Goal: Task Accomplishment & Management: Use online tool/utility

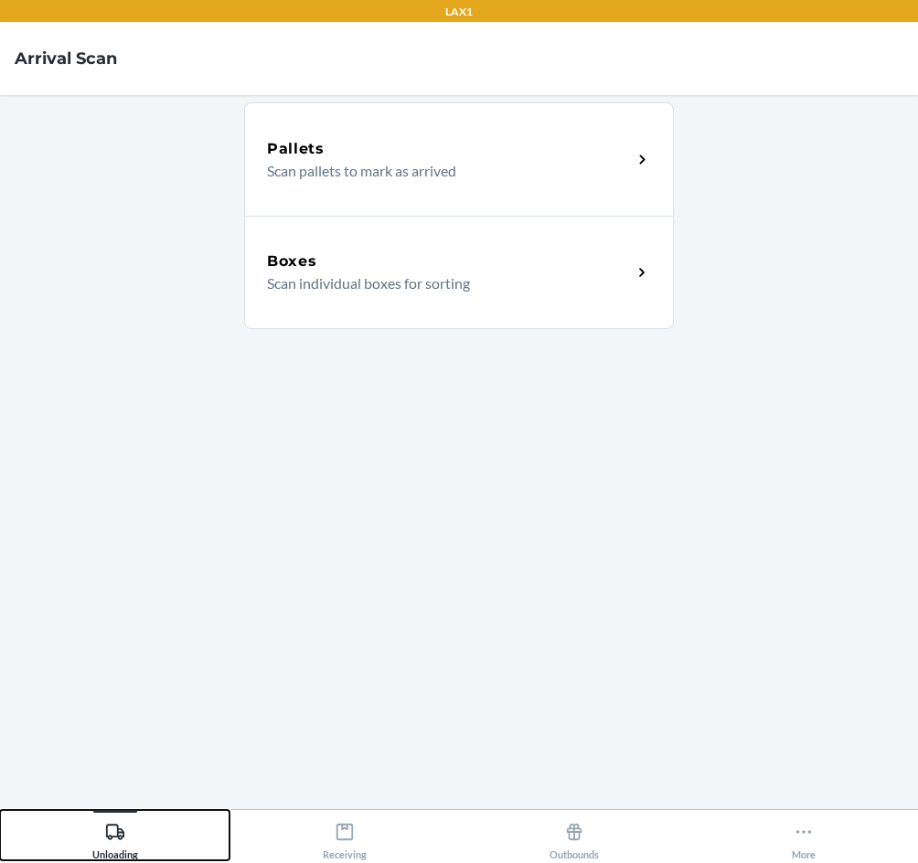
click at [120, 849] on div "Unloading" at bounding box center [115, 837] width 46 height 46
click at [359, 845] on div "Receiving" at bounding box center [345, 837] width 44 height 46
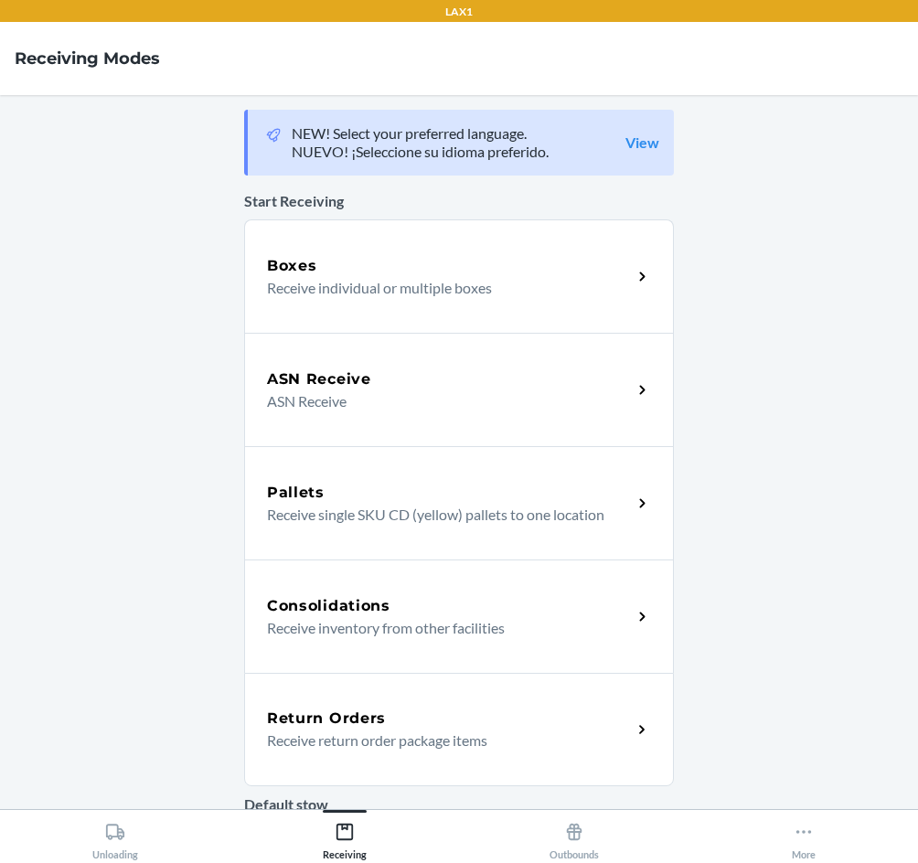
click at [416, 708] on div "Return Orders" at bounding box center [449, 719] width 365 height 22
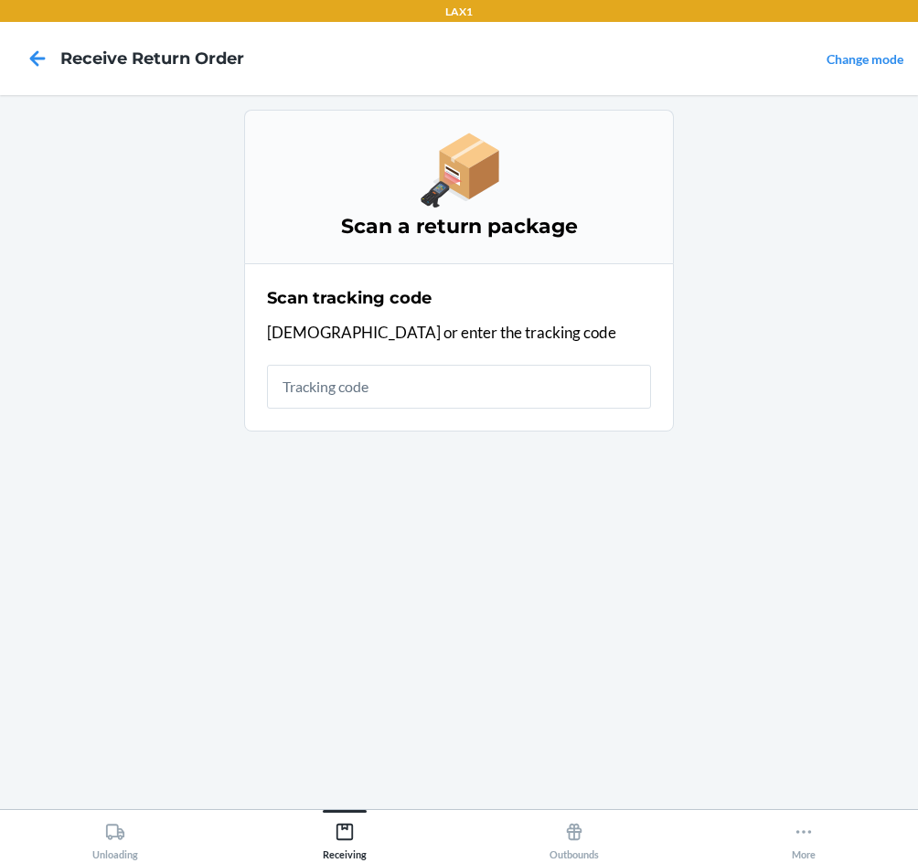
click at [441, 388] on input "text" at bounding box center [459, 387] width 384 height 44
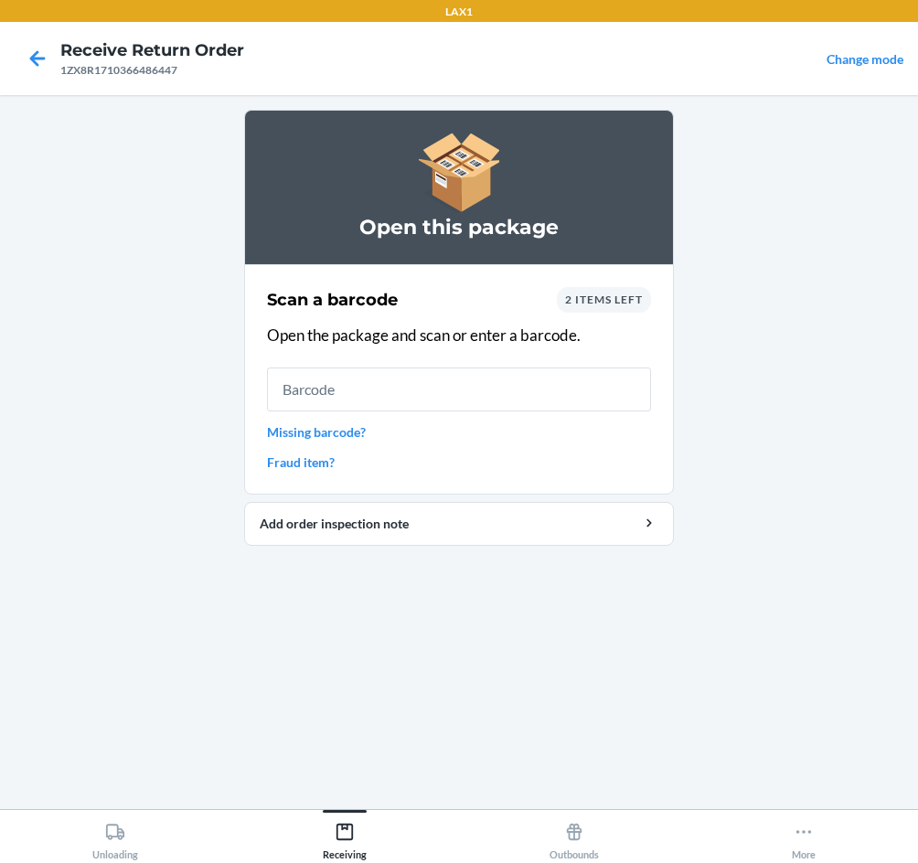
click at [516, 608] on div "Open this package Scan a barcode 2 items left Open the package and scan or ente…" at bounding box center [459, 452] width 430 height 685
click at [307, 395] on input "text" at bounding box center [459, 389] width 384 height 44
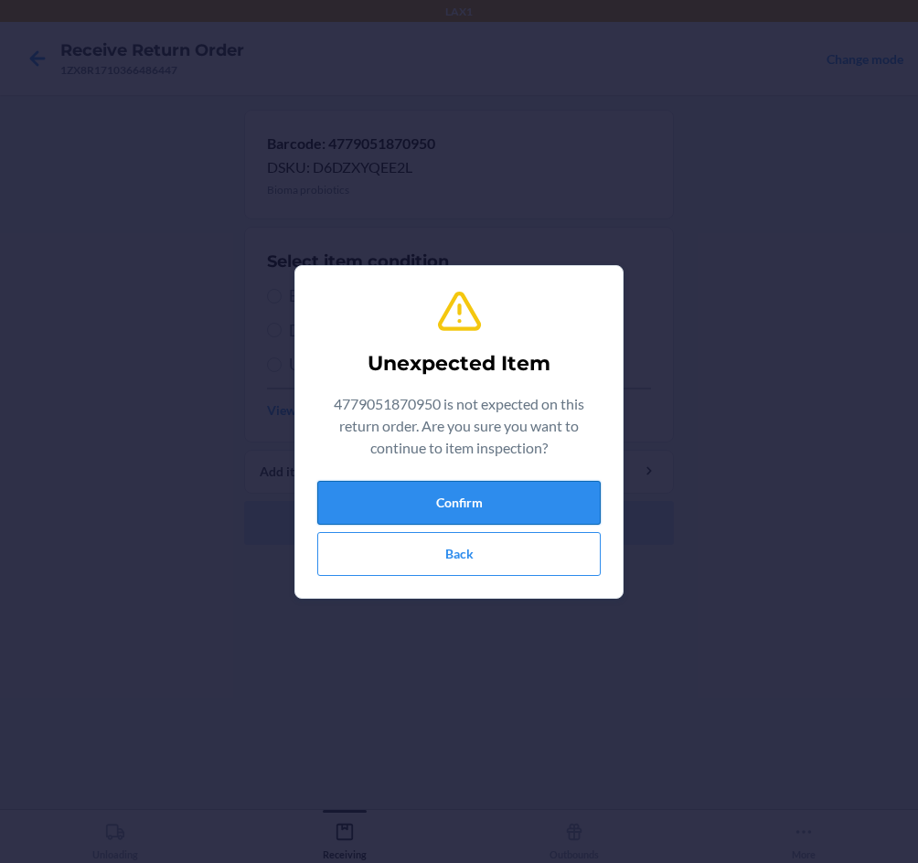
click at [505, 511] on button "Confirm" at bounding box center [458, 503] width 283 height 44
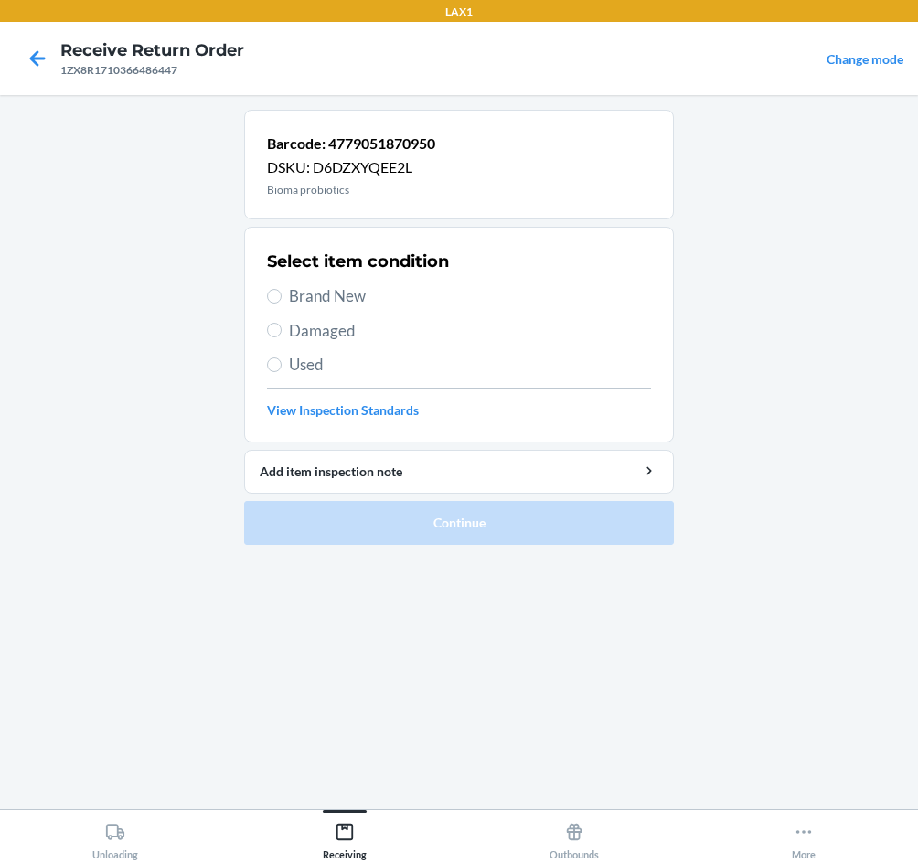
click at [306, 300] on span "Brand New" at bounding box center [470, 296] width 362 height 24
click at [282, 300] on input "Brand New" at bounding box center [274, 296] width 15 height 15
radio input "true"
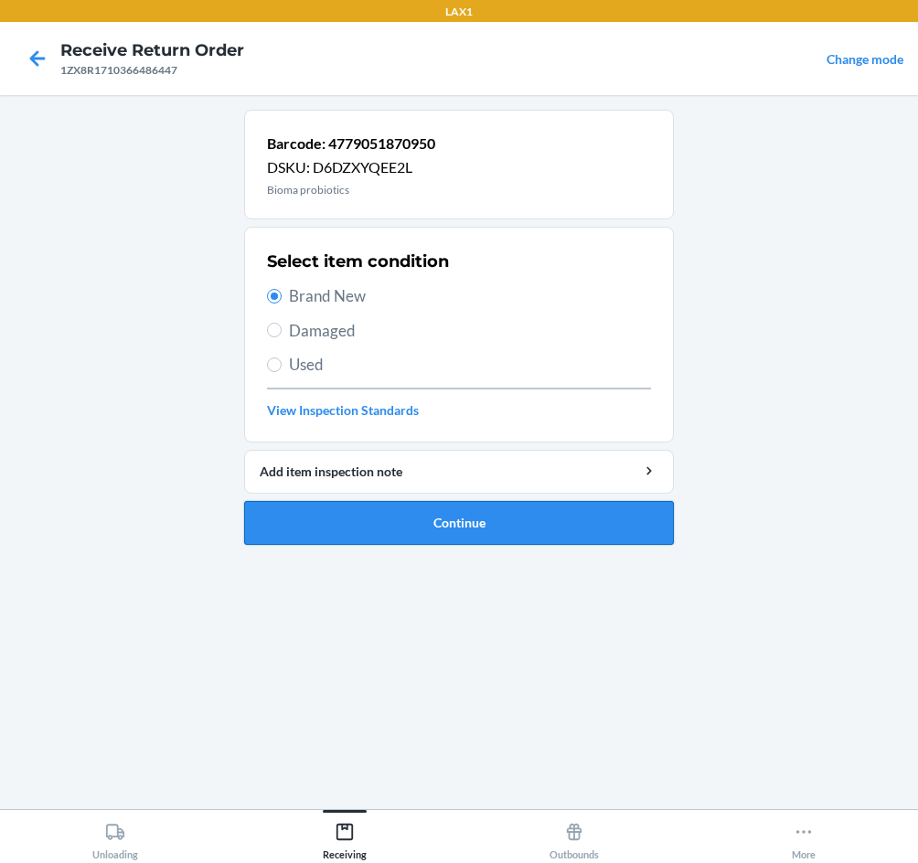
click at [406, 525] on button "Continue" at bounding box center [459, 523] width 430 height 44
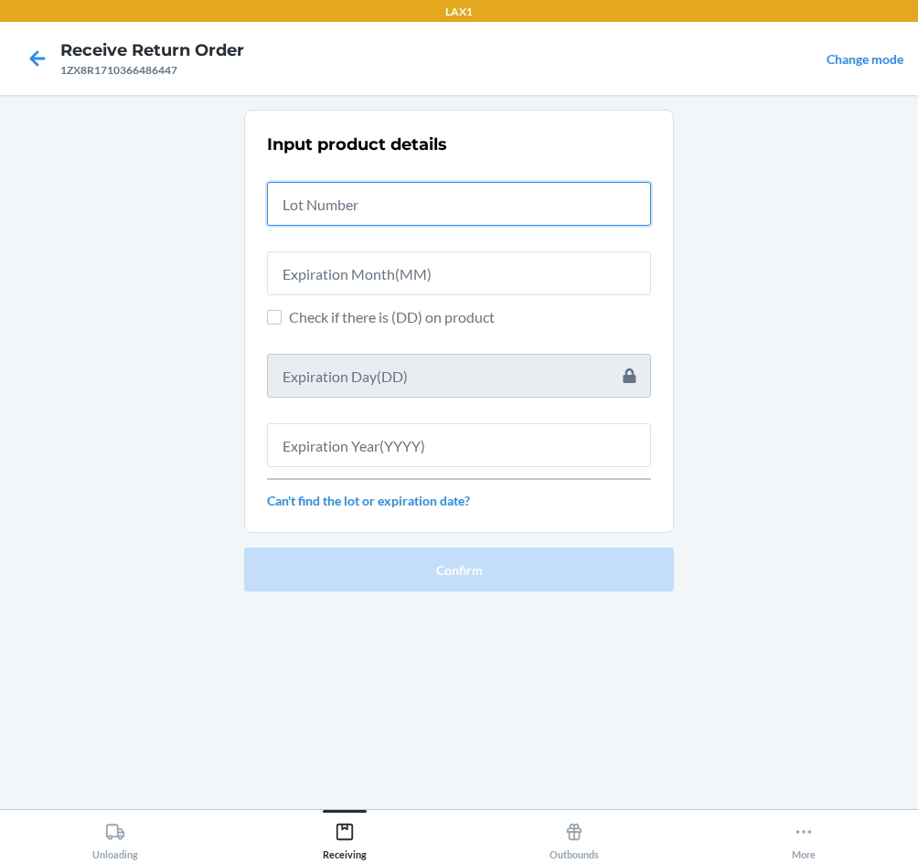
click at [356, 213] on input "text" at bounding box center [459, 204] width 384 height 44
type input "030725110"
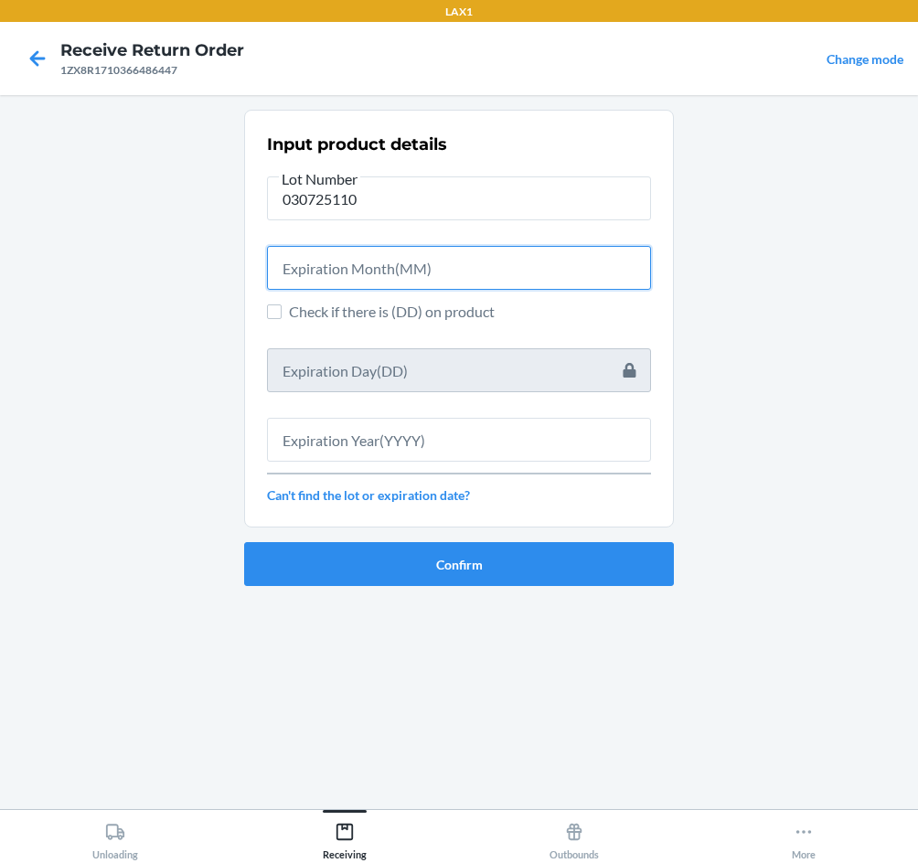
click at [341, 273] on input "text" at bounding box center [459, 268] width 384 height 44
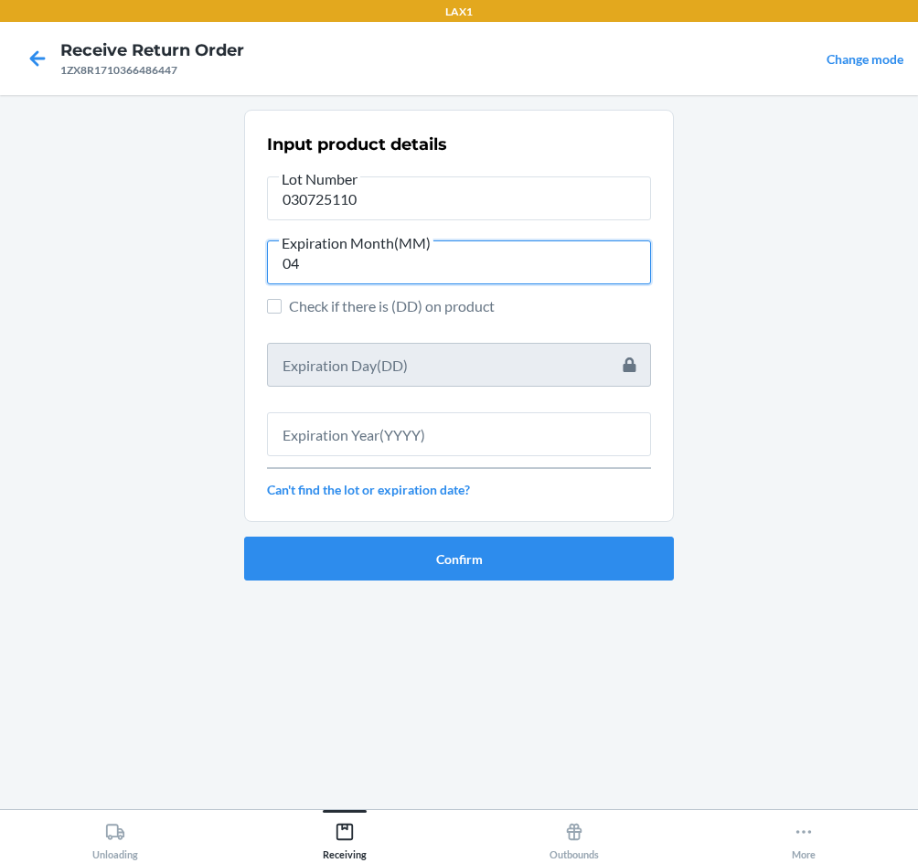
type input "04"
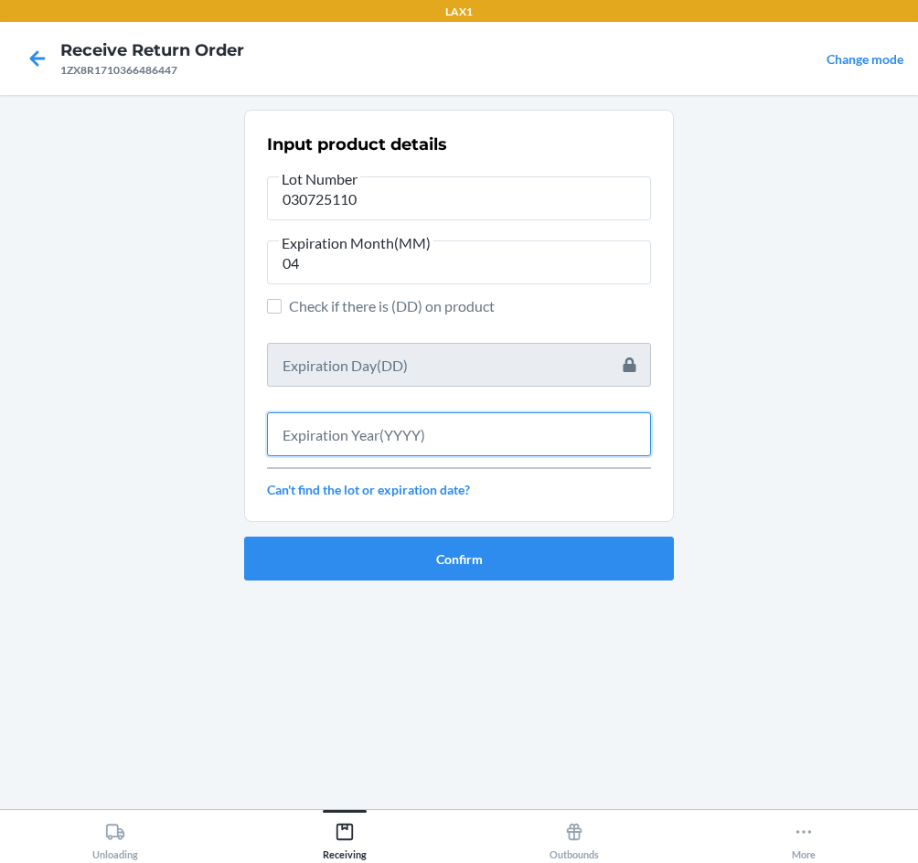
click at [399, 440] on input "text" at bounding box center [459, 434] width 384 height 44
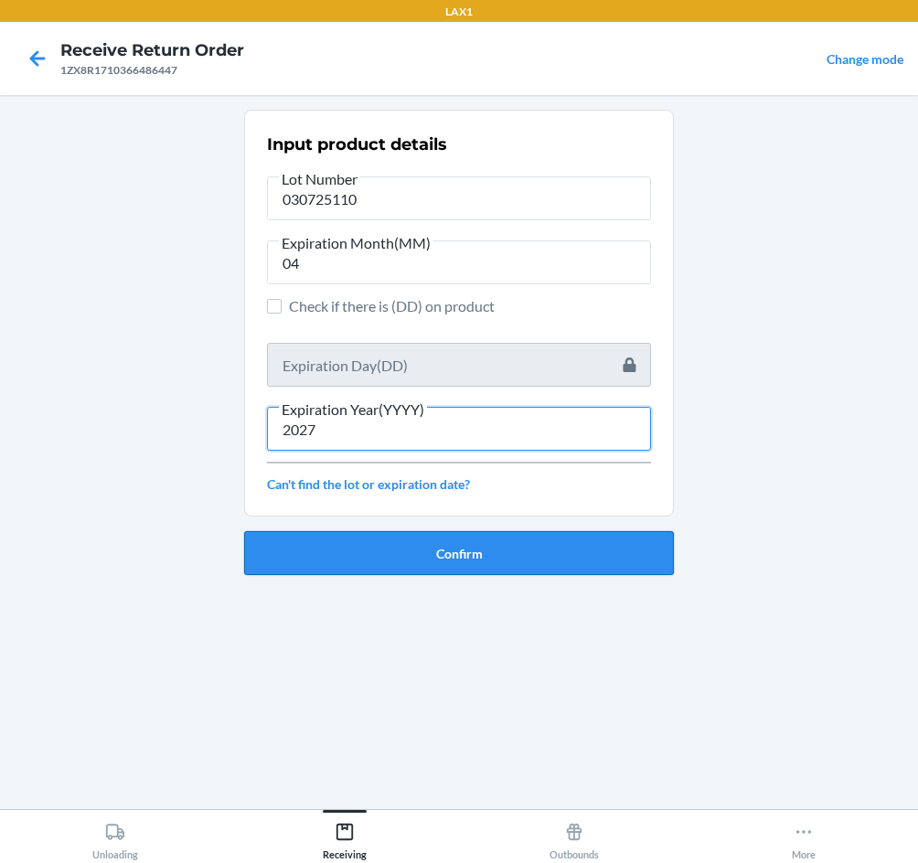
type input "2027"
click at [480, 559] on button "Confirm" at bounding box center [459, 553] width 430 height 44
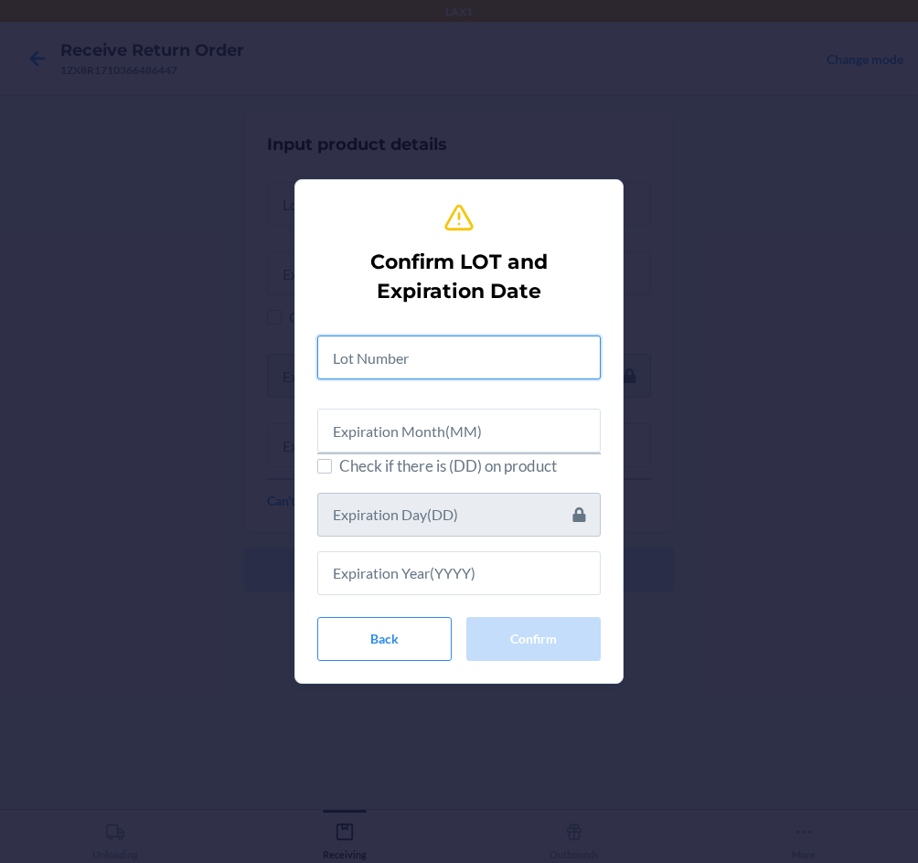
click at [431, 356] on input "text" at bounding box center [458, 357] width 283 height 44
type input "030725110"
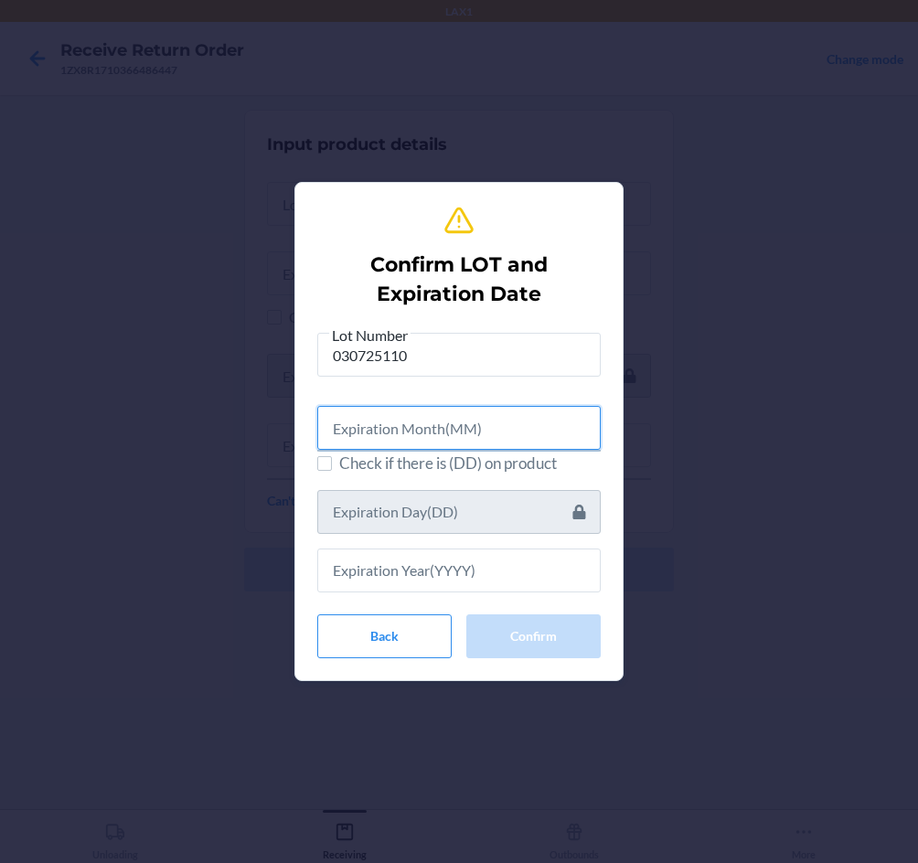
click at [452, 429] on input "text" at bounding box center [458, 428] width 283 height 44
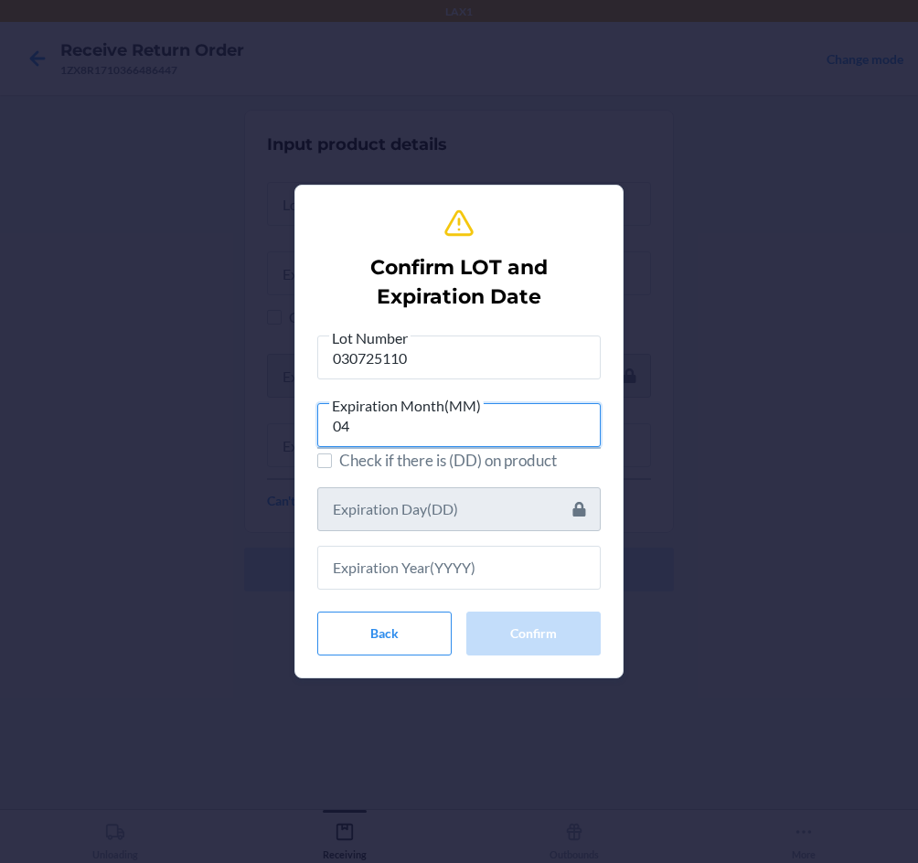
type input "04"
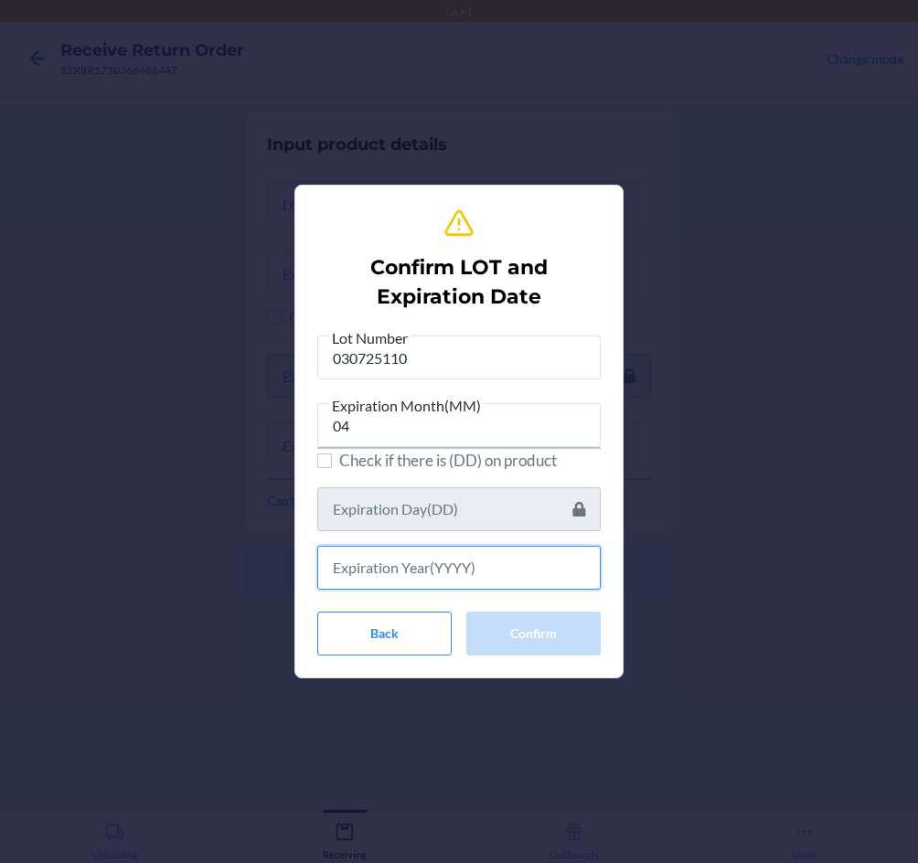
click at [485, 577] on input "text" at bounding box center [458, 568] width 283 height 44
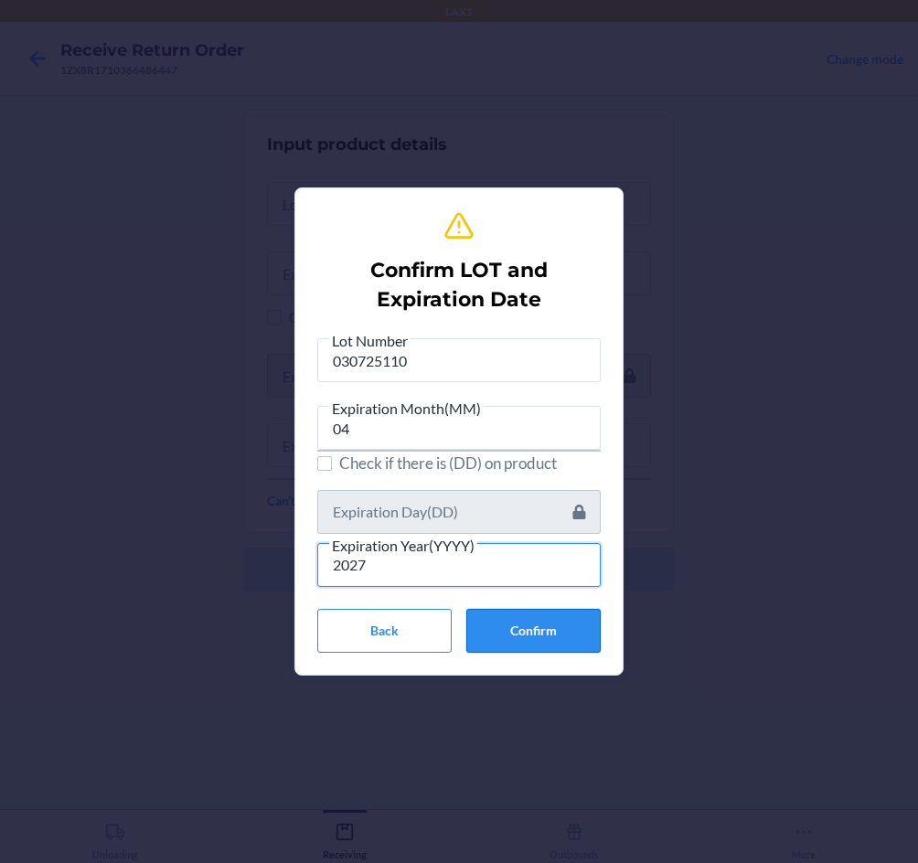
type input "2027"
click at [553, 629] on button "Confirm" at bounding box center [533, 631] width 134 height 44
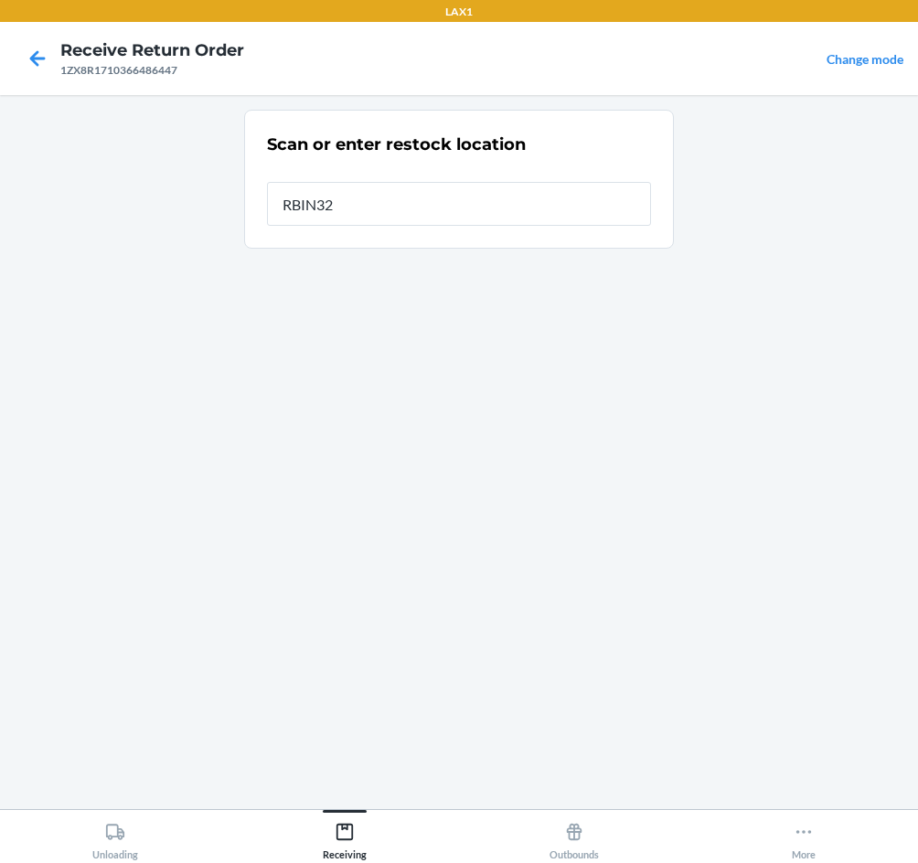
type input "RBIN321"
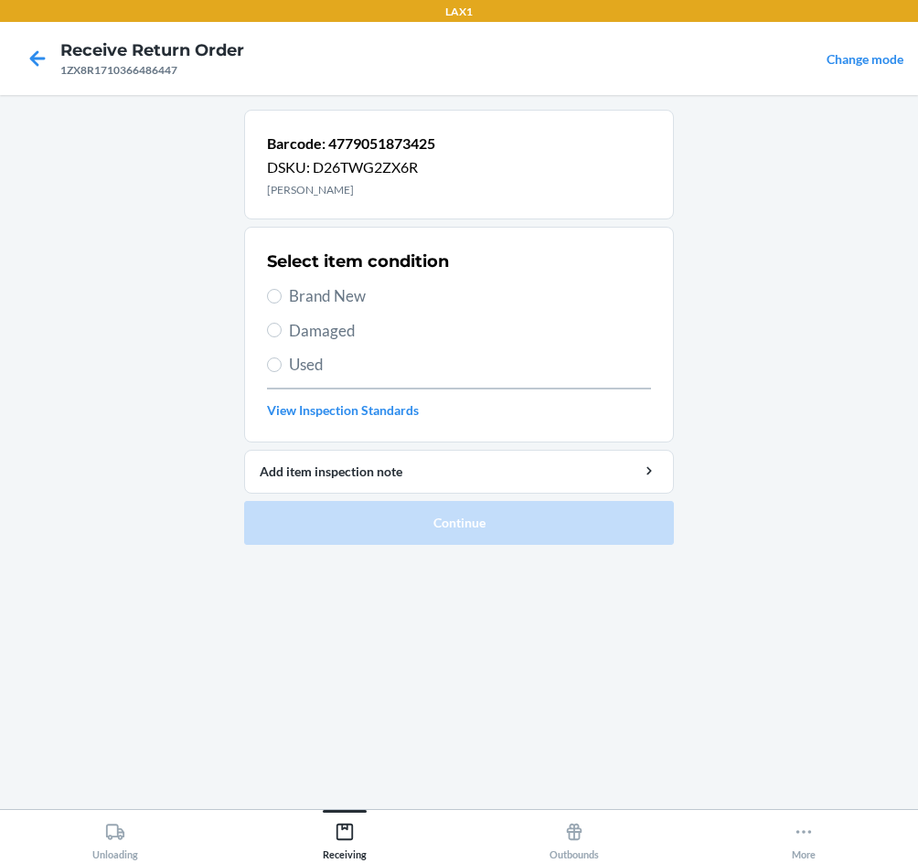
click at [314, 287] on span "Brand New" at bounding box center [470, 296] width 362 height 24
click at [282, 289] on input "Brand New" at bounding box center [274, 296] width 15 height 15
radio input "true"
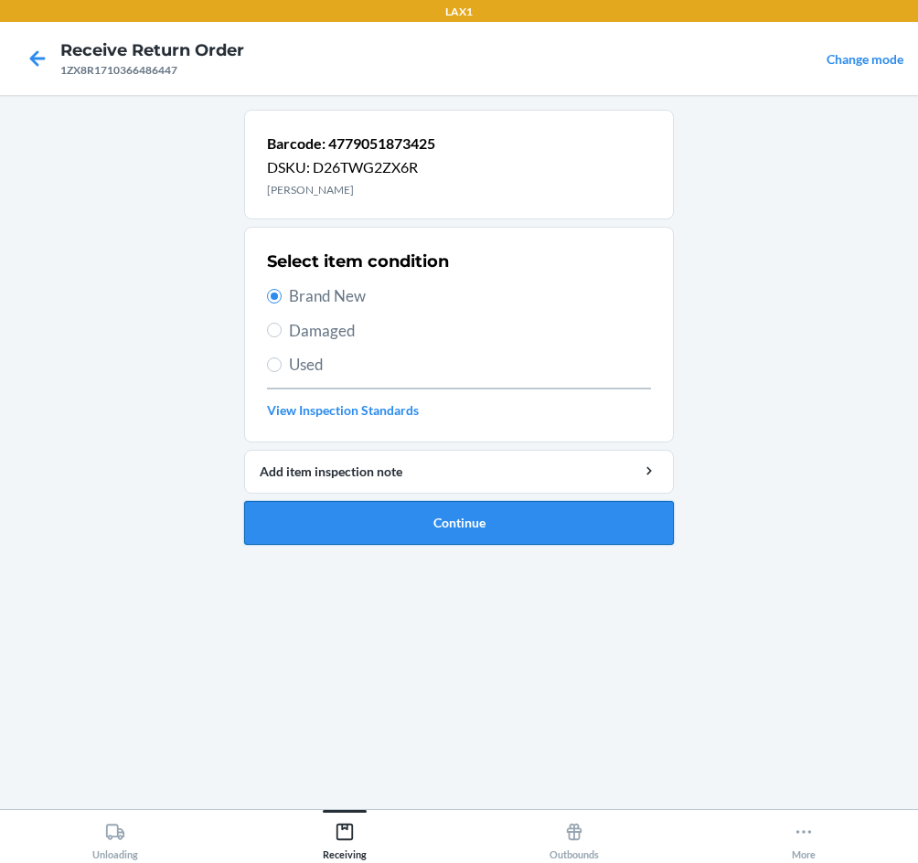
click at [432, 533] on button "Continue" at bounding box center [459, 523] width 430 height 44
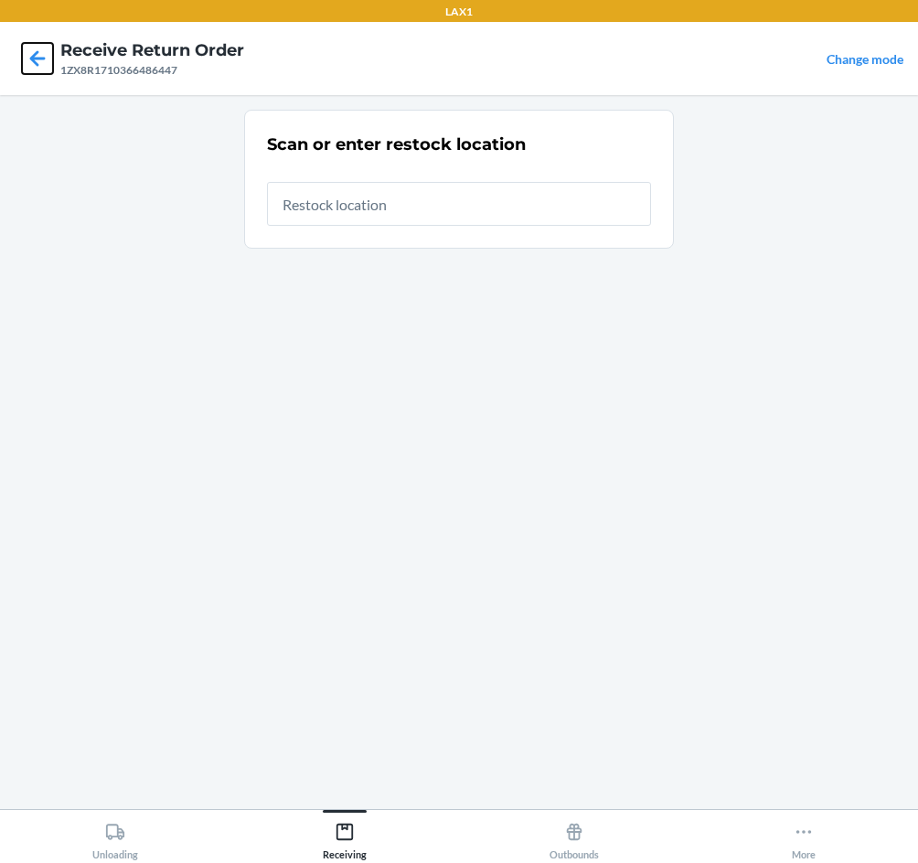
click at [38, 63] on icon at bounding box center [37, 58] width 31 height 31
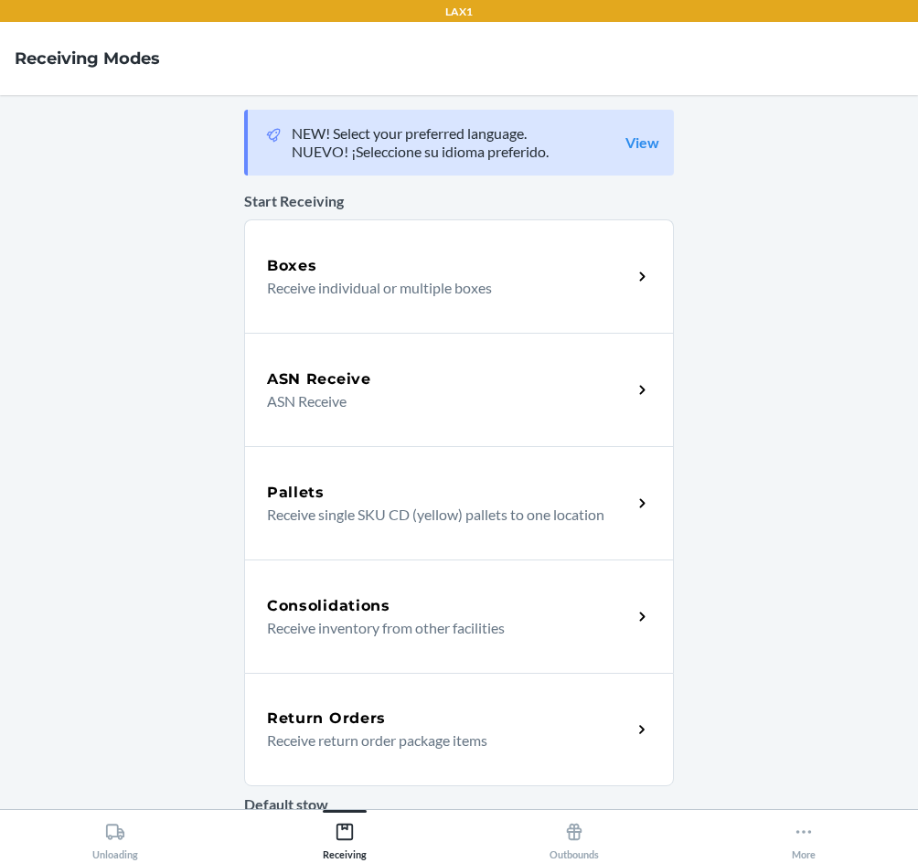
click at [527, 740] on p "Receive return order package items" at bounding box center [442, 740] width 350 height 22
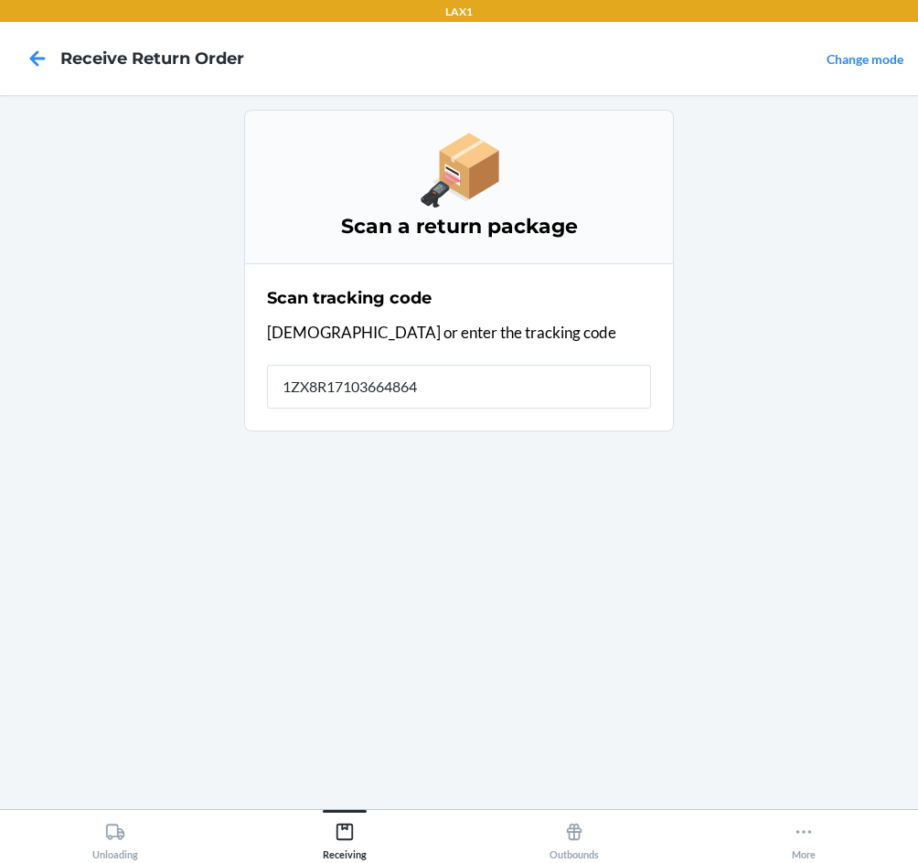
type input "1ZX8R171036648644"
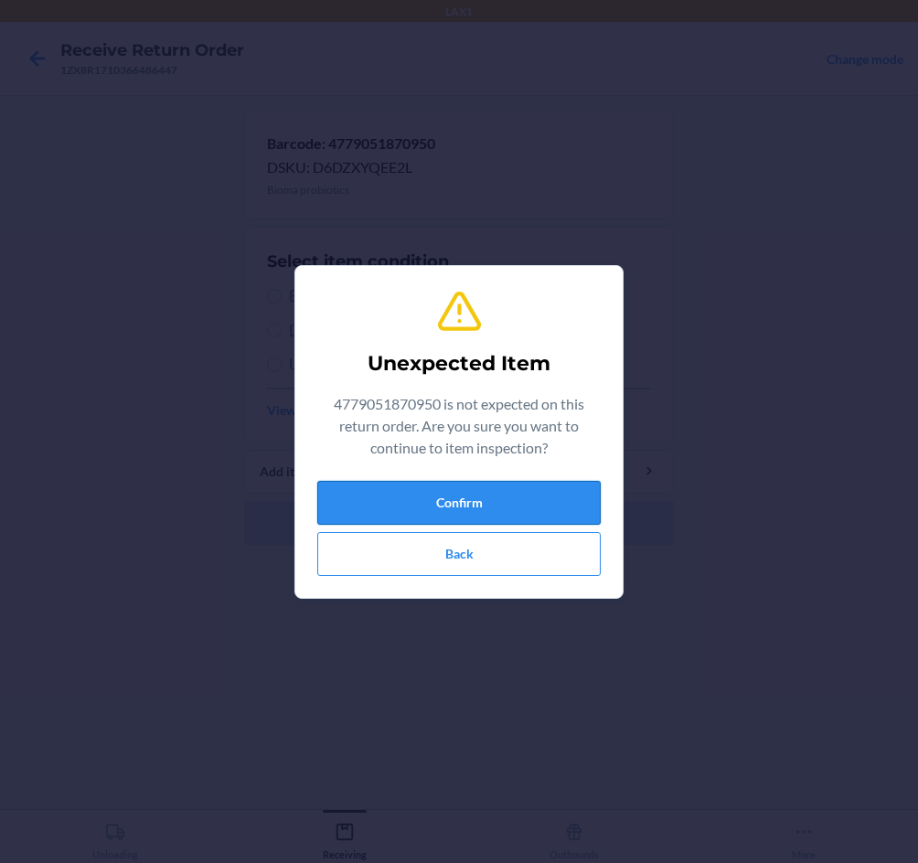
click at [564, 496] on button "Confirm" at bounding box center [458, 503] width 283 height 44
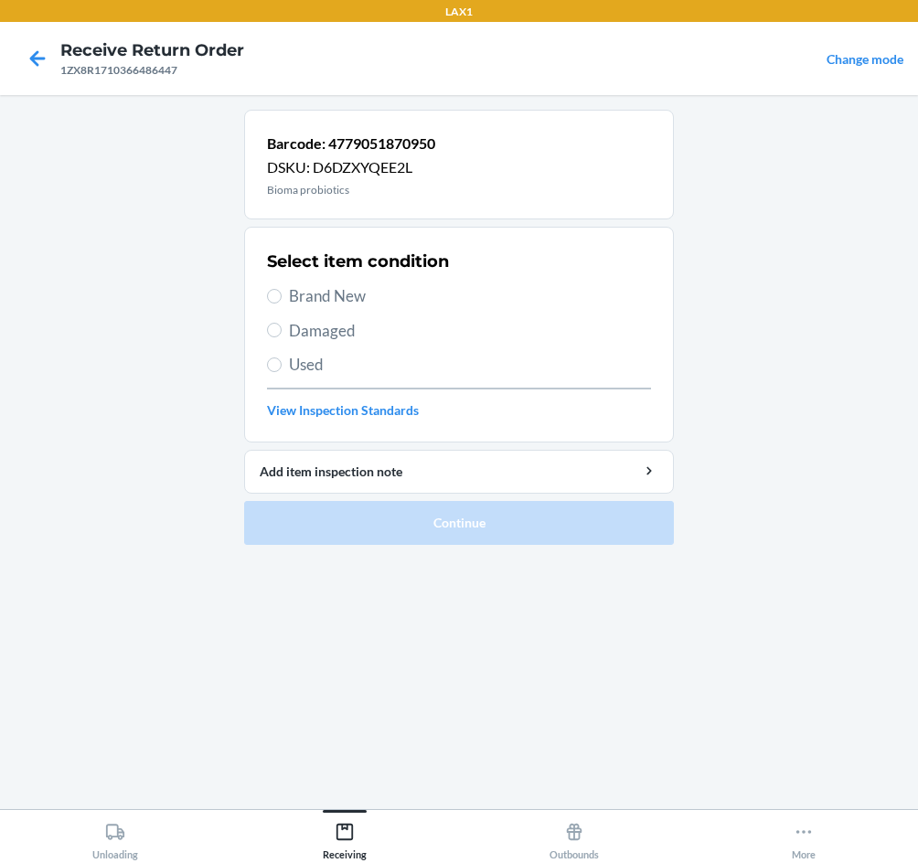
click at [307, 284] on span "Brand New" at bounding box center [470, 296] width 362 height 24
click at [282, 289] on input "Brand New" at bounding box center [274, 296] width 15 height 15
radio input "true"
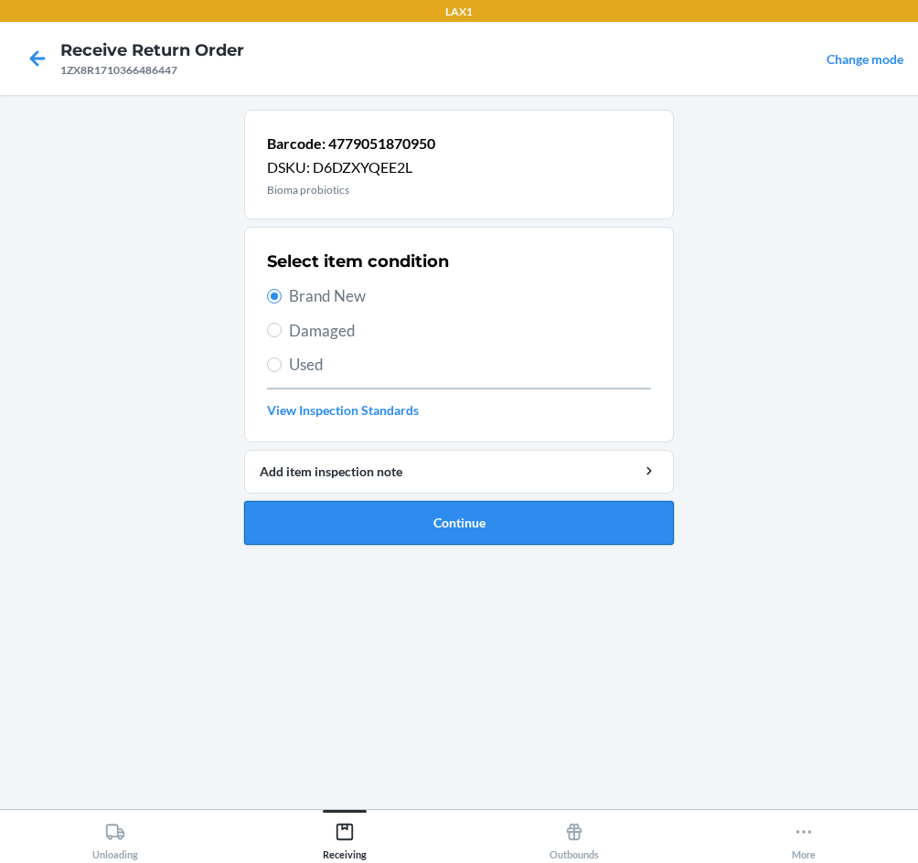
click at [477, 529] on button "Continue" at bounding box center [459, 523] width 430 height 44
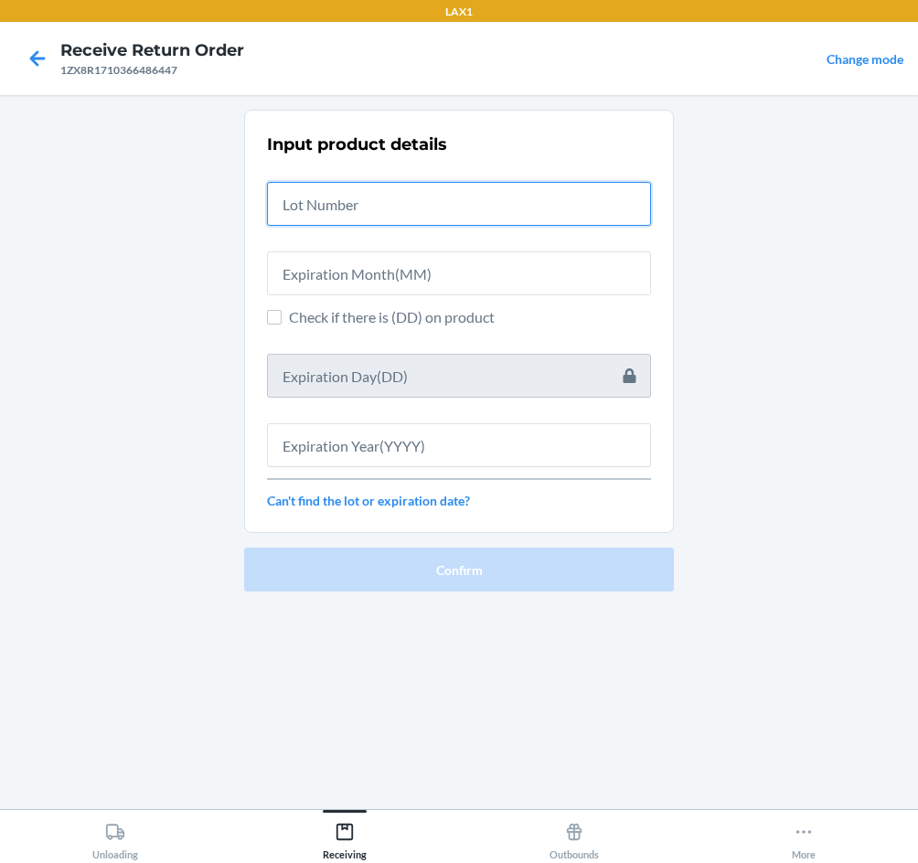
click at [401, 197] on input "text" at bounding box center [459, 204] width 384 height 44
type input "030725110"
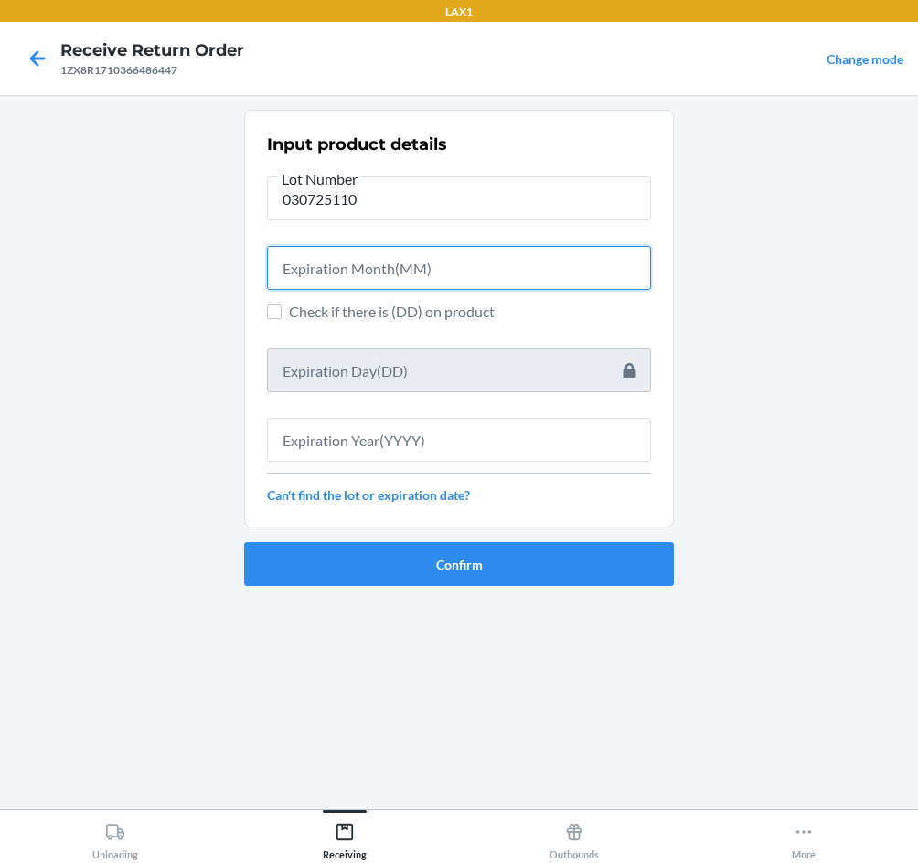
click at [410, 273] on input "text" at bounding box center [459, 268] width 384 height 44
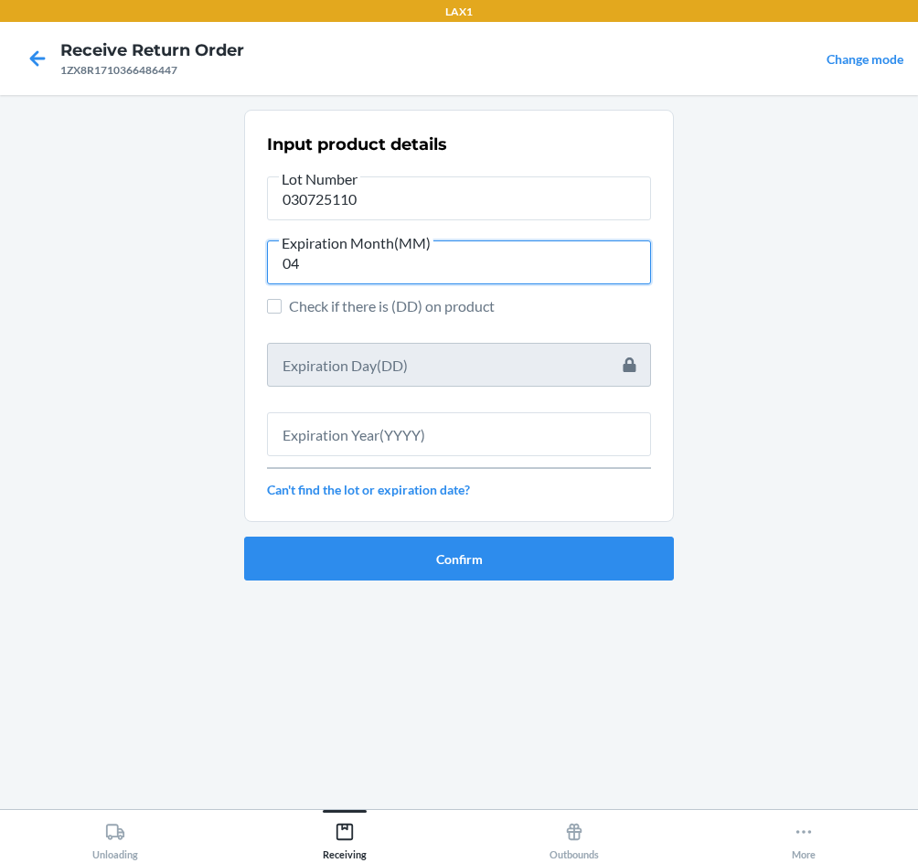
type input "04"
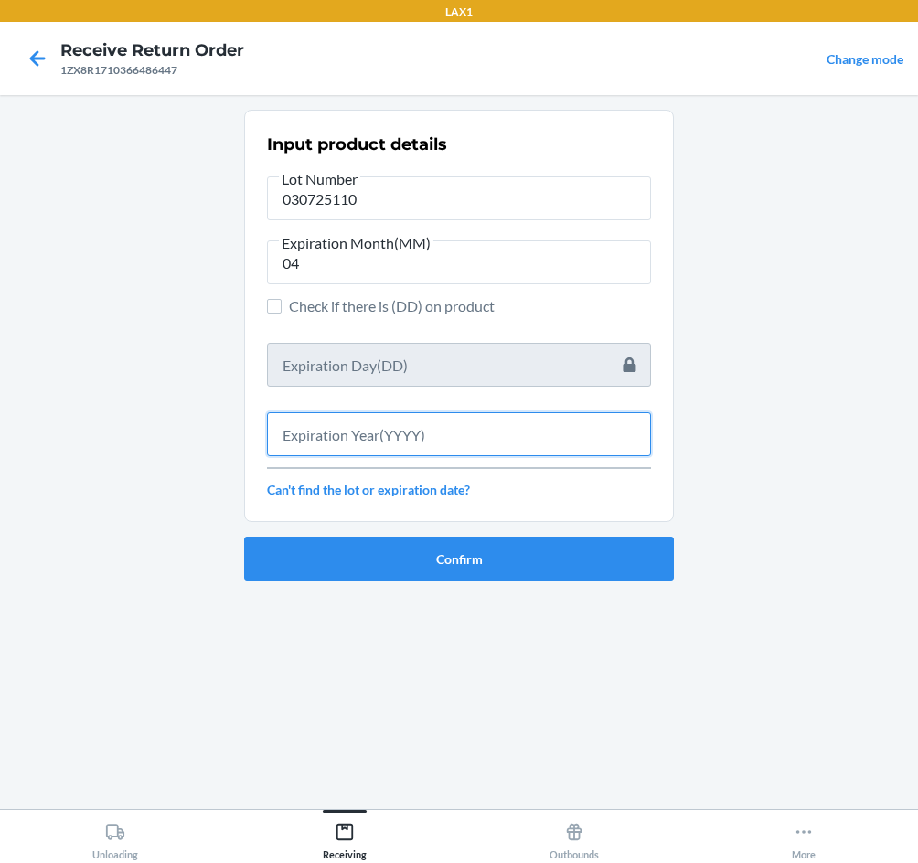
click at [370, 438] on input "text" at bounding box center [459, 434] width 384 height 44
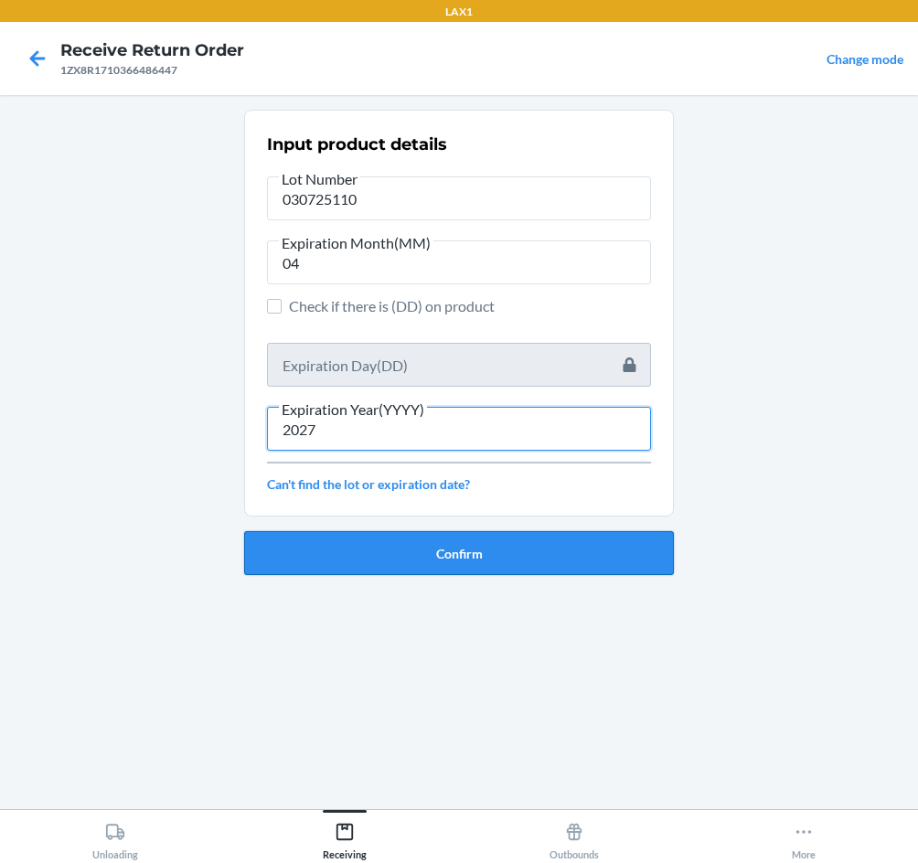
type input "2027"
click at [483, 559] on button "Confirm" at bounding box center [459, 553] width 430 height 44
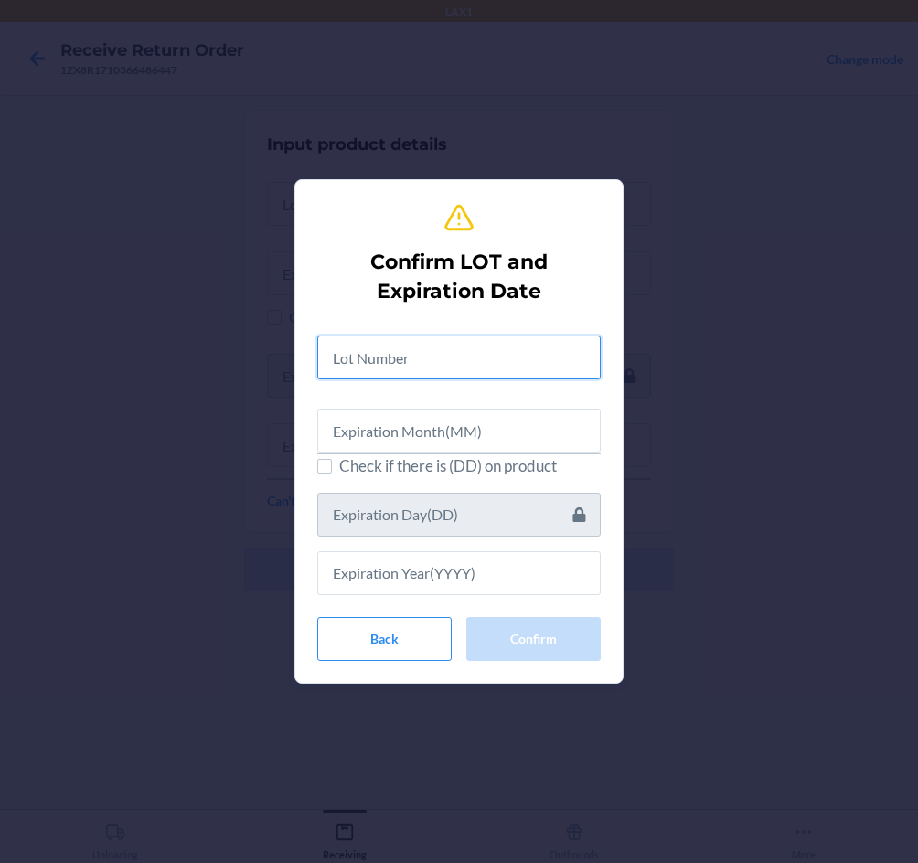
click at [383, 360] on input "text" at bounding box center [458, 357] width 283 height 44
type input "030725110"
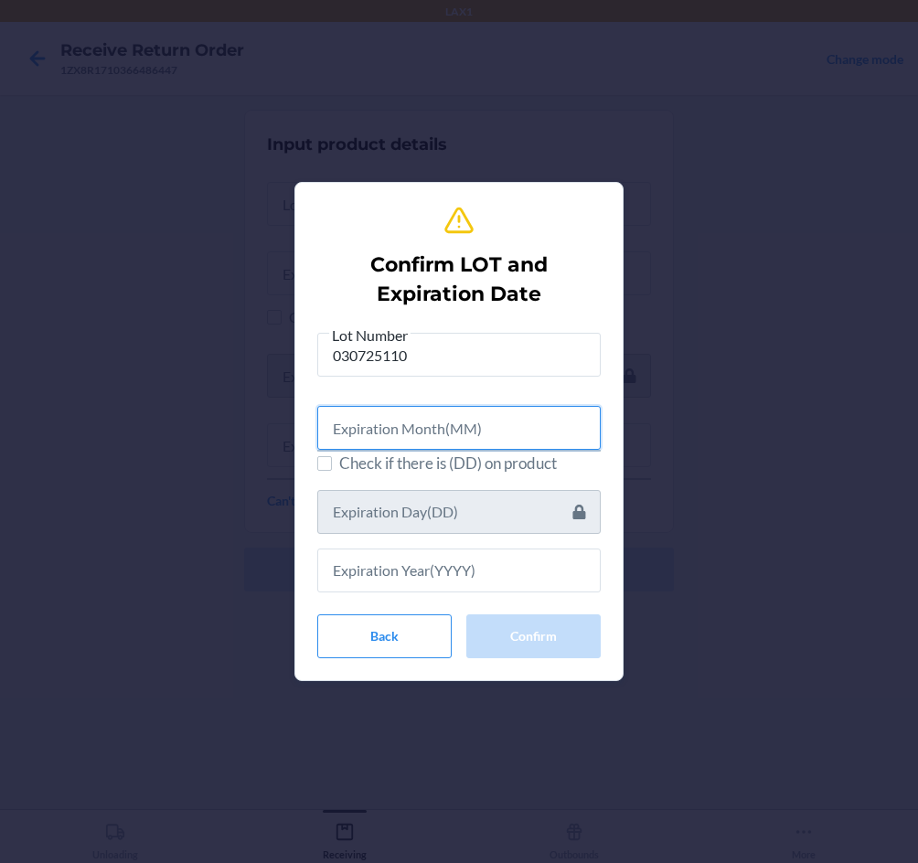
click at [433, 425] on input "text" at bounding box center [458, 428] width 283 height 44
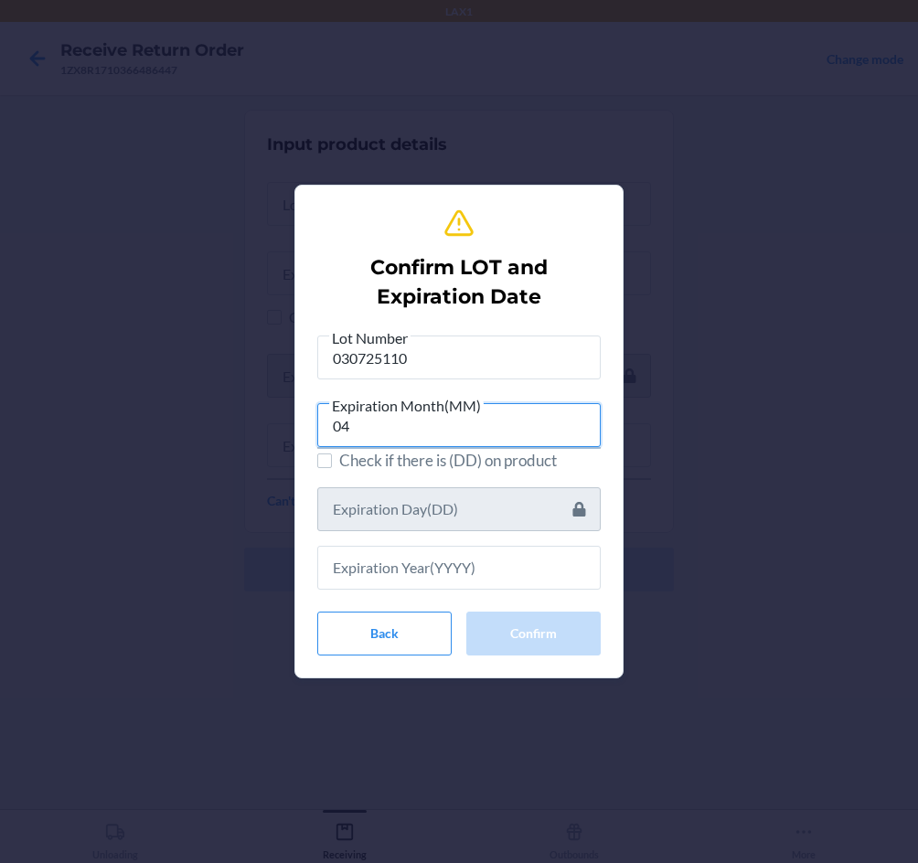
type input "04"
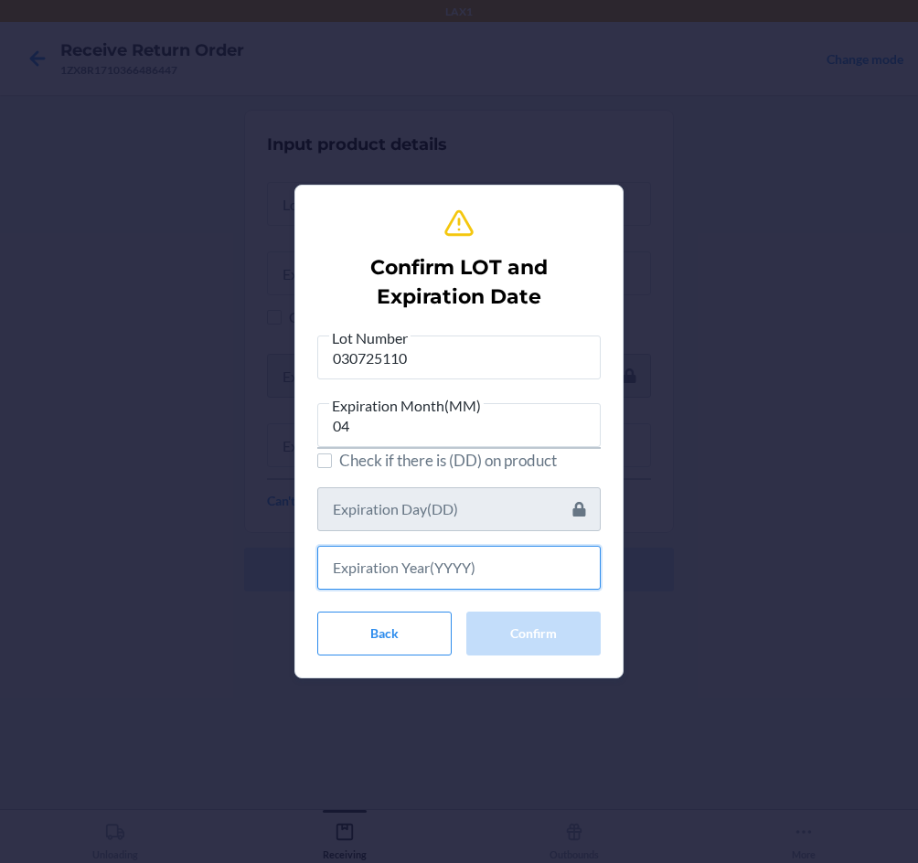
click at [432, 570] on input "text" at bounding box center [458, 568] width 283 height 44
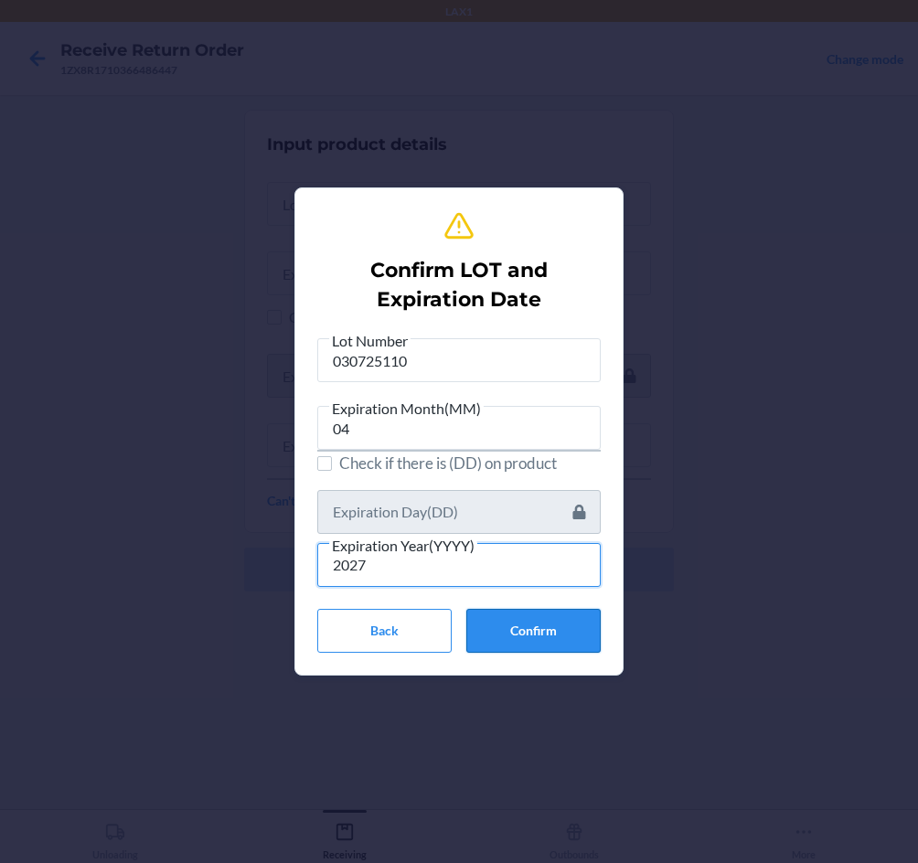
type input "2027"
click at [582, 635] on button "Confirm" at bounding box center [533, 631] width 134 height 44
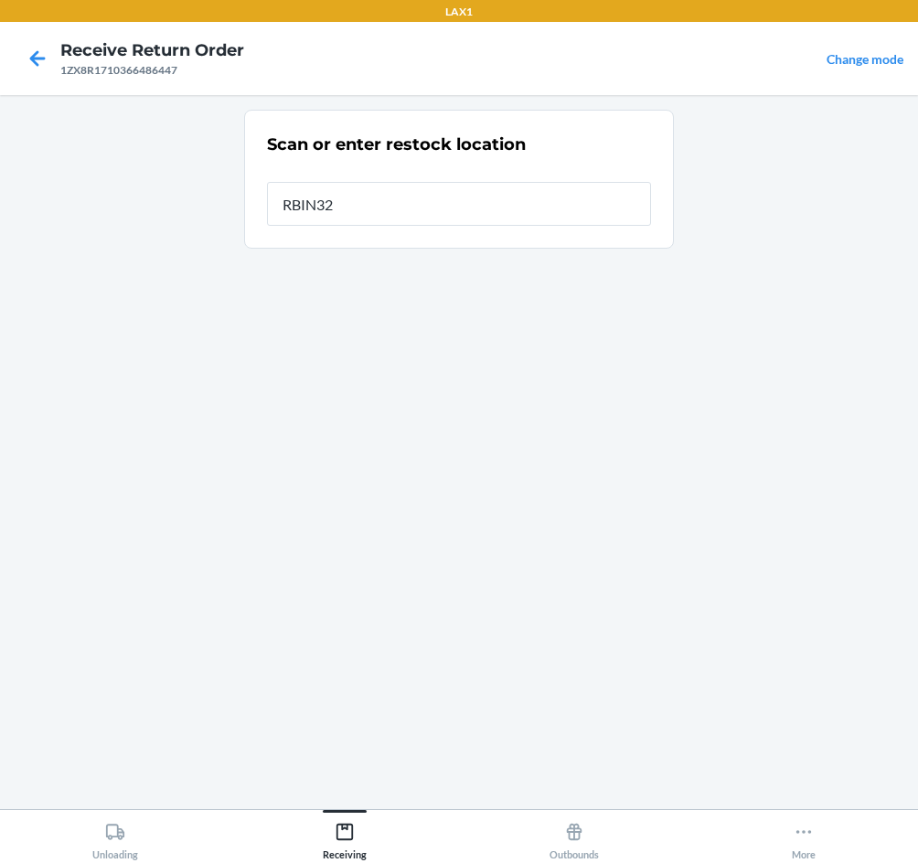
type input "RBIN321"
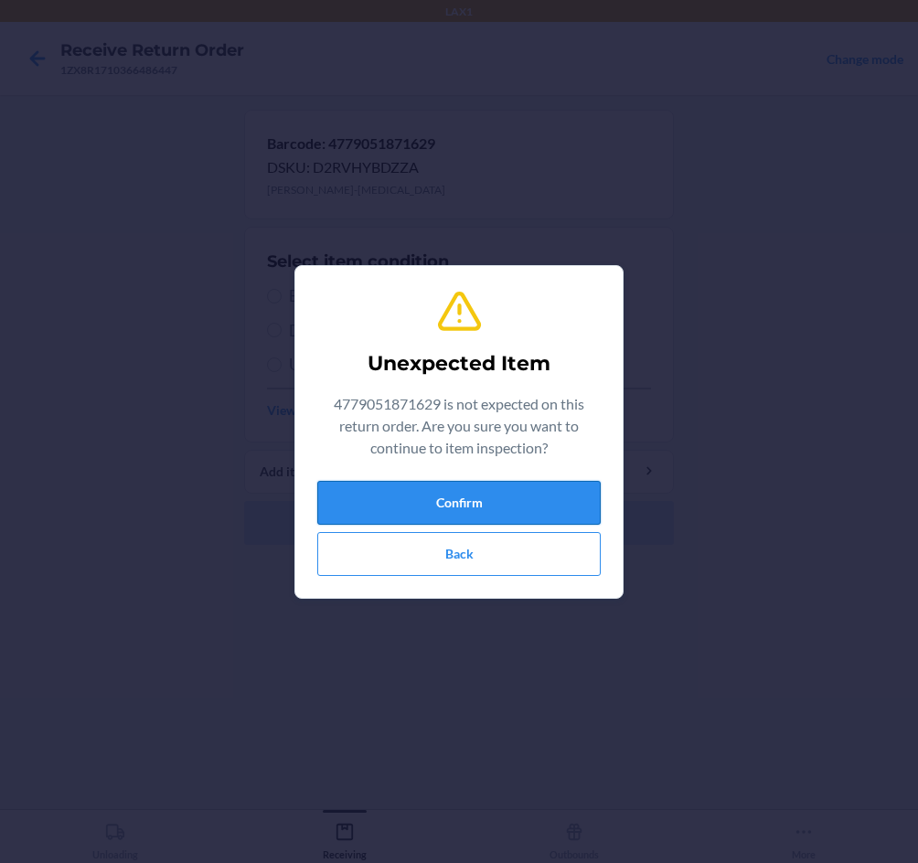
click at [557, 498] on button "Confirm" at bounding box center [458, 503] width 283 height 44
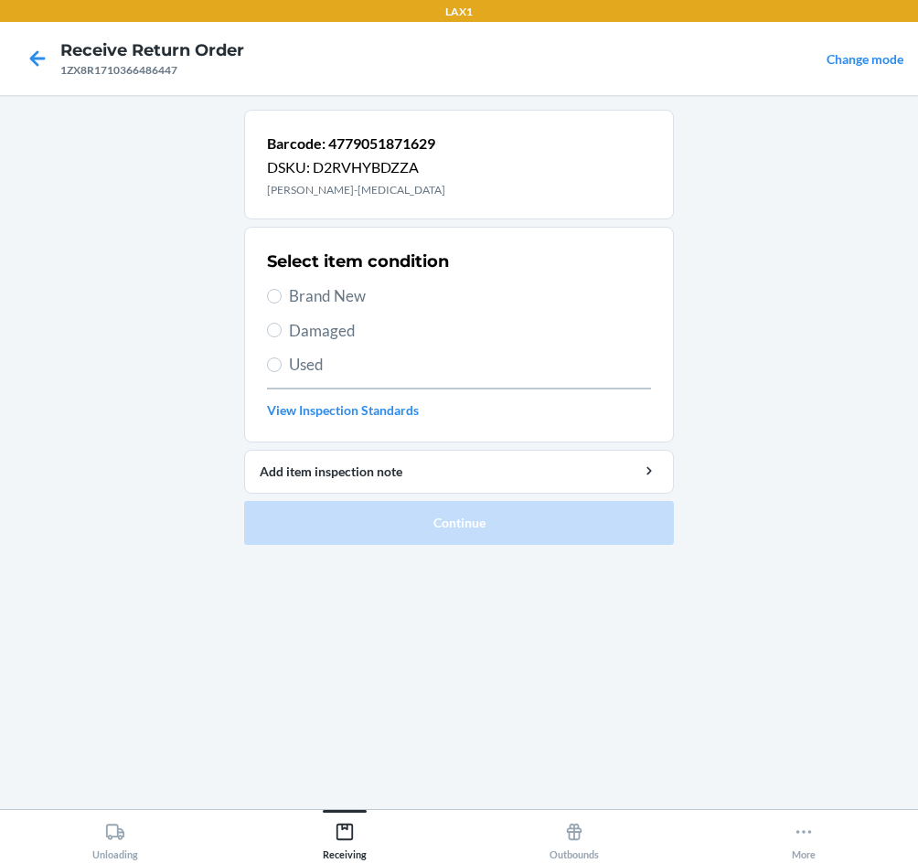
click at [329, 299] on span "Brand New" at bounding box center [470, 296] width 362 height 24
click at [282, 299] on input "Brand New" at bounding box center [274, 296] width 15 height 15
radio input "true"
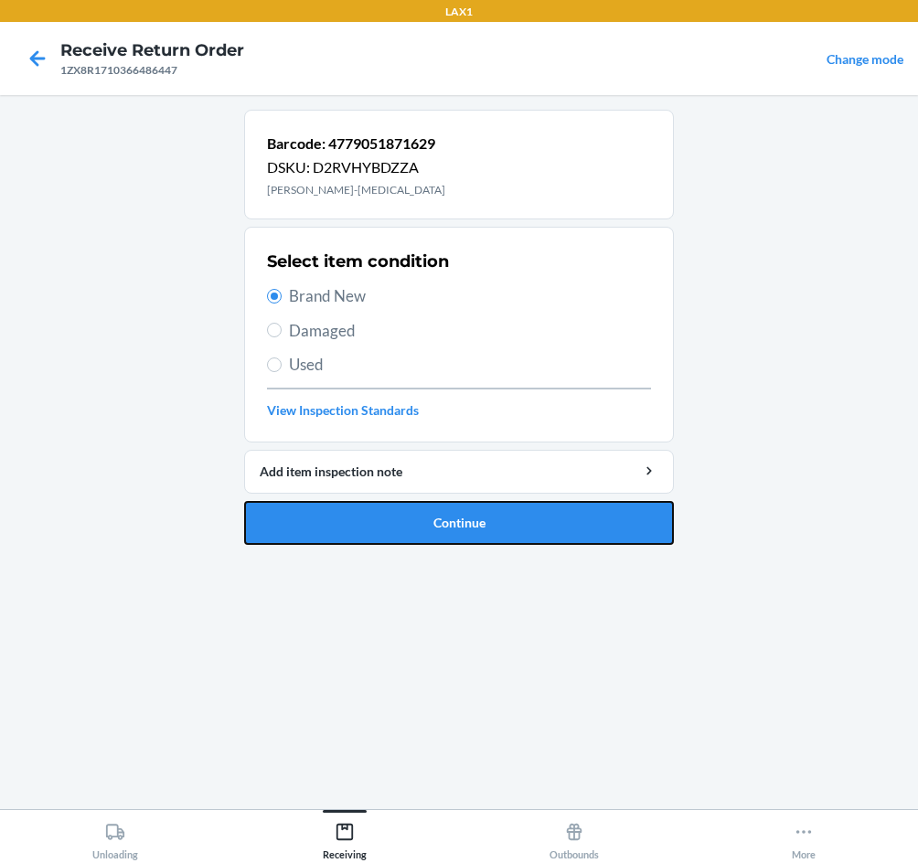
click at [410, 515] on button "Continue" at bounding box center [459, 523] width 430 height 44
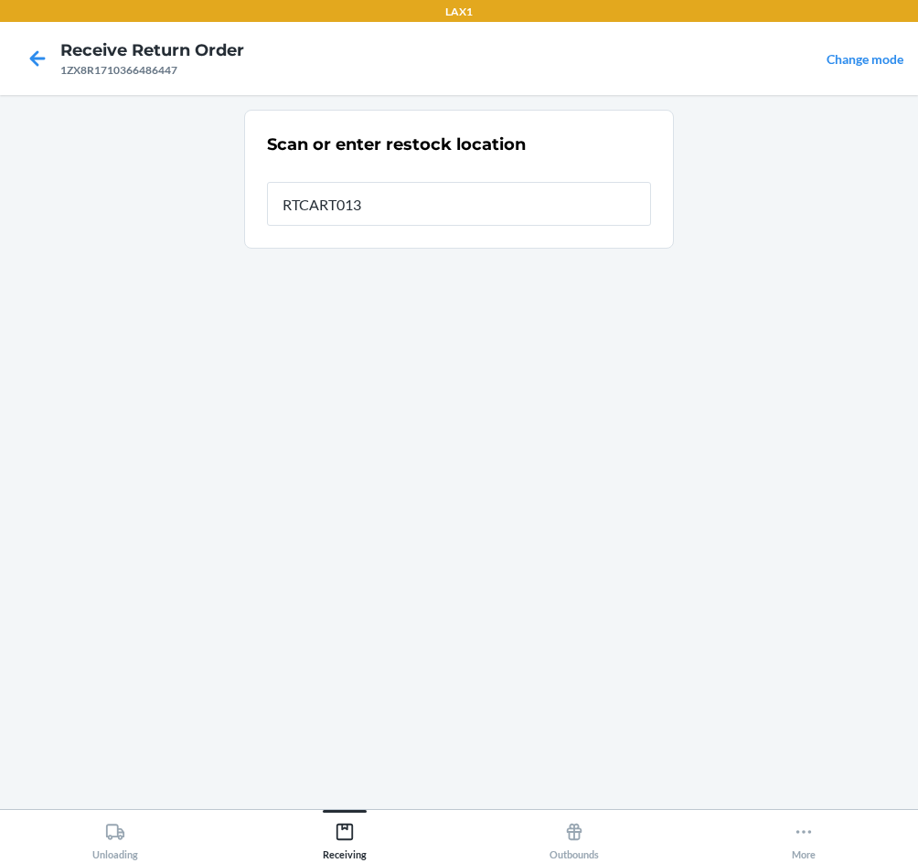
type input "RTCART013"
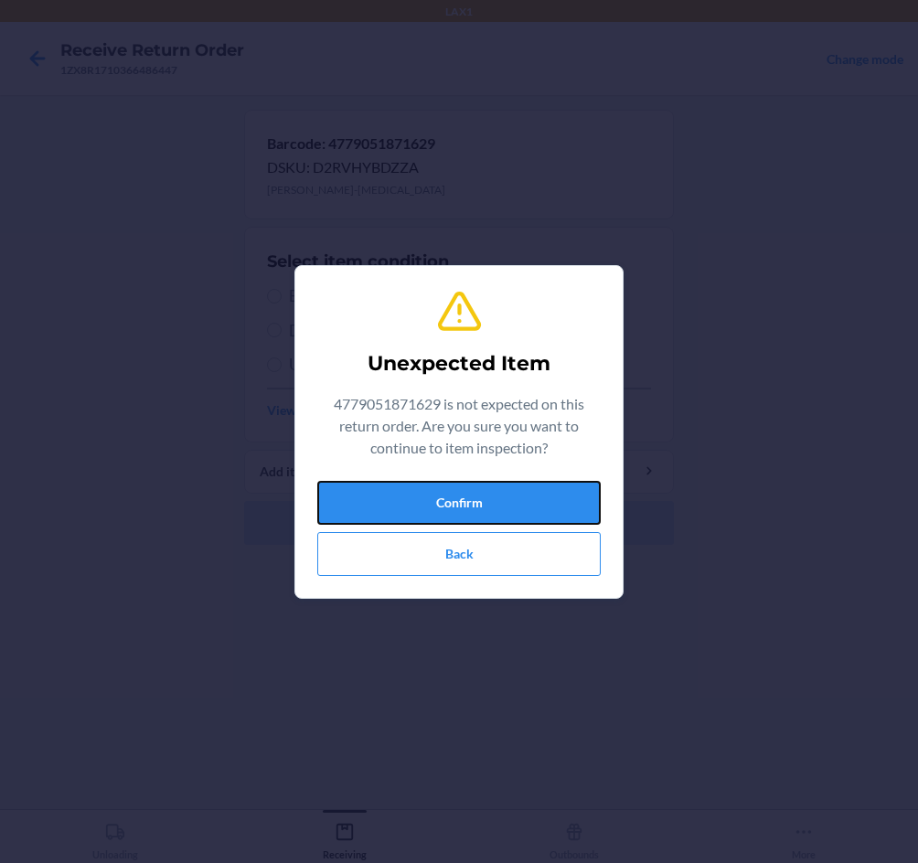
click at [411, 511] on button "Confirm" at bounding box center [458, 503] width 283 height 44
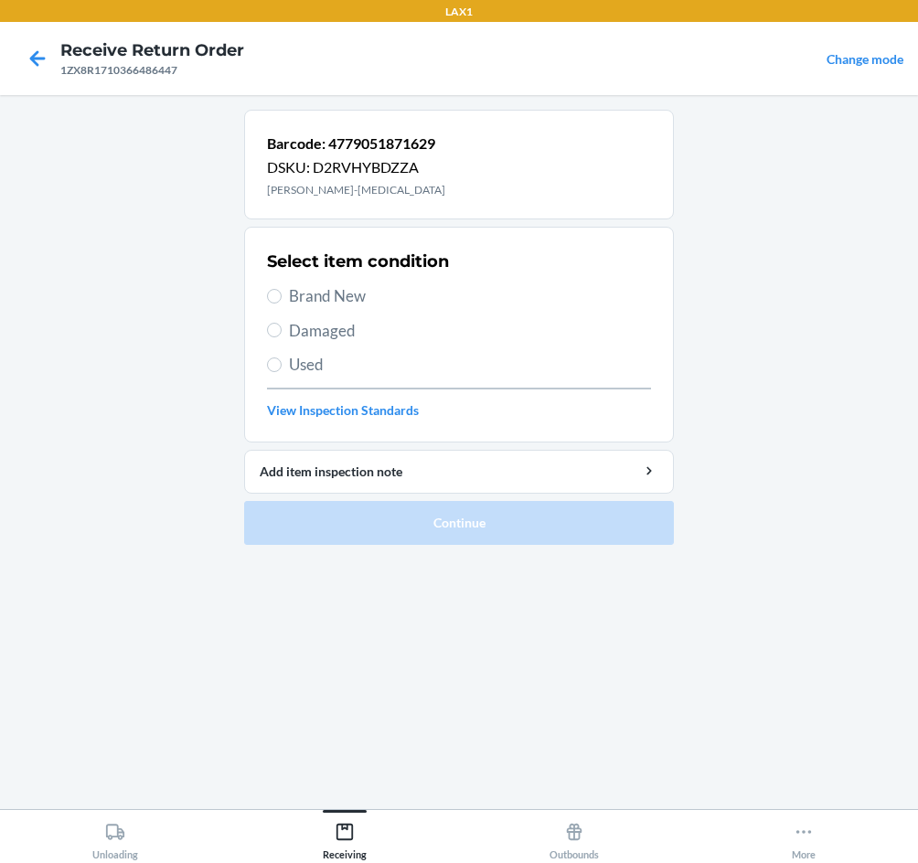
click at [341, 292] on span "Brand New" at bounding box center [470, 296] width 362 height 24
click at [282, 292] on input "Brand New" at bounding box center [274, 296] width 15 height 15
radio input "true"
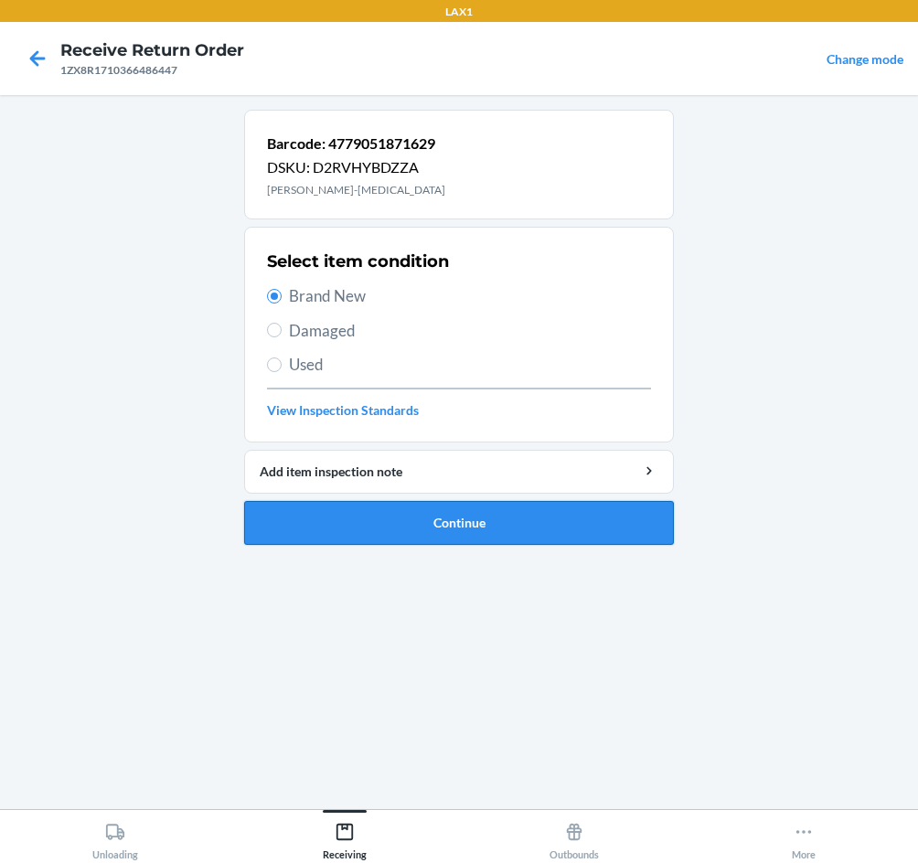
click at [558, 519] on button "Continue" at bounding box center [459, 523] width 430 height 44
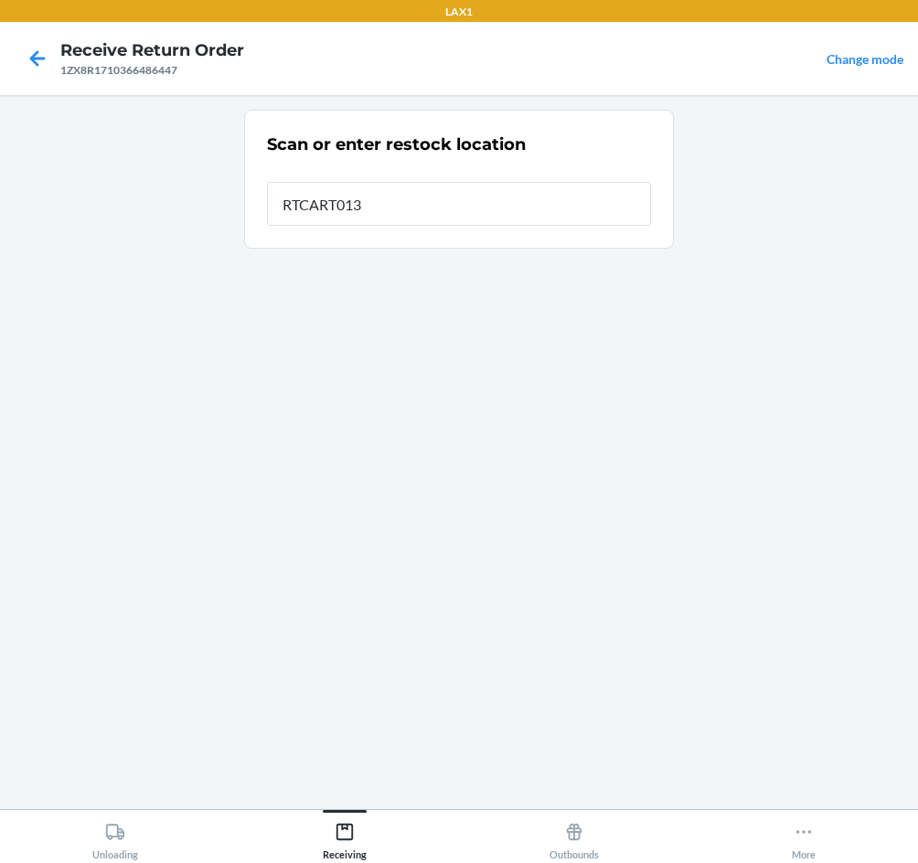
type input "RTCART013"
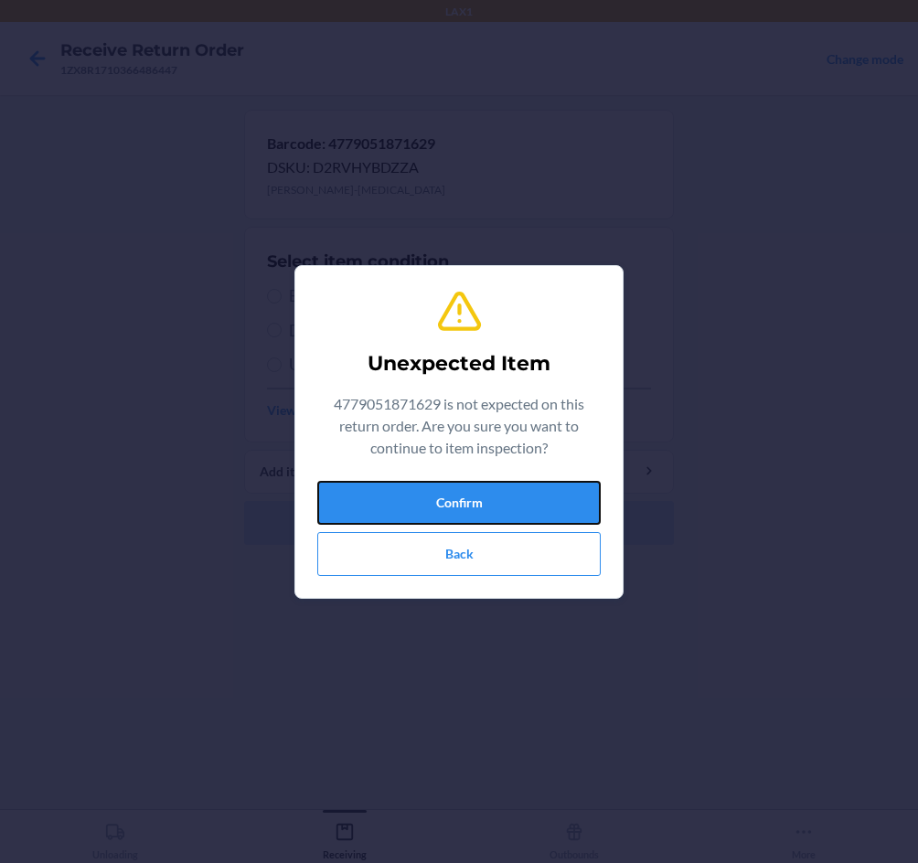
click at [556, 517] on button "Confirm" at bounding box center [458, 503] width 283 height 44
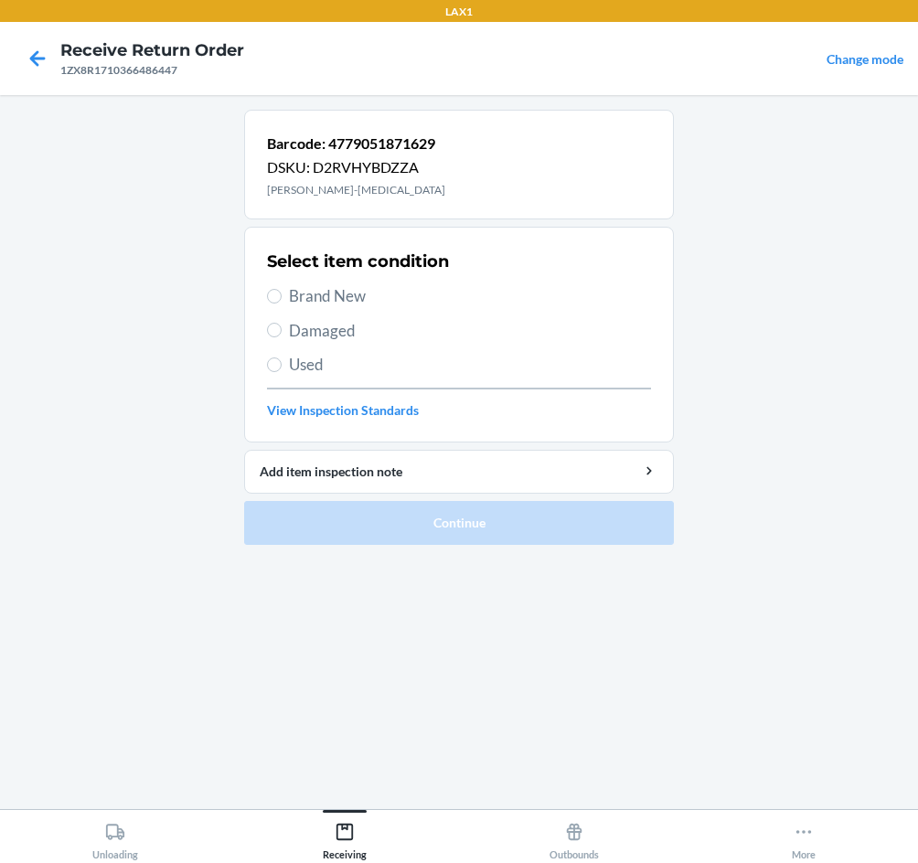
click at [343, 301] on span "Brand New" at bounding box center [470, 296] width 362 height 24
click at [282, 301] on input "Brand New" at bounding box center [274, 296] width 15 height 15
radio input "true"
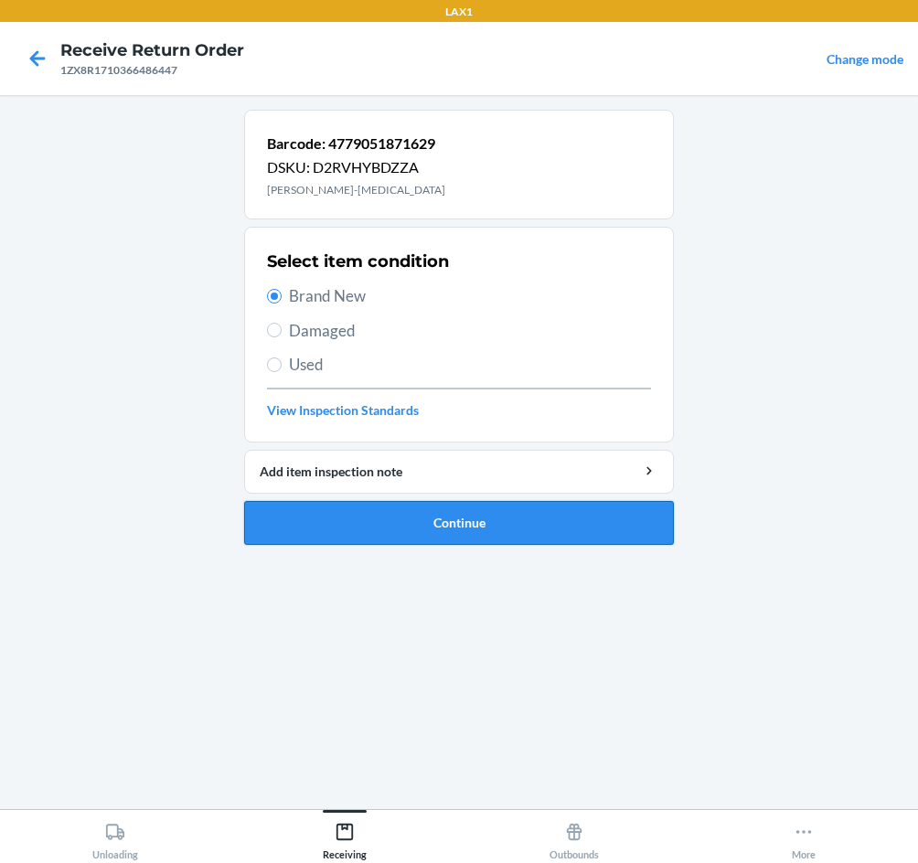
click at [444, 530] on button "Continue" at bounding box center [459, 523] width 430 height 44
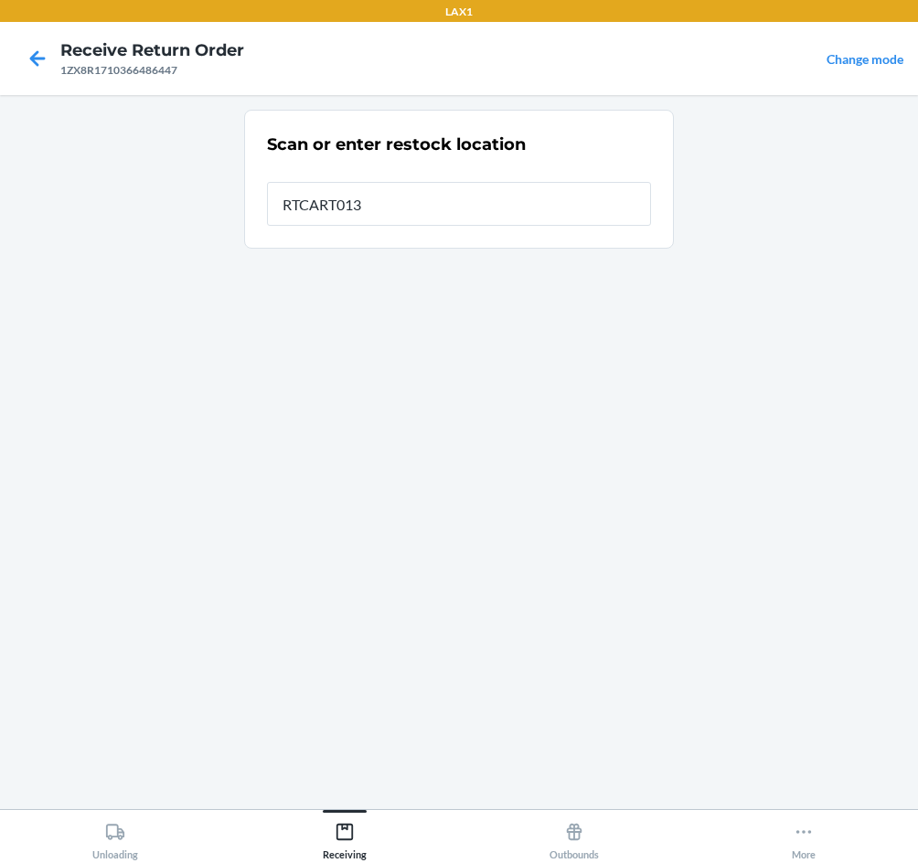
type input "RTCART013"
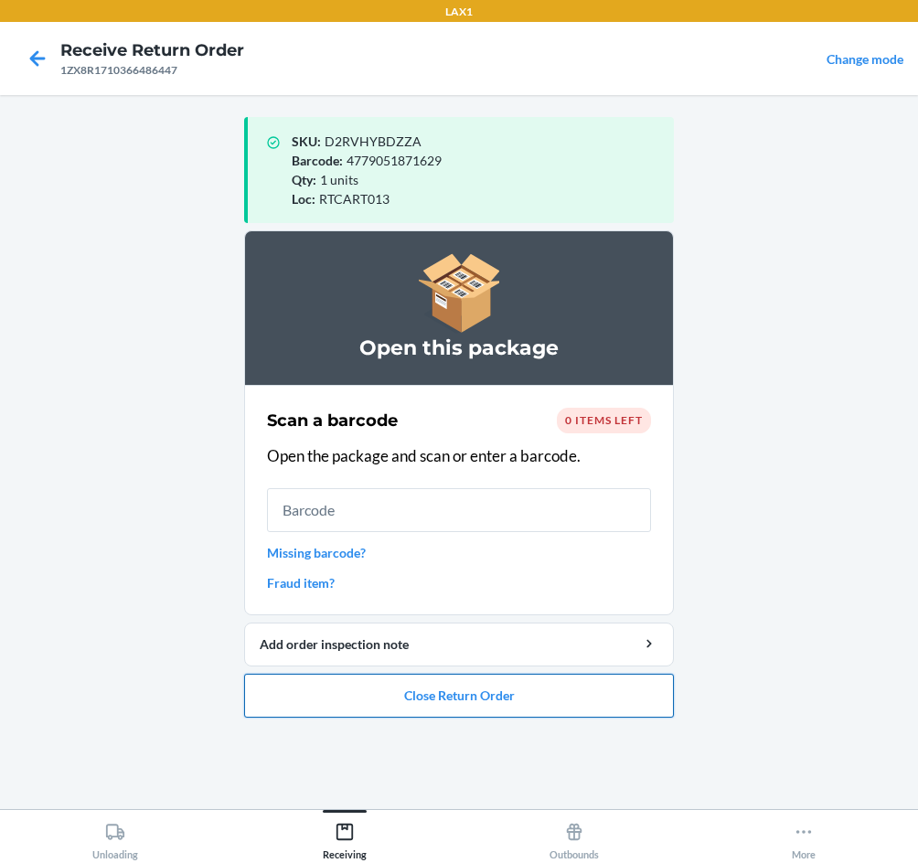
click at [582, 687] on button "Close Return Order" at bounding box center [459, 696] width 430 height 44
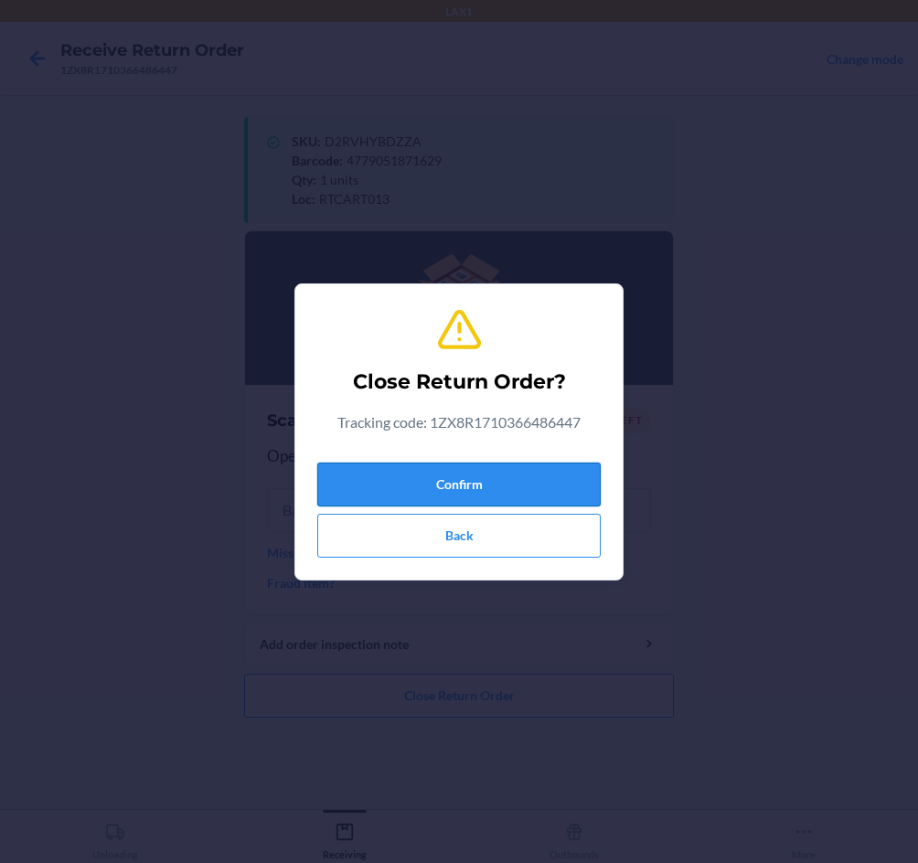
click at [530, 488] on button "Confirm" at bounding box center [458, 485] width 283 height 44
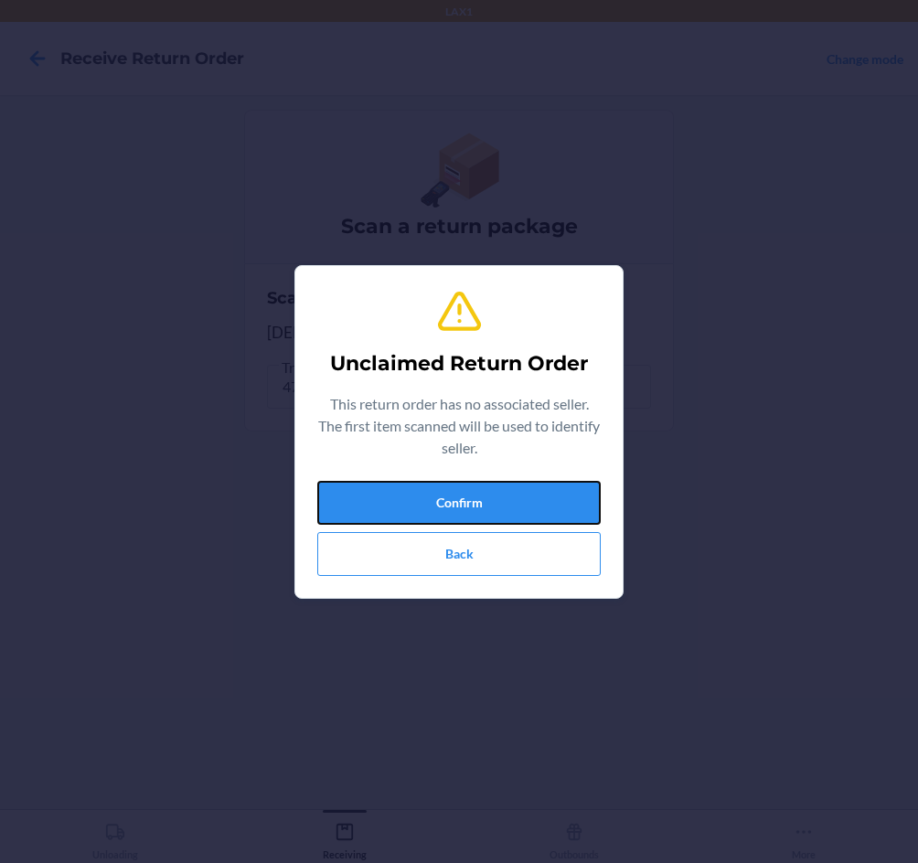
click at [530, 488] on button "Confirm" at bounding box center [458, 503] width 283 height 44
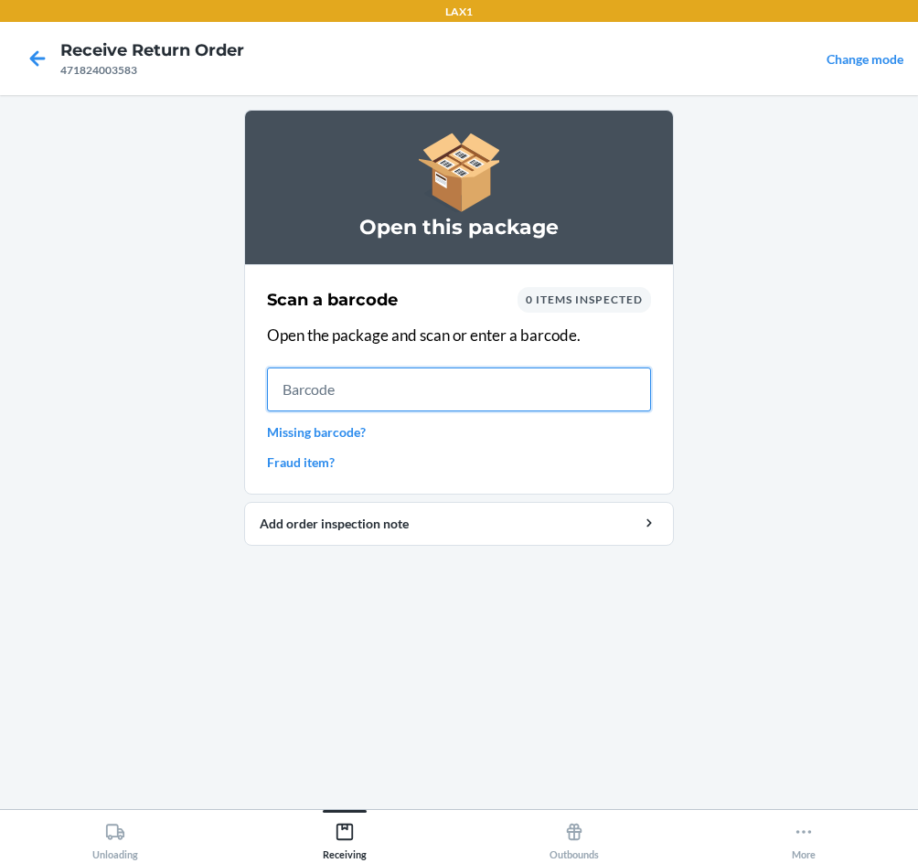
click at [321, 388] on input "text" at bounding box center [459, 389] width 384 height 44
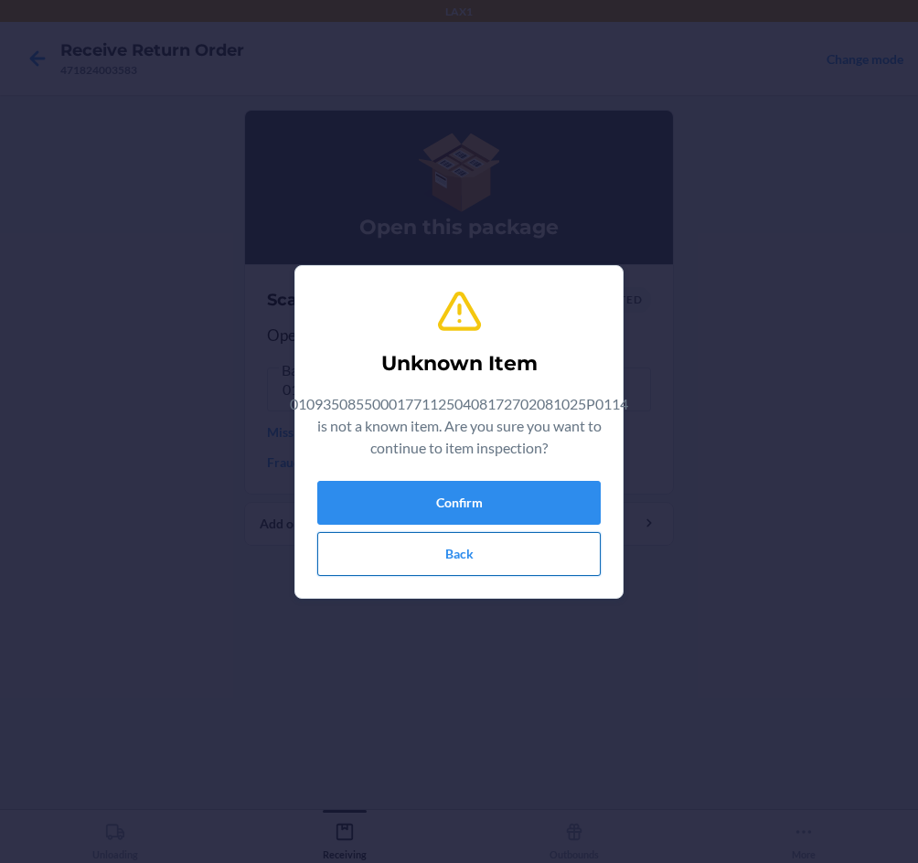
click at [555, 556] on button "Back" at bounding box center [458, 554] width 283 height 44
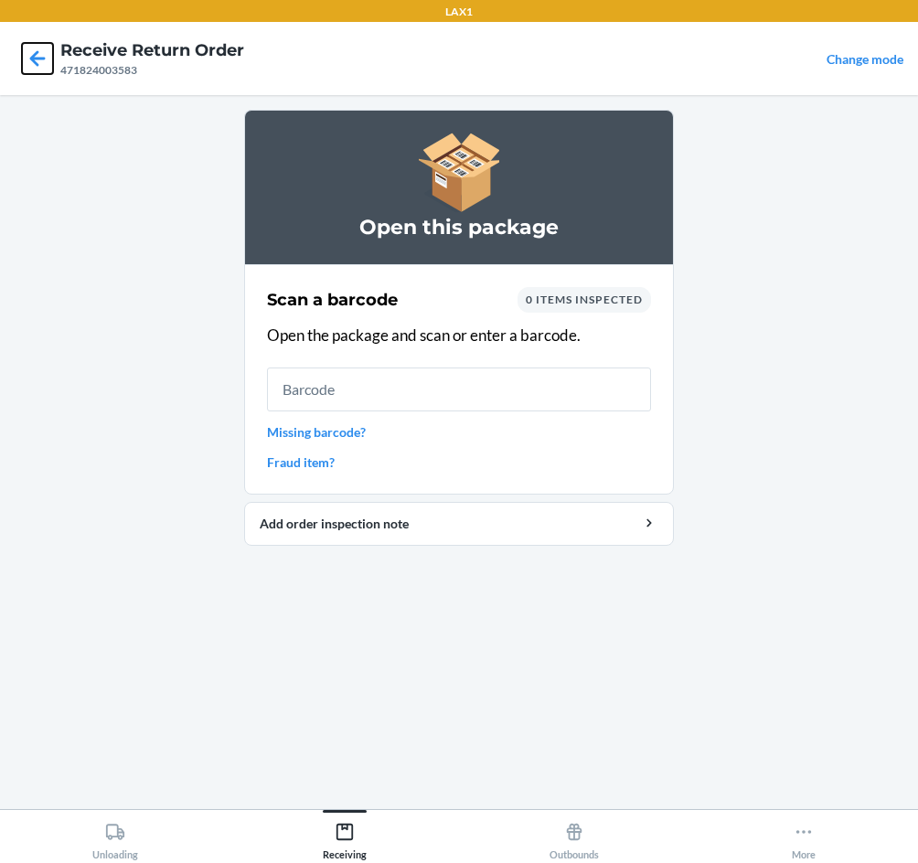
click at [36, 71] on icon at bounding box center [37, 58] width 31 height 31
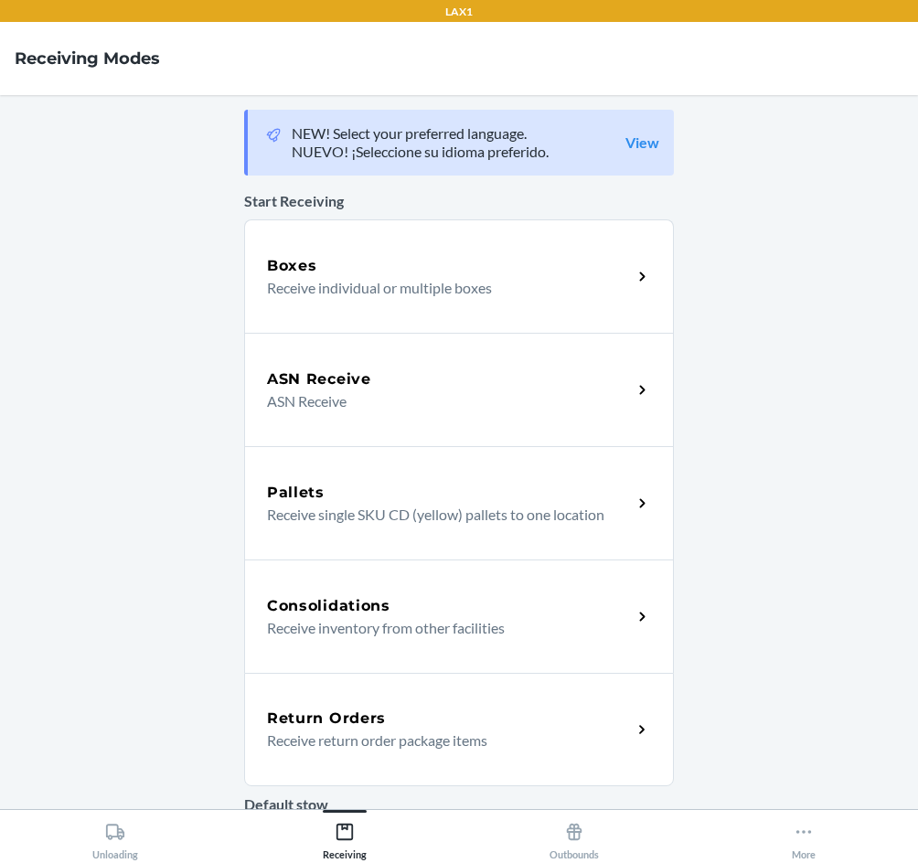
click at [414, 713] on div "Return Orders" at bounding box center [449, 719] width 365 height 22
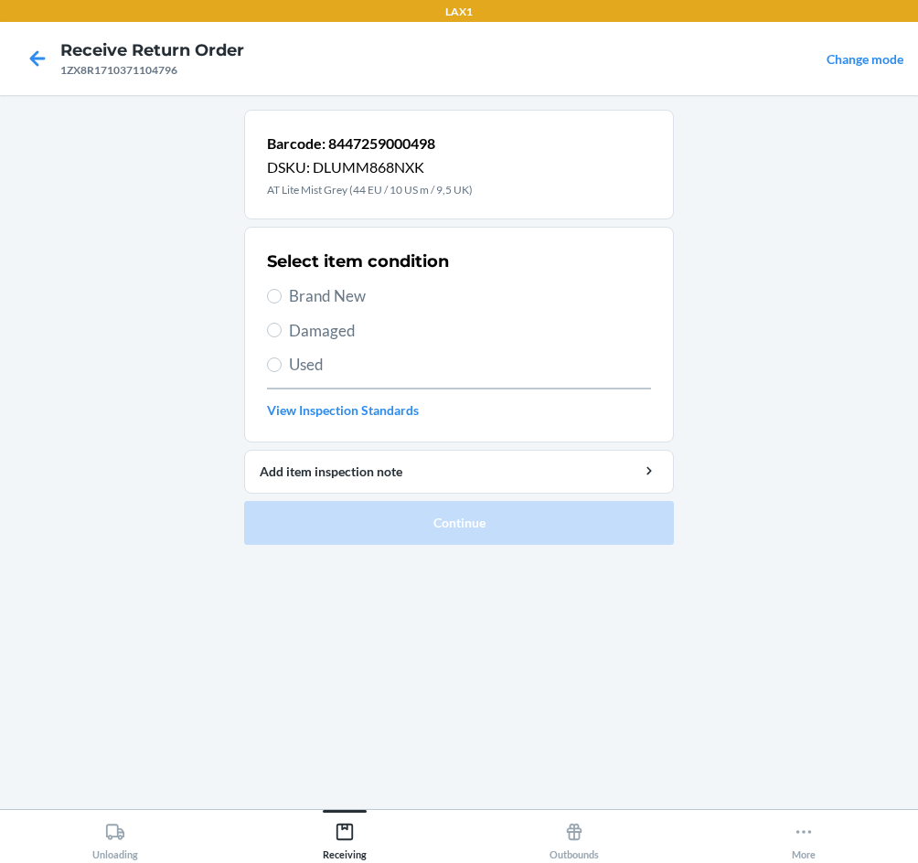
click at [330, 330] on span "Damaged" at bounding box center [470, 331] width 362 height 24
click at [282, 330] on input "Damaged" at bounding box center [274, 330] width 15 height 15
radio input "true"
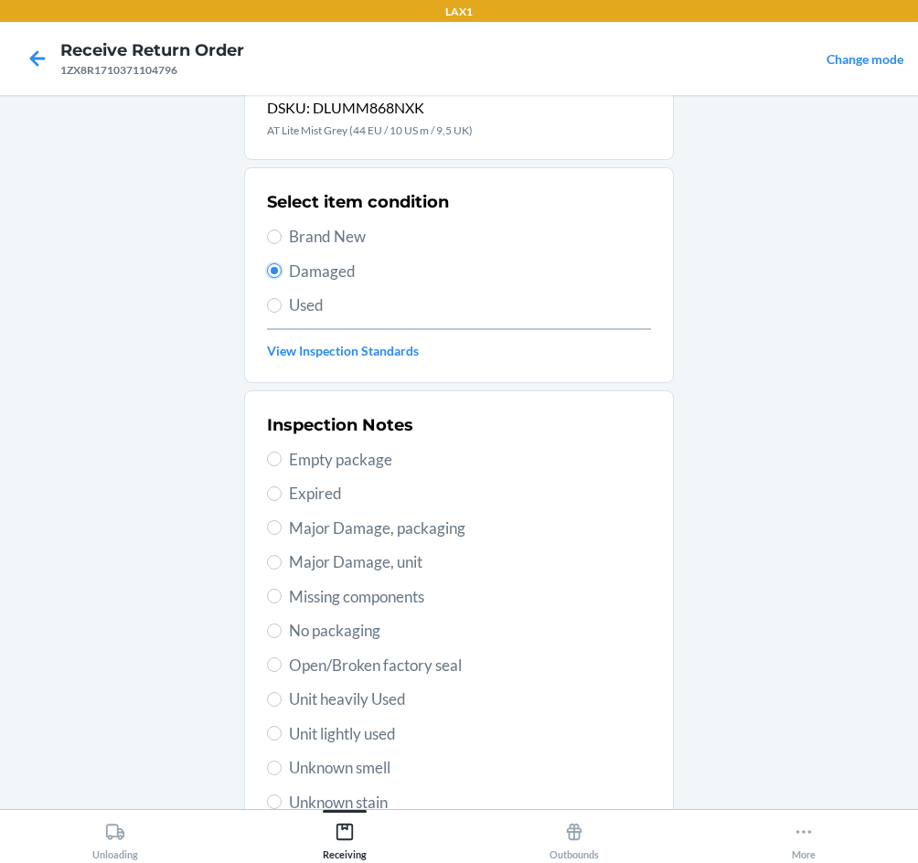
scroll to position [91, 0]
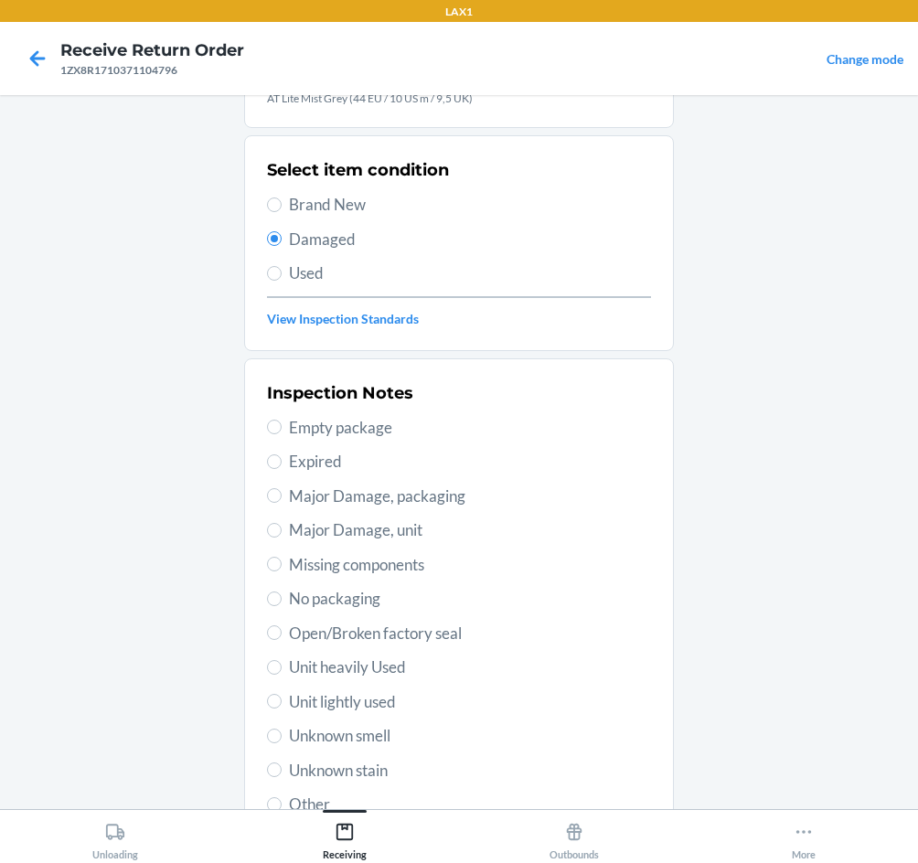
click at [389, 482] on div "Inspection Notes Empty package Expired Major Damage, packaging Major Damage, un…" at bounding box center [459, 599] width 384 height 446
click at [393, 495] on span "Major Damage, packaging" at bounding box center [470, 496] width 362 height 24
click at [282, 495] on input "Major Damage, packaging" at bounding box center [274, 495] width 15 height 15
radio input "true"
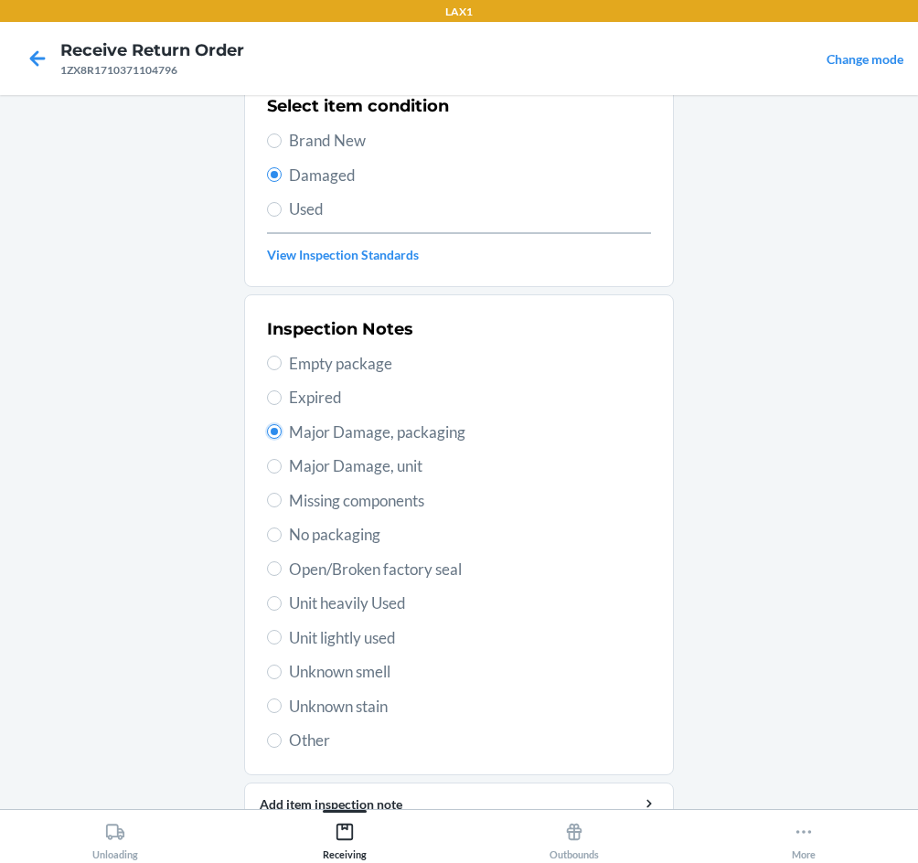
scroll to position [239, 0]
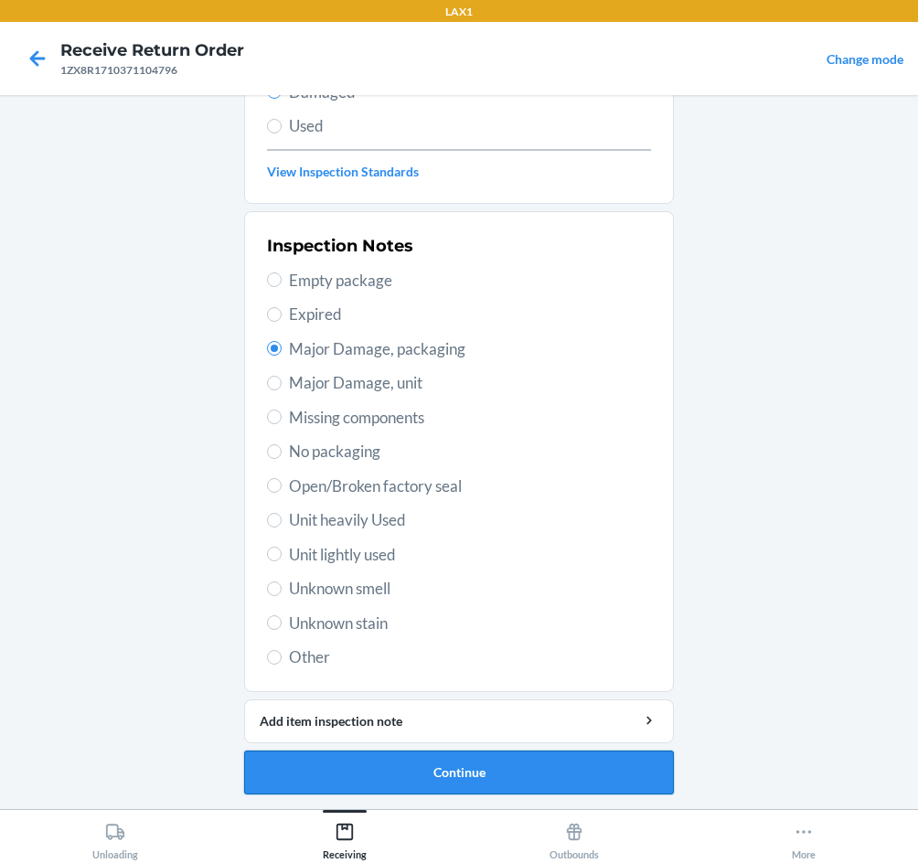
click at [508, 772] on button "Continue" at bounding box center [459, 772] width 430 height 44
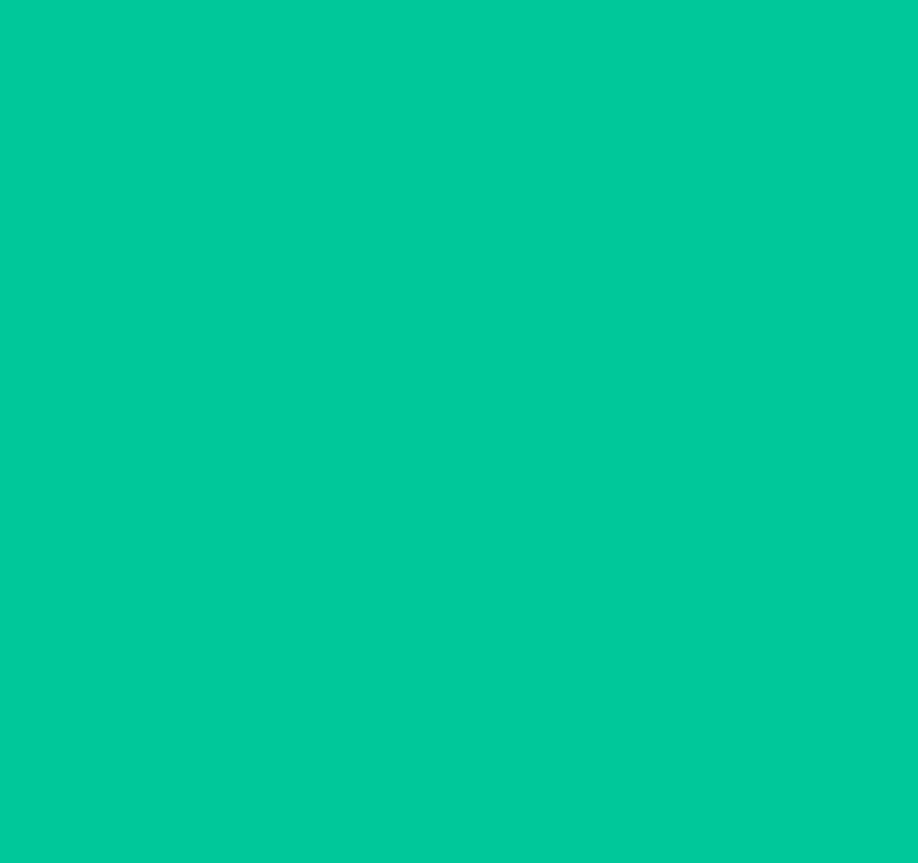
scroll to position [88, 0]
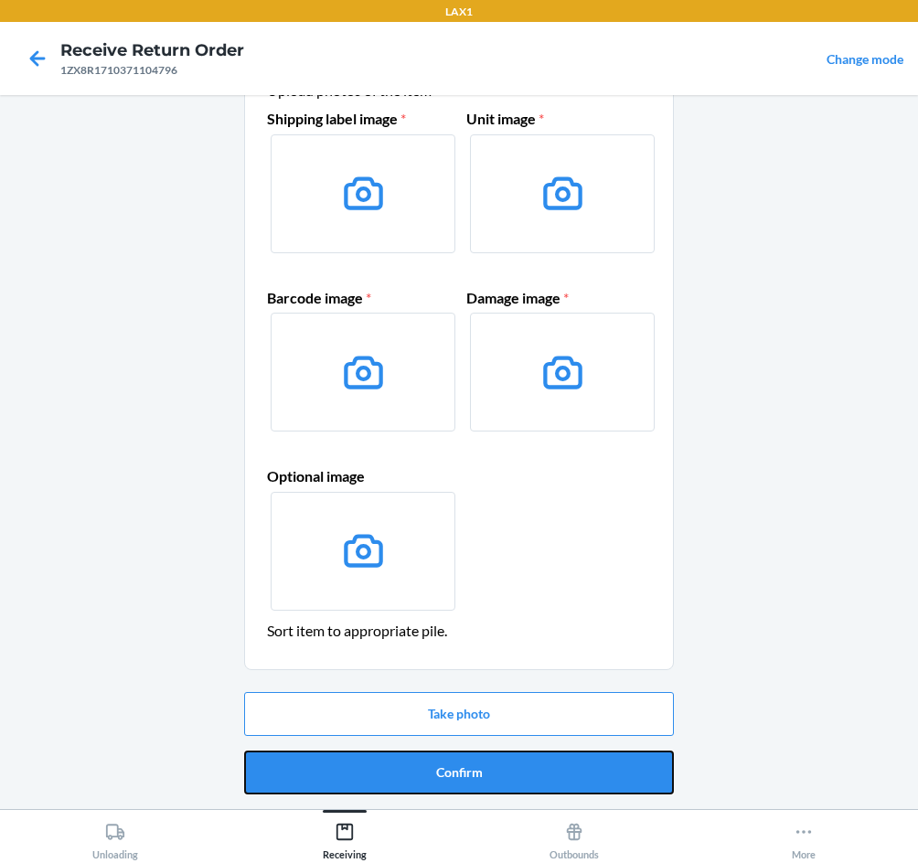
click at [508, 772] on button "Confirm" at bounding box center [459, 772] width 430 height 44
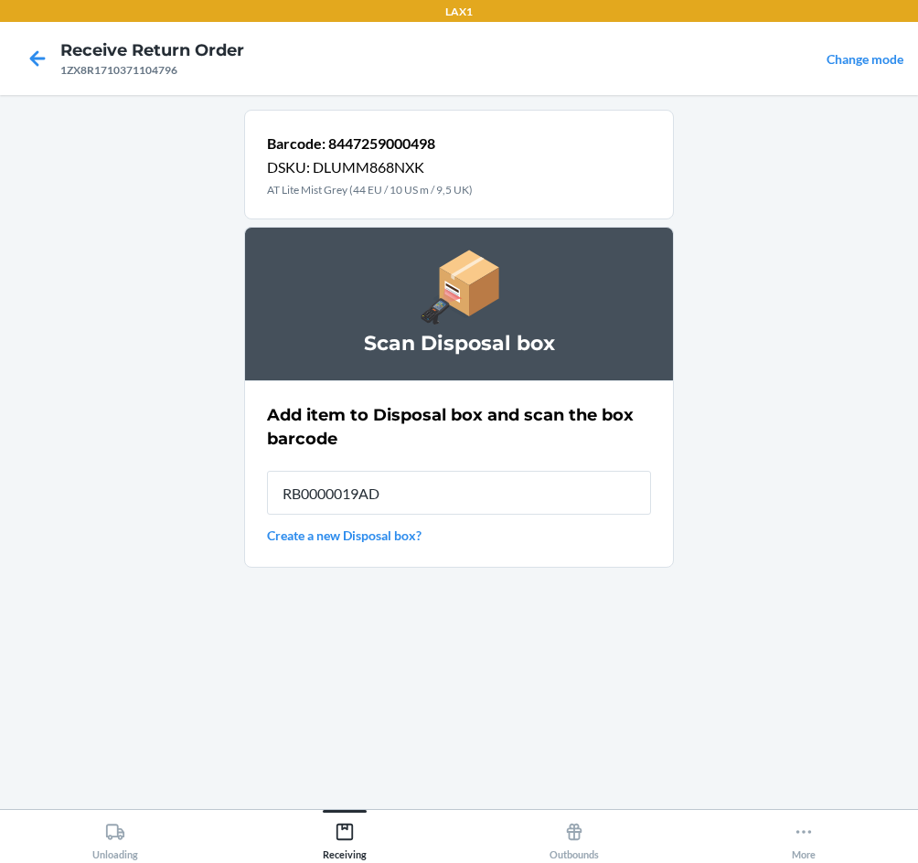
type input "RB0000019AD"
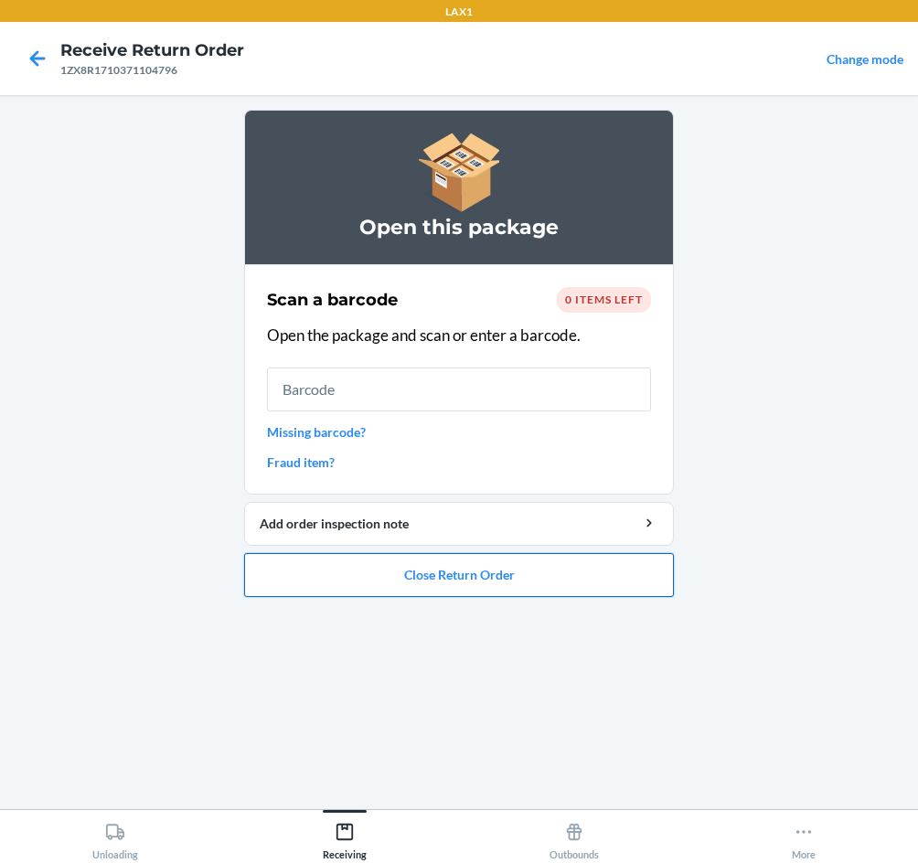
click at [496, 567] on button "Close Return Order" at bounding box center [459, 575] width 430 height 44
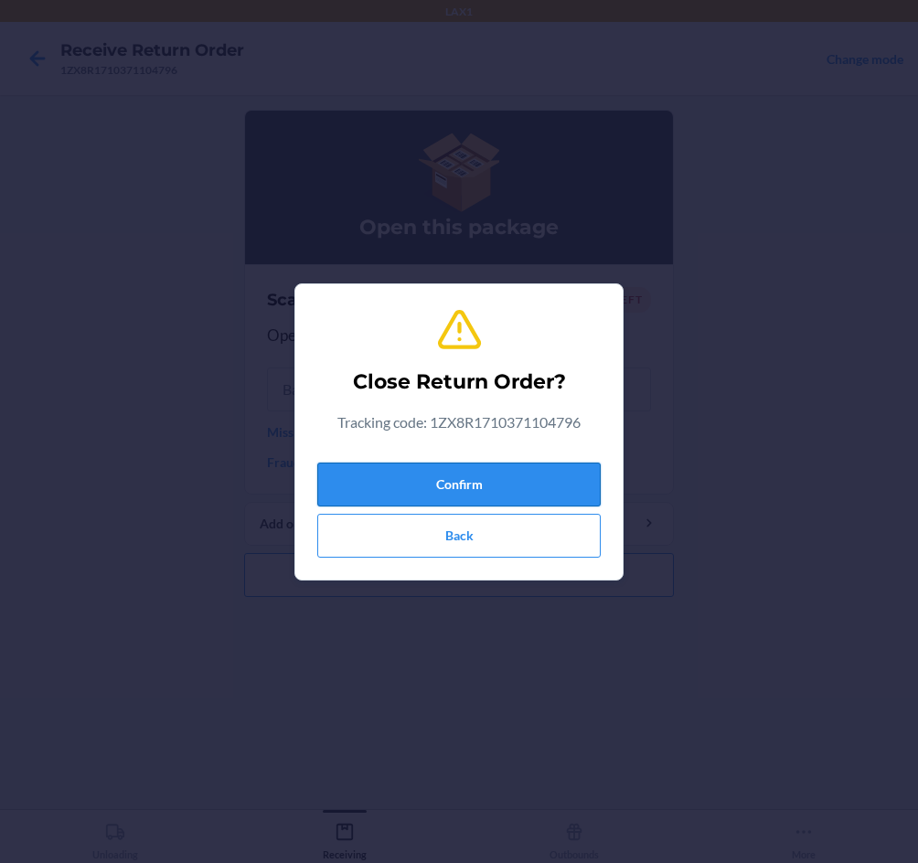
drag, startPoint x: 495, startPoint y: 478, endPoint x: 505, endPoint y: 463, distance: 17.2
click at [496, 478] on button "Confirm" at bounding box center [458, 485] width 283 height 44
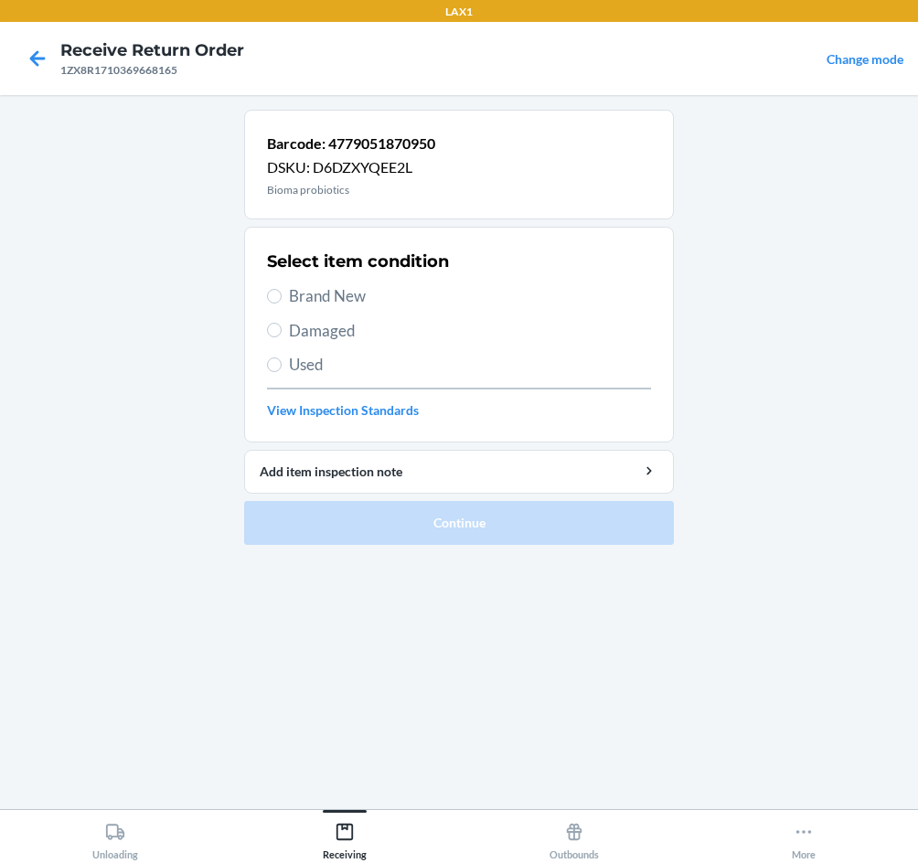
click at [304, 291] on span "Brand New" at bounding box center [470, 296] width 362 height 24
click at [282, 291] on input "Brand New" at bounding box center [274, 296] width 15 height 15
radio input "true"
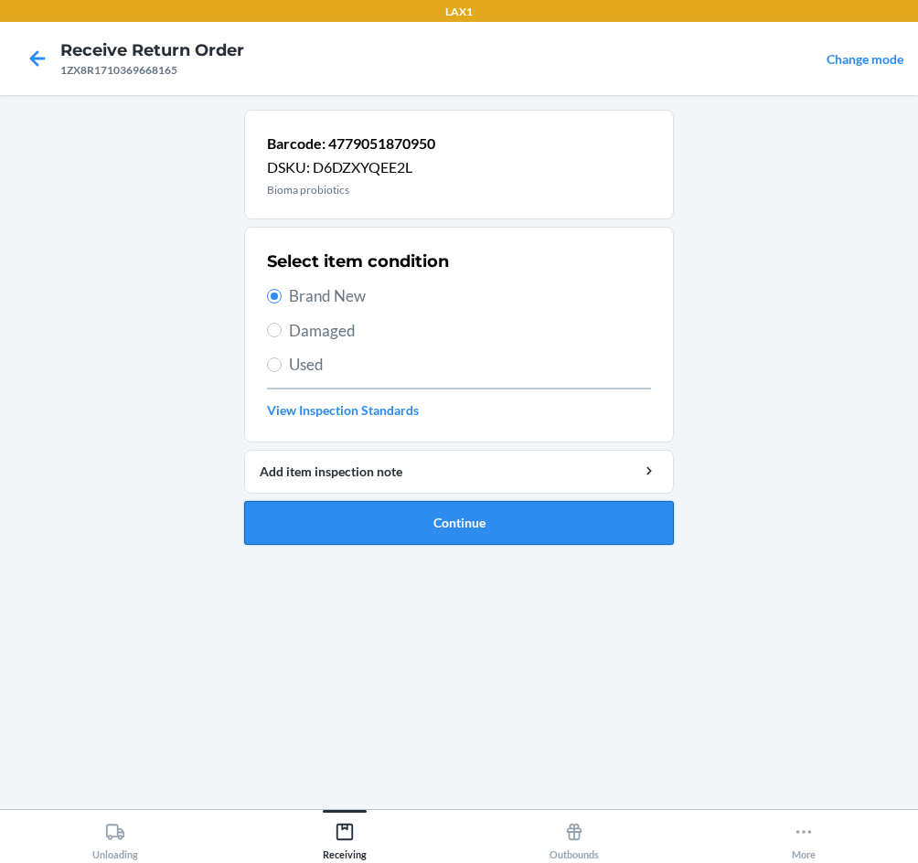
click at [468, 516] on button "Continue" at bounding box center [459, 523] width 430 height 44
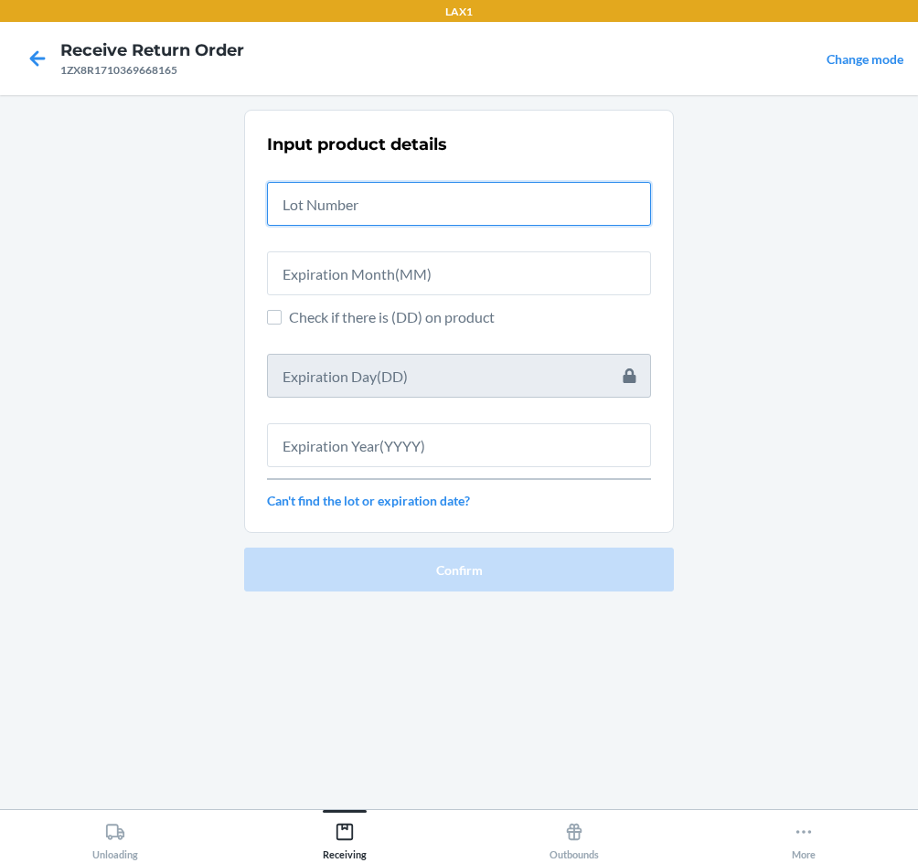
click at [443, 213] on input "text" at bounding box center [459, 204] width 384 height 44
type input "04222583"
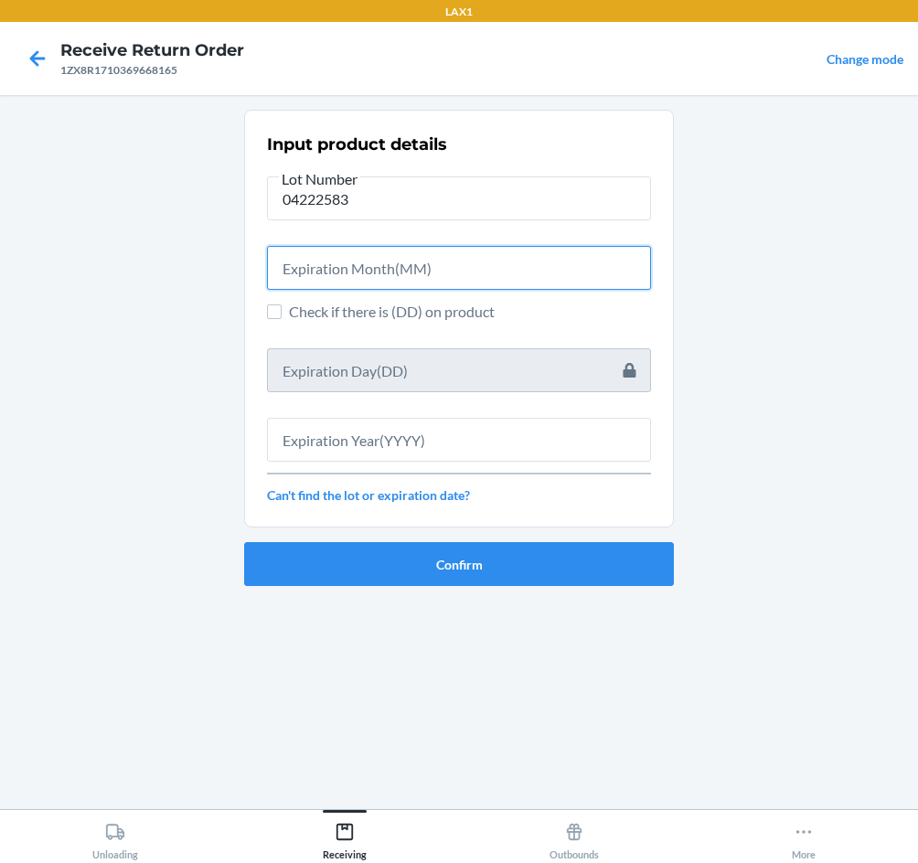
click at [508, 262] on input "text" at bounding box center [459, 268] width 384 height 44
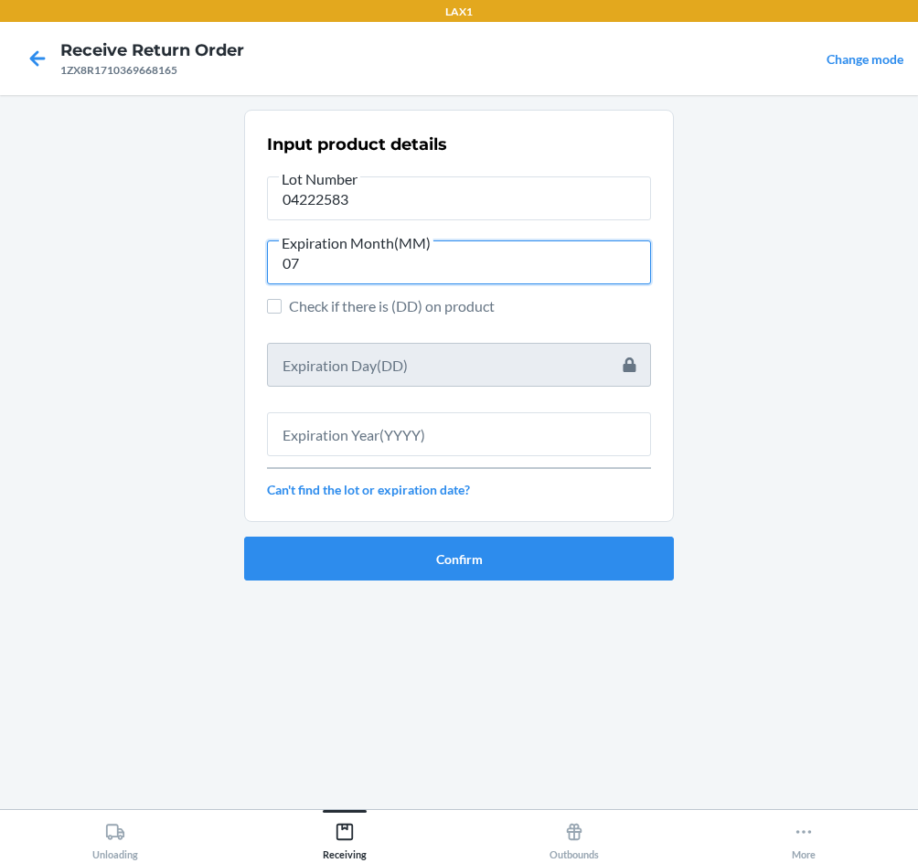
type input "07"
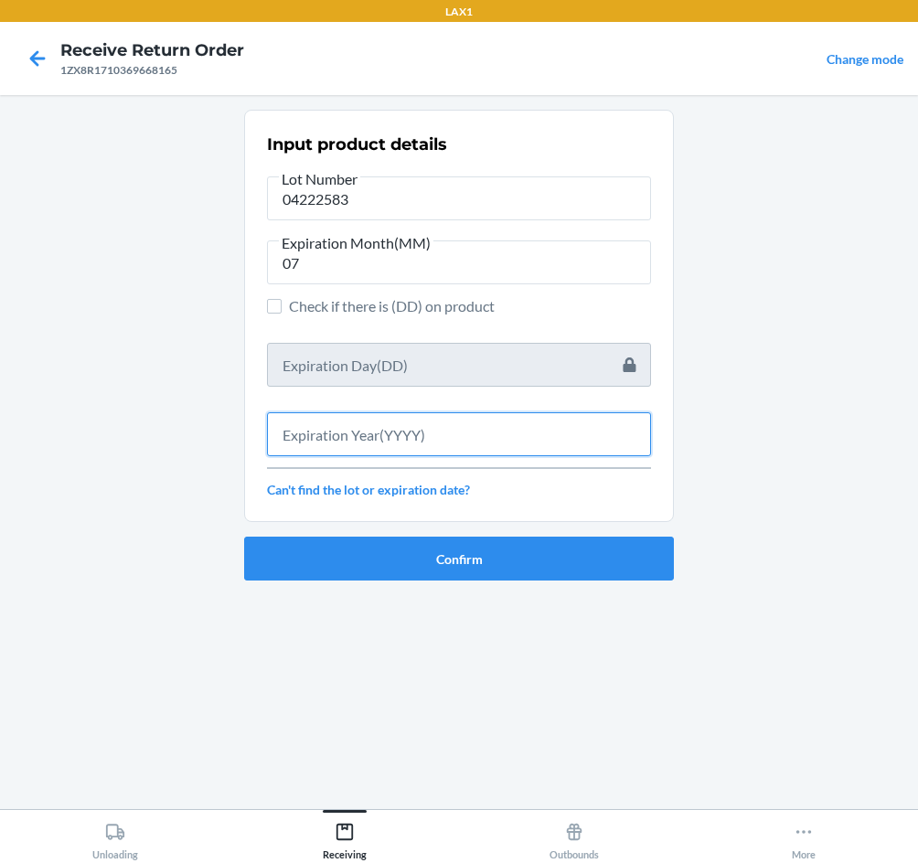
click at [547, 441] on input "text" at bounding box center [459, 434] width 384 height 44
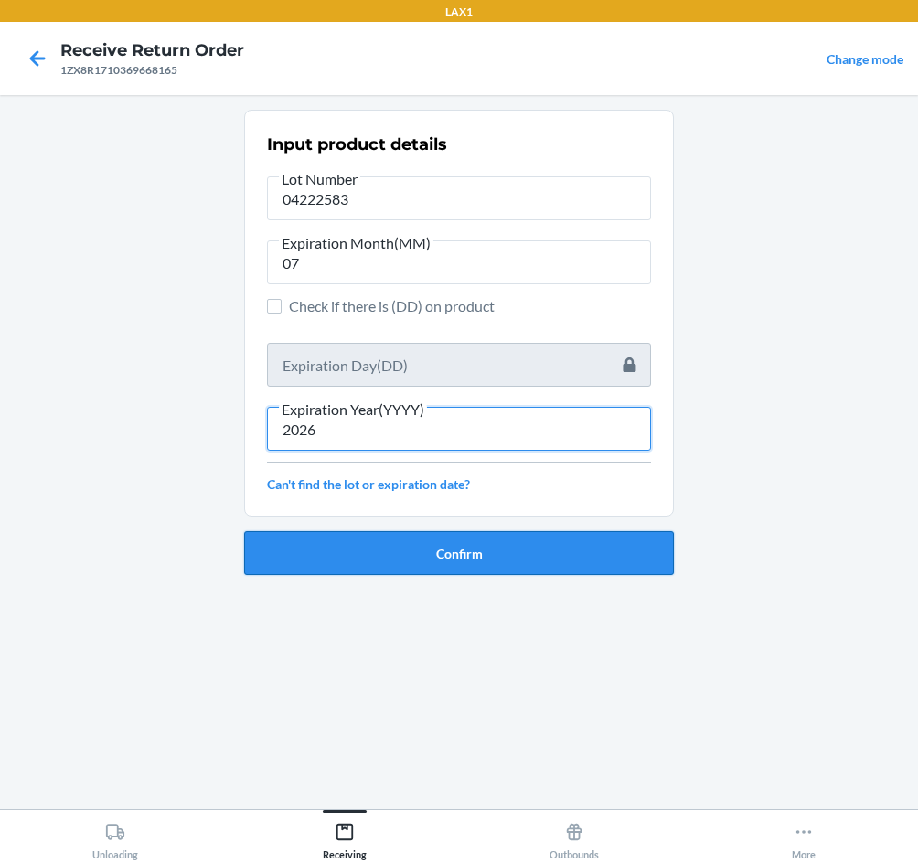
type input "2026"
click at [451, 562] on button "Confirm" at bounding box center [459, 553] width 430 height 44
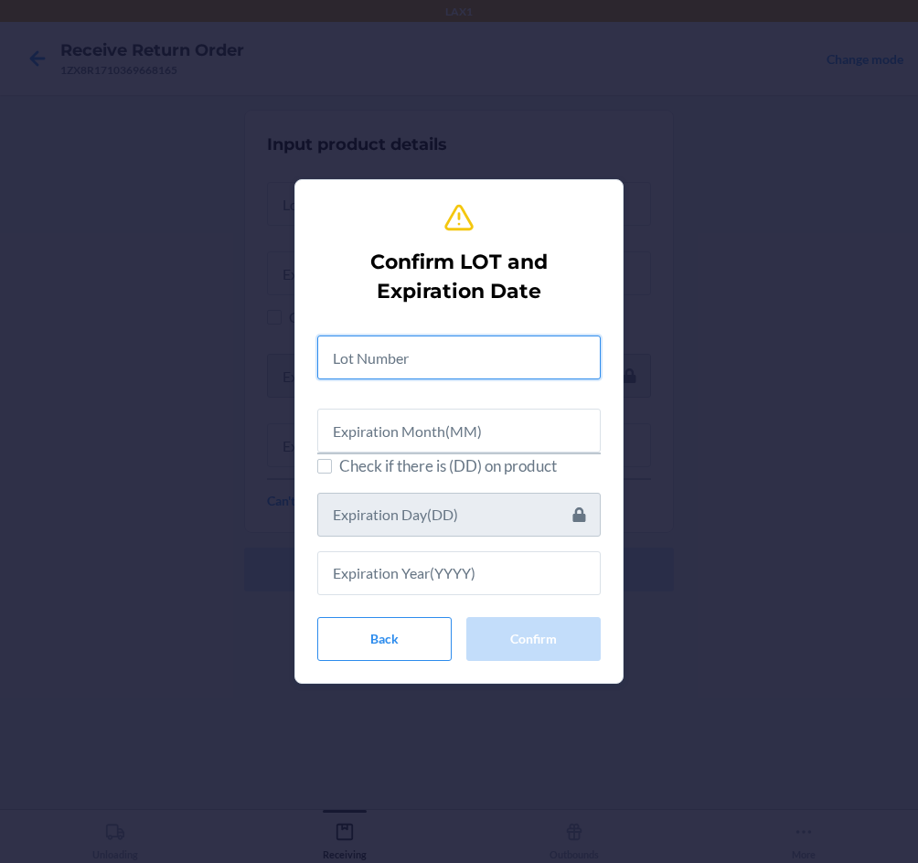
click at [397, 373] on input "text" at bounding box center [458, 357] width 283 height 44
type input "04222583"
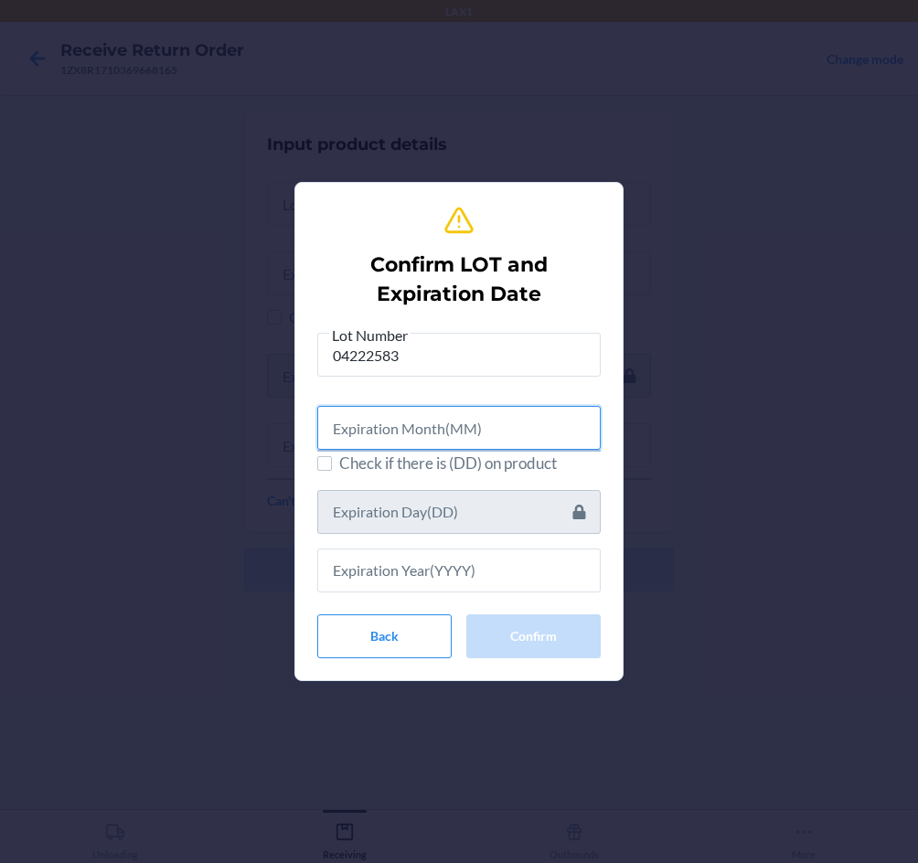
click at [427, 420] on input "text" at bounding box center [458, 428] width 283 height 44
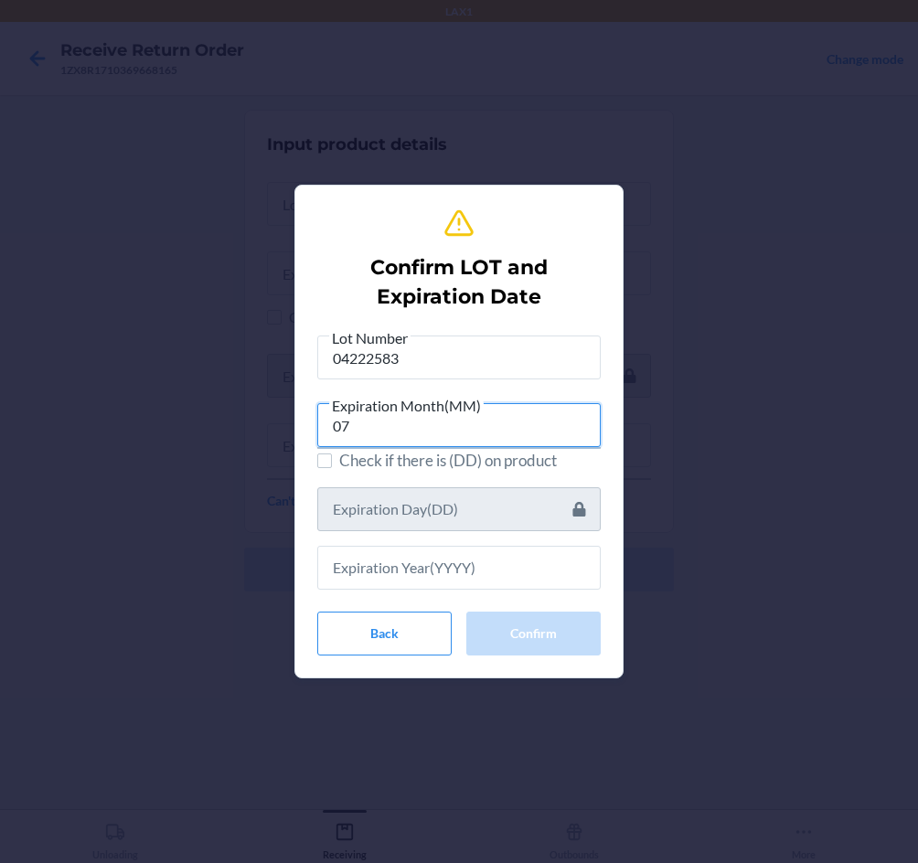
type input "07"
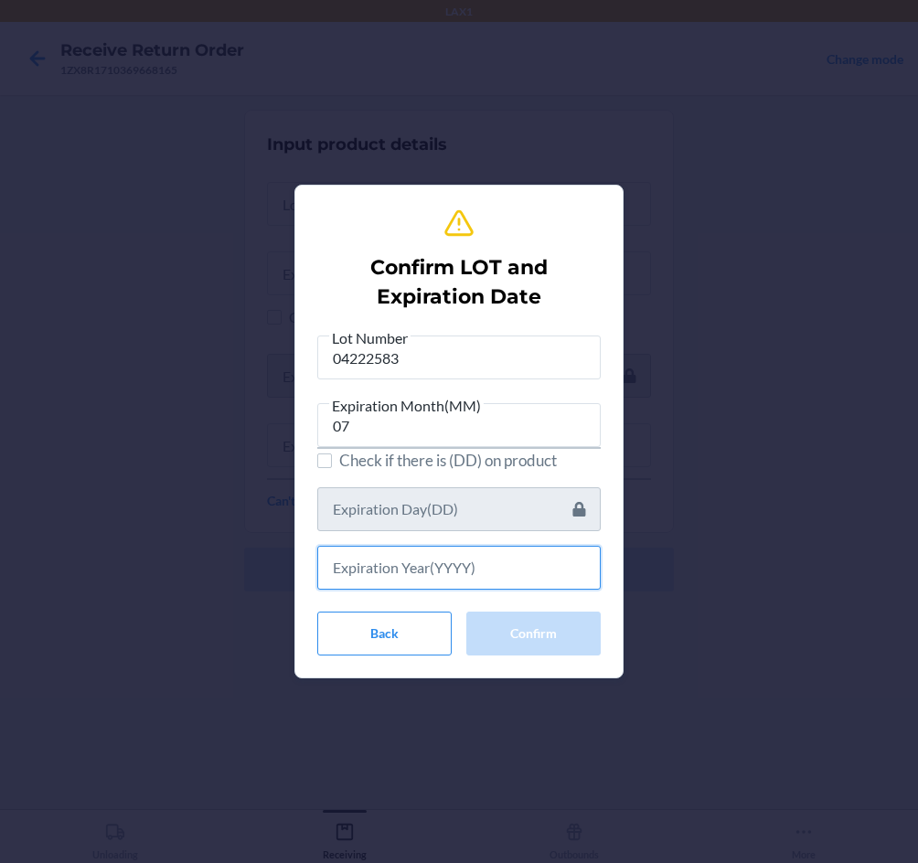
click at [479, 572] on input "text" at bounding box center [458, 568] width 283 height 44
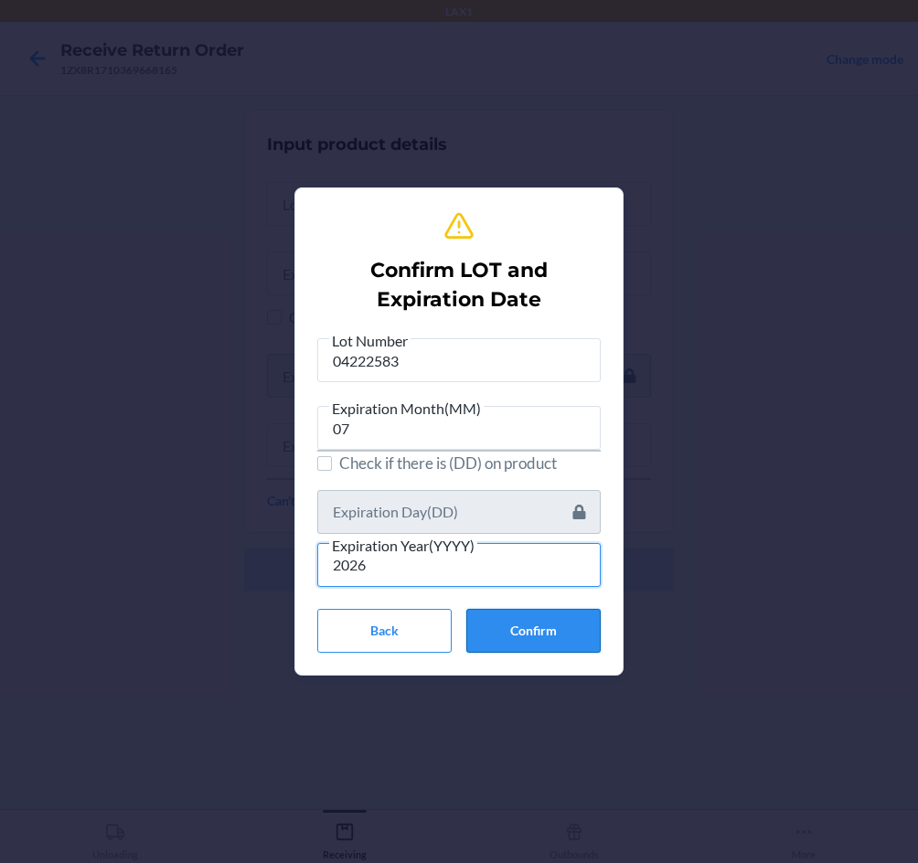
type input "2026"
click at [582, 635] on button "Confirm" at bounding box center [533, 631] width 134 height 44
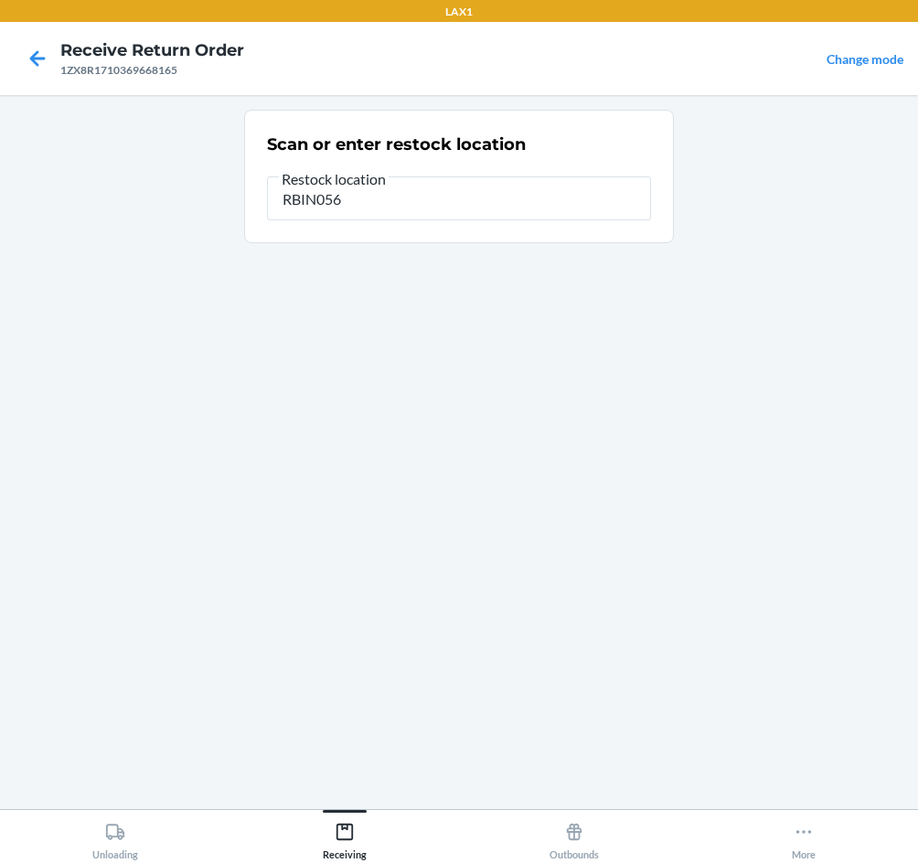
type input "RBIN056"
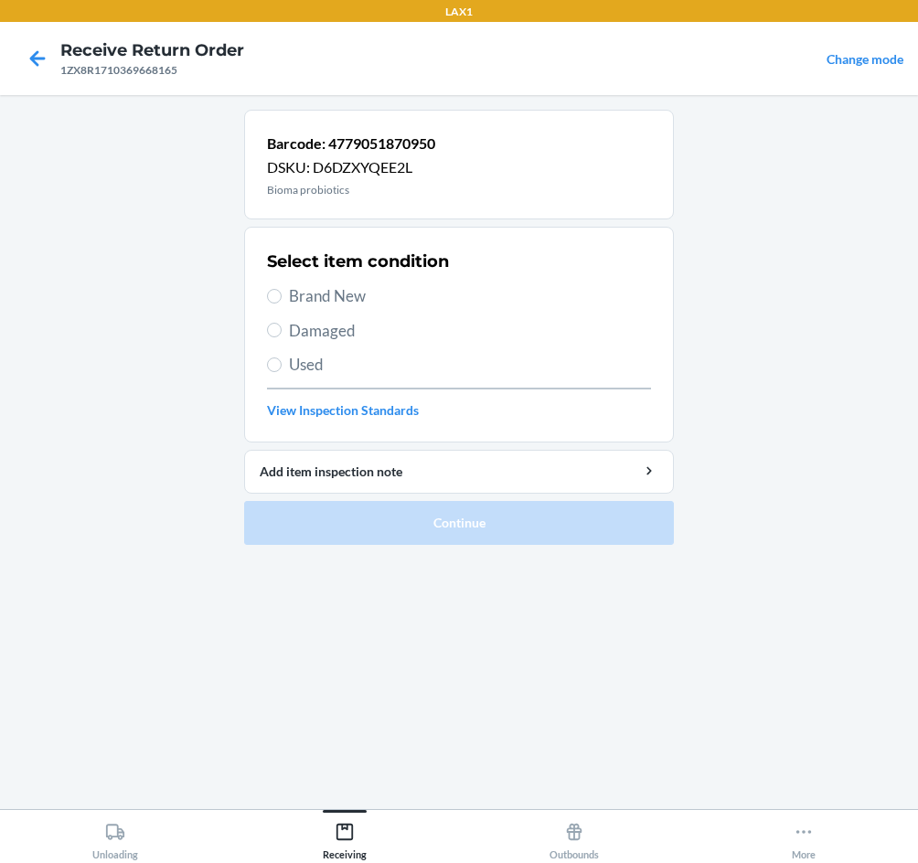
click at [302, 293] on span "Brand New" at bounding box center [470, 296] width 362 height 24
click at [282, 293] on input "Brand New" at bounding box center [274, 296] width 15 height 15
radio input "true"
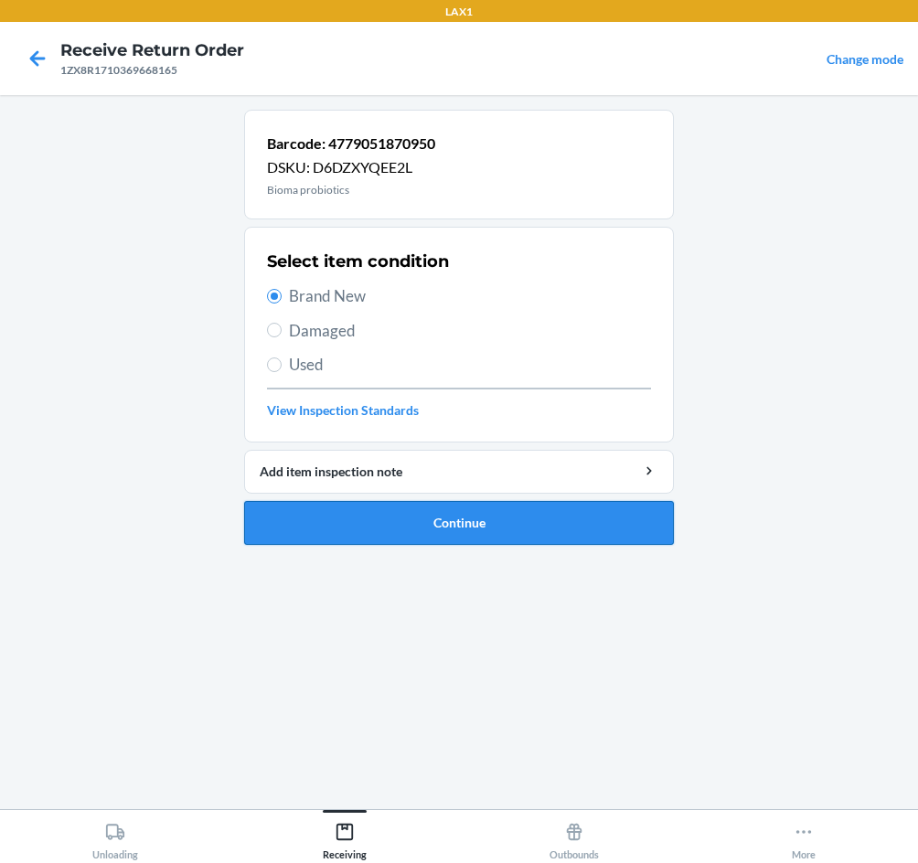
click at [582, 525] on button "Continue" at bounding box center [459, 523] width 430 height 44
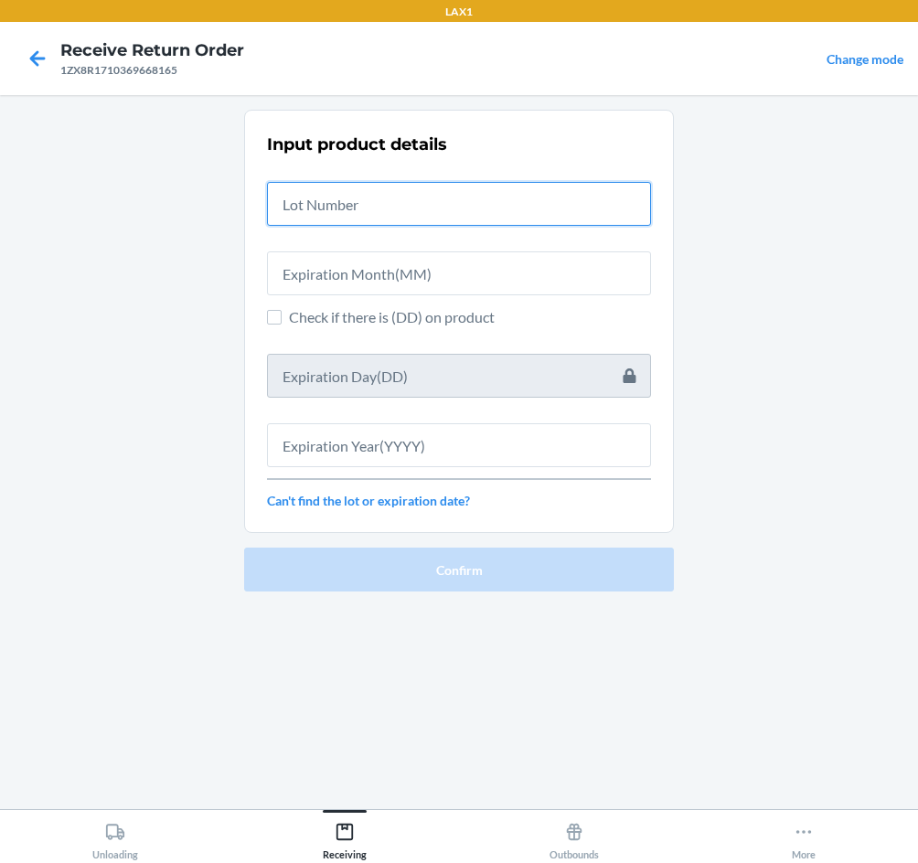
click at [462, 197] on input "text" at bounding box center [459, 204] width 384 height 44
type input "04222583"
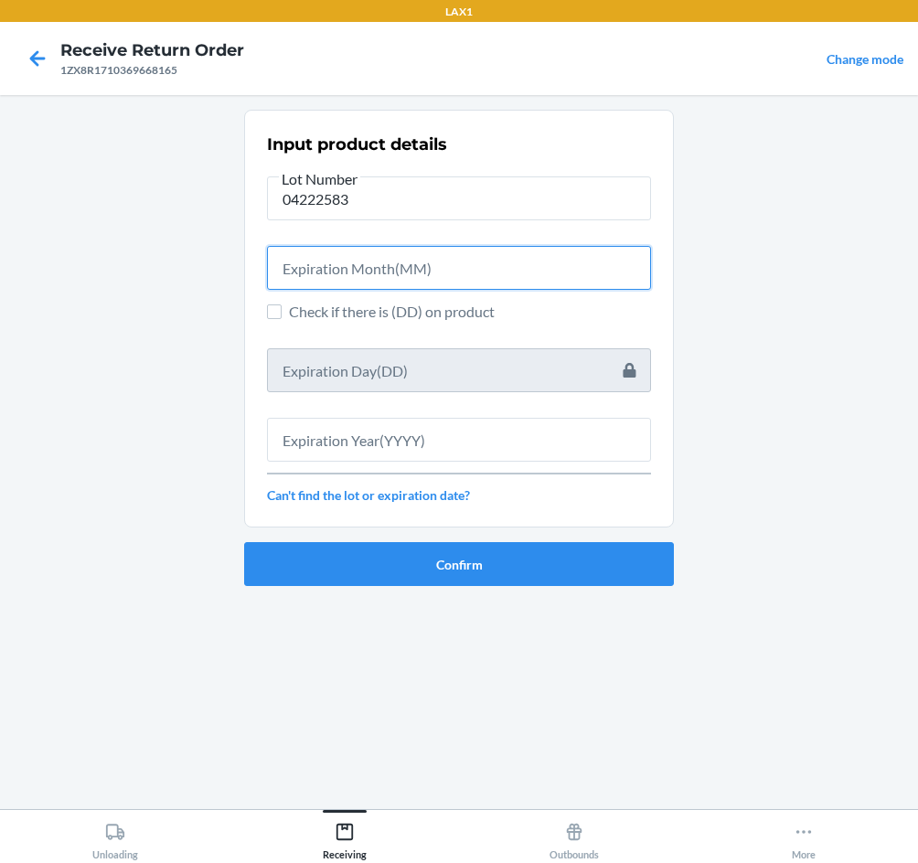
click at [451, 271] on input "text" at bounding box center [459, 268] width 384 height 44
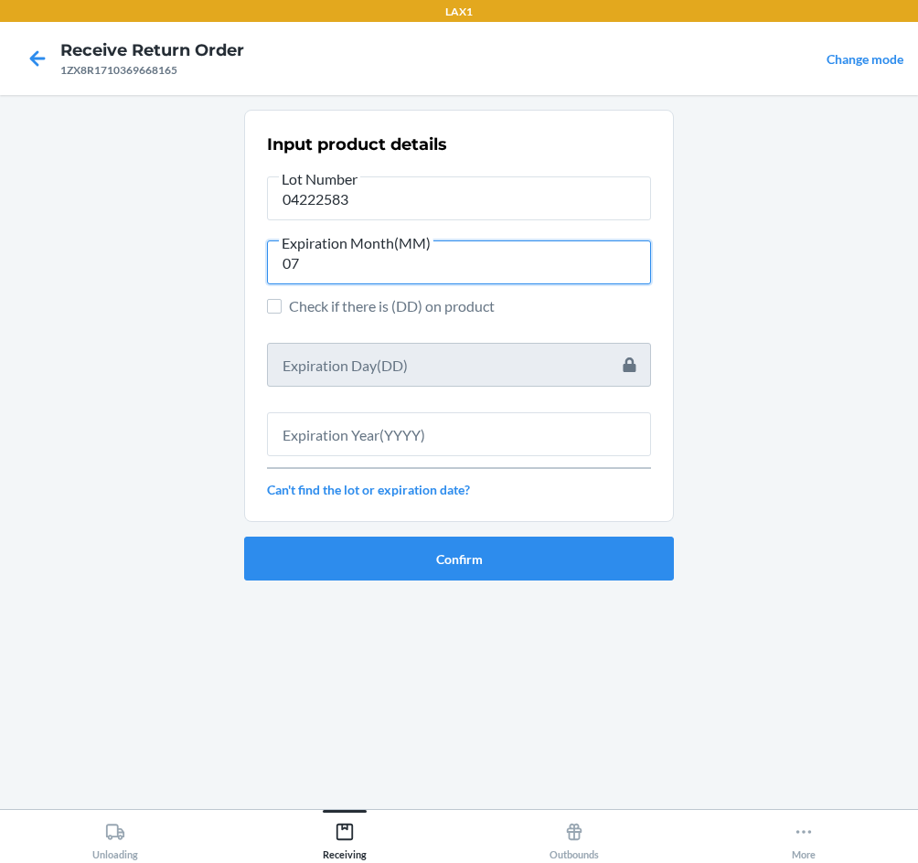
type input "07"
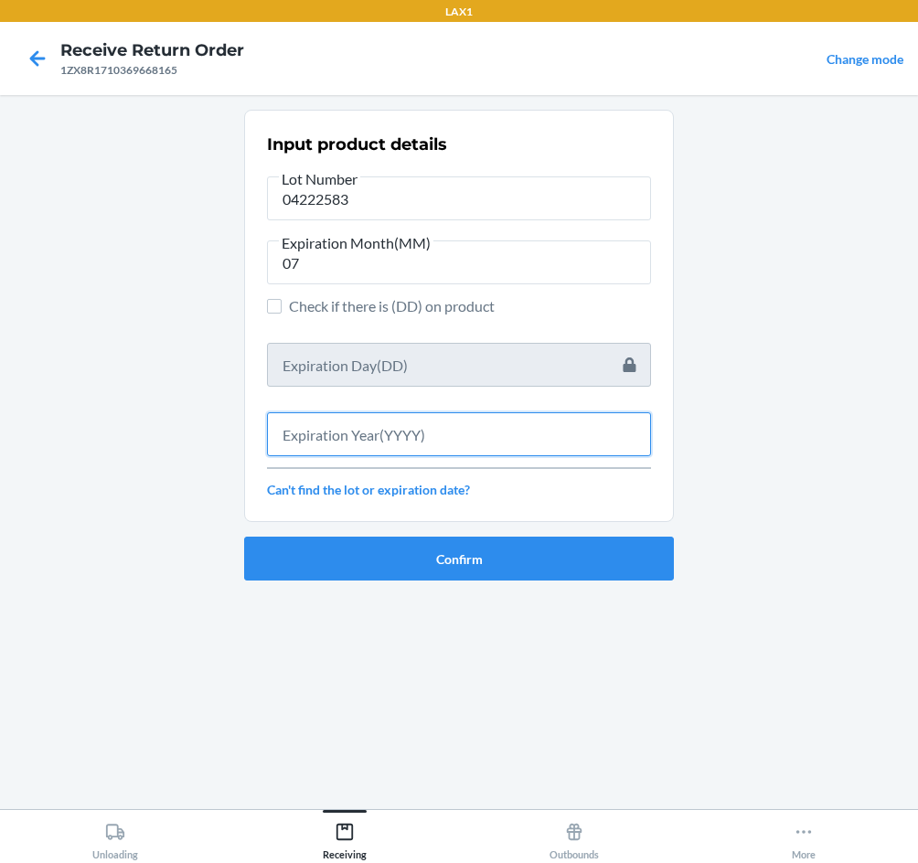
click at [442, 432] on input "text" at bounding box center [459, 434] width 384 height 44
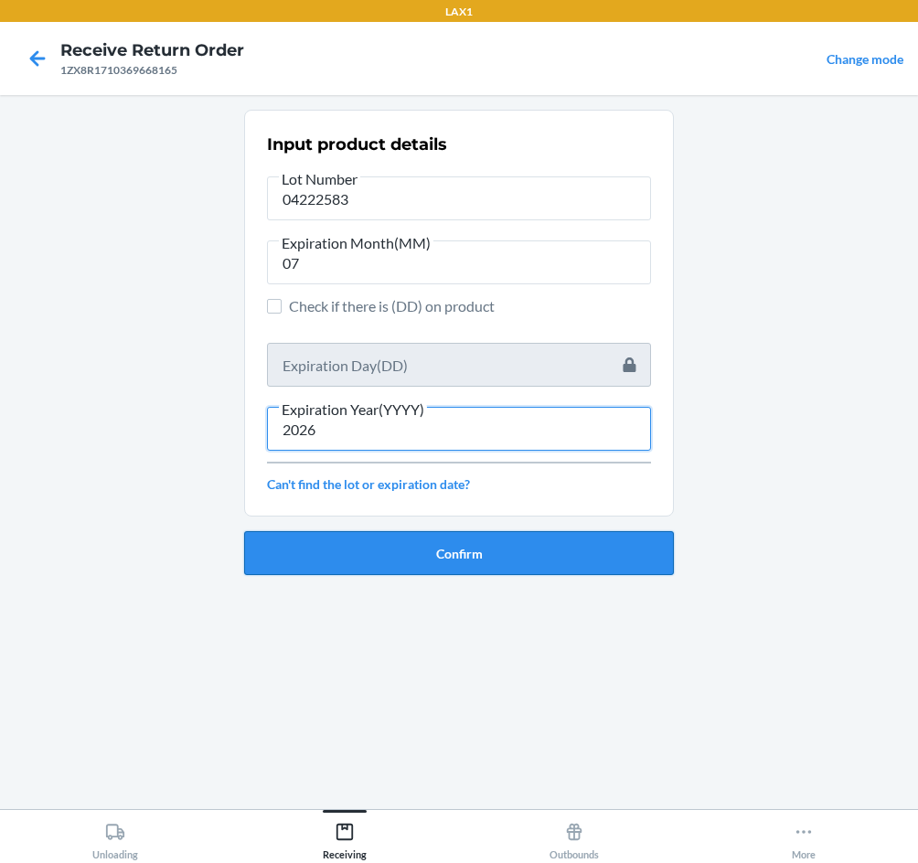
type input "2026"
click at [481, 547] on button "Confirm" at bounding box center [459, 553] width 430 height 44
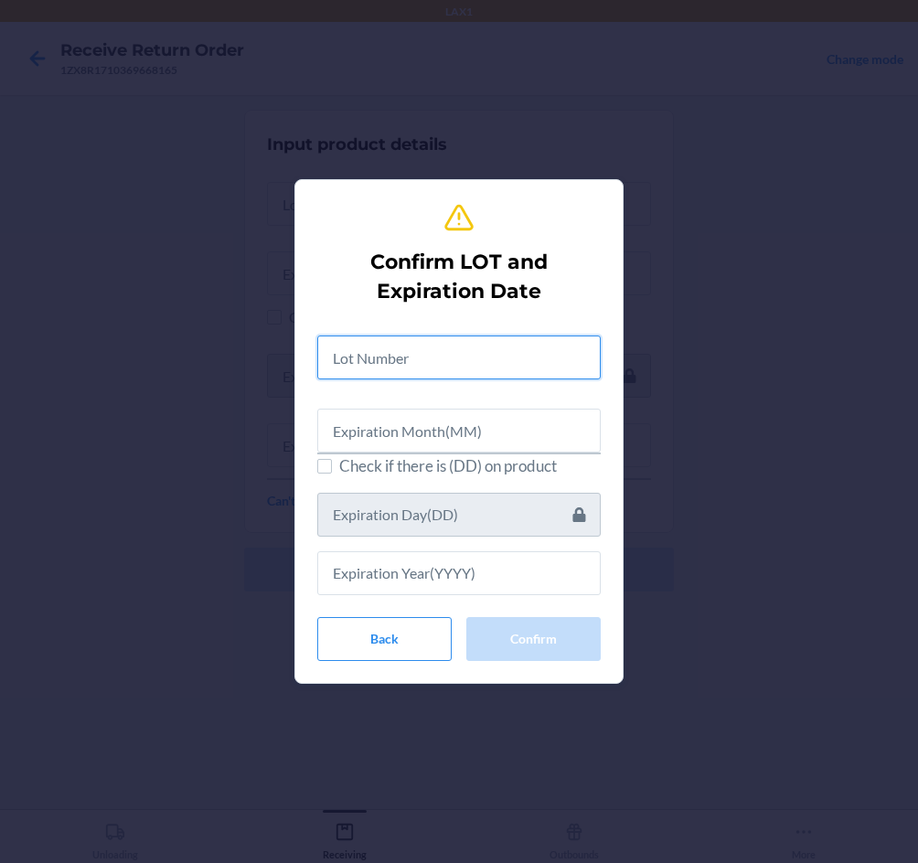
click at [448, 352] on input "text" at bounding box center [458, 357] width 283 height 44
type input "04222583"
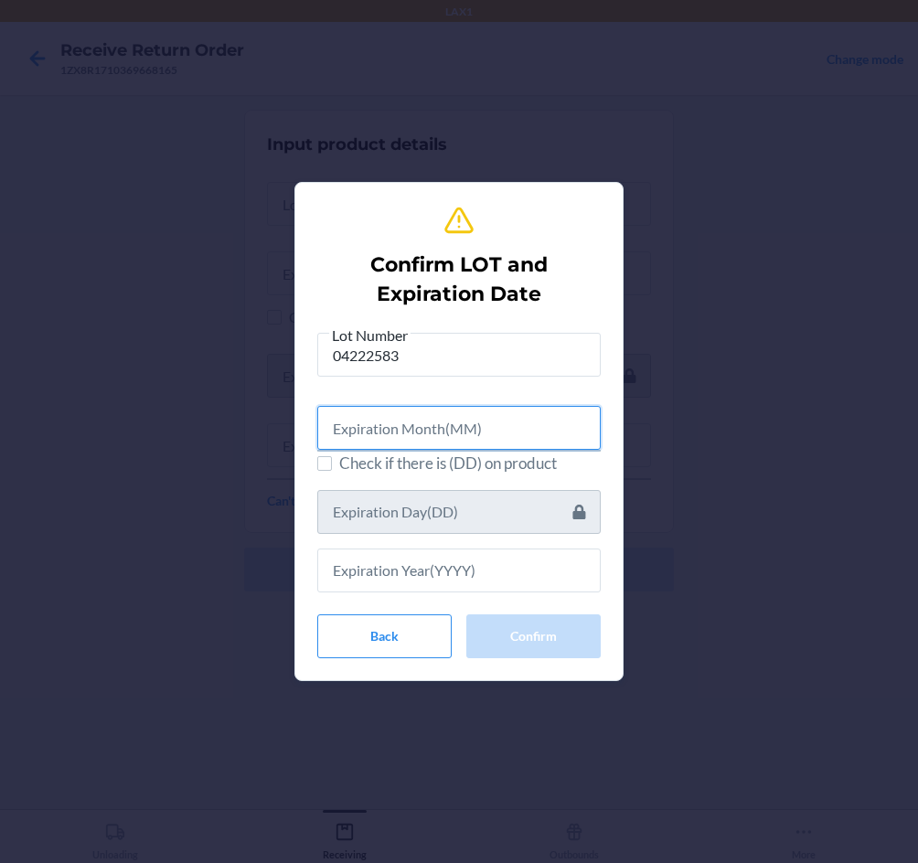
click at [442, 442] on input "text" at bounding box center [458, 428] width 283 height 44
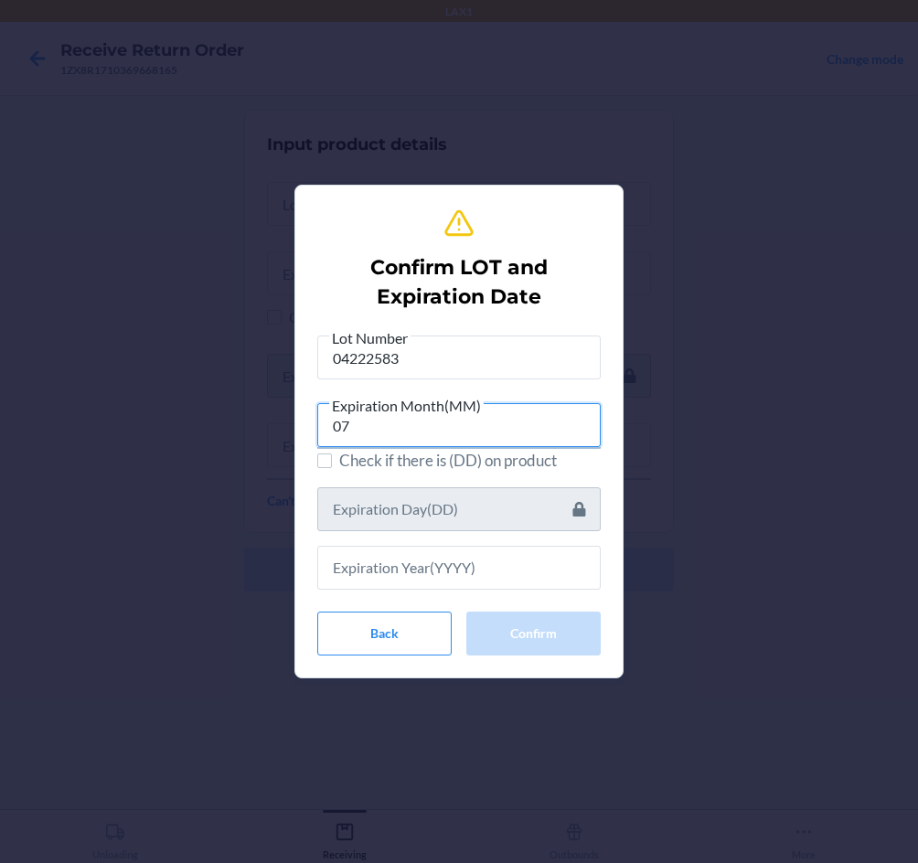
type input "07"
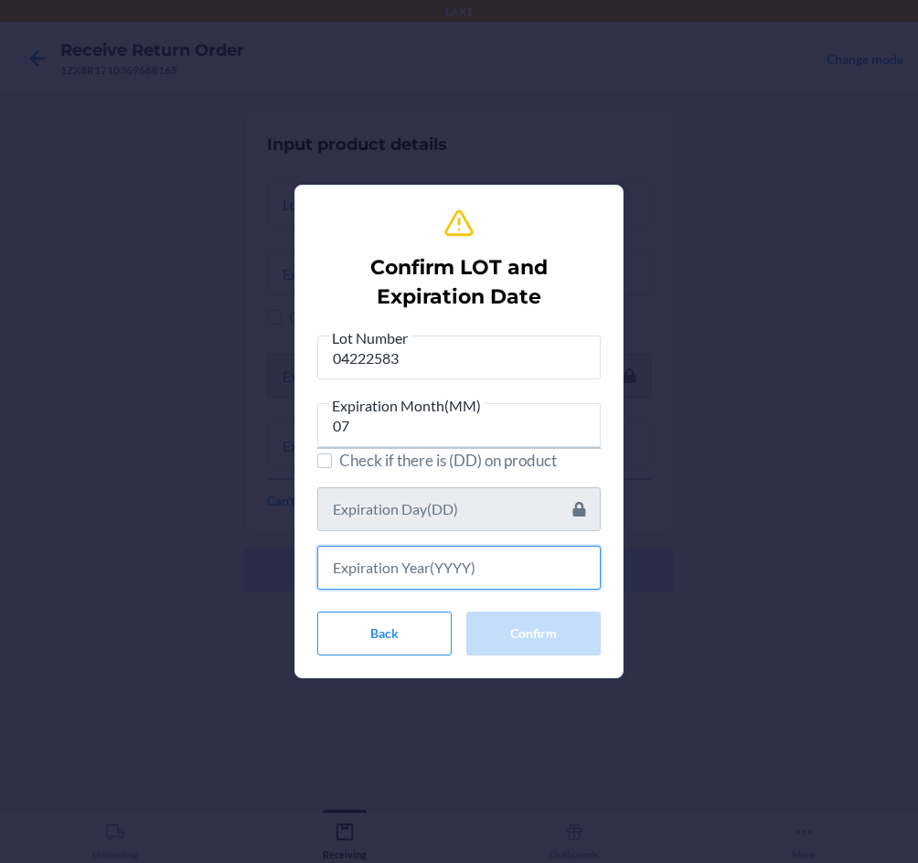
click at [444, 569] on input "text" at bounding box center [458, 568] width 283 height 44
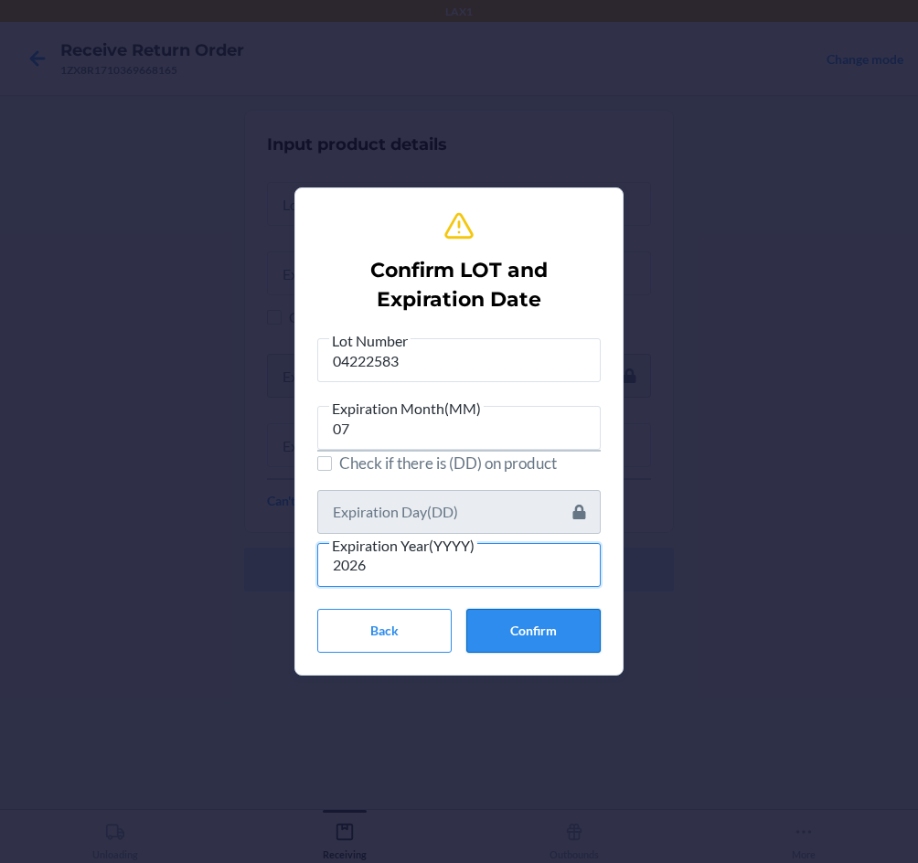
type input "2026"
click at [551, 632] on button "Confirm" at bounding box center [533, 631] width 134 height 44
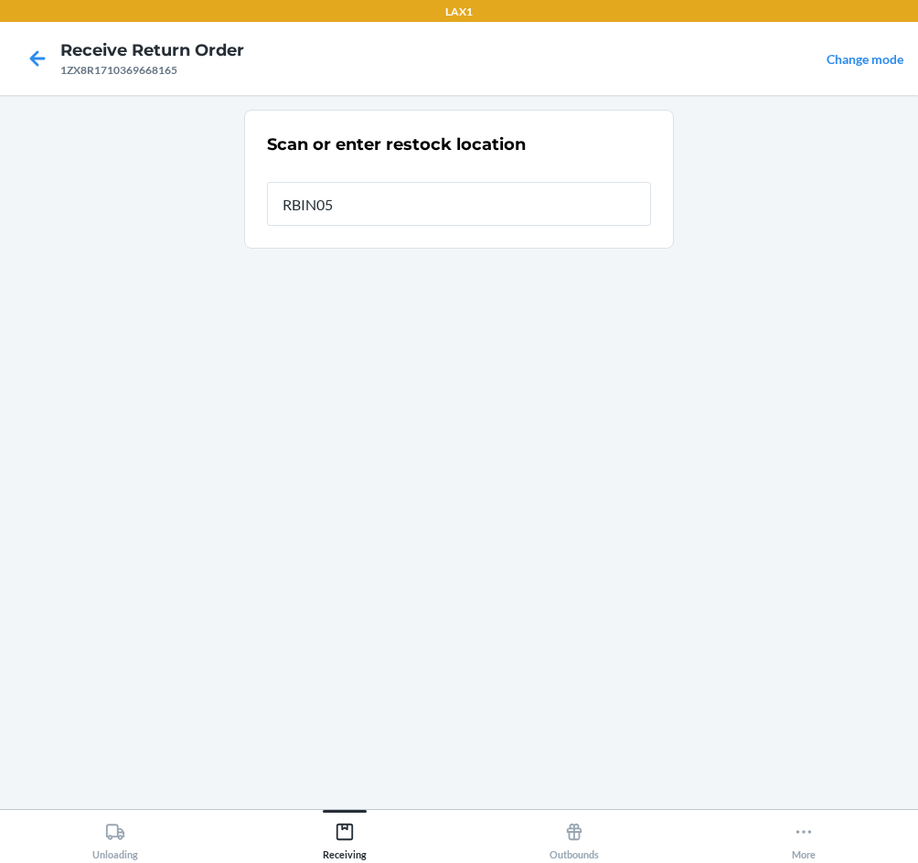
type input "RBIN056"
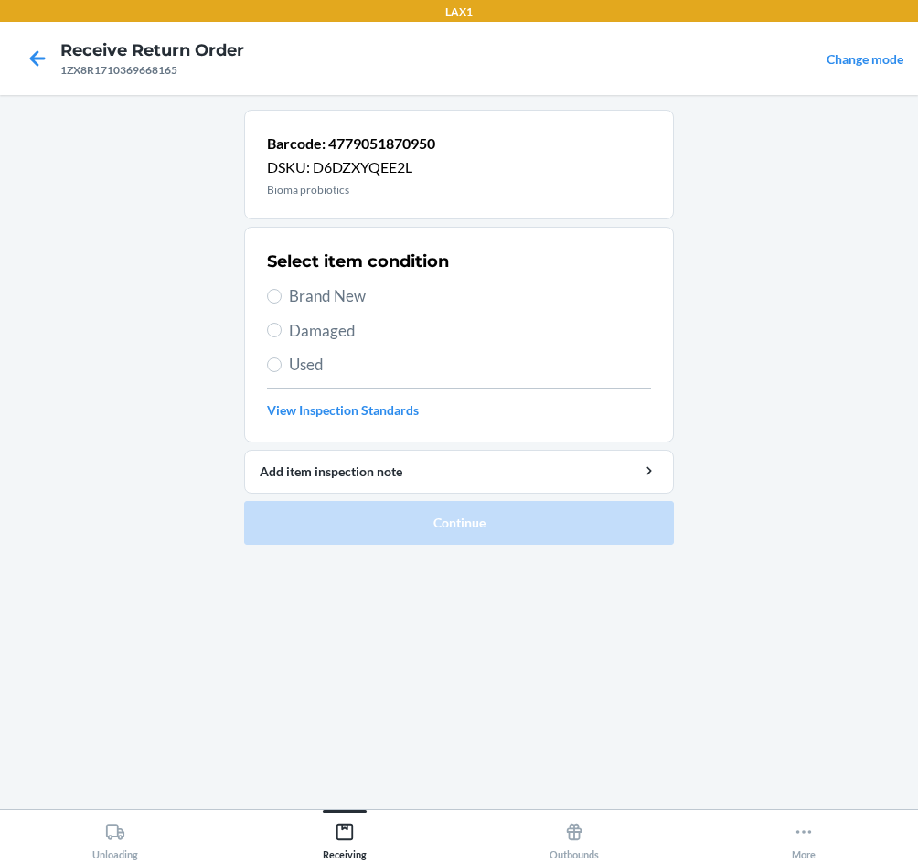
click at [323, 290] on span "Brand New" at bounding box center [470, 296] width 362 height 24
click at [282, 290] on input "Brand New" at bounding box center [274, 296] width 15 height 15
radio input "true"
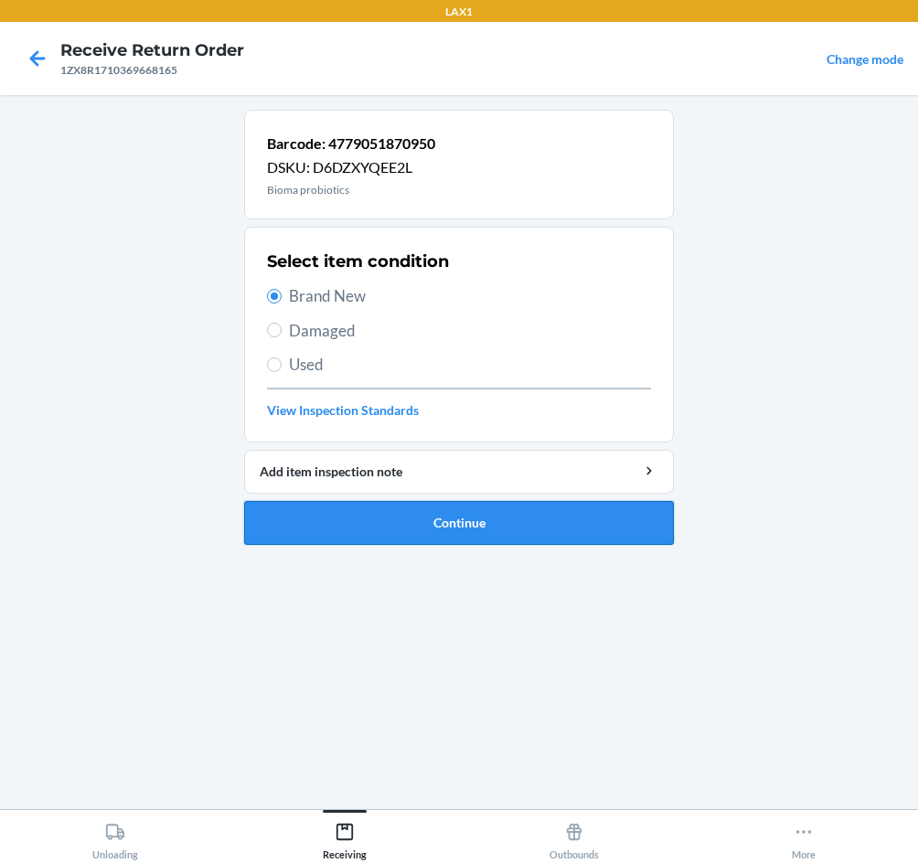
click at [582, 525] on button "Continue" at bounding box center [459, 523] width 430 height 44
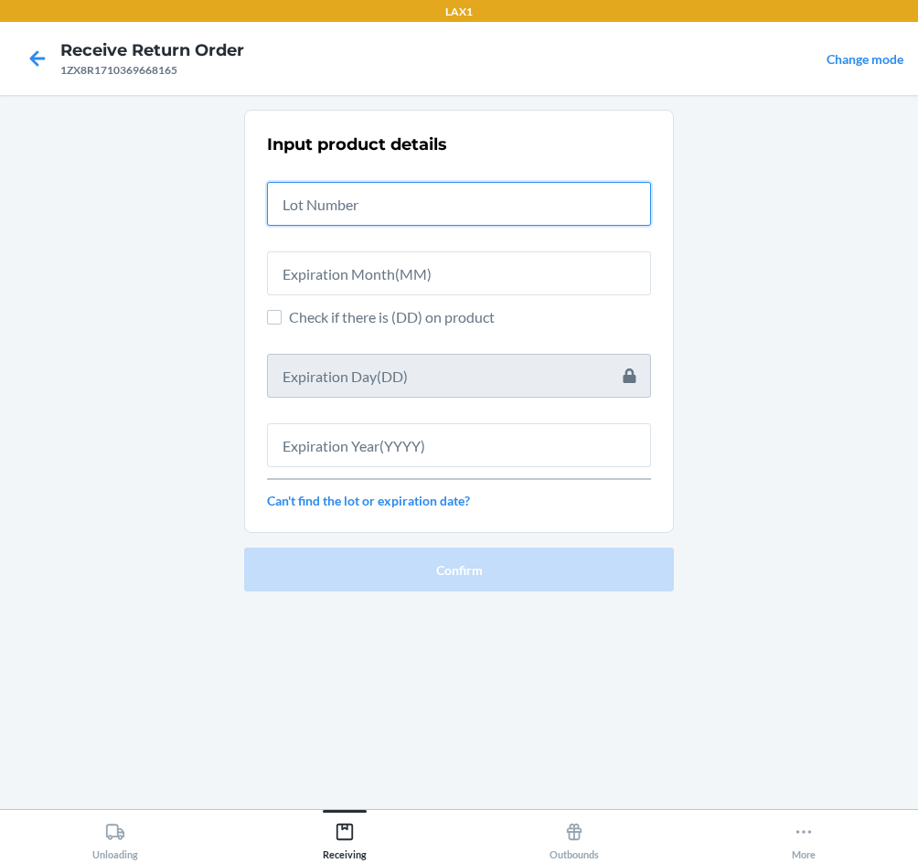
click at [335, 199] on input "text" at bounding box center [459, 204] width 384 height 44
type input "04222583"
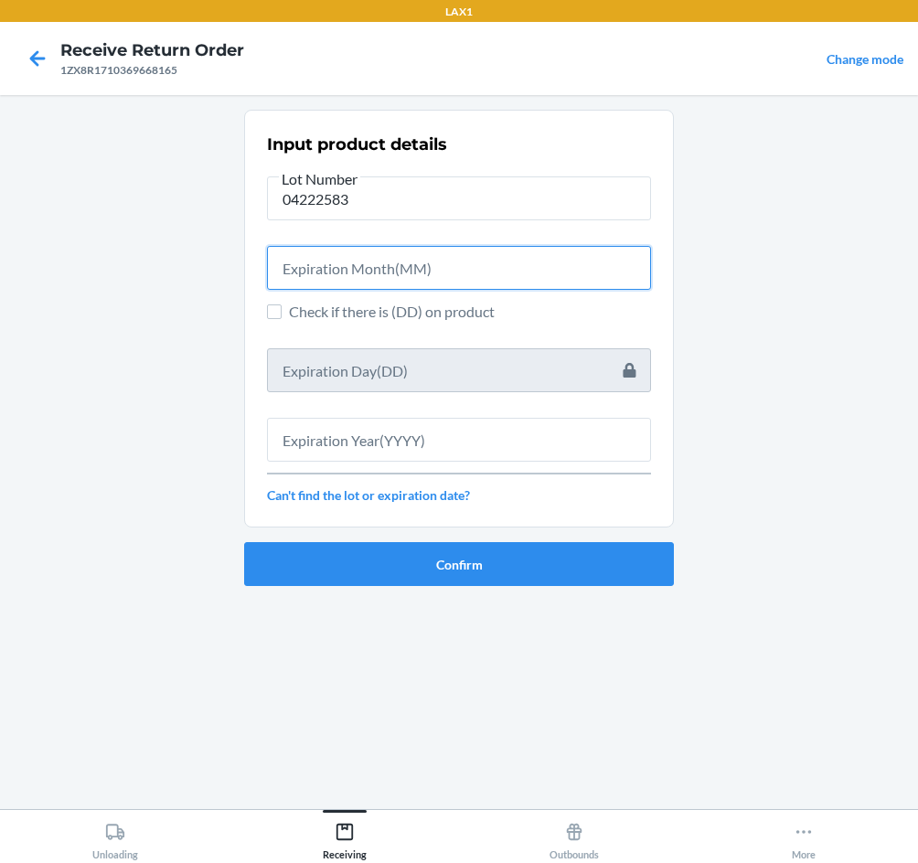
click at [348, 260] on input "text" at bounding box center [459, 268] width 384 height 44
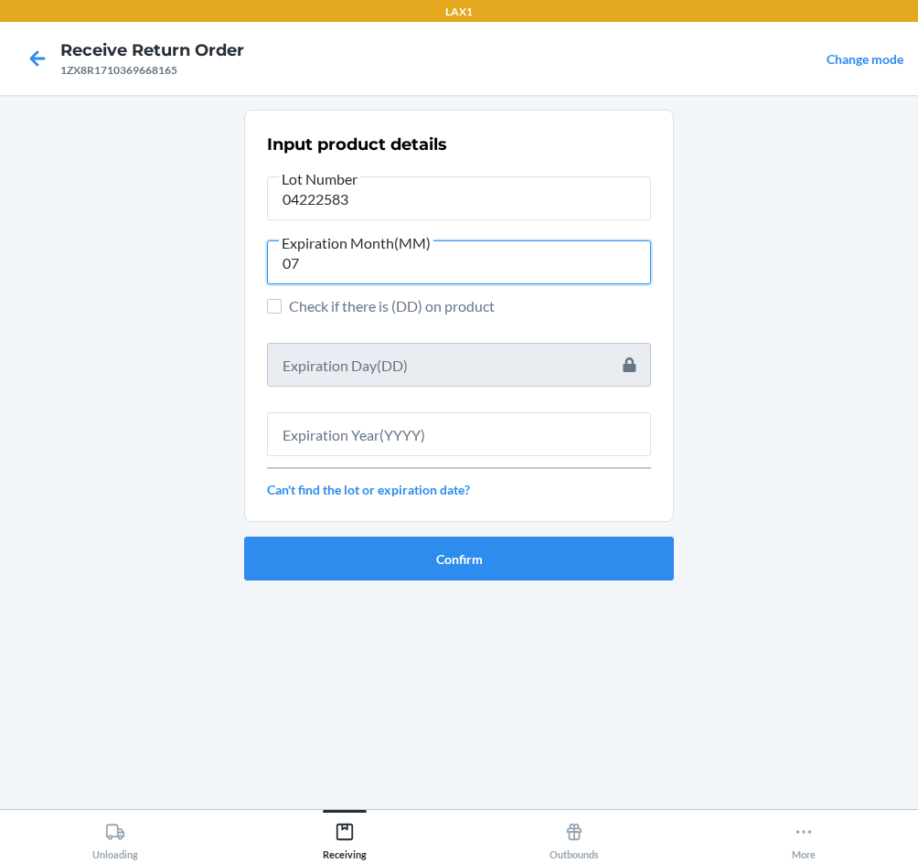
type input "07"
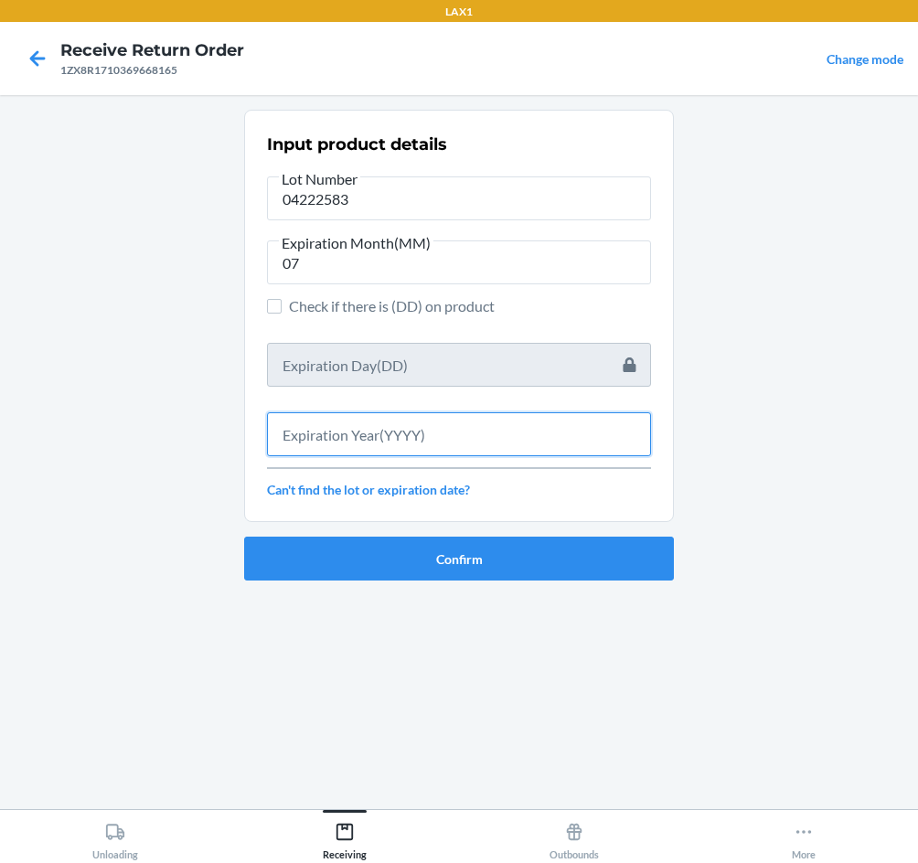
click at [459, 439] on input "text" at bounding box center [459, 434] width 384 height 44
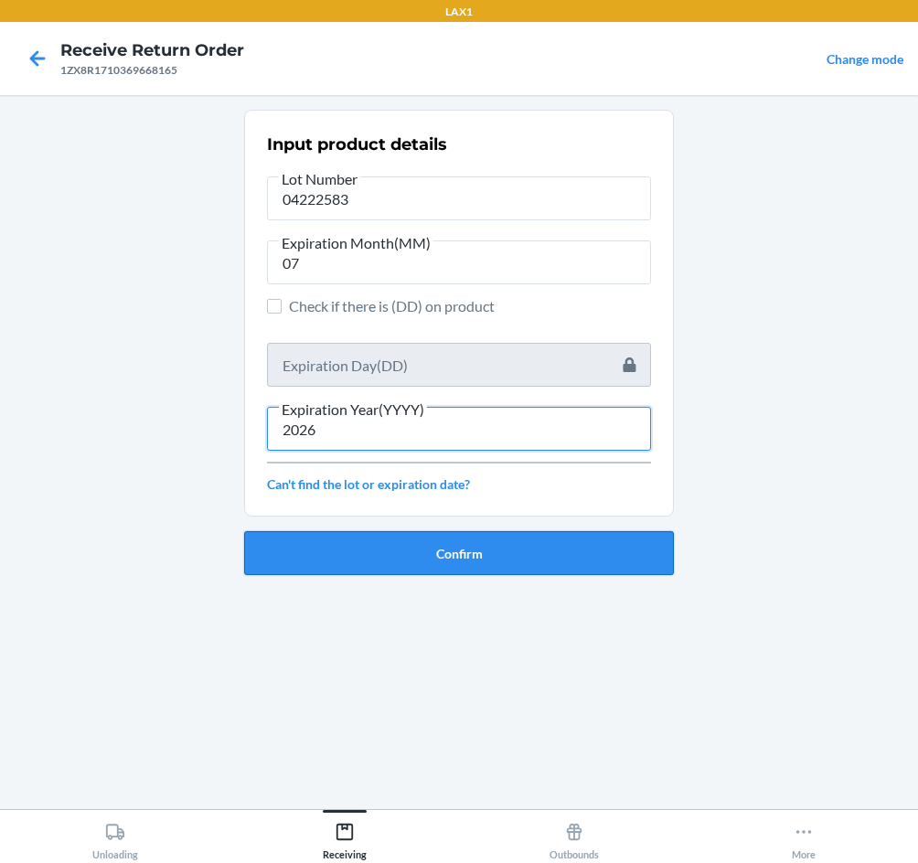
type input "2026"
click at [465, 553] on button "Confirm" at bounding box center [459, 553] width 430 height 44
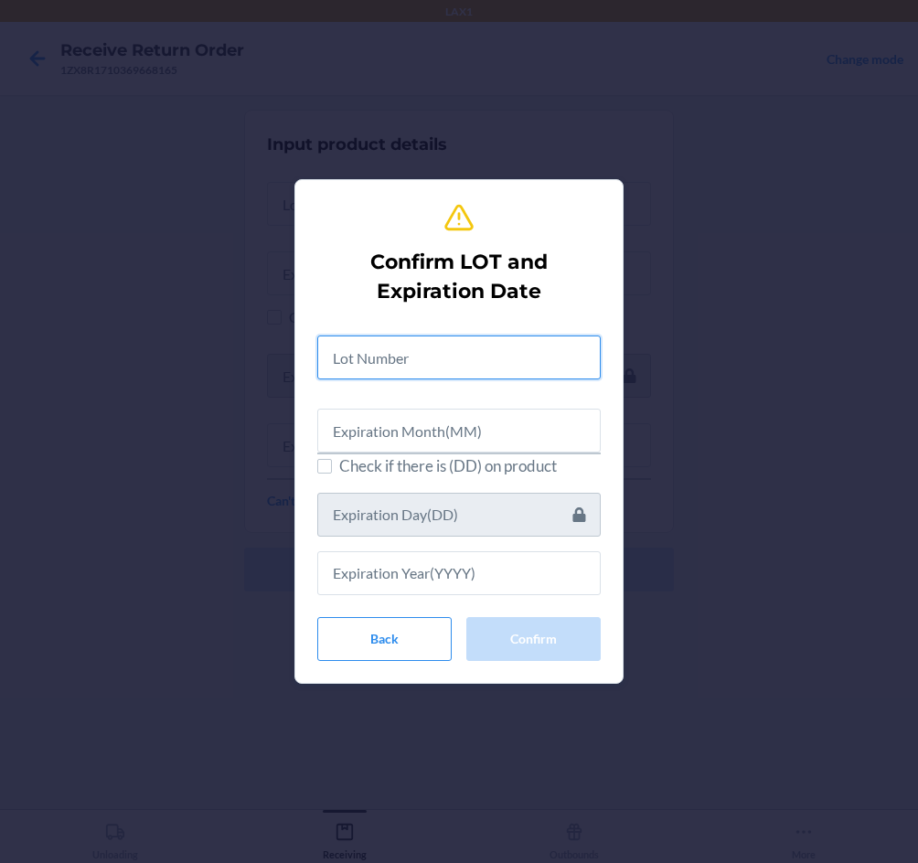
click at [454, 357] on input "text" at bounding box center [458, 357] width 283 height 44
type input "04222583"
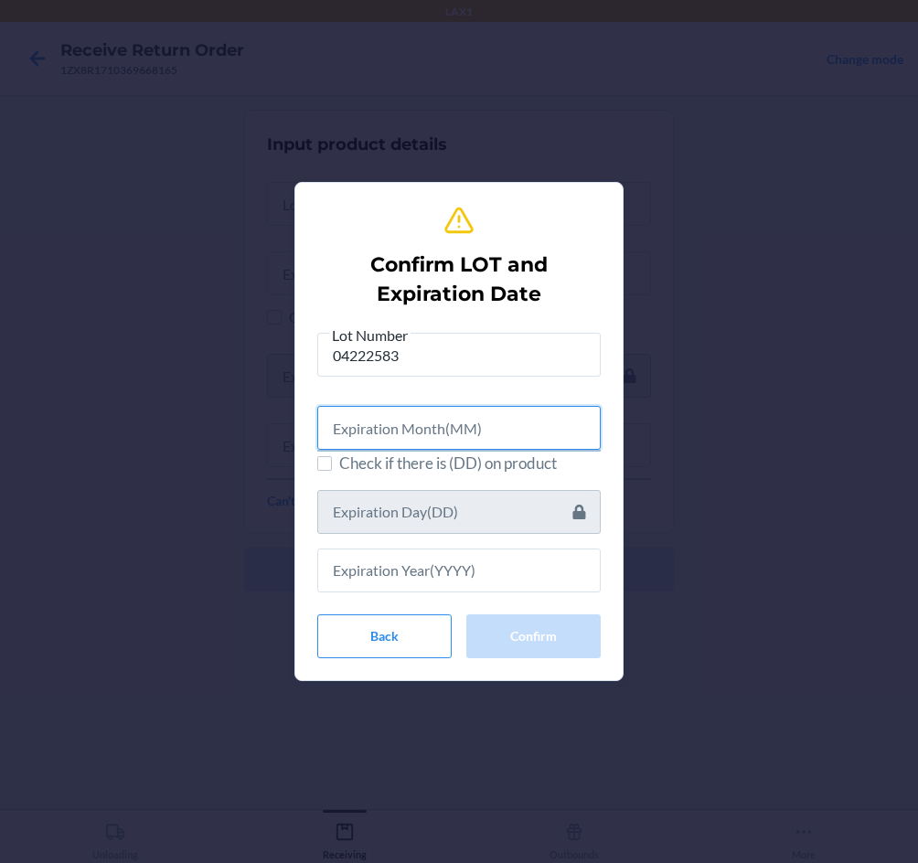
click at [468, 416] on input "text" at bounding box center [458, 428] width 283 height 44
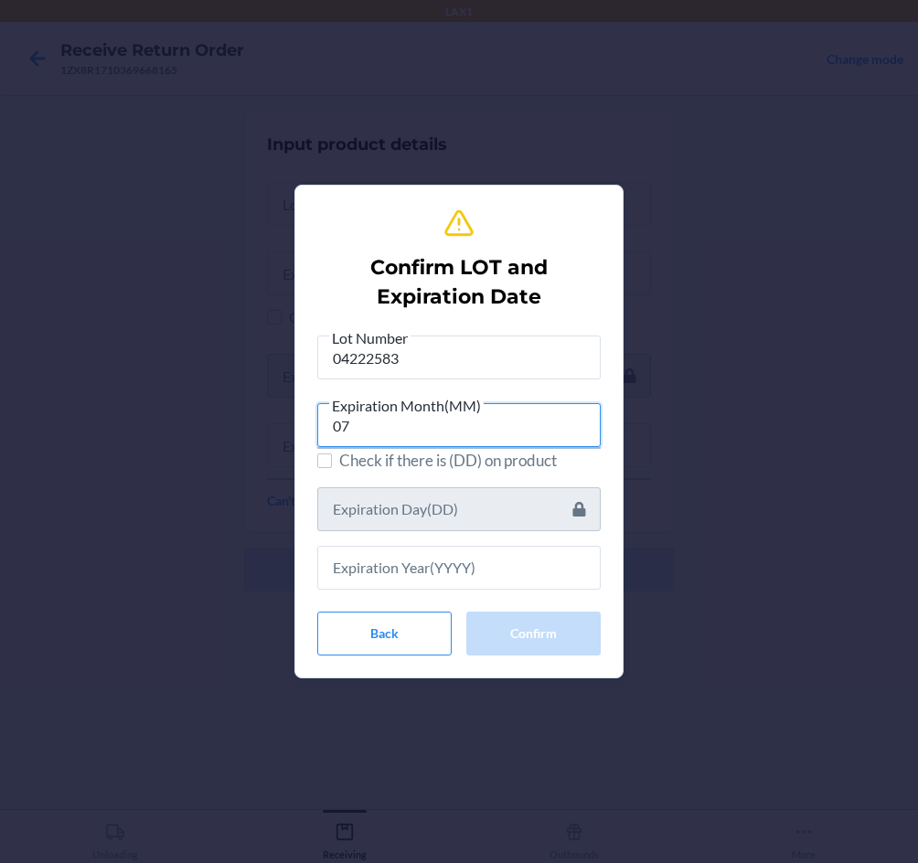
type input "07"
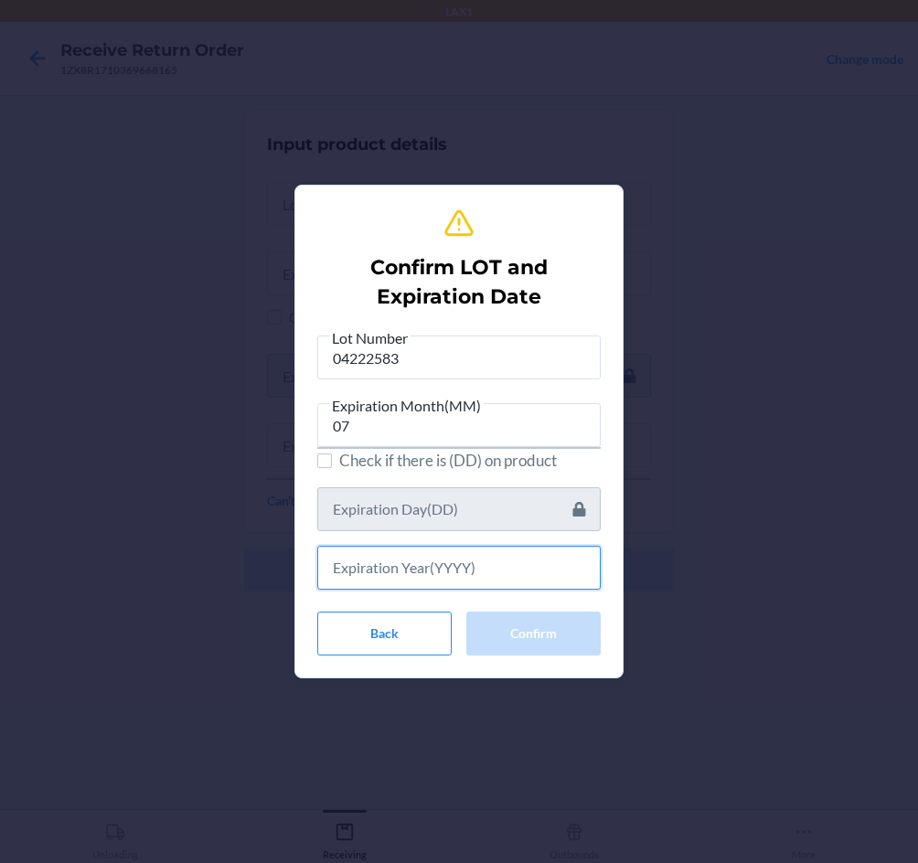
drag, startPoint x: 491, startPoint y: 575, endPoint x: 497, endPoint y: 591, distance: 17.7
click at [495, 590] on div "Lot Number 04222583 Expiration Month(MM) 07 Check if there is (DD) on product B…" at bounding box center [458, 490] width 283 height 329
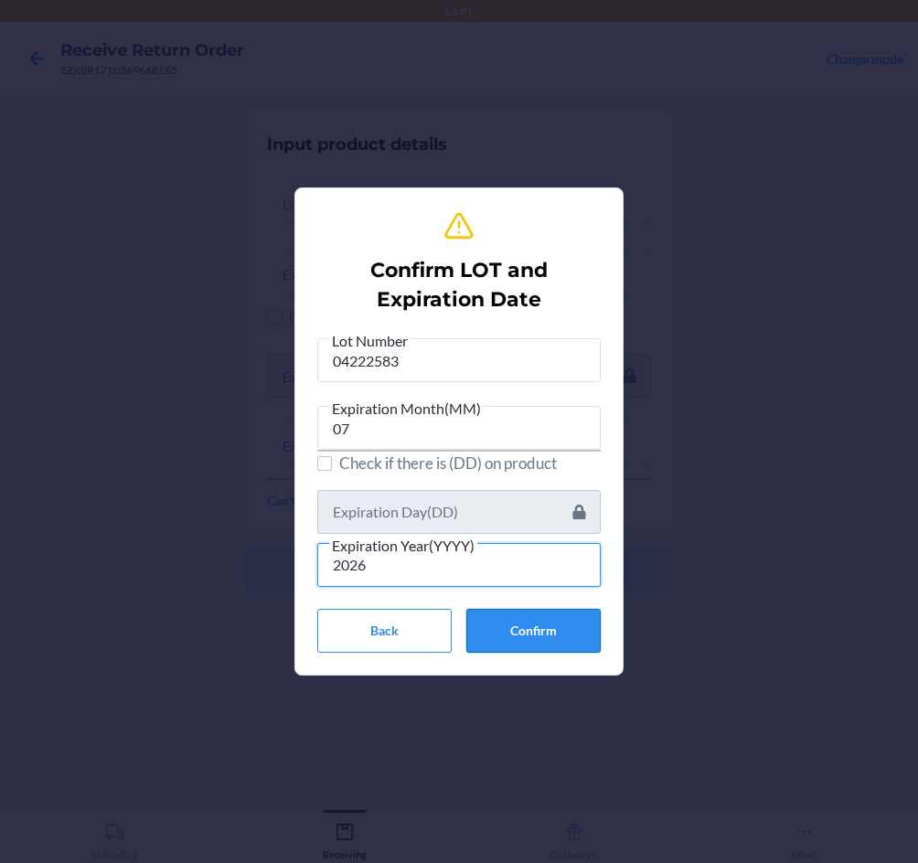
type input "2026"
click at [517, 622] on button "Confirm" at bounding box center [533, 631] width 134 height 44
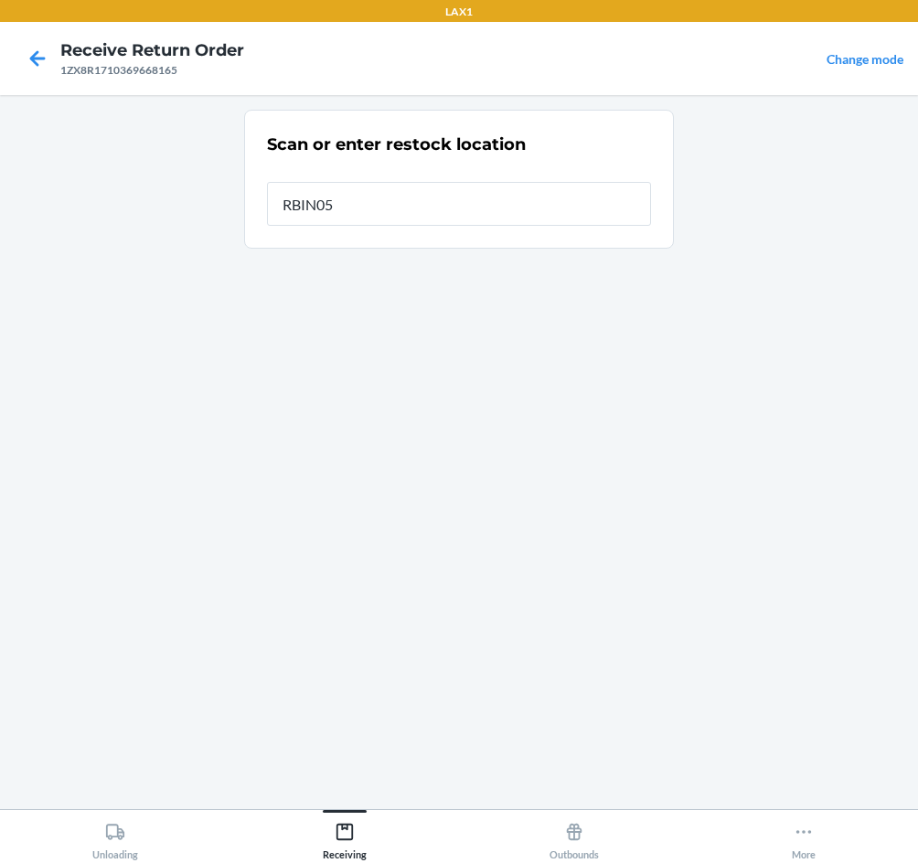
type input "RBIN056"
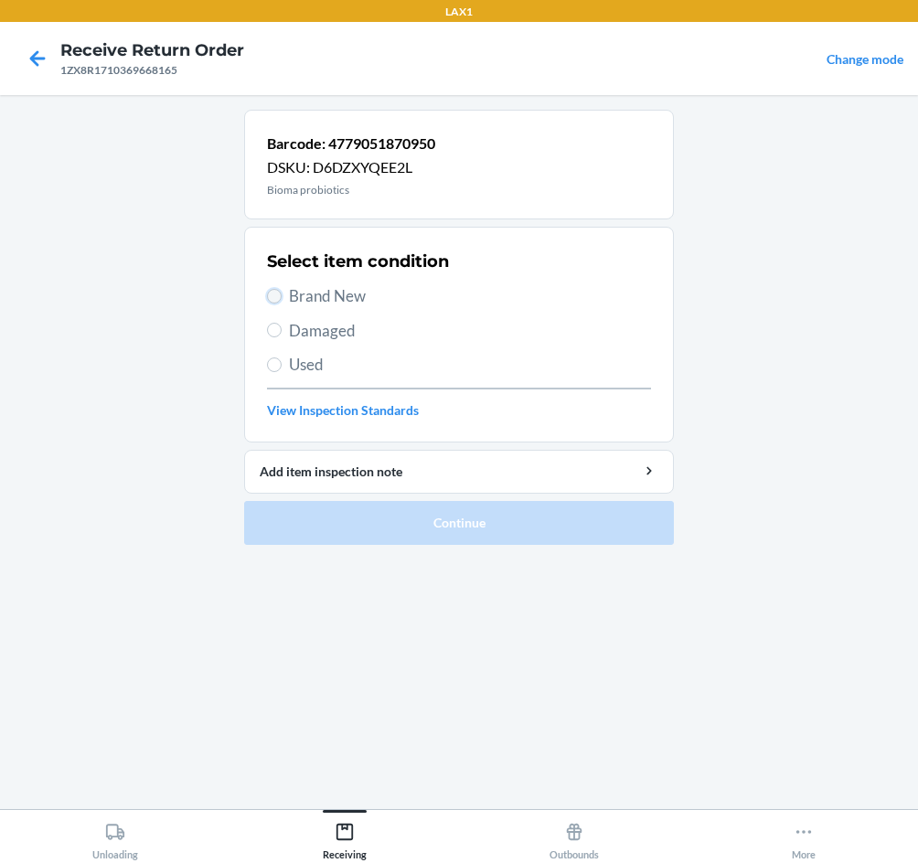
click at [280, 296] on input "Brand New" at bounding box center [274, 296] width 15 height 15
radio input "true"
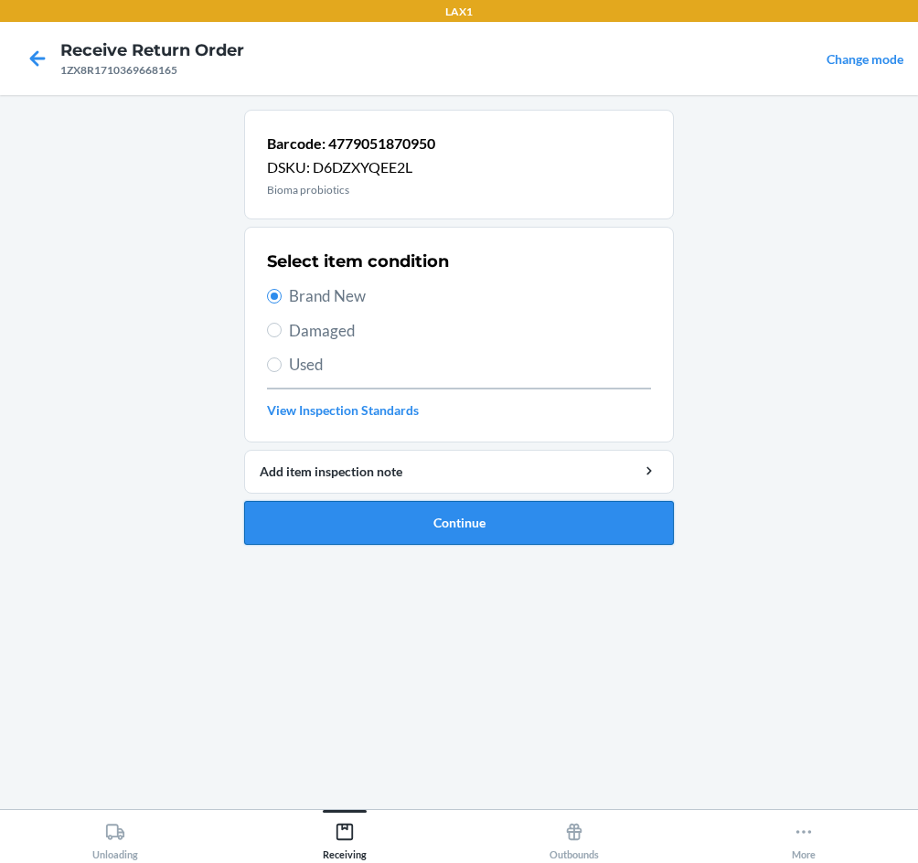
click at [431, 527] on button "Continue" at bounding box center [459, 523] width 430 height 44
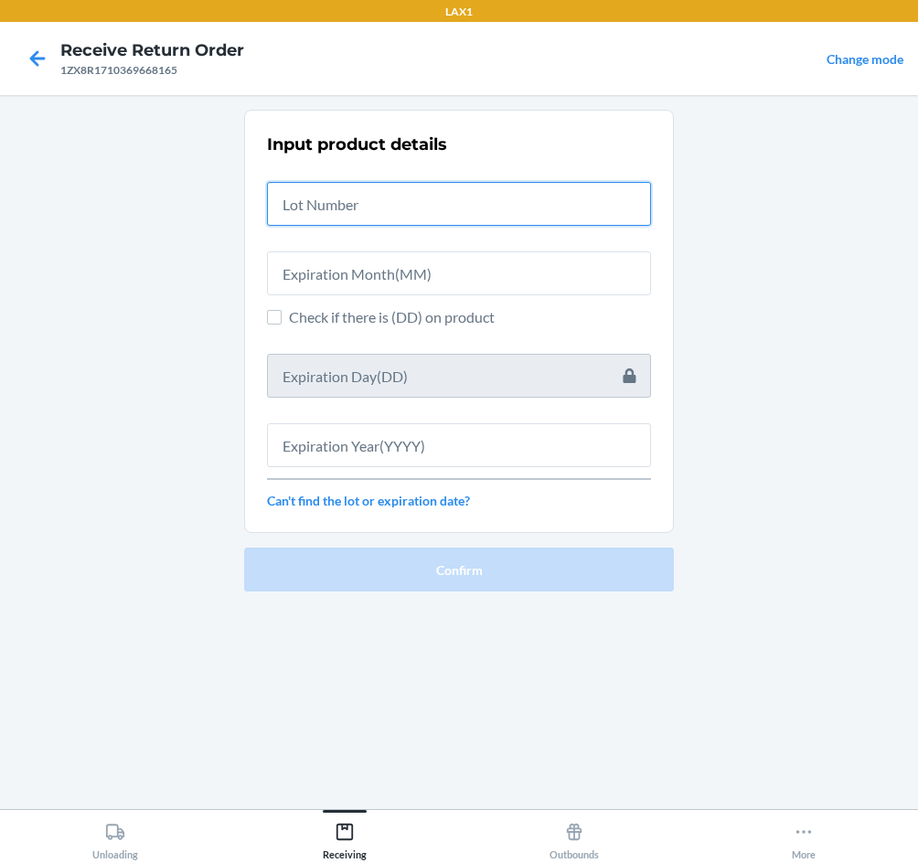
click at [367, 198] on input "text" at bounding box center [459, 204] width 384 height 44
type input "04222583"
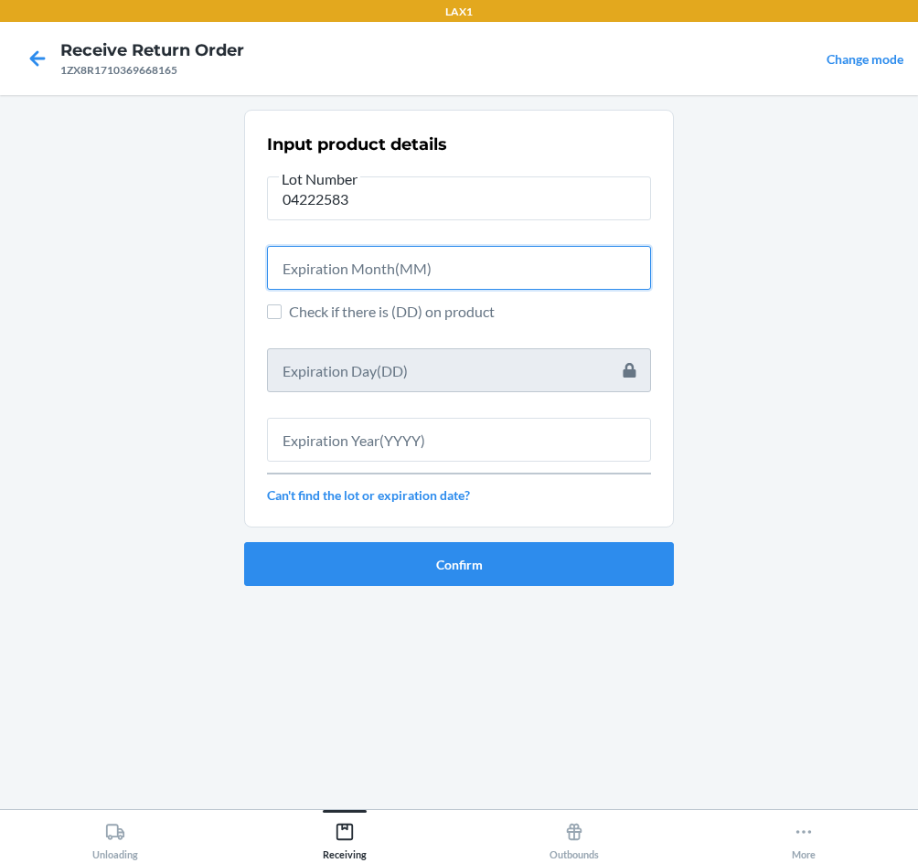
click at [433, 271] on input "text" at bounding box center [459, 268] width 384 height 44
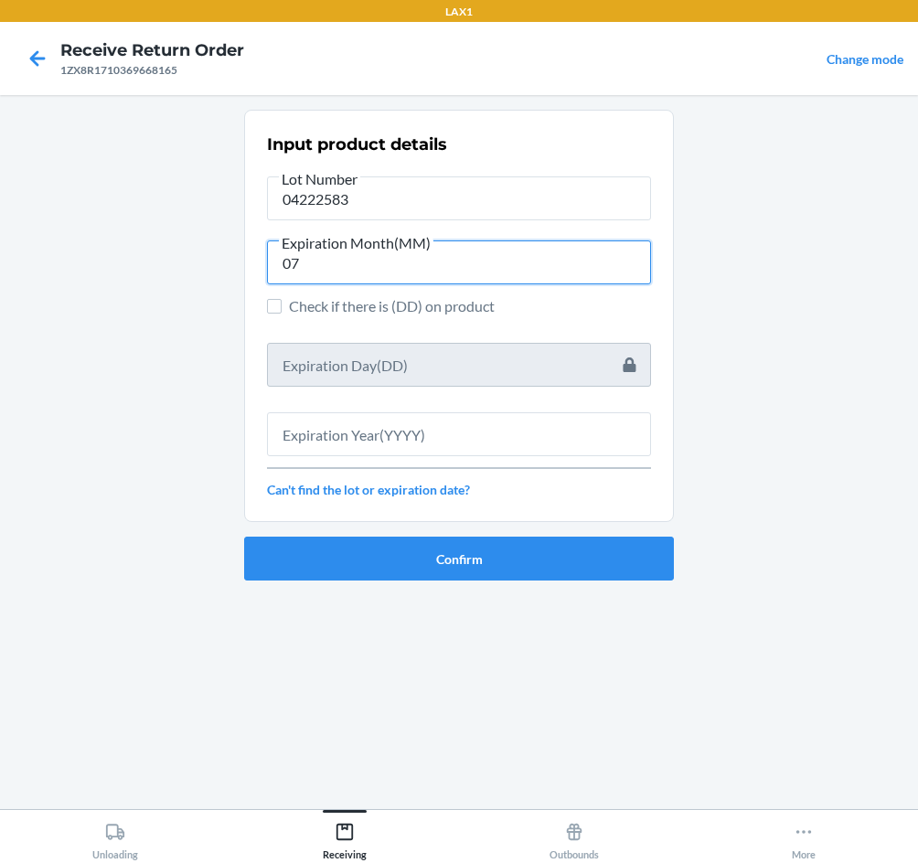
type input "07"
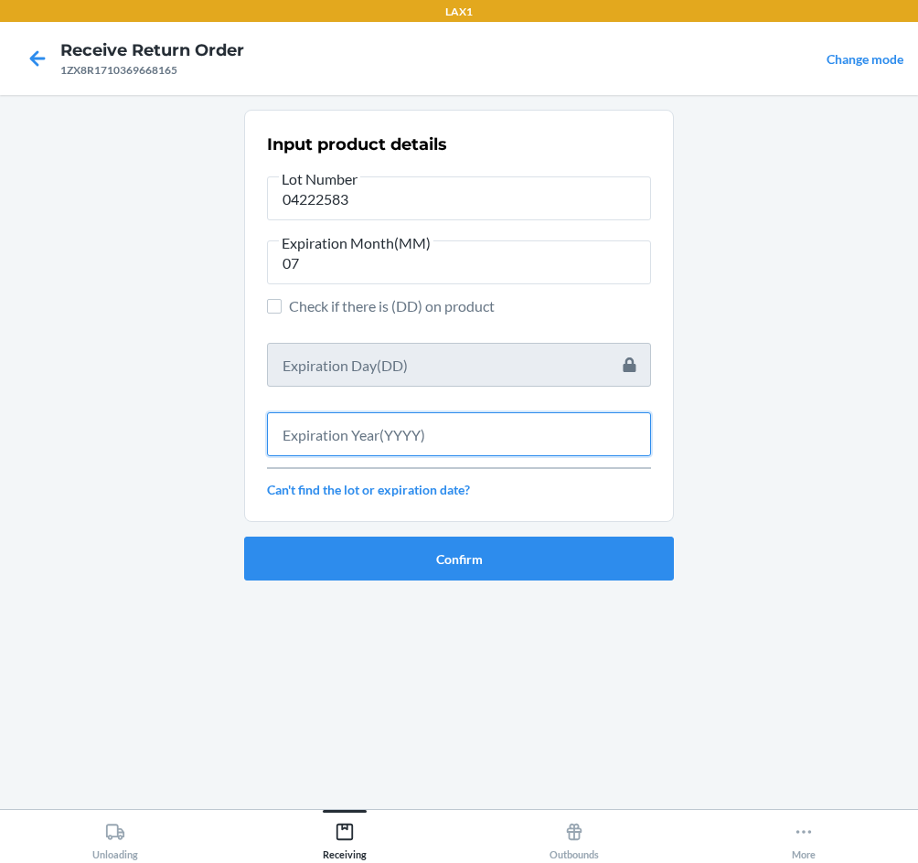
click at [431, 431] on input "text" at bounding box center [459, 434] width 384 height 44
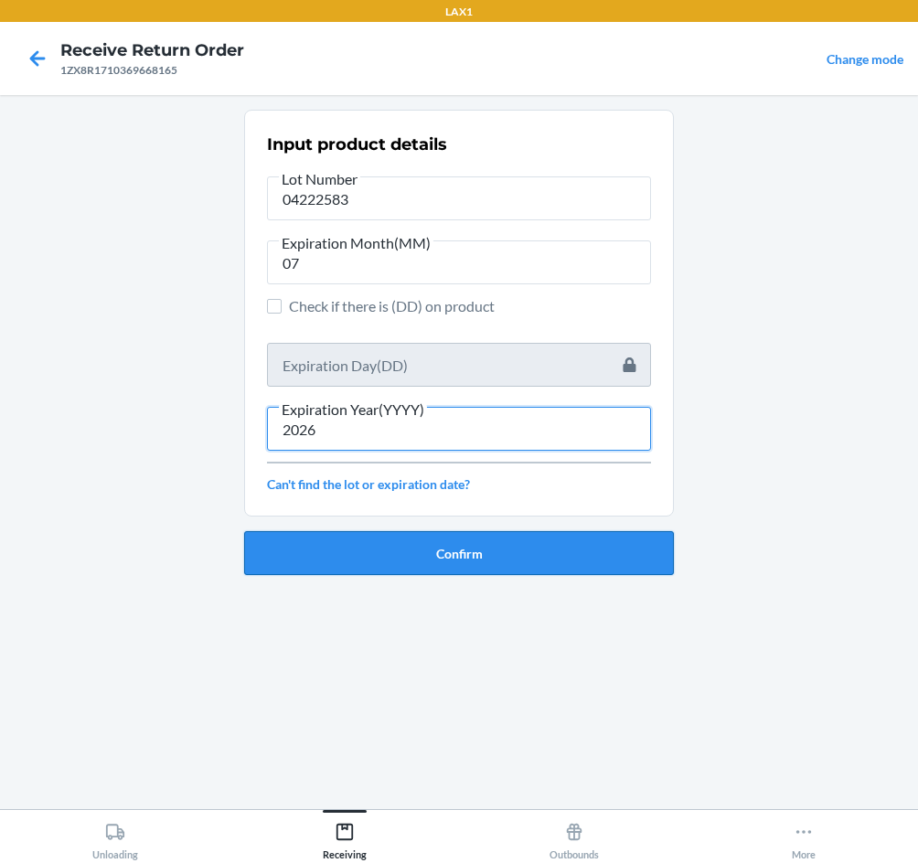
type input "2026"
click at [440, 552] on button "Confirm" at bounding box center [459, 553] width 430 height 44
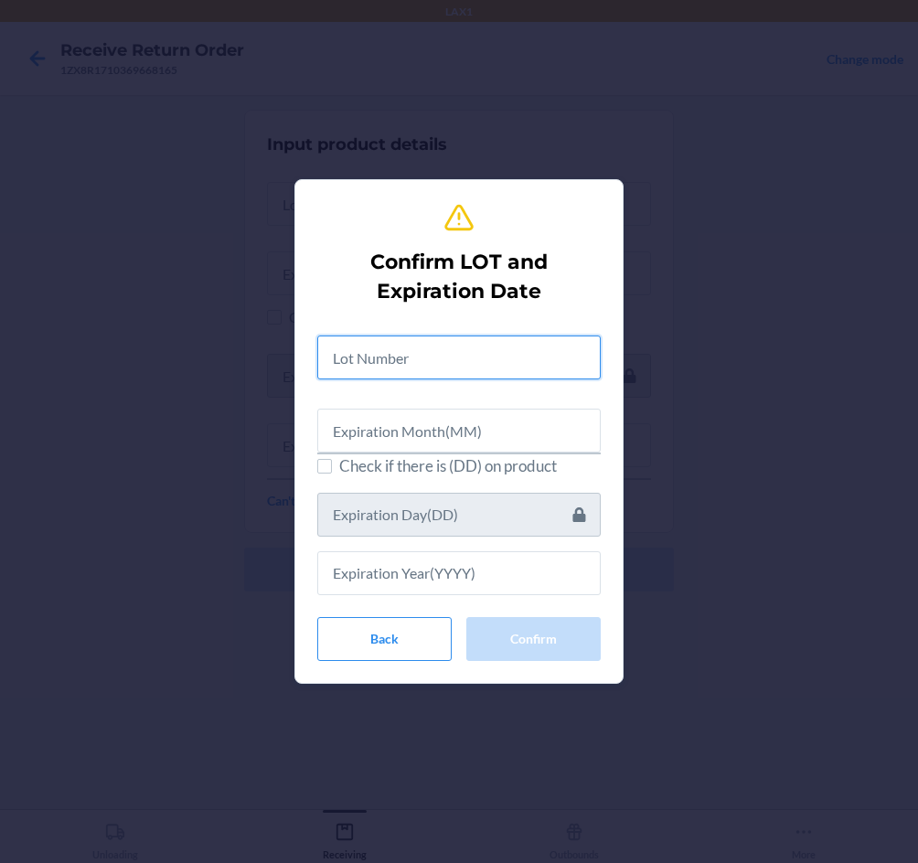
click at [415, 373] on input "text" at bounding box center [458, 357] width 283 height 44
type input "04222583"
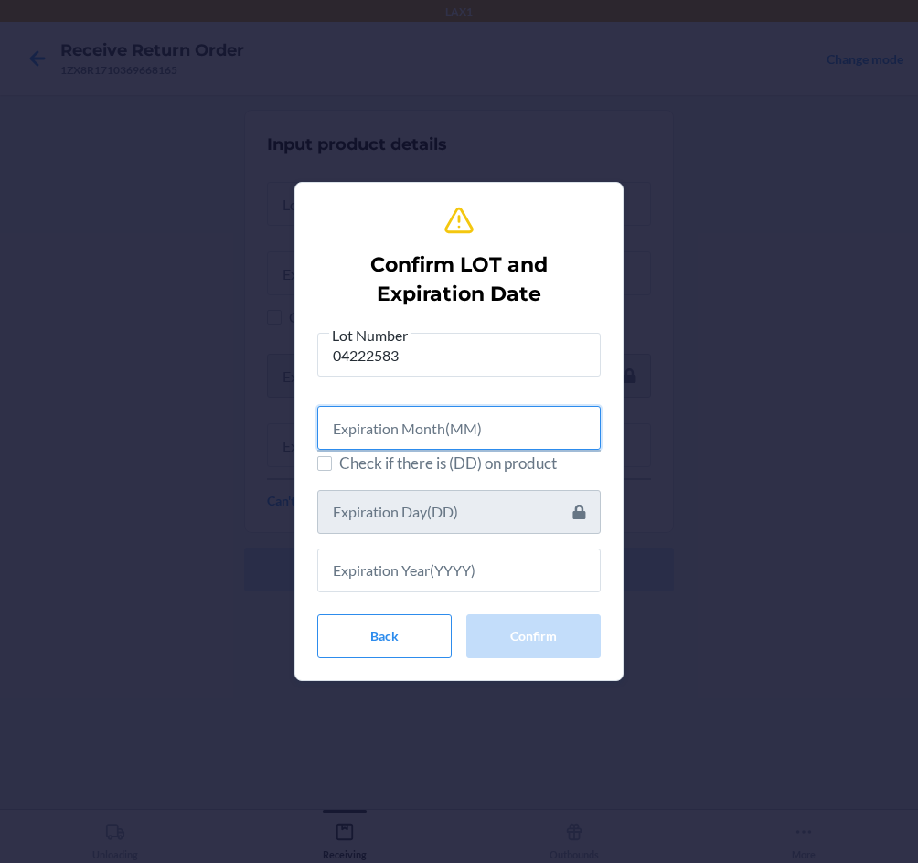
click at [444, 440] on input "text" at bounding box center [458, 428] width 283 height 44
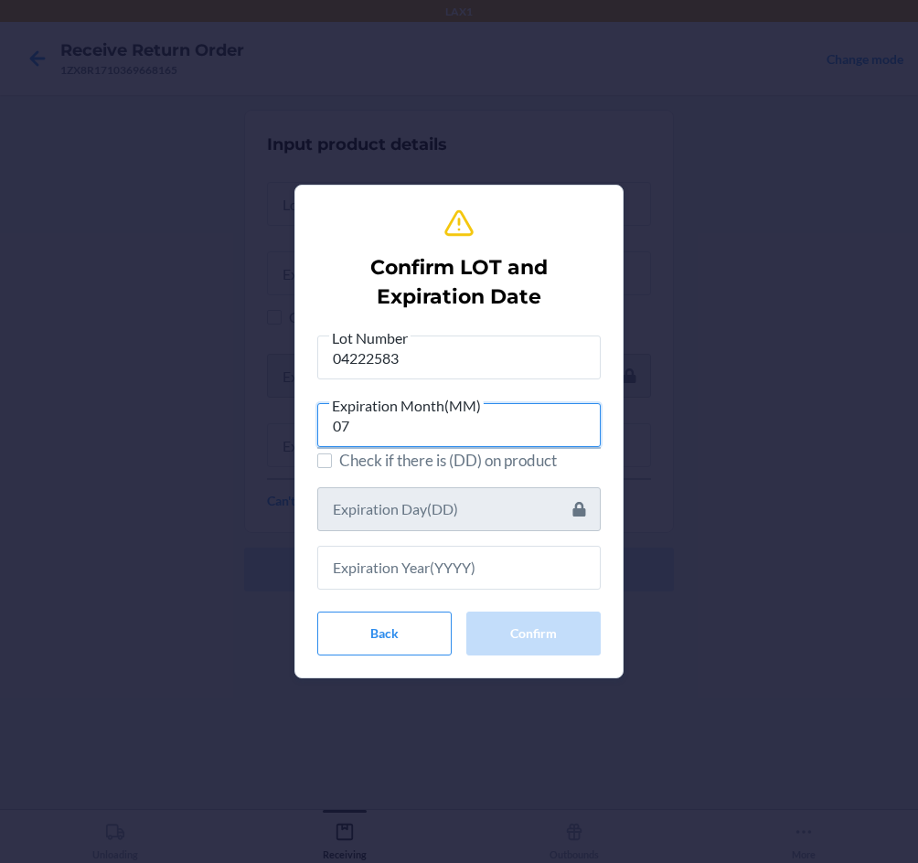
type input "07"
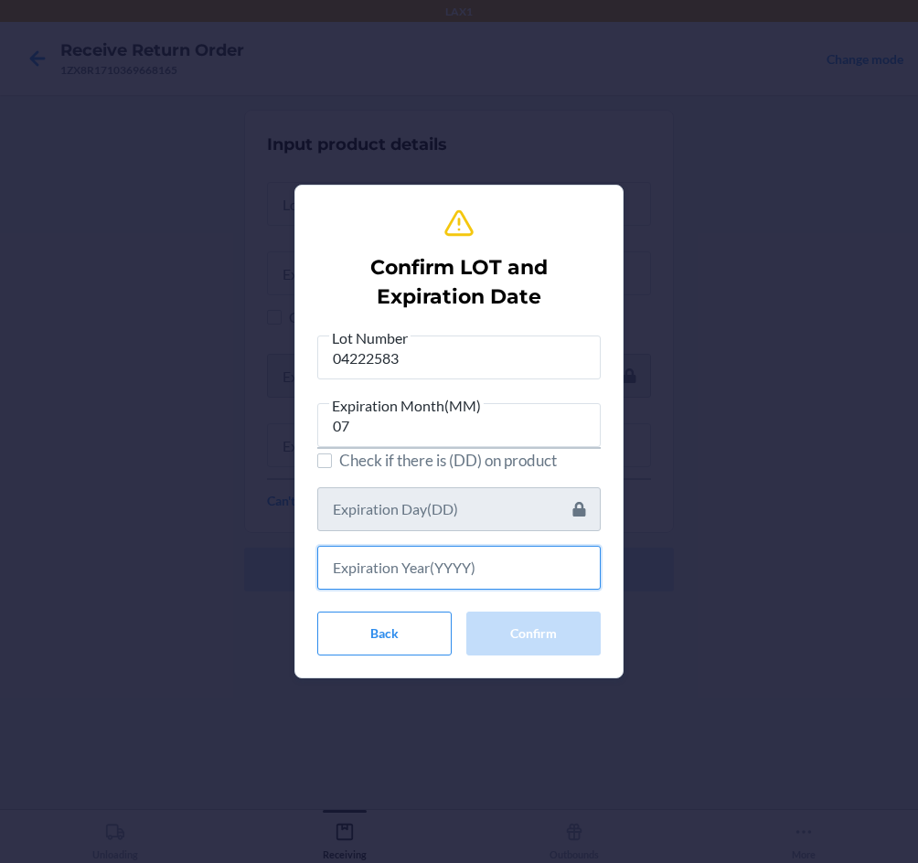
click at [441, 571] on input "text" at bounding box center [458, 568] width 283 height 44
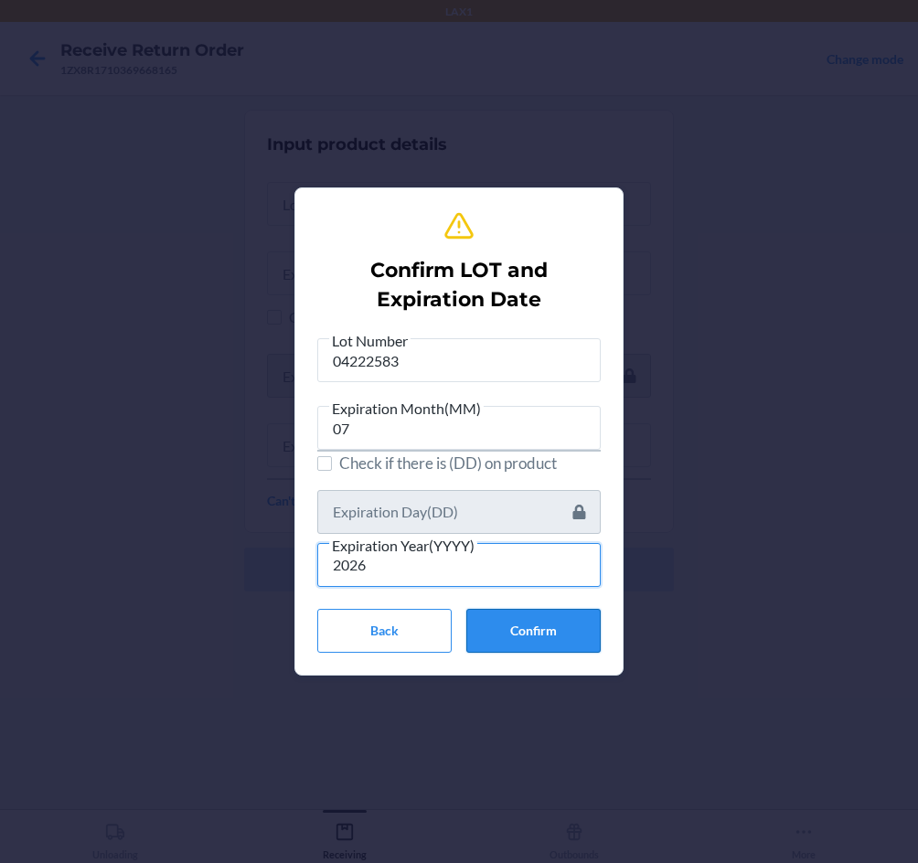
type input "2026"
click at [547, 626] on button "Confirm" at bounding box center [533, 631] width 134 height 44
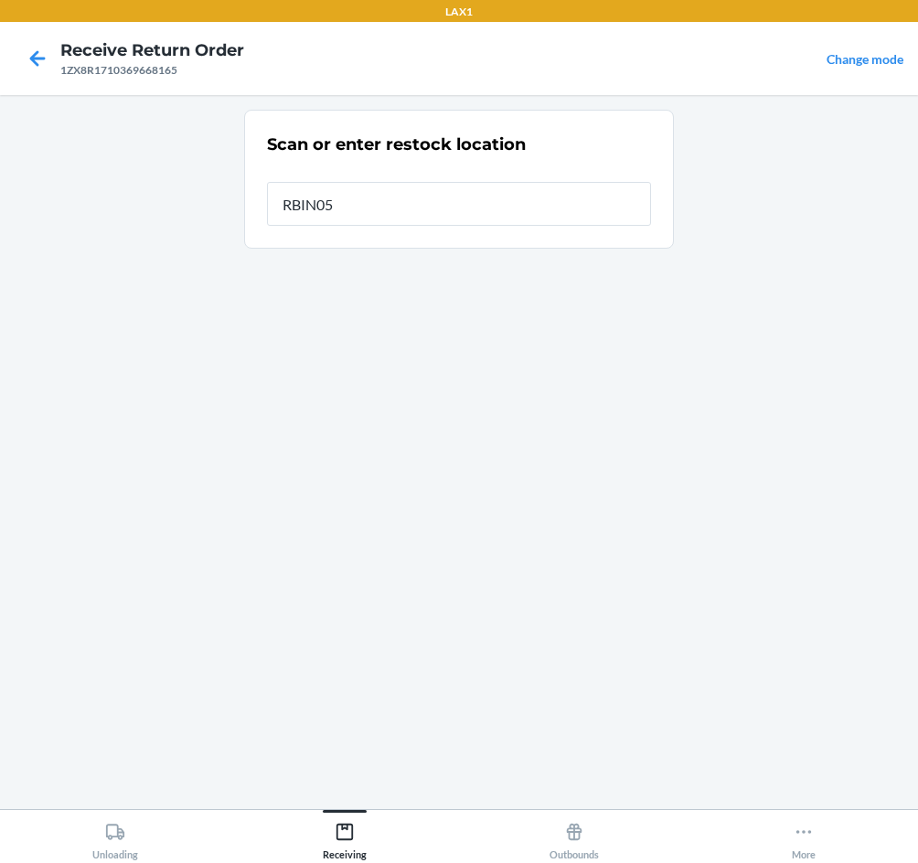
type input "RBIN056"
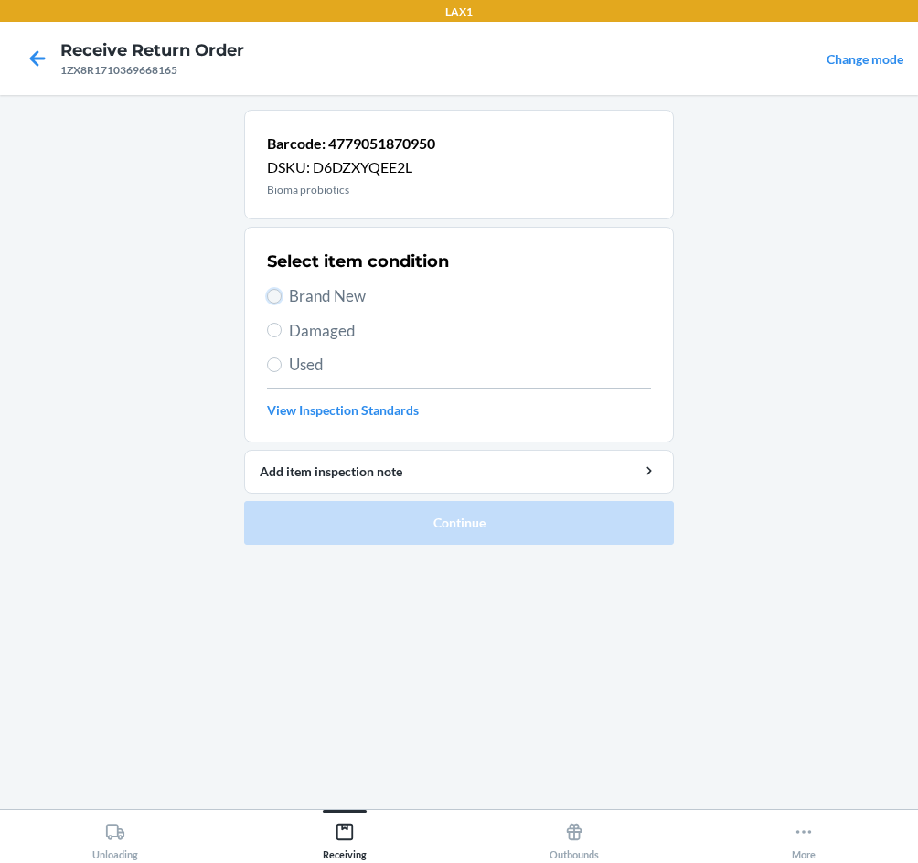
click at [276, 298] on input "Brand New" at bounding box center [274, 296] width 15 height 15
radio input "true"
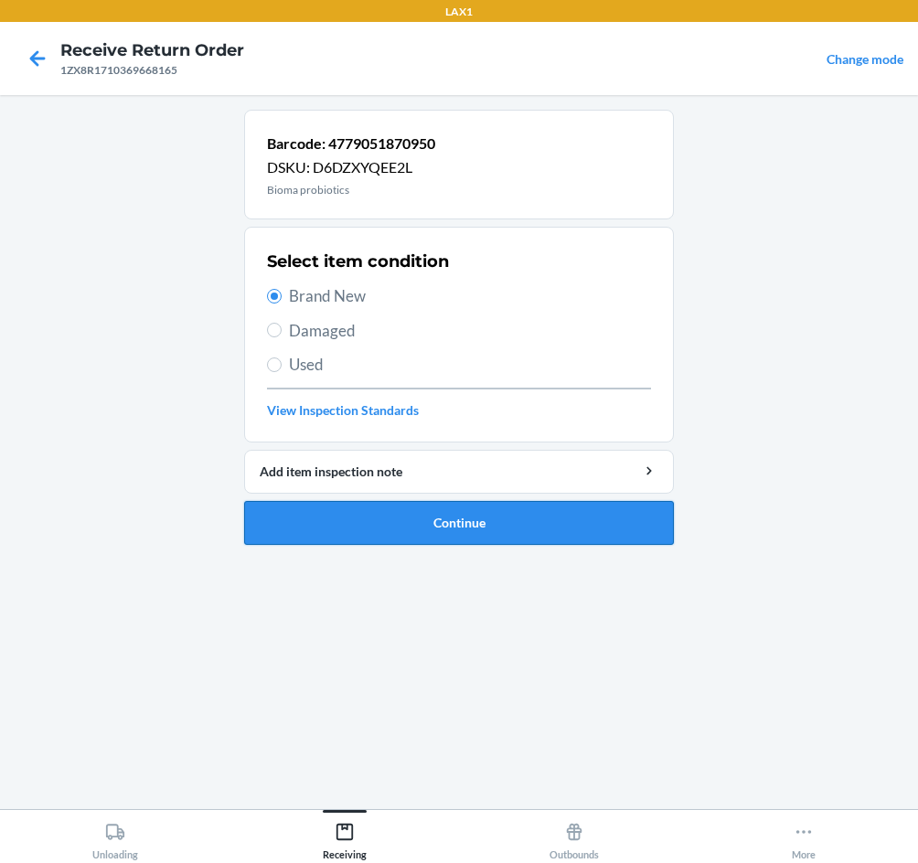
click at [452, 527] on button "Continue" at bounding box center [459, 523] width 430 height 44
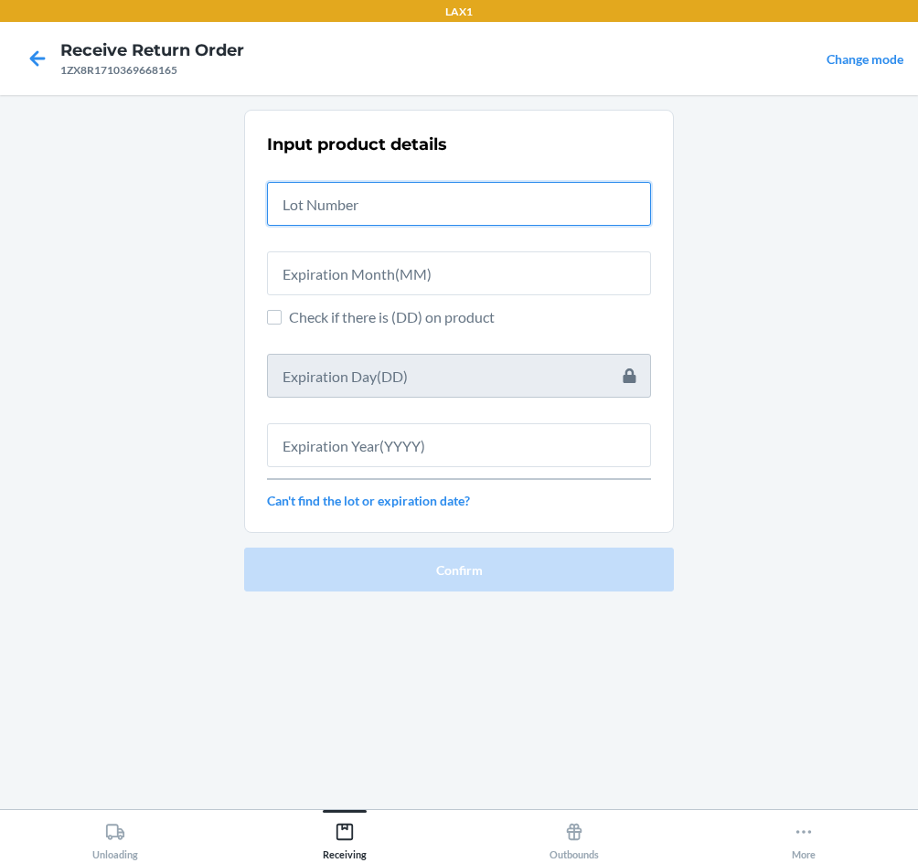
click at [413, 211] on input "text" at bounding box center [459, 204] width 384 height 44
type input "04222583"
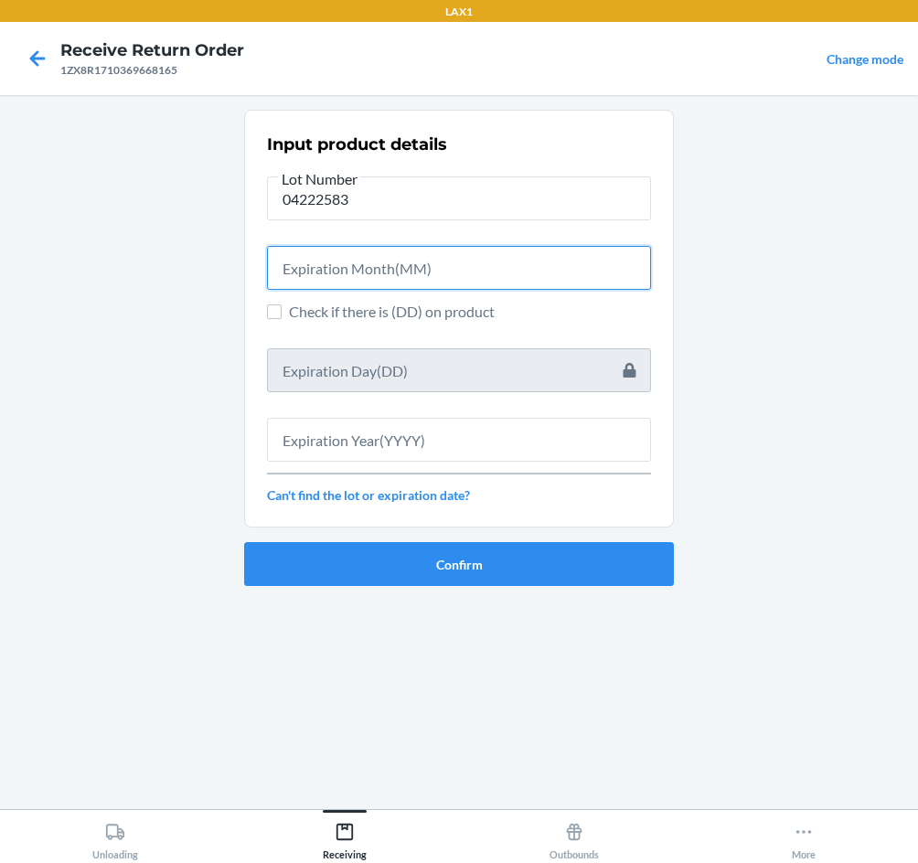
click at [413, 253] on input "text" at bounding box center [459, 268] width 384 height 44
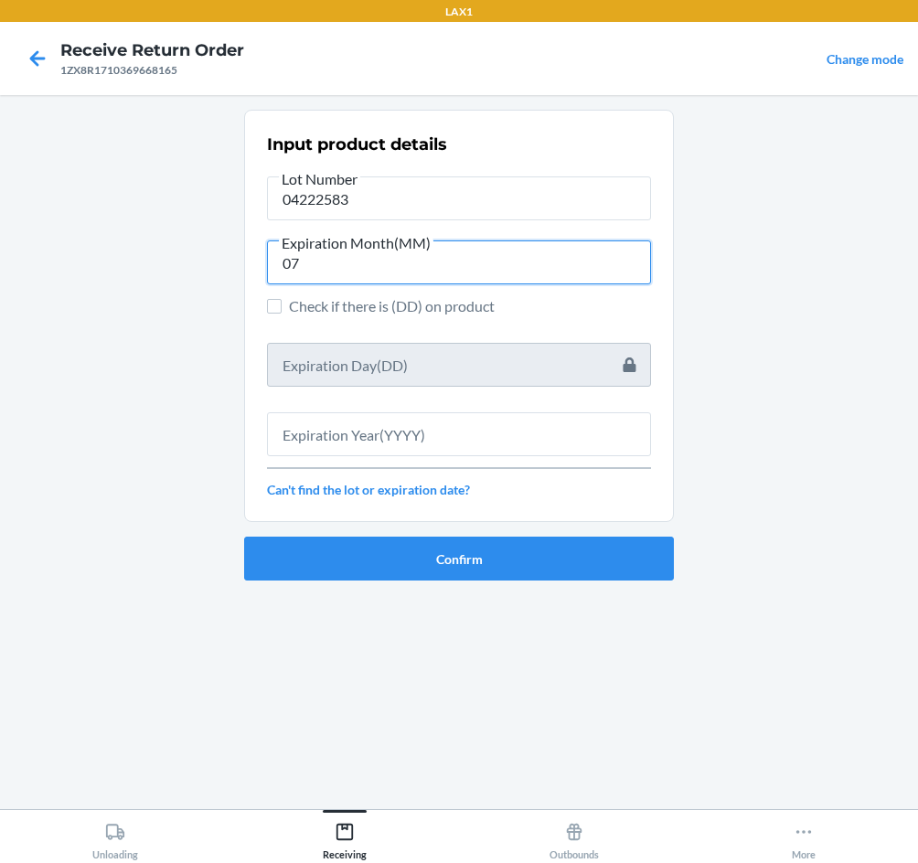
type input "07"
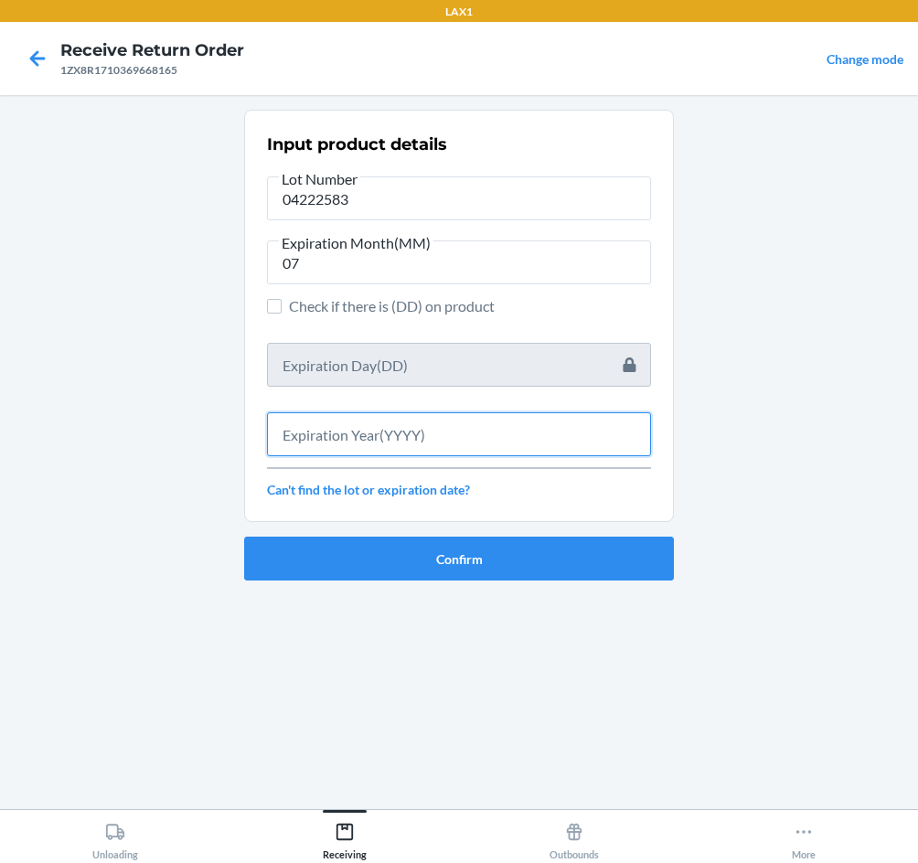
click at [418, 431] on input "text" at bounding box center [459, 434] width 384 height 44
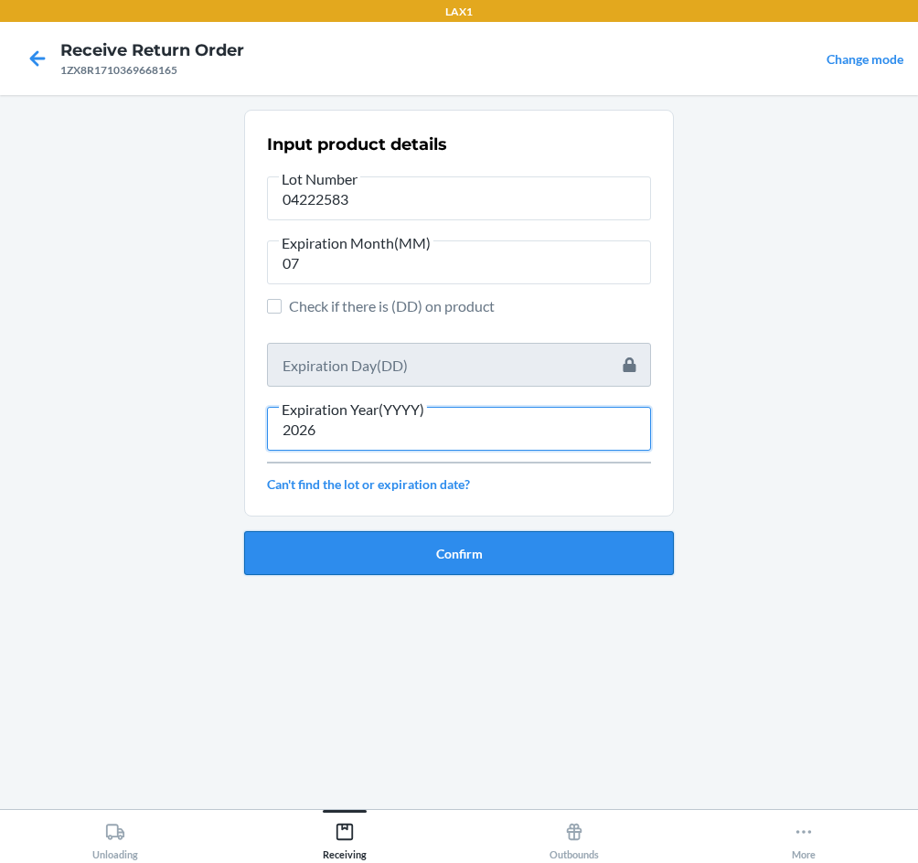
type input "2026"
click at [419, 548] on button "Confirm" at bounding box center [459, 553] width 430 height 44
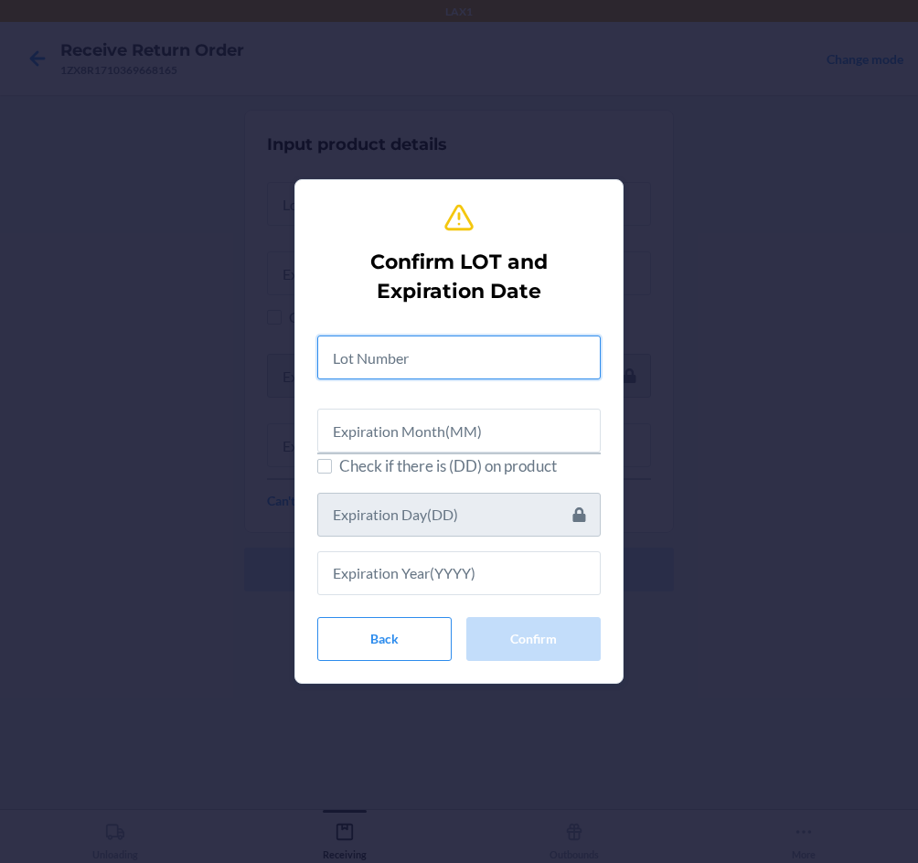
click at [413, 343] on input "text" at bounding box center [458, 357] width 283 height 44
type input "04222583"
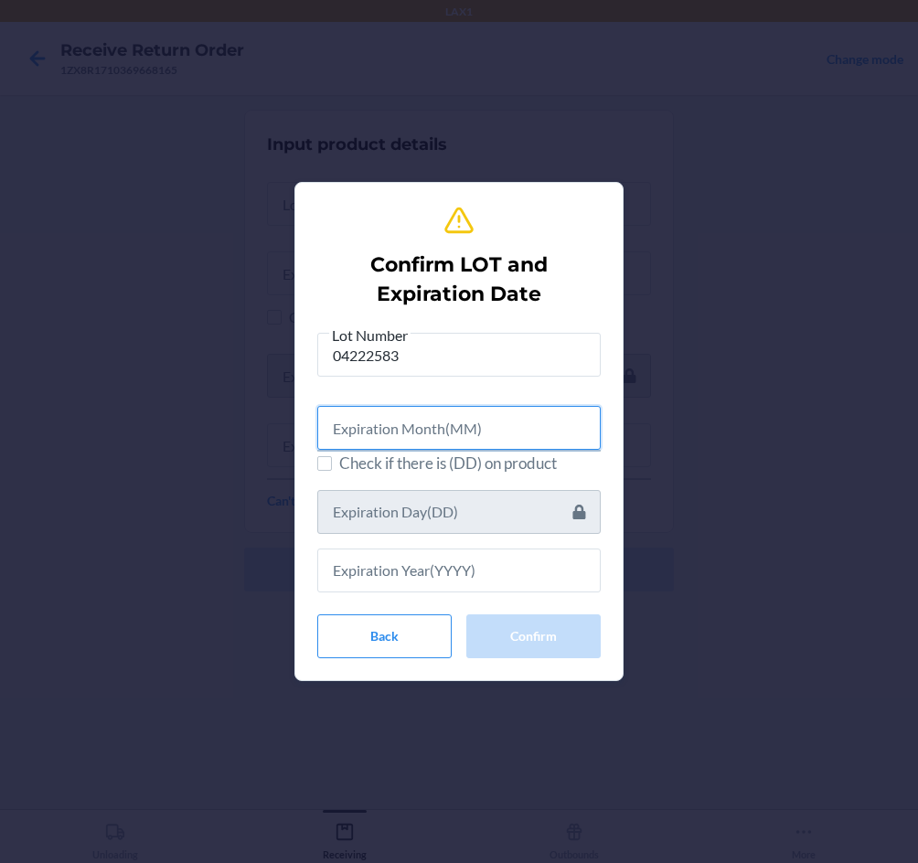
click at [438, 433] on input "text" at bounding box center [458, 428] width 283 height 44
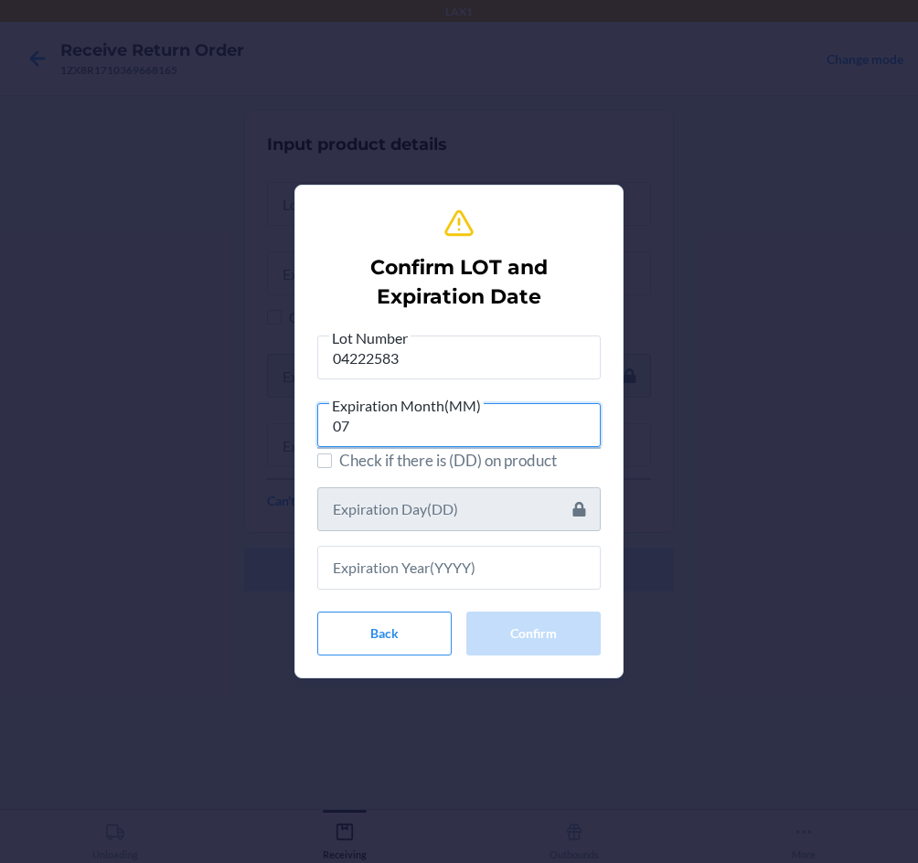
type input "07"
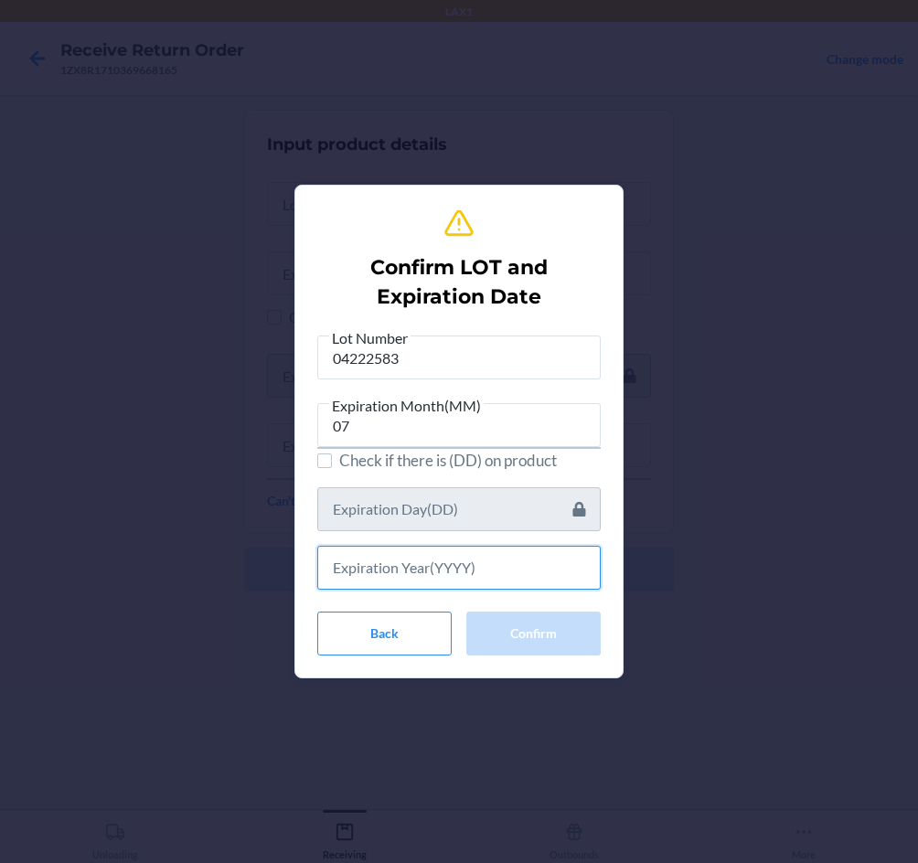
click at [421, 570] on input "text" at bounding box center [458, 568] width 283 height 44
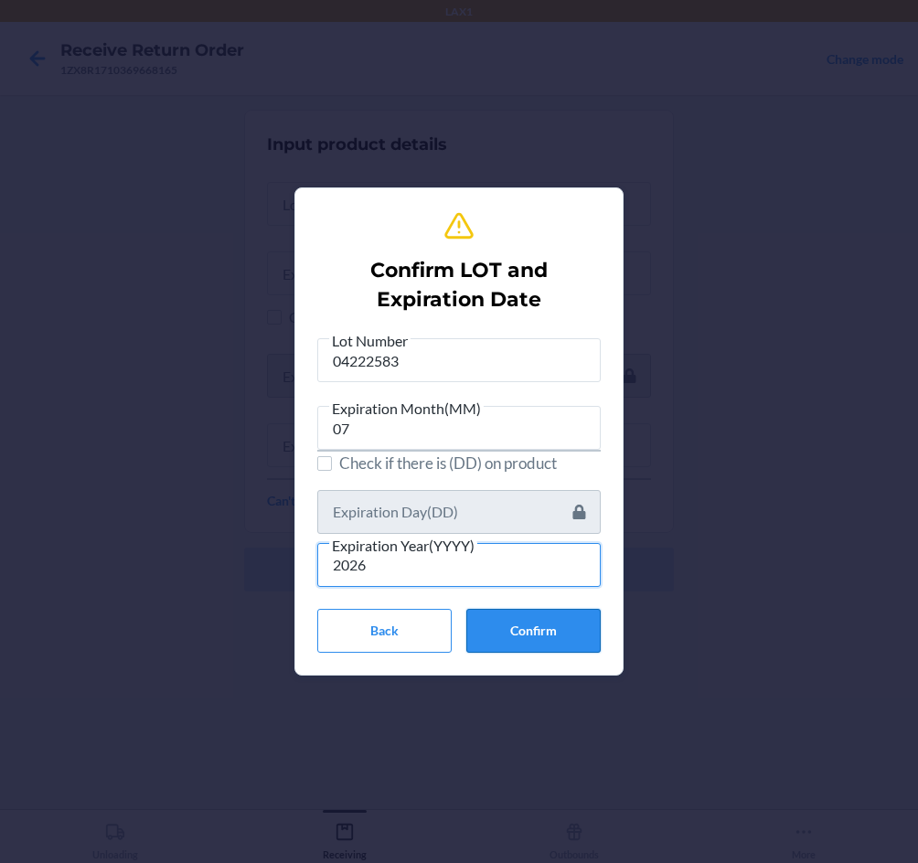
type input "2026"
click at [523, 622] on button "Confirm" at bounding box center [533, 631] width 134 height 44
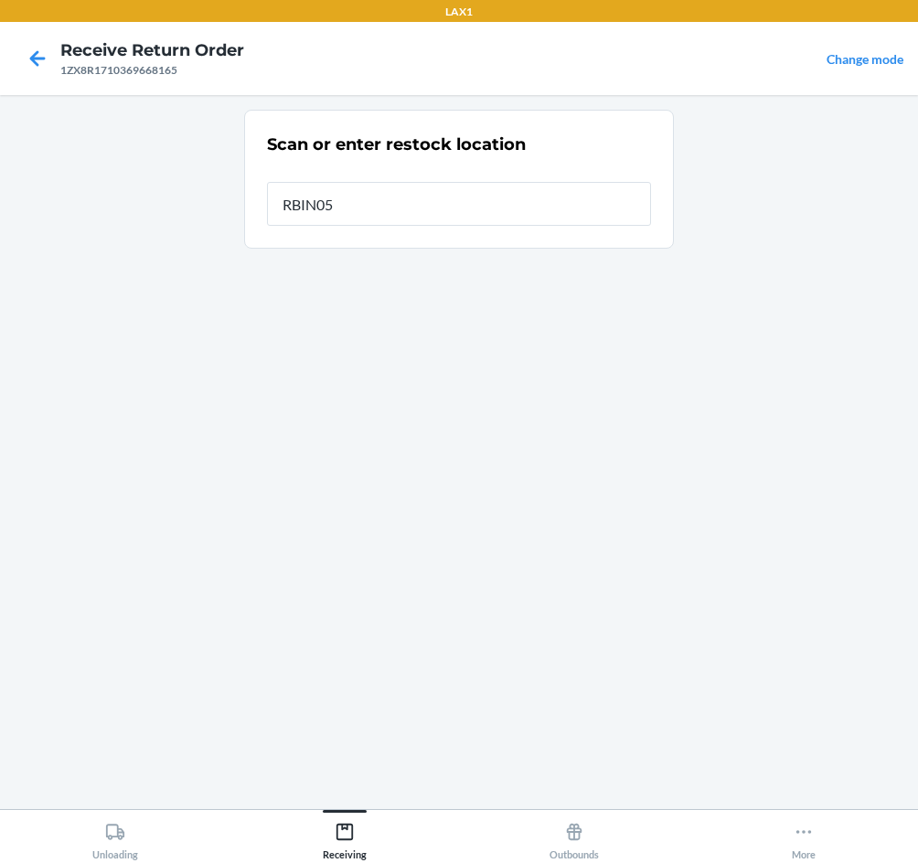
type input "RBIN056"
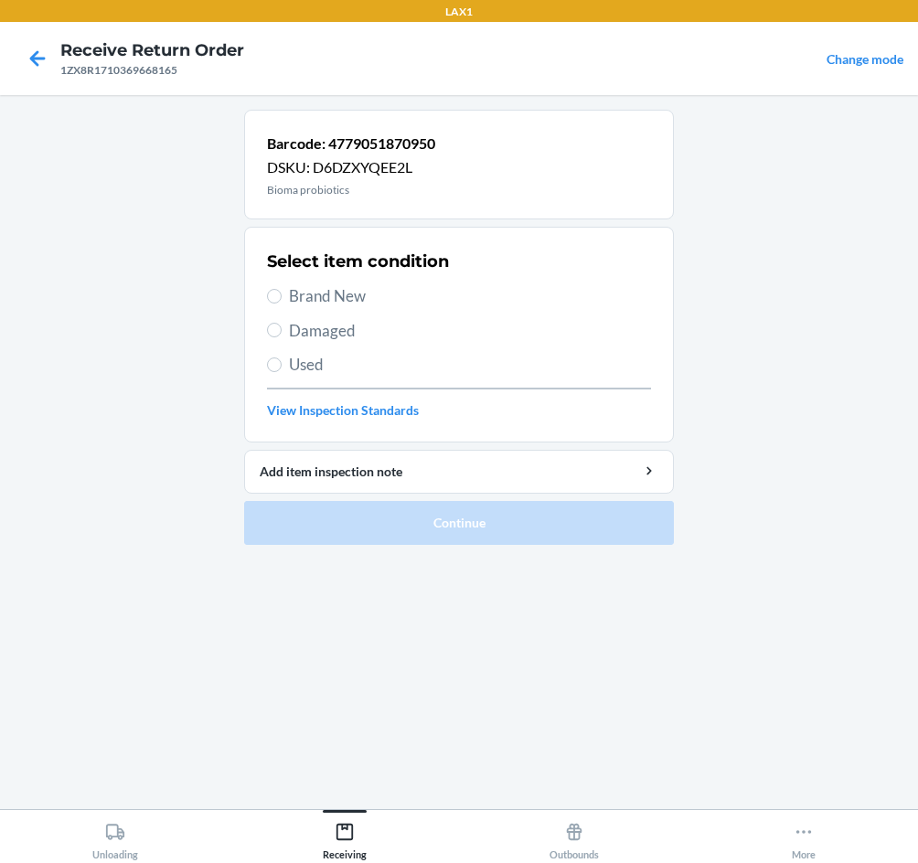
click at [303, 303] on span "Brand New" at bounding box center [470, 296] width 362 height 24
click at [282, 303] on input "Brand New" at bounding box center [274, 296] width 15 height 15
radio input "true"
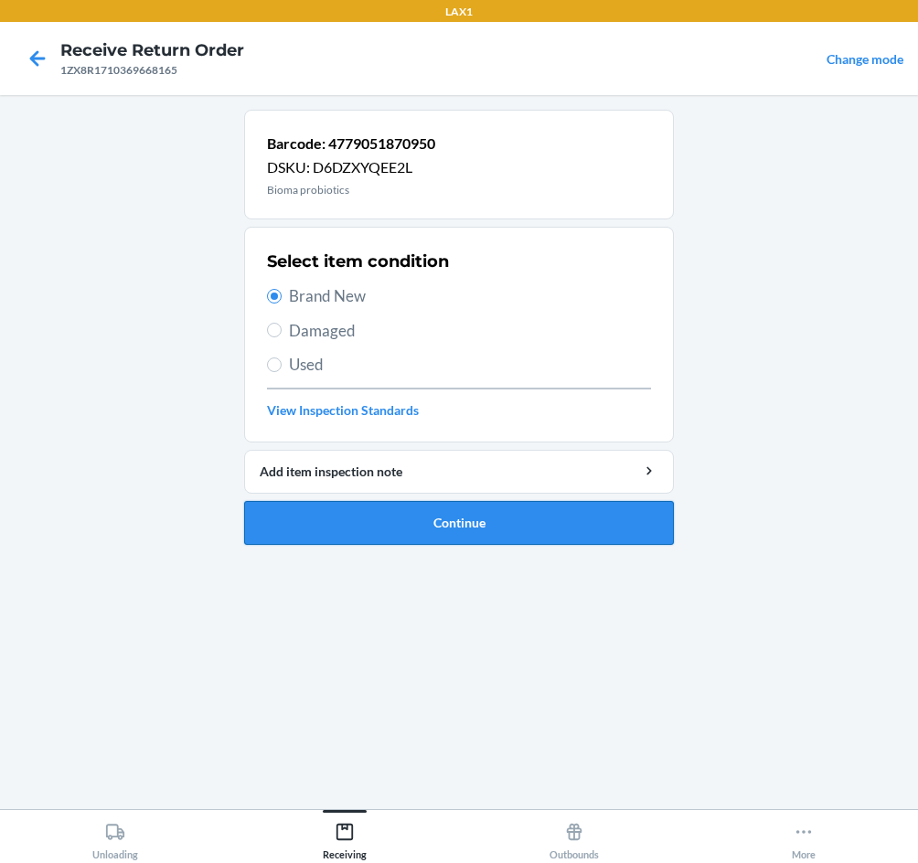
click at [463, 527] on button "Continue" at bounding box center [459, 523] width 430 height 44
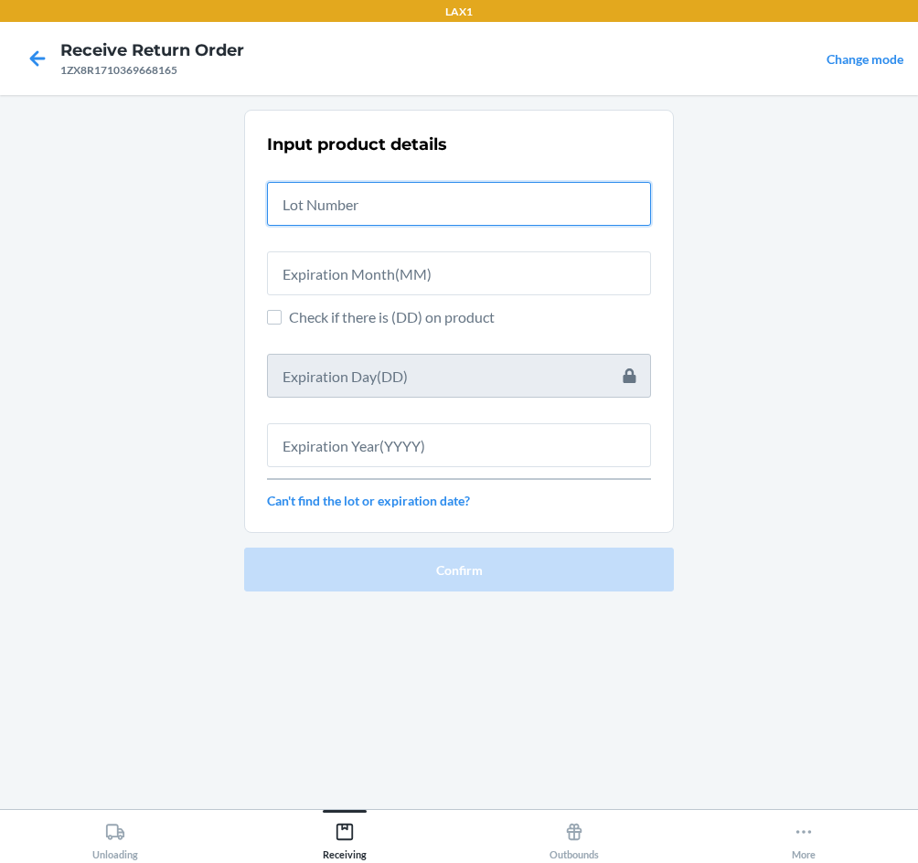
click at [390, 214] on input "text" at bounding box center [459, 204] width 384 height 44
type input "04222583"
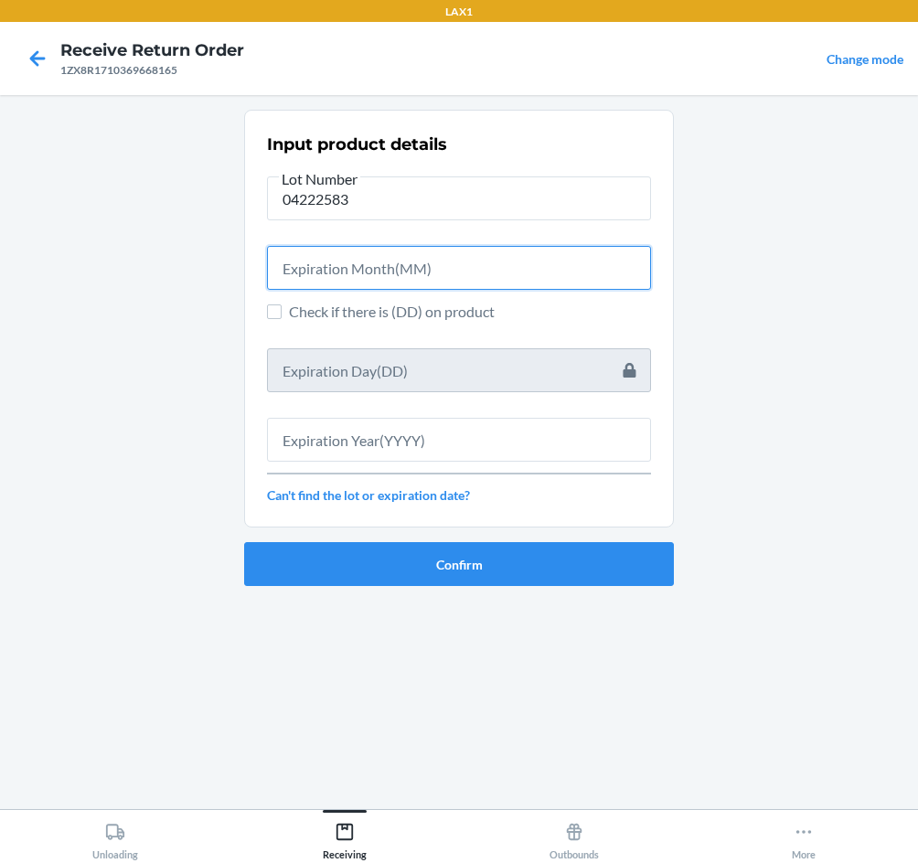
click at [388, 267] on input "text" at bounding box center [459, 268] width 384 height 44
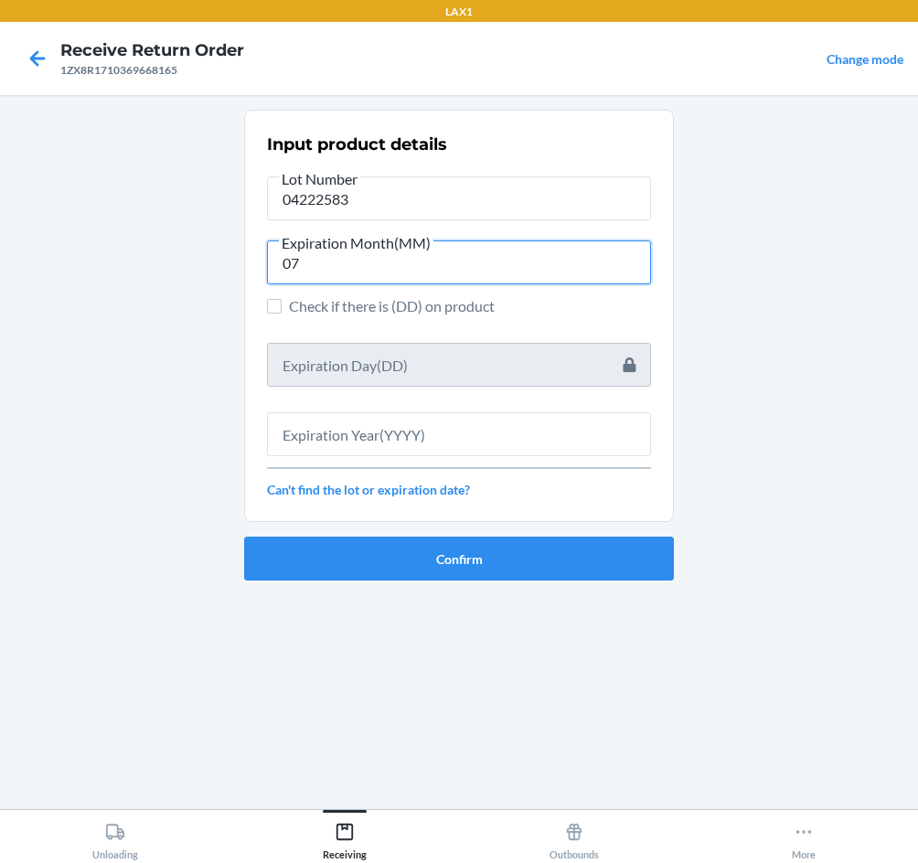
type input "07"
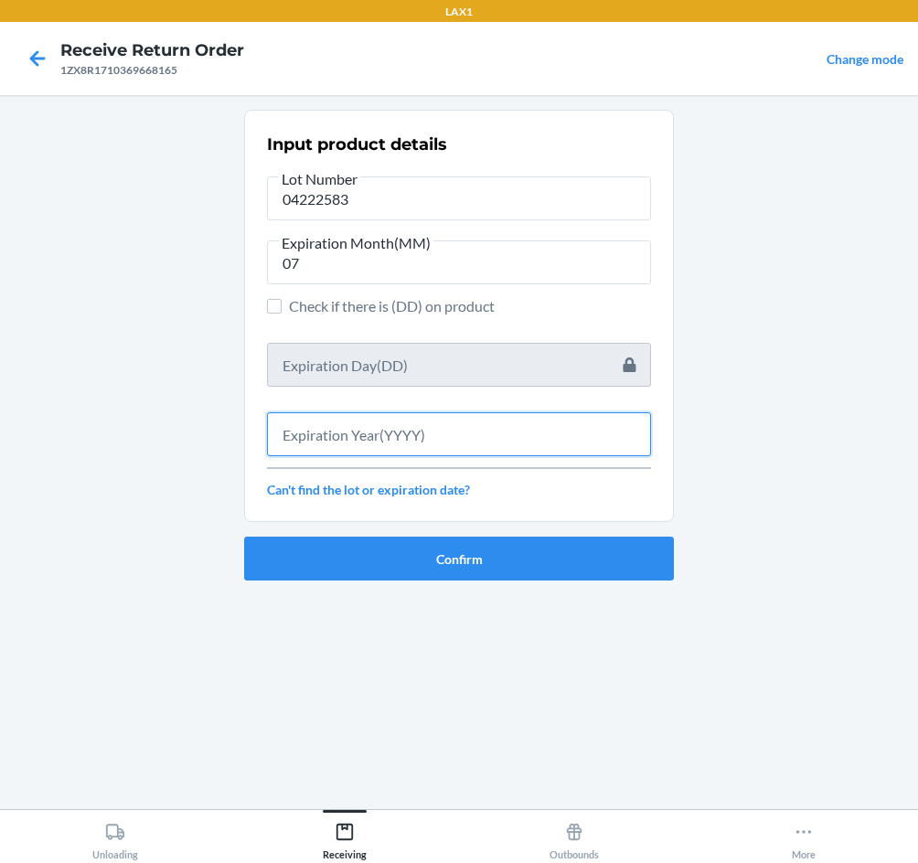
click at [452, 442] on input "text" at bounding box center [459, 434] width 384 height 44
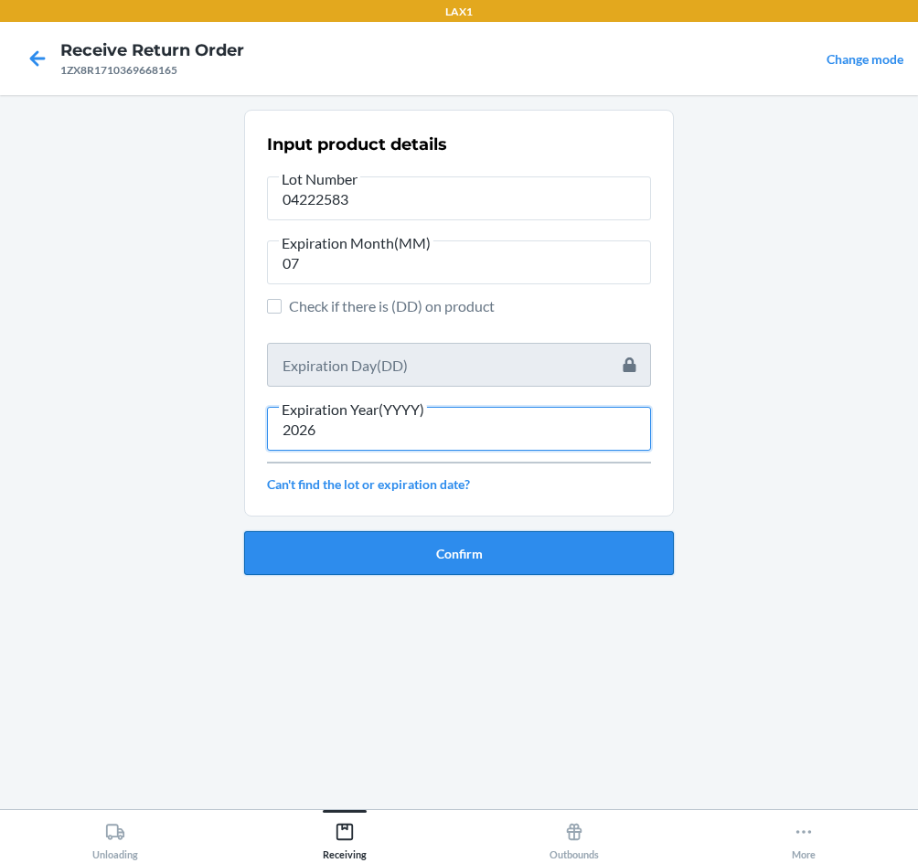
type input "2026"
click at [471, 557] on button "Confirm" at bounding box center [459, 553] width 430 height 44
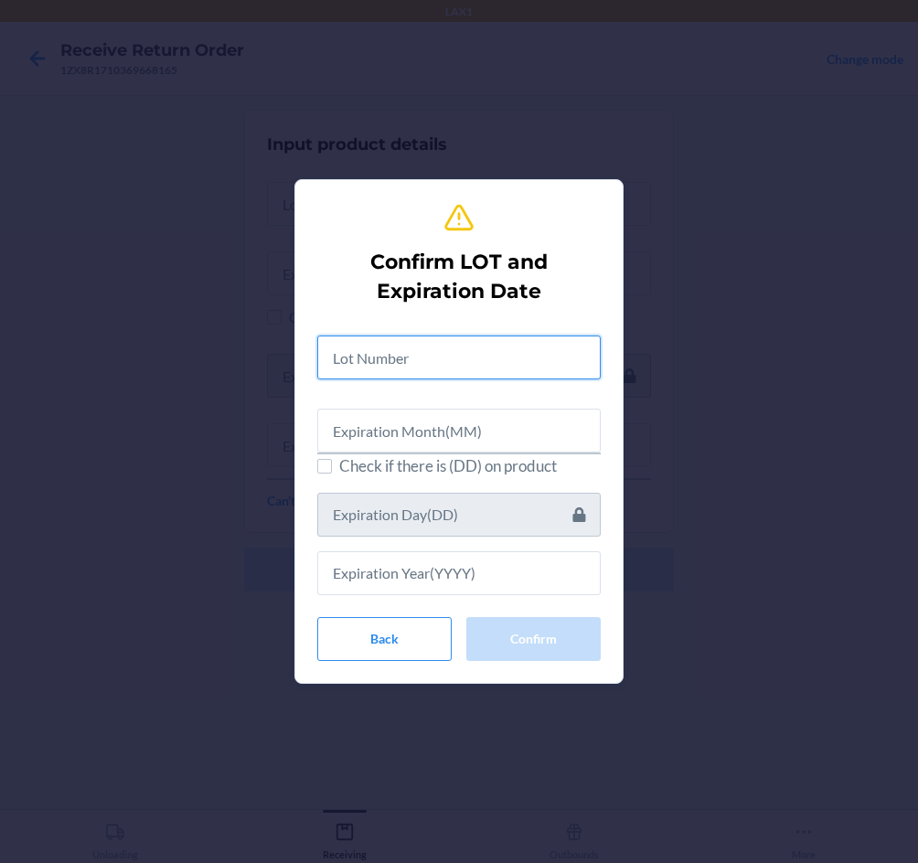
click at [437, 352] on input "text" at bounding box center [458, 357] width 283 height 44
type input "04222583"
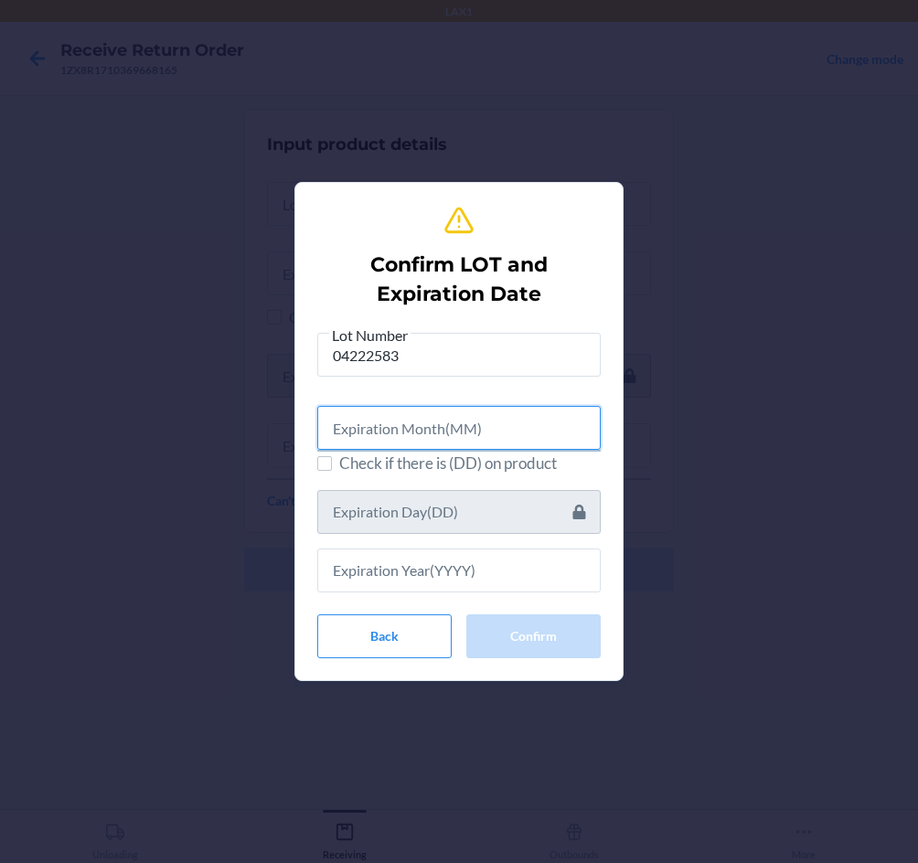
click at [474, 441] on input "text" at bounding box center [458, 428] width 283 height 44
type input "2"
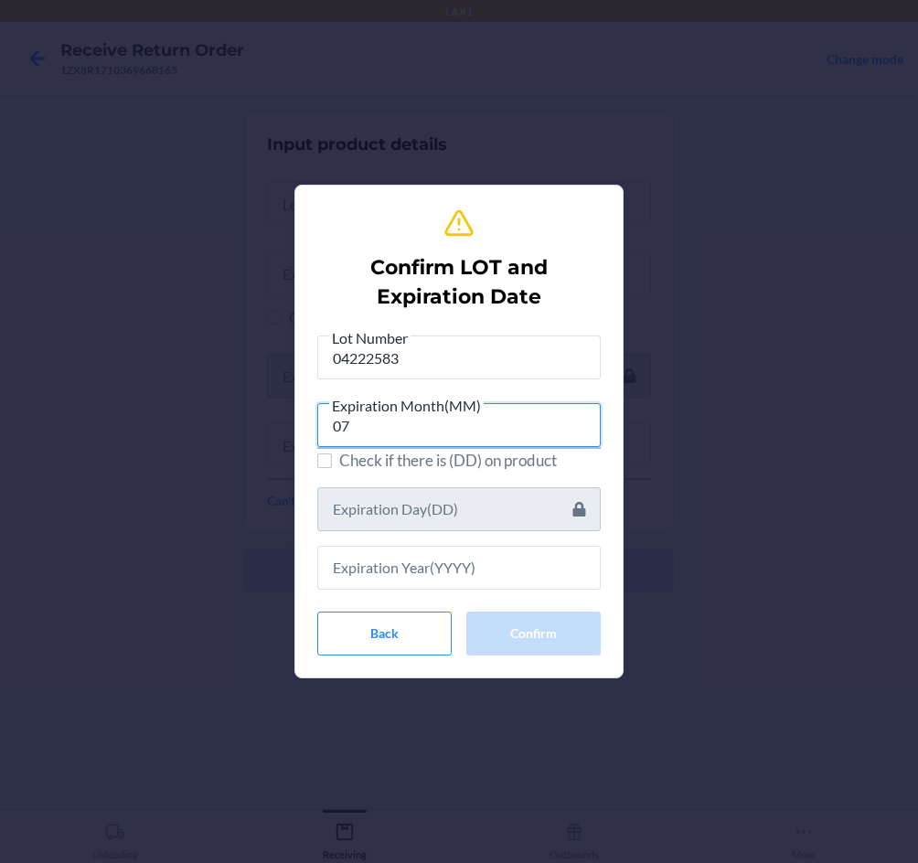
type input "07"
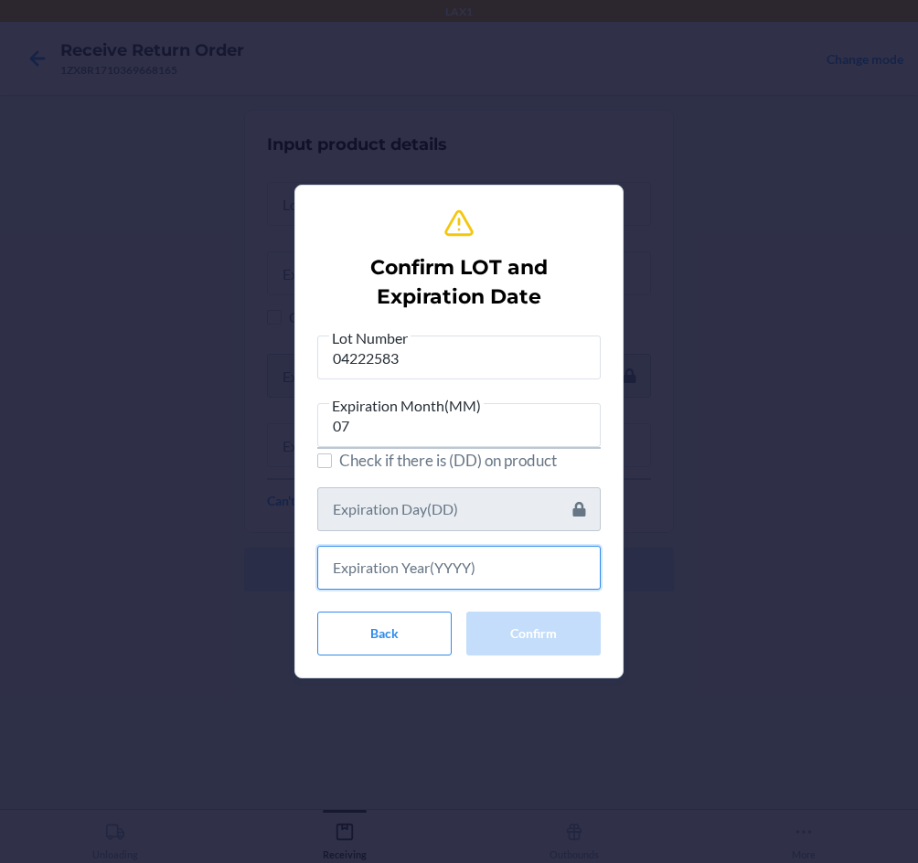
click at [475, 566] on input "text" at bounding box center [458, 568] width 283 height 44
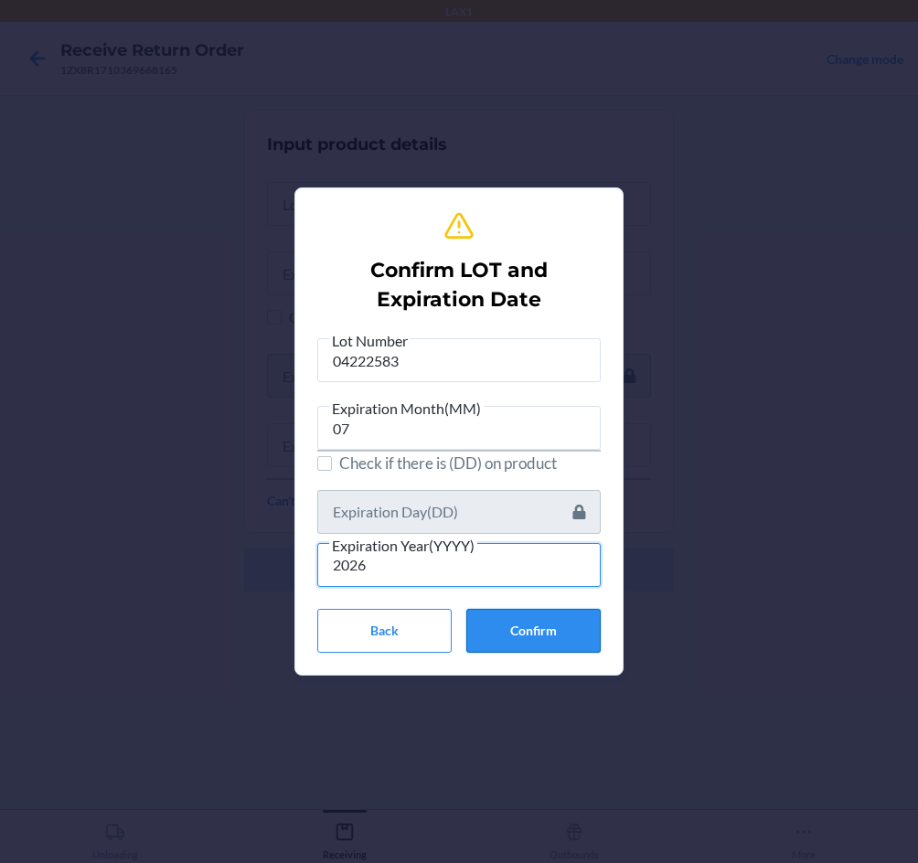
type input "2026"
click at [537, 621] on button "Confirm" at bounding box center [533, 631] width 134 height 44
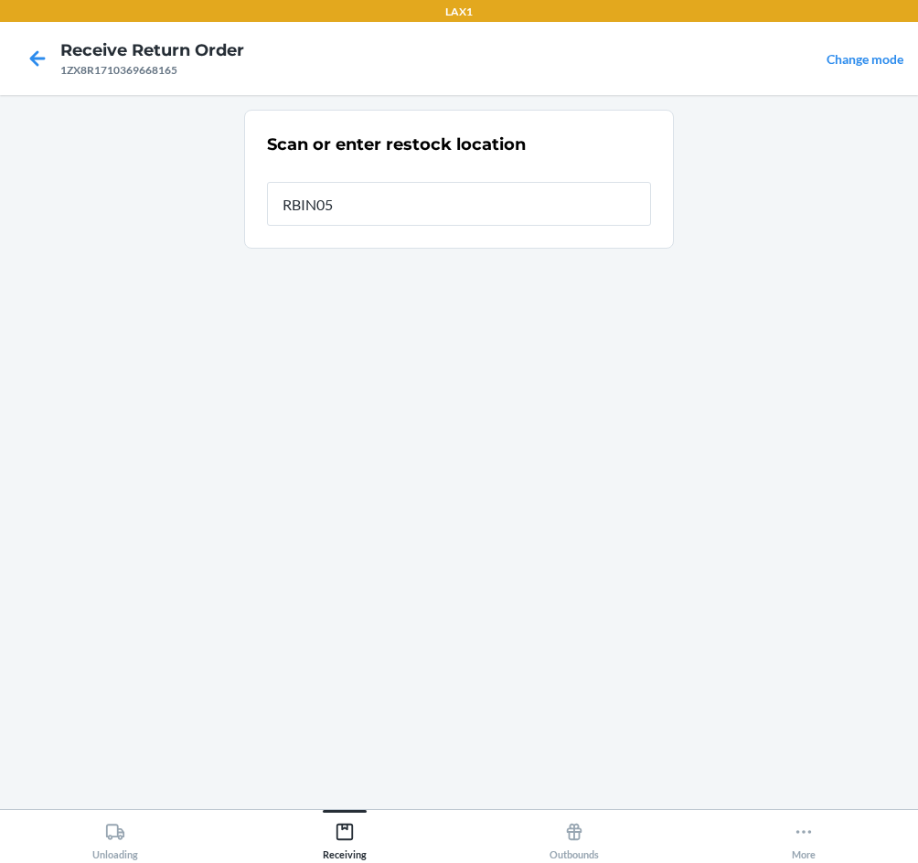
type input "RBIN056"
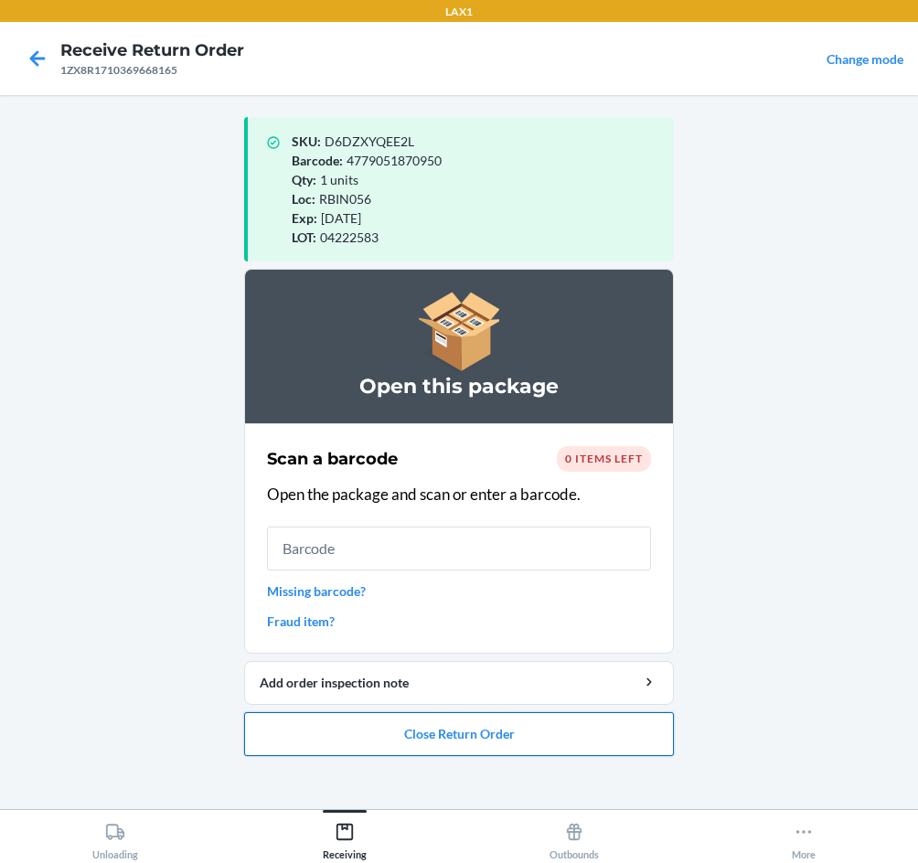
click at [582, 745] on button "Close Return Order" at bounding box center [459, 734] width 430 height 44
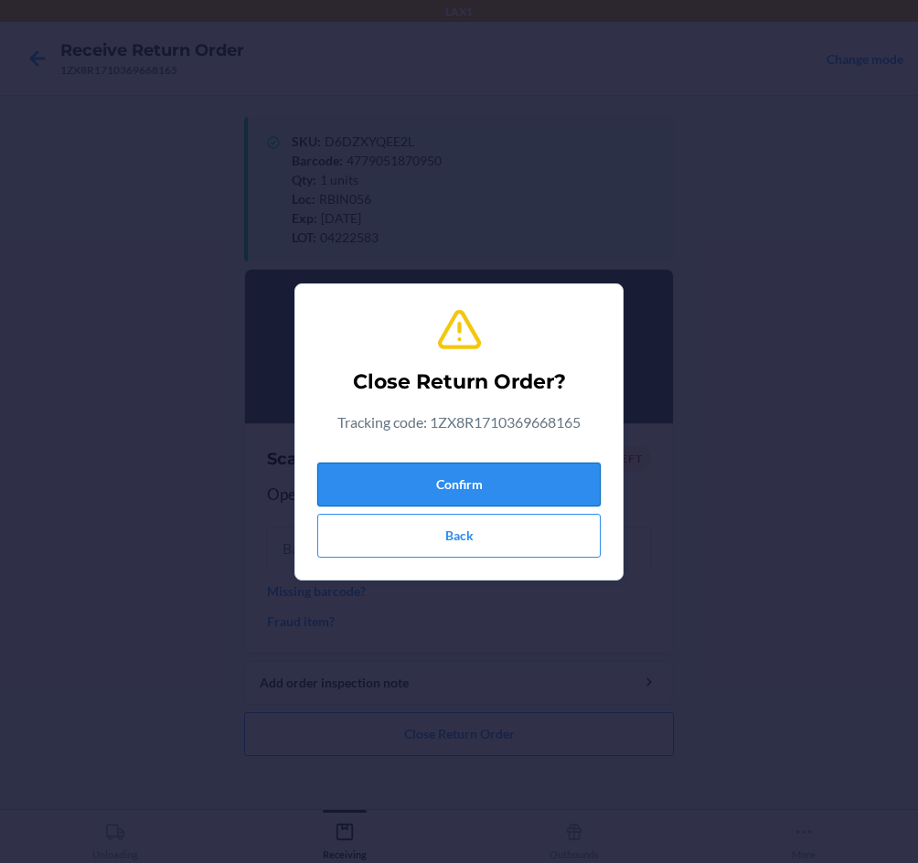
click at [377, 484] on button "Confirm" at bounding box center [458, 485] width 283 height 44
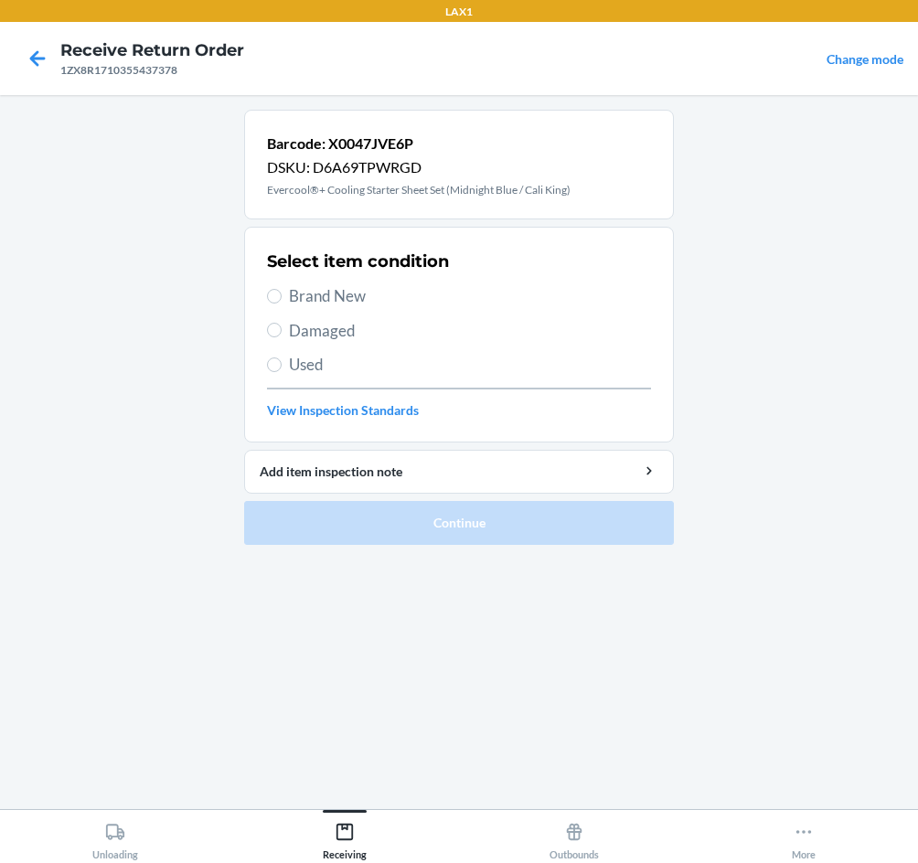
click at [306, 295] on span "Brand New" at bounding box center [470, 296] width 362 height 24
click at [282, 295] on input "Brand New" at bounding box center [274, 296] width 15 height 15
radio input "true"
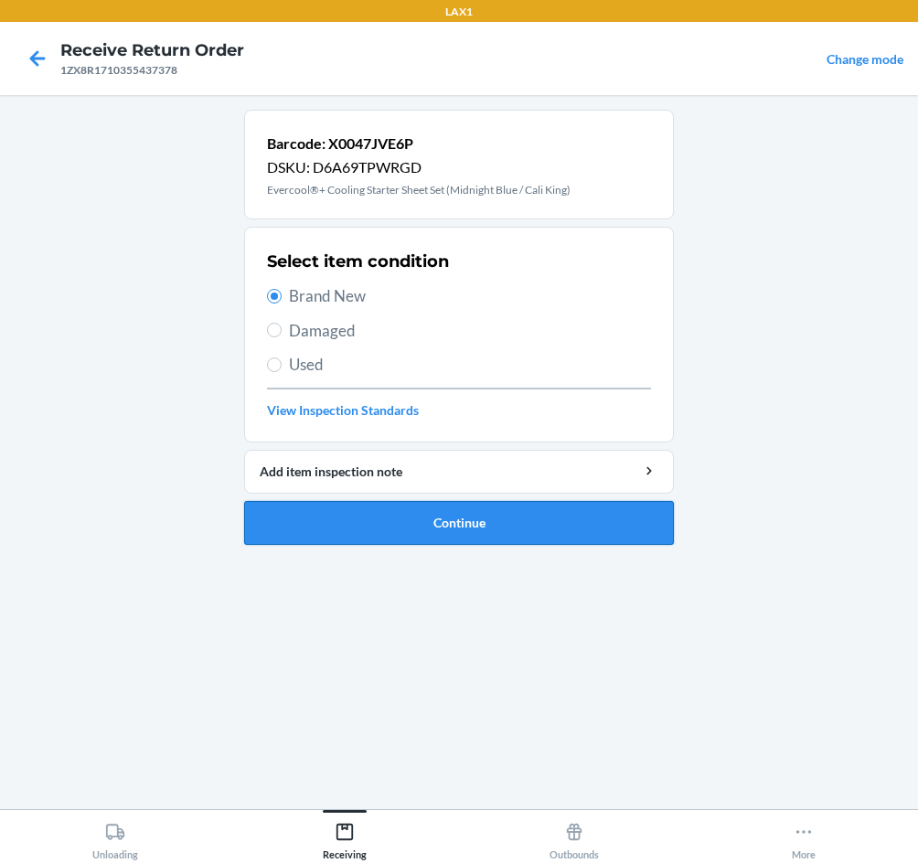
click at [417, 521] on button "Continue" at bounding box center [459, 523] width 430 height 44
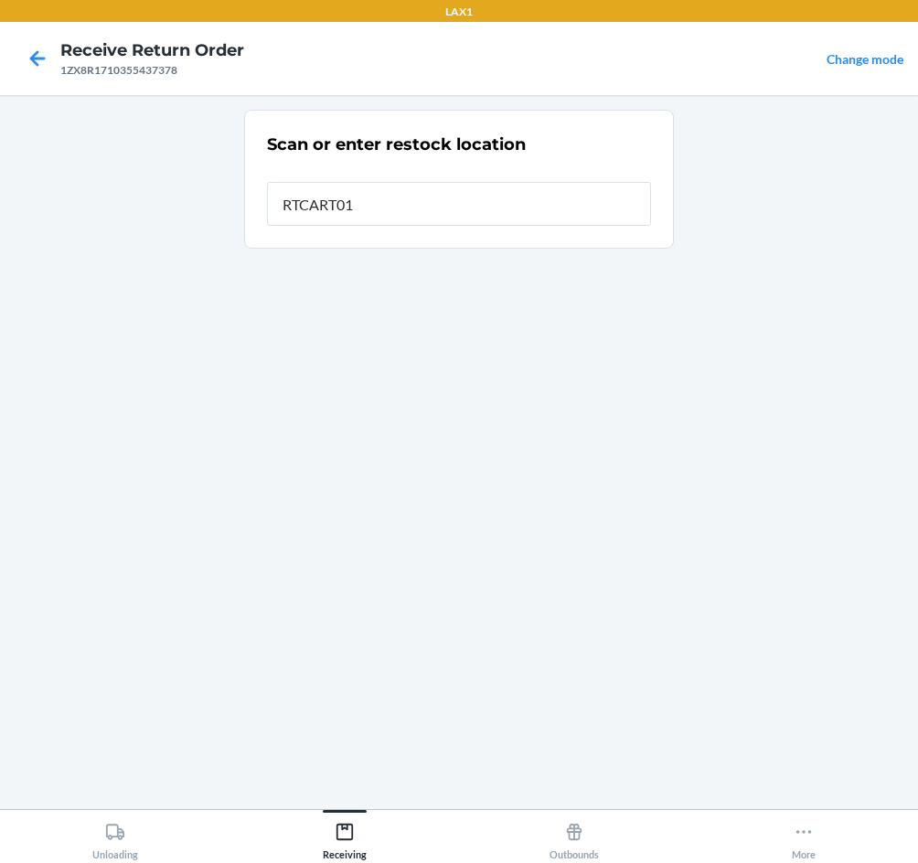
type input "RTCART013"
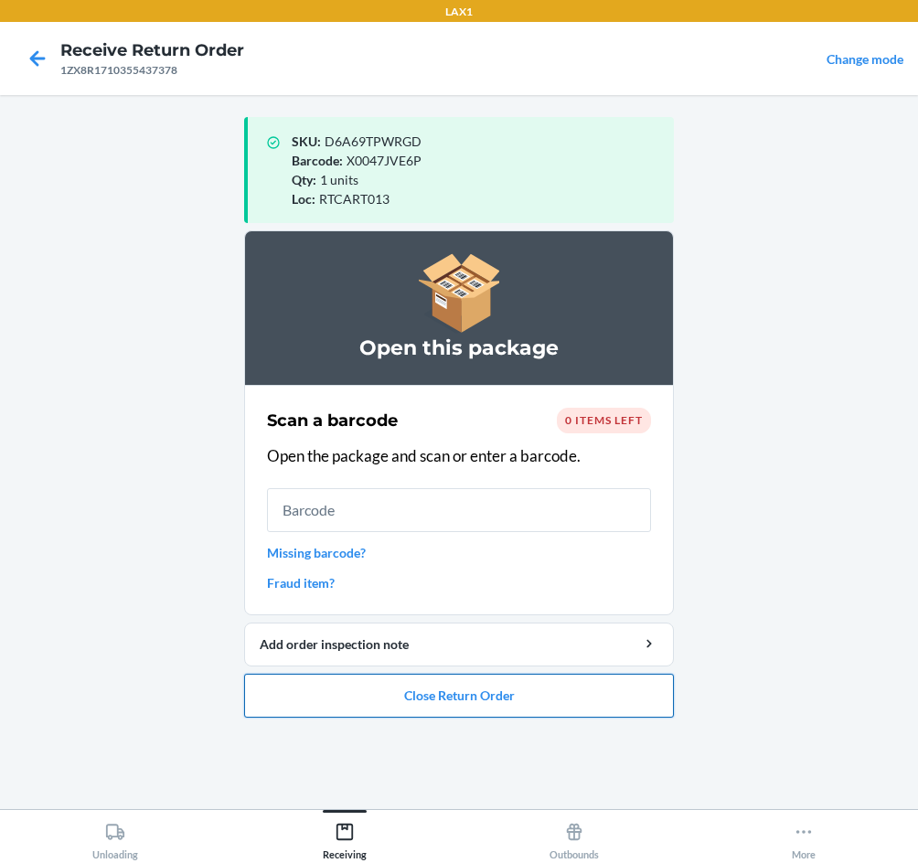
click at [519, 696] on button "Close Return Order" at bounding box center [459, 696] width 430 height 44
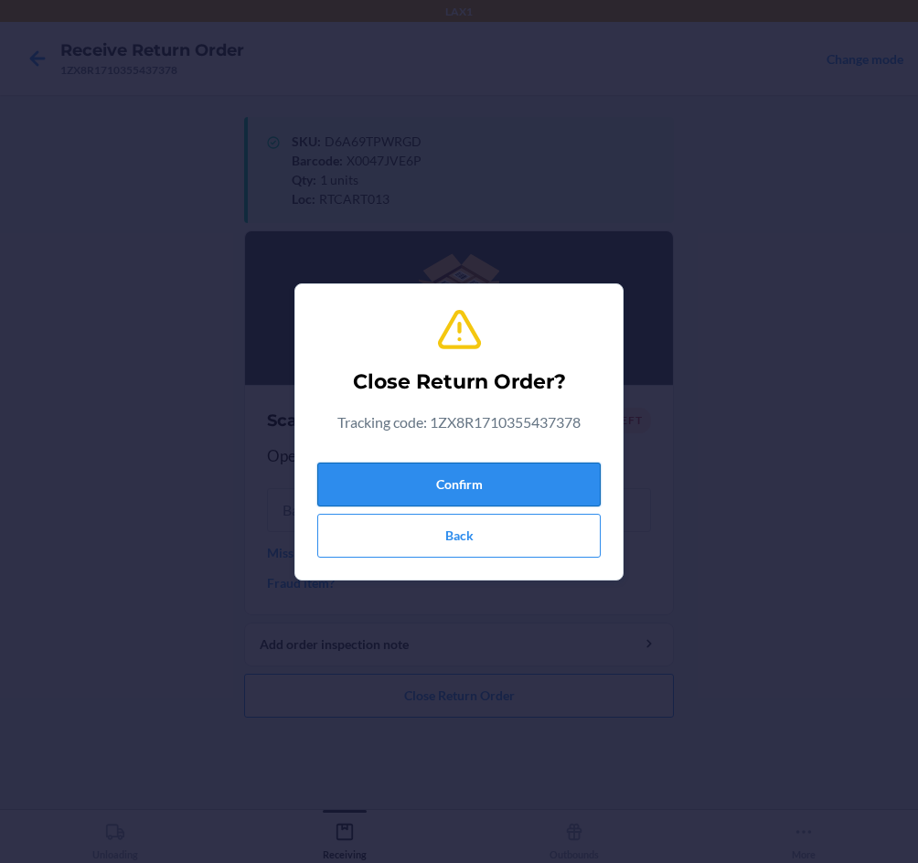
click at [443, 491] on button "Confirm" at bounding box center [458, 485] width 283 height 44
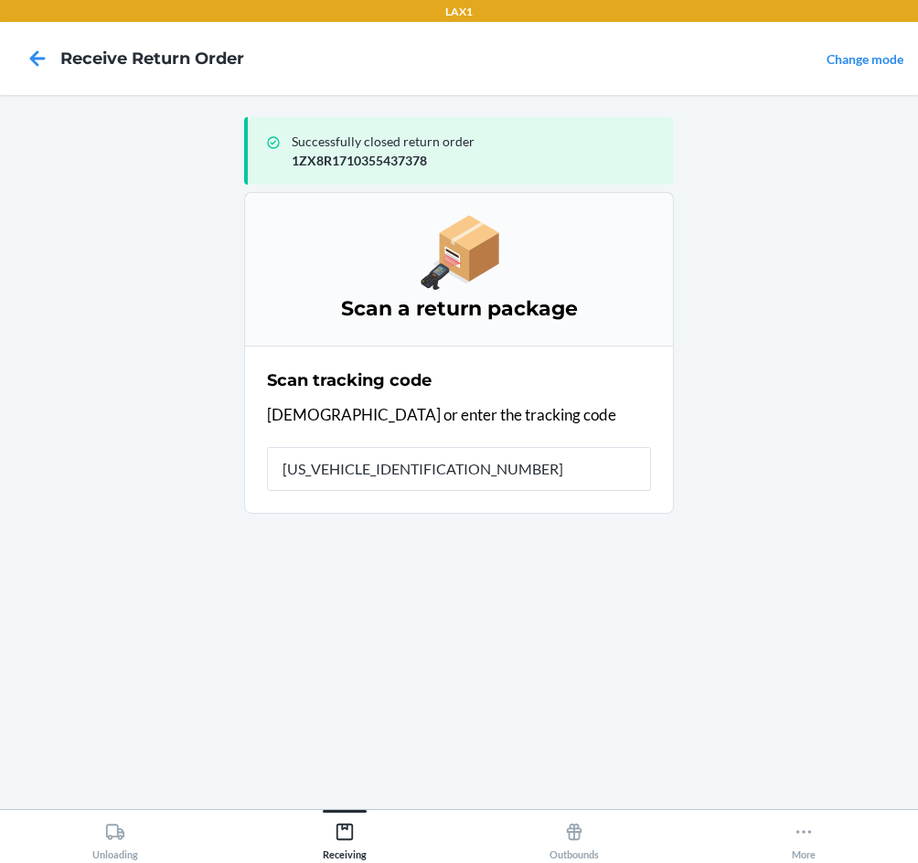
type input "1ZX8R1710380347678"
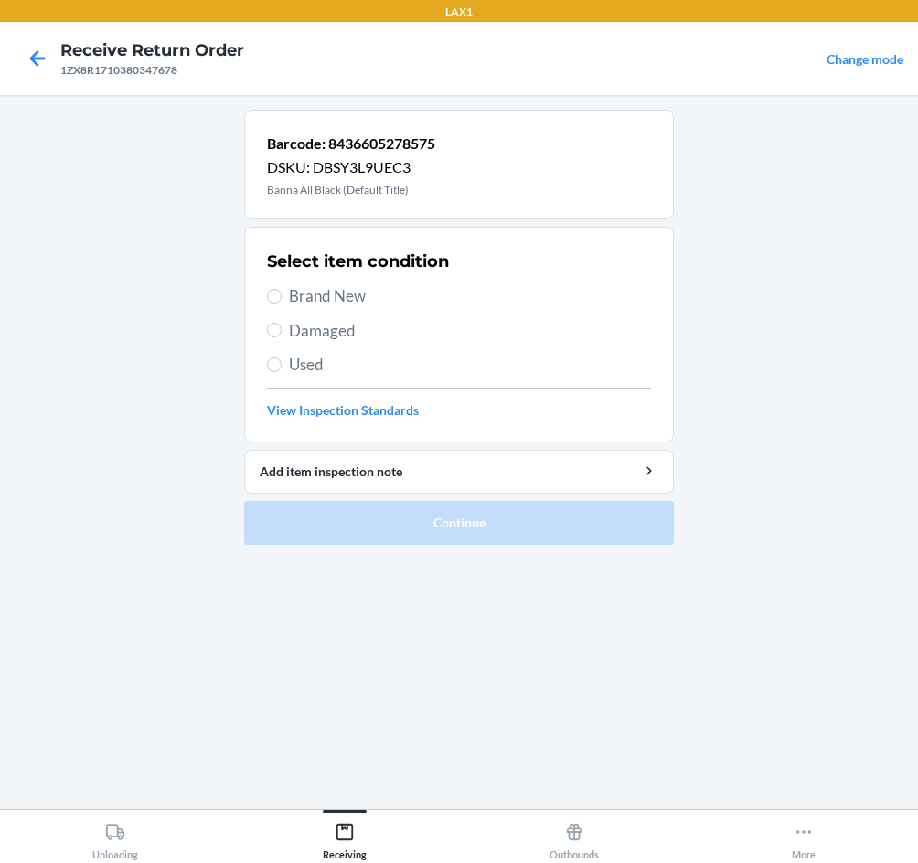
click at [316, 288] on span "Brand New" at bounding box center [470, 296] width 362 height 24
click at [282, 289] on input "Brand New" at bounding box center [274, 296] width 15 height 15
radio input "true"
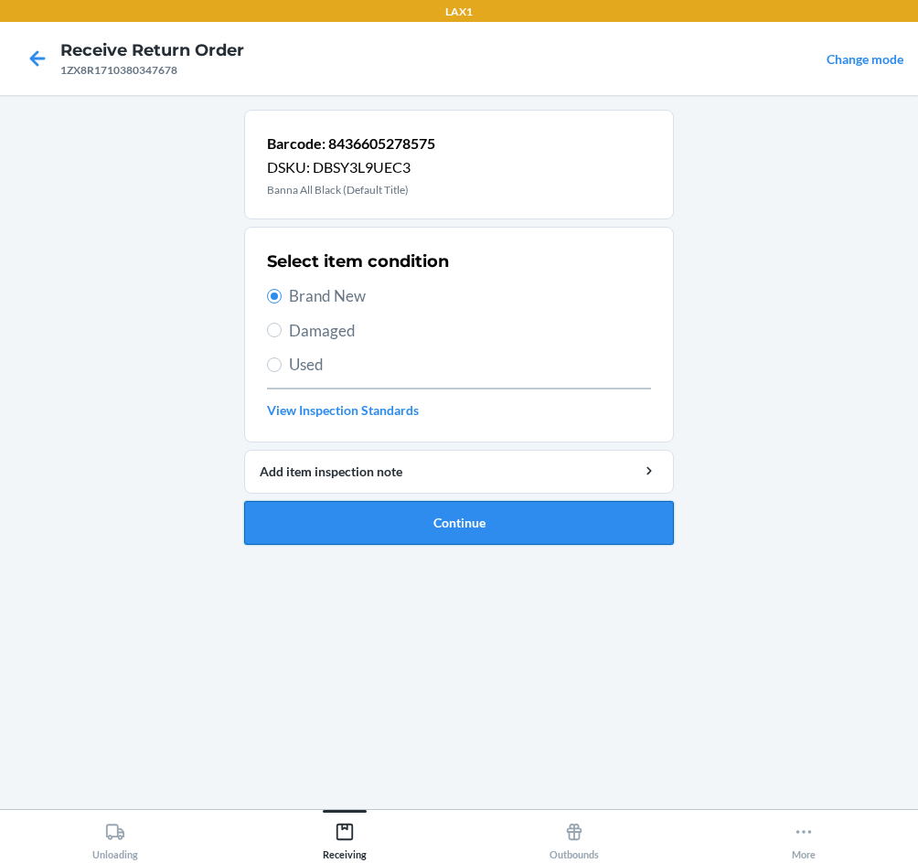
click at [489, 509] on button "Continue" at bounding box center [459, 523] width 430 height 44
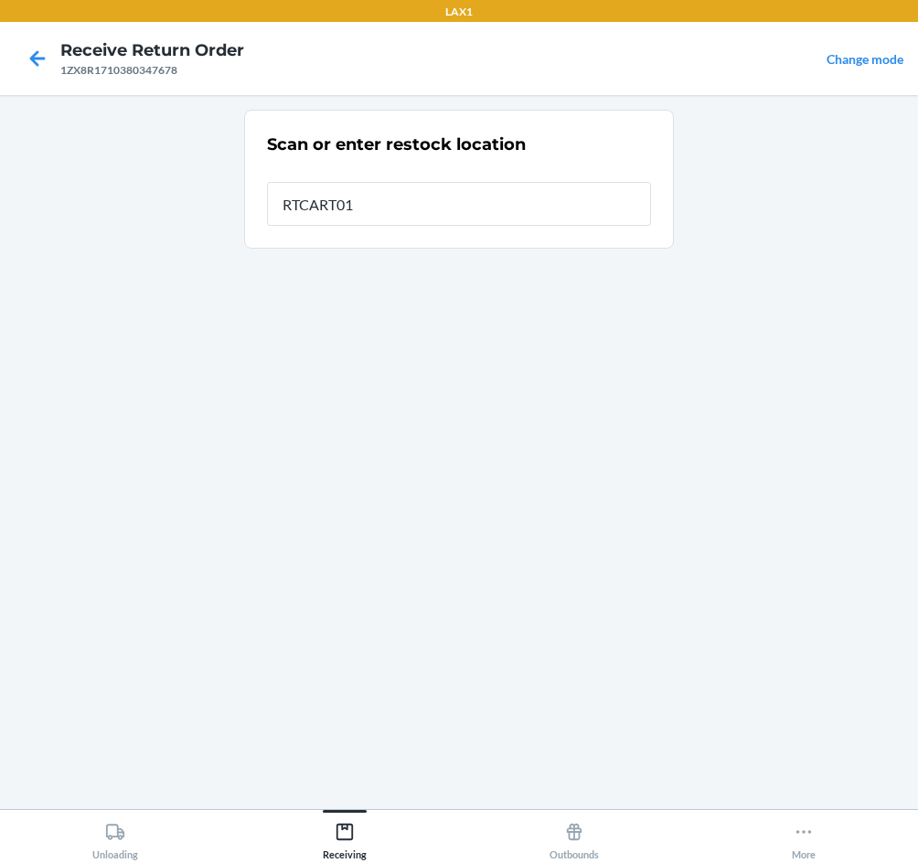
type input "RTCART013"
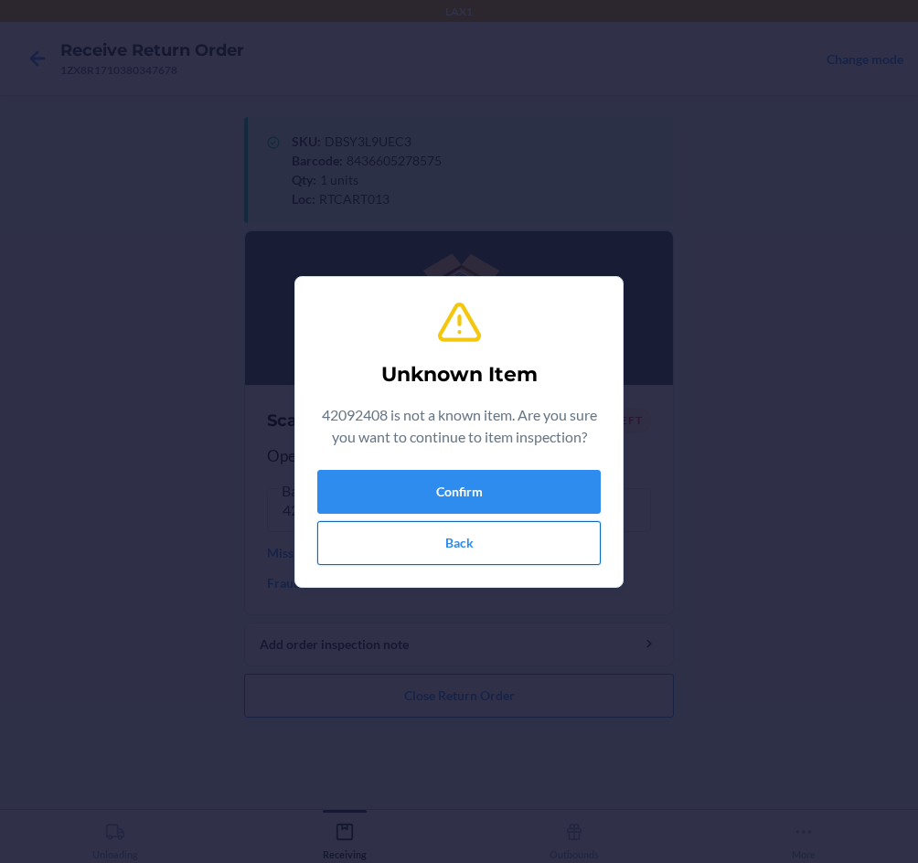
click at [551, 561] on button "Back" at bounding box center [458, 543] width 283 height 44
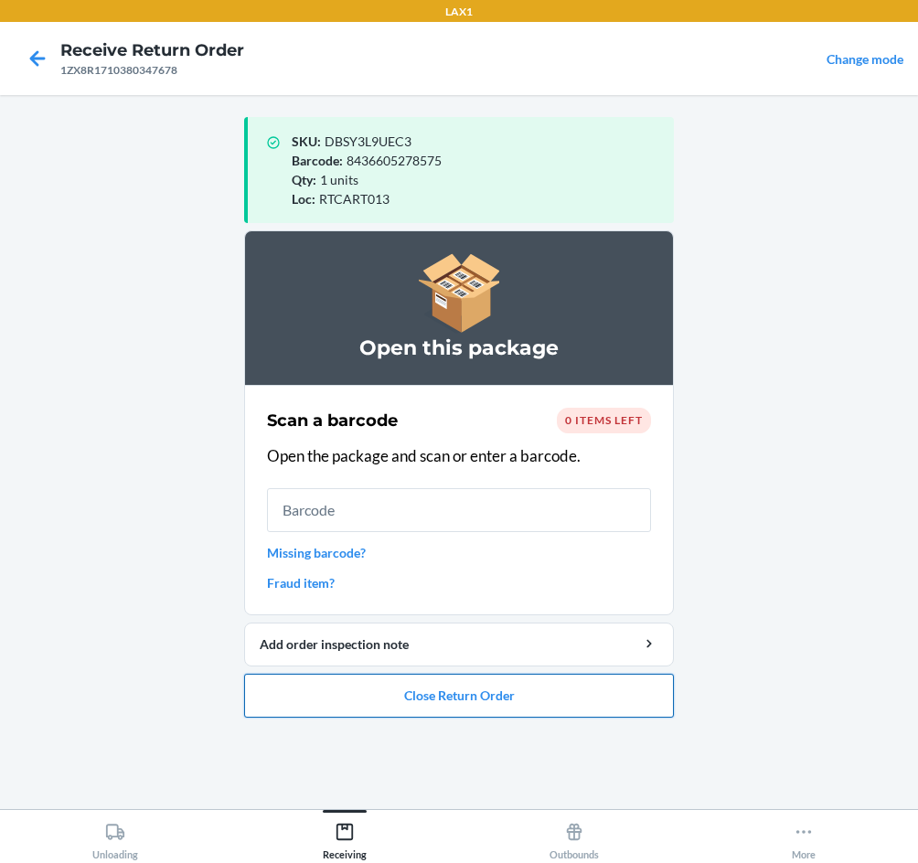
click at [580, 683] on button "Close Return Order" at bounding box center [459, 696] width 430 height 44
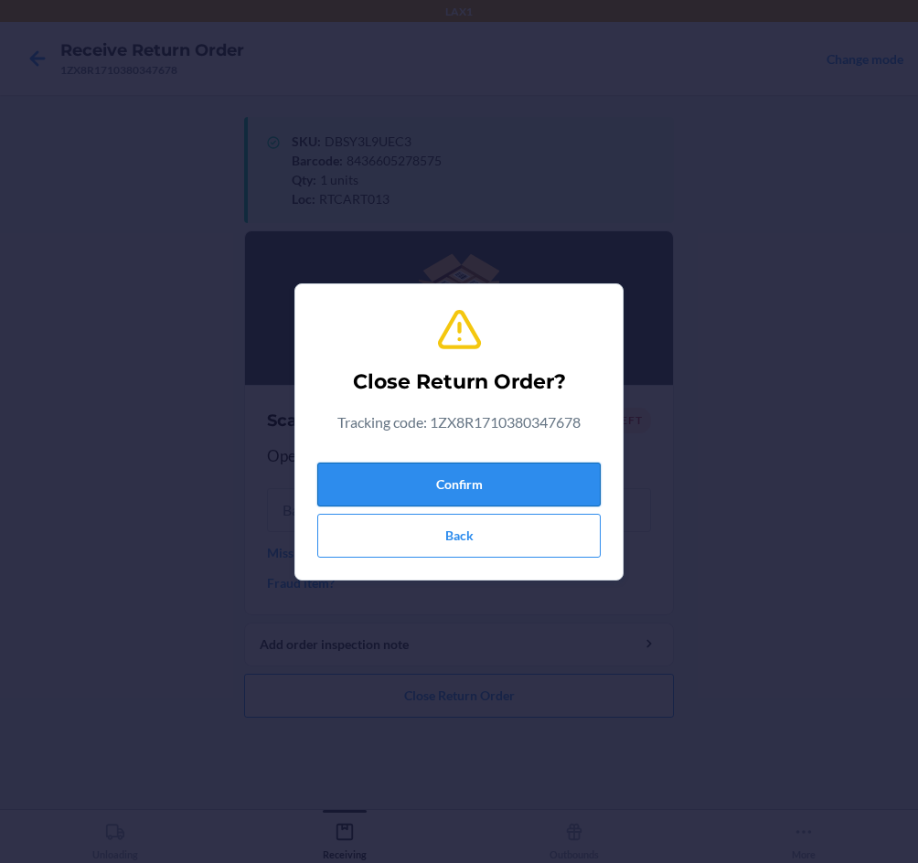
click at [502, 469] on button "Confirm" at bounding box center [458, 485] width 283 height 44
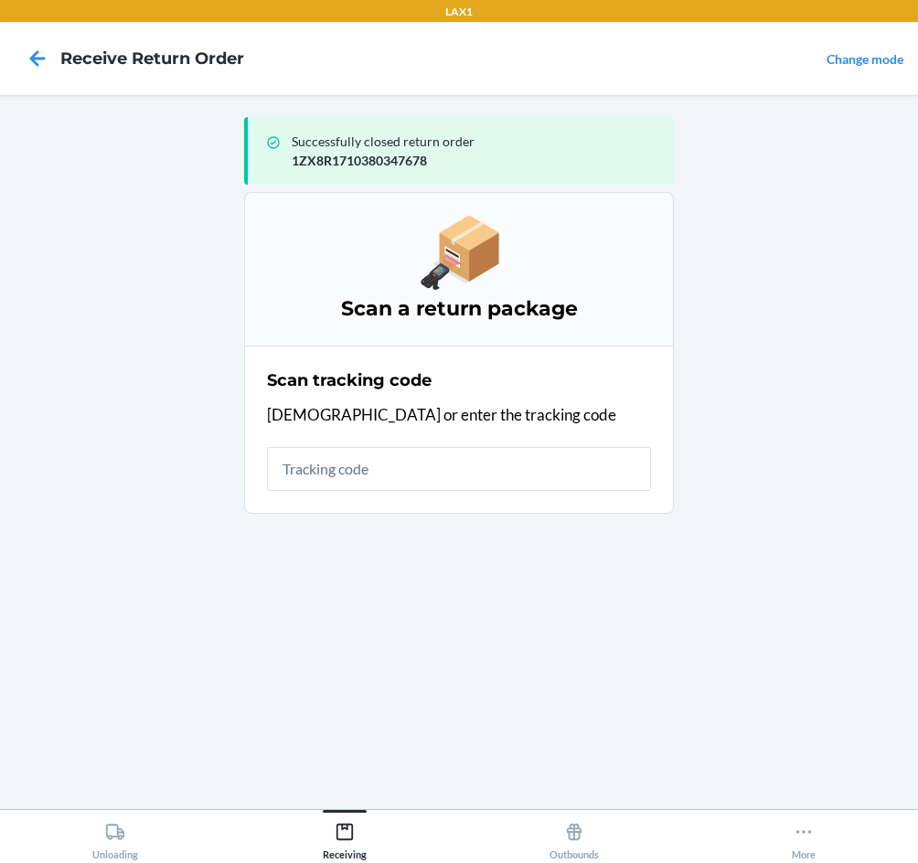
click at [502, 469] on input "text" at bounding box center [459, 469] width 384 height 44
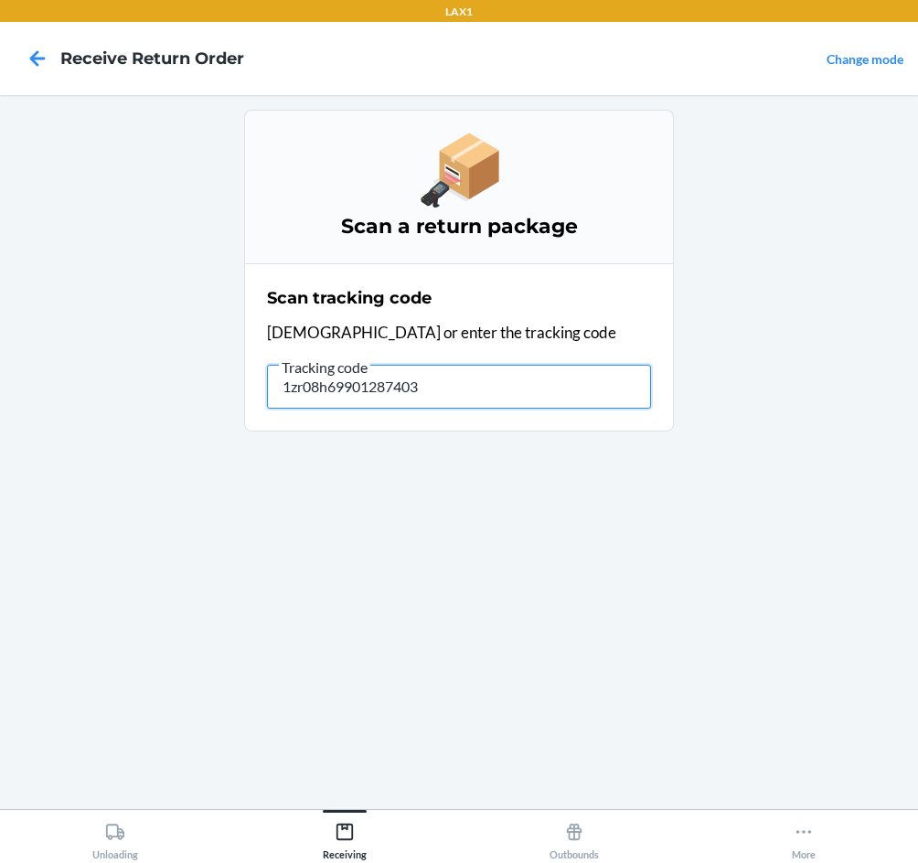
type input "1zr08h699012874038"
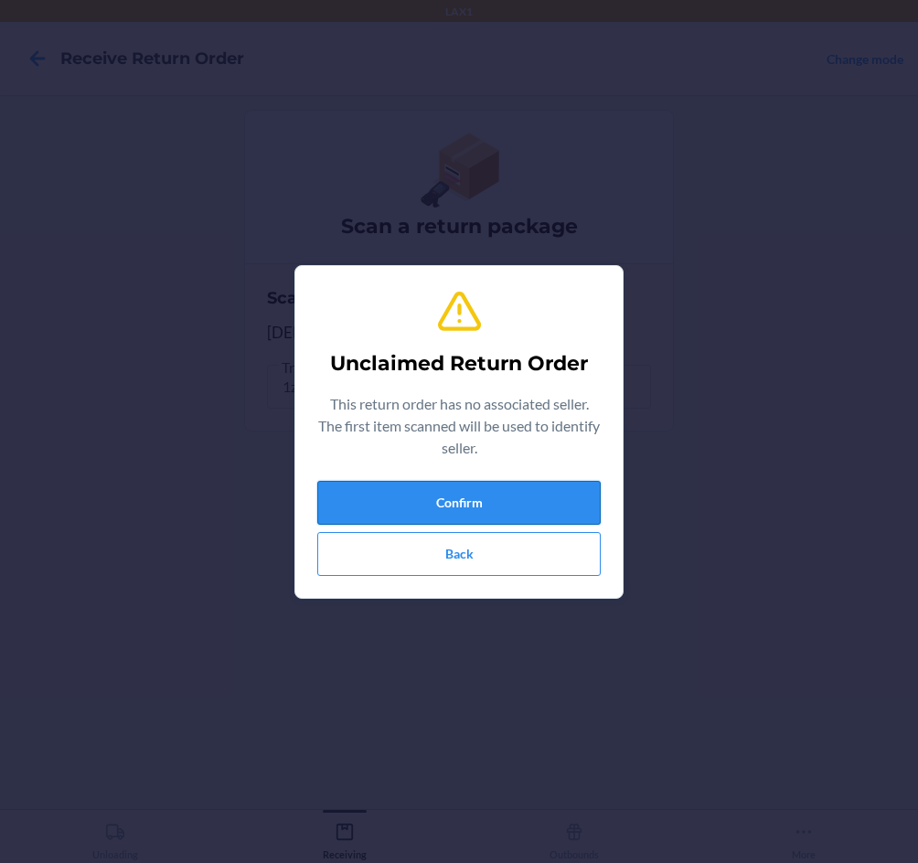
click at [496, 504] on button "Confirm" at bounding box center [458, 503] width 283 height 44
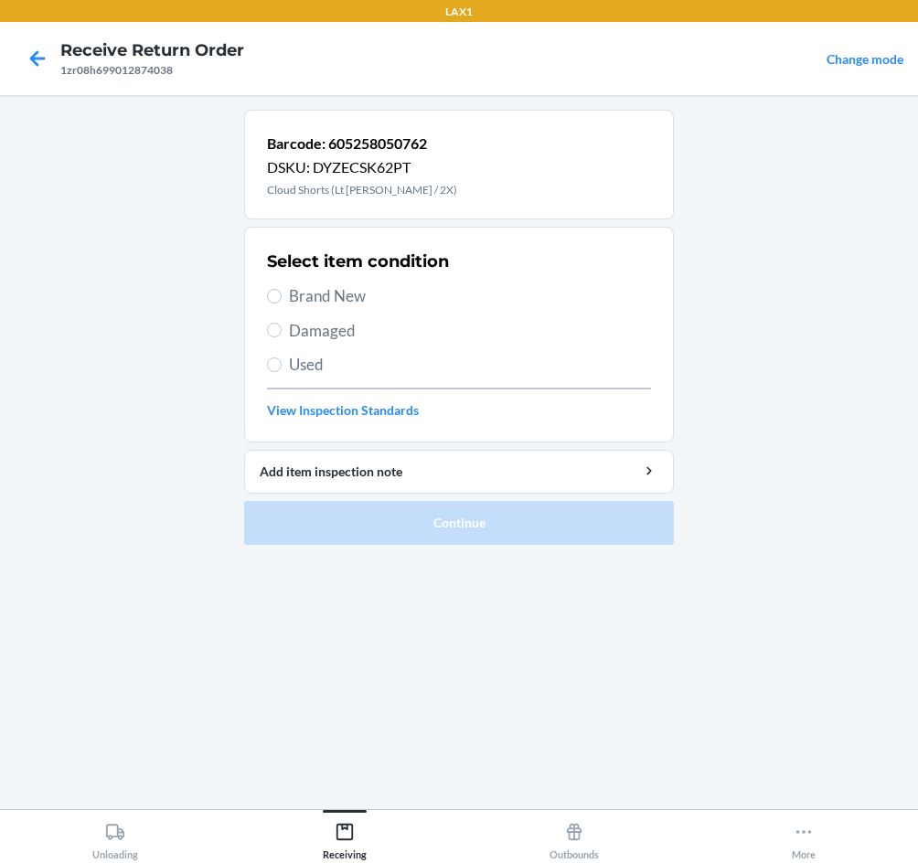
click at [339, 295] on span "Brand New" at bounding box center [470, 296] width 362 height 24
click at [282, 295] on input "Brand New" at bounding box center [274, 296] width 15 height 15
radio input "true"
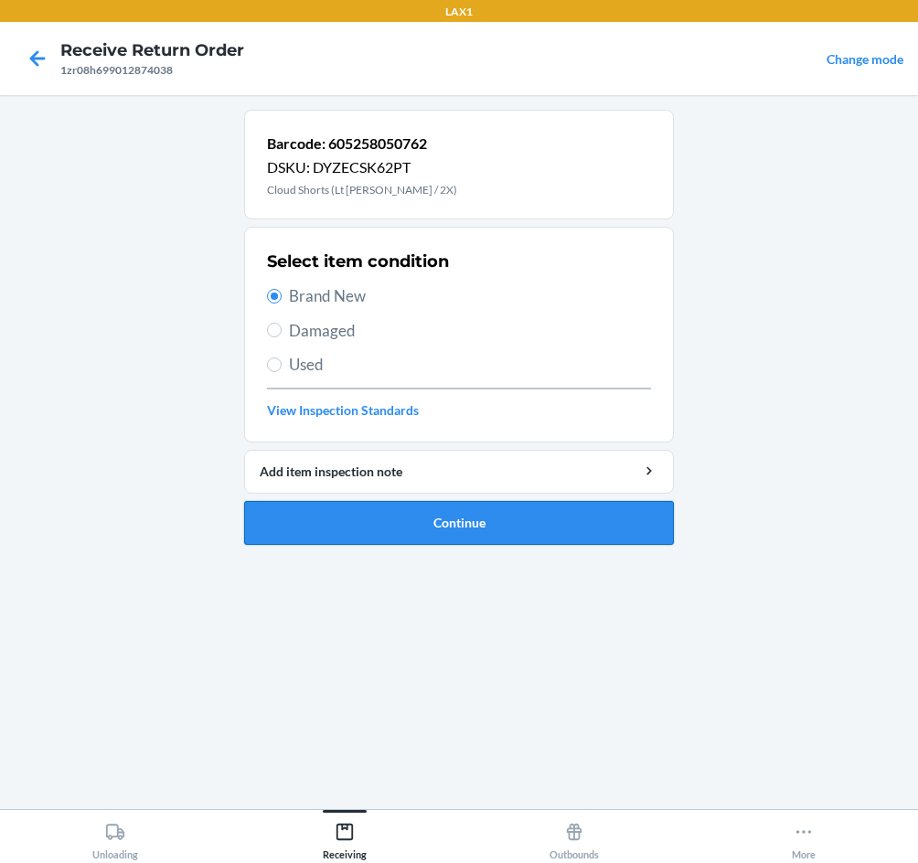
click at [432, 523] on button "Continue" at bounding box center [459, 523] width 430 height 44
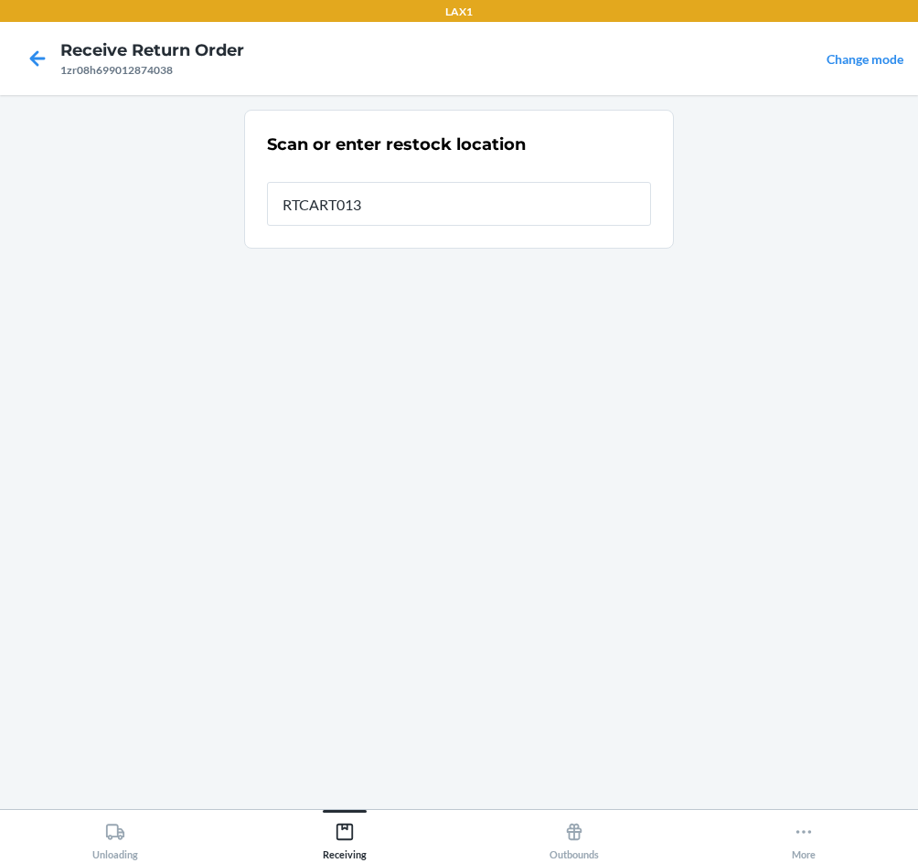
type input "RTCART013"
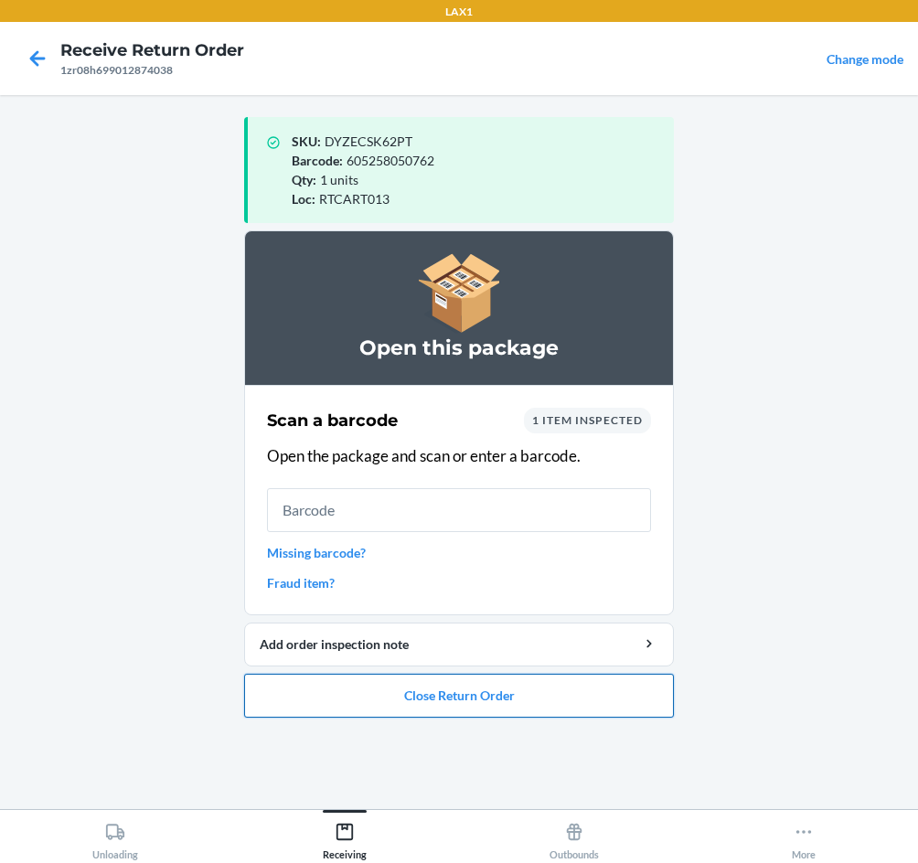
click at [438, 706] on button "Close Return Order" at bounding box center [459, 696] width 430 height 44
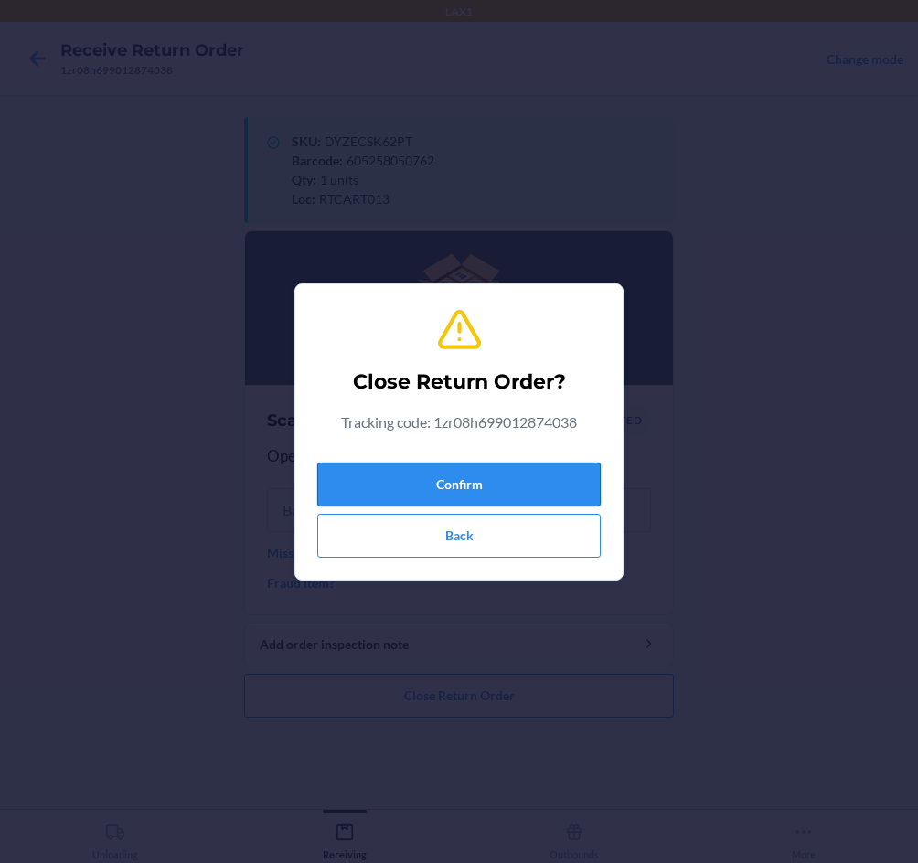
click at [463, 488] on button "Confirm" at bounding box center [458, 485] width 283 height 44
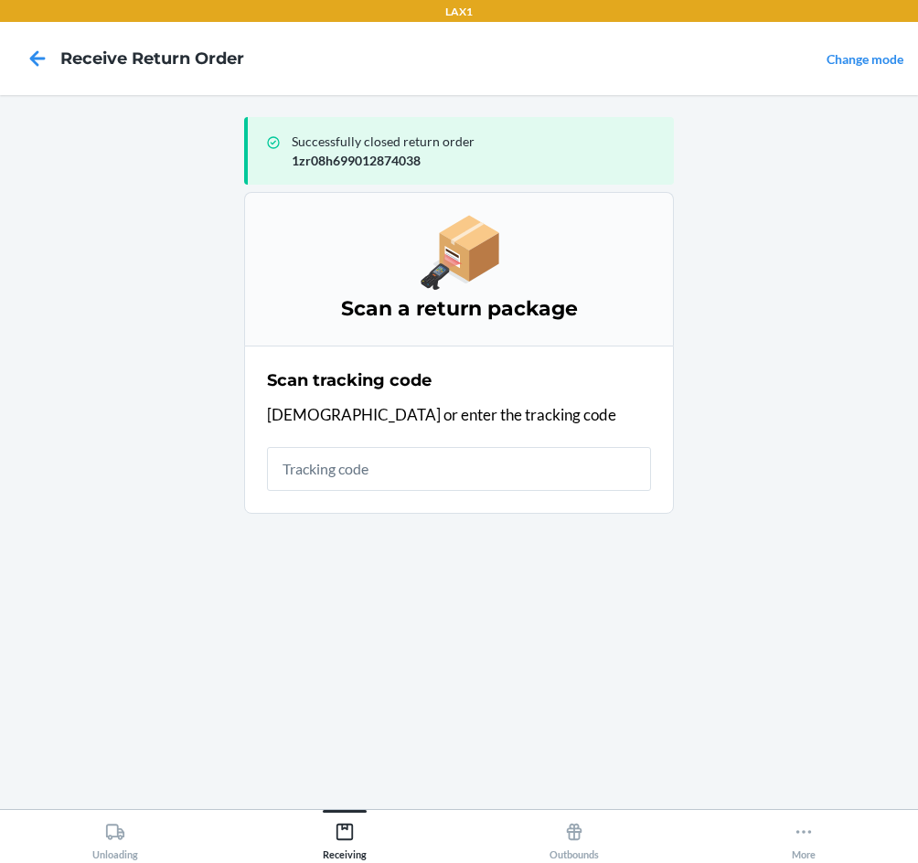
click at [463, 488] on input "text" at bounding box center [459, 469] width 384 height 44
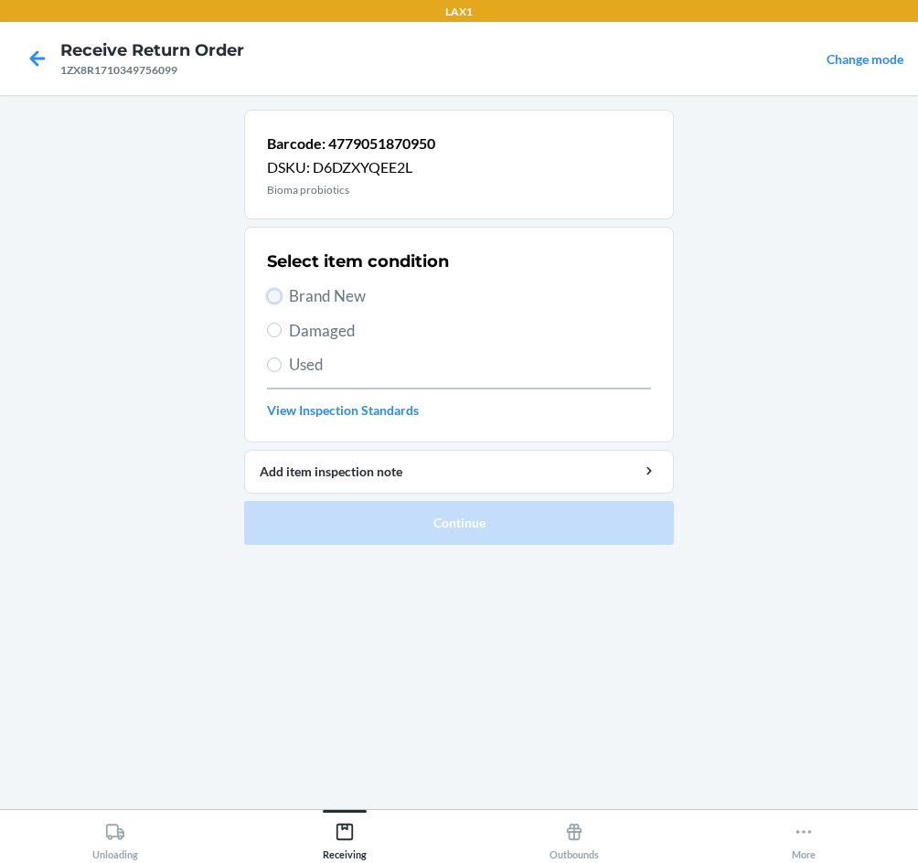
click at [276, 295] on input "Brand New" at bounding box center [274, 296] width 15 height 15
radio input "true"
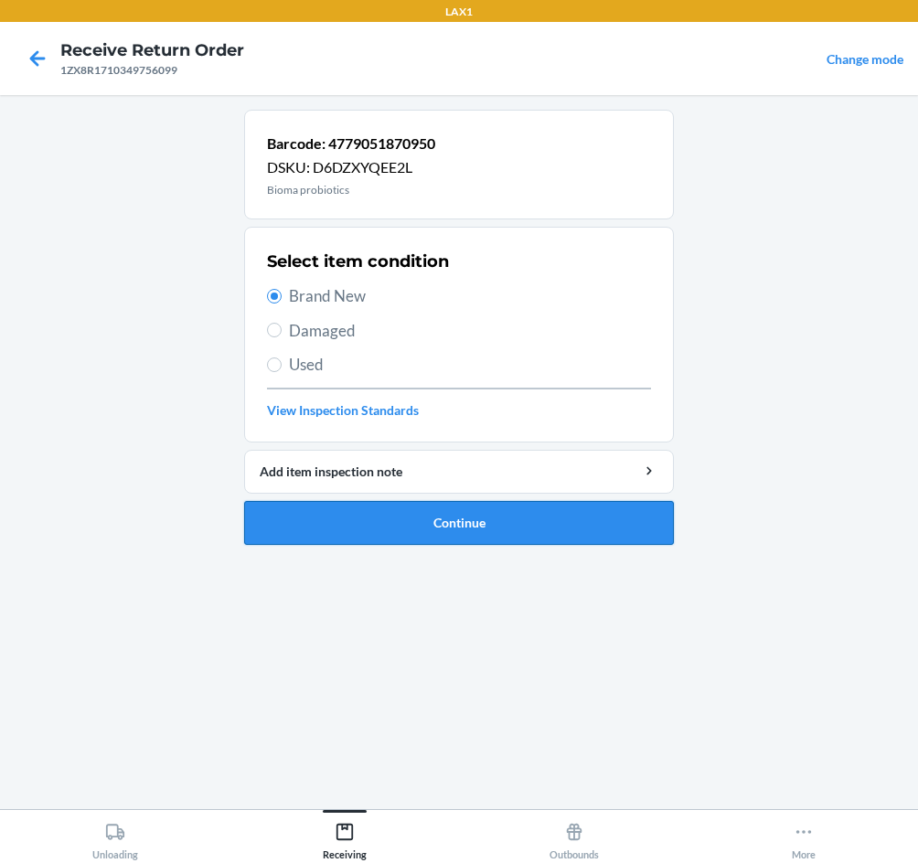
click at [481, 532] on button "Continue" at bounding box center [459, 523] width 430 height 44
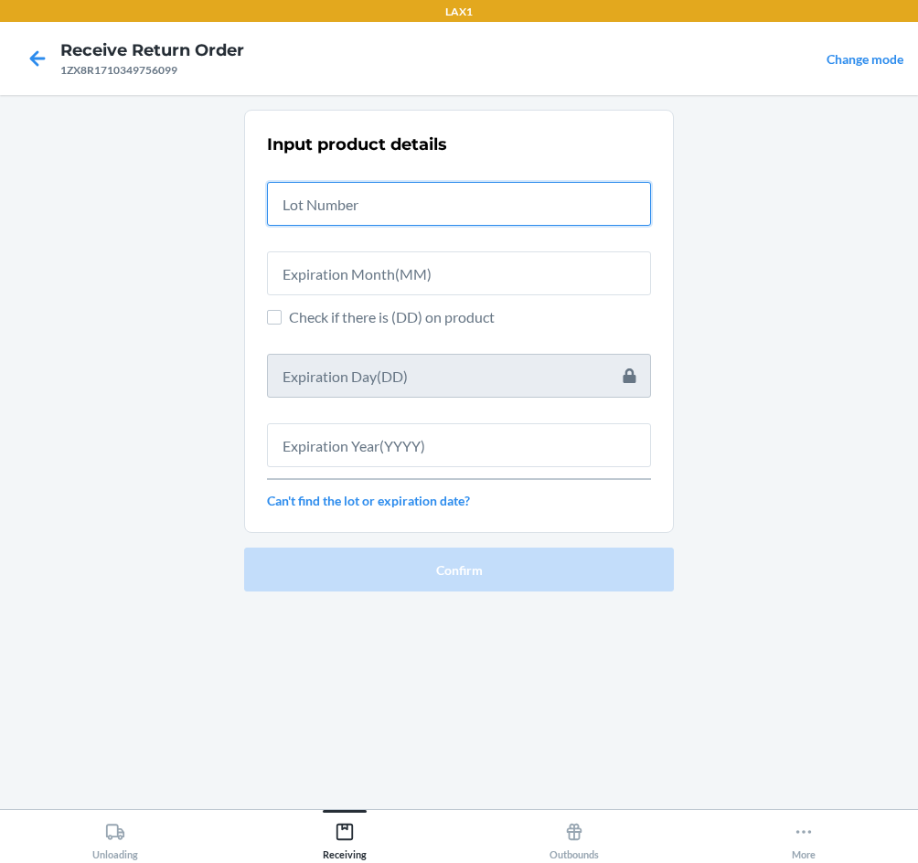
click at [414, 206] on input "text" at bounding box center [459, 204] width 384 height 44
type input "04222583"
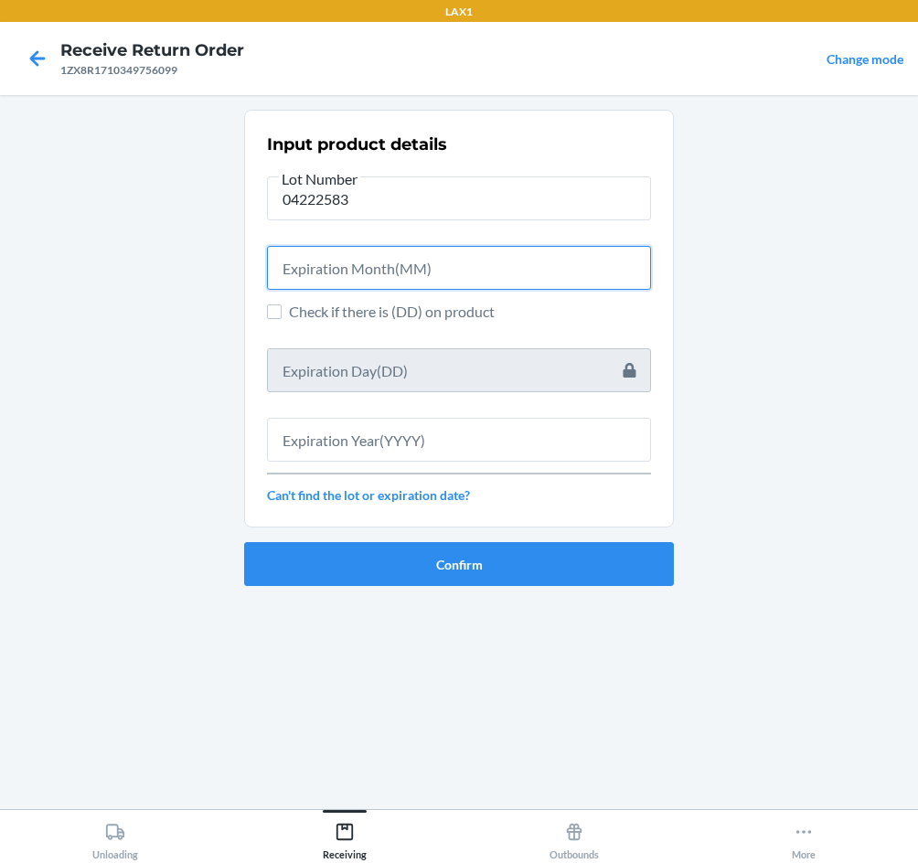
click at [398, 271] on input "text" at bounding box center [459, 268] width 384 height 44
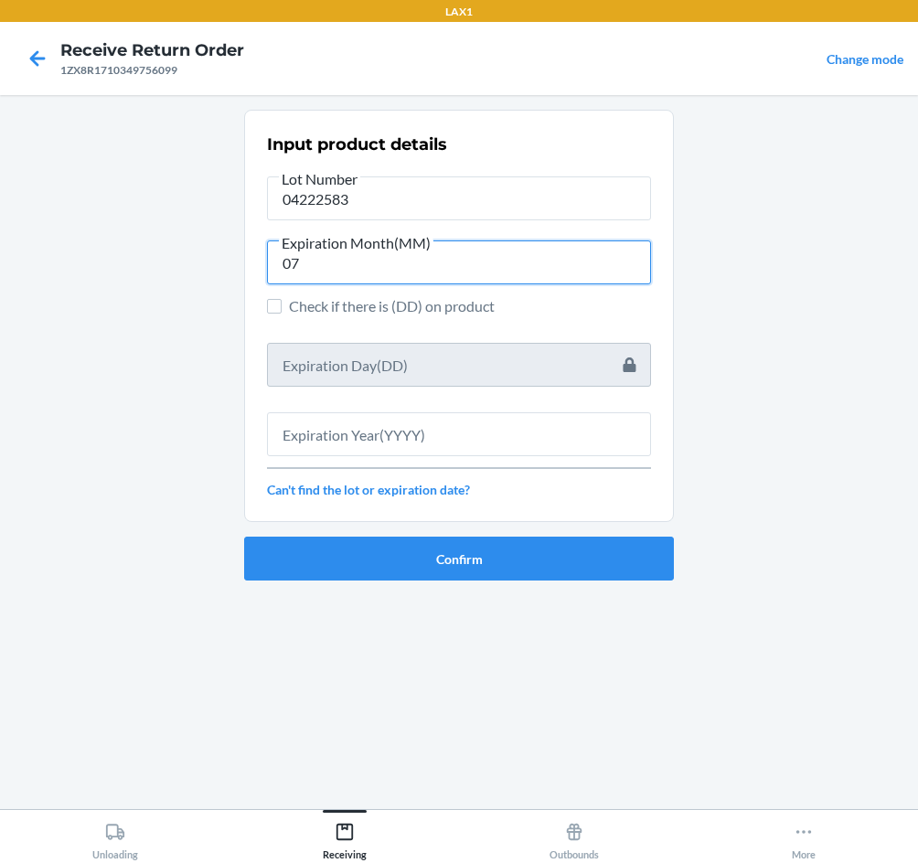
type input "07"
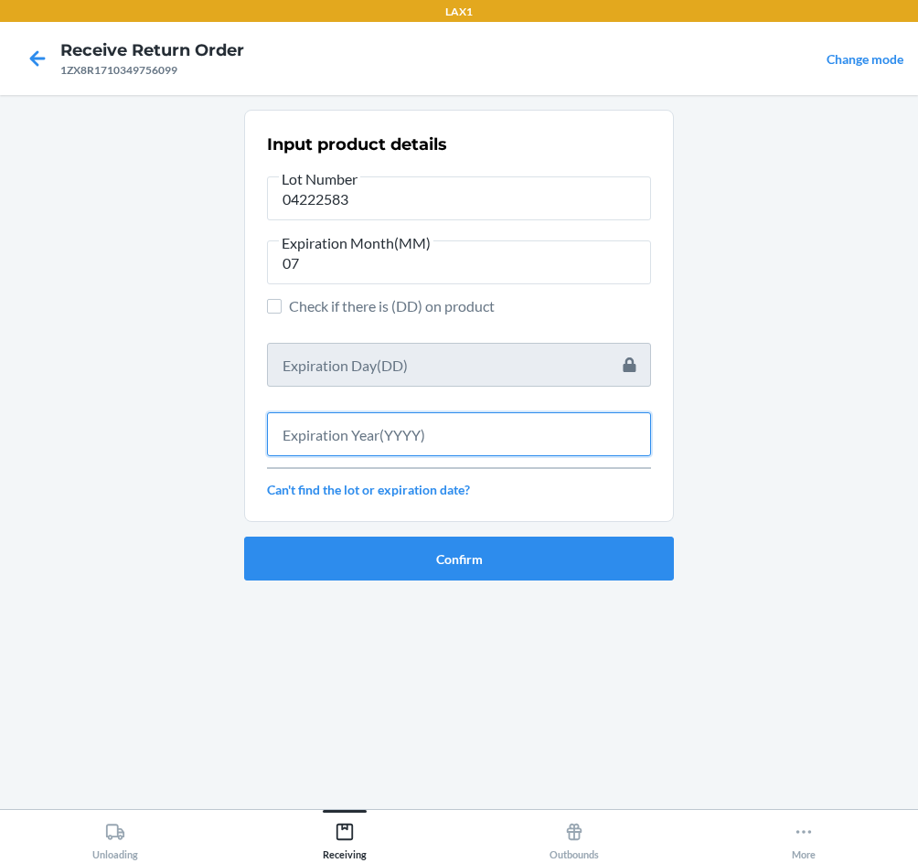
click at [348, 439] on input "text" at bounding box center [459, 434] width 384 height 44
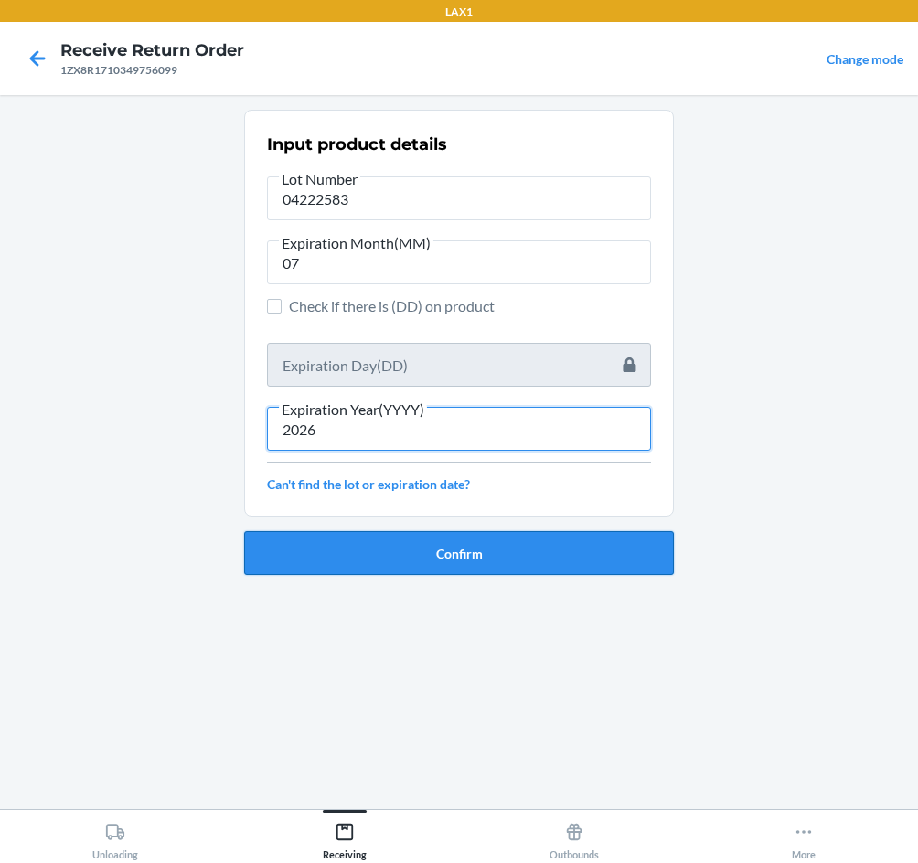
type input "2026"
click at [400, 539] on button "Confirm" at bounding box center [459, 553] width 430 height 44
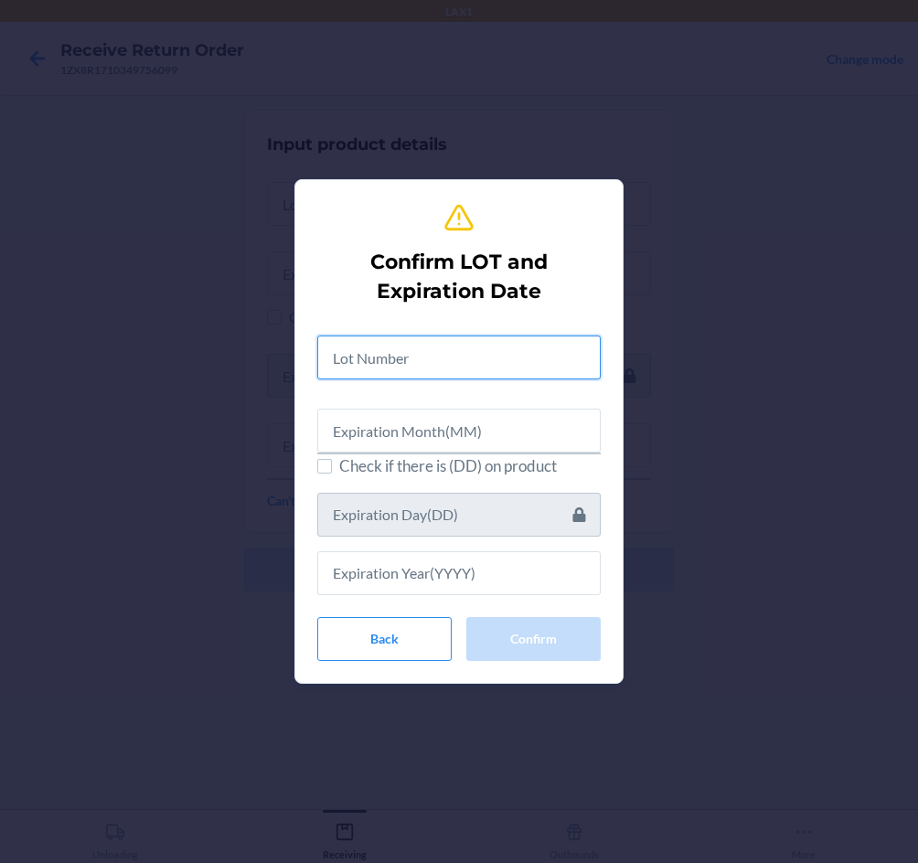
click at [446, 374] on input "text" at bounding box center [458, 357] width 283 height 44
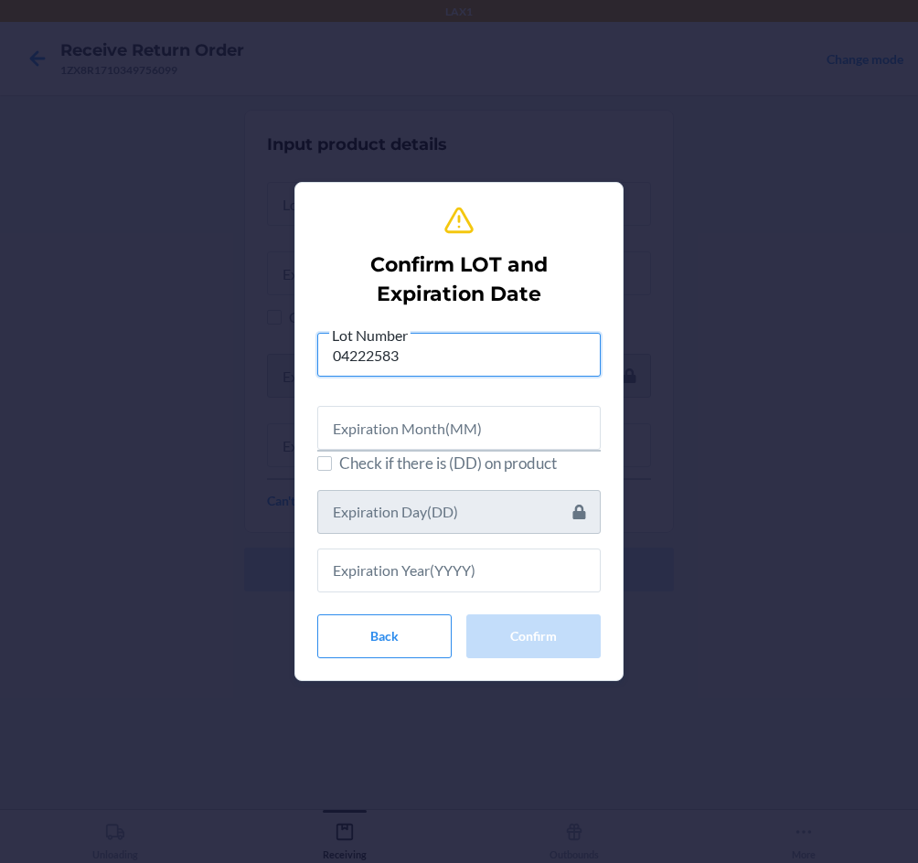
type input "04222583"
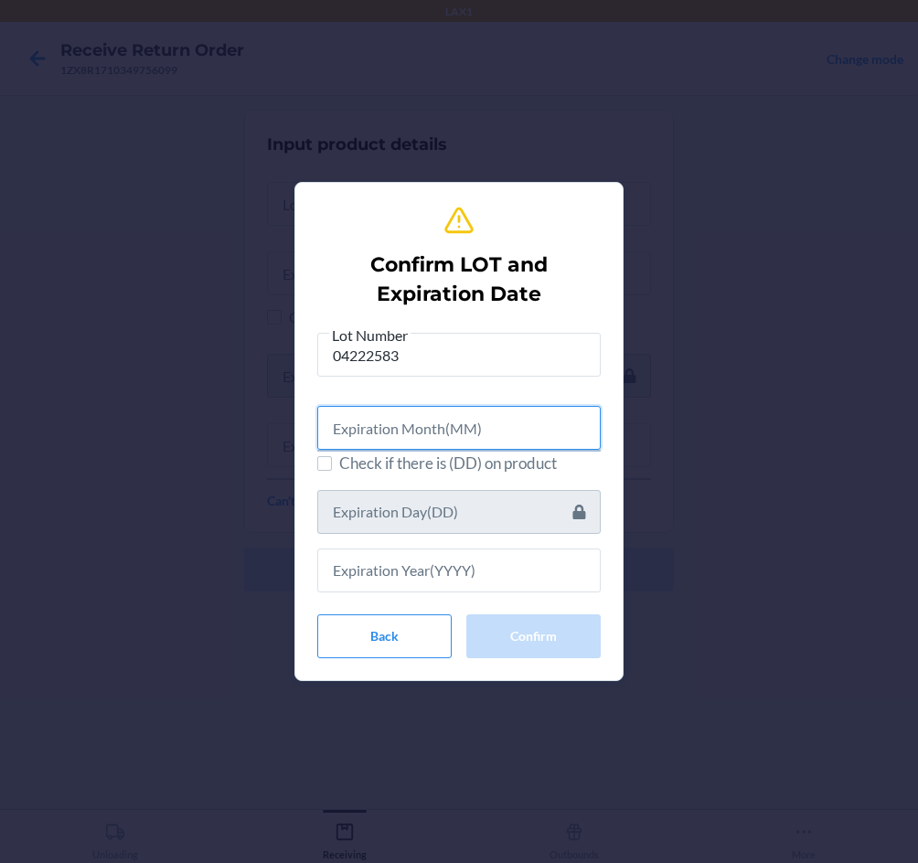
click at [452, 420] on input "text" at bounding box center [458, 428] width 283 height 44
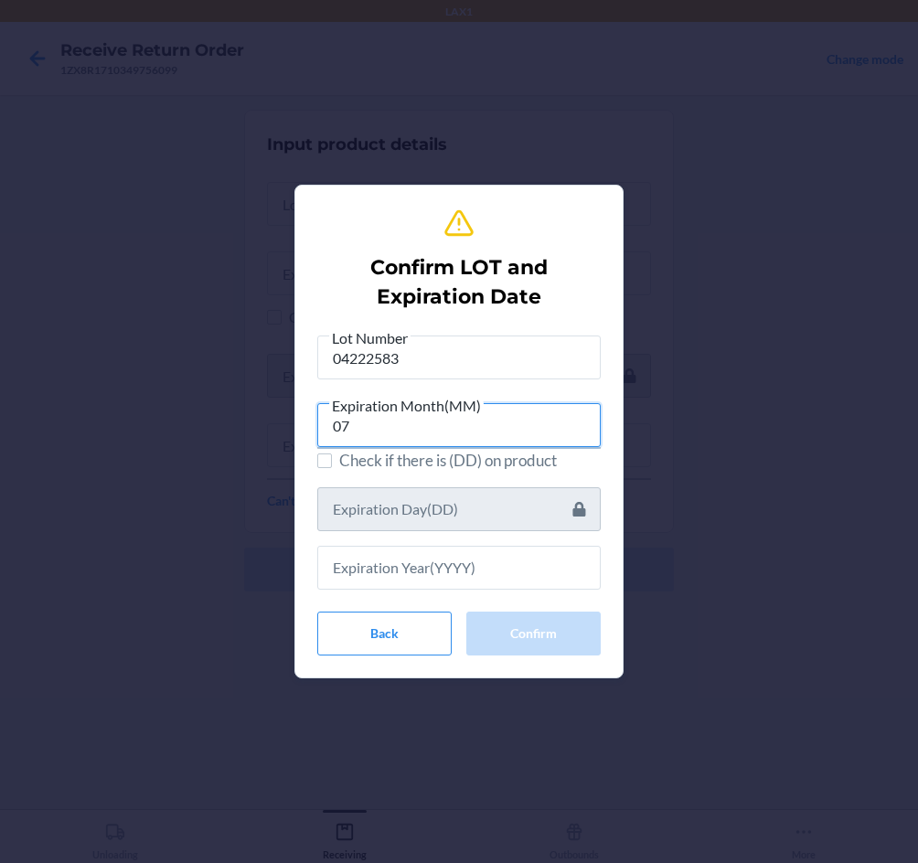
type input "07"
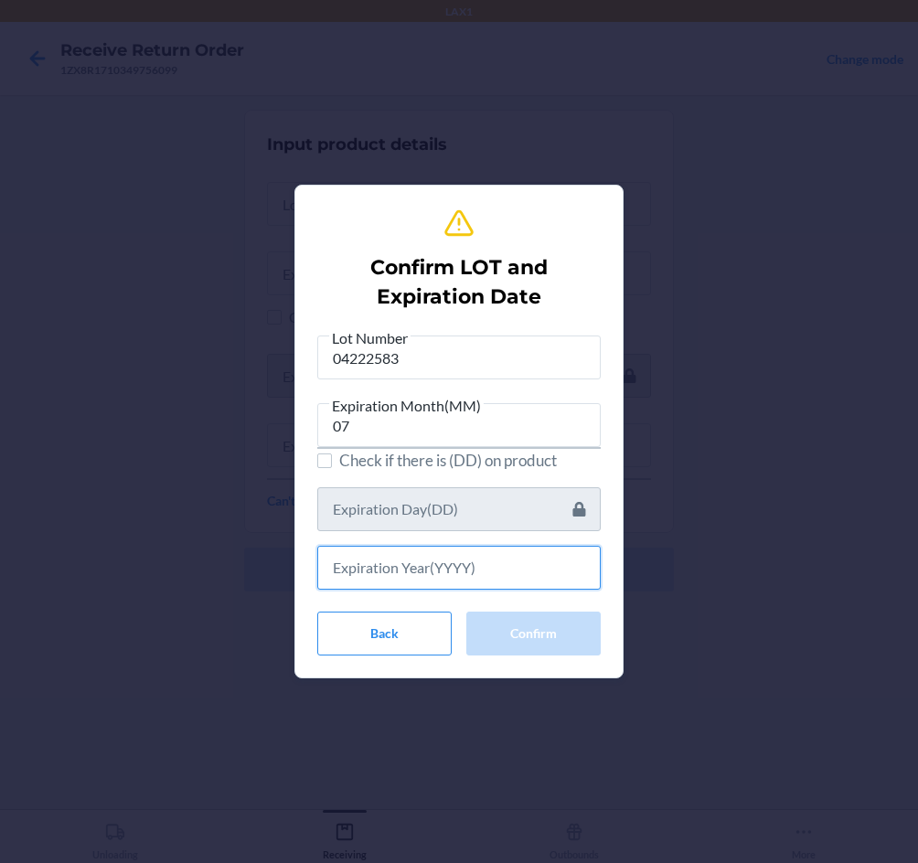
click at [450, 562] on input "text" at bounding box center [458, 568] width 283 height 44
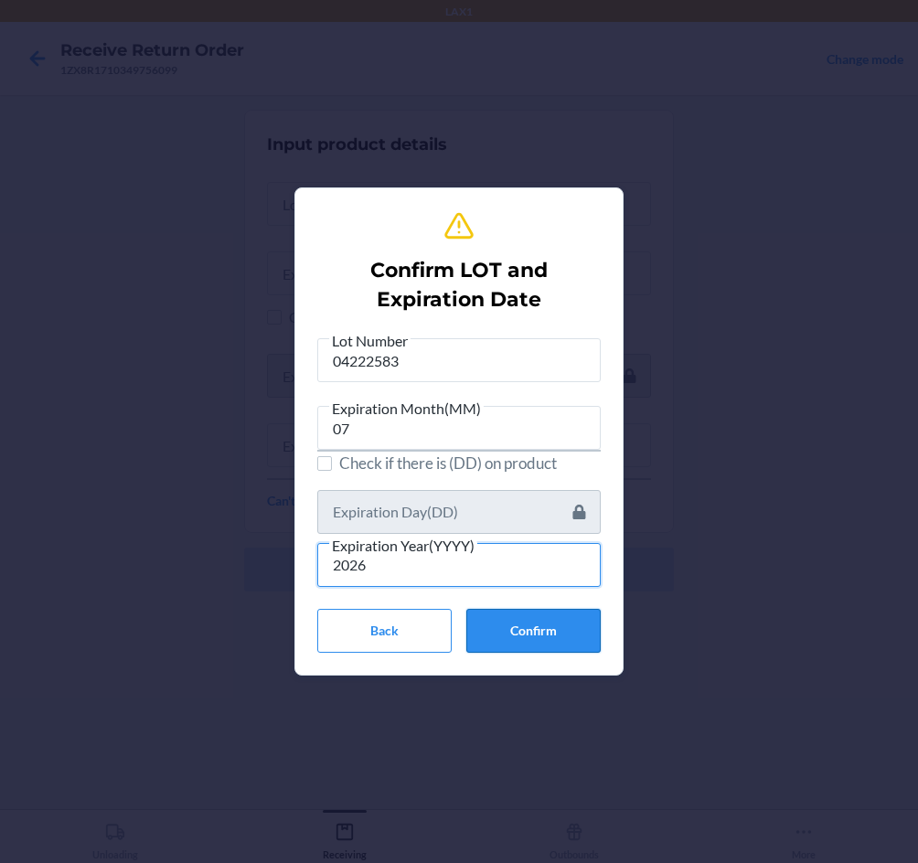
type input "2026"
click at [548, 637] on button "Confirm" at bounding box center [533, 631] width 134 height 44
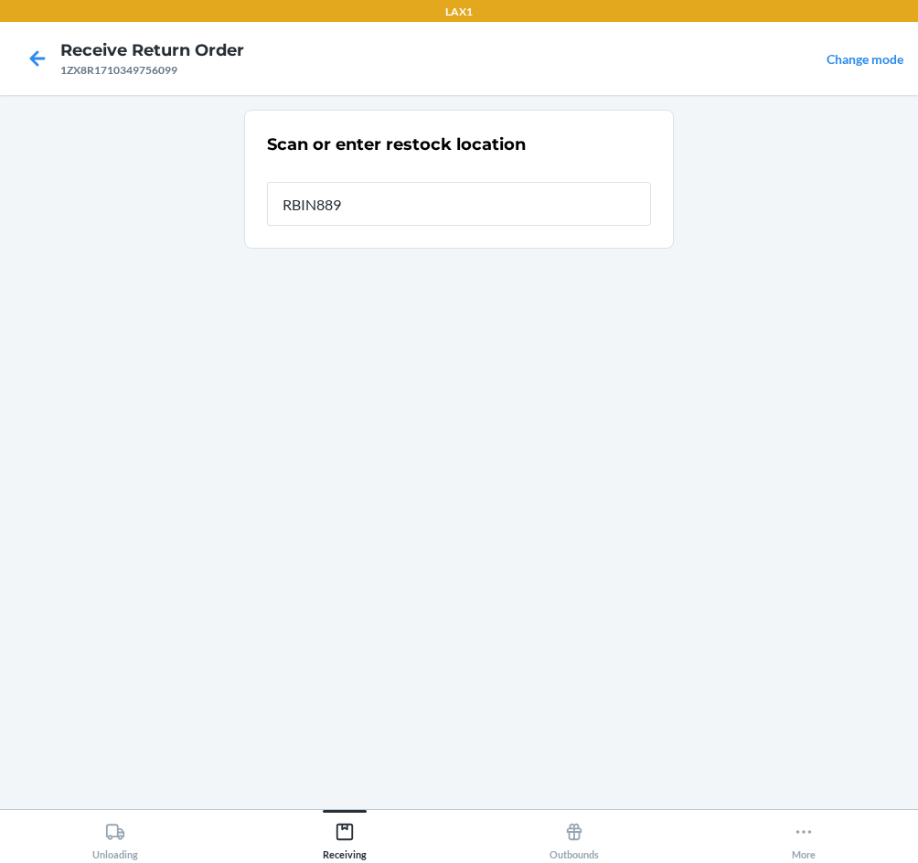
type input "RBIN889"
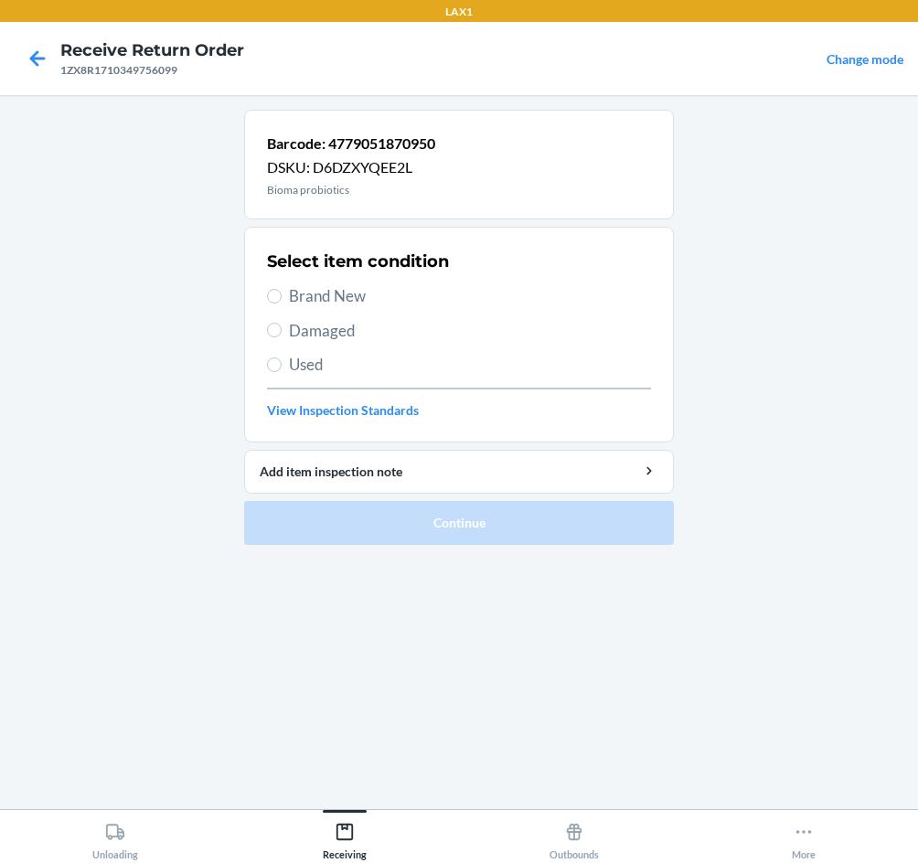
click at [299, 288] on span "Brand New" at bounding box center [470, 296] width 362 height 24
click at [282, 289] on input "Brand New" at bounding box center [274, 296] width 15 height 15
radio input "true"
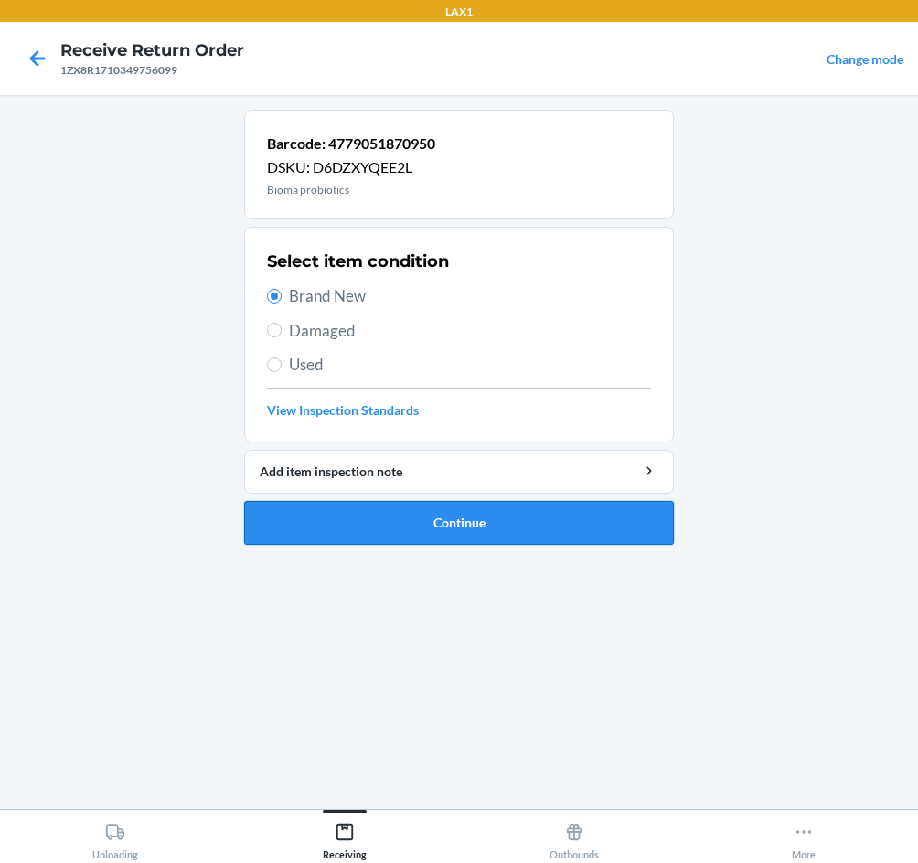
click at [420, 521] on button "Continue" at bounding box center [459, 523] width 430 height 44
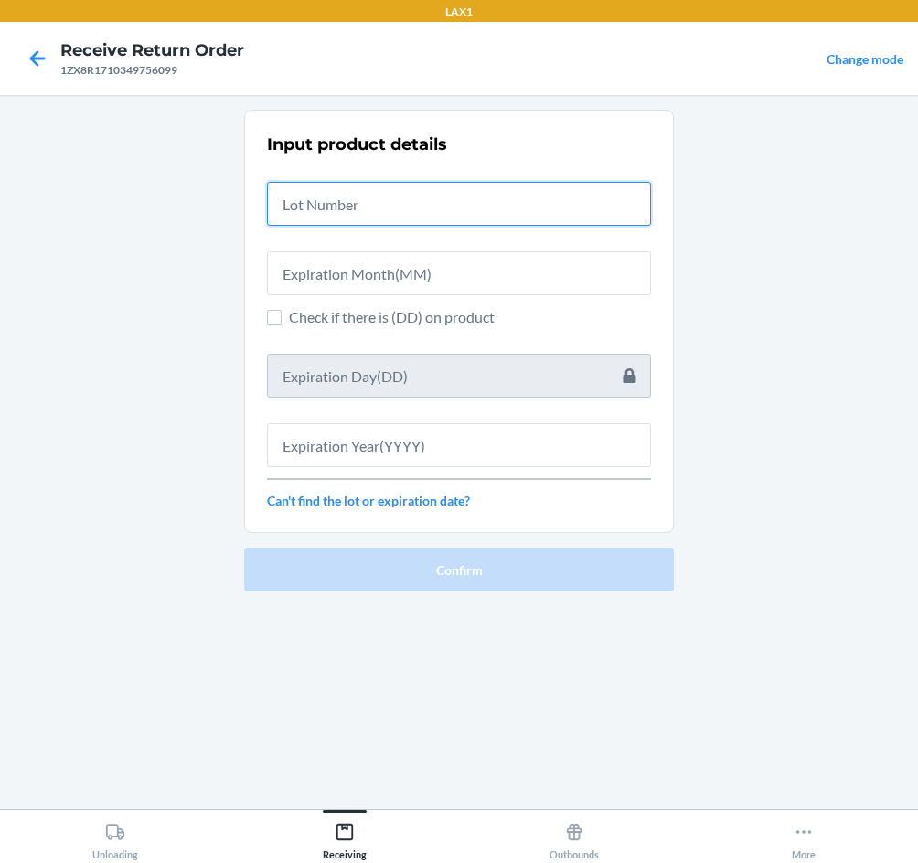
click at [389, 211] on input "text" at bounding box center [459, 204] width 384 height 44
type input "04222583"
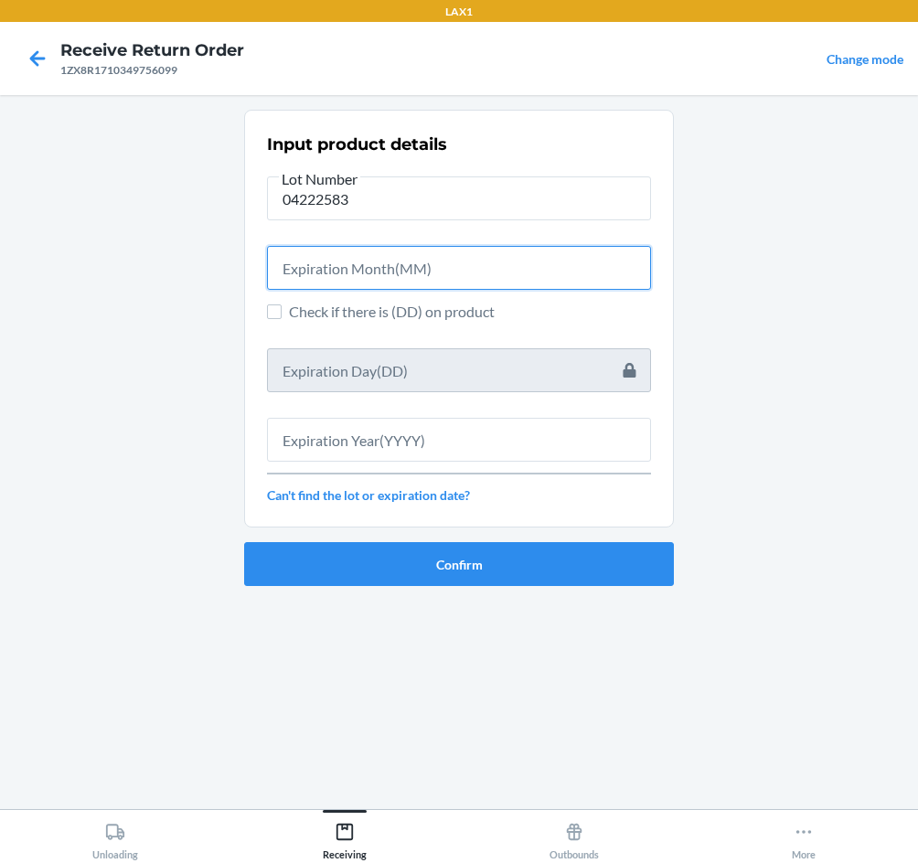
click at [356, 265] on input "text" at bounding box center [459, 268] width 384 height 44
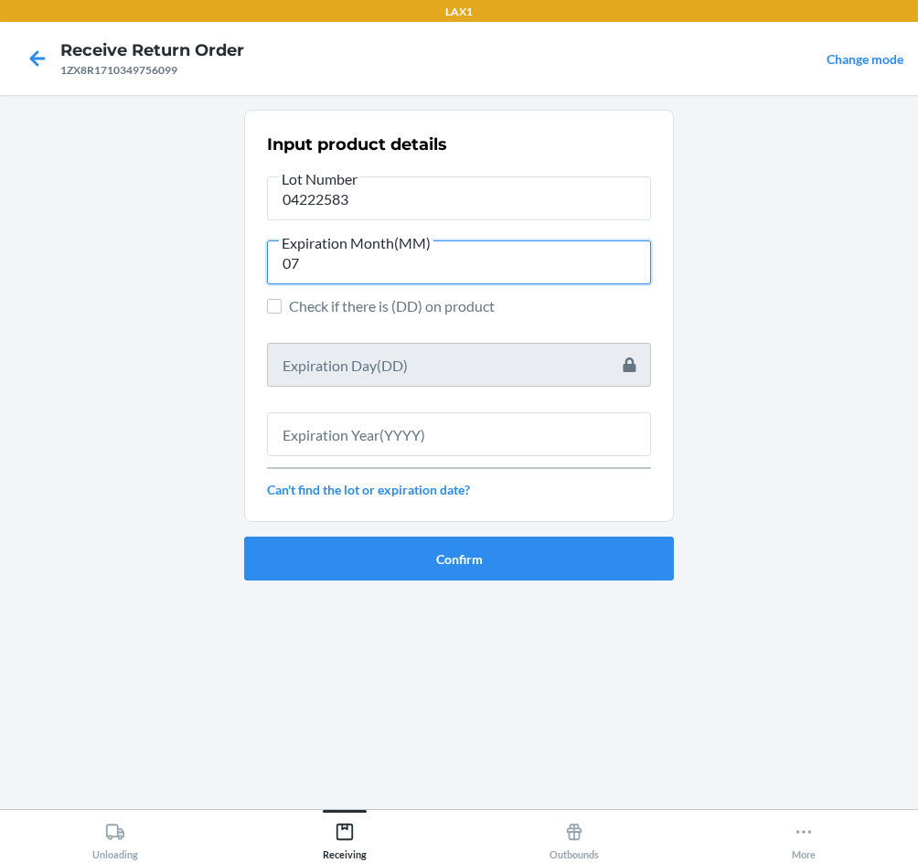
type input "07"
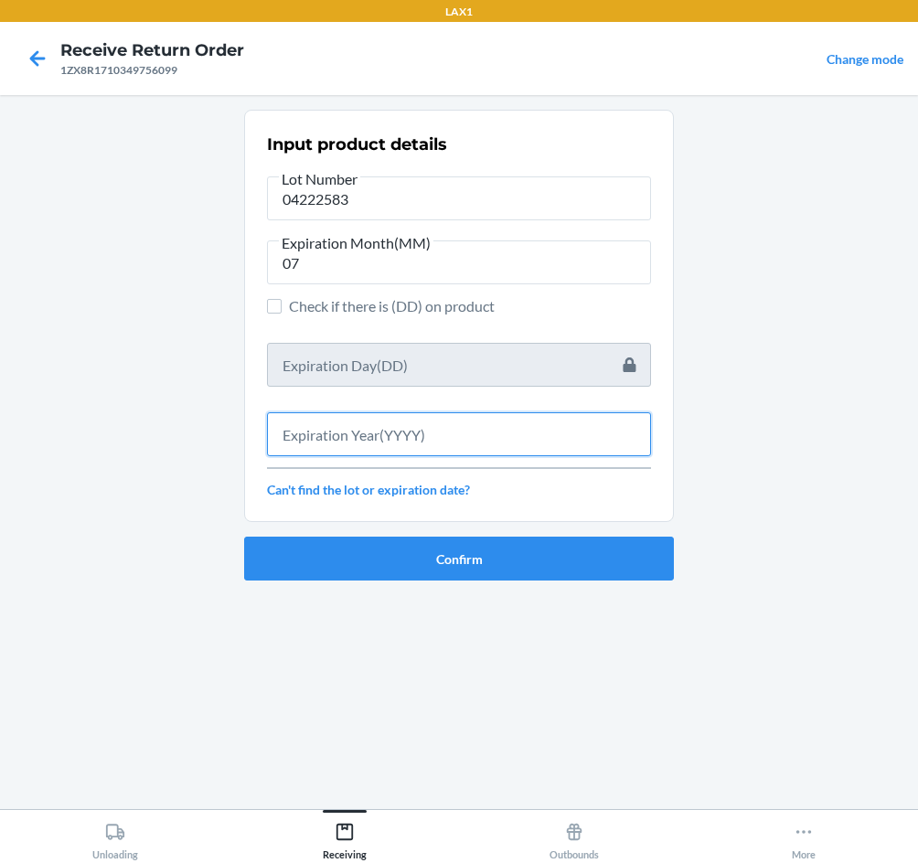
click at [394, 433] on input "text" at bounding box center [459, 434] width 384 height 44
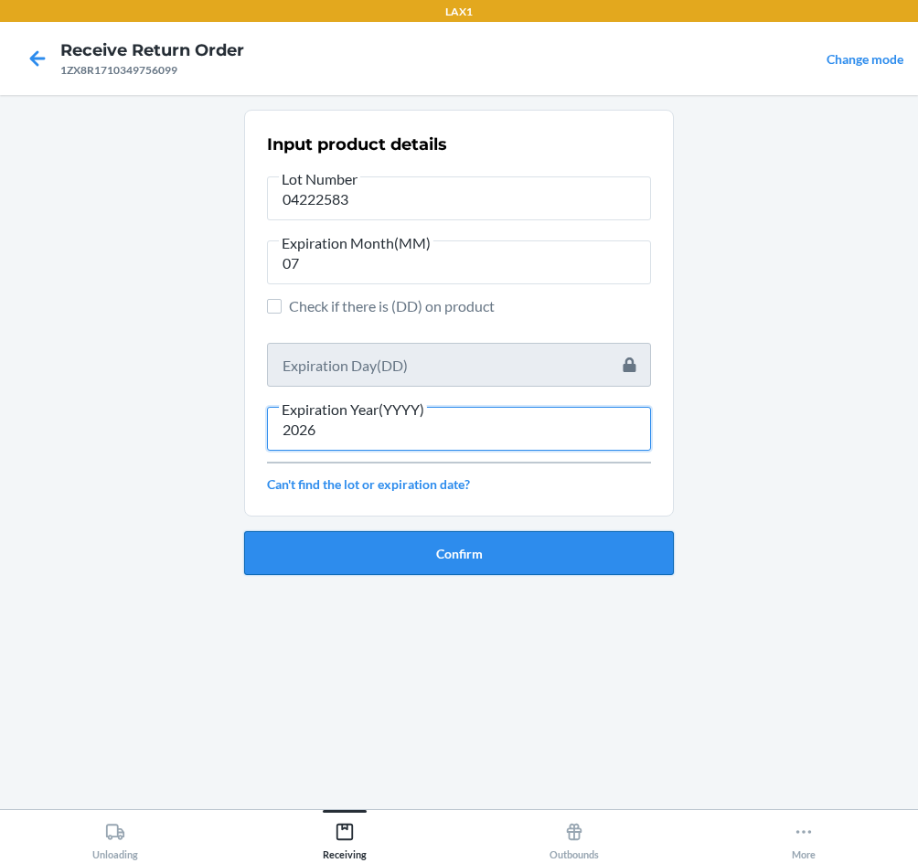
type input "2026"
click at [488, 563] on button "Confirm" at bounding box center [459, 553] width 430 height 44
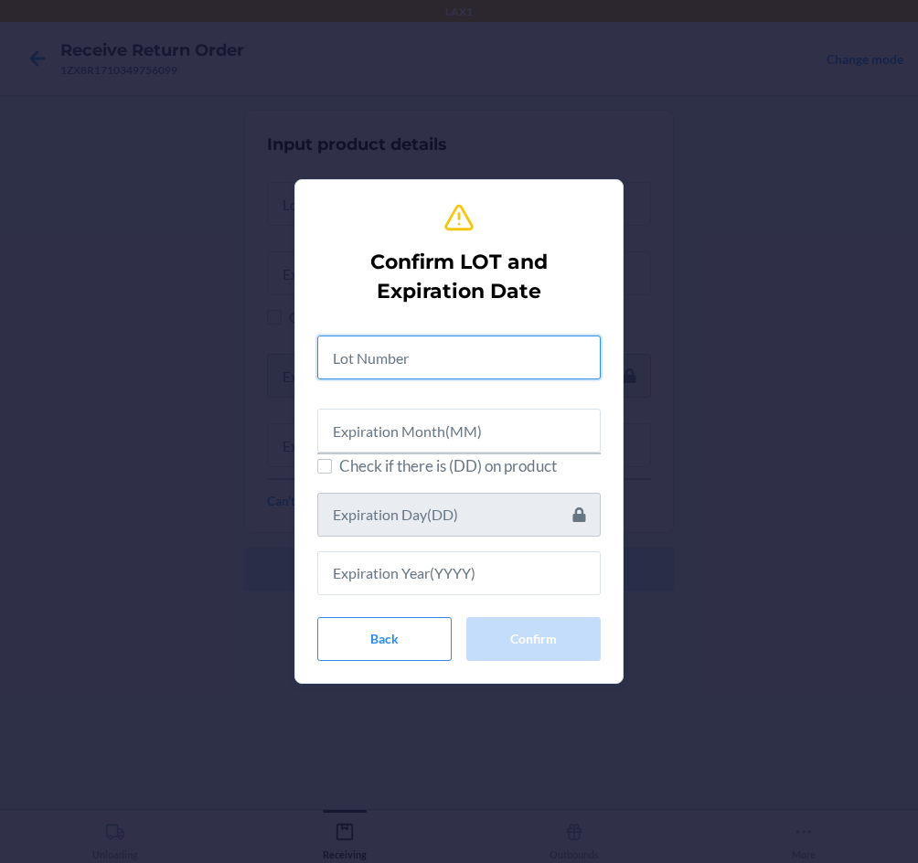
click at [460, 368] on input "text" at bounding box center [458, 357] width 283 height 44
type input "04222583"
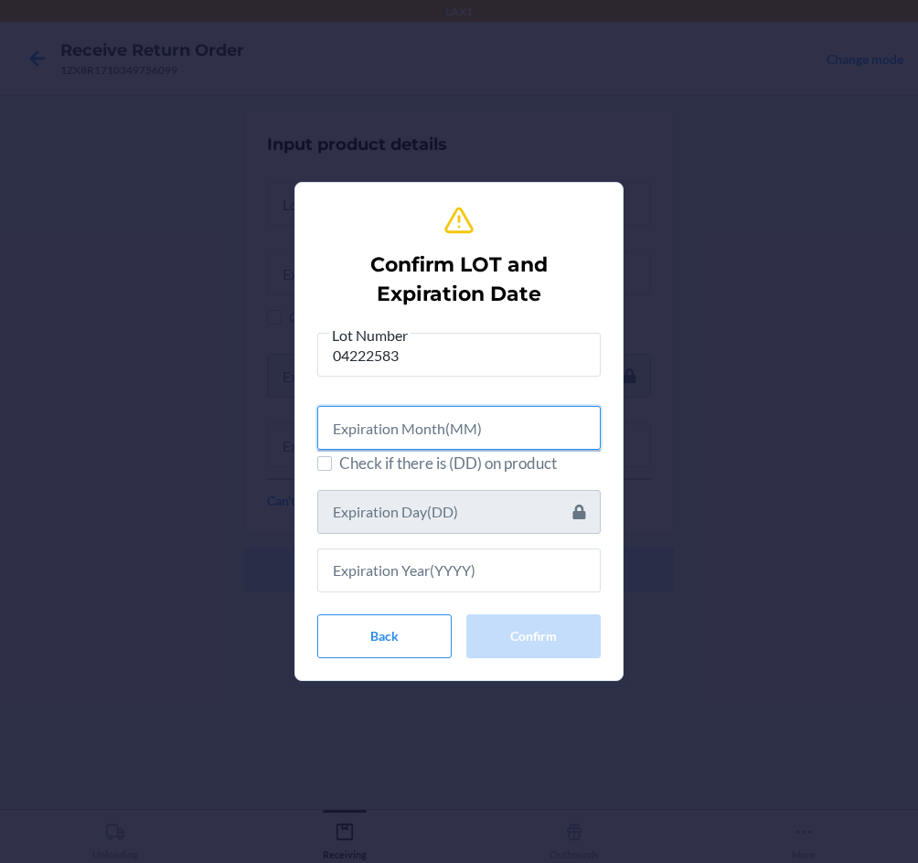
click at [404, 424] on input "text" at bounding box center [458, 428] width 283 height 44
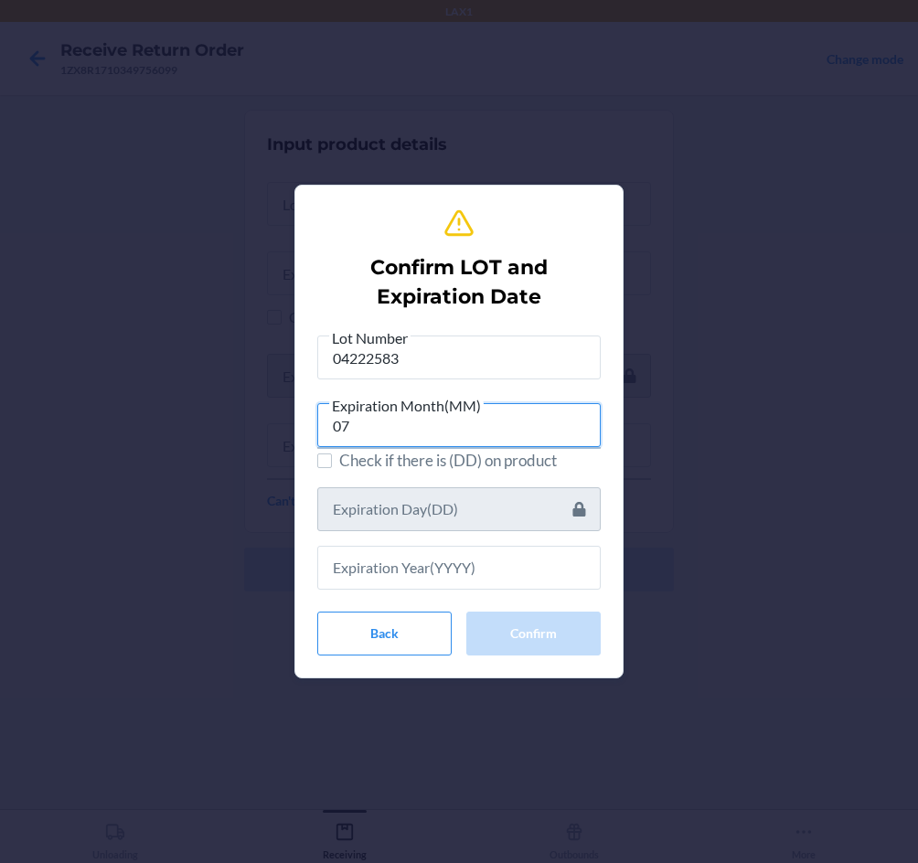
type input "07"
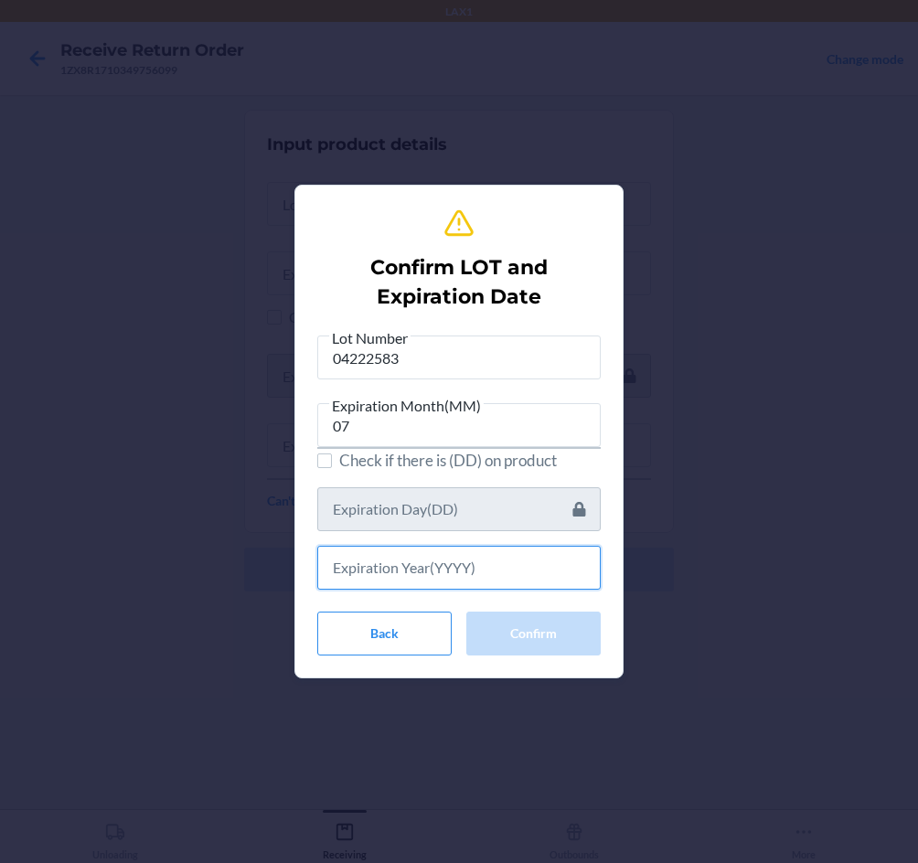
click at [459, 580] on input "text" at bounding box center [458, 568] width 283 height 44
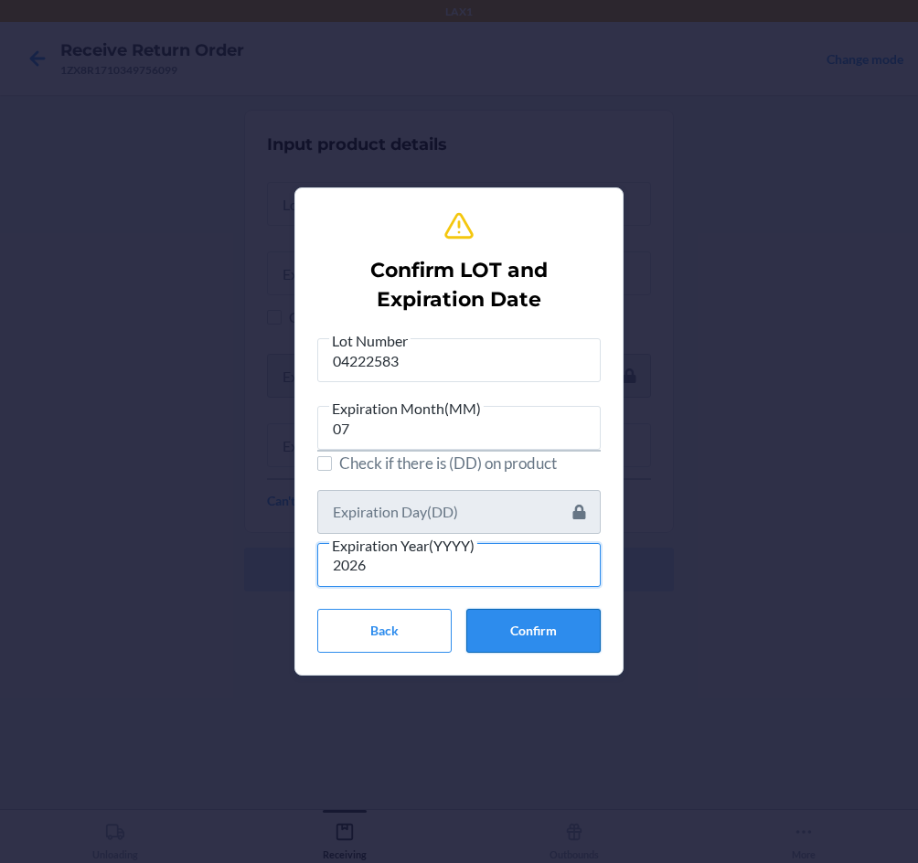
type input "2026"
click at [552, 640] on button "Confirm" at bounding box center [533, 631] width 134 height 44
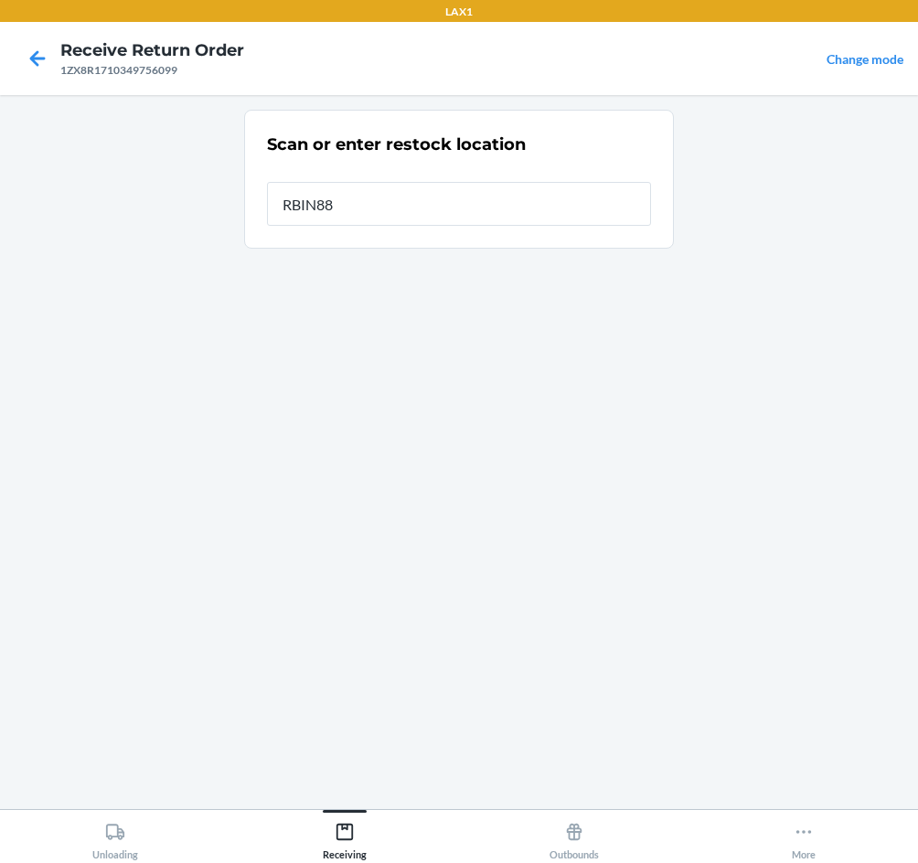
type input "RBIN889"
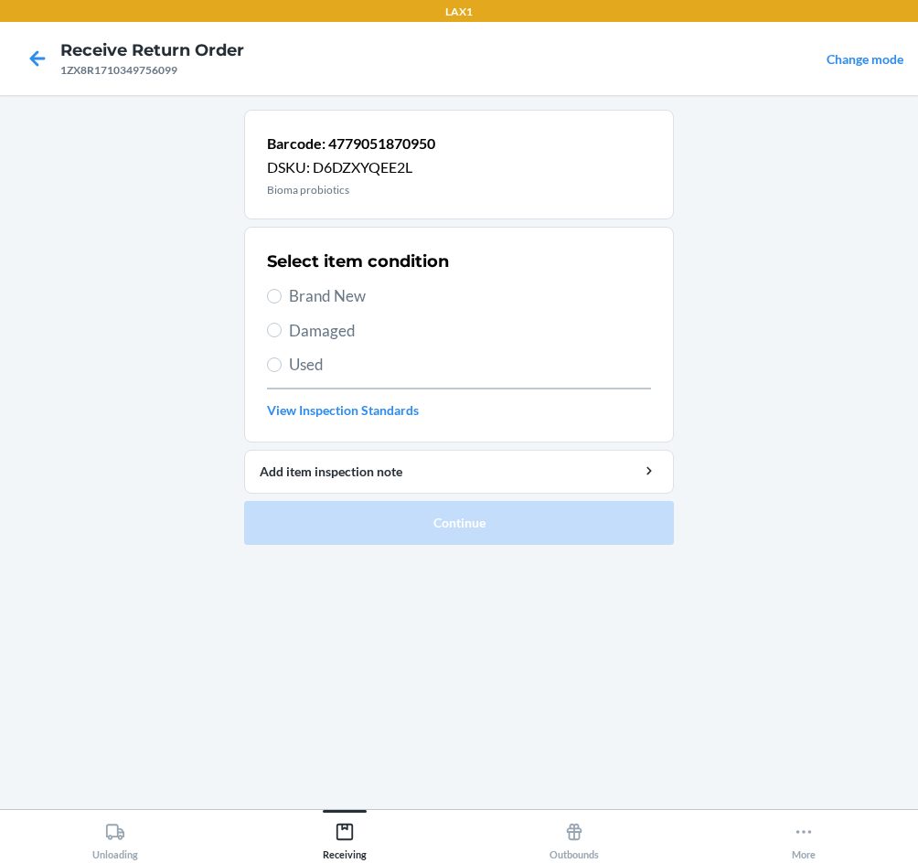
click at [317, 296] on span "Brand New" at bounding box center [470, 296] width 362 height 24
click at [282, 296] on input "Brand New" at bounding box center [274, 296] width 15 height 15
radio input "true"
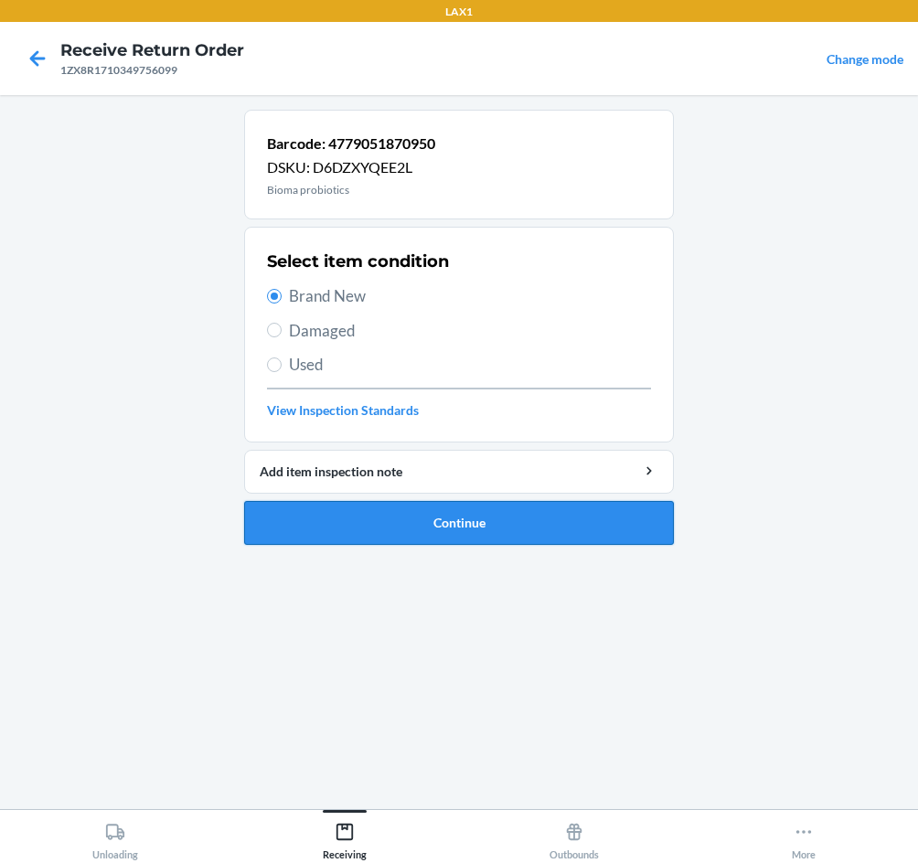
click at [447, 522] on button "Continue" at bounding box center [459, 523] width 430 height 44
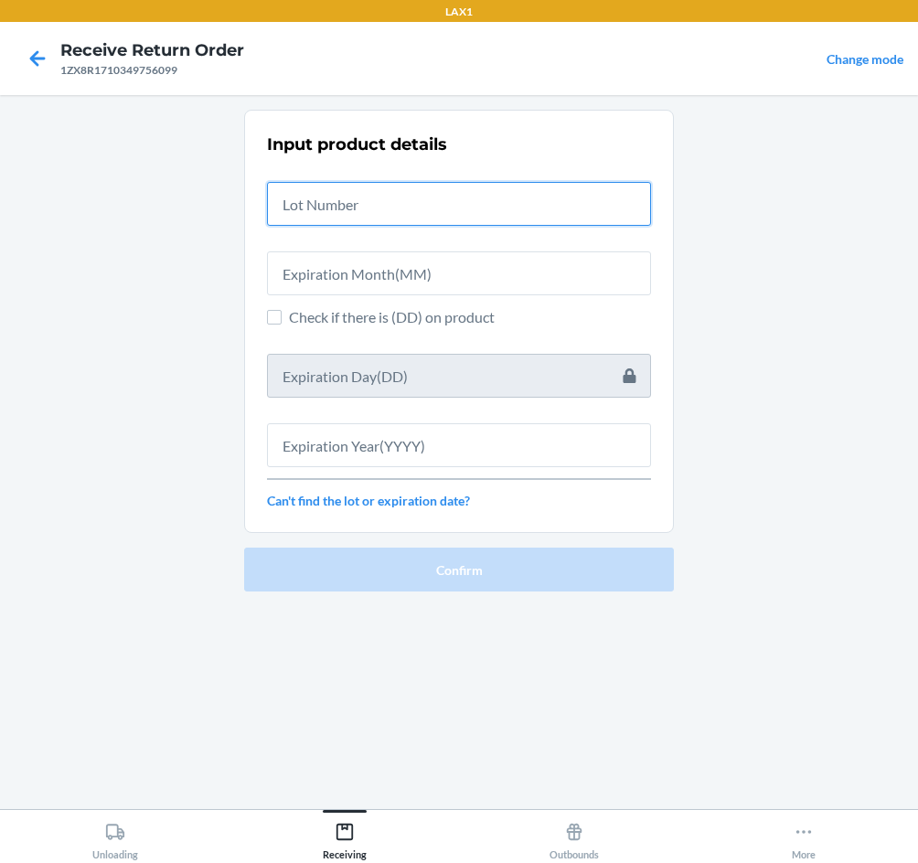
click at [395, 214] on input "text" at bounding box center [459, 204] width 384 height 44
type input "04222583"
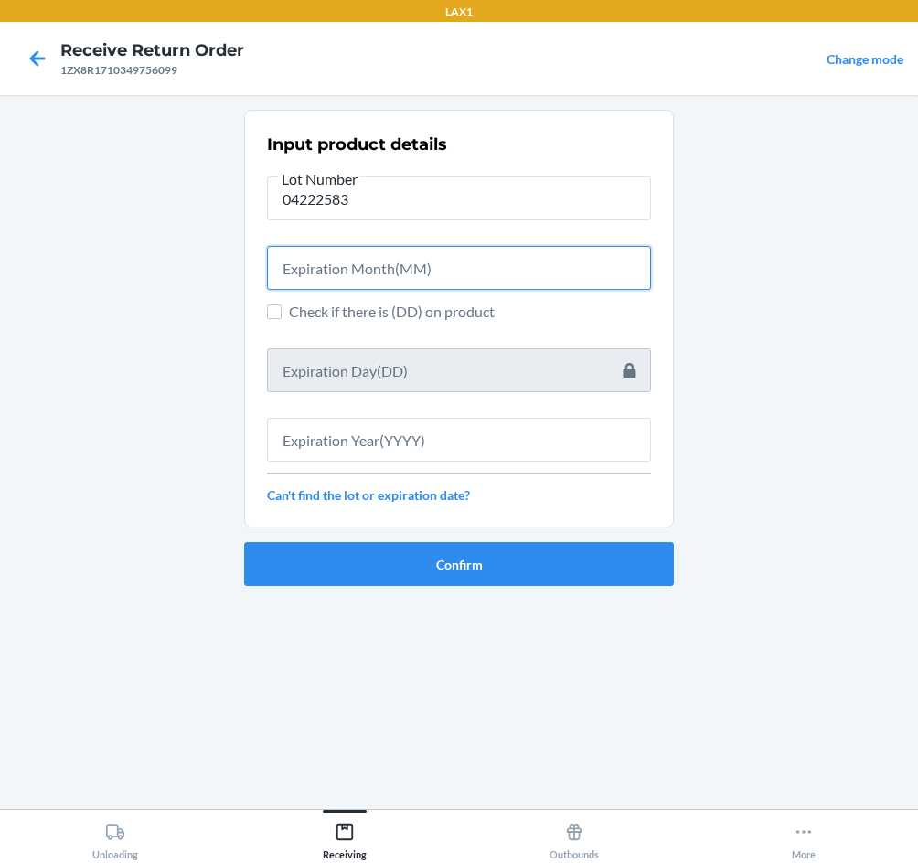
click at [379, 263] on input "text" at bounding box center [459, 268] width 384 height 44
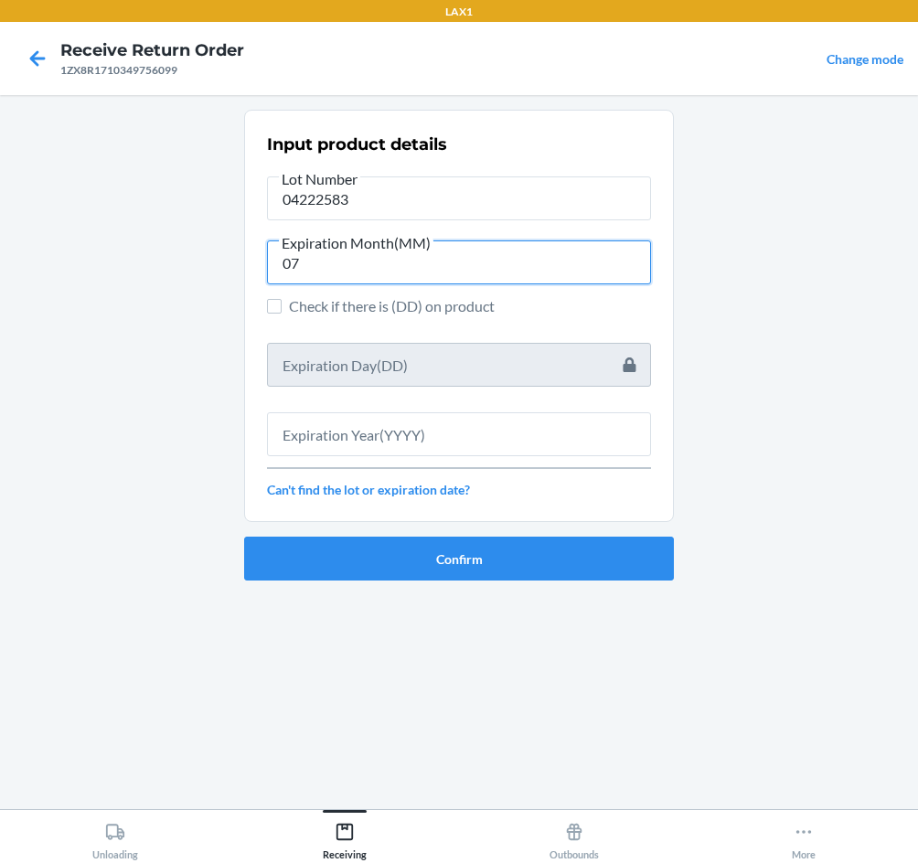
type input "07"
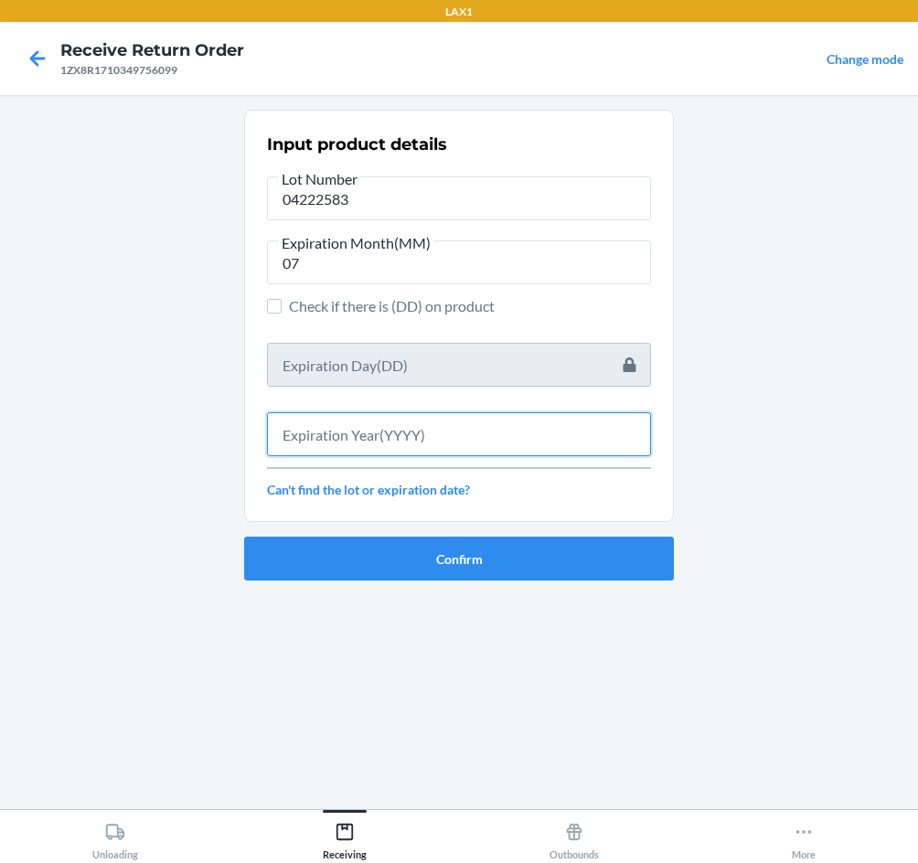
click at [580, 425] on input "text" at bounding box center [459, 434] width 384 height 44
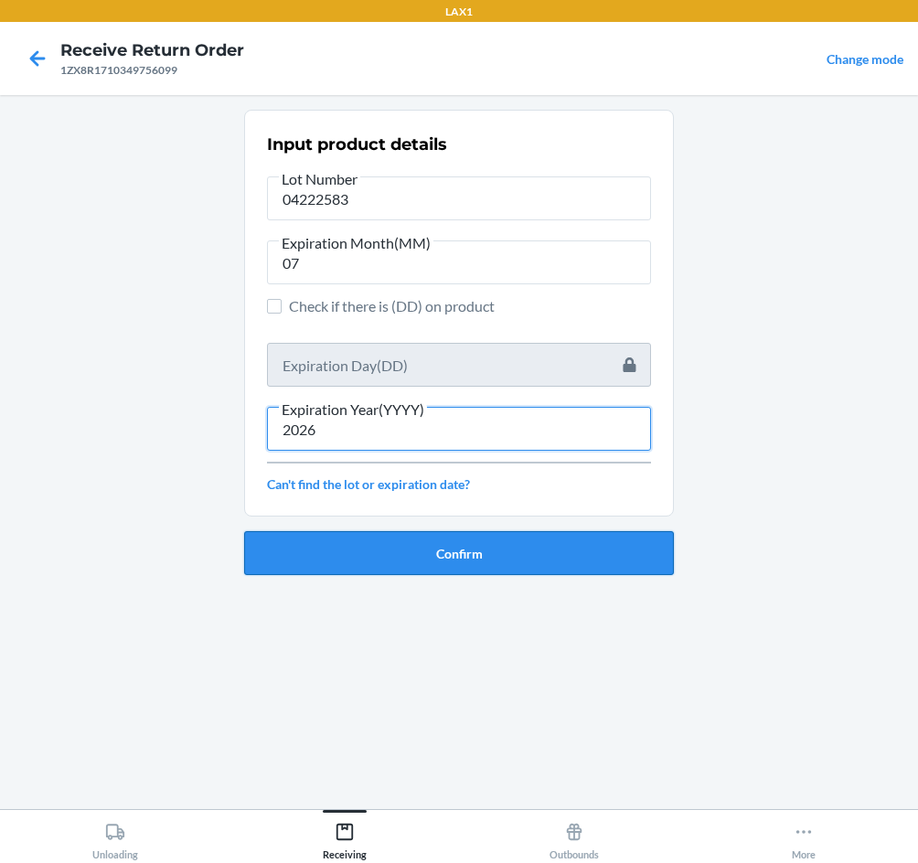
type input "2026"
click at [567, 571] on button "Confirm" at bounding box center [459, 553] width 430 height 44
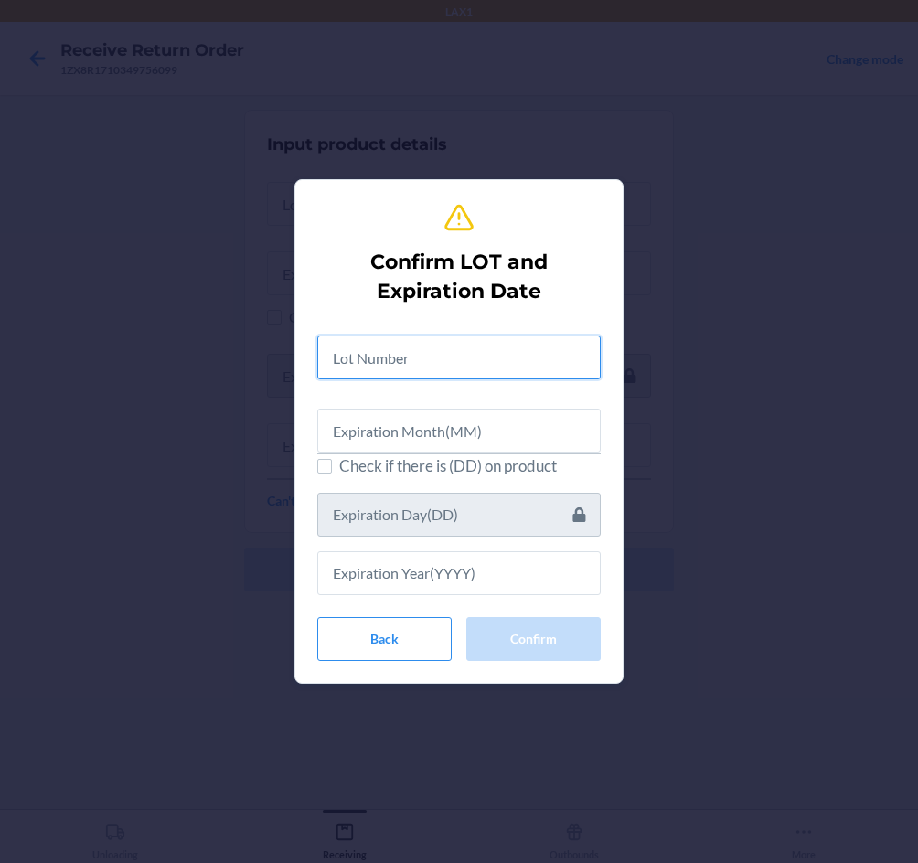
click at [475, 359] on input "text" at bounding box center [458, 357] width 283 height 44
type input "04222583"
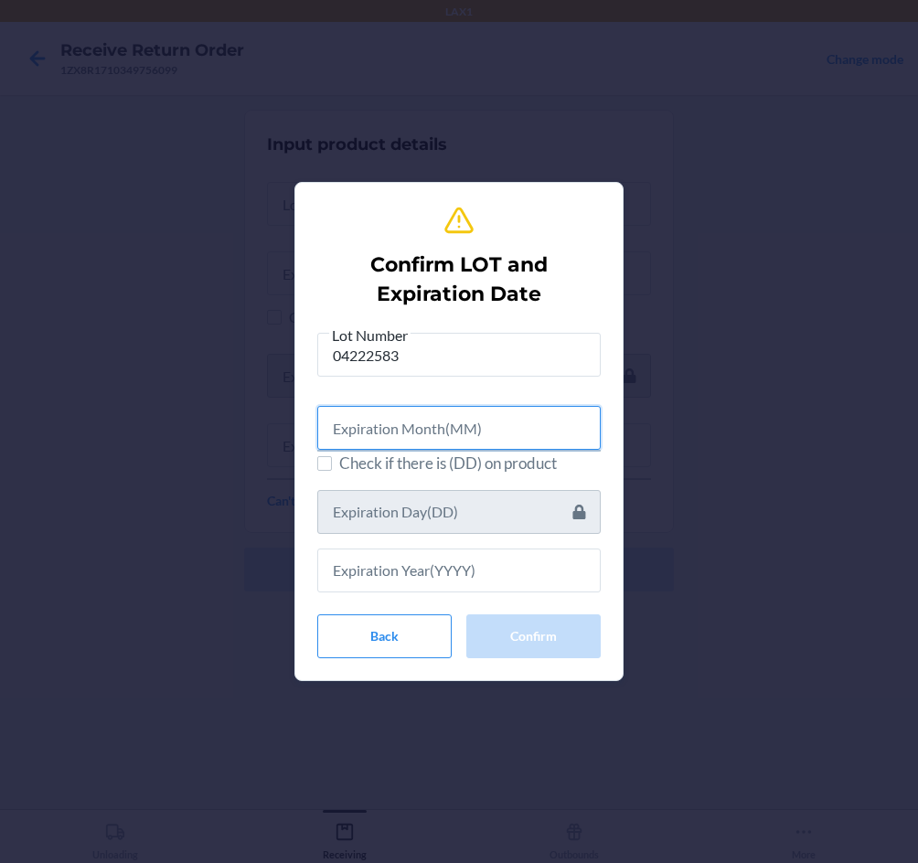
click at [477, 430] on input "text" at bounding box center [458, 428] width 283 height 44
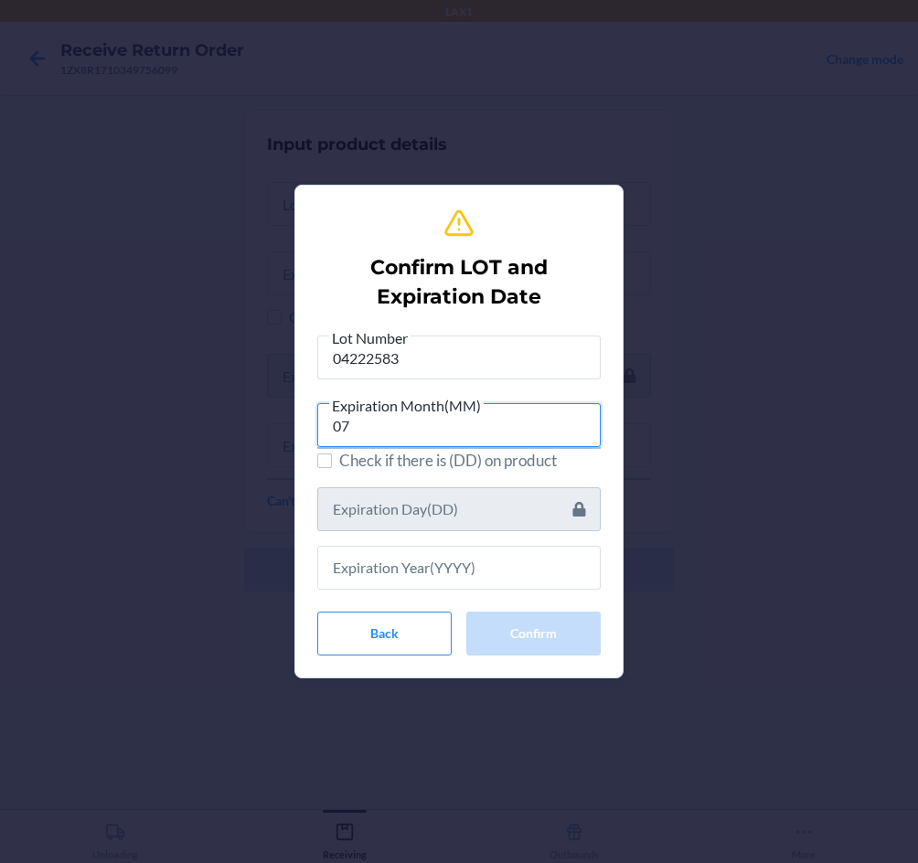
type input "07"
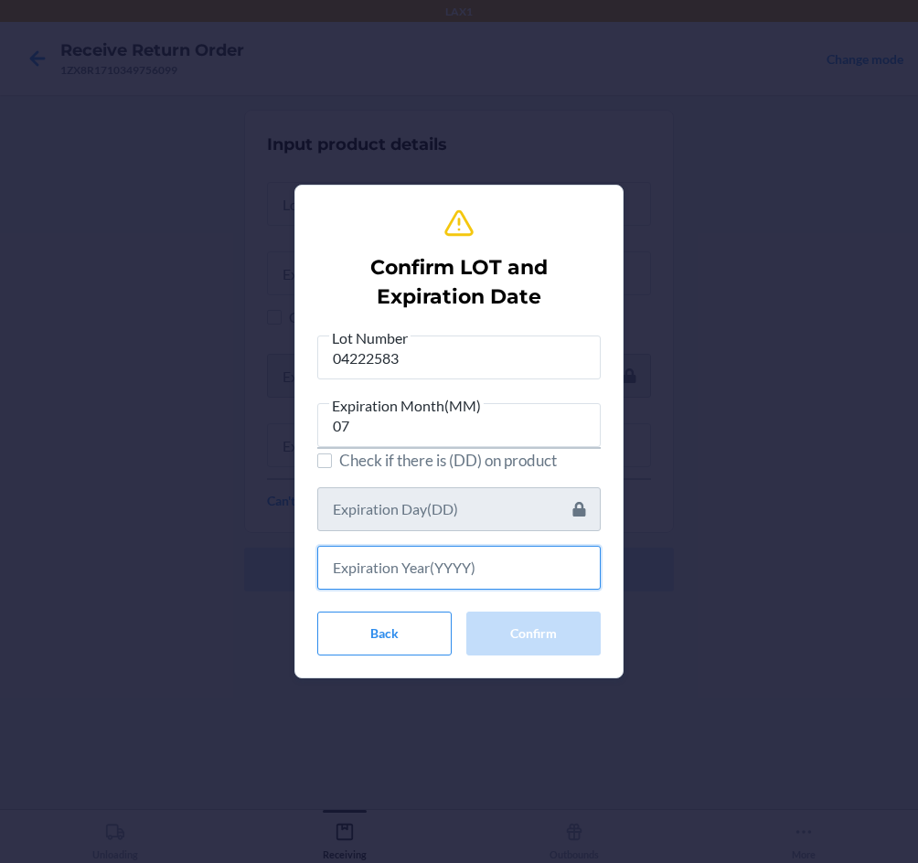
click at [492, 579] on input "text" at bounding box center [458, 568] width 283 height 44
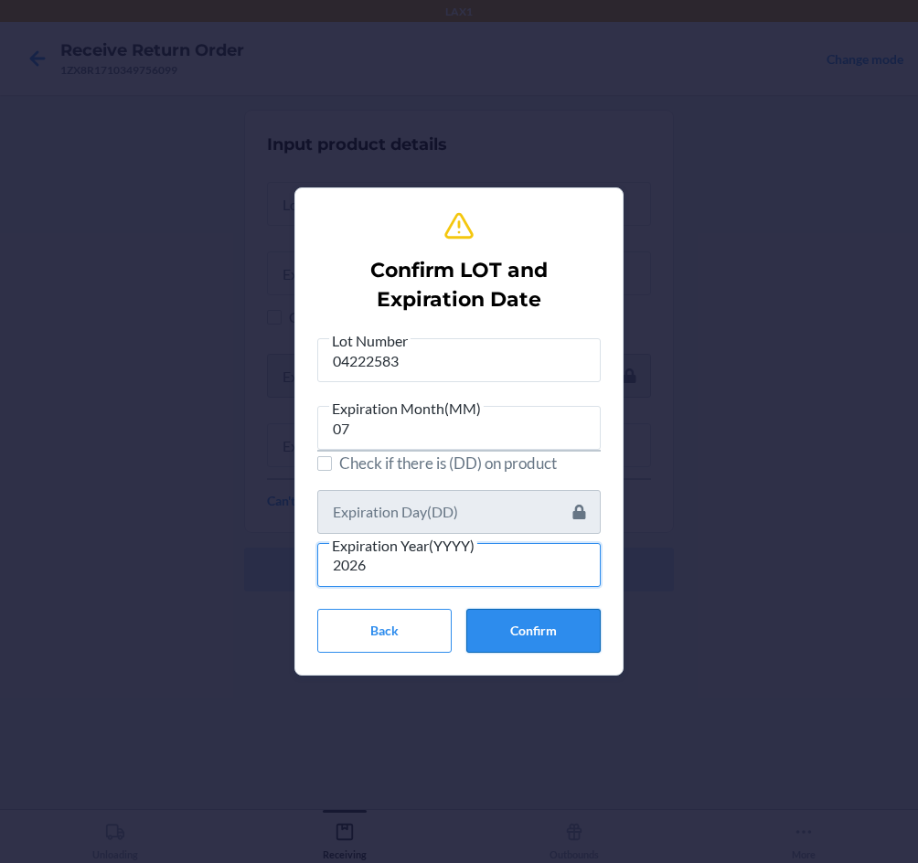
type input "2026"
click at [559, 626] on button "Confirm" at bounding box center [533, 631] width 134 height 44
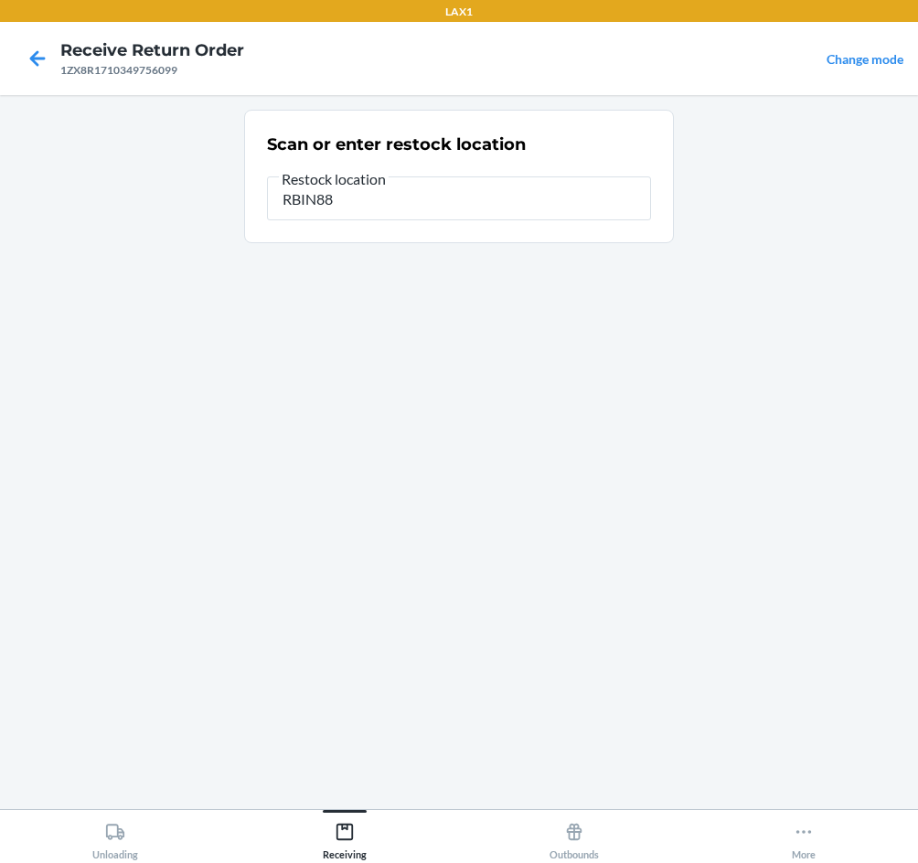
type input "RBIN889"
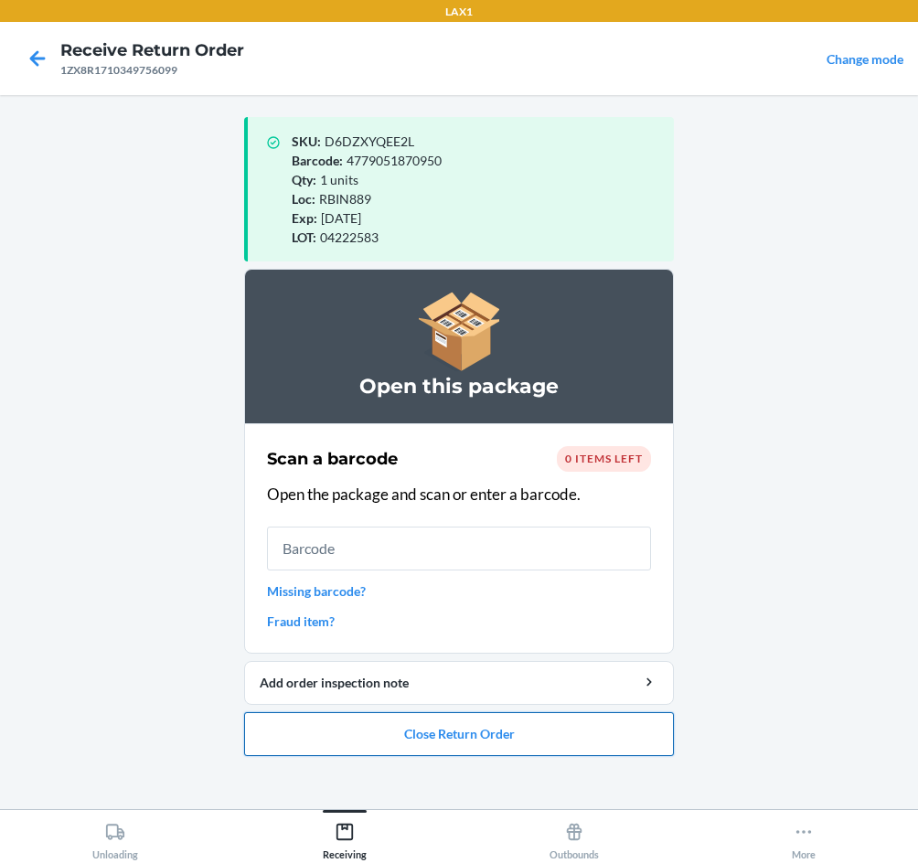
click at [506, 730] on button "Close Return Order" at bounding box center [459, 734] width 430 height 44
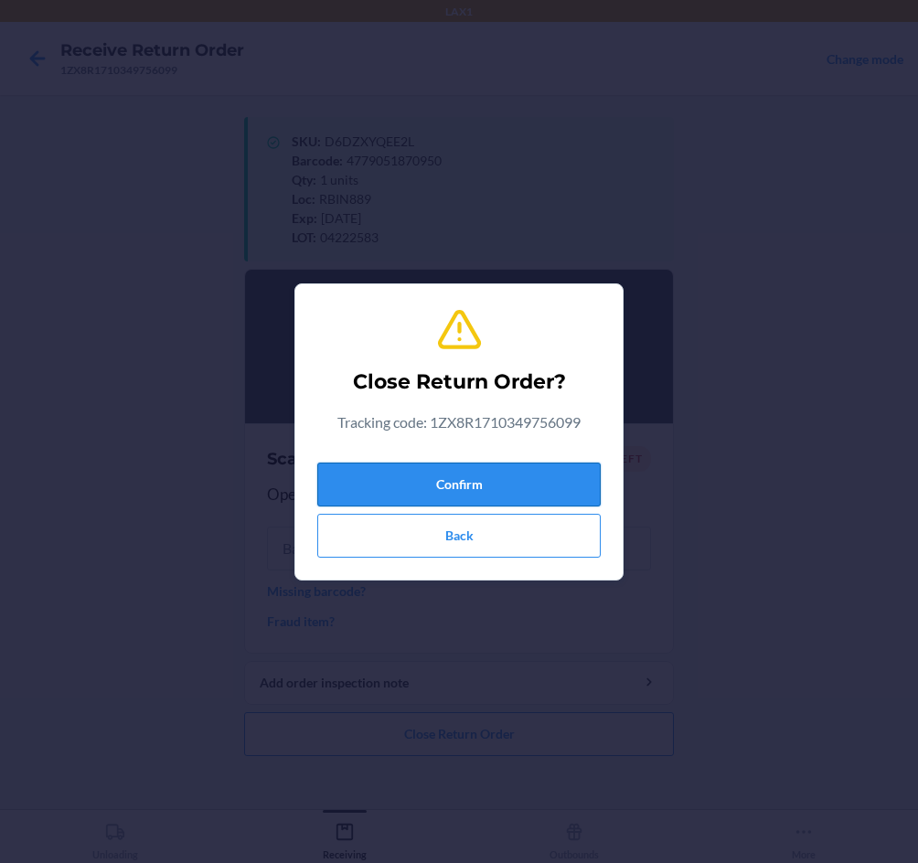
click at [522, 499] on button "Confirm" at bounding box center [458, 485] width 283 height 44
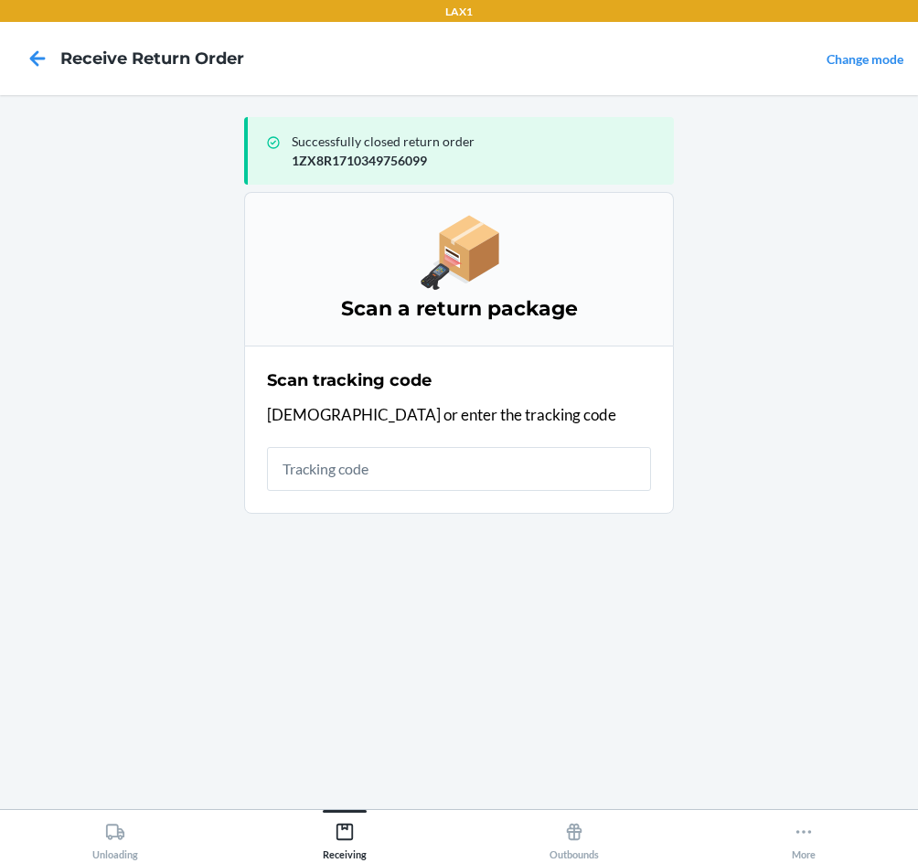
click at [528, 482] on input "text" at bounding box center [459, 469] width 384 height 44
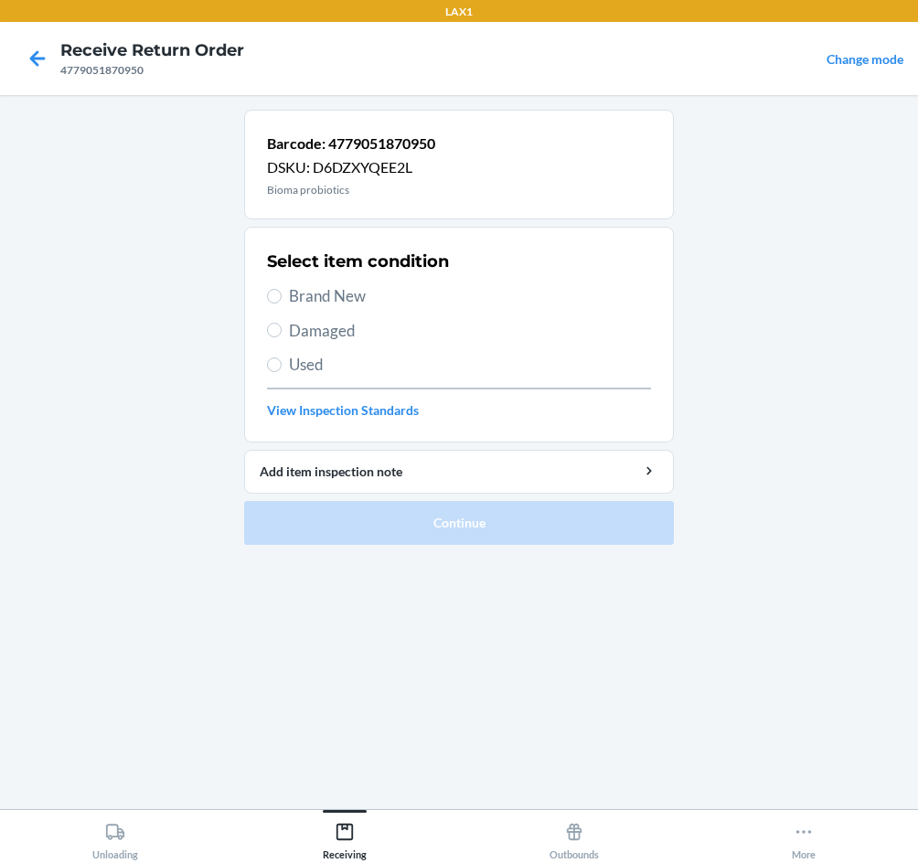
click at [323, 300] on span "Brand New" at bounding box center [470, 296] width 362 height 24
click at [282, 300] on input "Brand New" at bounding box center [274, 296] width 15 height 15
radio input "true"
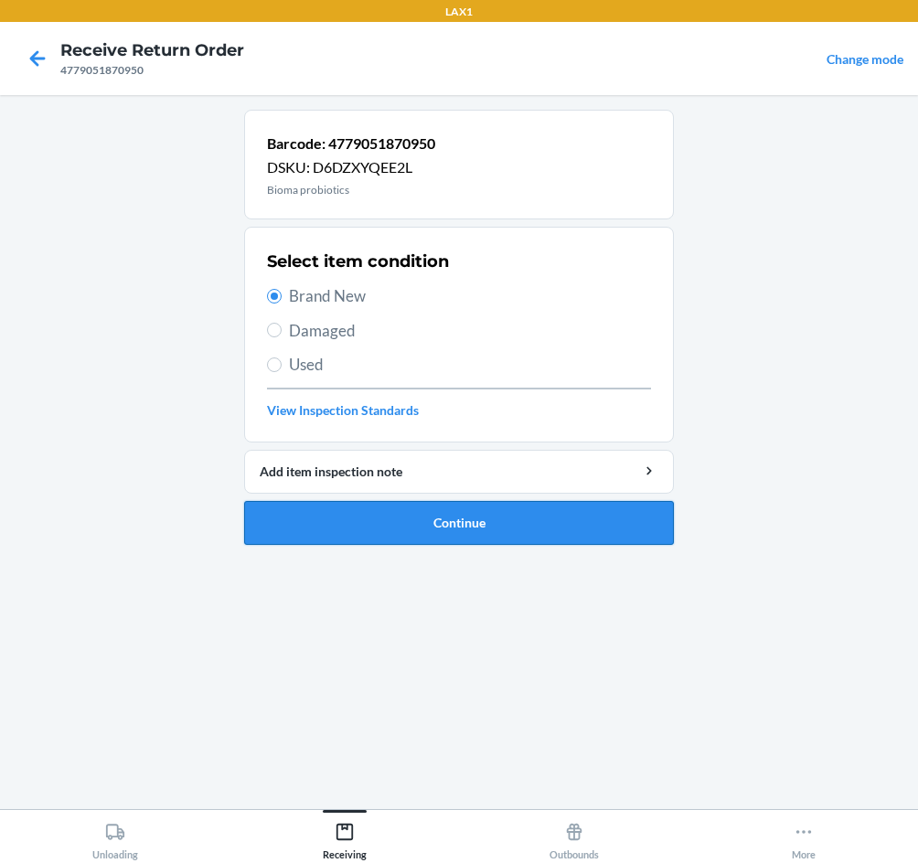
click at [448, 523] on button "Continue" at bounding box center [459, 523] width 430 height 44
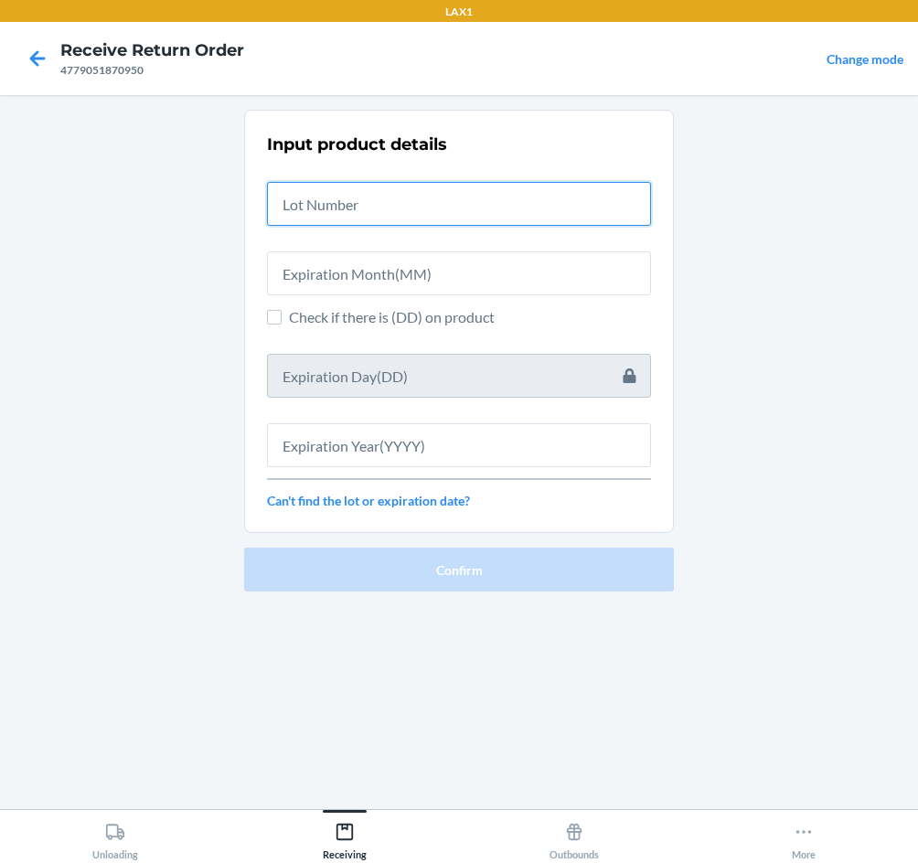
click at [388, 209] on input "text" at bounding box center [459, 204] width 384 height 44
type input "04222584"
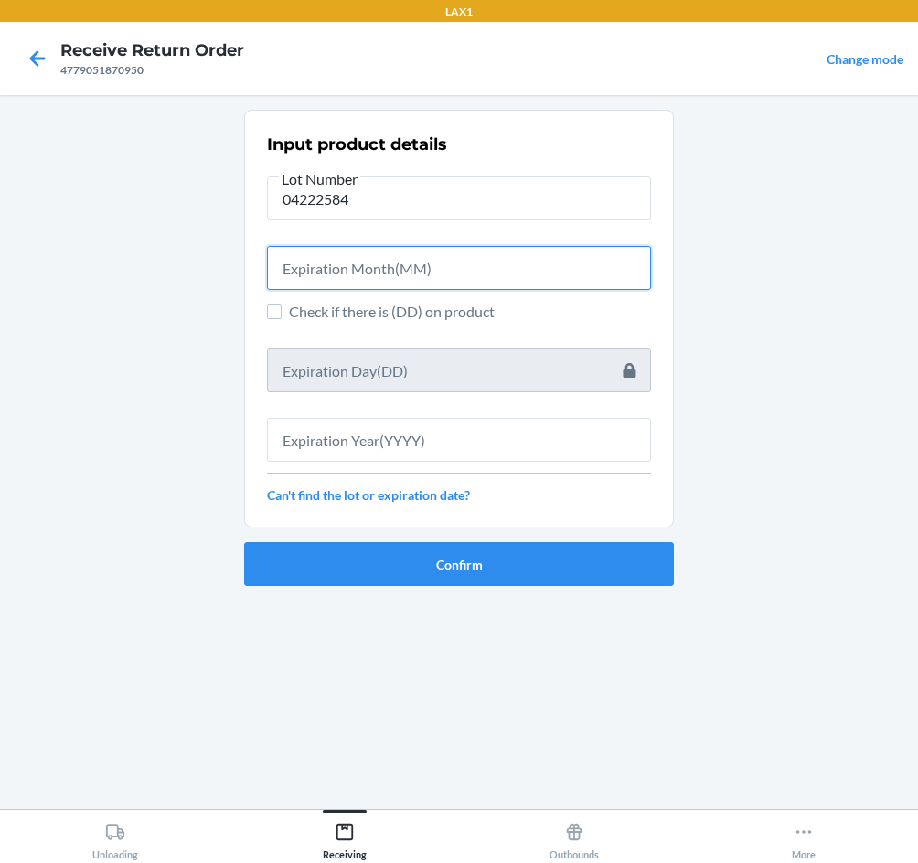
click at [412, 289] on input "text" at bounding box center [459, 268] width 384 height 44
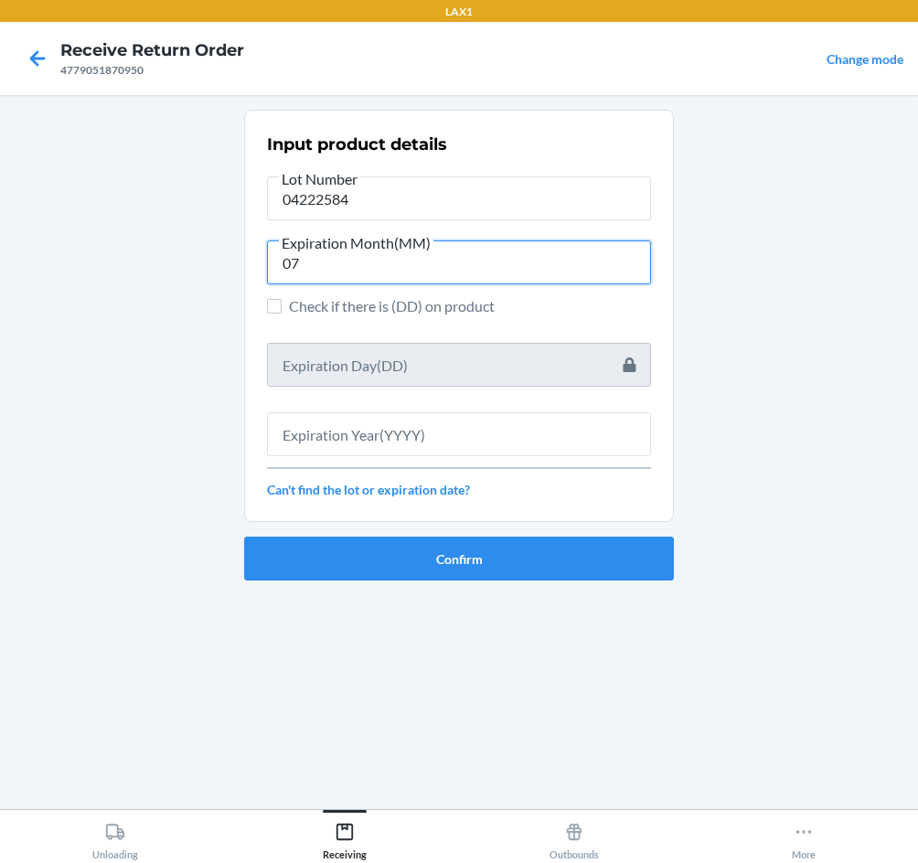
type input "07"
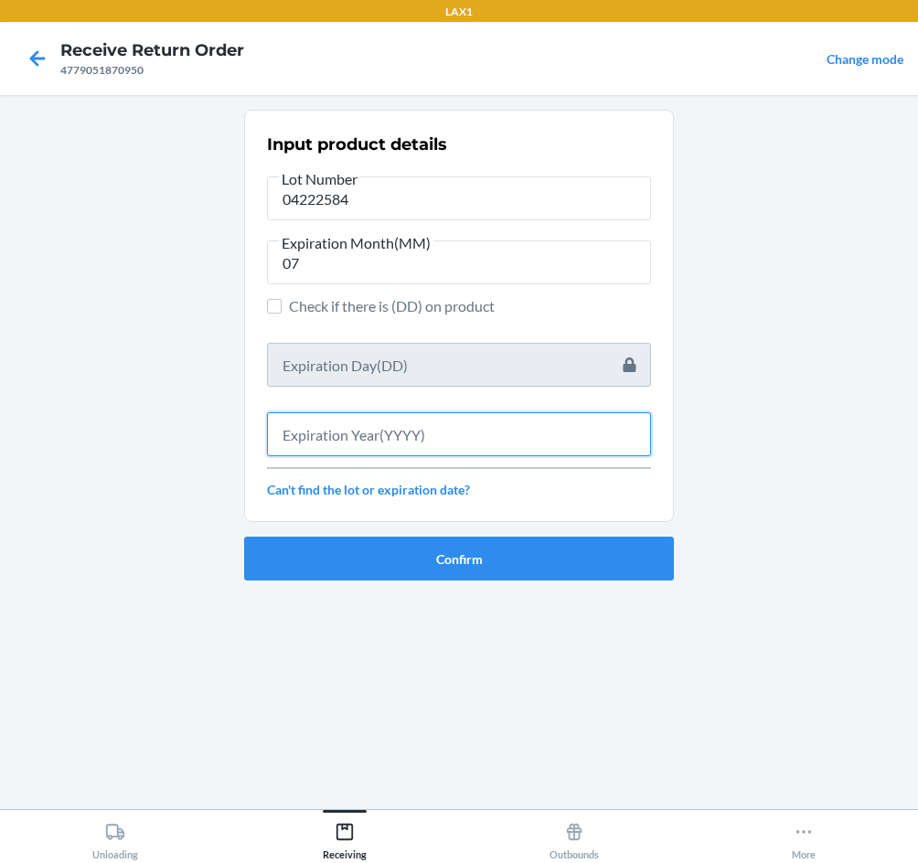
click at [524, 420] on input "text" at bounding box center [459, 434] width 384 height 44
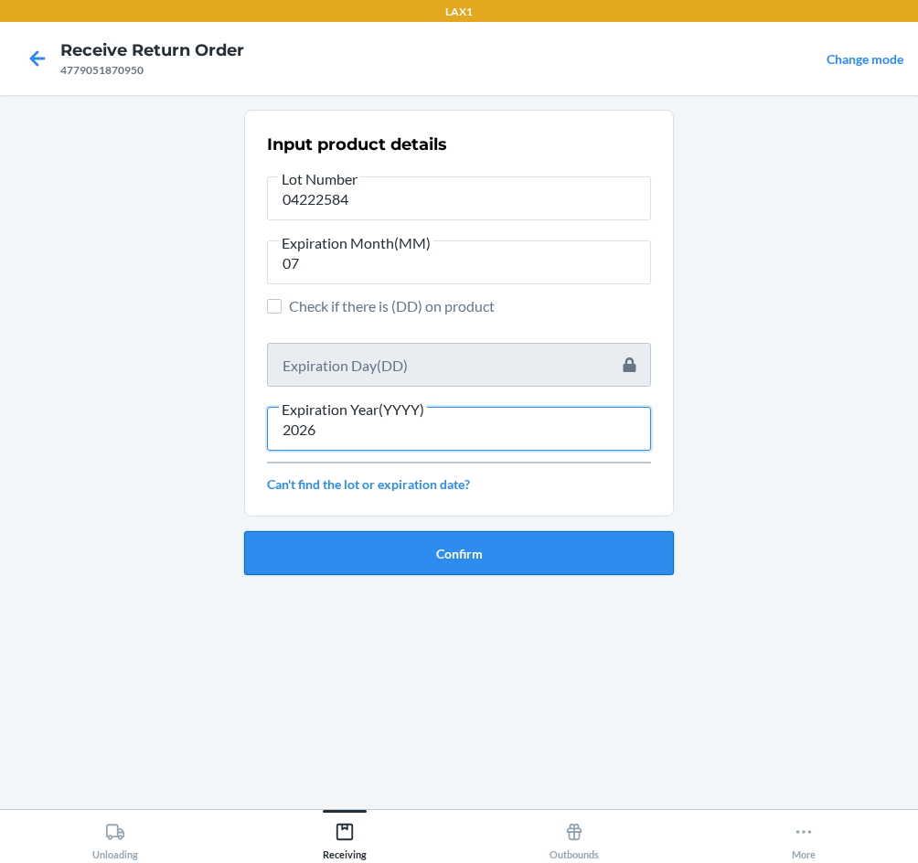
type input "2026"
click at [506, 555] on button "Confirm" at bounding box center [459, 553] width 430 height 44
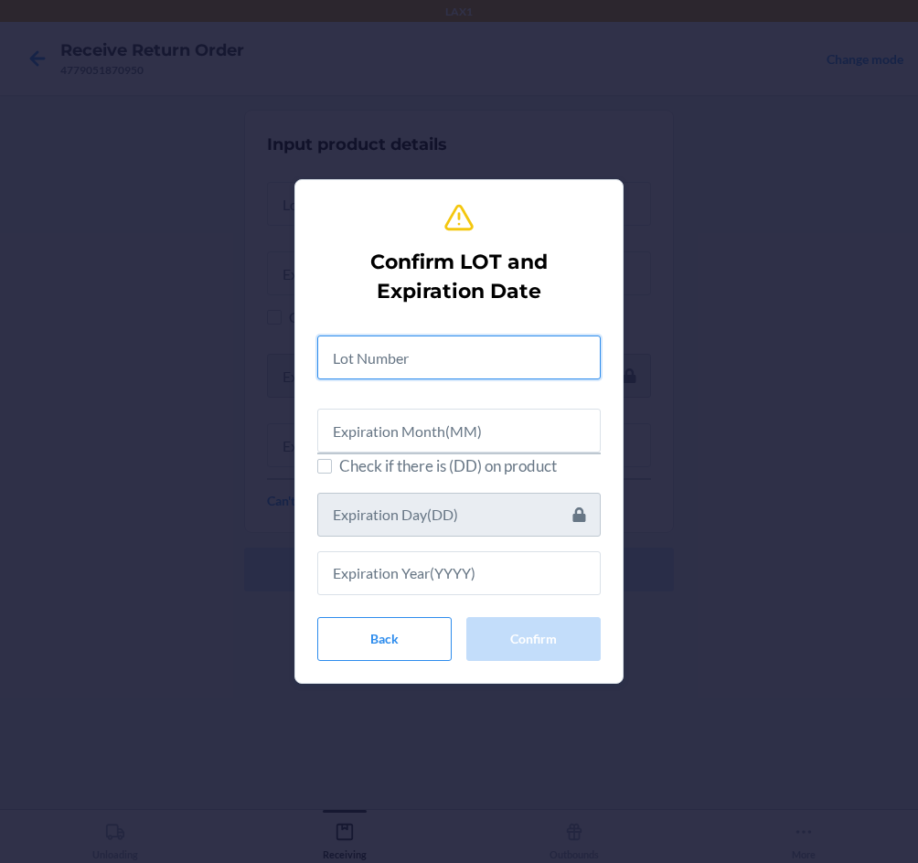
click at [486, 364] on input "text" at bounding box center [458, 357] width 283 height 44
type input "04222584"
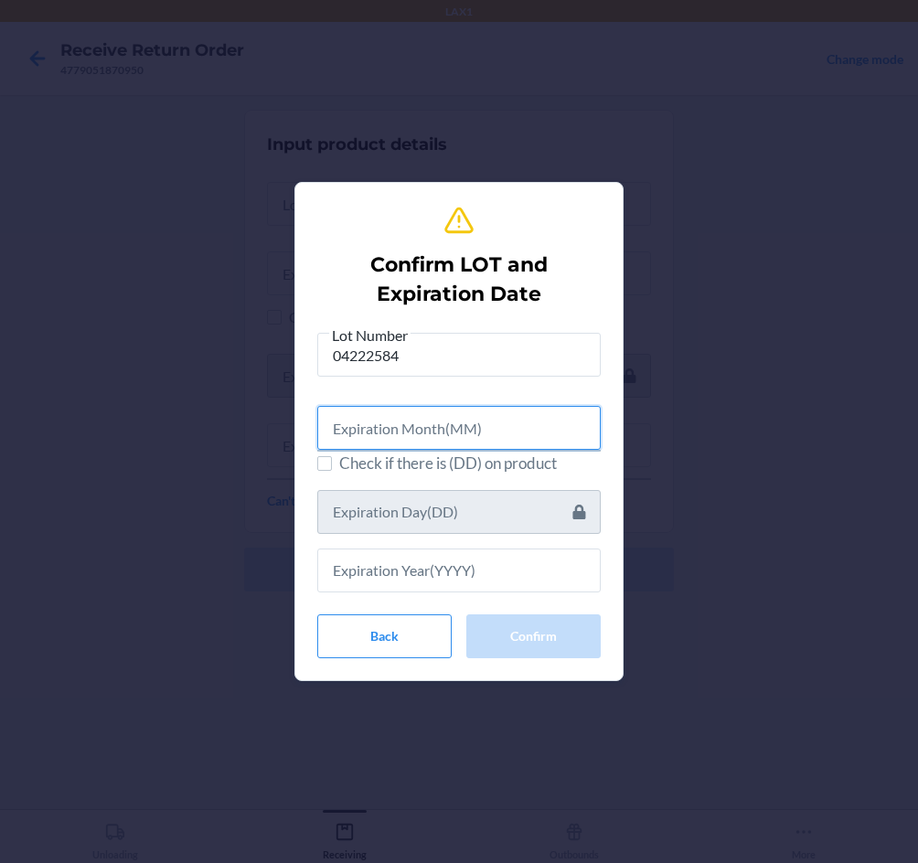
click at [388, 417] on input "text" at bounding box center [458, 428] width 283 height 44
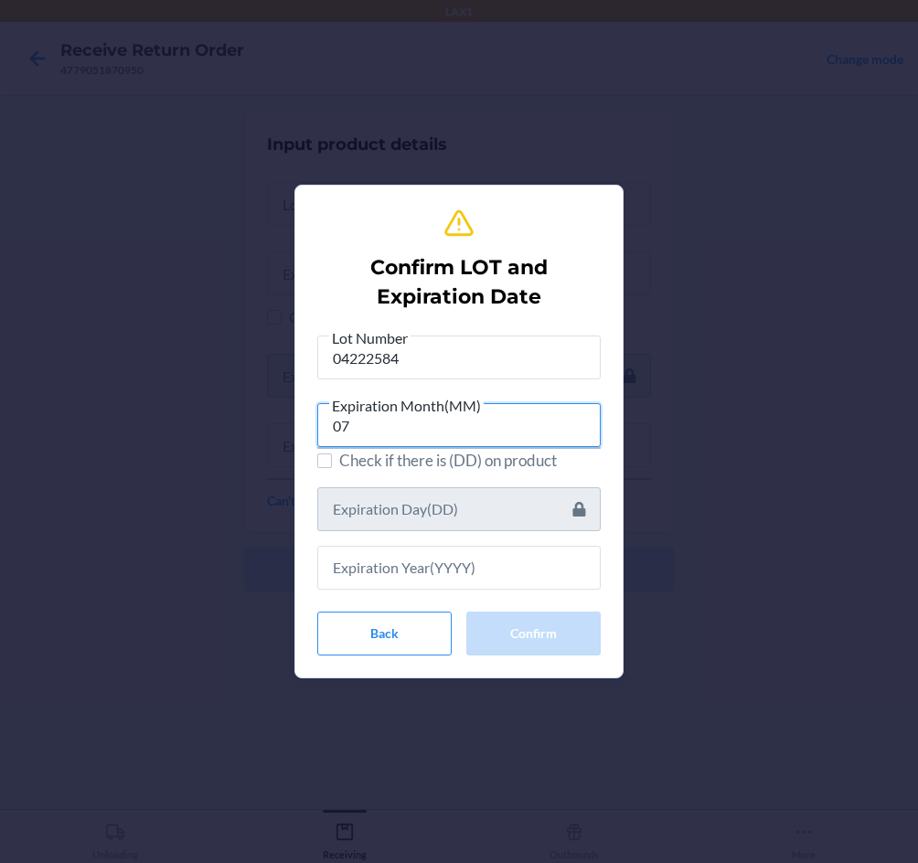
type input "07"
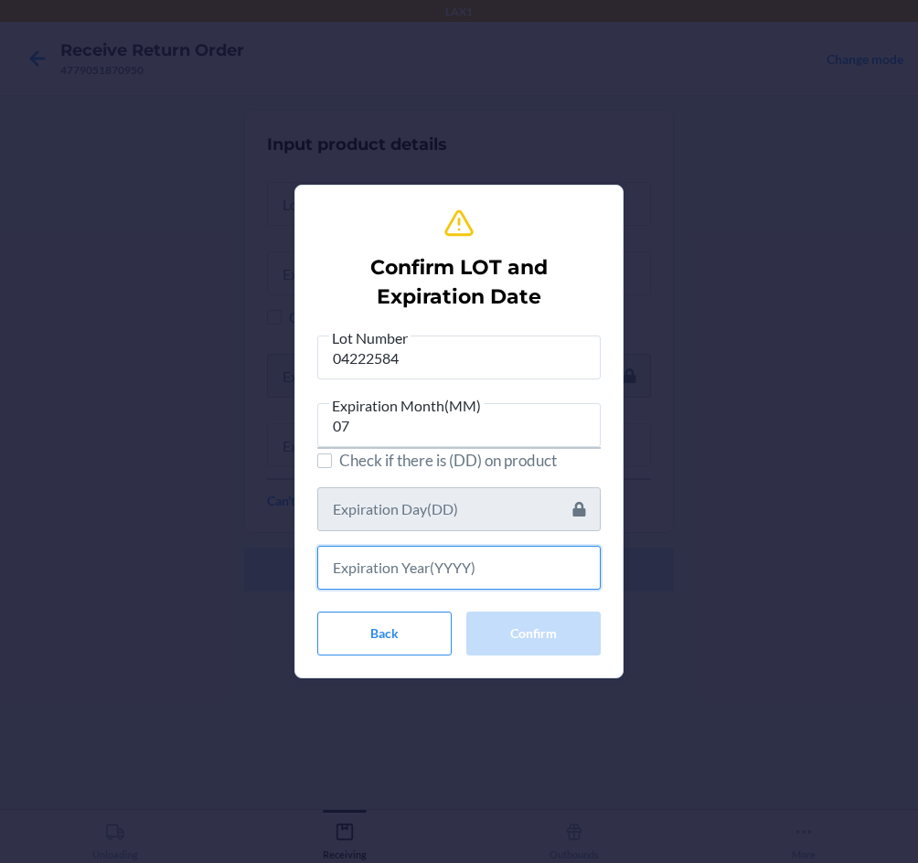
click at [409, 577] on input "text" at bounding box center [458, 568] width 283 height 44
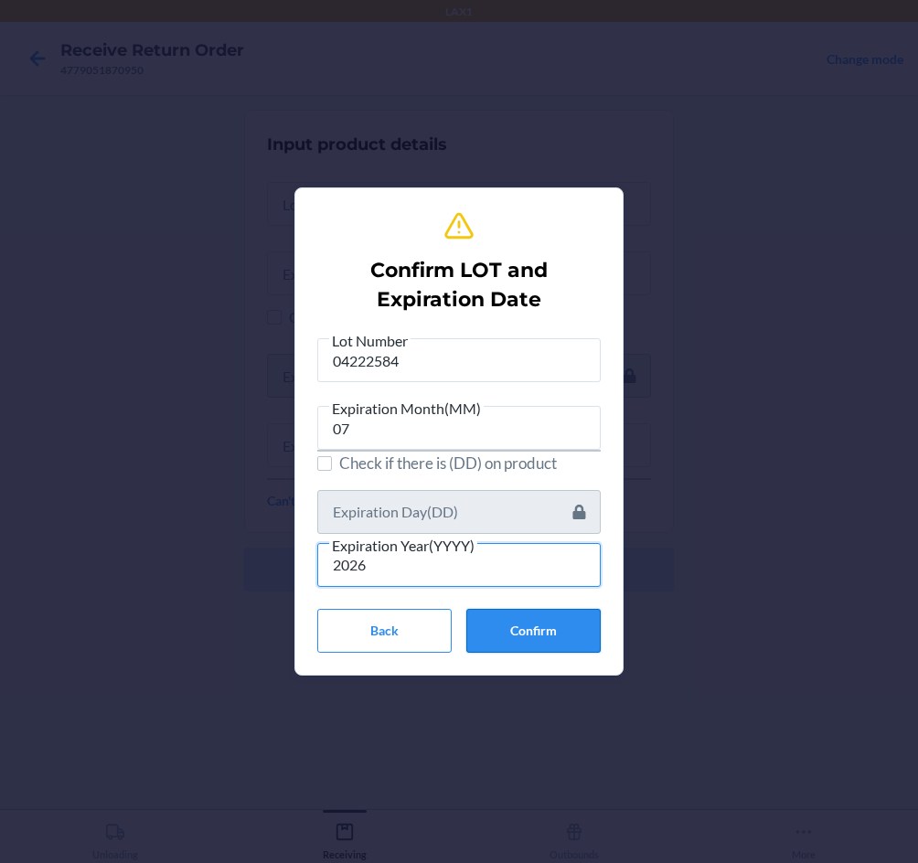
type input "2026"
click at [543, 618] on button "Confirm" at bounding box center [533, 631] width 134 height 44
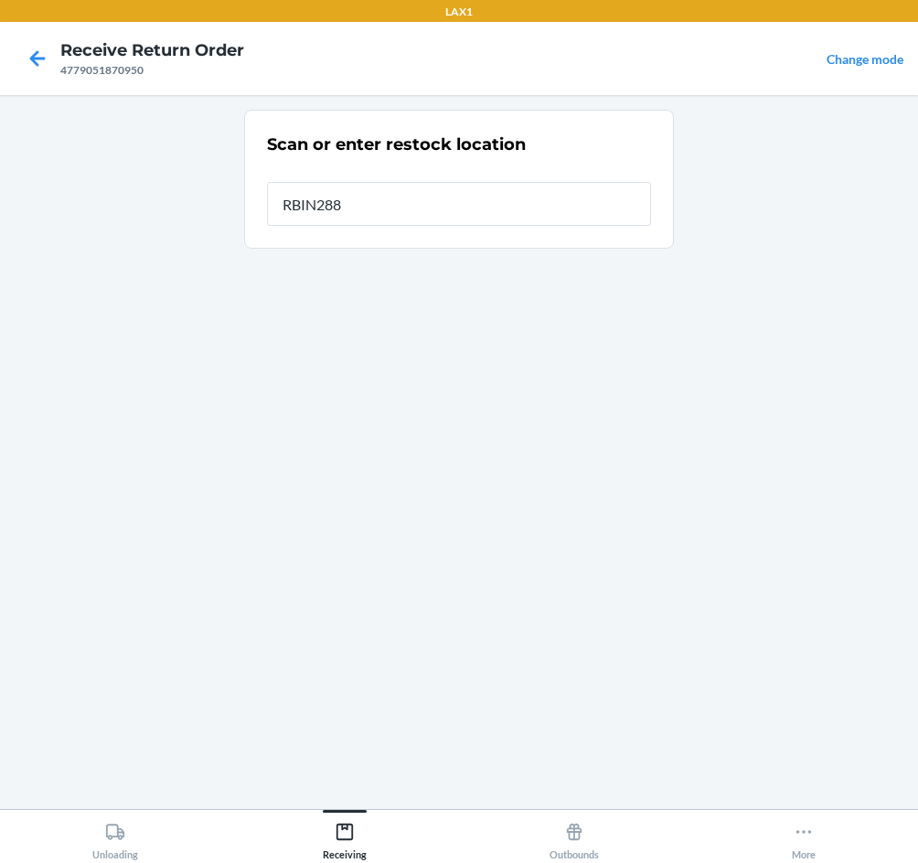
type input "RBIN288"
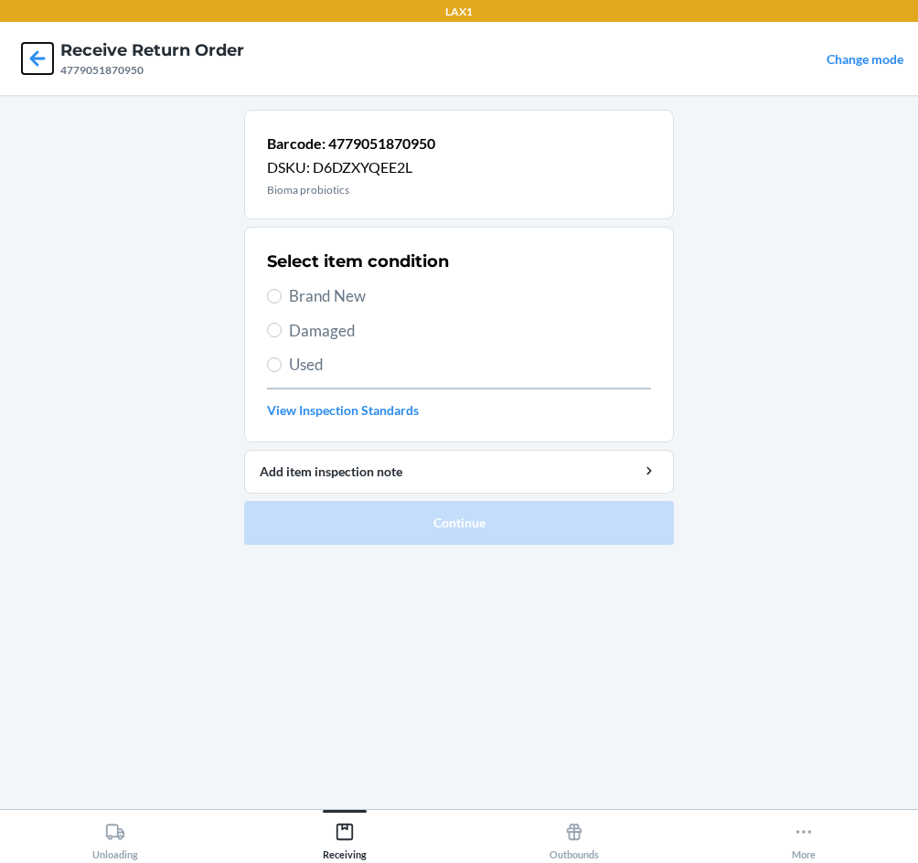
click at [44, 63] on icon at bounding box center [37, 58] width 31 height 31
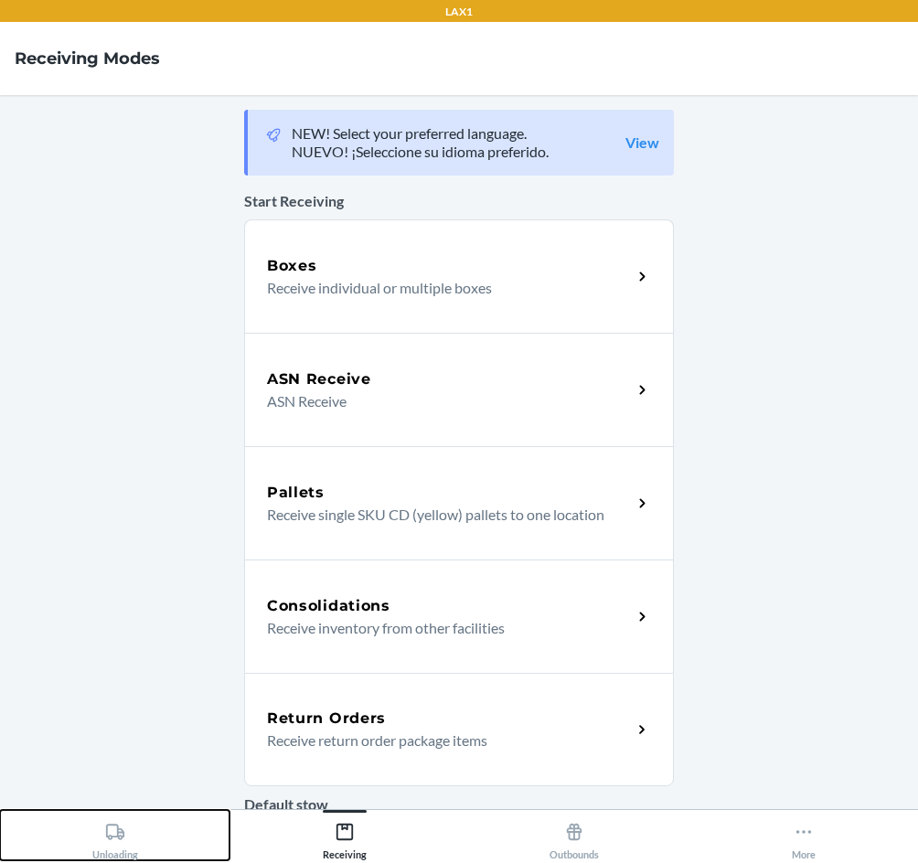
drag, startPoint x: 124, startPoint y: 822, endPoint x: 125, endPoint y: 753, distance: 68.6
click at [126, 823] on div "Unloading" at bounding box center [115, 837] width 46 height 46
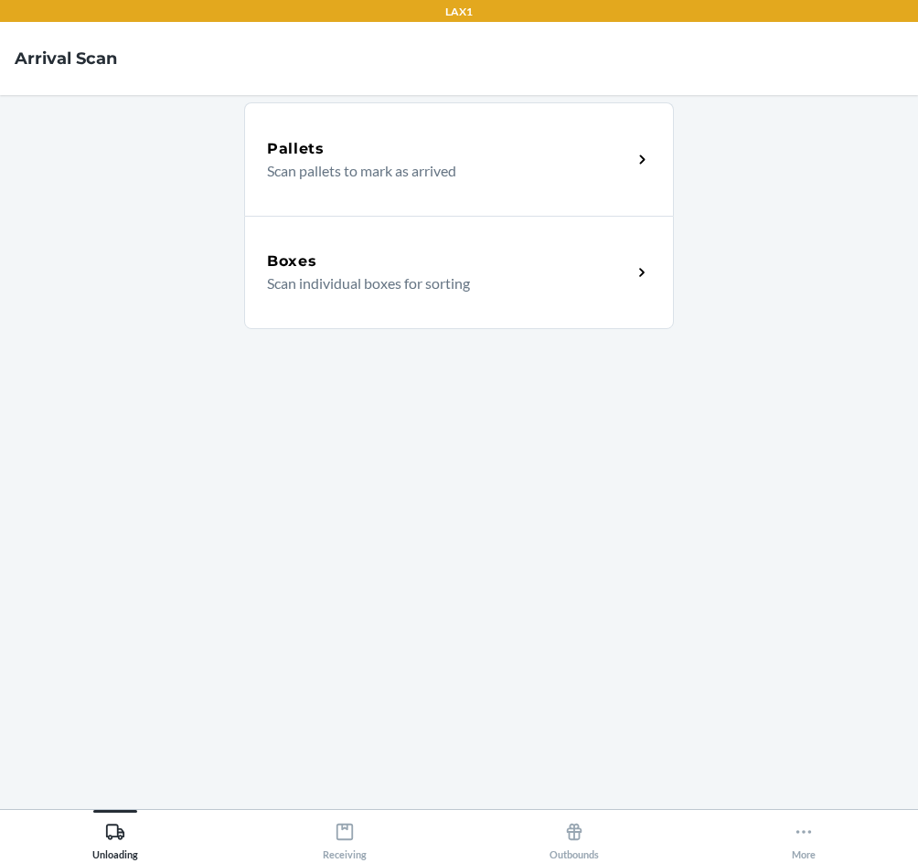
click at [292, 269] on h5 "Boxes" at bounding box center [292, 261] width 50 height 22
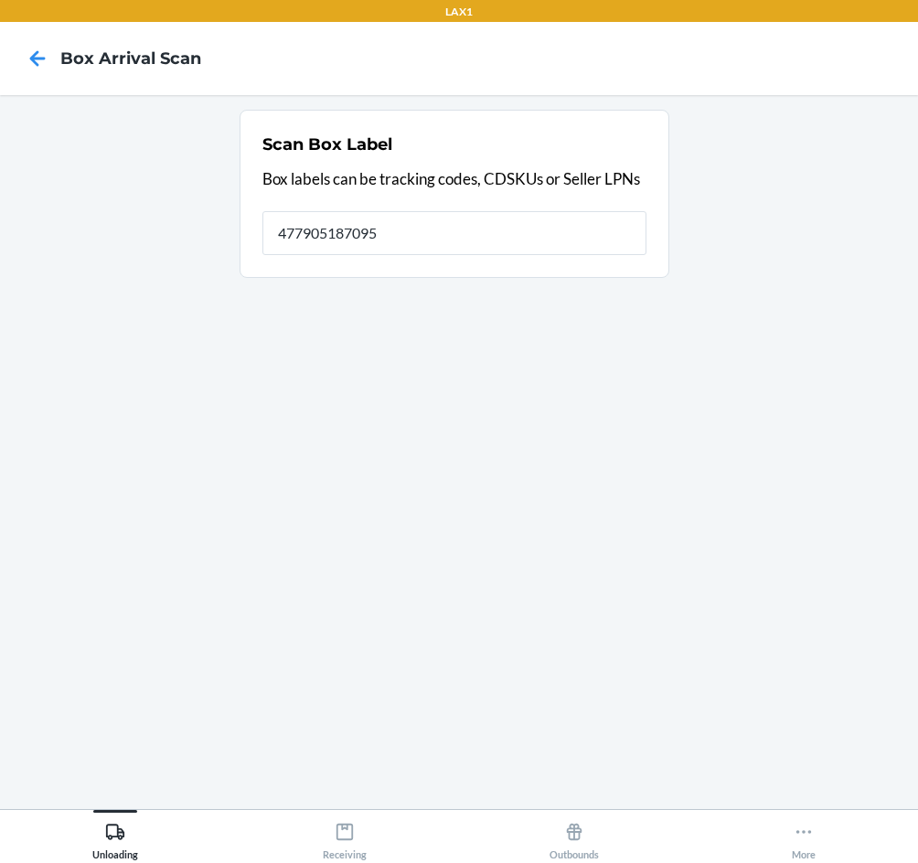
type input "4779051870950"
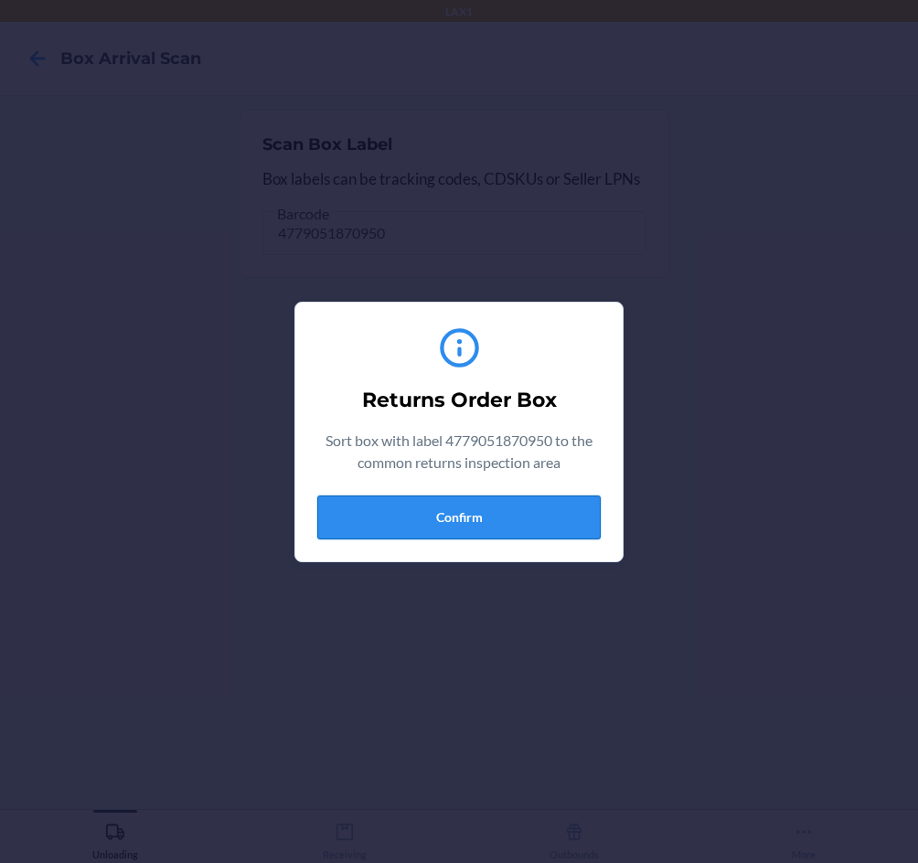
drag, startPoint x: 498, startPoint y: 512, endPoint x: 506, endPoint y: 534, distance: 23.4
click at [502, 514] on button "Confirm" at bounding box center [458, 517] width 283 height 44
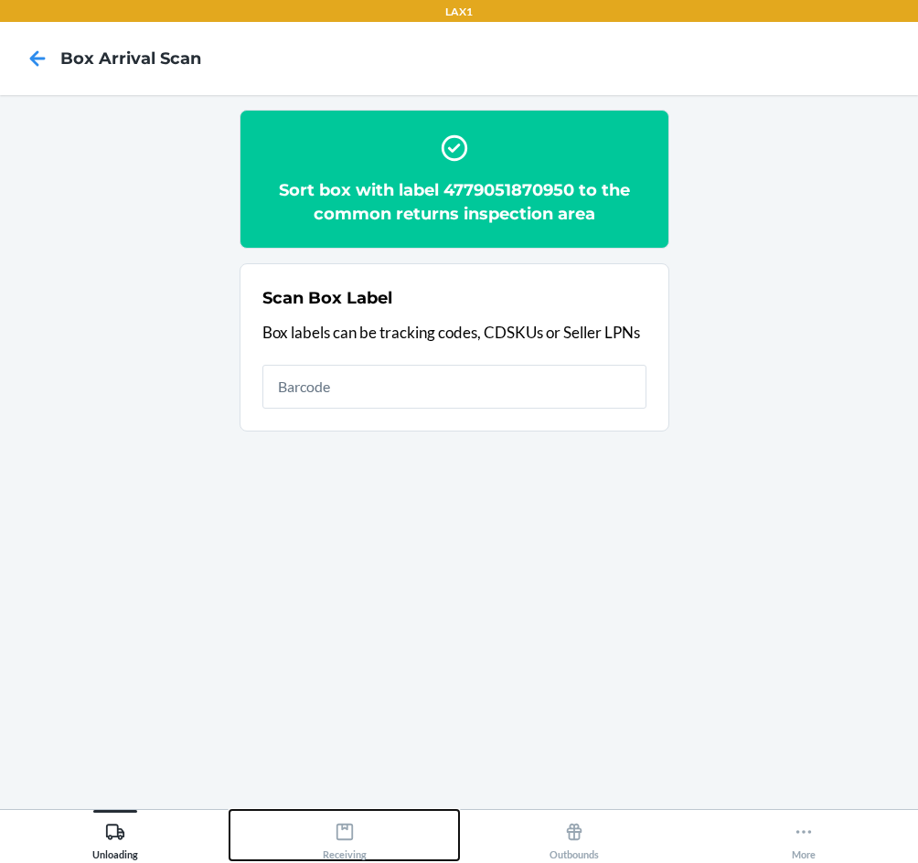
click at [364, 819] on div "Receiving" at bounding box center [345, 837] width 44 height 46
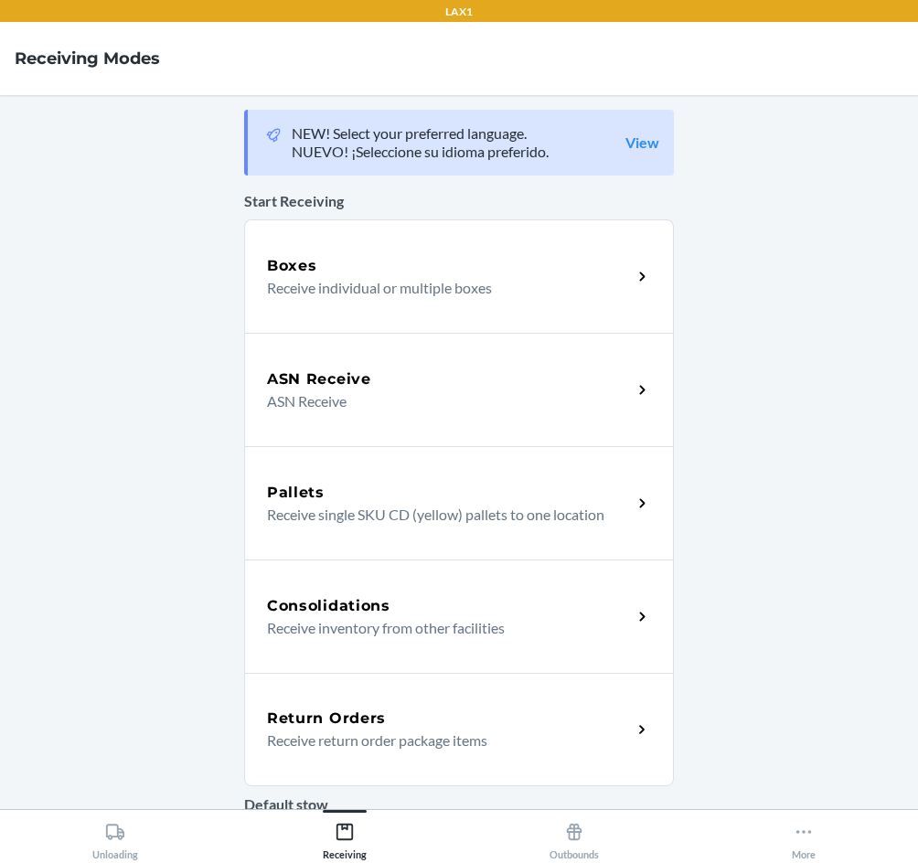
click at [380, 732] on p "Receive return order package items" at bounding box center [442, 740] width 350 height 22
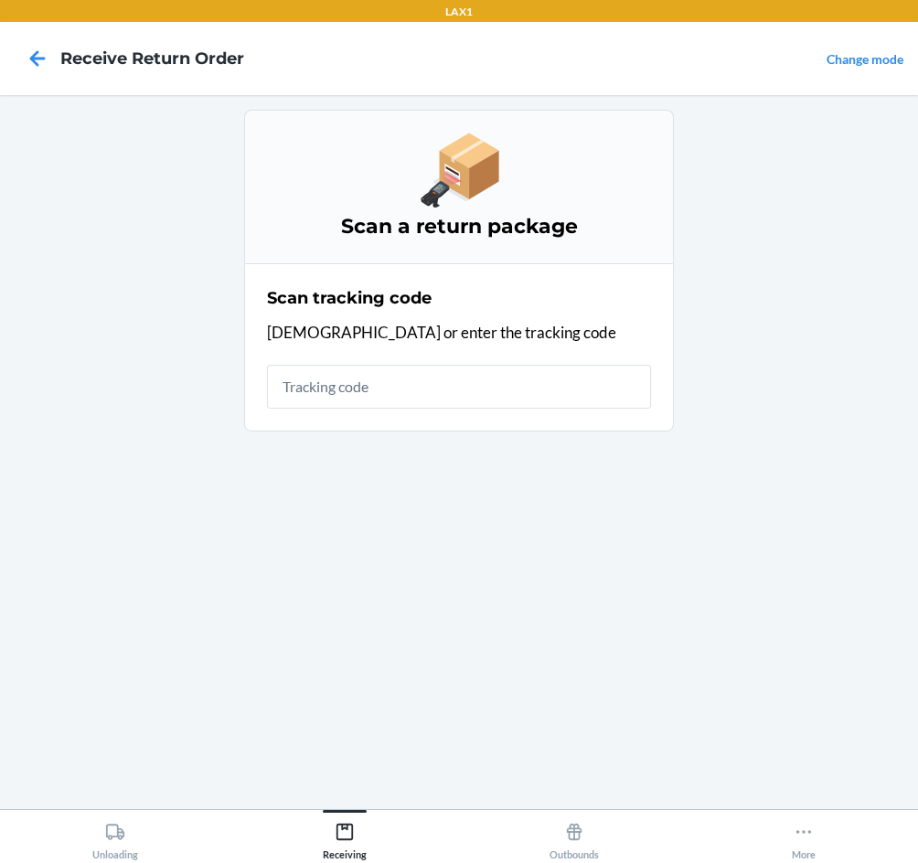
click at [437, 390] on input "text" at bounding box center [459, 387] width 384 height 44
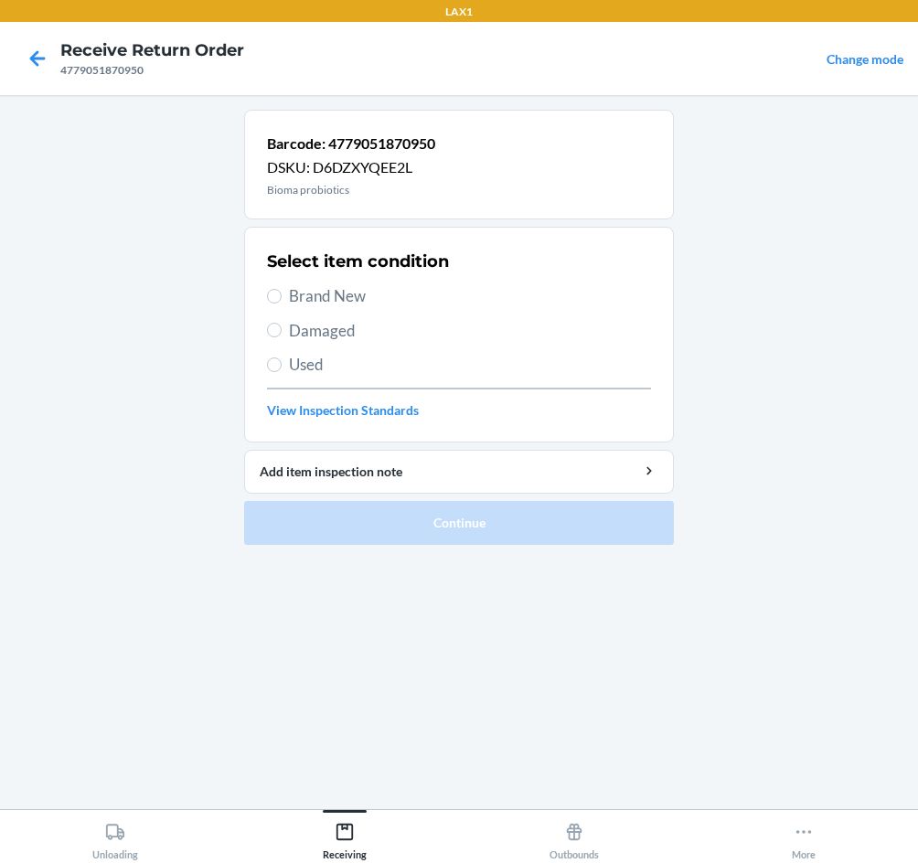
click at [324, 293] on span "Brand New" at bounding box center [470, 296] width 362 height 24
click at [282, 293] on input "Brand New" at bounding box center [274, 296] width 15 height 15
radio input "true"
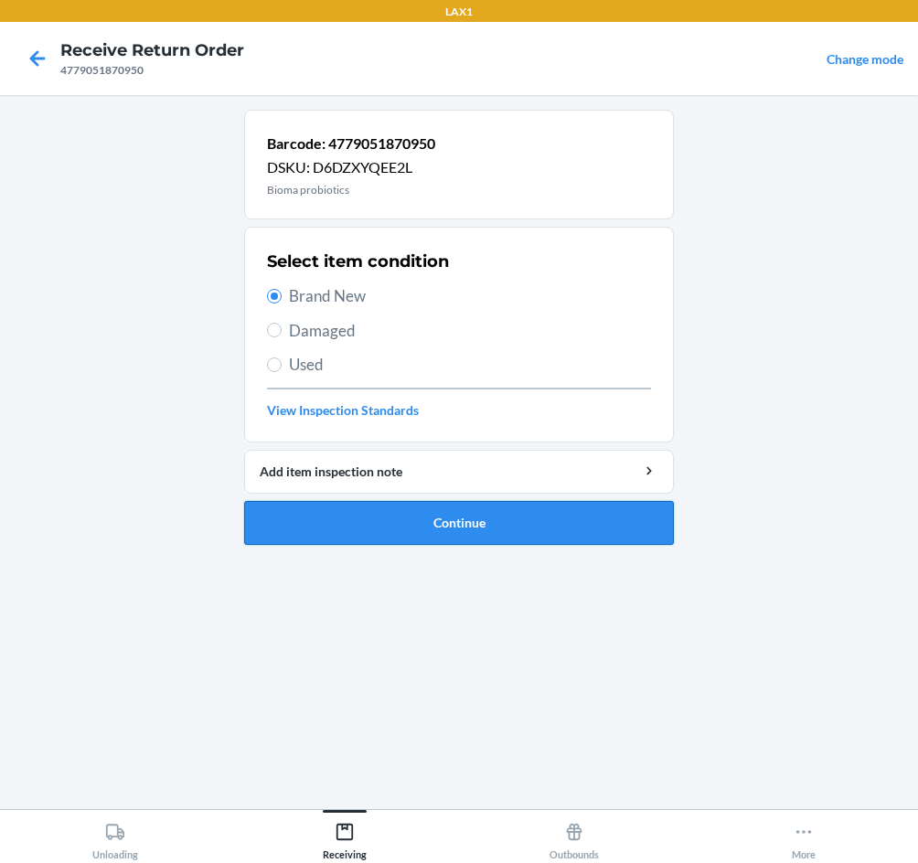
click at [407, 524] on button "Continue" at bounding box center [459, 523] width 430 height 44
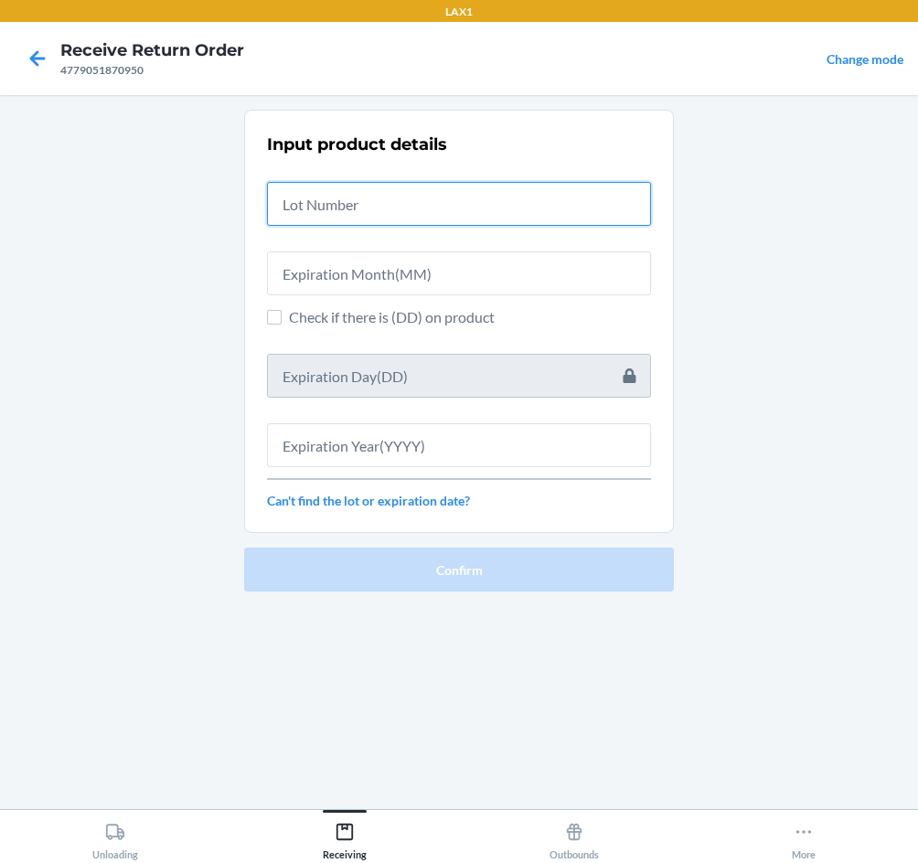
click at [342, 206] on input "text" at bounding box center [459, 204] width 384 height 44
type input "030725107"
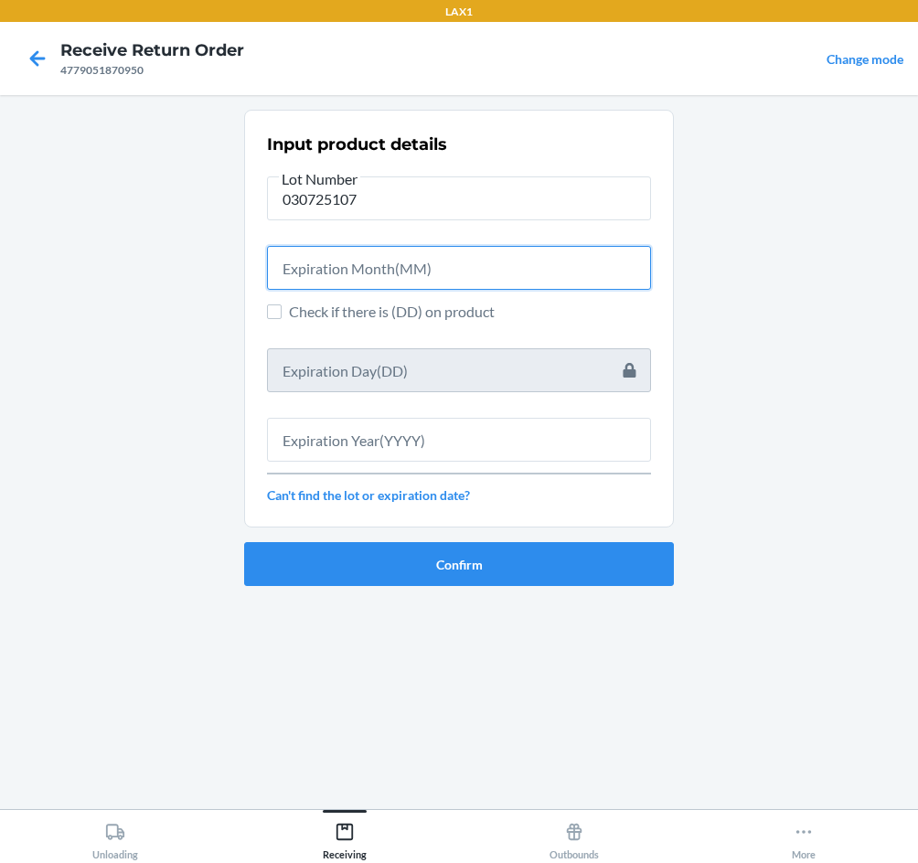
click at [375, 274] on input "text" at bounding box center [459, 268] width 384 height 44
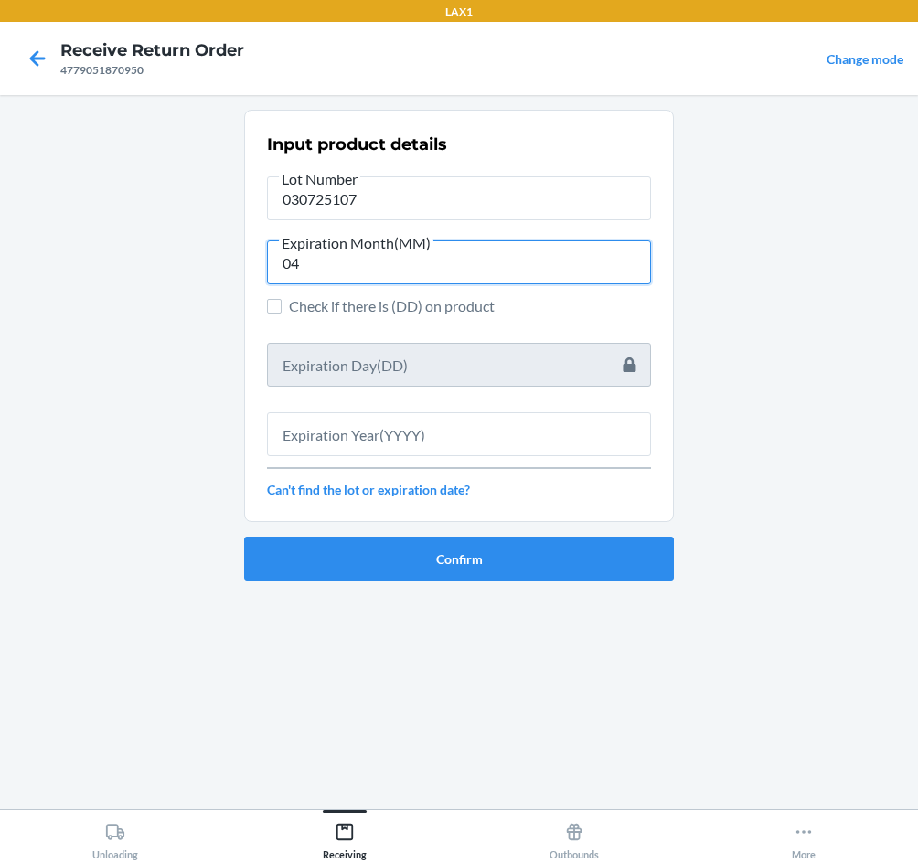
type input "04"
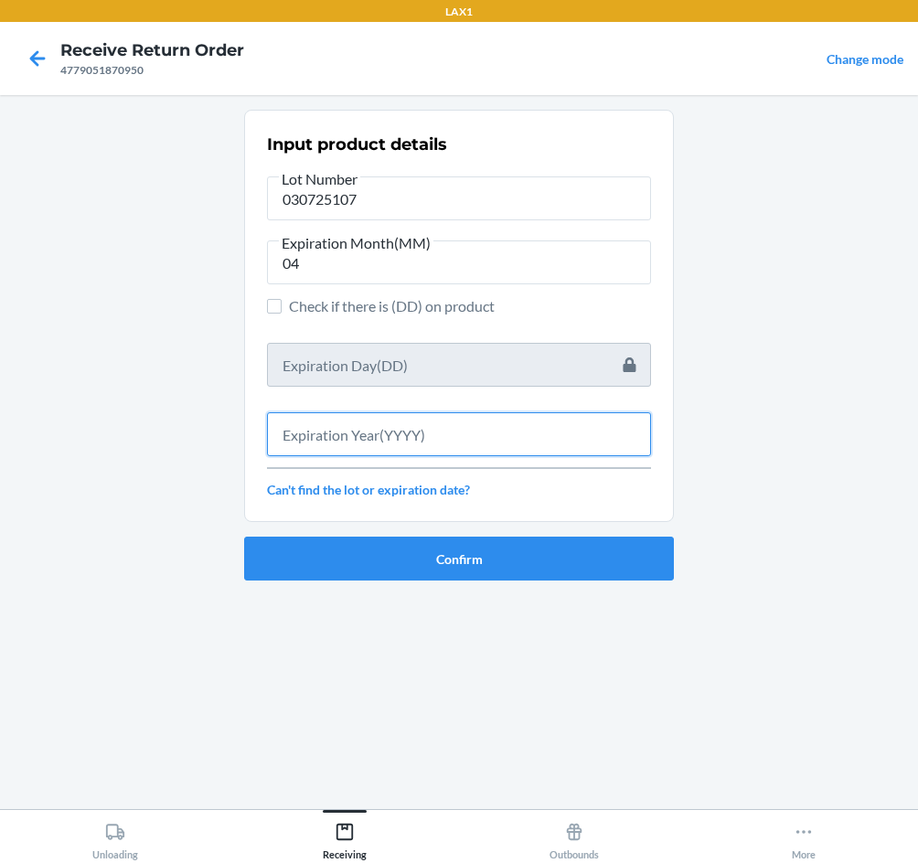
click at [543, 430] on input "text" at bounding box center [459, 434] width 384 height 44
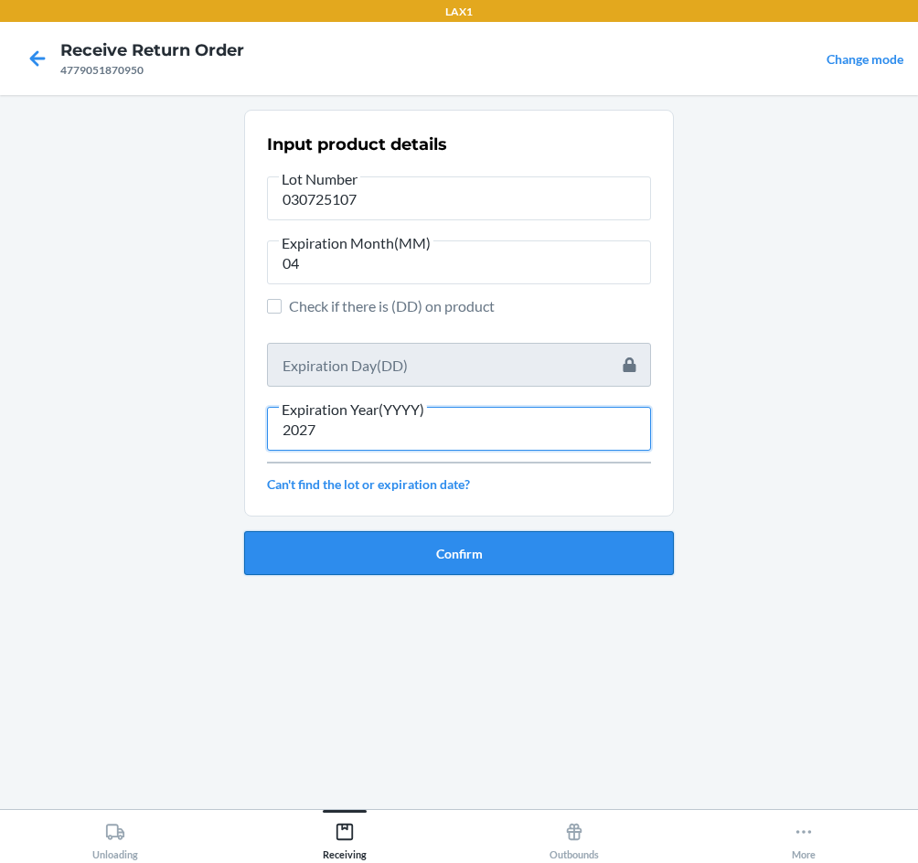
type input "2027"
click at [547, 548] on button "Confirm" at bounding box center [459, 553] width 430 height 44
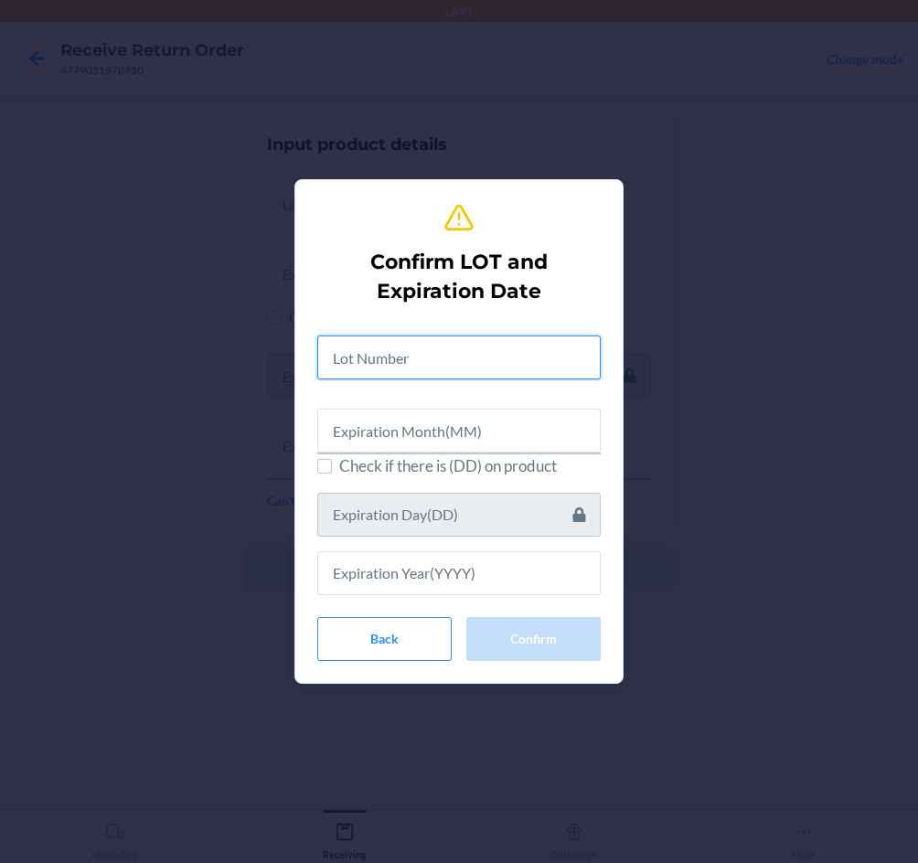
click at [452, 341] on input "text" at bounding box center [458, 357] width 283 height 44
type input "030725107"
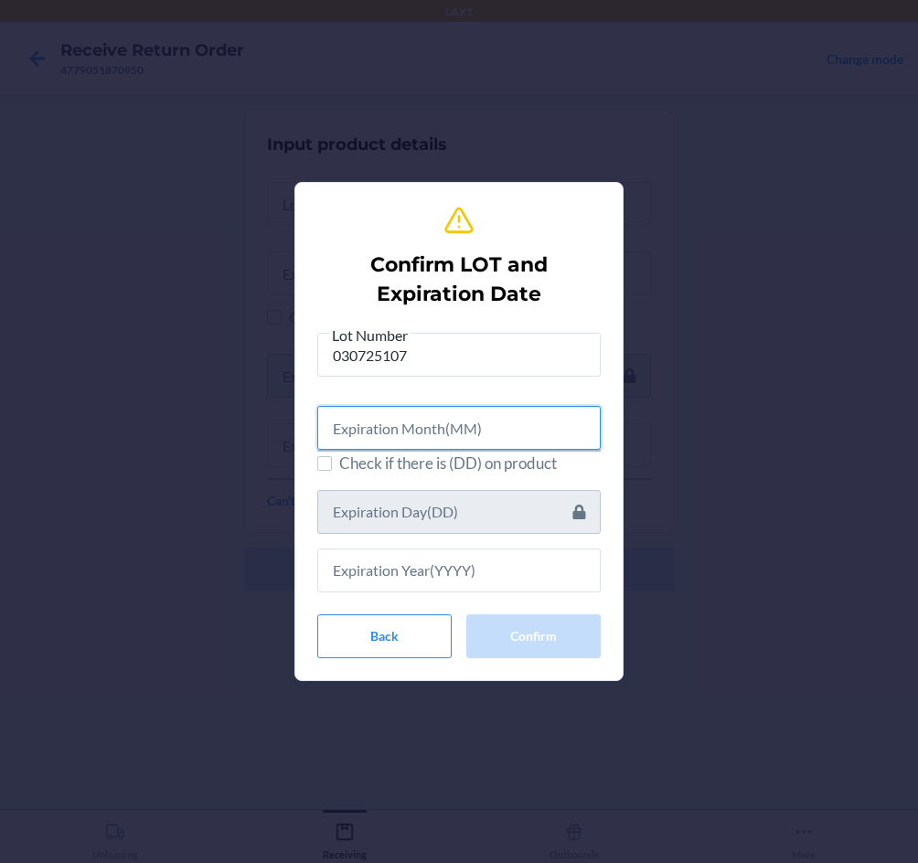
click at [432, 425] on input "text" at bounding box center [458, 428] width 283 height 44
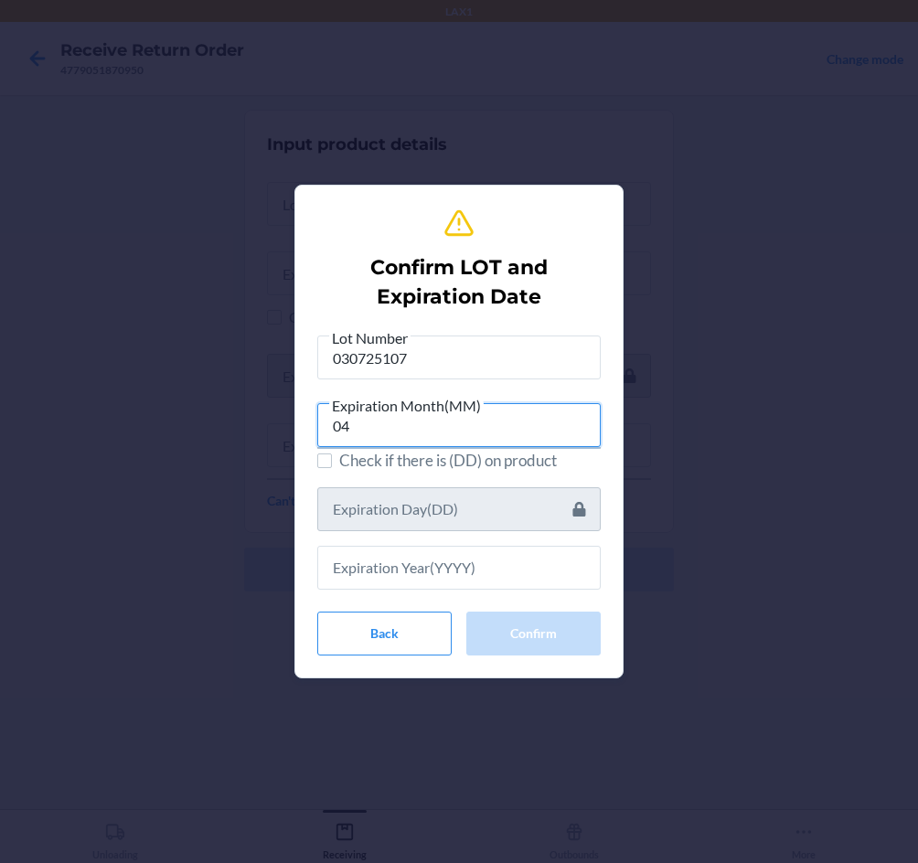
type input "04"
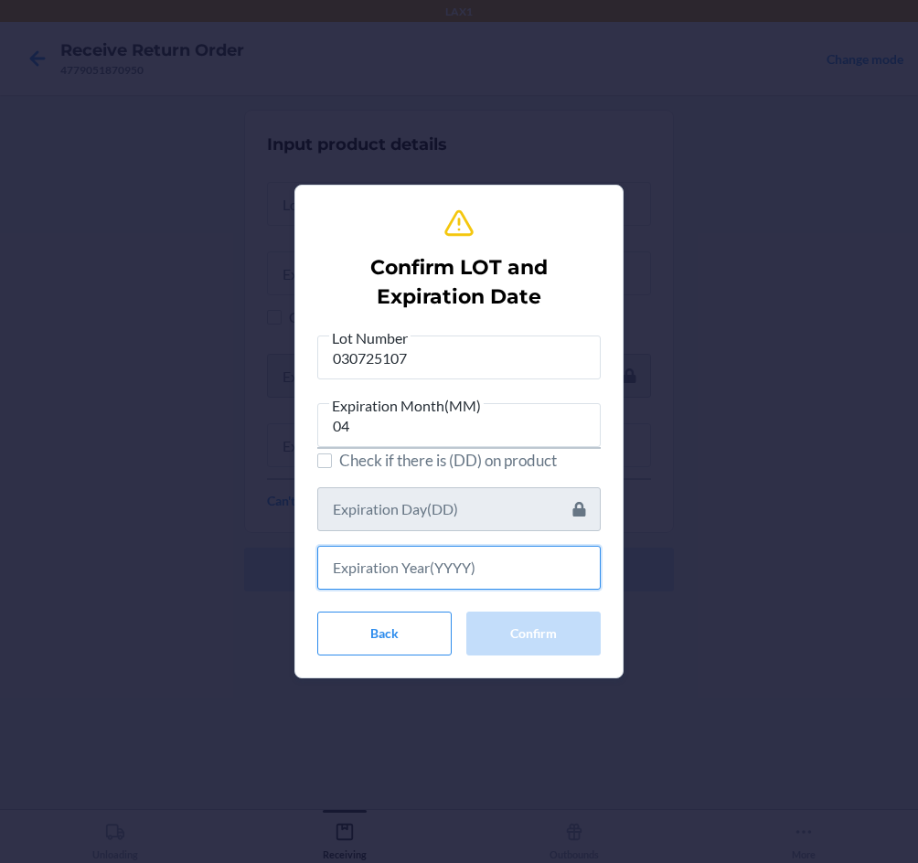
click at [475, 575] on input "text" at bounding box center [458, 568] width 283 height 44
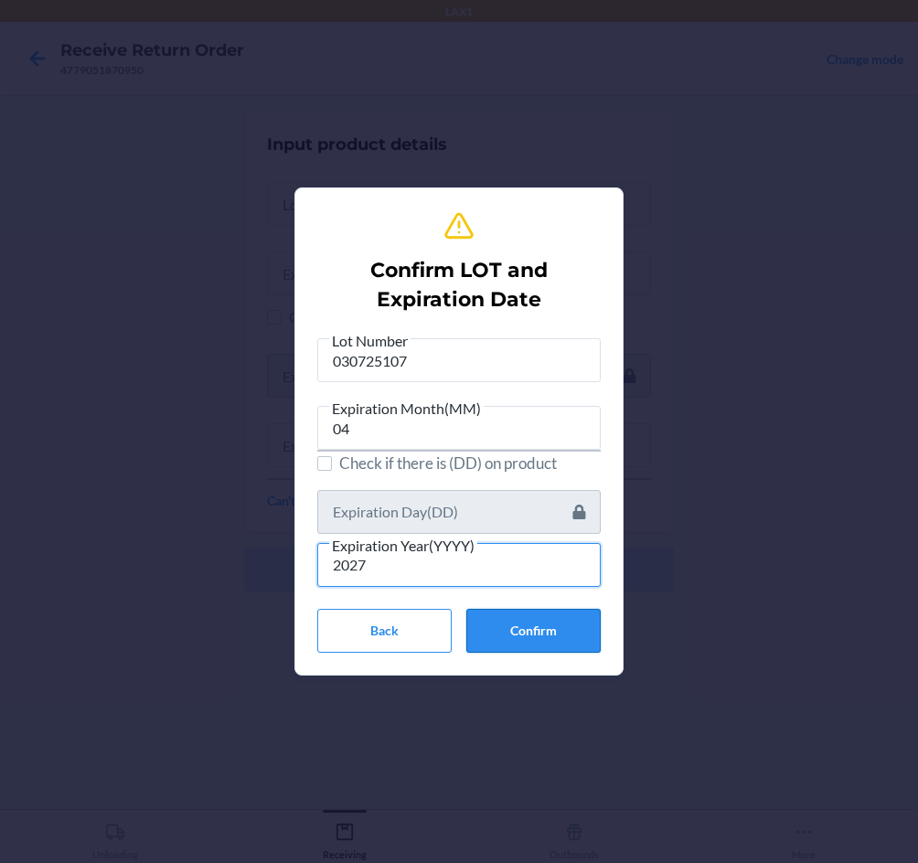
type input "2027"
click at [533, 633] on button "Confirm" at bounding box center [533, 631] width 134 height 44
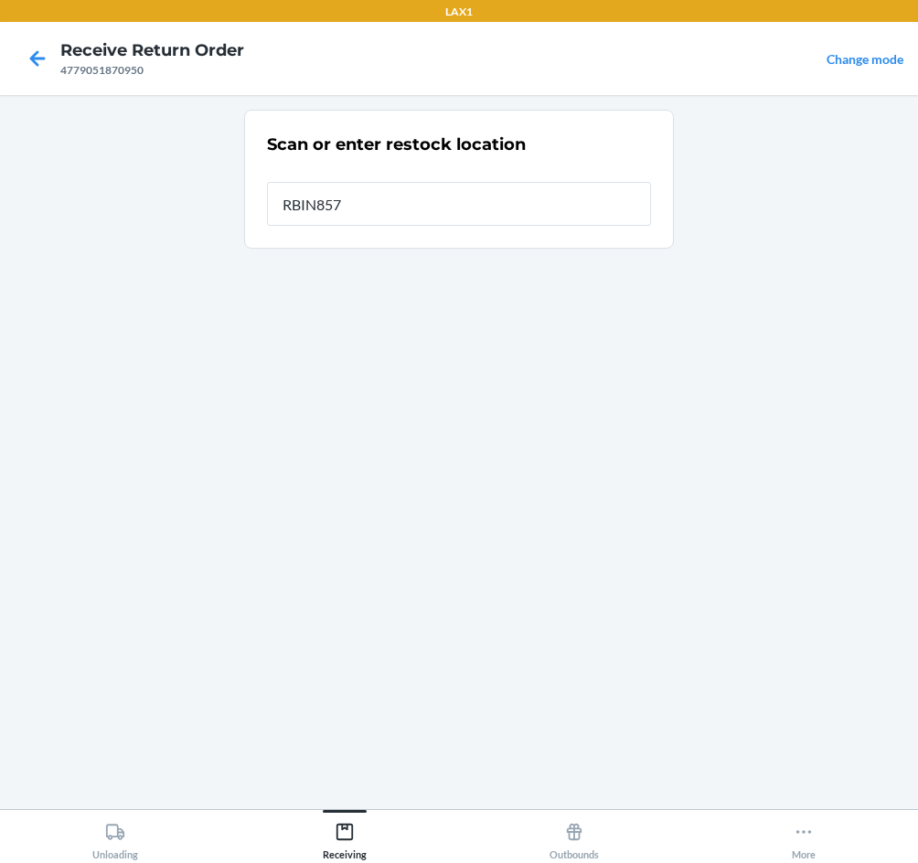
type input "RBIN857"
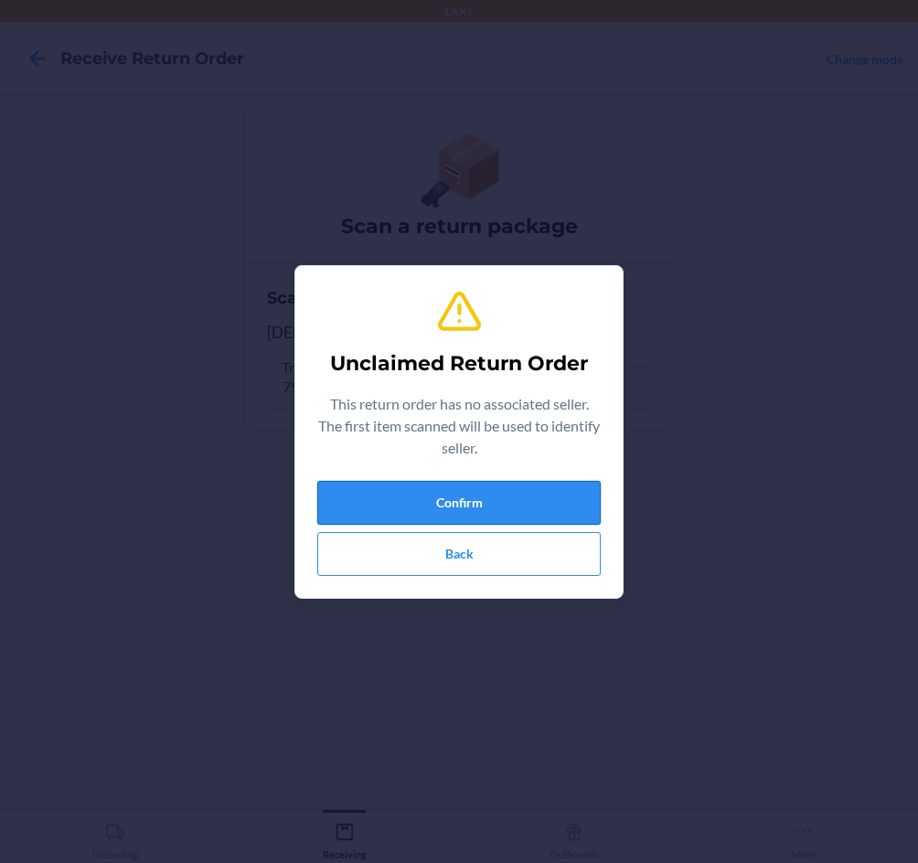
click at [527, 518] on button "Confirm" at bounding box center [458, 503] width 283 height 44
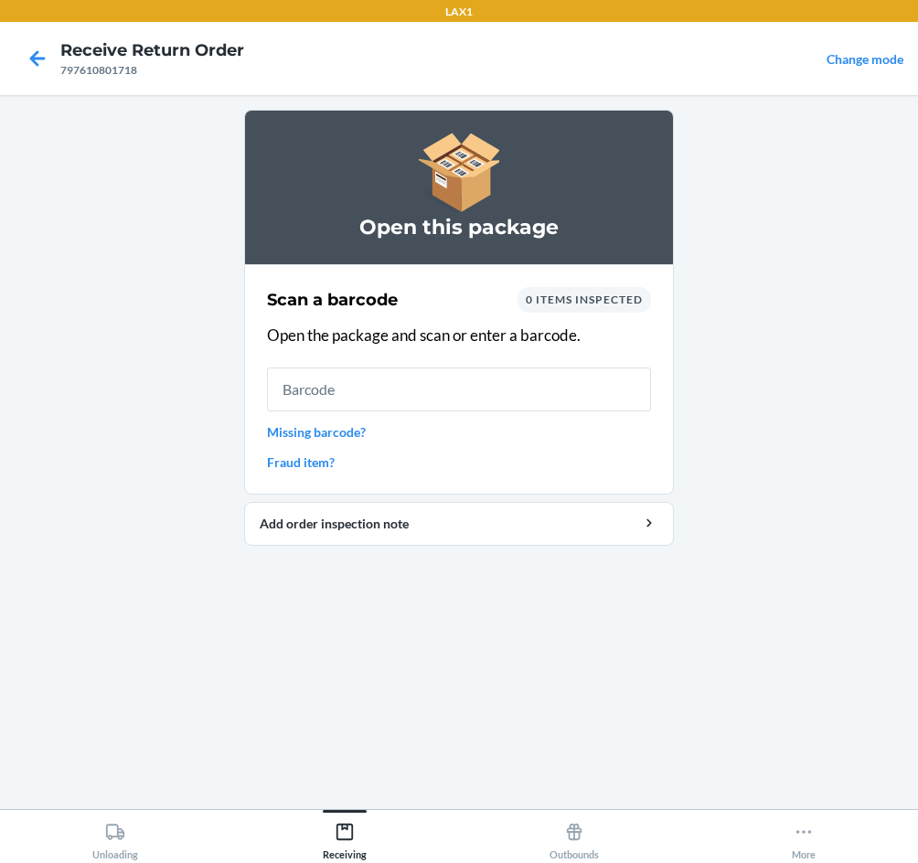
click at [513, 383] on input "text" at bounding box center [459, 389] width 384 height 44
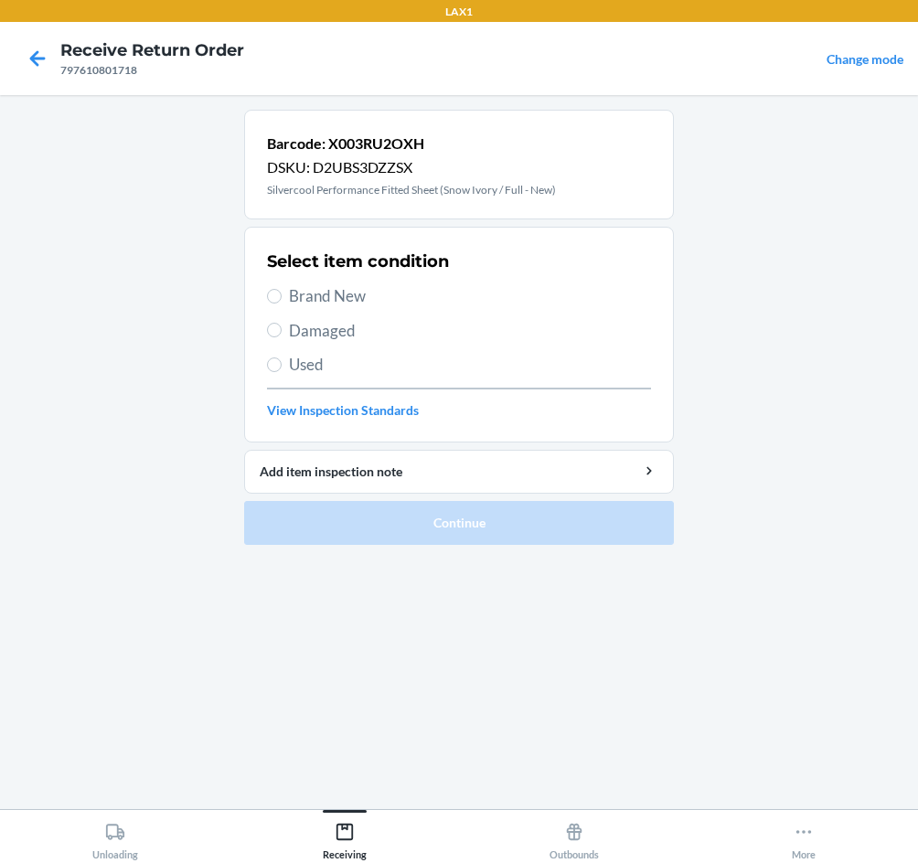
click at [325, 303] on span "Brand New" at bounding box center [470, 296] width 362 height 24
click at [282, 303] on input "Brand New" at bounding box center [274, 296] width 15 height 15
radio input "true"
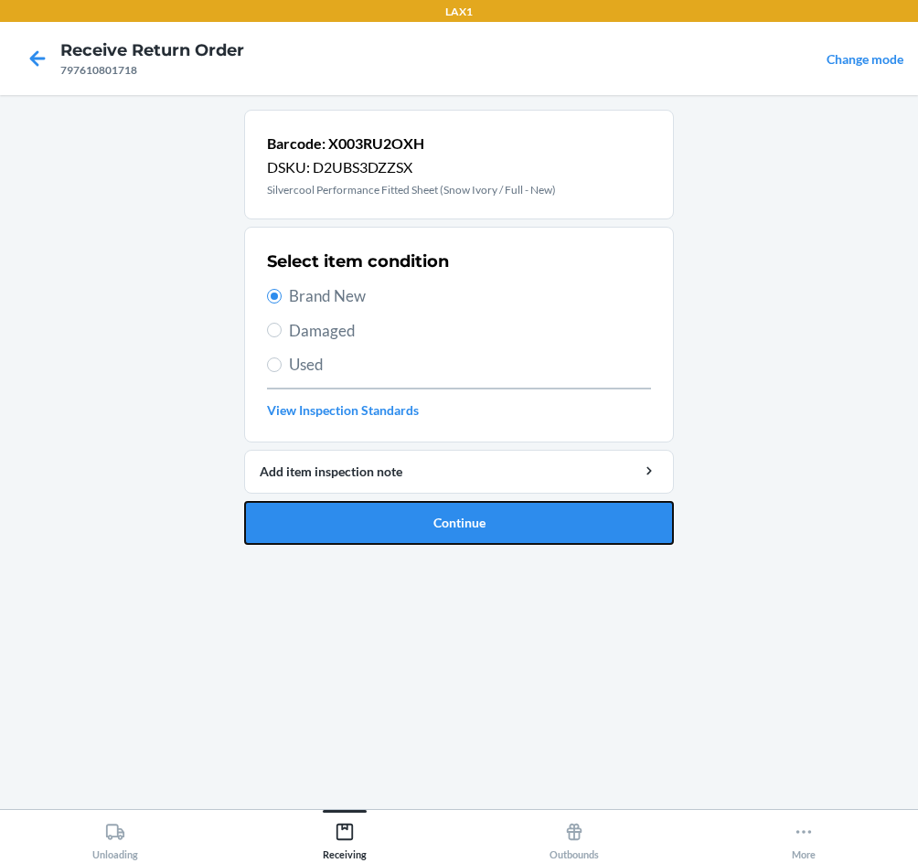
click at [395, 524] on button "Continue" at bounding box center [459, 523] width 430 height 44
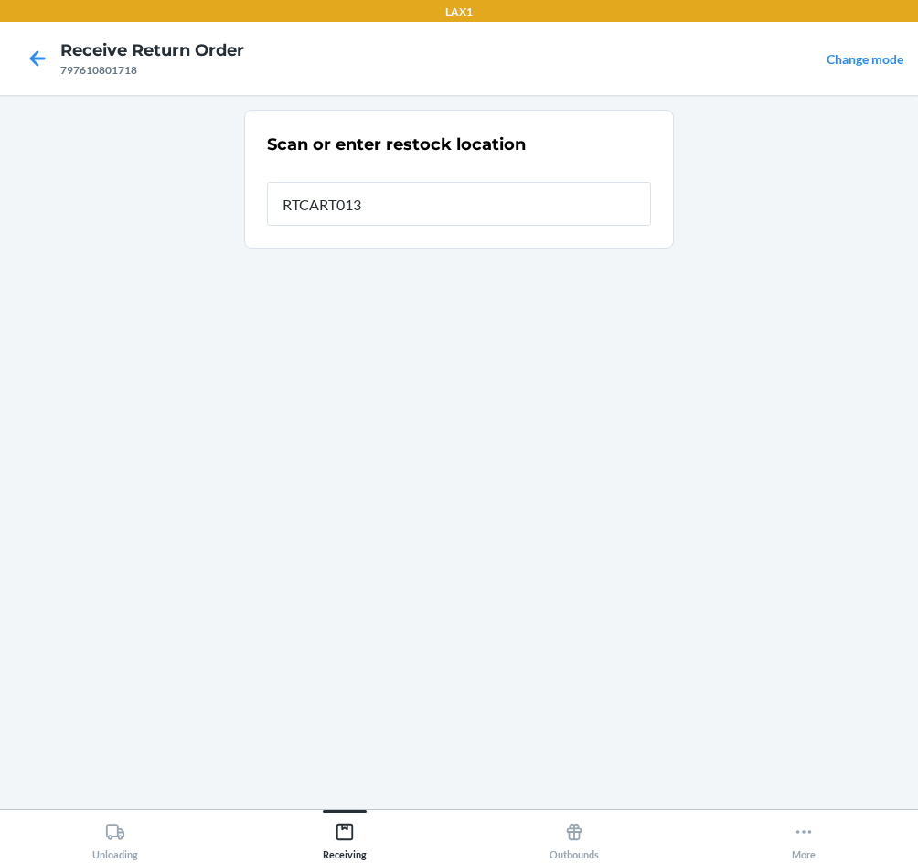
type input "RTCART013"
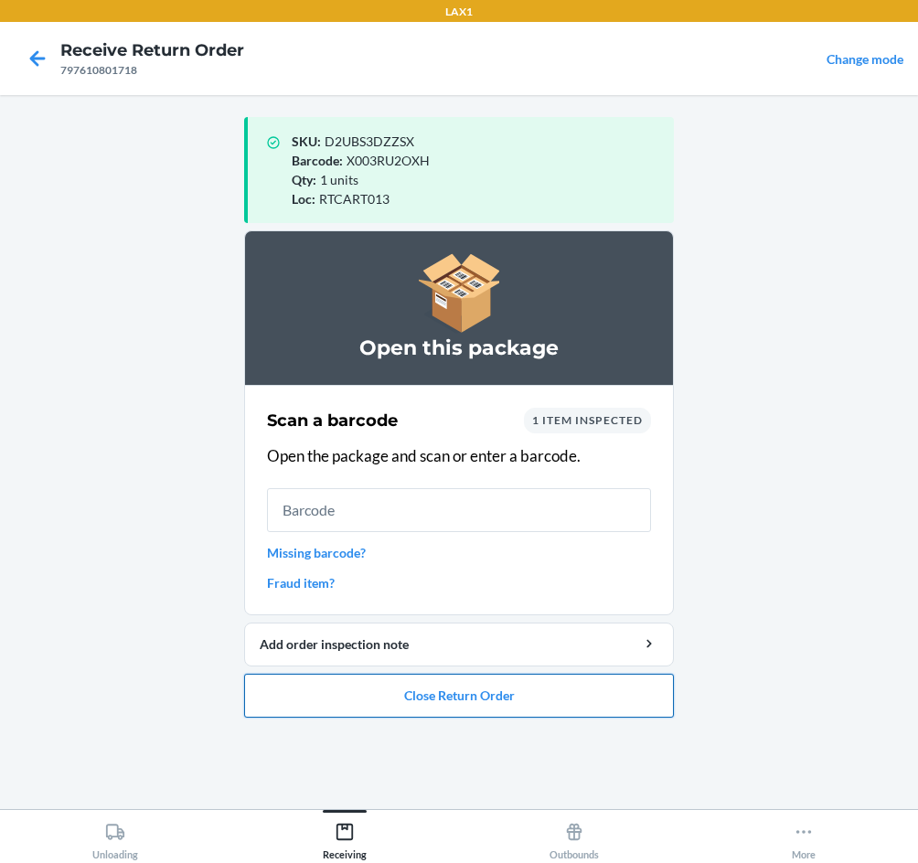
click at [452, 694] on button "Close Return Order" at bounding box center [459, 696] width 430 height 44
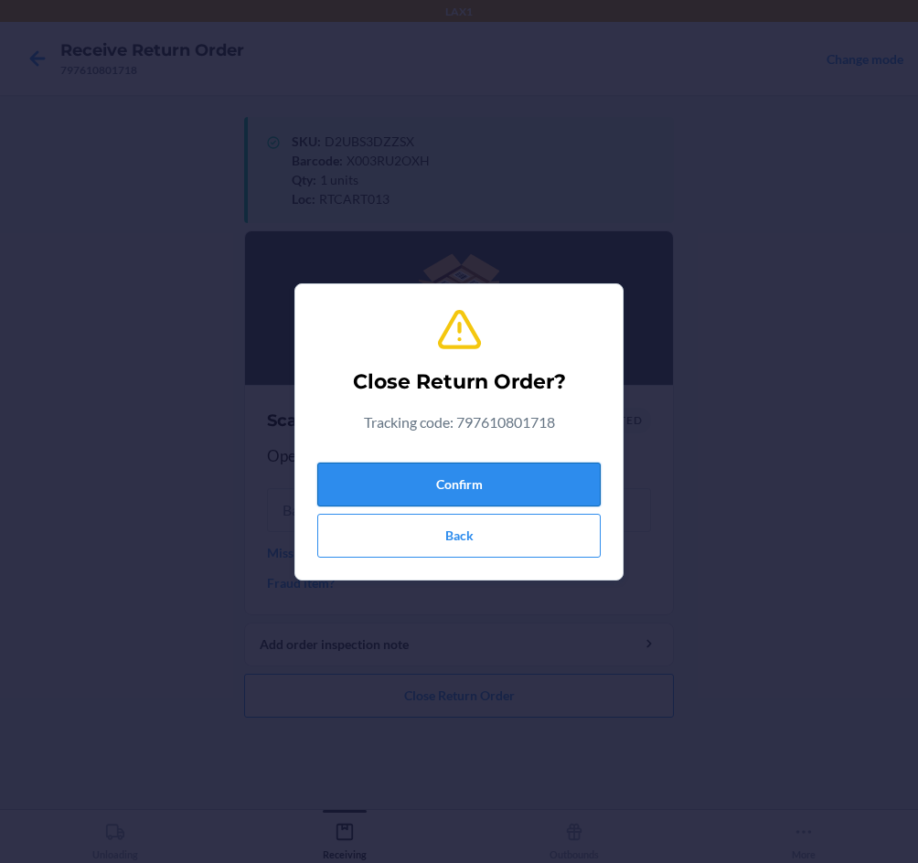
click at [452, 474] on button "Confirm" at bounding box center [458, 485] width 283 height 44
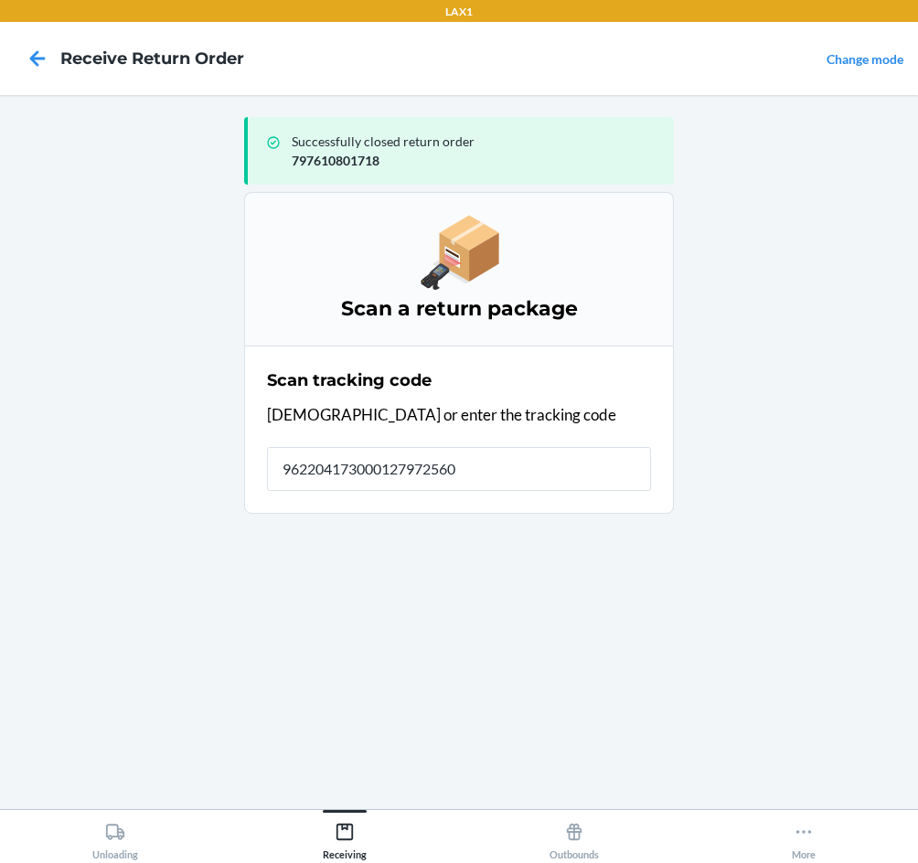
type input "9622041730001279725600"
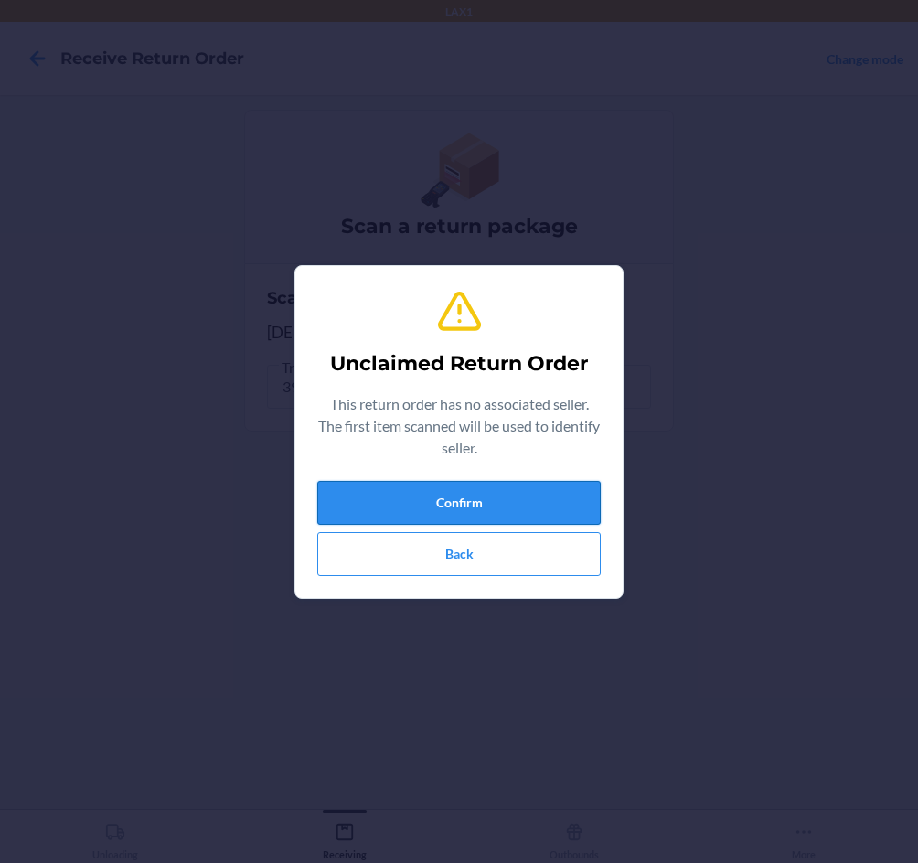
click at [465, 505] on button "Confirm" at bounding box center [458, 503] width 283 height 44
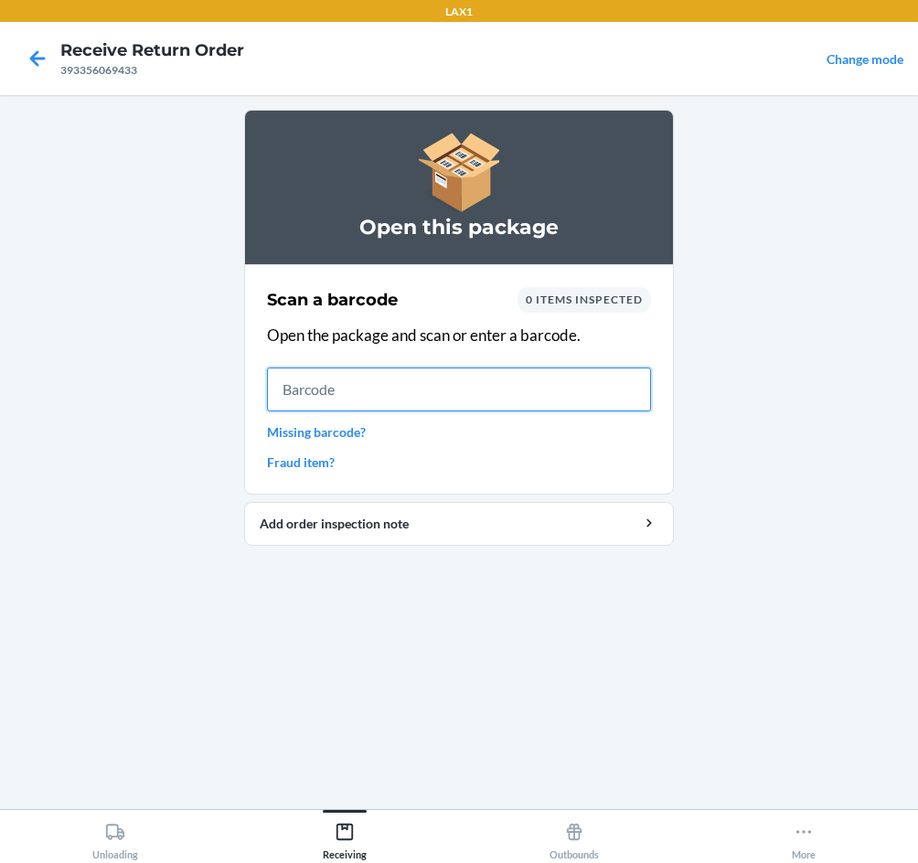
click at [462, 402] on input "text" at bounding box center [459, 389] width 384 height 44
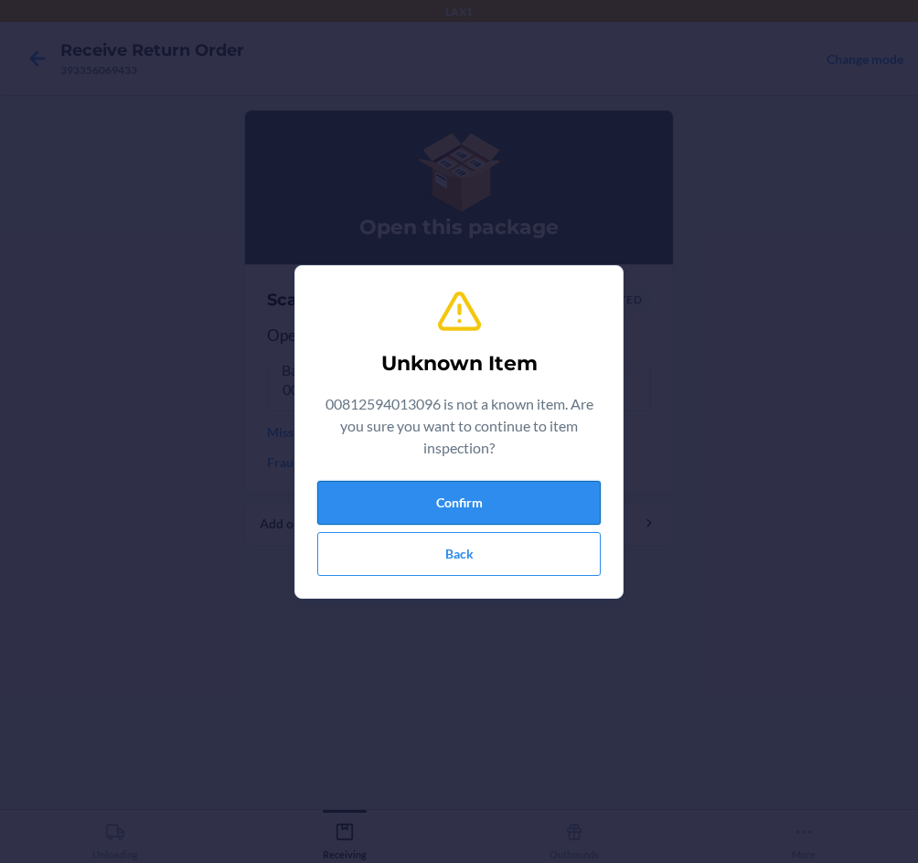
click at [474, 509] on button "Confirm" at bounding box center [458, 503] width 283 height 44
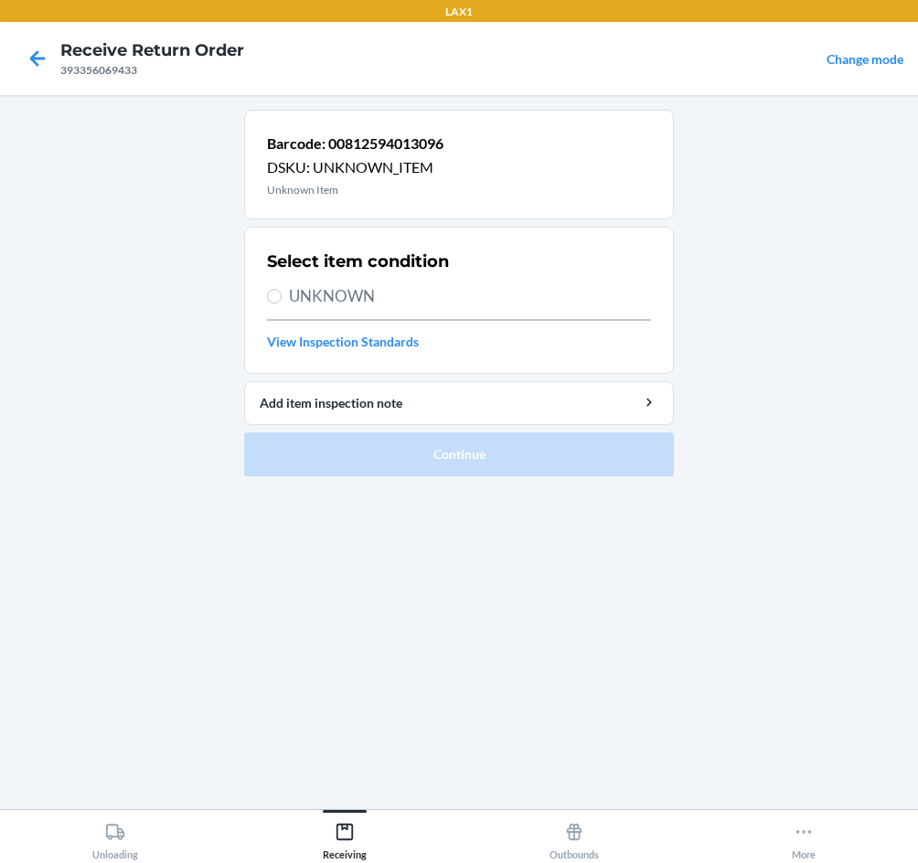
click at [287, 295] on label "UNKNOWN" at bounding box center [459, 296] width 384 height 24
click at [282, 295] on input "UNKNOWN" at bounding box center [274, 296] width 15 height 15
radio input "true"
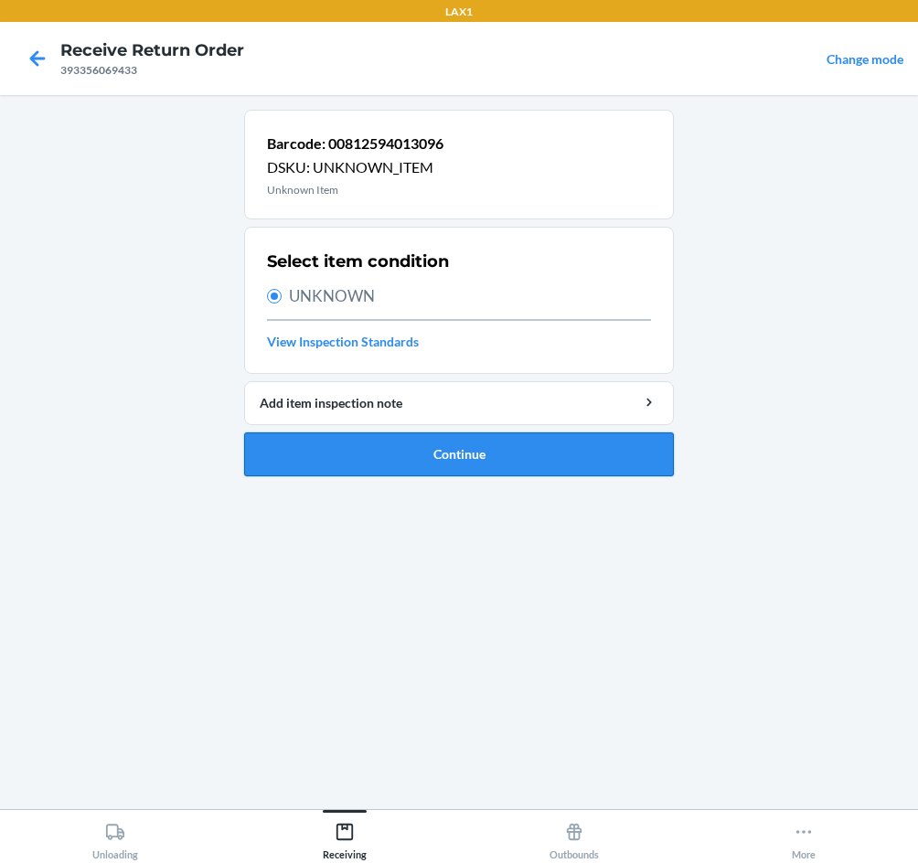
click at [489, 456] on button "Continue" at bounding box center [459, 454] width 430 height 44
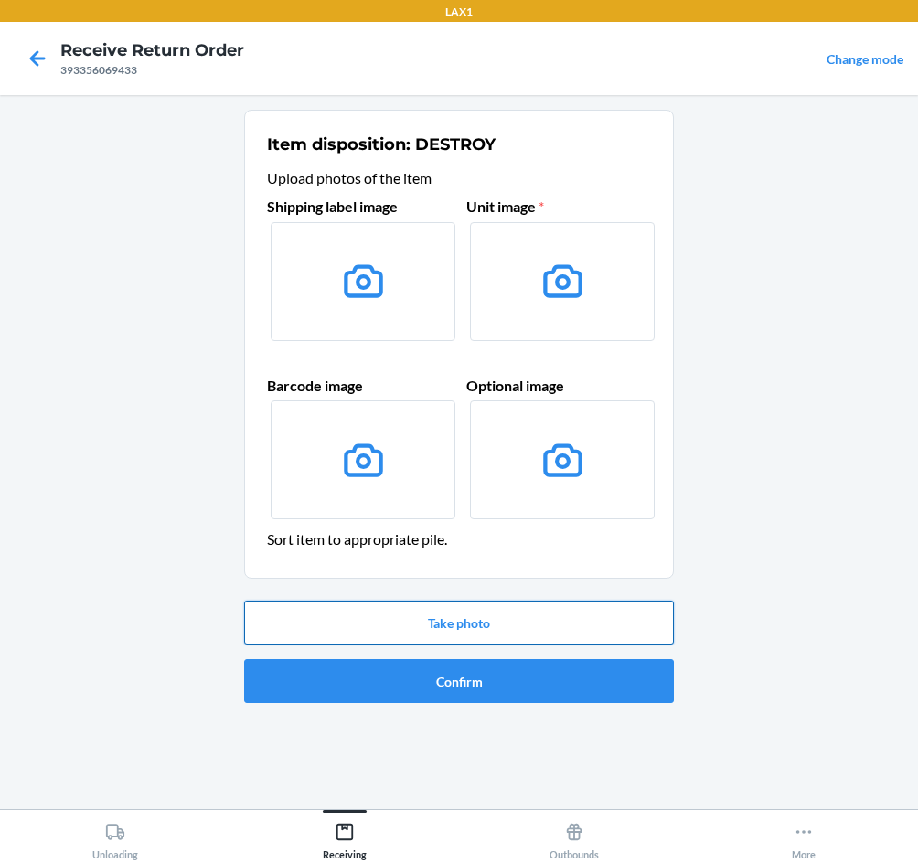
click at [495, 633] on button "Take photo" at bounding box center [459, 623] width 430 height 44
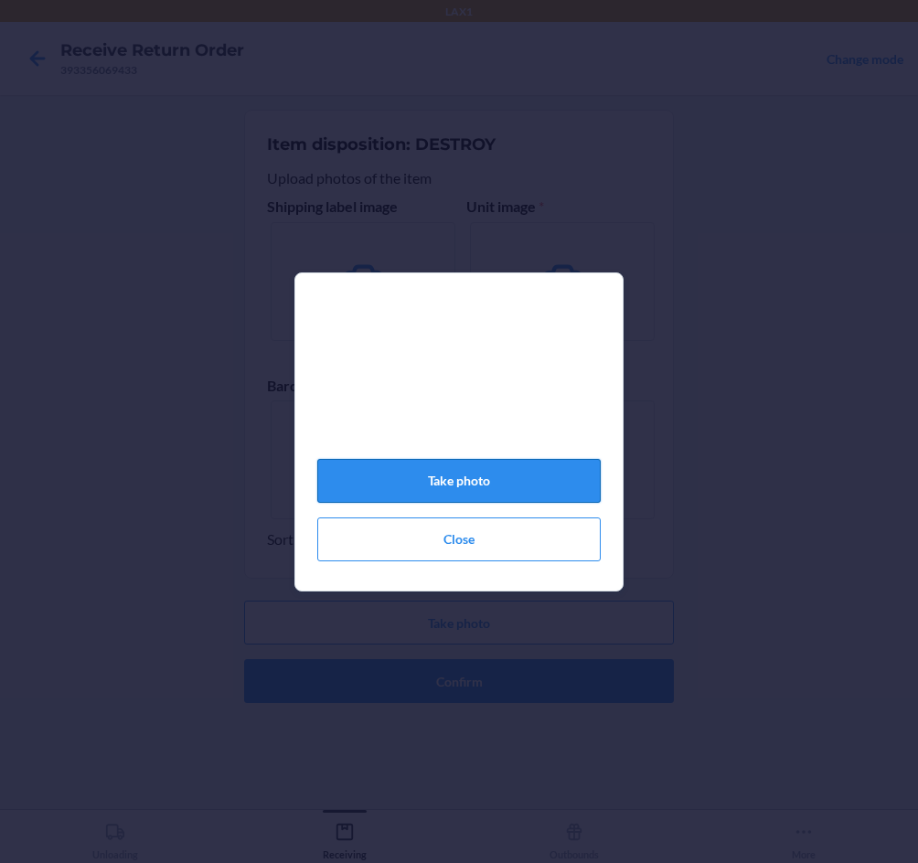
click at [535, 497] on button "Take photo" at bounding box center [458, 481] width 283 height 44
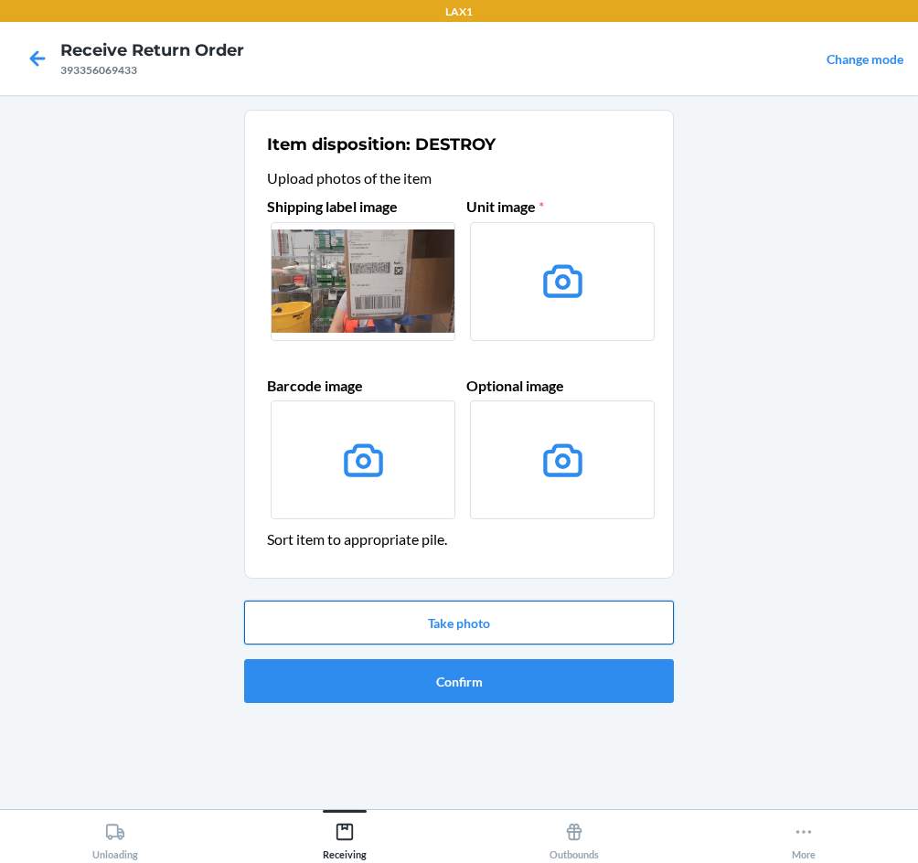
click at [548, 631] on button "Take photo" at bounding box center [459, 623] width 430 height 44
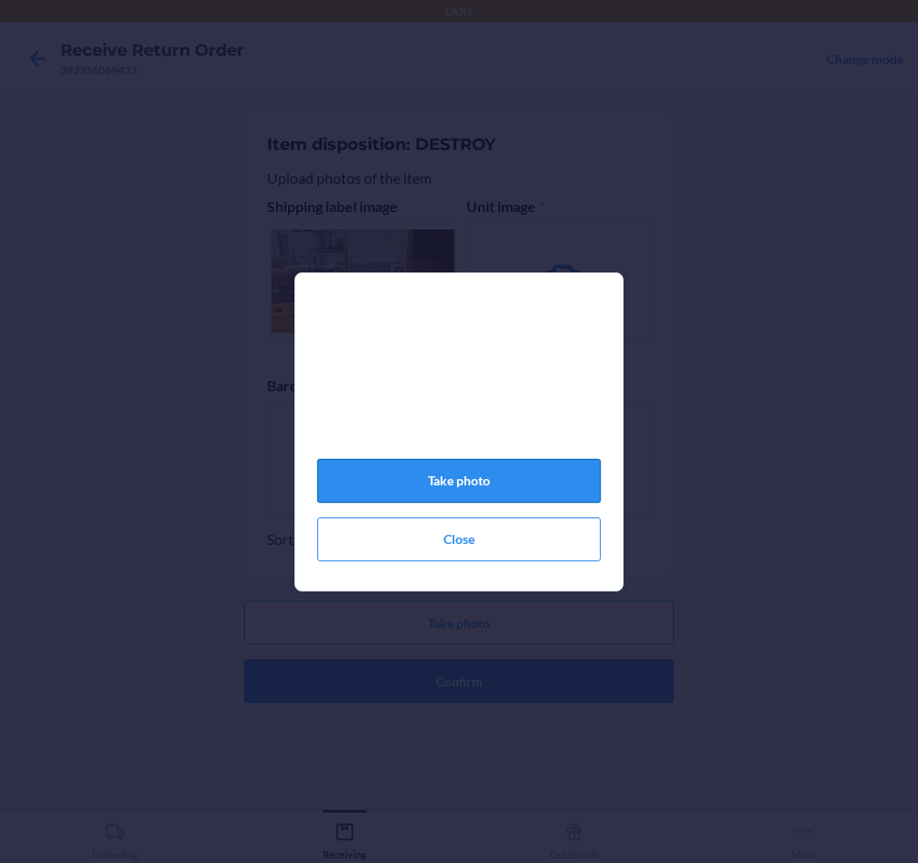
click at [490, 474] on button "Take photo" at bounding box center [458, 481] width 283 height 44
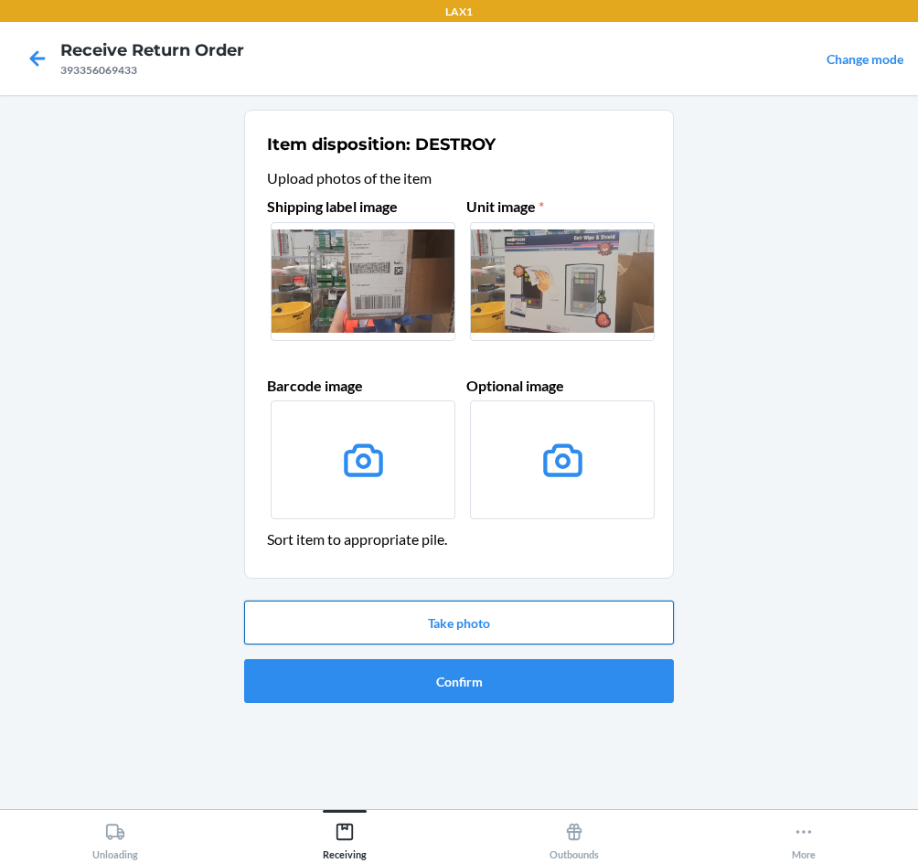
click at [551, 619] on button "Take photo" at bounding box center [459, 623] width 430 height 44
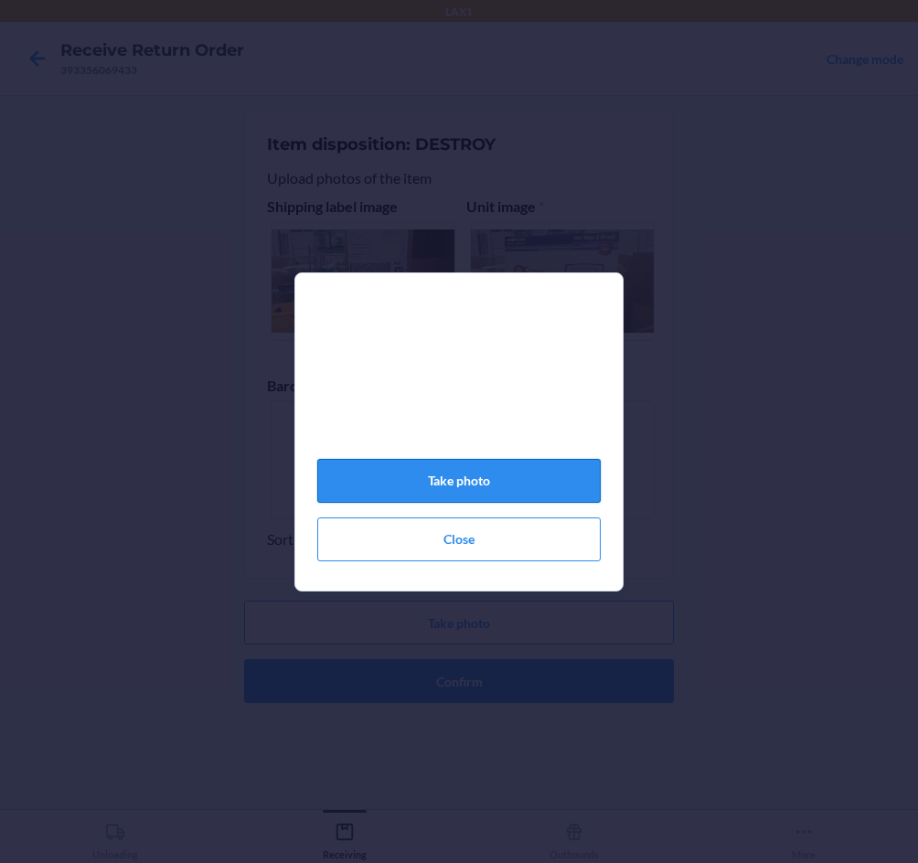
click at [515, 486] on button "Take photo" at bounding box center [458, 481] width 283 height 44
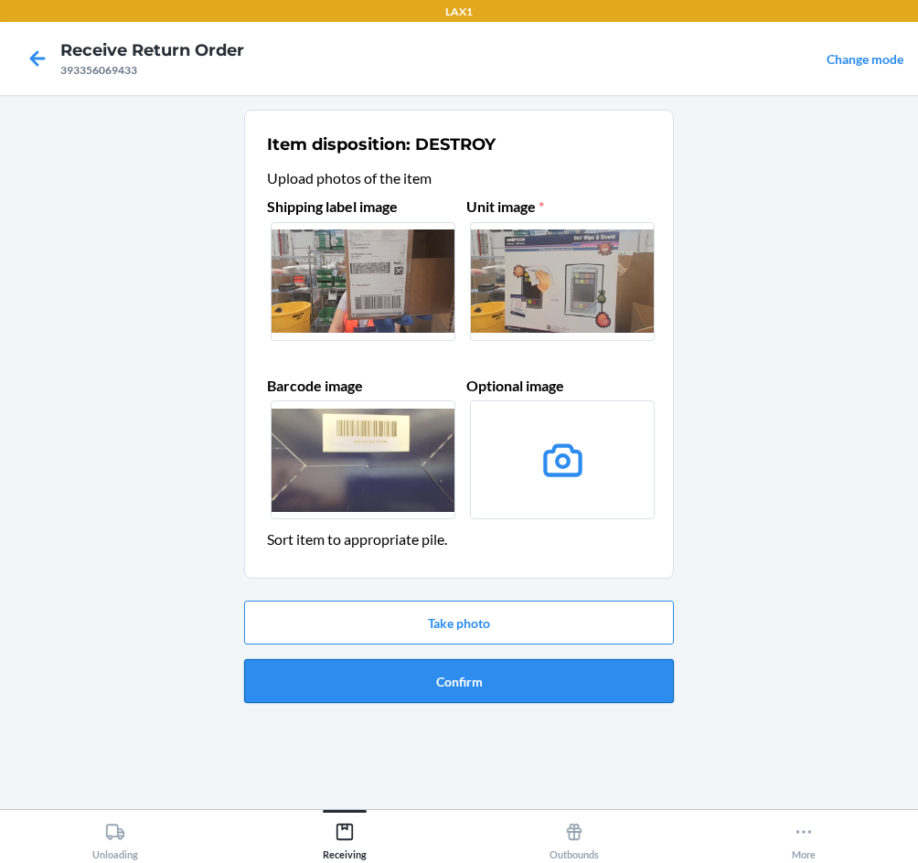
click at [554, 678] on button "Confirm" at bounding box center [459, 681] width 430 height 44
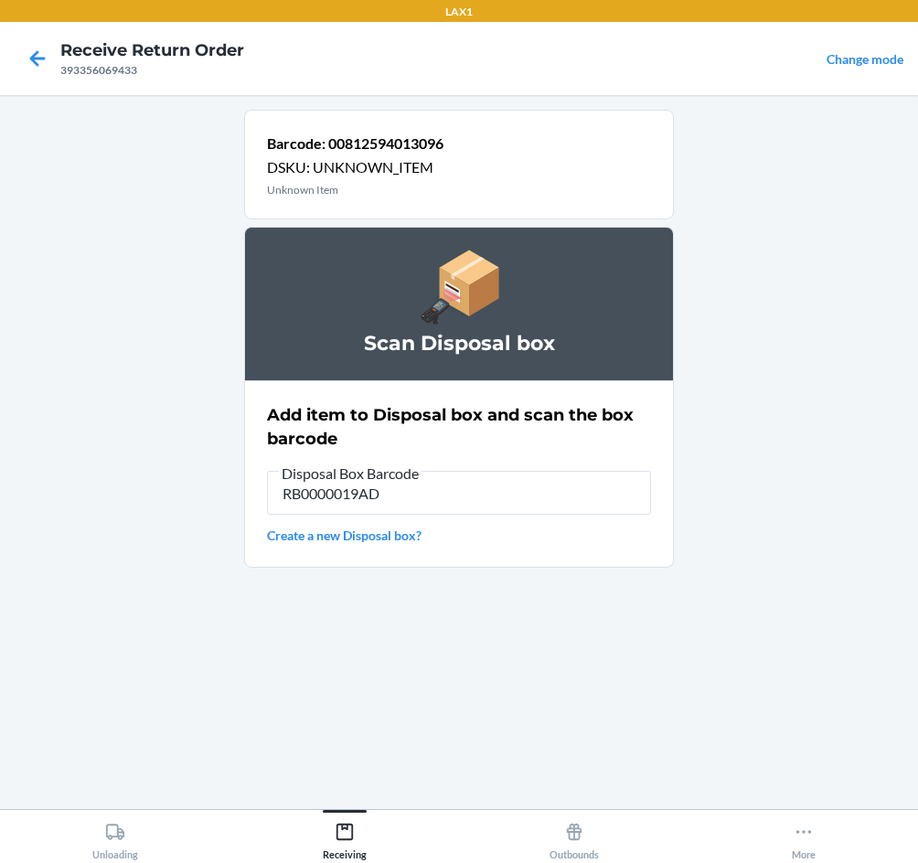
type input "RB0000019AD"
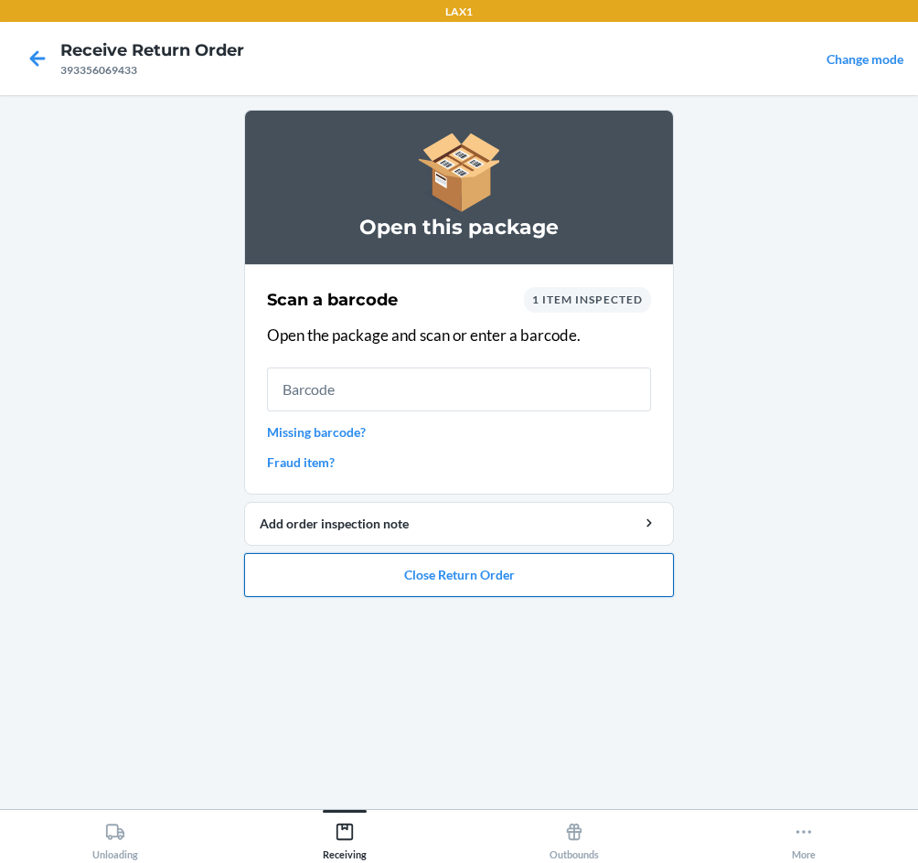
click at [569, 576] on button "Close Return Order" at bounding box center [459, 575] width 430 height 44
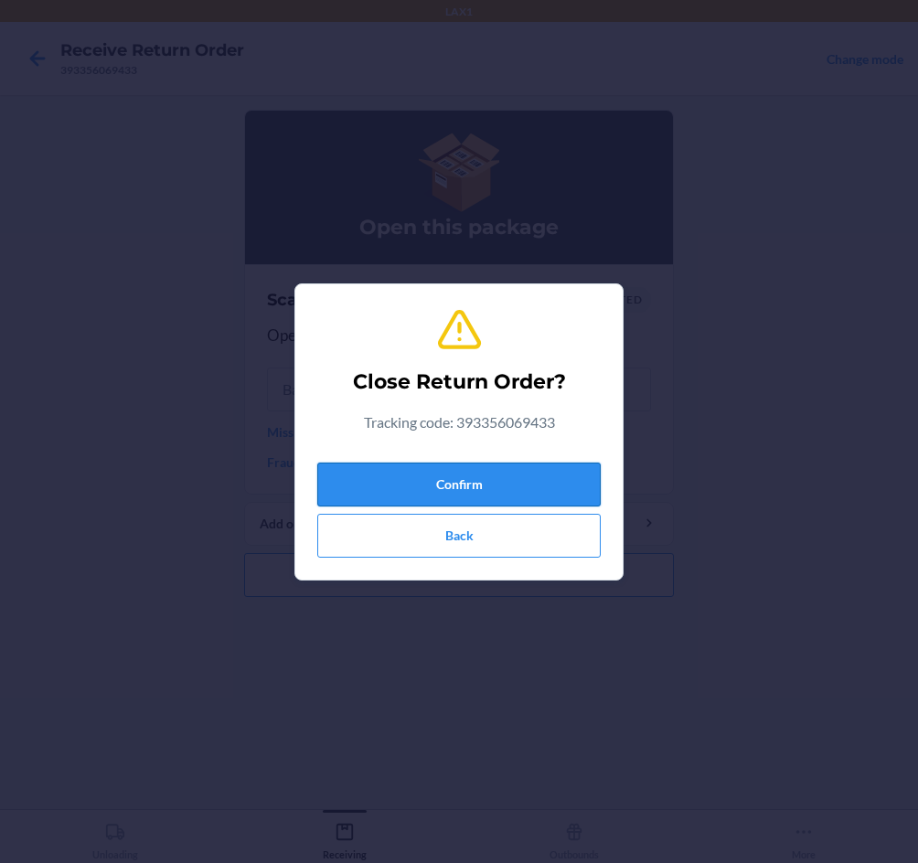
click at [523, 487] on button "Confirm" at bounding box center [458, 485] width 283 height 44
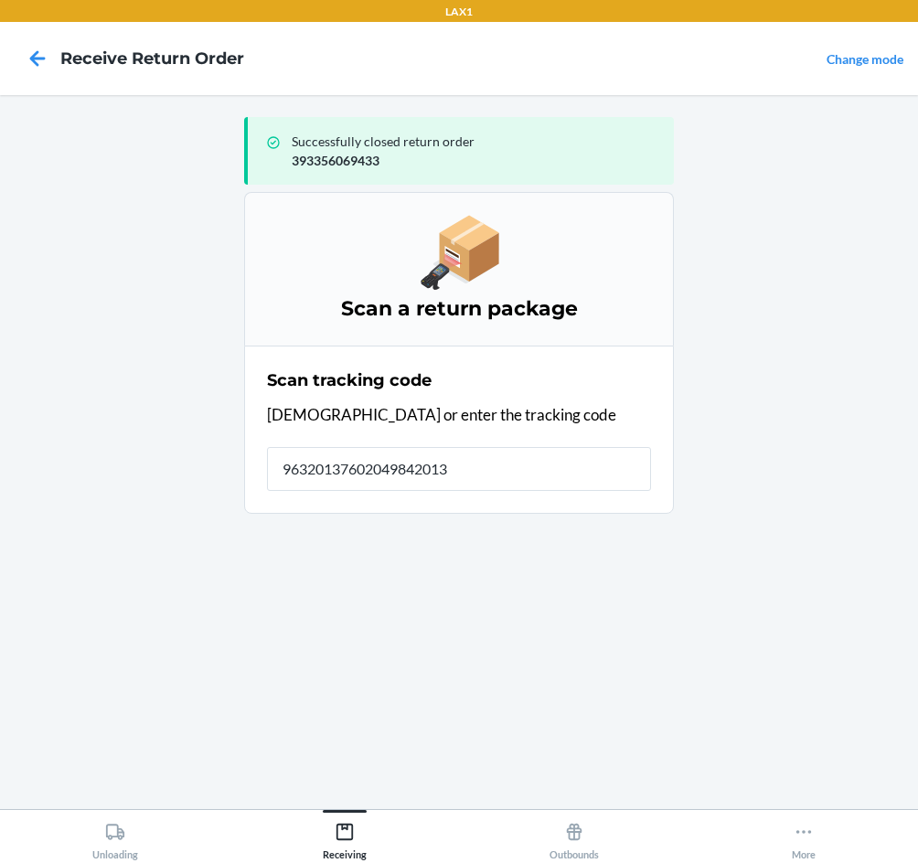
type input "963201376020498420130"
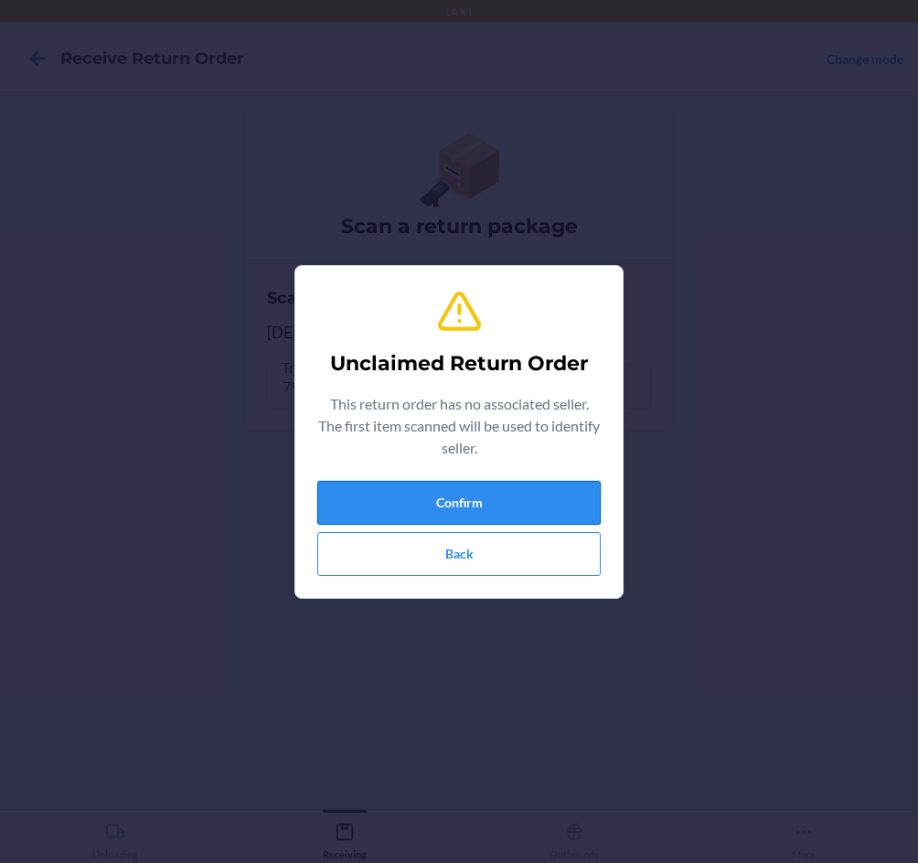
click at [499, 485] on button "Confirm" at bounding box center [458, 503] width 283 height 44
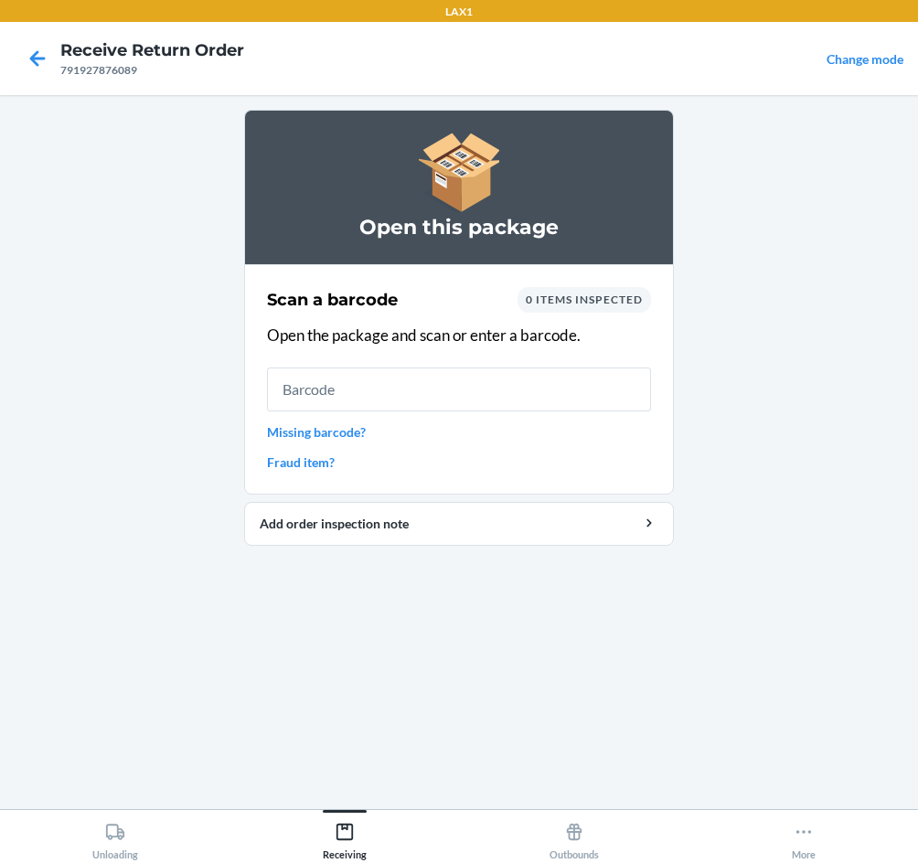
click at [365, 430] on link "Missing barcode?" at bounding box center [459, 431] width 384 height 19
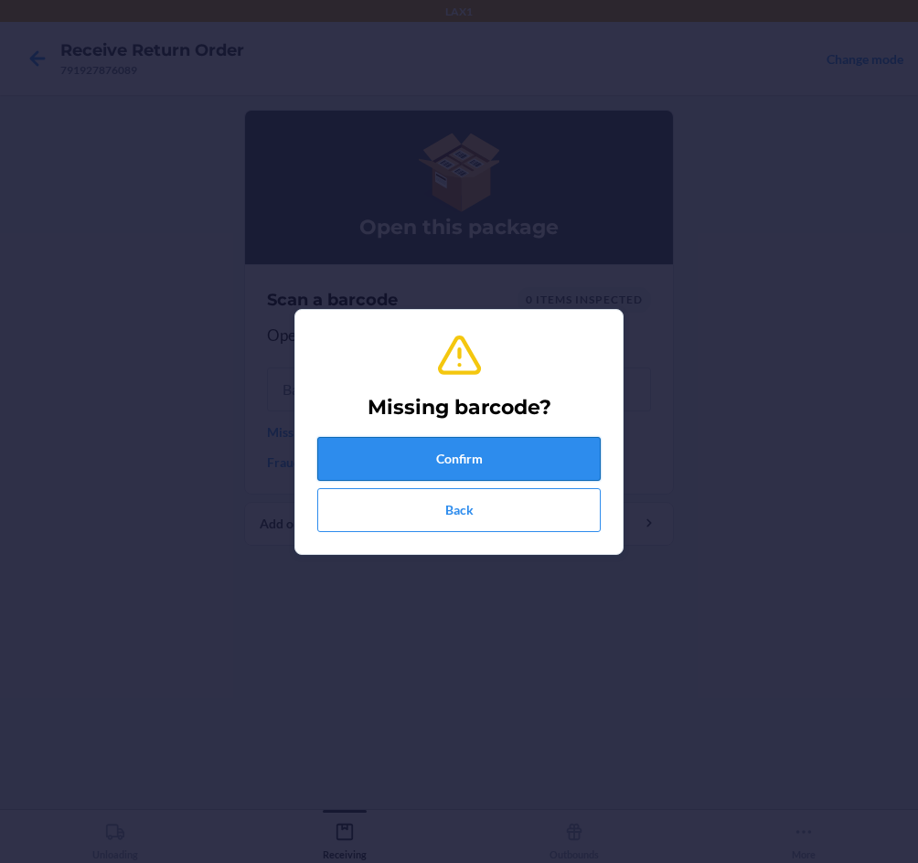
click at [504, 458] on button "Confirm" at bounding box center [458, 459] width 283 height 44
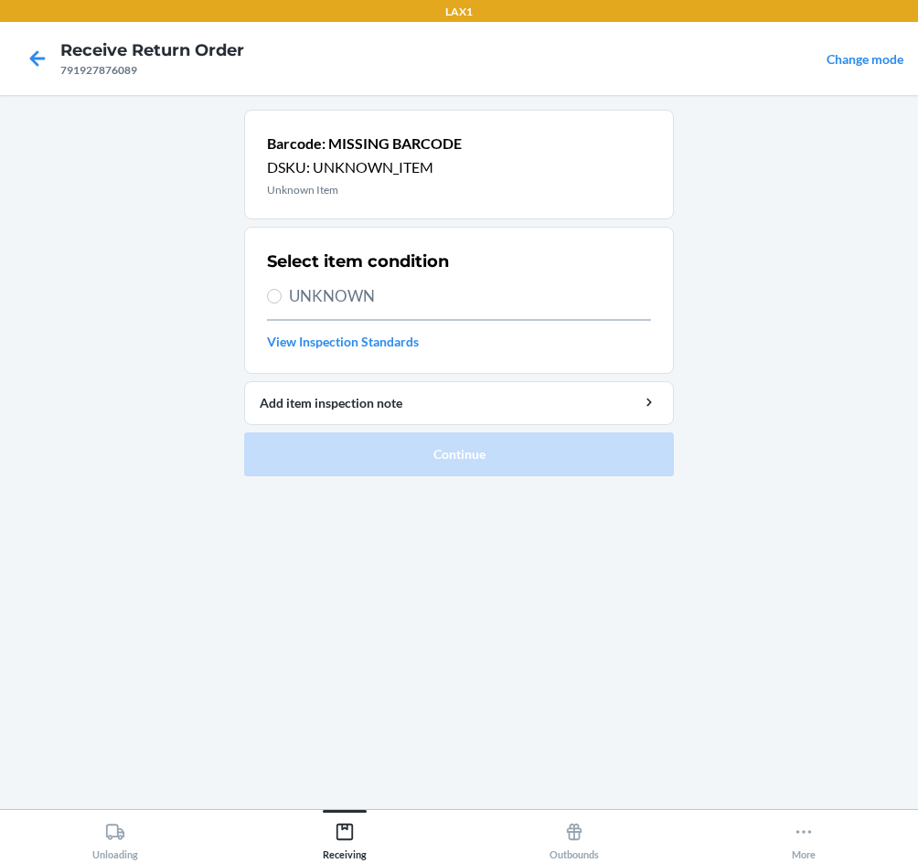
click at [353, 293] on span "UNKNOWN" at bounding box center [470, 296] width 362 height 24
click at [282, 293] on input "UNKNOWN" at bounding box center [274, 296] width 15 height 15
radio input "true"
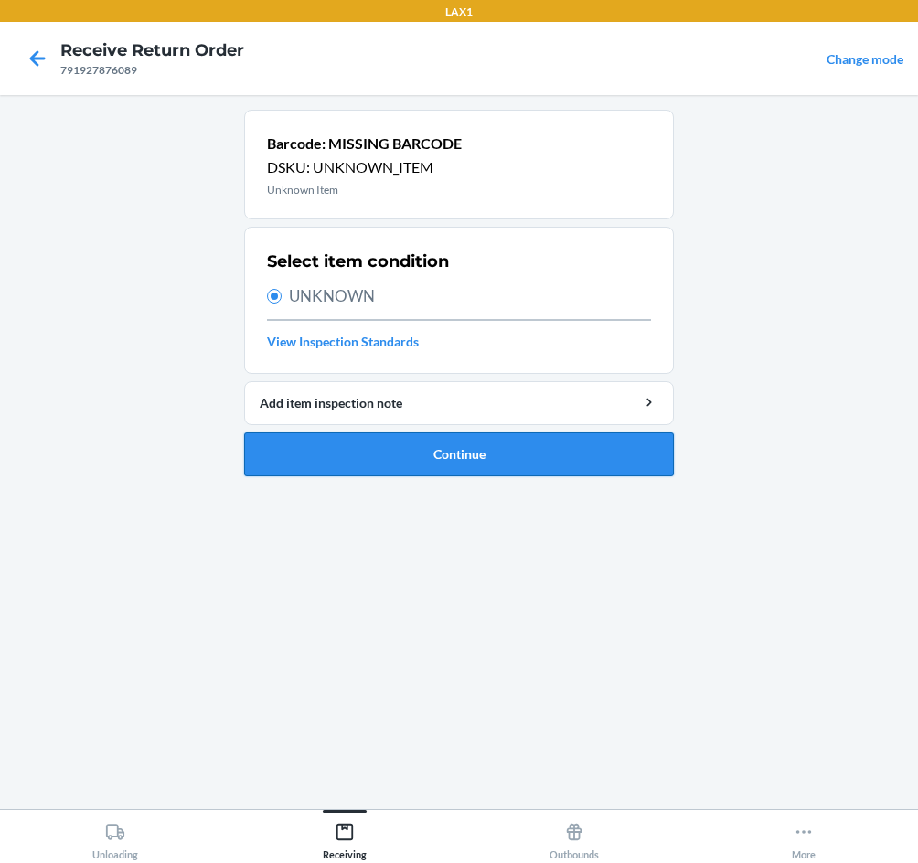
click at [536, 463] on button "Continue" at bounding box center [459, 454] width 430 height 44
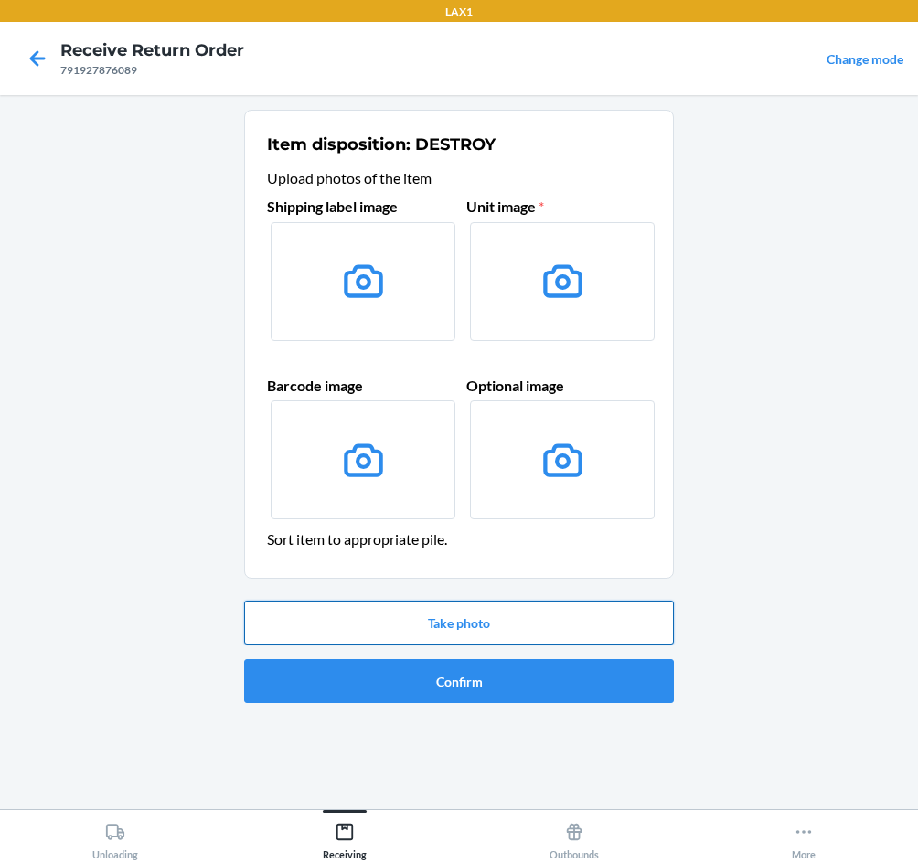
click at [504, 619] on button "Take photo" at bounding box center [459, 623] width 430 height 44
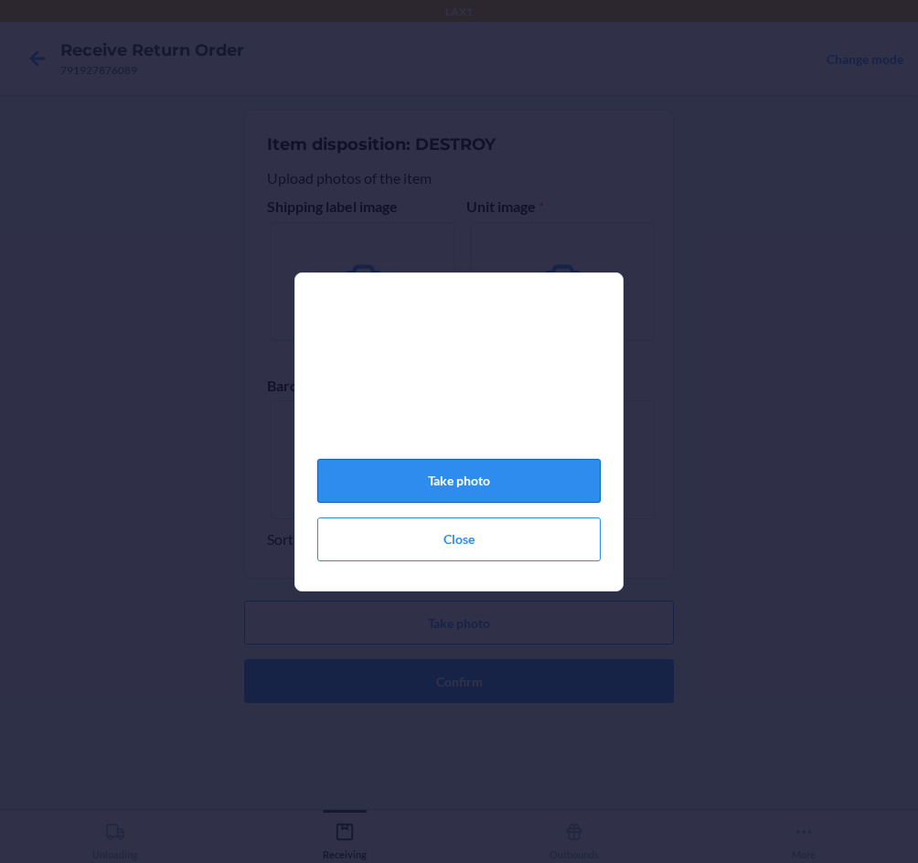
click at [393, 503] on button "Take photo" at bounding box center [458, 481] width 283 height 44
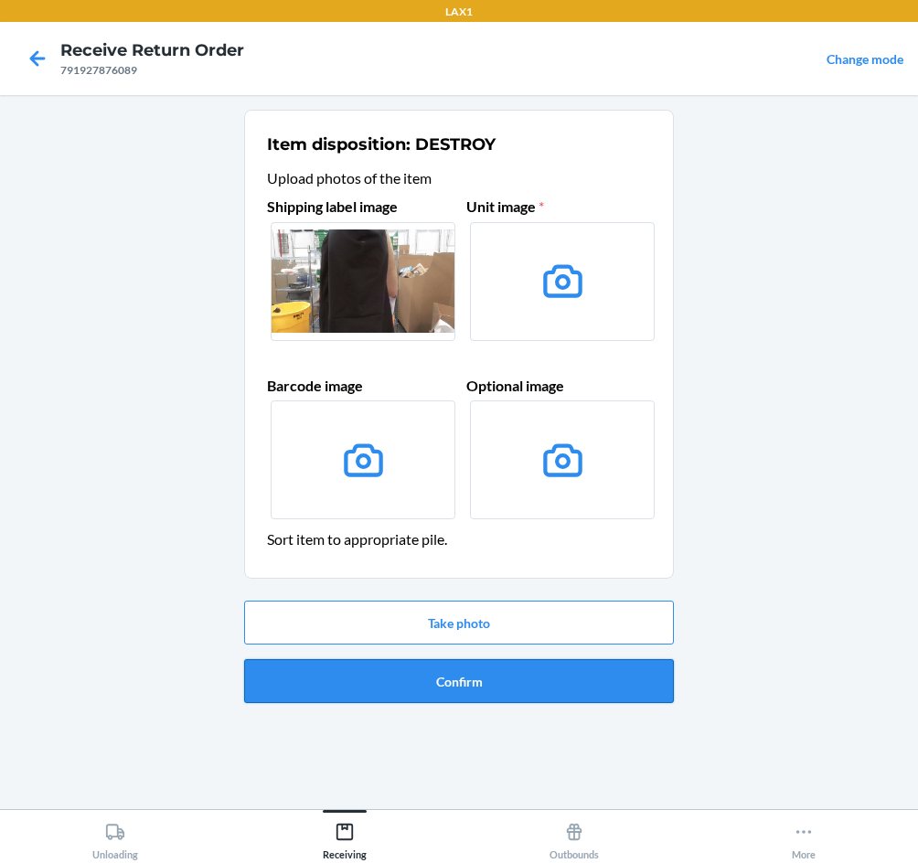
click at [582, 684] on button "Confirm" at bounding box center [459, 681] width 430 height 44
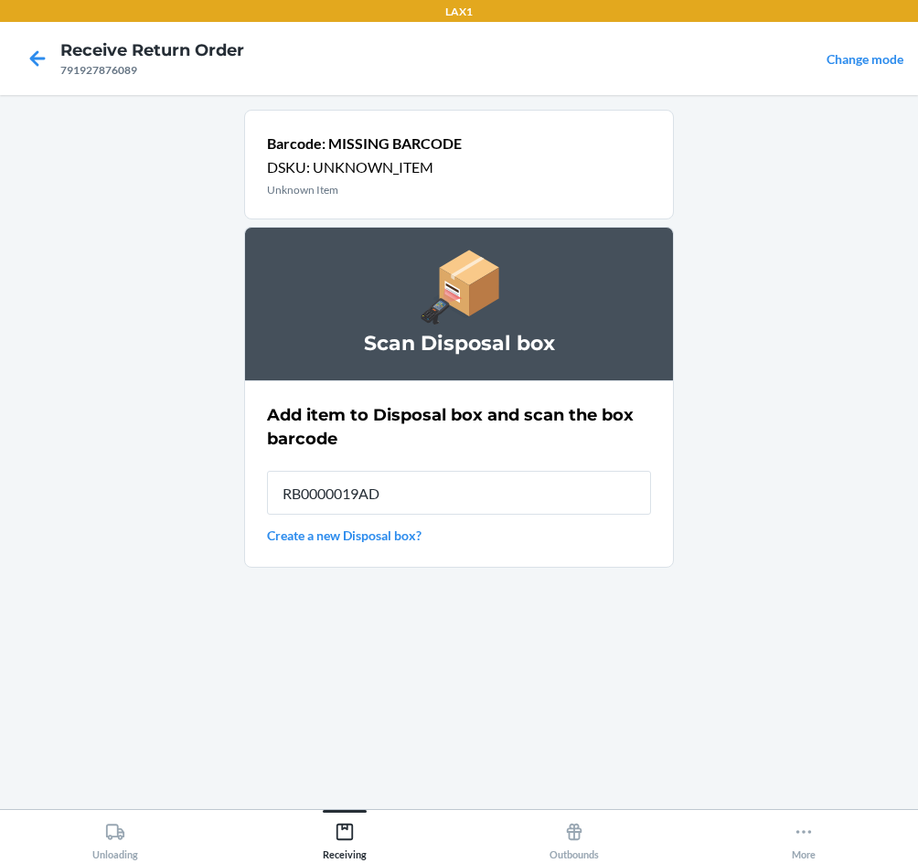
type input "RB0000019AD"
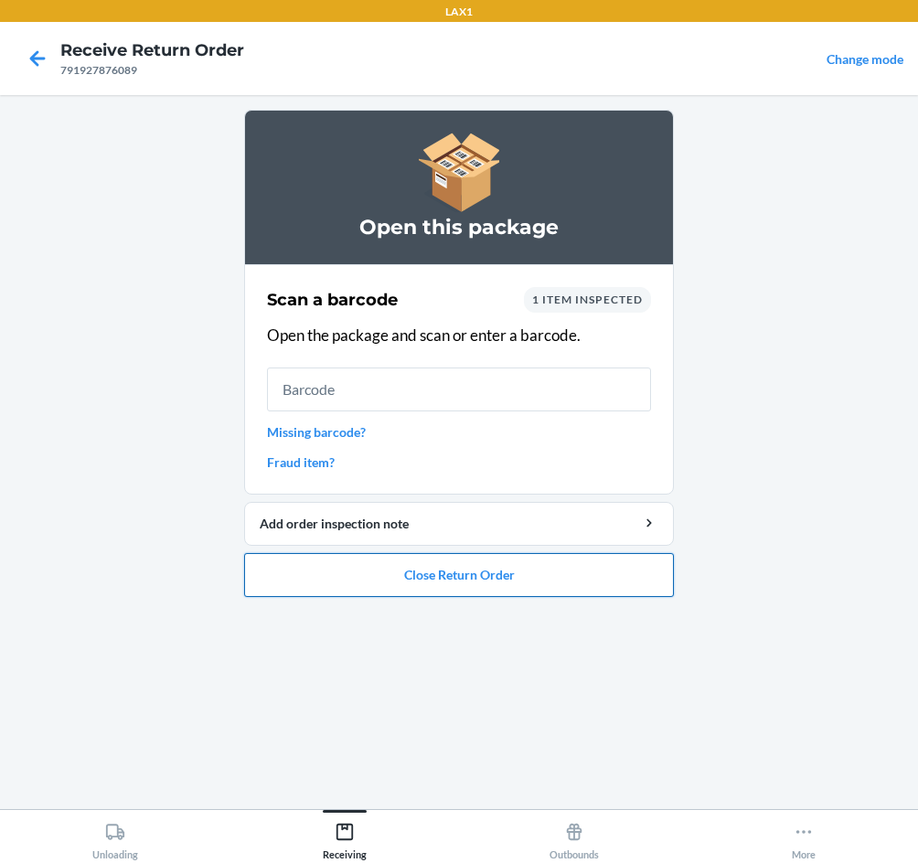
click at [512, 578] on button "Close Return Order" at bounding box center [459, 575] width 430 height 44
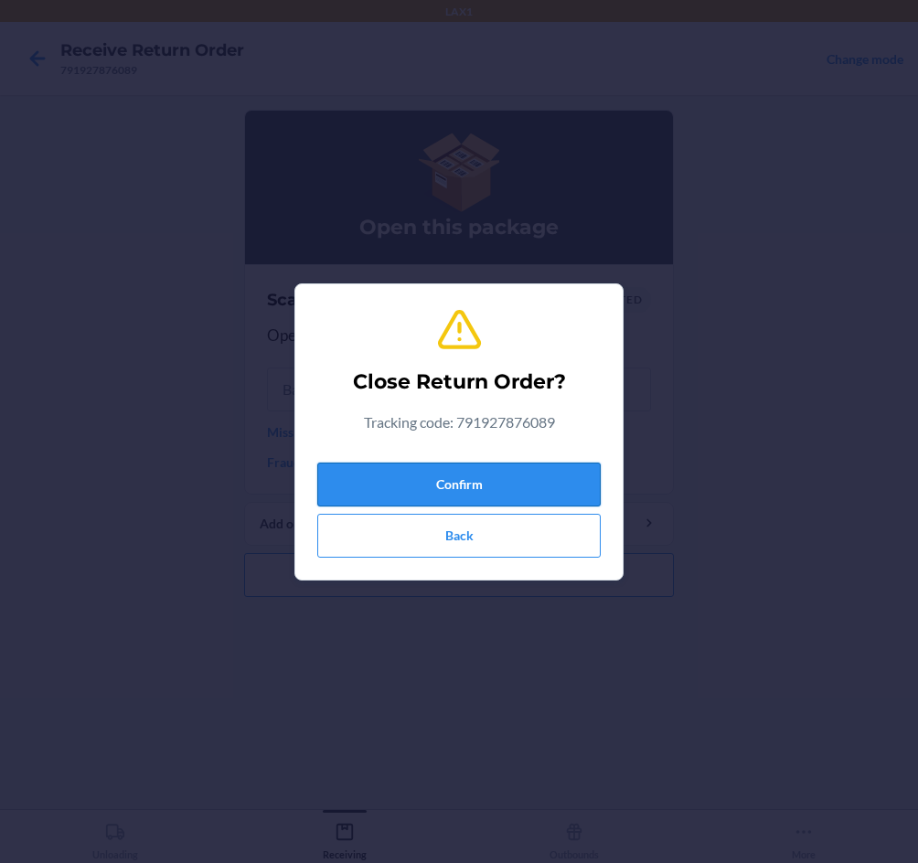
click at [556, 495] on button "Confirm" at bounding box center [458, 485] width 283 height 44
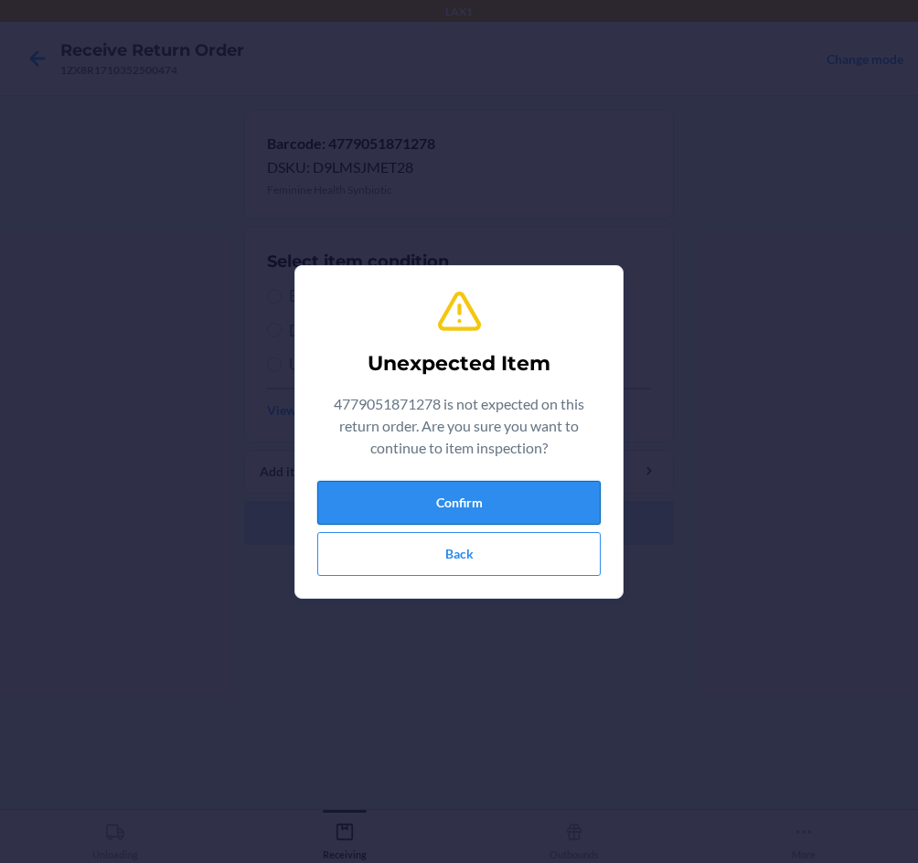
click at [513, 512] on button "Confirm" at bounding box center [458, 503] width 283 height 44
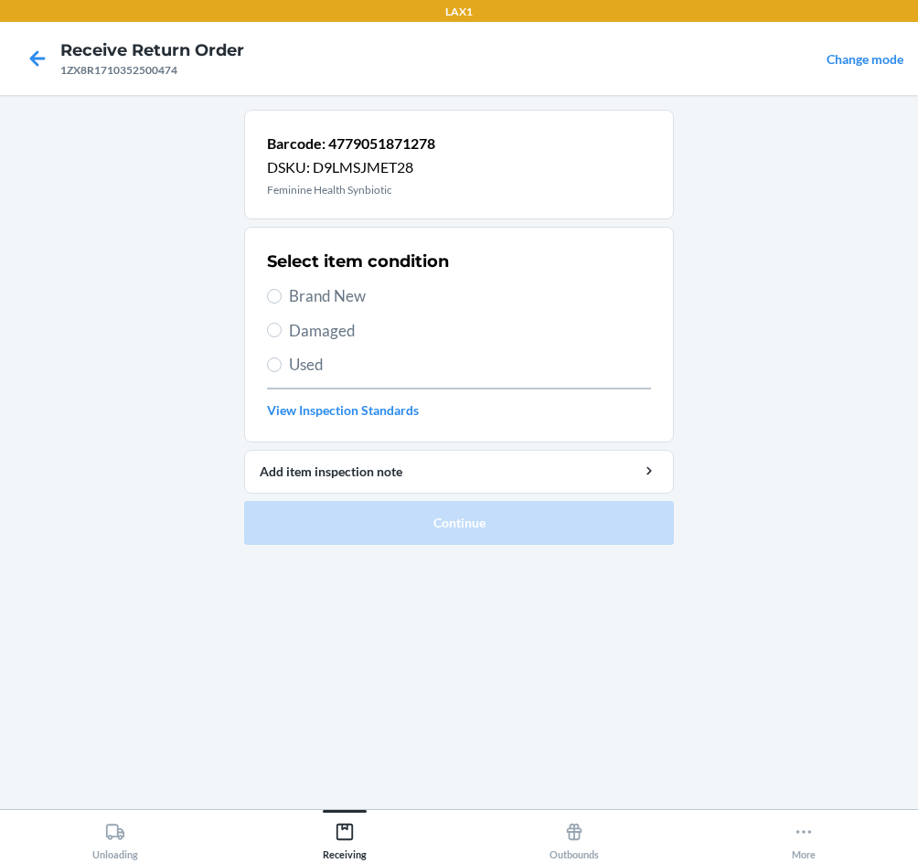
click at [325, 291] on span "Brand New" at bounding box center [470, 296] width 362 height 24
click at [282, 291] on input "Brand New" at bounding box center [274, 296] width 15 height 15
radio input "true"
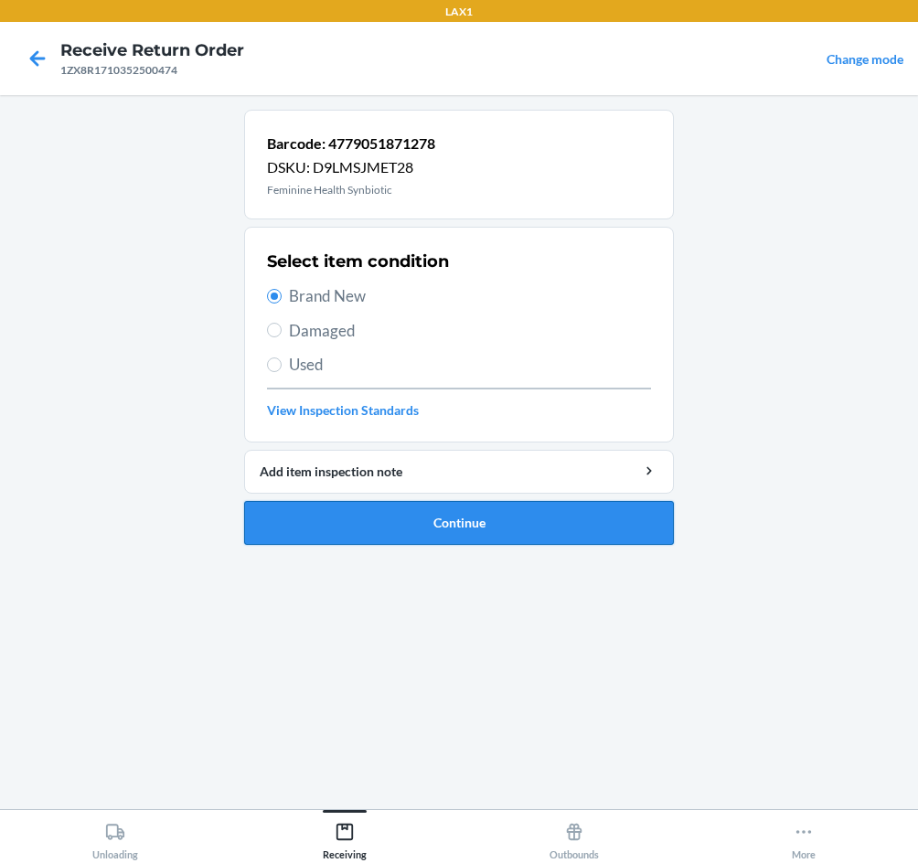
click at [463, 537] on button "Continue" at bounding box center [459, 523] width 430 height 44
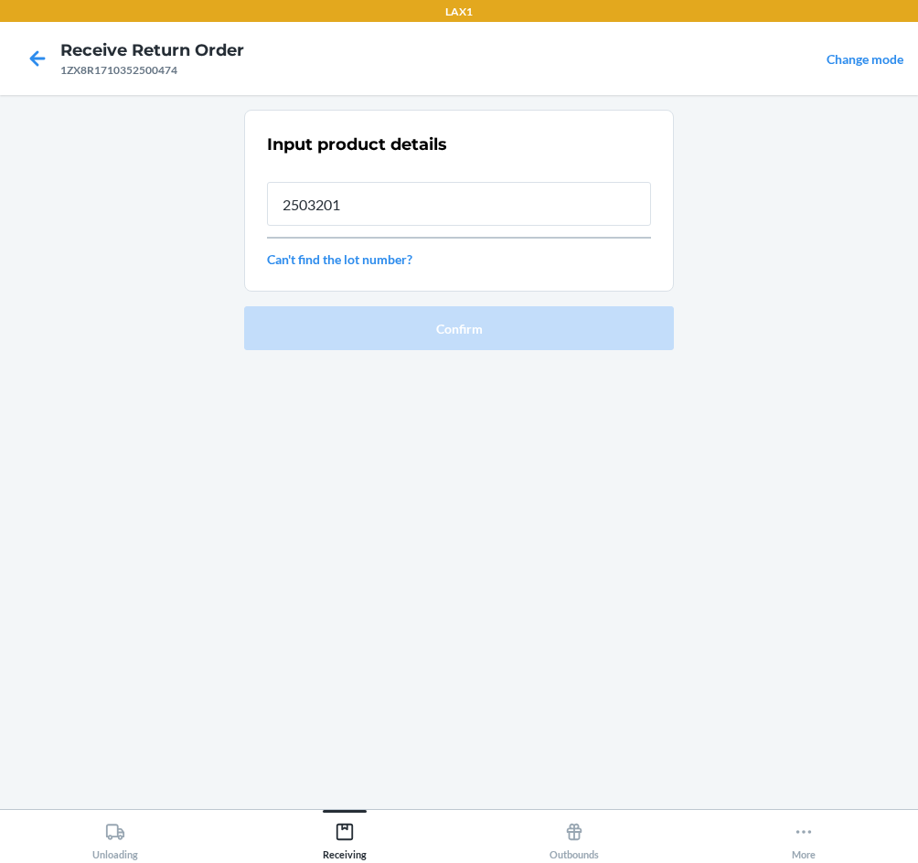
type input "2503201"
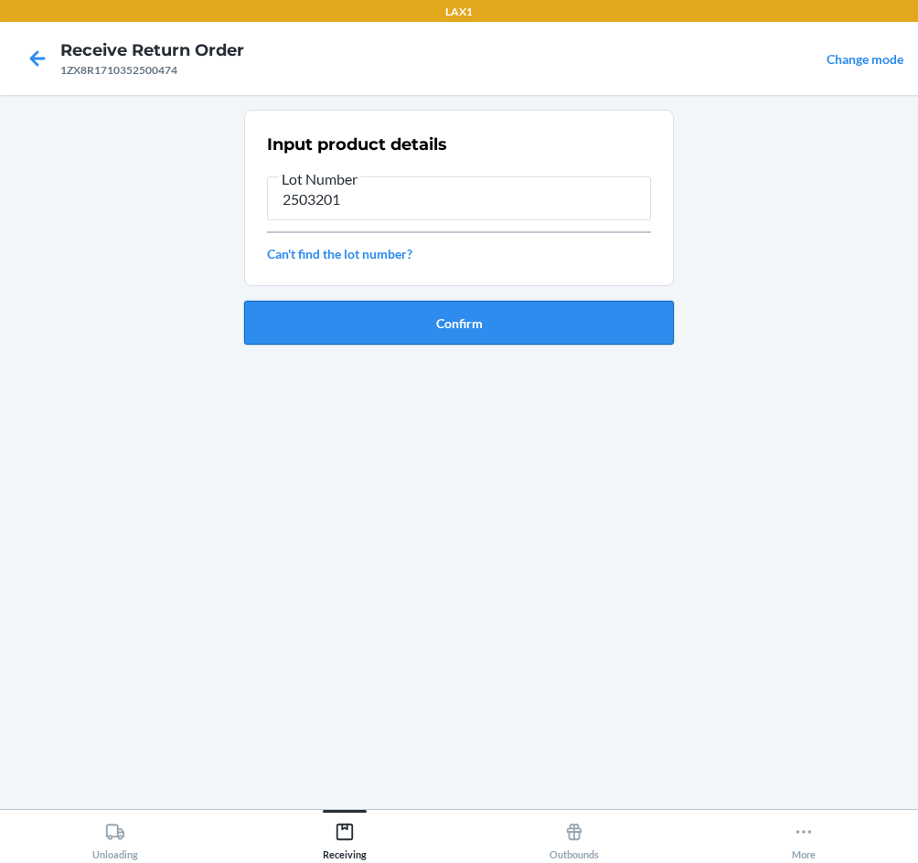
click at [463, 325] on button "Confirm" at bounding box center [459, 323] width 430 height 44
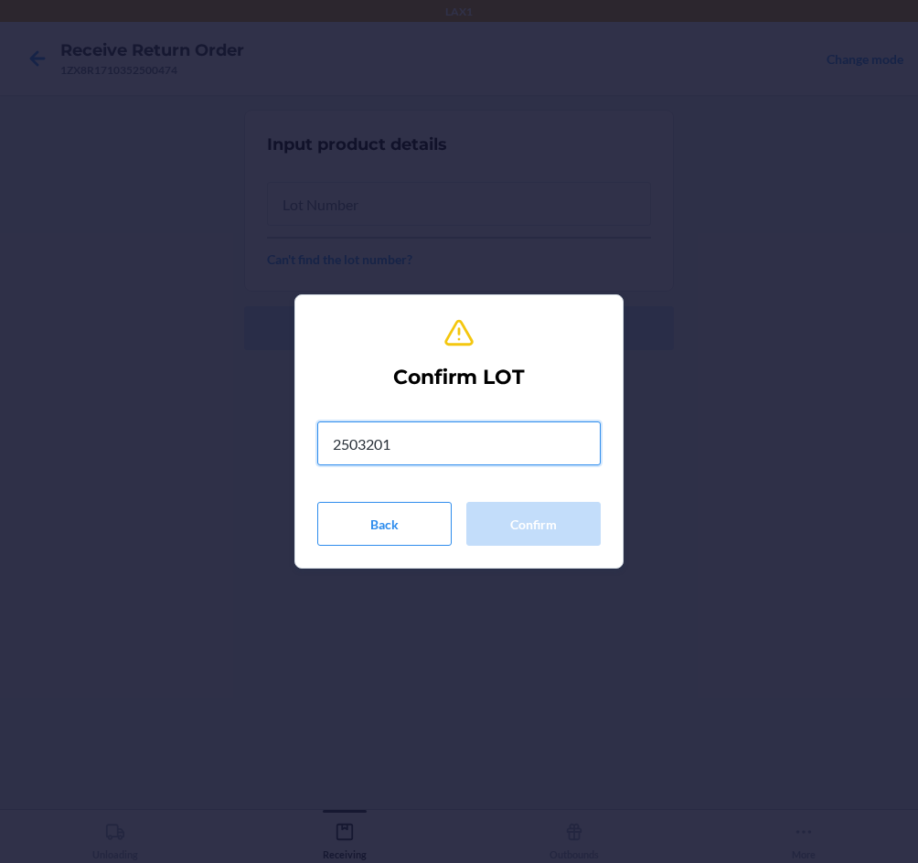
type input "2503201"
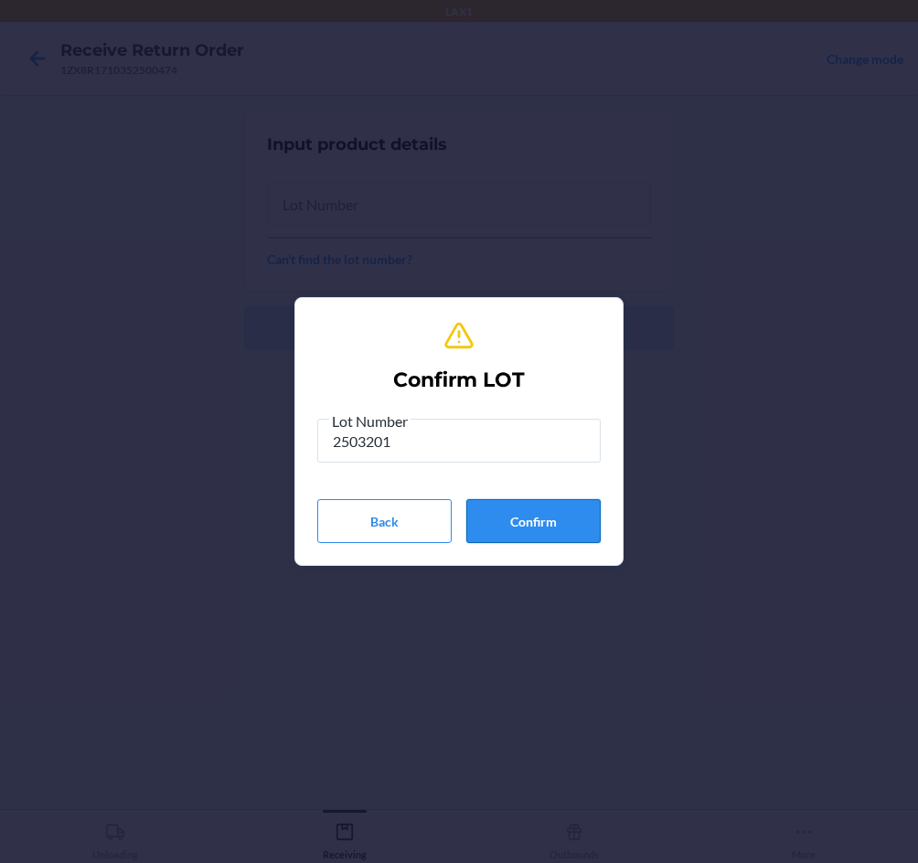
click at [559, 534] on button "Confirm" at bounding box center [533, 521] width 134 height 44
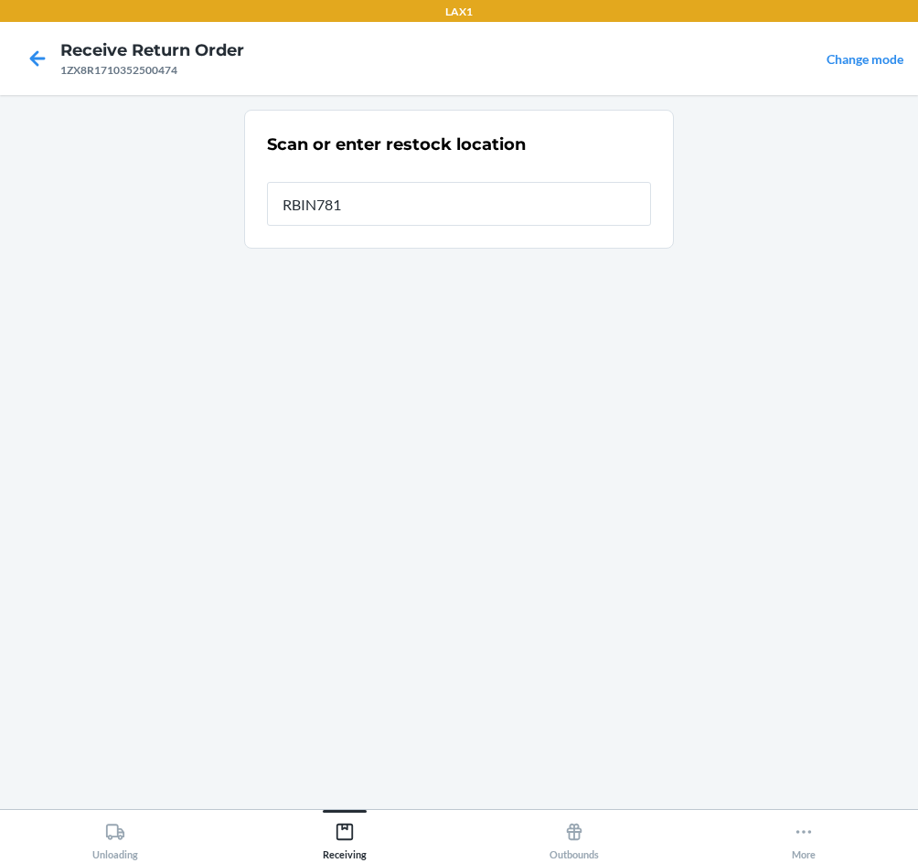
type input "RBIN781"
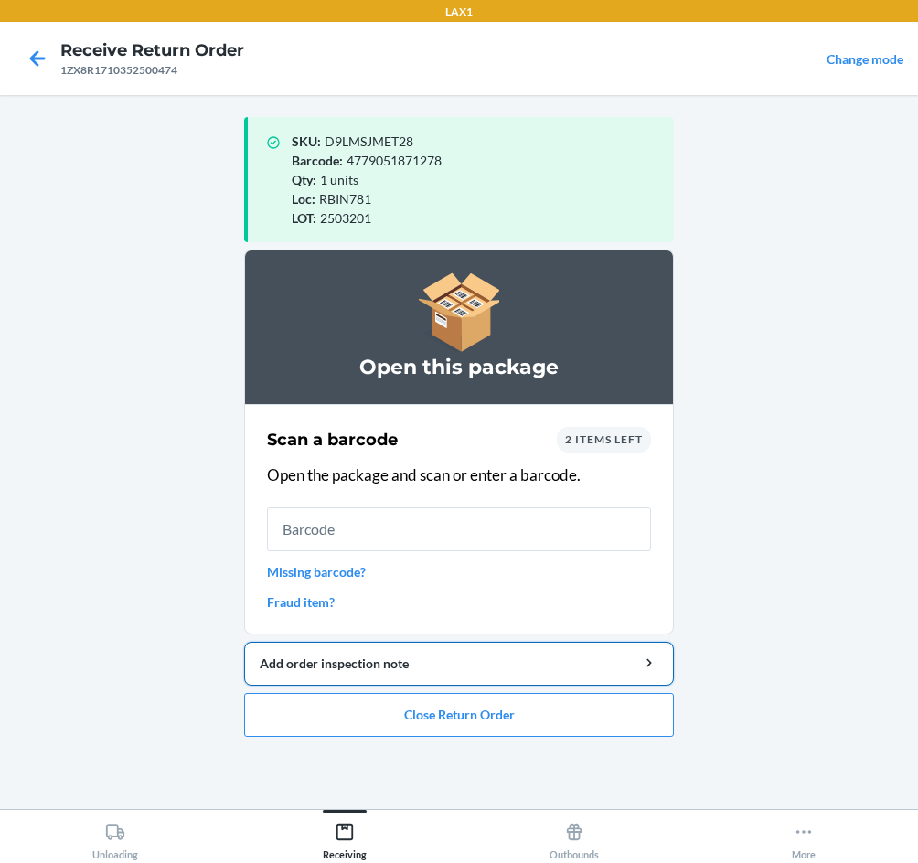
click at [478, 665] on div "Add order inspection note" at bounding box center [459, 663] width 399 height 19
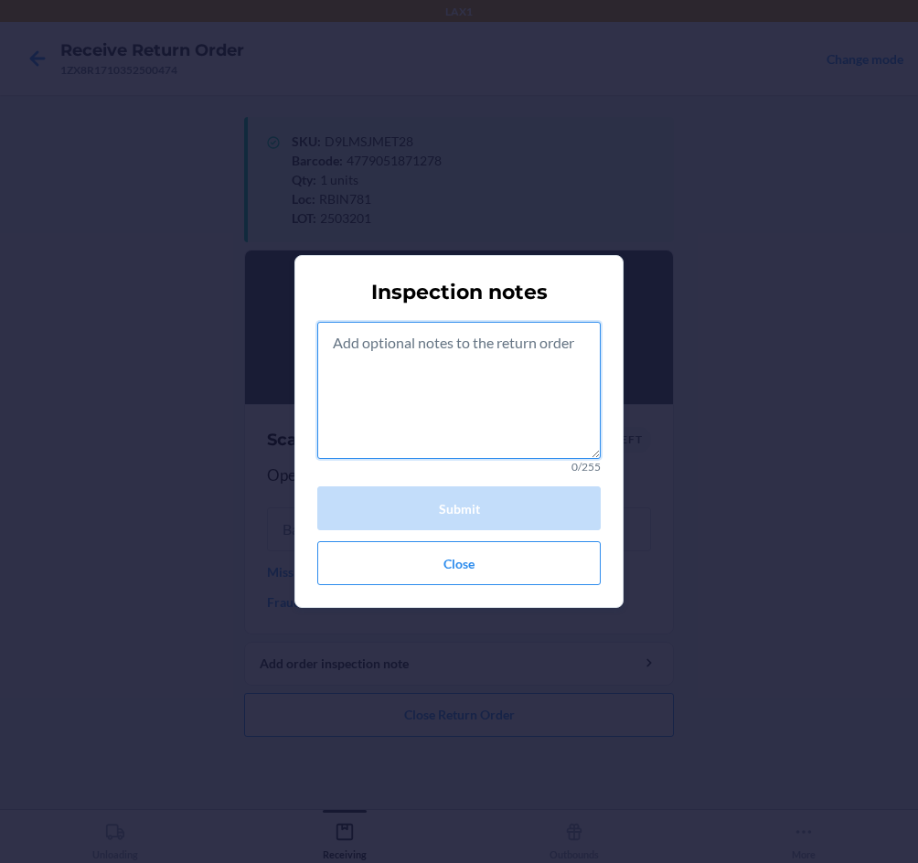
click at [420, 420] on textarea at bounding box center [458, 390] width 283 height 137
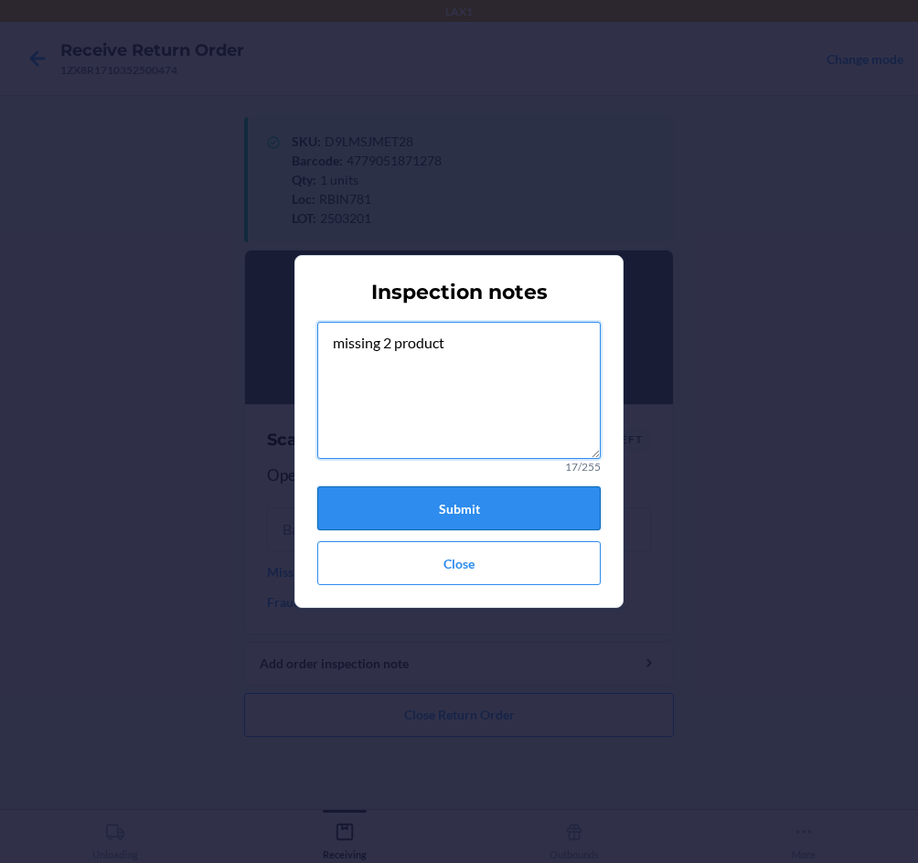
type textarea "missing 2 product"
click at [456, 508] on button "Submit" at bounding box center [458, 508] width 283 height 44
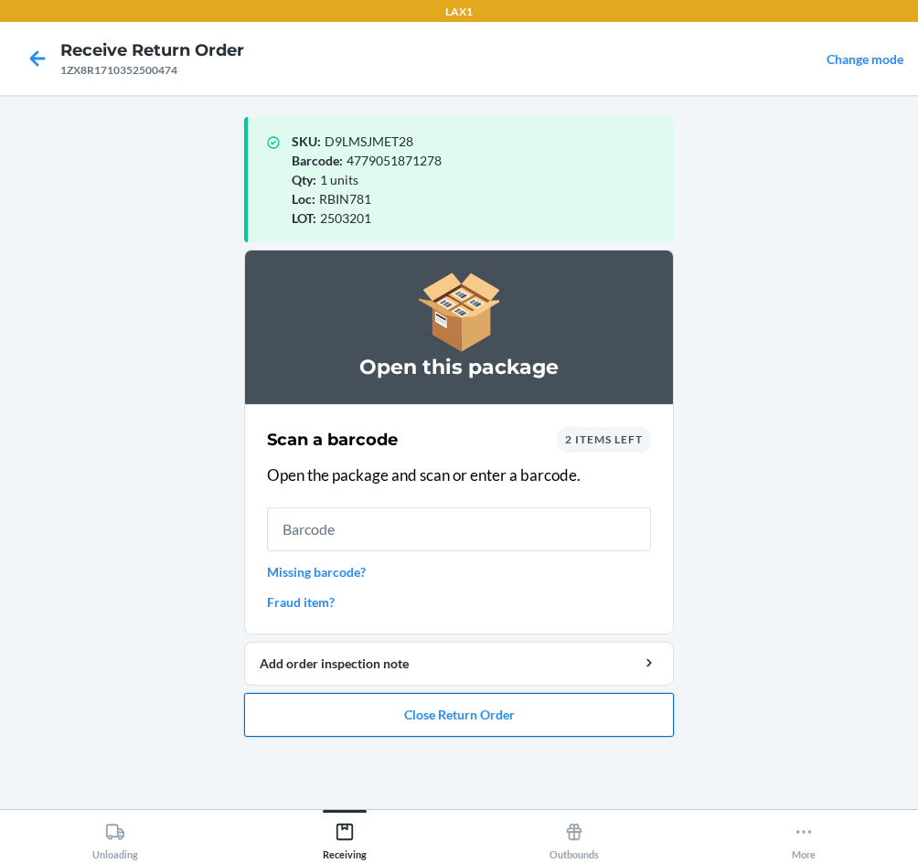
click at [463, 720] on button "Close Return Order" at bounding box center [459, 715] width 430 height 44
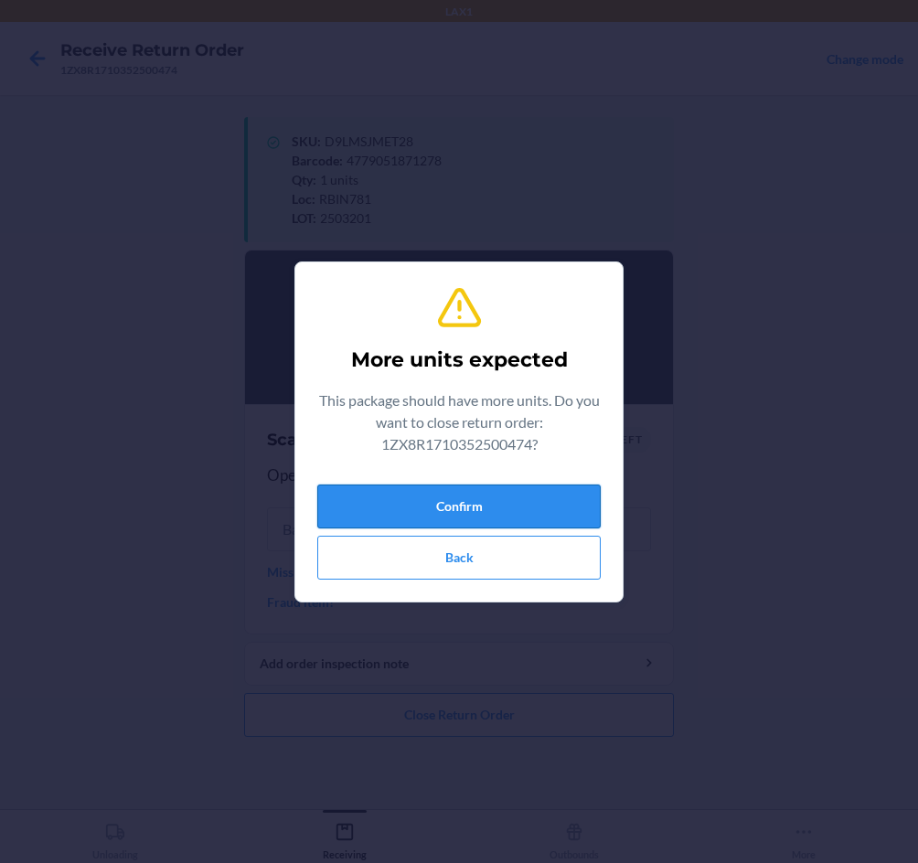
click at [482, 492] on button "Confirm" at bounding box center [458, 506] width 283 height 44
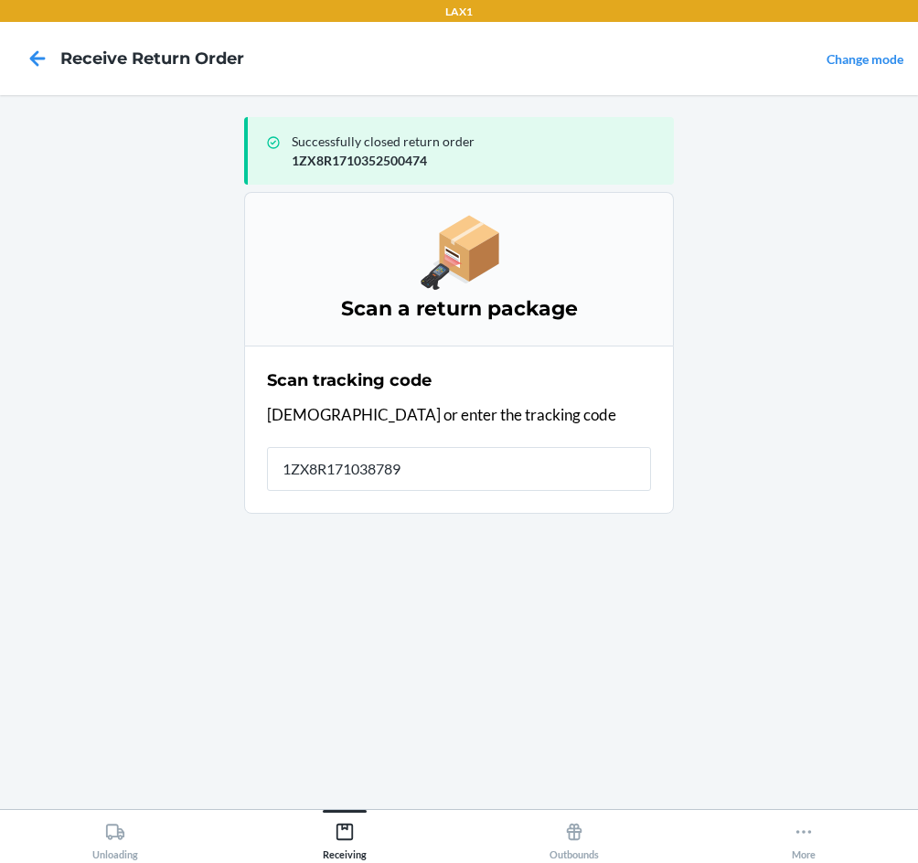
type input "1ZX8R1710387894"
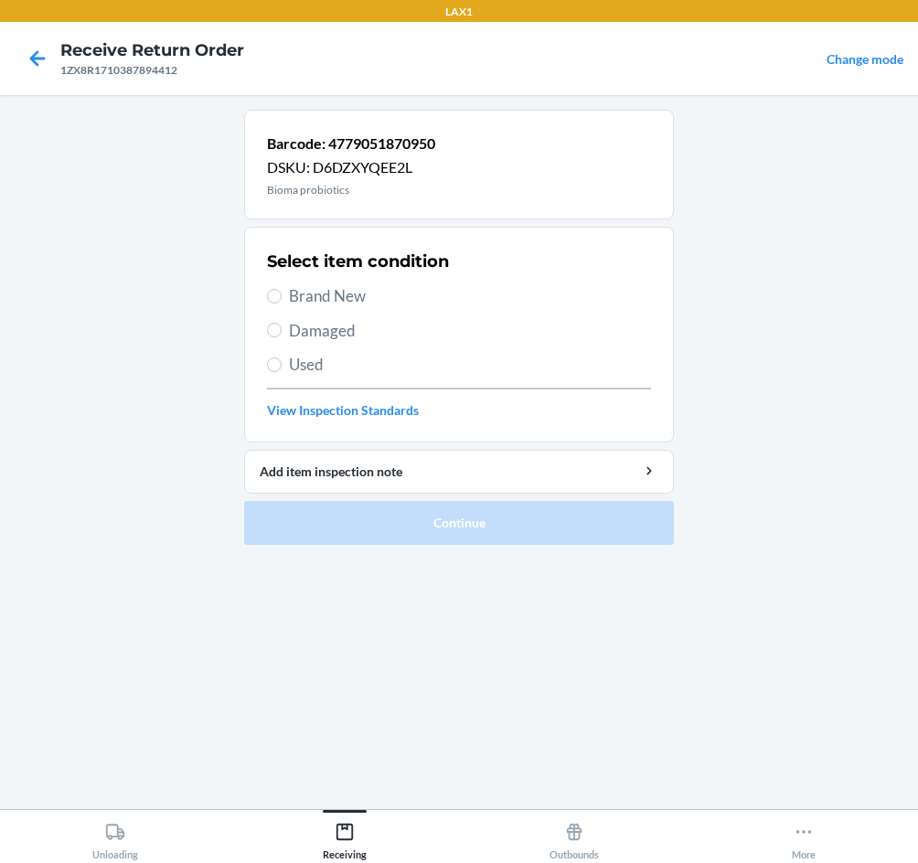
click at [339, 297] on span "Brand New" at bounding box center [470, 296] width 362 height 24
click at [282, 297] on input "Brand New" at bounding box center [274, 296] width 15 height 15
radio input "true"
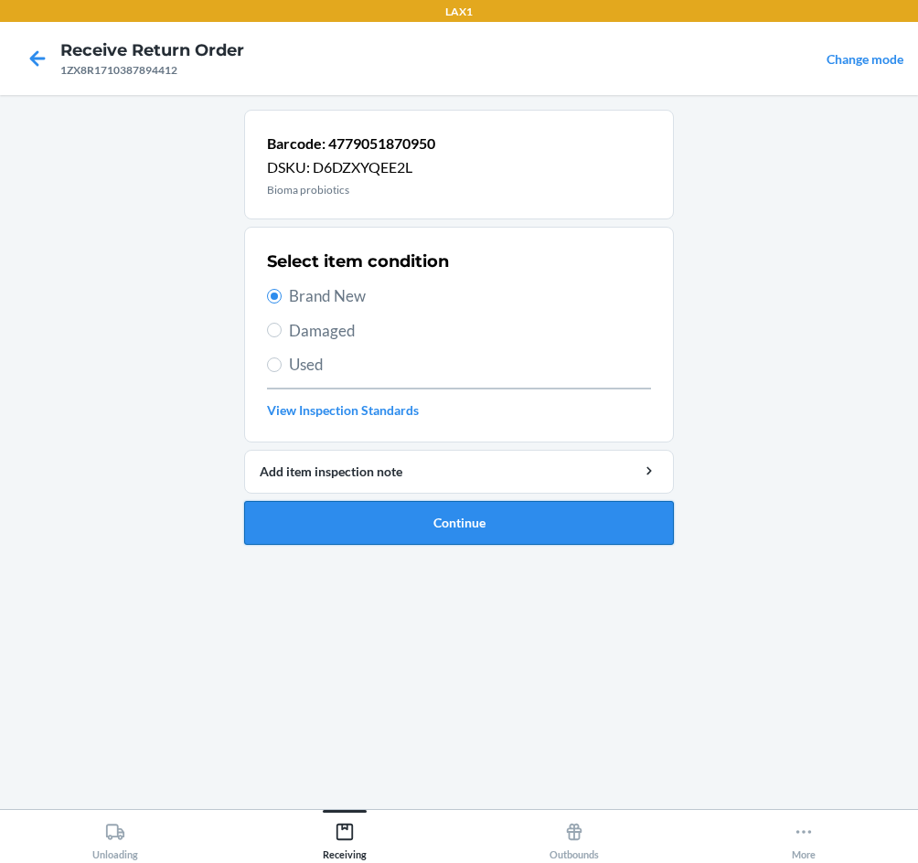
click at [484, 527] on button "Continue" at bounding box center [459, 523] width 430 height 44
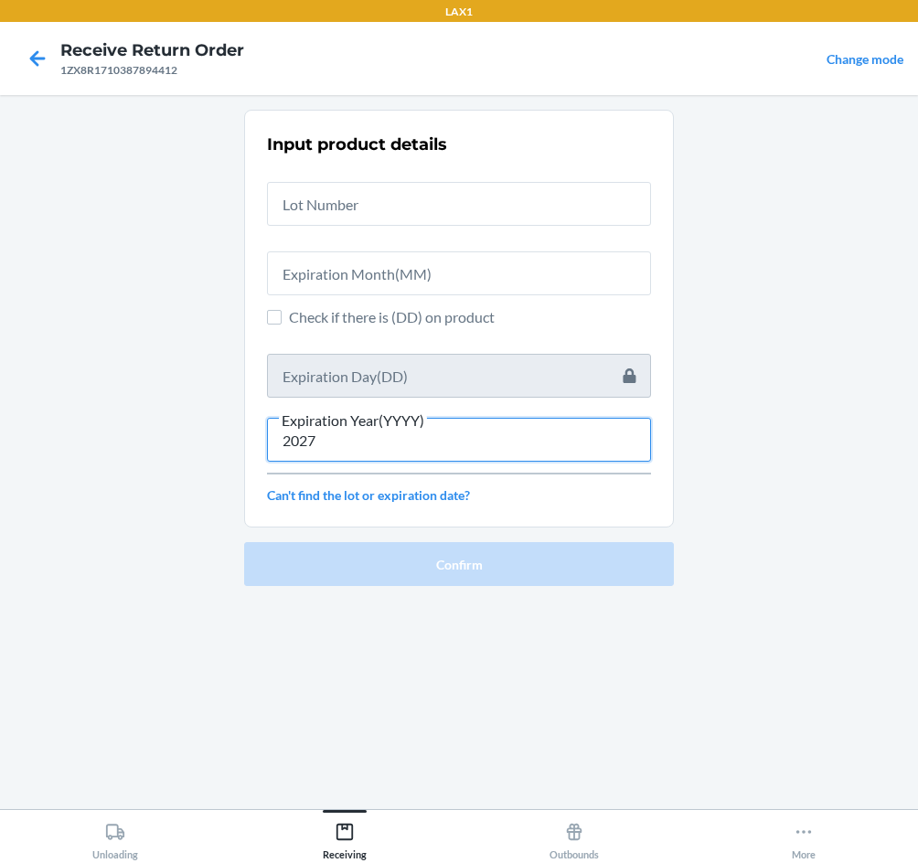
type input "2027"
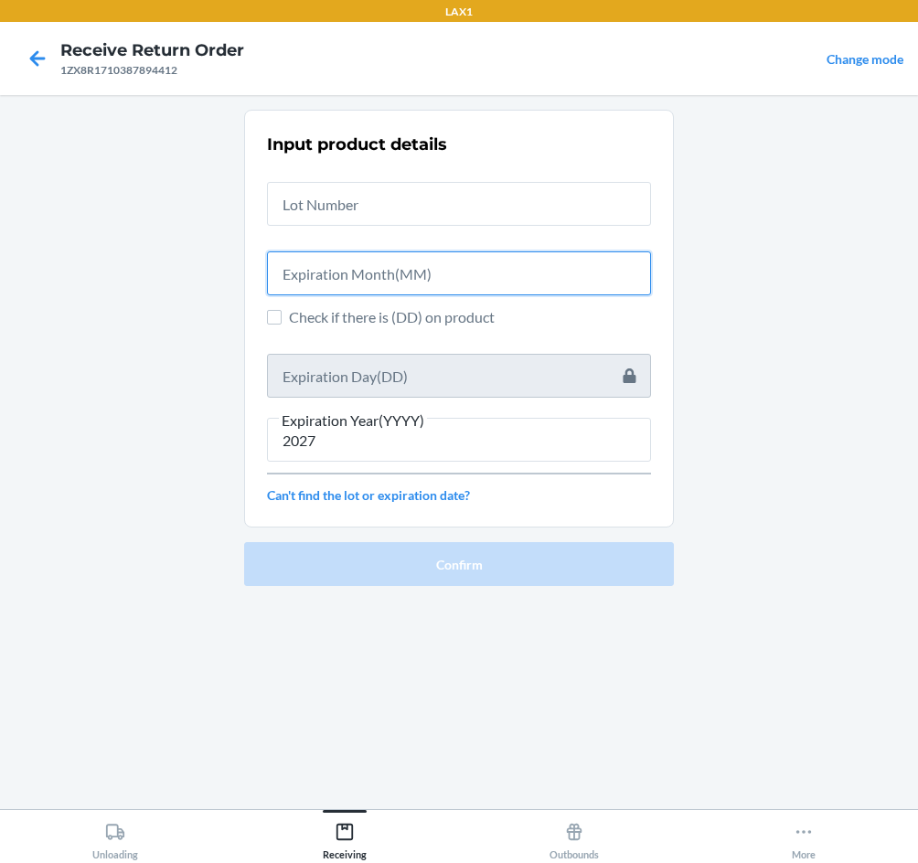
click at [469, 282] on input "text" at bounding box center [459, 273] width 384 height 44
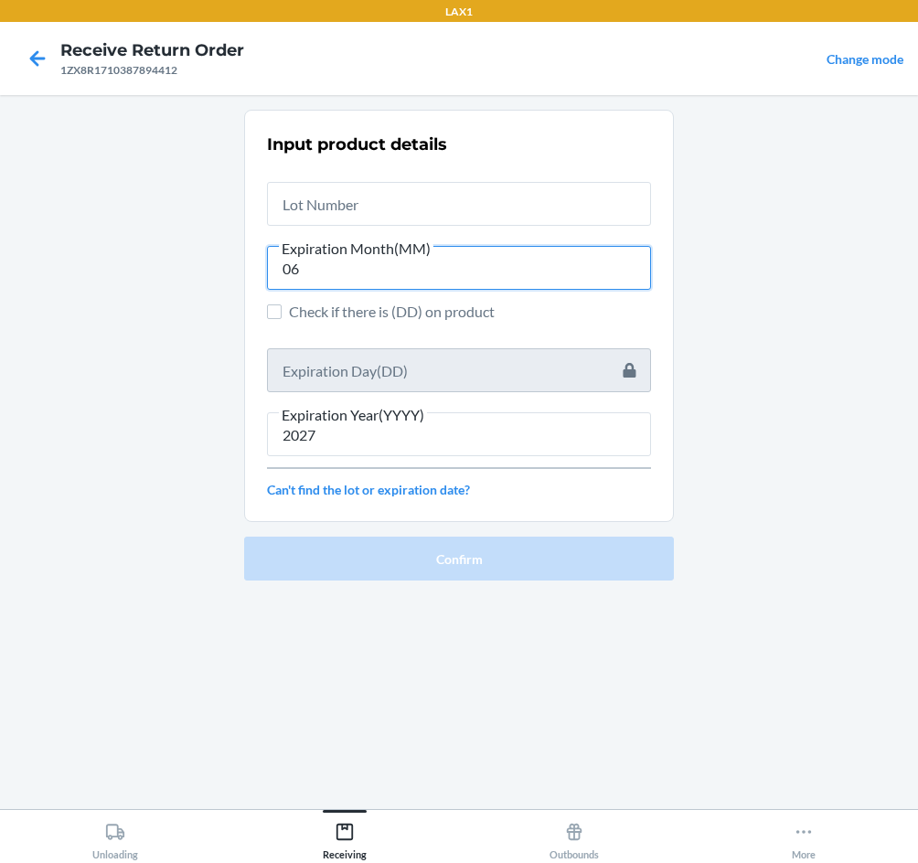
type input "06"
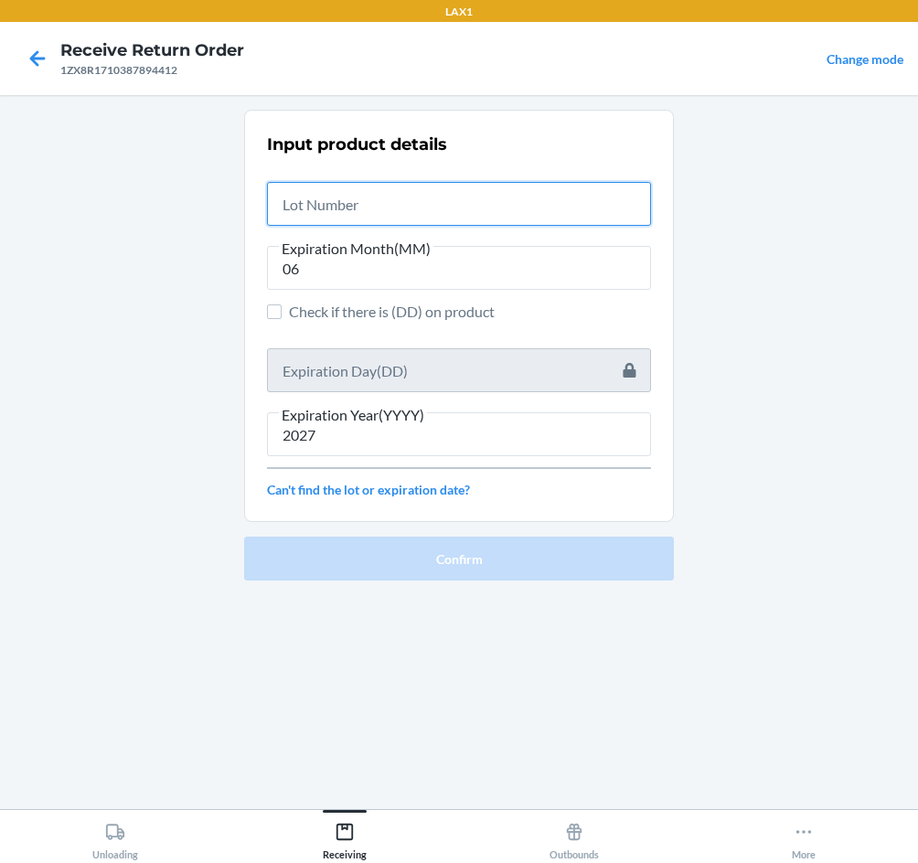
click at [502, 201] on input "text" at bounding box center [459, 204] width 384 height 44
type input "19767"
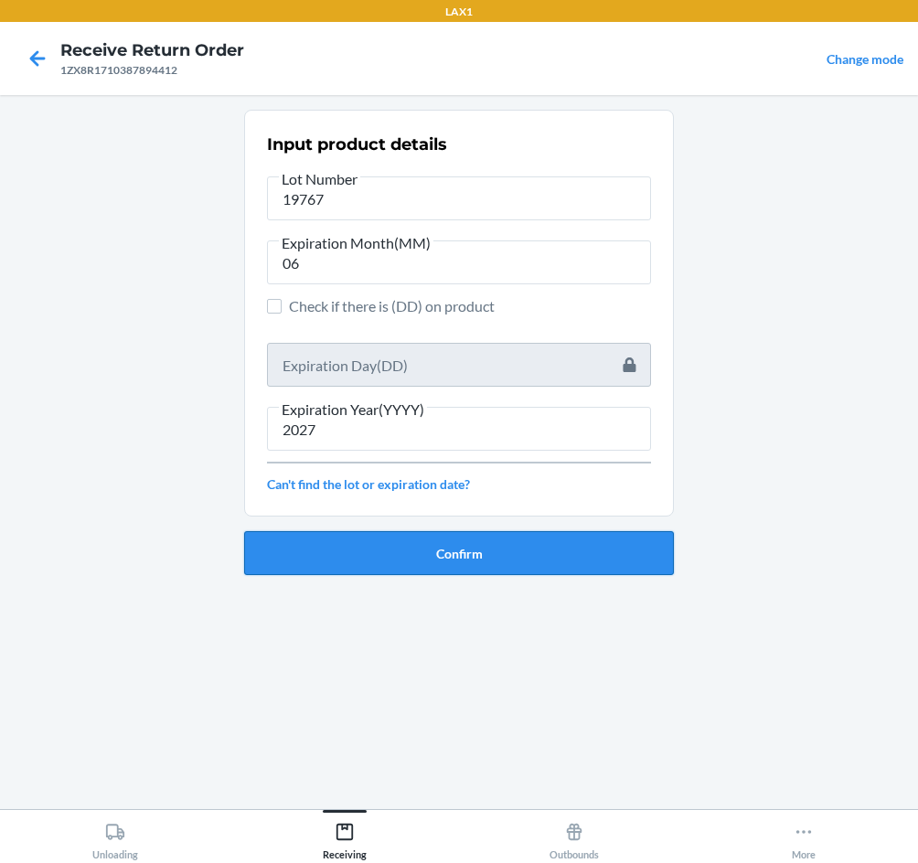
click at [517, 568] on button "Confirm" at bounding box center [459, 553] width 430 height 44
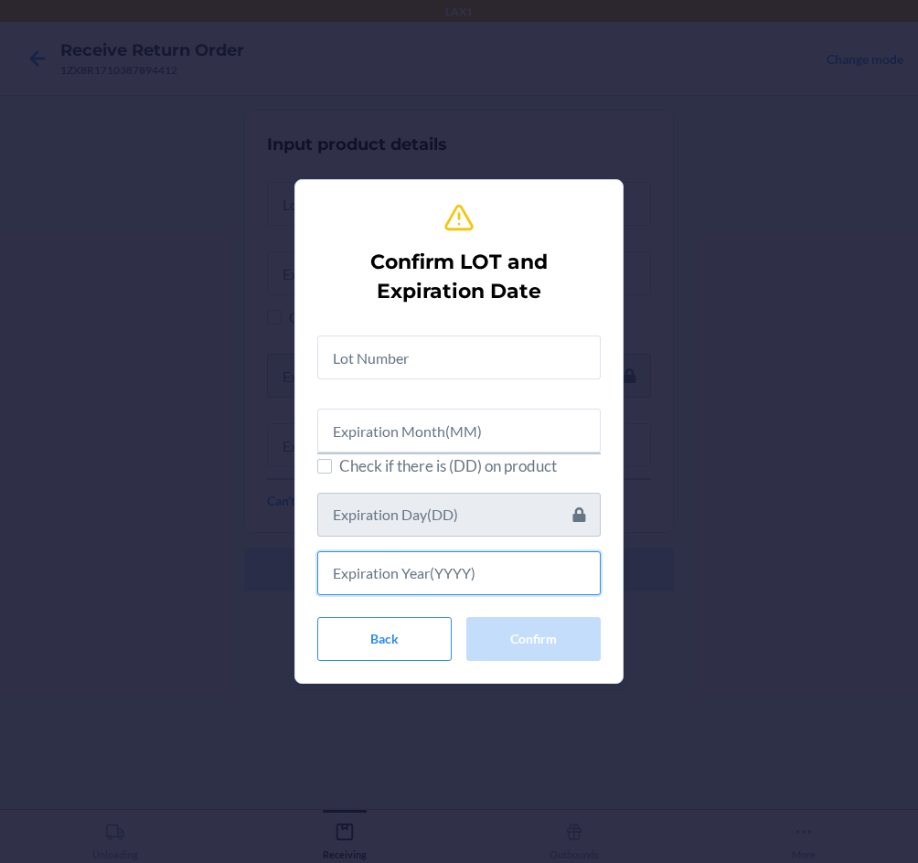
type input "2"
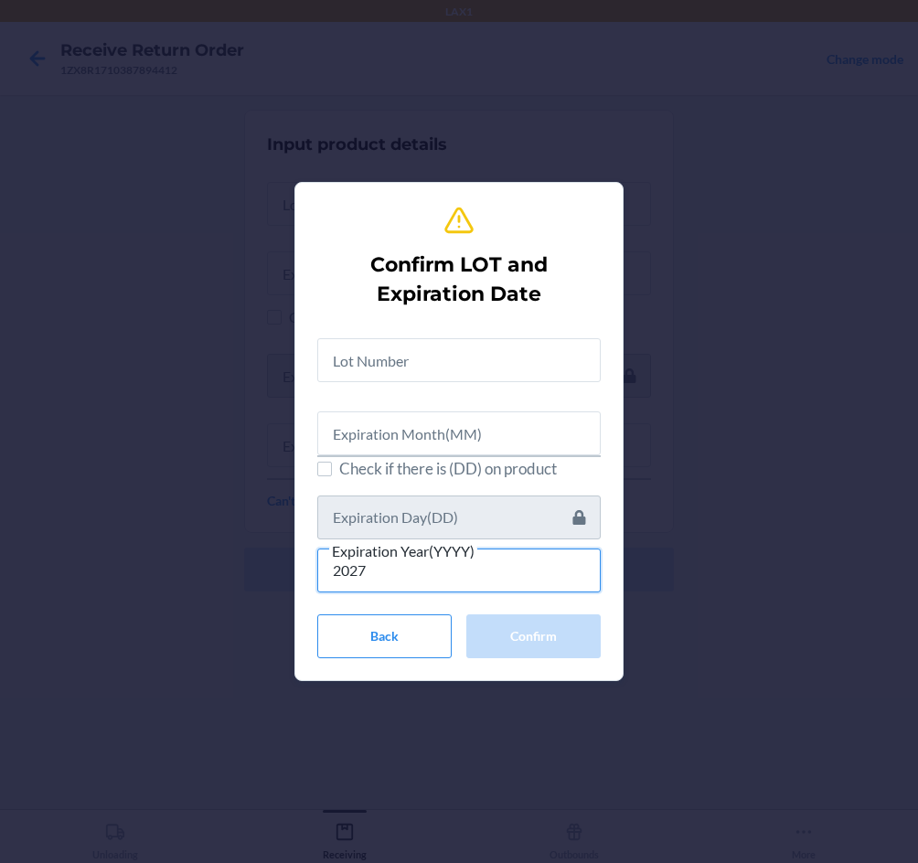
type input "2027"
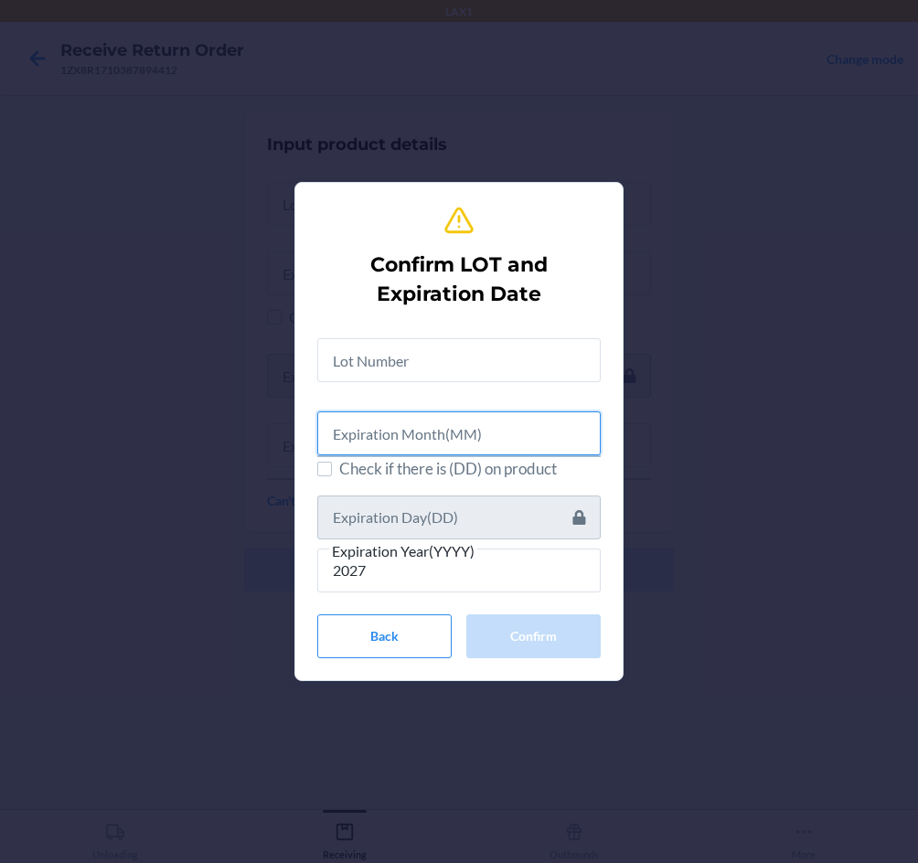
click at [428, 430] on input "text" at bounding box center [458, 433] width 283 height 44
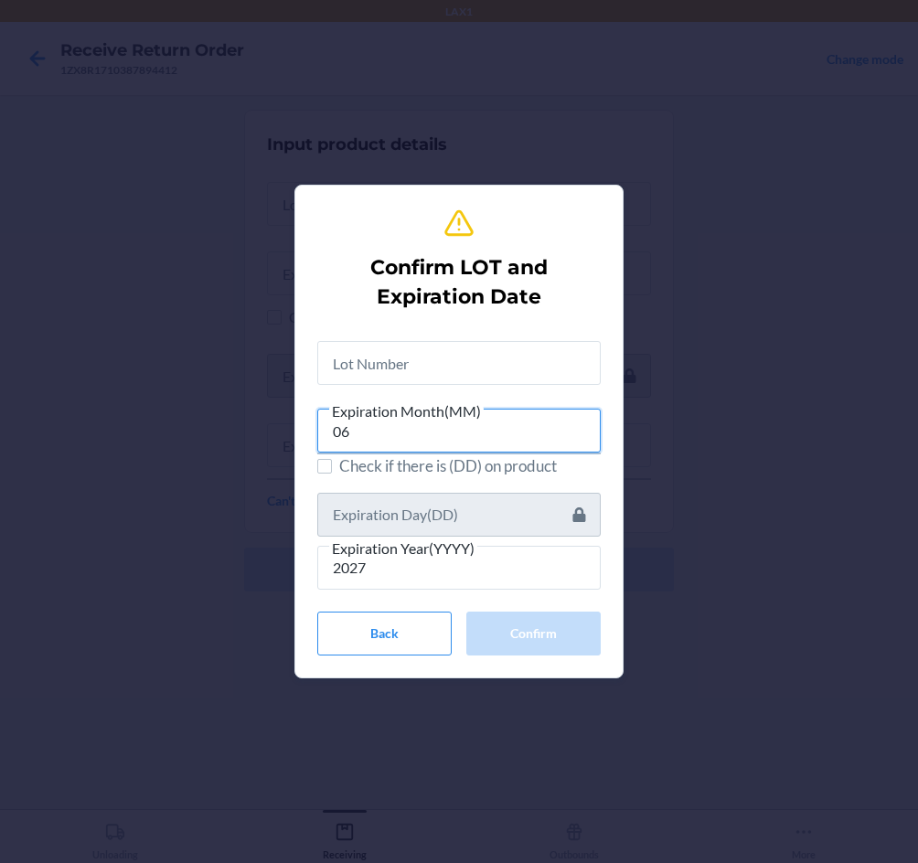
type input "06"
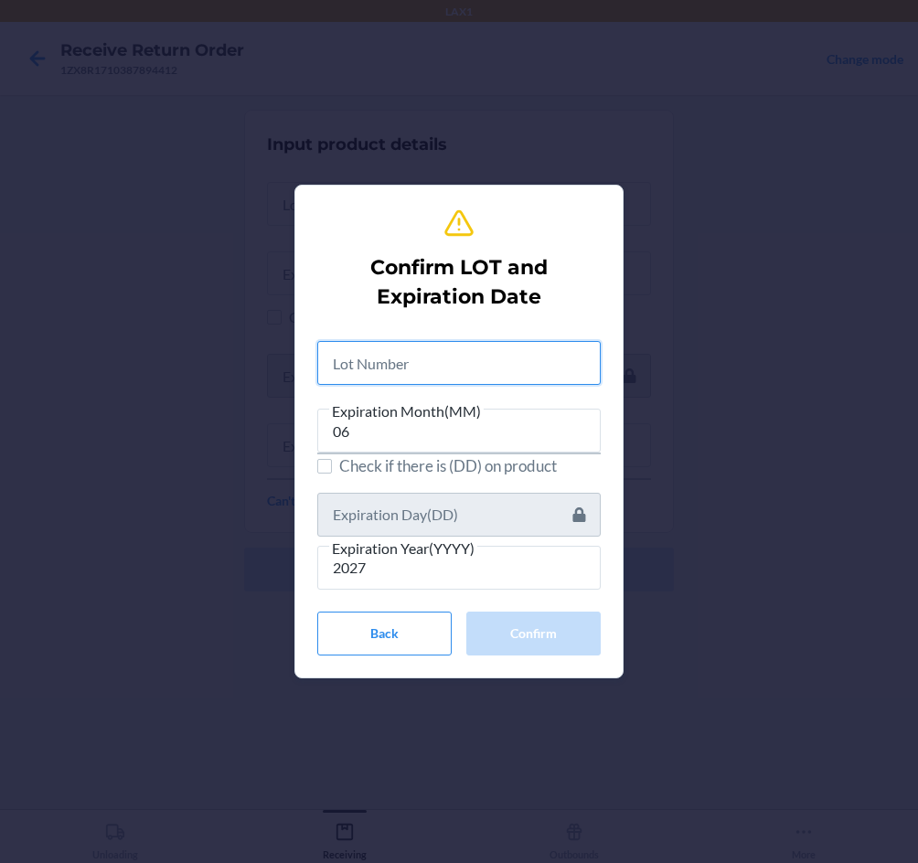
click at [493, 342] on input "text" at bounding box center [458, 363] width 283 height 44
type input "19767"
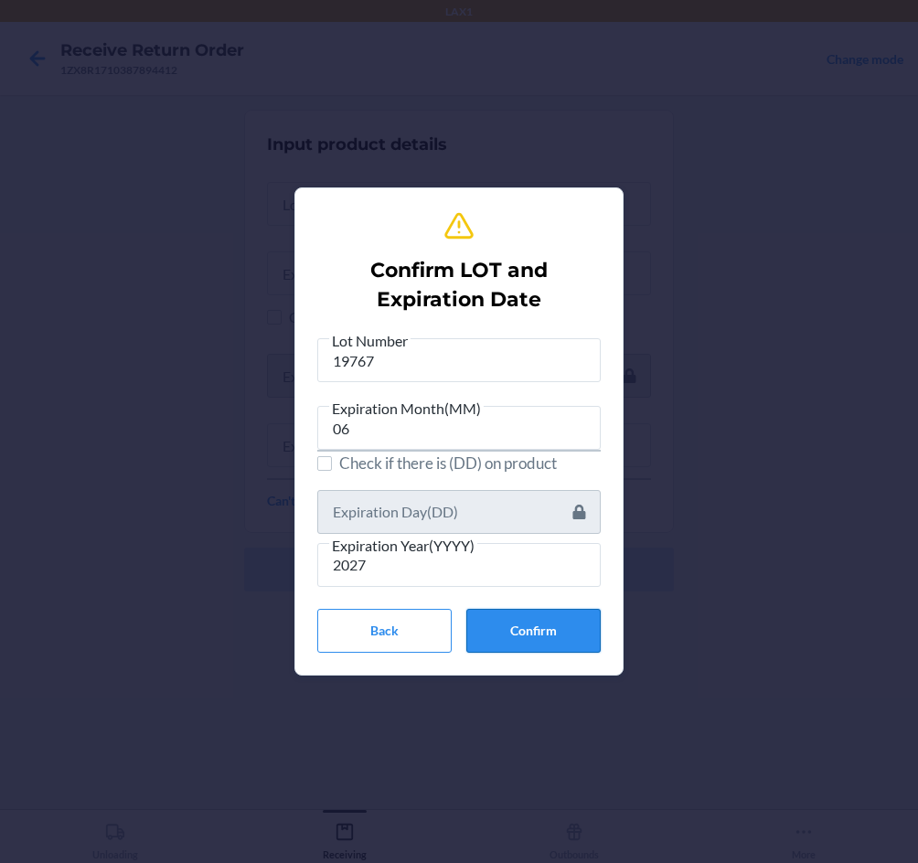
click at [567, 631] on button "Confirm" at bounding box center [533, 631] width 134 height 44
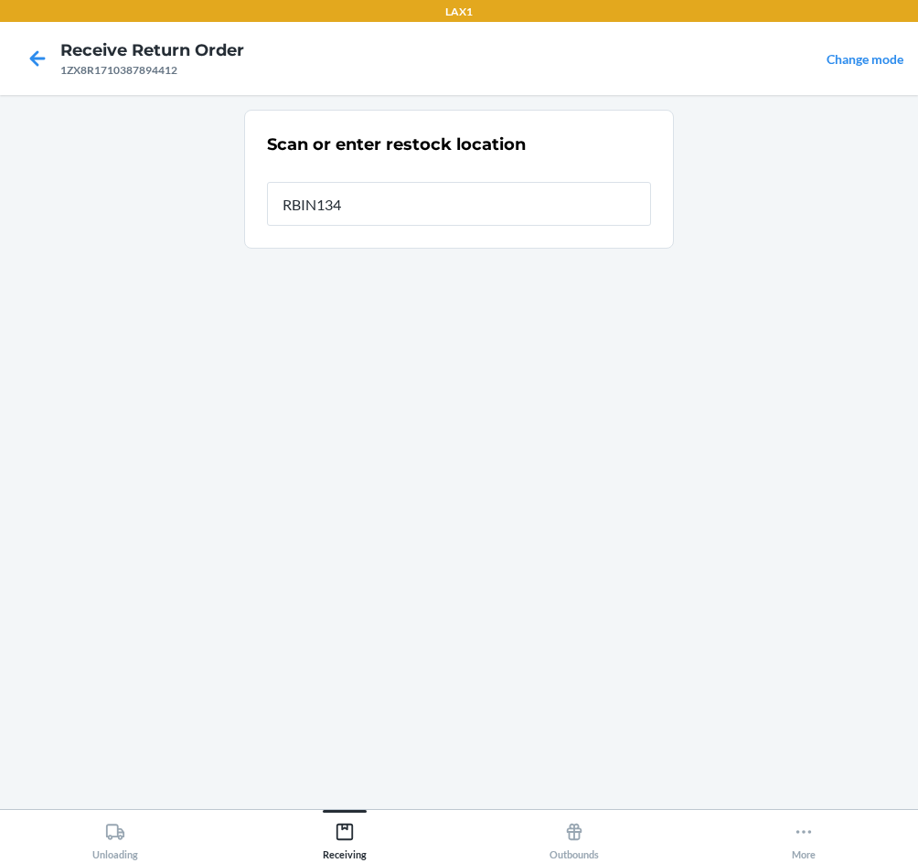
type input "RBIN134"
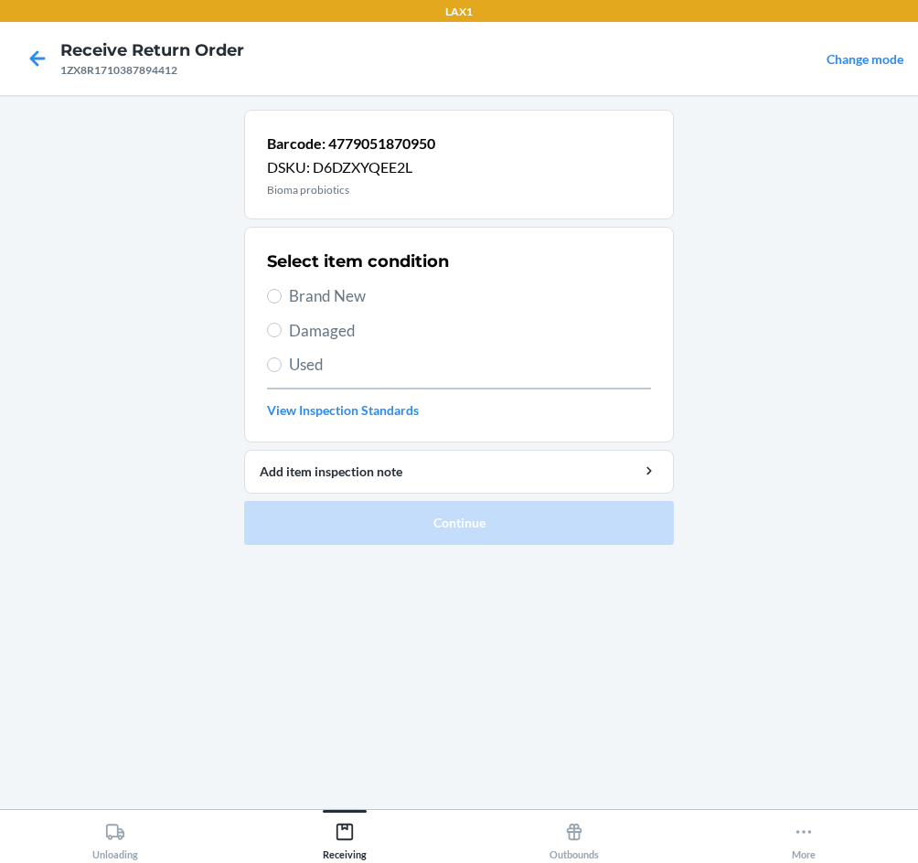
click at [323, 302] on span "Brand New" at bounding box center [470, 296] width 362 height 24
click at [282, 302] on input "Brand New" at bounding box center [274, 296] width 15 height 15
radio input "true"
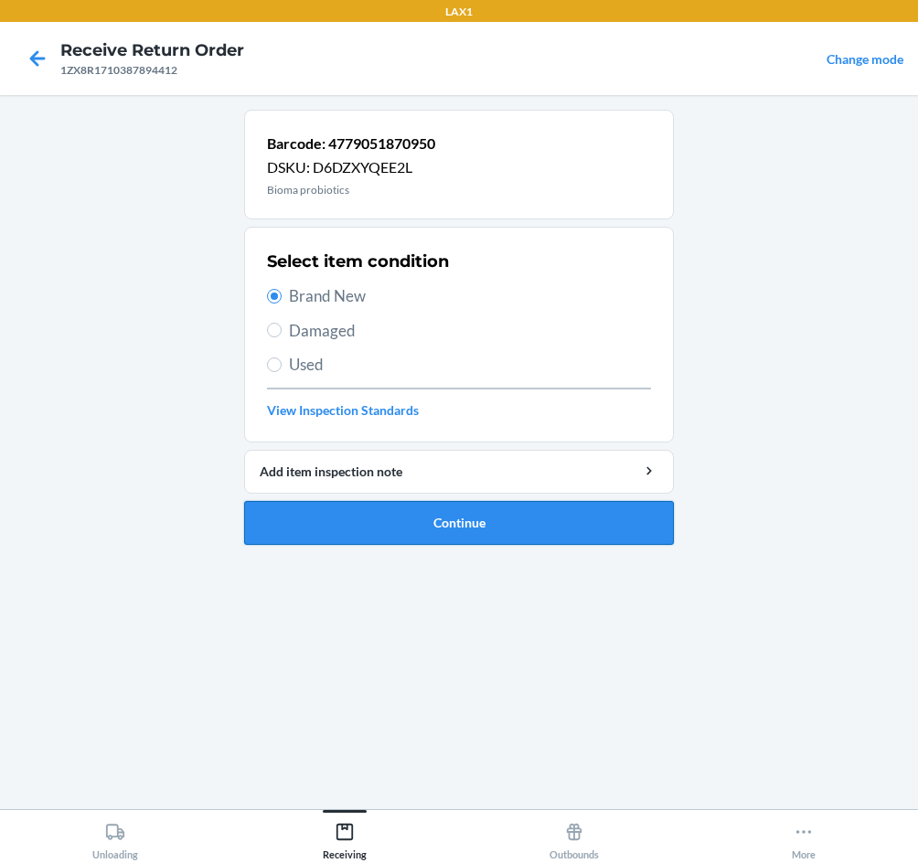
click at [519, 520] on button "Continue" at bounding box center [459, 523] width 430 height 44
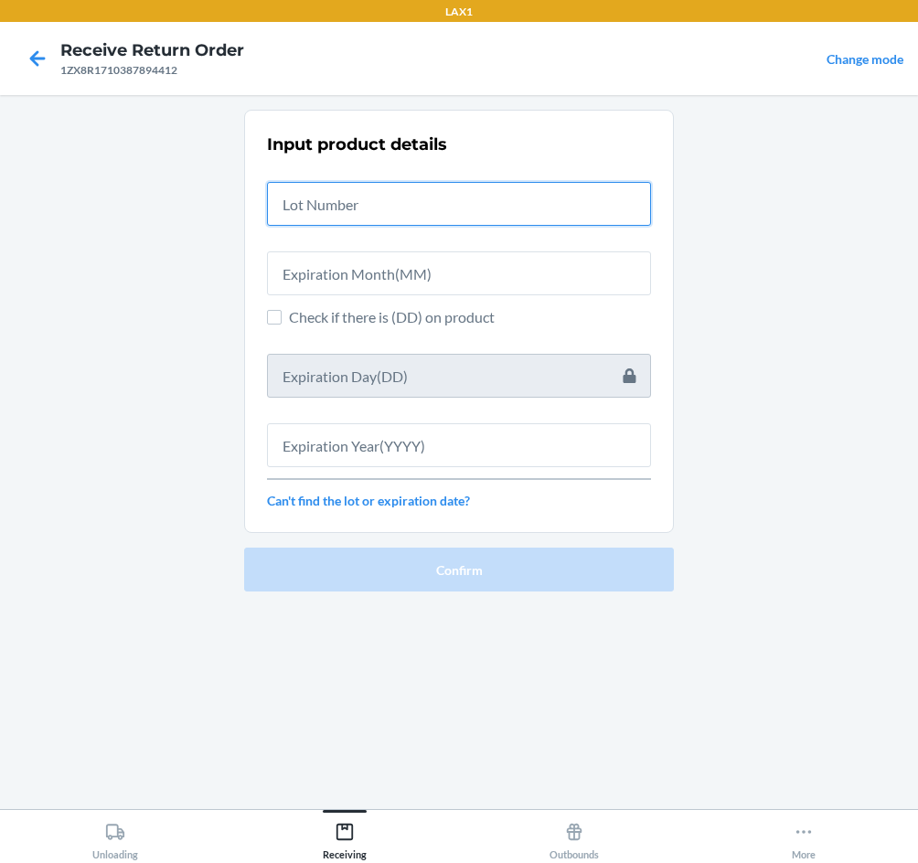
click at [386, 206] on input "text" at bounding box center [459, 204] width 384 height 44
type input "19767"
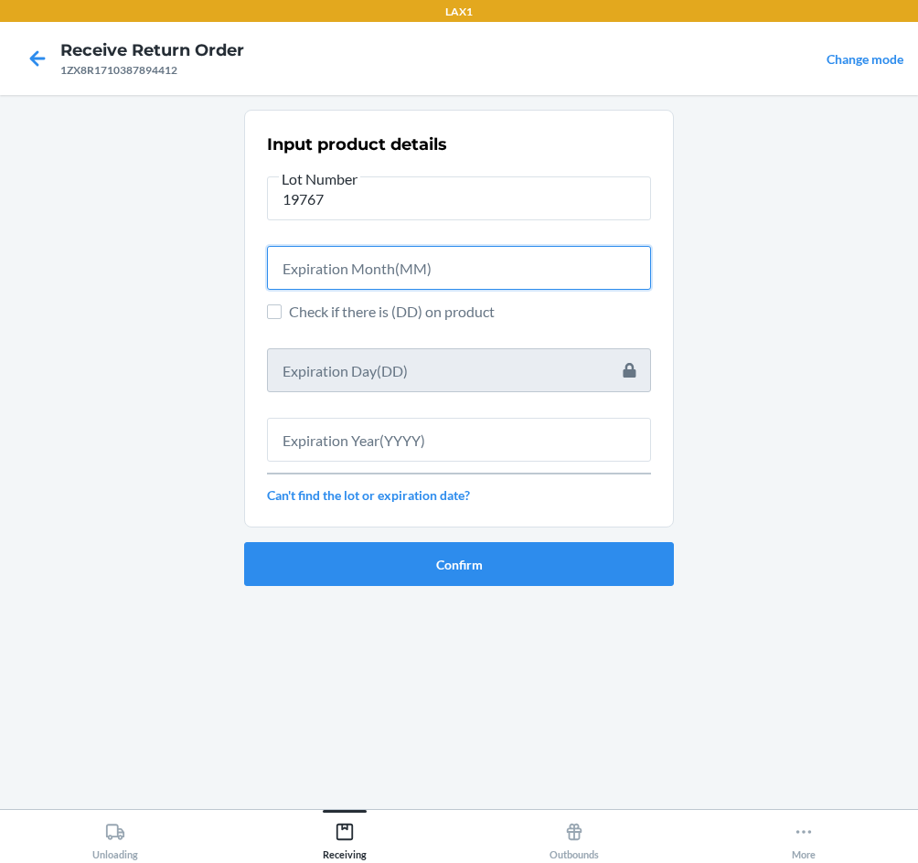
click at [388, 247] on input "text" at bounding box center [459, 268] width 384 height 44
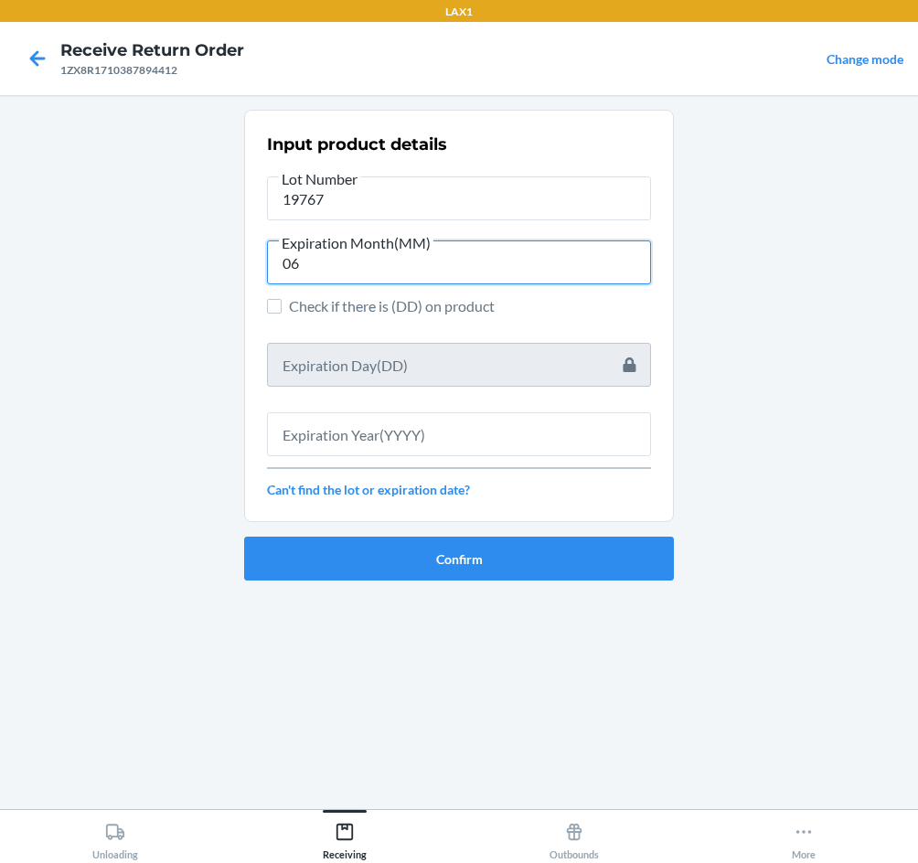
type input "06"
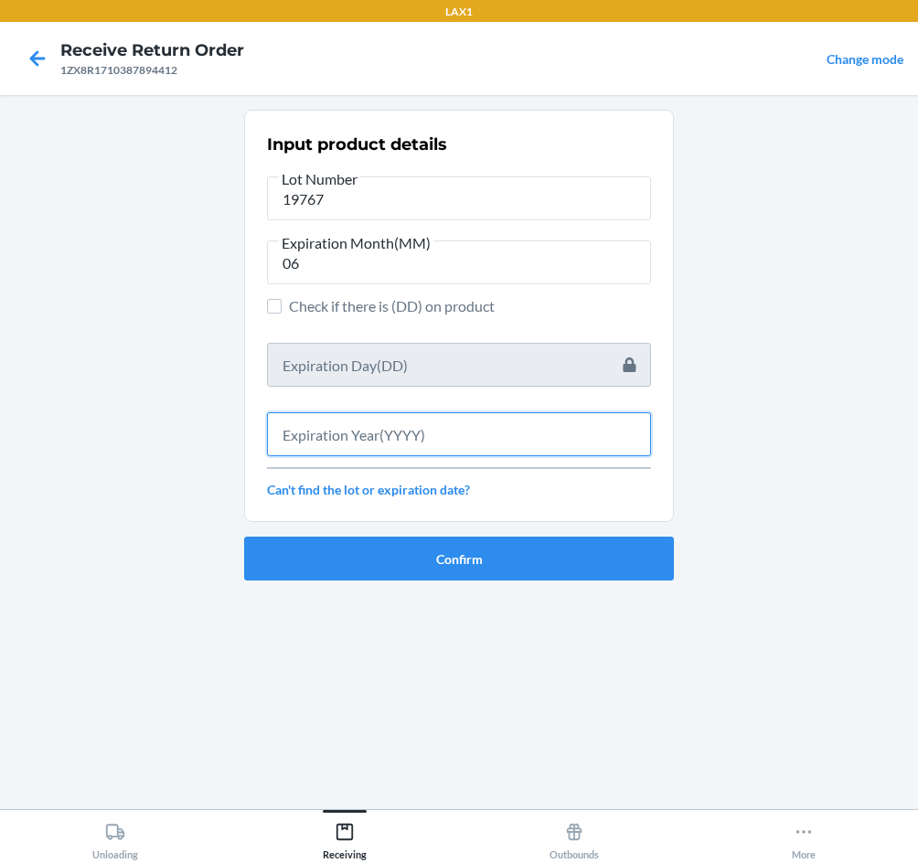
click at [405, 444] on input "text" at bounding box center [459, 434] width 384 height 44
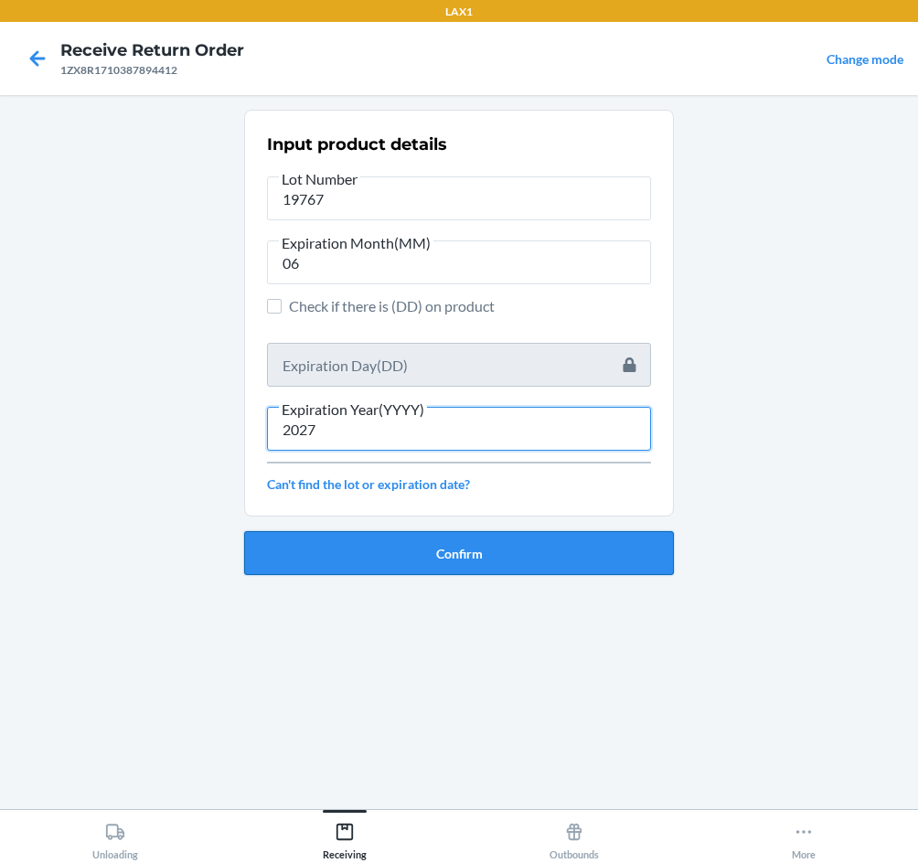
type input "2027"
click at [437, 550] on button "Confirm" at bounding box center [459, 553] width 430 height 44
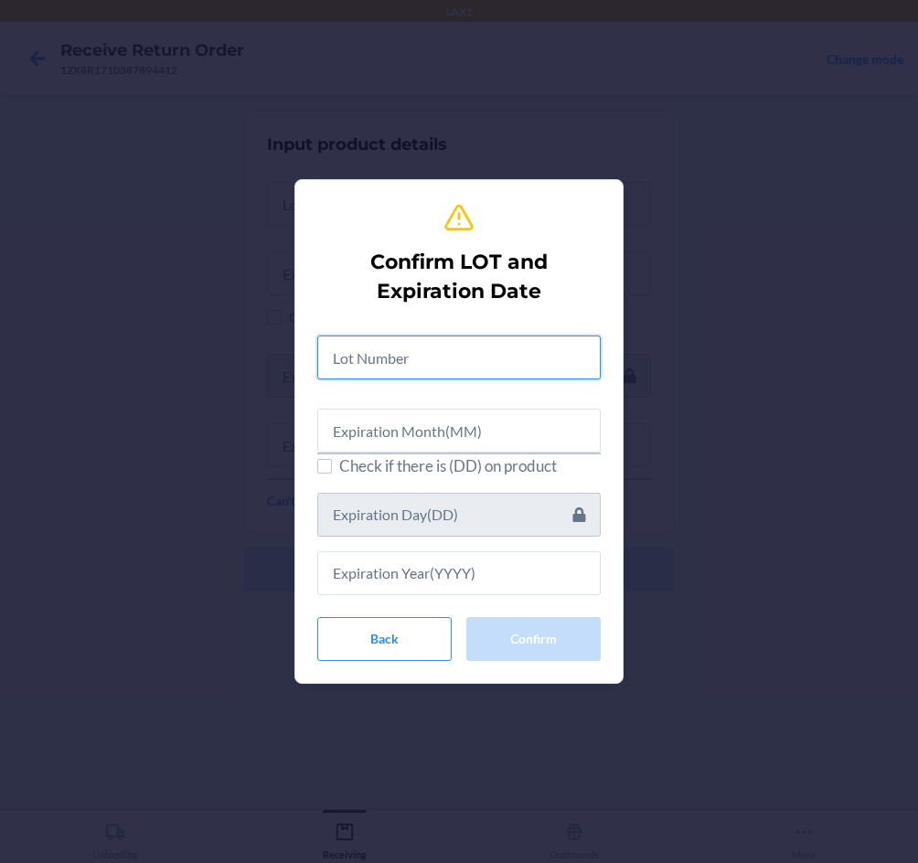
click at [432, 360] on input "text" at bounding box center [458, 357] width 283 height 44
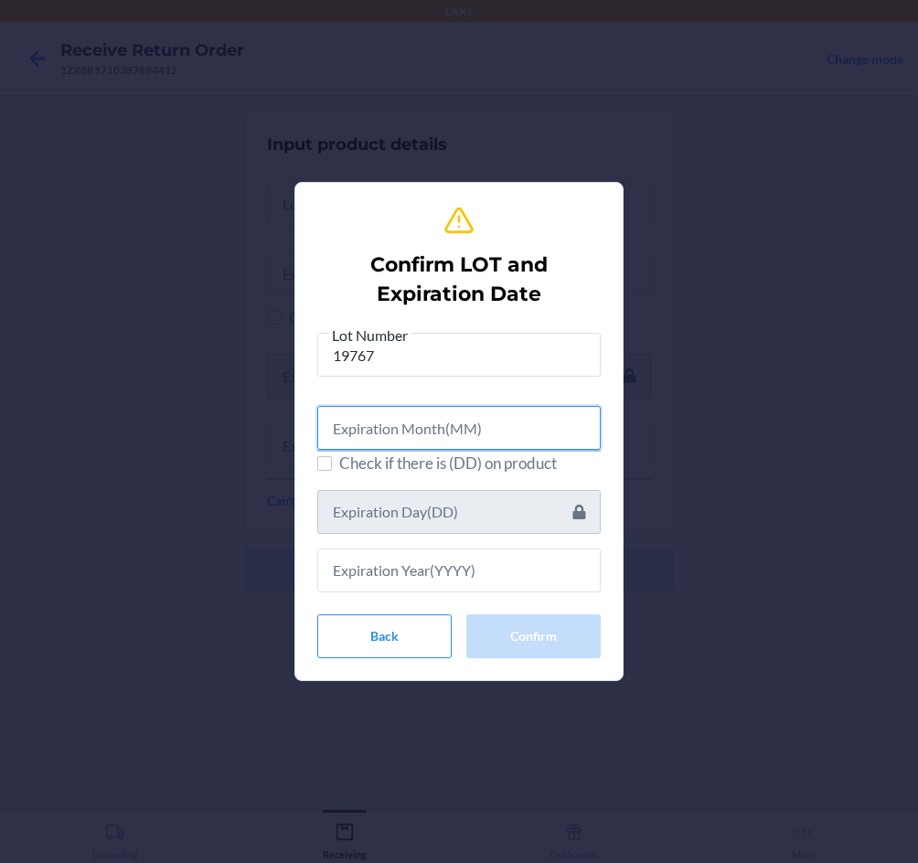
click at [437, 419] on input "text" at bounding box center [458, 428] width 283 height 44
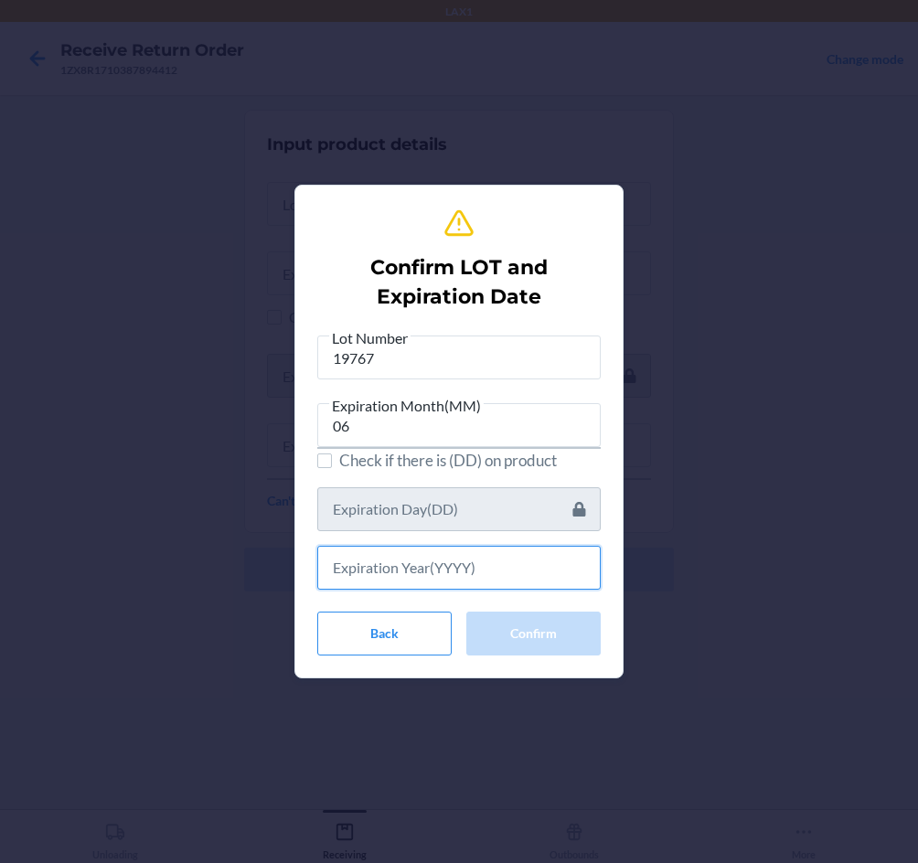
click at [461, 568] on input "text" at bounding box center [458, 568] width 283 height 44
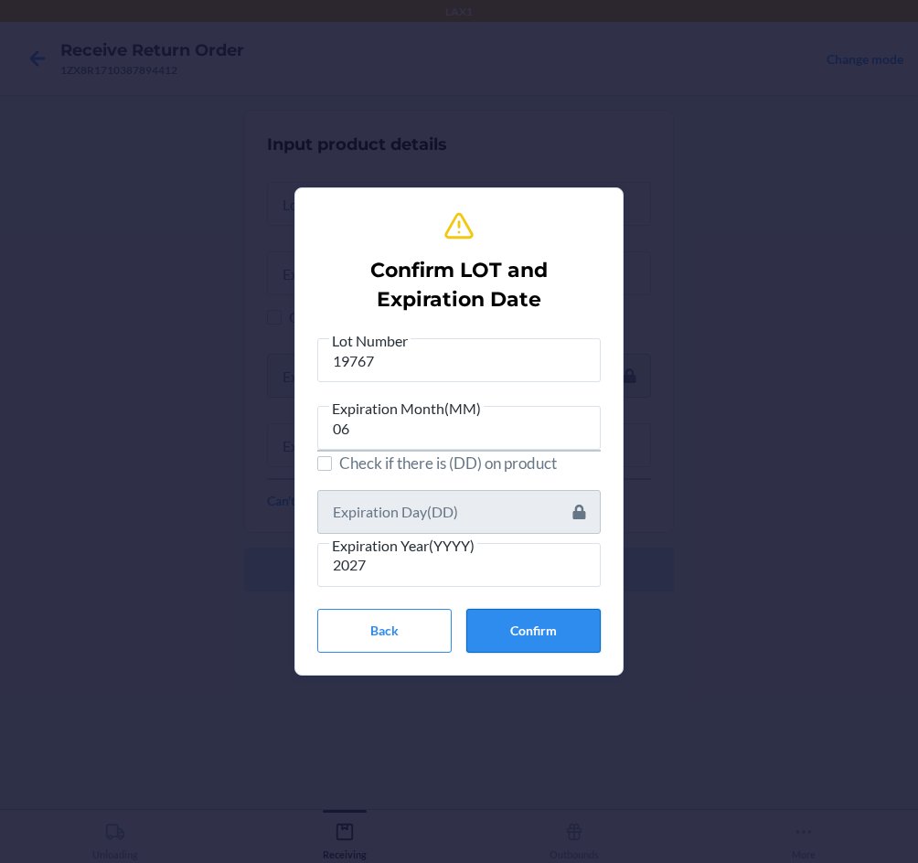
click at [520, 632] on button "Confirm" at bounding box center [533, 631] width 134 height 44
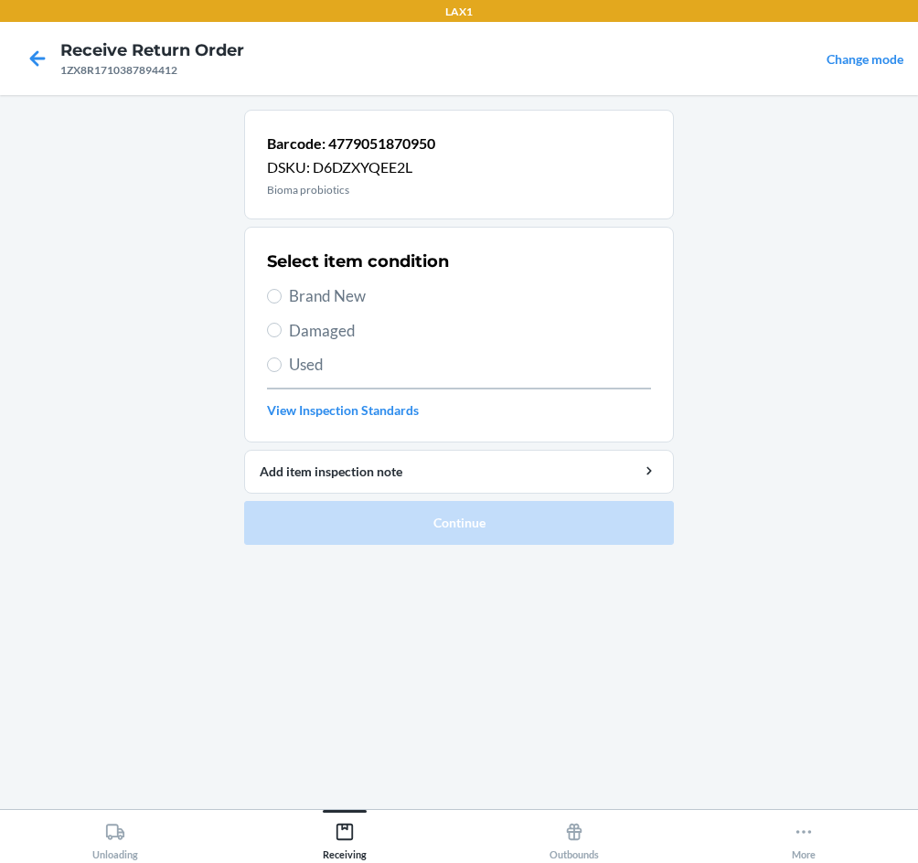
click at [345, 294] on span "Brand New" at bounding box center [470, 296] width 362 height 24
click at [282, 294] on input "Brand New" at bounding box center [274, 296] width 15 height 15
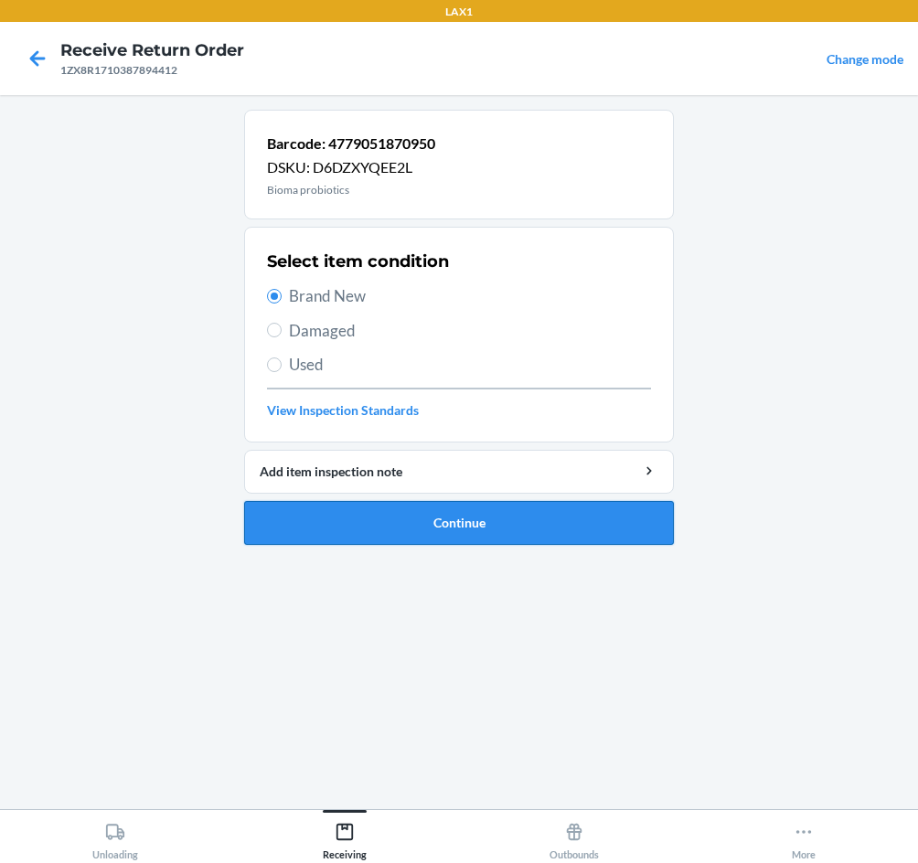
click at [480, 528] on button "Continue" at bounding box center [459, 523] width 430 height 44
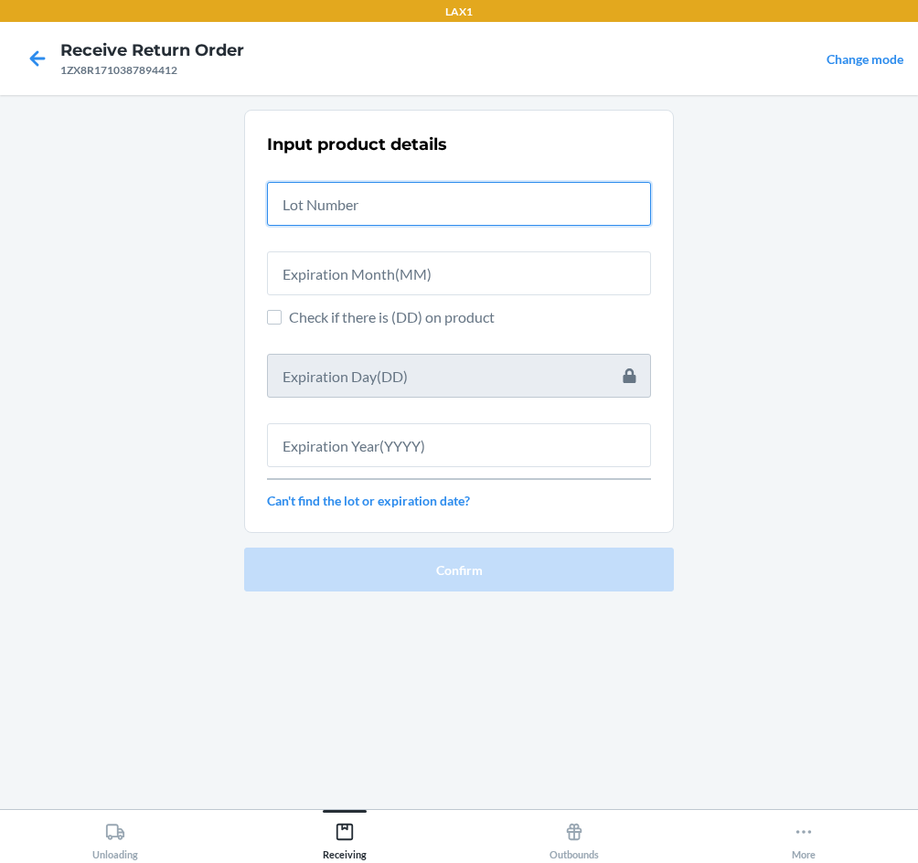
click at [505, 213] on input "text" at bounding box center [459, 204] width 384 height 44
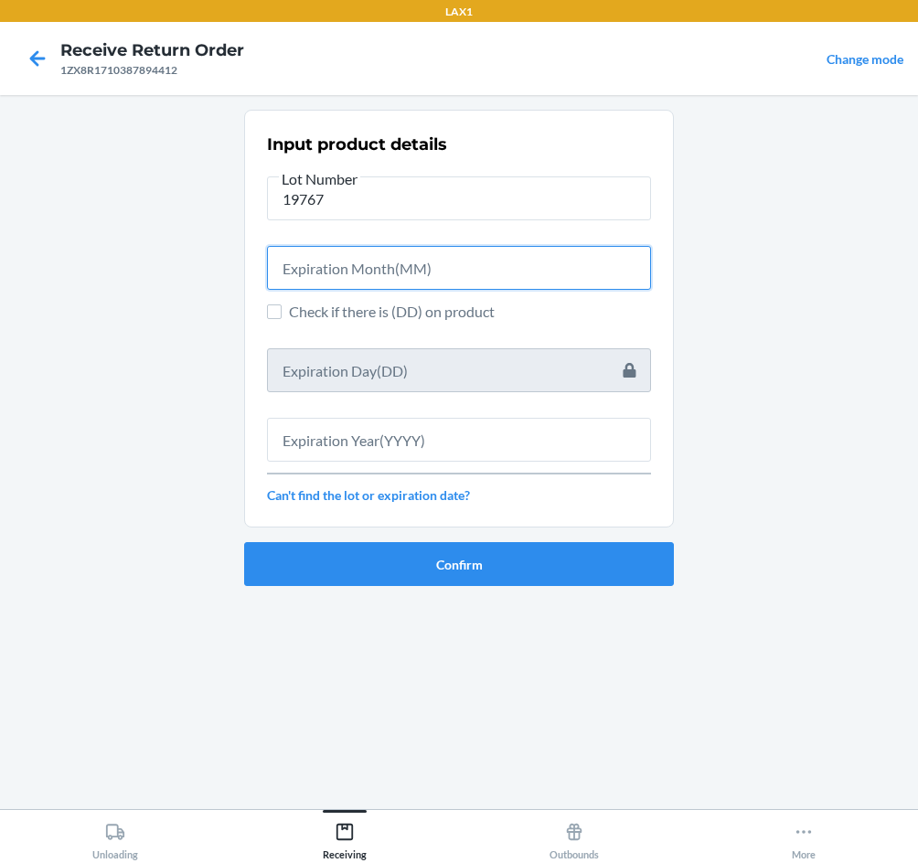
click at [503, 271] on input "text" at bounding box center [459, 268] width 384 height 44
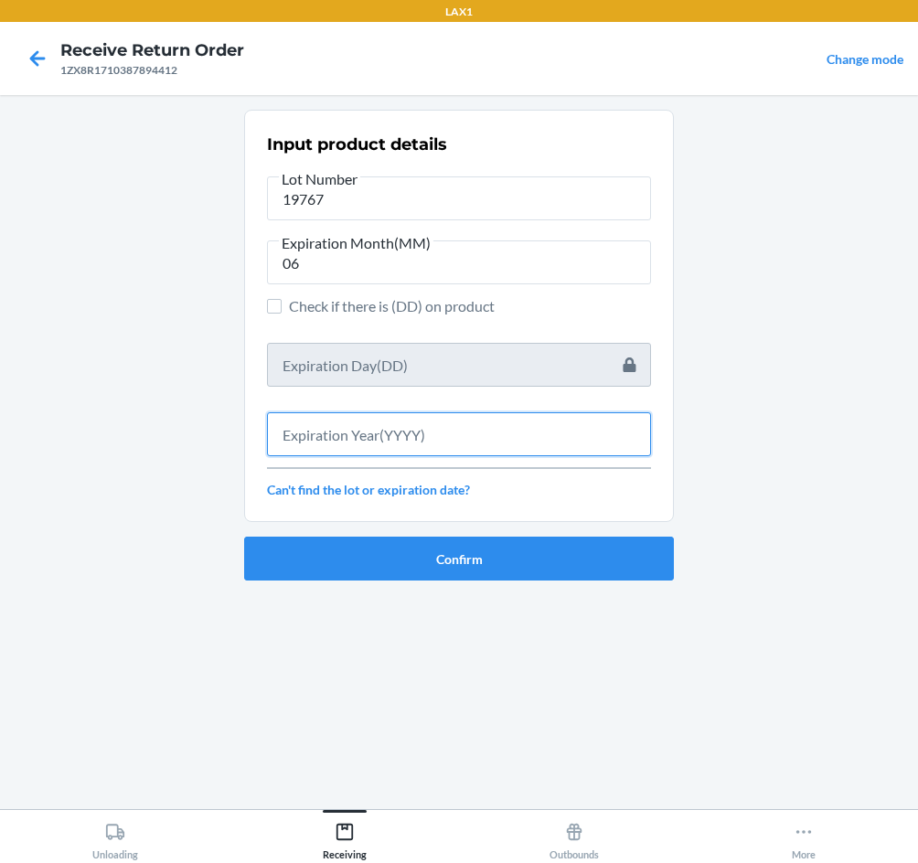
click at [482, 436] on input "text" at bounding box center [459, 434] width 384 height 44
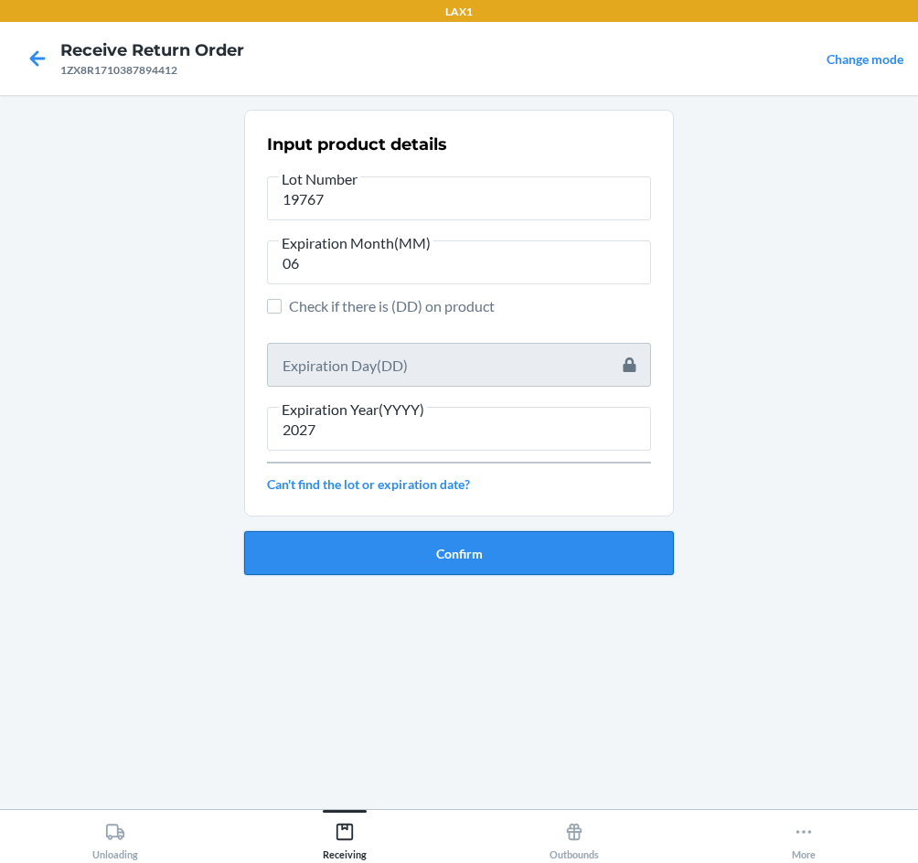
click at [475, 550] on button "Confirm" at bounding box center [459, 553] width 430 height 44
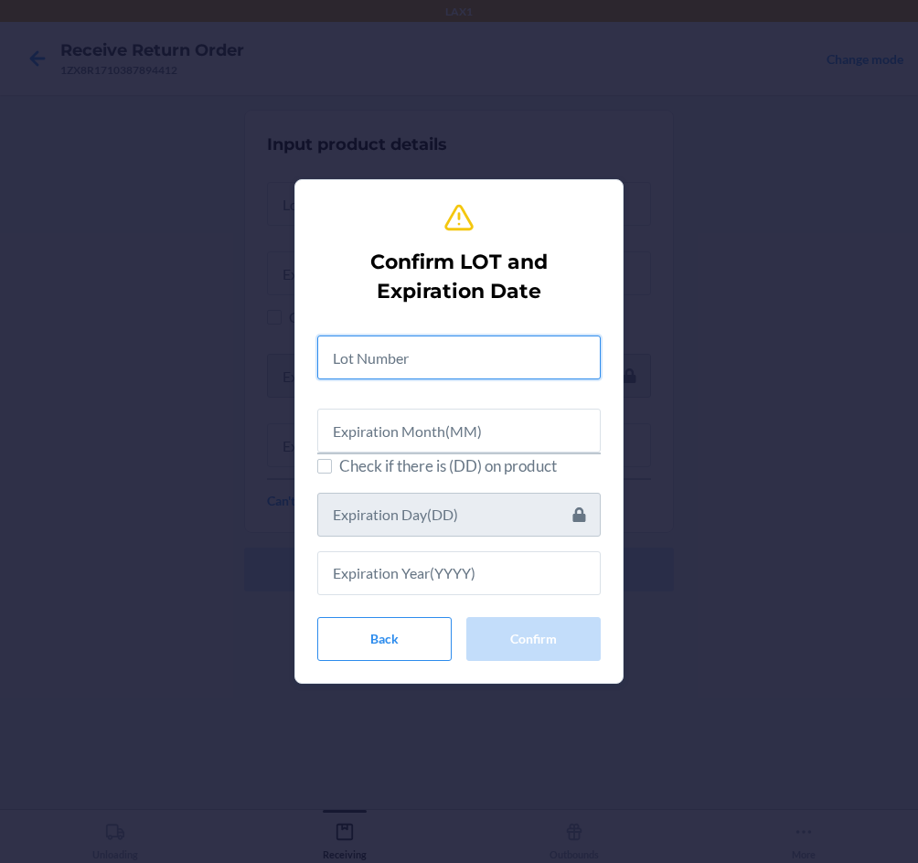
click at [442, 367] on input "text" at bounding box center [458, 357] width 283 height 44
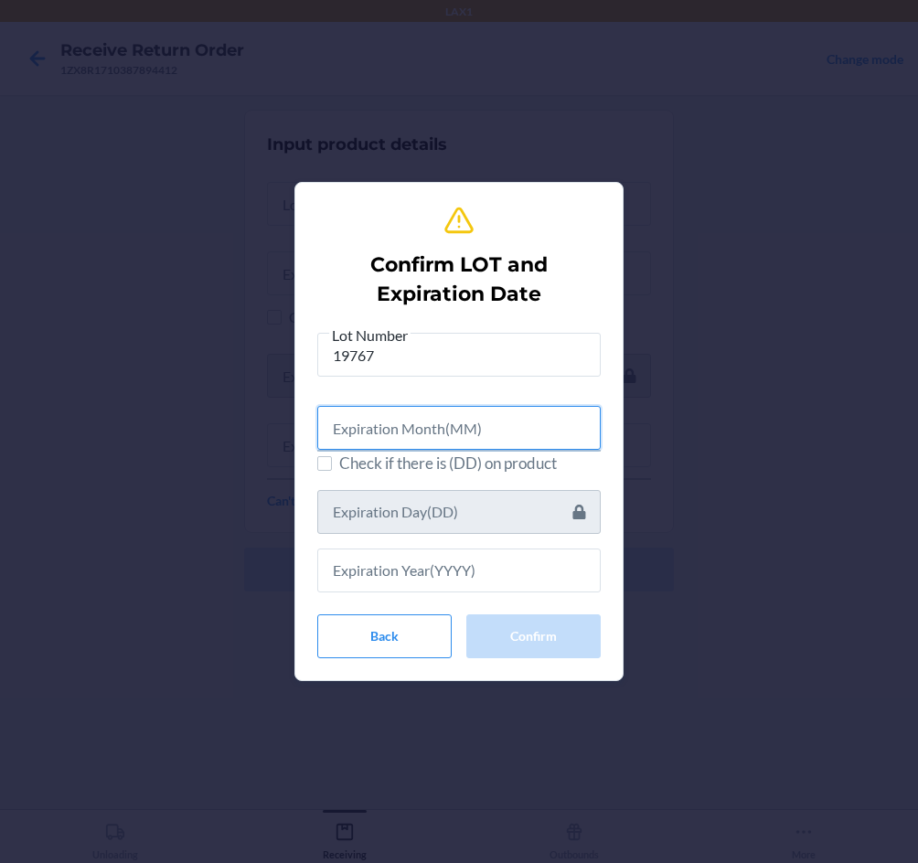
click at [459, 420] on input "text" at bounding box center [458, 428] width 283 height 44
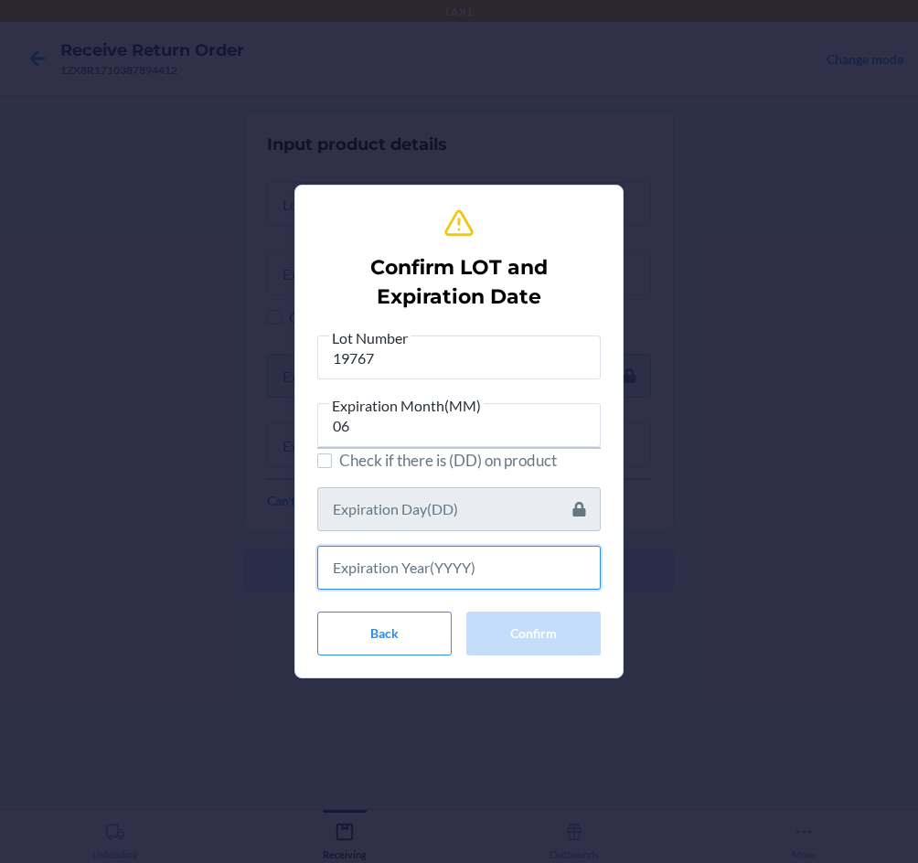
click at [487, 560] on input "text" at bounding box center [458, 568] width 283 height 44
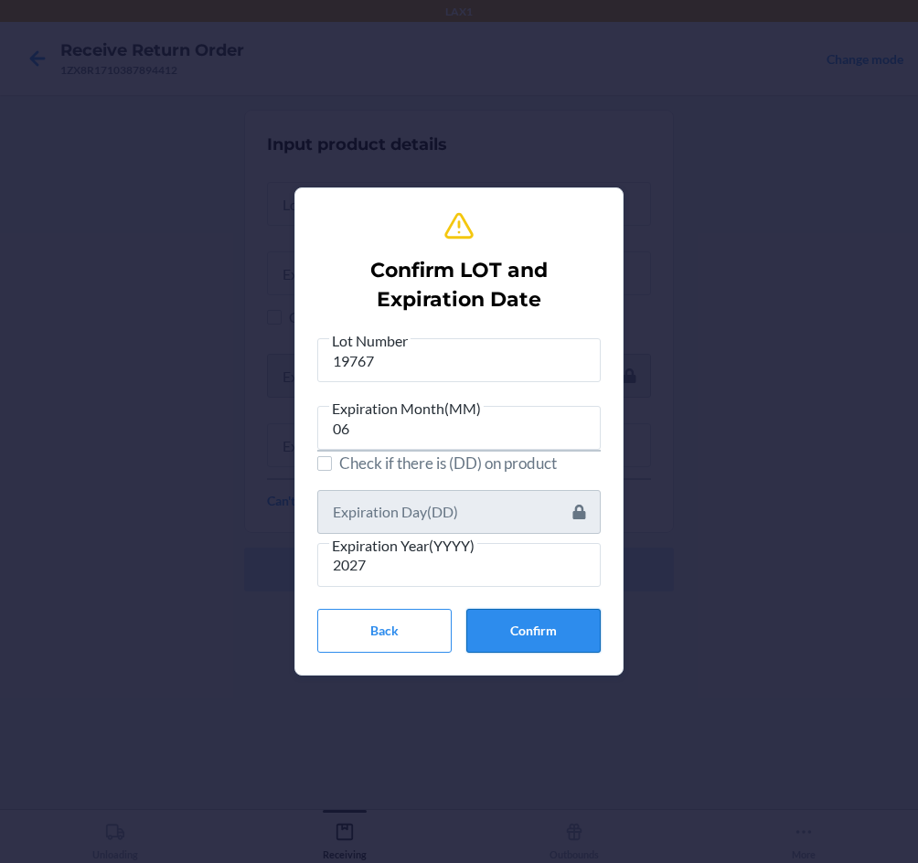
click at [526, 628] on button "Confirm" at bounding box center [533, 631] width 134 height 44
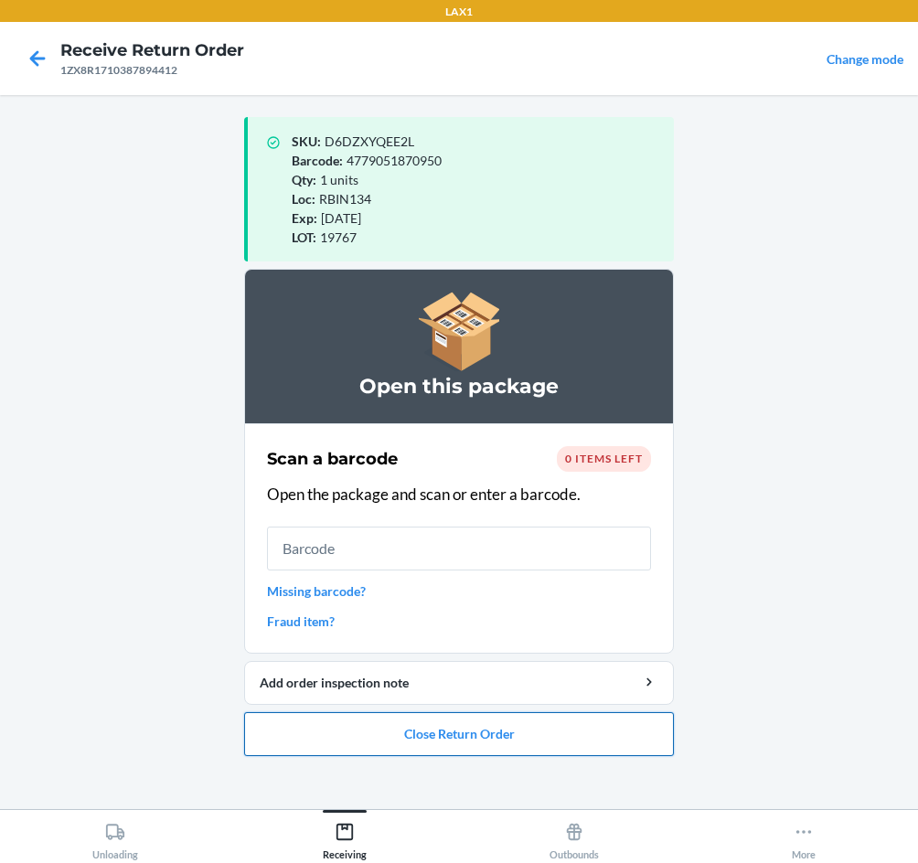
click at [477, 737] on button "Close Return Order" at bounding box center [459, 734] width 430 height 44
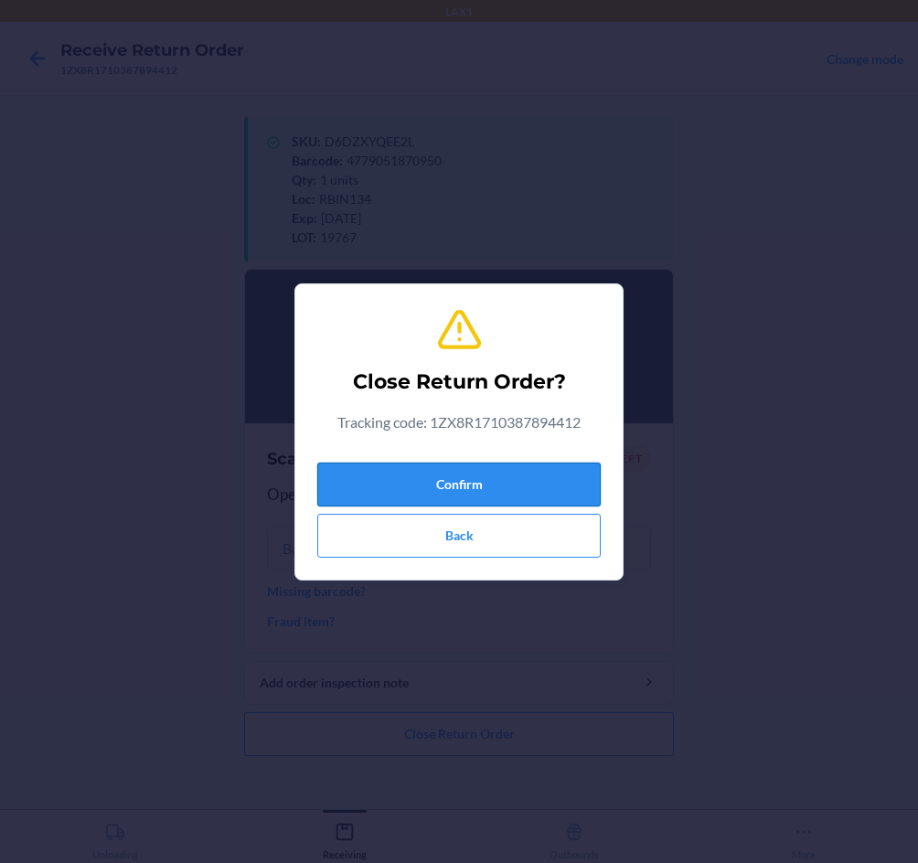
click at [402, 490] on button "Confirm" at bounding box center [458, 485] width 283 height 44
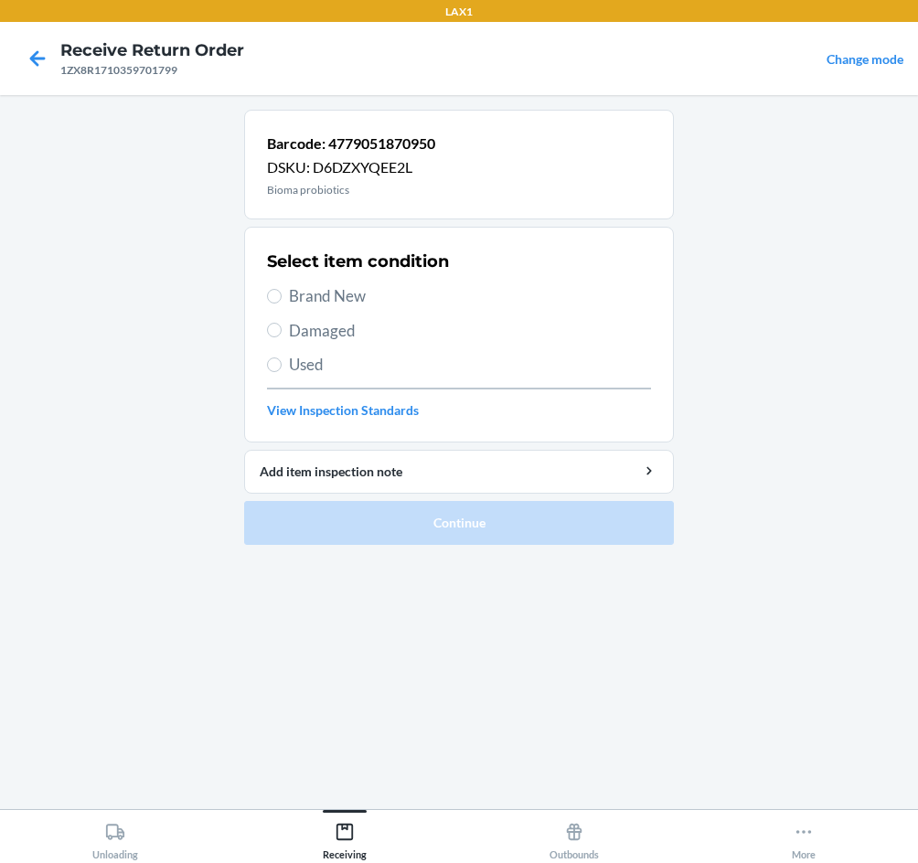
click at [335, 283] on div "Select item condition Brand New Damaged Used View Inspection Standards" at bounding box center [459, 334] width 384 height 181
click at [346, 300] on span "Brand New" at bounding box center [470, 296] width 362 height 24
click at [282, 300] on input "Brand New" at bounding box center [274, 296] width 15 height 15
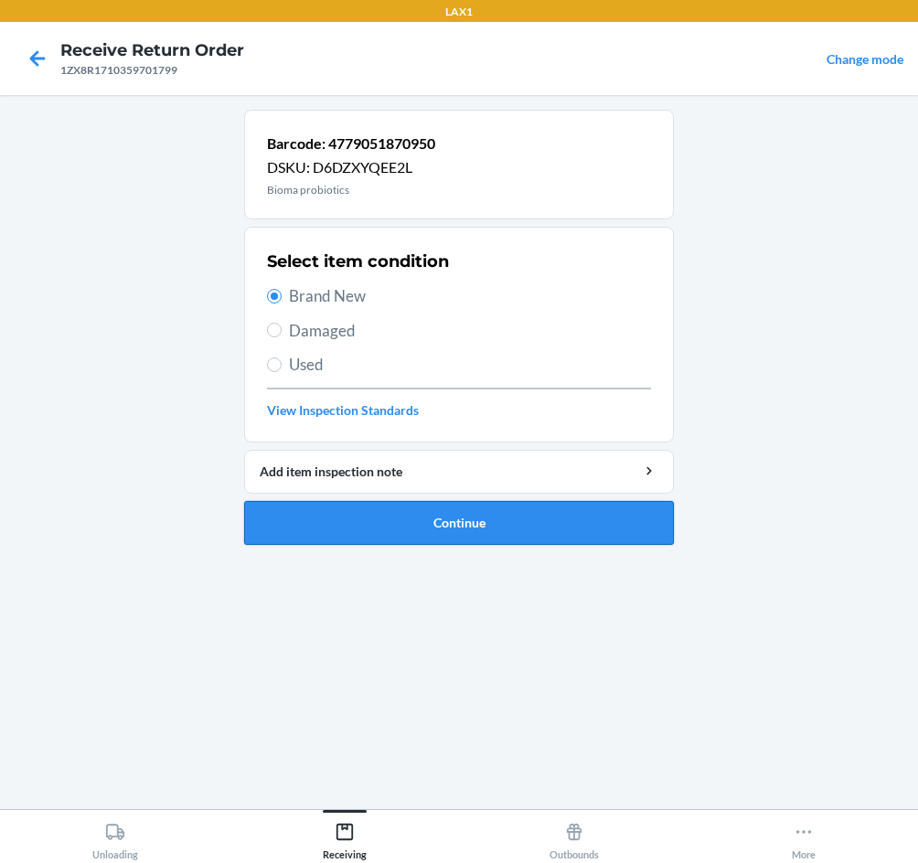
click at [462, 537] on button "Continue" at bounding box center [459, 523] width 430 height 44
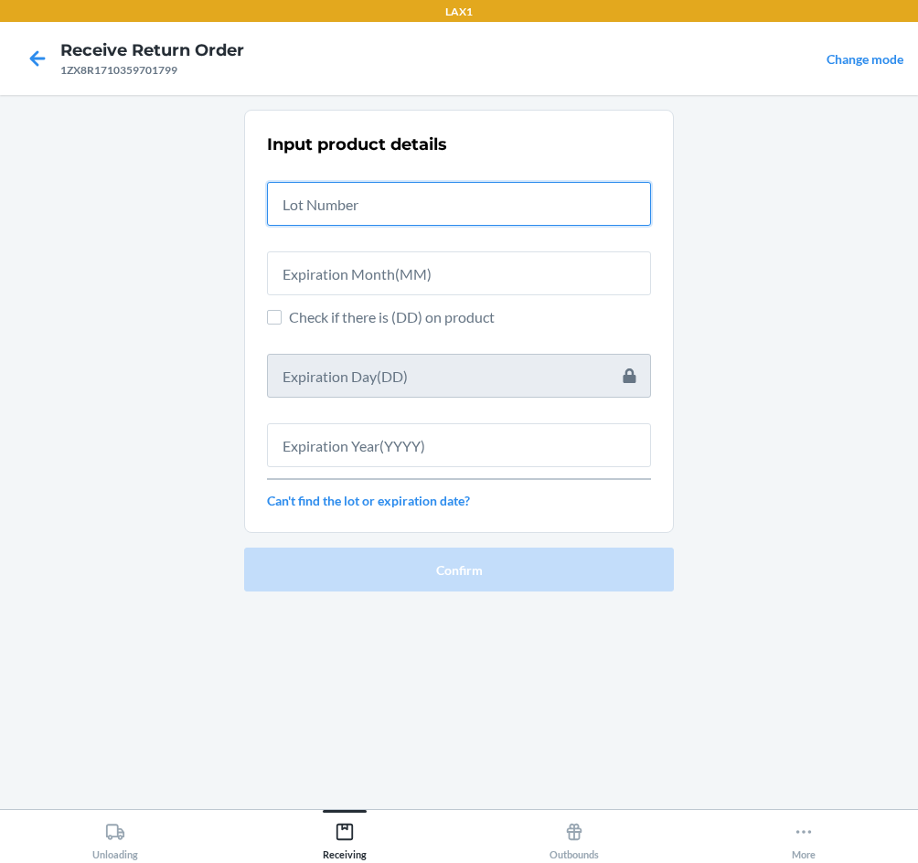
click at [368, 207] on input "text" at bounding box center [459, 204] width 384 height 44
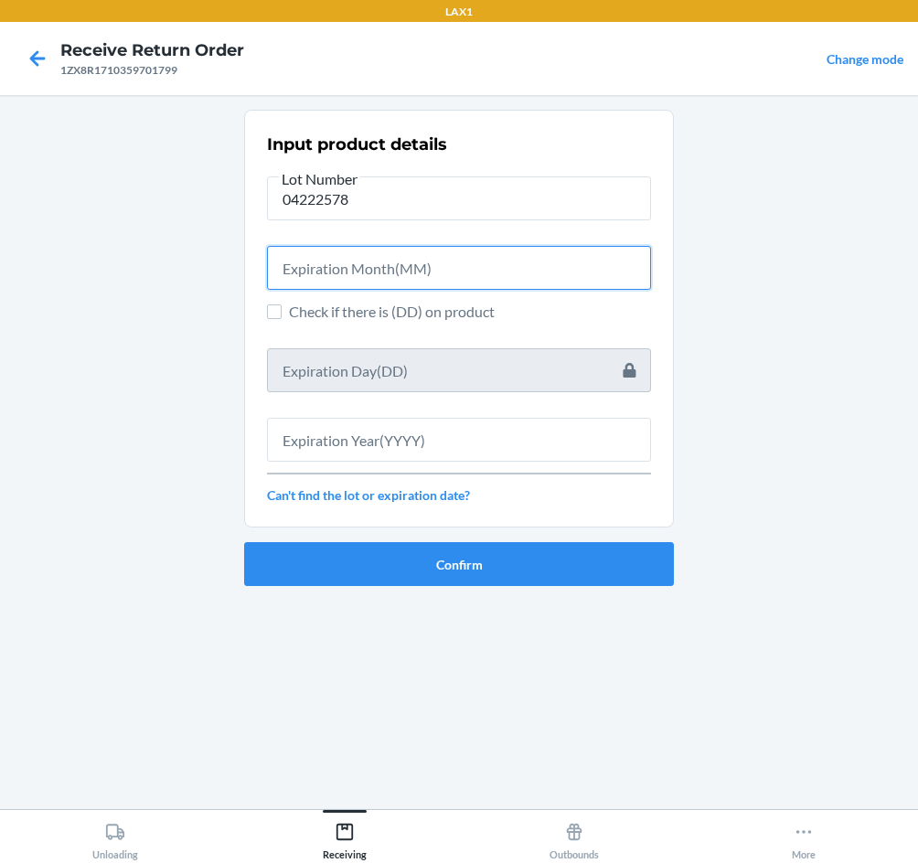
click at [400, 271] on input "text" at bounding box center [459, 268] width 384 height 44
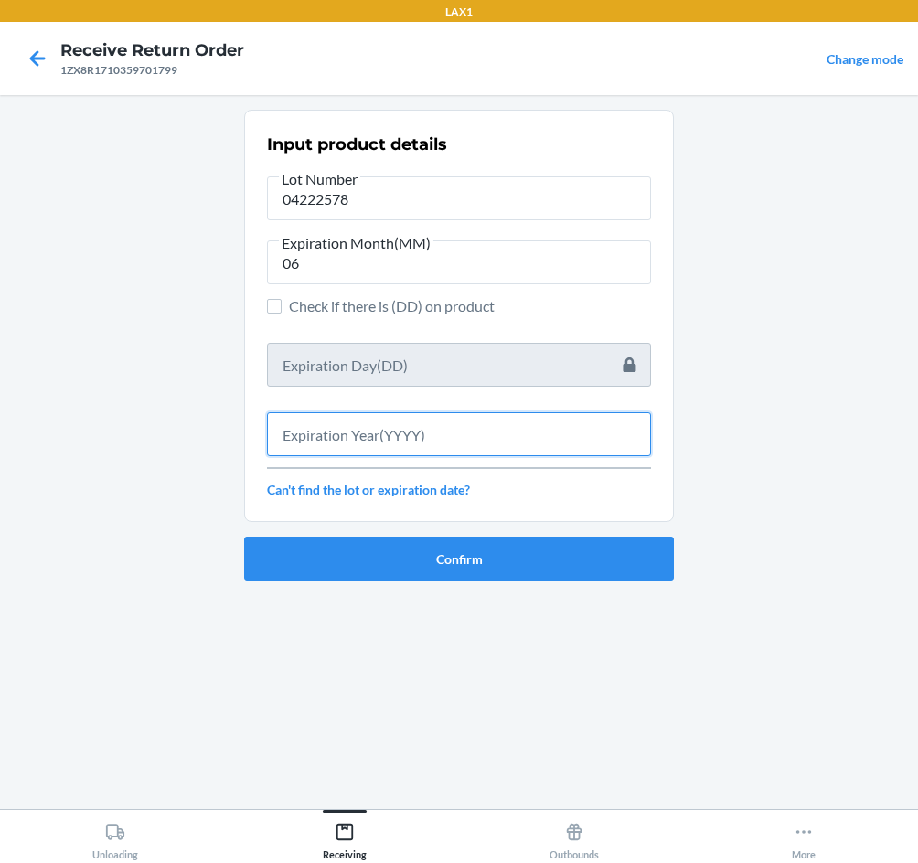
click at [460, 426] on input "text" at bounding box center [459, 434] width 384 height 44
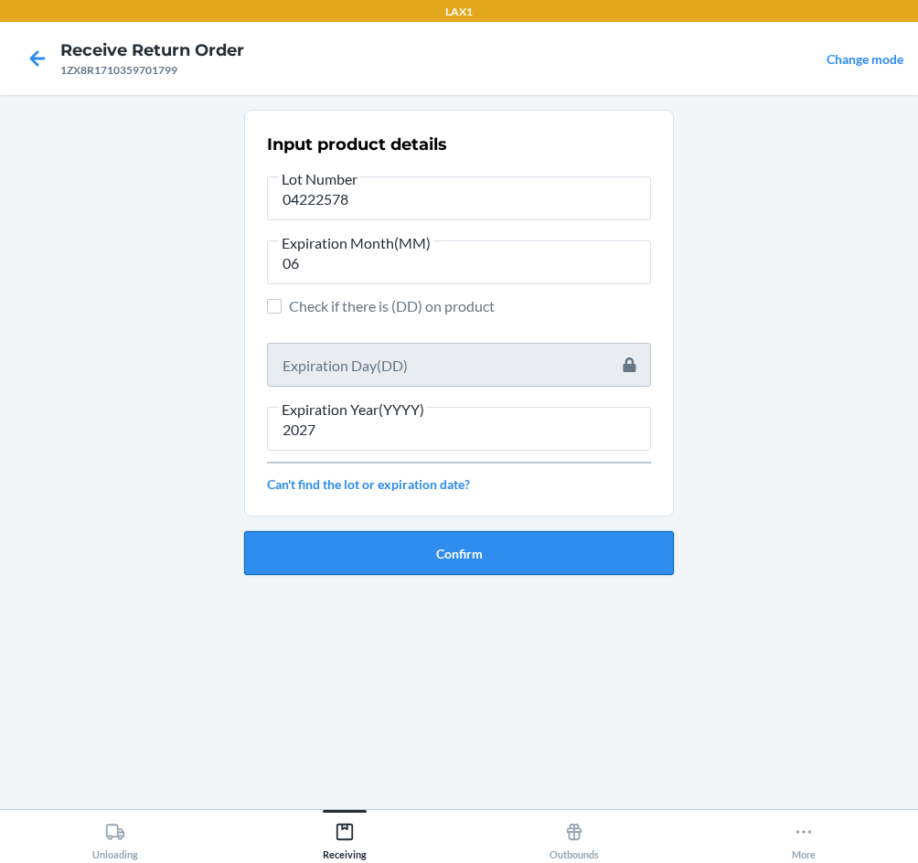
click at [437, 569] on button "Confirm" at bounding box center [459, 553] width 430 height 44
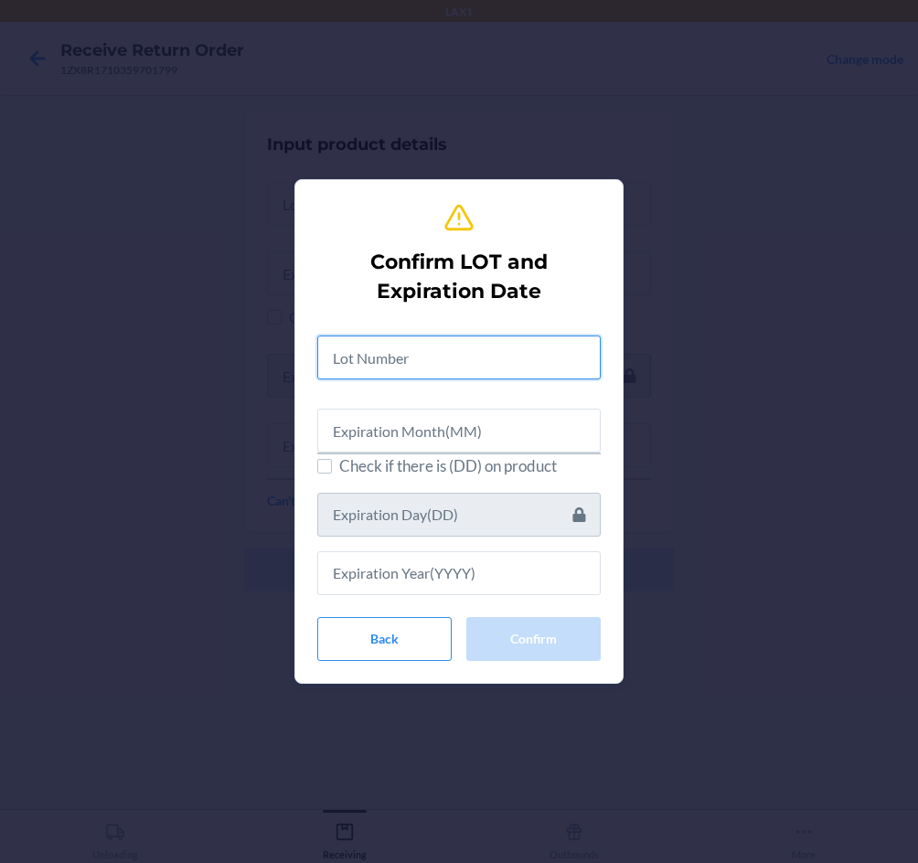
click at [488, 367] on input "text" at bounding box center [458, 357] width 283 height 44
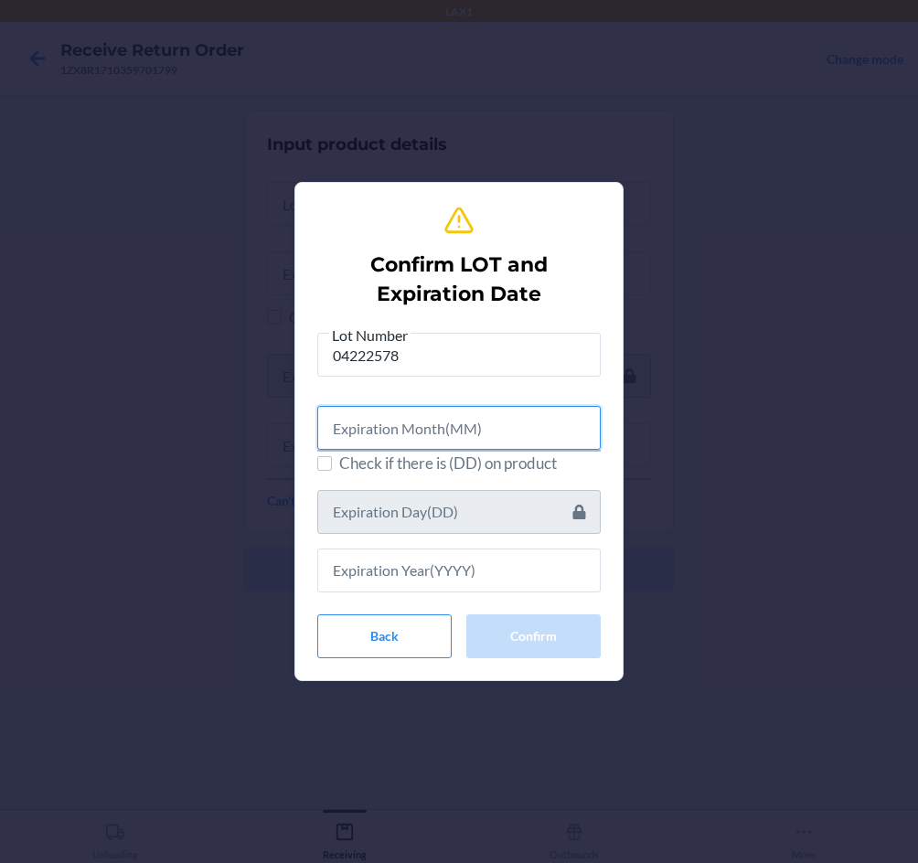
click at [479, 425] on input "text" at bounding box center [458, 428] width 283 height 44
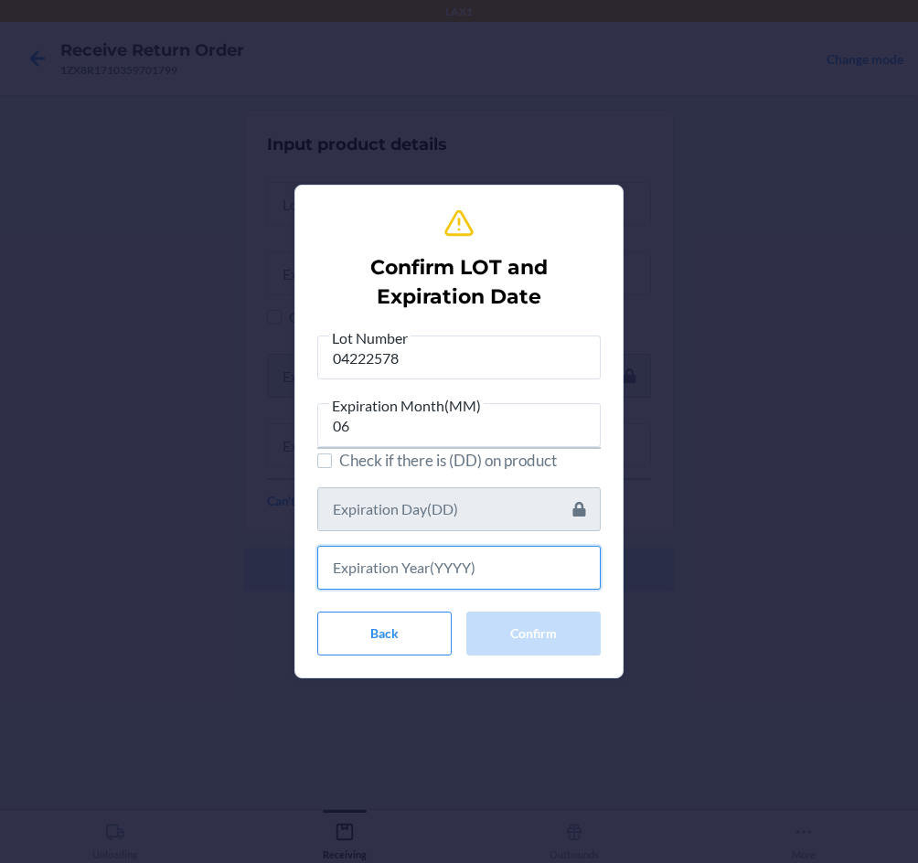
click at [518, 584] on input "text" at bounding box center [458, 568] width 283 height 44
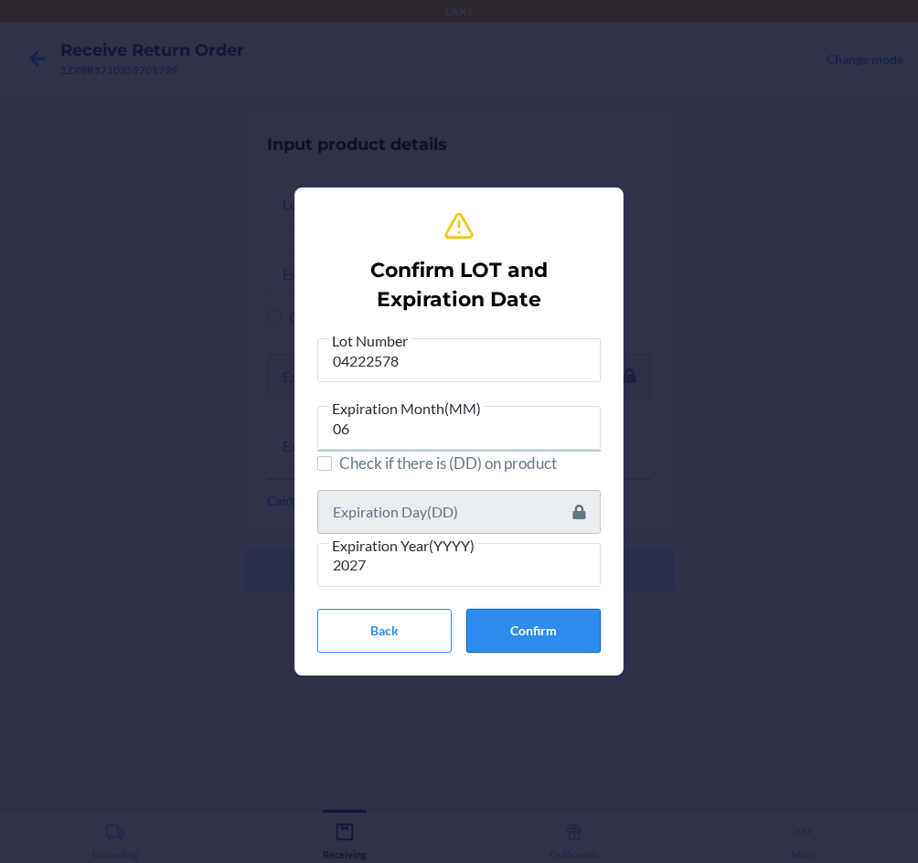
click at [535, 640] on button "Confirm" at bounding box center [533, 631] width 134 height 44
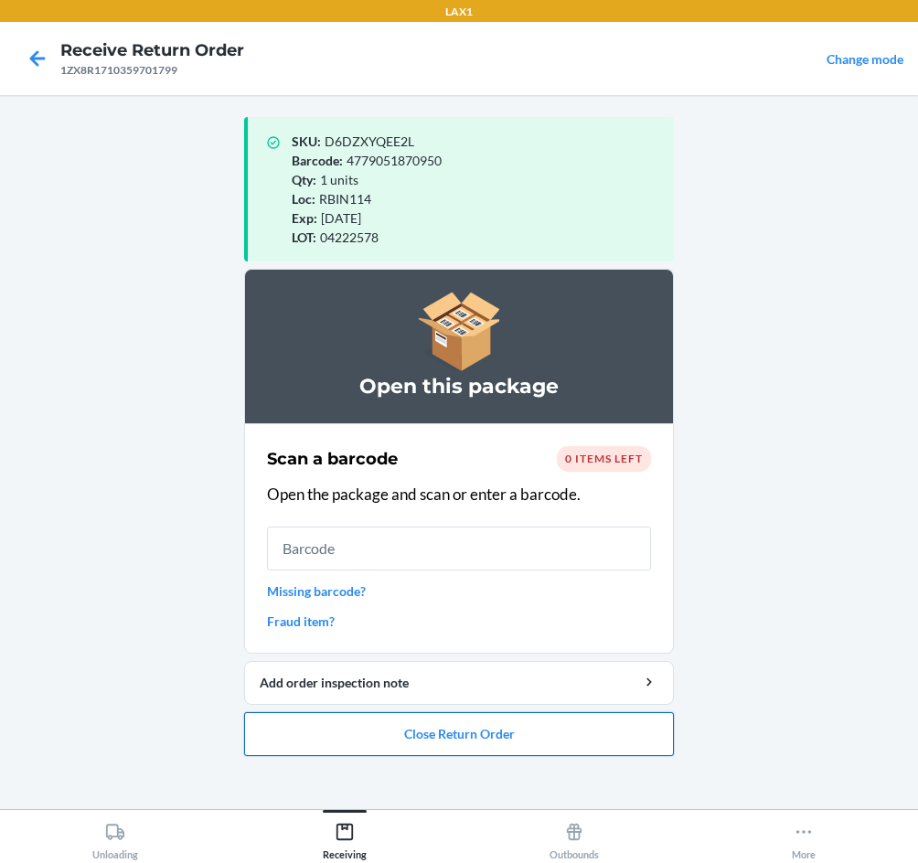
click at [565, 752] on button "Close Return Order" at bounding box center [459, 734] width 430 height 44
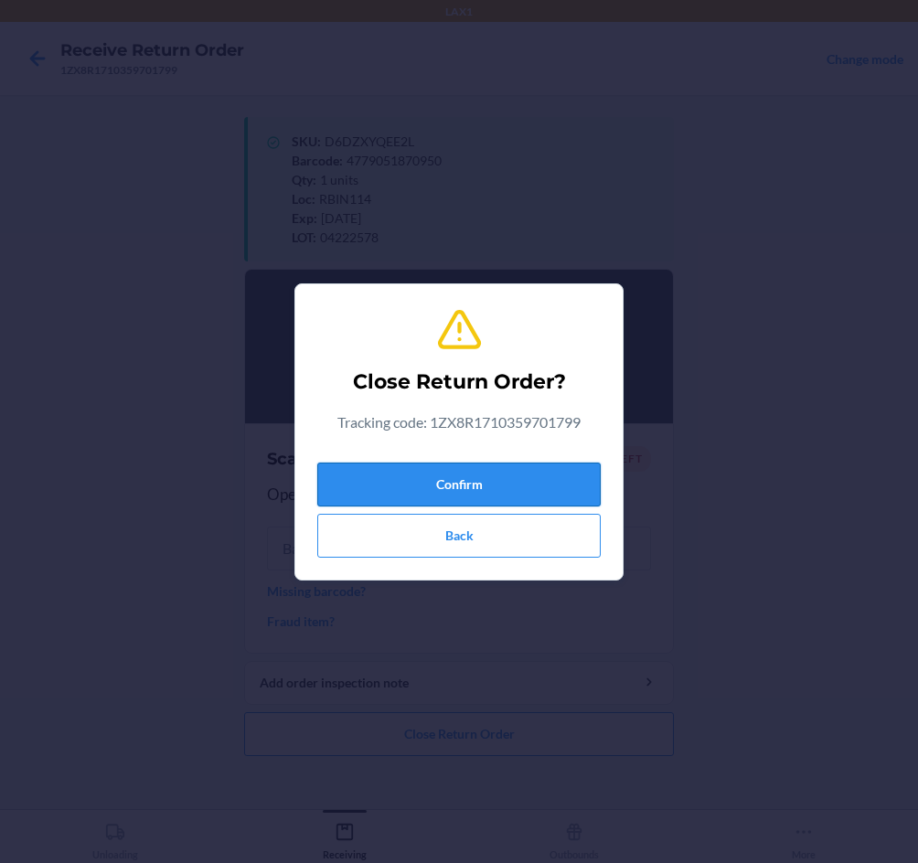
click at [485, 468] on button "Confirm" at bounding box center [458, 485] width 283 height 44
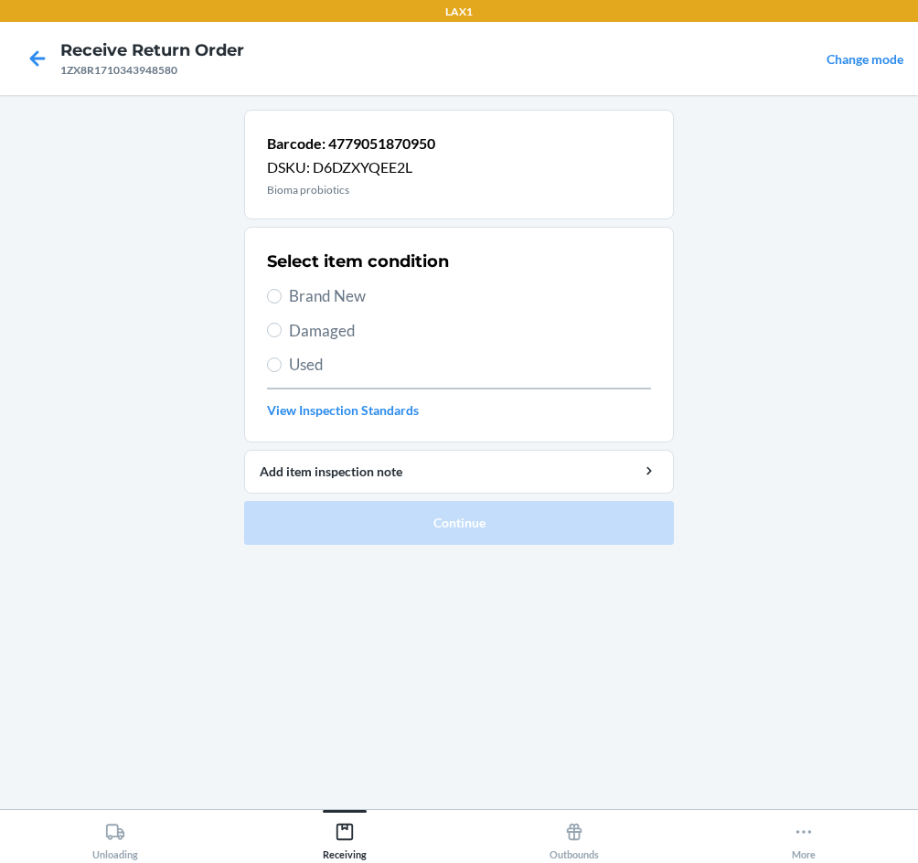
click at [331, 303] on span "Brand New" at bounding box center [470, 296] width 362 height 24
click at [282, 303] on input "Brand New" at bounding box center [274, 296] width 15 height 15
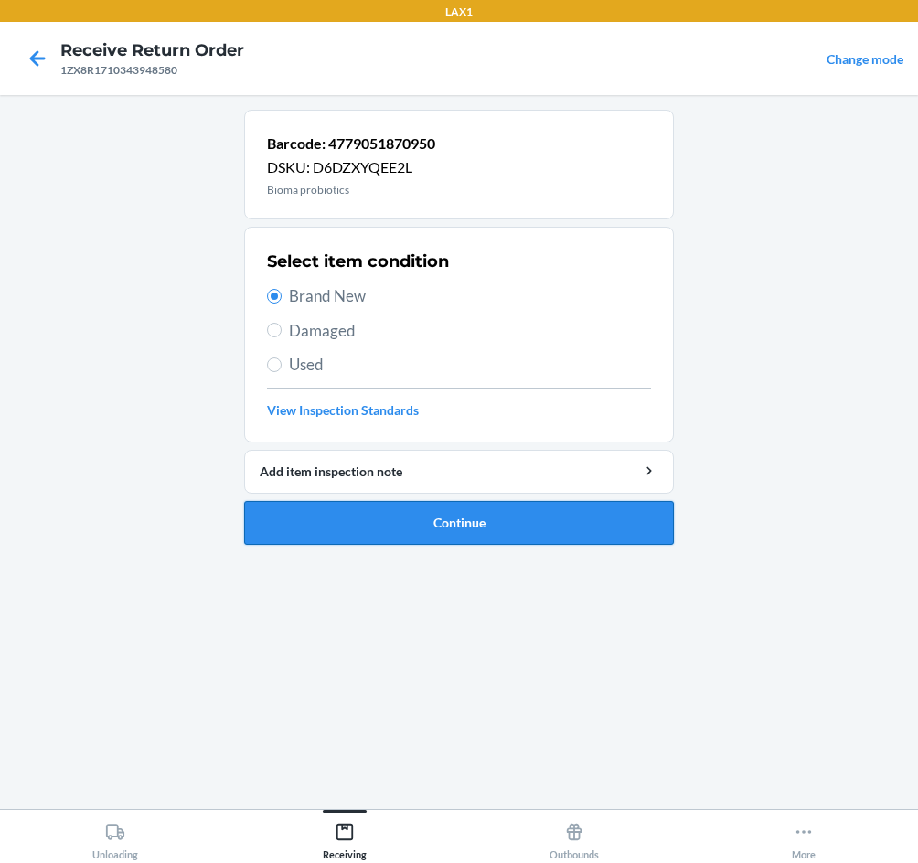
click at [452, 522] on button "Continue" at bounding box center [459, 523] width 430 height 44
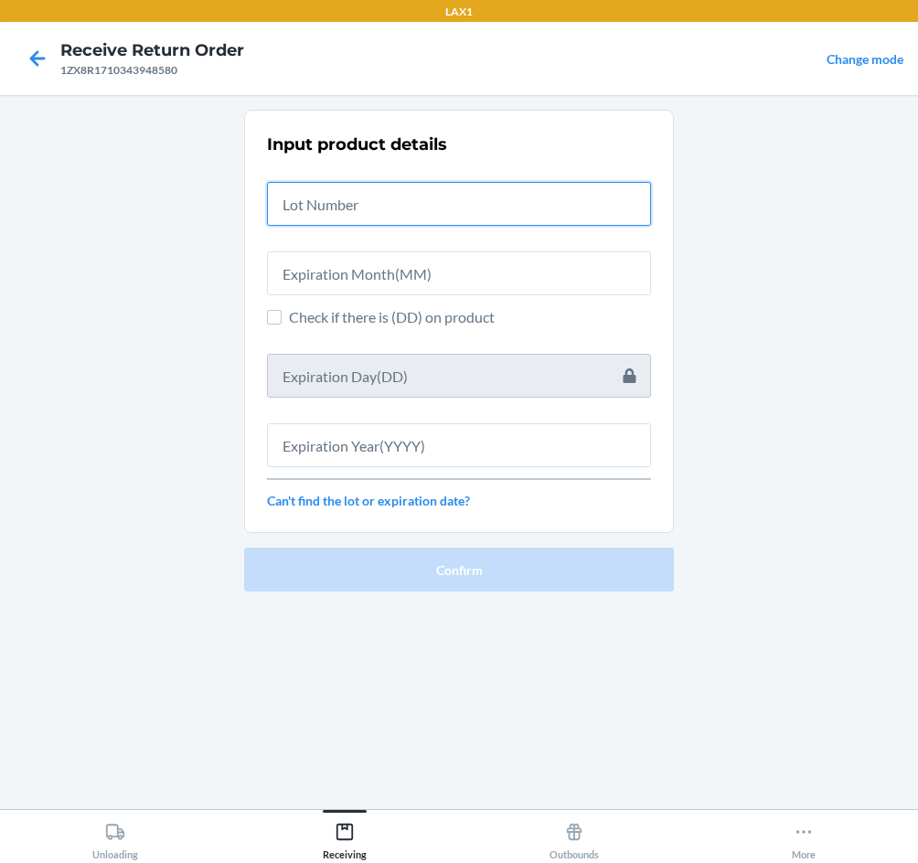
click at [319, 203] on input "text" at bounding box center [459, 204] width 384 height 44
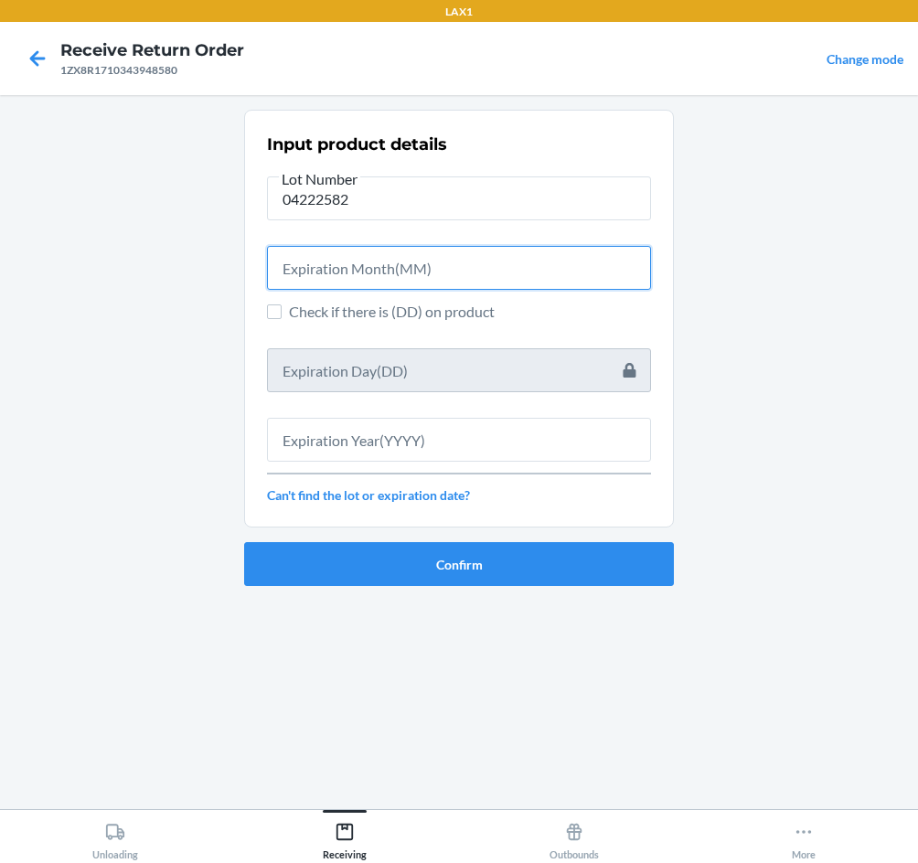
click at [284, 279] on input "text" at bounding box center [459, 268] width 384 height 44
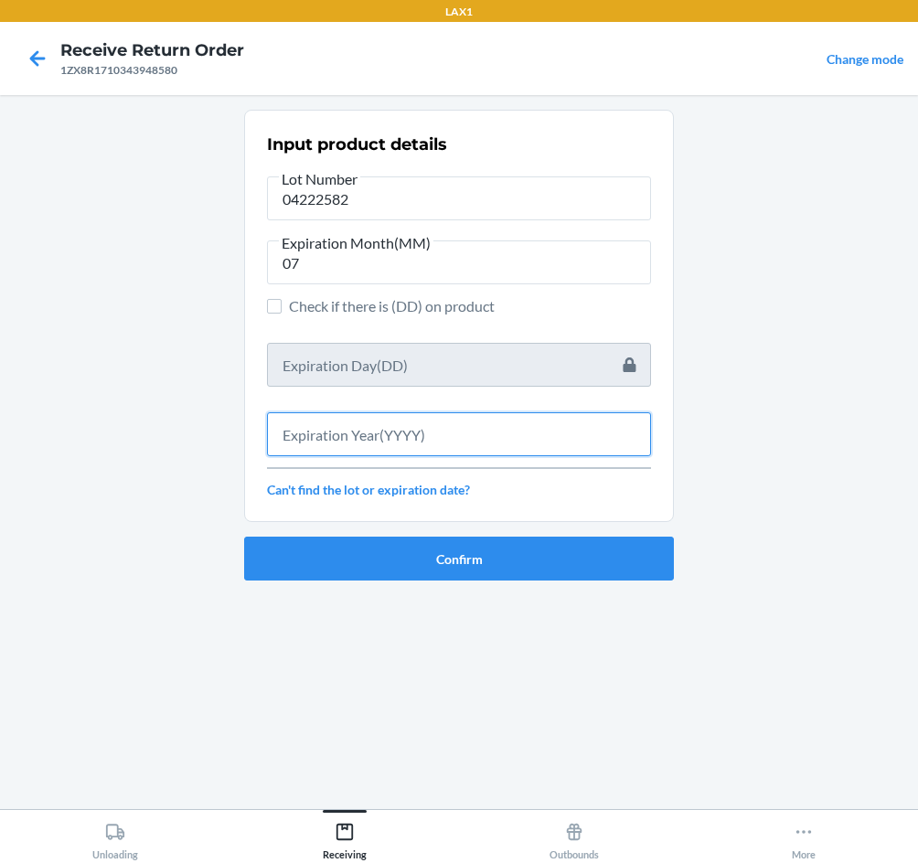
click at [461, 429] on input "text" at bounding box center [459, 434] width 384 height 44
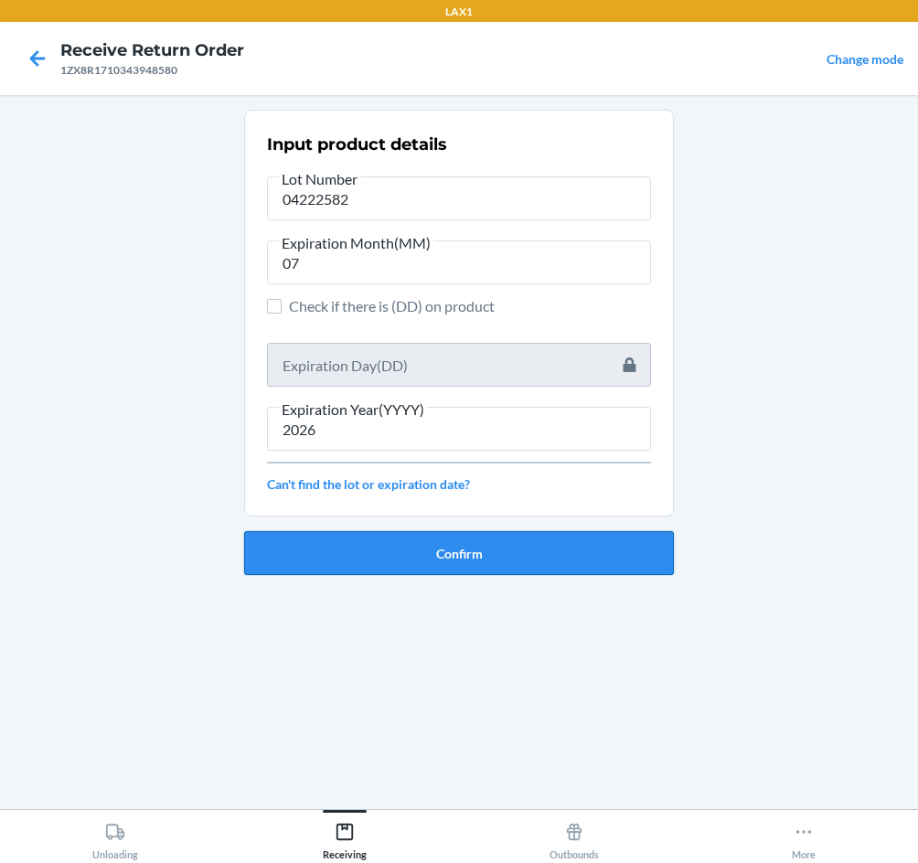
click at [478, 550] on button "Confirm" at bounding box center [459, 553] width 430 height 44
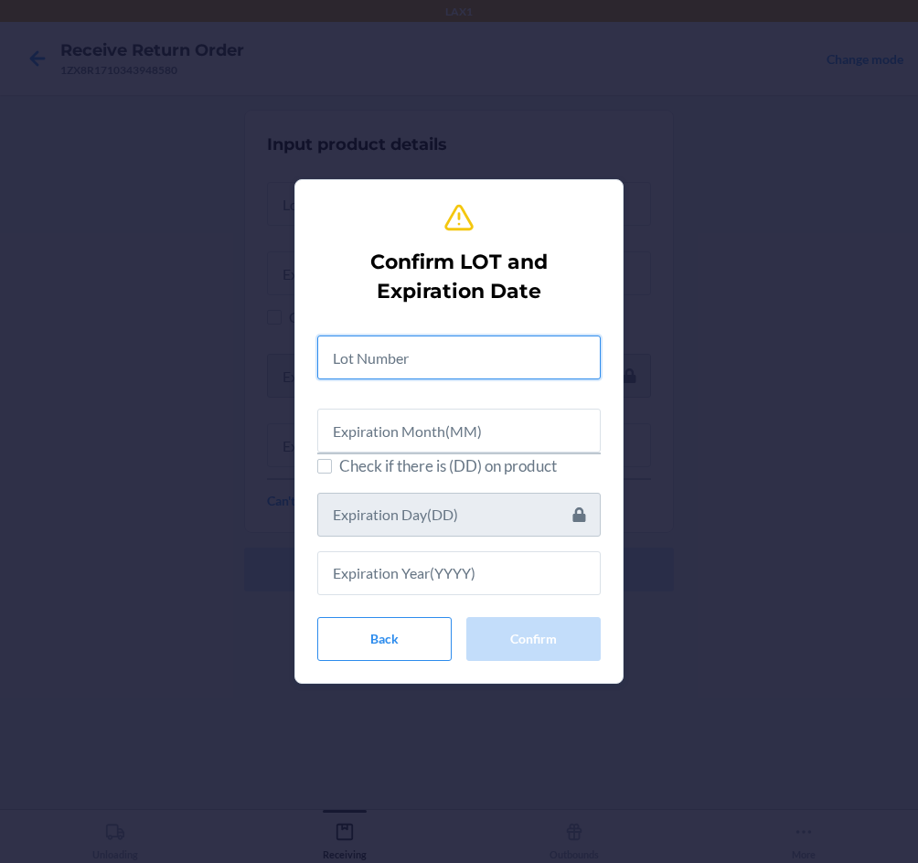
click at [426, 352] on input "text" at bounding box center [458, 357] width 283 height 44
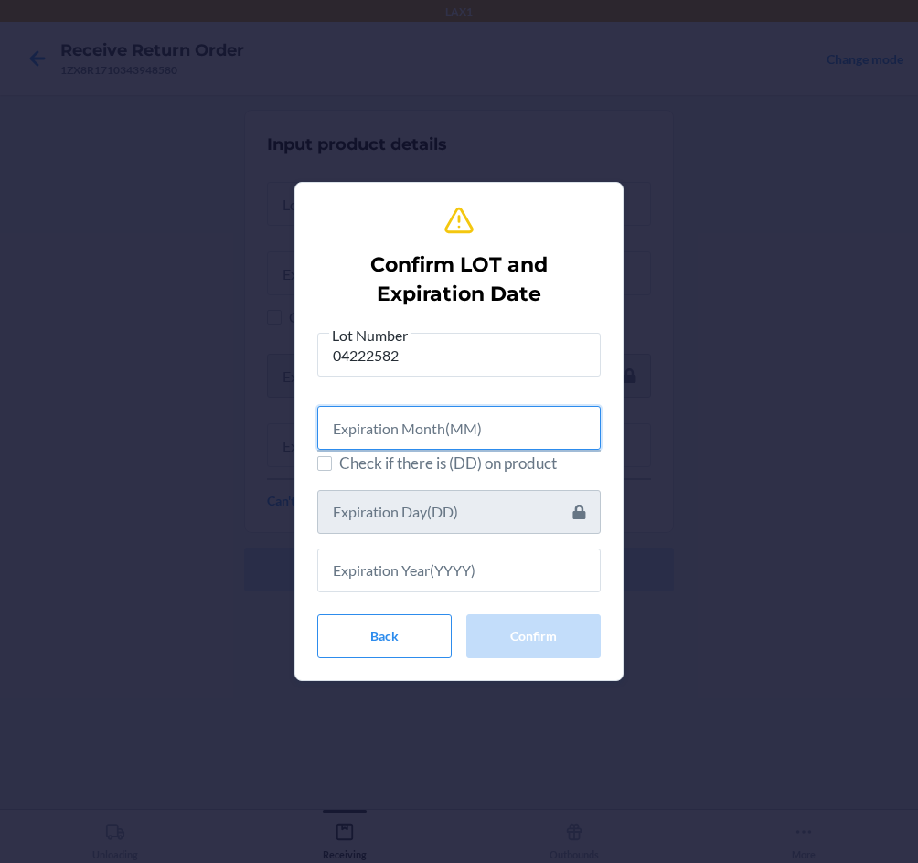
click at [448, 429] on input "text" at bounding box center [458, 428] width 283 height 44
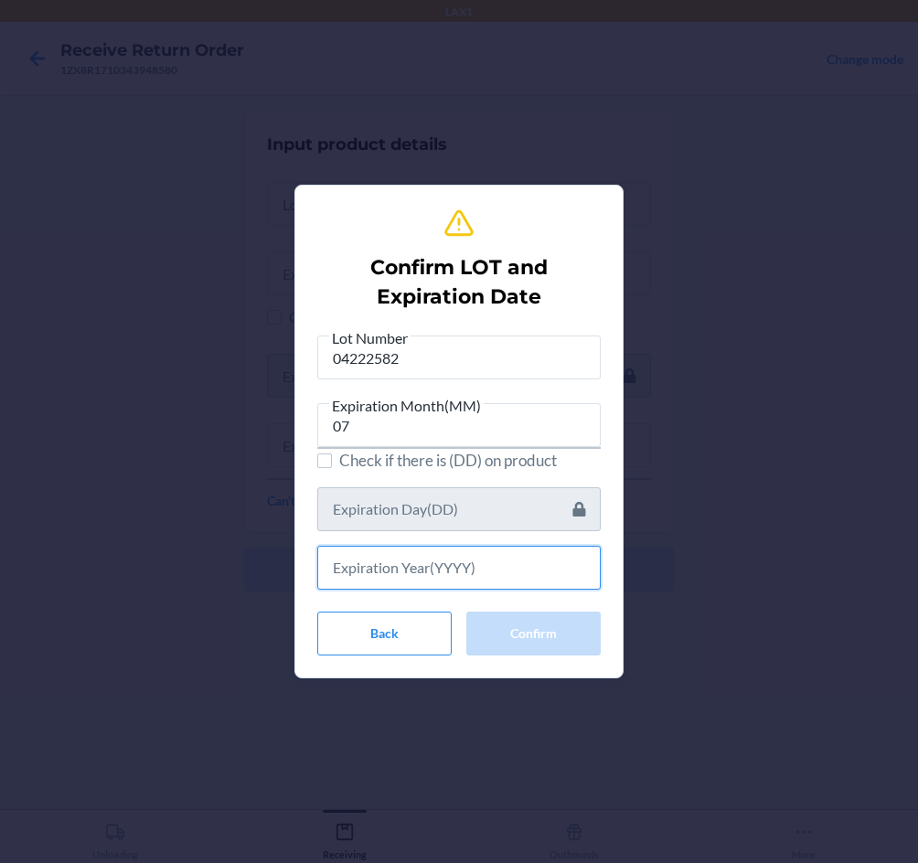
click at [482, 558] on input "text" at bounding box center [458, 568] width 283 height 44
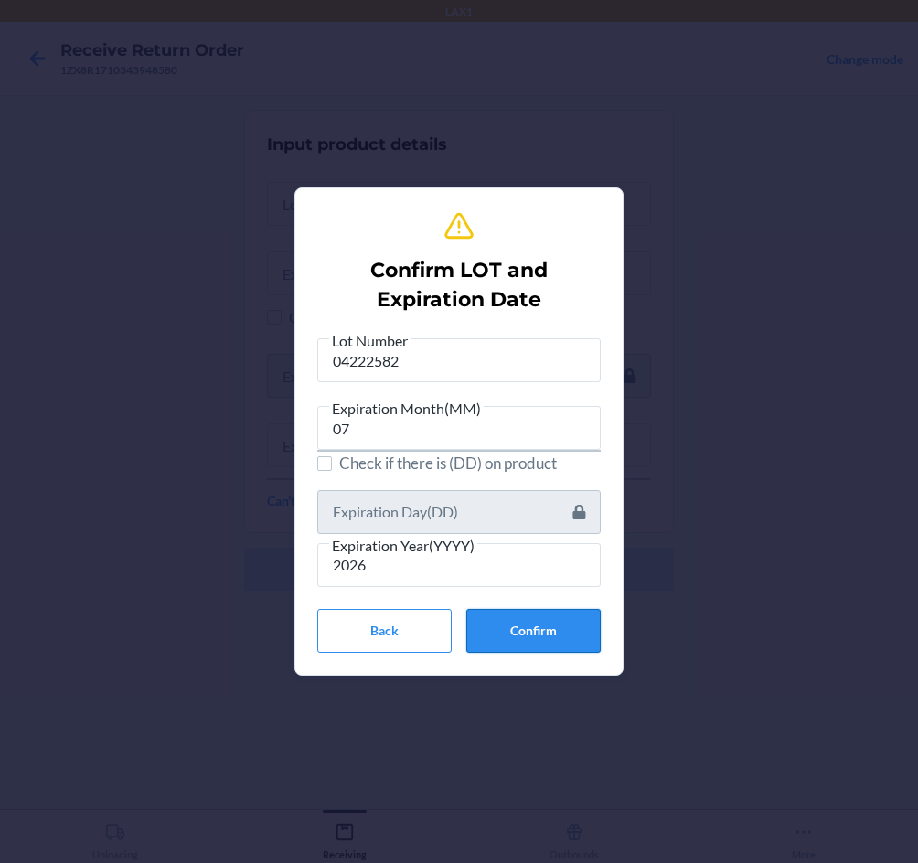
click at [526, 637] on button "Confirm" at bounding box center [533, 631] width 134 height 44
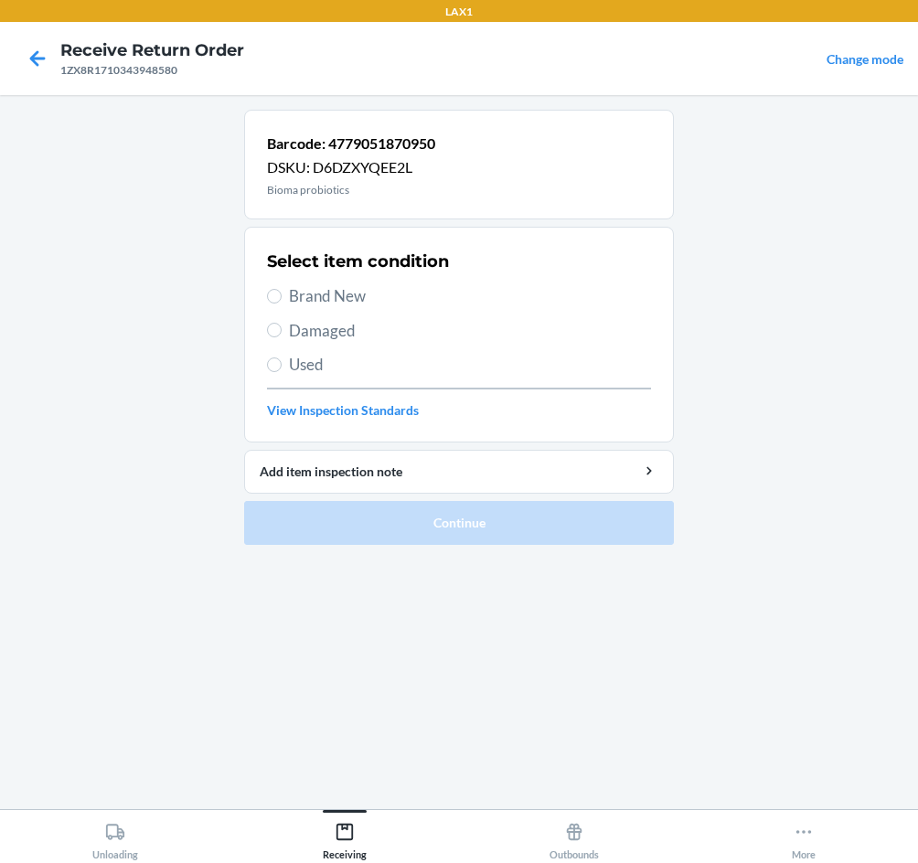
click at [282, 295] on label "Brand New" at bounding box center [459, 296] width 384 height 24
click at [282, 295] on input "Brand New" at bounding box center [274, 296] width 15 height 15
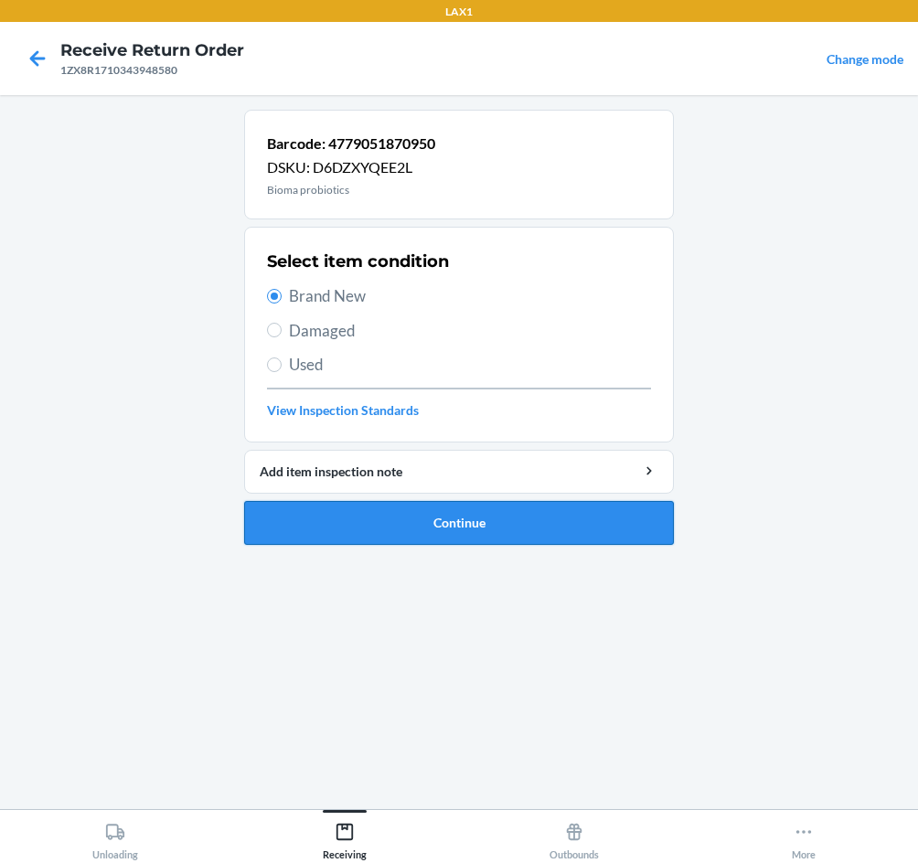
click at [488, 520] on button "Continue" at bounding box center [459, 523] width 430 height 44
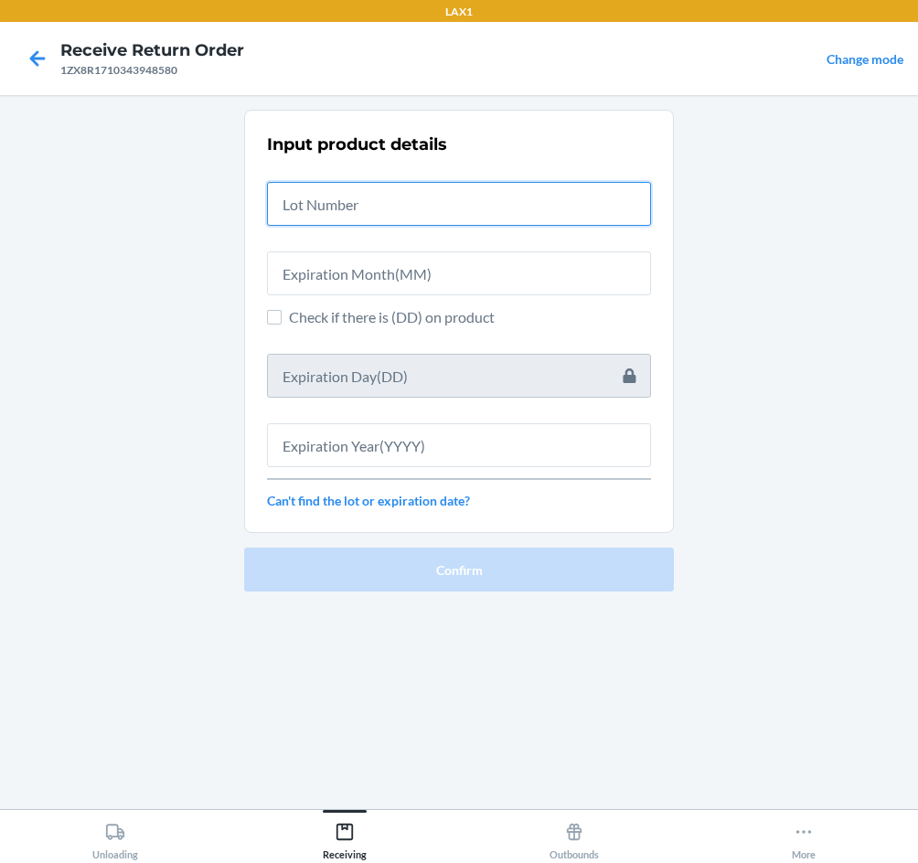
click at [442, 206] on input "text" at bounding box center [459, 204] width 384 height 44
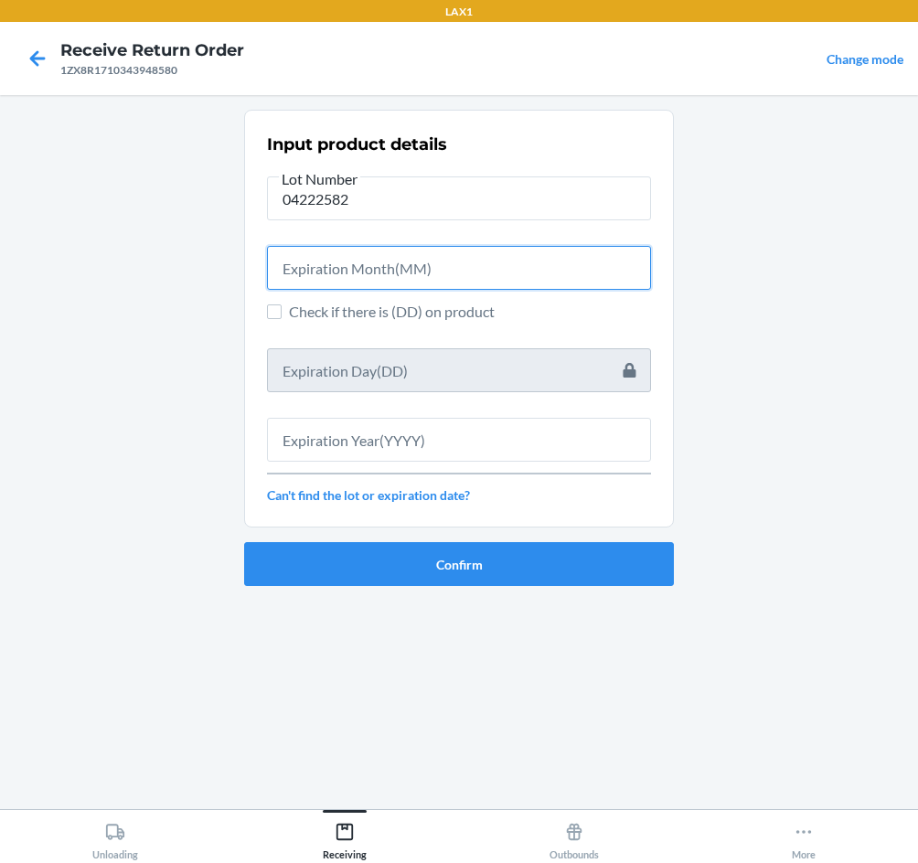
click at [418, 266] on input "text" at bounding box center [459, 268] width 384 height 44
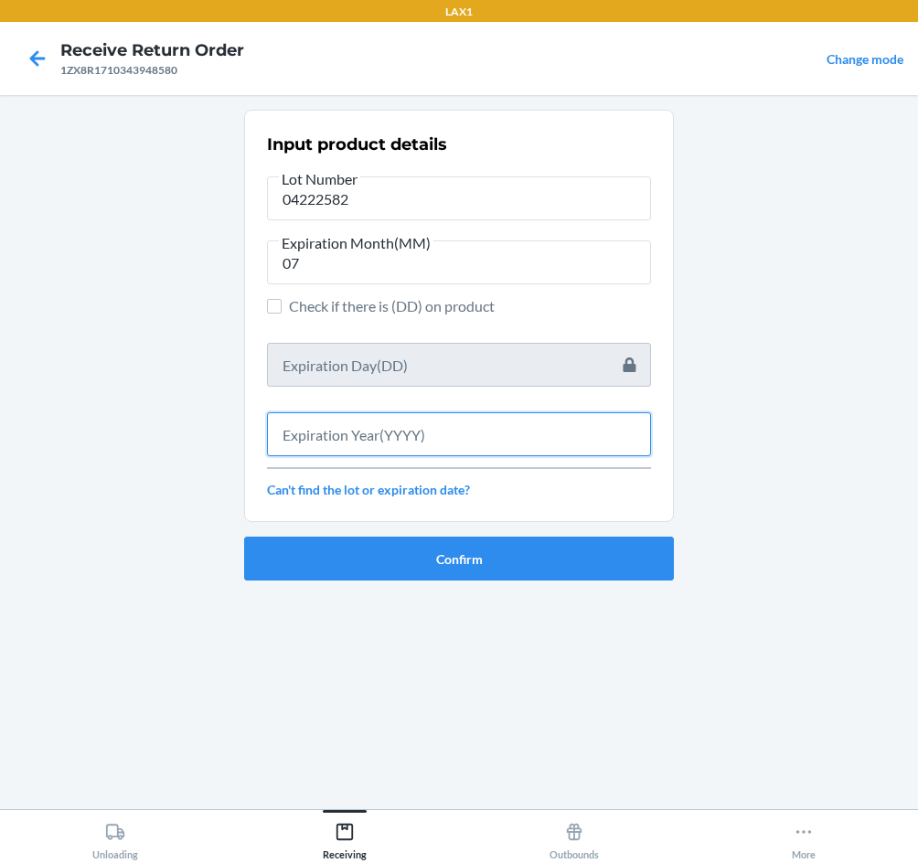
click at [453, 442] on input "text" at bounding box center [459, 434] width 384 height 44
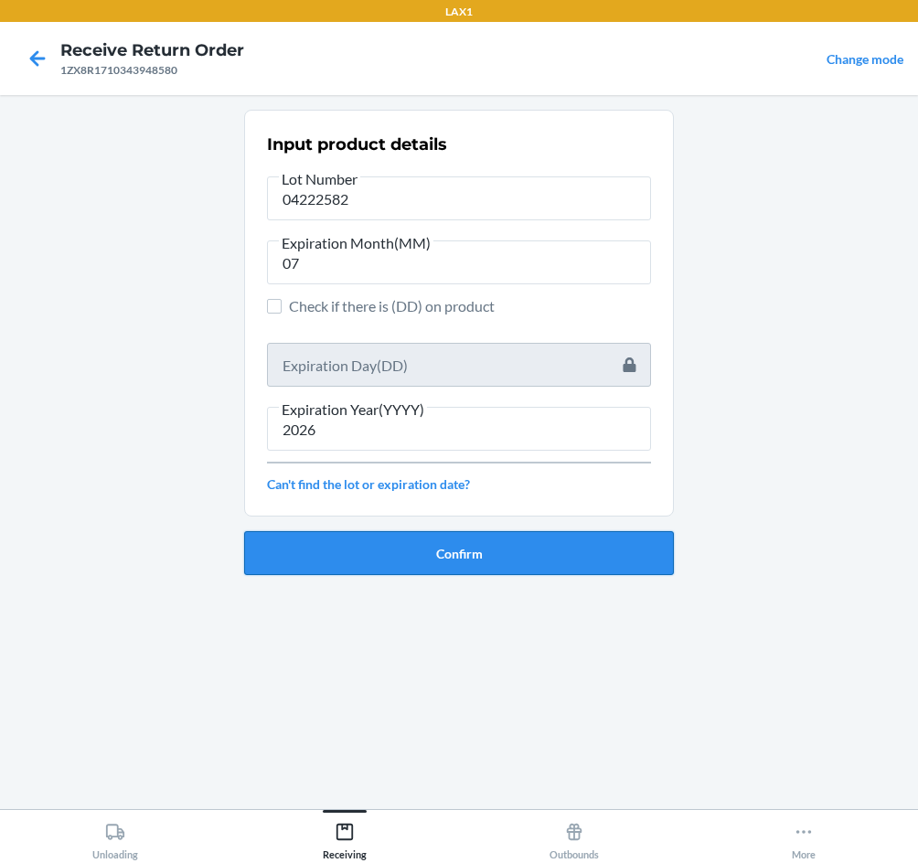
click at [481, 556] on button "Confirm" at bounding box center [459, 553] width 430 height 44
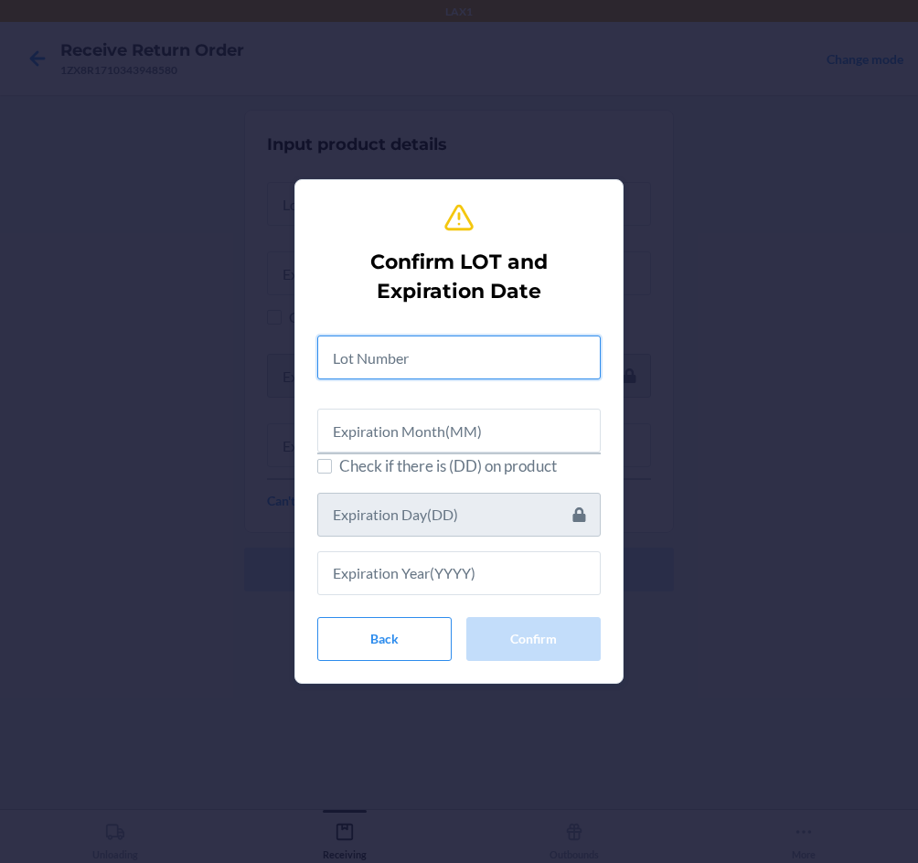
click at [433, 360] on input "text" at bounding box center [458, 357] width 283 height 44
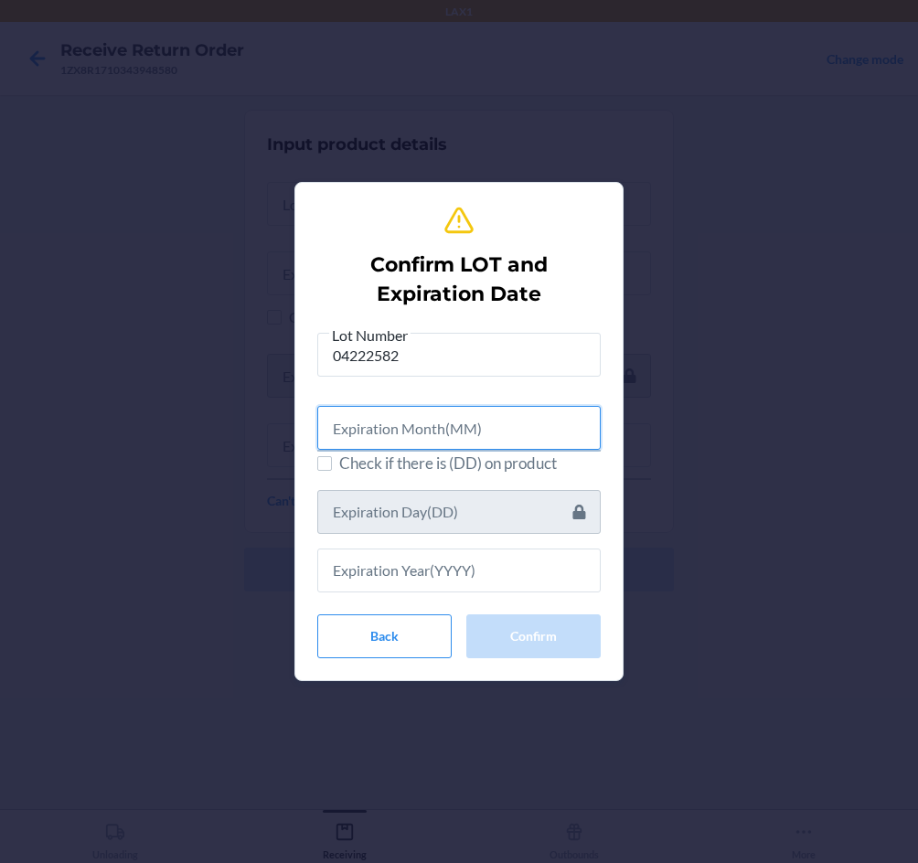
click at [442, 426] on input "text" at bounding box center [458, 428] width 283 height 44
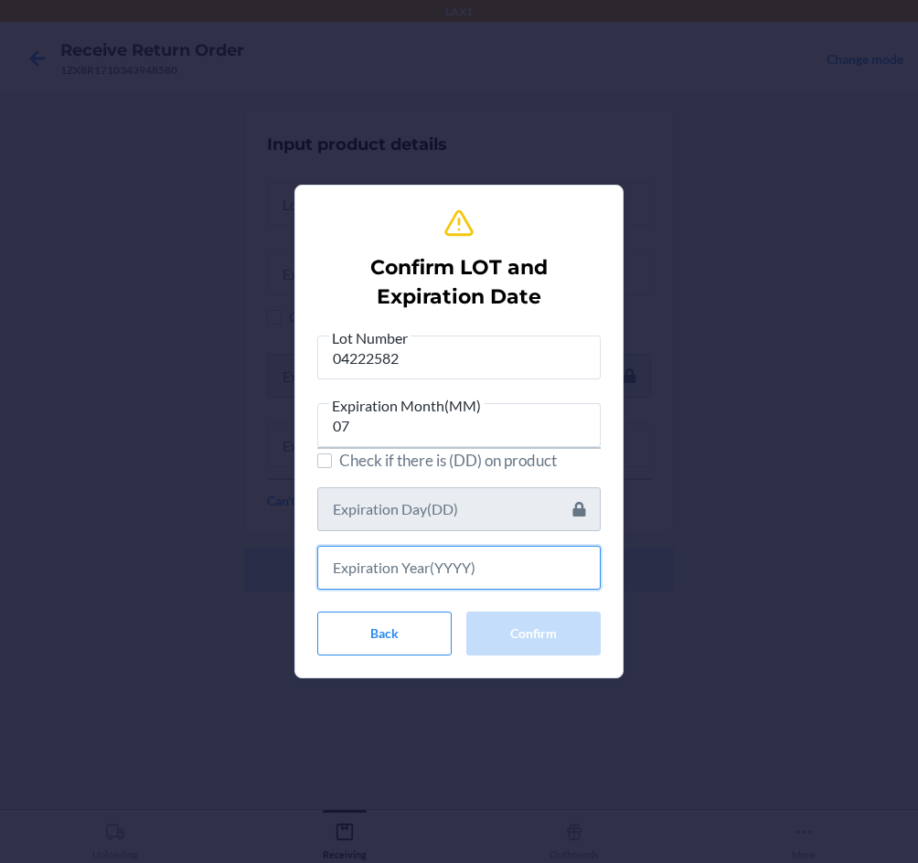
click at [465, 562] on input "text" at bounding box center [458, 568] width 283 height 44
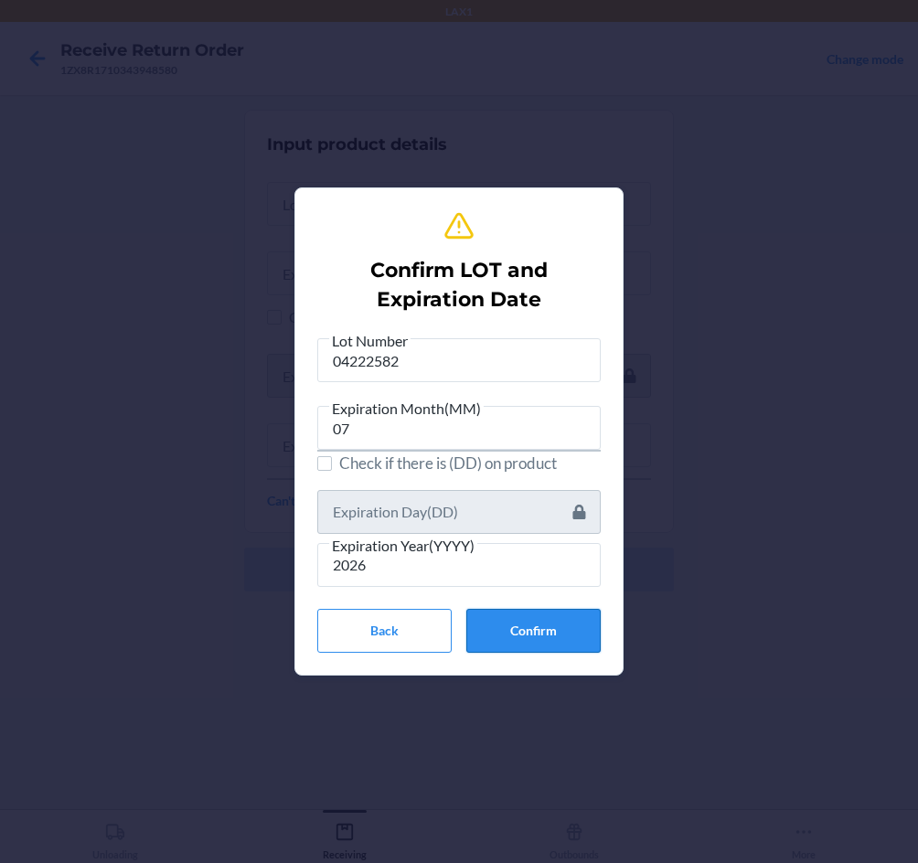
click at [524, 631] on button "Confirm" at bounding box center [533, 631] width 134 height 44
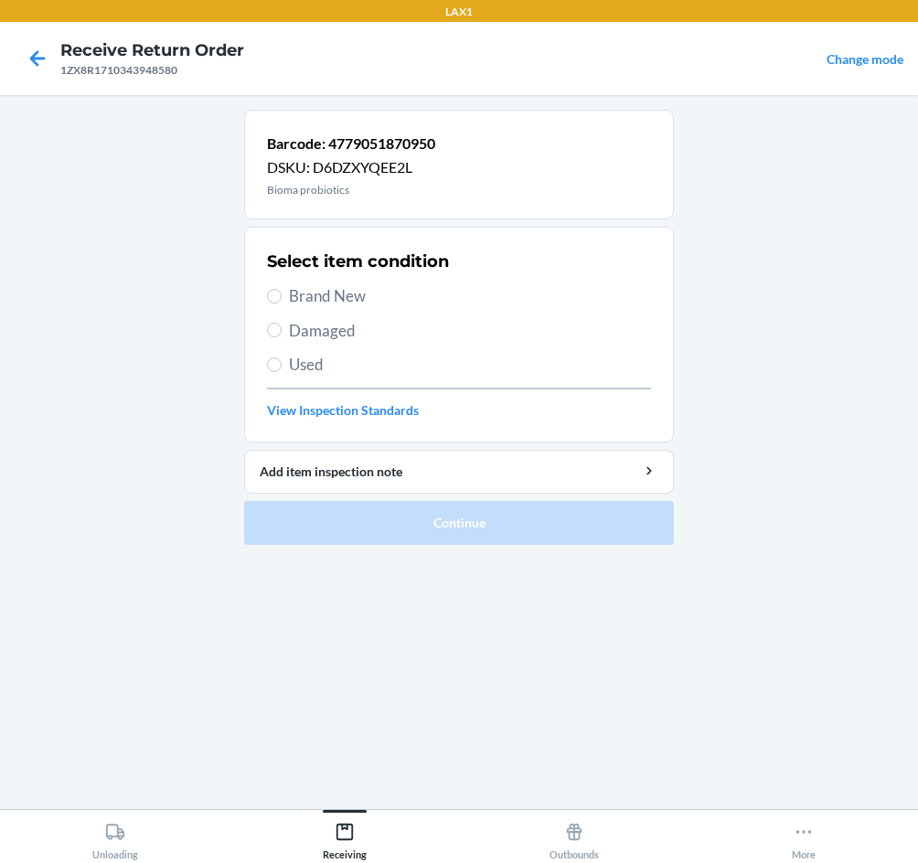
click at [298, 291] on span "Brand New" at bounding box center [470, 296] width 362 height 24
click at [282, 291] on input "Brand New" at bounding box center [274, 296] width 15 height 15
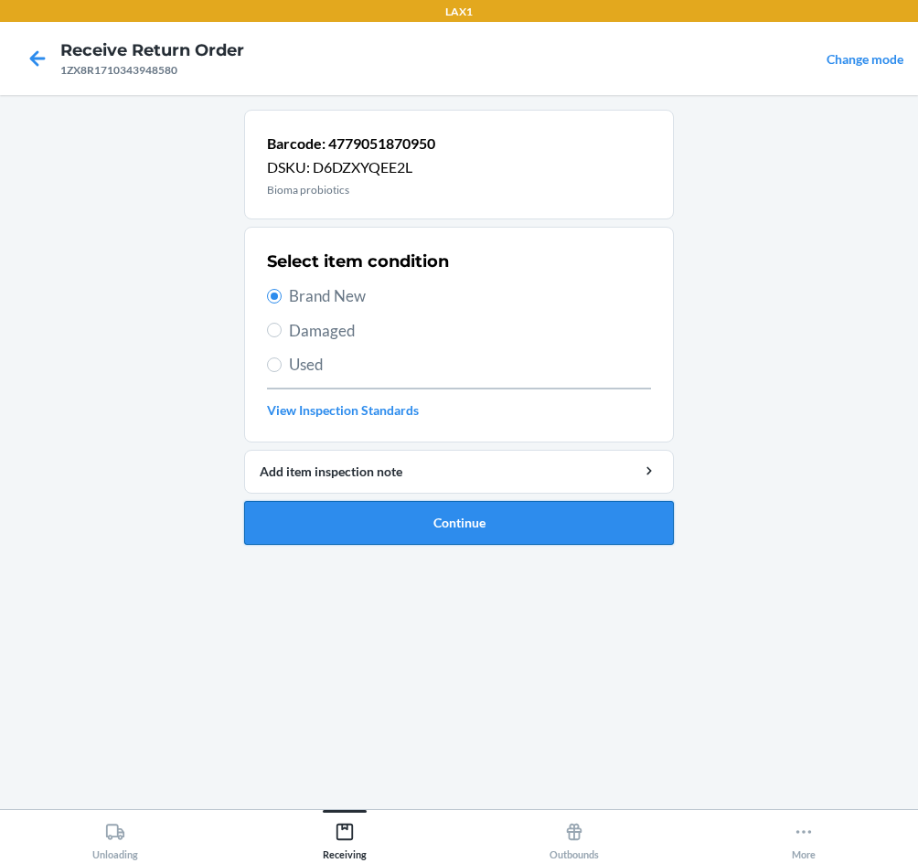
click at [422, 518] on button "Continue" at bounding box center [459, 523] width 430 height 44
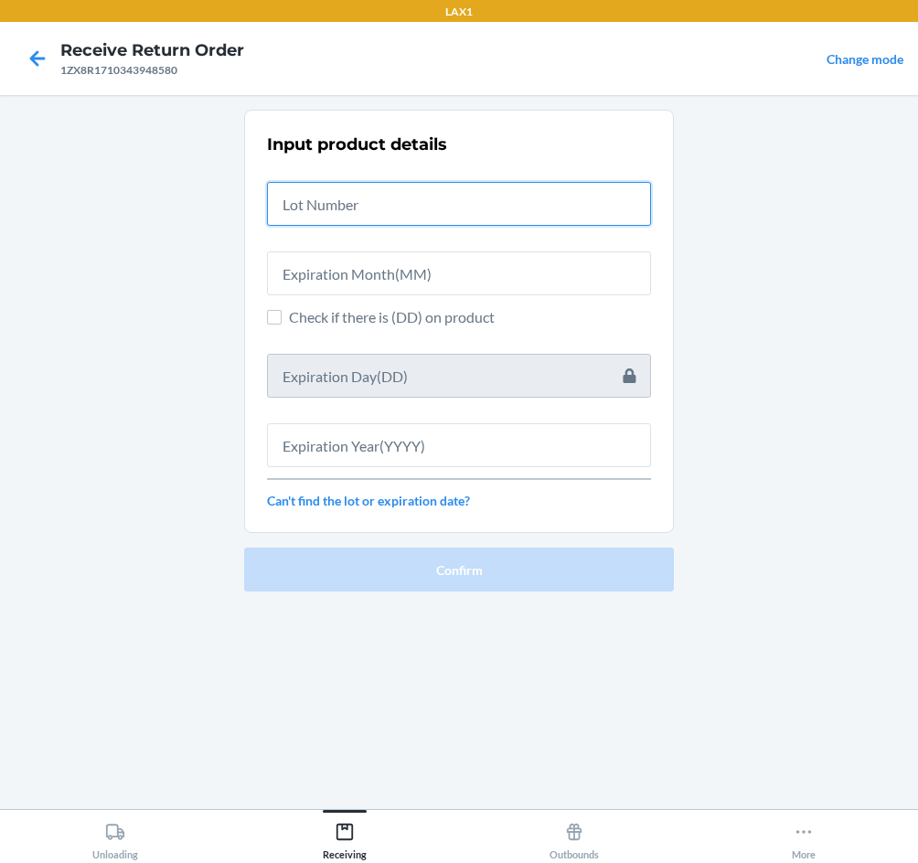
click at [365, 207] on input "text" at bounding box center [459, 204] width 384 height 44
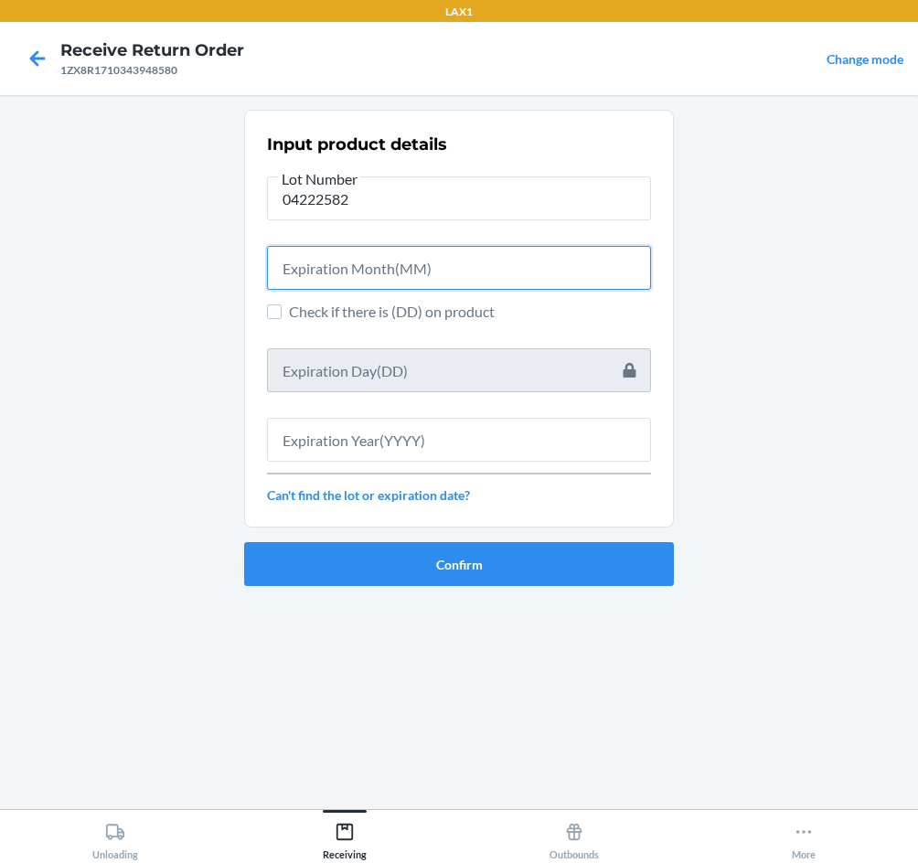
click at [398, 271] on input "text" at bounding box center [459, 268] width 384 height 44
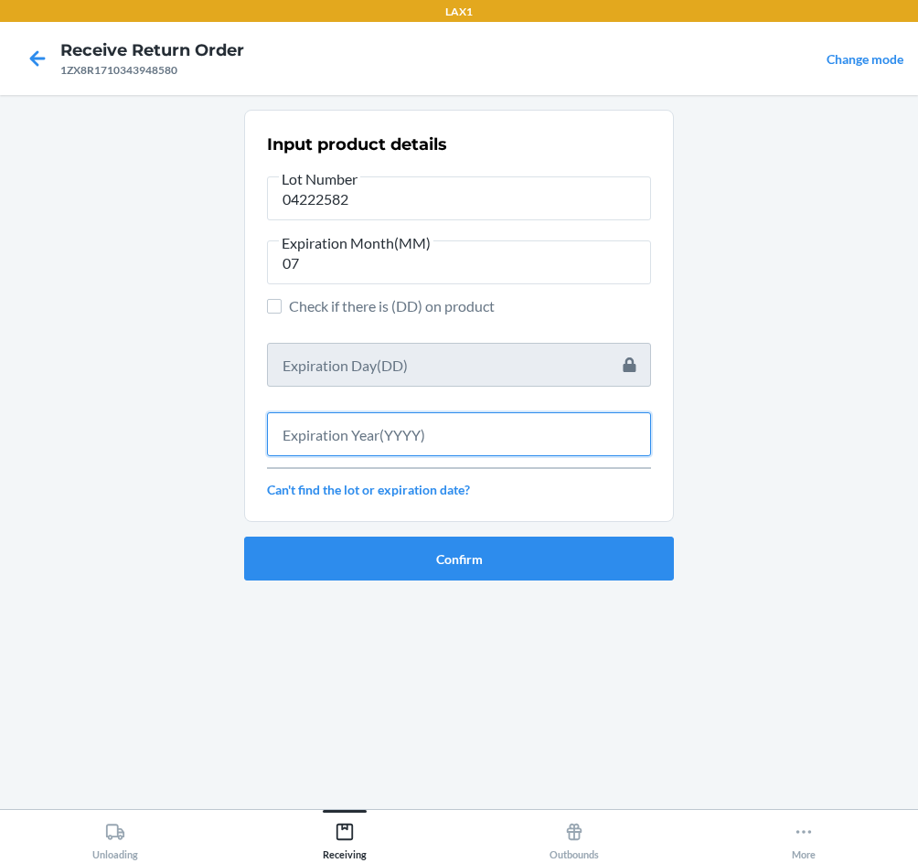
click at [458, 424] on input "text" at bounding box center [459, 434] width 384 height 44
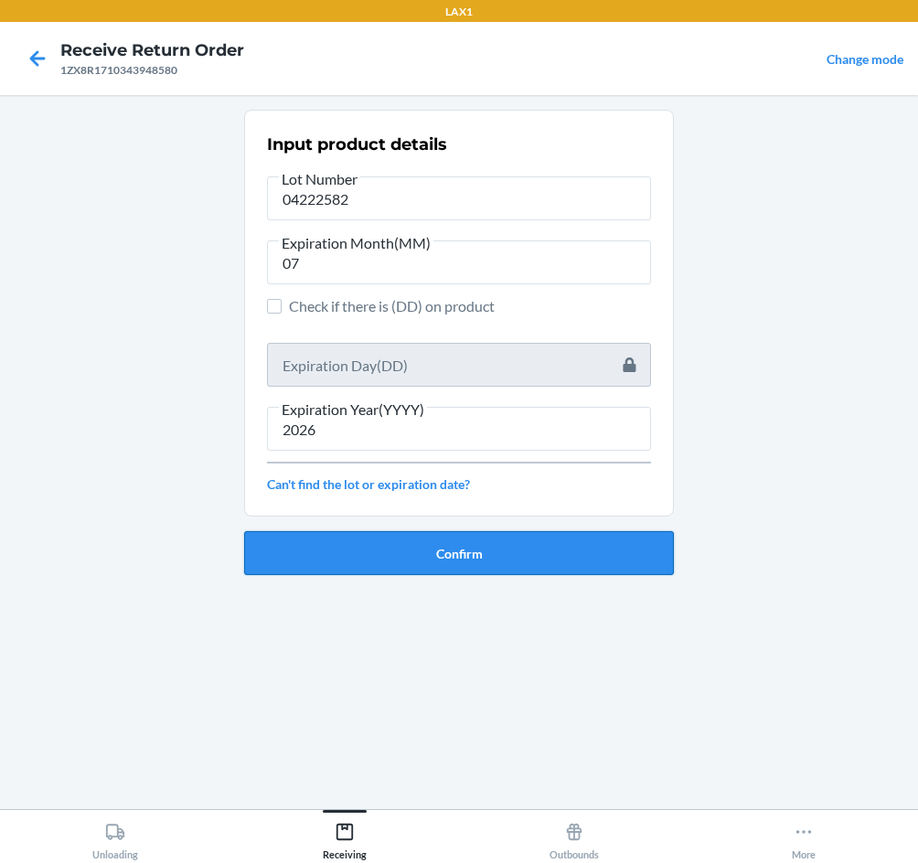
click at [480, 550] on button "Confirm" at bounding box center [459, 553] width 430 height 44
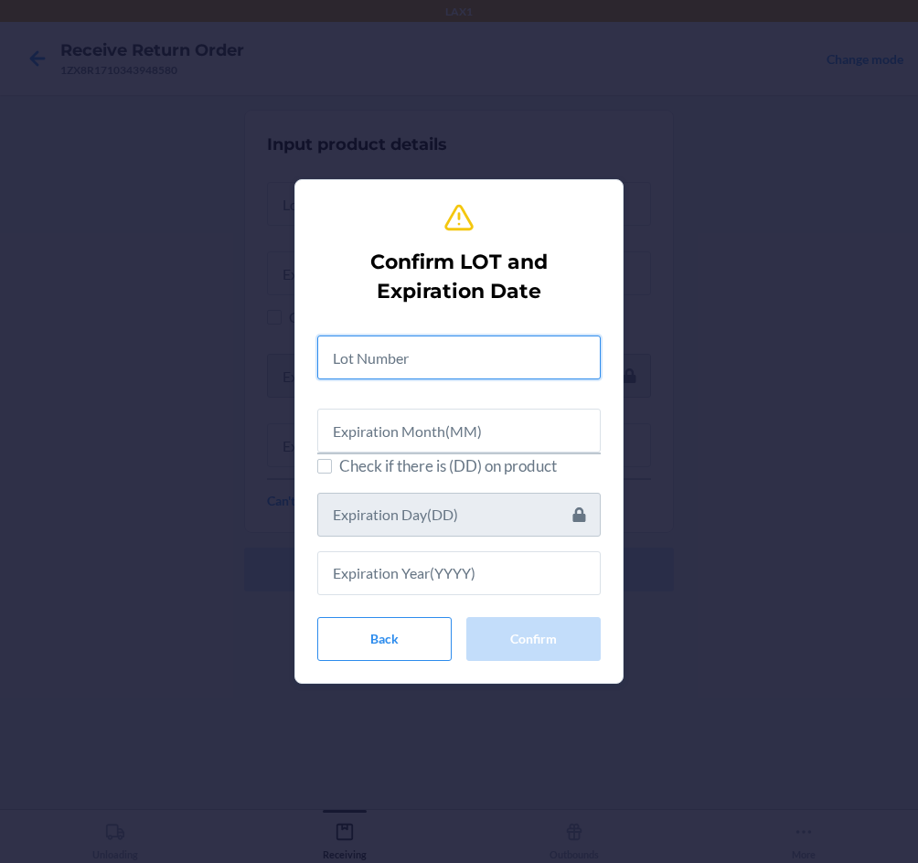
click at [457, 363] on input "text" at bounding box center [458, 357] width 283 height 44
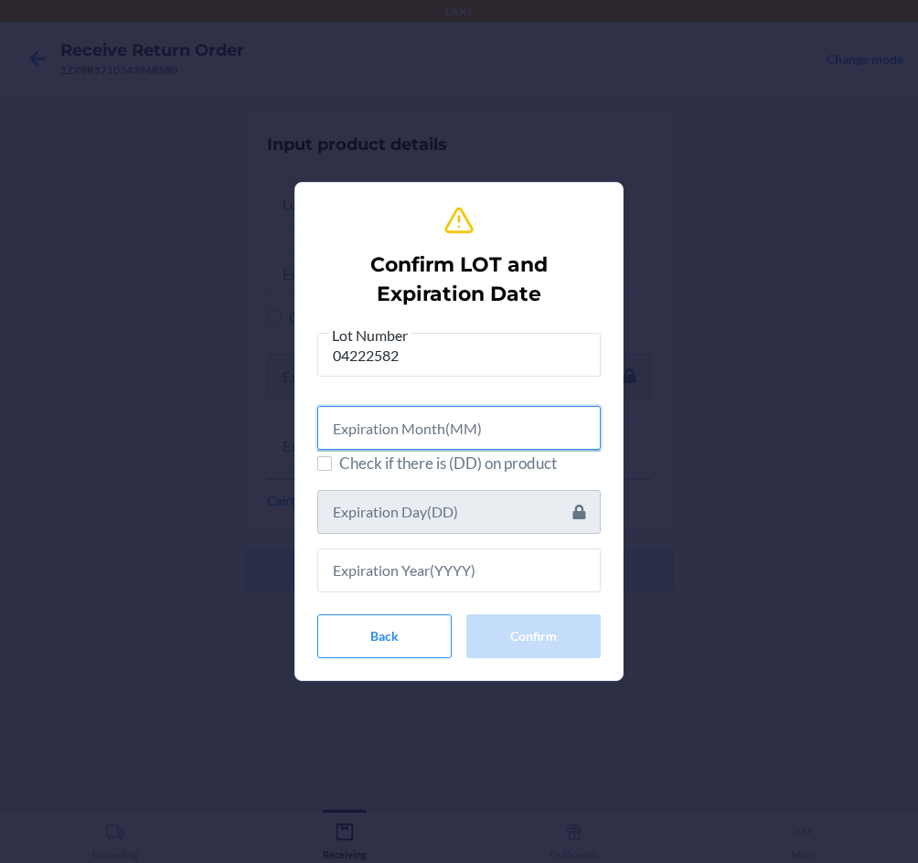
click at [463, 430] on input "text" at bounding box center [458, 428] width 283 height 44
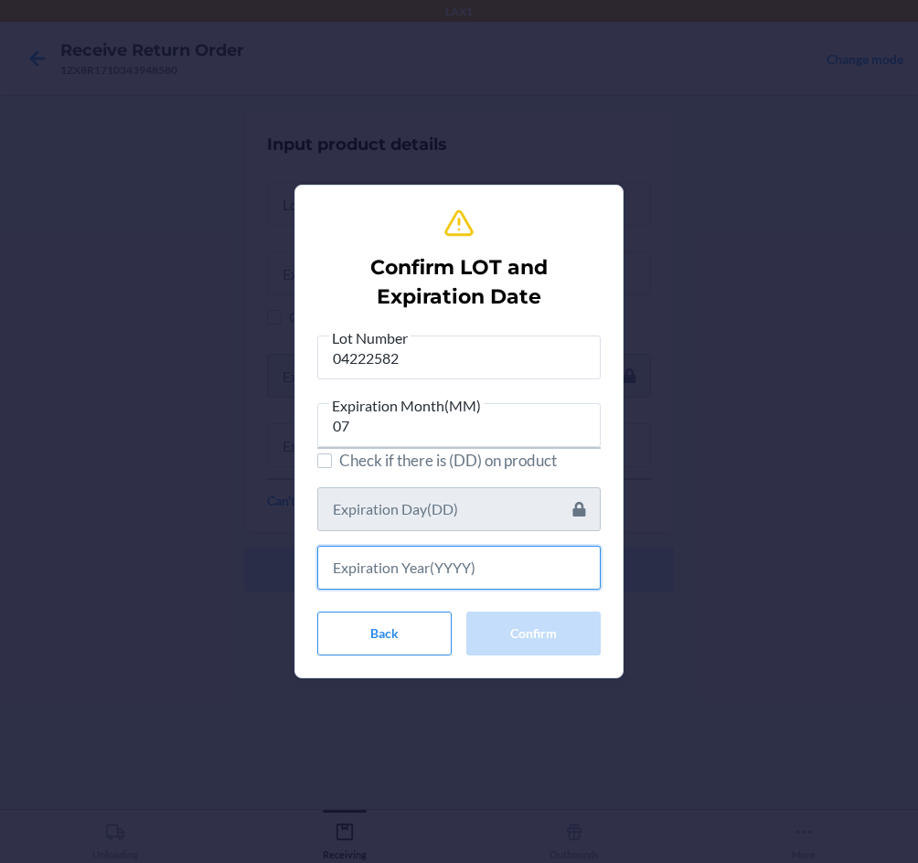
click at [470, 559] on input "text" at bounding box center [458, 568] width 283 height 44
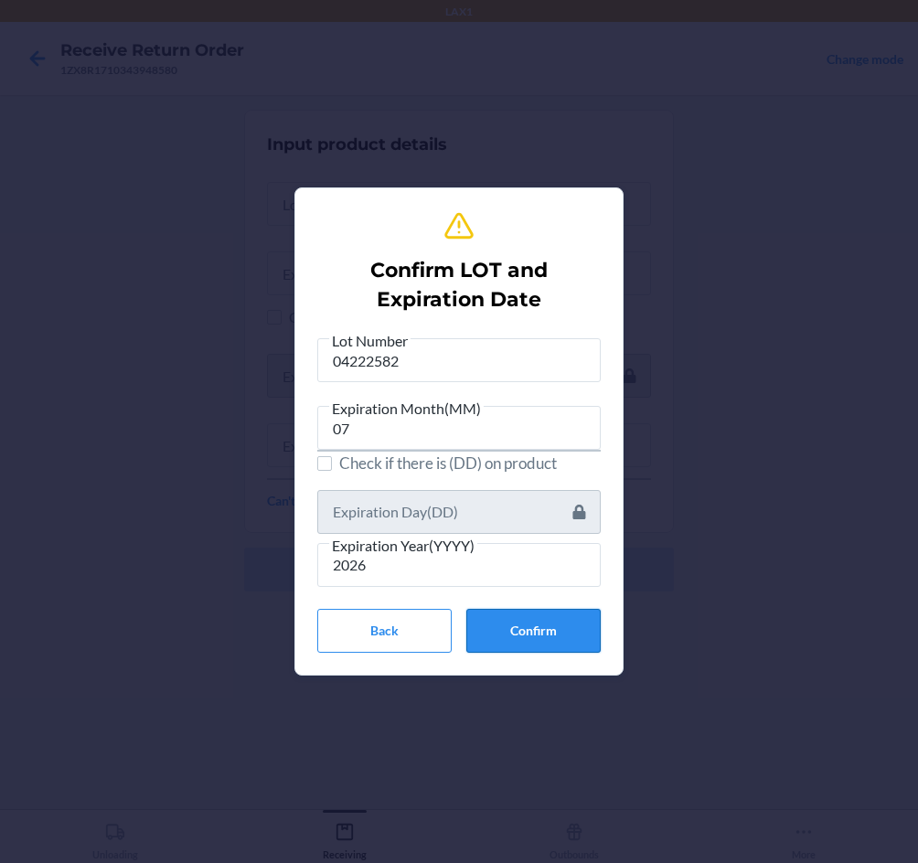
click at [541, 632] on button "Confirm" at bounding box center [533, 631] width 134 height 44
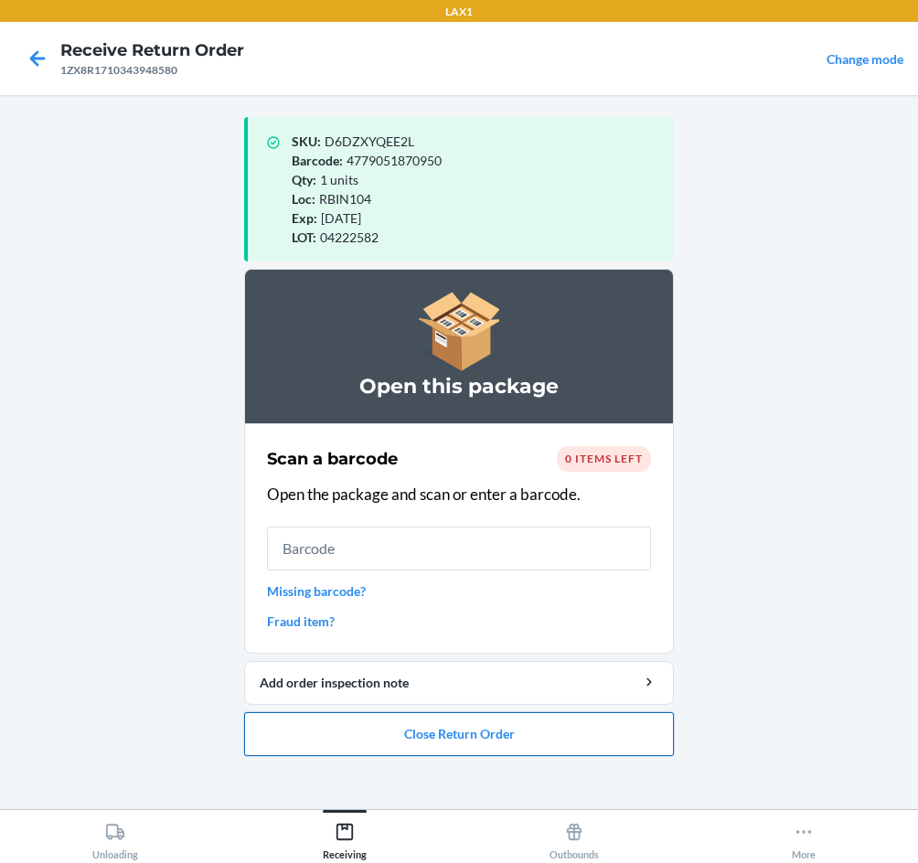
click at [547, 728] on button "Close Return Order" at bounding box center [459, 734] width 430 height 44
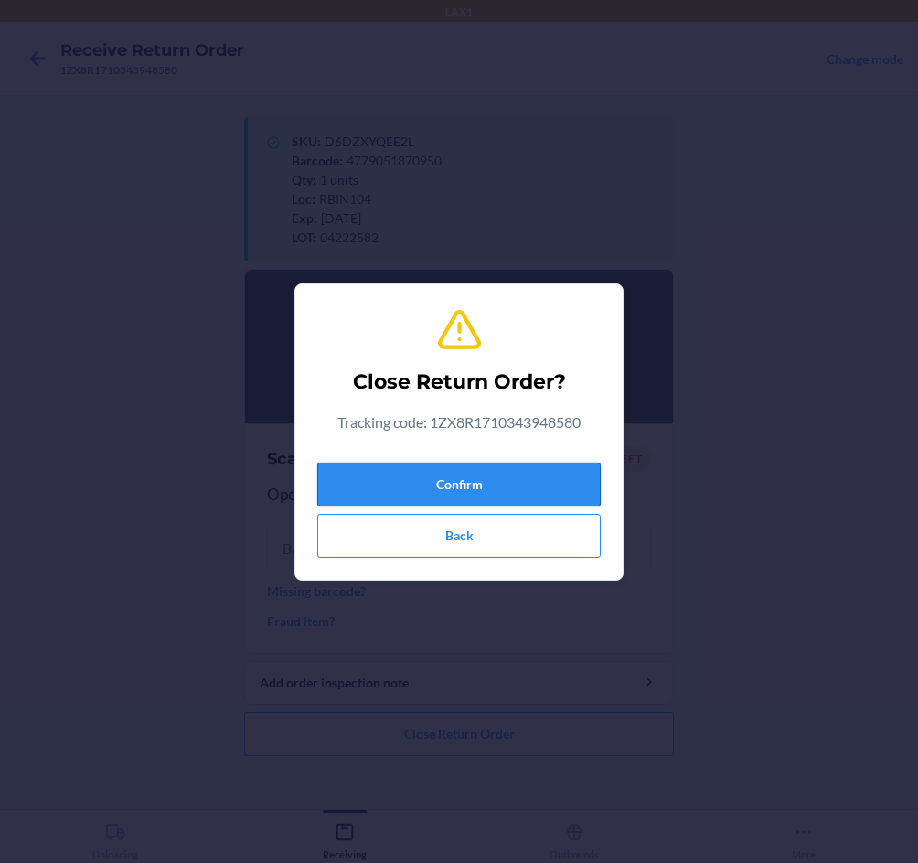
click at [511, 494] on button "Confirm" at bounding box center [458, 485] width 283 height 44
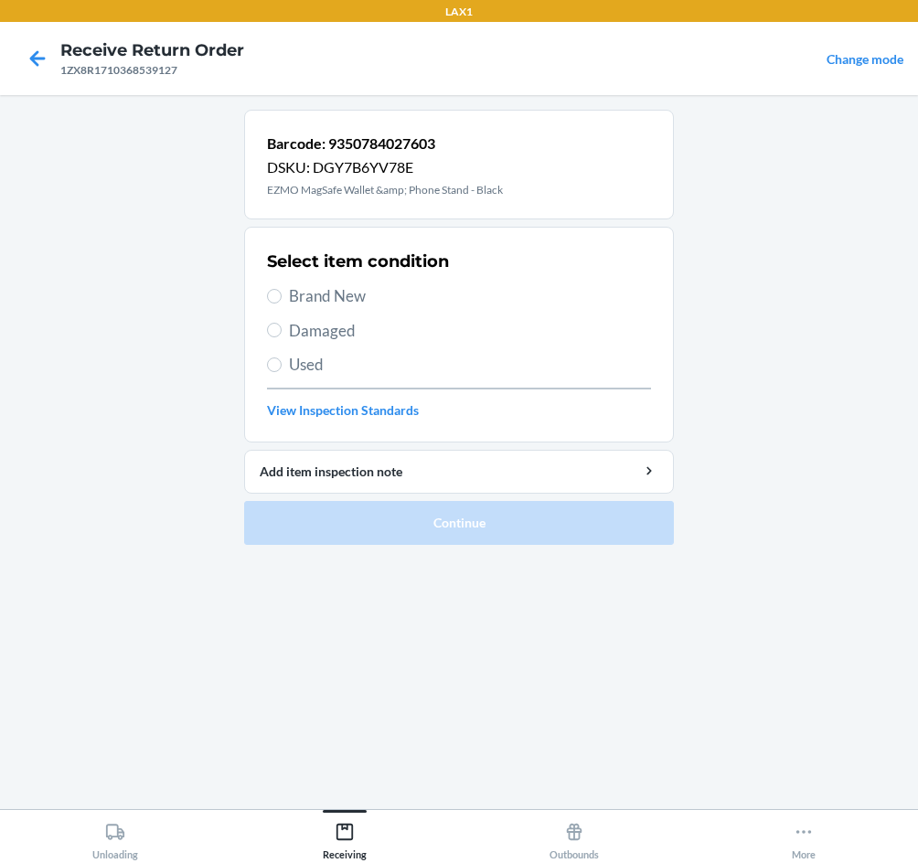
click at [306, 308] on div "Select item condition Brand New Damaged Used View Inspection Standards" at bounding box center [459, 334] width 384 height 181
click at [306, 328] on span "Damaged" at bounding box center [470, 331] width 362 height 24
click at [282, 328] on input "Damaged" at bounding box center [274, 330] width 15 height 15
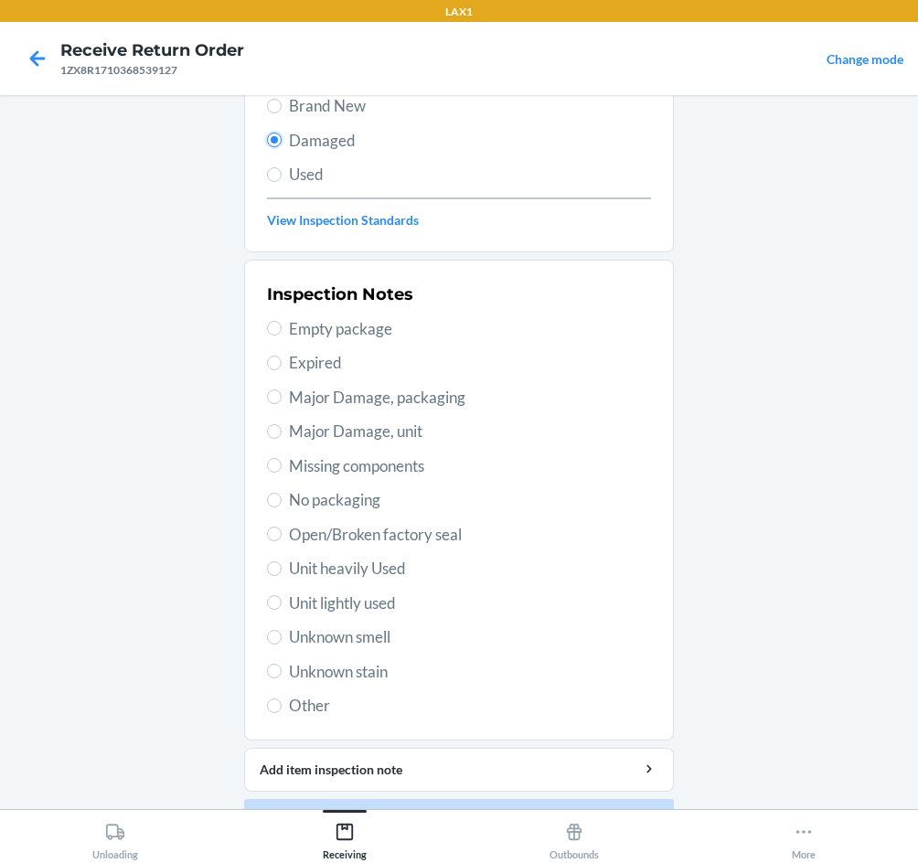
scroll to position [239, 0]
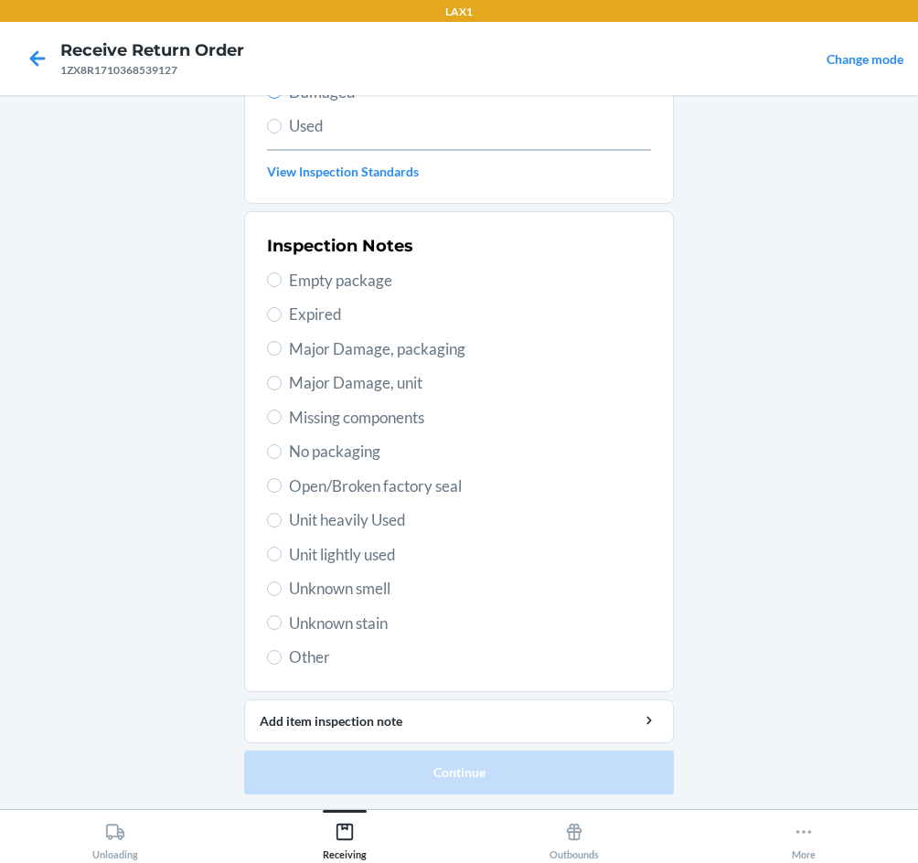
click at [273, 474] on div "Inspection Notes Empty package Expired Major Damage, packaging Major Damage, un…" at bounding box center [459, 452] width 384 height 446
click at [273, 483] on input "Open/Broken factory seal" at bounding box center [274, 485] width 15 height 15
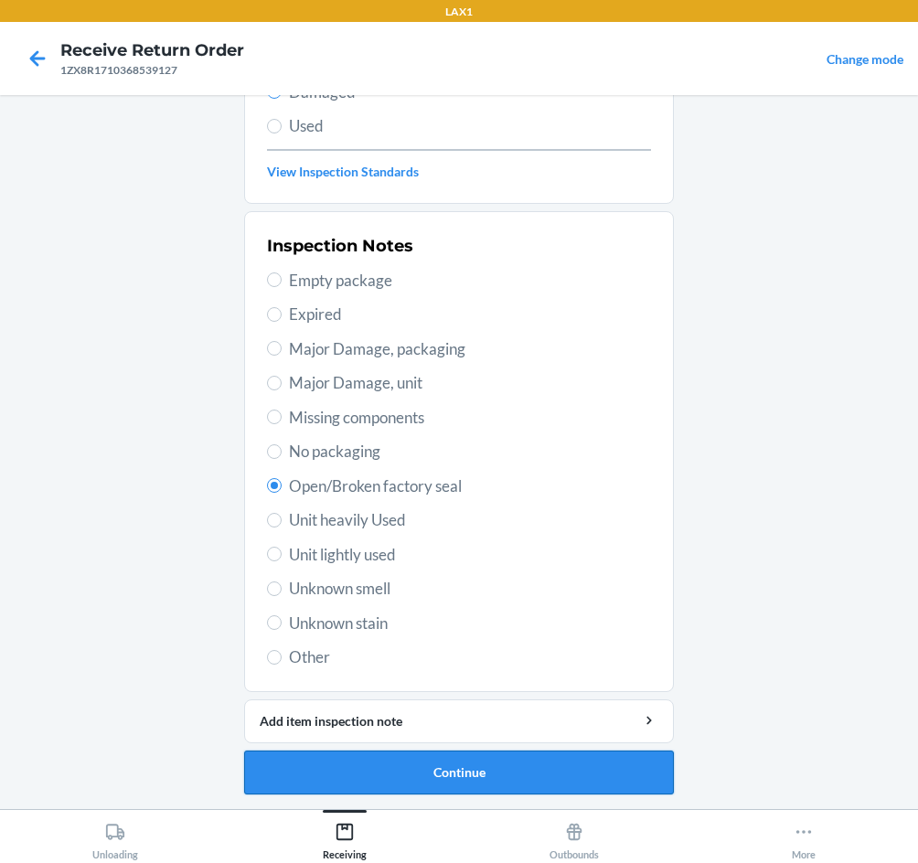
click at [489, 755] on button "Continue" at bounding box center [459, 772] width 430 height 44
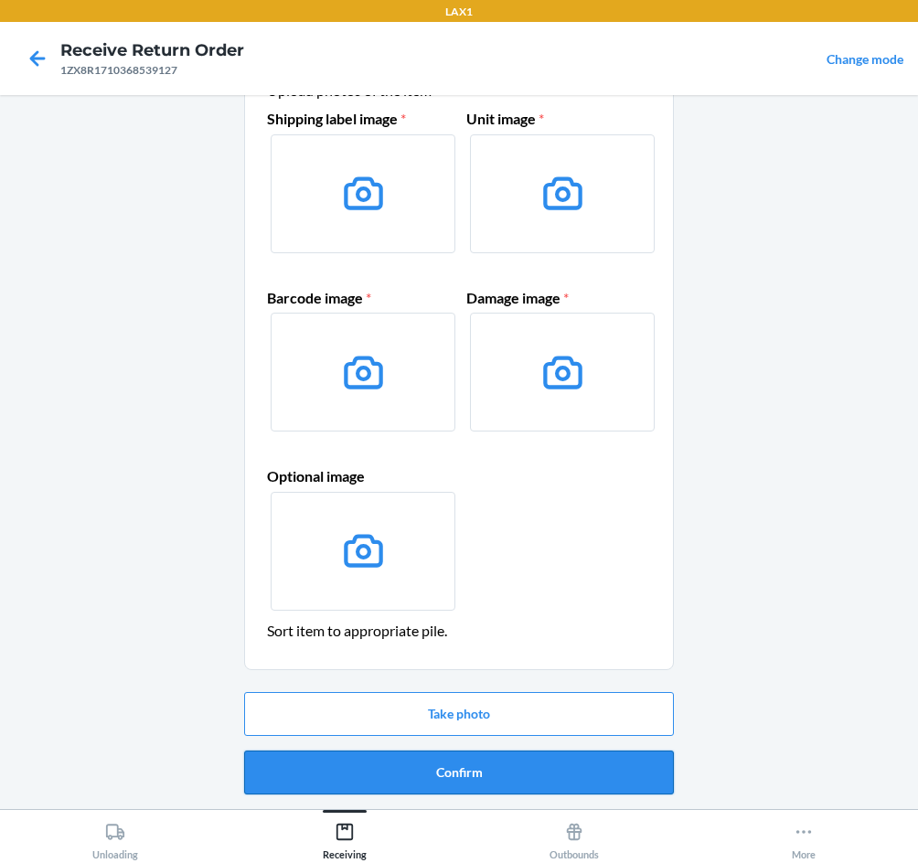
click at [480, 773] on button "Confirm" at bounding box center [459, 772] width 430 height 44
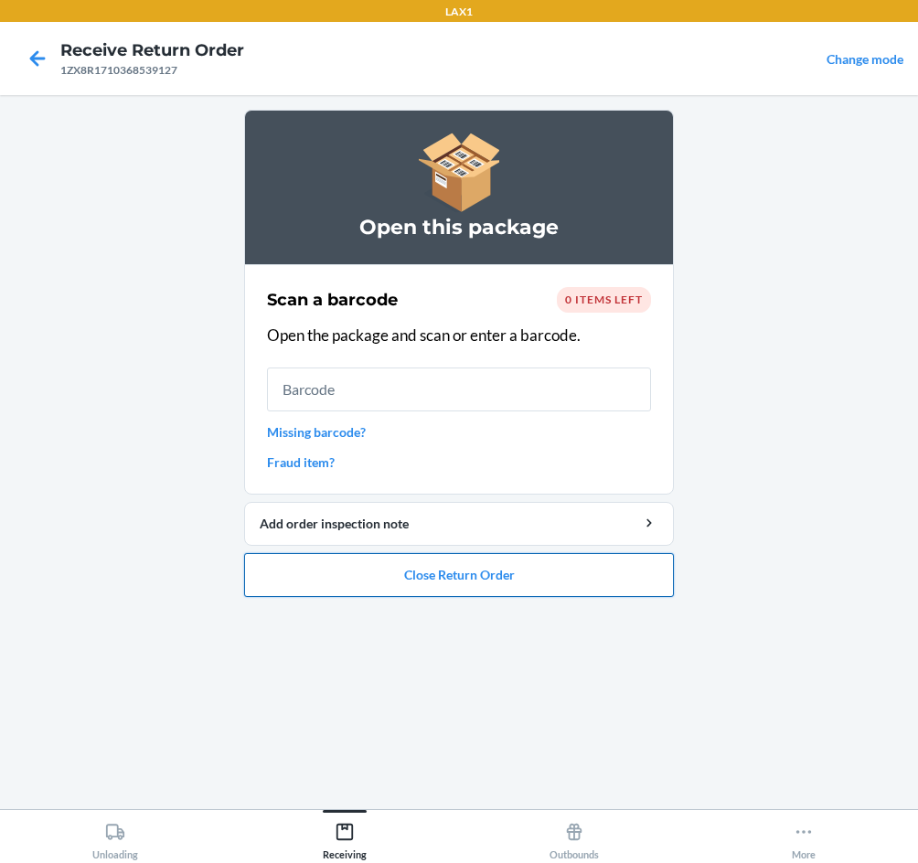
click at [565, 580] on button "Close Return Order" at bounding box center [459, 575] width 430 height 44
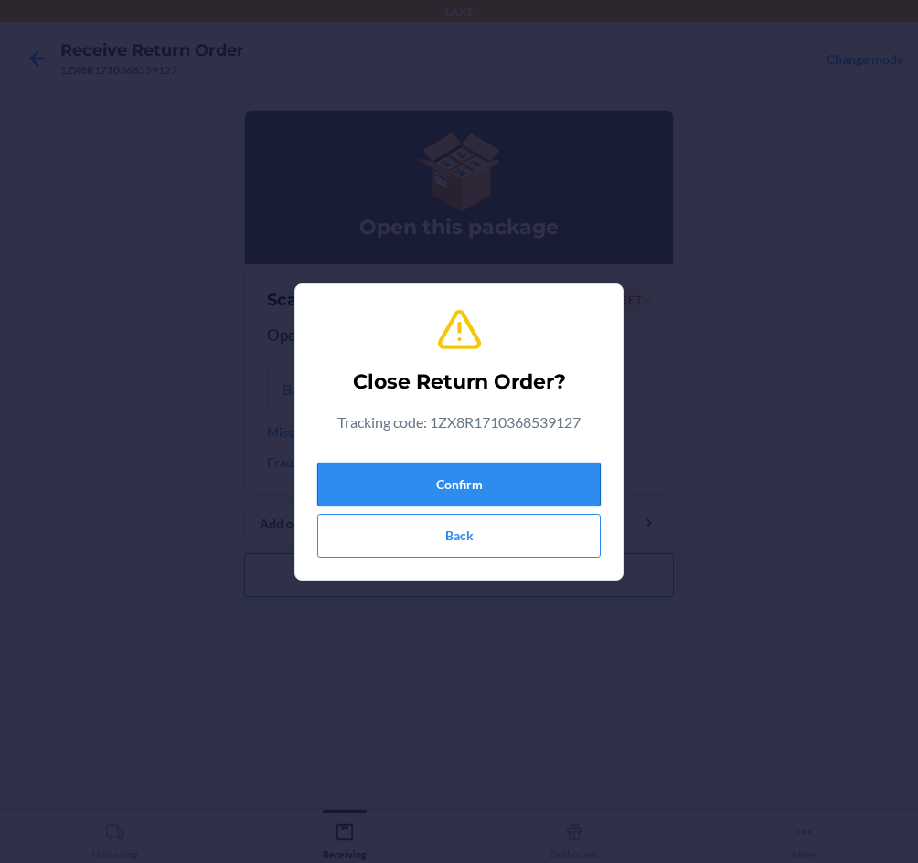
click at [555, 464] on button "Confirm" at bounding box center [458, 485] width 283 height 44
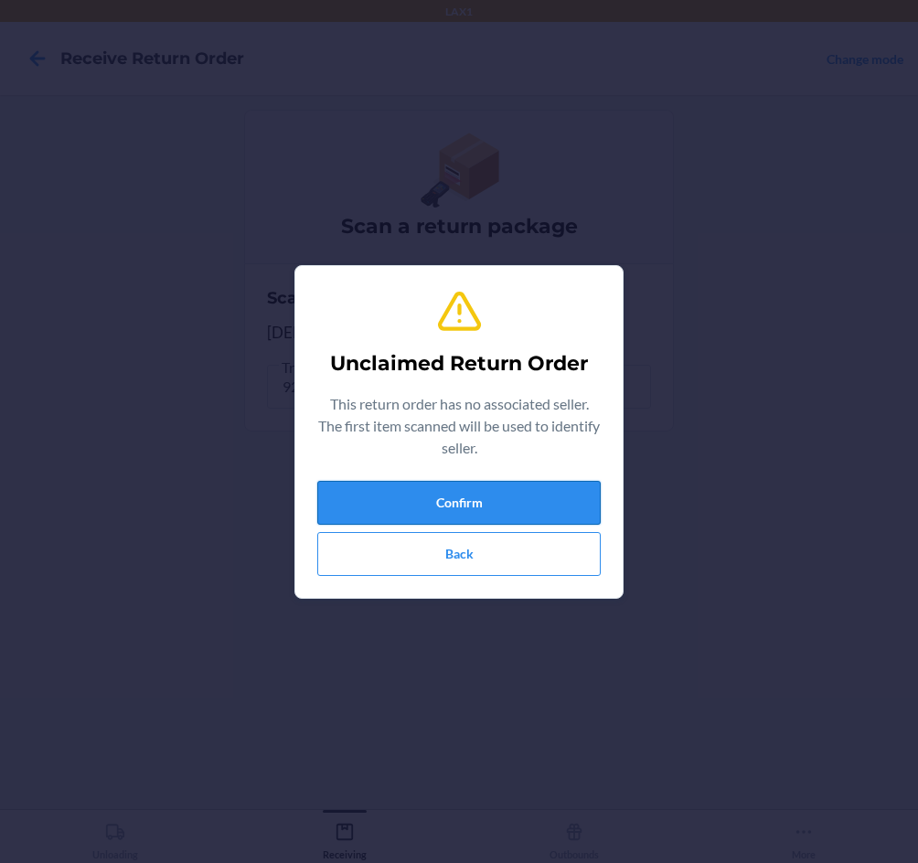
click at [556, 505] on button "Confirm" at bounding box center [458, 503] width 283 height 44
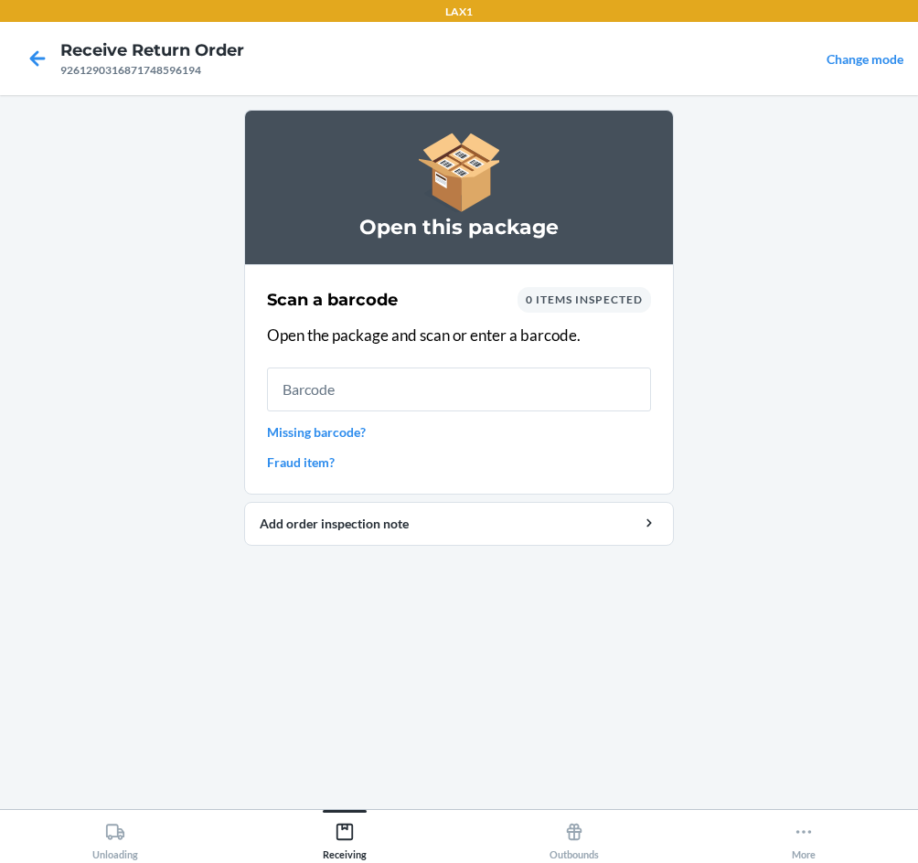
click at [527, 398] on input "text" at bounding box center [459, 389] width 384 height 44
drag, startPoint x: 792, startPoint y: 380, endPoint x: 608, endPoint y: 397, distance: 184.5
click at [582, 397] on input "text" at bounding box center [459, 389] width 384 height 44
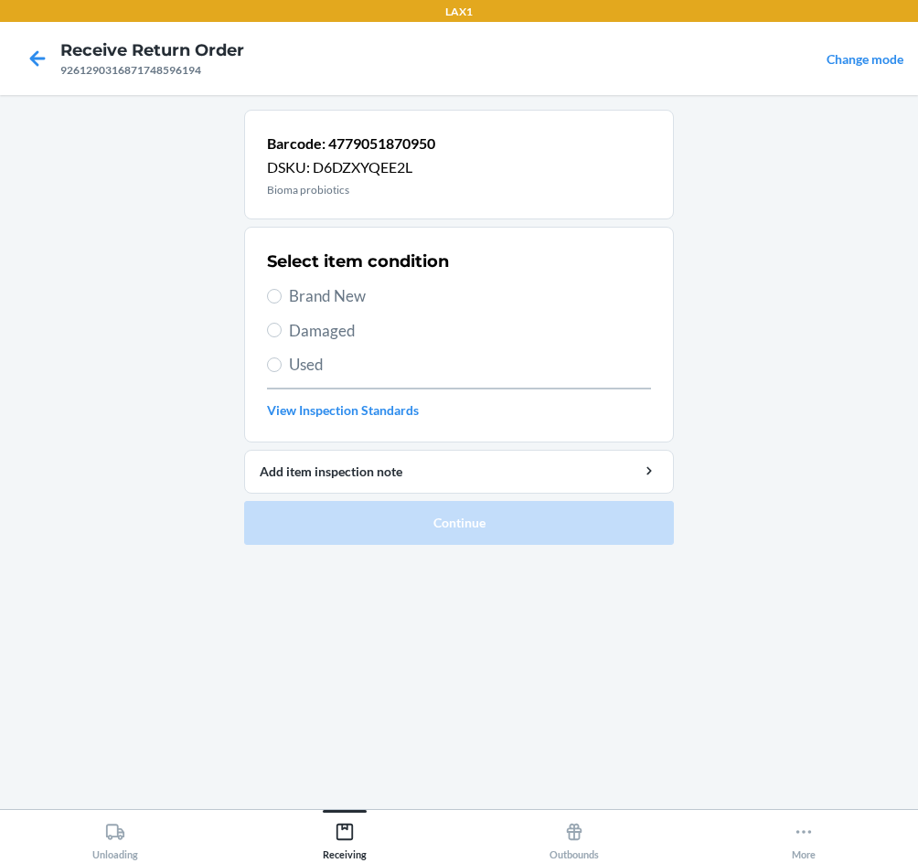
click at [325, 298] on span "Brand New" at bounding box center [470, 296] width 362 height 24
click at [282, 298] on input "Brand New" at bounding box center [274, 296] width 15 height 15
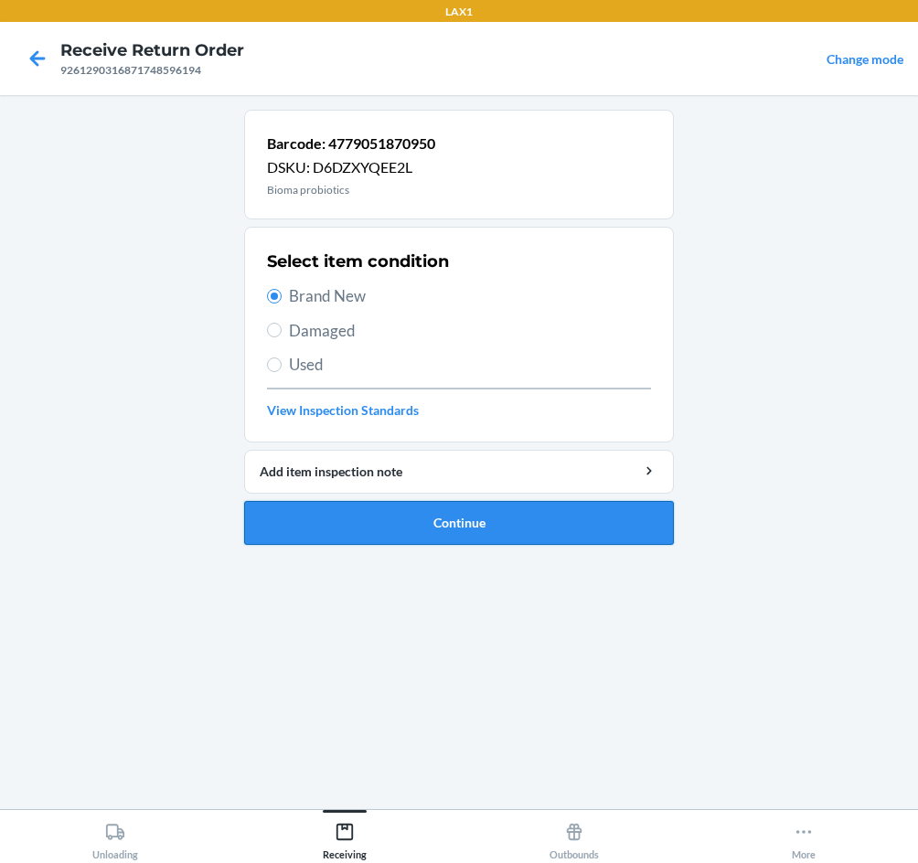
click at [560, 518] on button "Continue" at bounding box center [459, 523] width 430 height 44
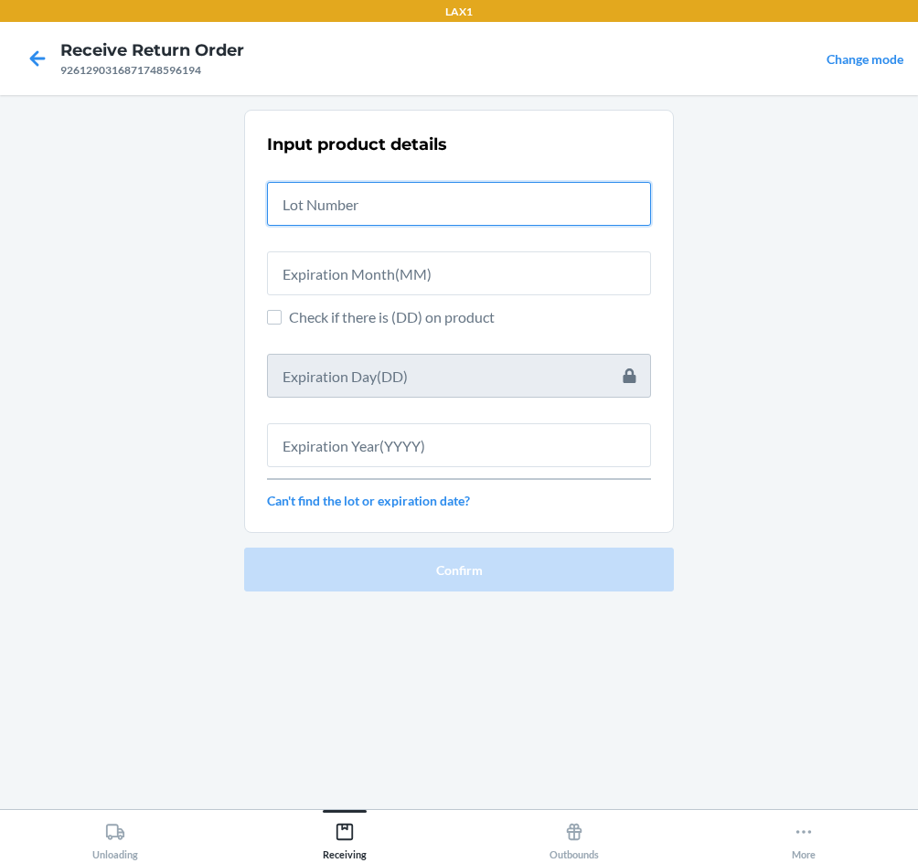
click at [428, 197] on input "text" at bounding box center [459, 204] width 384 height 44
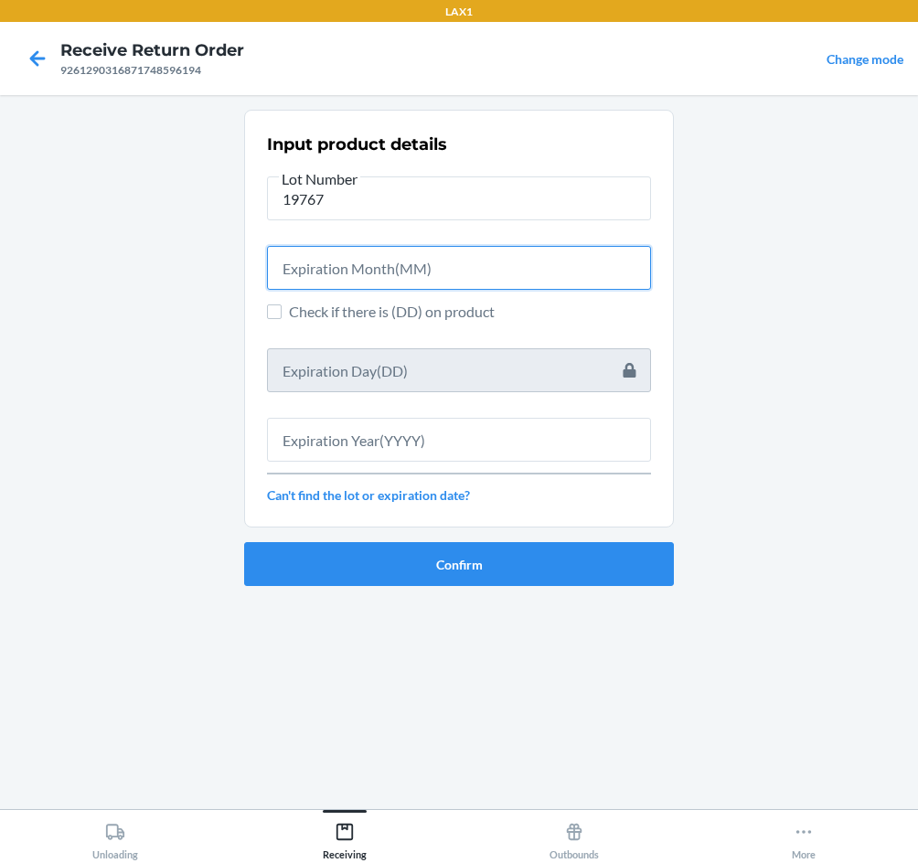
click at [542, 273] on input "text" at bounding box center [459, 268] width 384 height 44
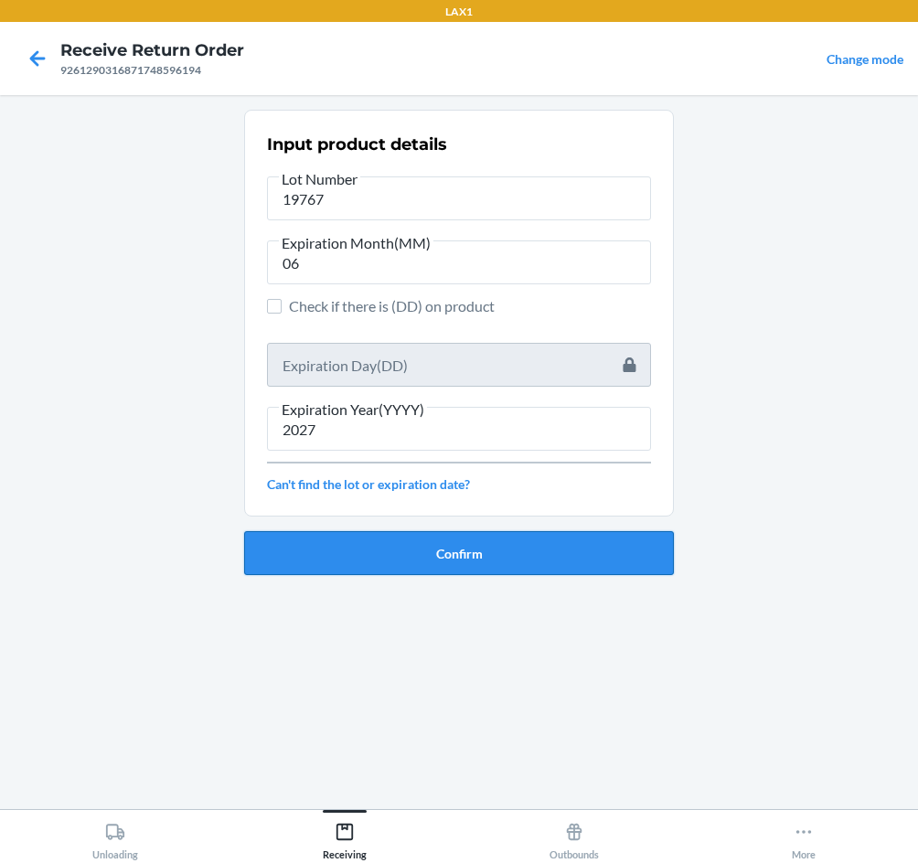
click at [537, 555] on button "Confirm" at bounding box center [459, 553] width 430 height 44
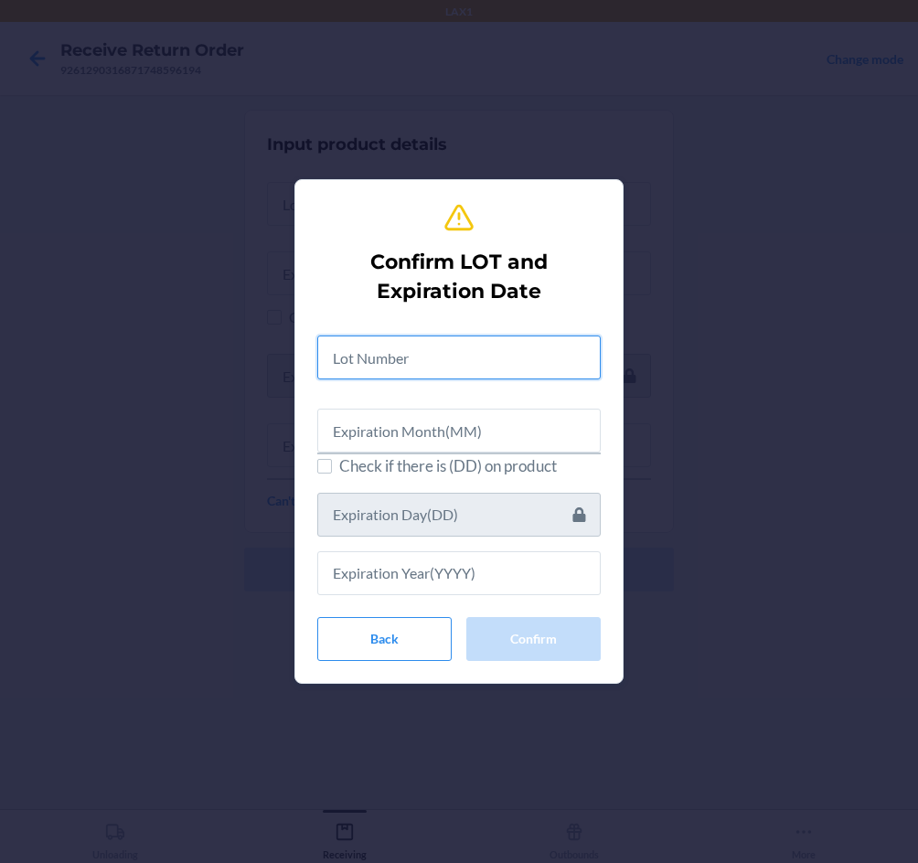
click at [484, 357] on input "text" at bounding box center [458, 357] width 283 height 44
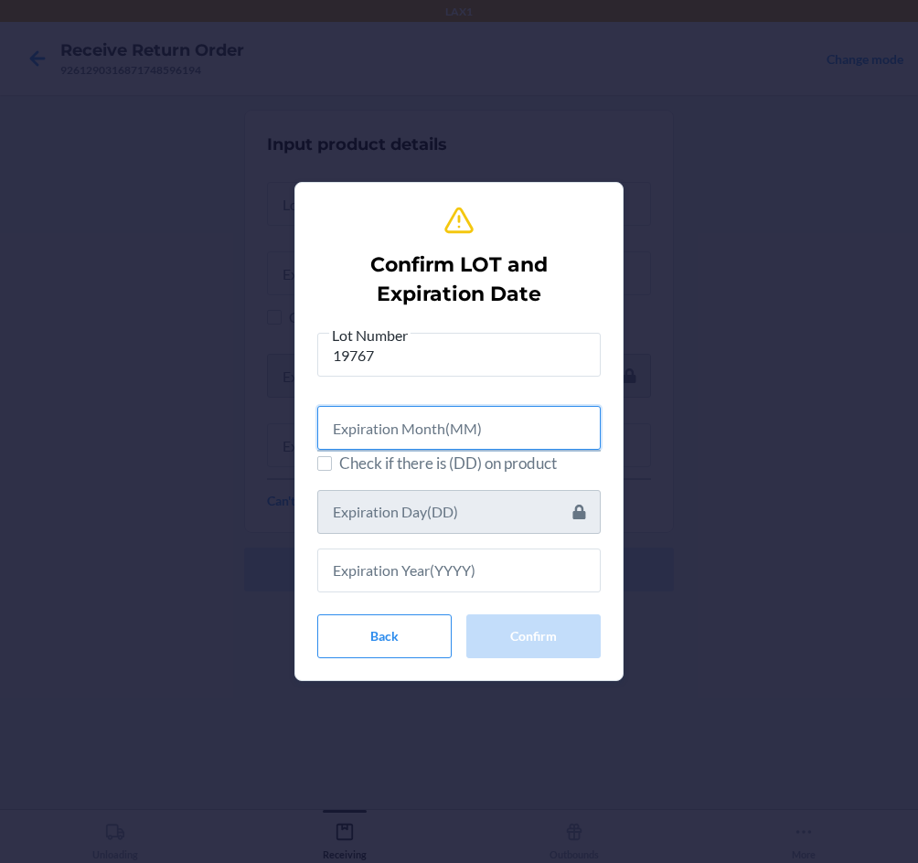
click at [497, 418] on input "text" at bounding box center [458, 428] width 283 height 44
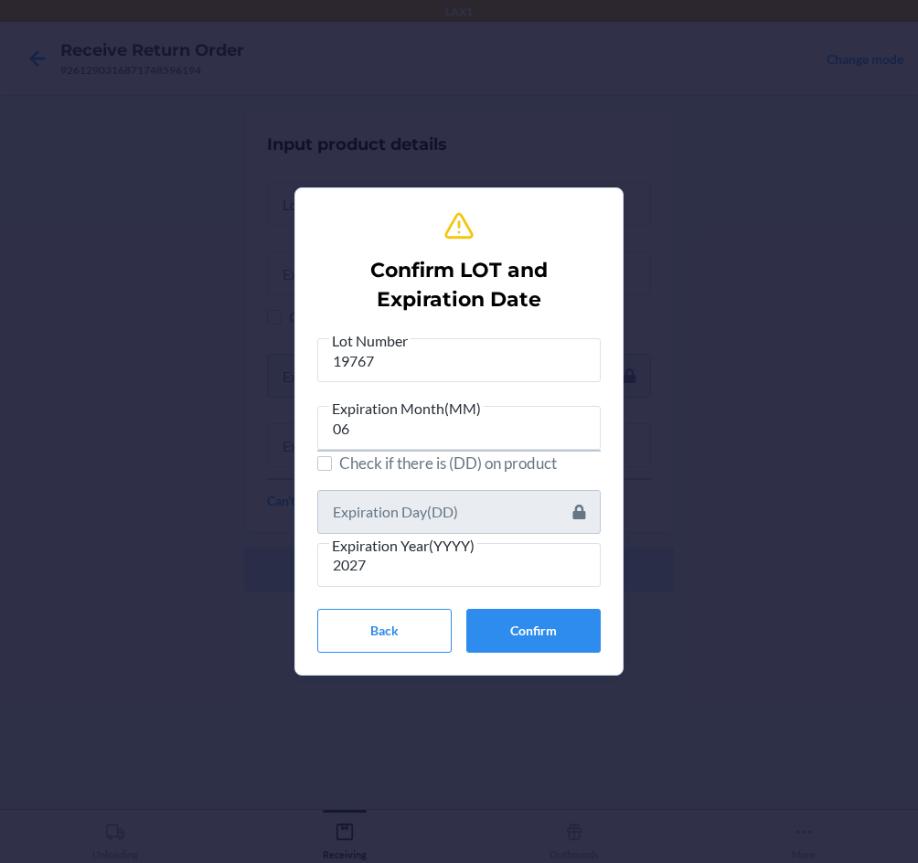
click at [547, 606] on div "Lot Number 19767 Expiration Month(MM) 06 Check if there is (DD) on product Expi…" at bounding box center [458, 491] width 283 height 324
click at [544, 626] on button "Confirm" at bounding box center [533, 631] width 134 height 44
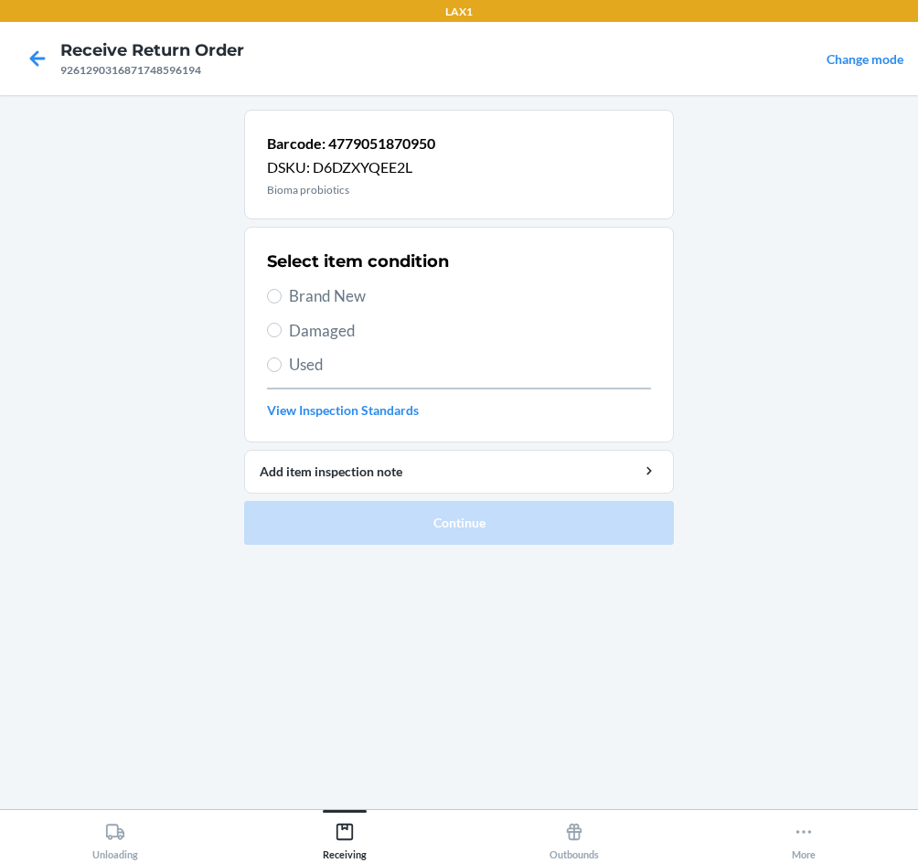
click at [321, 300] on span "Brand New" at bounding box center [470, 296] width 362 height 24
click at [282, 300] on input "Brand New" at bounding box center [274, 296] width 15 height 15
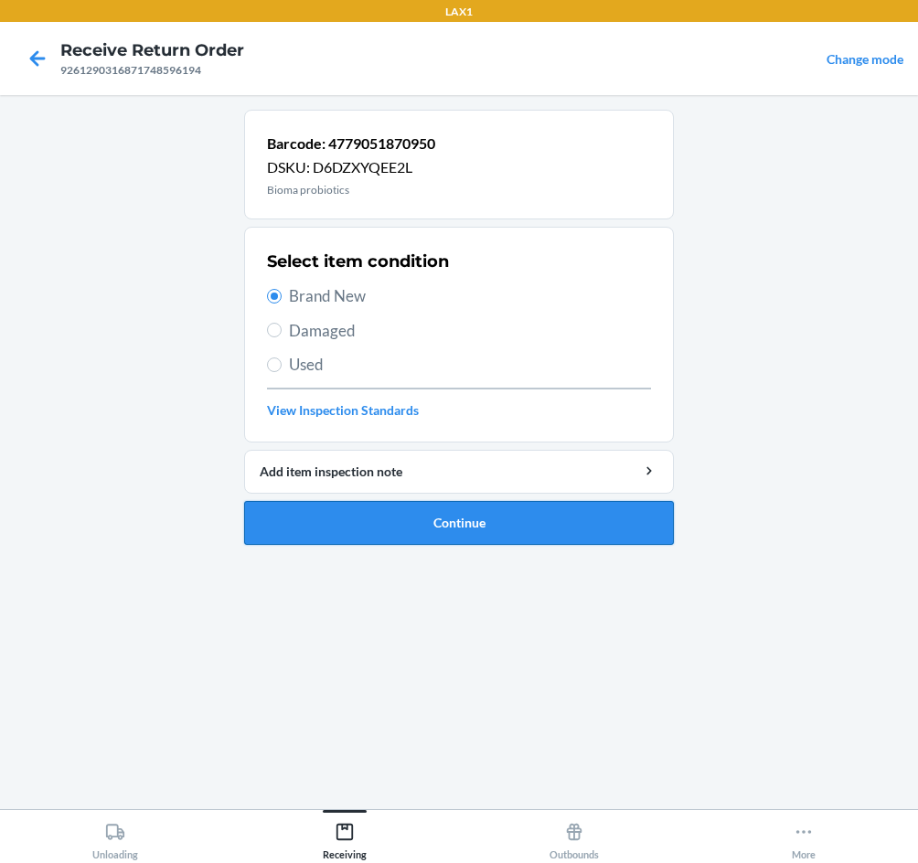
click at [410, 516] on button "Continue" at bounding box center [459, 523] width 430 height 44
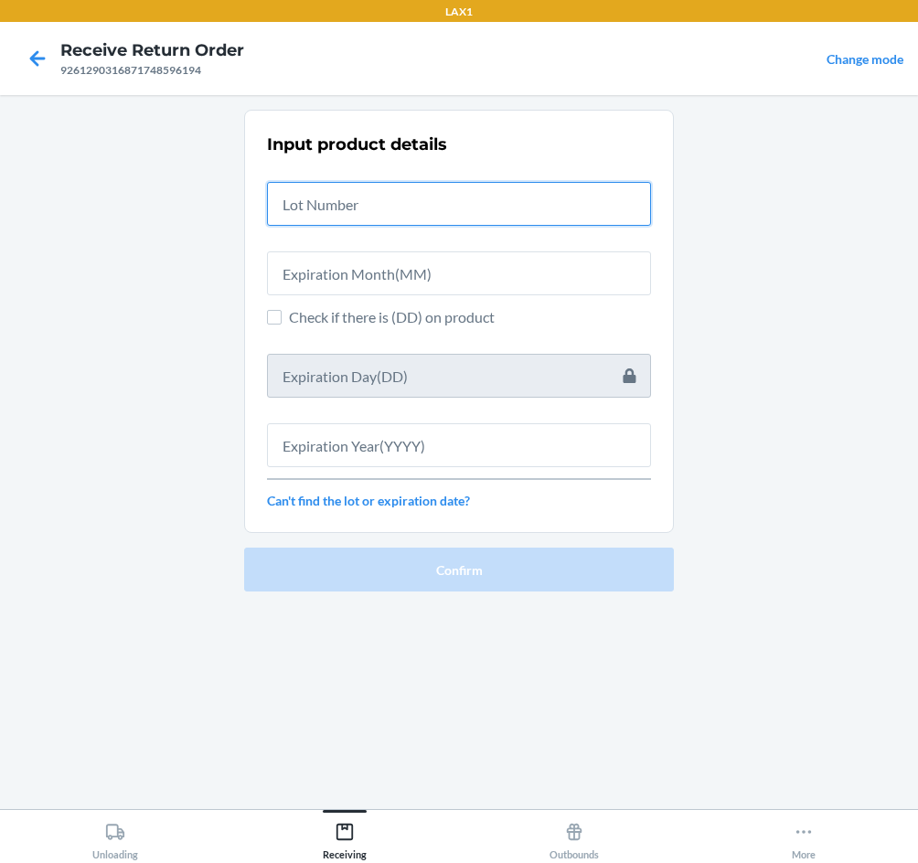
click at [335, 210] on input "text" at bounding box center [459, 204] width 384 height 44
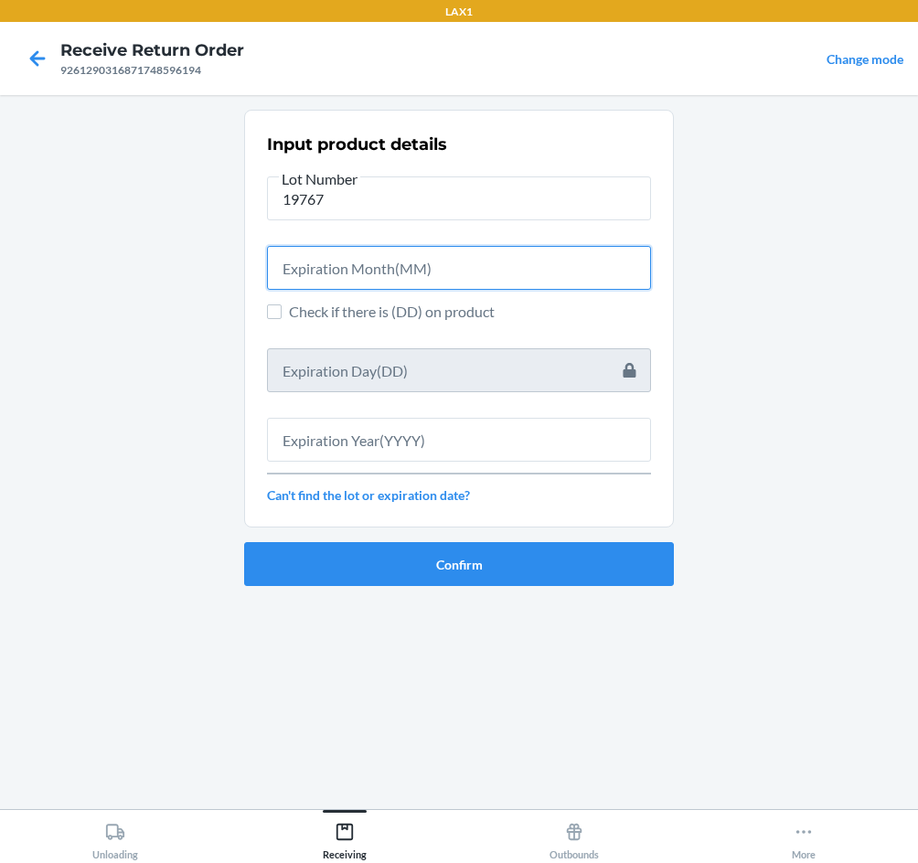
click at [356, 270] on input "text" at bounding box center [459, 268] width 384 height 44
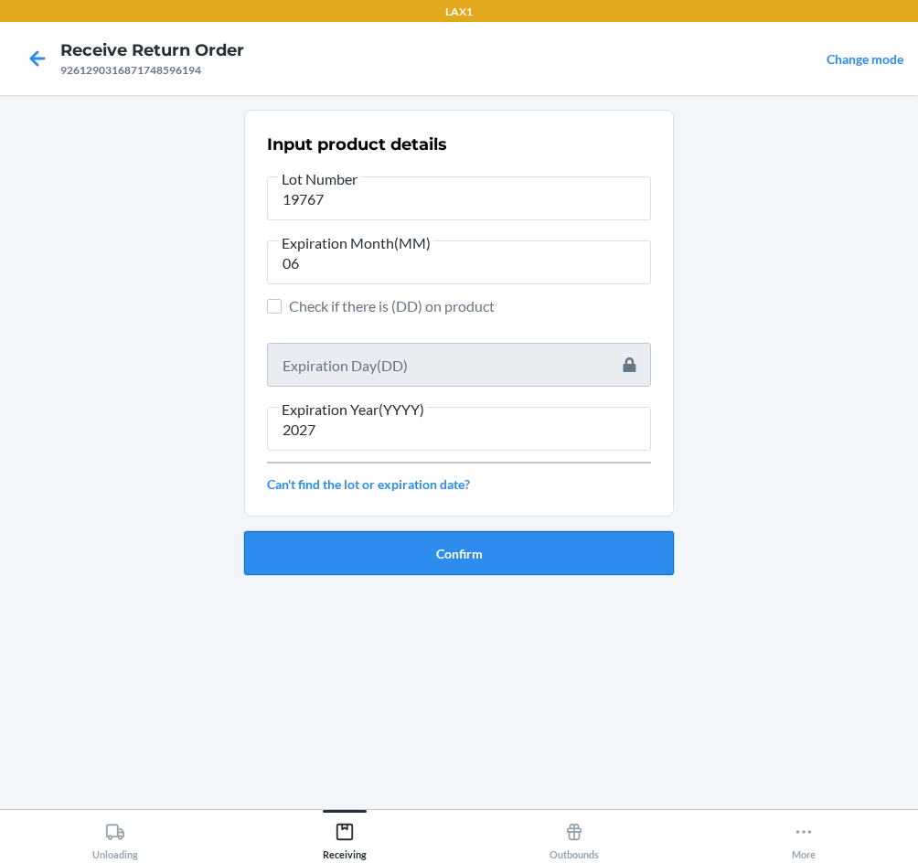
click at [577, 555] on button "Confirm" at bounding box center [459, 553] width 430 height 44
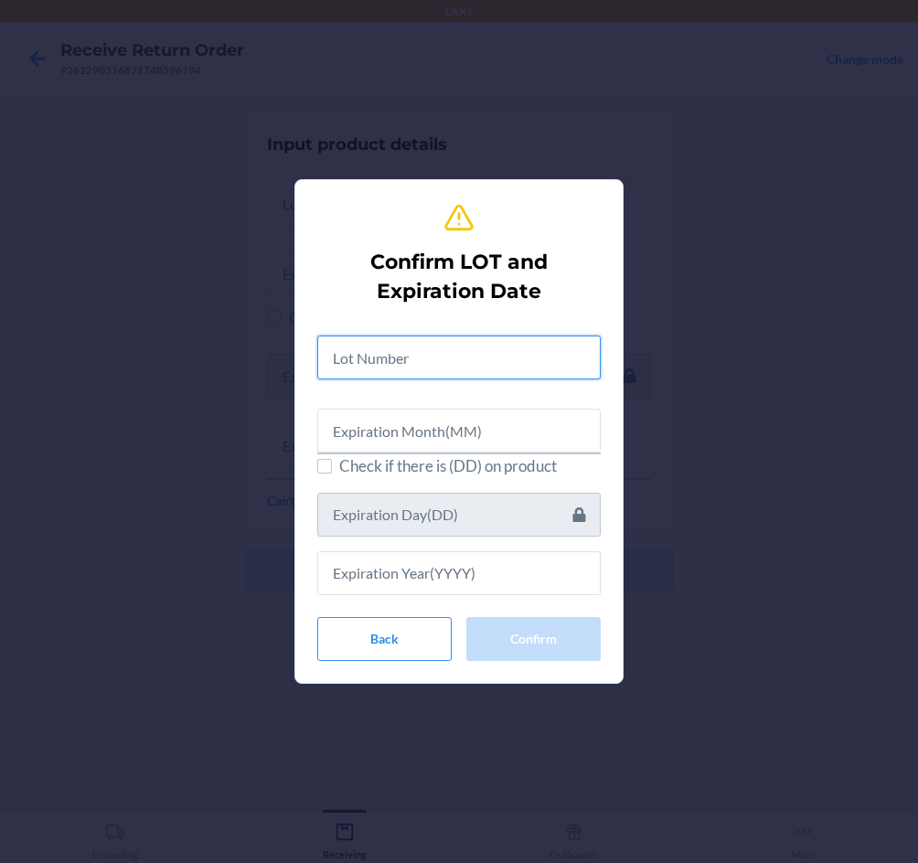
click at [453, 362] on input "text" at bounding box center [458, 357] width 283 height 44
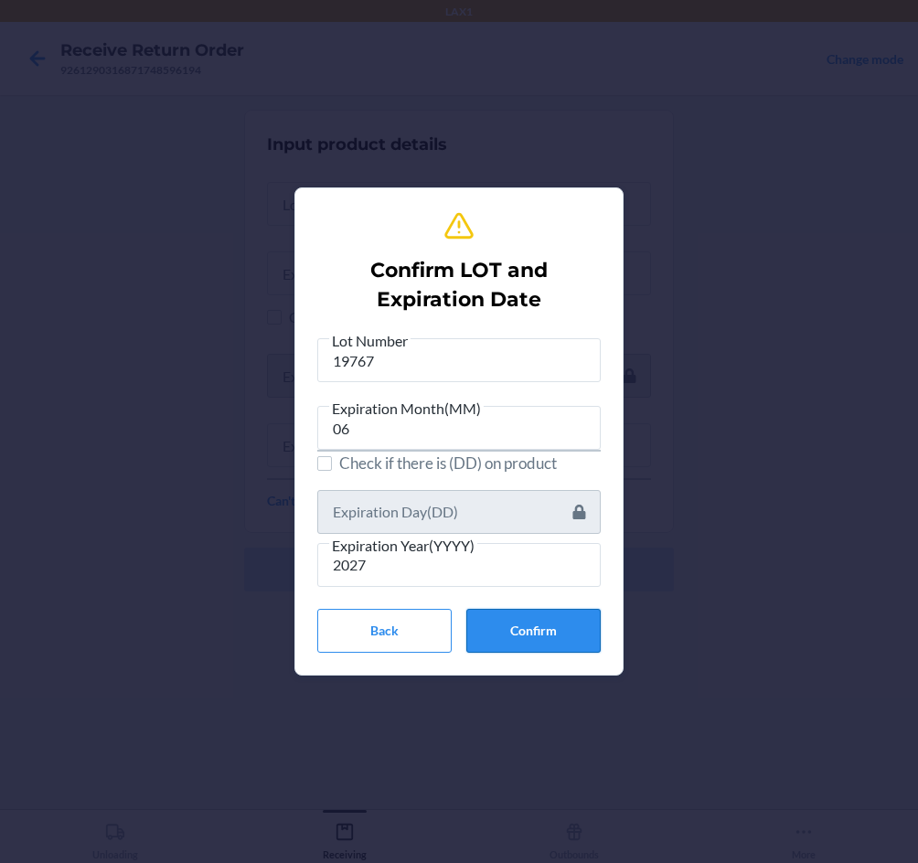
click at [575, 633] on button "Confirm" at bounding box center [533, 631] width 134 height 44
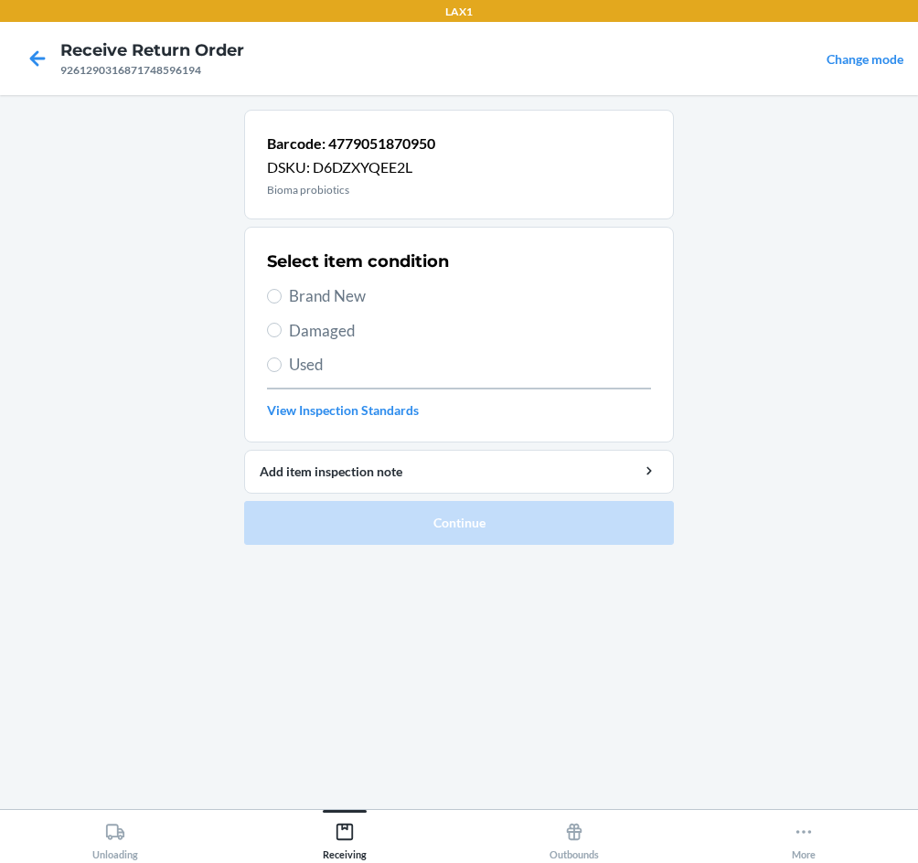
click at [330, 306] on span "Brand New" at bounding box center [470, 296] width 362 height 24
click at [282, 303] on input "Brand New" at bounding box center [274, 296] width 15 height 15
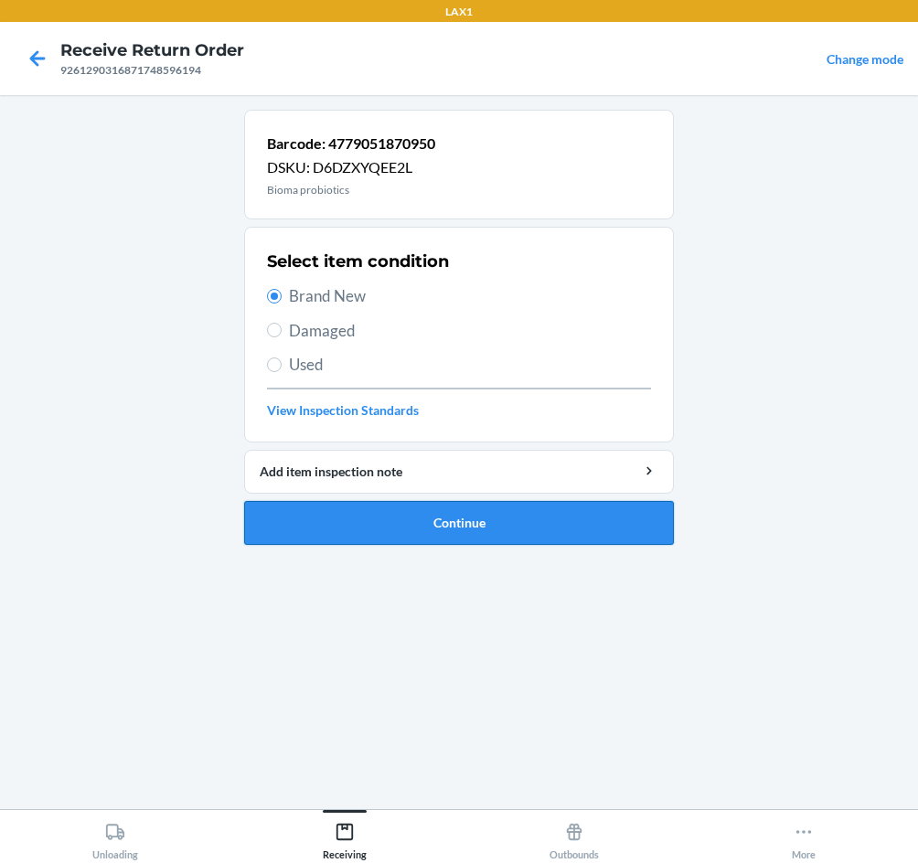
click at [417, 535] on button "Continue" at bounding box center [459, 523] width 430 height 44
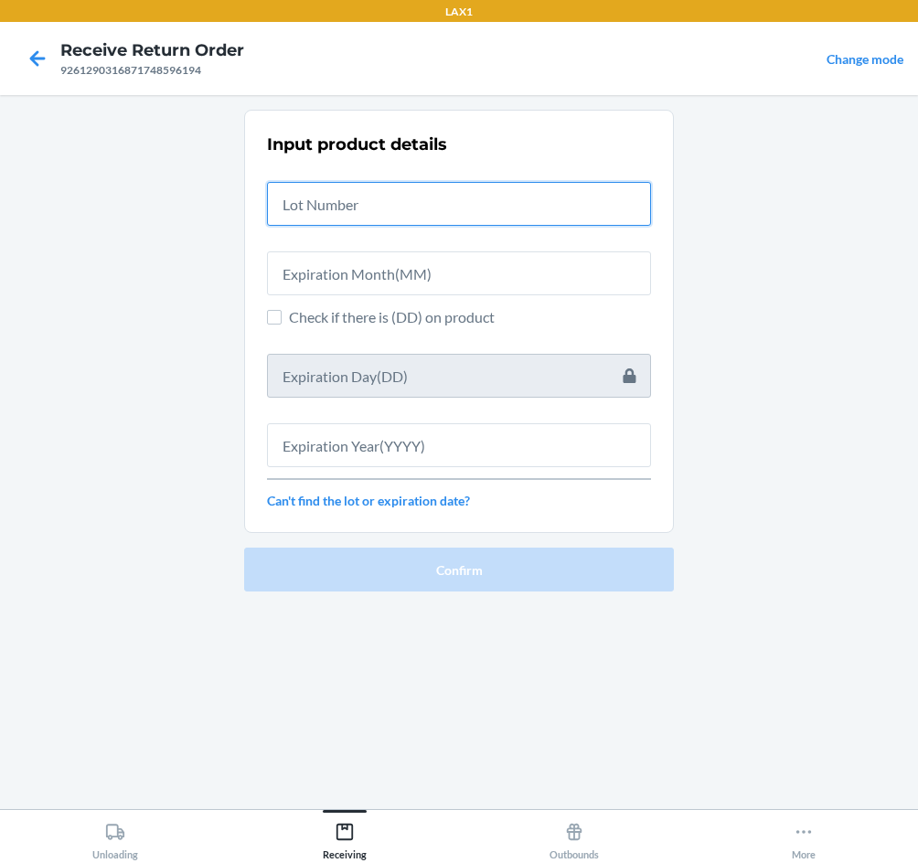
click at [395, 210] on input "text" at bounding box center [459, 204] width 384 height 44
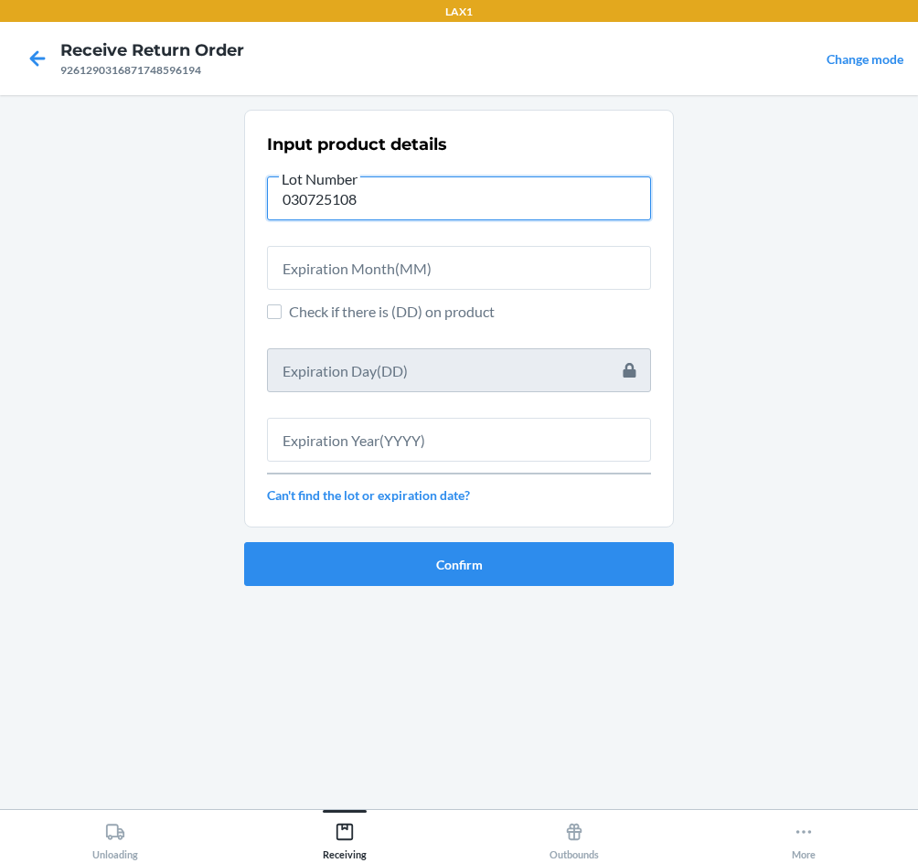
drag, startPoint x: 366, startPoint y: 202, endPoint x: -10, endPoint y: 176, distance: 376.6
click at [0, 176] on html "LAX1 Receive Return Order 9261290316871748596194 Change mode Input product deta…" at bounding box center [459, 431] width 918 height 863
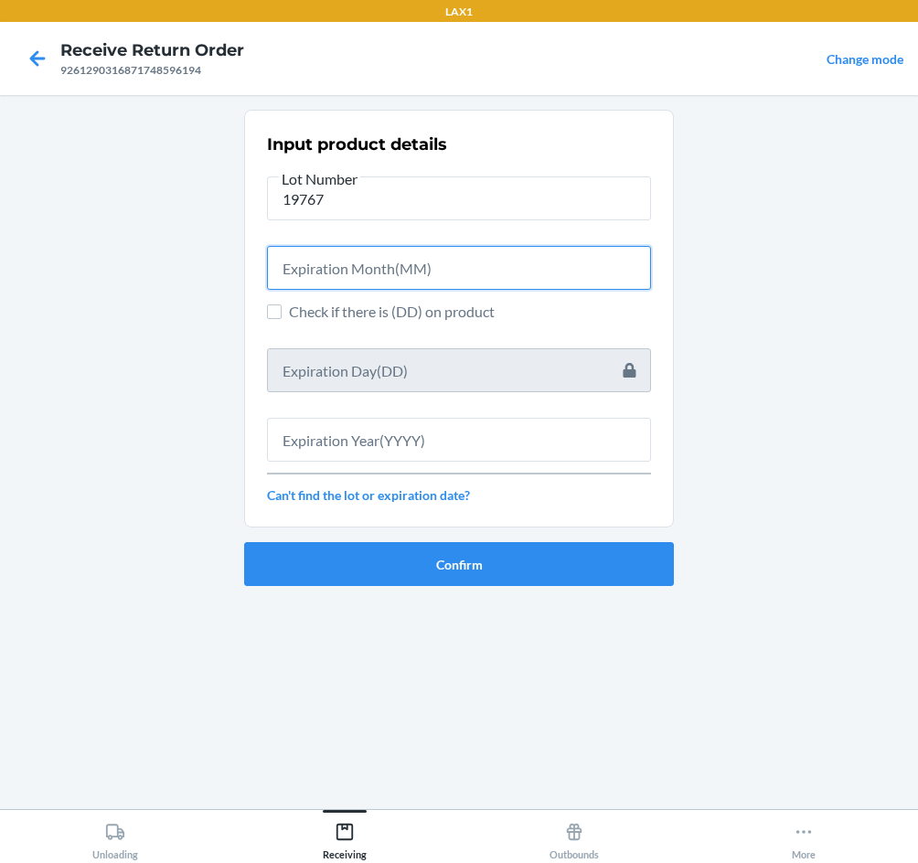
click at [484, 277] on input "text" at bounding box center [459, 268] width 384 height 44
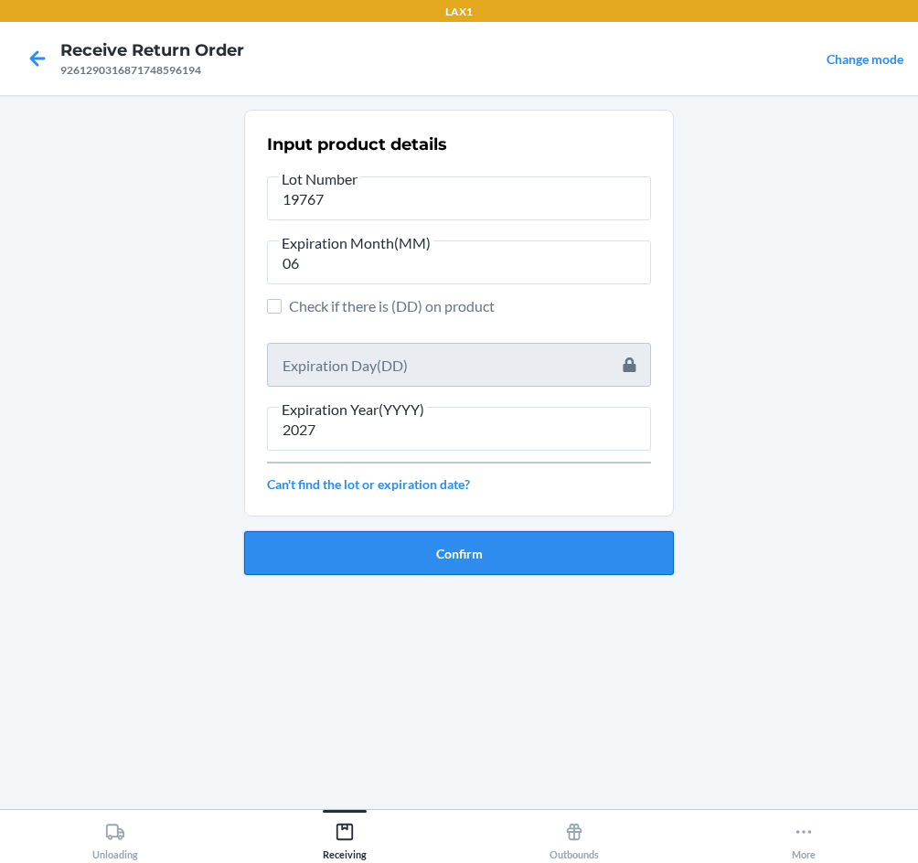
click at [458, 556] on button "Confirm" at bounding box center [459, 553] width 430 height 44
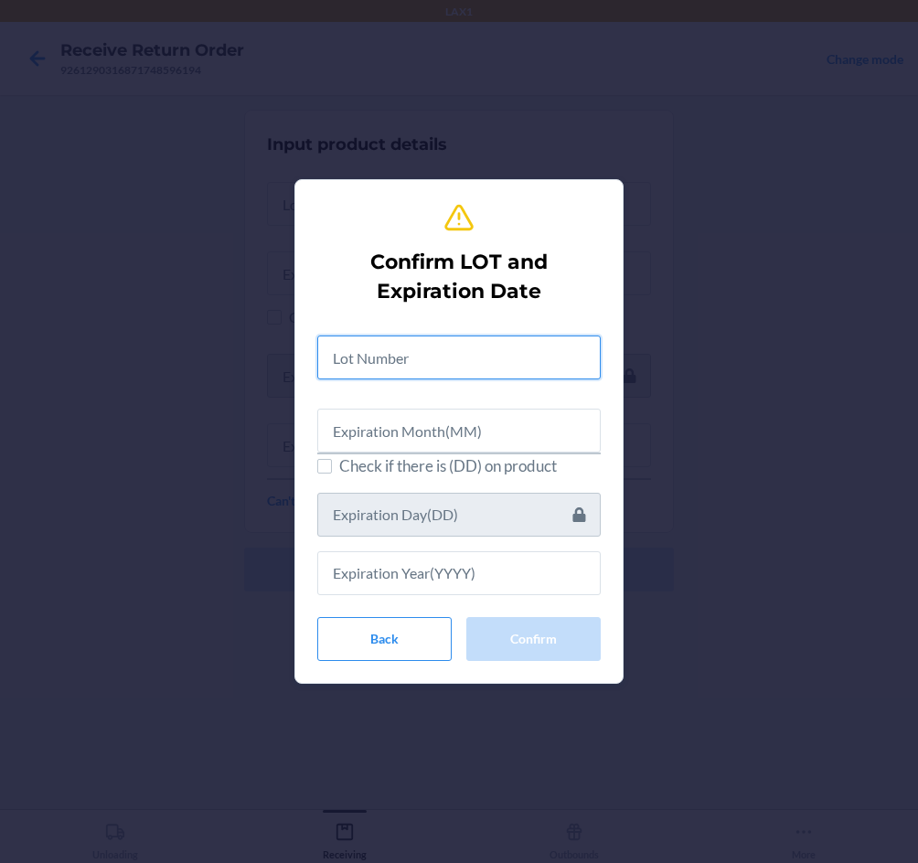
click at [440, 364] on input "text" at bounding box center [458, 357] width 283 height 44
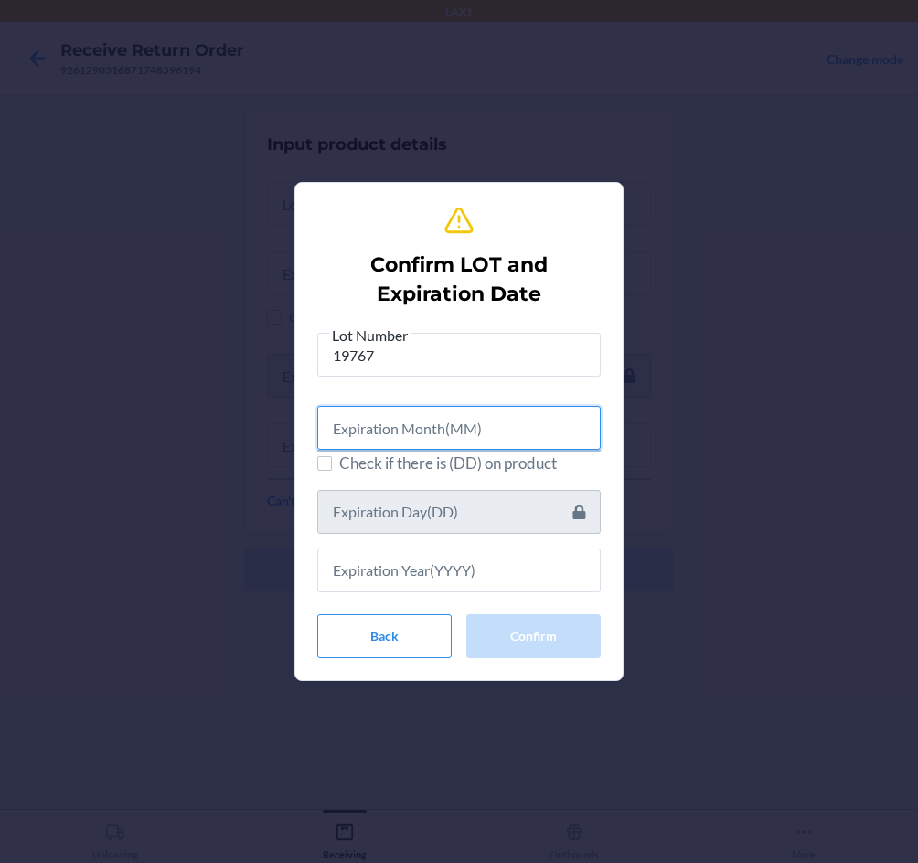
click at [426, 412] on input "text" at bounding box center [458, 428] width 283 height 44
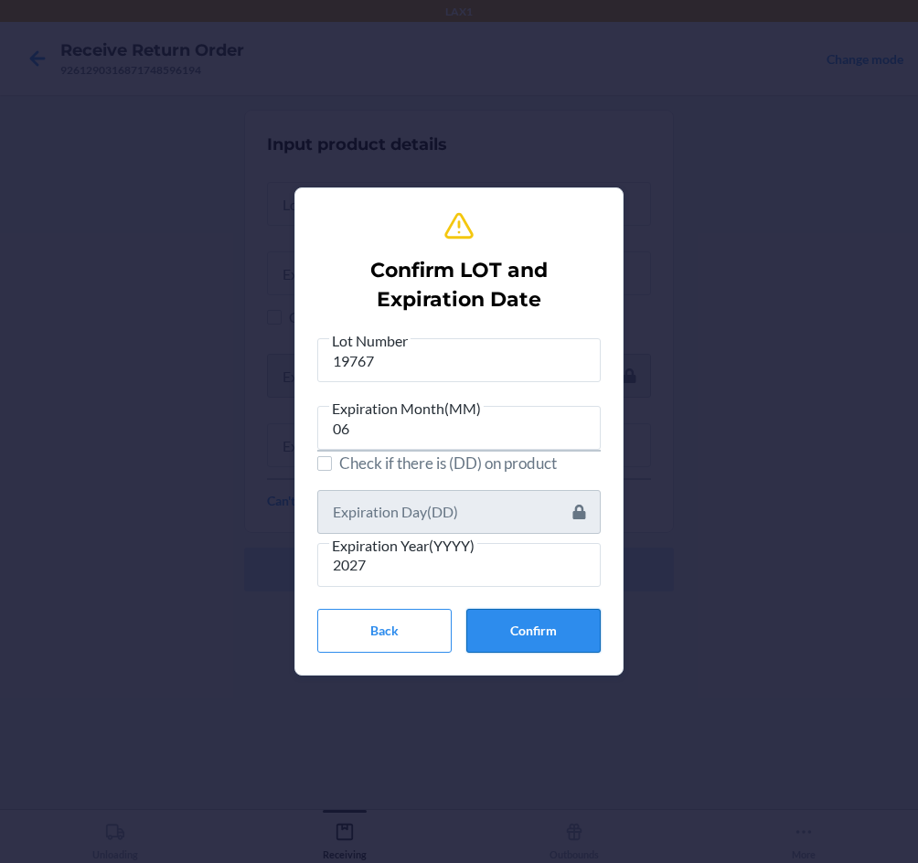
click at [532, 627] on button "Confirm" at bounding box center [533, 631] width 134 height 44
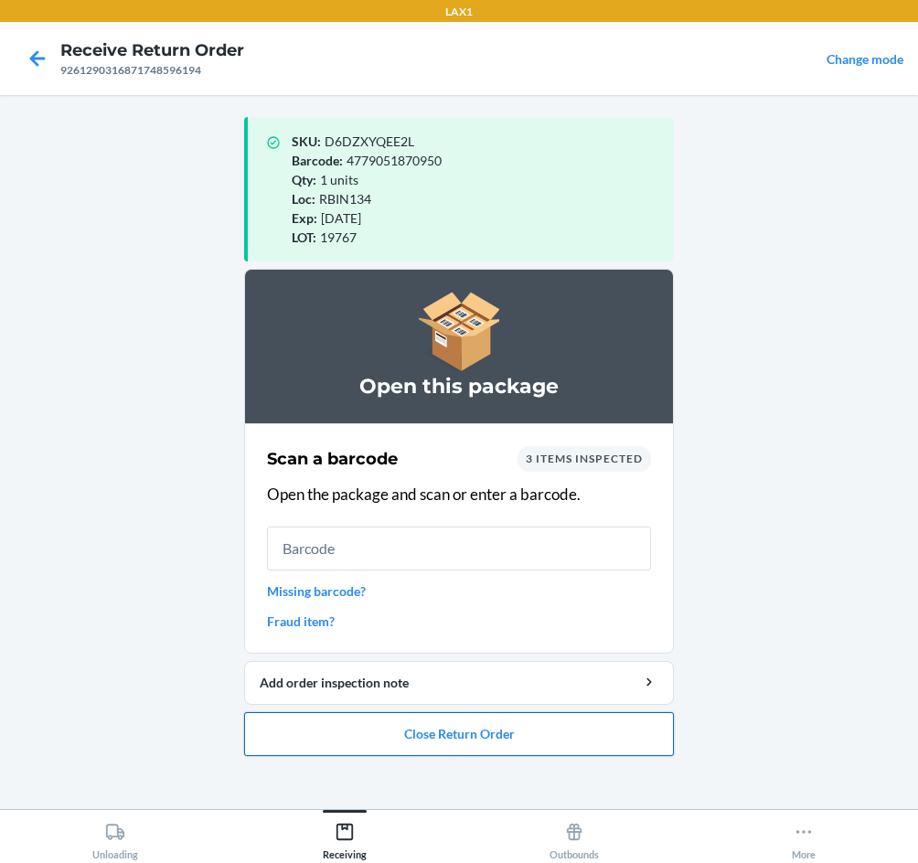
click at [528, 729] on button "Close Return Order" at bounding box center [459, 734] width 430 height 44
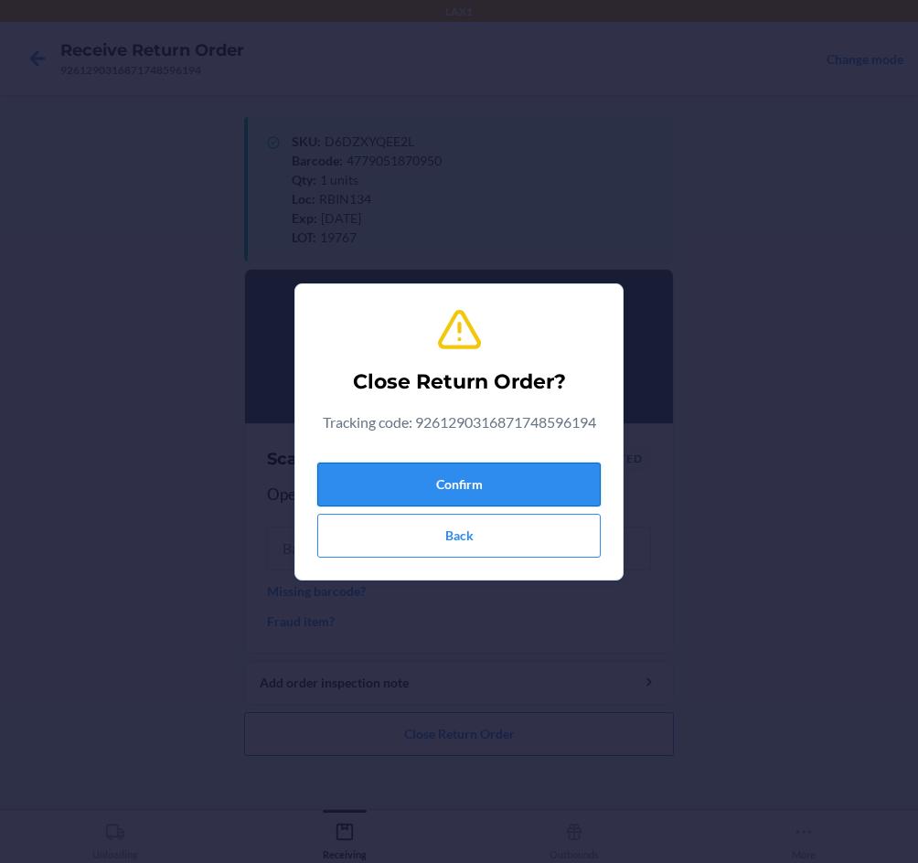
click at [496, 488] on button "Confirm" at bounding box center [458, 485] width 283 height 44
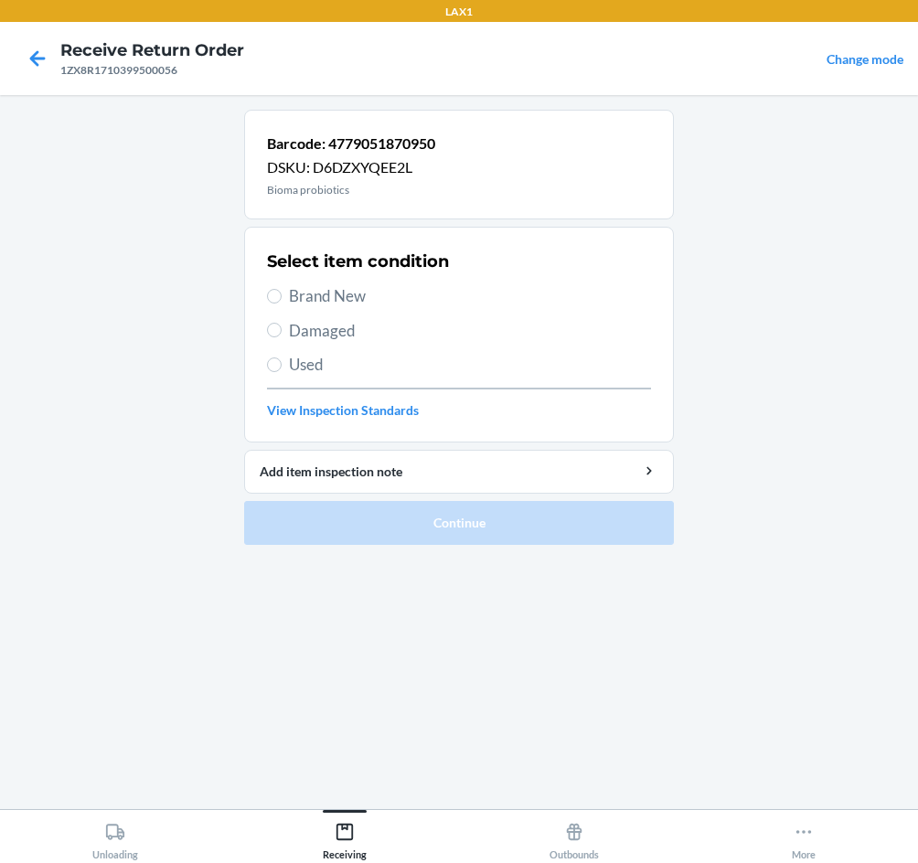
click at [323, 282] on div "Select item condition Brand New Damaged Used View Inspection Standards" at bounding box center [459, 334] width 384 height 181
click at [325, 295] on span "Brand New" at bounding box center [470, 296] width 362 height 24
click at [282, 295] on input "Brand New" at bounding box center [274, 296] width 15 height 15
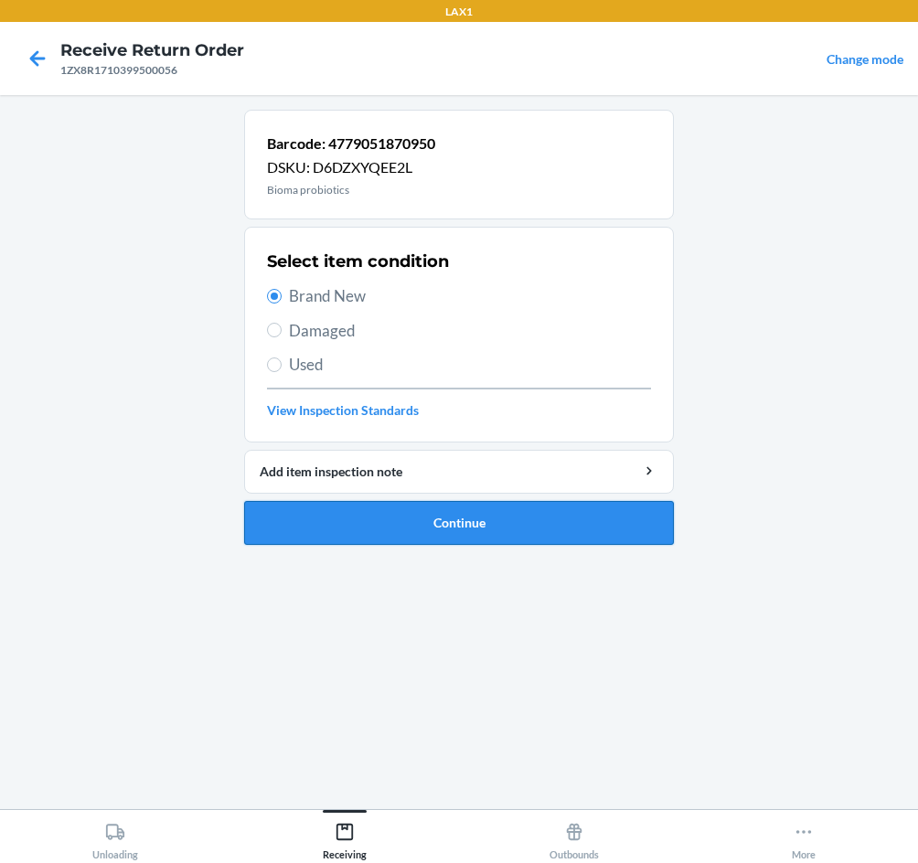
click at [411, 519] on button "Continue" at bounding box center [459, 523] width 430 height 44
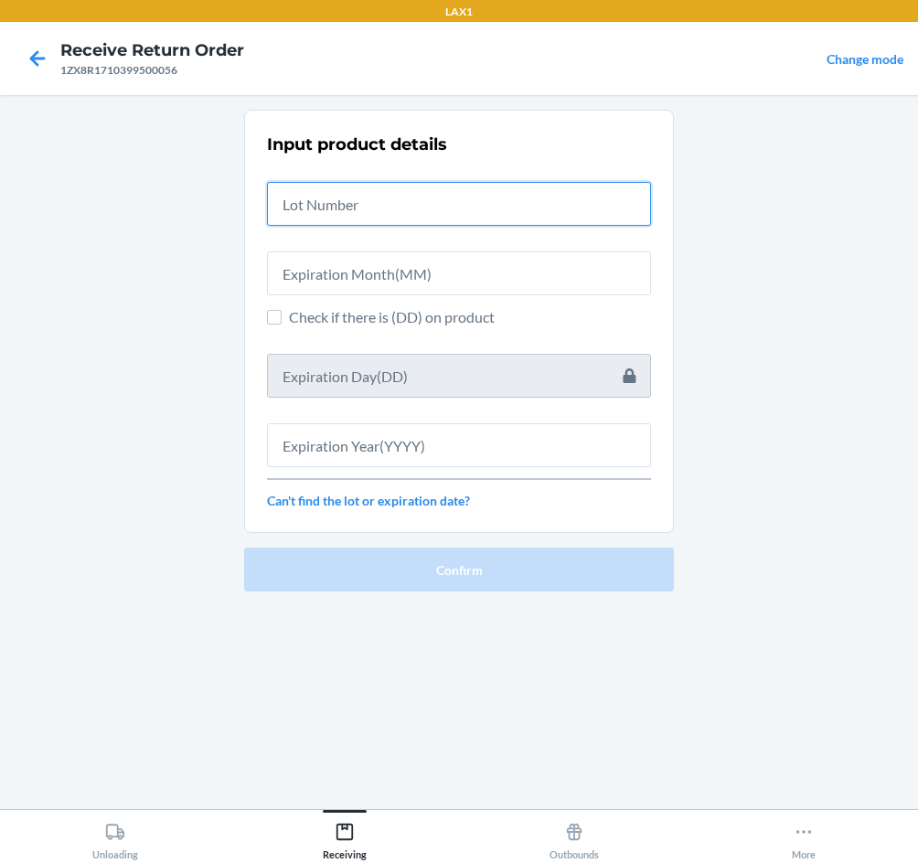
click at [399, 200] on input "text" at bounding box center [459, 204] width 384 height 44
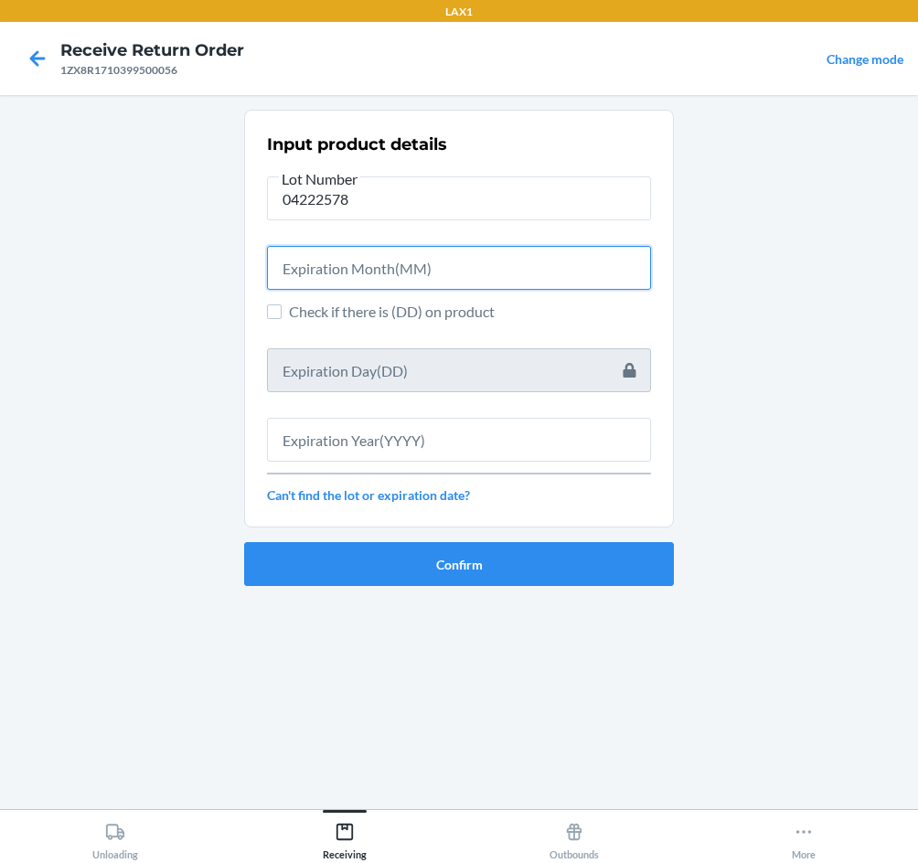
click at [452, 277] on input "text" at bounding box center [459, 268] width 384 height 44
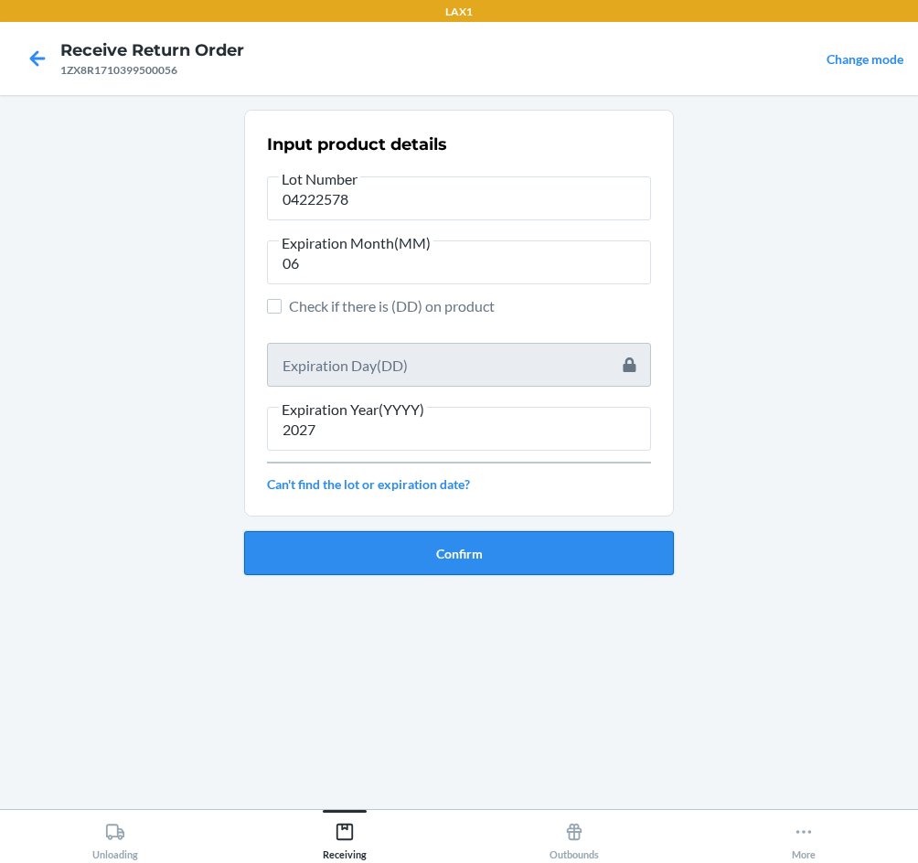
click at [470, 554] on button "Confirm" at bounding box center [459, 553] width 430 height 44
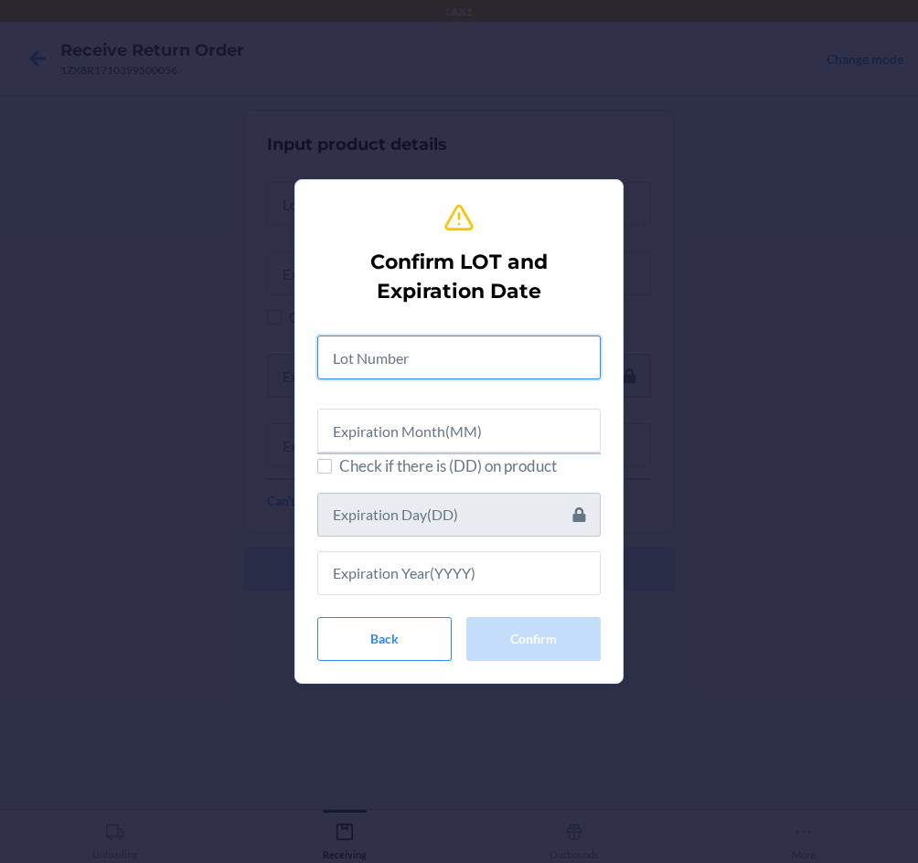
click at [391, 343] on input "text" at bounding box center [458, 357] width 283 height 44
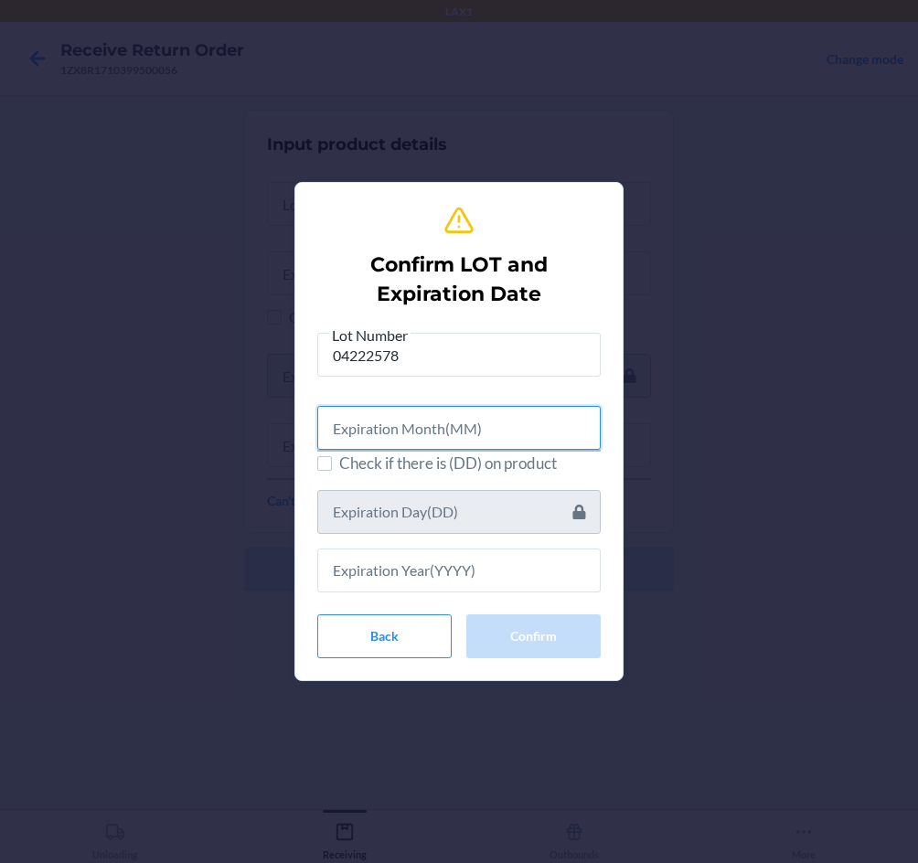
click at [417, 440] on input "text" at bounding box center [458, 428] width 283 height 44
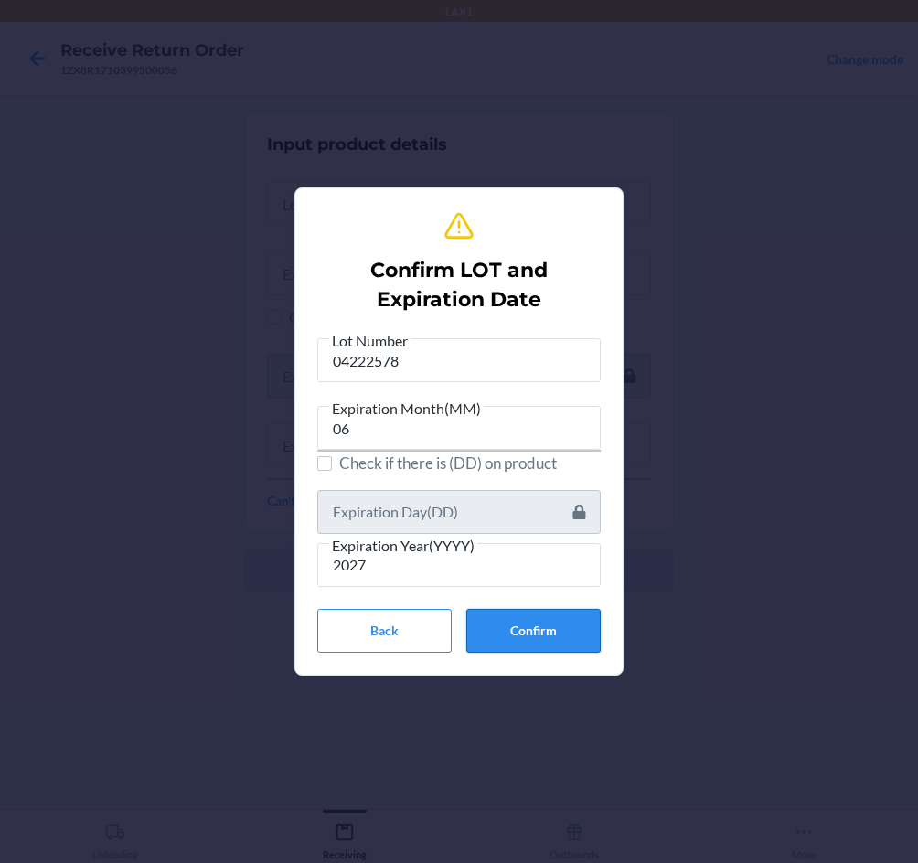
click at [569, 634] on button "Confirm" at bounding box center [533, 631] width 134 height 44
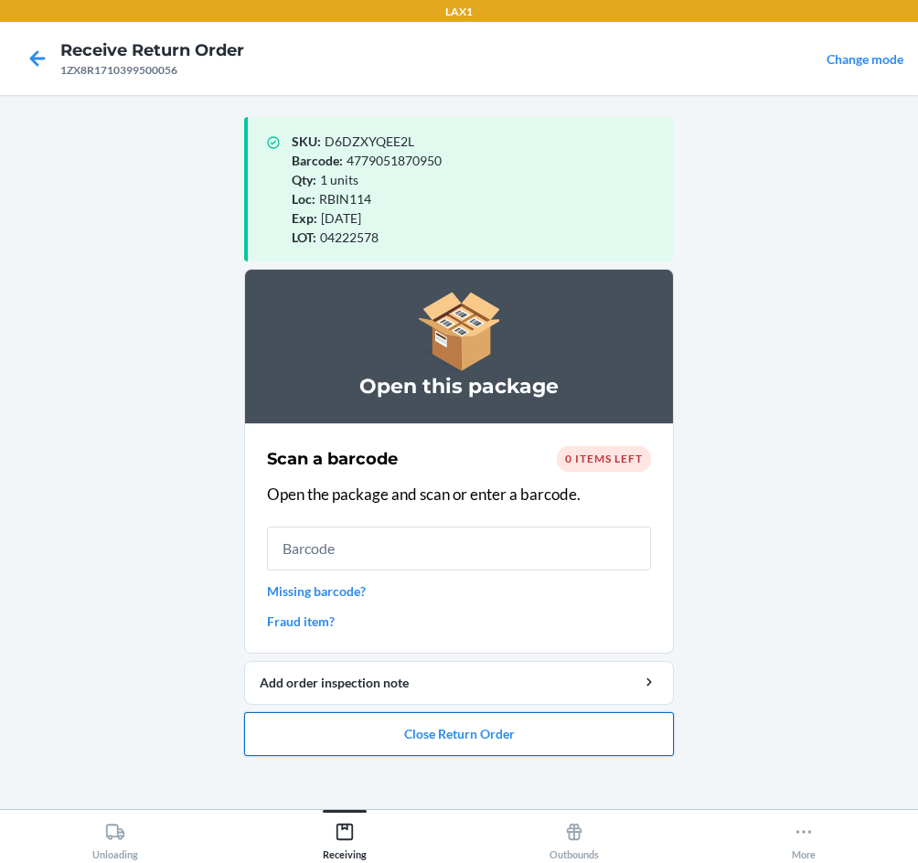
click at [569, 748] on button "Close Return Order" at bounding box center [459, 734] width 430 height 44
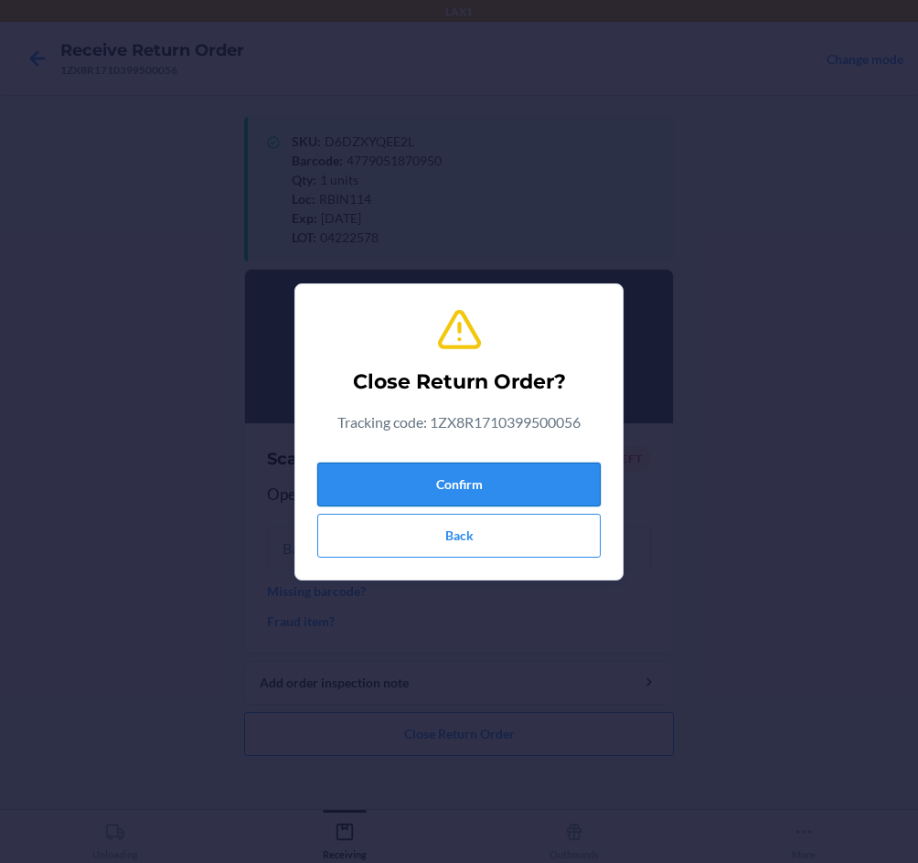
click at [441, 482] on button "Confirm" at bounding box center [458, 485] width 283 height 44
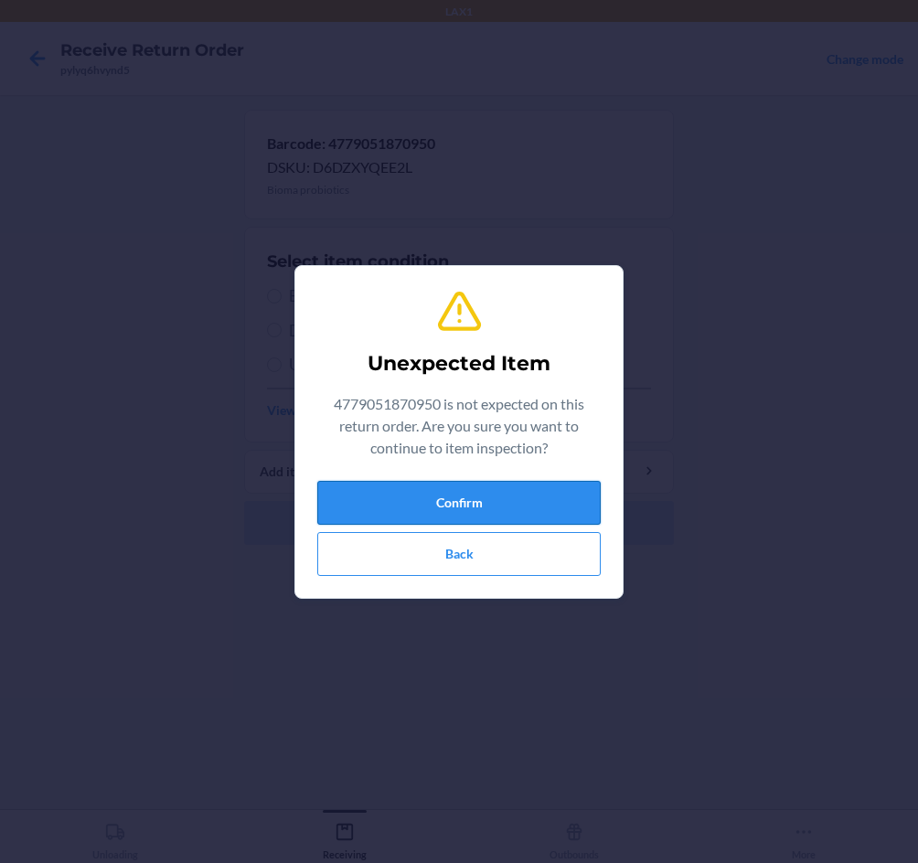
click at [510, 503] on button "Confirm" at bounding box center [458, 503] width 283 height 44
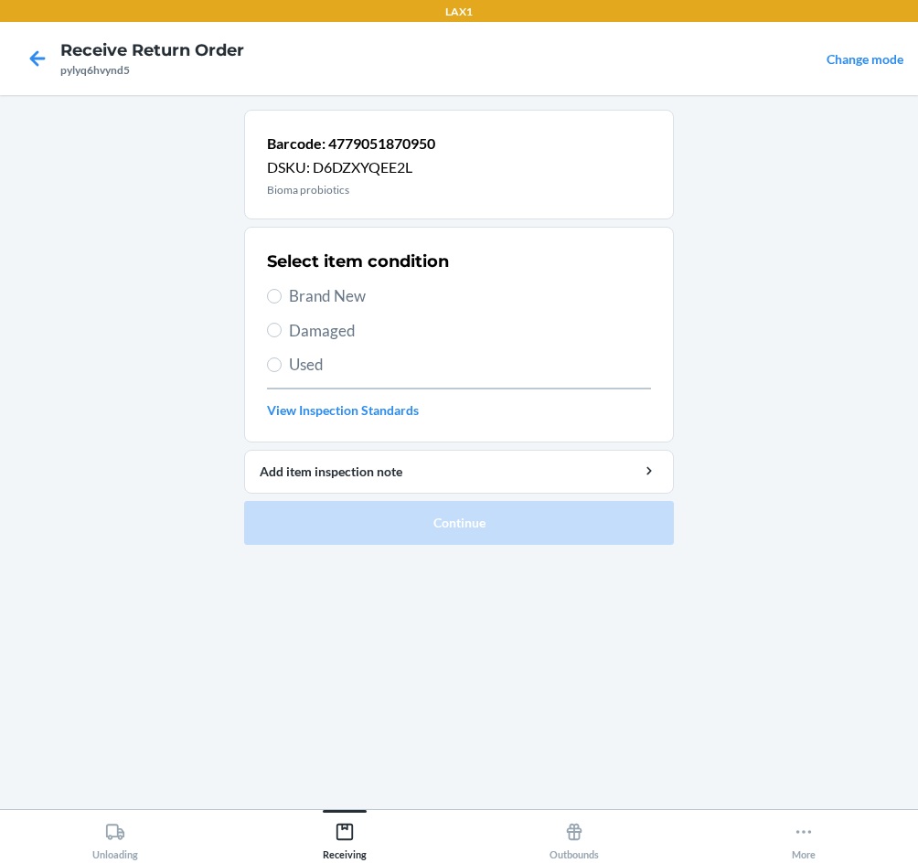
click at [325, 303] on span "Brand New" at bounding box center [470, 296] width 362 height 24
click at [282, 303] on input "Brand New" at bounding box center [274, 296] width 15 height 15
click at [352, 304] on span "Brand New" at bounding box center [470, 296] width 362 height 24
click at [282, 303] on input "Brand New" at bounding box center [274, 296] width 15 height 15
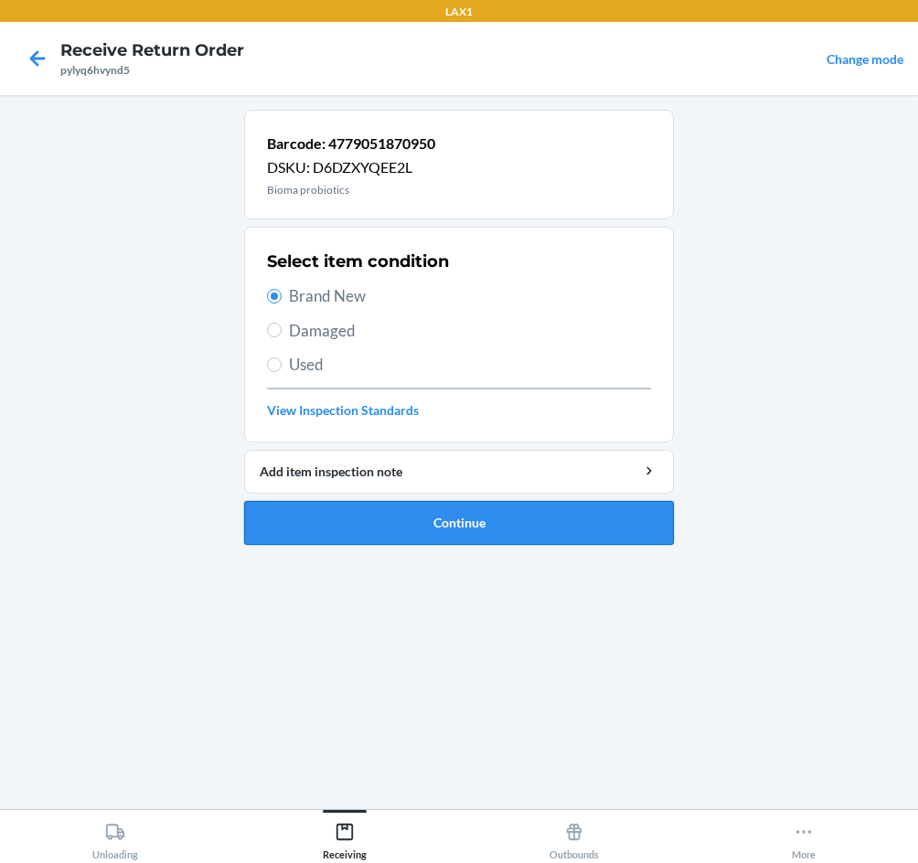
click at [495, 535] on button "Continue" at bounding box center [459, 523] width 430 height 44
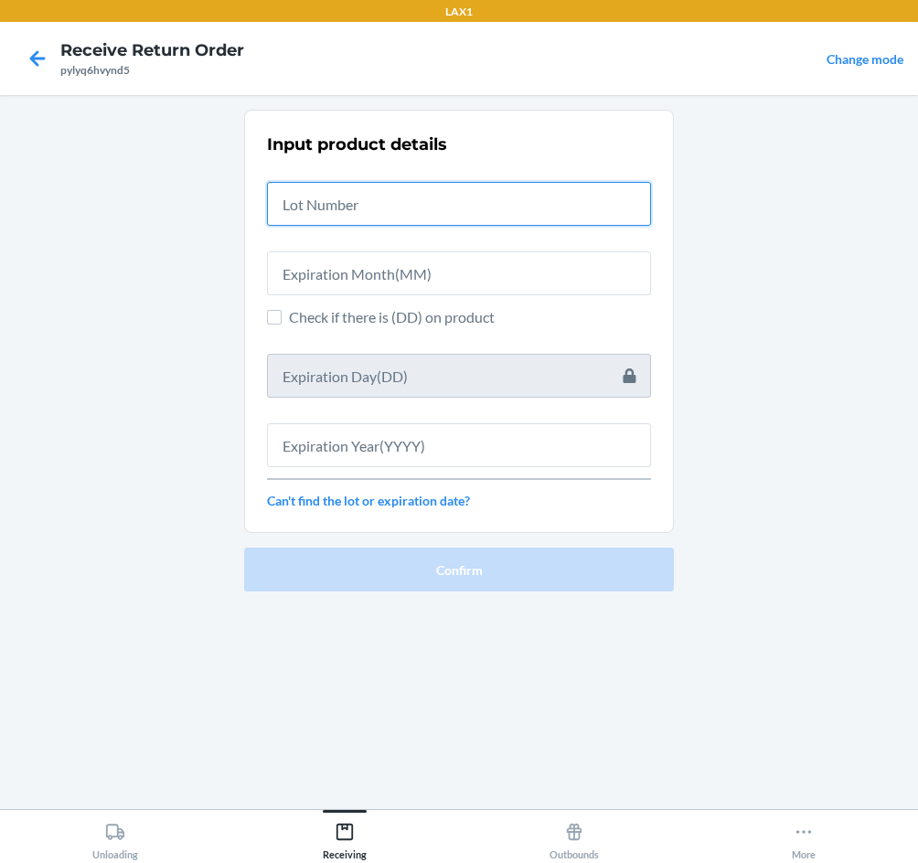
click at [484, 222] on input "text" at bounding box center [459, 204] width 384 height 44
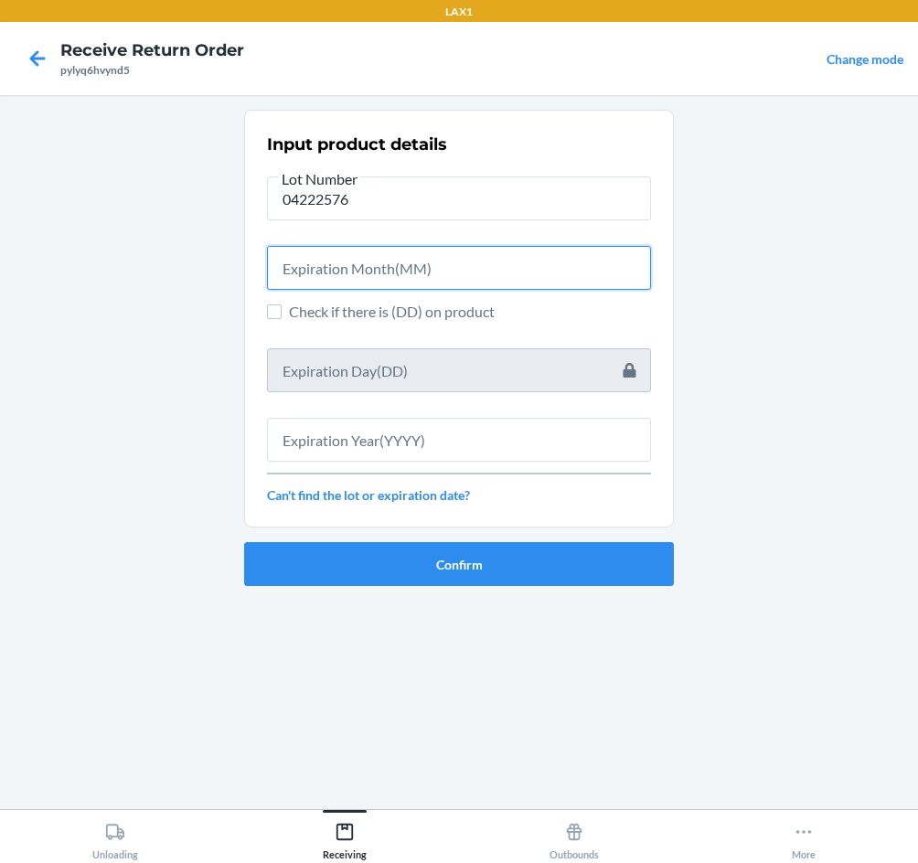
click at [463, 276] on input "text" at bounding box center [459, 268] width 384 height 44
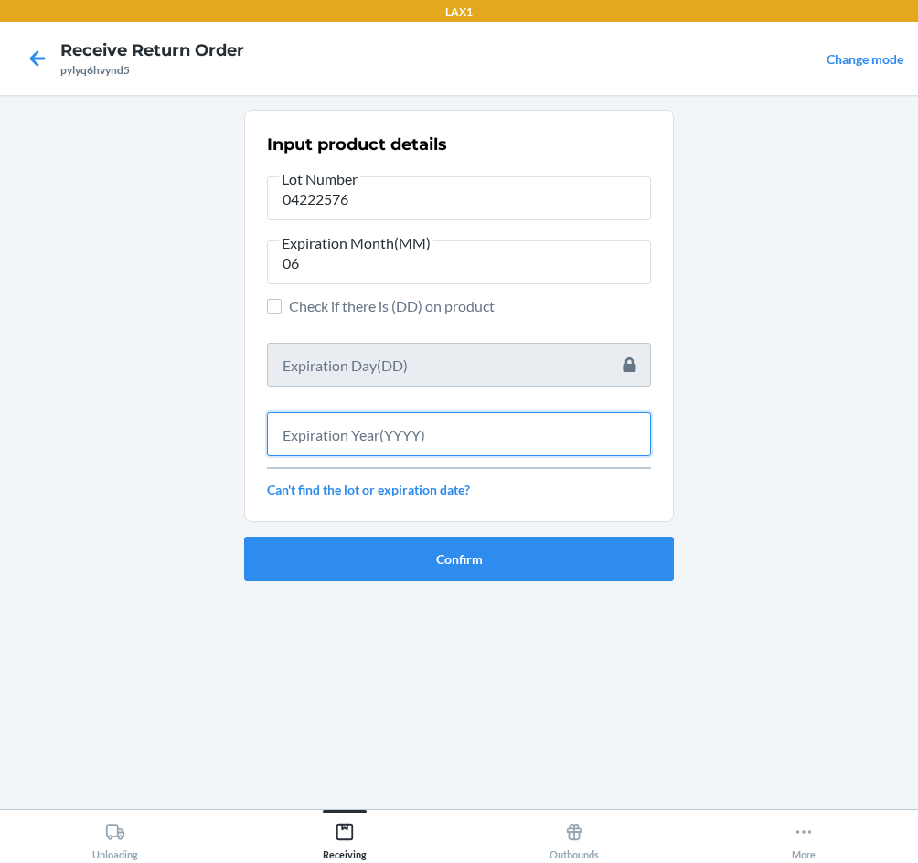
click at [426, 428] on input "text" at bounding box center [459, 434] width 384 height 44
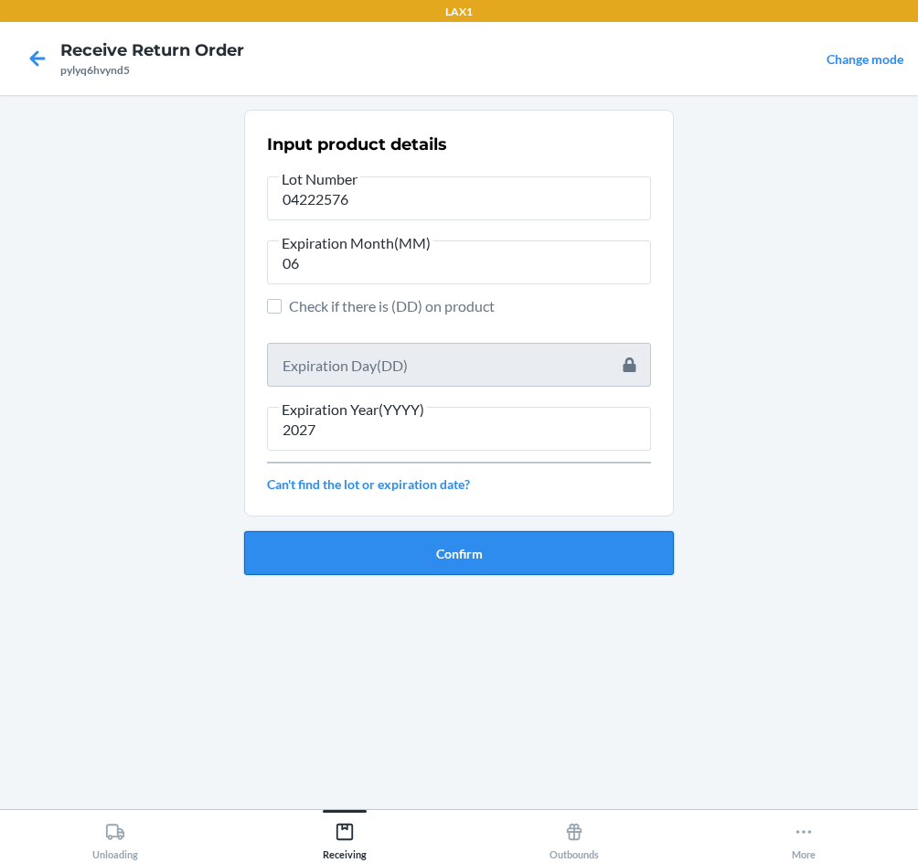
click at [337, 535] on button "Confirm" at bounding box center [459, 553] width 430 height 44
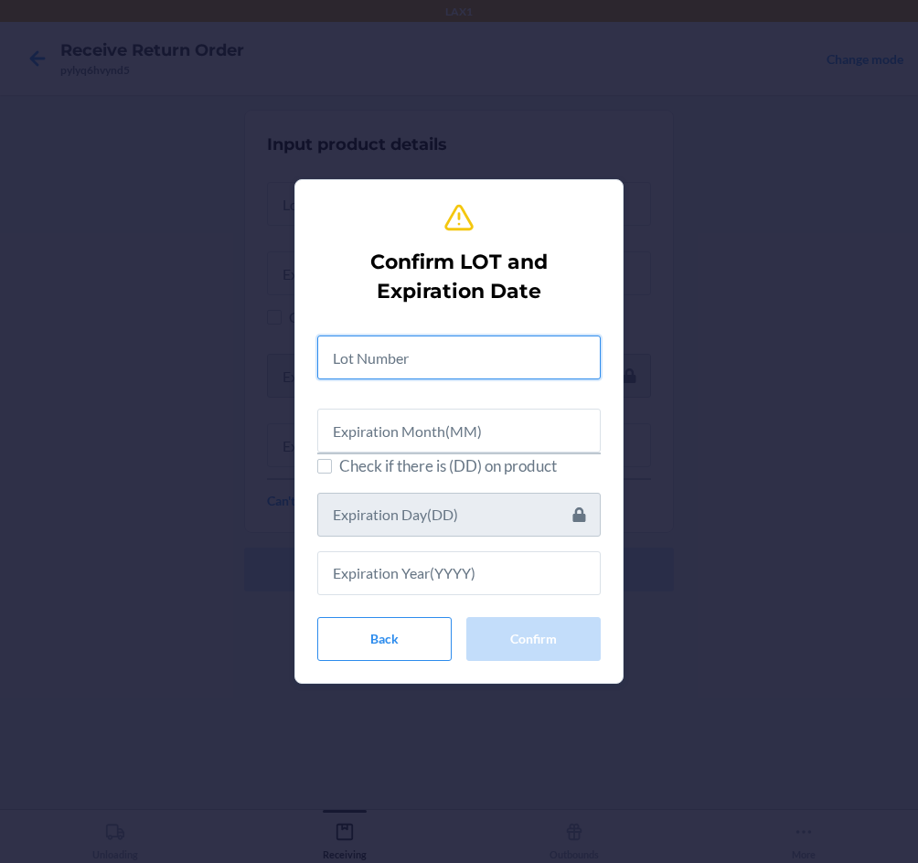
click at [391, 351] on input "text" at bounding box center [458, 357] width 283 height 44
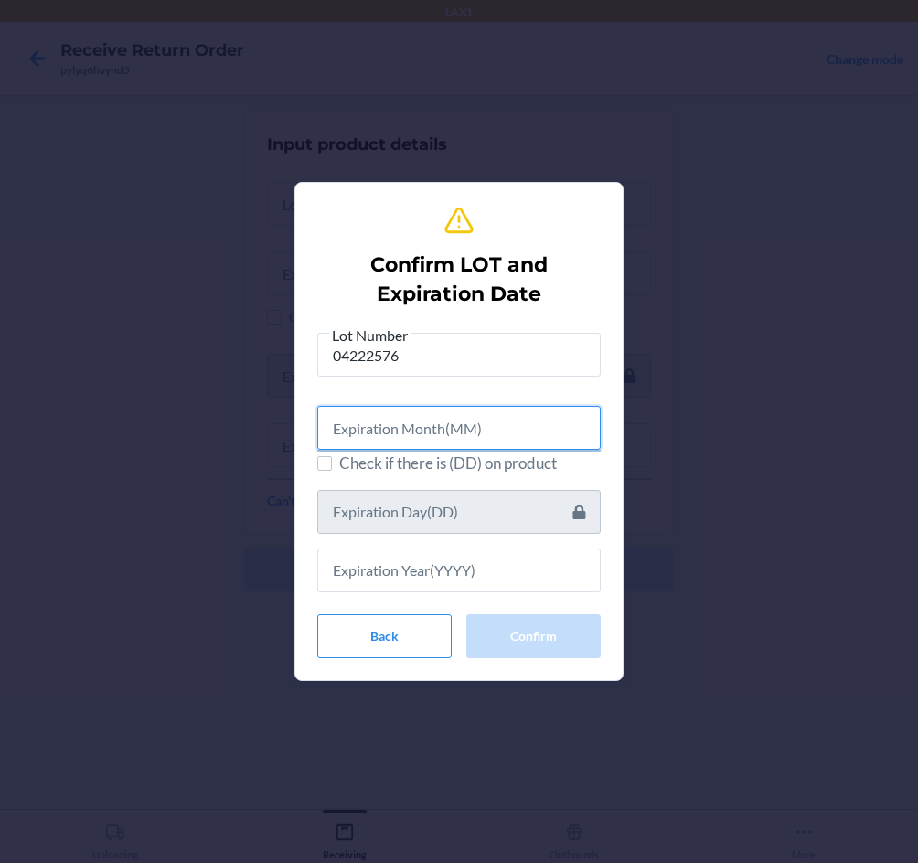
click at [419, 428] on input "text" at bounding box center [458, 428] width 283 height 44
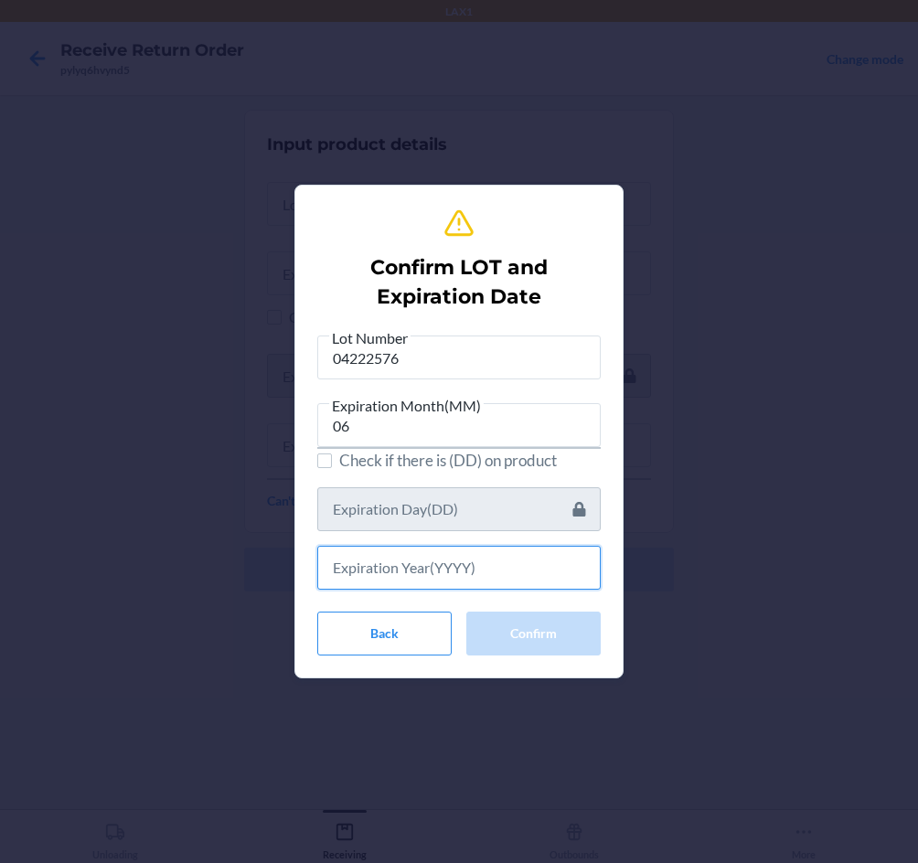
click at [456, 561] on input "text" at bounding box center [458, 568] width 283 height 44
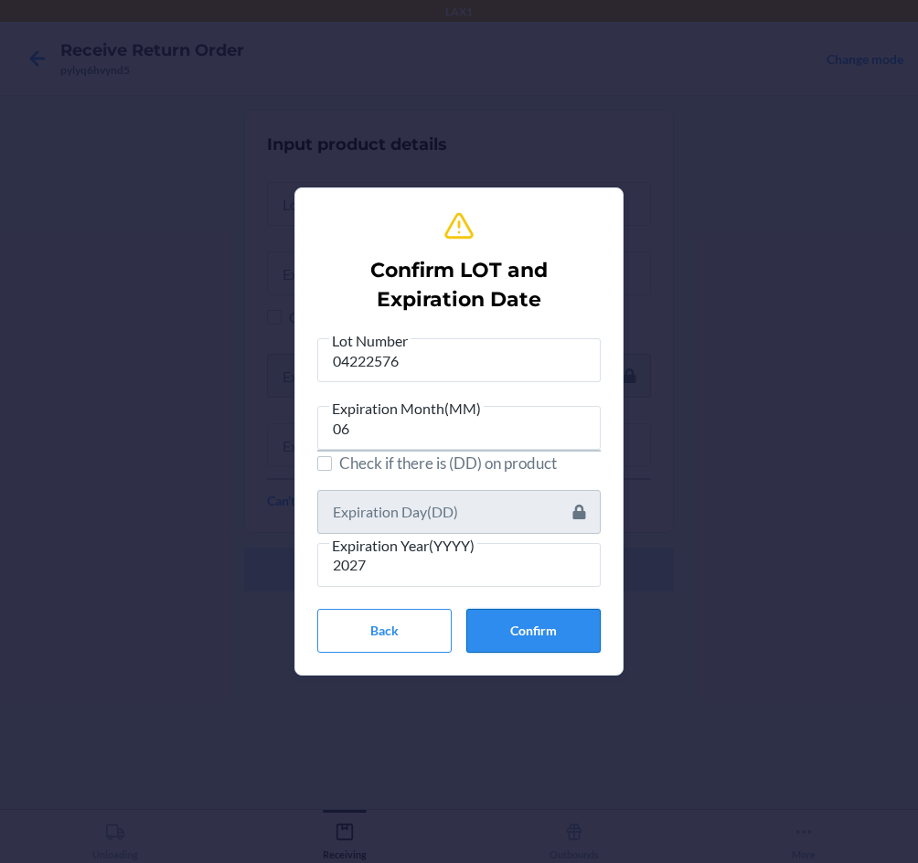
click at [524, 626] on button "Confirm" at bounding box center [533, 631] width 134 height 44
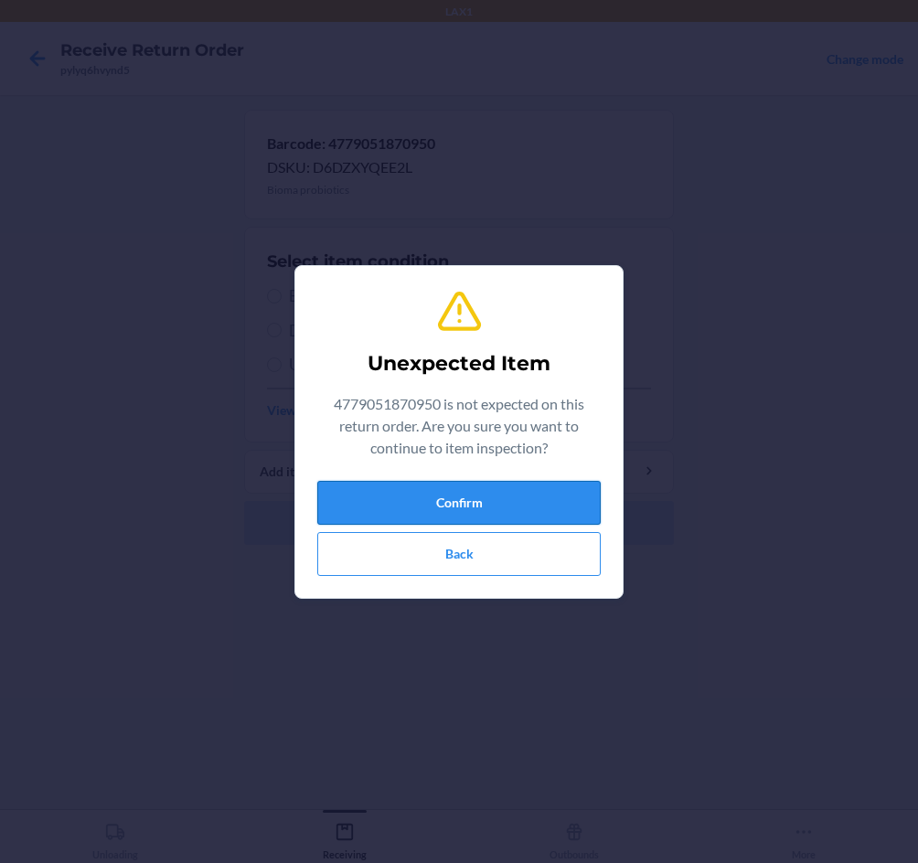
click at [513, 508] on button "Confirm" at bounding box center [458, 503] width 283 height 44
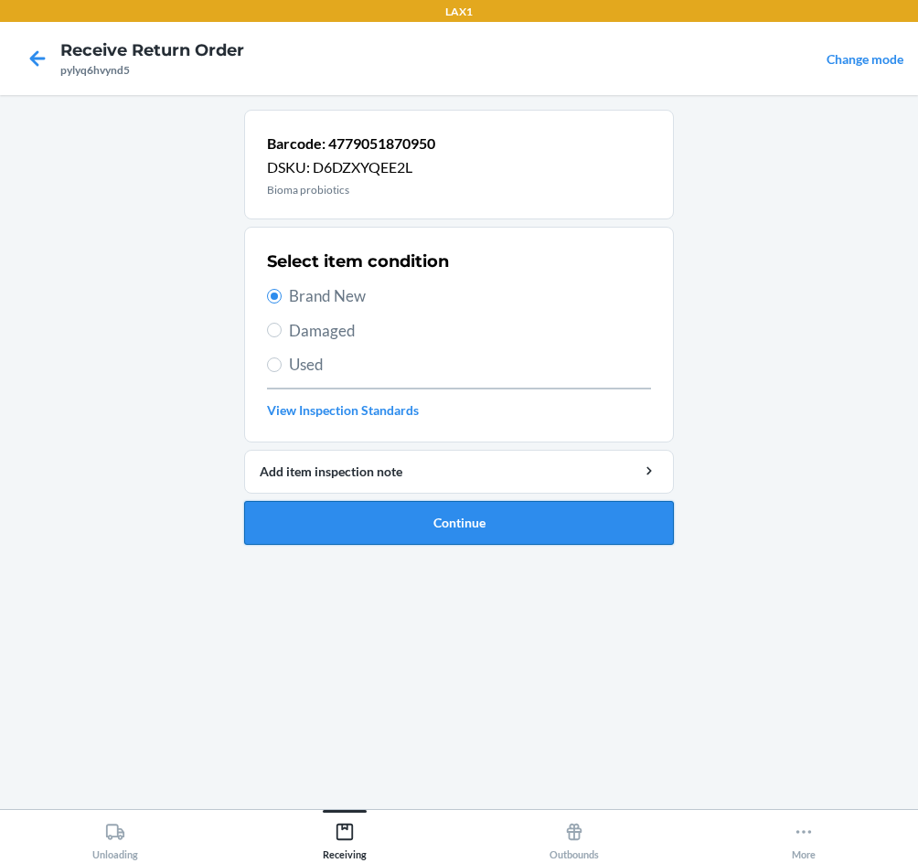
click at [489, 534] on button "Continue" at bounding box center [459, 523] width 430 height 44
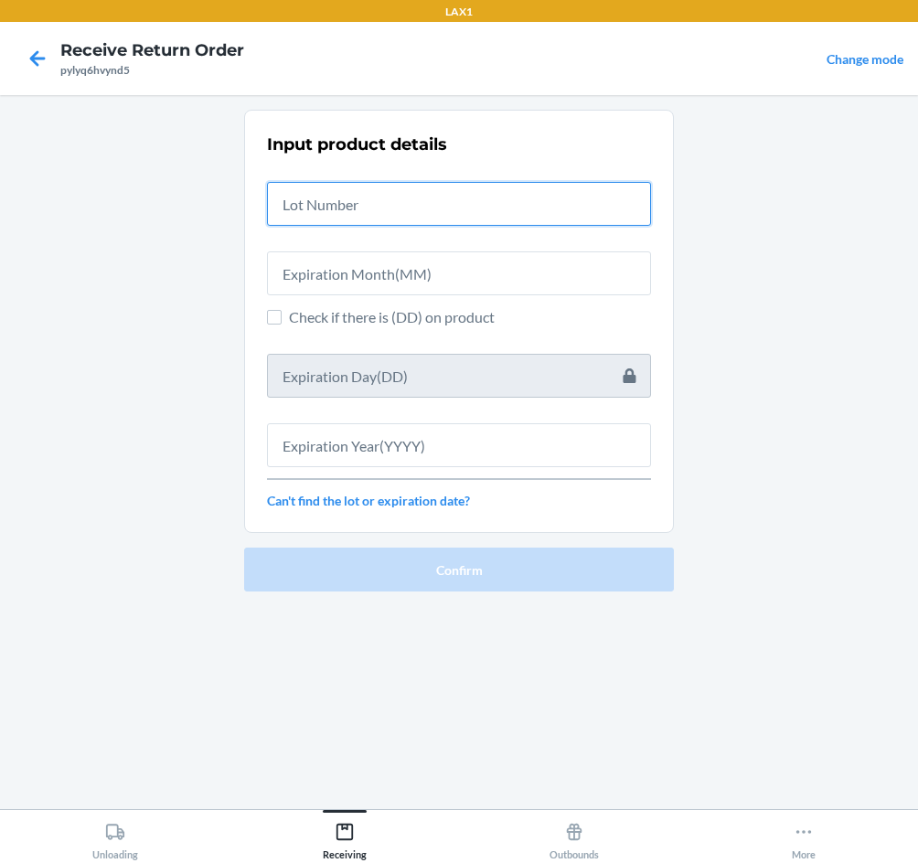
click at [410, 204] on input "text" at bounding box center [459, 204] width 384 height 44
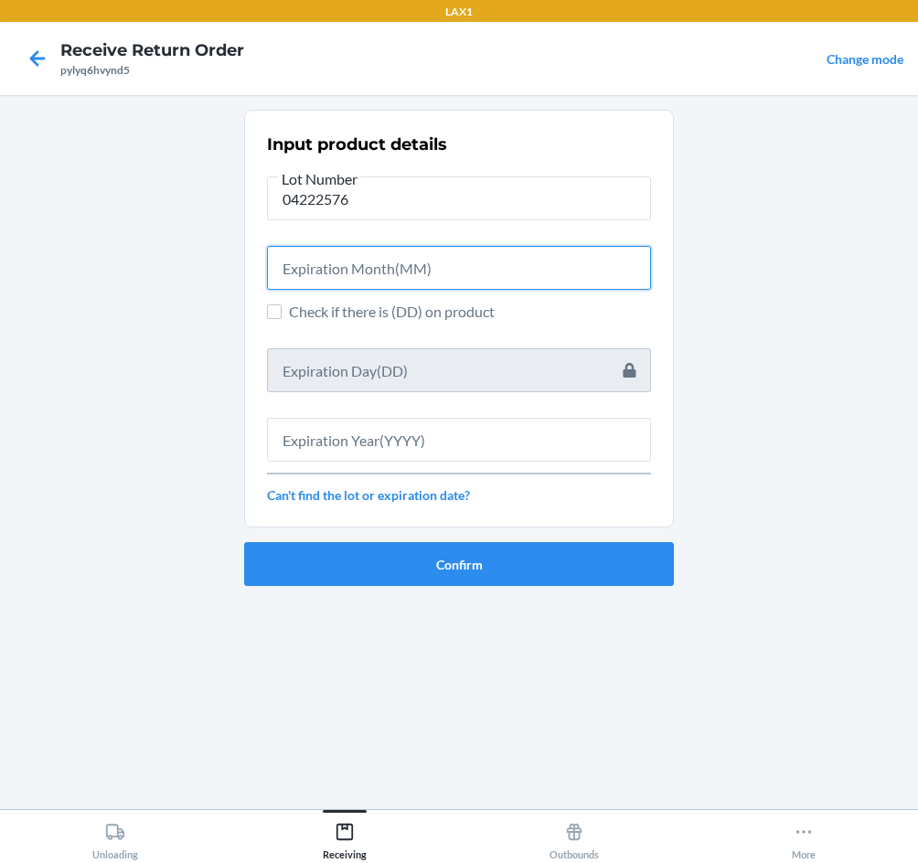
click at [401, 256] on input "text" at bounding box center [459, 268] width 384 height 44
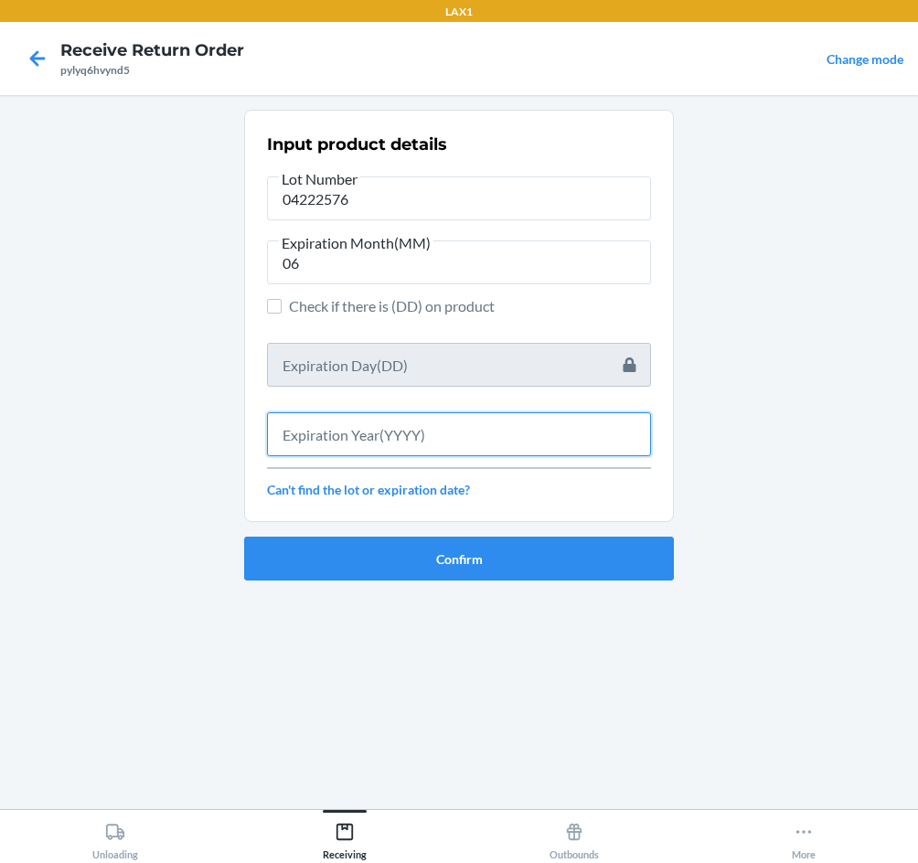
click at [476, 420] on input "text" at bounding box center [459, 434] width 384 height 44
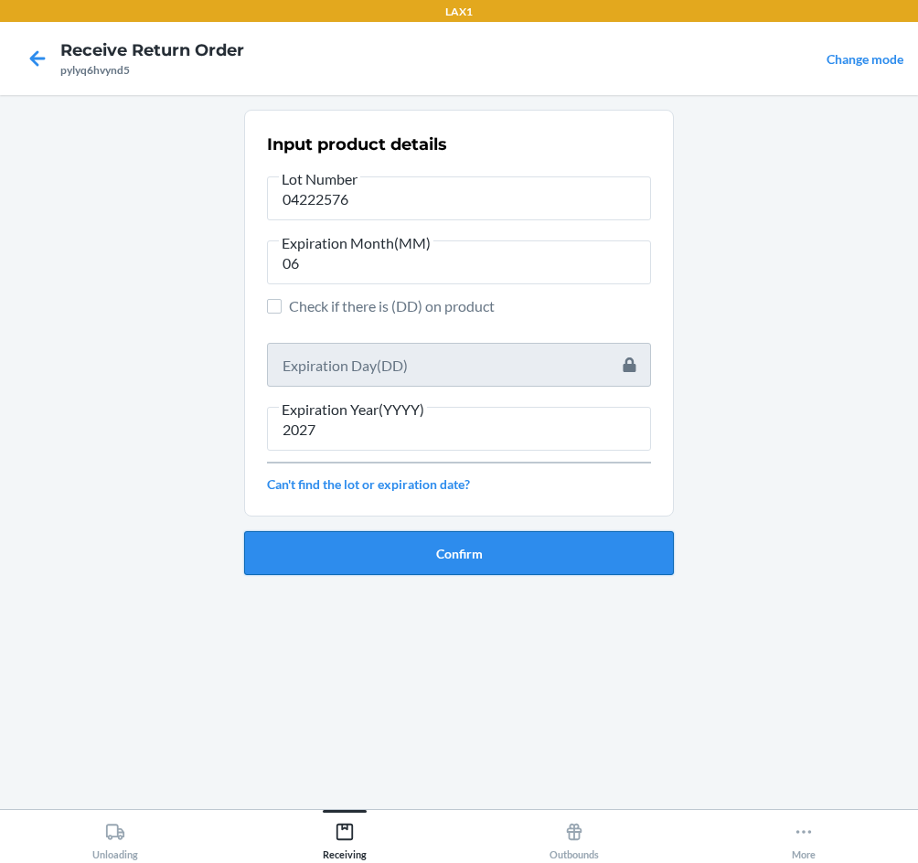
click at [474, 562] on button "Confirm" at bounding box center [459, 553] width 430 height 44
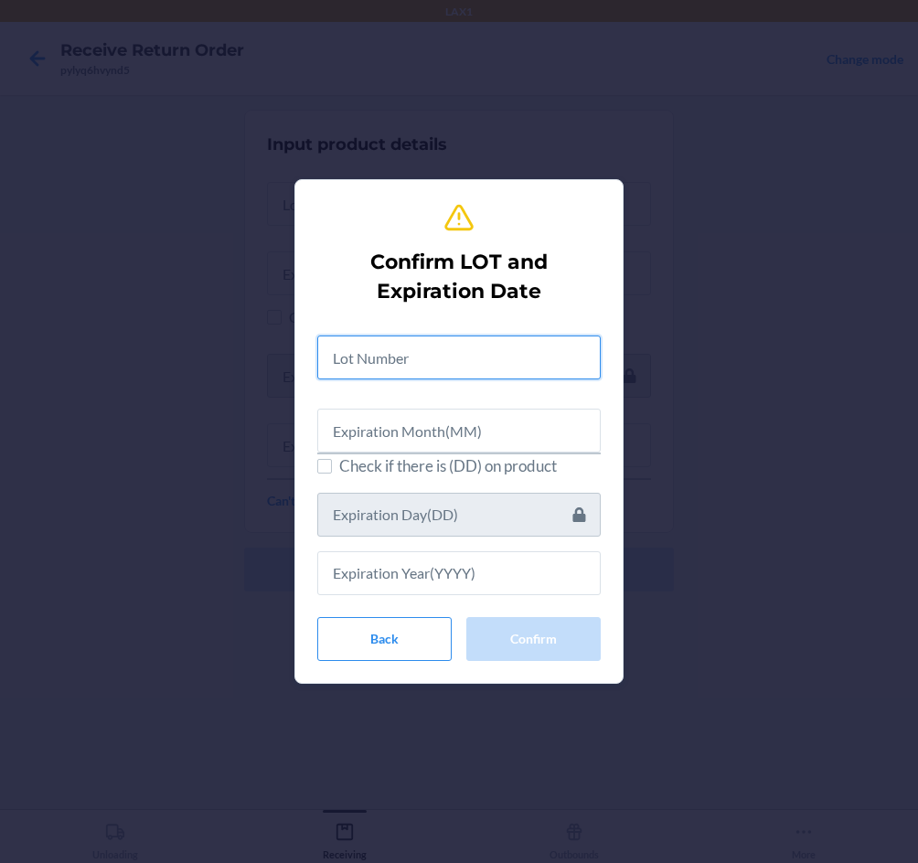
click at [451, 366] on input "text" at bounding box center [458, 357] width 283 height 44
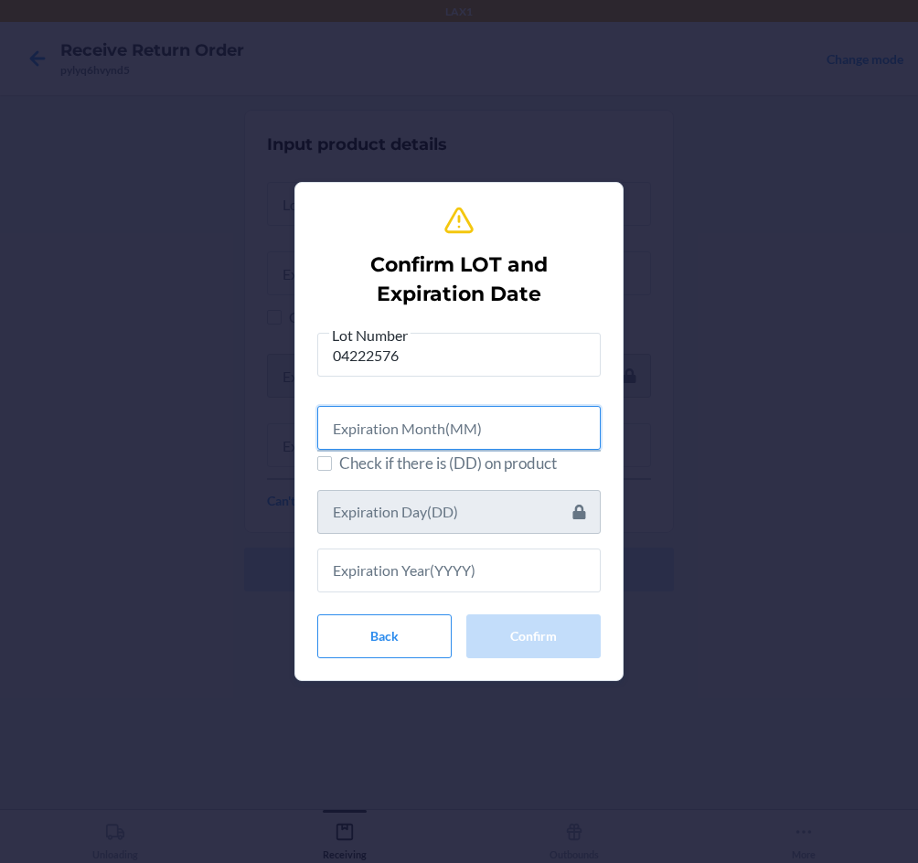
click at [446, 430] on input "text" at bounding box center [458, 428] width 283 height 44
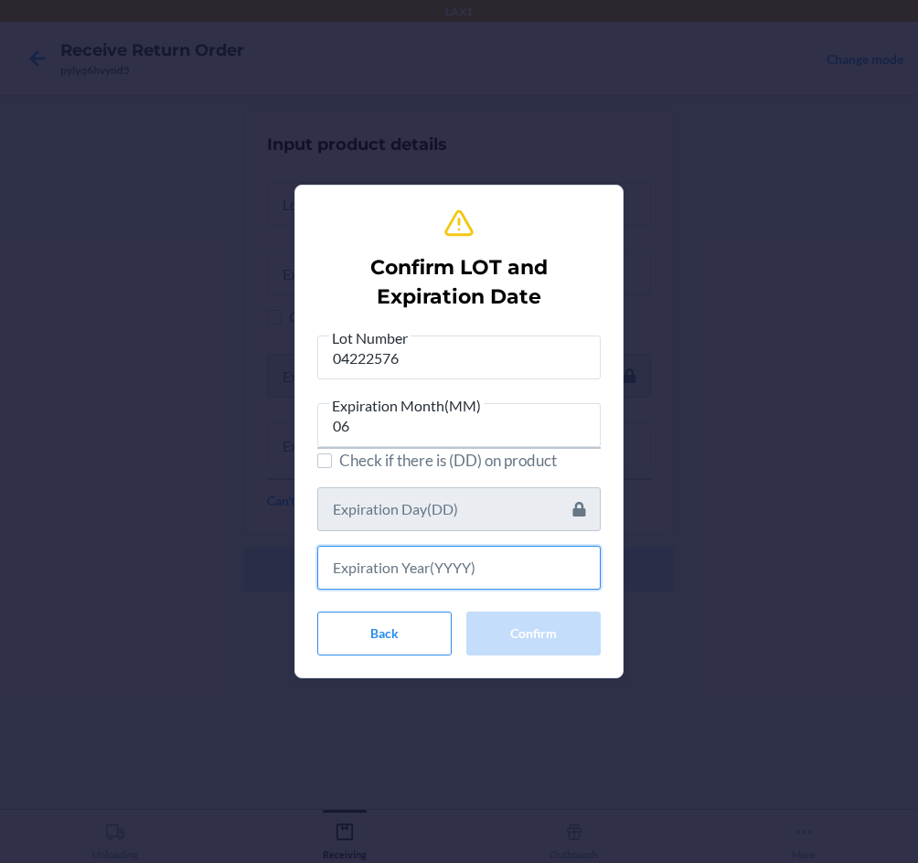
click at [407, 575] on input "text" at bounding box center [458, 568] width 283 height 44
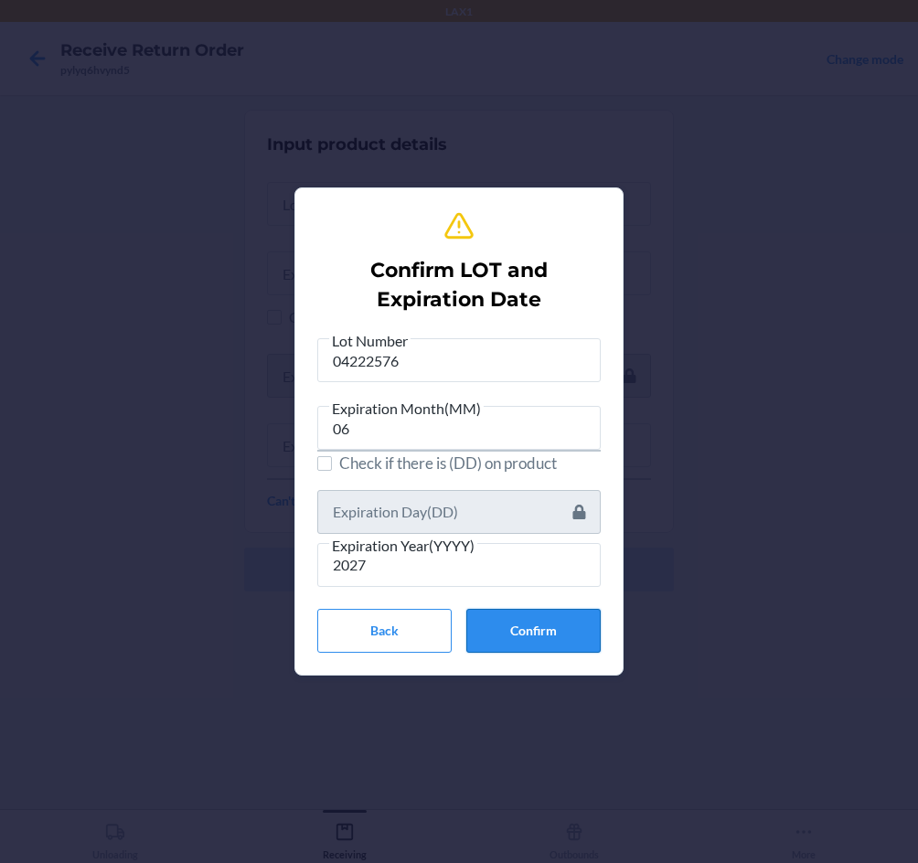
click at [524, 615] on button "Confirm" at bounding box center [533, 631] width 134 height 44
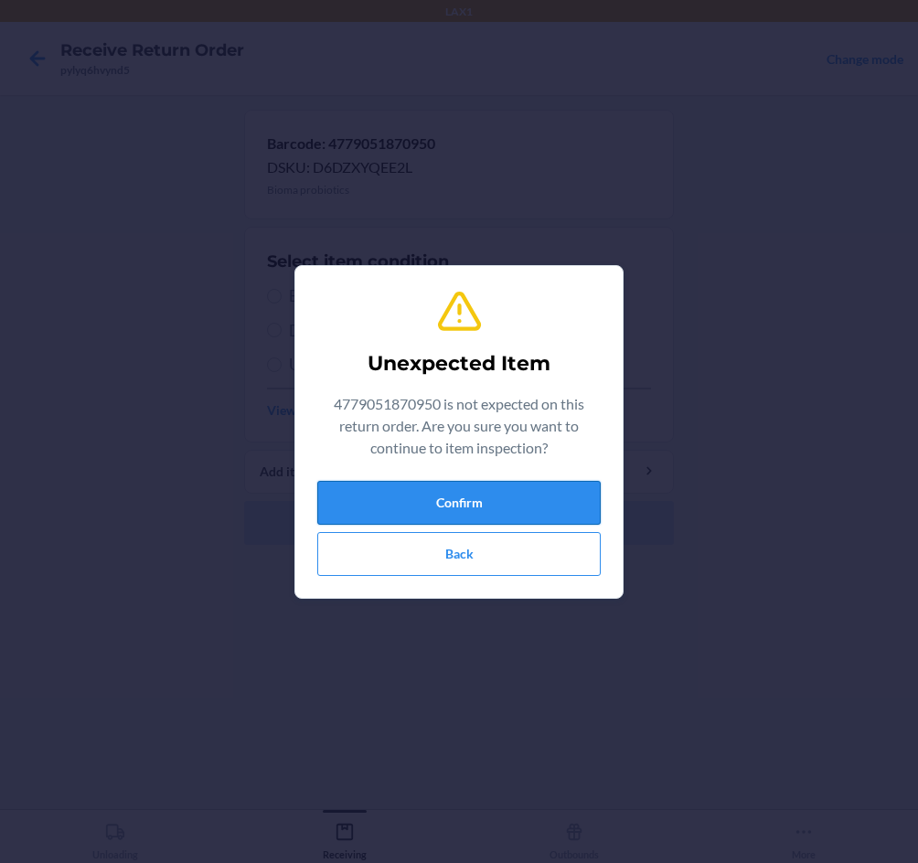
click at [489, 494] on button "Confirm" at bounding box center [458, 503] width 283 height 44
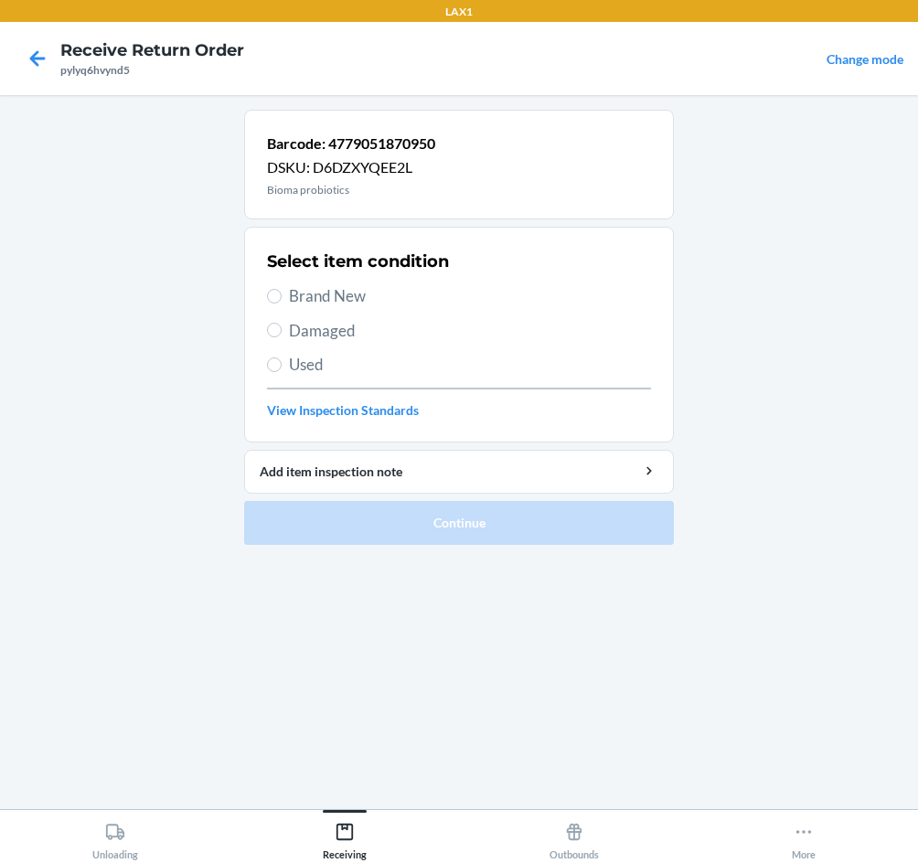
click at [345, 289] on span "Brand New" at bounding box center [470, 296] width 362 height 24
click at [282, 289] on input "Brand New" at bounding box center [274, 296] width 15 height 15
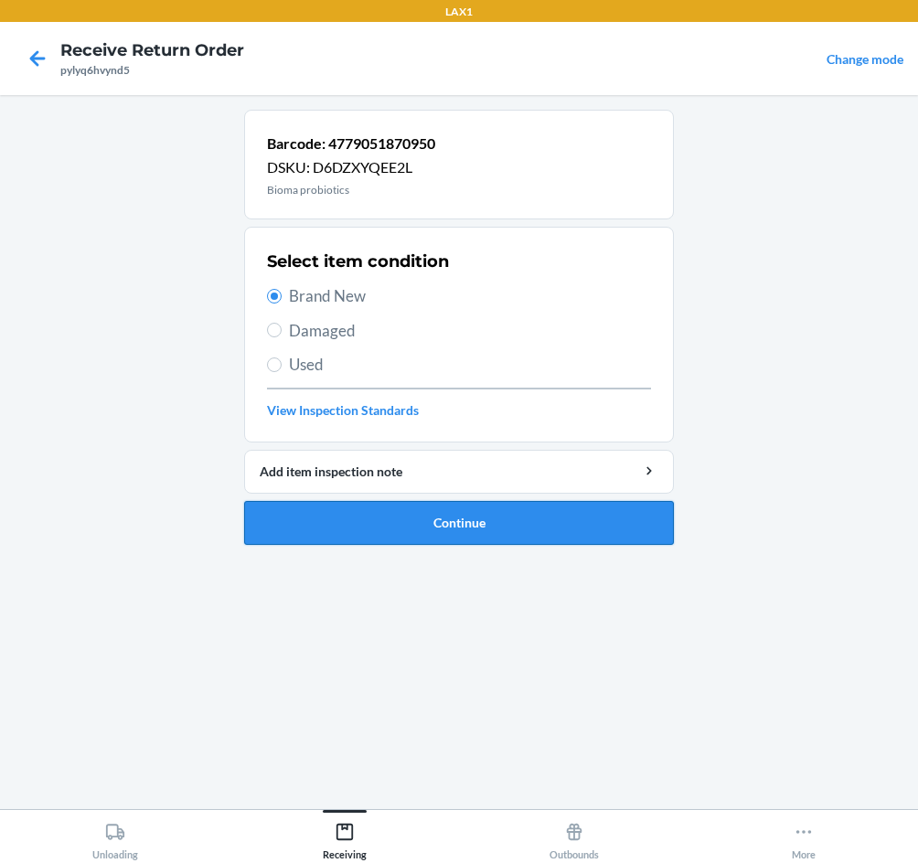
click at [524, 530] on button "Continue" at bounding box center [459, 523] width 430 height 44
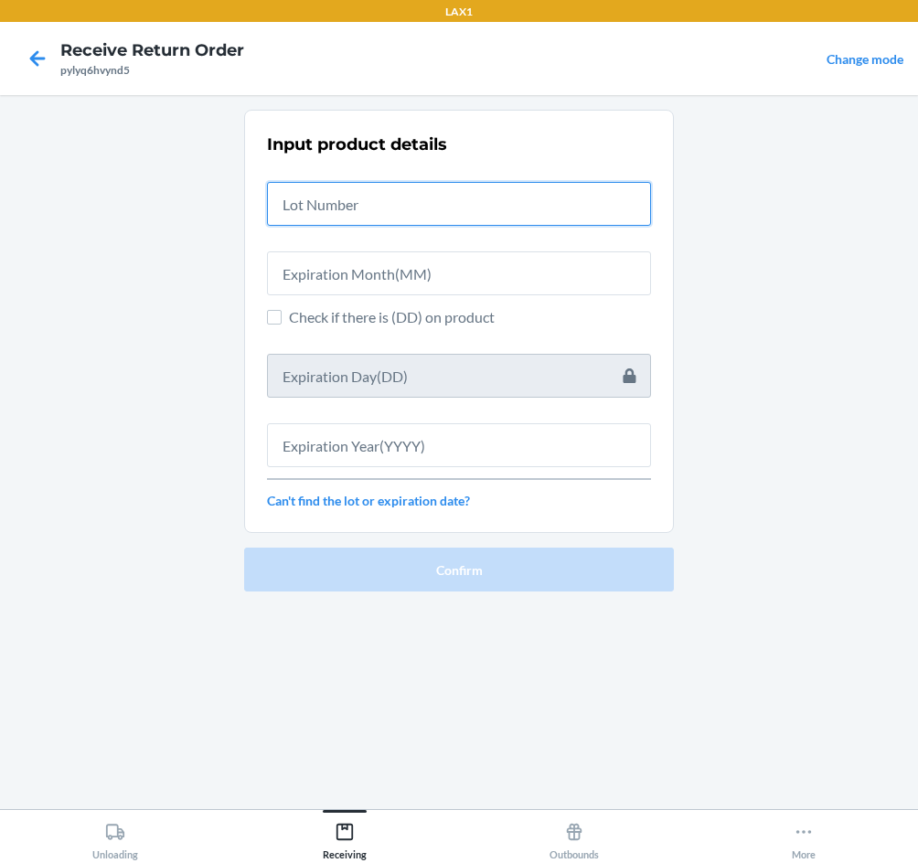
drag, startPoint x: 375, startPoint y: 217, endPoint x: 346, endPoint y: 232, distance: 33.1
click at [369, 218] on input "text" at bounding box center [459, 204] width 384 height 44
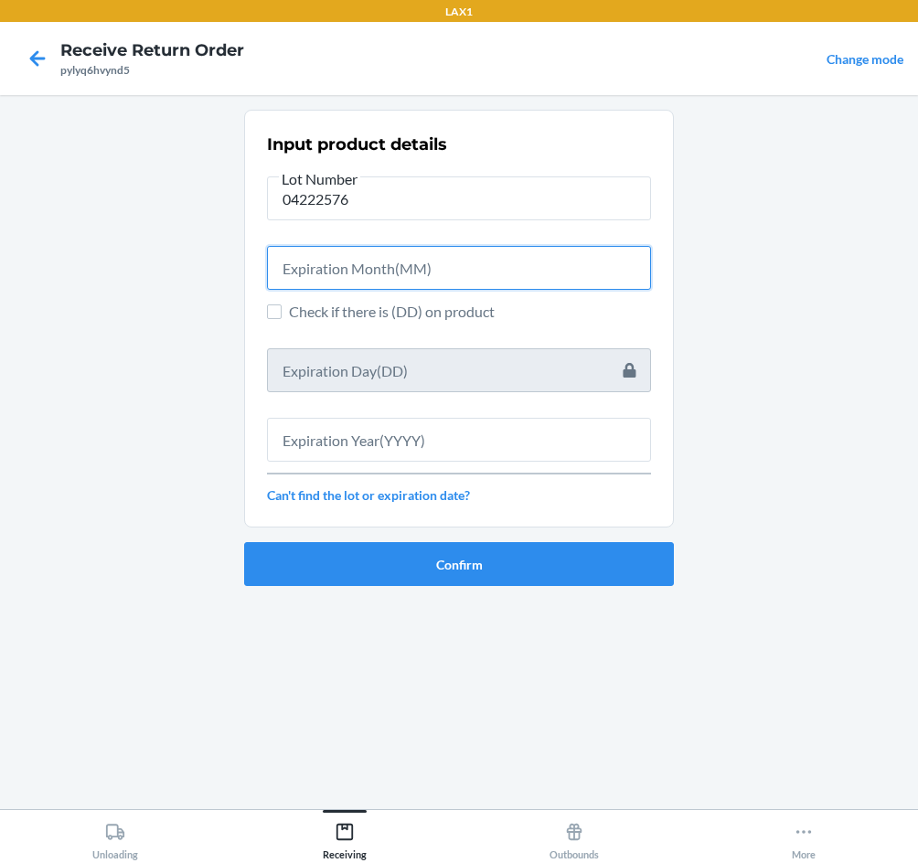
click at [332, 275] on input "text" at bounding box center [459, 268] width 384 height 44
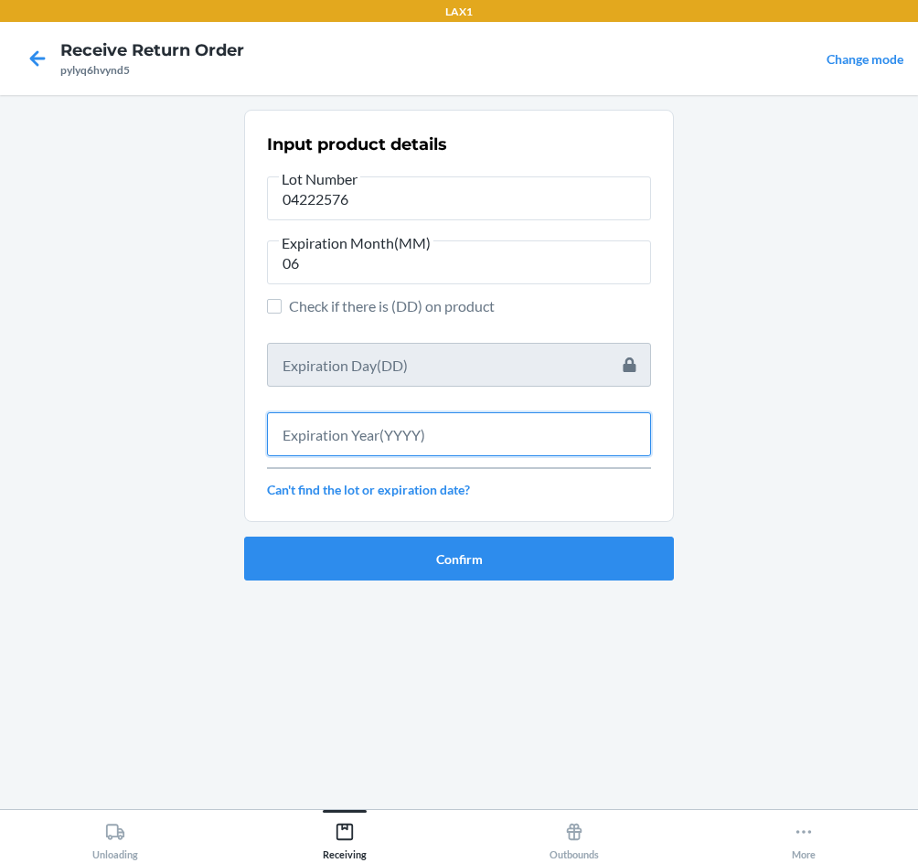
click at [371, 437] on input "text" at bounding box center [459, 434] width 384 height 44
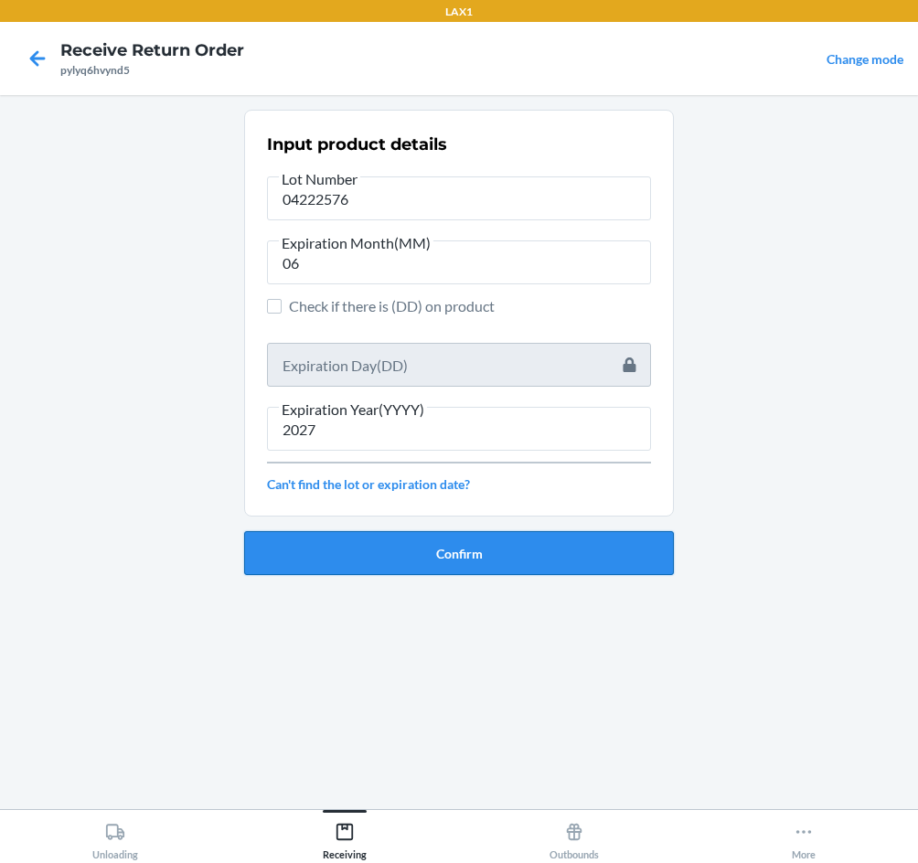
click at [380, 538] on button "Confirm" at bounding box center [459, 553] width 430 height 44
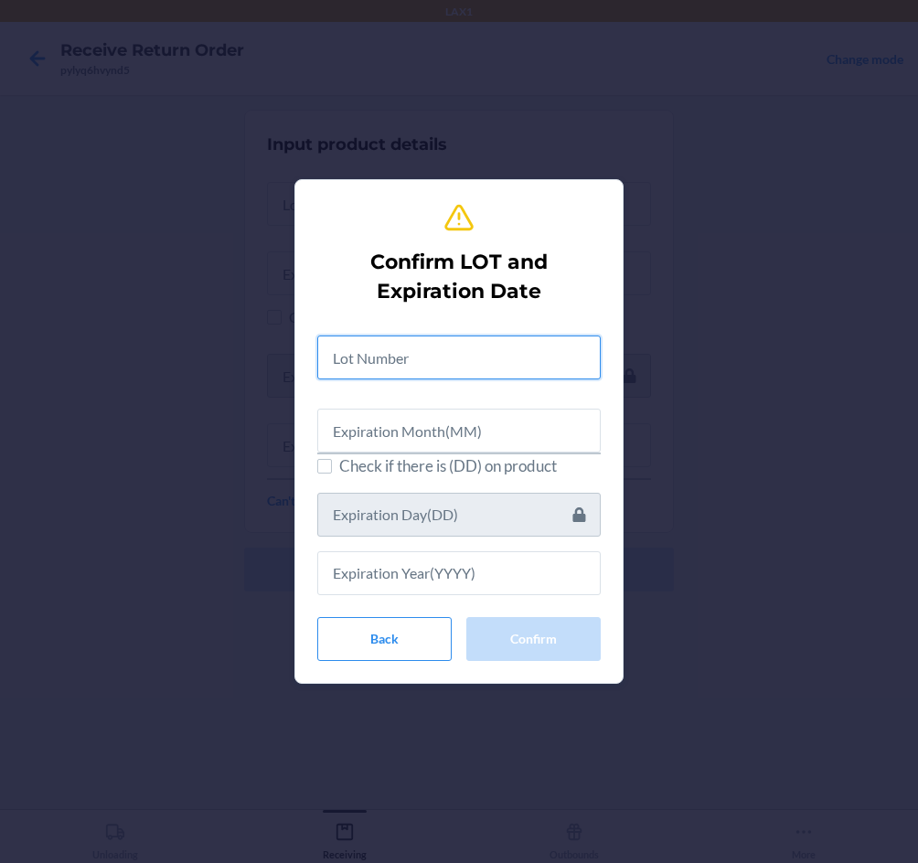
click at [446, 367] on input "text" at bounding box center [458, 357] width 283 height 44
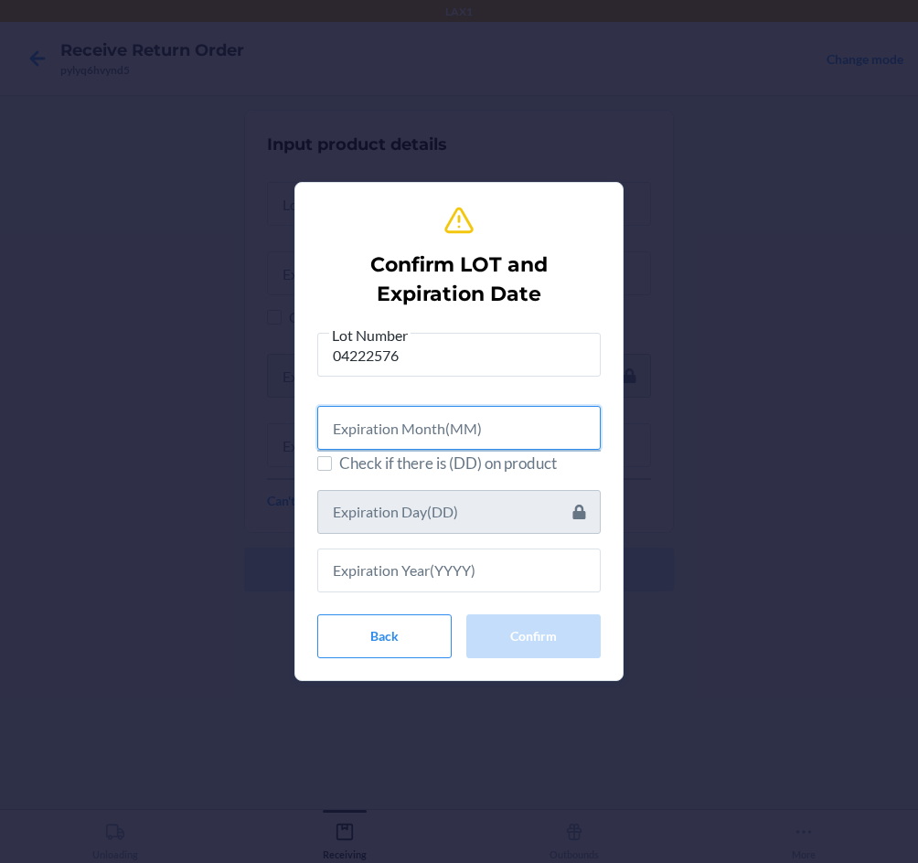
click at [463, 410] on input "text" at bounding box center [458, 428] width 283 height 44
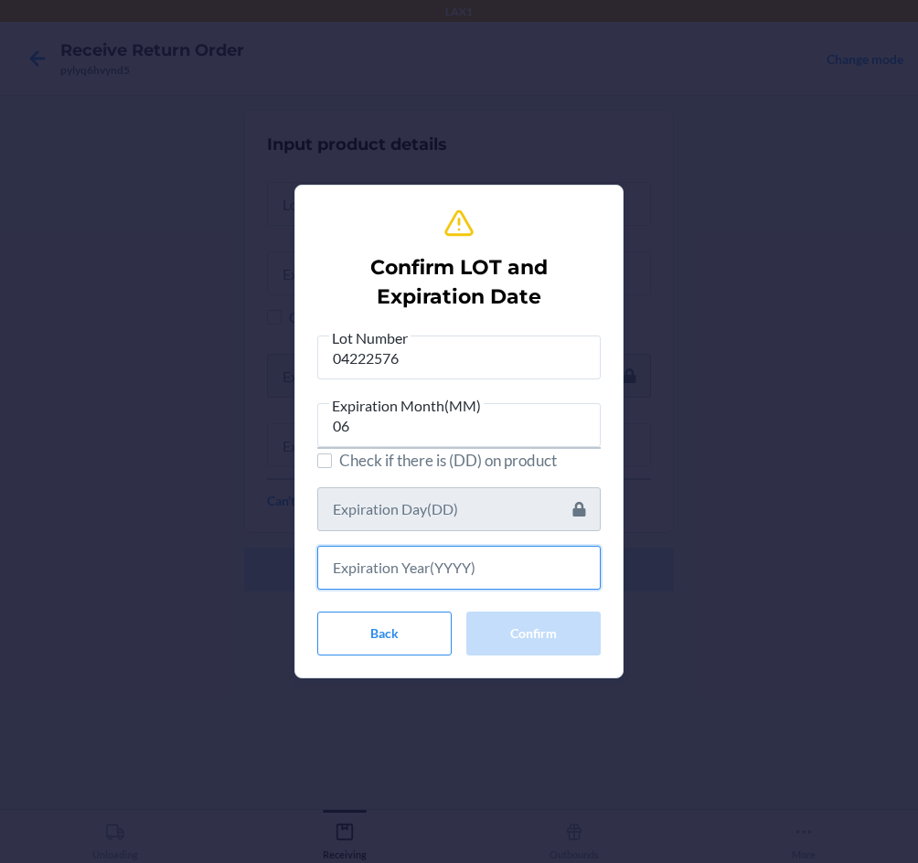
click at [509, 579] on input "text" at bounding box center [458, 568] width 283 height 44
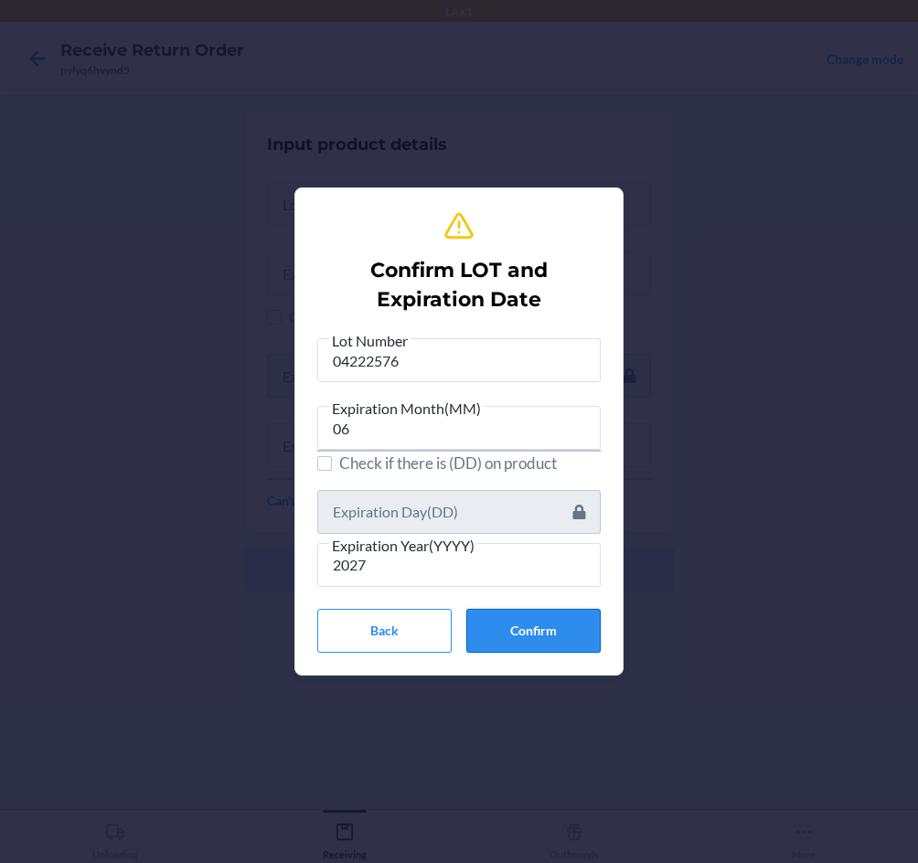
click at [533, 627] on button "Confirm" at bounding box center [533, 631] width 134 height 44
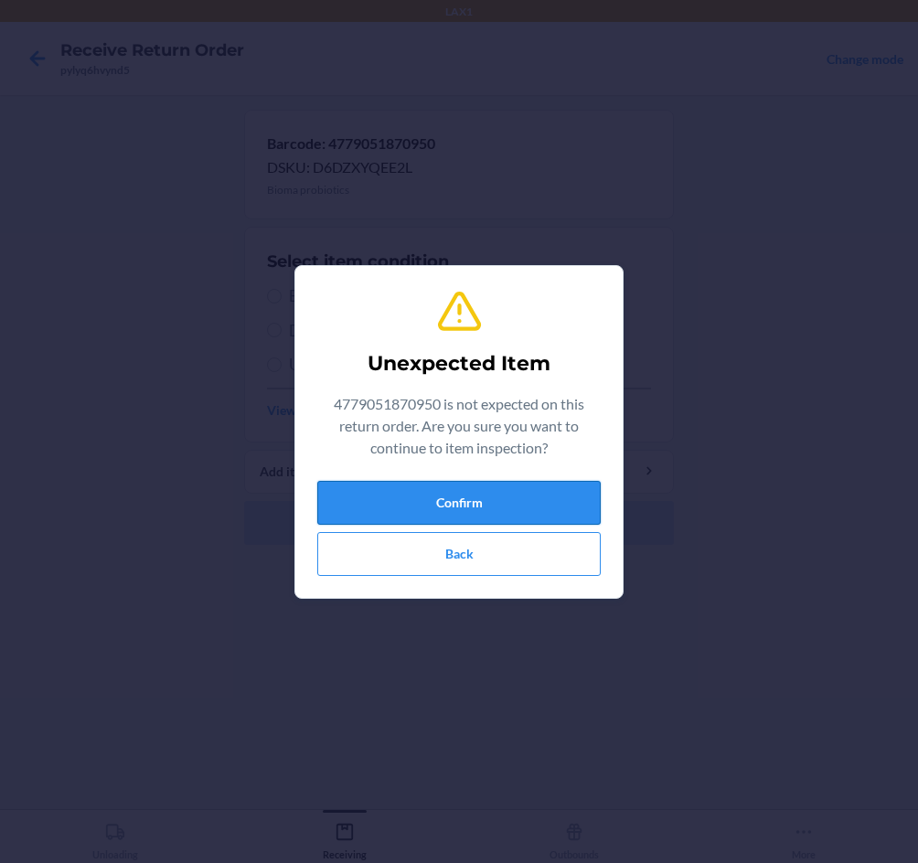
click at [474, 493] on button "Confirm" at bounding box center [458, 503] width 283 height 44
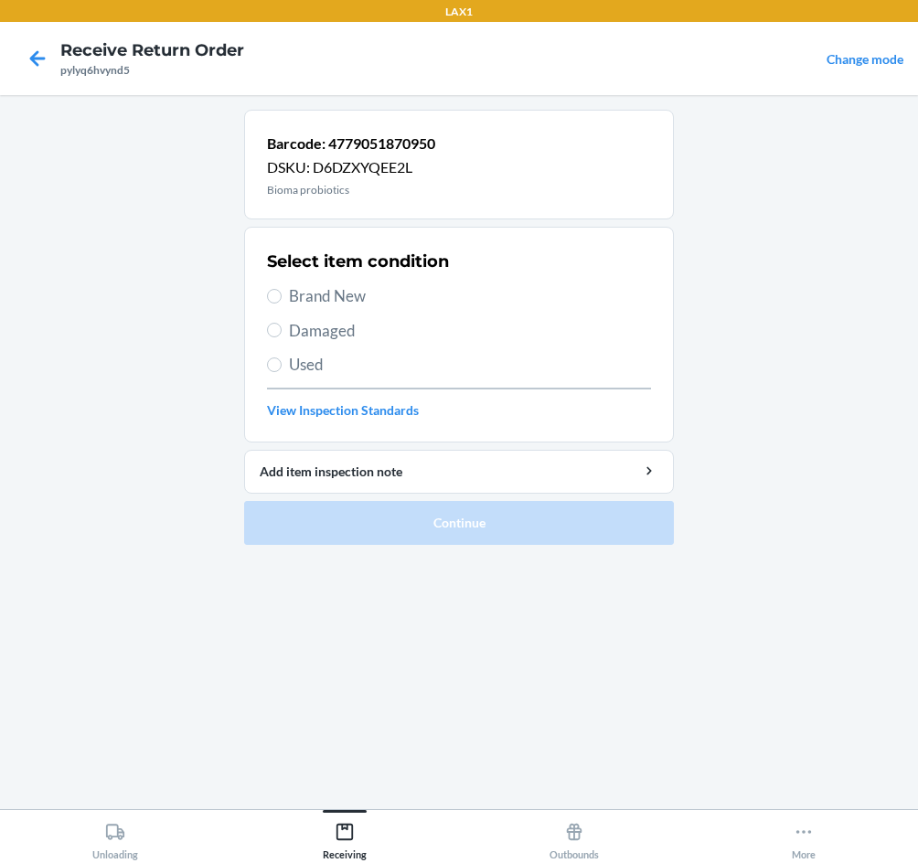
click at [332, 298] on span "Brand New" at bounding box center [470, 296] width 362 height 24
click at [282, 298] on input "Brand New" at bounding box center [274, 296] width 15 height 15
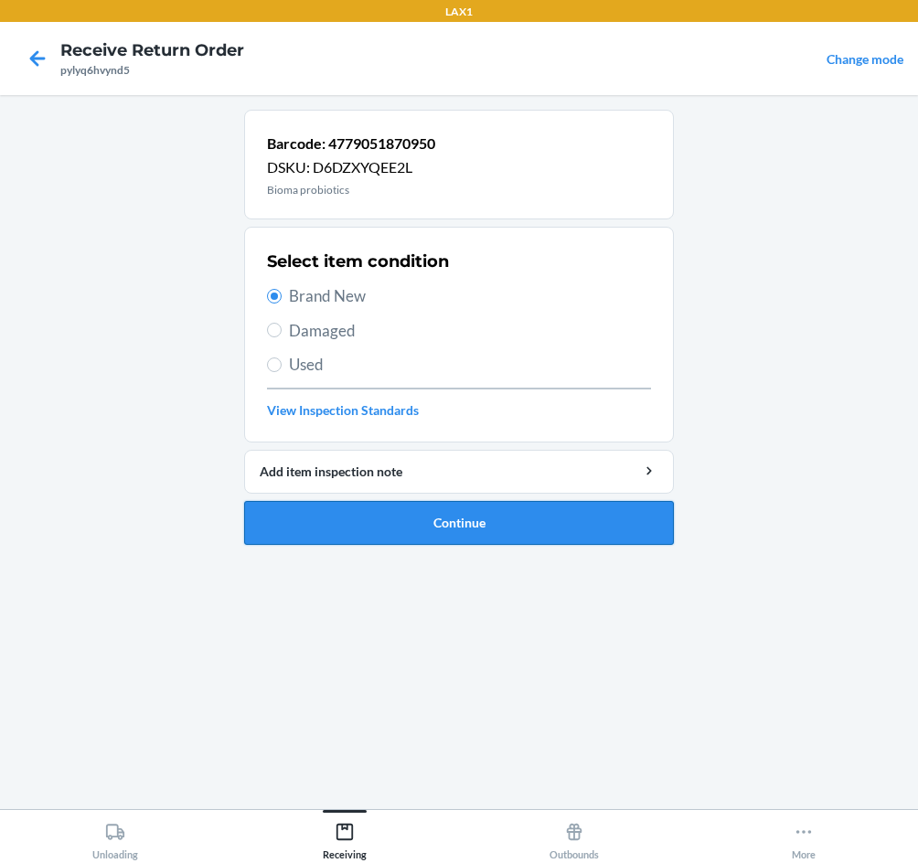
click at [534, 535] on button "Continue" at bounding box center [459, 523] width 430 height 44
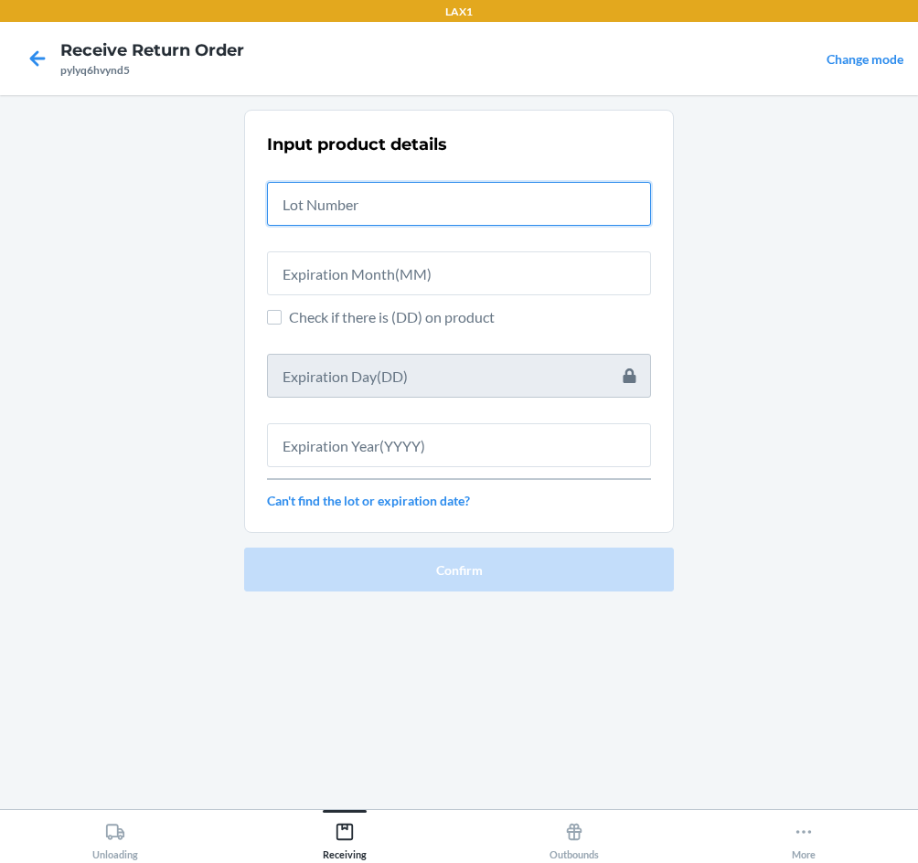
click at [347, 207] on input "text" at bounding box center [459, 204] width 384 height 44
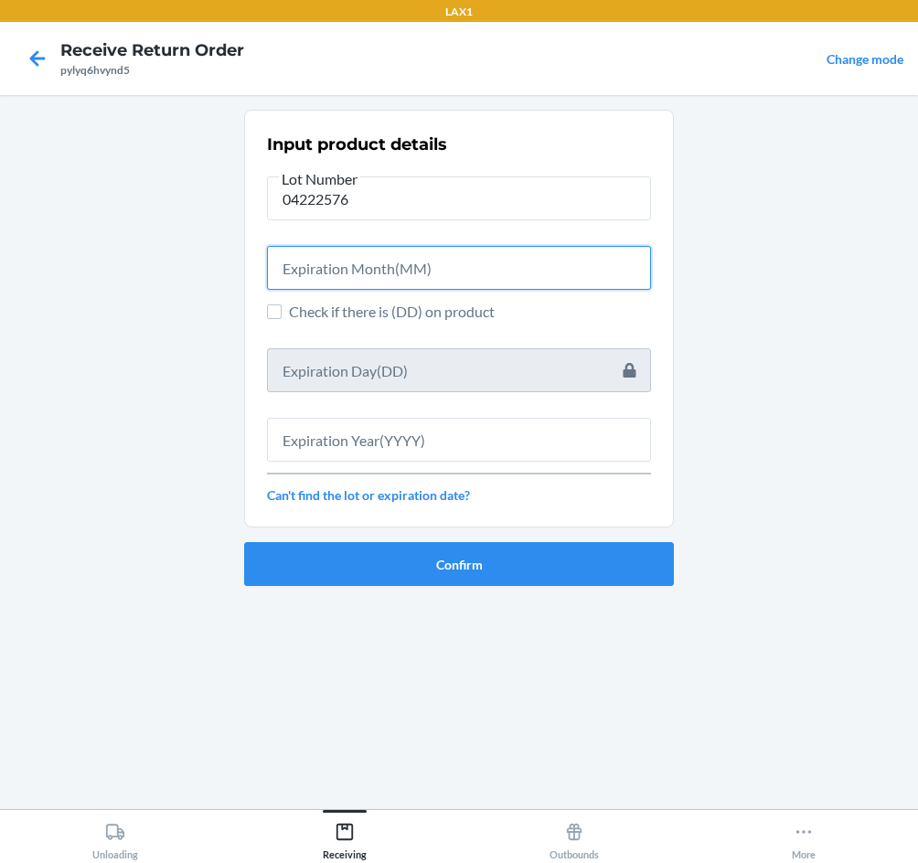
click at [373, 279] on input "text" at bounding box center [459, 268] width 384 height 44
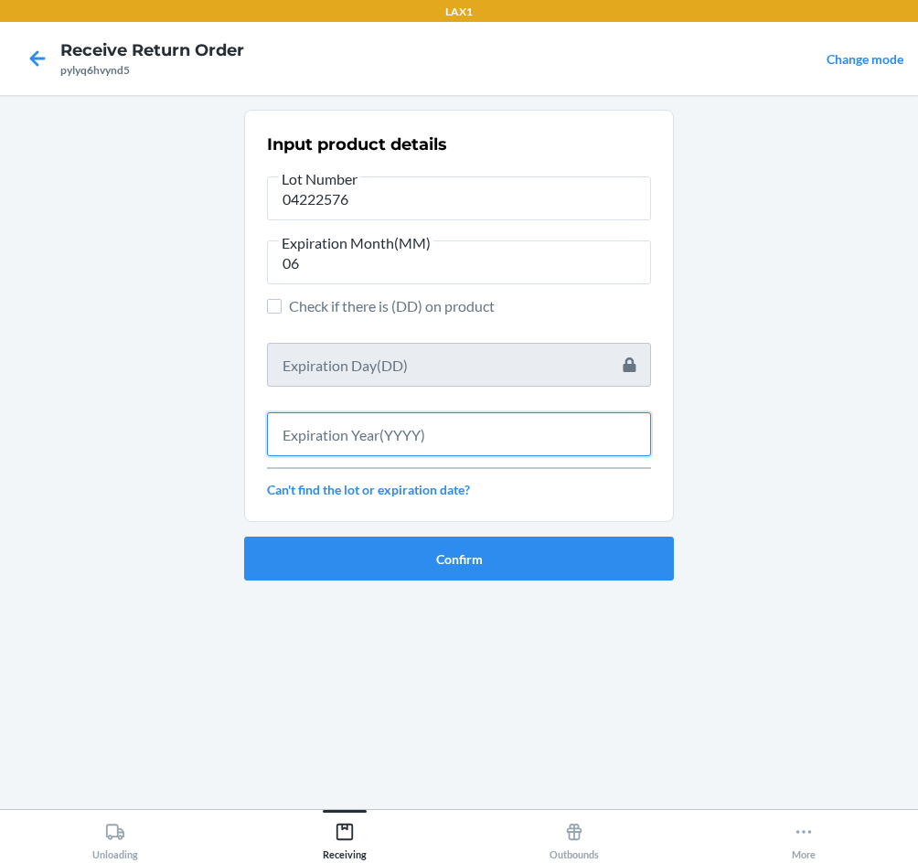
click at [411, 438] on input "text" at bounding box center [459, 434] width 384 height 44
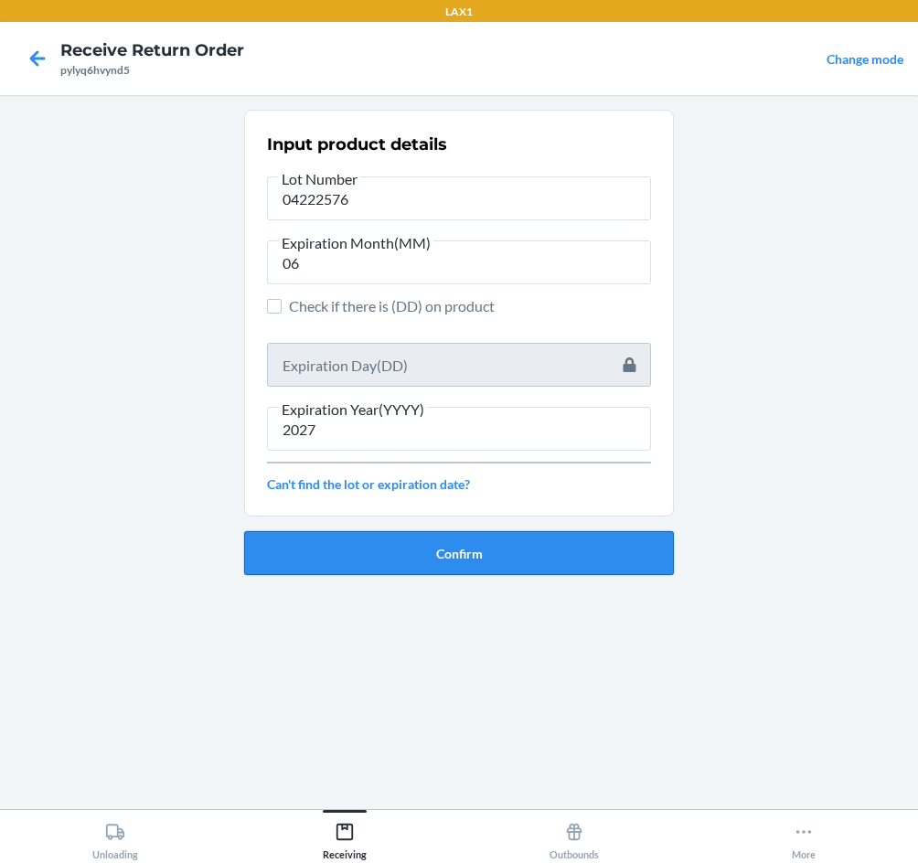
click at [485, 542] on button "Confirm" at bounding box center [459, 553] width 430 height 44
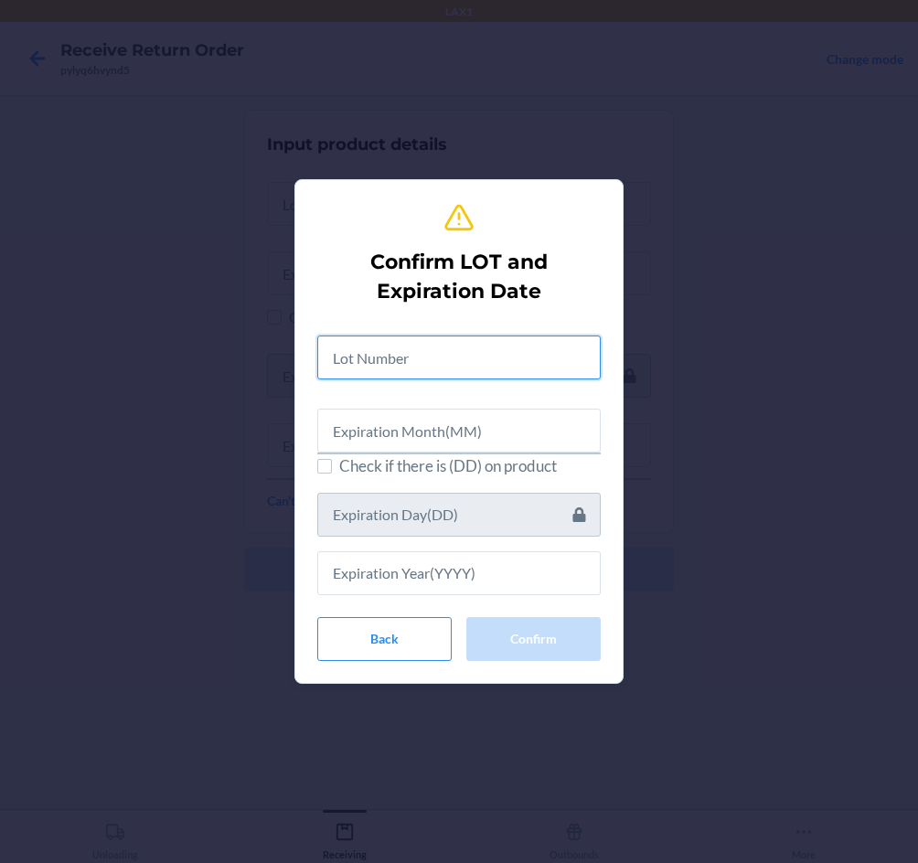
click at [452, 346] on input "text" at bounding box center [458, 357] width 283 height 44
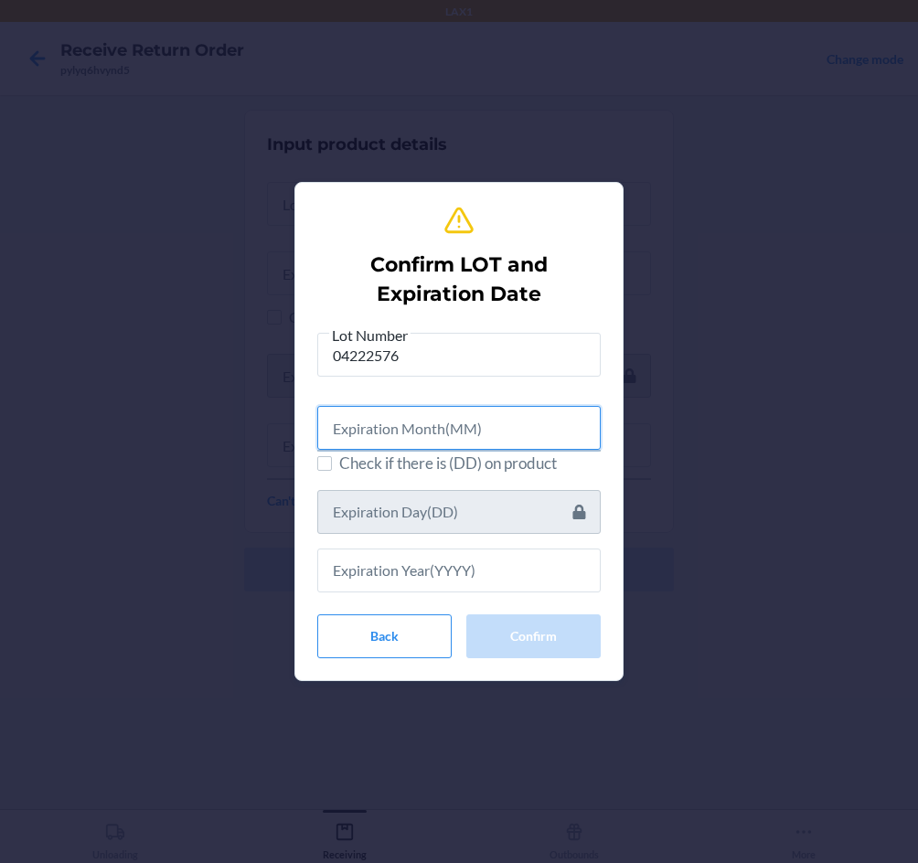
click at [459, 435] on input "text" at bounding box center [458, 428] width 283 height 44
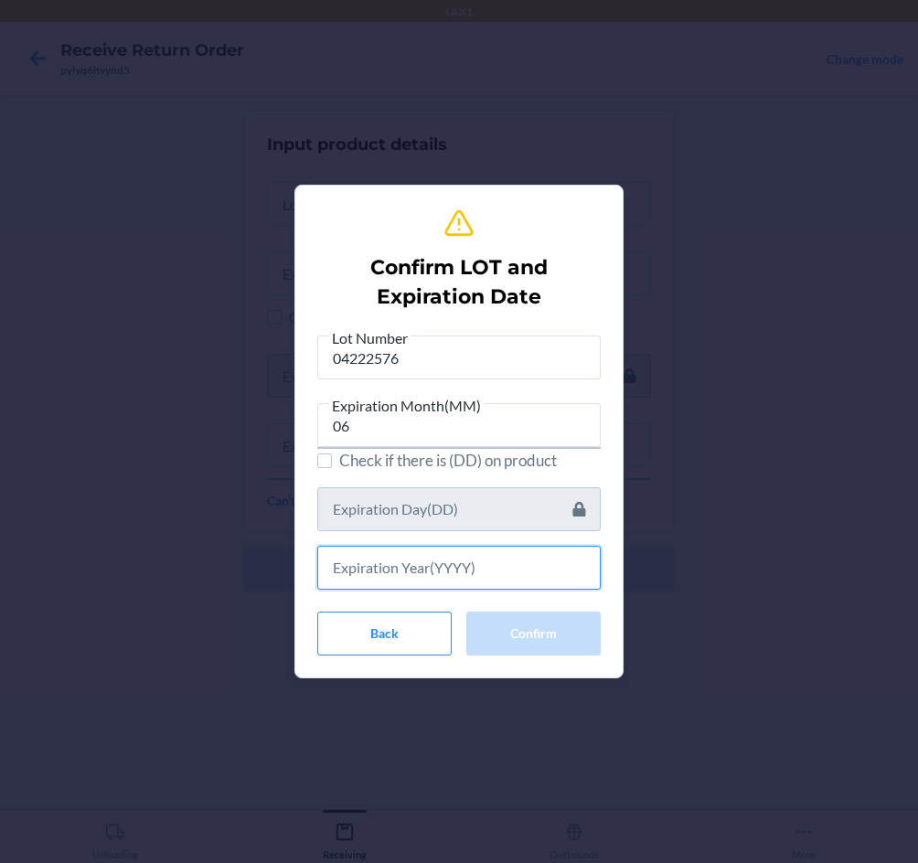
click at [459, 576] on input "text" at bounding box center [458, 568] width 283 height 44
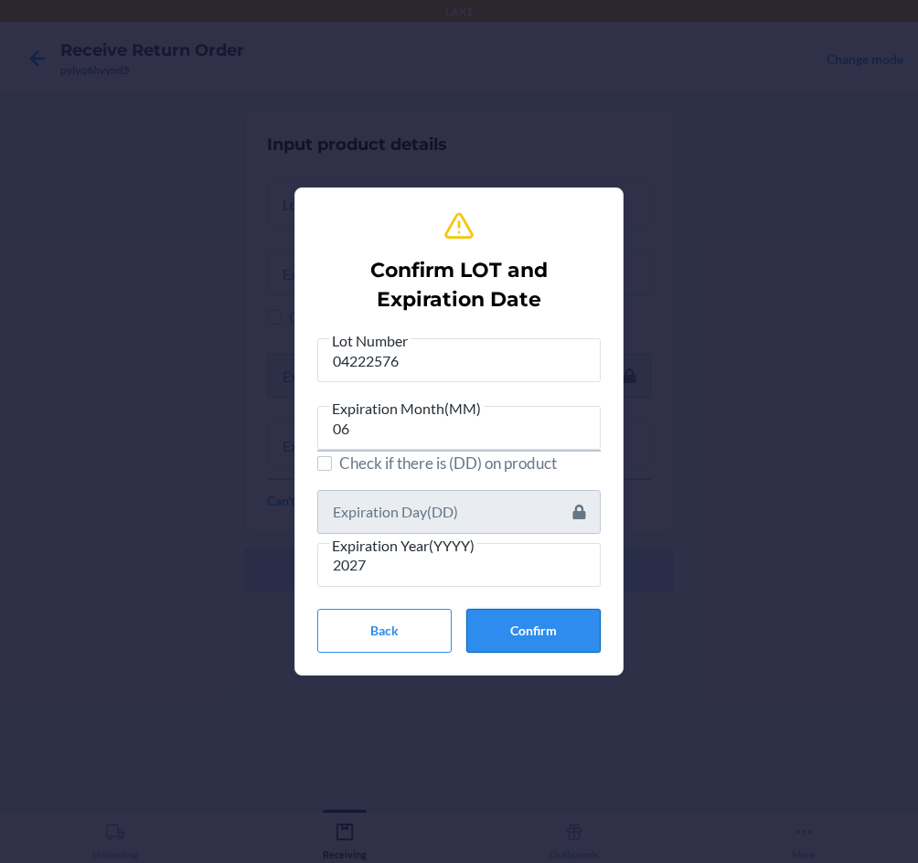
click at [516, 627] on button "Confirm" at bounding box center [533, 631] width 134 height 44
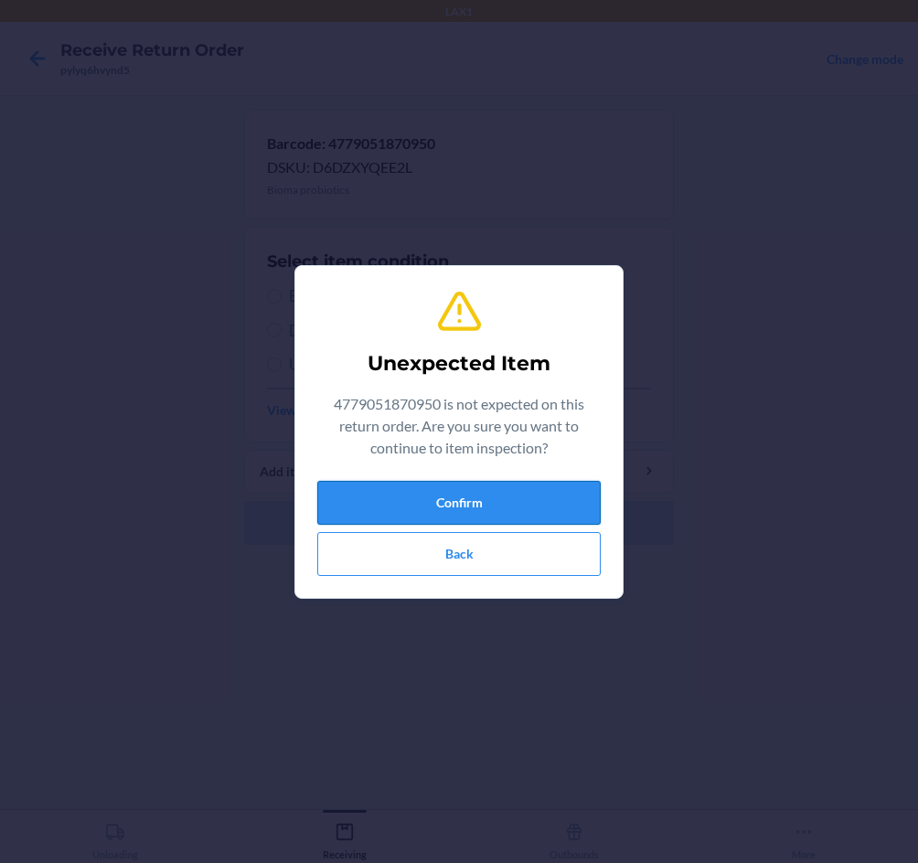
click at [518, 501] on button "Confirm" at bounding box center [458, 503] width 283 height 44
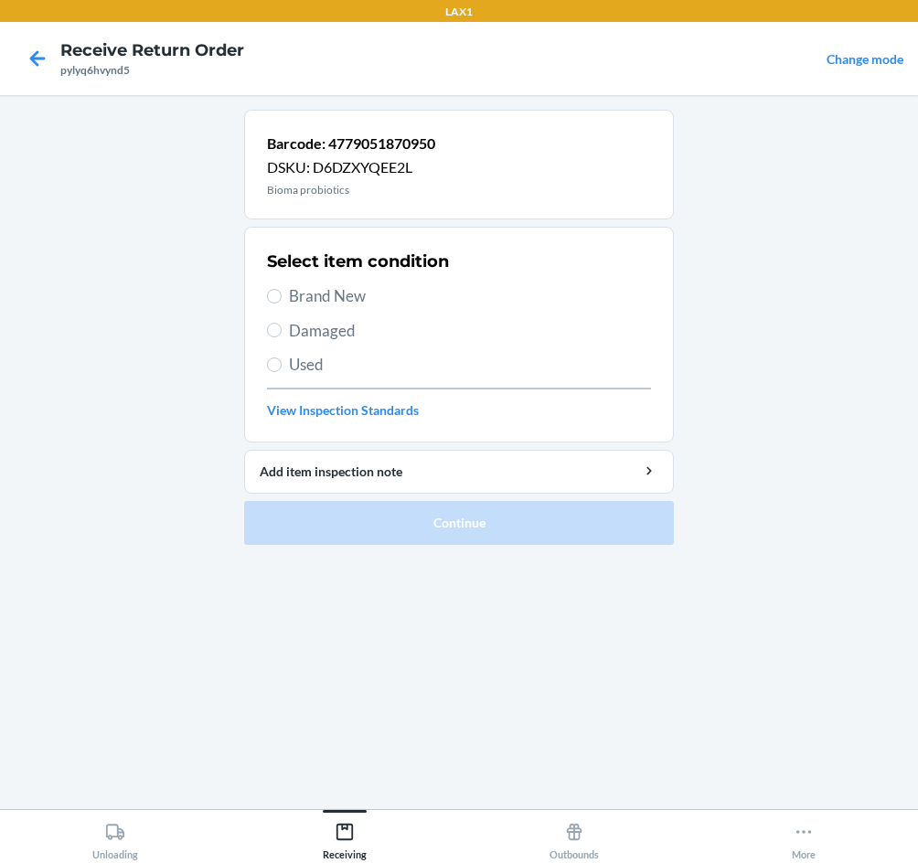
click at [328, 293] on span "Brand New" at bounding box center [470, 296] width 362 height 24
click at [282, 293] on input "Brand New" at bounding box center [274, 296] width 15 height 15
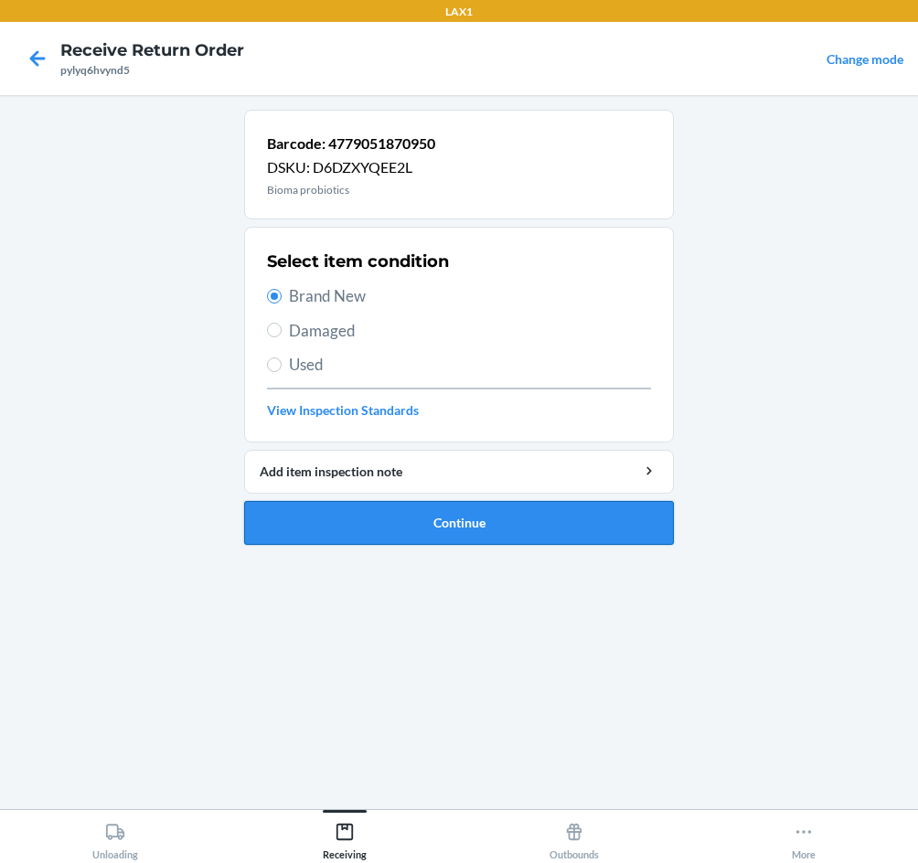
click at [450, 515] on button "Continue" at bounding box center [459, 523] width 430 height 44
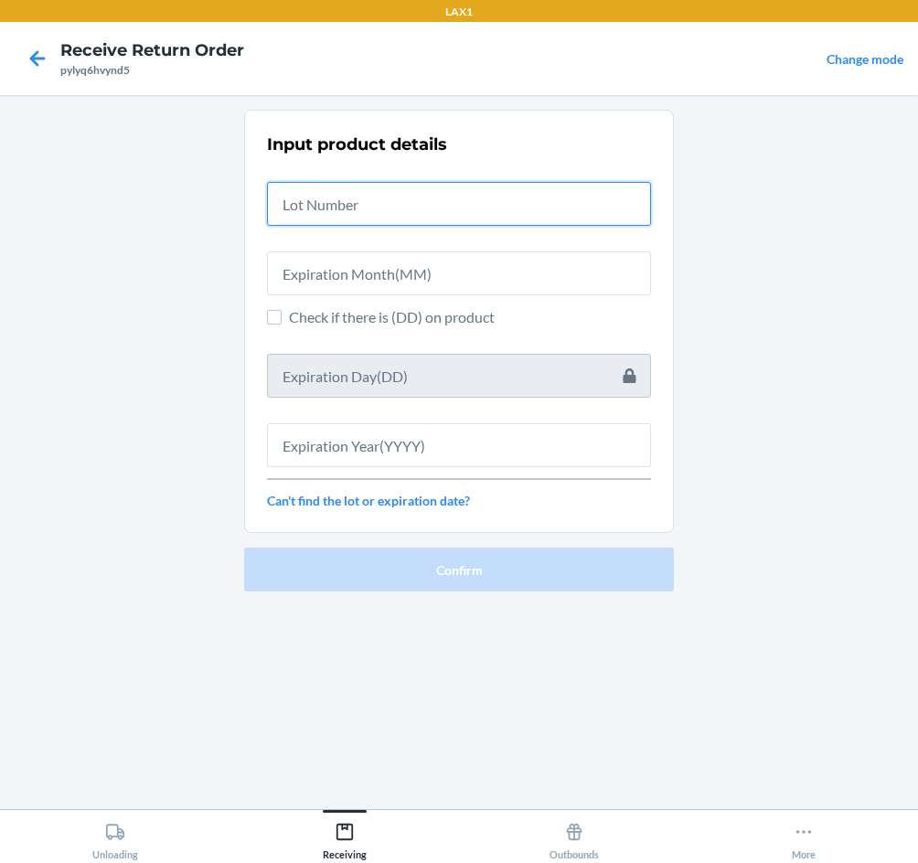
click at [402, 199] on input "text" at bounding box center [459, 204] width 384 height 44
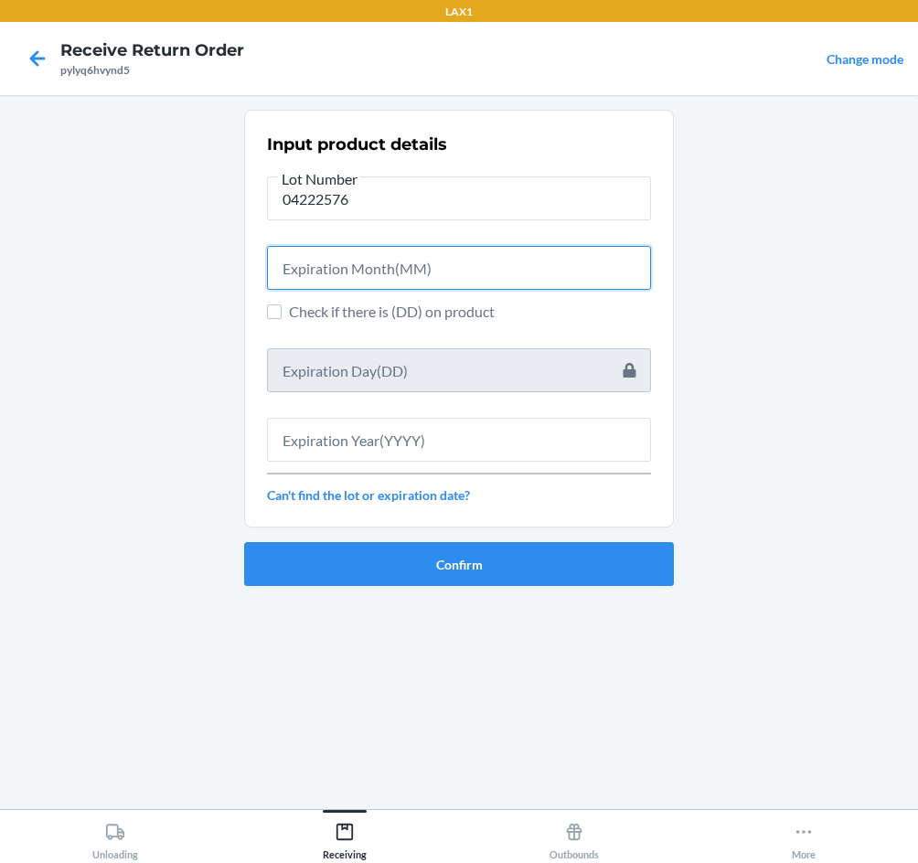
click at [390, 282] on input "text" at bounding box center [459, 268] width 384 height 44
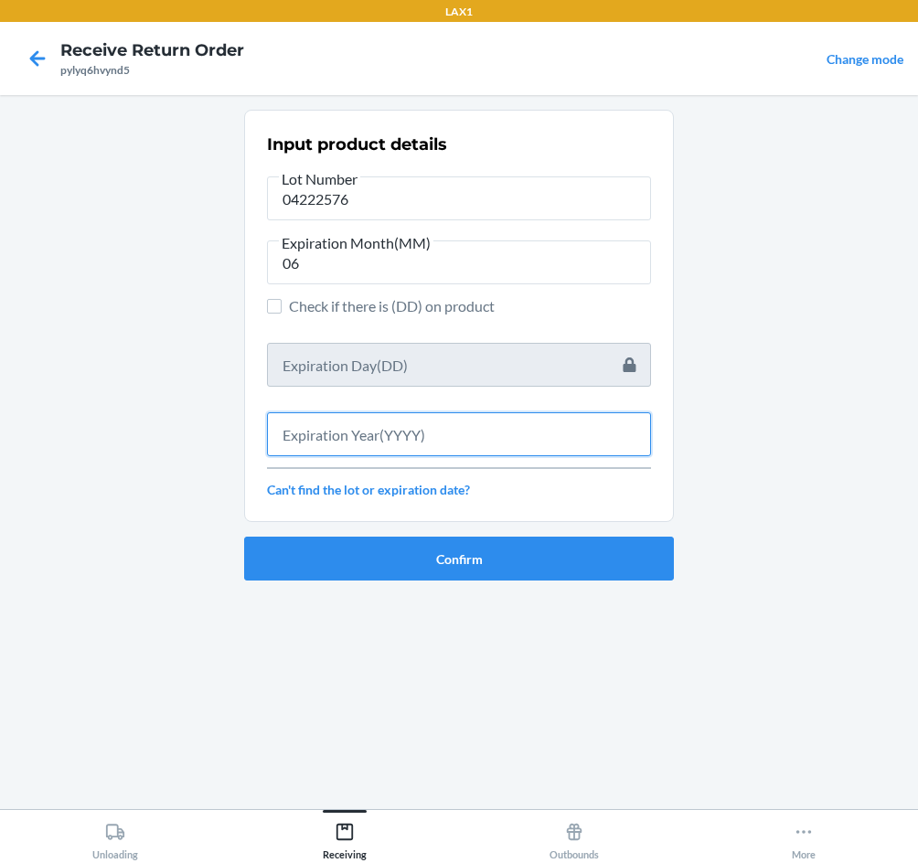
click at [344, 429] on input "text" at bounding box center [459, 434] width 384 height 44
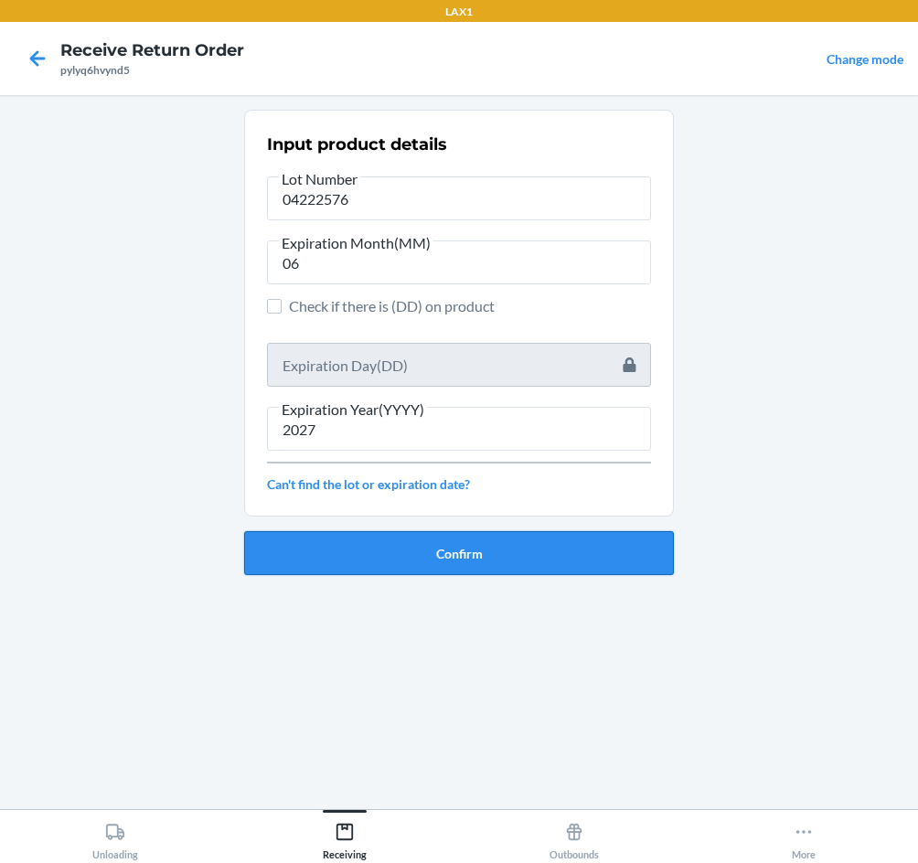
click at [476, 554] on button "Confirm" at bounding box center [459, 553] width 430 height 44
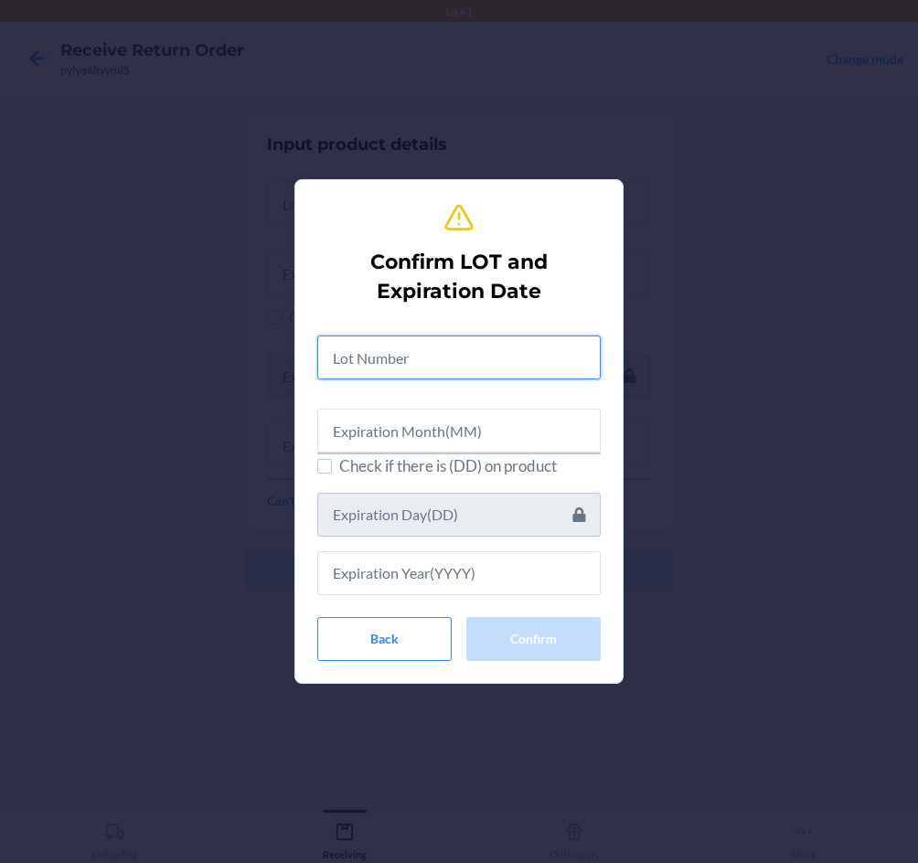
click at [468, 347] on input "text" at bounding box center [458, 357] width 283 height 44
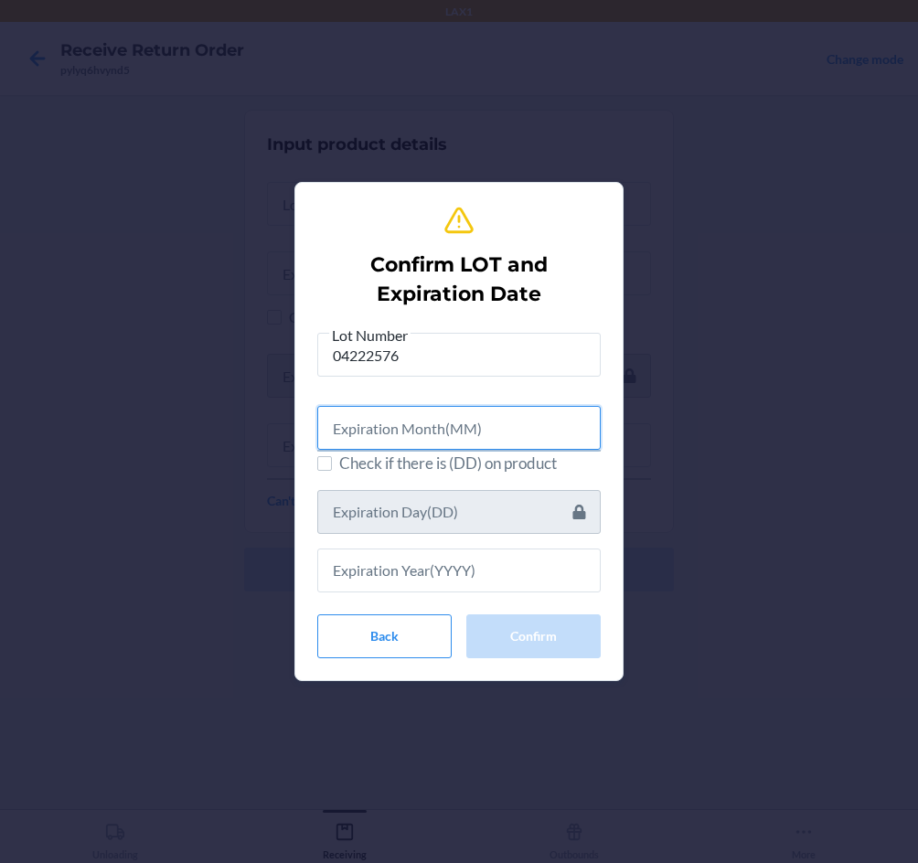
click at [455, 423] on input "text" at bounding box center [458, 428] width 283 height 44
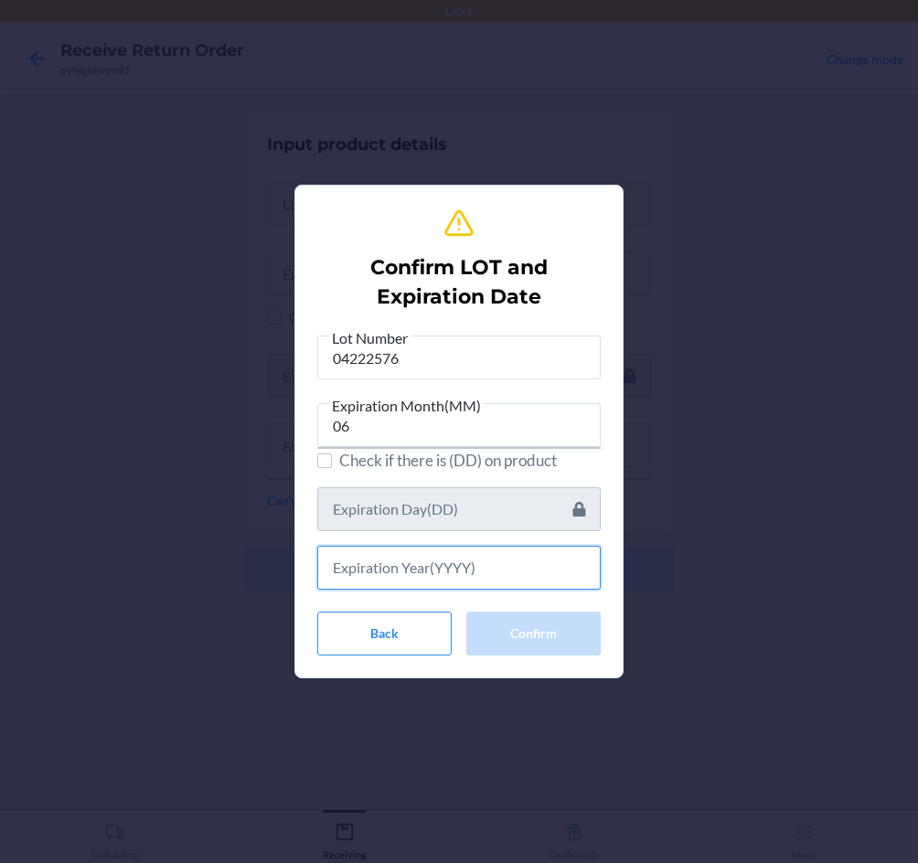
click at [430, 572] on input "text" at bounding box center [458, 568] width 283 height 44
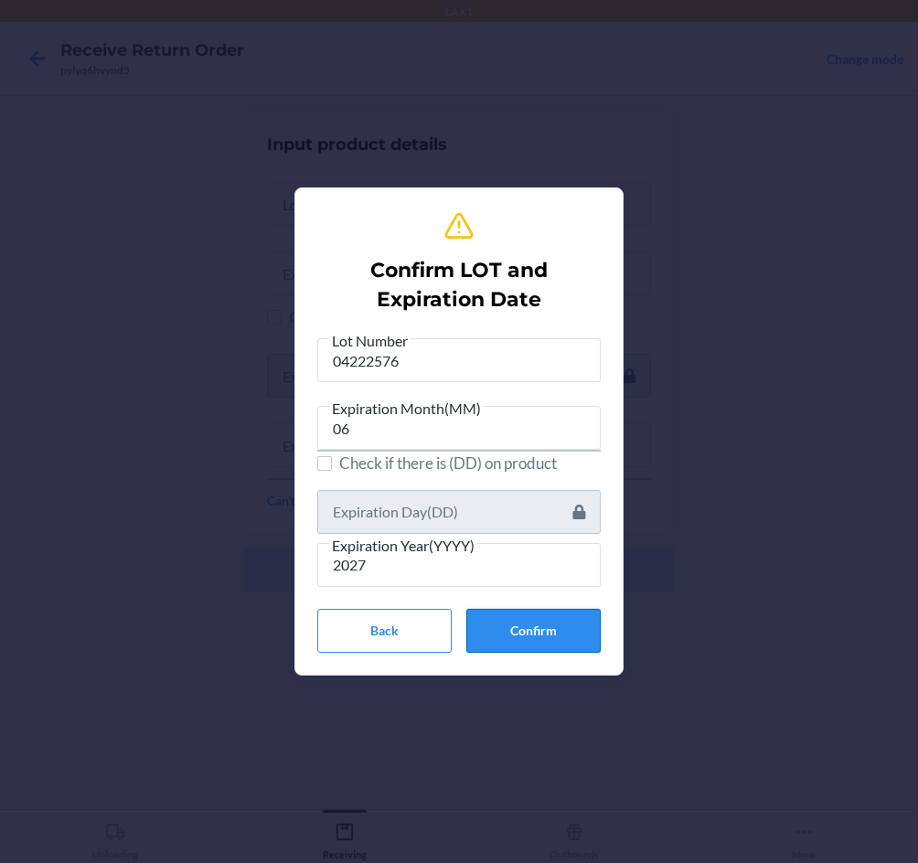
click at [574, 634] on button "Confirm" at bounding box center [533, 631] width 134 height 44
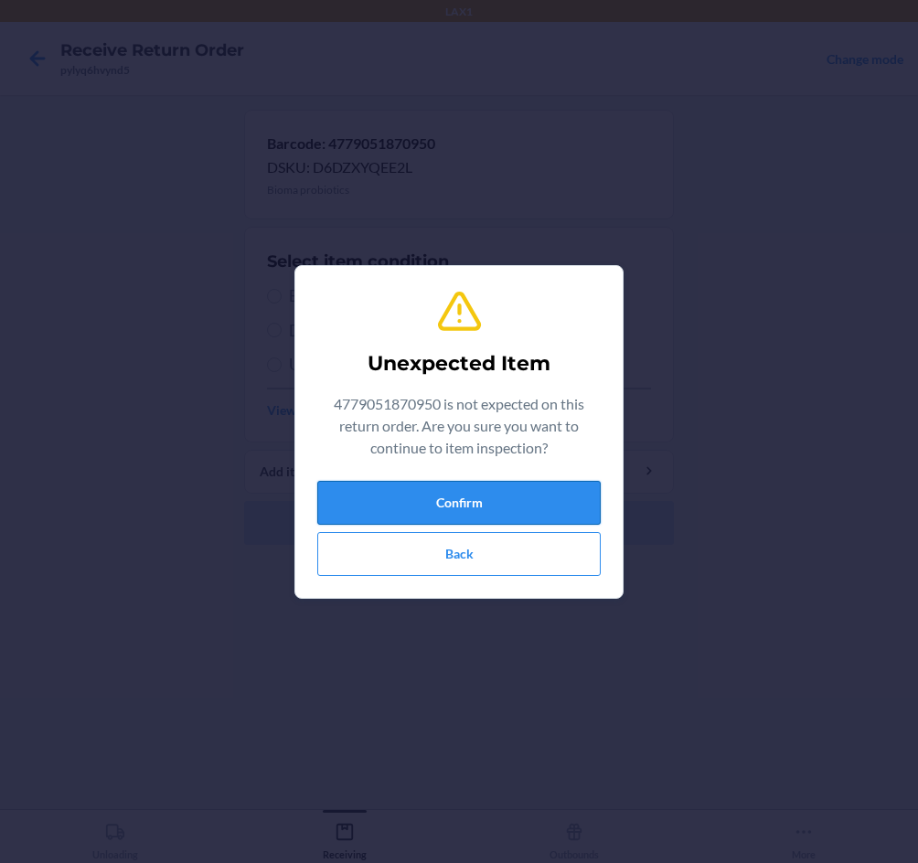
click at [481, 514] on button "Confirm" at bounding box center [458, 503] width 283 height 44
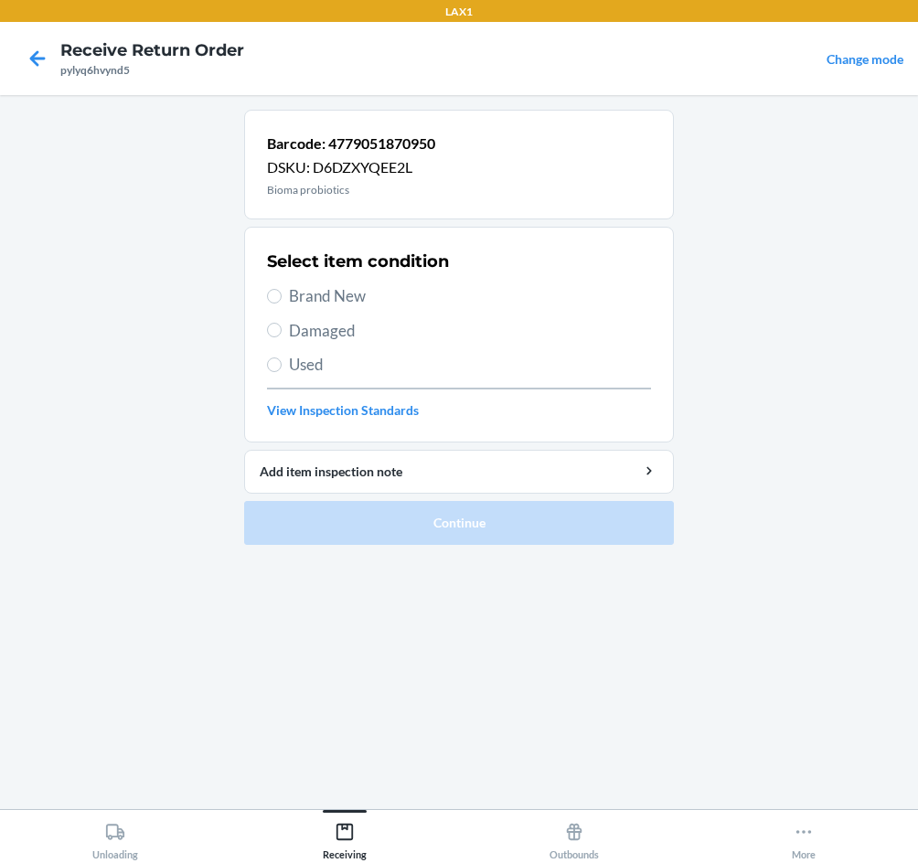
click at [335, 289] on span "Brand New" at bounding box center [470, 296] width 362 height 24
click at [282, 289] on input "Brand New" at bounding box center [274, 296] width 15 height 15
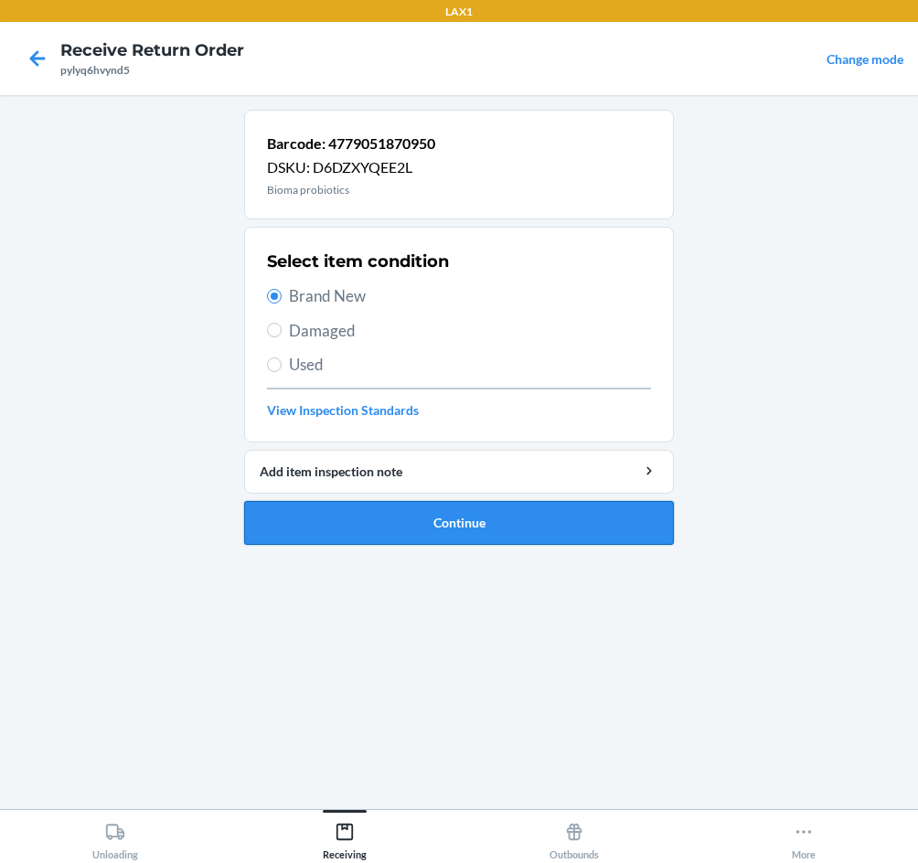
click at [433, 529] on button "Continue" at bounding box center [459, 523] width 430 height 44
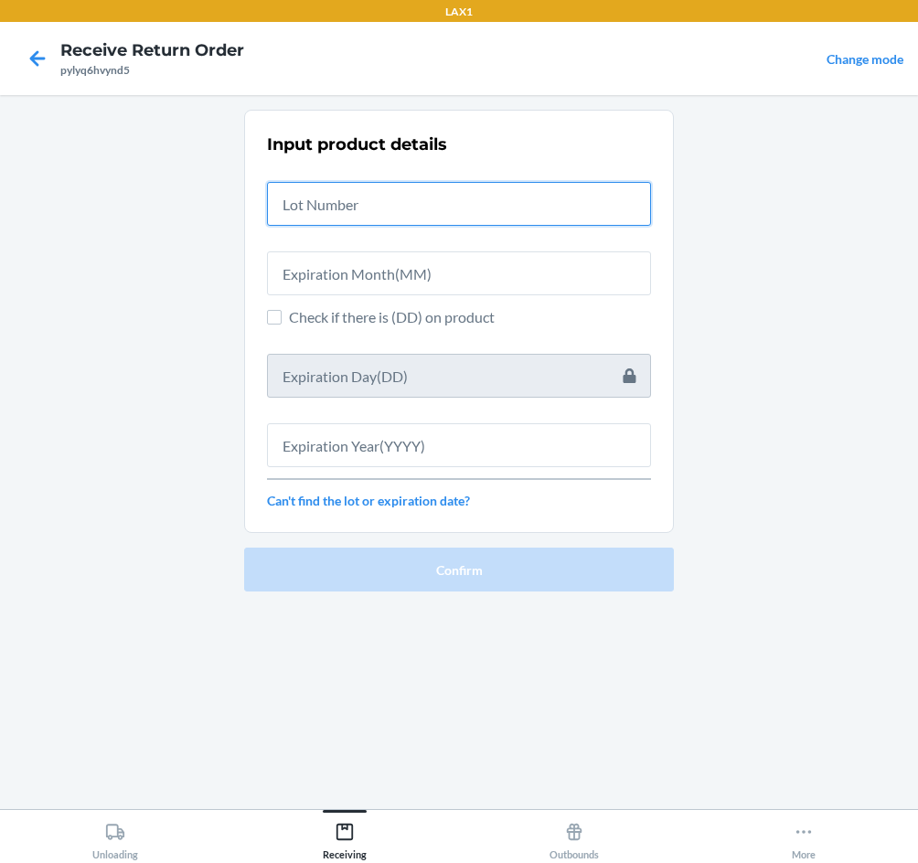
click at [347, 199] on input "text" at bounding box center [459, 204] width 384 height 44
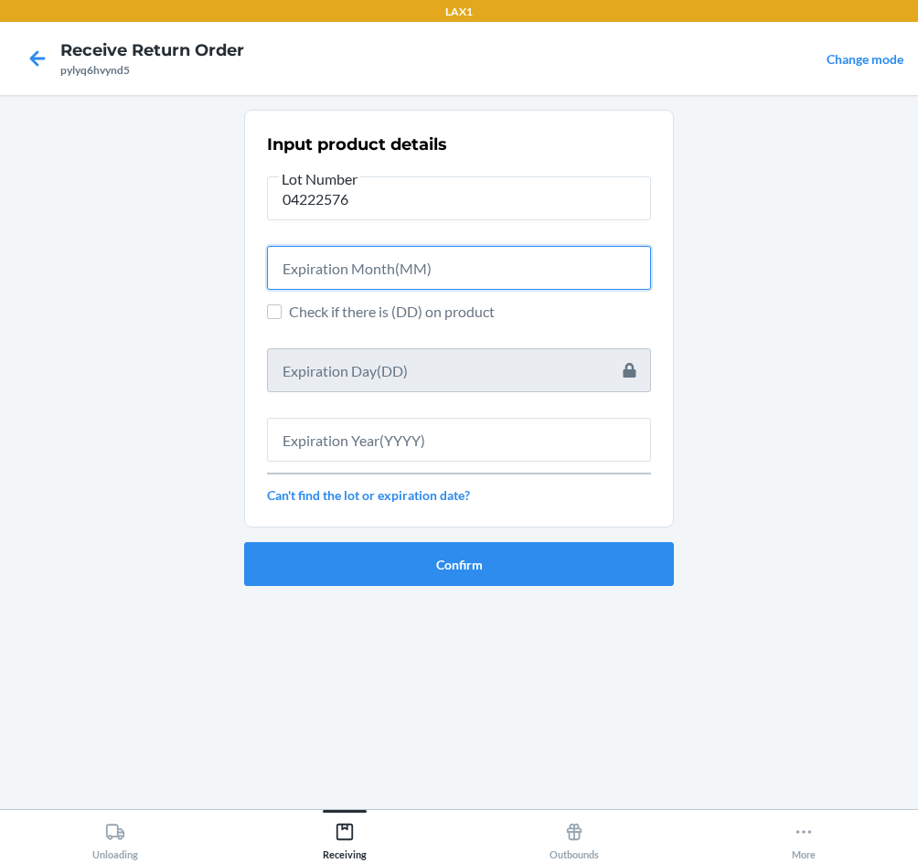
click at [420, 254] on input "text" at bounding box center [459, 268] width 384 height 44
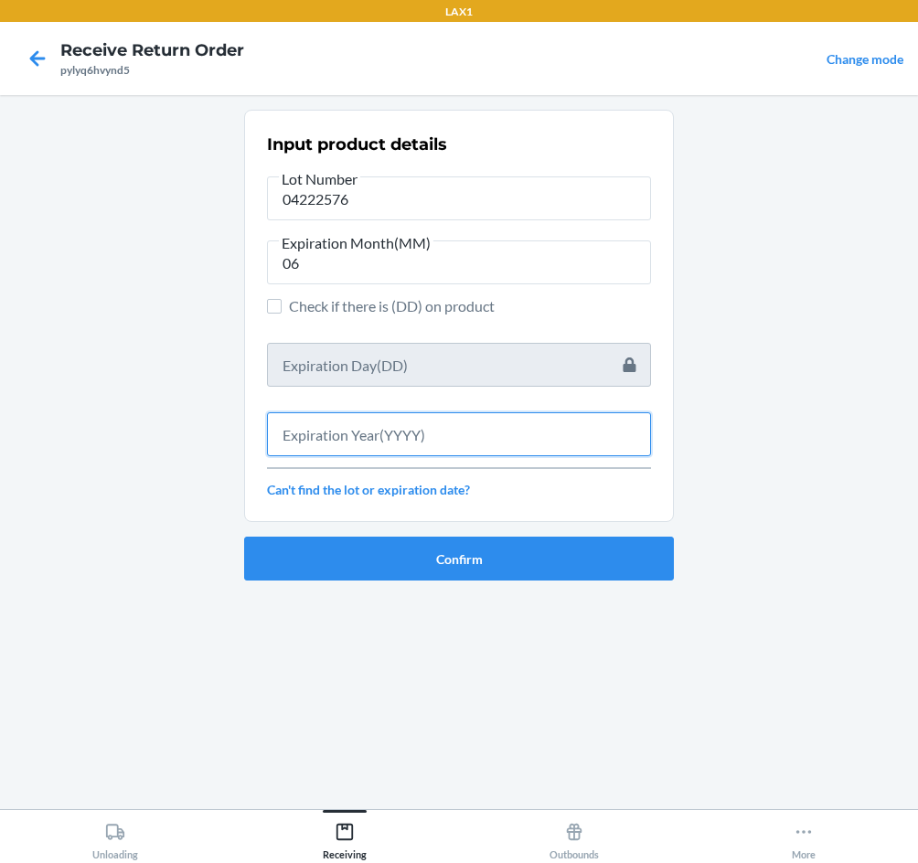
click at [442, 443] on input "text" at bounding box center [459, 434] width 384 height 44
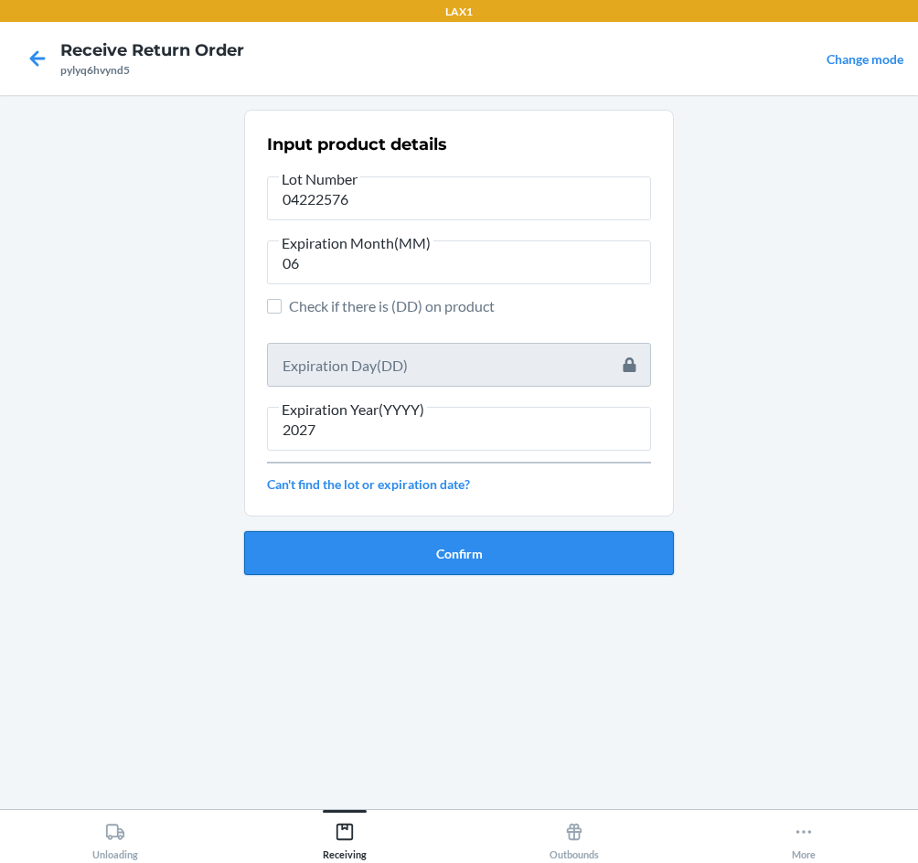
click at [485, 545] on button "Confirm" at bounding box center [459, 553] width 430 height 44
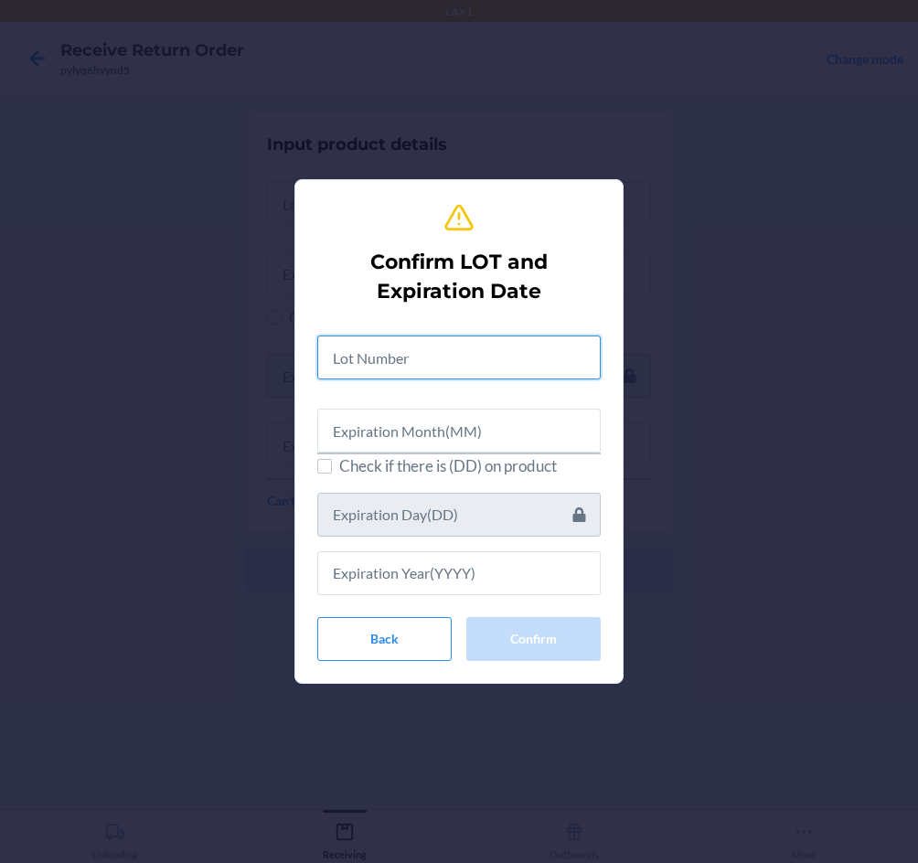
click at [442, 362] on input "text" at bounding box center [458, 357] width 283 height 44
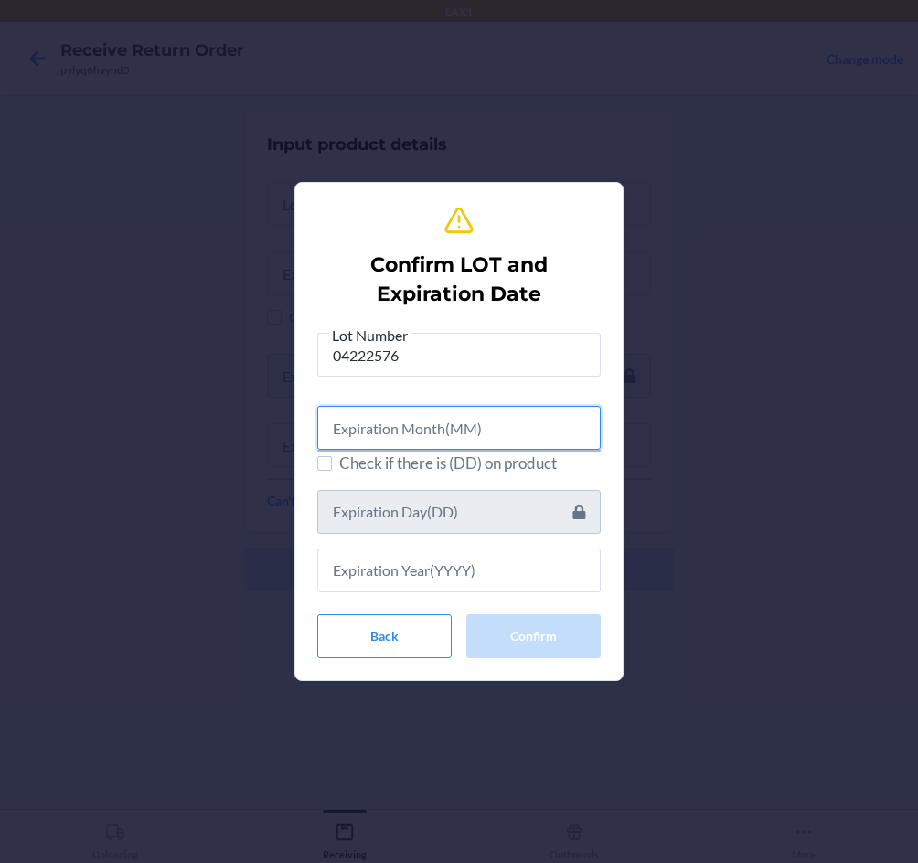
click at [418, 437] on input "text" at bounding box center [458, 428] width 283 height 44
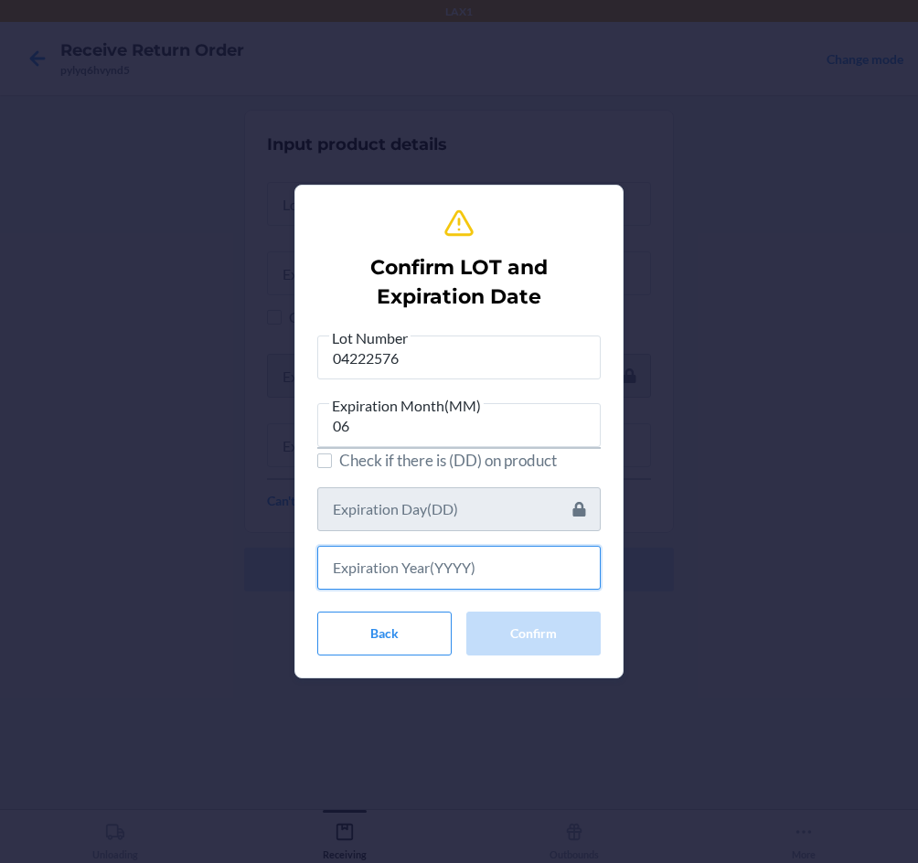
click at [410, 577] on input "text" at bounding box center [458, 568] width 283 height 44
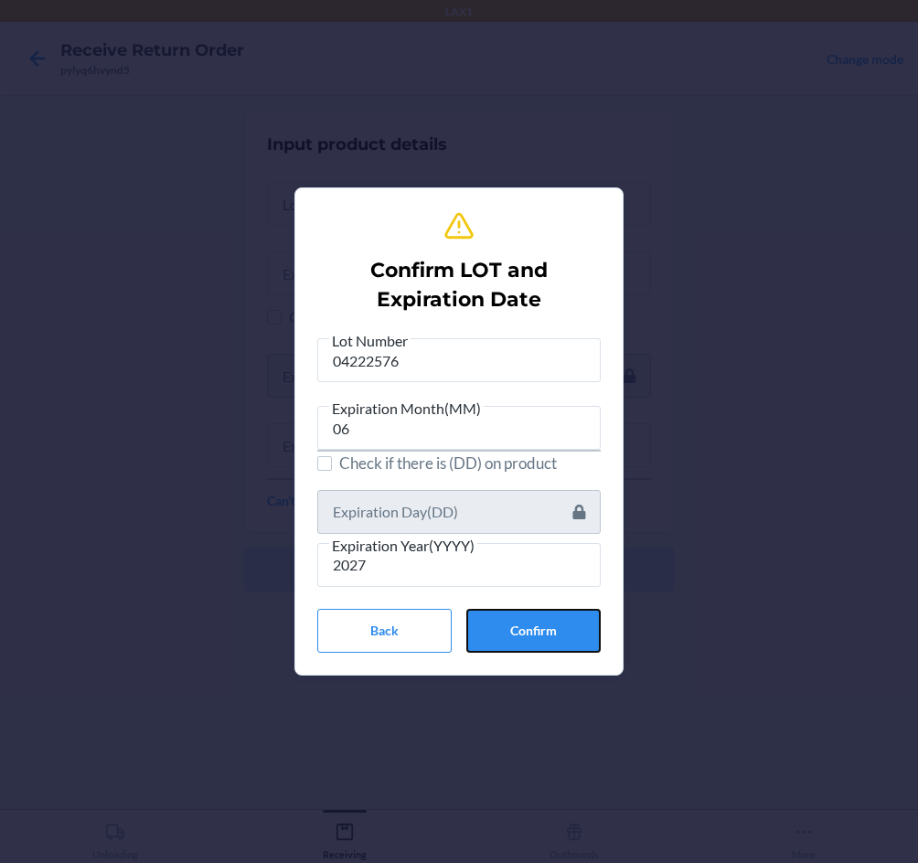
click at [537, 621] on button "Confirm" at bounding box center [533, 631] width 134 height 44
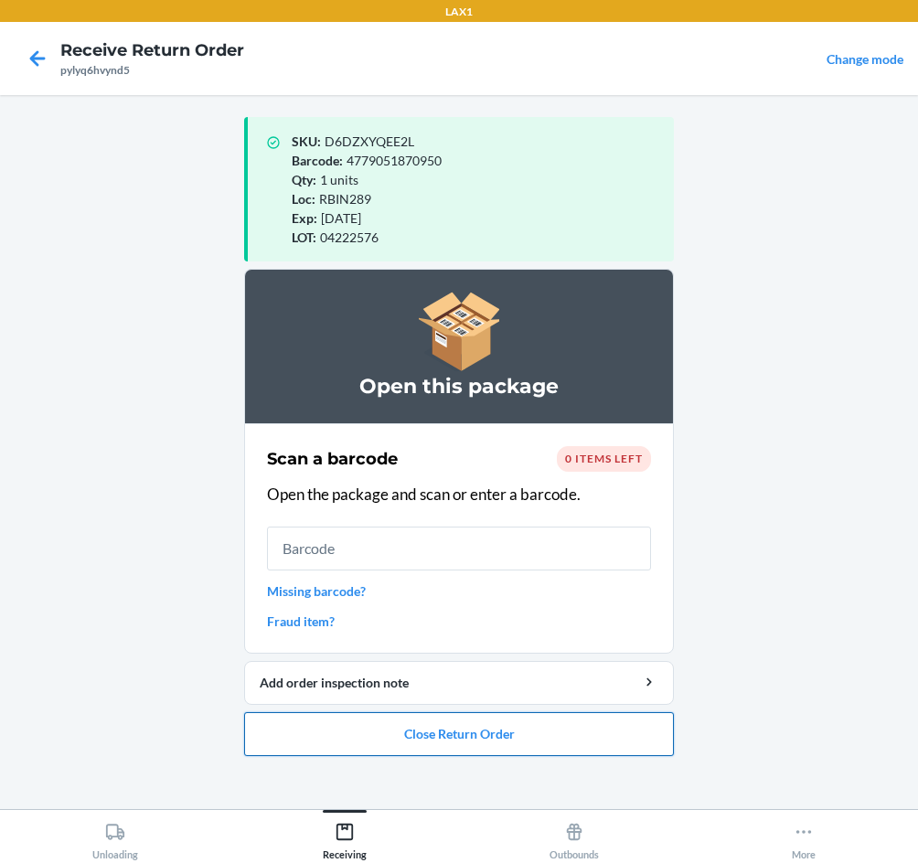
click at [512, 739] on button "Close Return Order" at bounding box center [459, 734] width 430 height 44
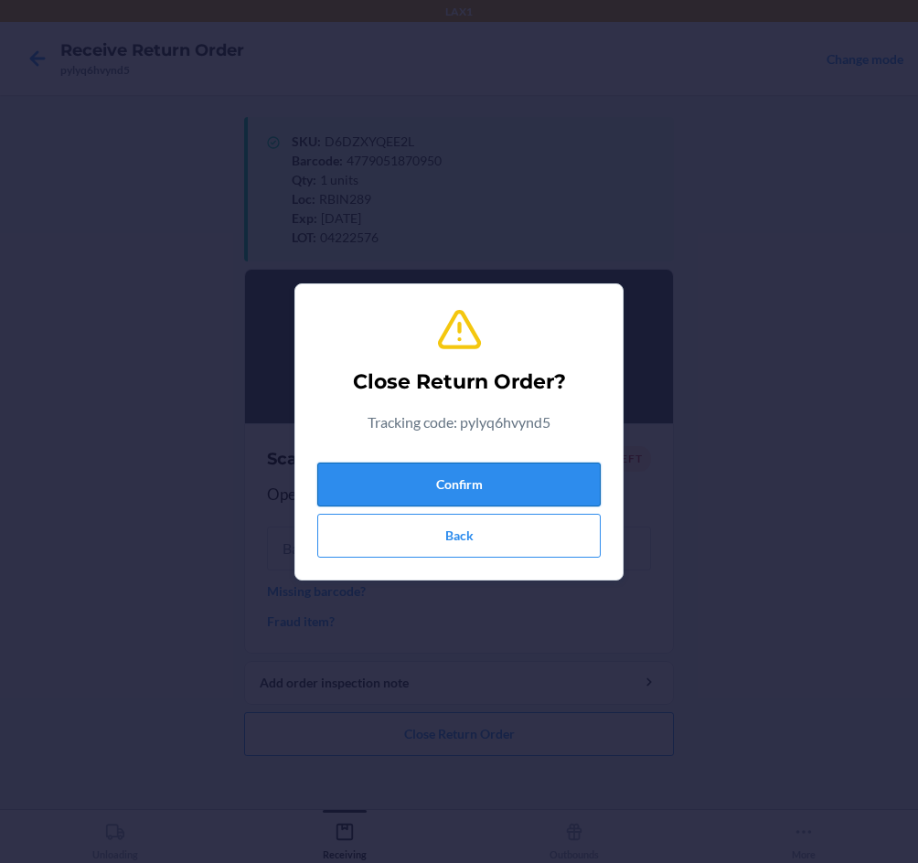
click at [442, 484] on button "Confirm" at bounding box center [458, 485] width 283 height 44
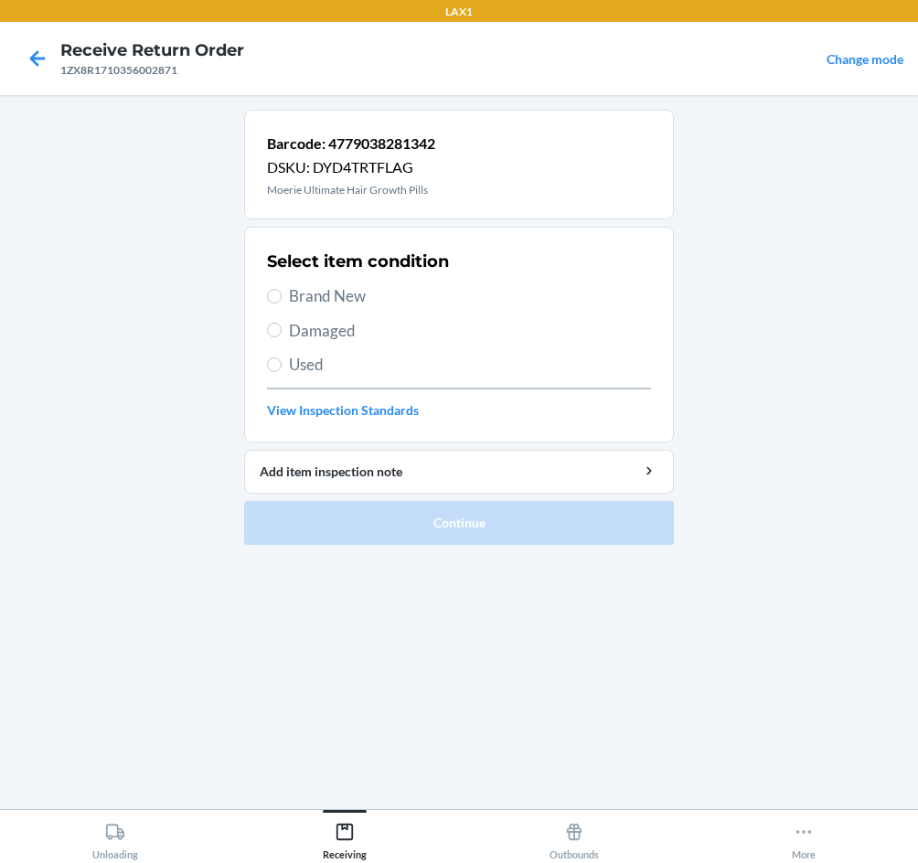
click at [283, 285] on label "Brand New" at bounding box center [459, 296] width 384 height 24
click at [282, 289] on input "Brand New" at bounding box center [274, 296] width 15 height 15
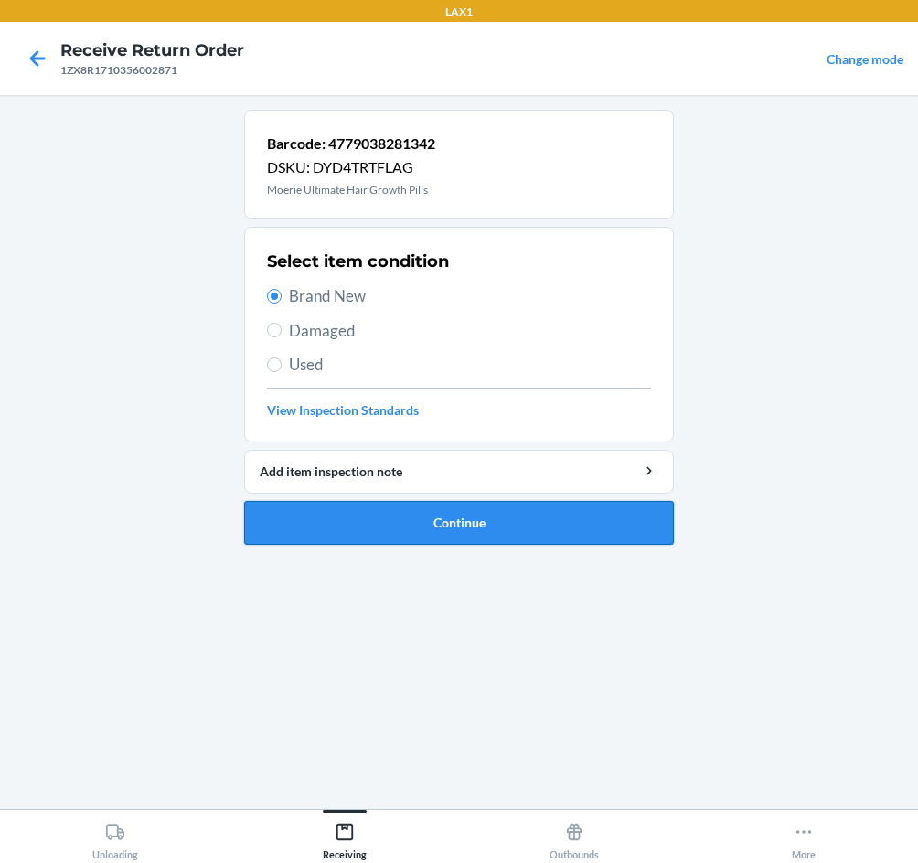
click at [488, 513] on button "Continue" at bounding box center [459, 523] width 430 height 44
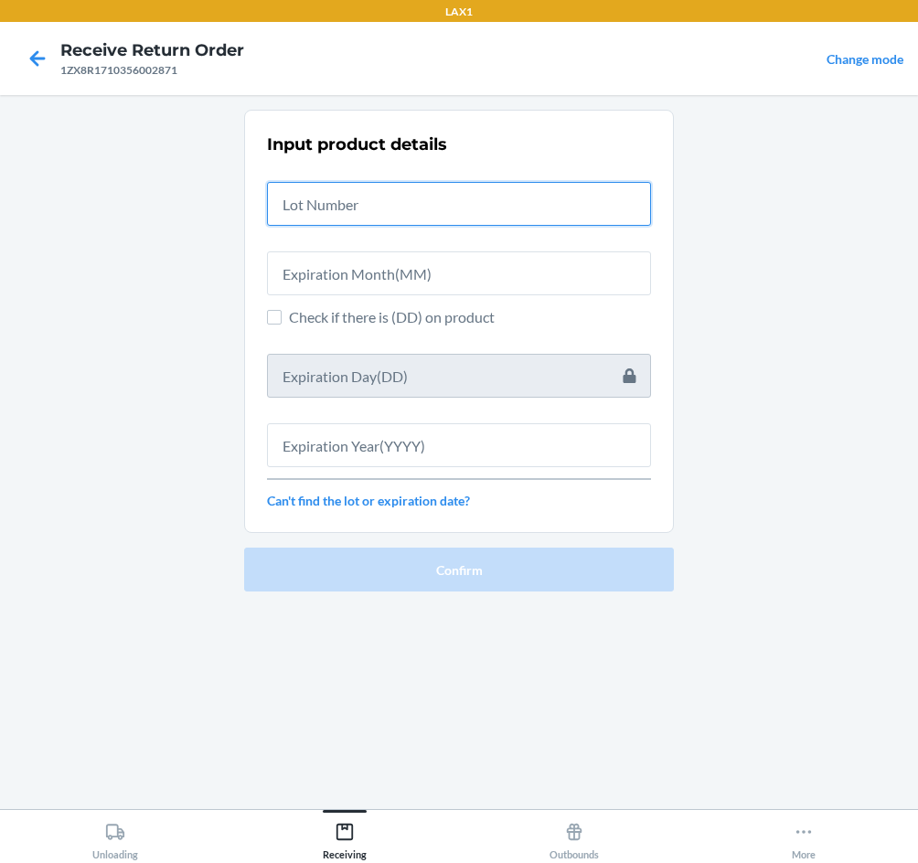
click at [367, 207] on input "text" at bounding box center [459, 204] width 384 height 44
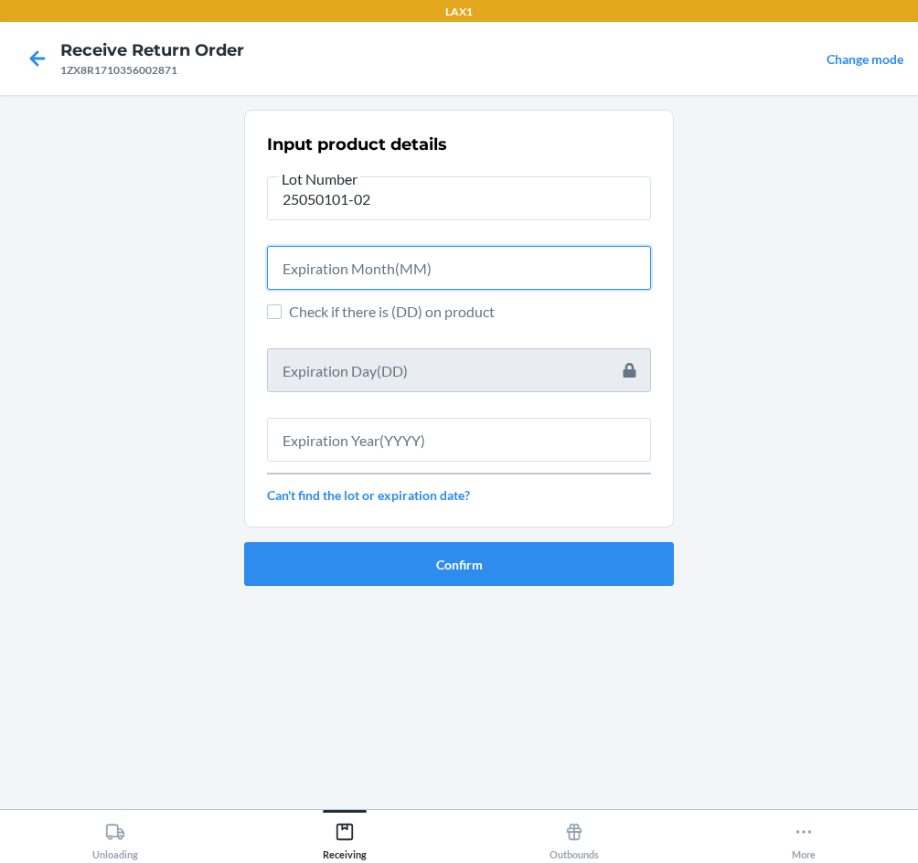
click at [422, 258] on input "text" at bounding box center [459, 268] width 384 height 44
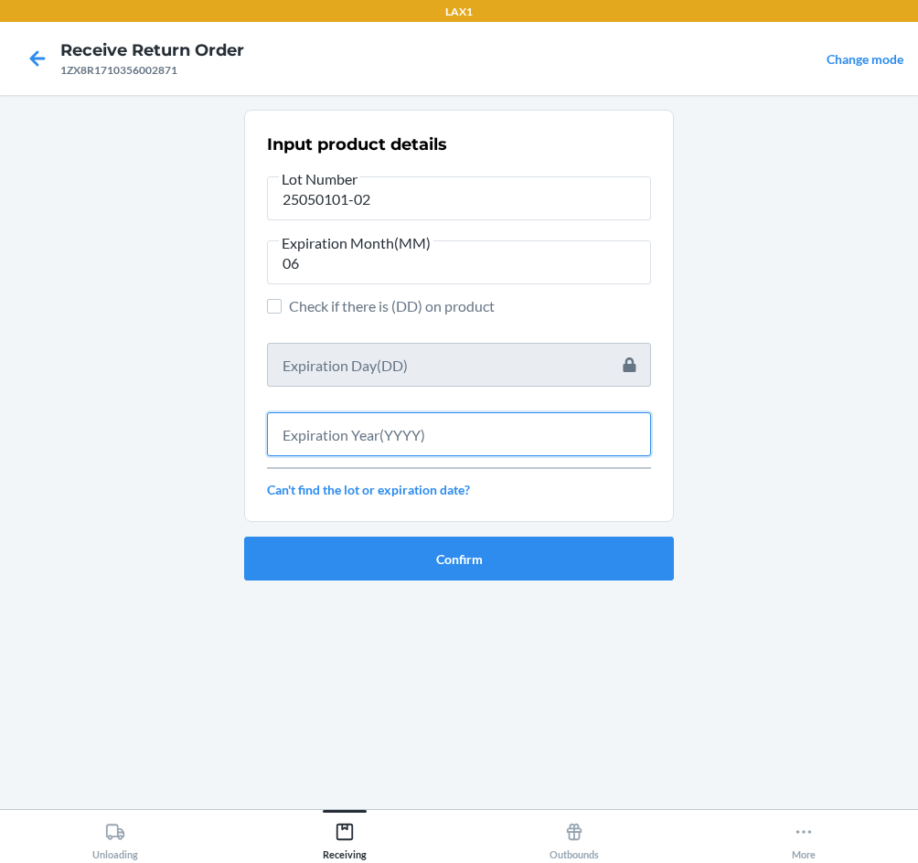
click at [504, 442] on input "text" at bounding box center [459, 434] width 384 height 44
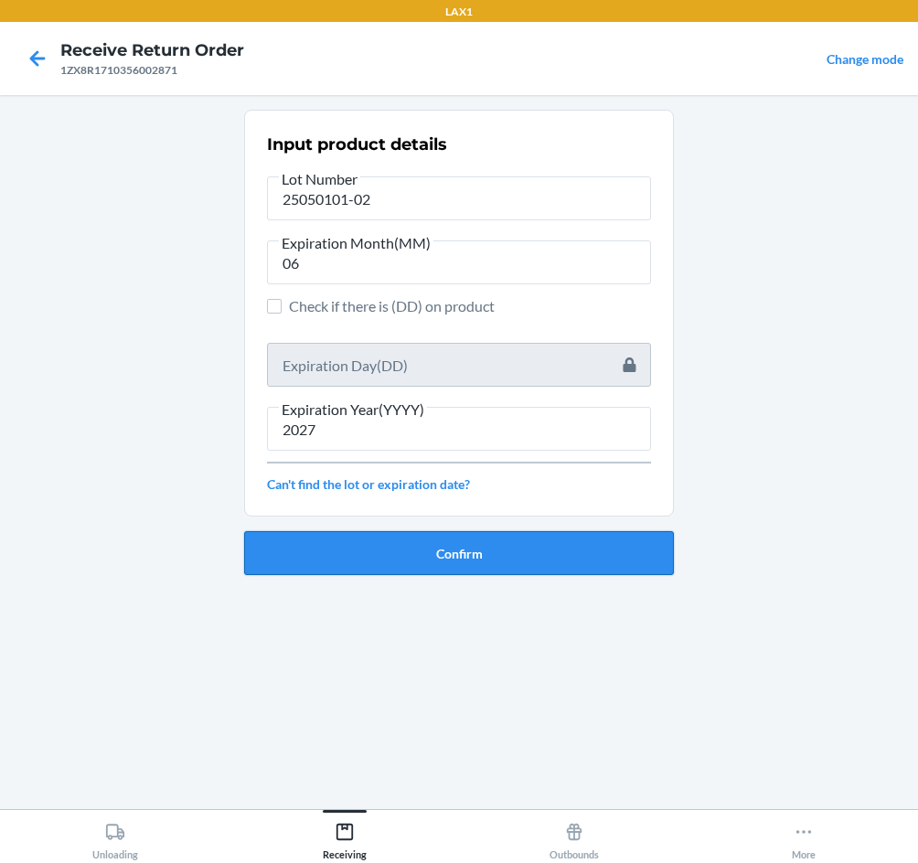
click at [499, 550] on button "Confirm" at bounding box center [459, 553] width 430 height 44
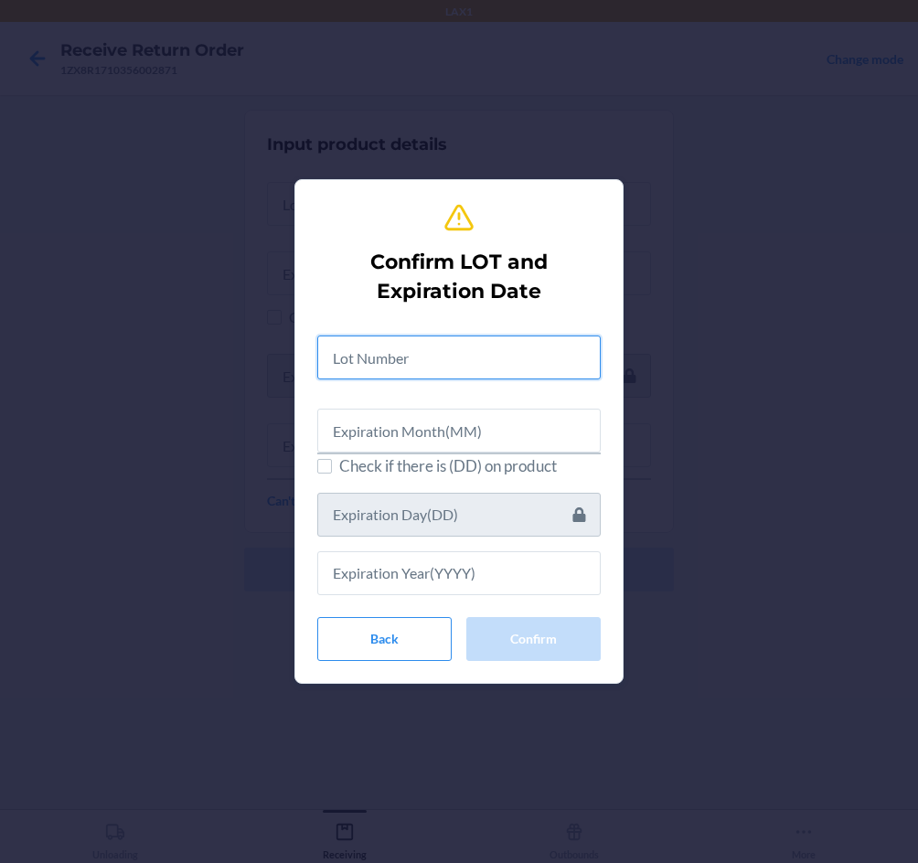
click at [404, 358] on input "text" at bounding box center [458, 357] width 283 height 44
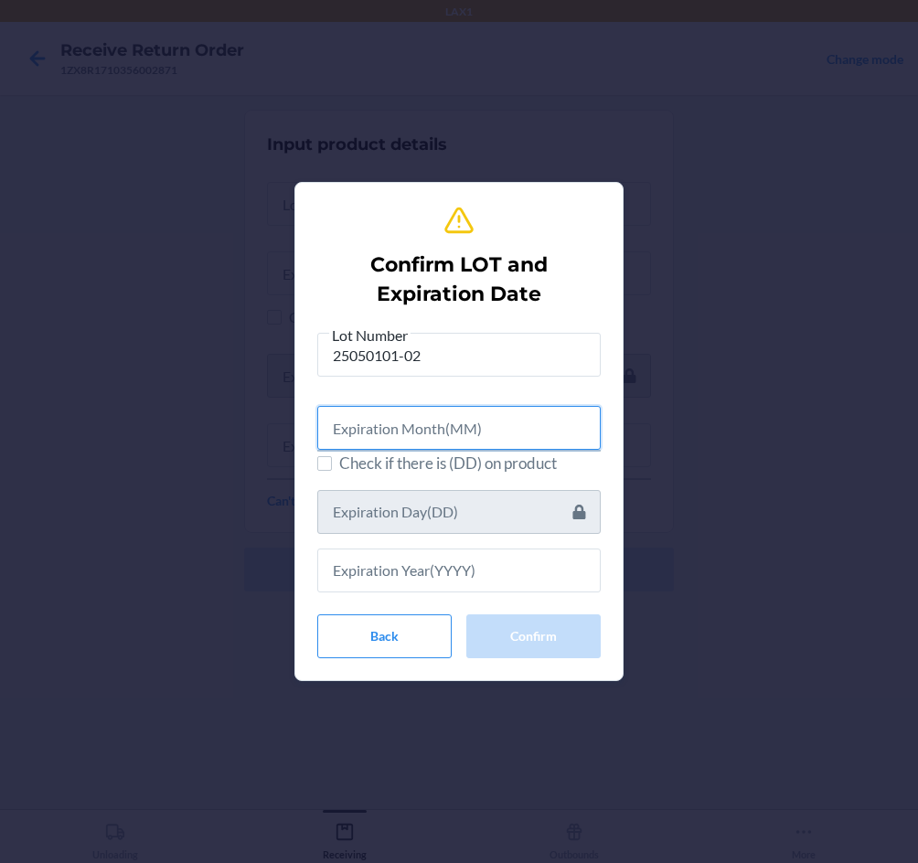
click at [388, 421] on input "text" at bounding box center [458, 428] width 283 height 44
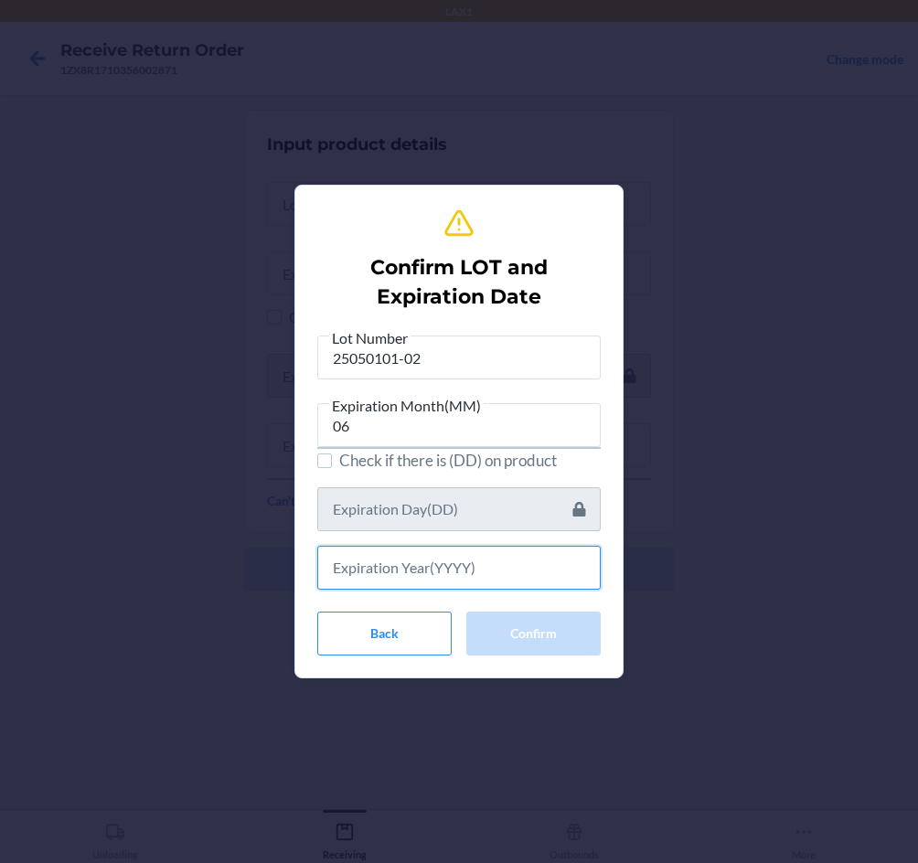
click at [411, 555] on input "text" at bounding box center [458, 568] width 283 height 44
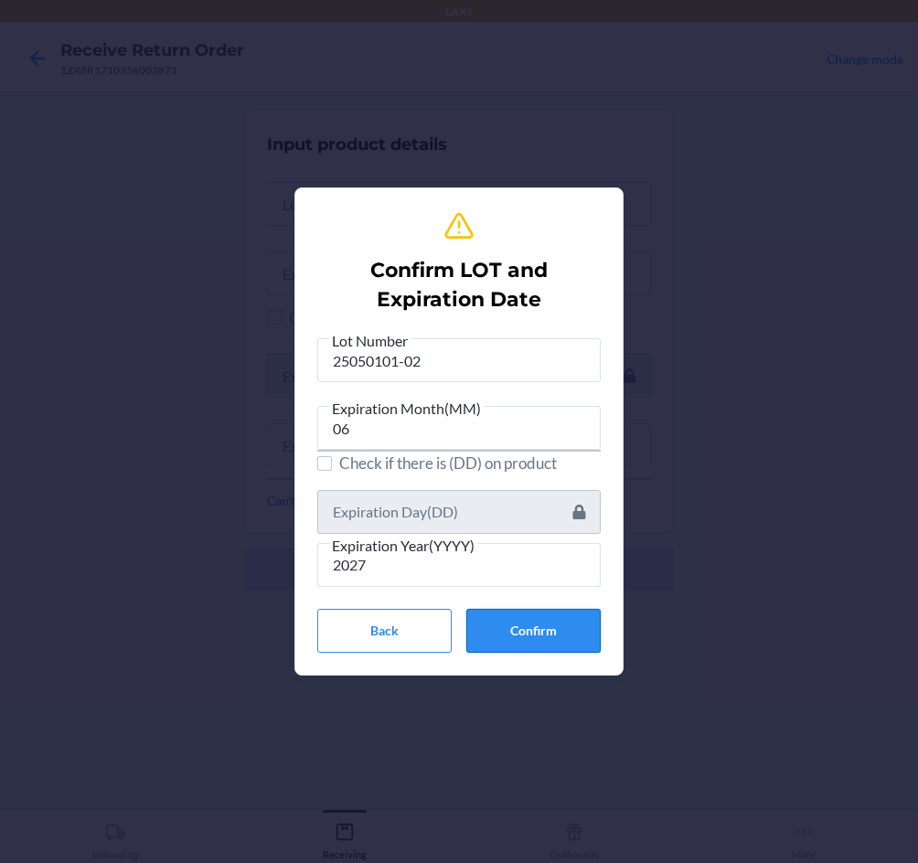
click at [582, 634] on button "Confirm" at bounding box center [533, 631] width 134 height 44
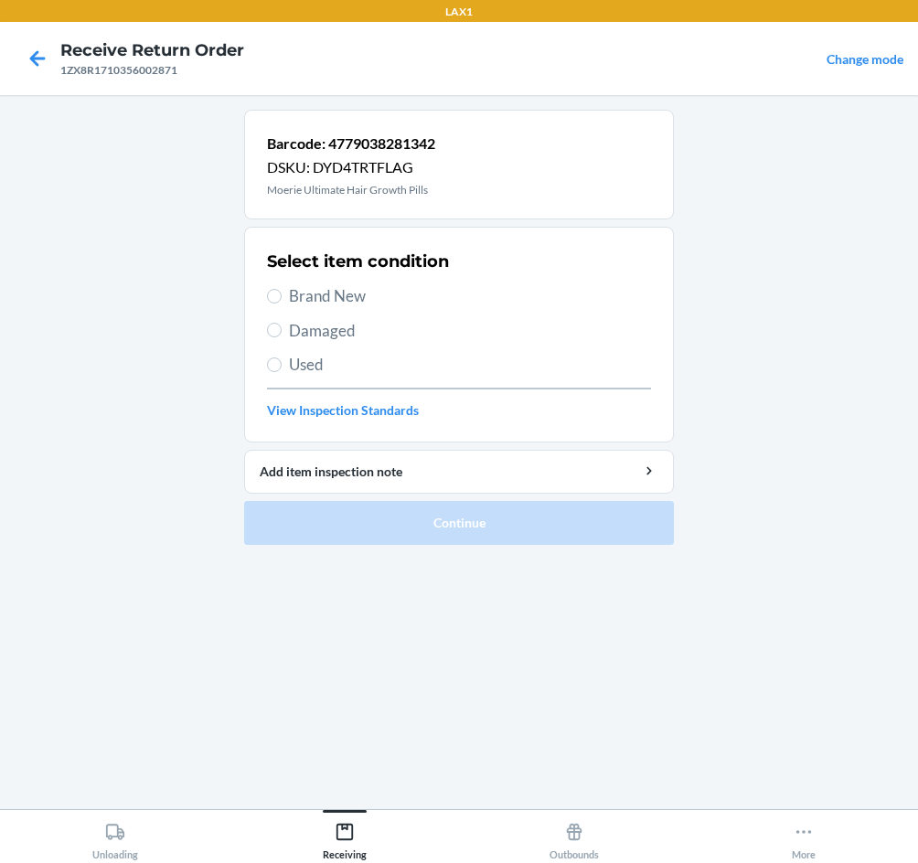
click at [301, 298] on span "Brand New" at bounding box center [470, 296] width 362 height 24
click at [282, 298] on input "Brand New" at bounding box center [274, 296] width 15 height 15
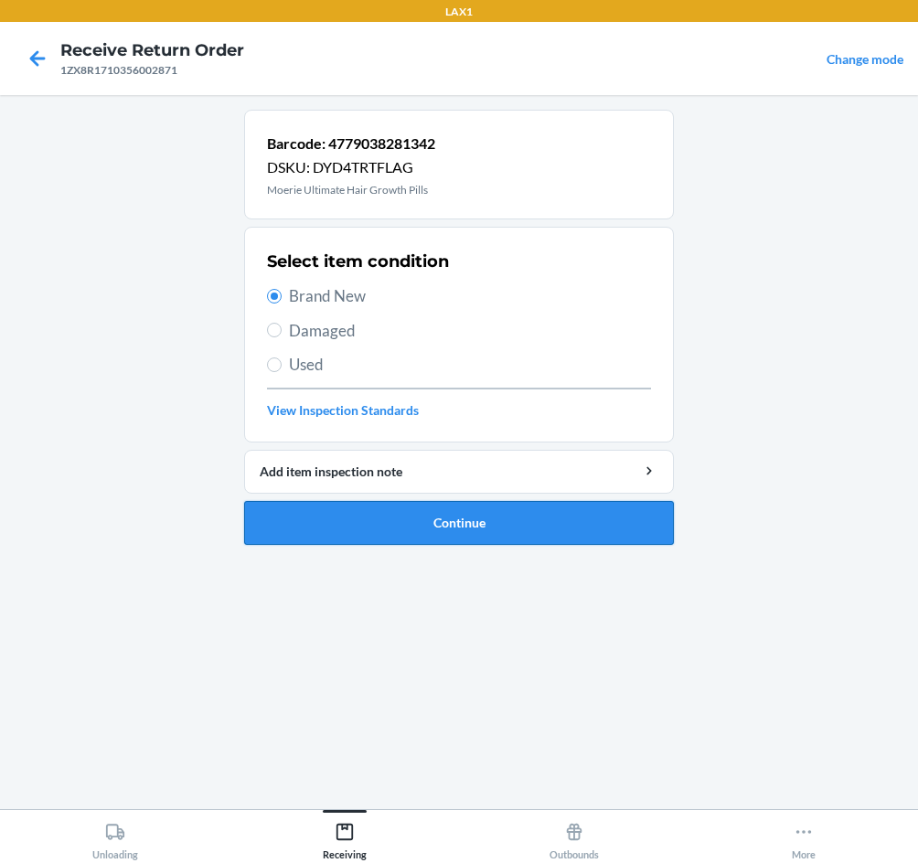
click at [472, 537] on button "Continue" at bounding box center [459, 523] width 430 height 44
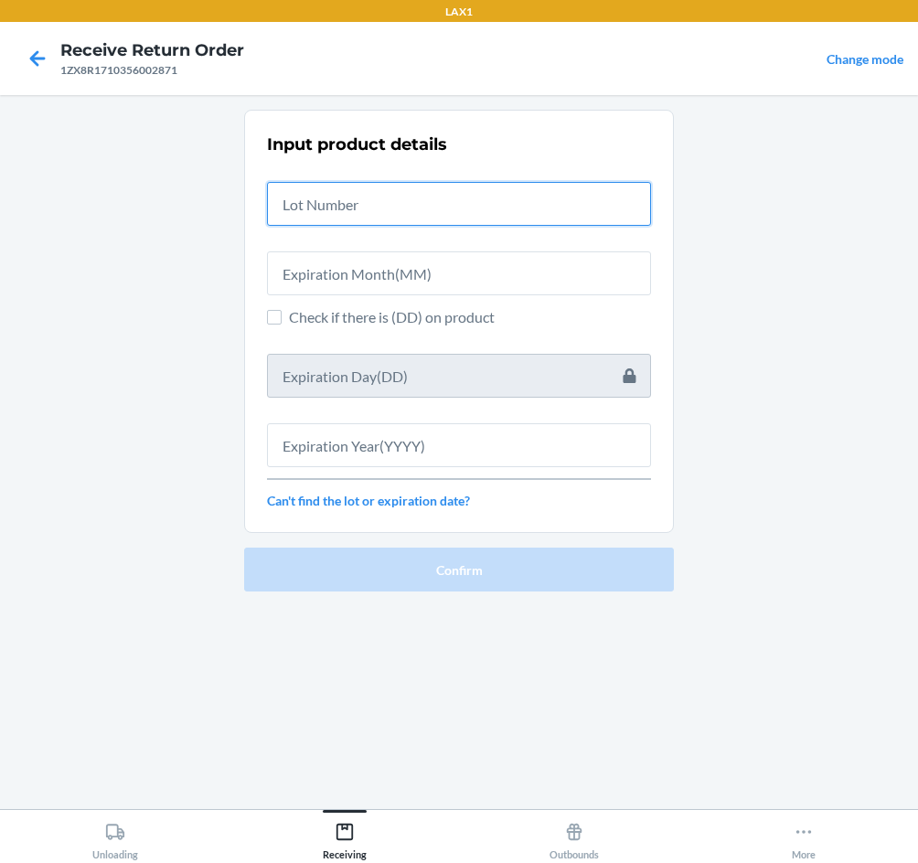
click at [357, 213] on input "text" at bounding box center [459, 204] width 384 height 44
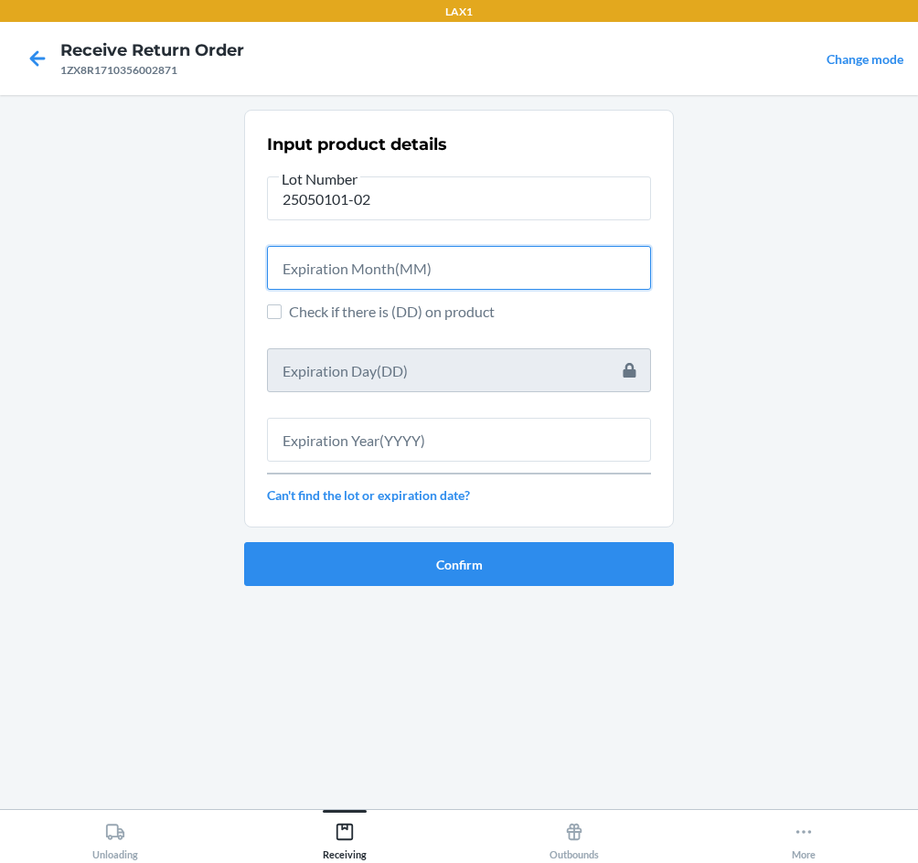
click at [503, 279] on input "text" at bounding box center [459, 268] width 384 height 44
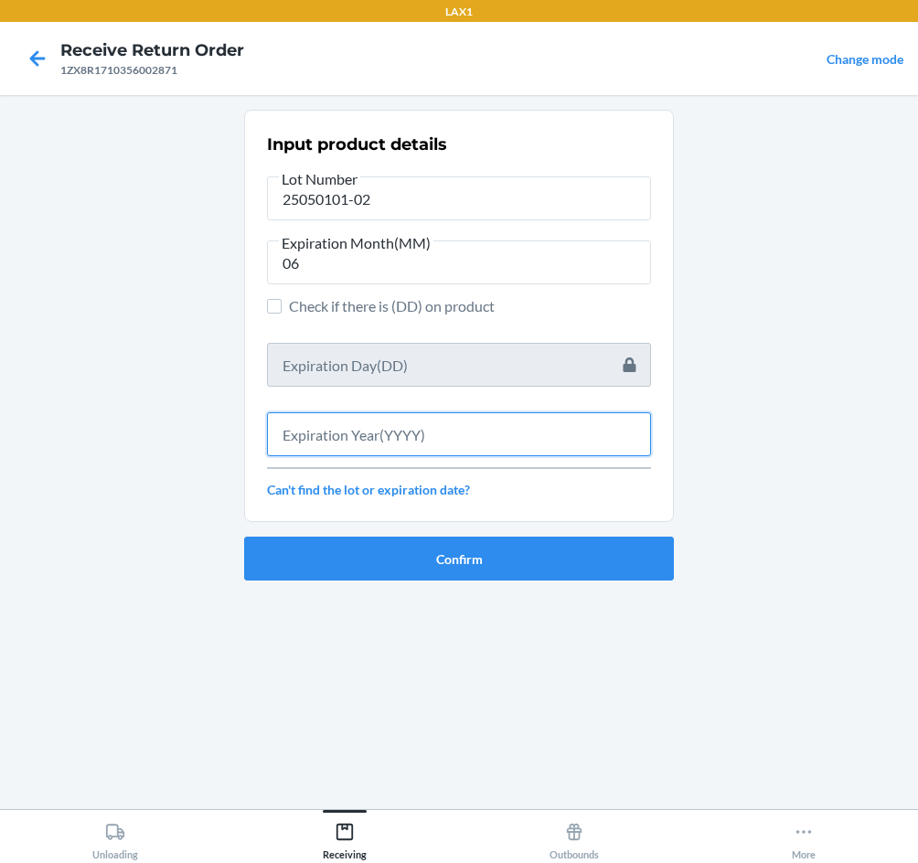
click at [502, 440] on input "text" at bounding box center [459, 434] width 384 height 44
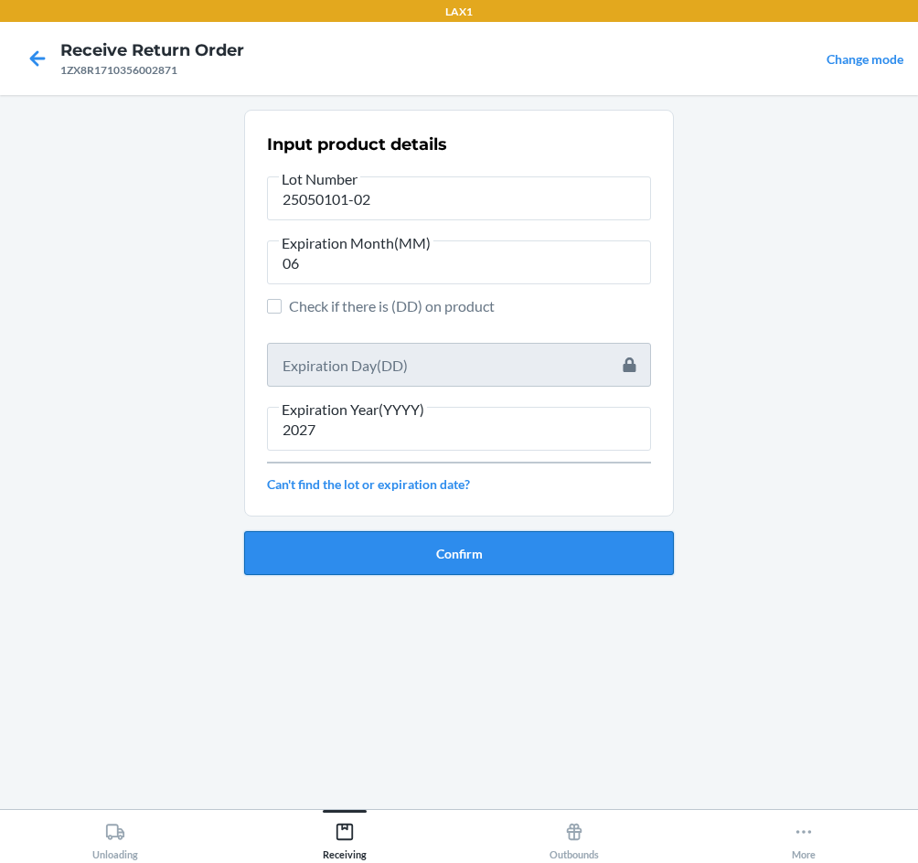
click at [488, 546] on button "Confirm" at bounding box center [459, 553] width 430 height 44
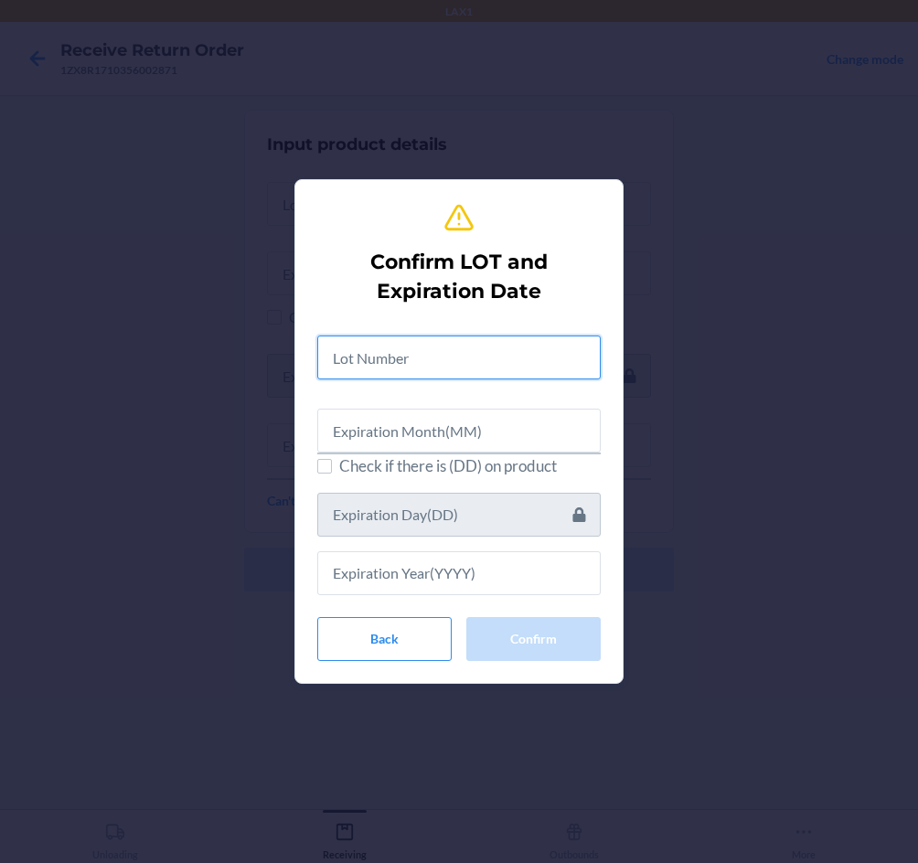
click at [446, 355] on input "text" at bounding box center [458, 357] width 283 height 44
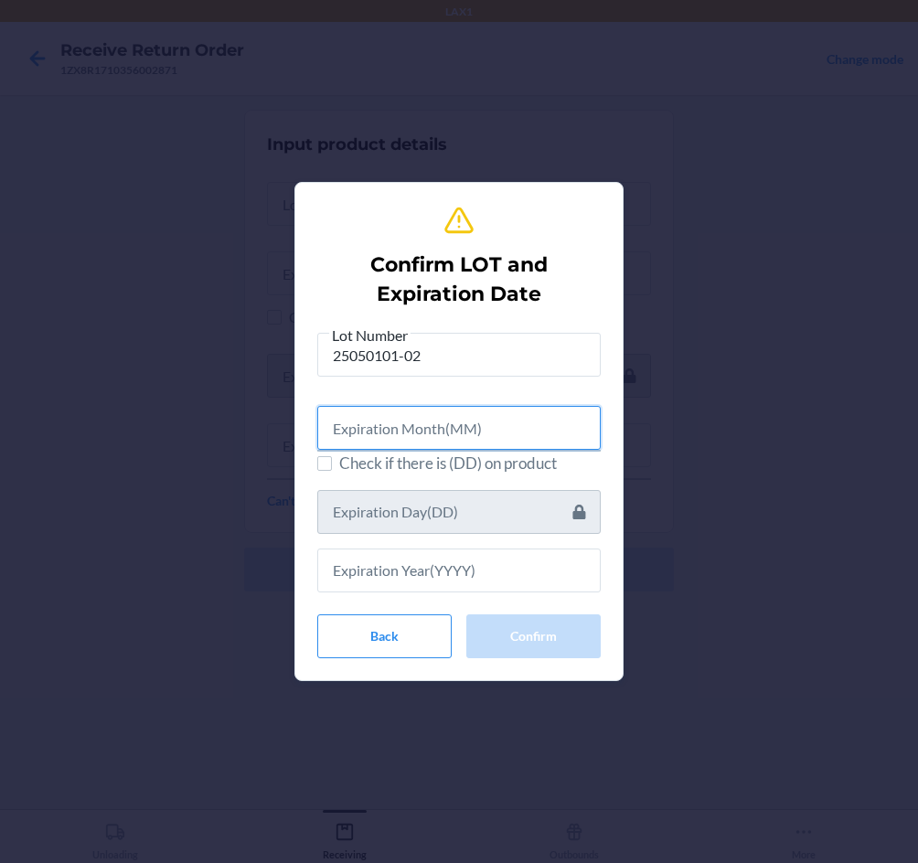
click at [390, 437] on input "text" at bounding box center [458, 428] width 283 height 44
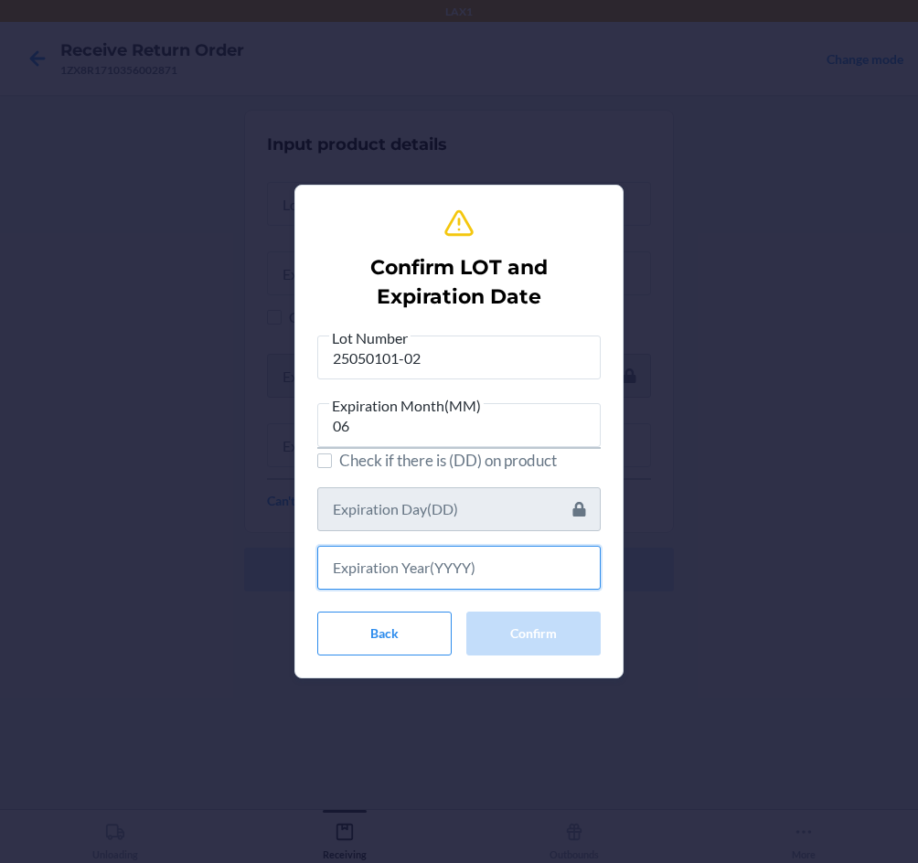
click at [454, 561] on input "text" at bounding box center [458, 568] width 283 height 44
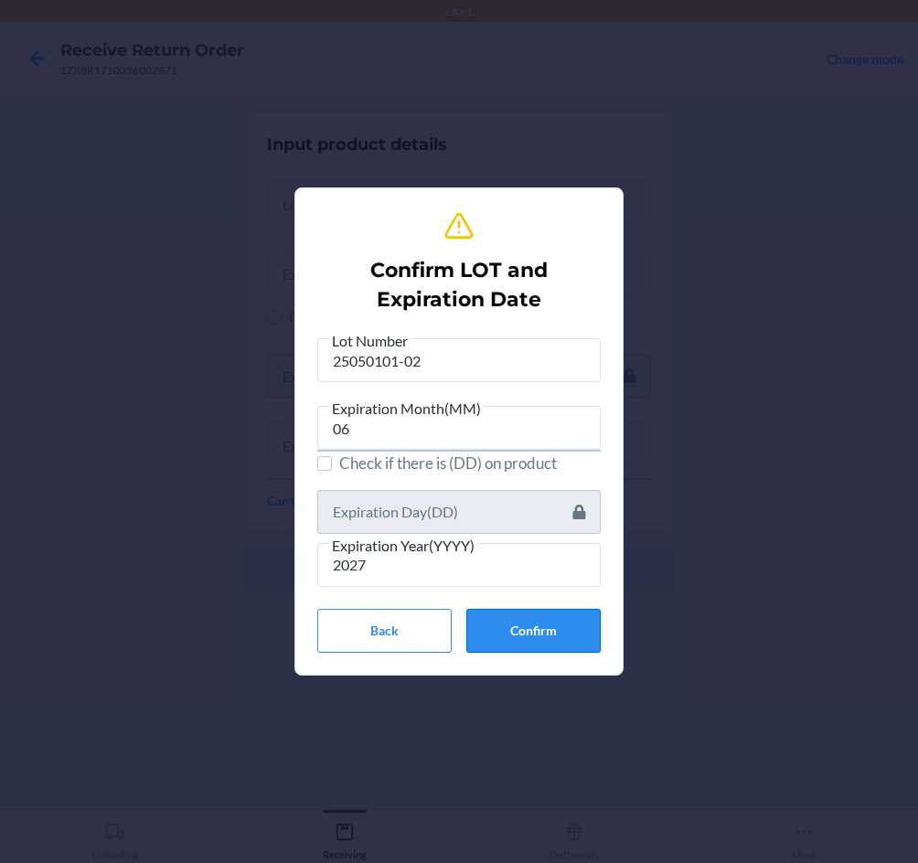
click at [528, 636] on button "Confirm" at bounding box center [533, 631] width 134 height 44
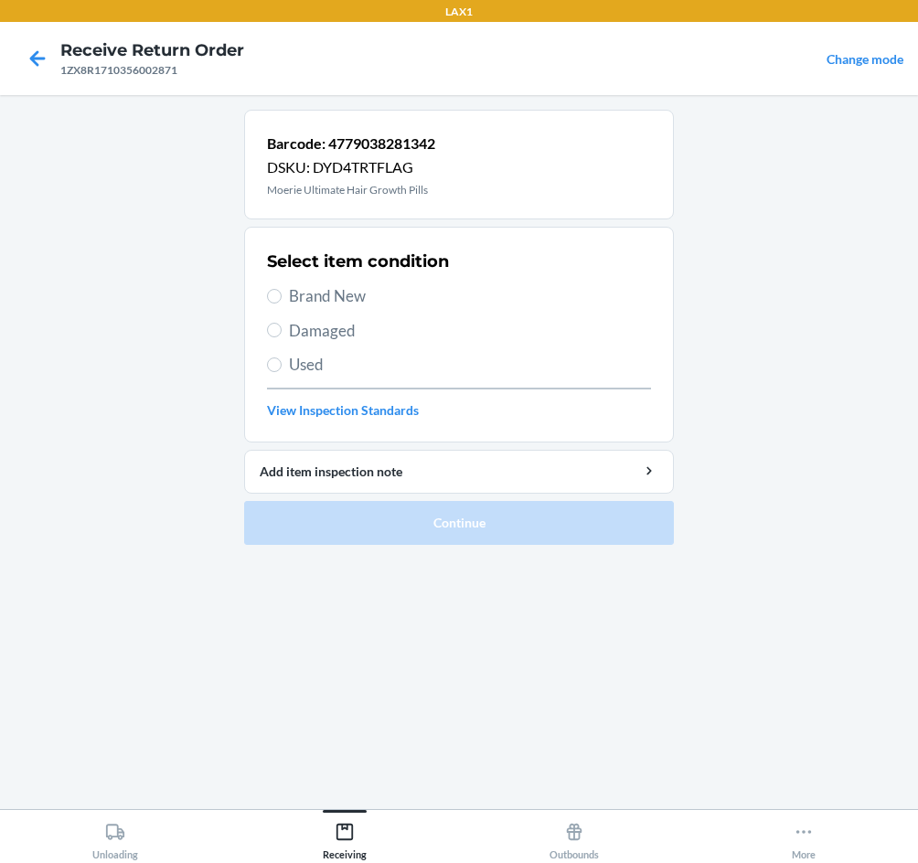
click at [329, 300] on span "Brand New" at bounding box center [470, 296] width 362 height 24
click at [282, 300] on input "Brand New" at bounding box center [274, 296] width 15 height 15
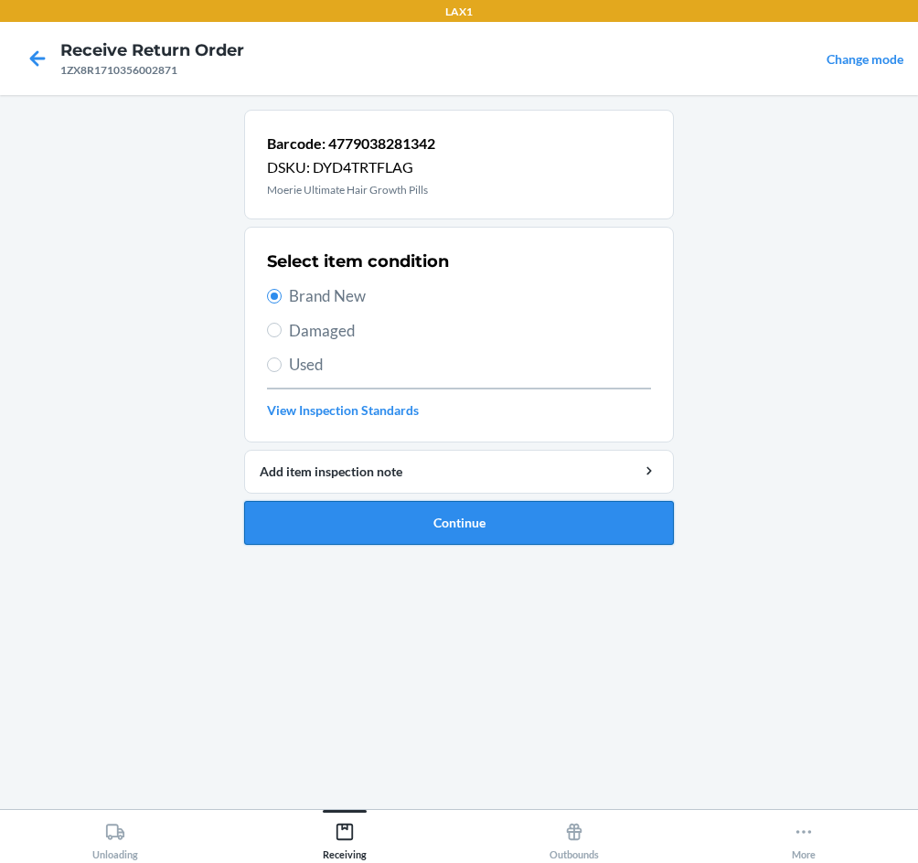
click at [477, 522] on button "Continue" at bounding box center [459, 523] width 430 height 44
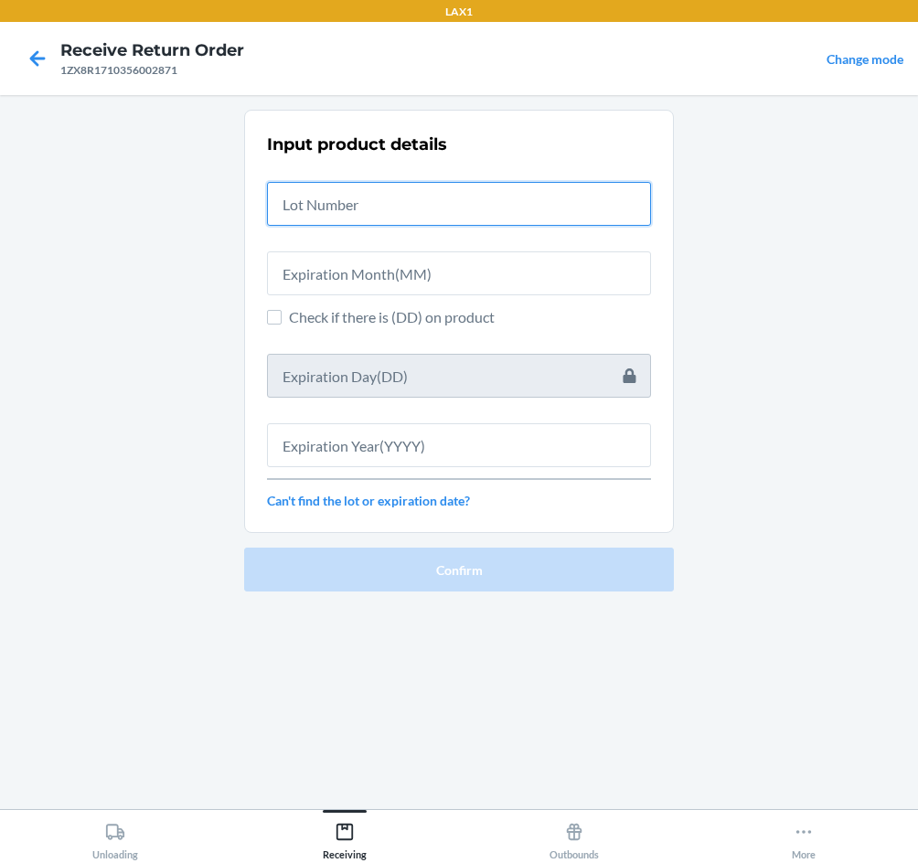
click at [388, 194] on input "text" at bounding box center [459, 204] width 384 height 44
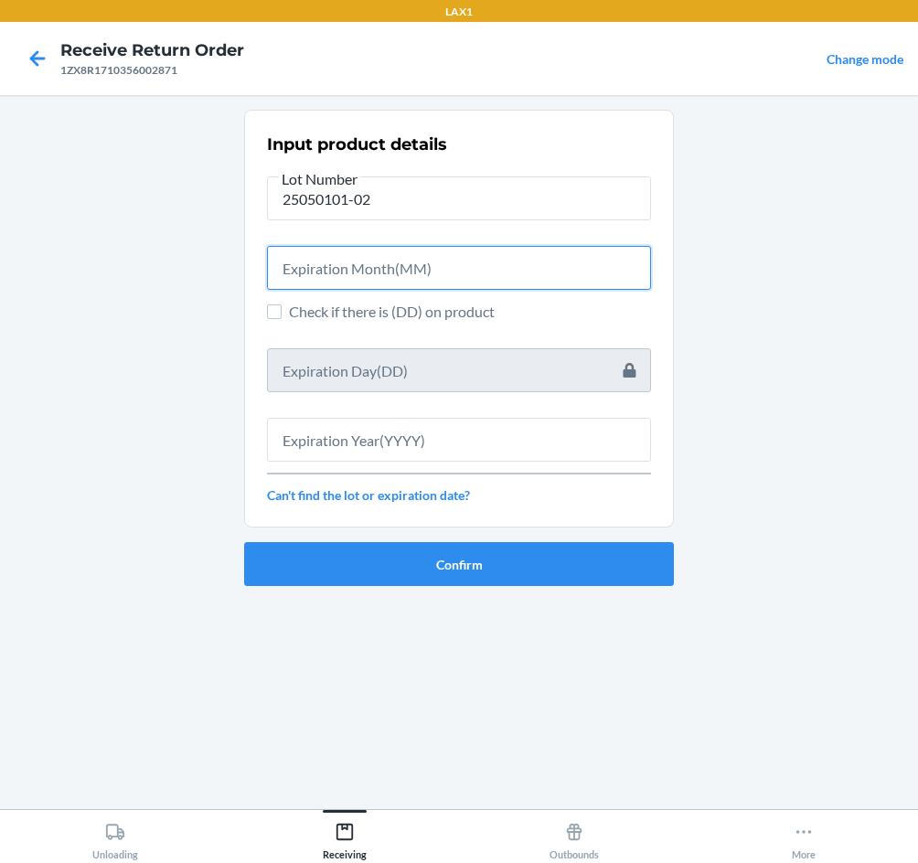
click at [434, 271] on input "text" at bounding box center [459, 268] width 384 height 44
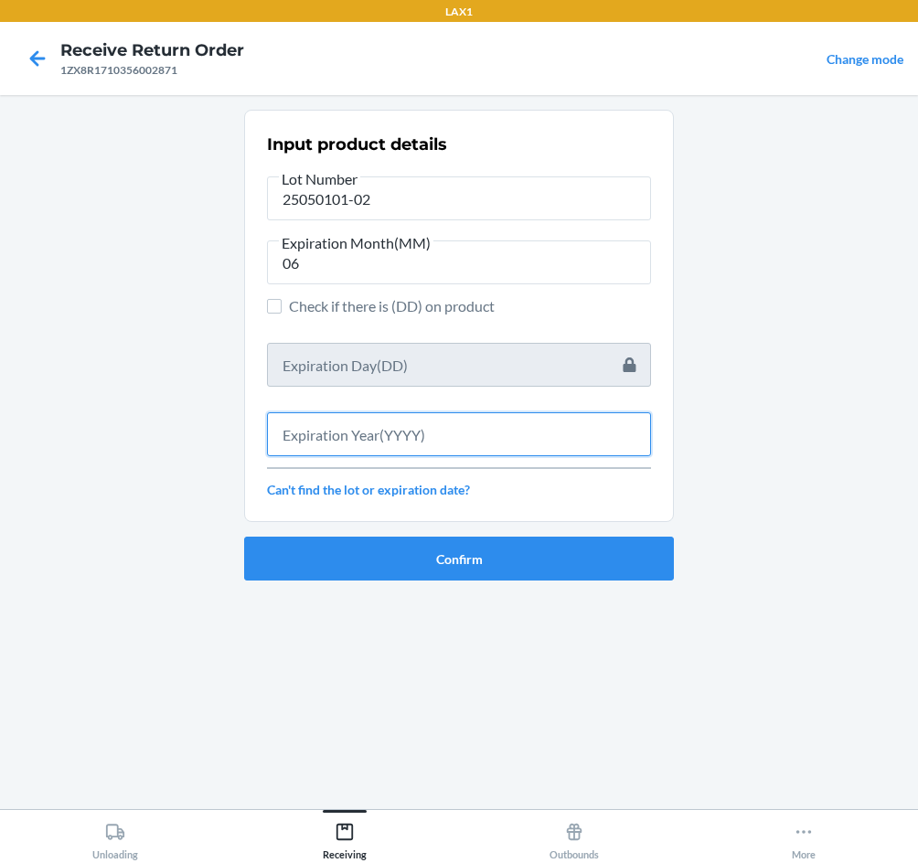
click at [424, 429] on input "text" at bounding box center [459, 434] width 384 height 44
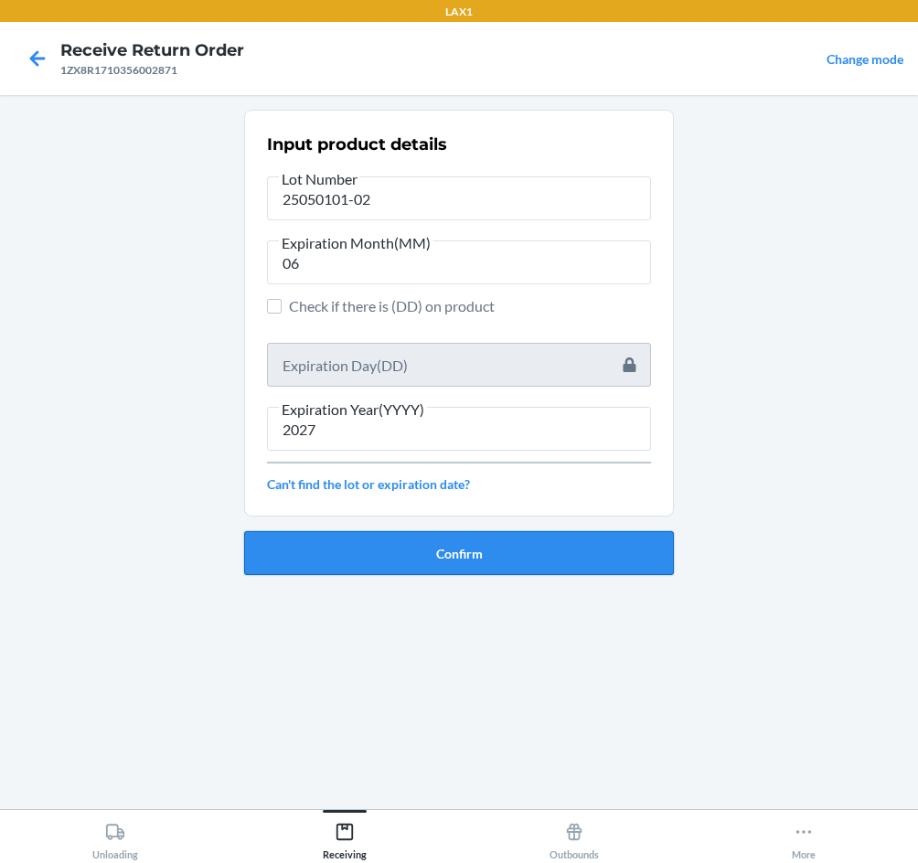
click at [370, 570] on button "Confirm" at bounding box center [459, 553] width 430 height 44
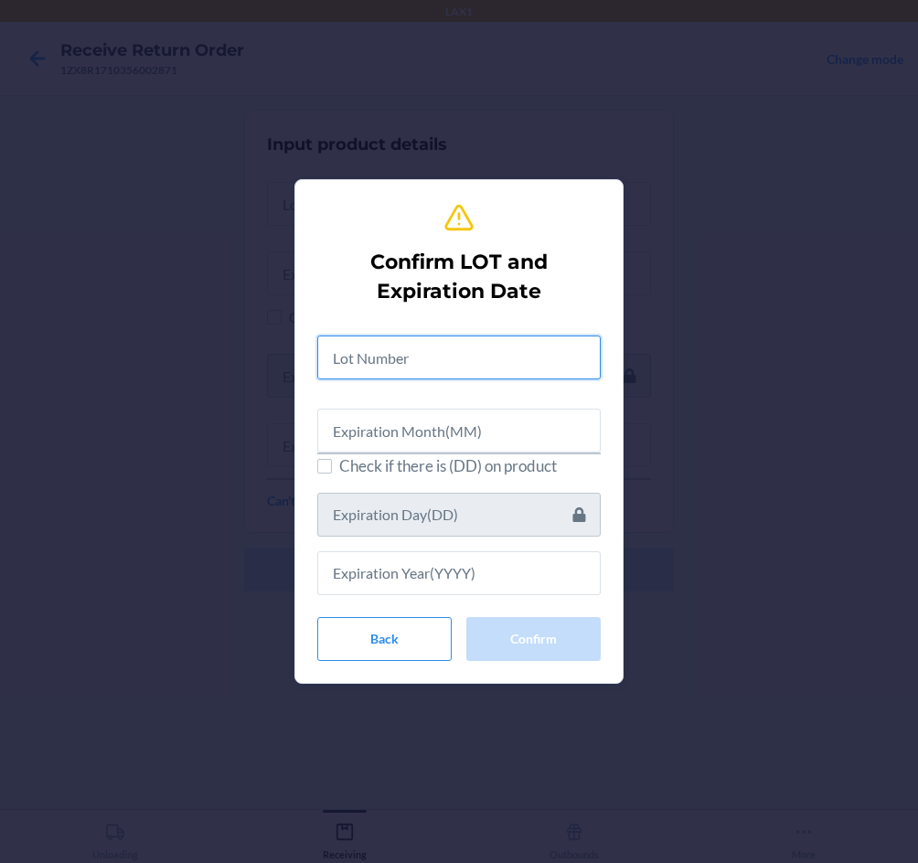
click at [414, 352] on input "text" at bounding box center [458, 357] width 283 height 44
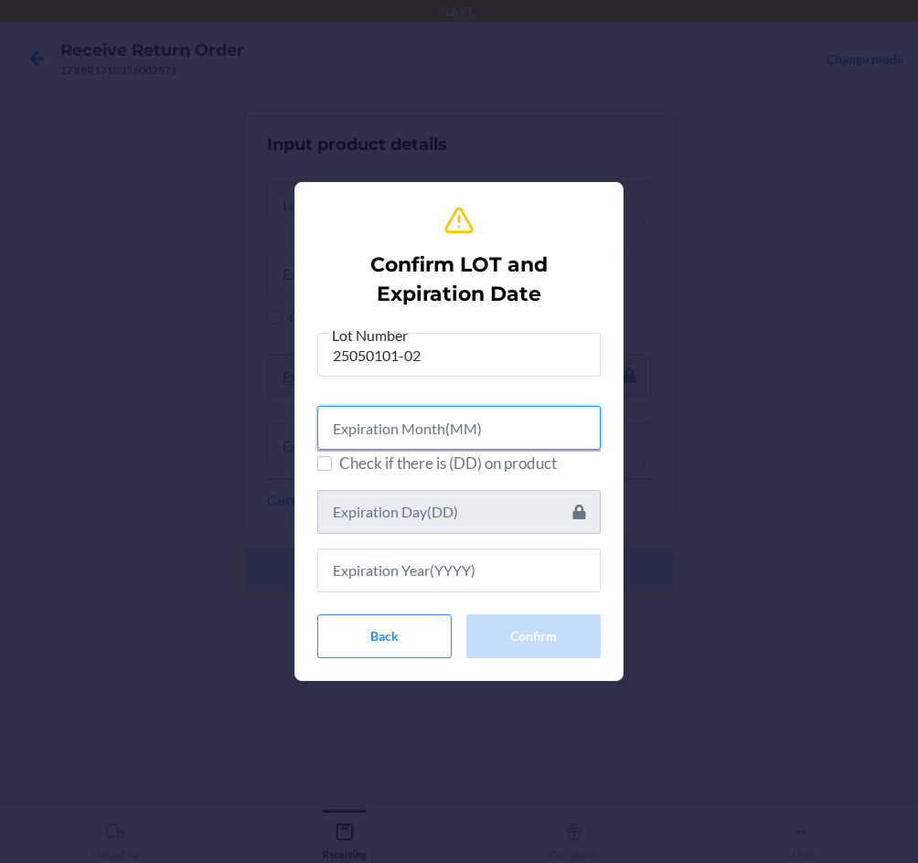
click at [410, 438] on input "text" at bounding box center [458, 428] width 283 height 44
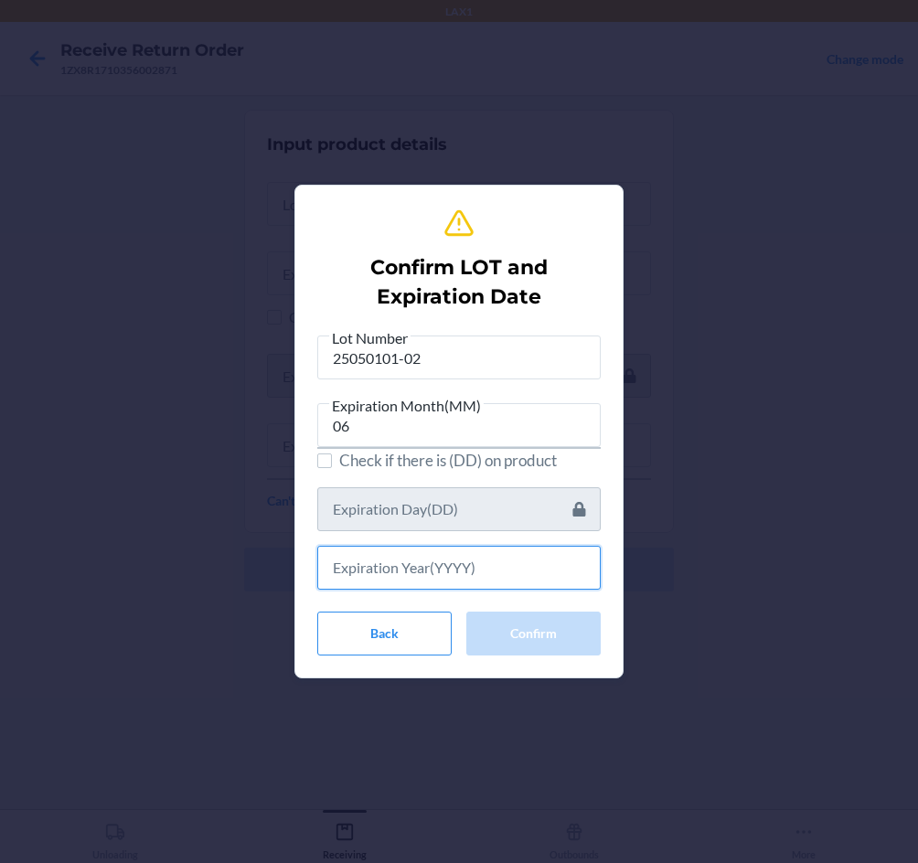
click at [409, 587] on input "text" at bounding box center [458, 568] width 283 height 44
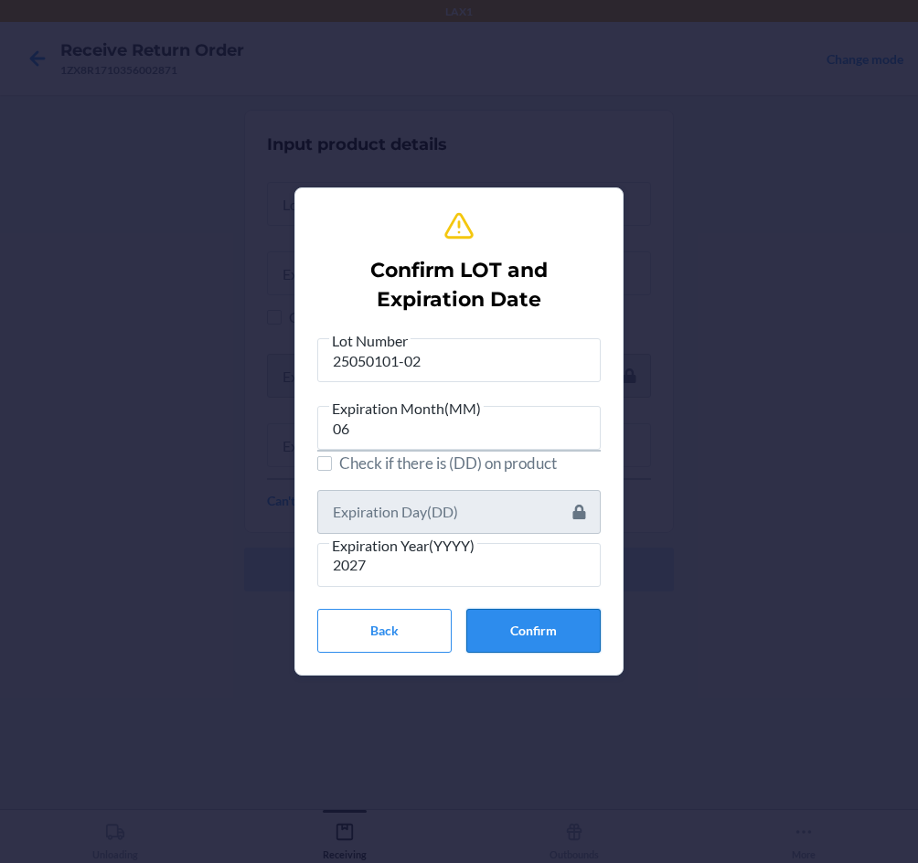
click at [557, 634] on button "Confirm" at bounding box center [533, 631] width 134 height 44
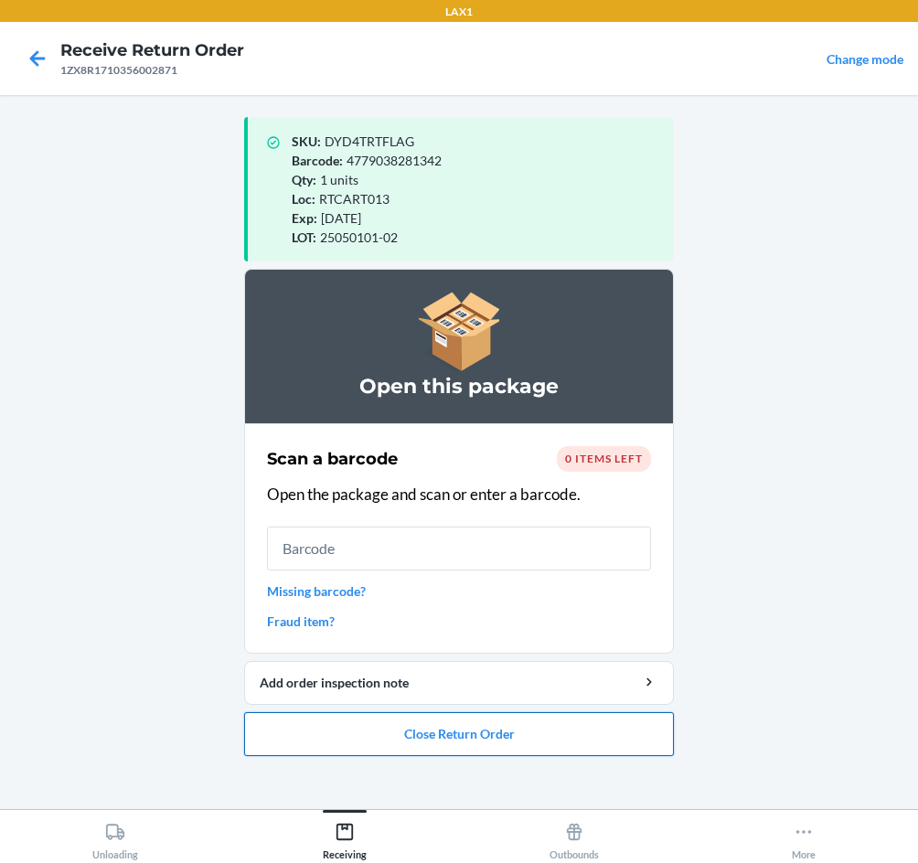
click at [582, 732] on button "Close Return Order" at bounding box center [459, 734] width 430 height 44
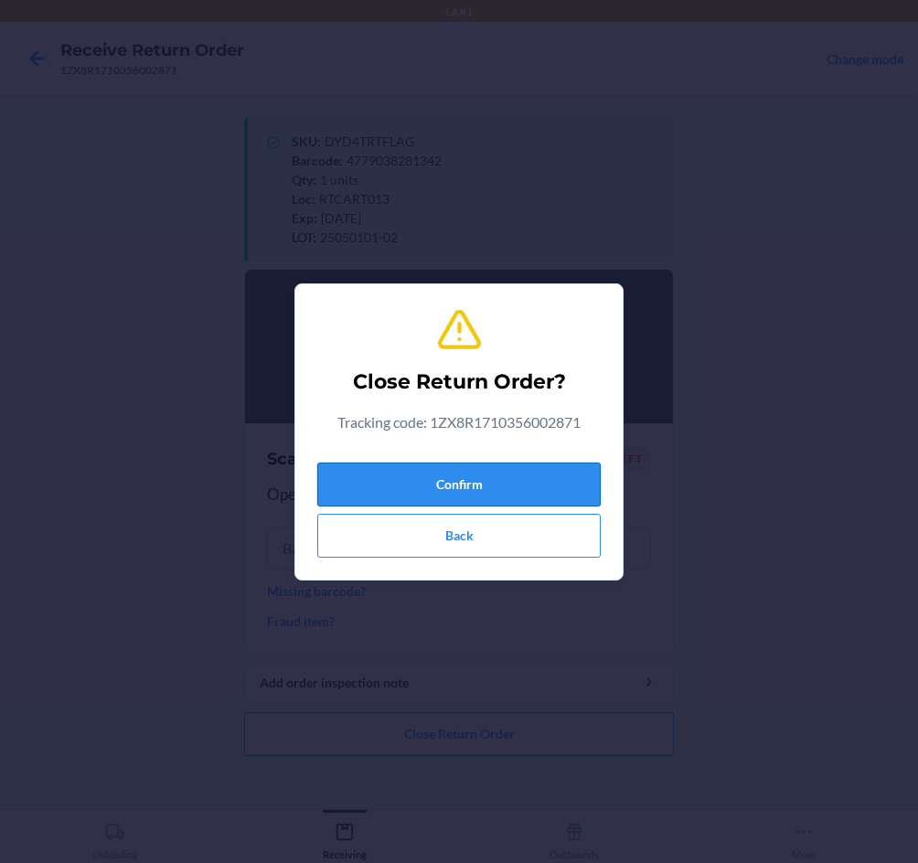
click at [426, 478] on button "Confirm" at bounding box center [458, 485] width 283 height 44
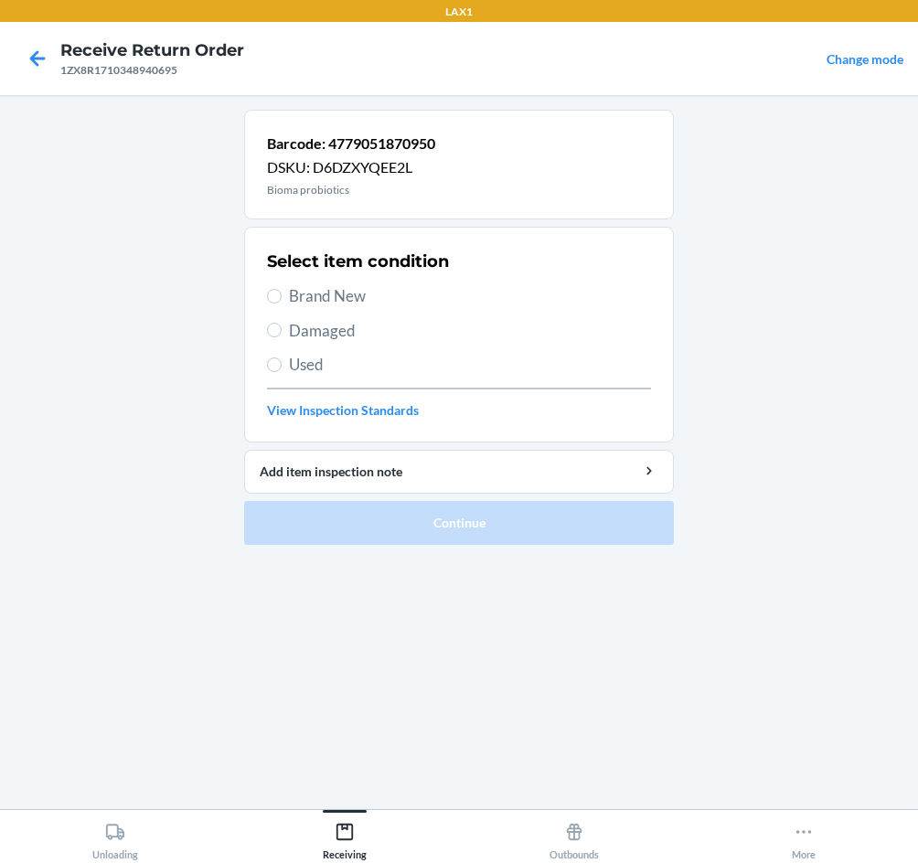
click at [316, 296] on span "Brand New" at bounding box center [470, 296] width 362 height 24
click at [282, 296] on input "Brand New" at bounding box center [274, 296] width 15 height 15
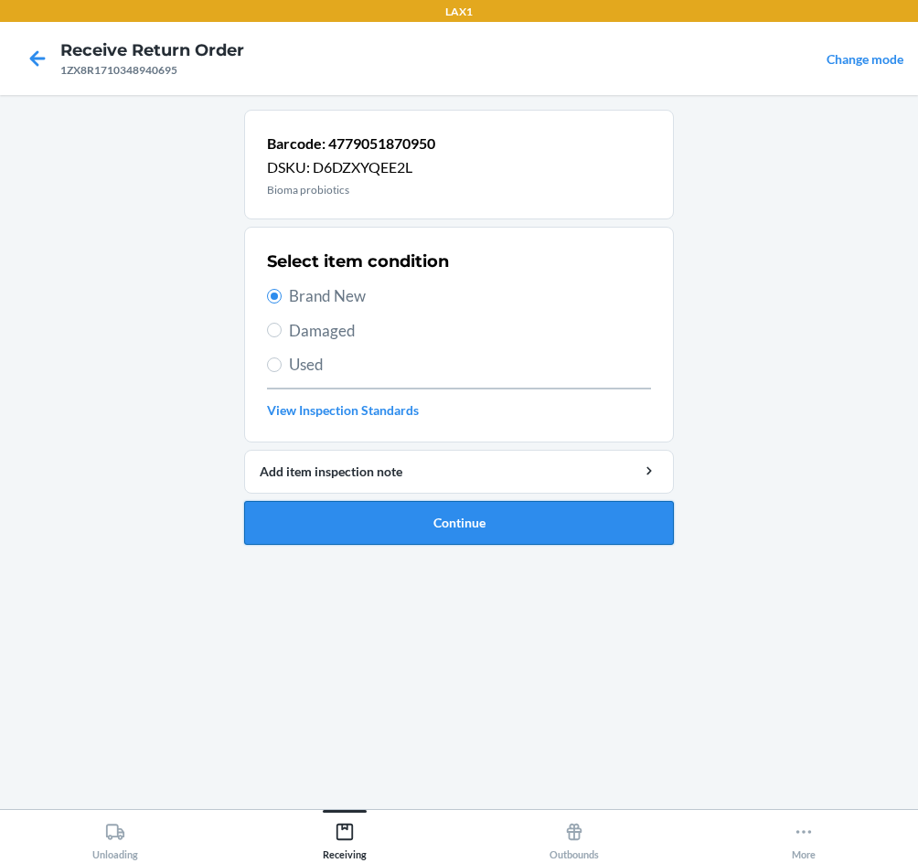
click at [432, 517] on button "Continue" at bounding box center [459, 523] width 430 height 44
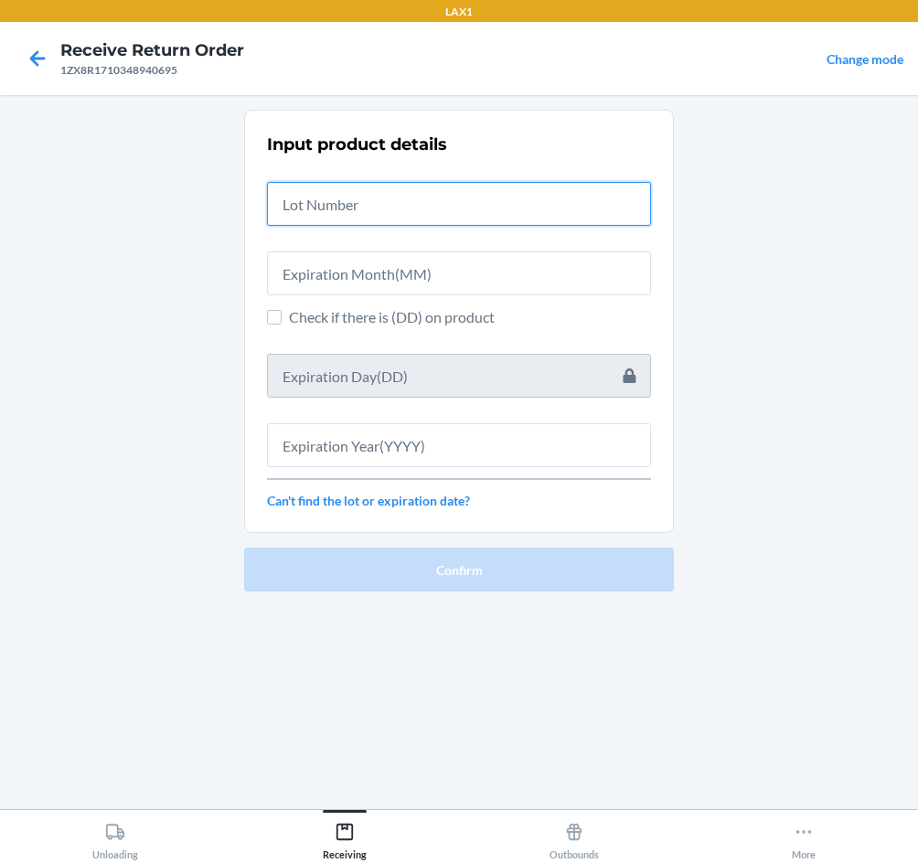
click at [367, 213] on input "text" at bounding box center [459, 204] width 384 height 44
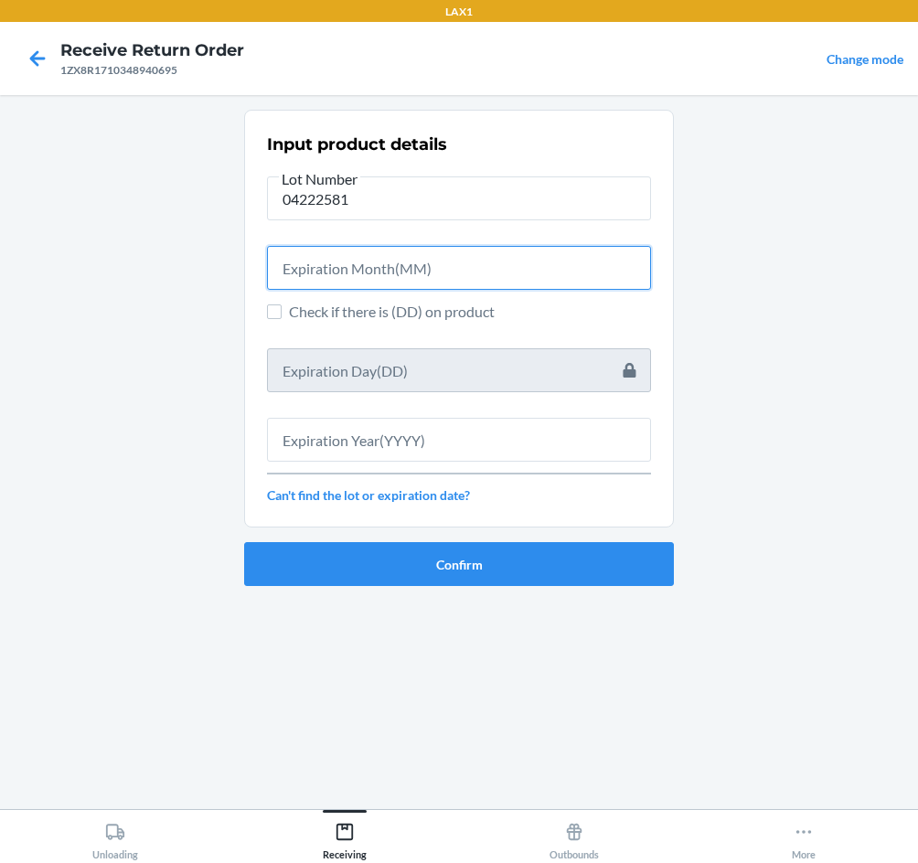
click at [539, 261] on input "text" at bounding box center [459, 268] width 384 height 44
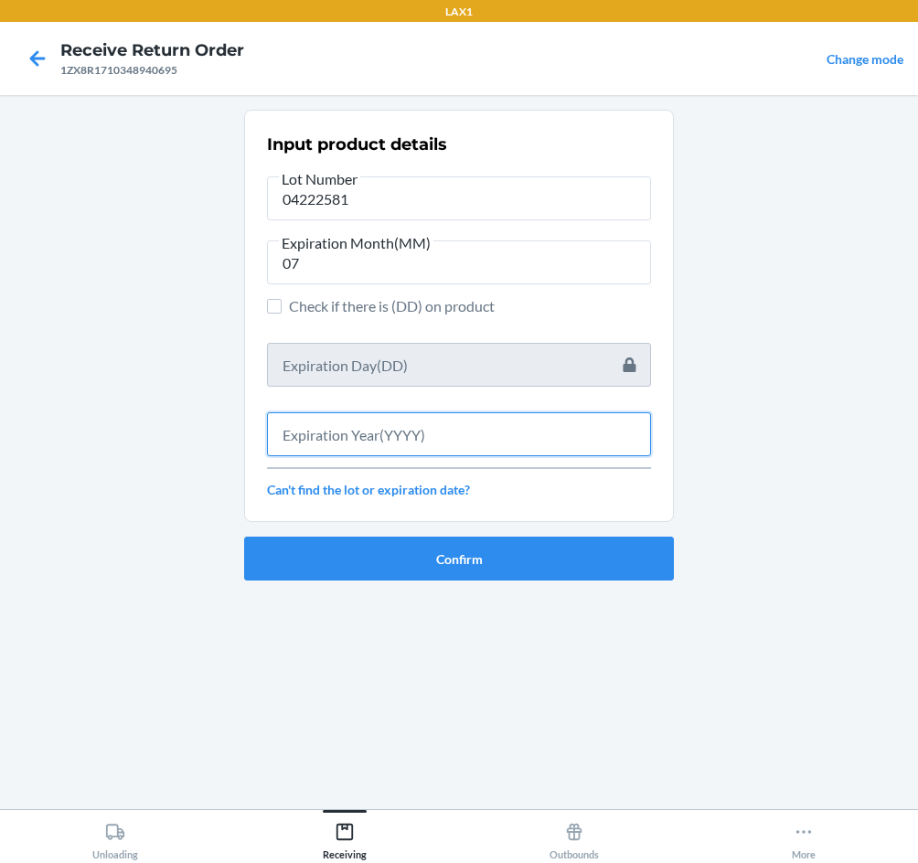
click at [519, 422] on input "text" at bounding box center [459, 434] width 384 height 44
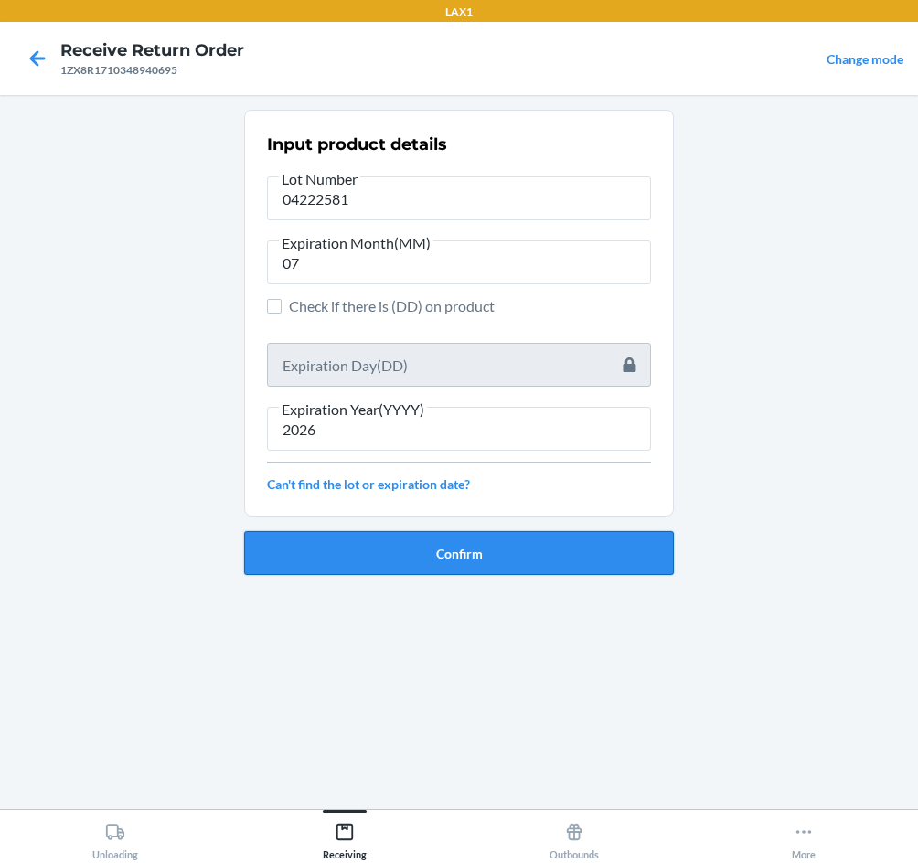
click at [529, 543] on button "Confirm" at bounding box center [459, 553] width 430 height 44
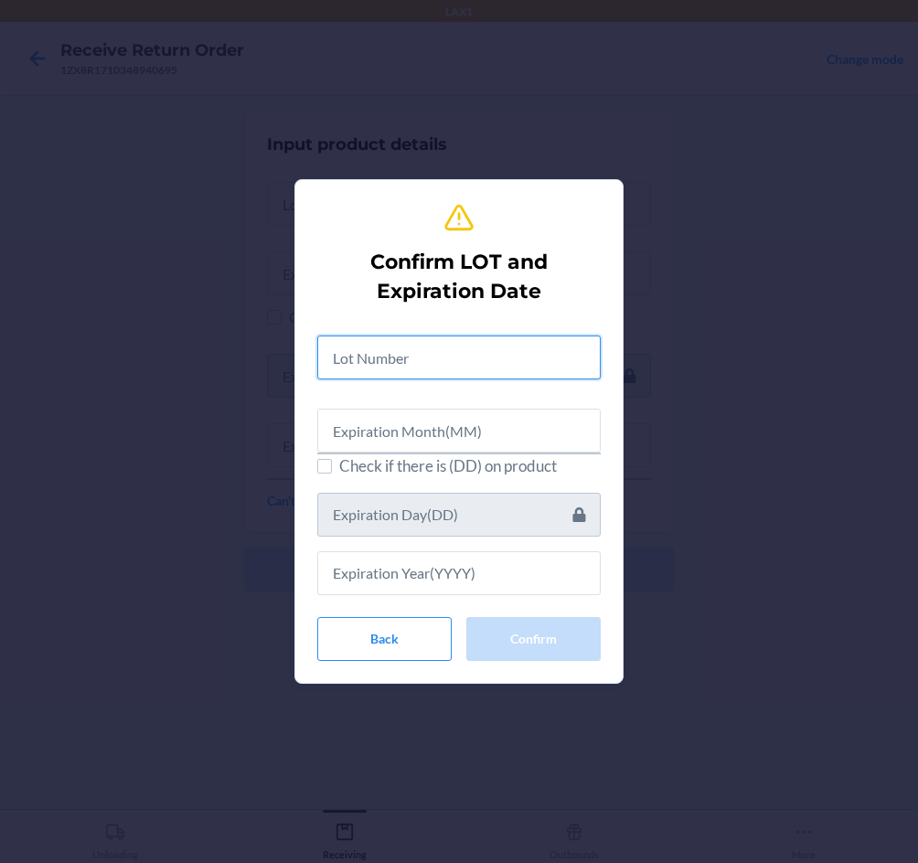
click at [457, 363] on input "text" at bounding box center [458, 357] width 283 height 44
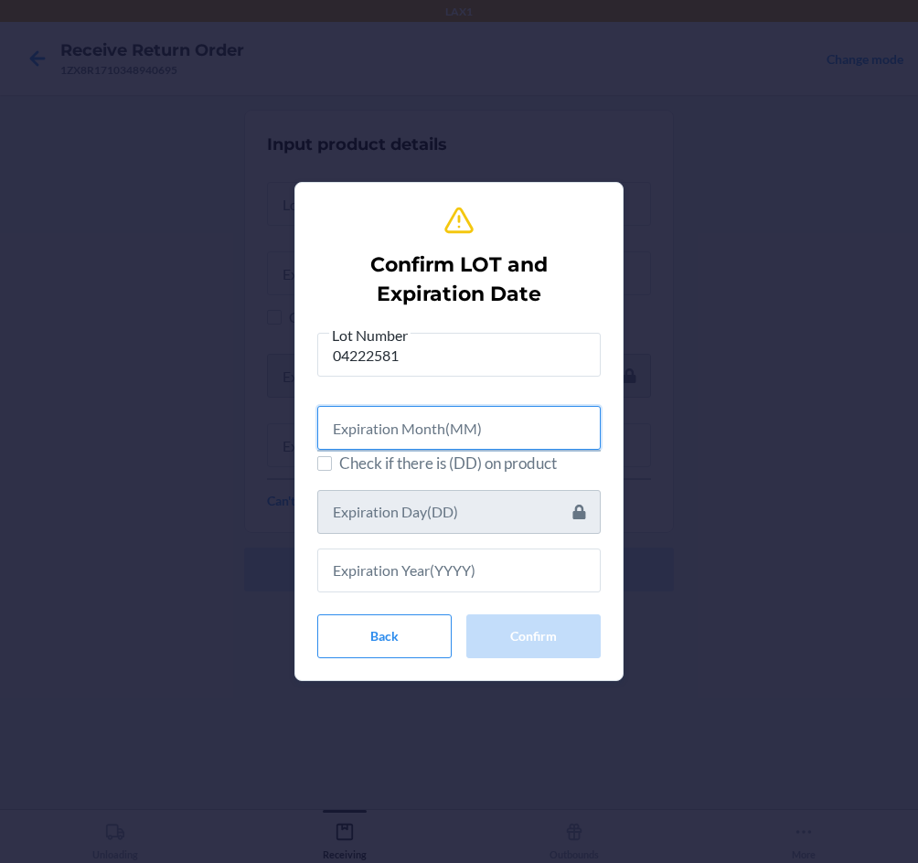
click at [452, 407] on input "text" at bounding box center [458, 428] width 283 height 44
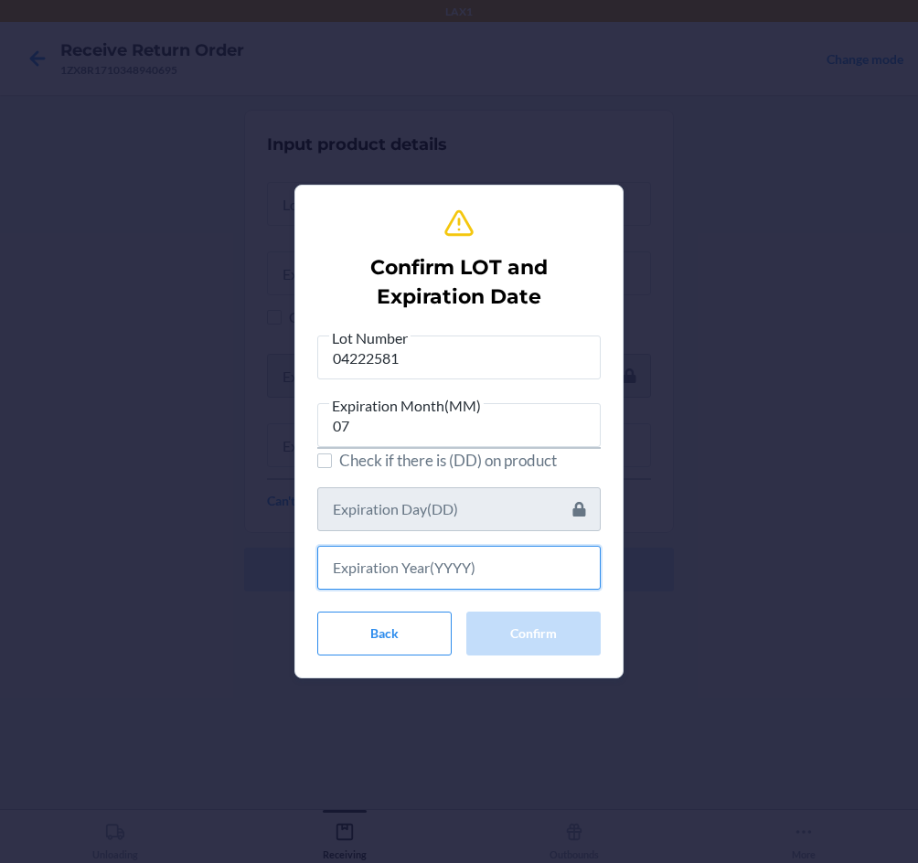
click at [435, 553] on input "text" at bounding box center [458, 568] width 283 height 44
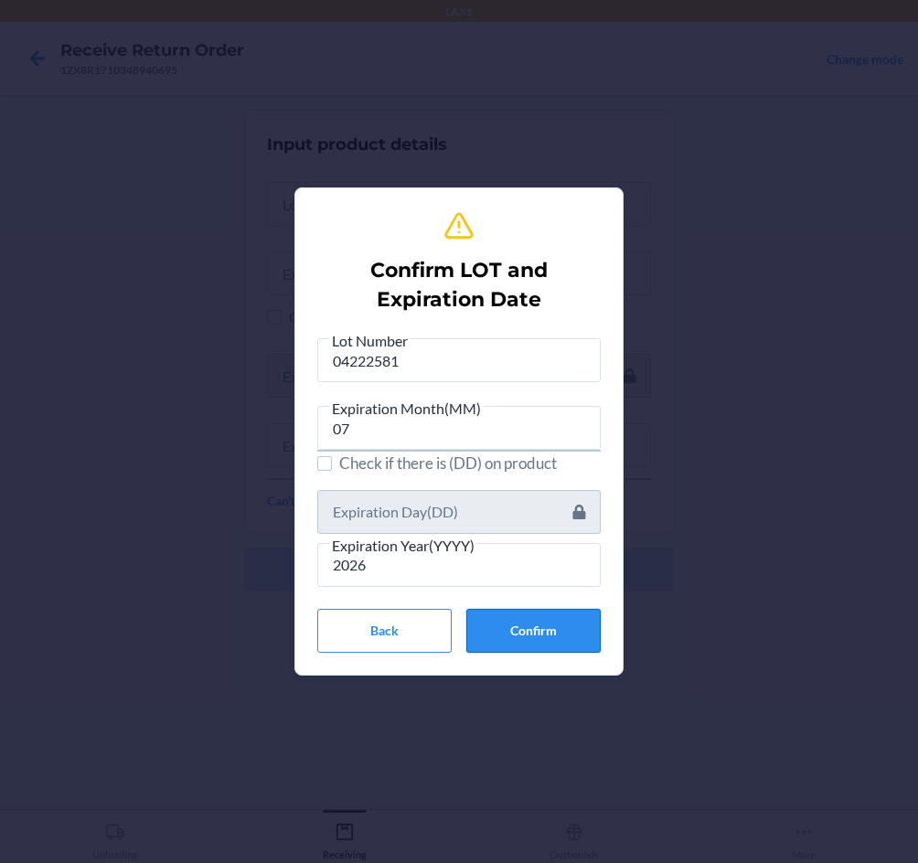
click at [520, 633] on button "Confirm" at bounding box center [533, 631] width 134 height 44
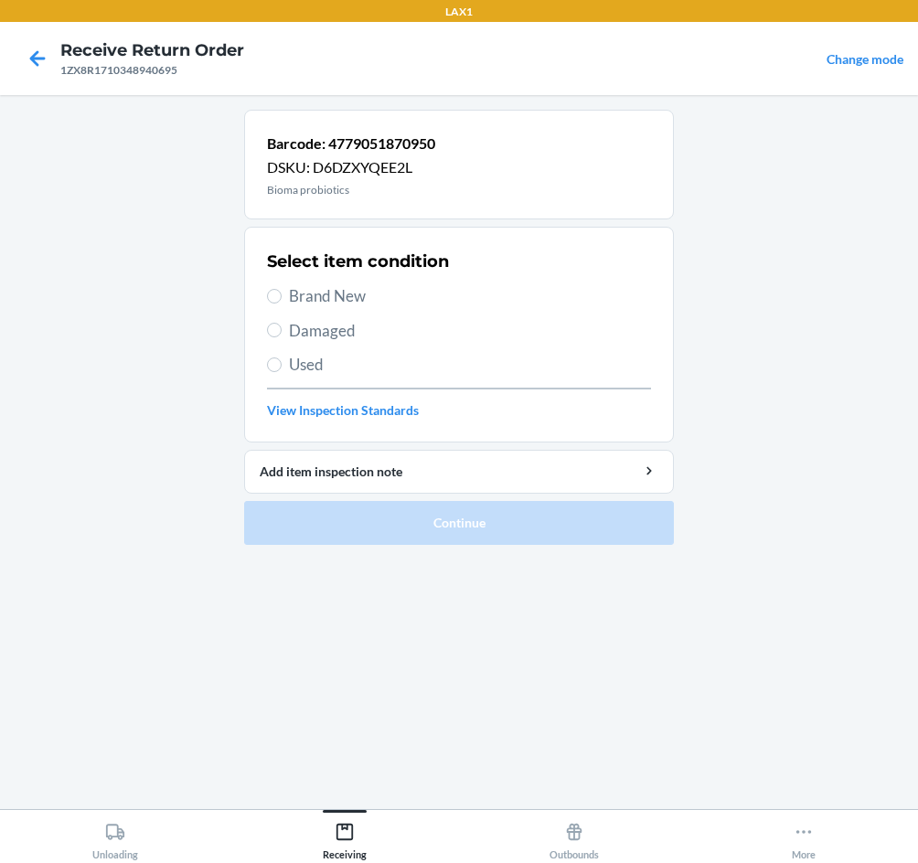
click at [266, 289] on section "Select item condition Brand New Damaged Used View Inspection Standards" at bounding box center [459, 335] width 430 height 216
click at [289, 302] on span "Brand New" at bounding box center [470, 296] width 362 height 24
click at [282, 302] on input "Brand New" at bounding box center [274, 296] width 15 height 15
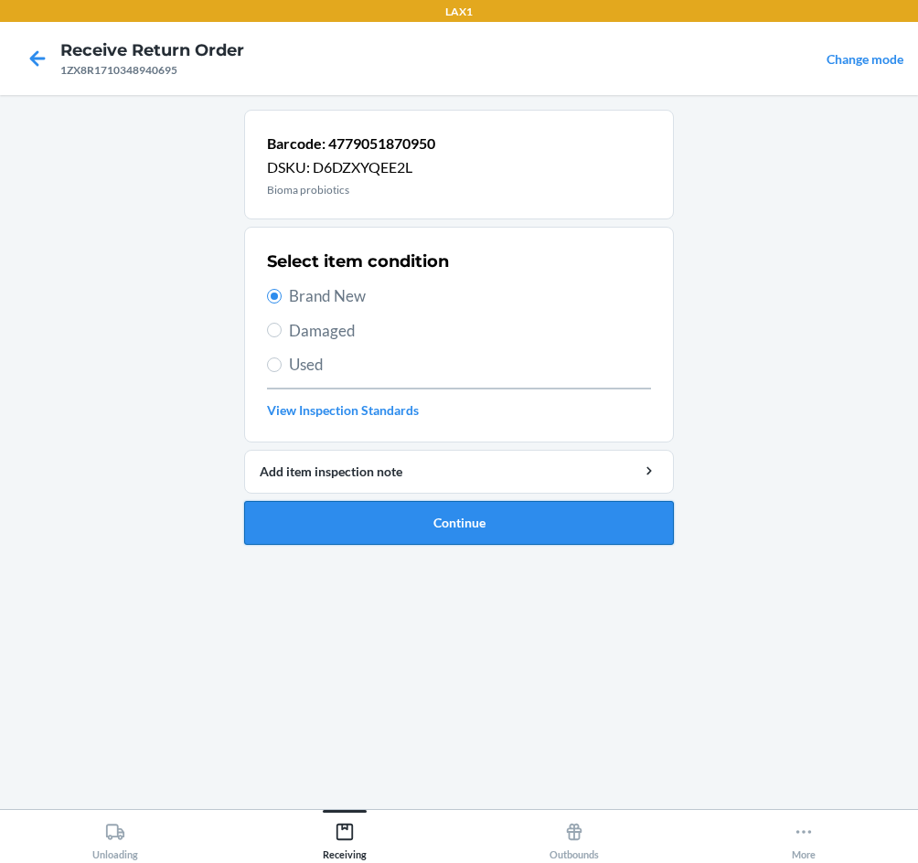
click at [472, 526] on button "Continue" at bounding box center [459, 523] width 430 height 44
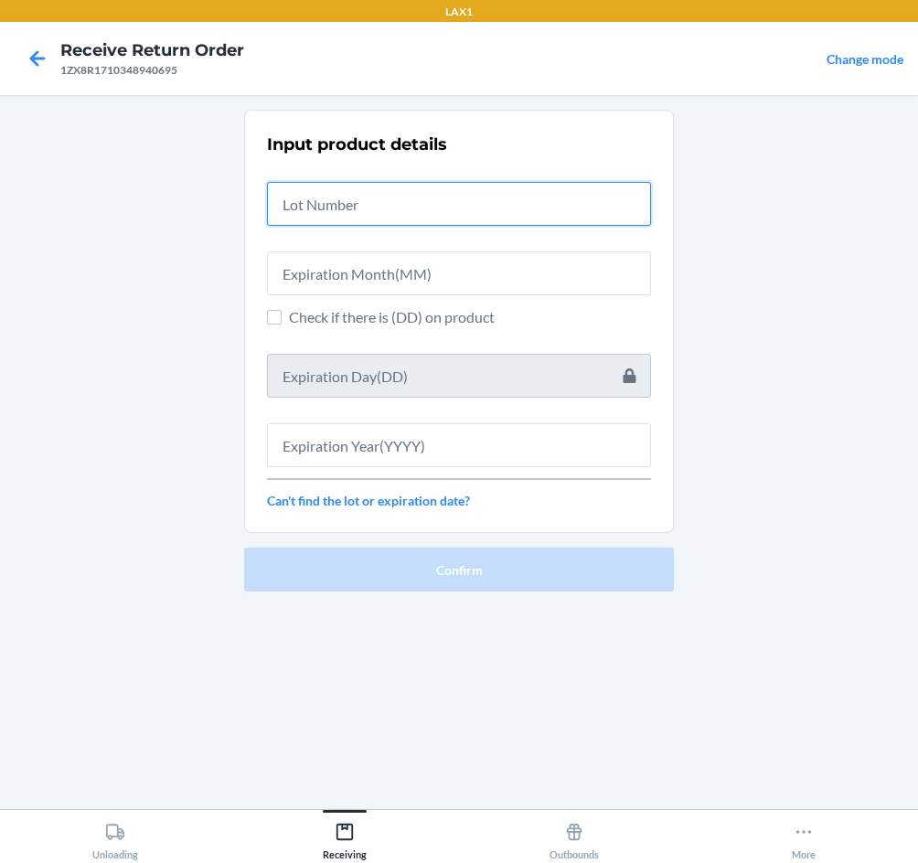
click at [436, 215] on input "text" at bounding box center [459, 204] width 384 height 44
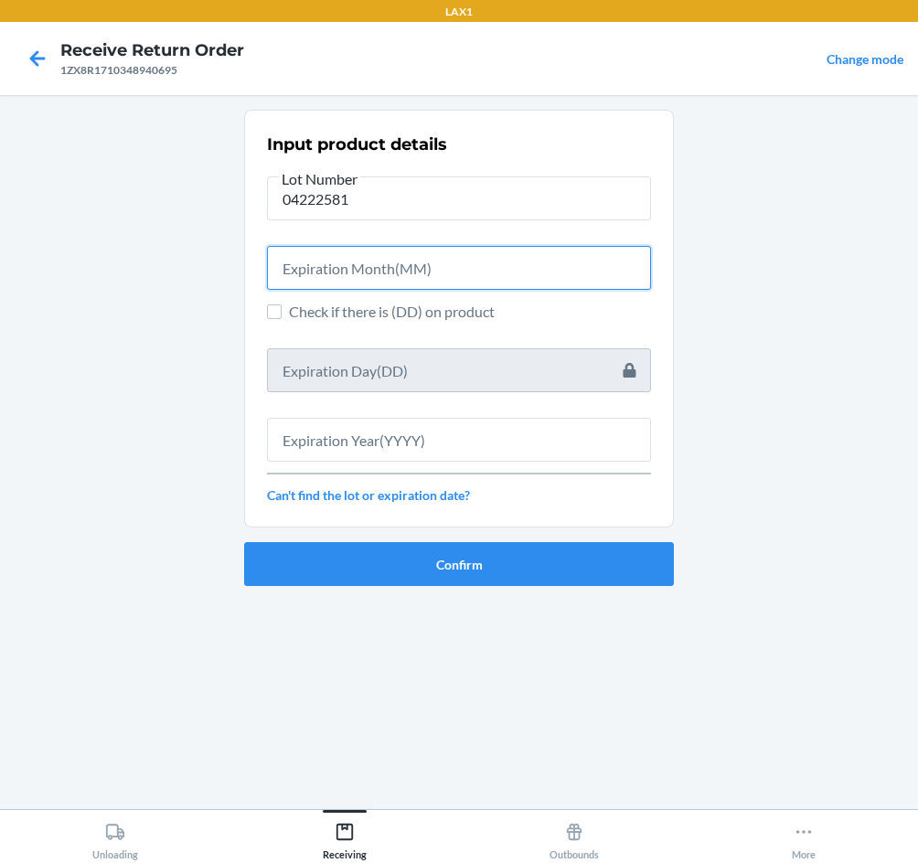
click at [422, 269] on input "text" at bounding box center [459, 268] width 384 height 44
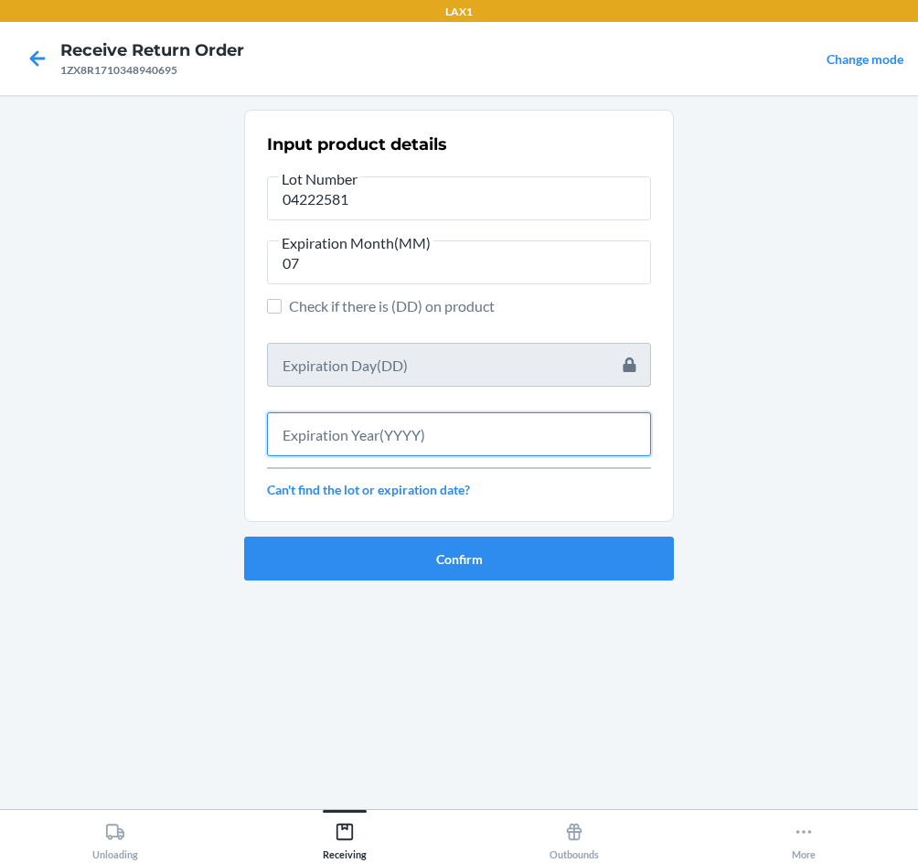
drag, startPoint x: 857, startPoint y: 116, endPoint x: 455, endPoint y: 442, distance: 517.2
click at [454, 442] on input "text" at bounding box center [459, 434] width 384 height 44
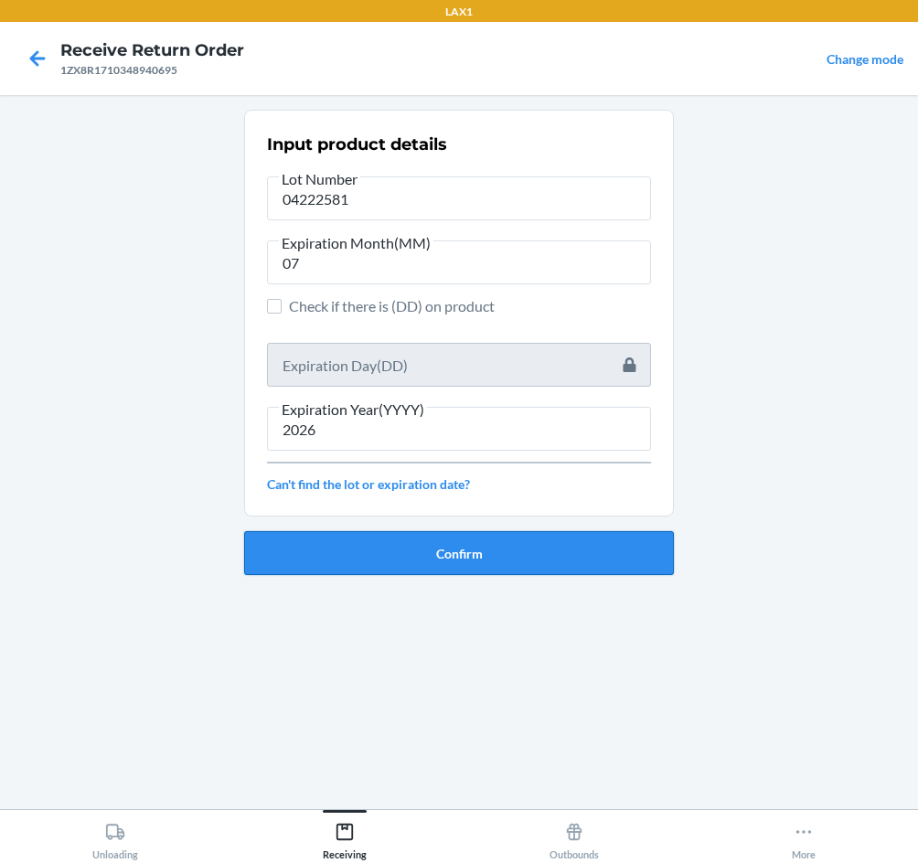
click at [527, 554] on button "Confirm" at bounding box center [459, 553] width 430 height 44
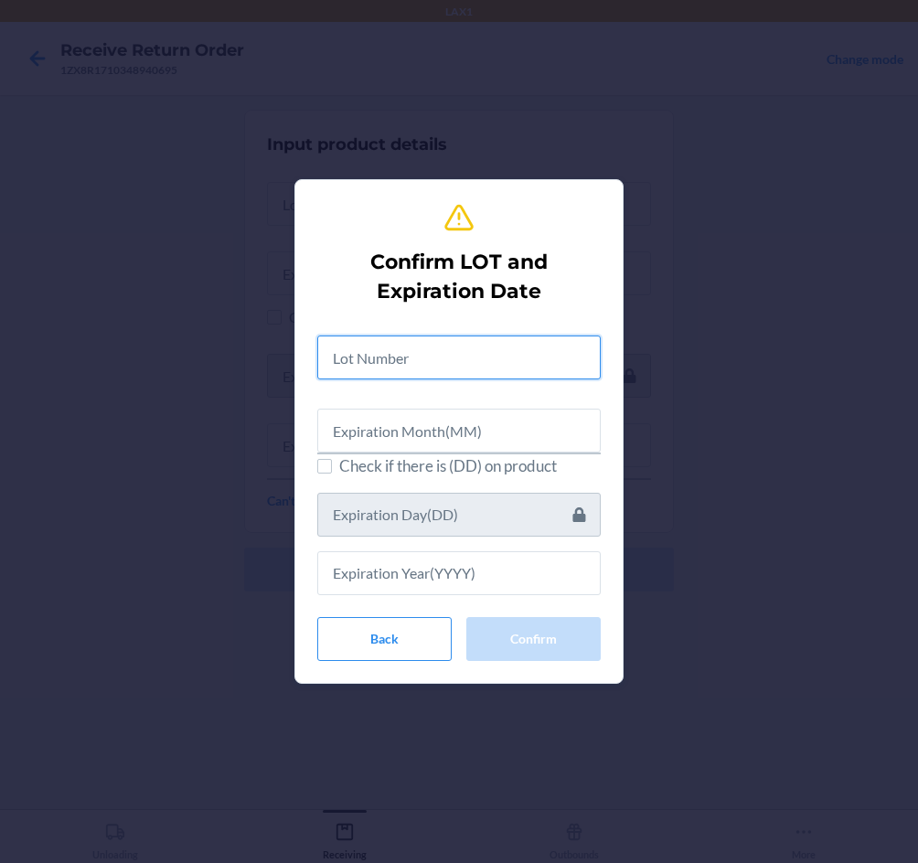
click at [408, 367] on input "text" at bounding box center [458, 357] width 283 height 44
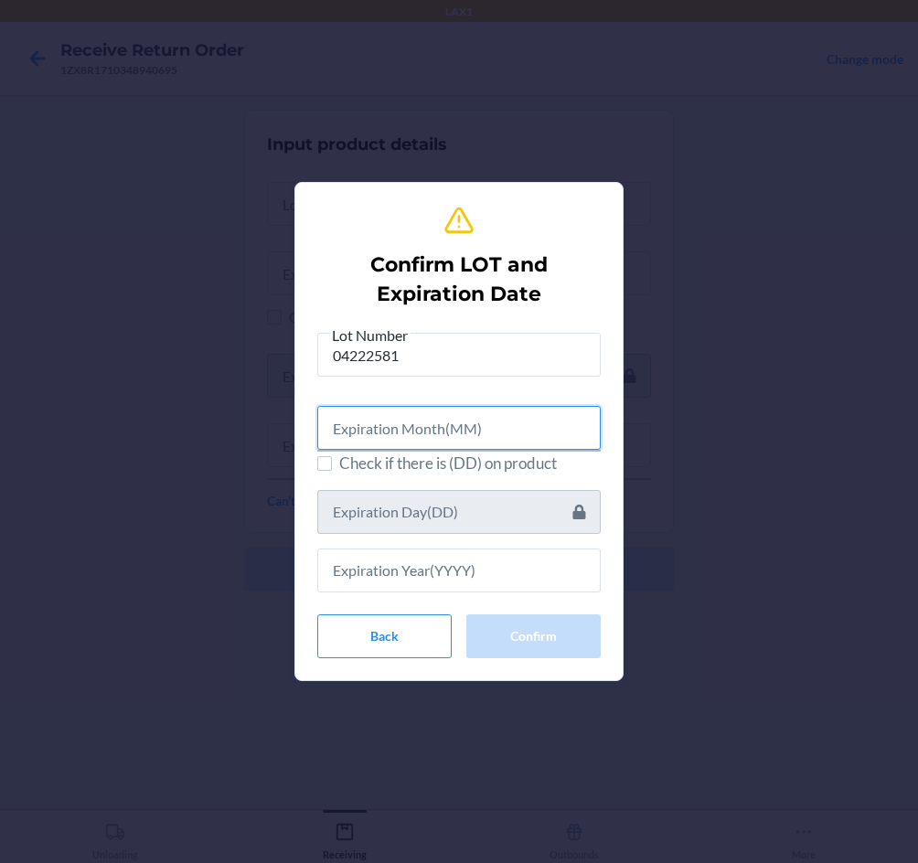
click at [424, 435] on input "text" at bounding box center [458, 428] width 283 height 44
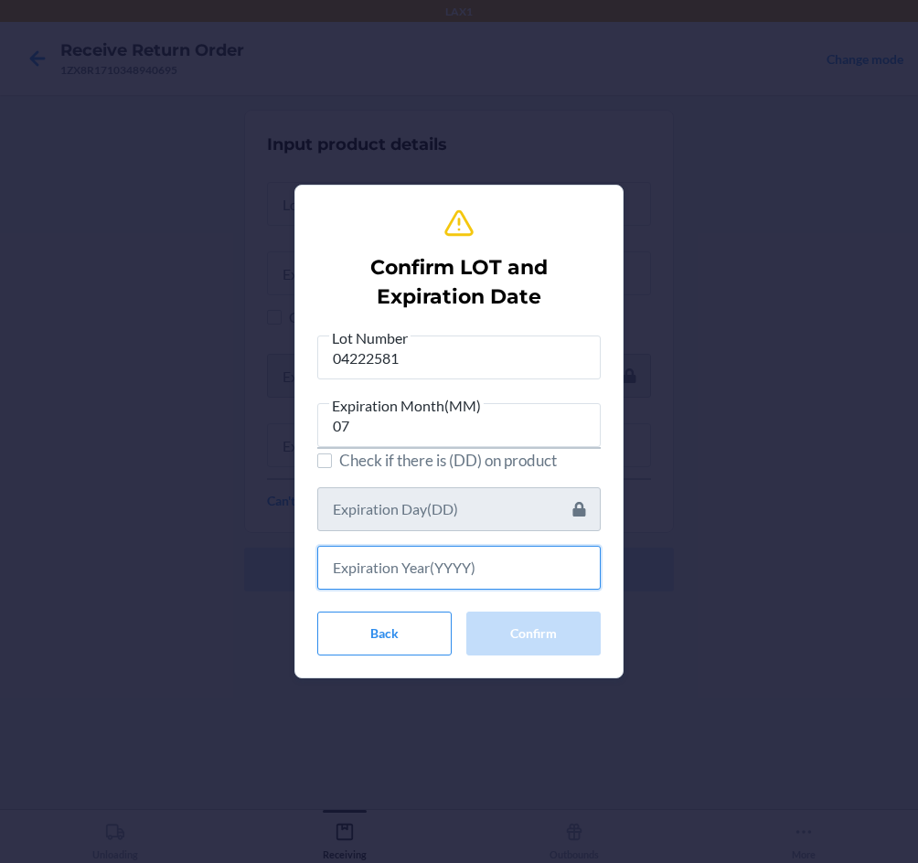
click at [466, 565] on input "text" at bounding box center [458, 568] width 283 height 44
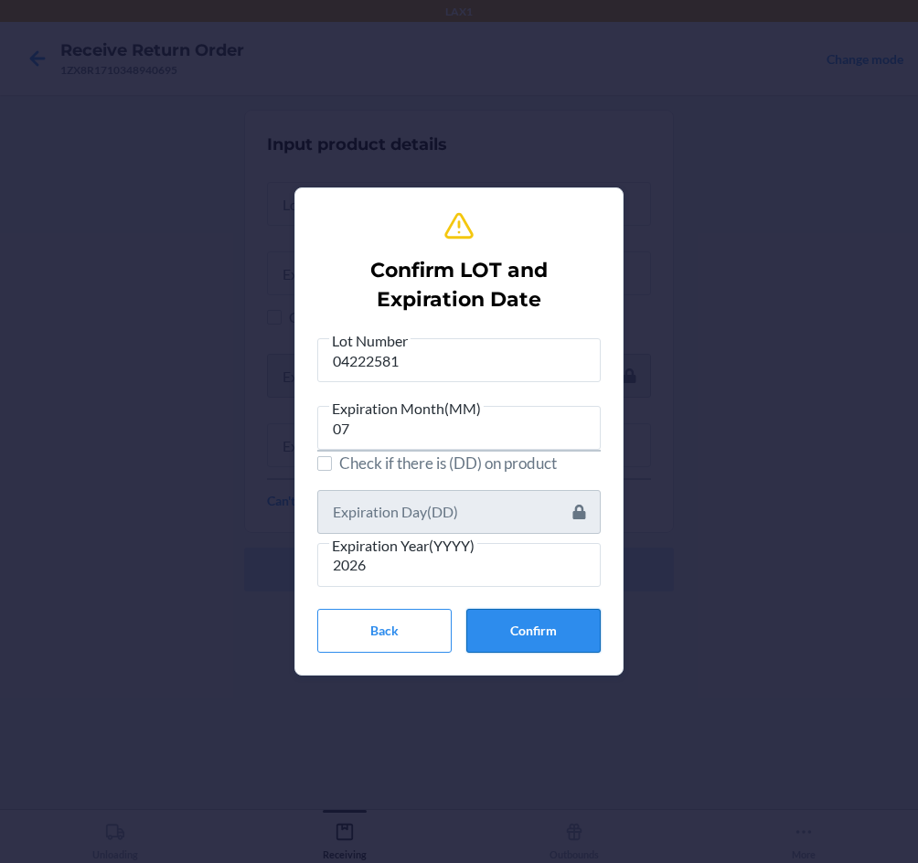
click at [559, 642] on button "Confirm" at bounding box center [533, 631] width 134 height 44
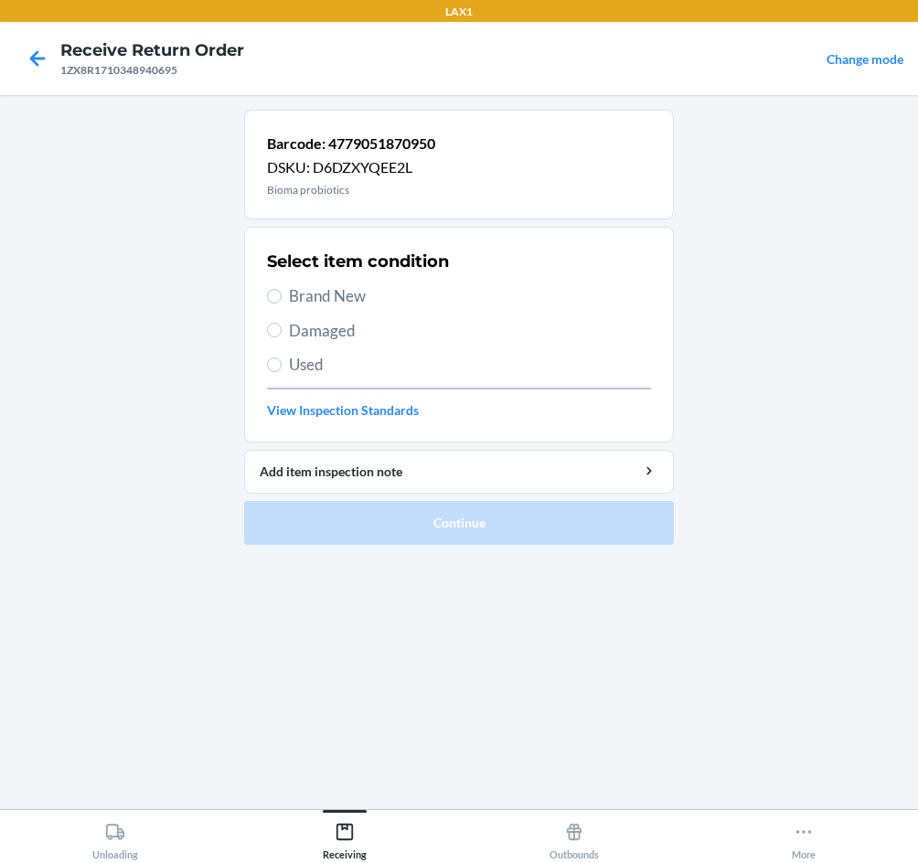
click at [311, 306] on span "Brand New" at bounding box center [470, 296] width 362 height 24
click at [282, 303] on input "Brand New" at bounding box center [274, 296] width 15 height 15
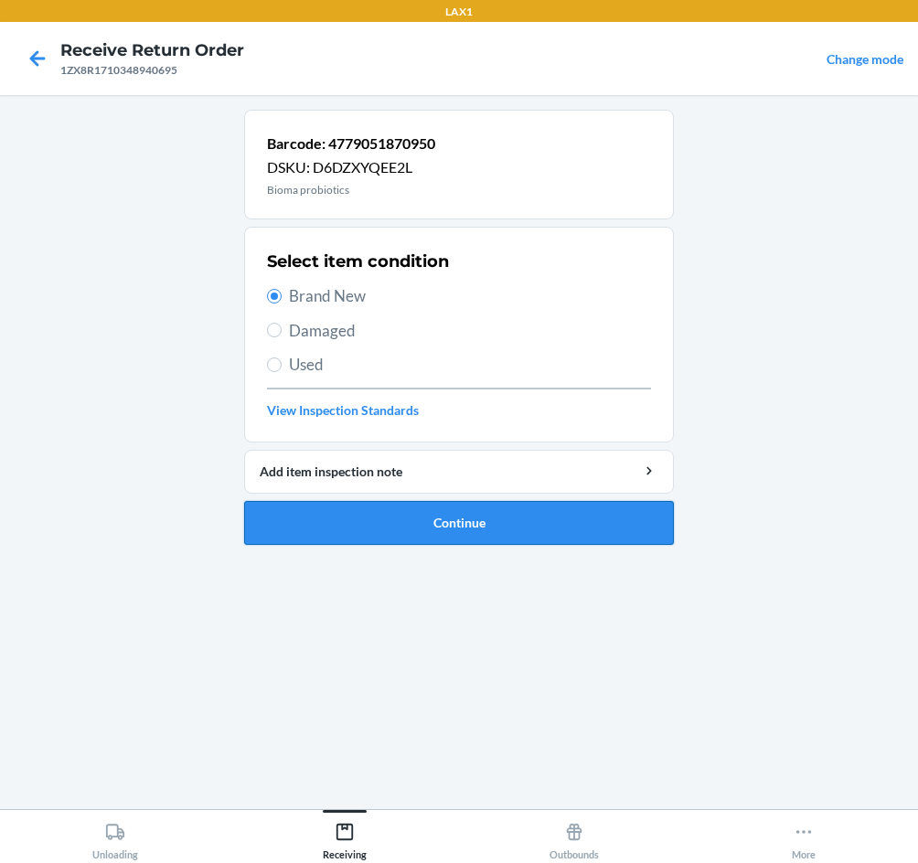
click at [431, 516] on button "Continue" at bounding box center [459, 523] width 430 height 44
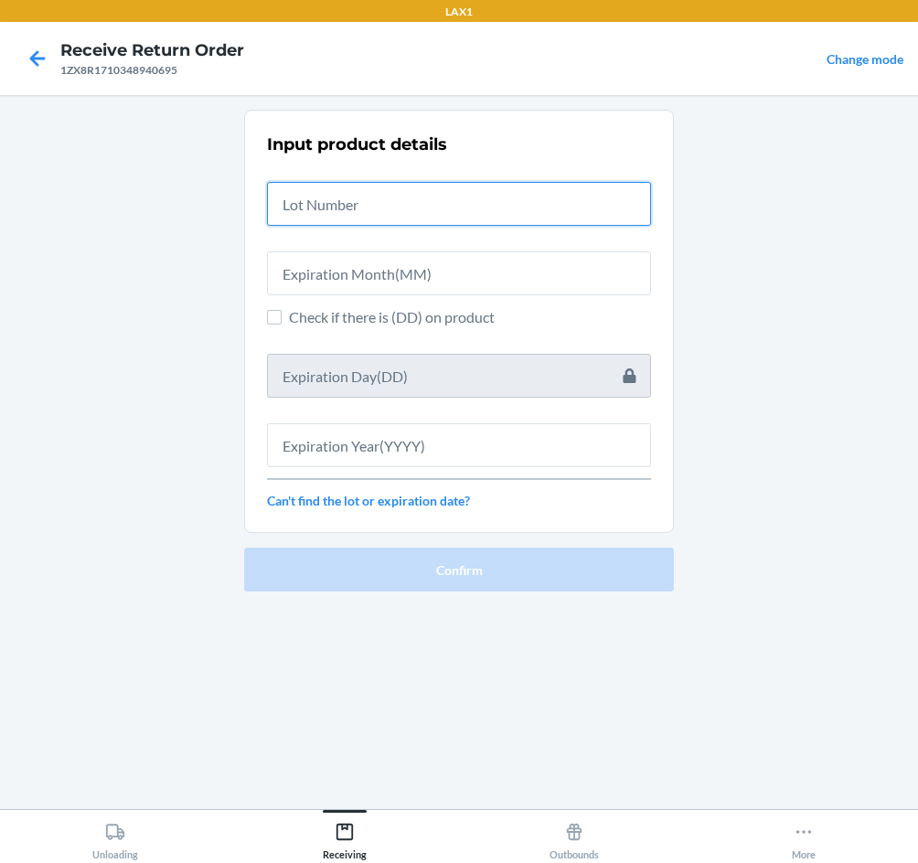
click at [346, 197] on input "text" at bounding box center [459, 204] width 384 height 44
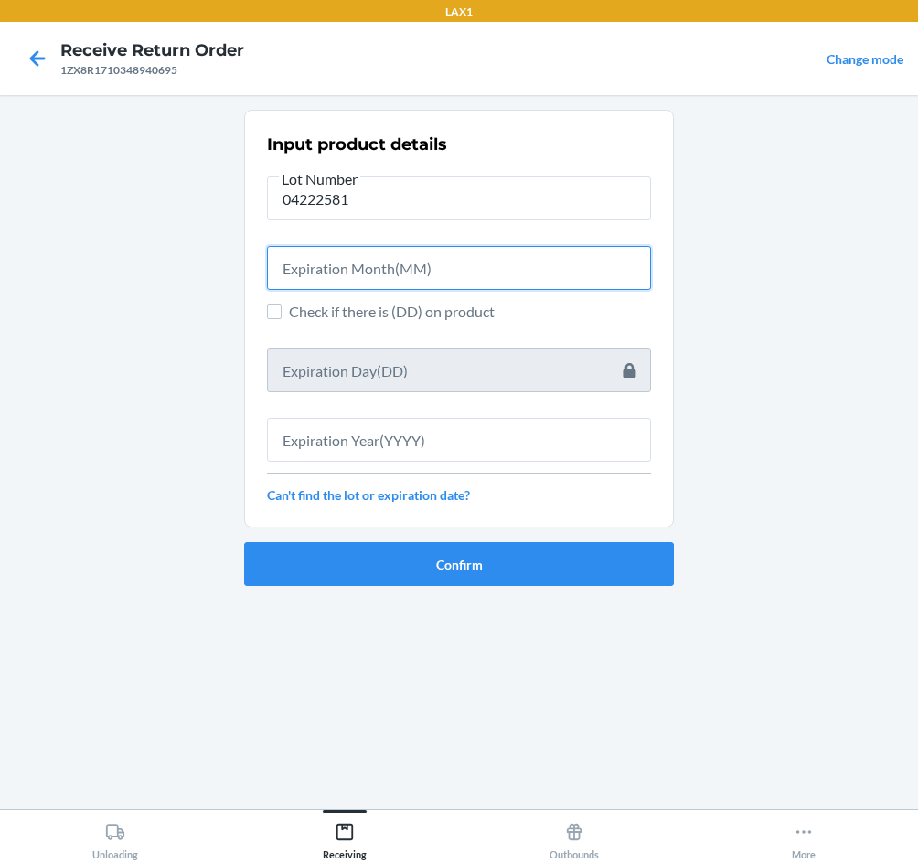
click at [367, 288] on input "text" at bounding box center [459, 268] width 384 height 44
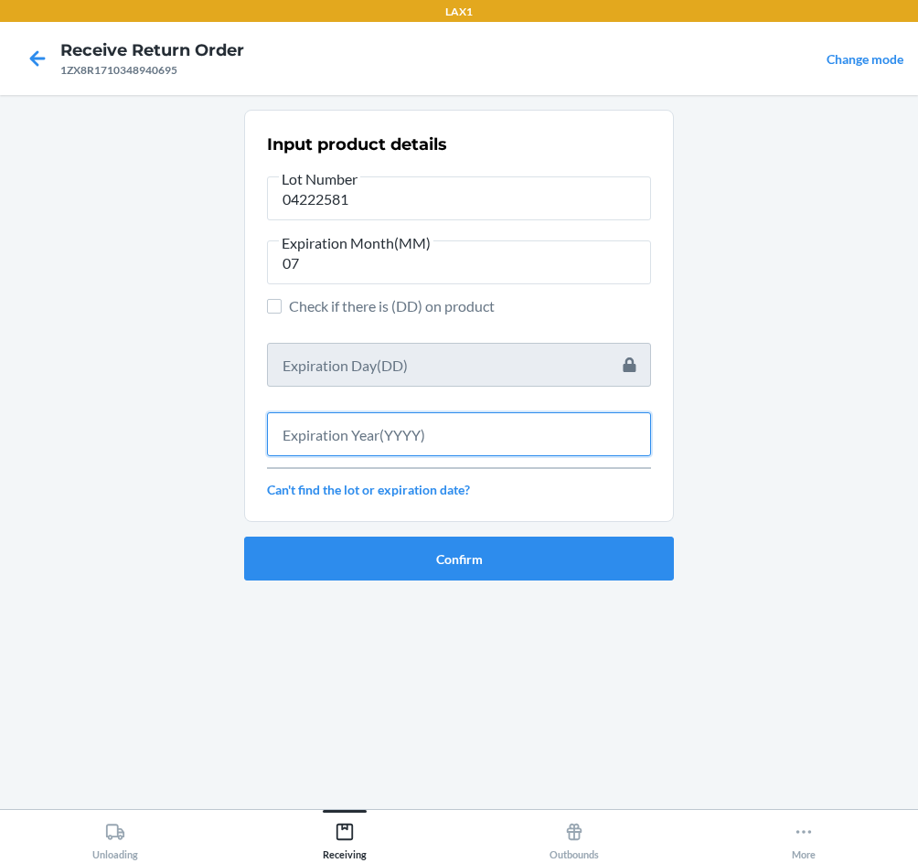
click at [403, 438] on input "text" at bounding box center [459, 434] width 384 height 44
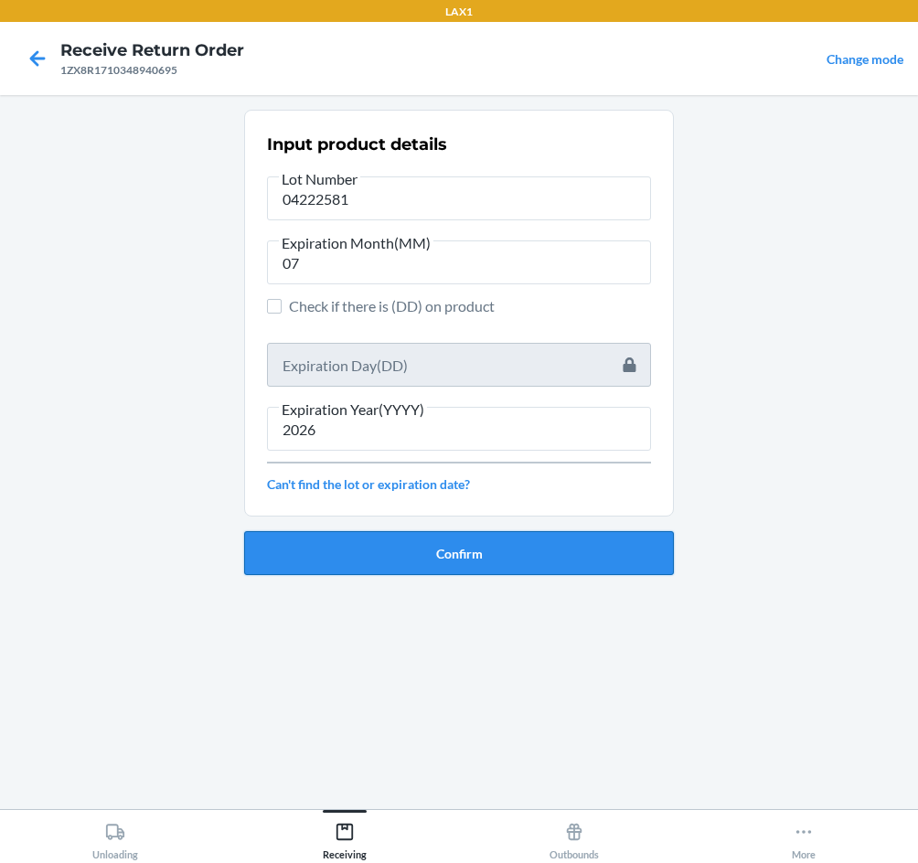
click at [460, 557] on button "Confirm" at bounding box center [459, 553] width 430 height 44
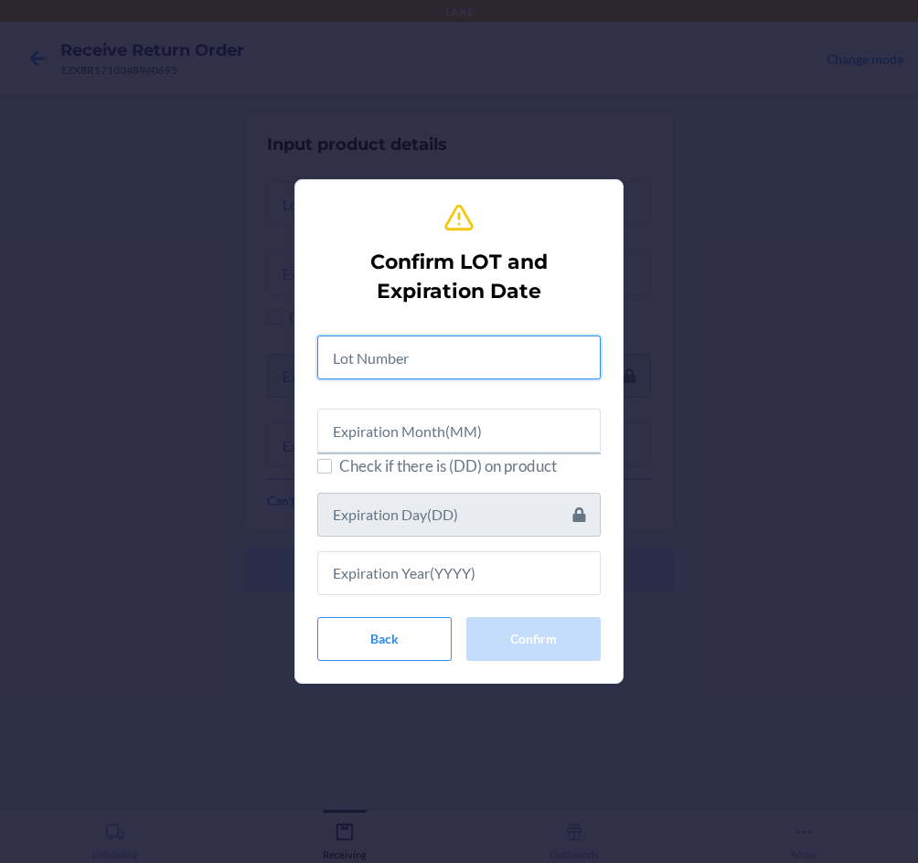
click at [445, 355] on input "text" at bounding box center [458, 357] width 283 height 44
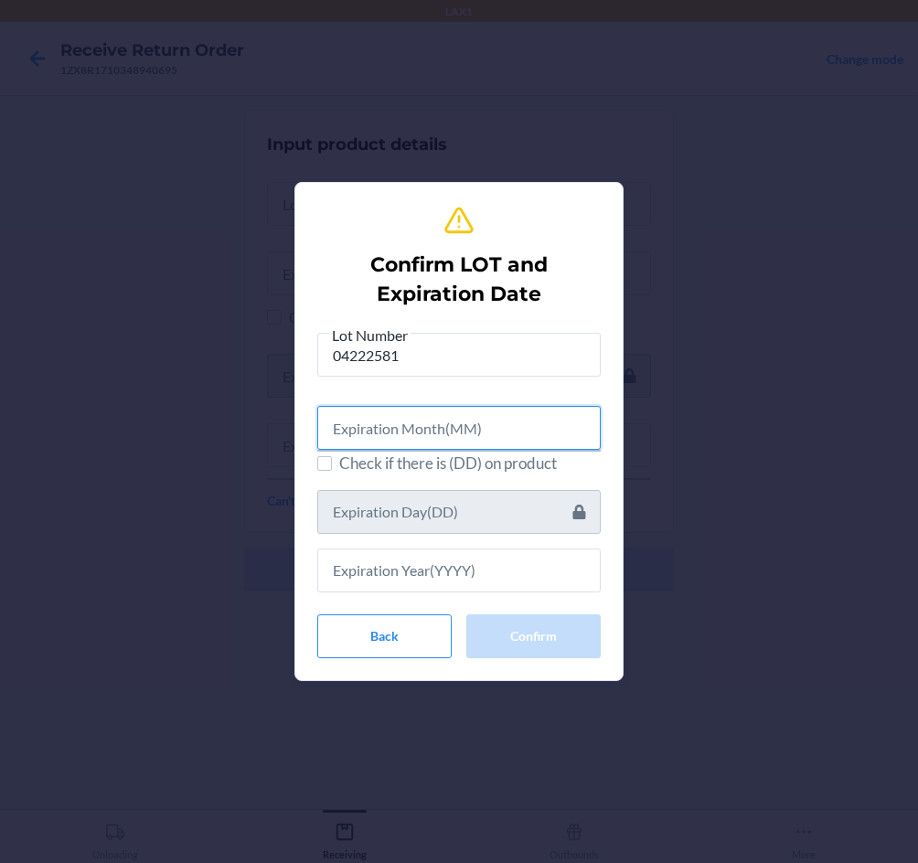
click at [451, 431] on input "text" at bounding box center [458, 428] width 283 height 44
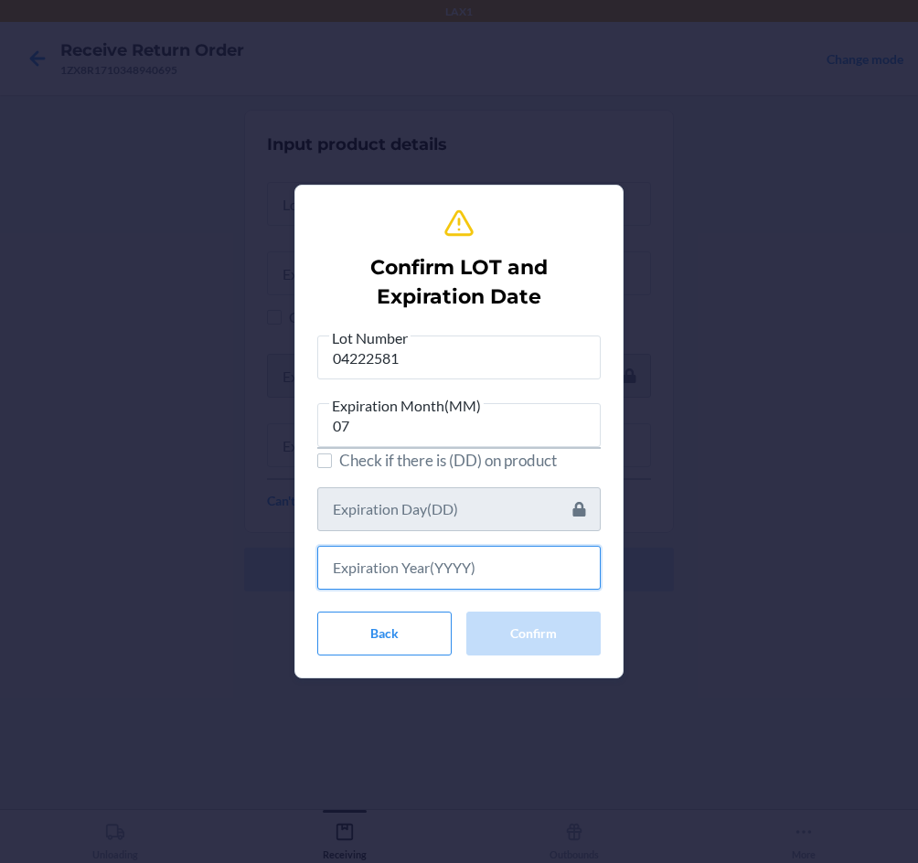
click at [469, 577] on input "text" at bounding box center [458, 568] width 283 height 44
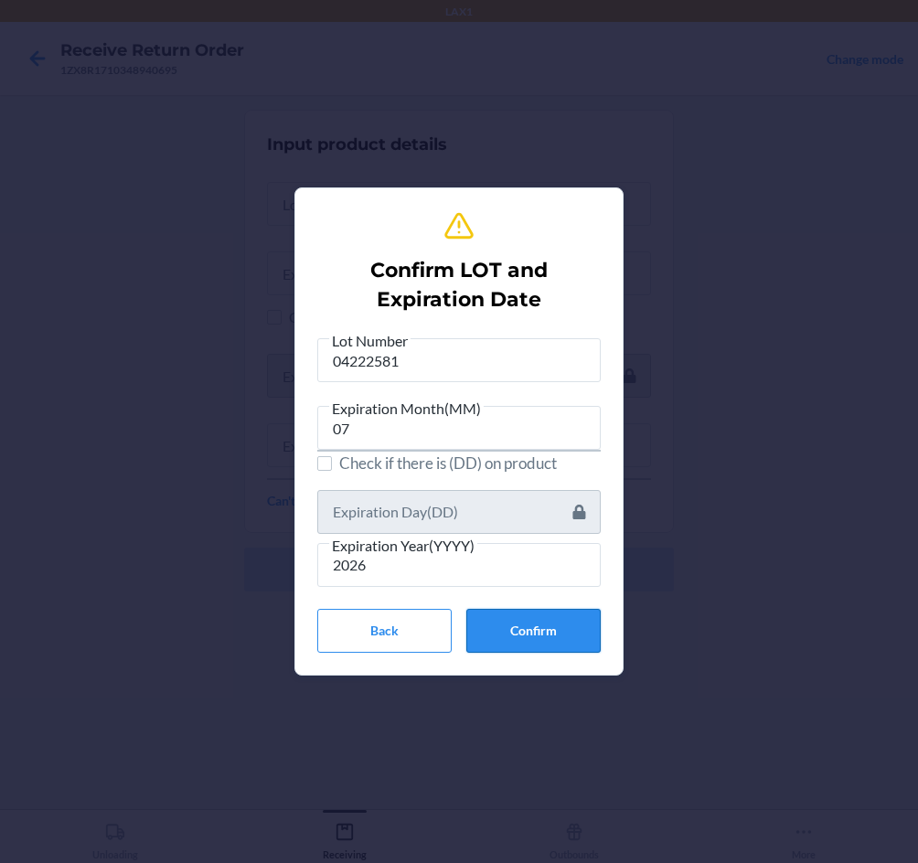
click at [537, 639] on button "Confirm" at bounding box center [533, 631] width 134 height 44
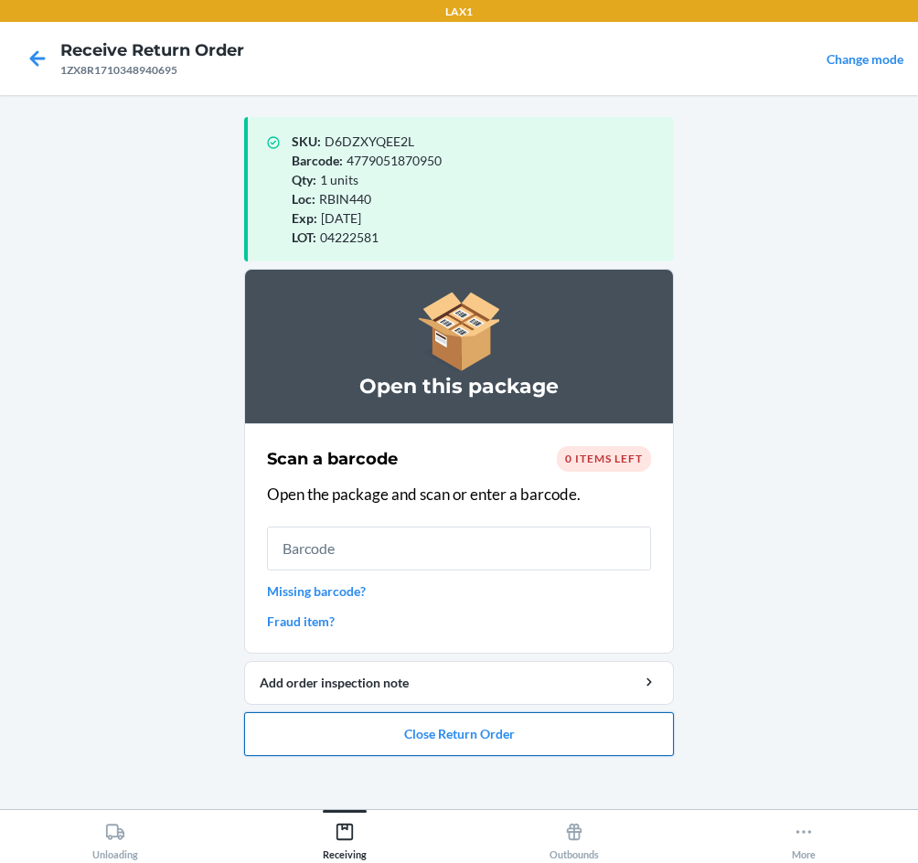
click at [569, 729] on button "Close Return Order" at bounding box center [459, 734] width 430 height 44
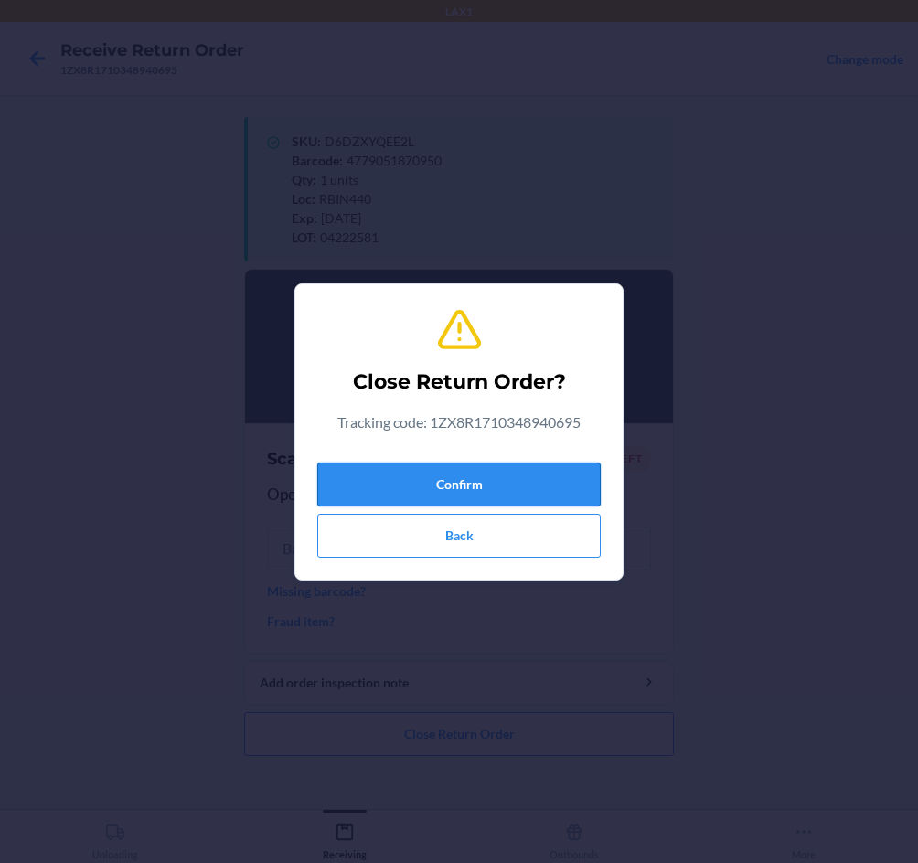
click at [465, 472] on button "Confirm" at bounding box center [458, 485] width 283 height 44
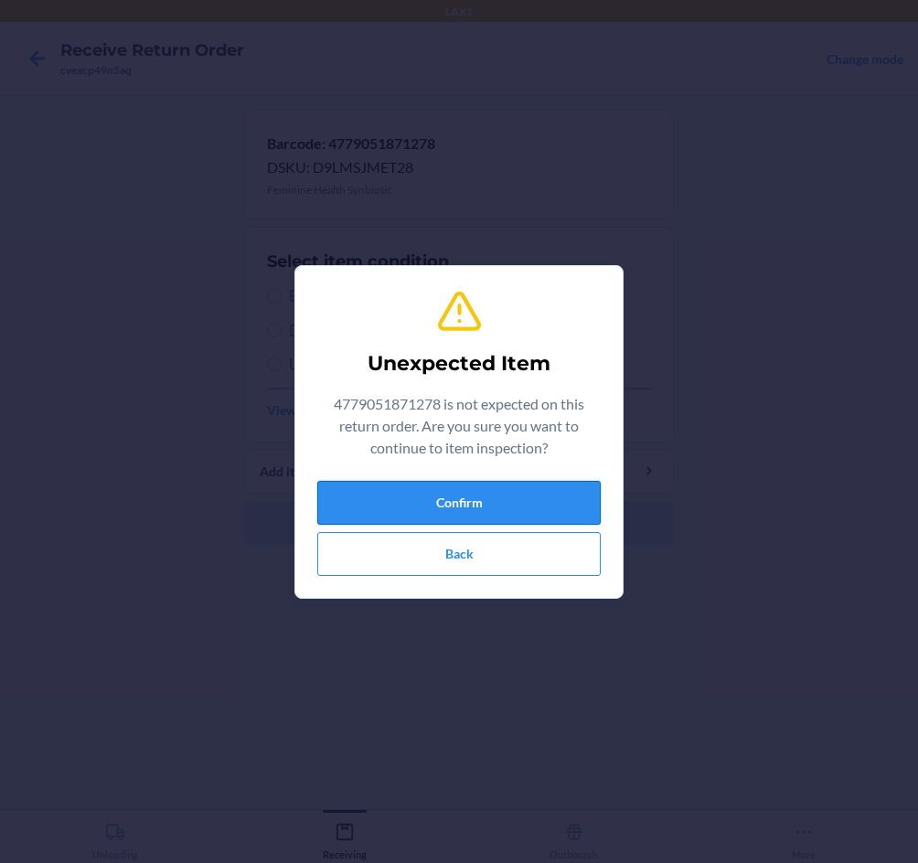
click at [558, 505] on button "Confirm" at bounding box center [458, 503] width 283 height 44
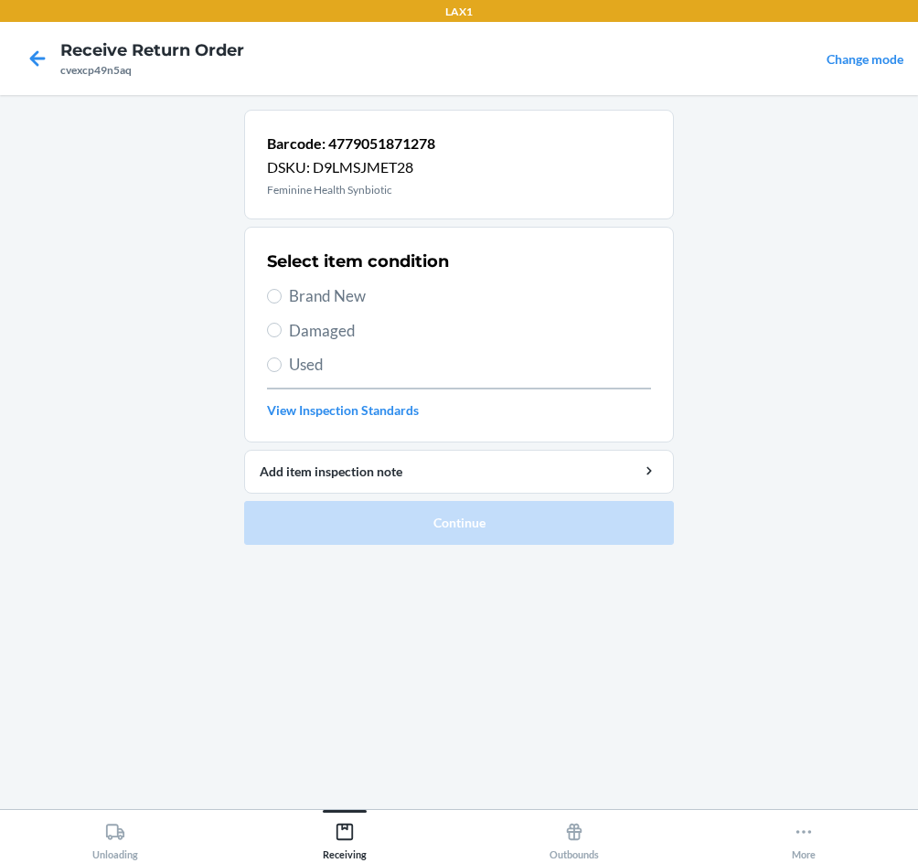
drag, startPoint x: 300, startPoint y: 289, endPoint x: 307, endPoint y: 303, distance: 15.5
click at [303, 296] on span "Brand New" at bounding box center [470, 296] width 362 height 24
click at [300, 286] on span "Brand New" at bounding box center [470, 296] width 362 height 24
click at [282, 289] on input "Brand New" at bounding box center [274, 296] width 15 height 15
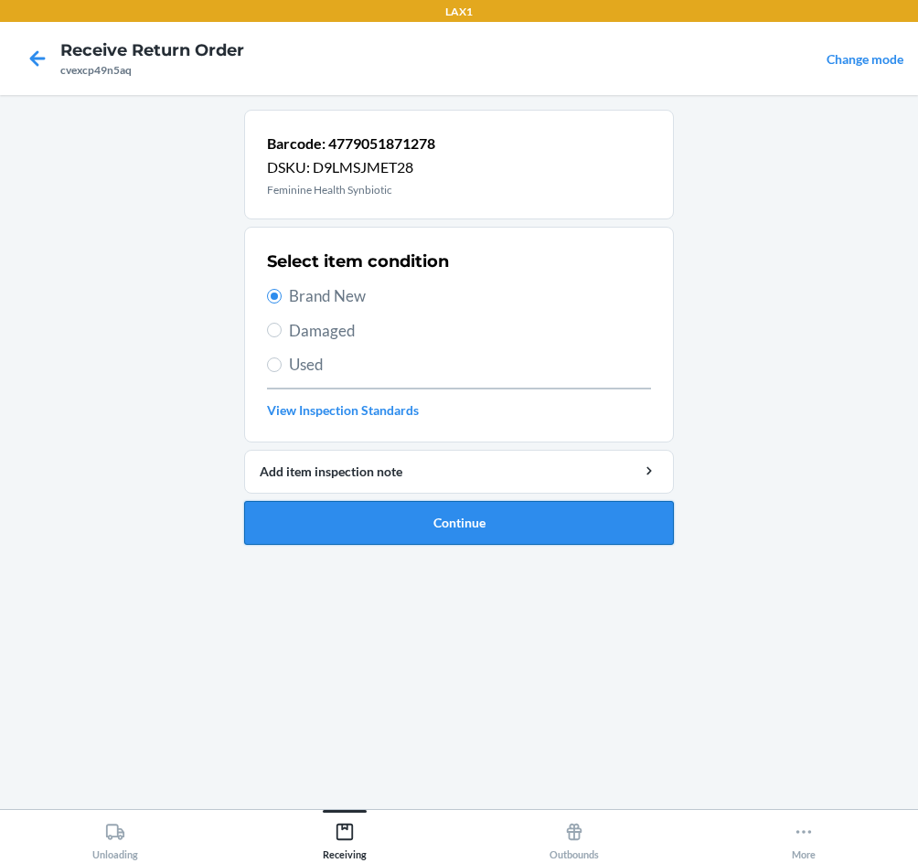
click at [453, 526] on button "Continue" at bounding box center [459, 523] width 430 height 44
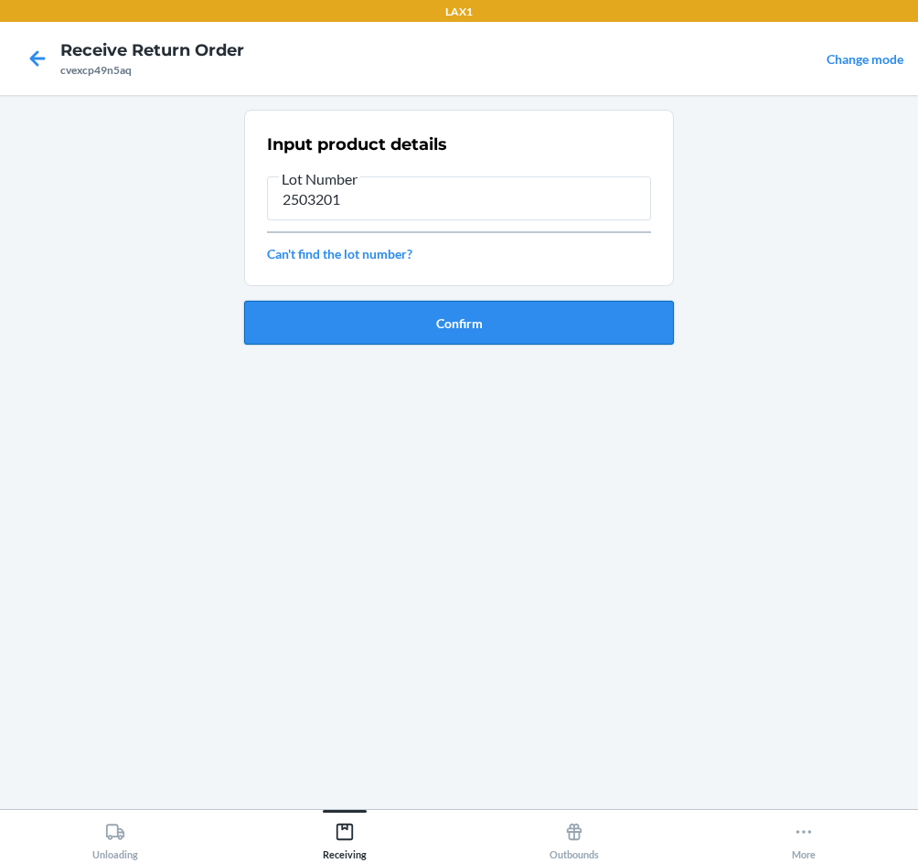
click at [440, 335] on button "Confirm" at bounding box center [459, 323] width 430 height 44
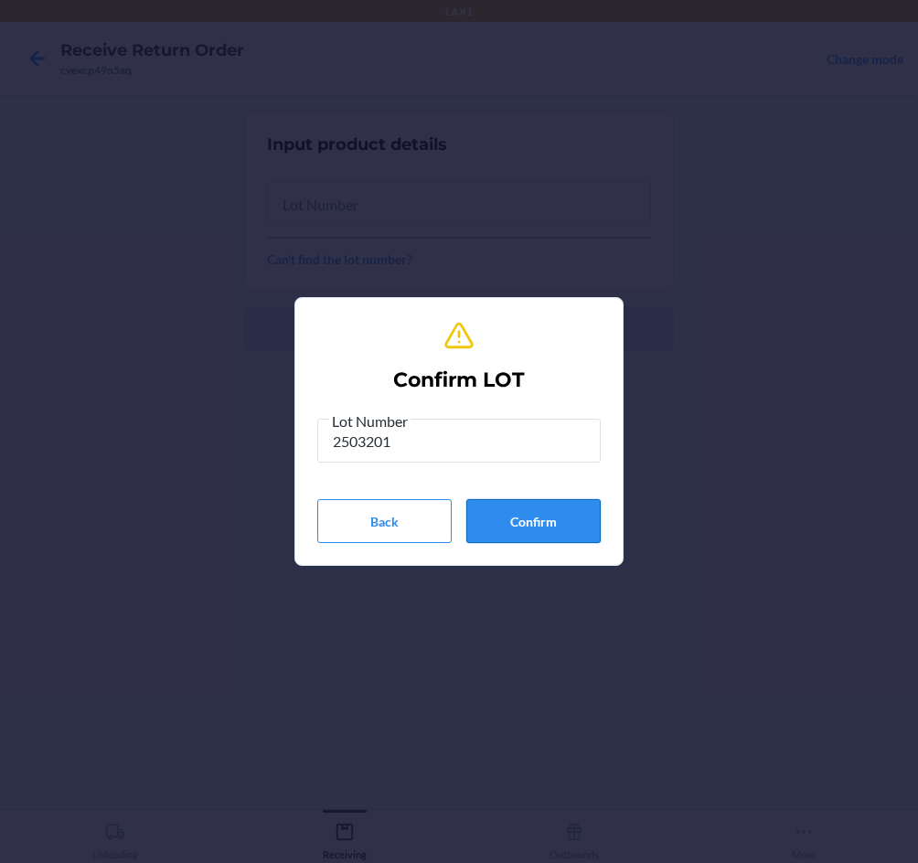
click at [551, 517] on button "Confirm" at bounding box center [533, 521] width 134 height 44
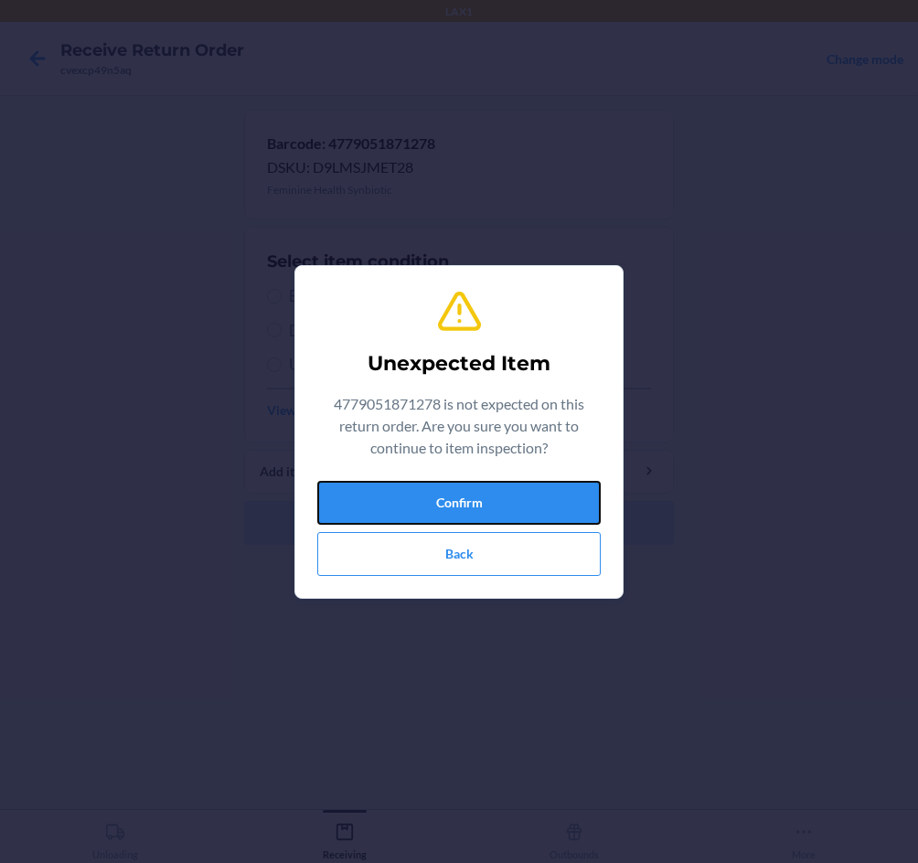
click at [551, 517] on button "Confirm" at bounding box center [458, 503] width 283 height 44
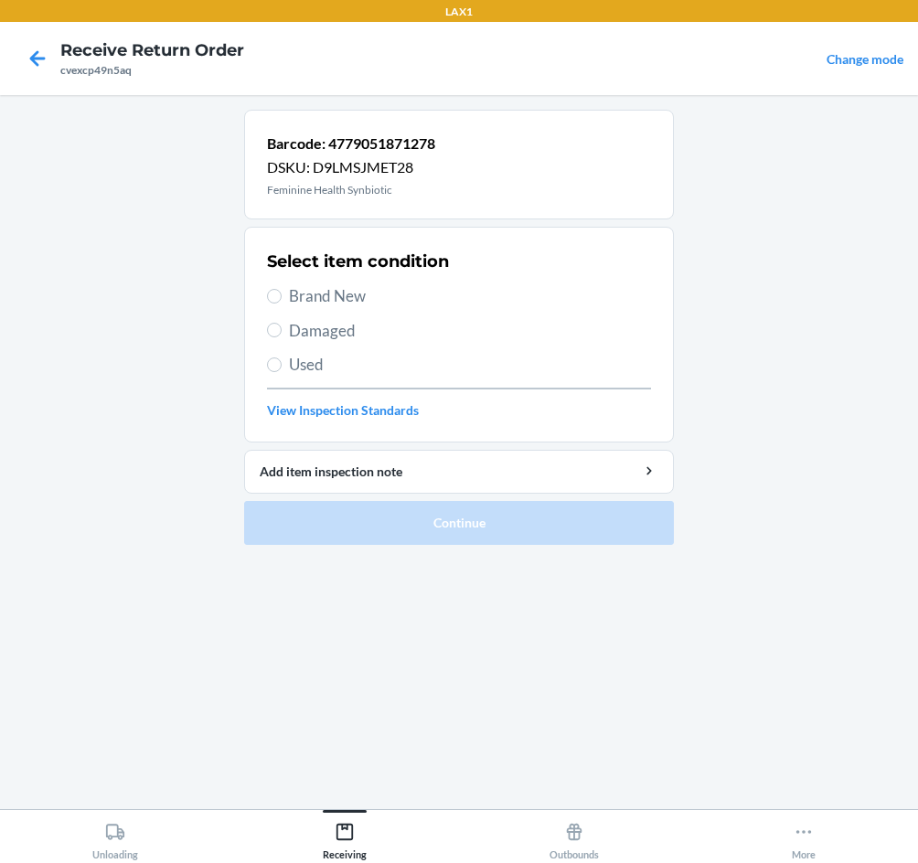
click at [329, 299] on span "Brand New" at bounding box center [470, 296] width 362 height 24
click at [282, 299] on input "Brand New" at bounding box center [274, 296] width 15 height 15
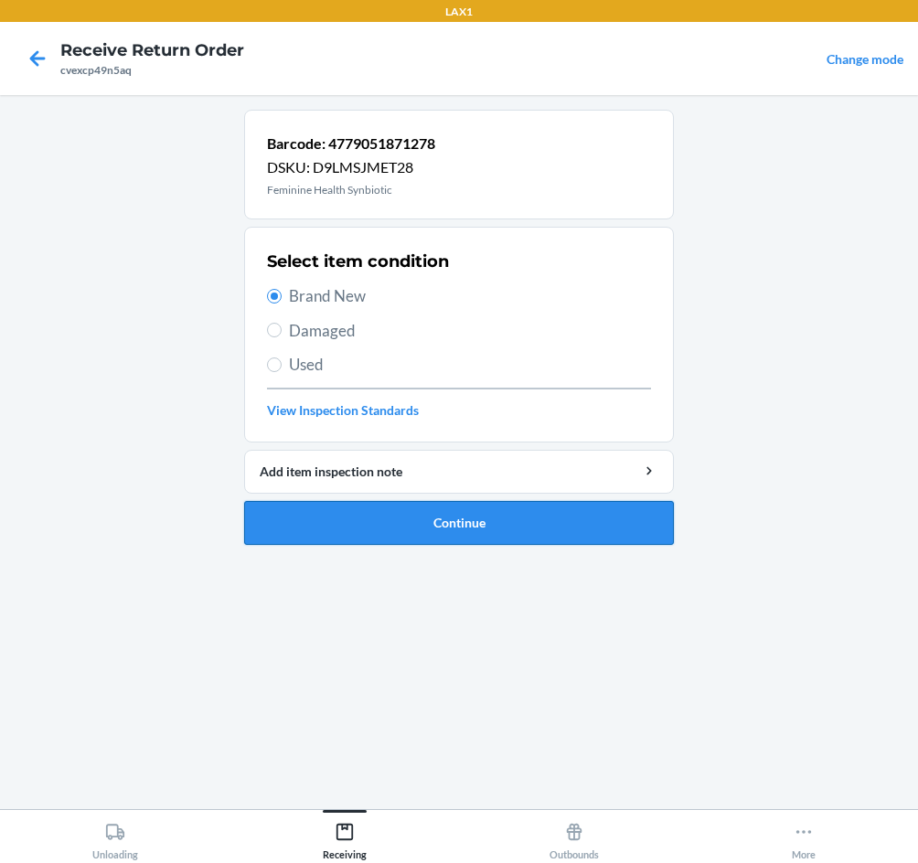
click at [451, 540] on button "Continue" at bounding box center [459, 523] width 430 height 44
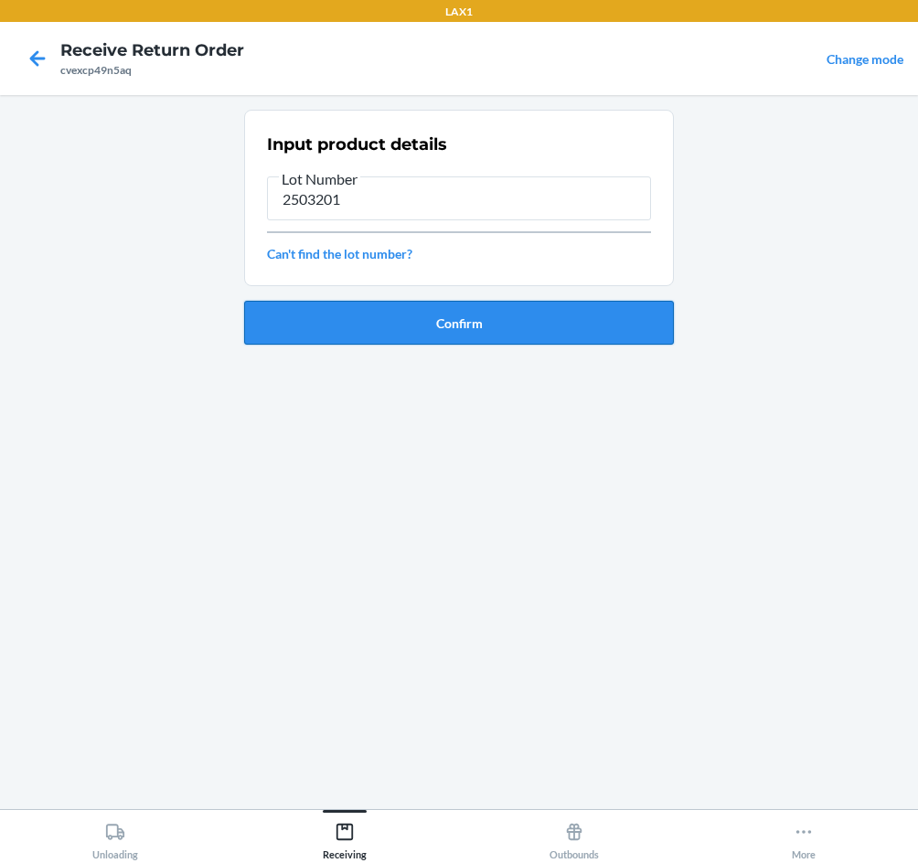
click at [566, 335] on button "Confirm" at bounding box center [459, 323] width 430 height 44
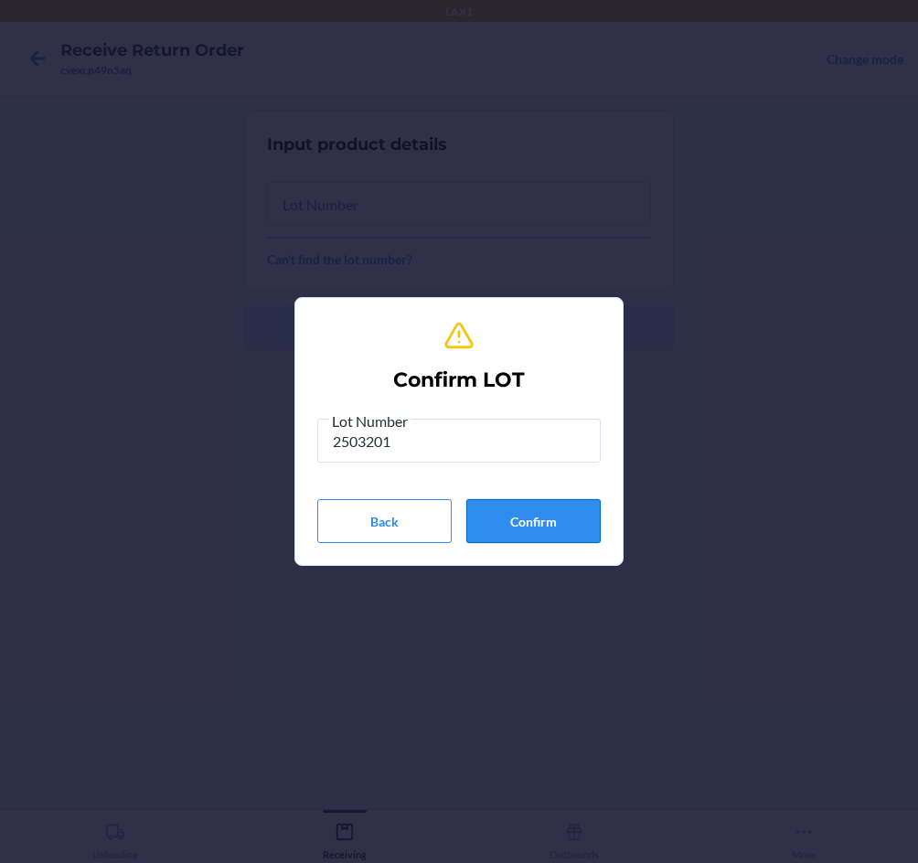
click at [526, 541] on button "Confirm" at bounding box center [533, 521] width 134 height 44
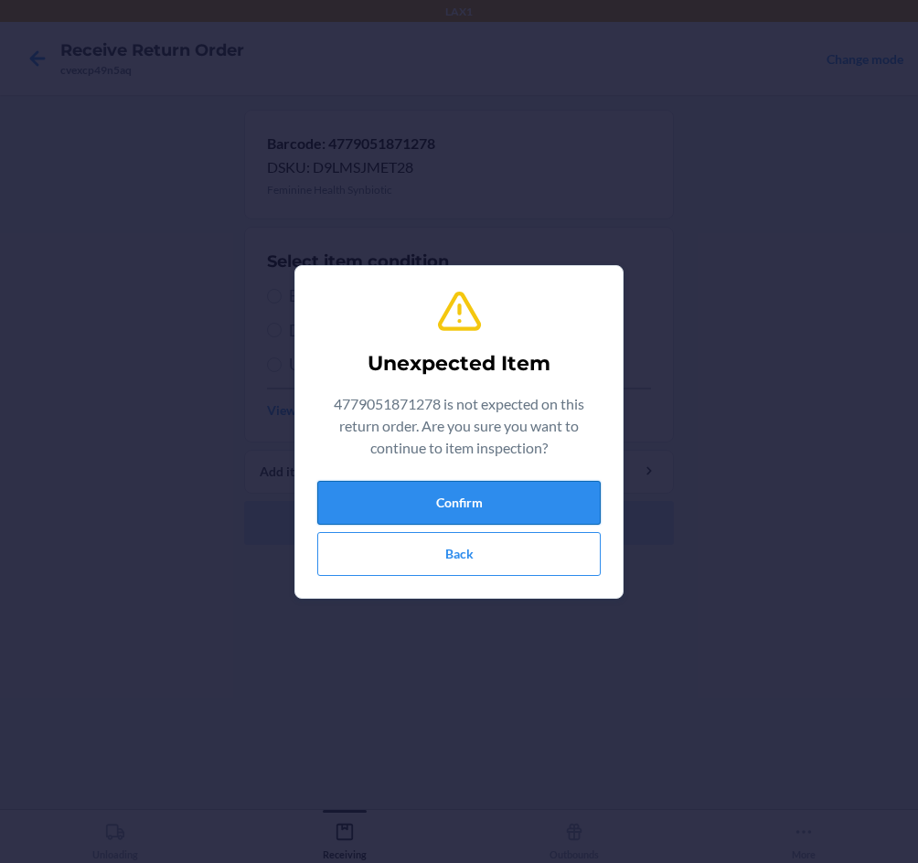
click at [548, 491] on button "Confirm" at bounding box center [458, 503] width 283 height 44
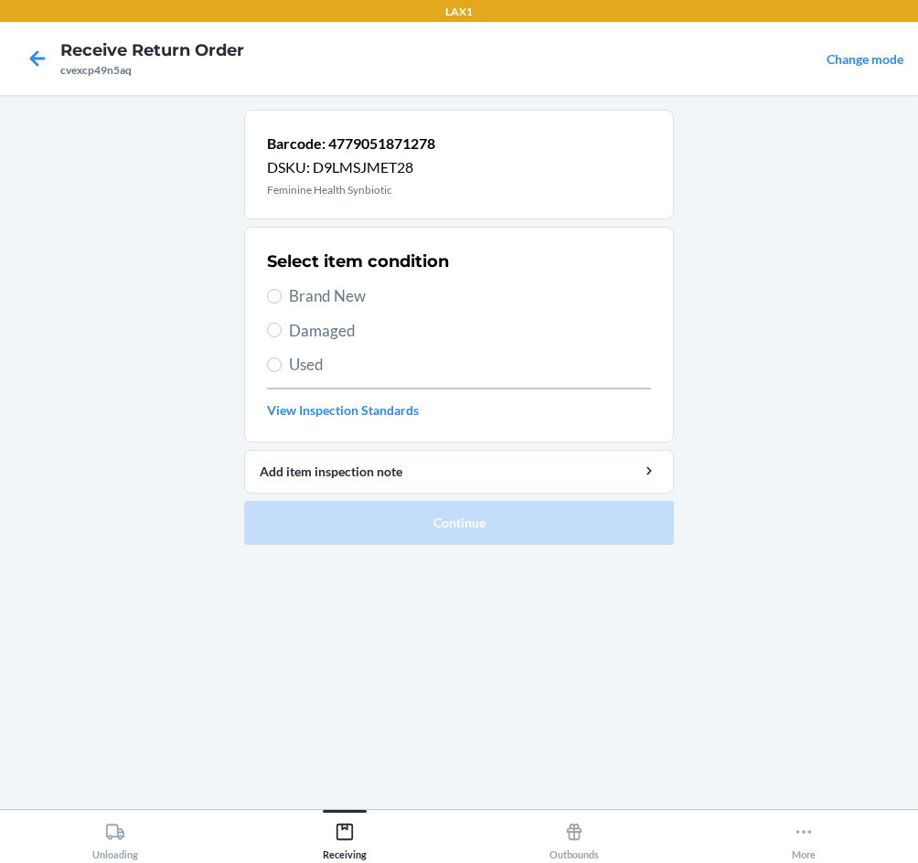
click at [344, 292] on span "Brand New" at bounding box center [470, 296] width 362 height 24
click at [282, 292] on input "Brand New" at bounding box center [274, 296] width 15 height 15
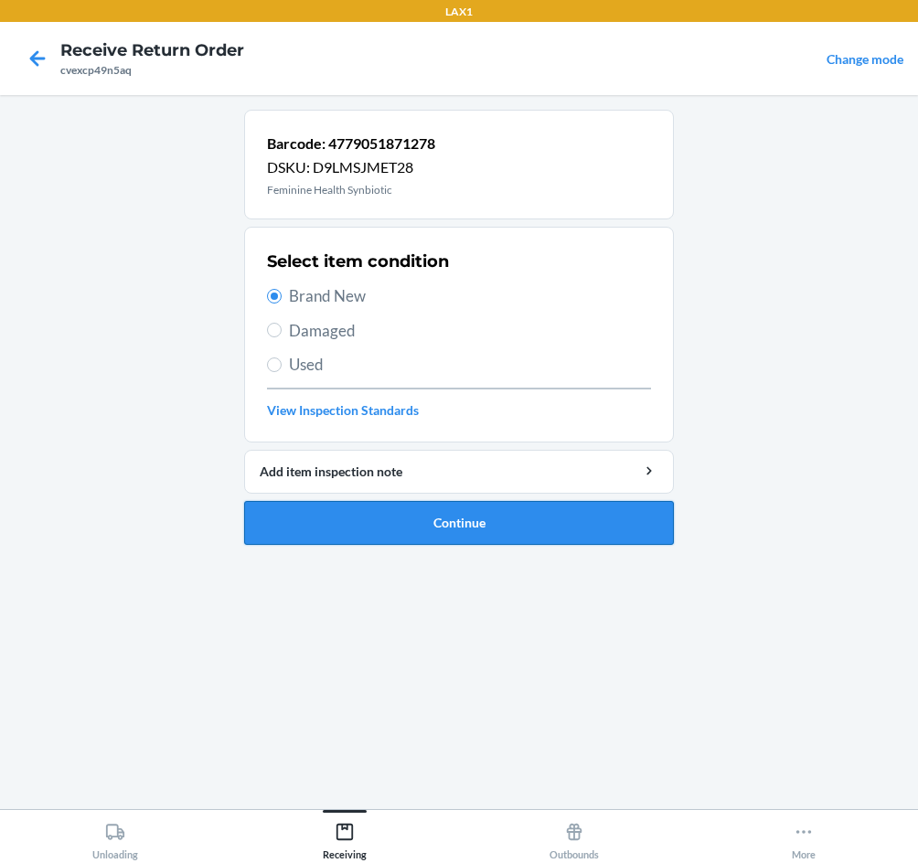
click at [487, 517] on button "Continue" at bounding box center [459, 523] width 430 height 44
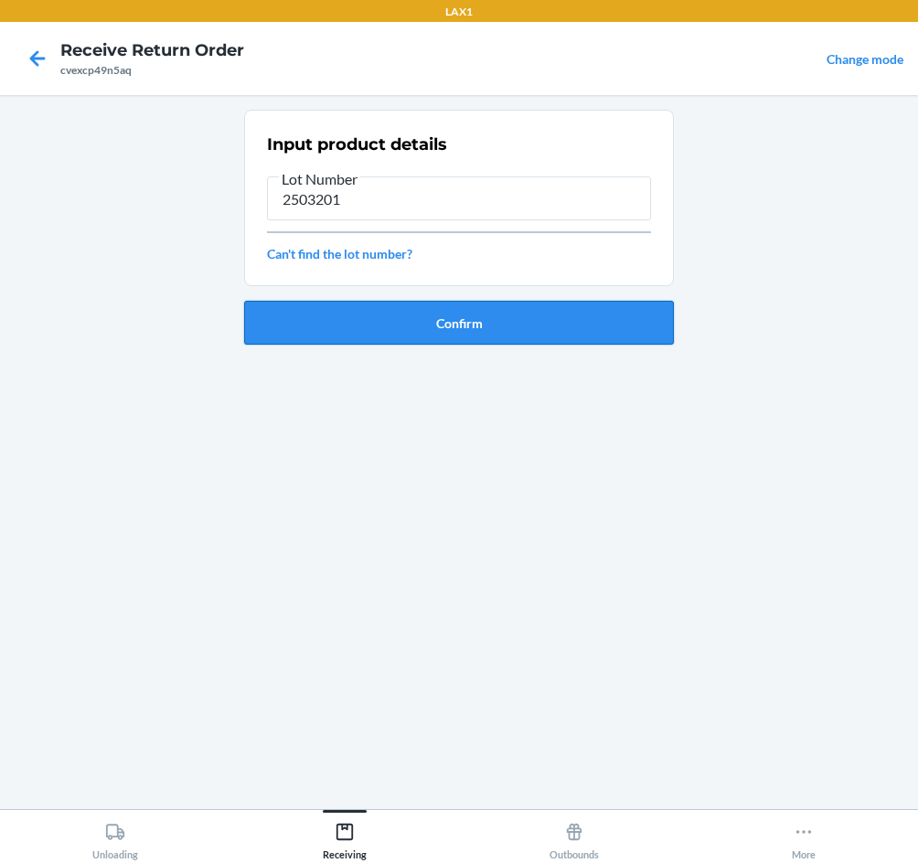
click at [474, 337] on button "Confirm" at bounding box center [459, 323] width 430 height 44
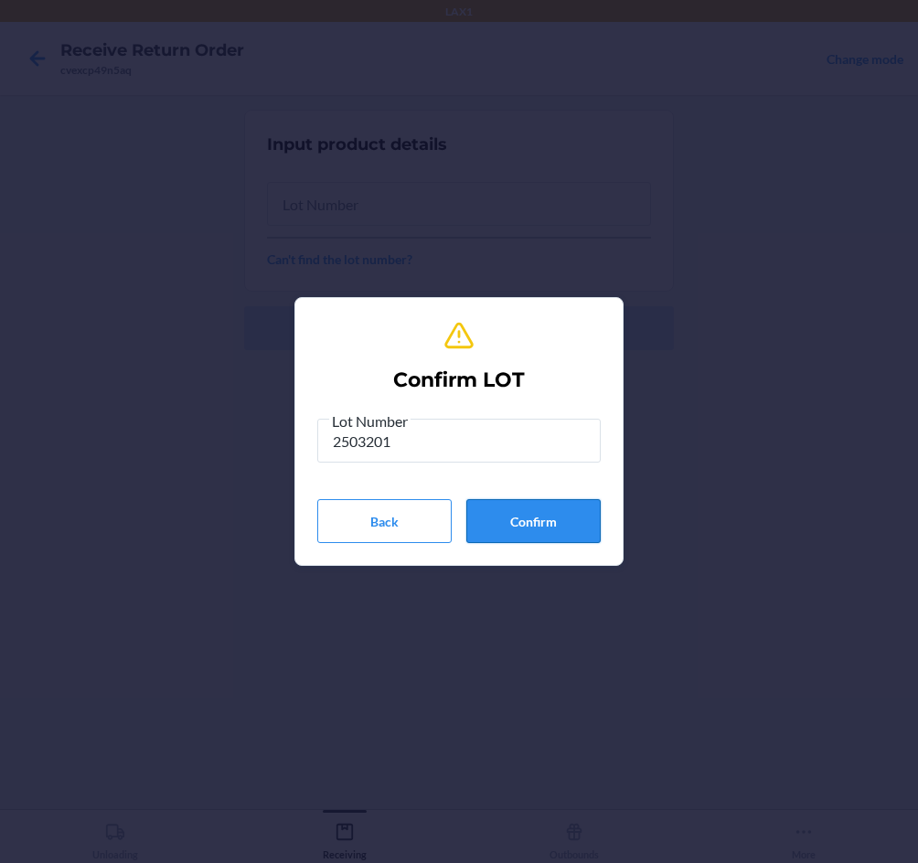
click at [530, 521] on button "Confirm" at bounding box center [533, 521] width 134 height 44
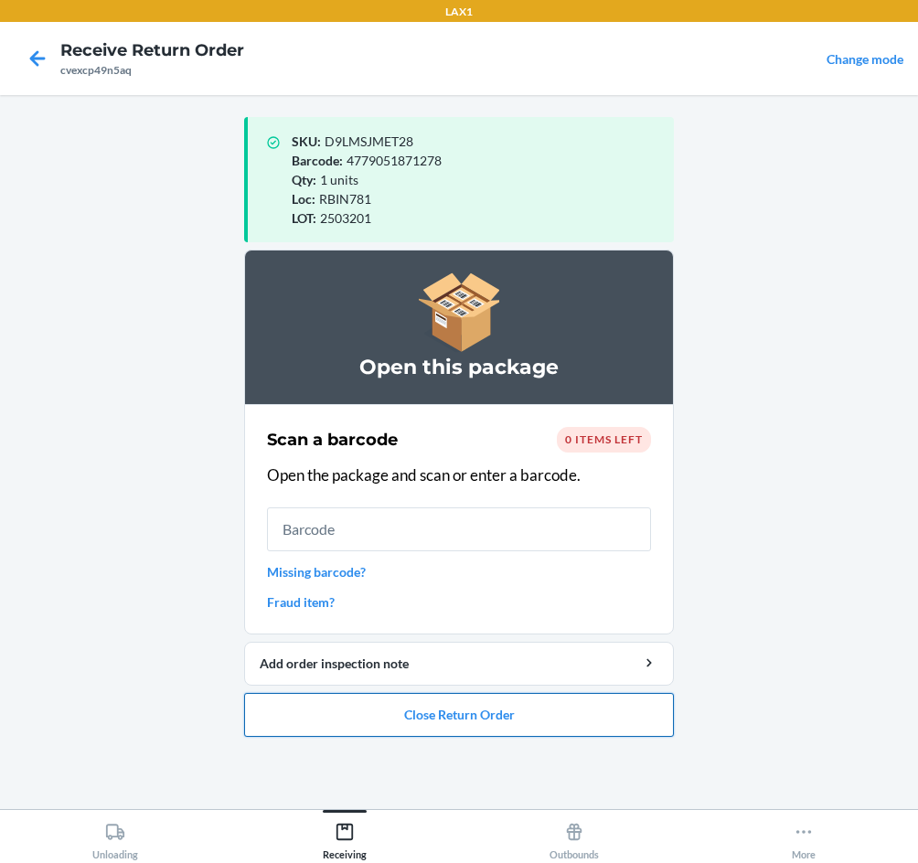
click at [514, 728] on button "Close Return Order" at bounding box center [459, 715] width 430 height 44
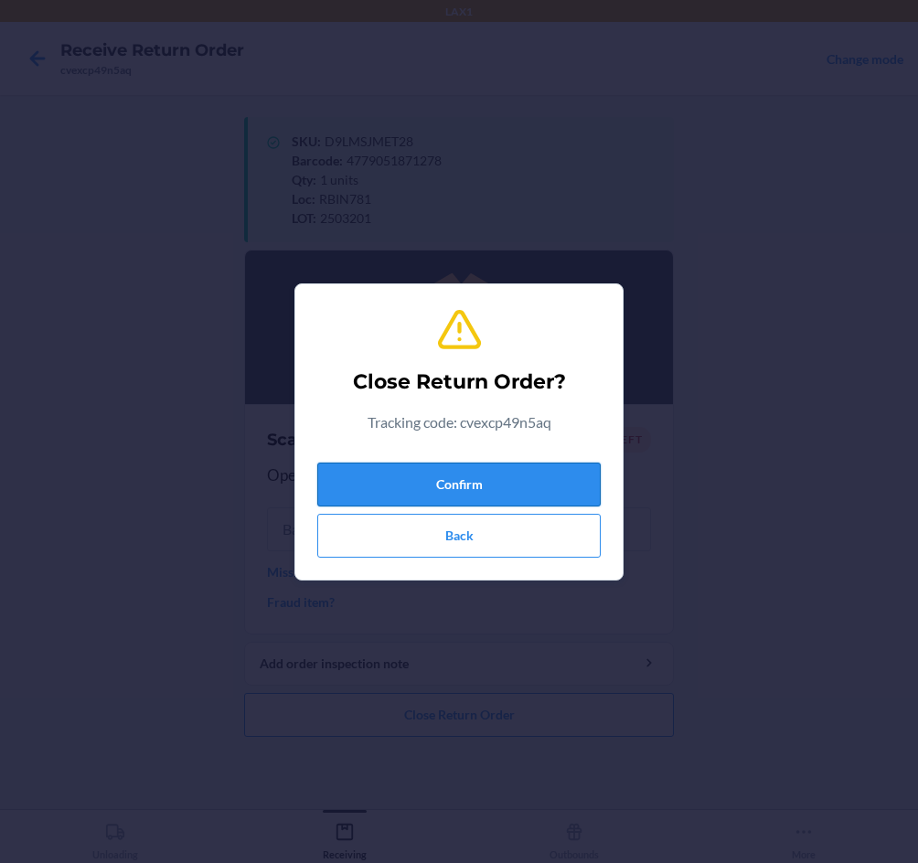
click at [491, 470] on button "Confirm" at bounding box center [458, 485] width 283 height 44
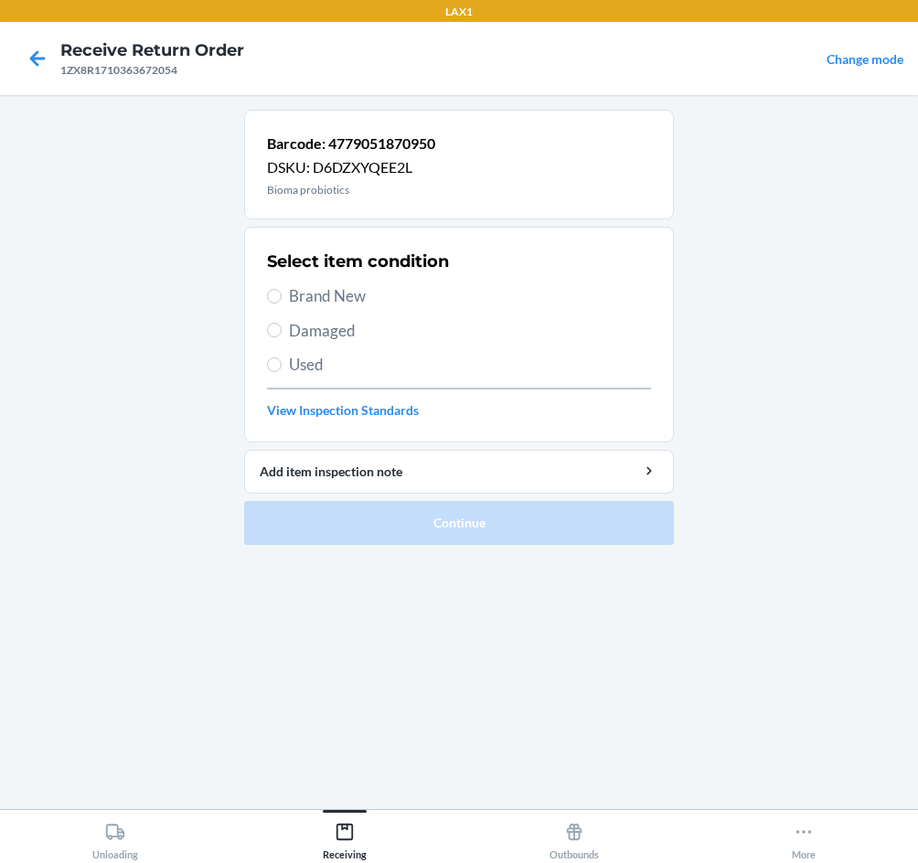
click at [334, 294] on span "Brand New" at bounding box center [470, 296] width 362 height 24
click at [282, 294] on input "Brand New" at bounding box center [274, 296] width 15 height 15
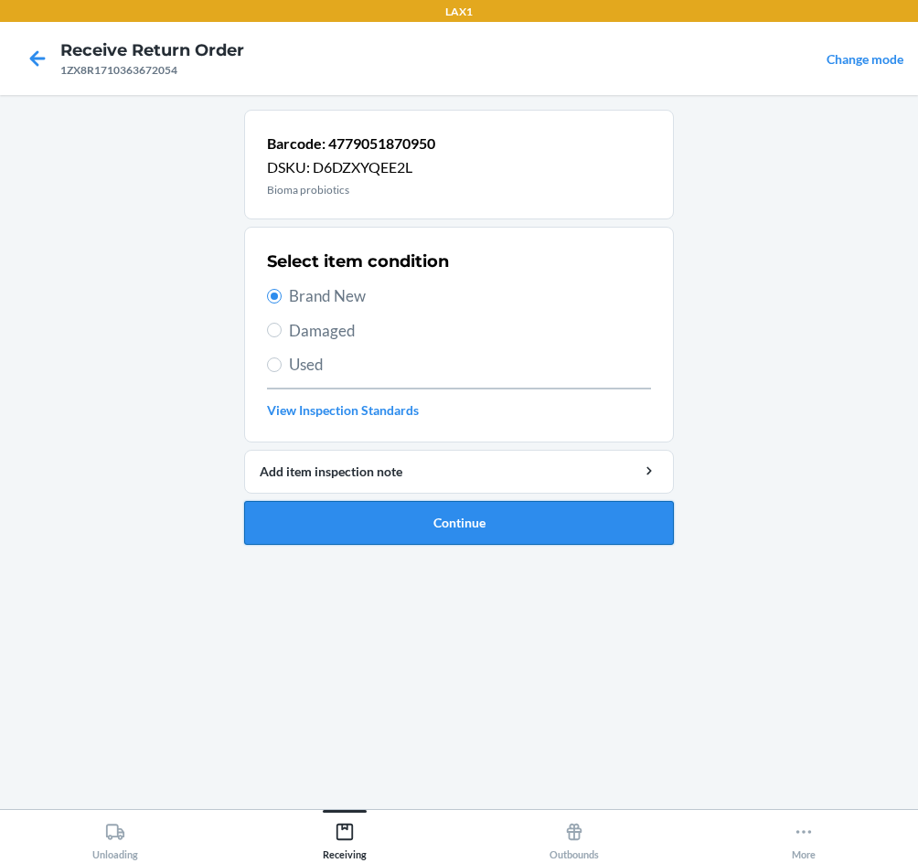
click at [492, 516] on button "Continue" at bounding box center [459, 523] width 430 height 44
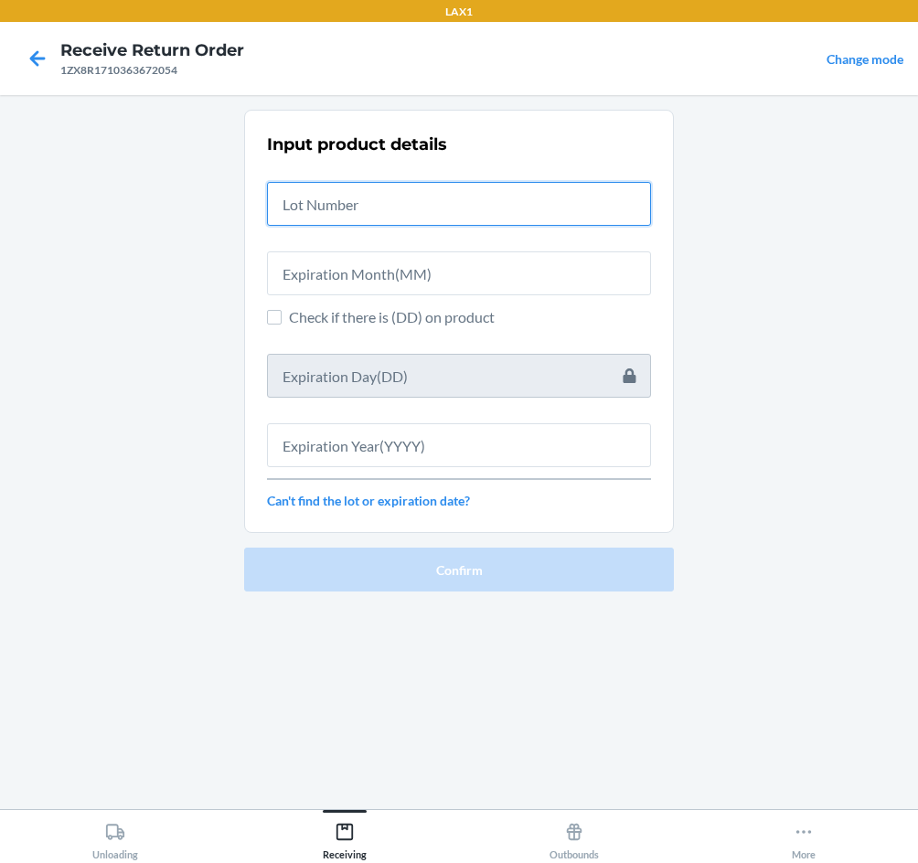
click at [411, 220] on input "text" at bounding box center [459, 204] width 384 height 44
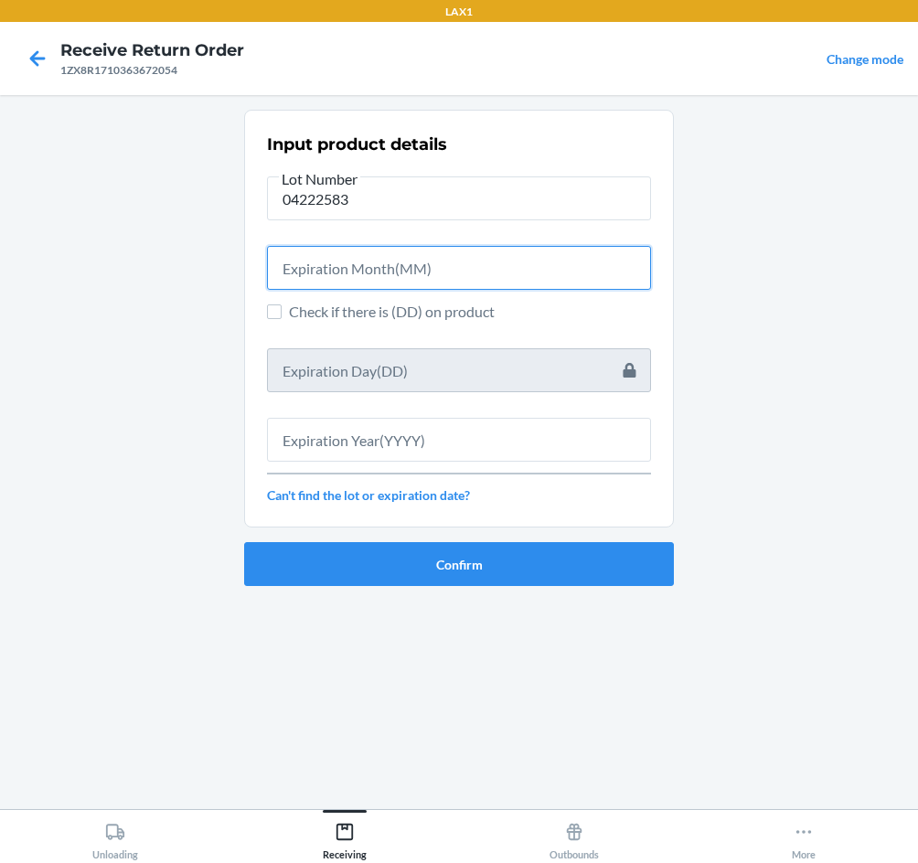
click at [368, 268] on input "text" at bounding box center [459, 268] width 384 height 44
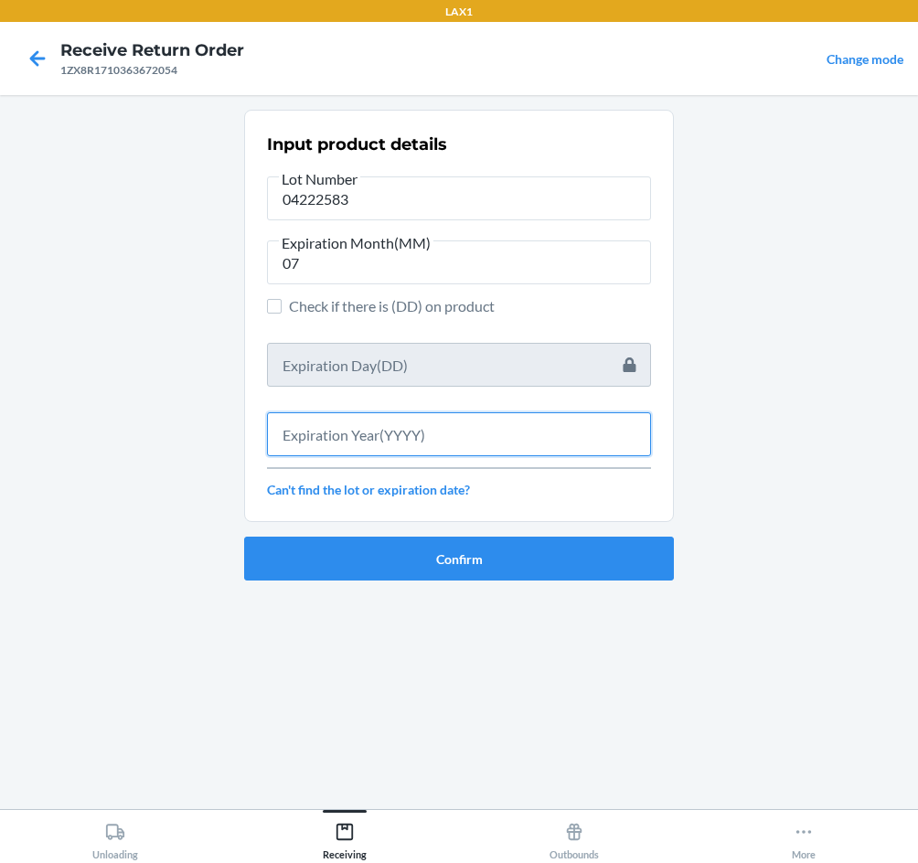
click at [388, 440] on input "text" at bounding box center [459, 434] width 384 height 44
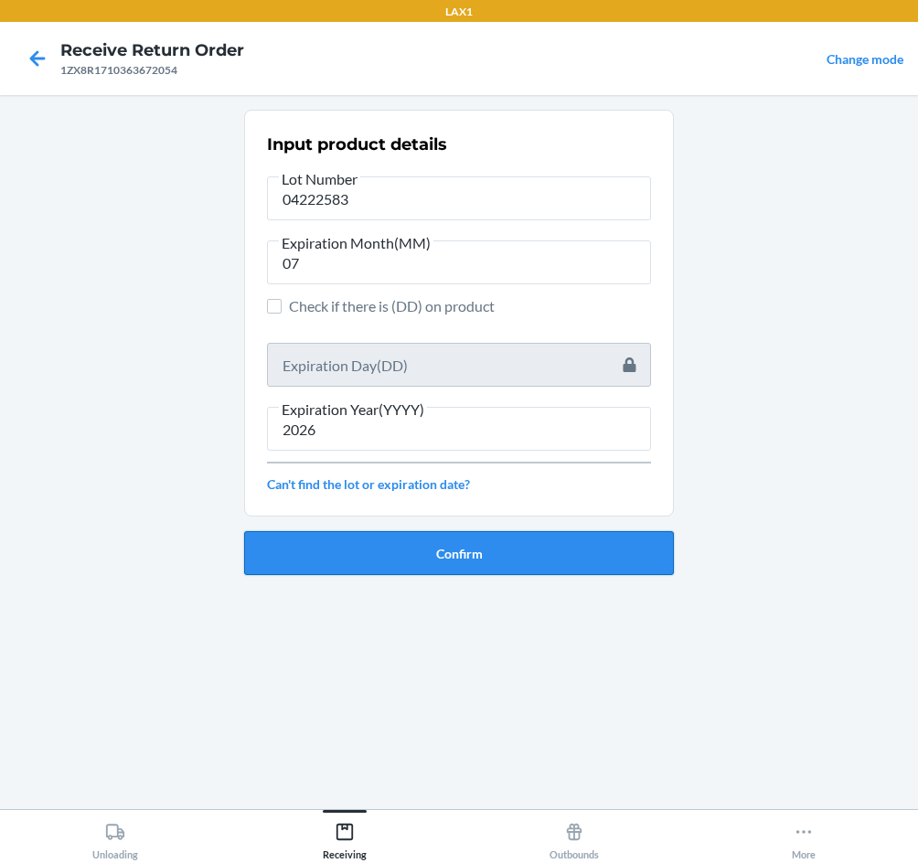
click at [457, 558] on button "Confirm" at bounding box center [459, 553] width 430 height 44
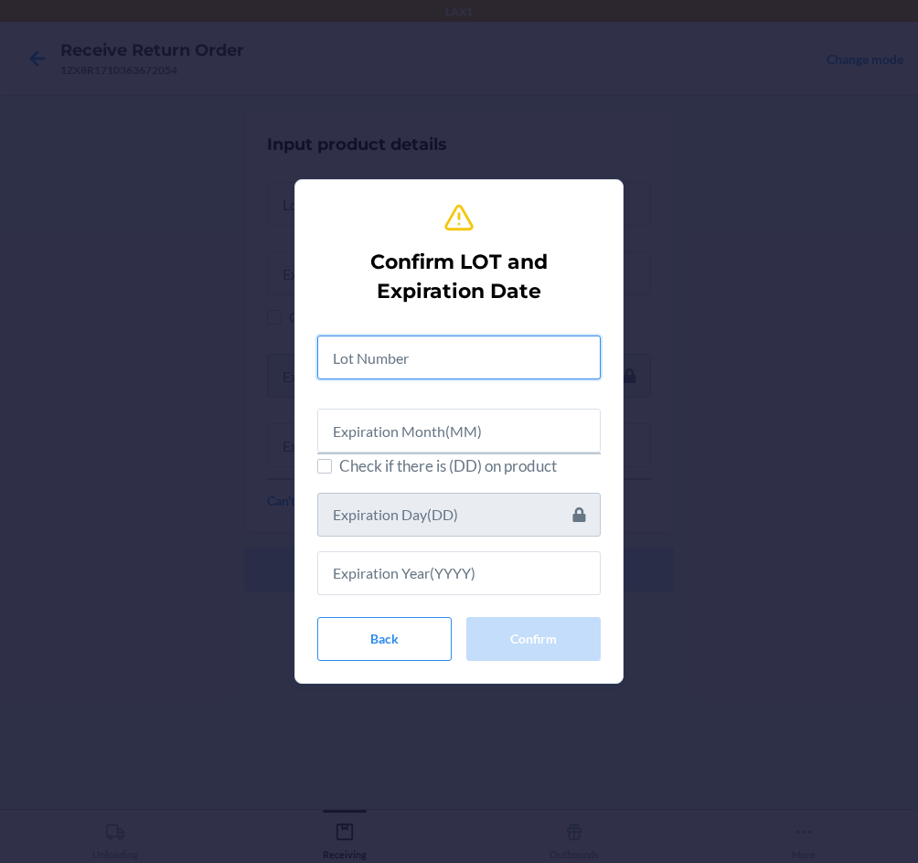
click at [454, 355] on input "text" at bounding box center [458, 357] width 283 height 44
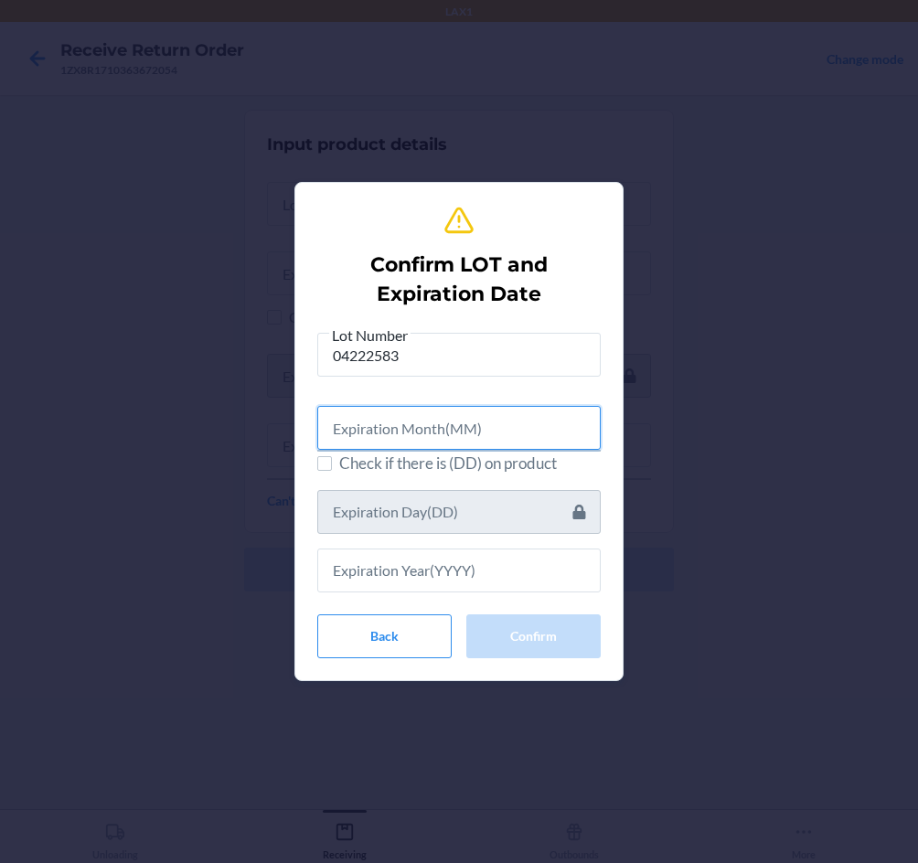
click at [485, 427] on input "text" at bounding box center [458, 428] width 283 height 44
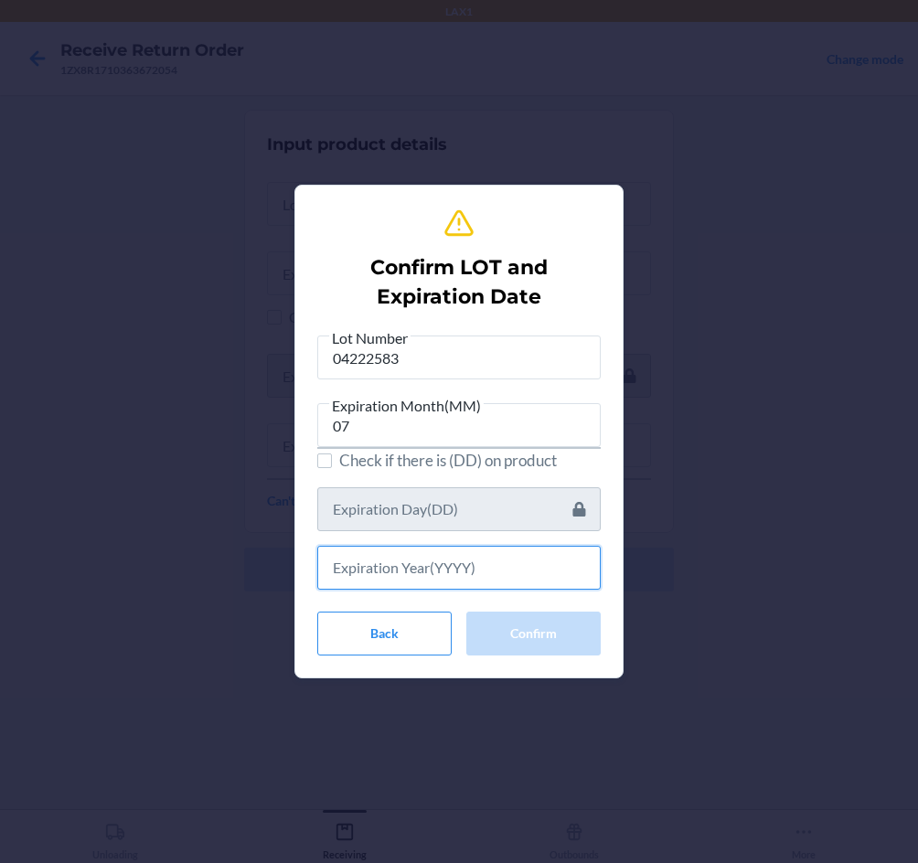
click at [430, 572] on input "text" at bounding box center [458, 568] width 283 height 44
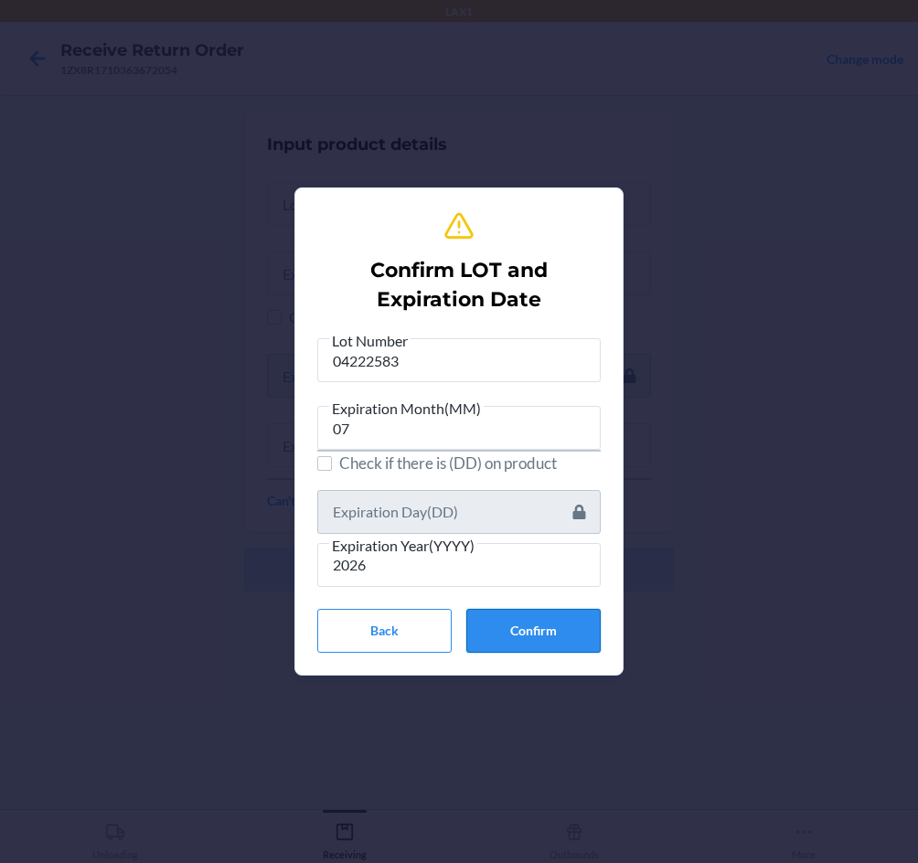
click at [573, 626] on button "Confirm" at bounding box center [533, 631] width 134 height 44
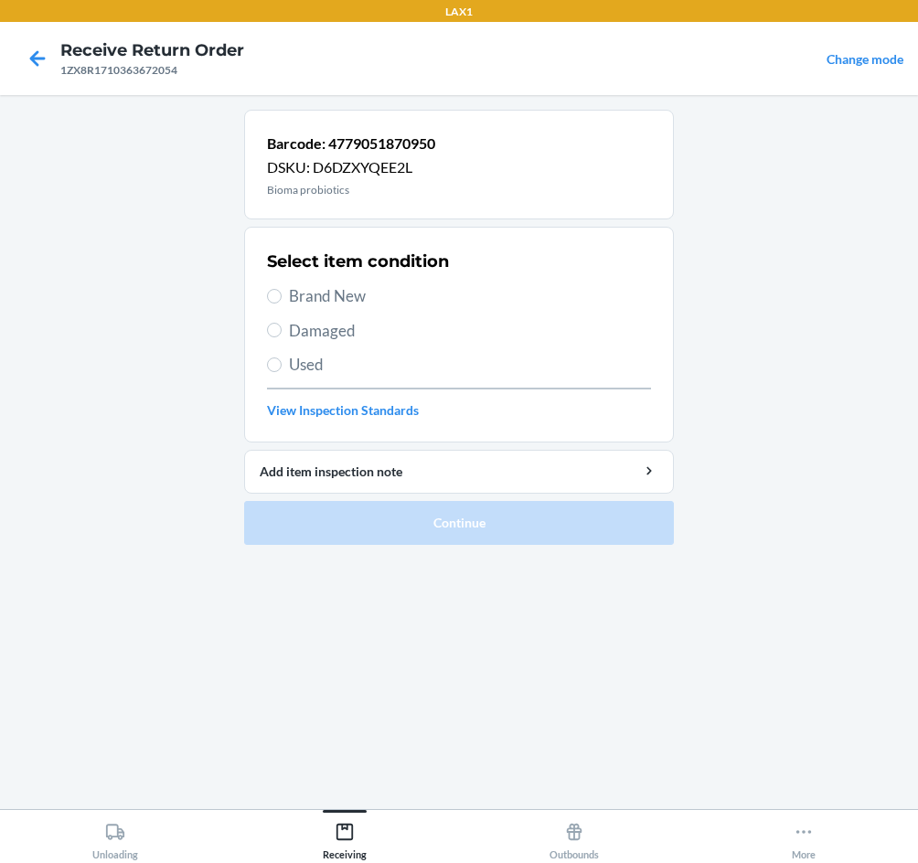
click at [282, 300] on label "Brand New" at bounding box center [459, 296] width 384 height 24
click at [282, 300] on input "Brand New" at bounding box center [274, 296] width 15 height 15
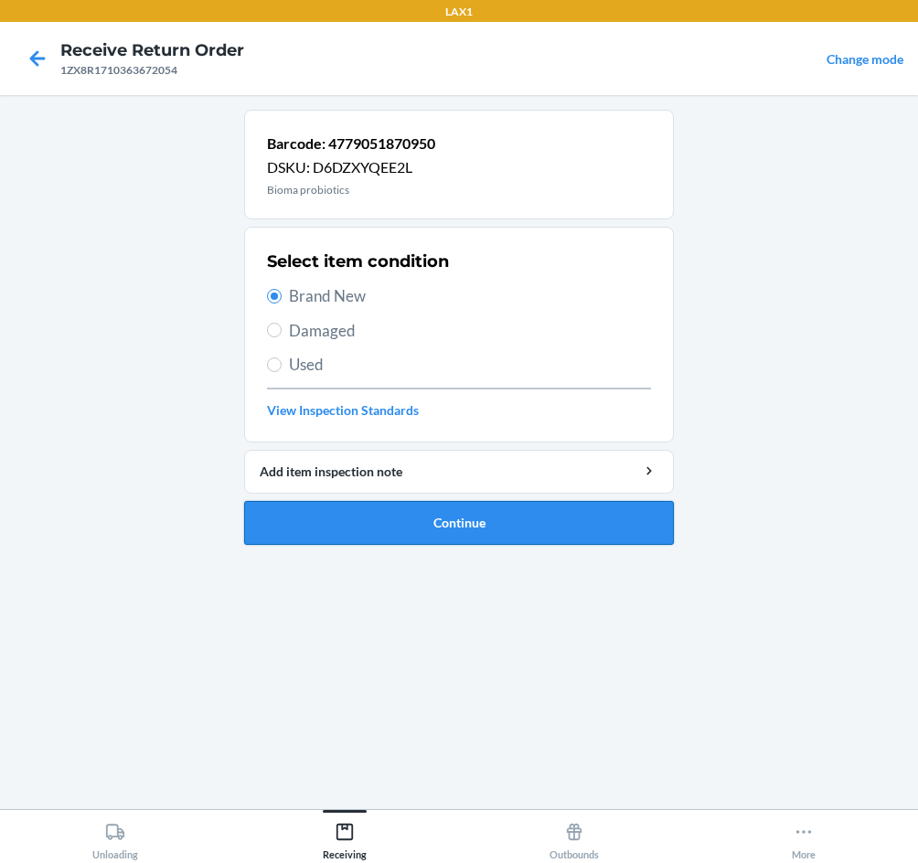
click at [470, 534] on button "Continue" at bounding box center [459, 523] width 430 height 44
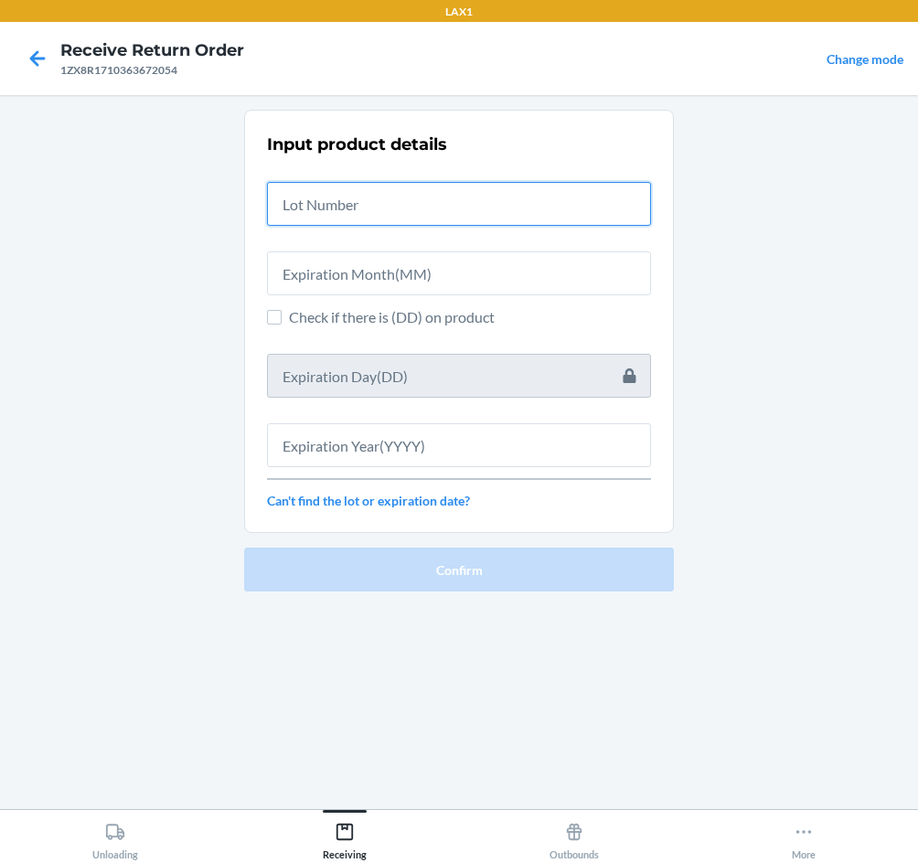
click at [403, 187] on input "text" at bounding box center [459, 204] width 384 height 44
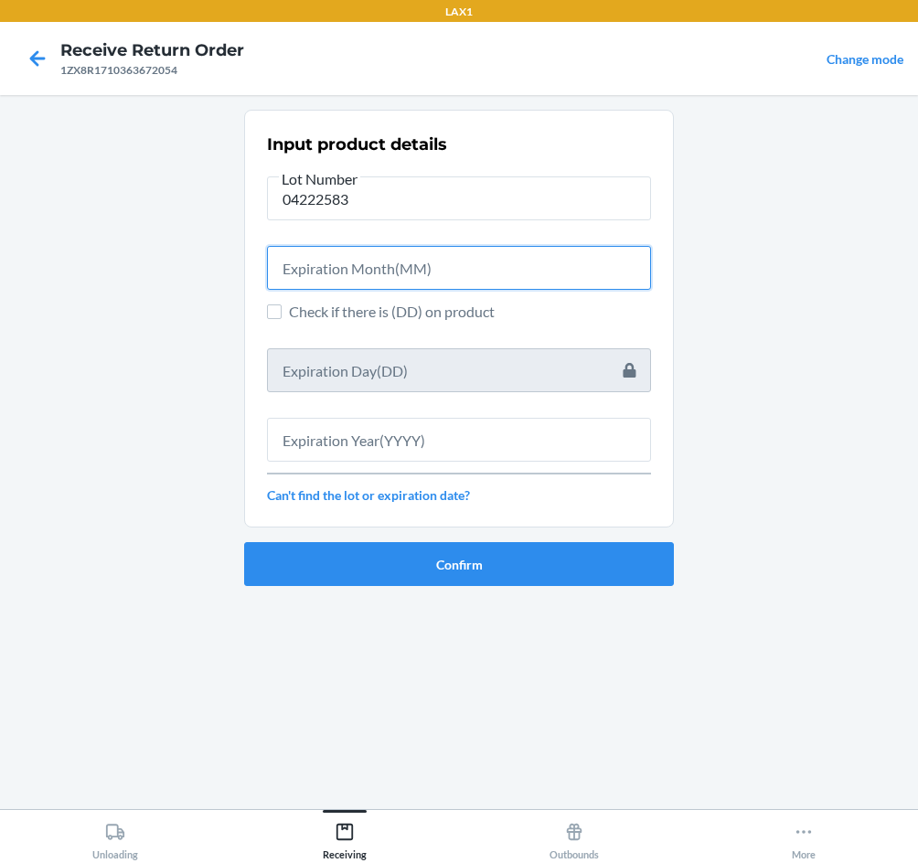
click at [396, 261] on input "text" at bounding box center [459, 268] width 384 height 44
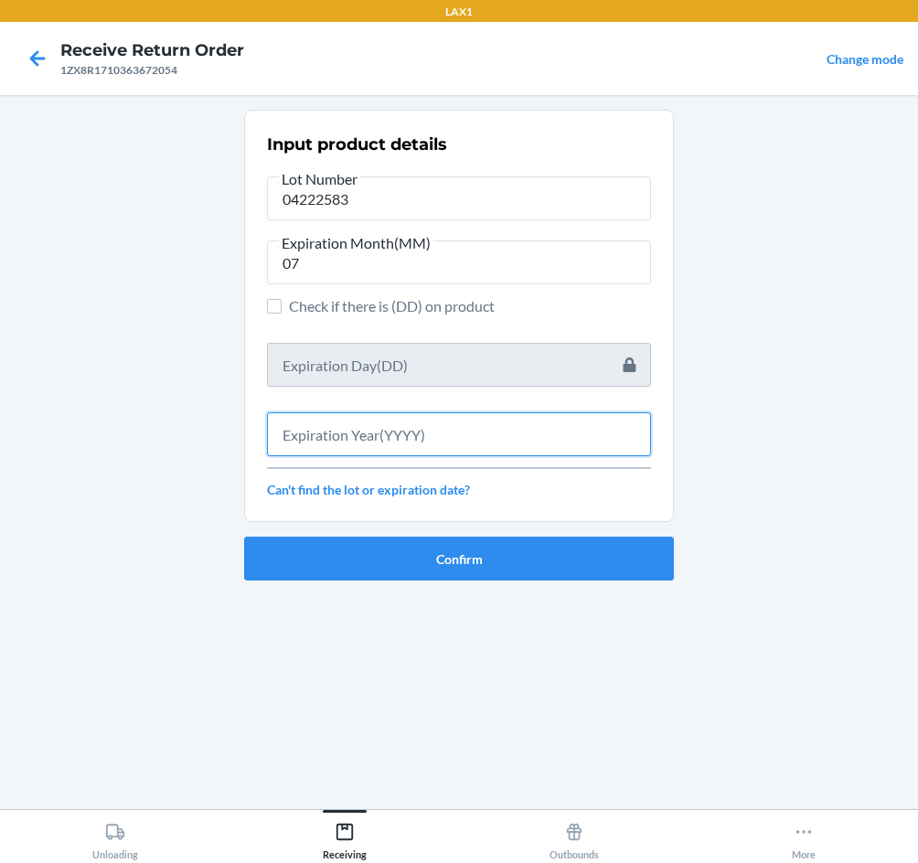
click at [434, 439] on input "text" at bounding box center [459, 434] width 384 height 44
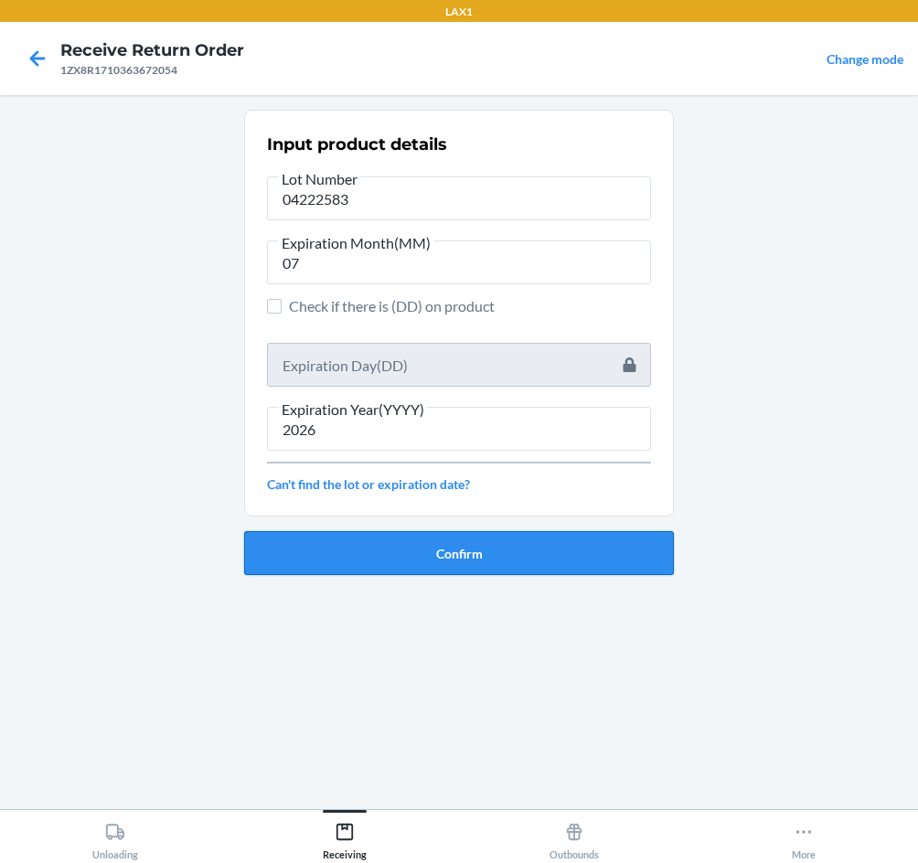
click at [458, 555] on button "Confirm" at bounding box center [459, 553] width 430 height 44
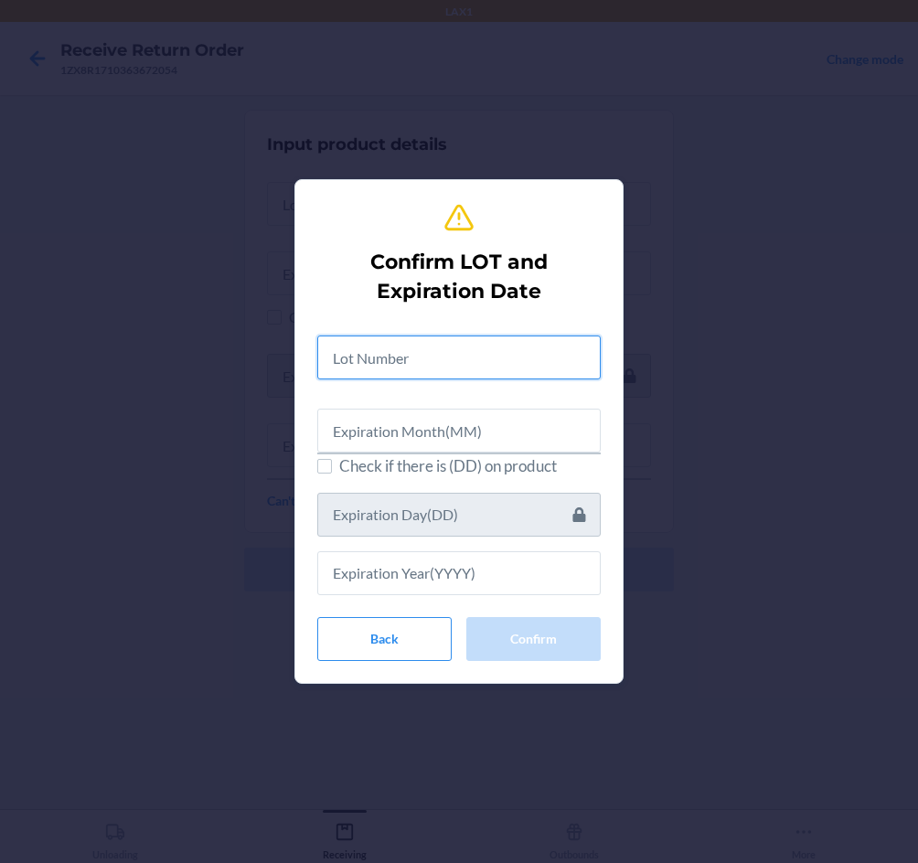
click at [469, 365] on input "text" at bounding box center [458, 357] width 283 height 44
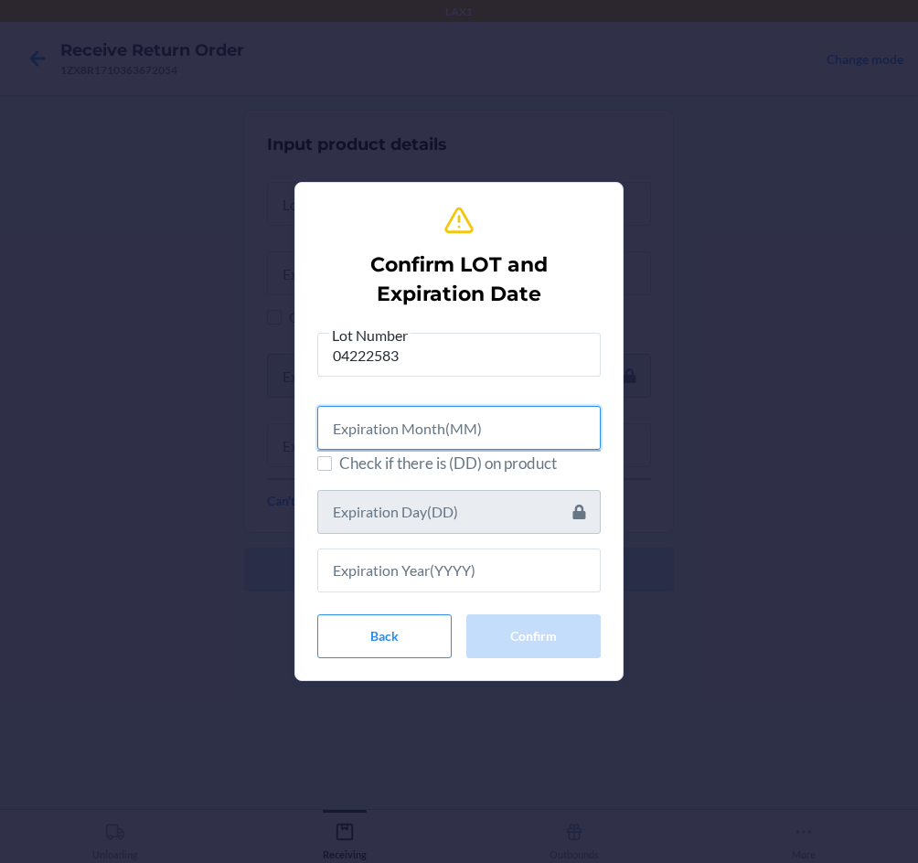
click at [473, 422] on input "text" at bounding box center [458, 428] width 283 height 44
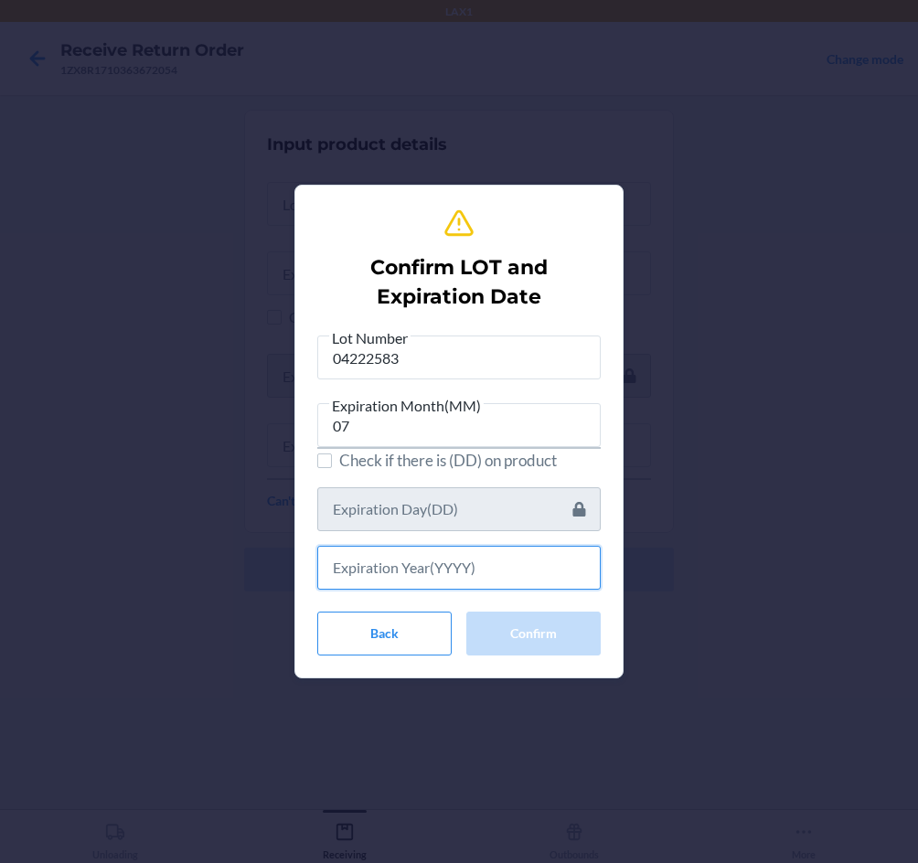
click at [516, 569] on input "text" at bounding box center [458, 568] width 283 height 44
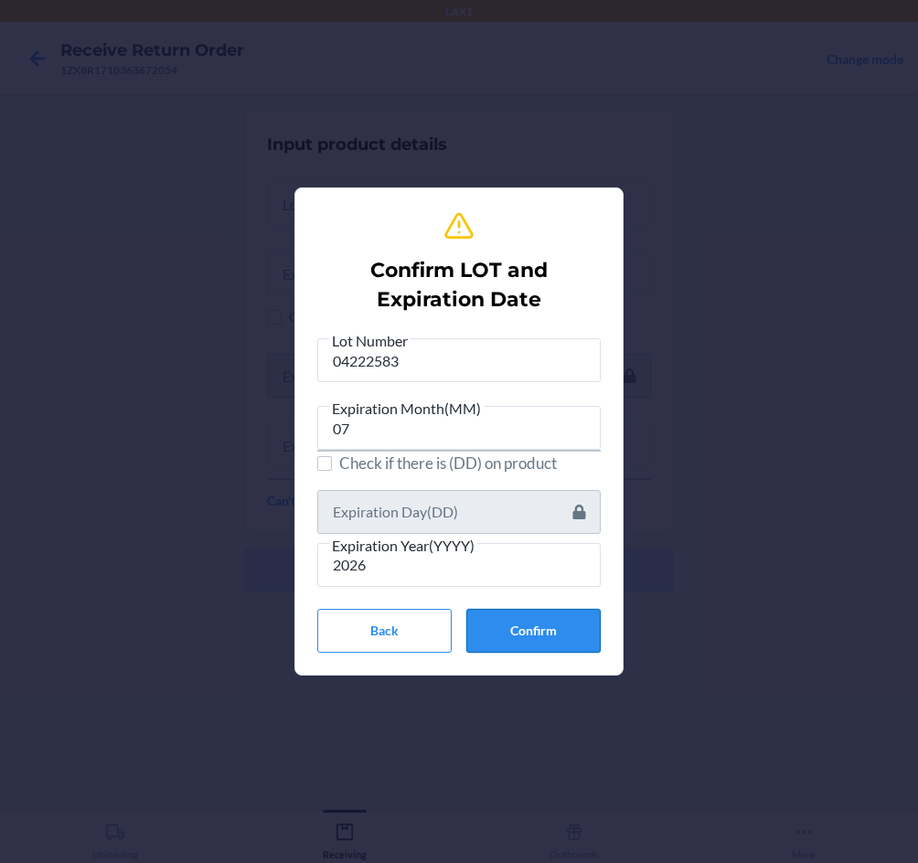
click at [548, 634] on button "Confirm" at bounding box center [533, 631] width 134 height 44
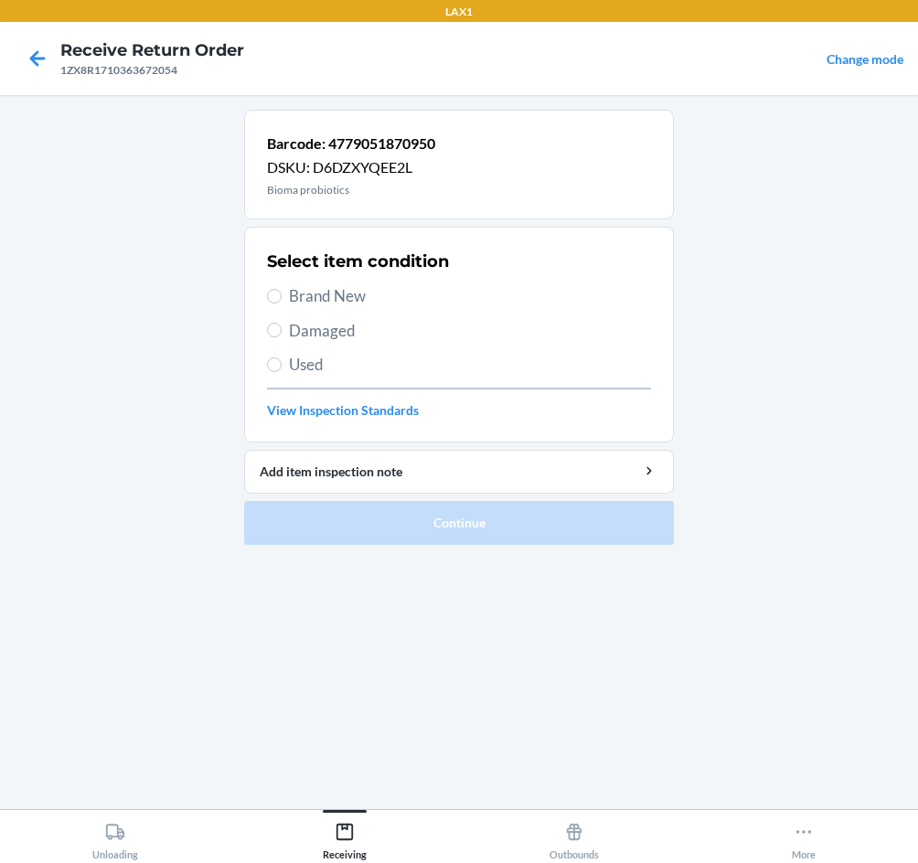
click at [346, 293] on span "Brand New" at bounding box center [470, 296] width 362 height 24
click at [282, 293] on input "Brand New" at bounding box center [274, 296] width 15 height 15
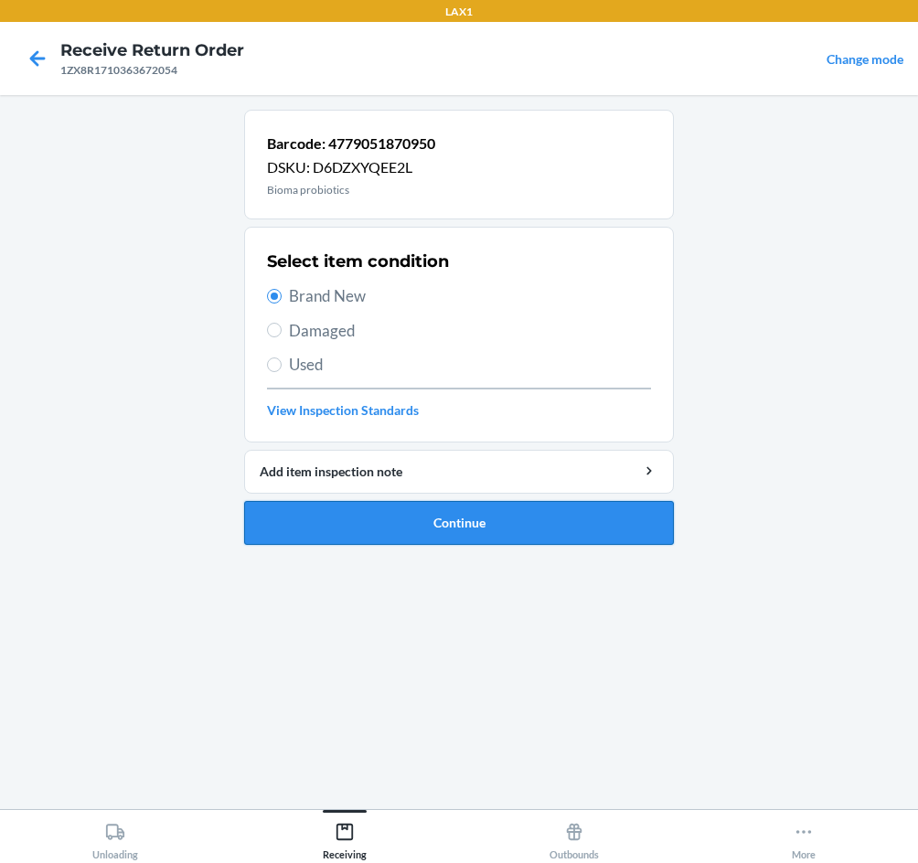
click at [443, 526] on button "Continue" at bounding box center [459, 523] width 430 height 44
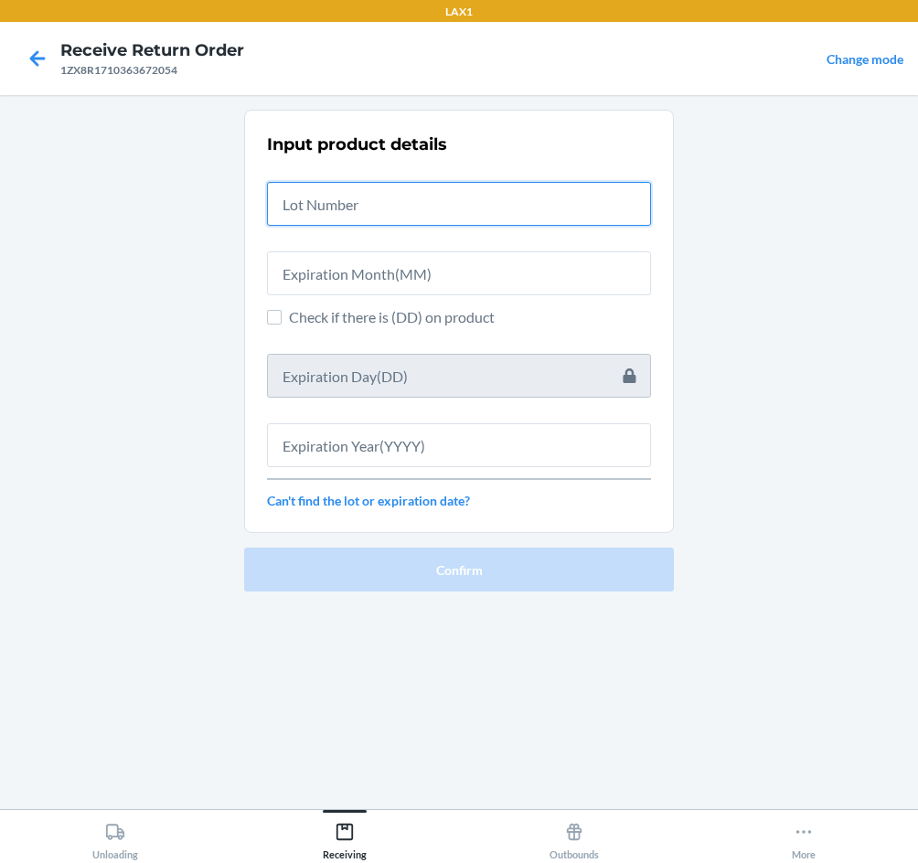
click at [356, 202] on input "text" at bounding box center [459, 204] width 384 height 44
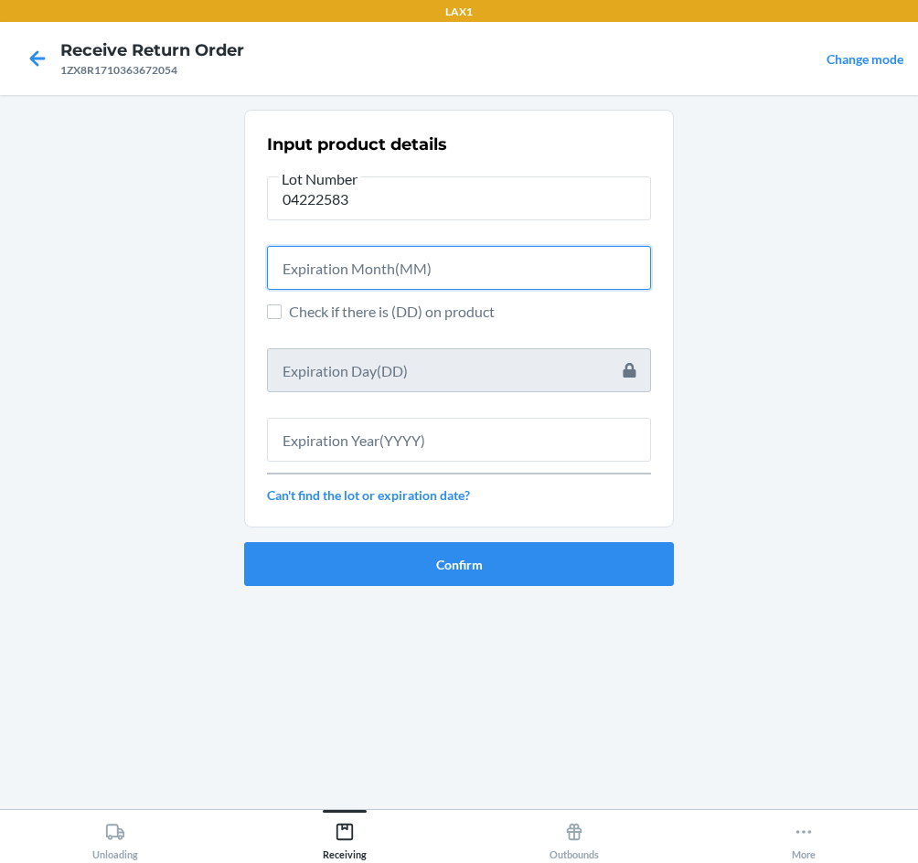
click at [390, 271] on input "text" at bounding box center [459, 268] width 384 height 44
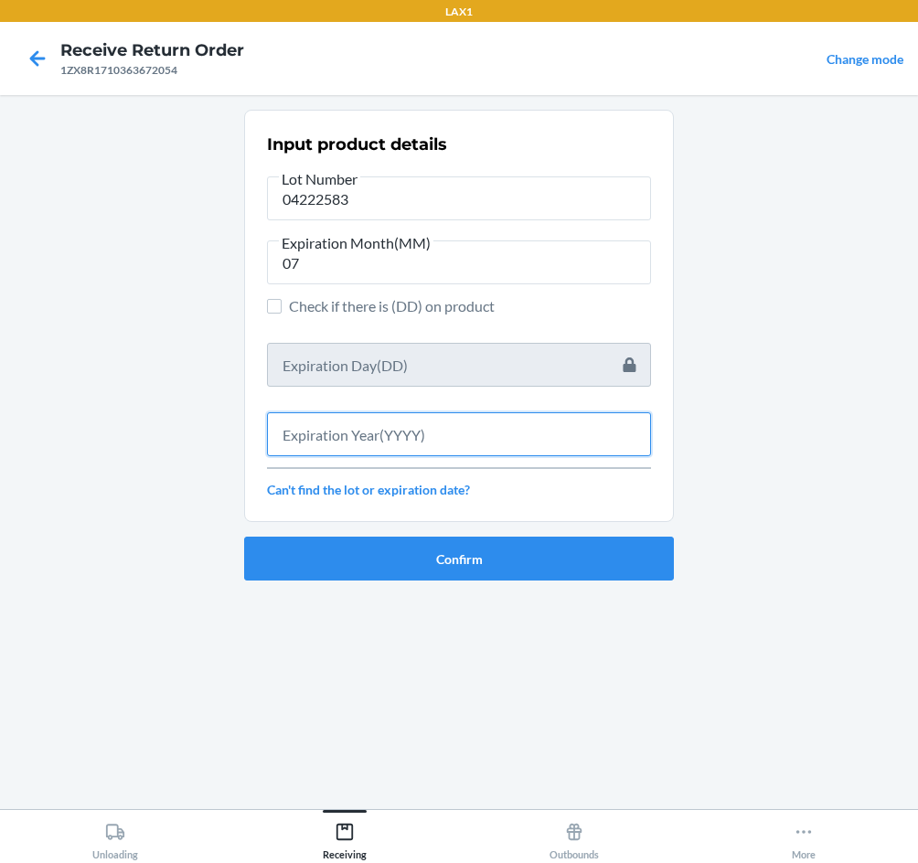
click at [491, 423] on input "text" at bounding box center [459, 434] width 384 height 44
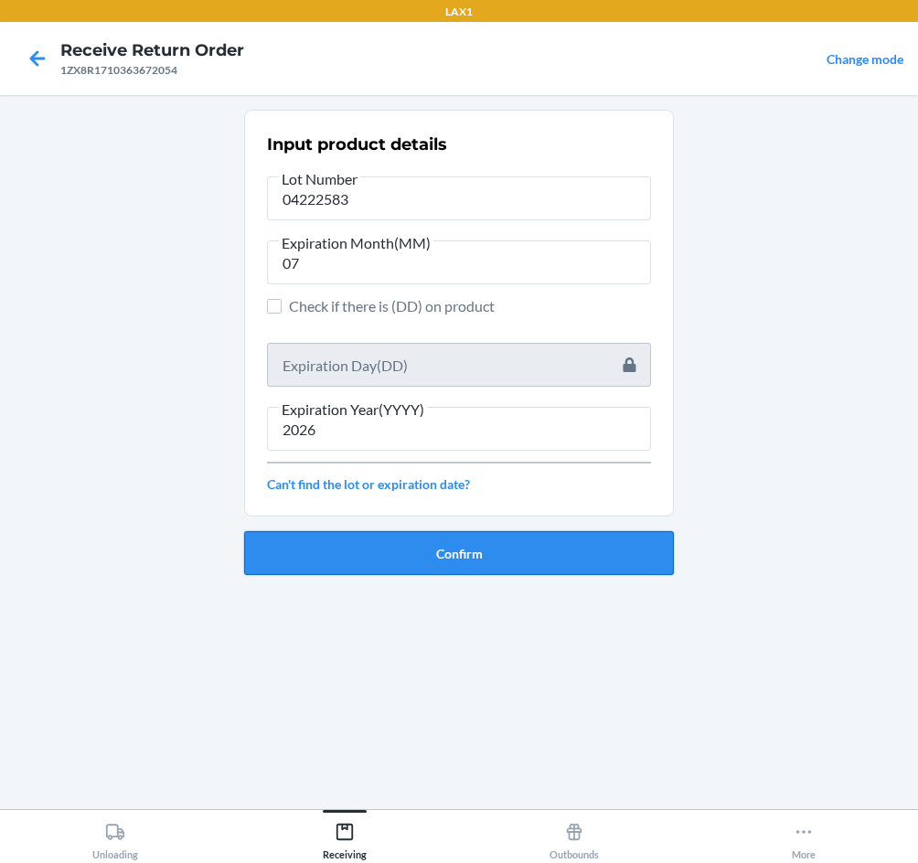
click at [496, 552] on button "Confirm" at bounding box center [459, 553] width 430 height 44
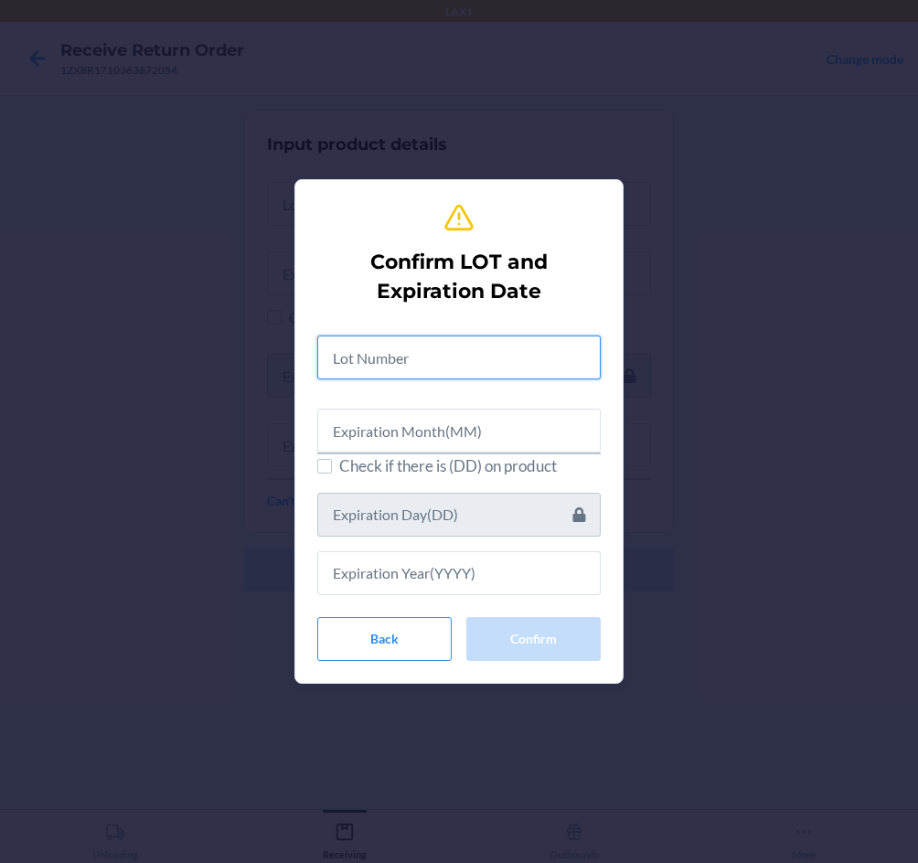
click at [441, 338] on input "text" at bounding box center [458, 357] width 283 height 44
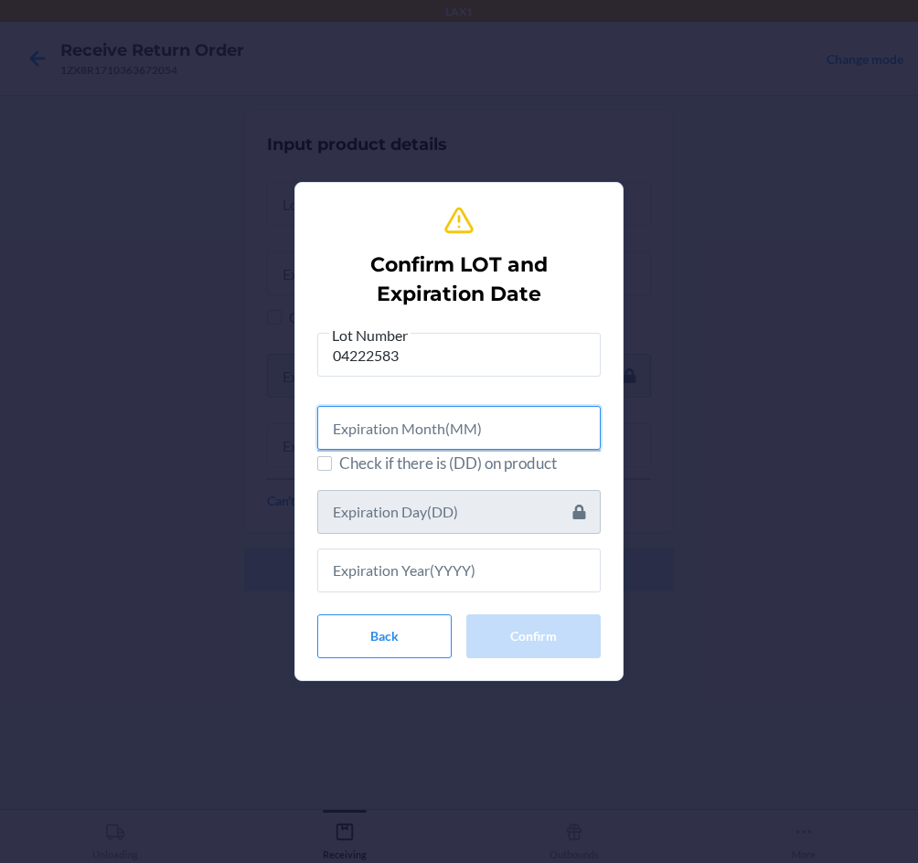
click at [426, 427] on input "text" at bounding box center [458, 428] width 283 height 44
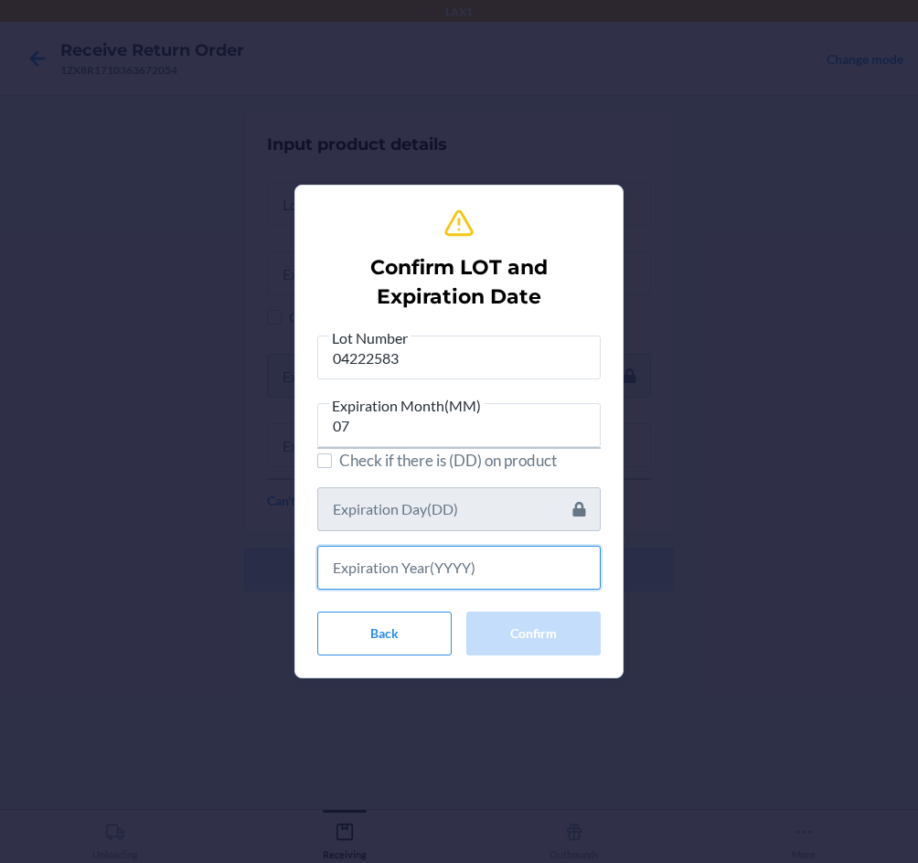
click at [437, 556] on input "text" at bounding box center [458, 568] width 283 height 44
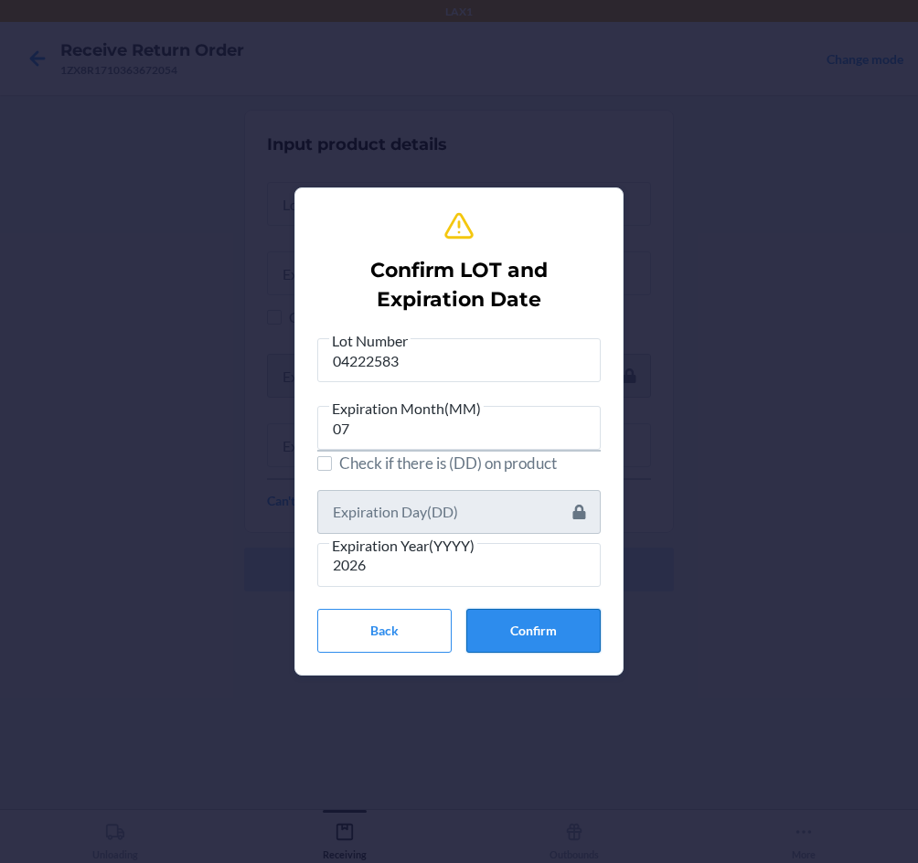
click at [582, 642] on button "Confirm" at bounding box center [533, 631] width 134 height 44
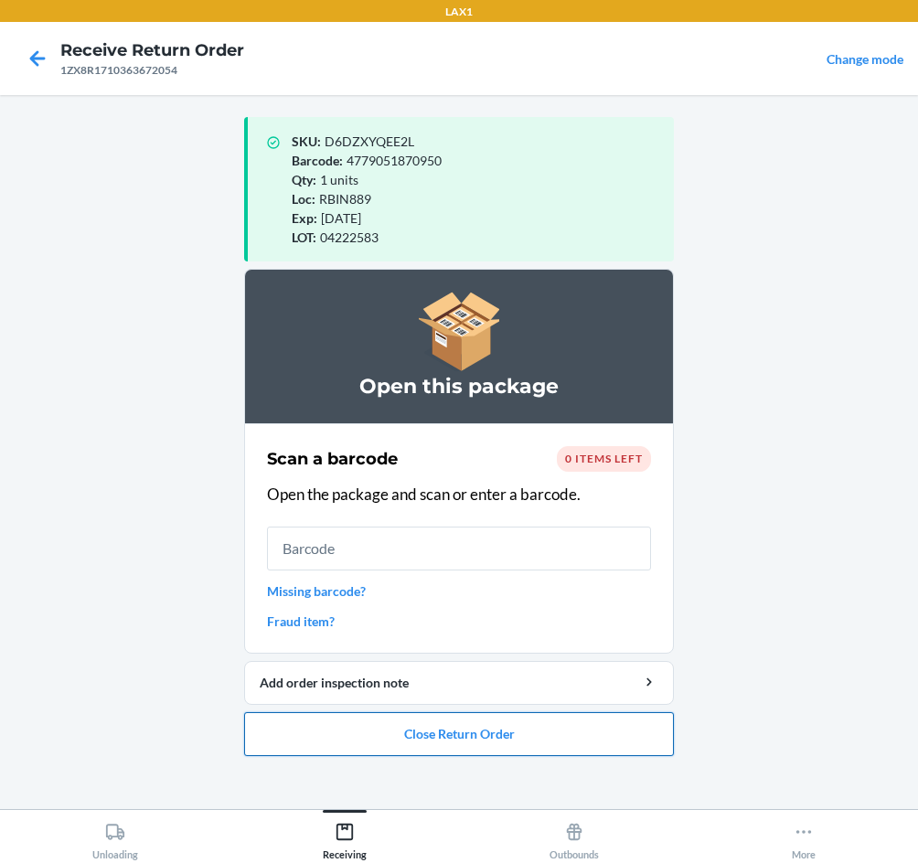
click at [463, 741] on button "Close Return Order" at bounding box center [459, 734] width 430 height 44
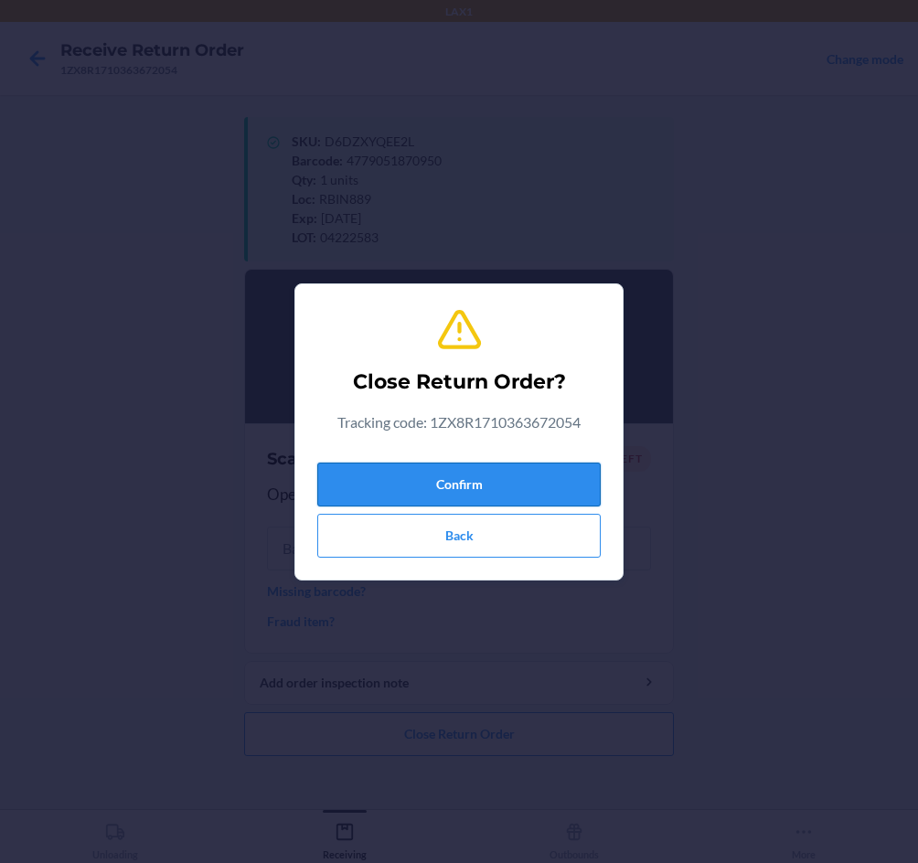
click at [461, 479] on button "Confirm" at bounding box center [458, 485] width 283 height 44
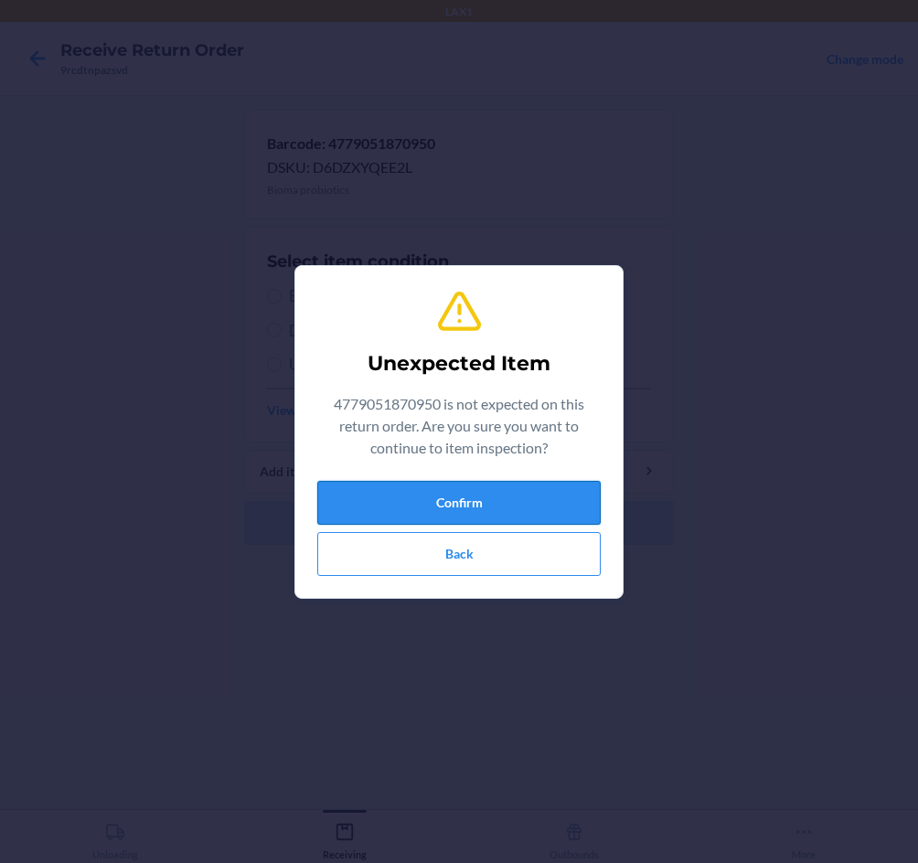
click at [548, 505] on button "Confirm" at bounding box center [458, 503] width 283 height 44
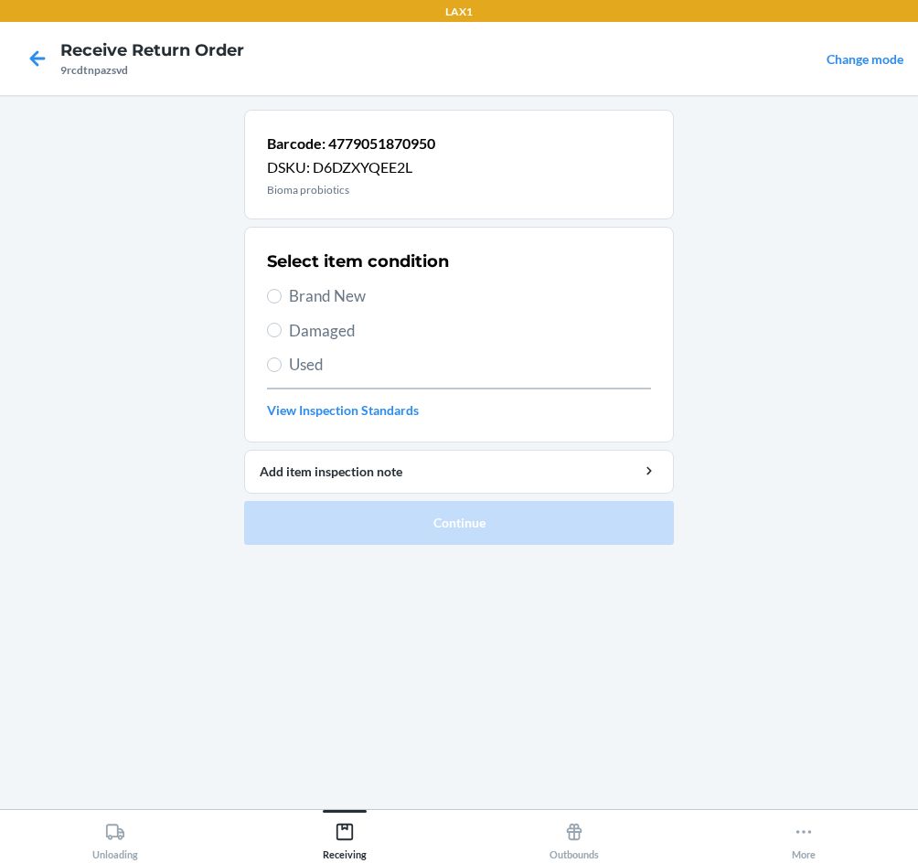
click at [345, 329] on span "Damaged" at bounding box center [470, 331] width 362 height 24
click at [282, 329] on input "Damaged" at bounding box center [274, 330] width 15 height 15
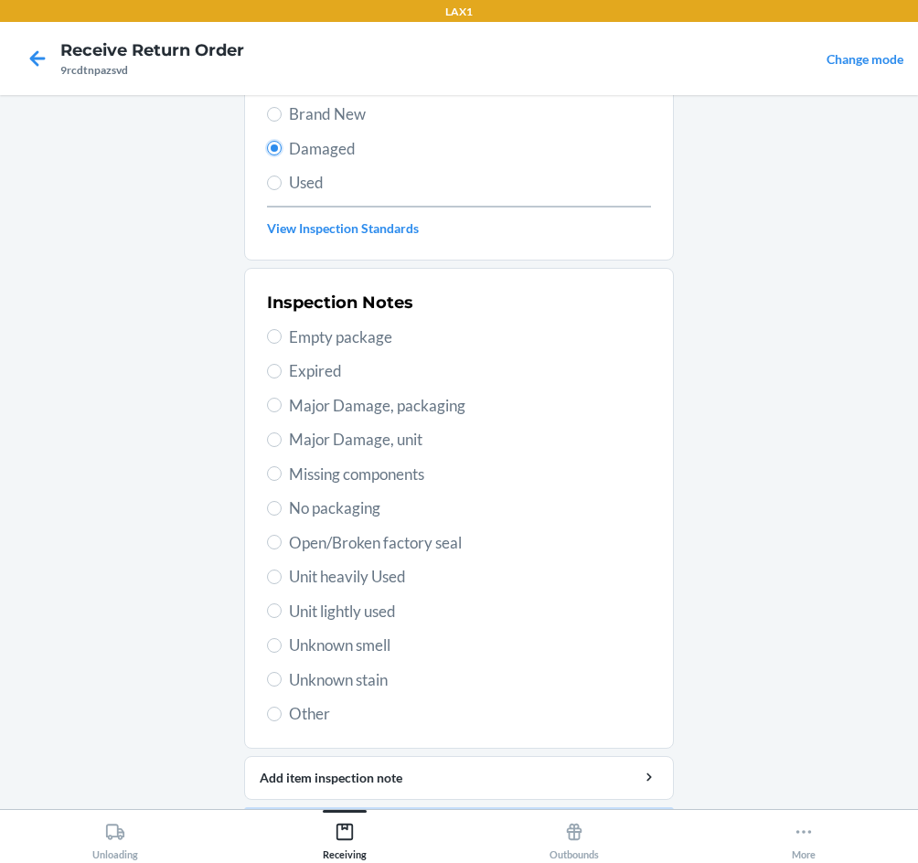
scroll to position [183, 0]
click at [415, 545] on span "Open/Broken factory seal" at bounding box center [470, 542] width 362 height 24
click at [282, 545] on input "Open/Broken factory seal" at bounding box center [274, 541] width 15 height 15
drag, startPoint x: 425, startPoint y: 624, endPoint x: 426, endPoint y: 643, distance: 18.3
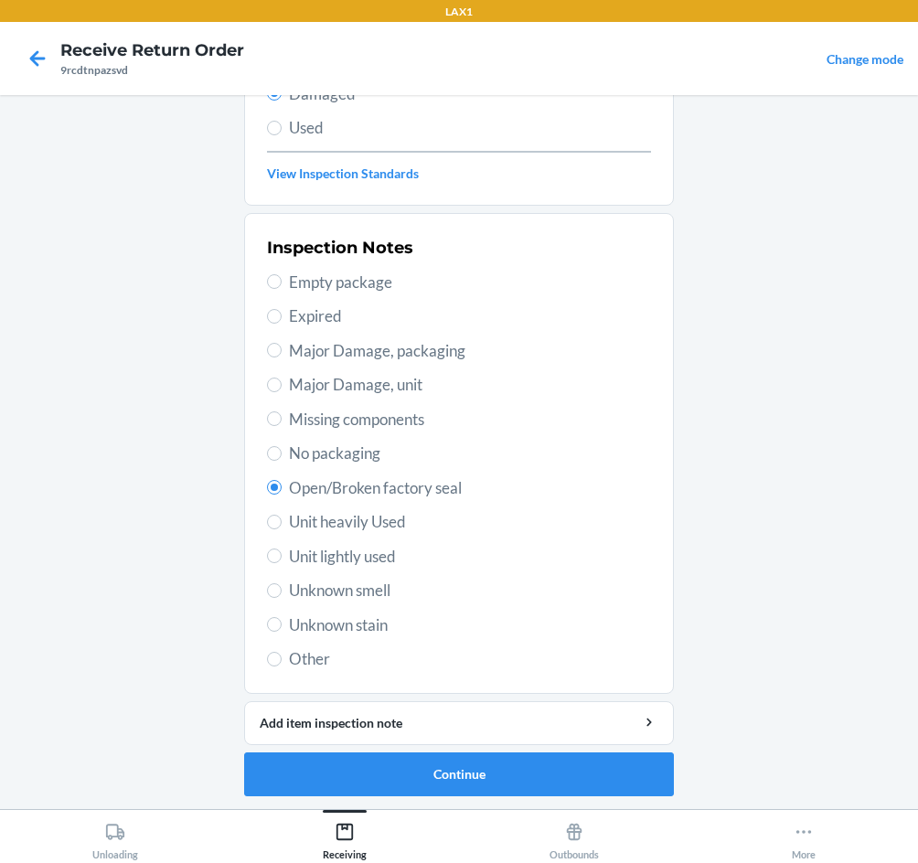
scroll to position [239, 0]
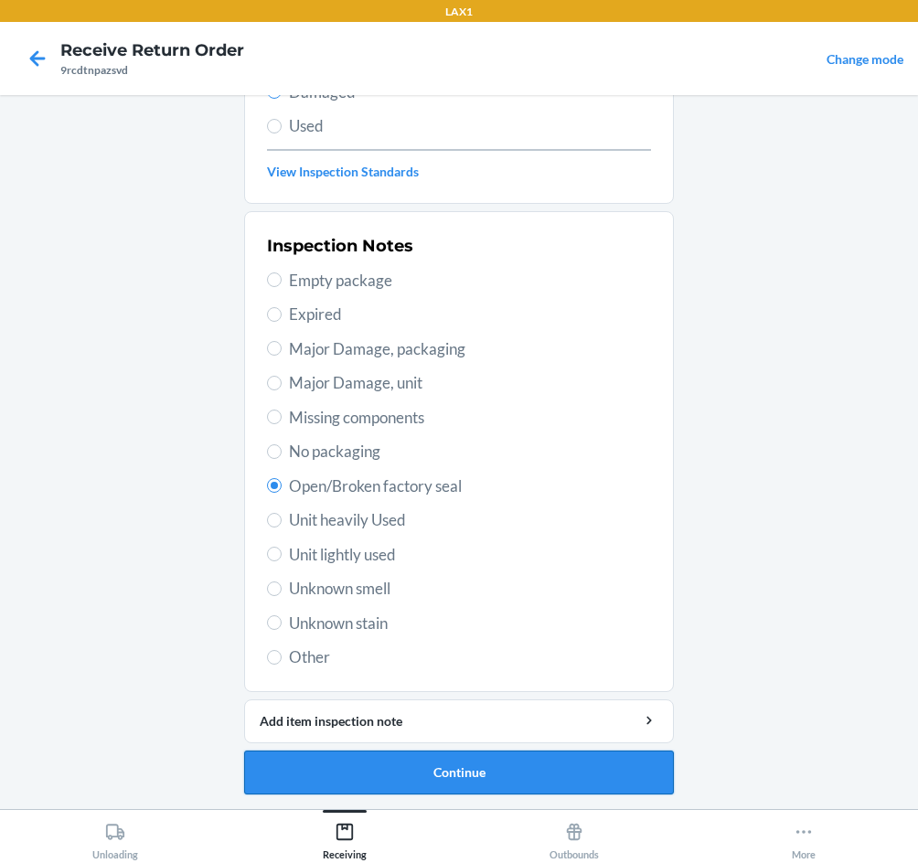
click at [573, 772] on button "Continue" at bounding box center [459, 772] width 430 height 44
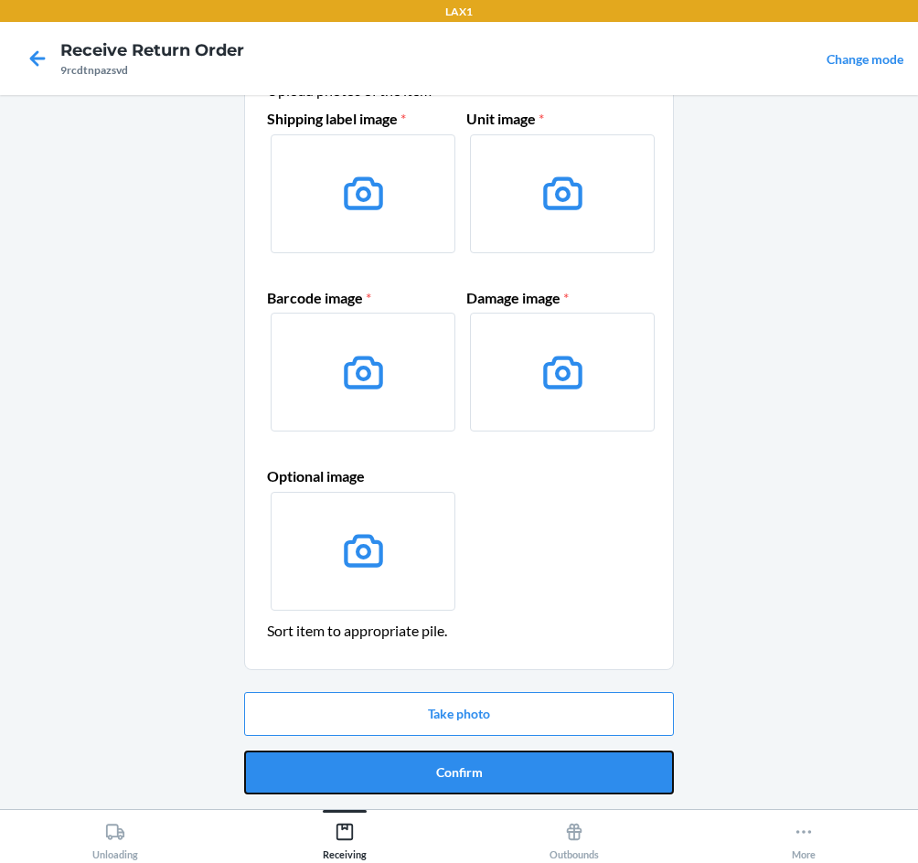
click at [573, 772] on button "Confirm" at bounding box center [459, 772] width 430 height 44
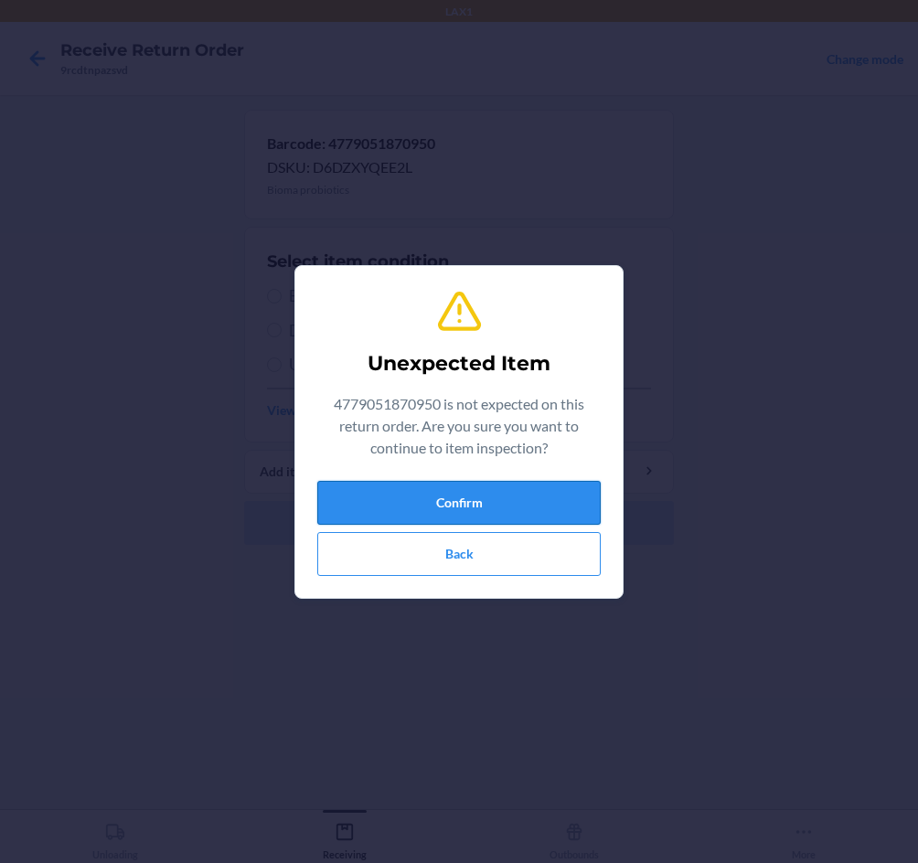
click at [556, 488] on button "Confirm" at bounding box center [458, 503] width 283 height 44
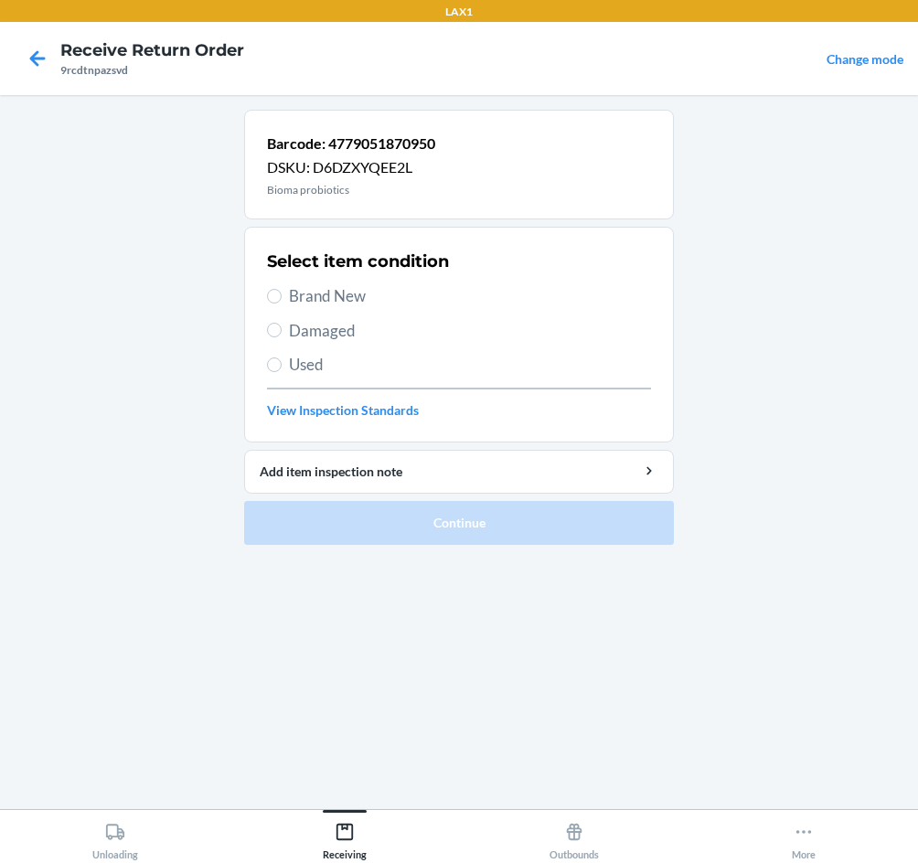
click at [307, 298] on span "Brand New" at bounding box center [470, 296] width 362 height 24
click at [282, 298] on input "Brand New" at bounding box center [274, 296] width 15 height 15
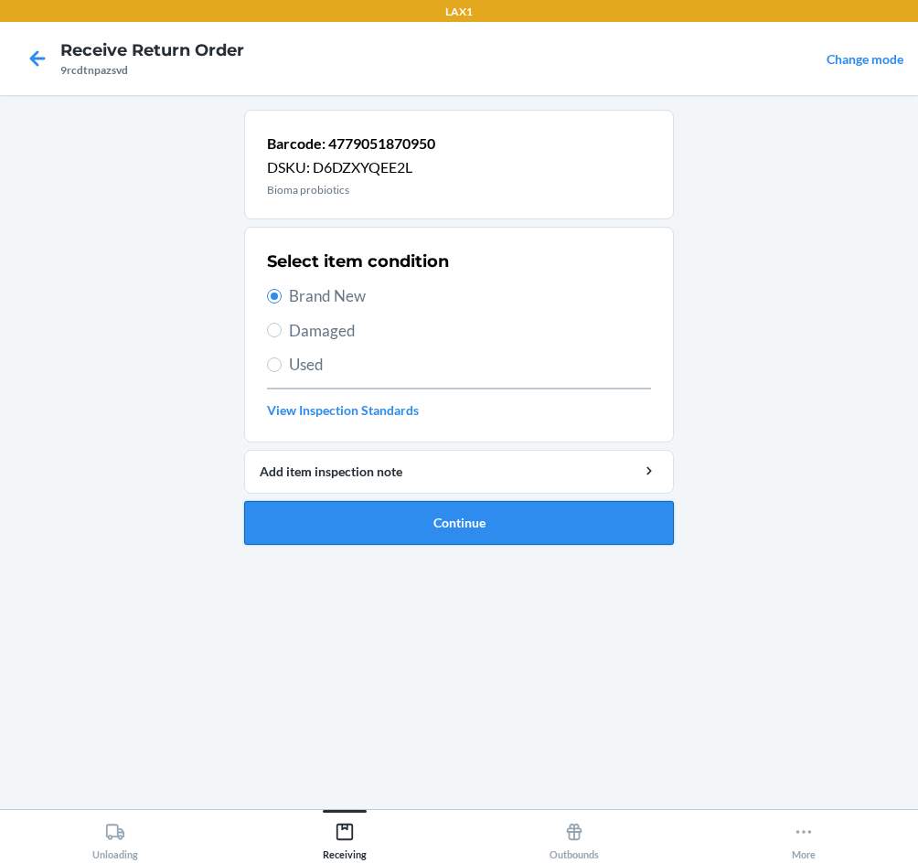
click at [423, 514] on button "Continue" at bounding box center [459, 523] width 430 height 44
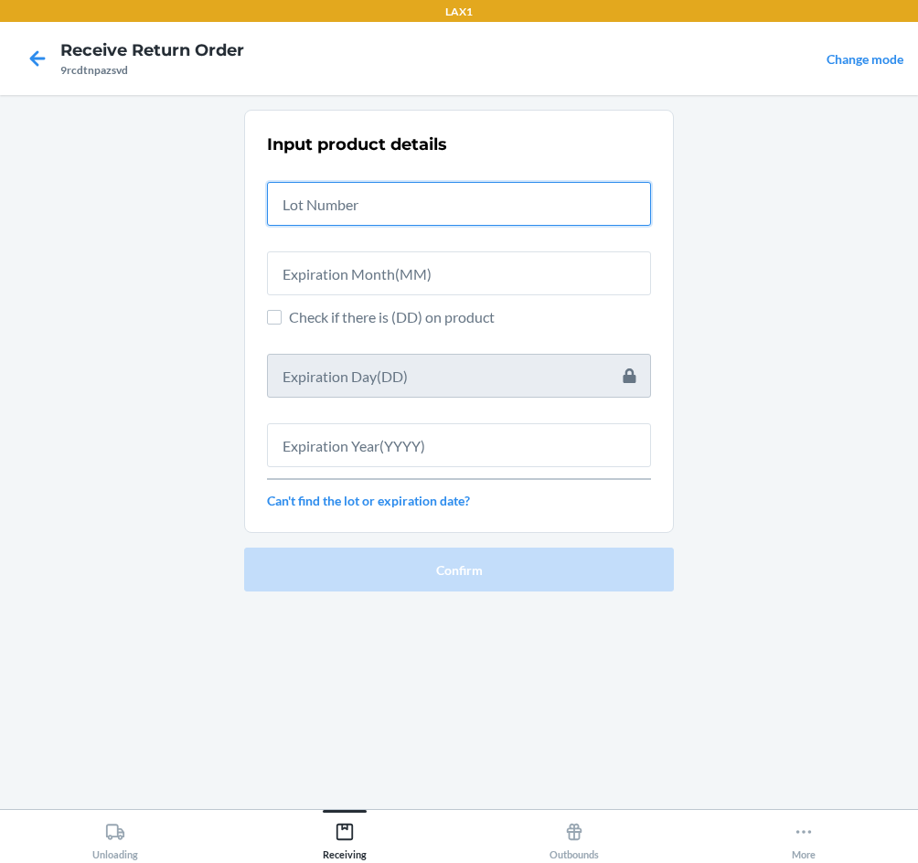
click at [391, 212] on input "text" at bounding box center [459, 204] width 384 height 44
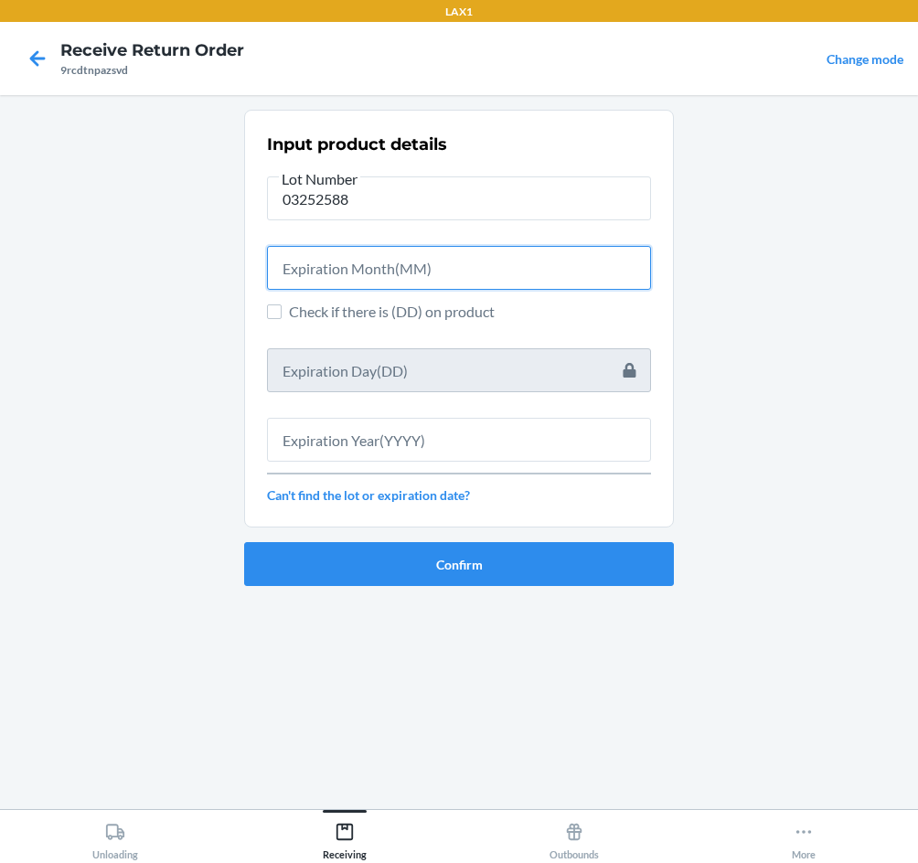
click at [371, 264] on input "text" at bounding box center [459, 268] width 384 height 44
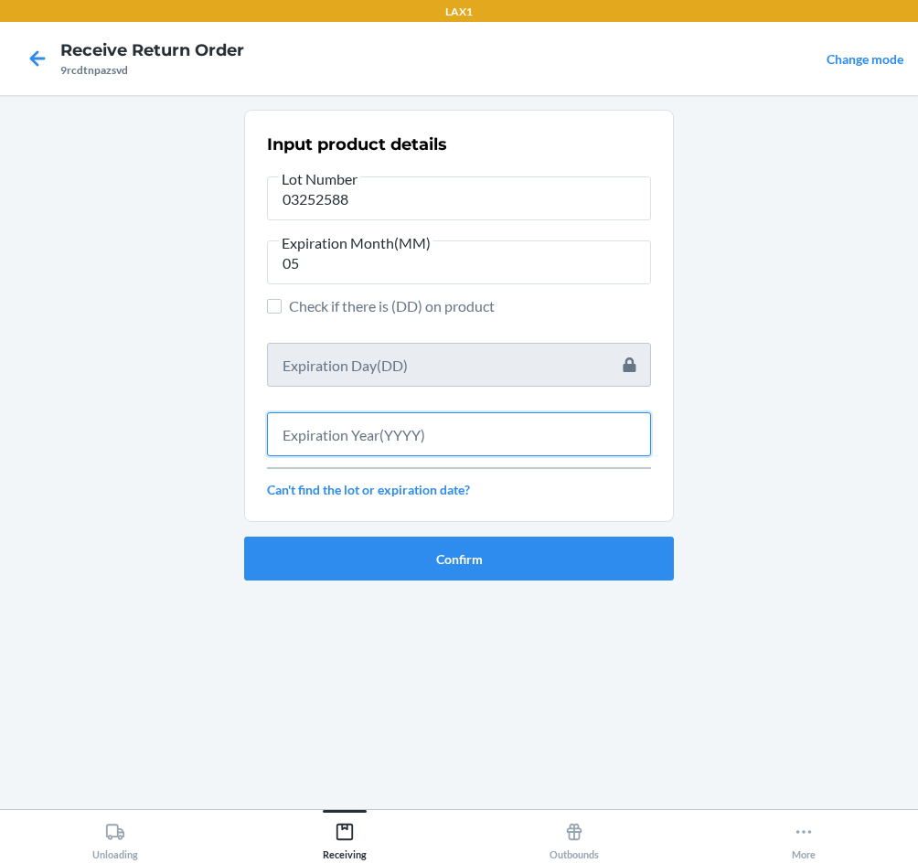
click at [468, 427] on input "text" at bounding box center [459, 434] width 384 height 44
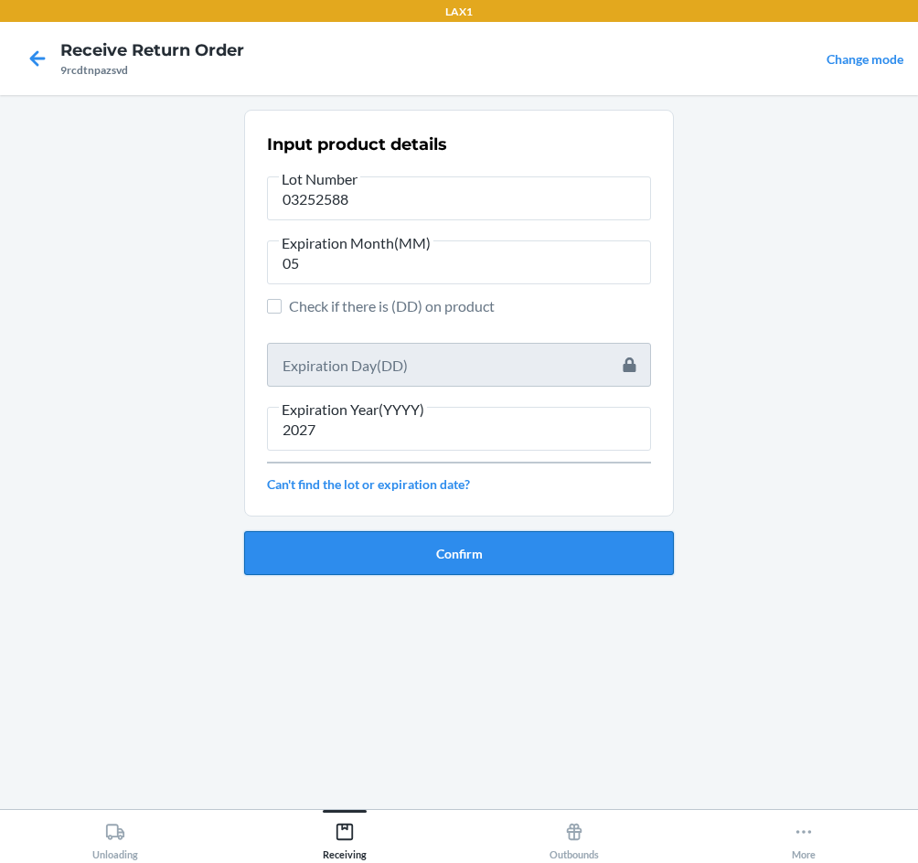
click at [480, 550] on button "Confirm" at bounding box center [459, 553] width 430 height 44
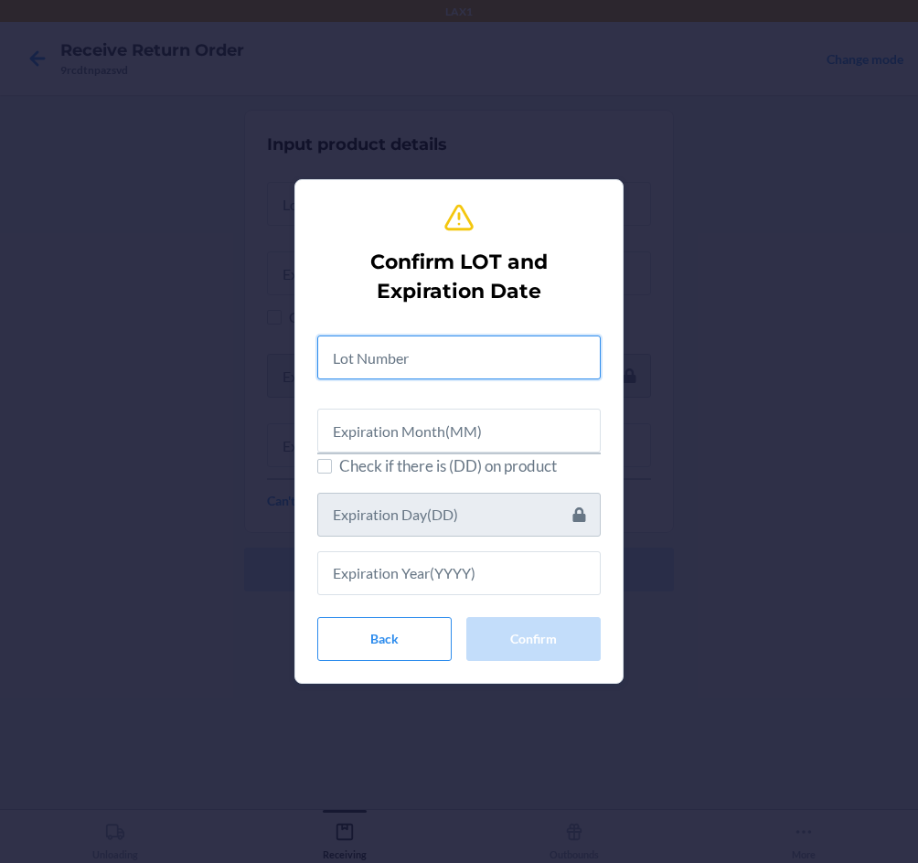
click at [415, 364] on input "text" at bounding box center [458, 357] width 283 height 44
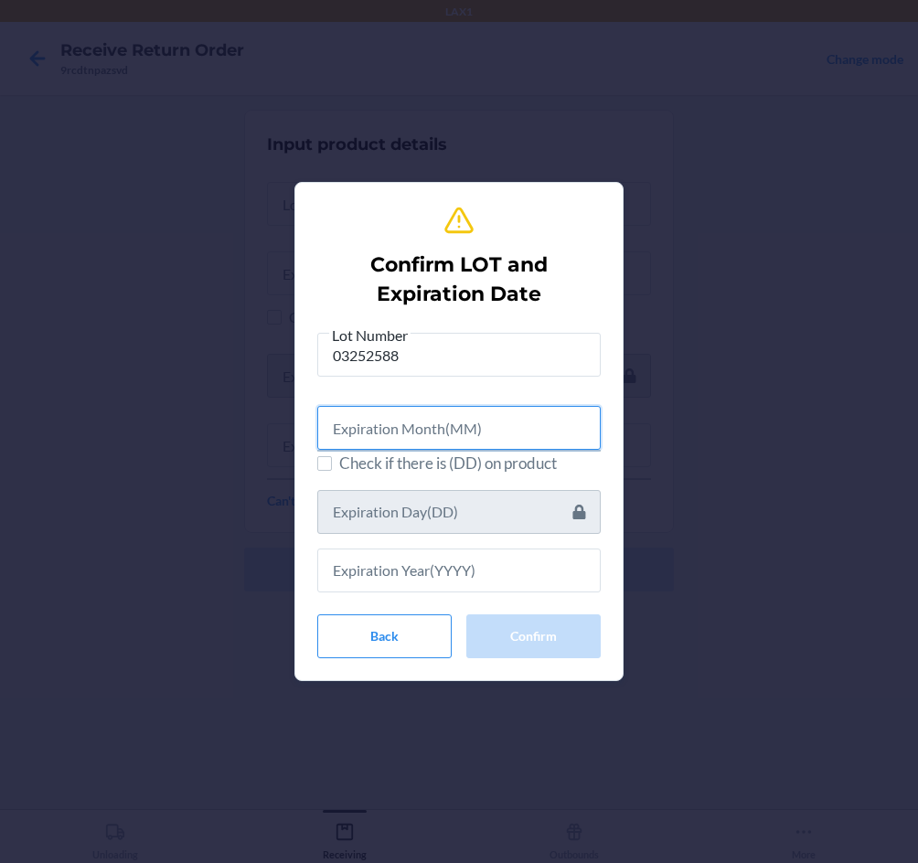
click at [415, 431] on input "text" at bounding box center [458, 428] width 283 height 44
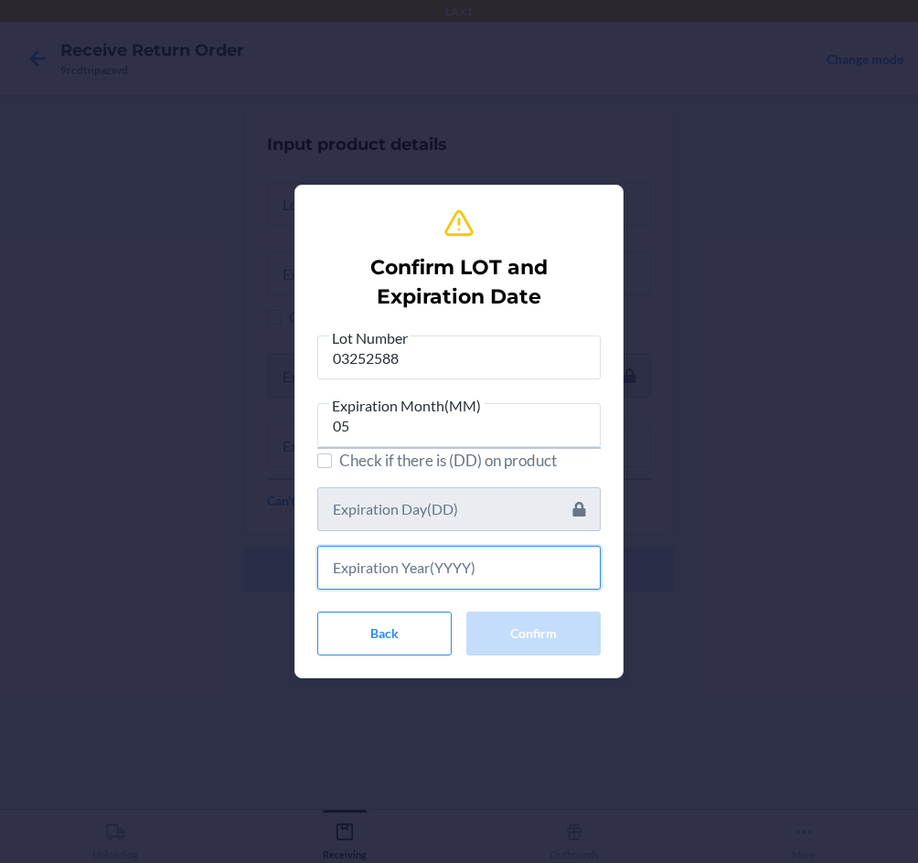
click at [441, 570] on input "text" at bounding box center [458, 568] width 283 height 44
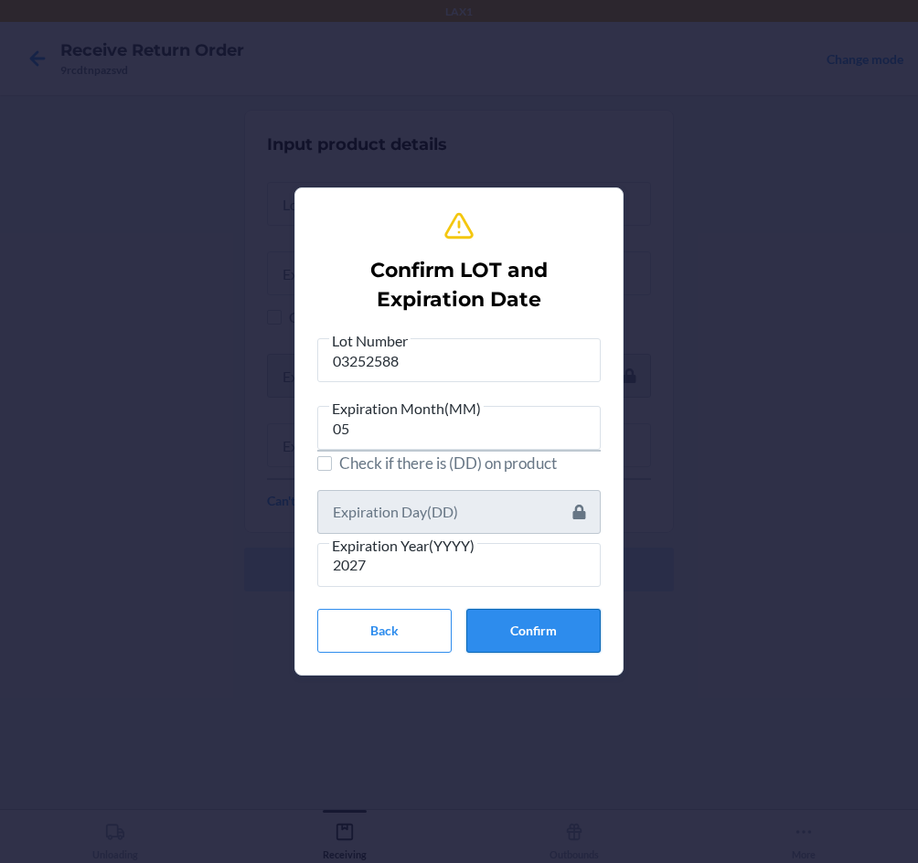
click at [547, 637] on button "Confirm" at bounding box center [533, 631] width 134 height 44
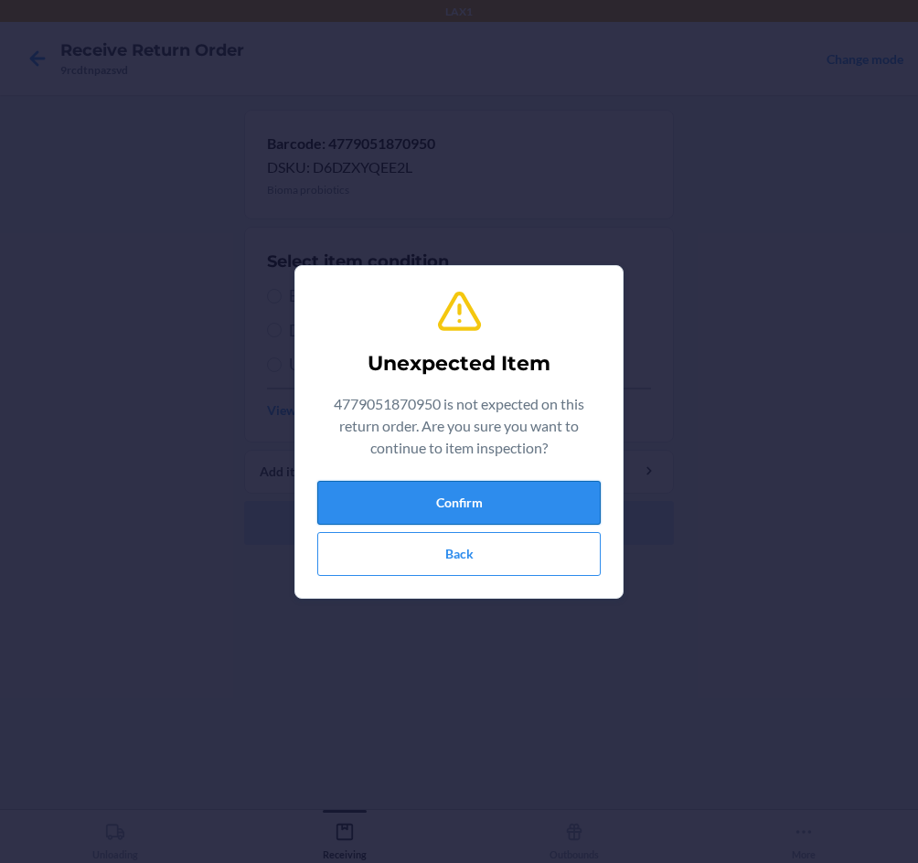
click at [484, 511] on button "Confirm" at bounding box center [458, 503] width 283 height 44
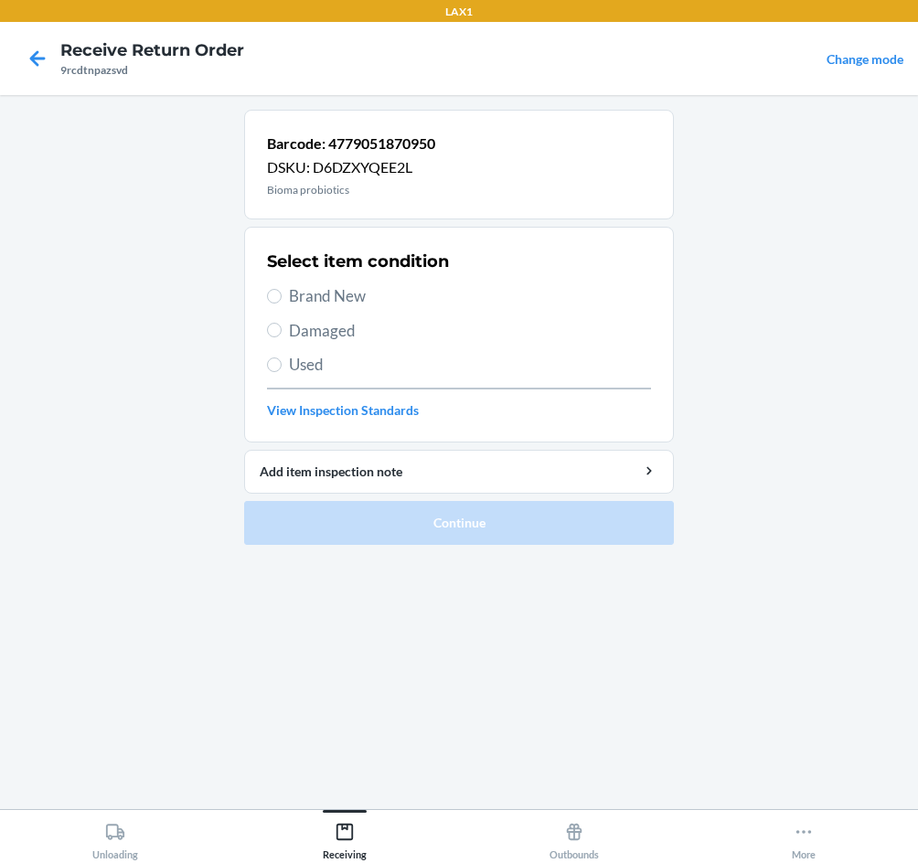
click at [346, 291] on span "Brand New" at bounding box center [470, 296] width 362 height 24
click at [282, 291] on input "Brand New" at bounding box center [274, 296] width 15 height 15
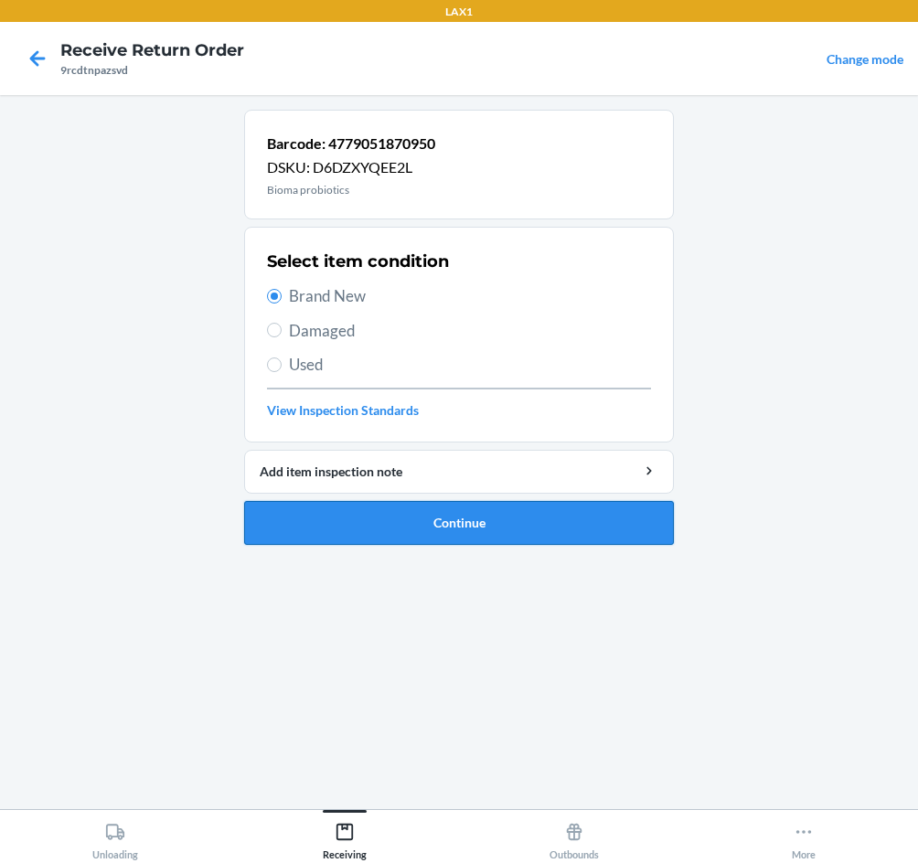
click at [530, 530] on button "Continue" at bounding box center [459, 523] width 430 height 44
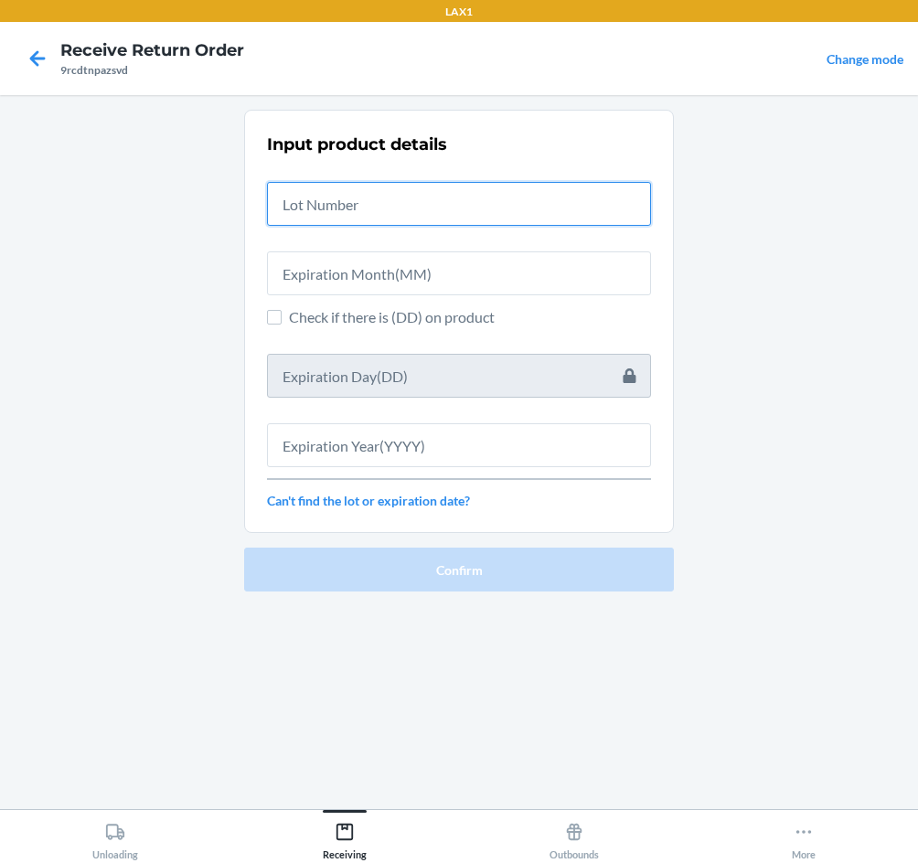
click at [446, 197] on input "text" at bounding box center [459, 204] width 384 height 44
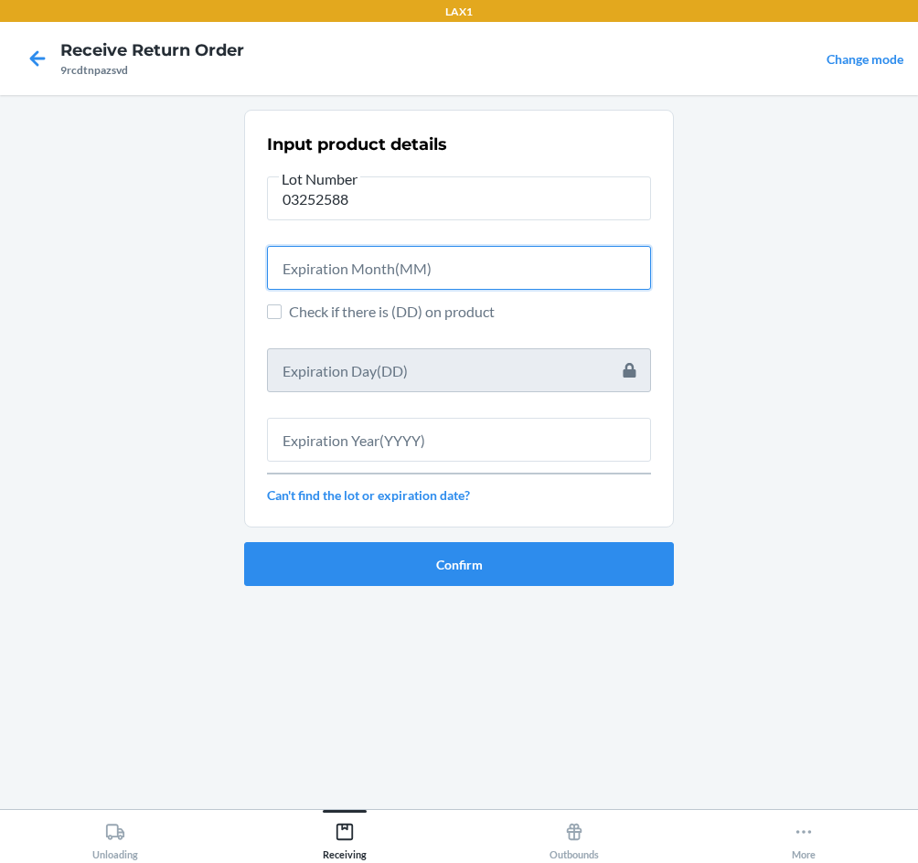
click at [340, 263] on input "text" at bounding box center [459, 268] width 384 height 44
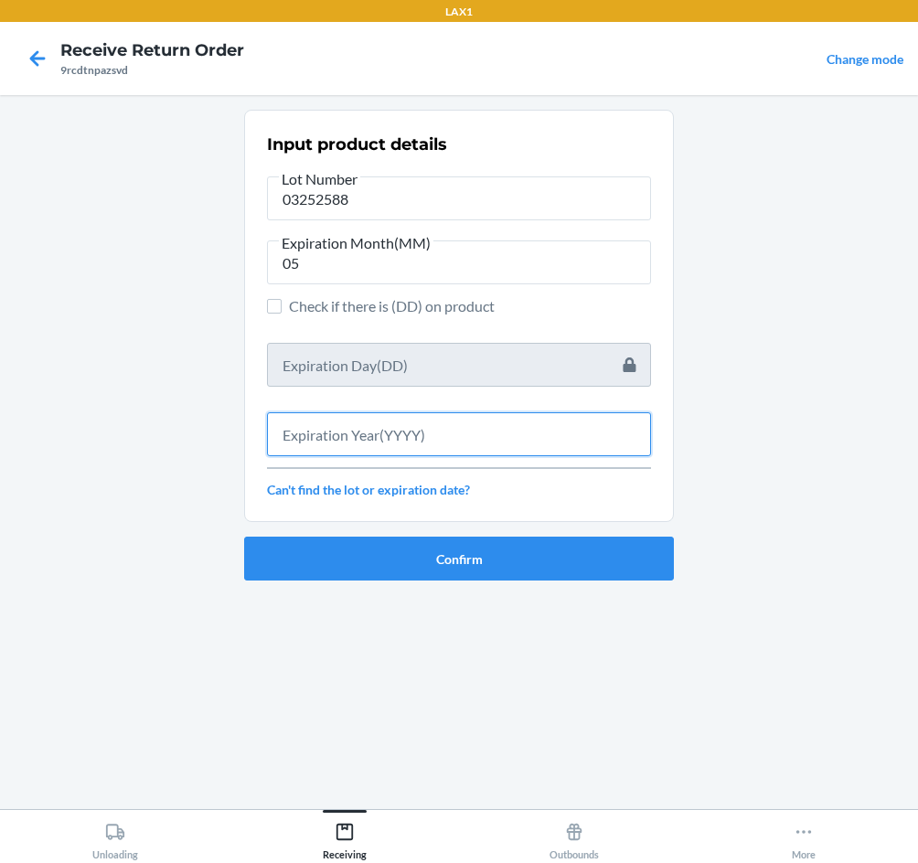
click at [416, 433] on input "text" at bounding box center [459, 434] width 384 height 44
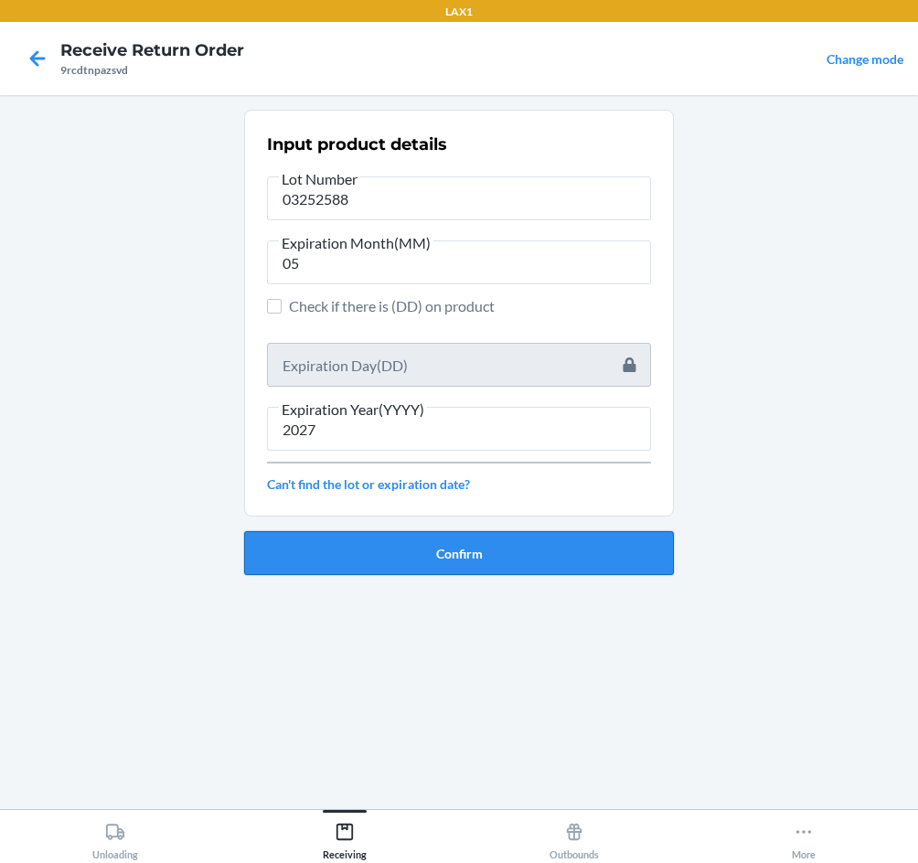
click at [470, 558] on button "Confirm" at bounding box center [459, 553] width 430 height 44
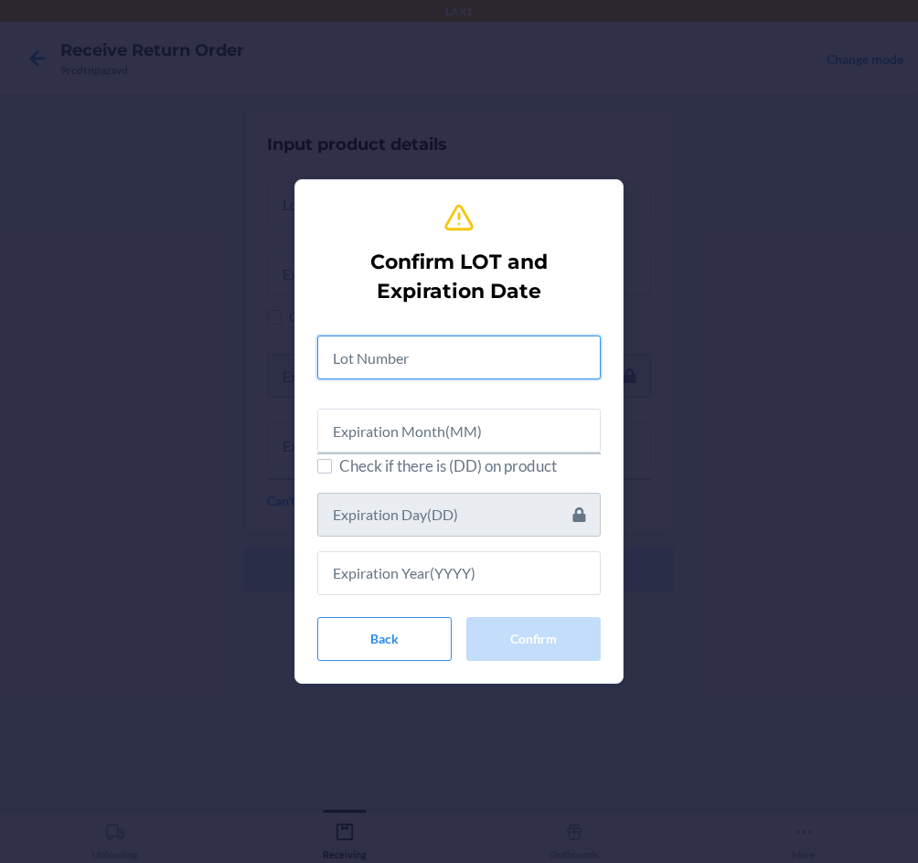
click at [509, 368] on input "text" at bounding box center [458, 357] width 283 height 44
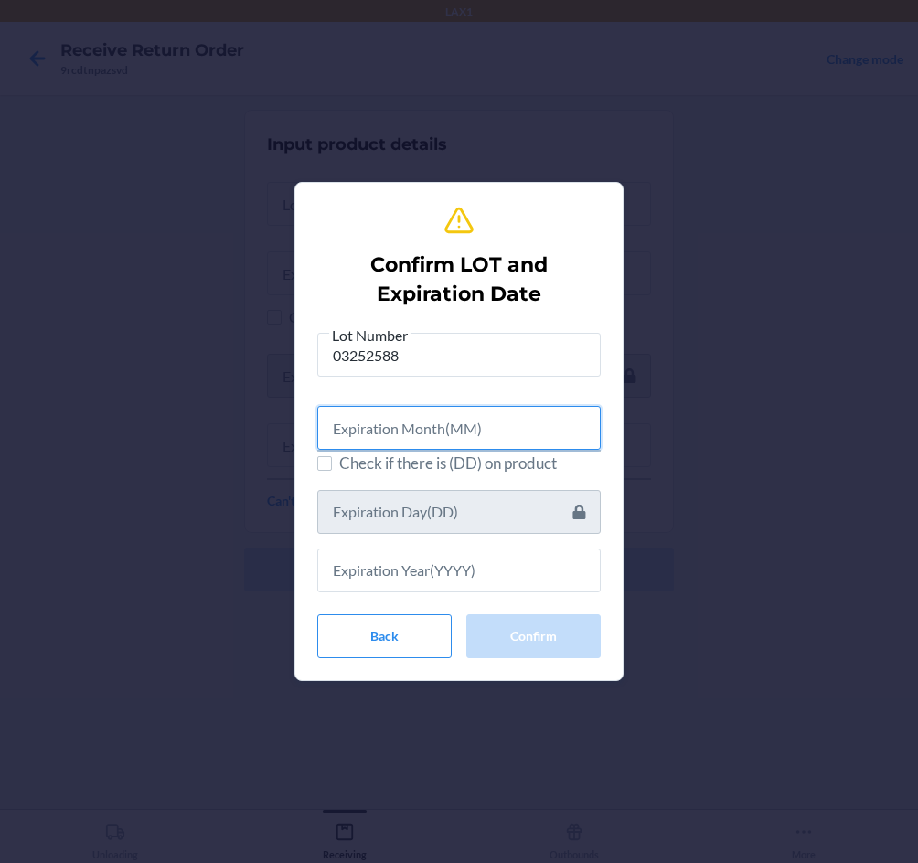
click at [527, 433] on input "text" at bounding box center [458, 428] width 283 height 44
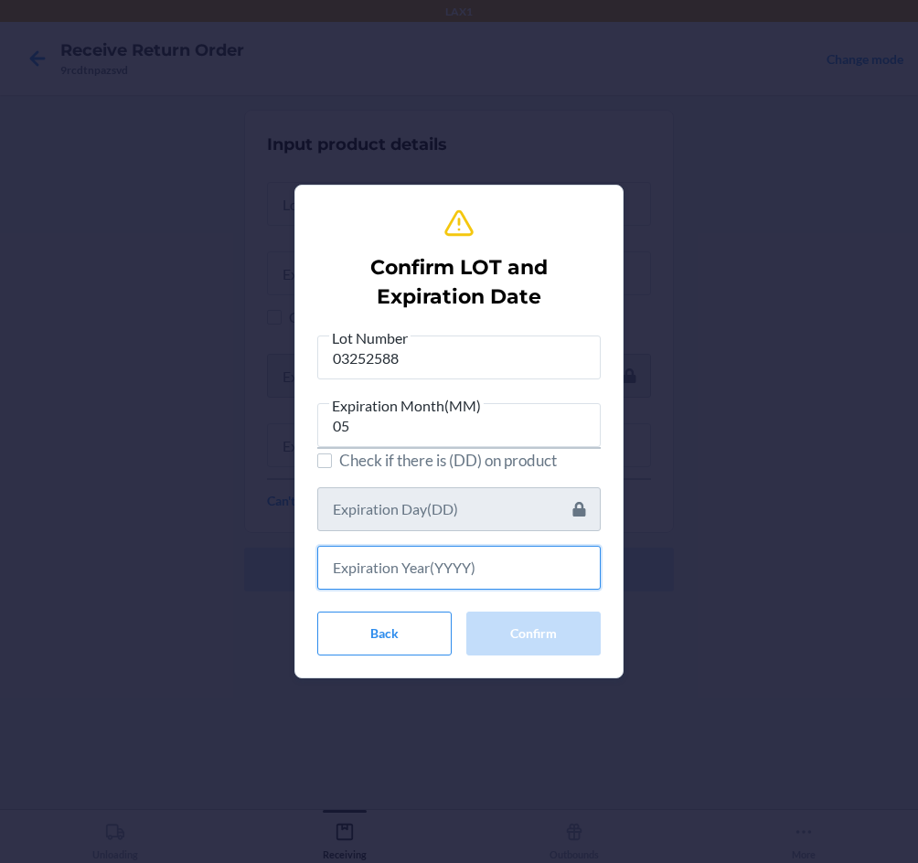
click at [480, 580] on input "text" at bounding box center [458, 568] width 283 height 44
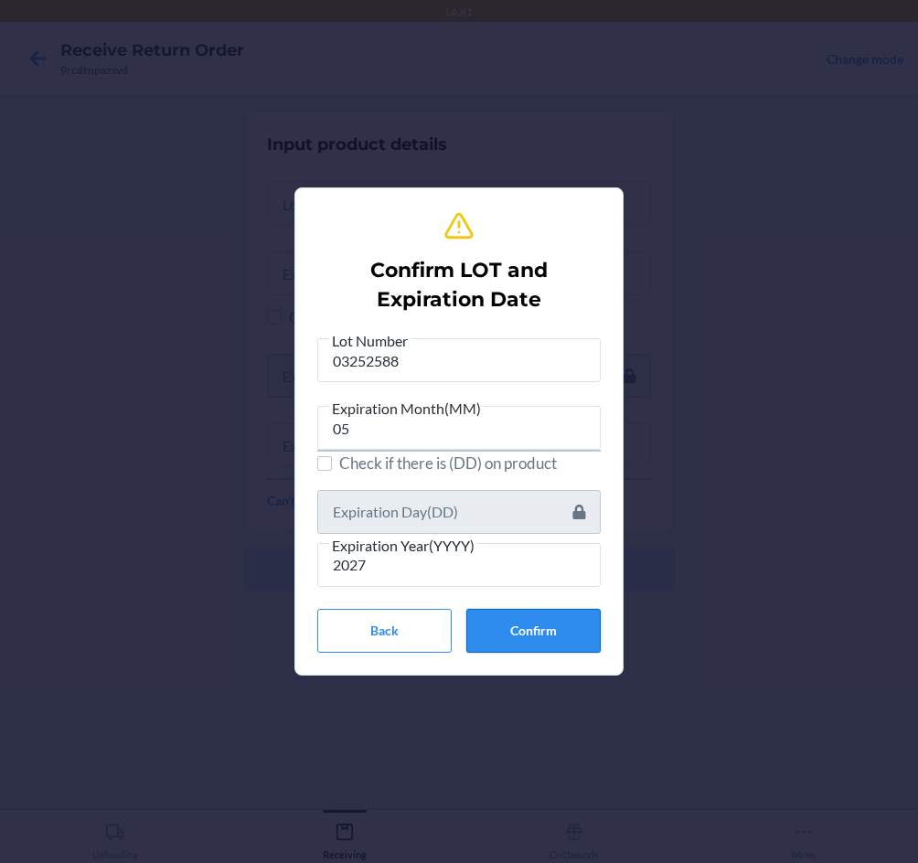
click at [520, 632] on button "Confirm" at bounding box center [533, 631] width 134 height 44
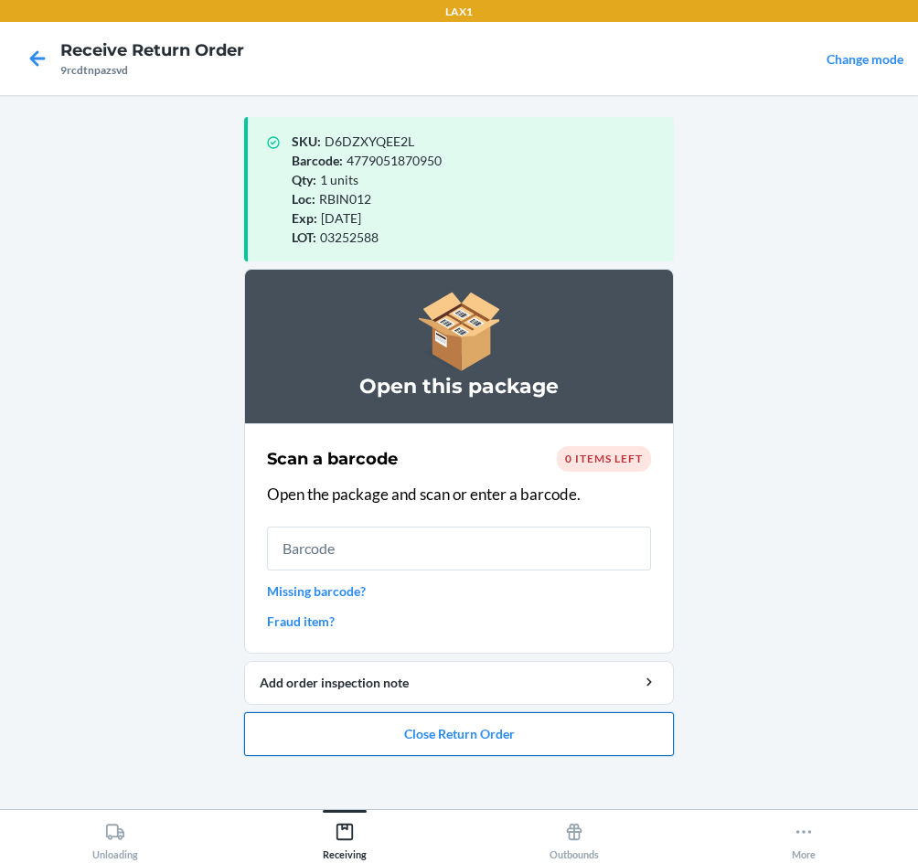
click at [516, 741] on button "Close Return Order" at bounding box center [459, 734] width 430 height 44
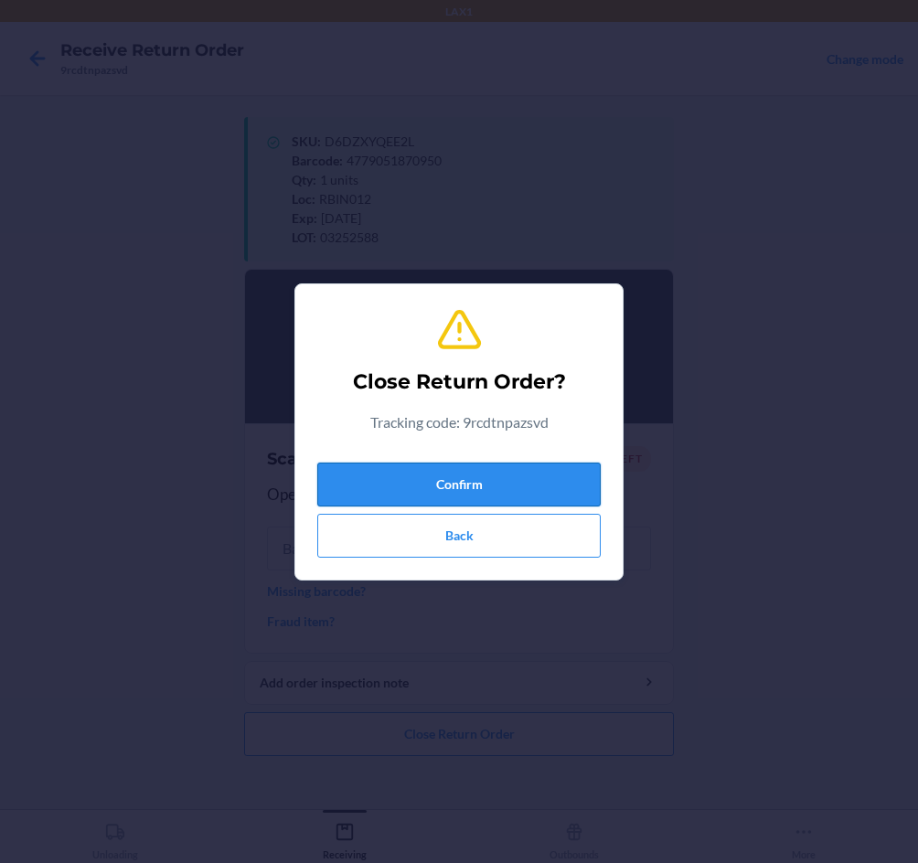
click at [489, 485] on button "Confirm" at bounding box center [458, 485] width 283 height 44
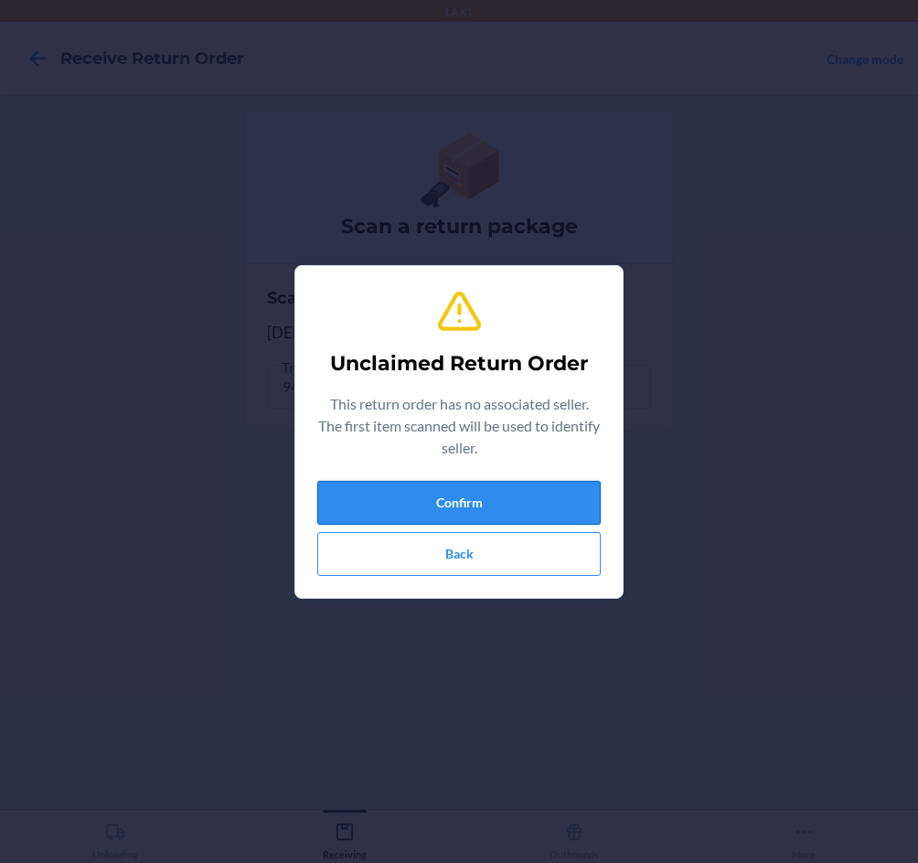
click at [495, 491] on button "Confirm" at bounding box center [458, 503] width 283 height 44
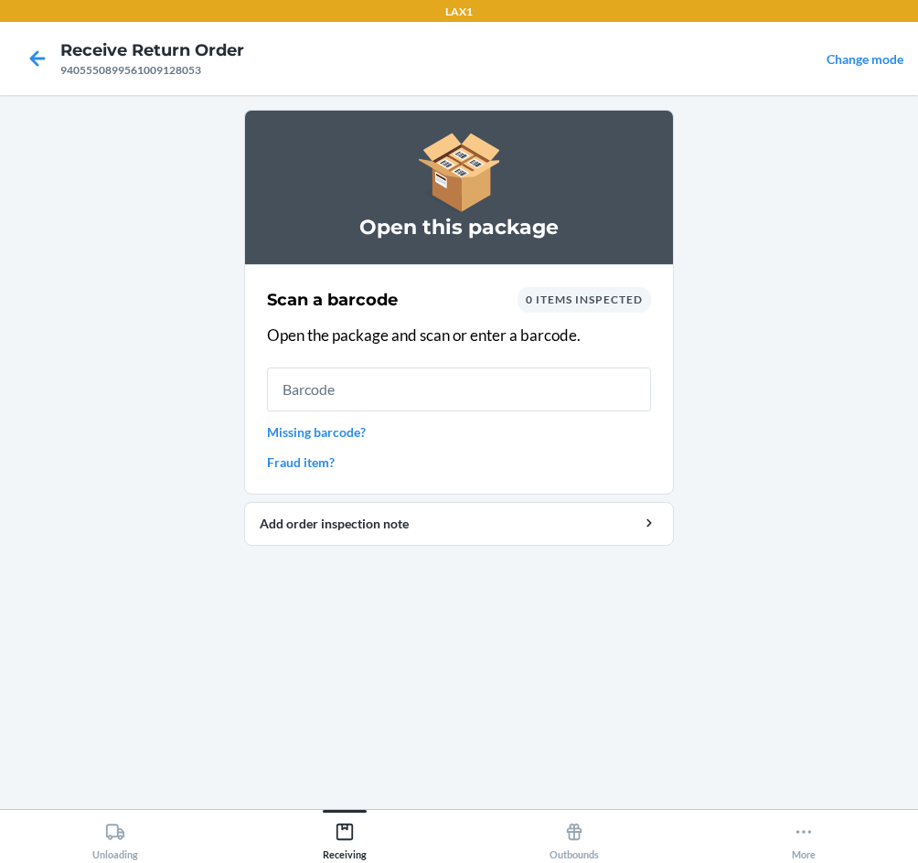
click at [469, 392] on input "text" at bounding box center [459, 389] width 384 height 44
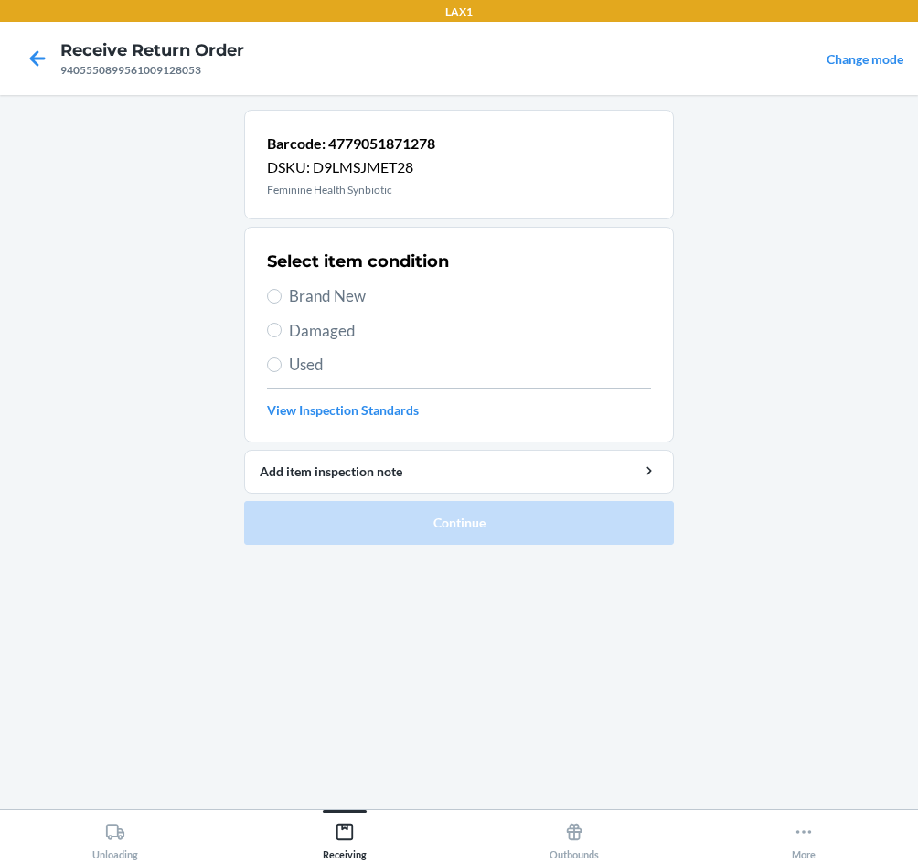
click at [320, 296] on span "Brand New" at bounding box center [470, 296] width 362 height 24
click at [282, 296] on input "Brand New" at bounding box center [274, 296] width 15 height 15
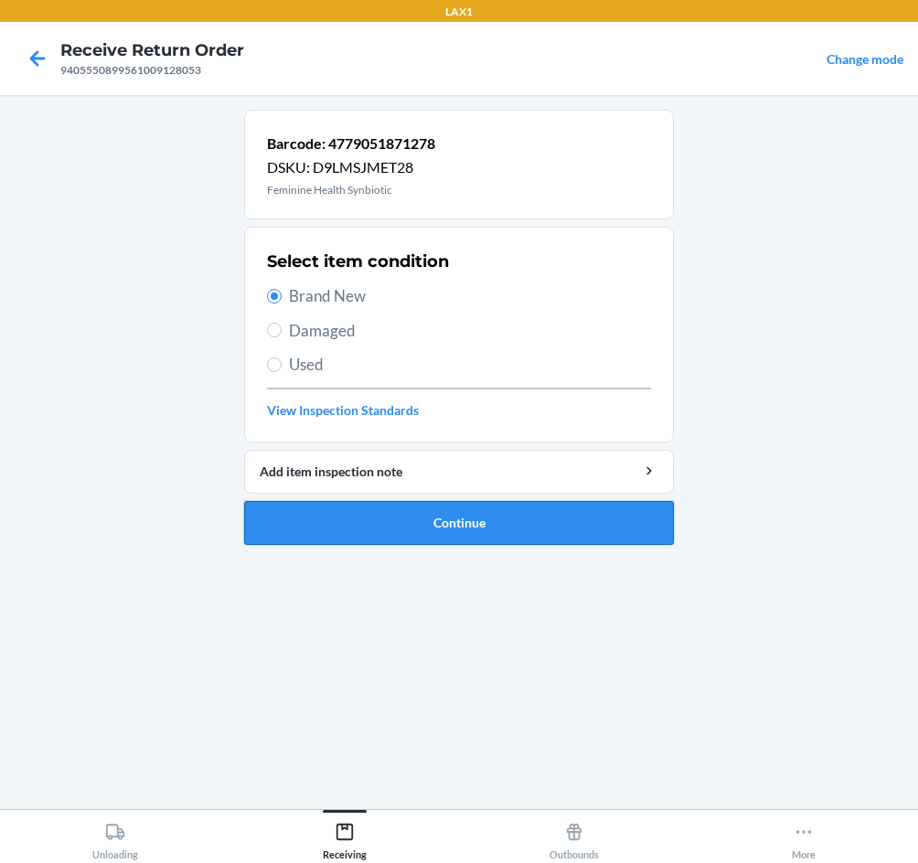
click at [410, 528] on button "Continue" at bounding box center [459, 523] width 430 height 44
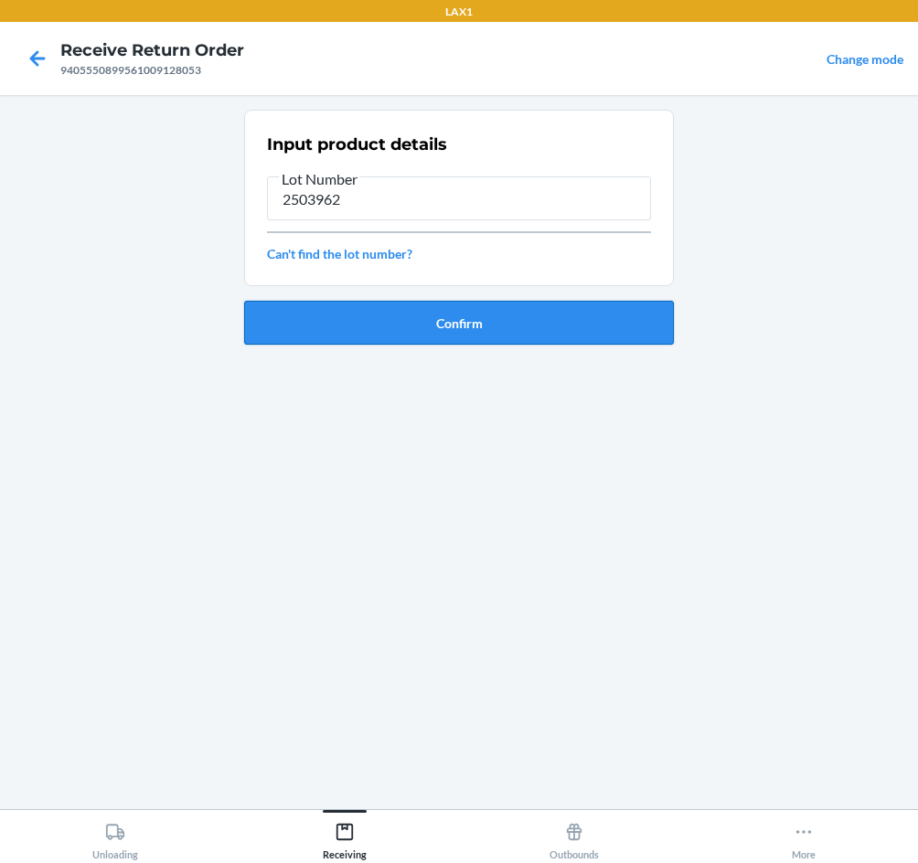
click at [442, 326] on button "Confirm" at bounding box center [459, 323] width 430 height 44
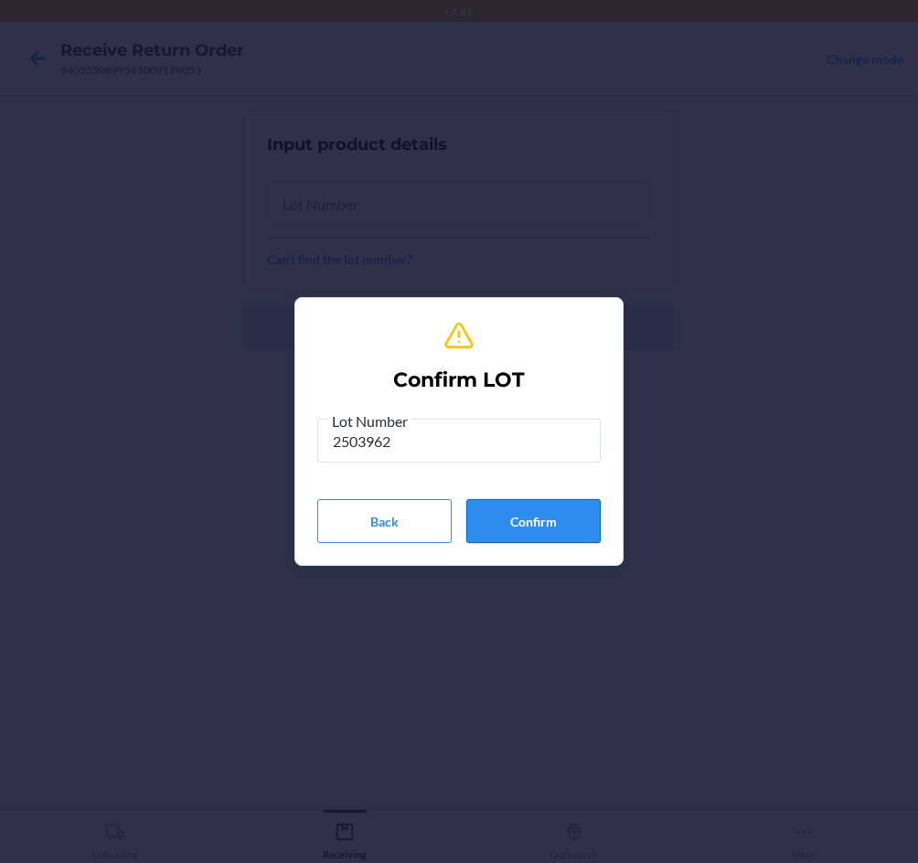
click at [522, 518] on button "Confirm" at bounding box center [533, 521] width 134 height 44
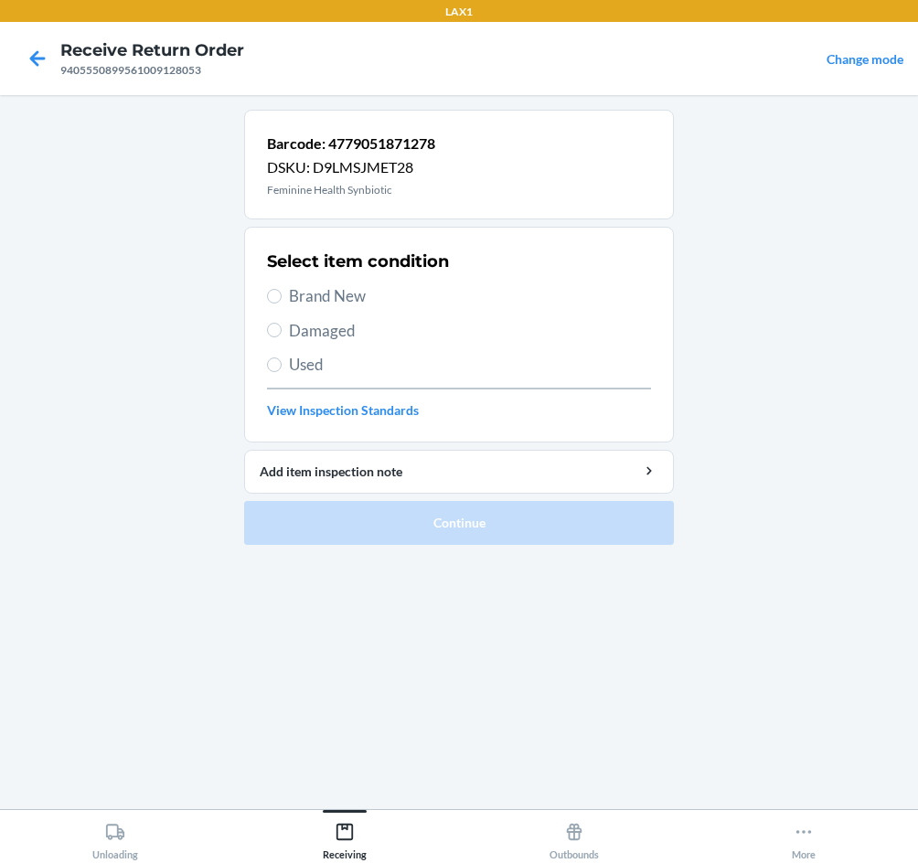
click at [332, 286] on span "Brand New" at bounding box center [470, 296] width 362 height 24
click at [282, 289] on input "Brand New" at bounding box center [274, 296] width 15 height 15
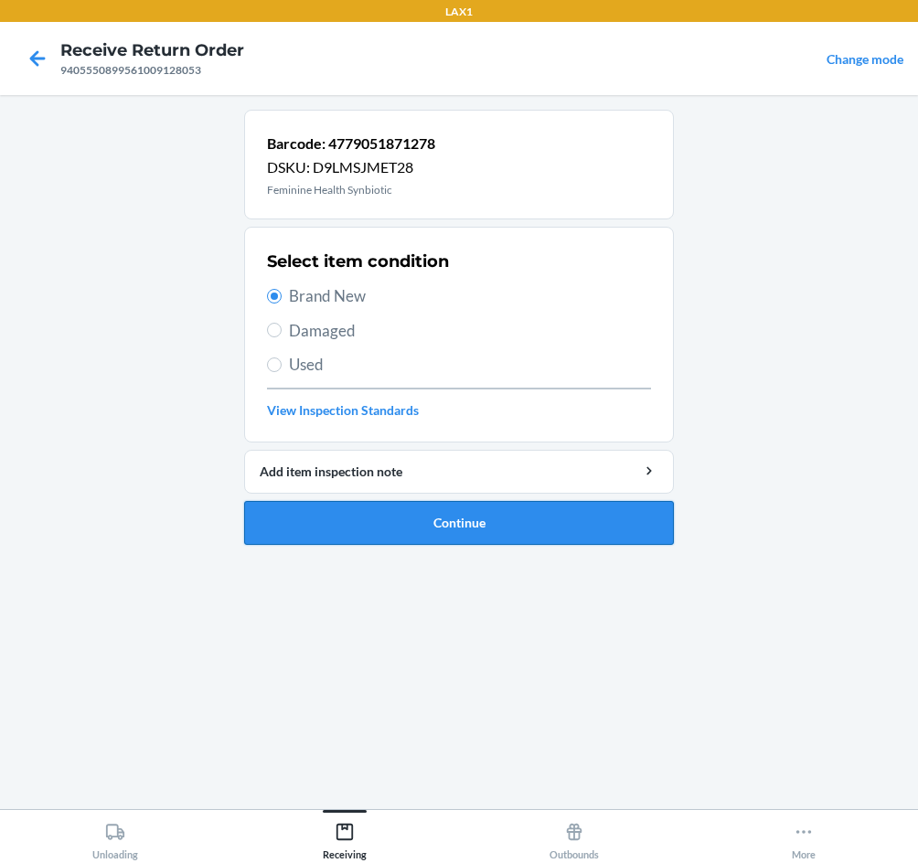
click at [391, 515] on button "Continue" at bounding box center [459, 523] width 430 height 44
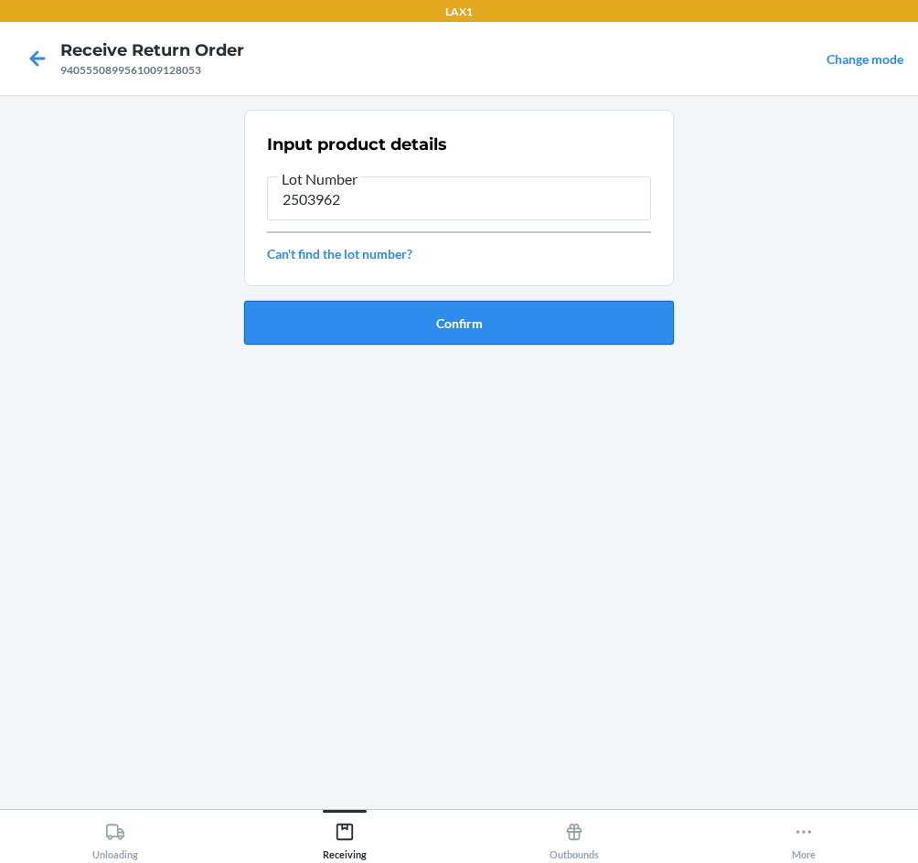
click at [404, 303] on button "Confirm" at bounding box center [459, 323] width 430 height 44
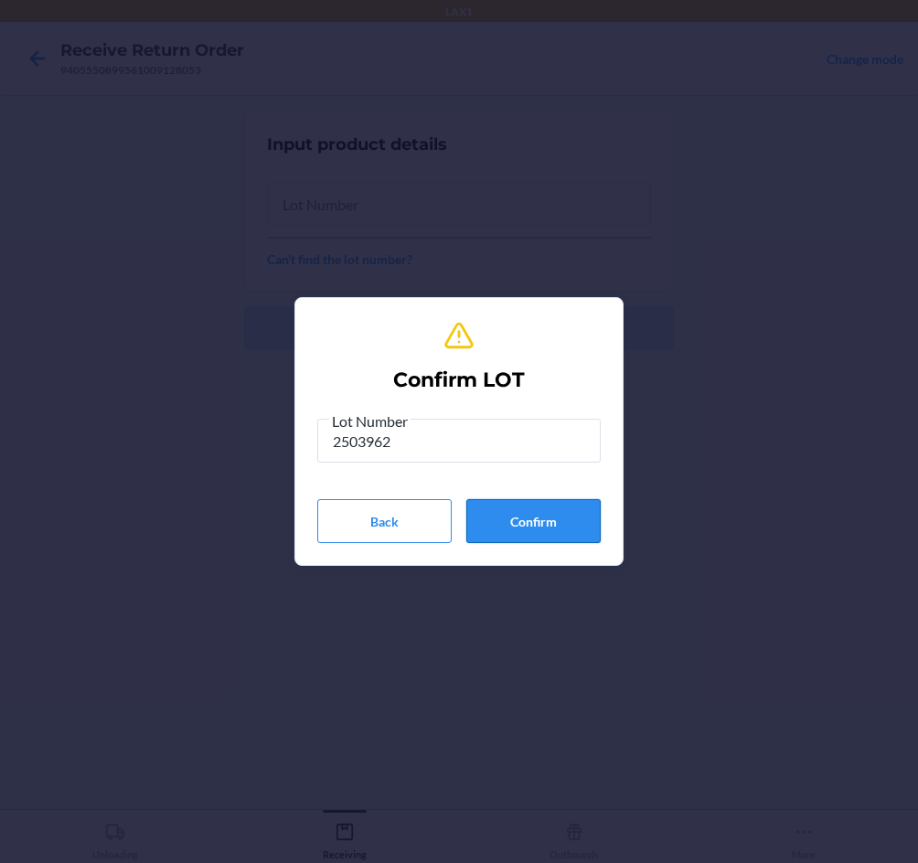
click at [540, 528] on button "Confirm" at bounding box center [533, 521] width 134 height 44
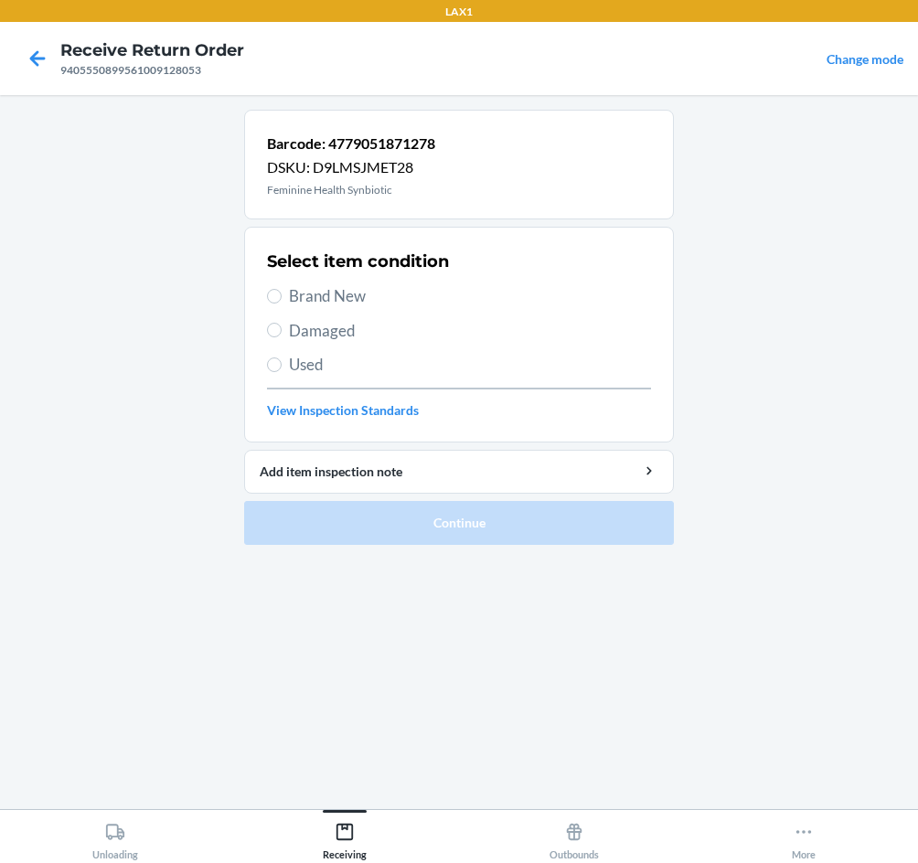
click at [324, 297] on span "Brand New" at bounding box center [470, 296] width 362 height 24
click at [282, 297] on input "Brand New" at bounding box center [274, 296] width 15 height 15
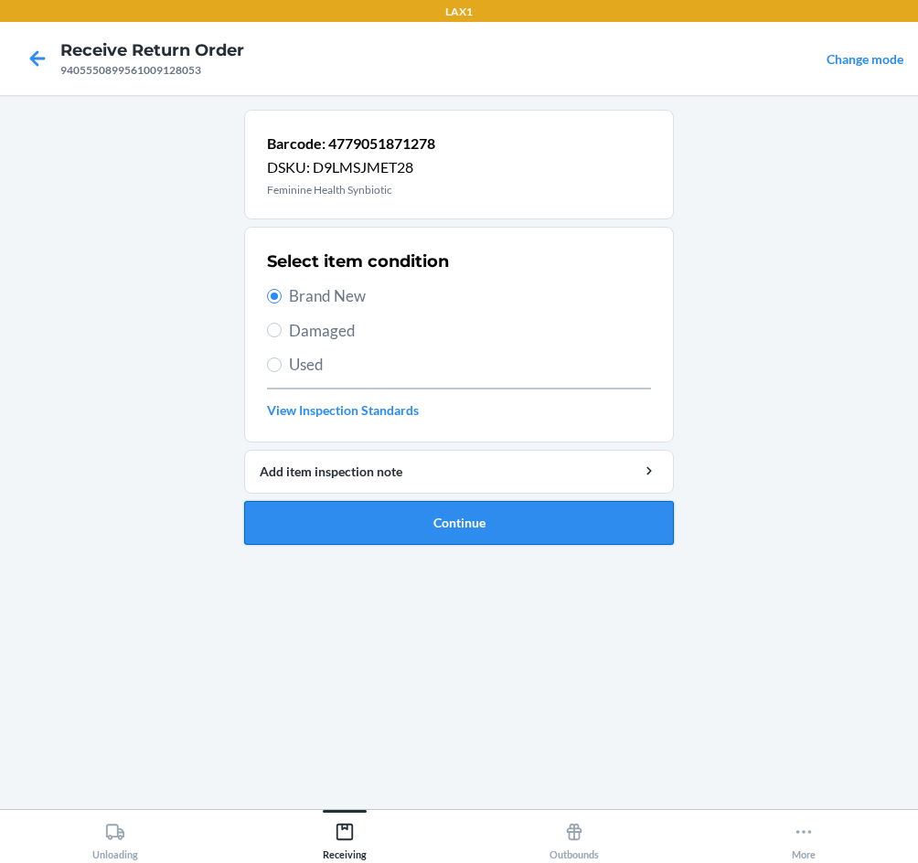
click at [458, 523] on button "Continue" at bounding box center [459, 523] width 430 height 44
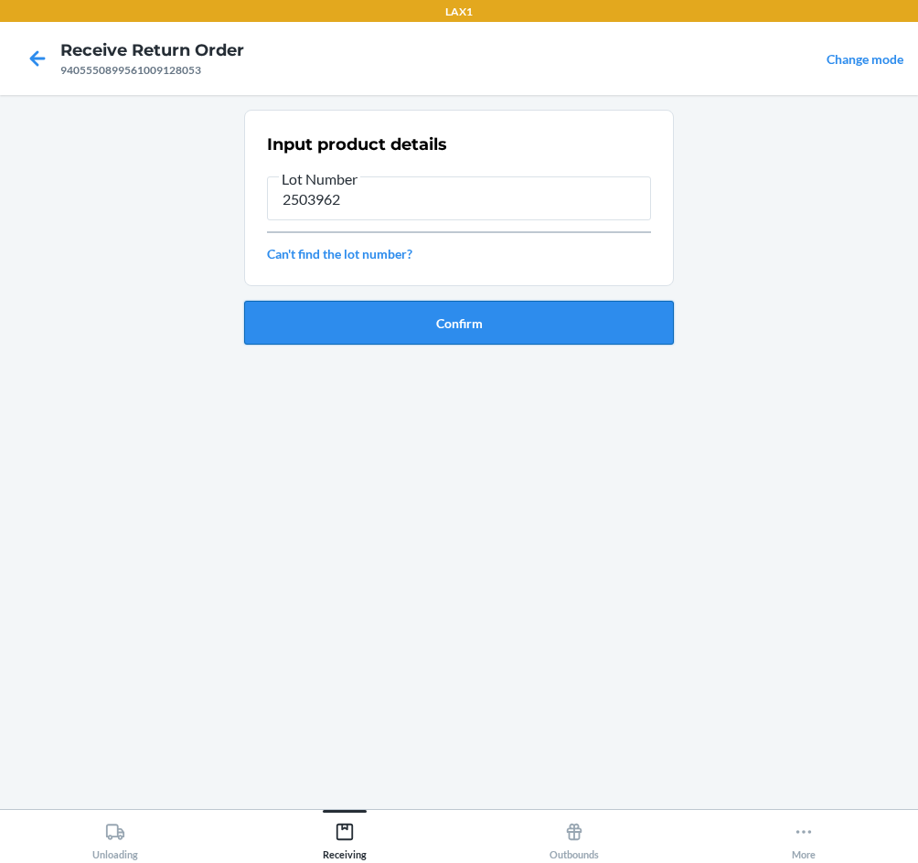
click at [435, 310] on button "Confirm" at bounding box center [459, 323] width 430 height 44
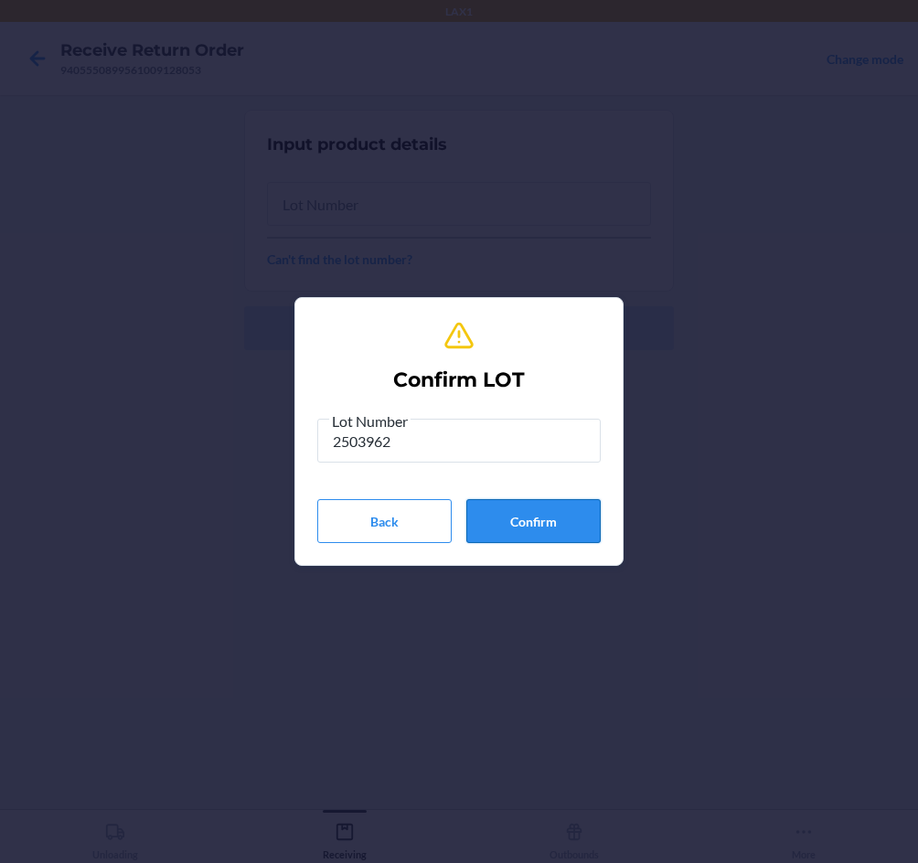
click at [542, 529] on button "Confirm" at bounding box center [533, 521] width 134 height 44
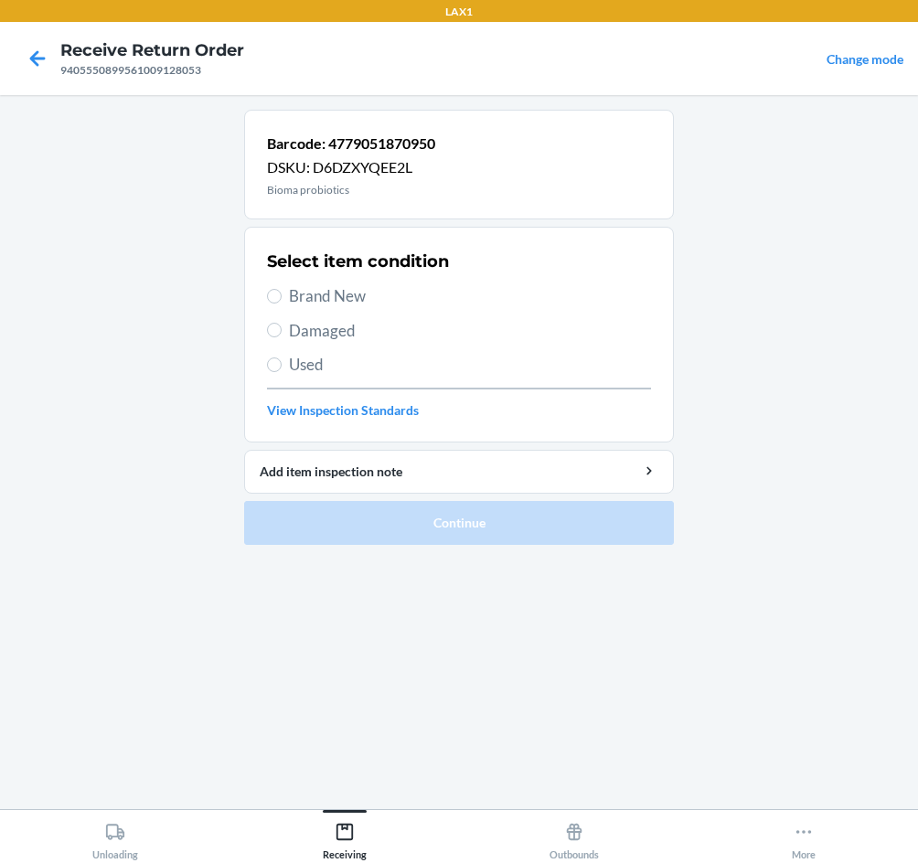
click at [293, 301] on span "Brand New" at bounding box center [470, 296] width 362 height 24
click at [282, 301] on input "Brand New" at bounding box center [274, 296] width 15 height 15
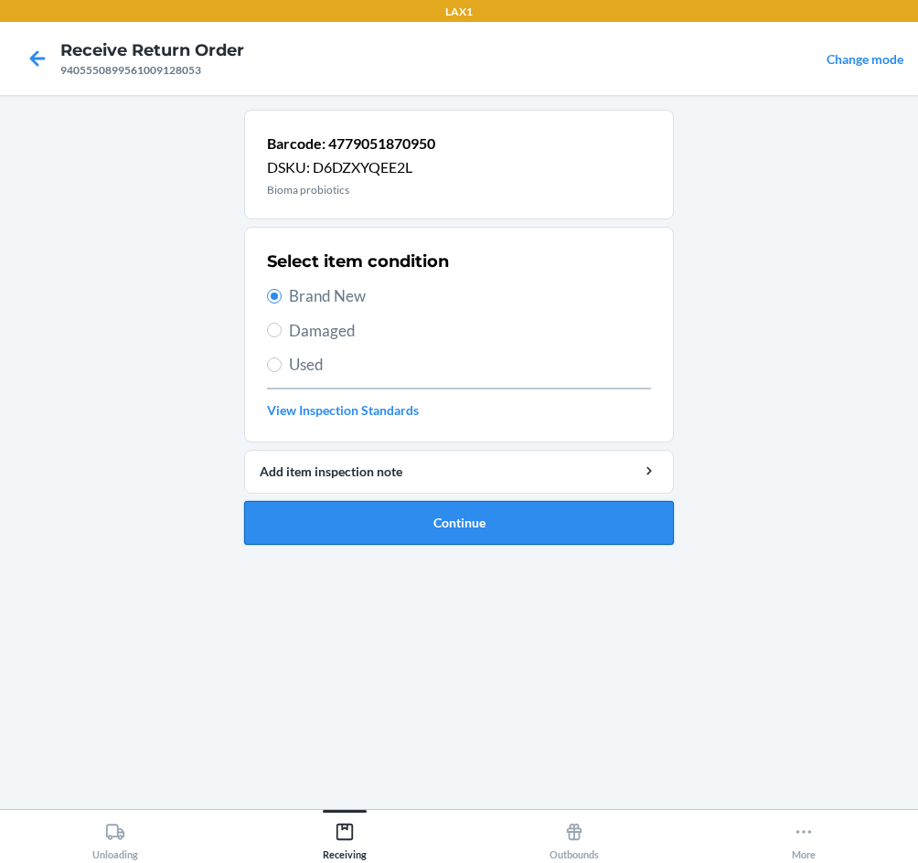
click at [401, 520] on button "Continue" at bounding box center [459, 523] width 430 height 44
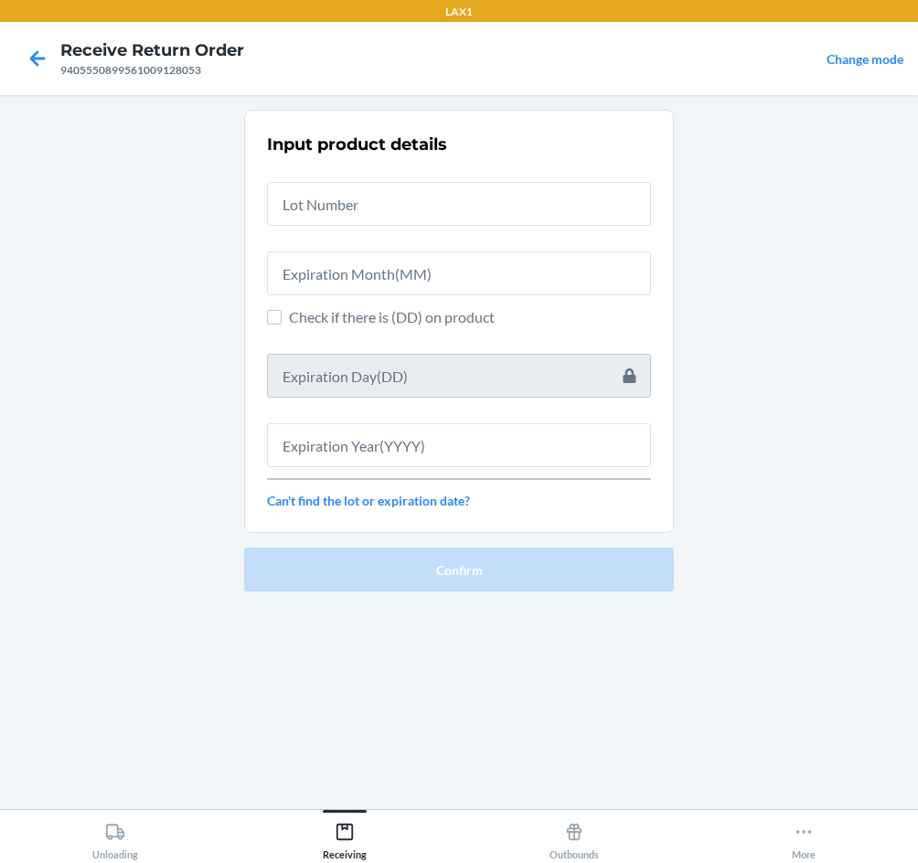
click at [455, 236] on div "Input product details Check if there is (DD) on product Can't find the lot or e…" at bounding box center [459, 321] width 384 height 388
click at [466, 215] on input "text" at bounding box center [459, 204] width 384 height 44
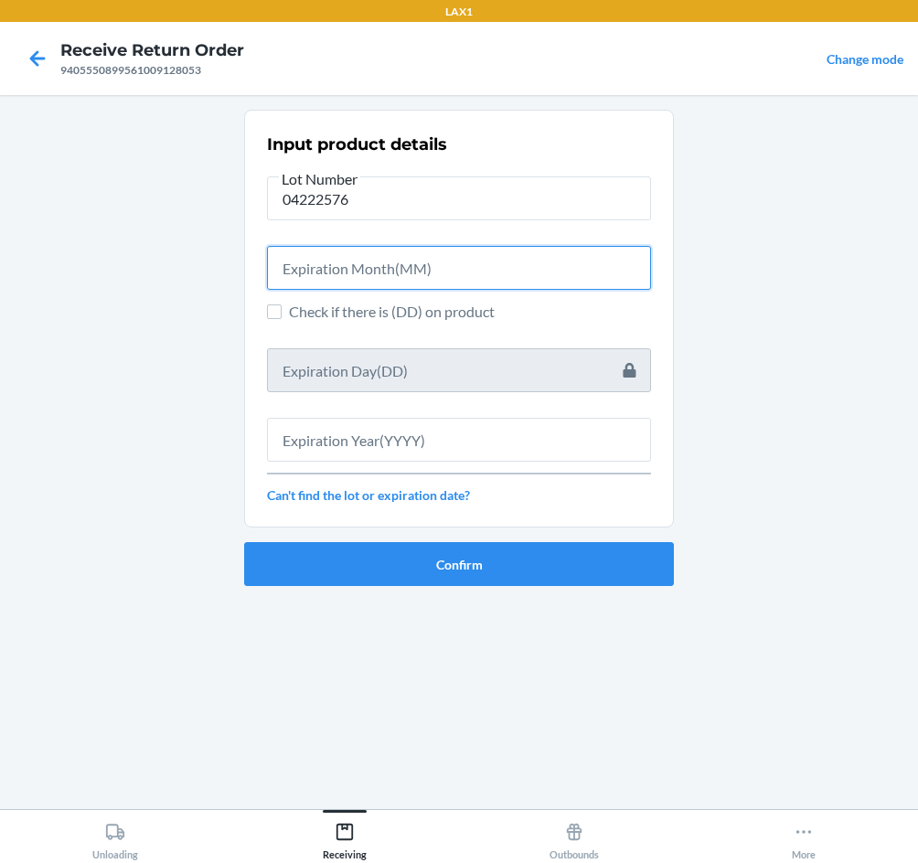
click at [464, 262] on input "text" at bounding box center [459, 268] width 384 height 44
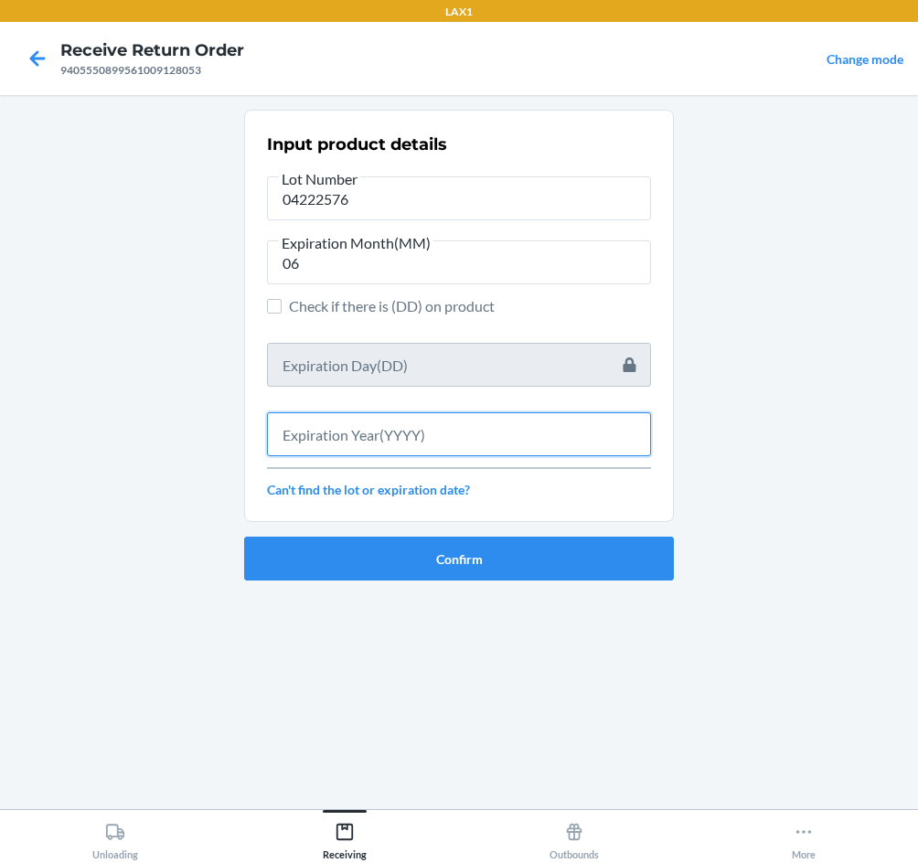
click at [446, 438] on input "text" at bounding box center [459, 434] width 384 height 44
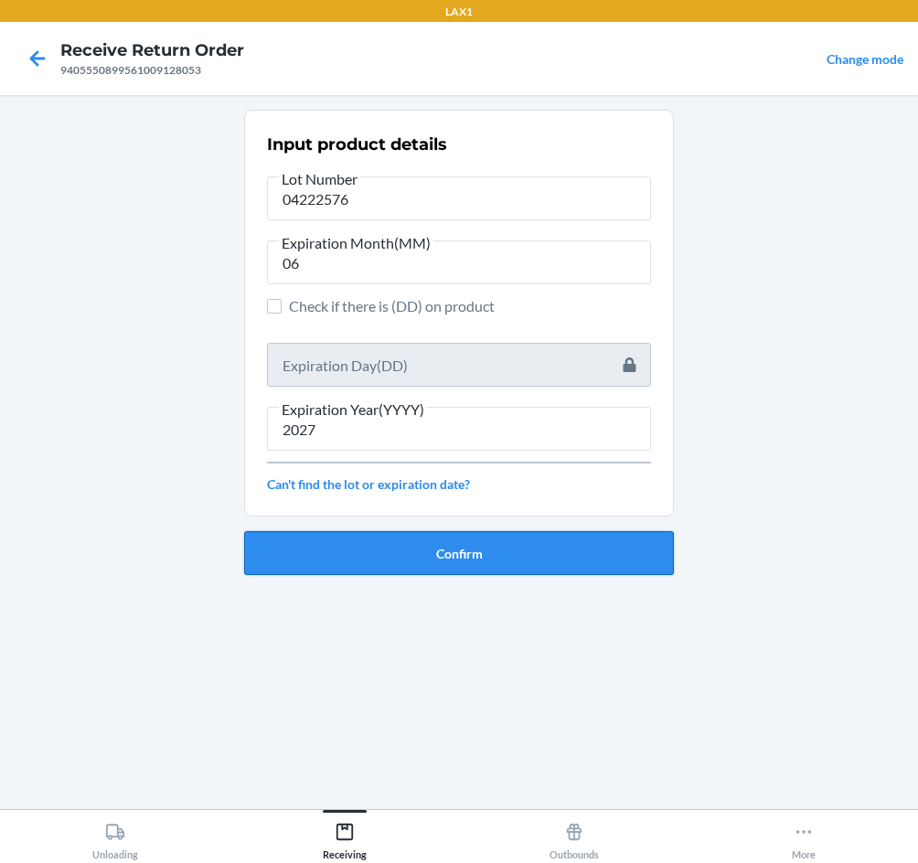
click at [463, 563] on button "Confirm" at bounding box center [459, 553] width 430 height 44
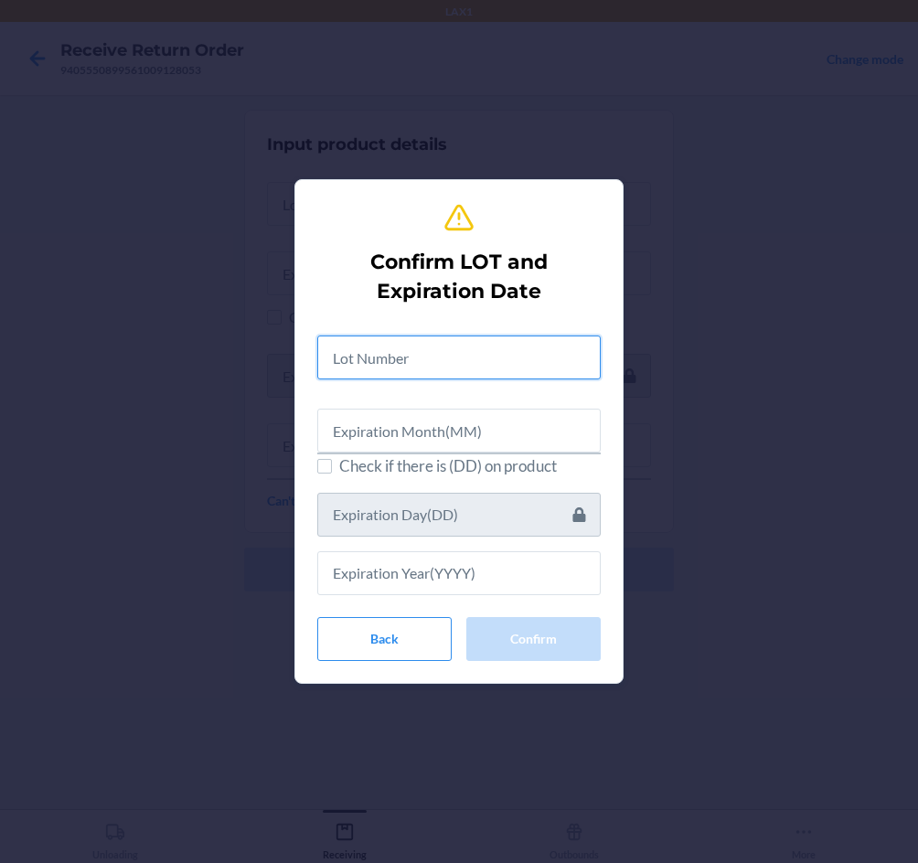
click at [462, 365] on input "text" at bounding box center [458, 357] width 283 height 44
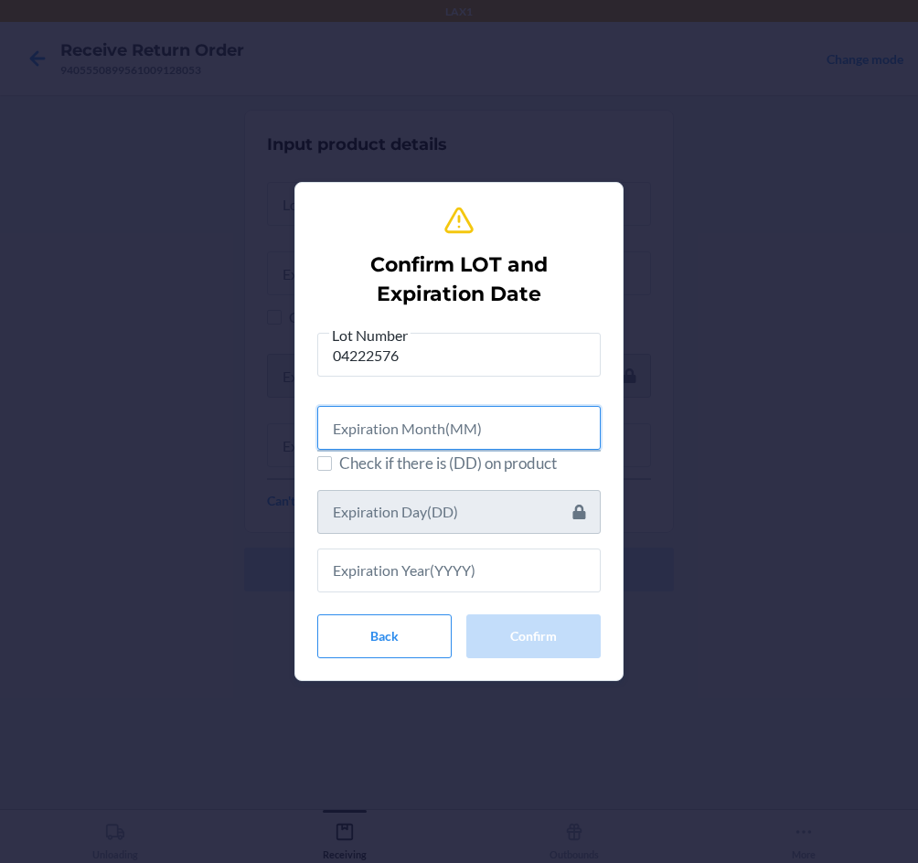
click at [399, 444] on input "text" at bounding box center [458, 428] width 283 height 44
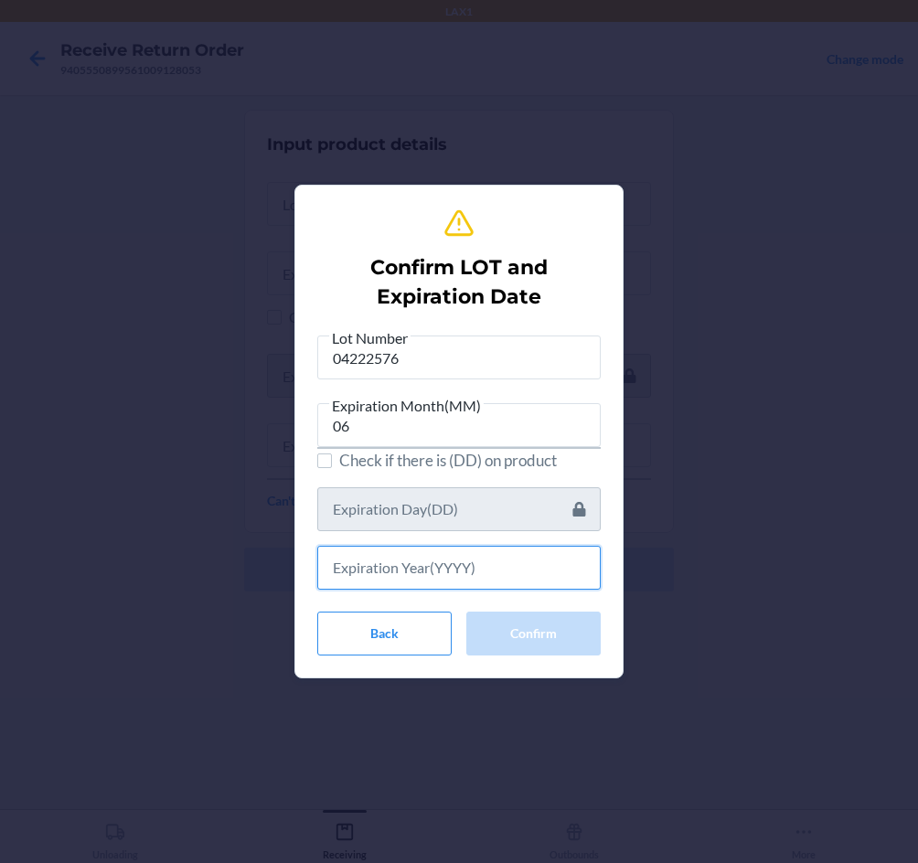
click at [495, 557] on input "text" at bounding box center [458, 568] width 283 height 44
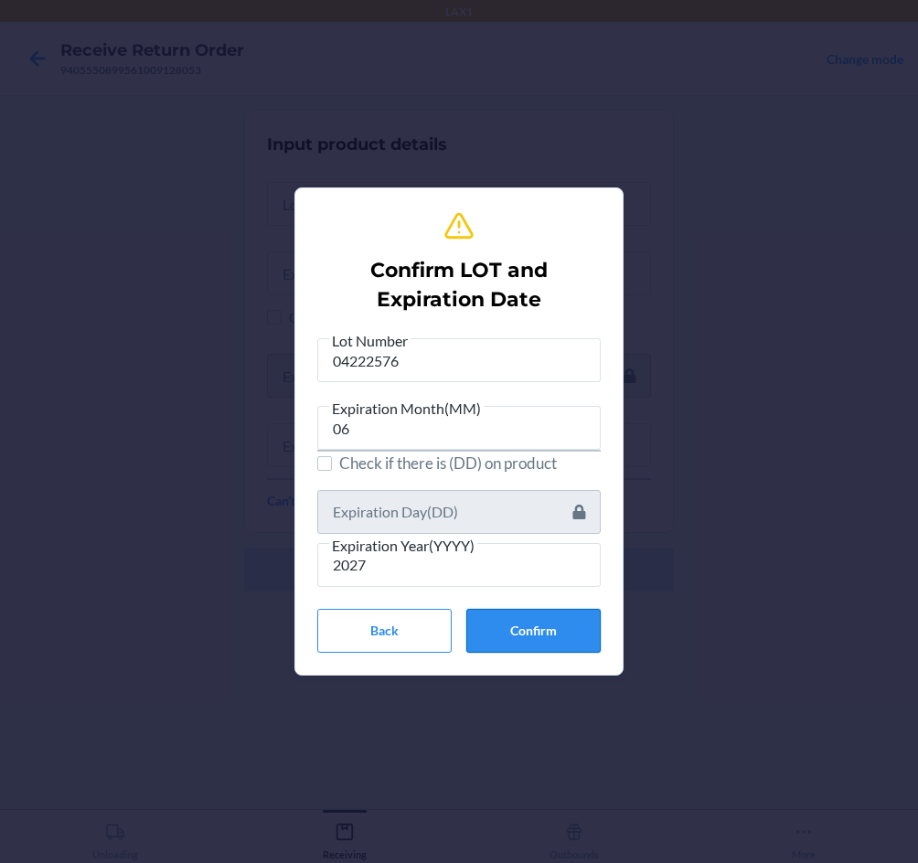
click at [564, 624] on button "Confirm" at bounding box center [533, 631] width 134 height 44
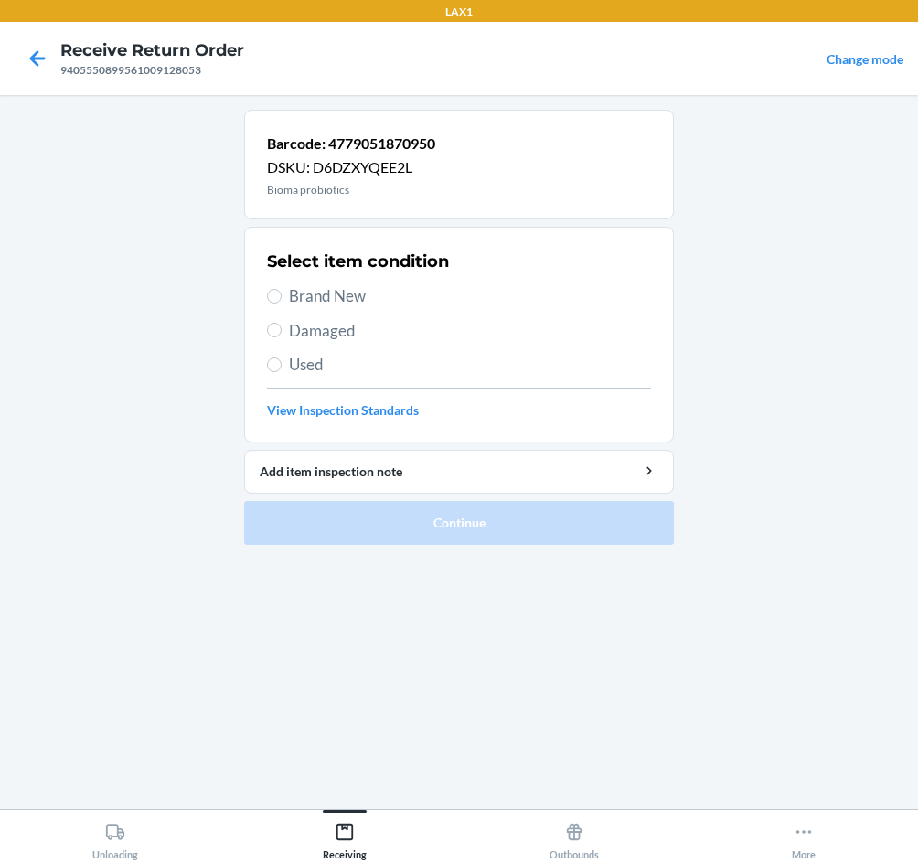
click at [298, 297] on span "Brand New" at bounding box center [470, 296] width 362 height 24
click at [282, 297] on input "Brand New" at bounding box center [274, 296] width 15 height 15
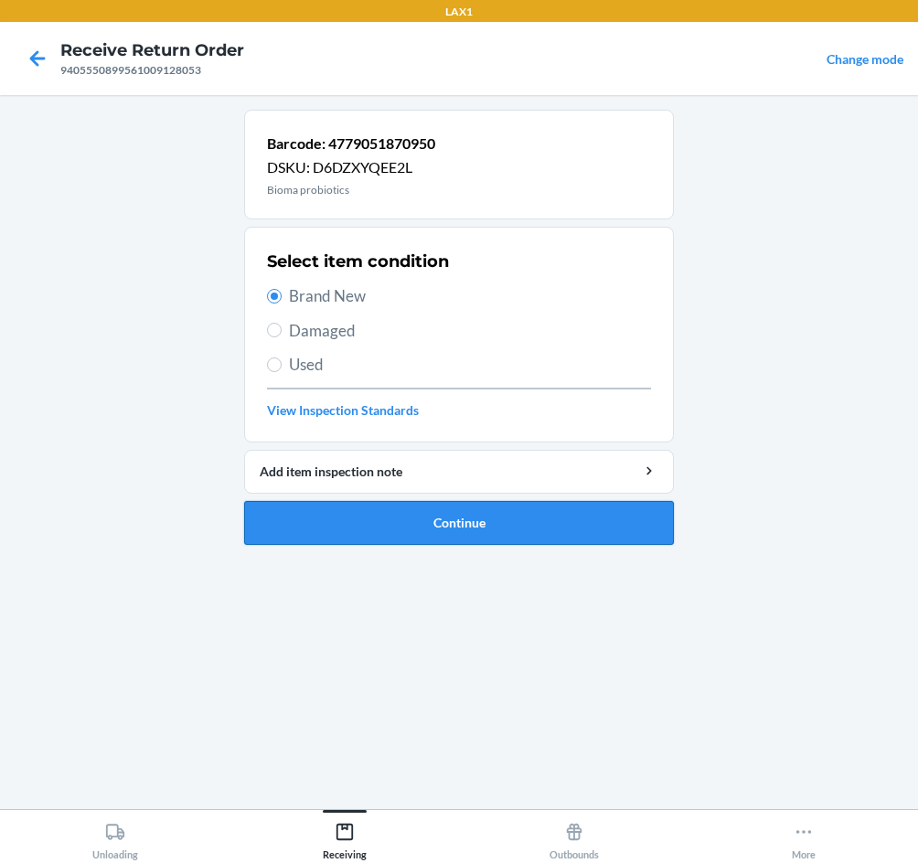
click at [484, 517] on button "Continue" at bounding box center [459, 523] width 430 height 44
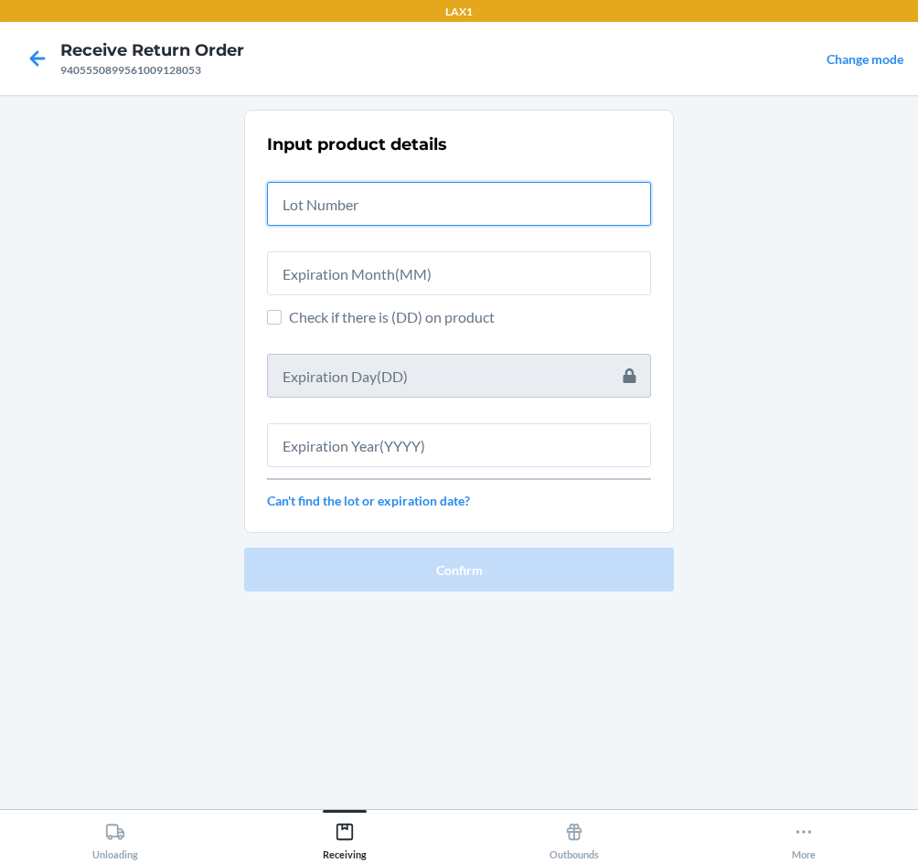
click at [455, 212] on input "text" at bounding box center [459, 204] width 384 height 44
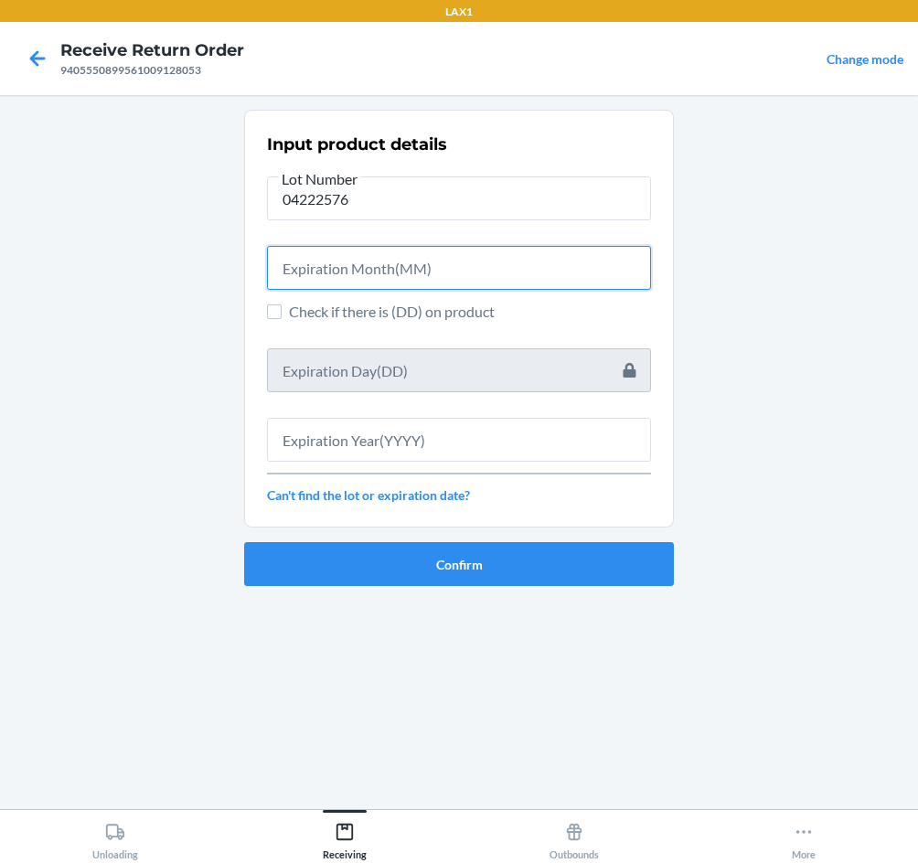
click at [459, 272] on input "text" at bounding box center [459, 268] width 384 height 44
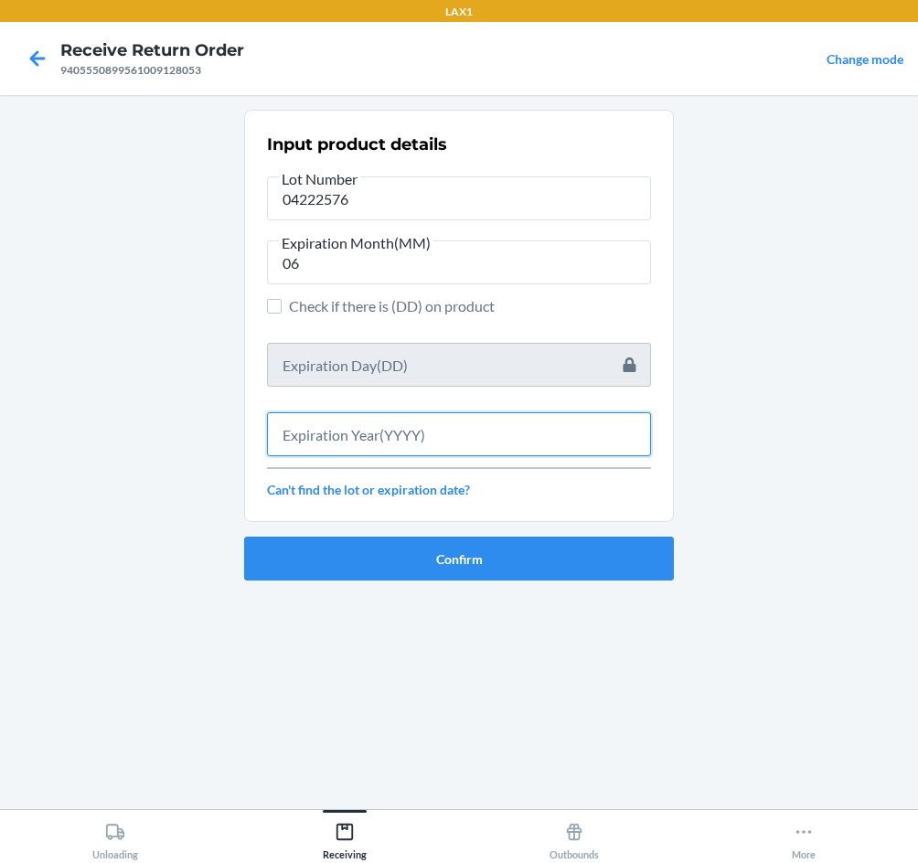
click at [395, 446] on input "text" at bounding box center [459, 434] width 384 height 44
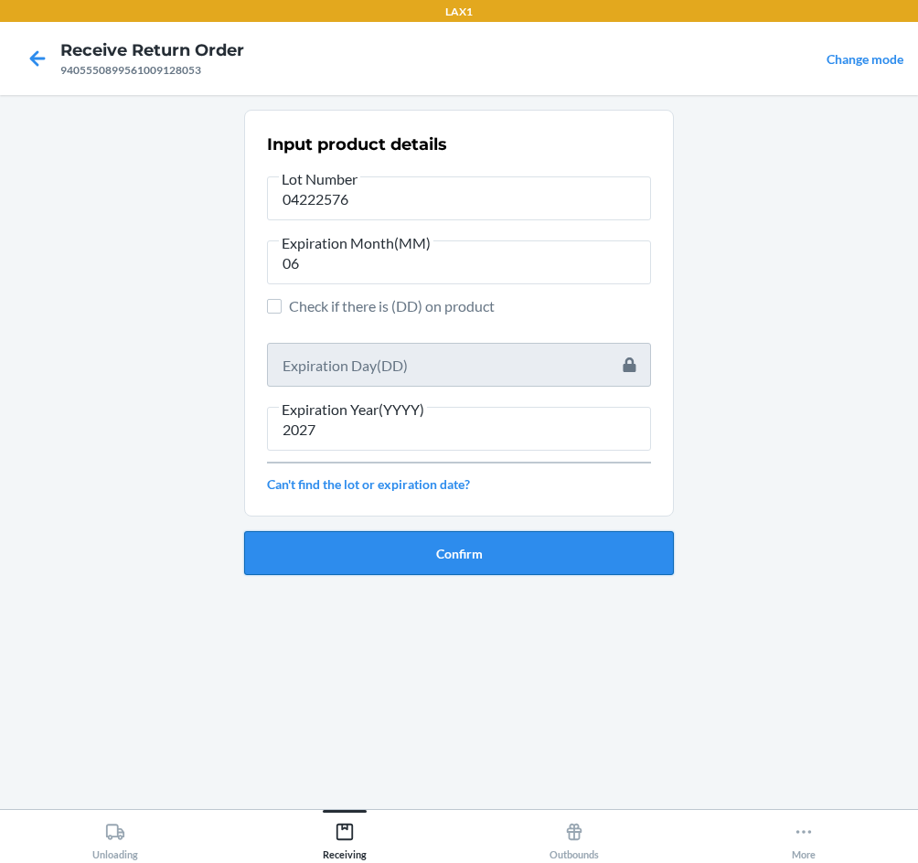
click at [440, 541] on button "Confirm" at bounding box center [459, 553] width 430 height 44
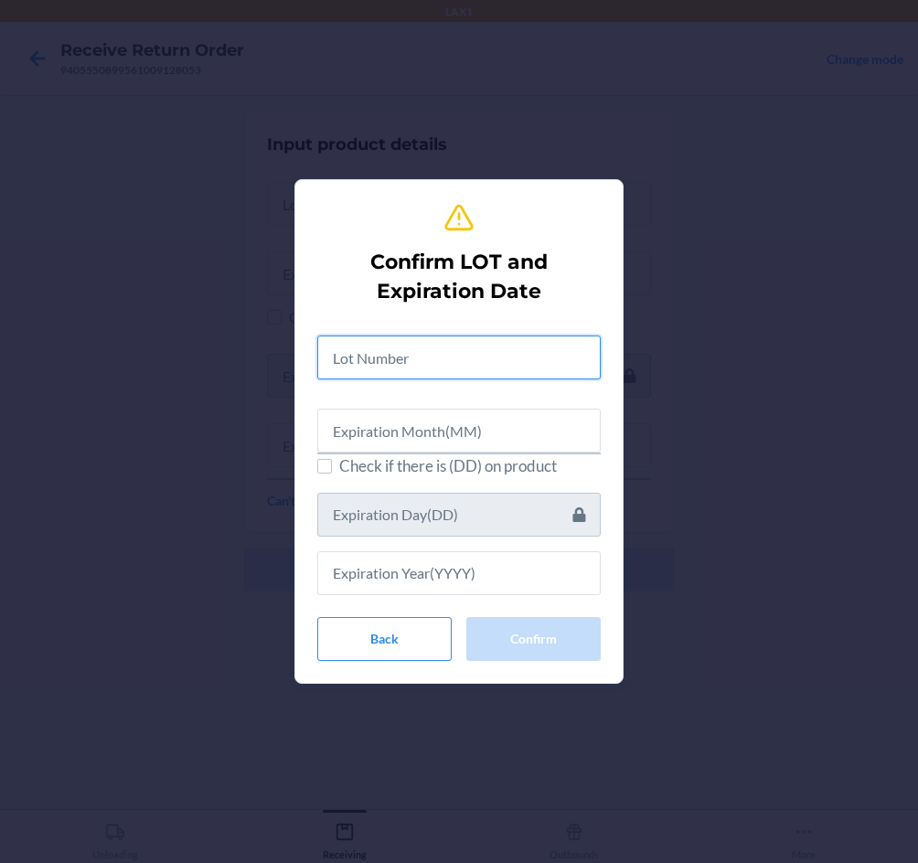
click at [472, 363] on input "text" at bounding box center [458, 357] width 283 height 44
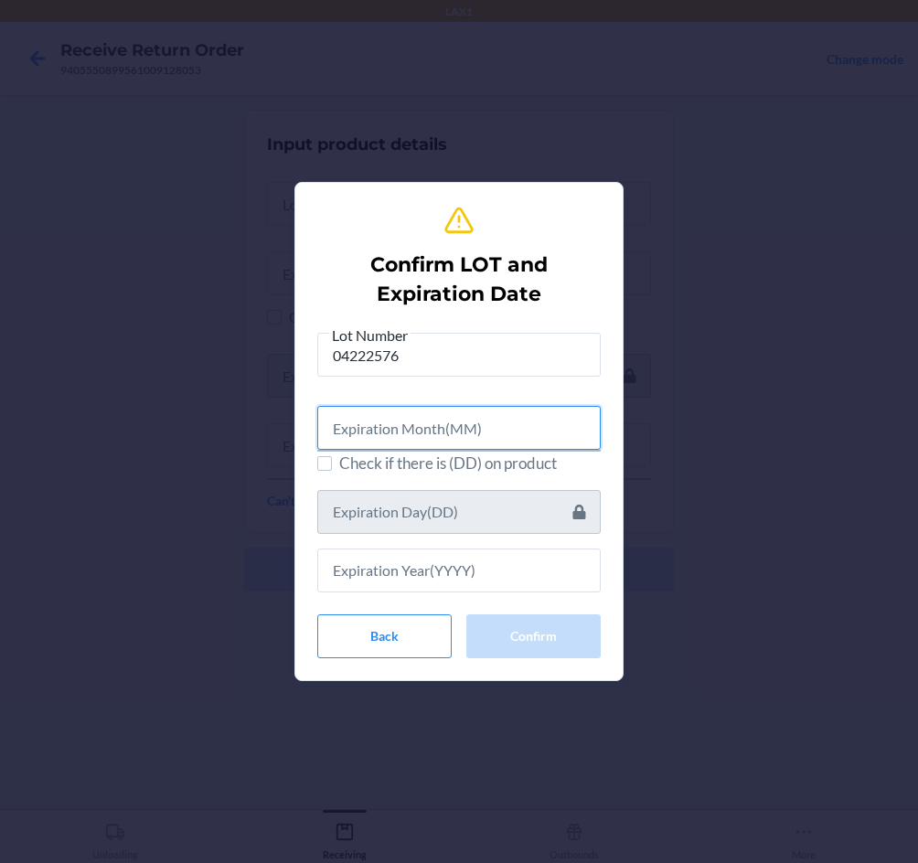
click at [470, 424] on input "text" at bounding box center [458, 428] width 283 height 44
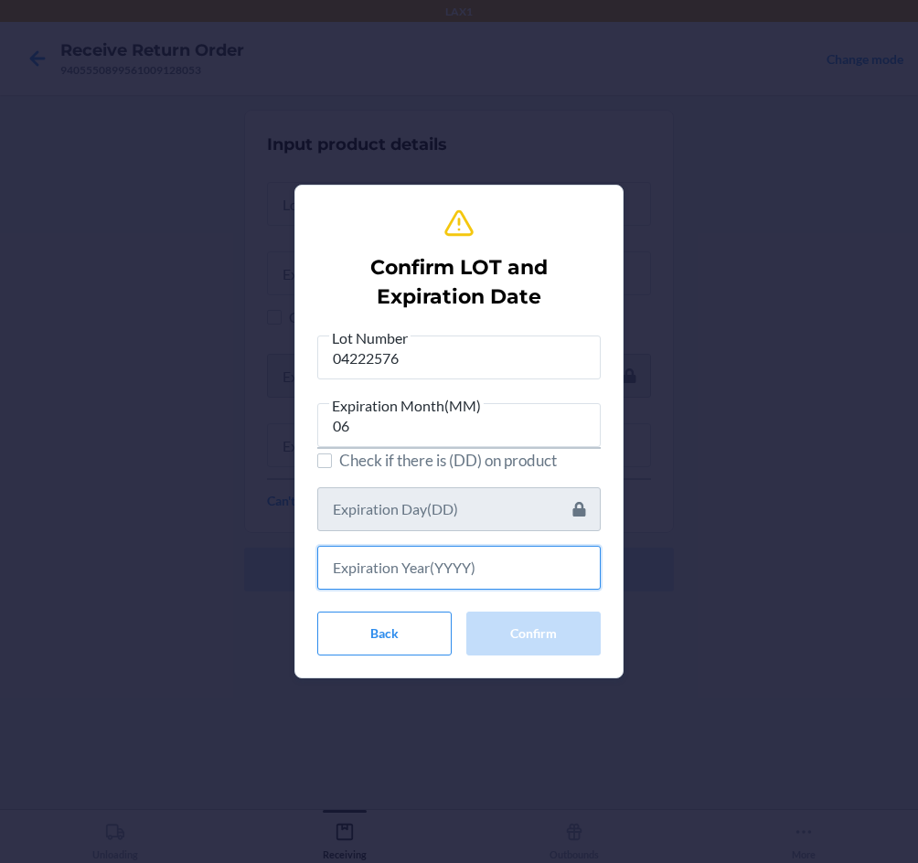
click at [471, 578] on input "text" at bounding box center [458, 568] width 283 height 44
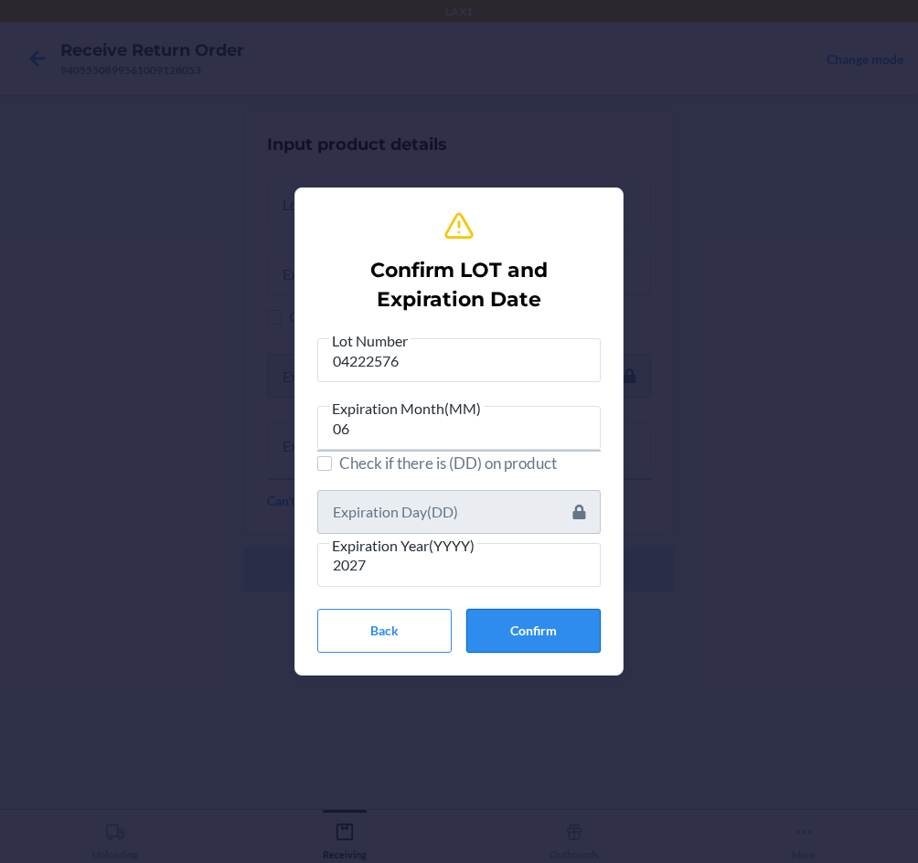
click at [532, 621] on button "Confirm" at bounding box center [533, 631] width 134 height 44
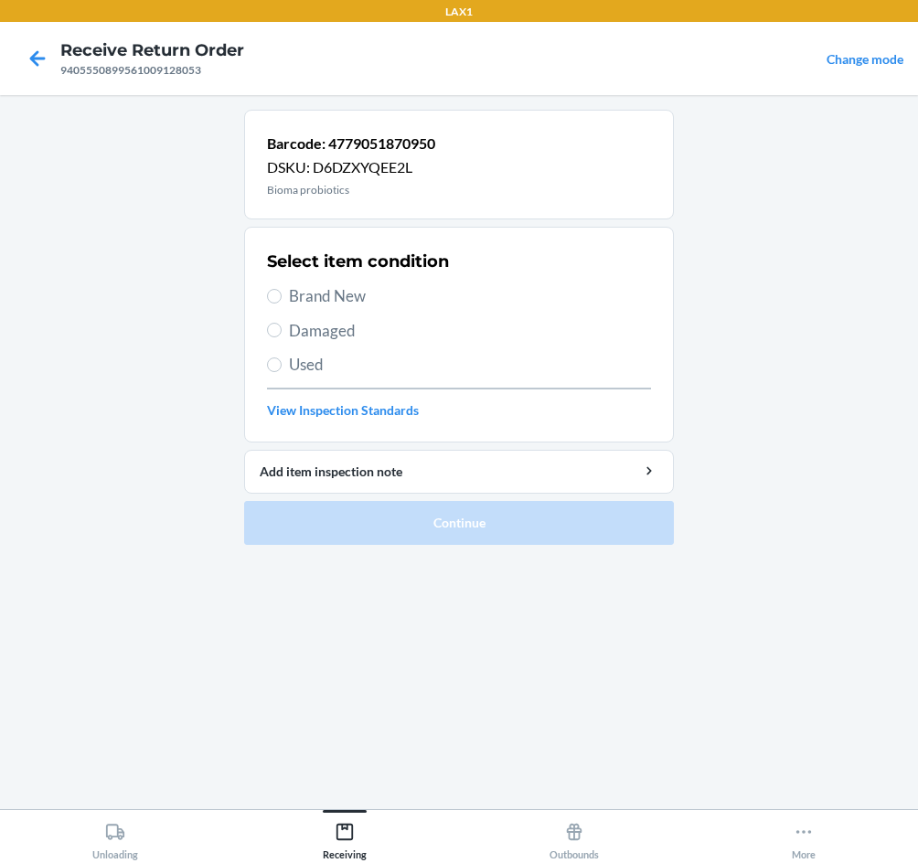
click at [313, 290] on span "Brand New" at bounding box center [470, 296] width 362 height 24
click at [282, 290] on input "Brand New" at bounding box center [274, 296] width 15 height 15
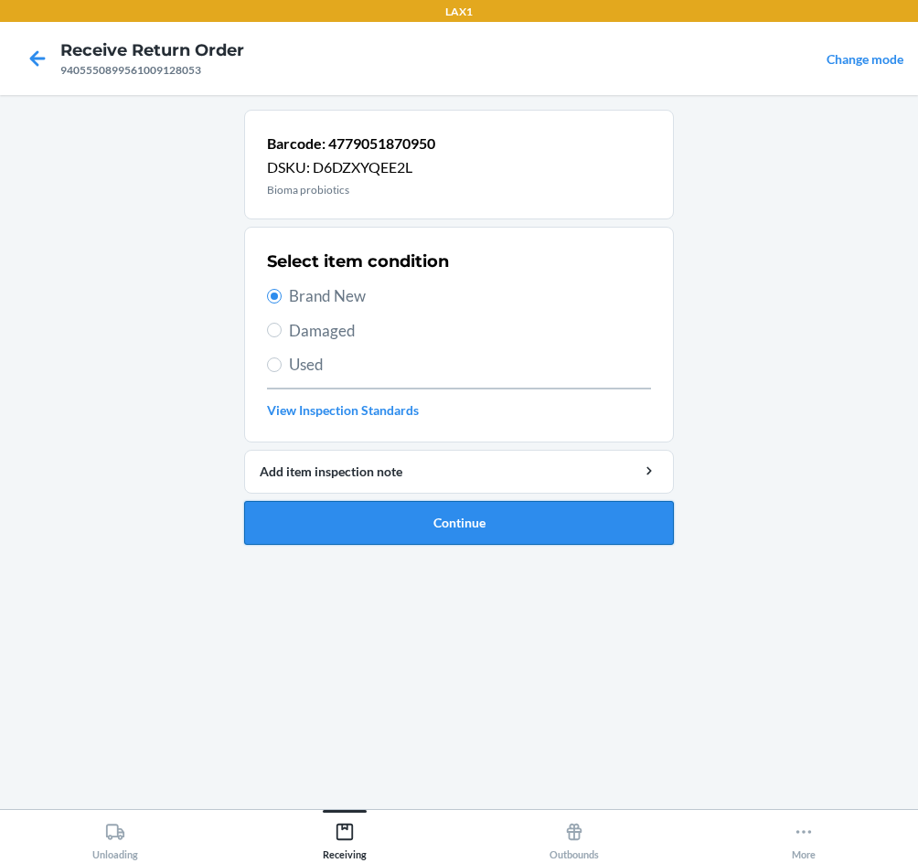
click at [494, 529] on button "Continue" at bounding box center [459, 523] width 430 height 44
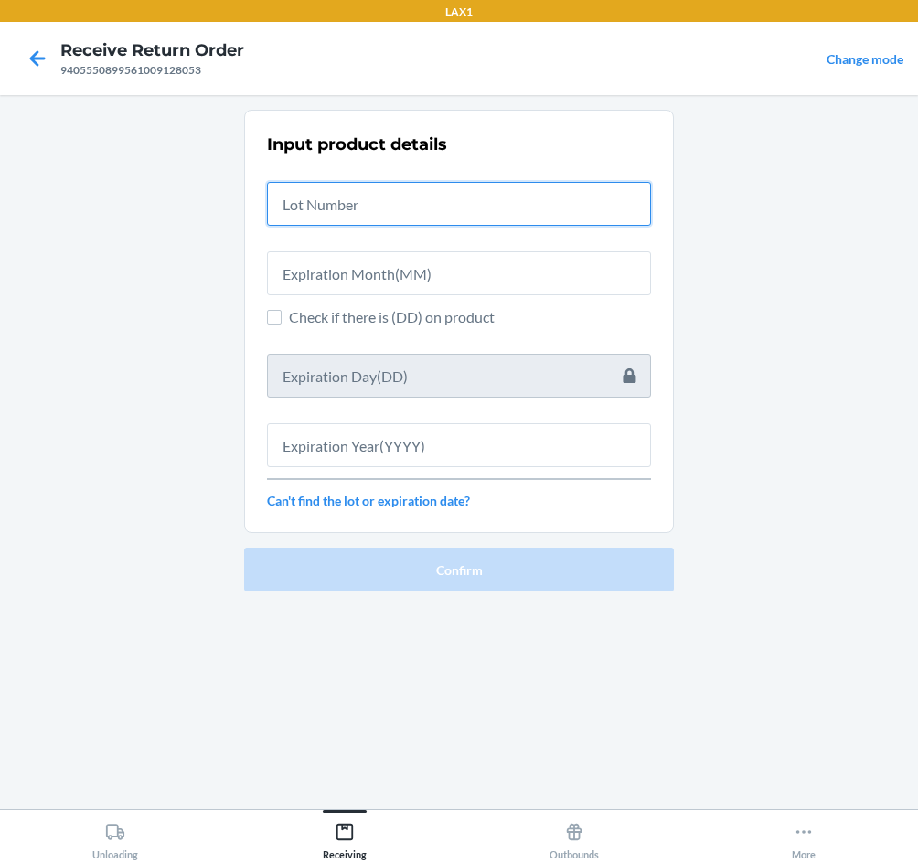
click at [341, 207] on input "text" at bounding box center [459, 204] width 384 height 44
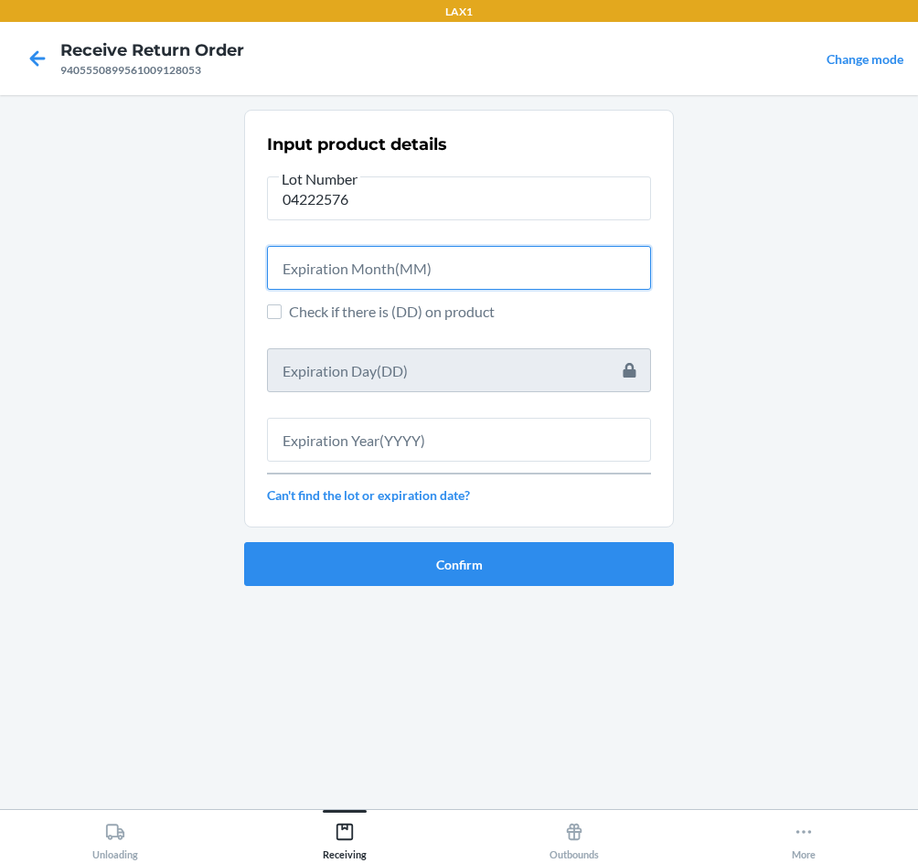
click at [367, 278] on input "text" at bounding box center [459, 268] width 384 height 44
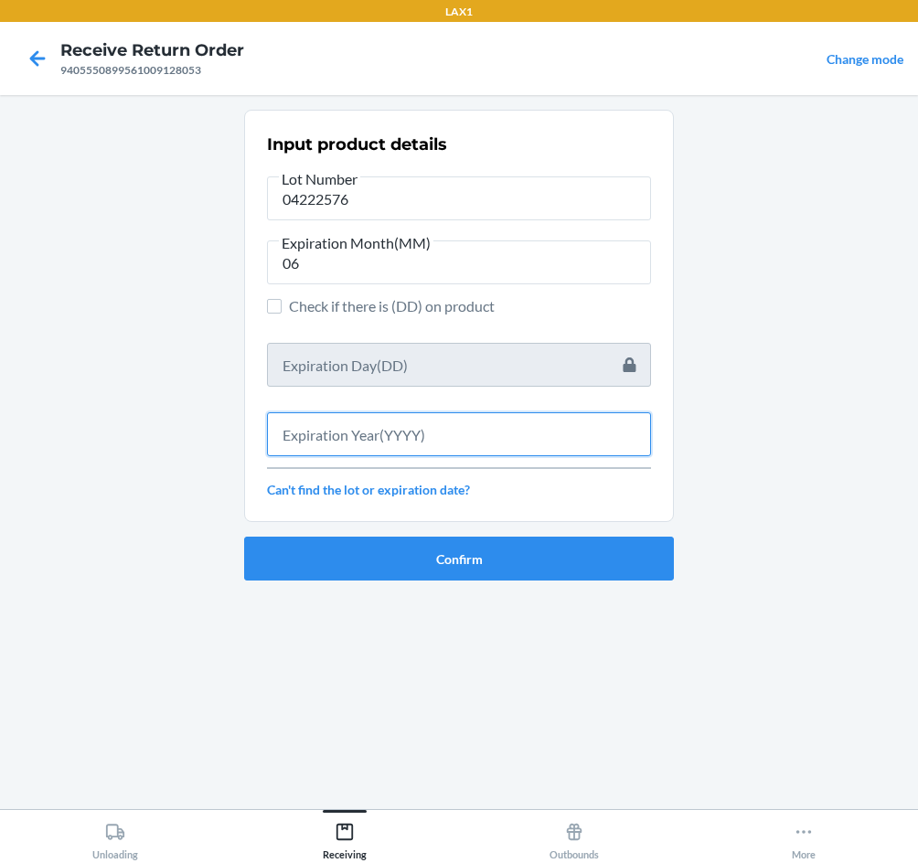
click at [447, 429] on input "text" at bounding box center [459, 434] width 384 height 44
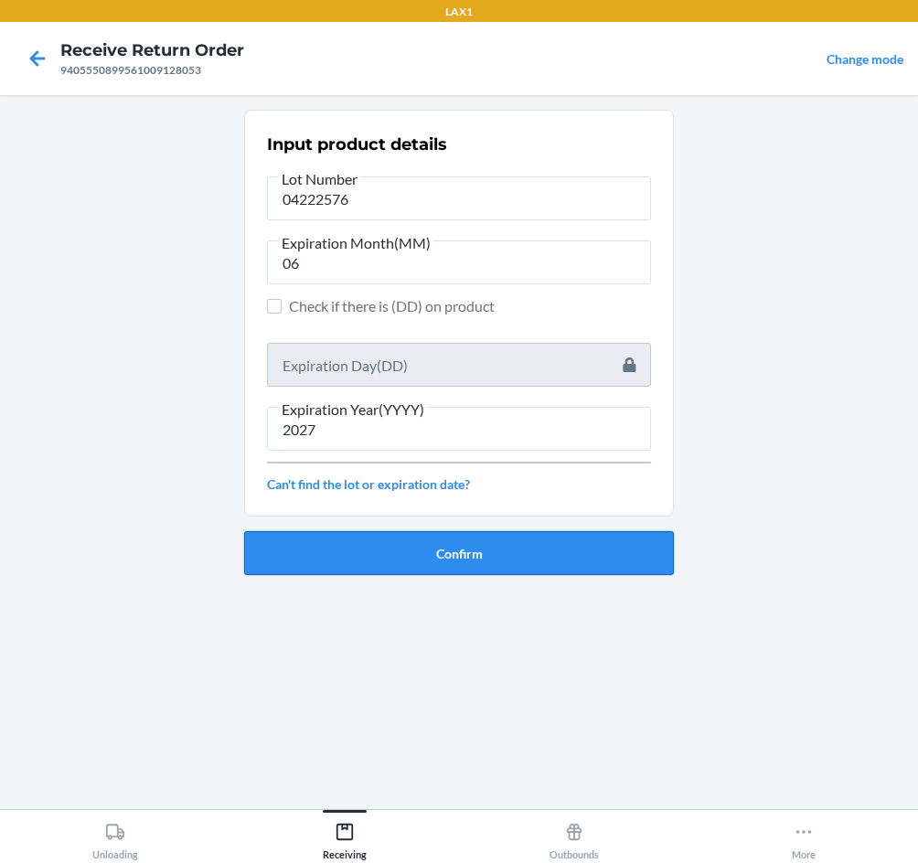
click at [473, 551] on button "Confirm" at bounding box center [459, 553] width 430 height 44
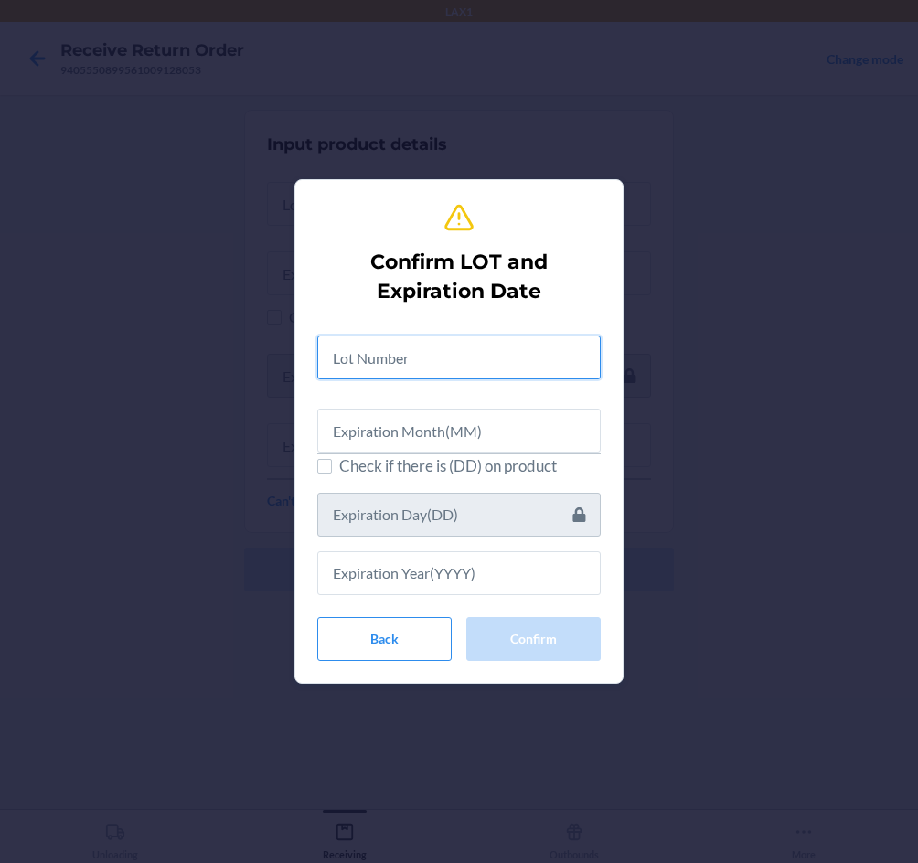
click at [445, 364] on input "text" at bounding box center [458, 357] width 283 height 44
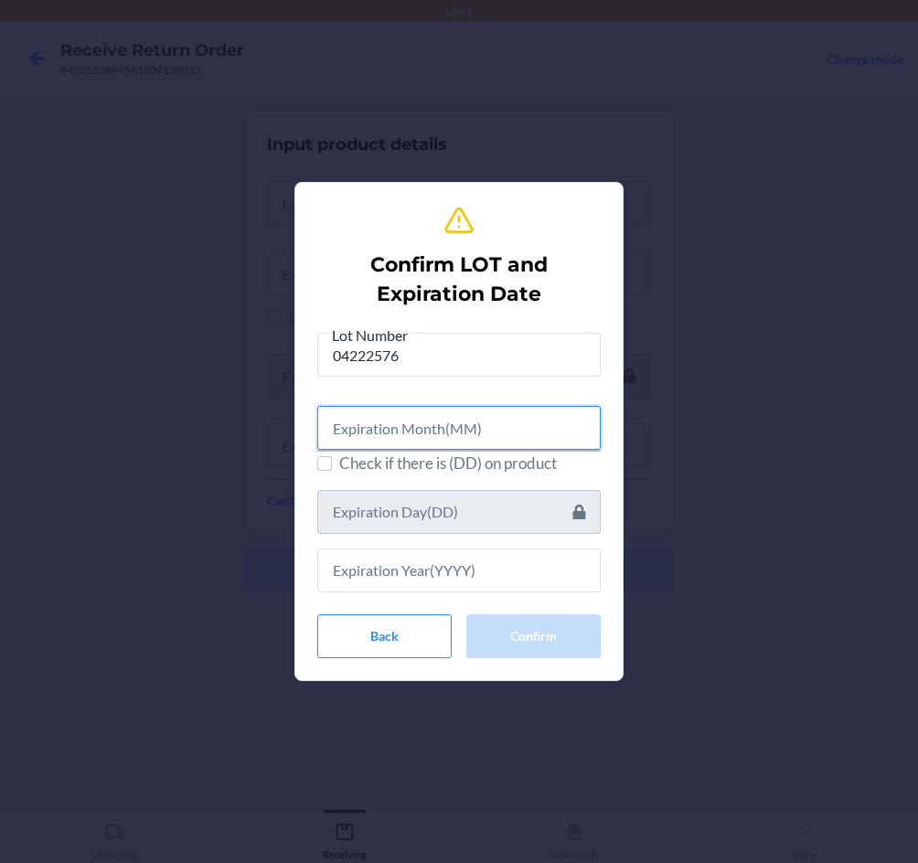
click at [537, 420] on input "text" at bounding box center [458, 428] width 283 height 44
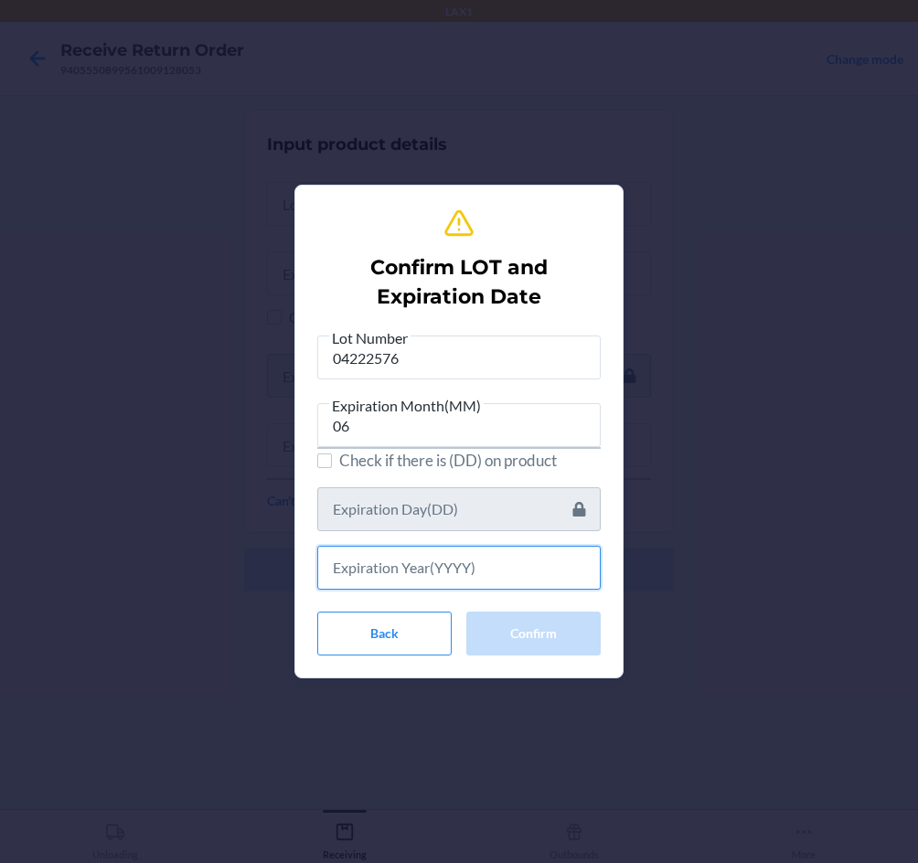
click at [477, 559] on input "text" at bounding box center [458, 568] width 283 height 44
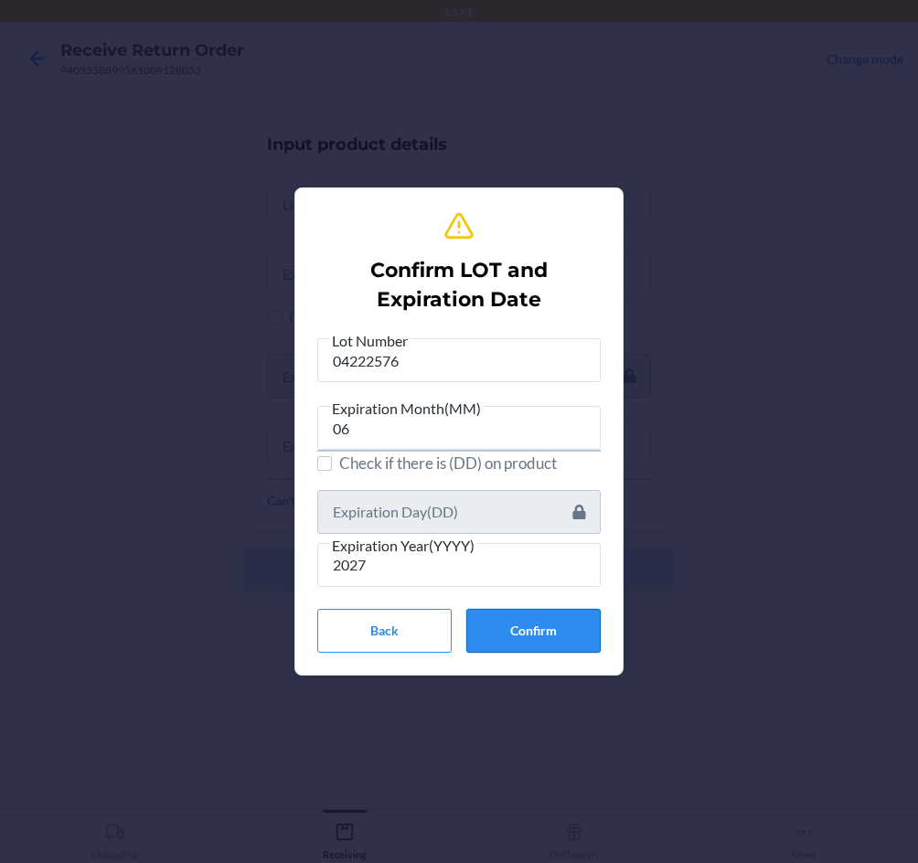
click at [556, 625] on button "Confirm" at bounding box center [533, 631] width 134 height 44
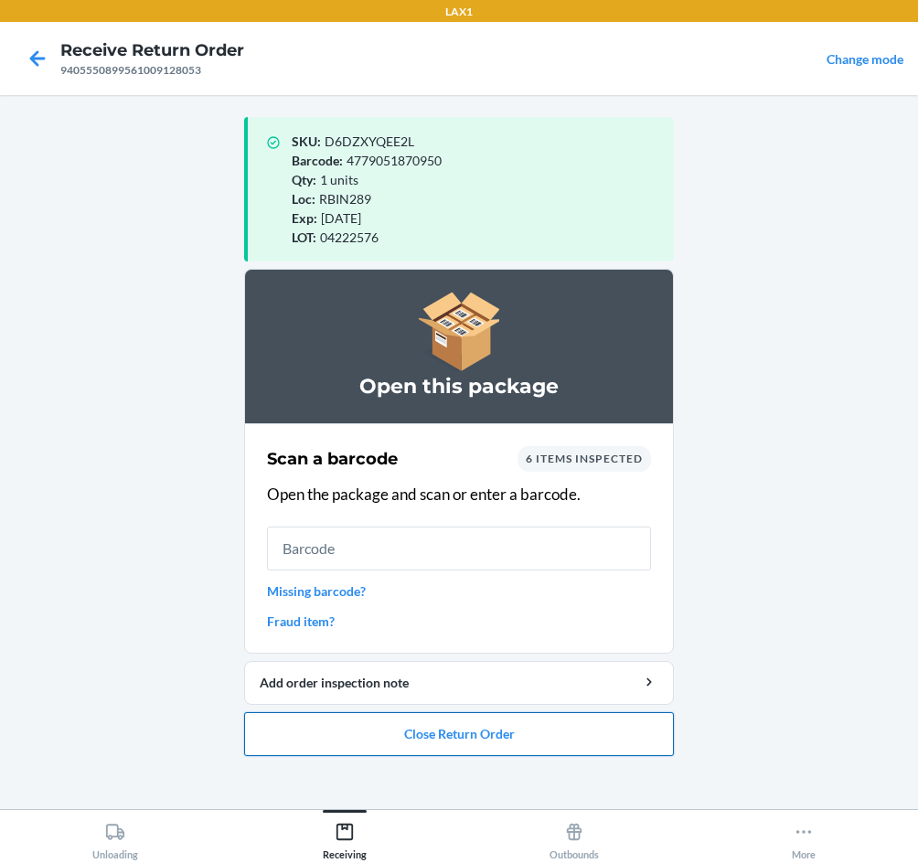
click at [484, 732] on button "Close Return Order" at bounding box center [459, 734] width 430 height 44
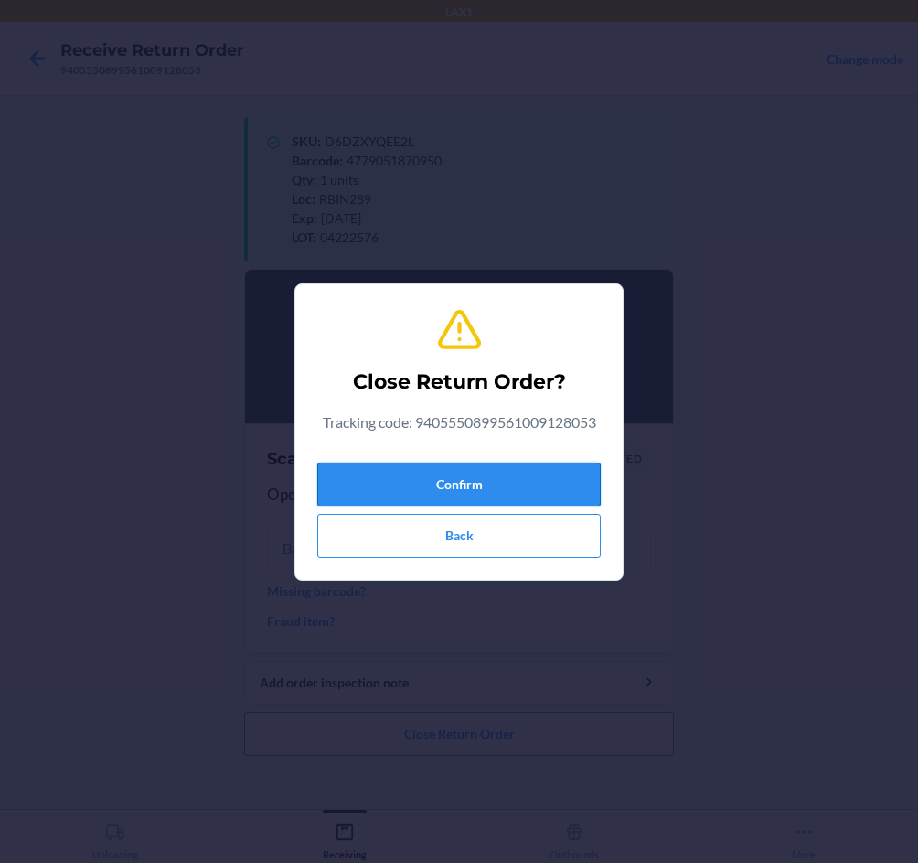
click at [502, 487] on button "Confirm" at bounding box center [458, 485] width 283 height 44
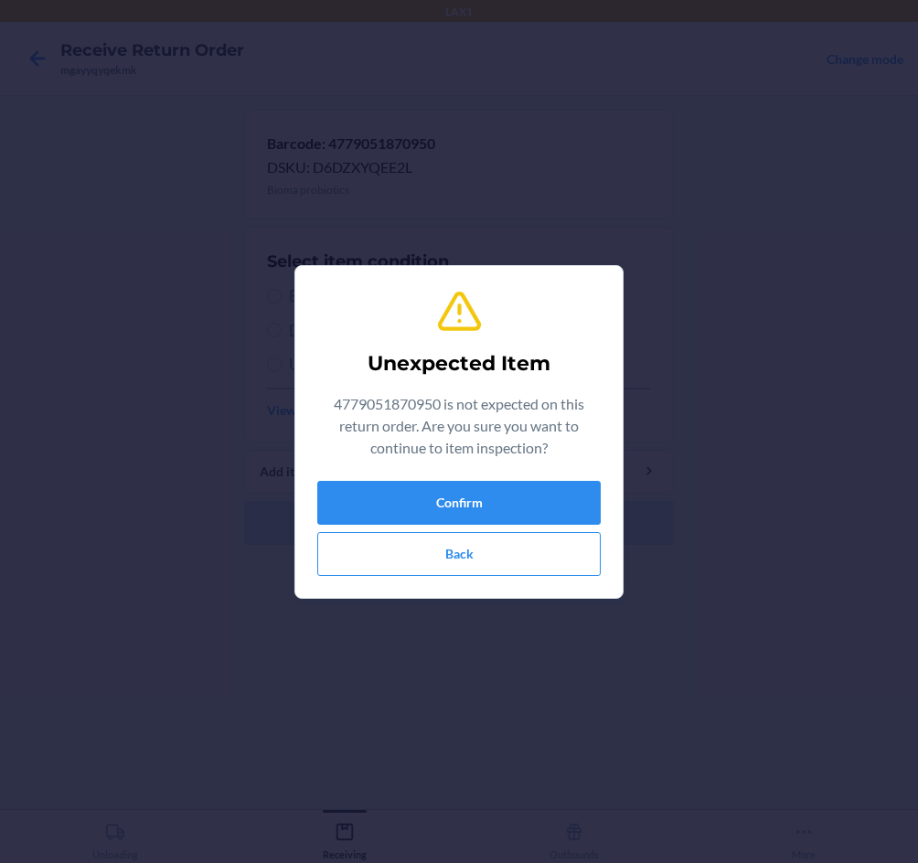
click at [505, 525] on div "Confirm Back" at bounding box center [458, 528] width 283 height 95
click at [575, 509] on button "Confirm" at bounding box center [458, 503] width 283 height 44
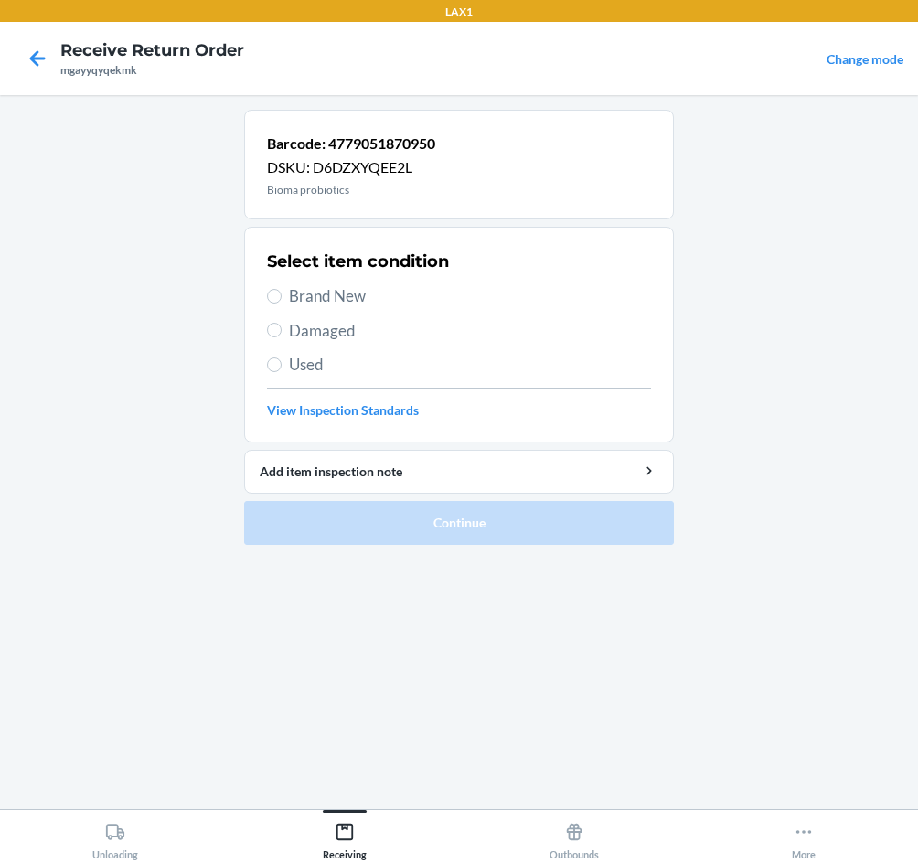
click at [324, 297] on span "Brand New" at bounding box center [470, 296] width 362 height 24
click at [282, 297] on input "Brand New" at bounding box center [274, 296] width 15 height 15
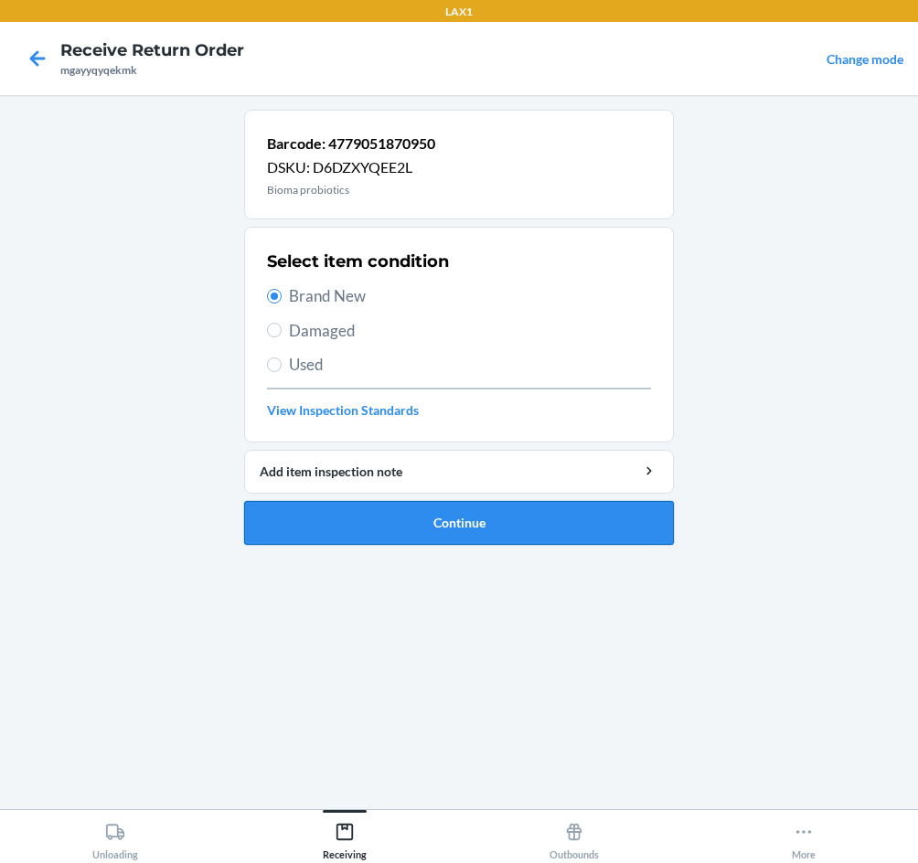
click at [434, 543] on button "Continue" at bounding box center [459, 523] width 430 height 44
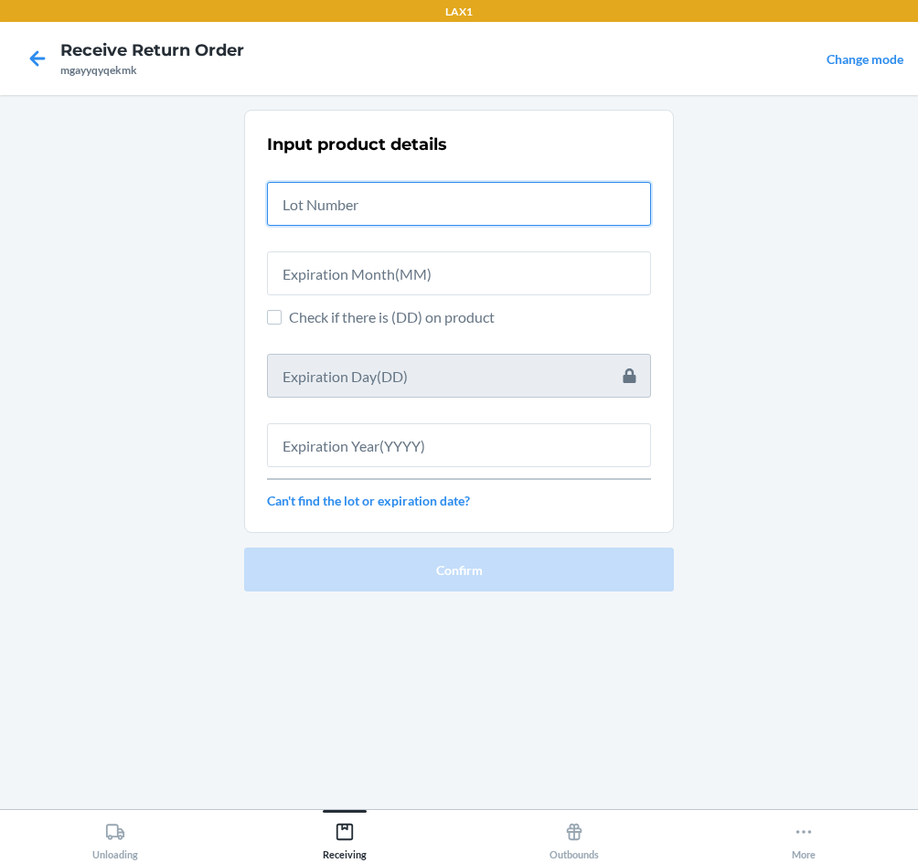
click at [379, 196] on input "text" at bounding box center [459, 204] width 384 height 44
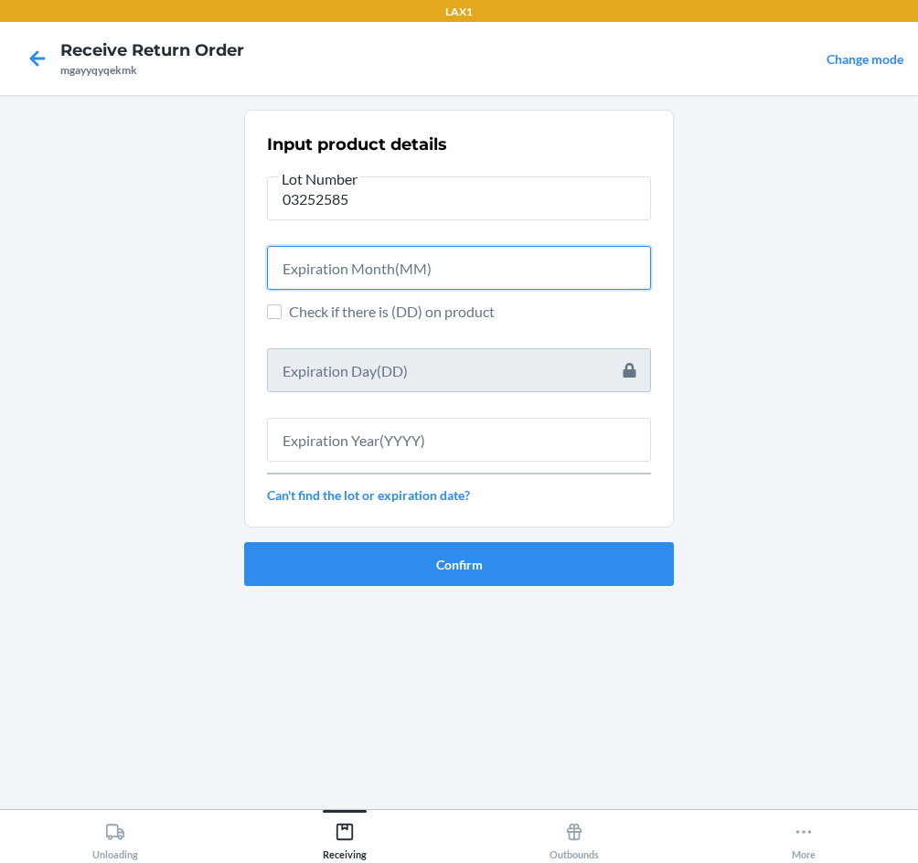
click at [344, 258] on input "text" at bounding box center [459, 268] width 384 height 44
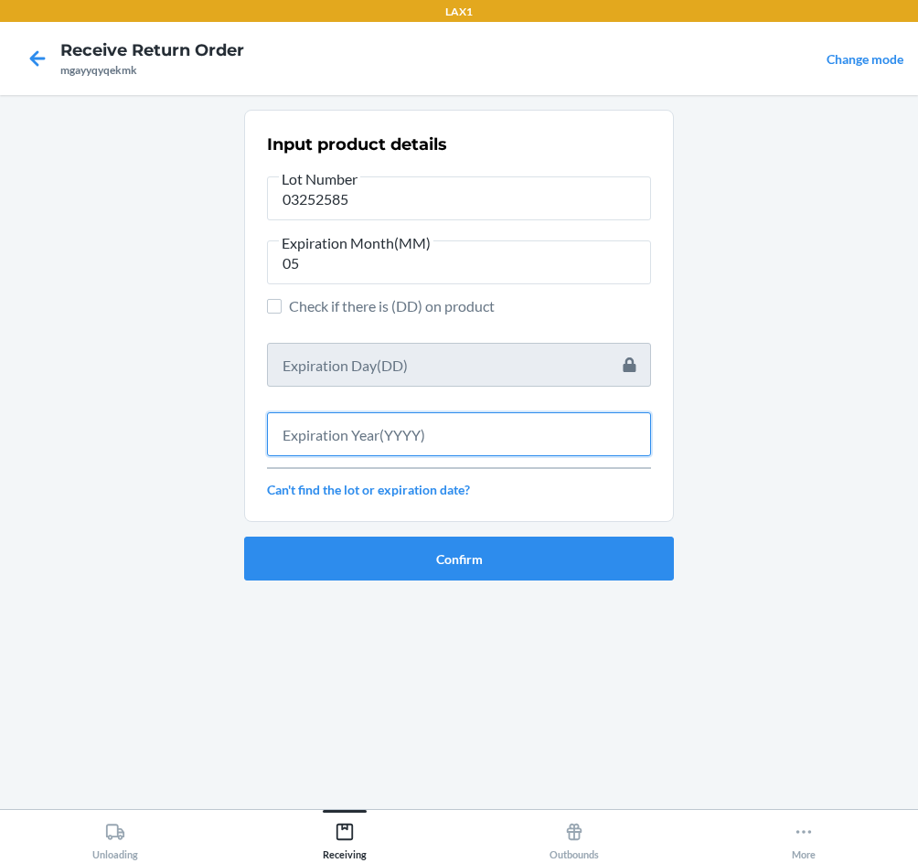
click at [399, 441] on input "text" at bounding box center [459, 434] width 384 height 44
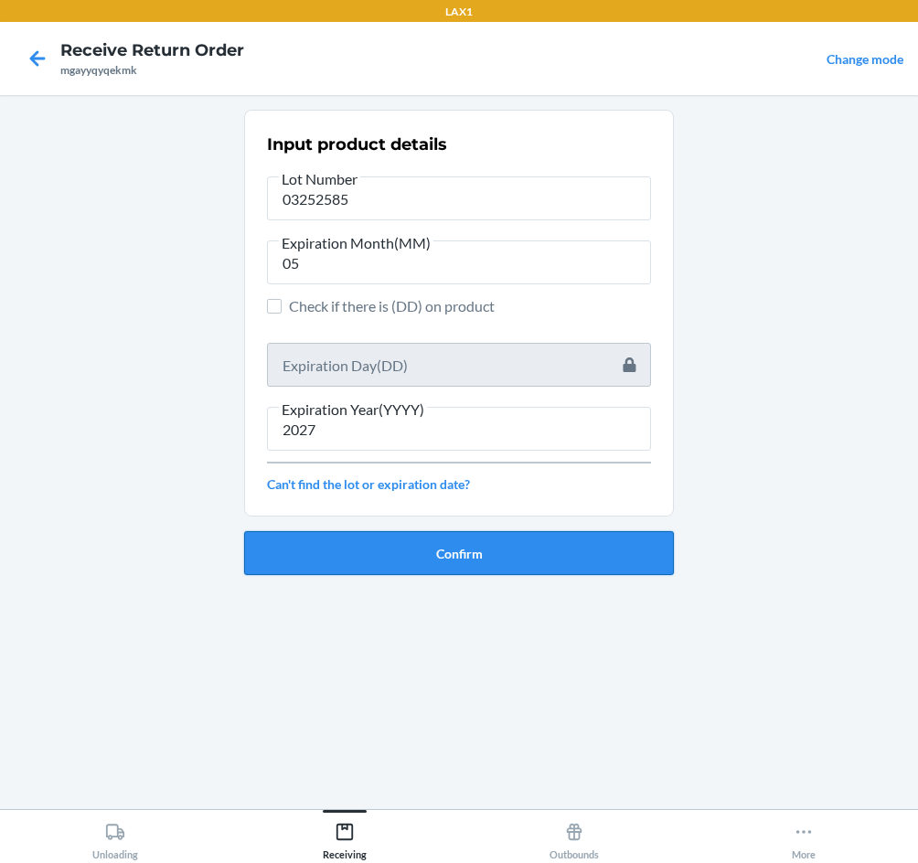
click at [435, 548] on button "Confirm" at bounding box center [459, 553] width 430 height 44
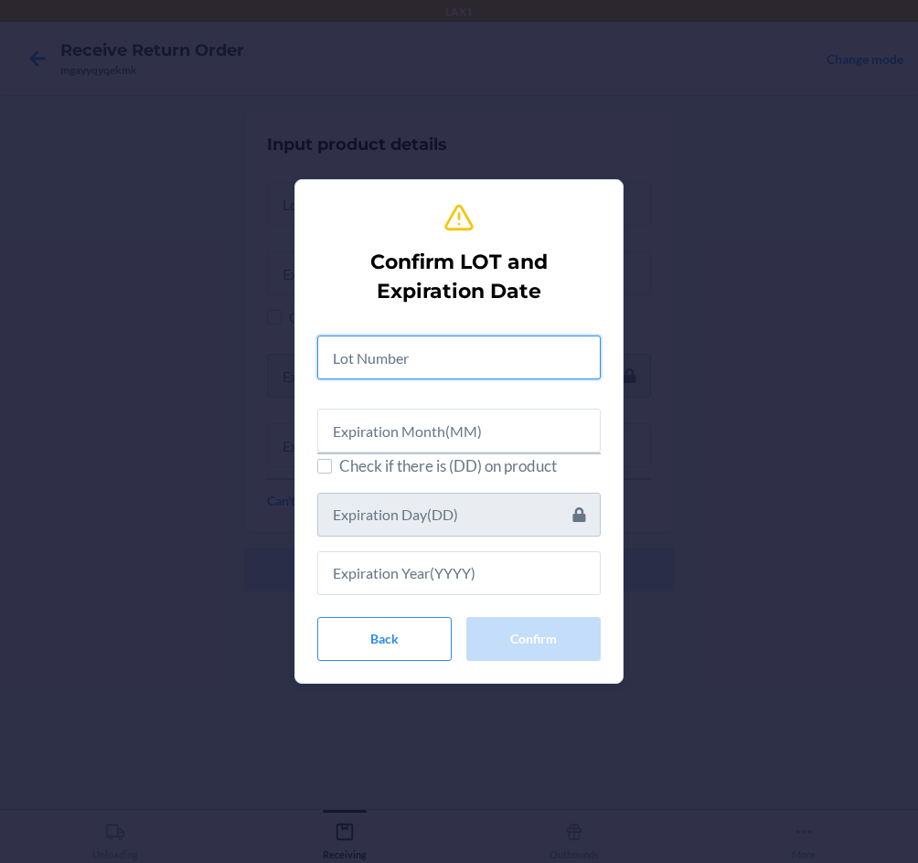
click at [458, 368] on input "text" at bounding box center [458, 357] width 283 height 44
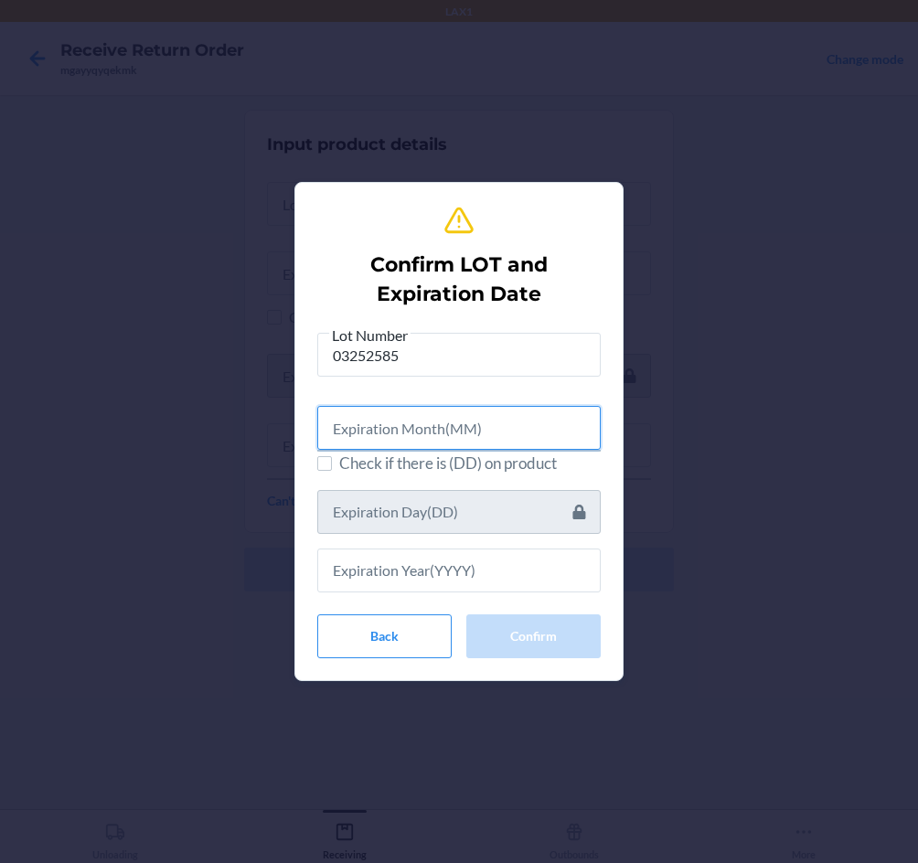
click at [485, 430] on input "text" at bounding box center [458, 428] width 283 height 44
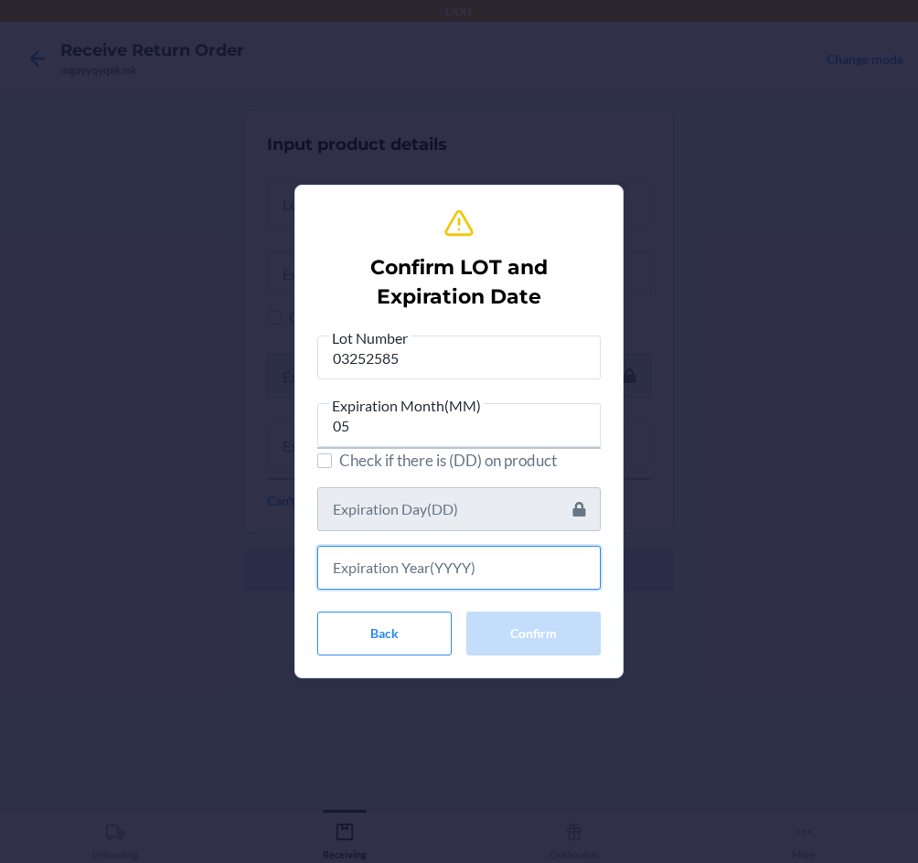
click at [464, 570] on input "text" at bounding box center [458, 568] width 283 height 44
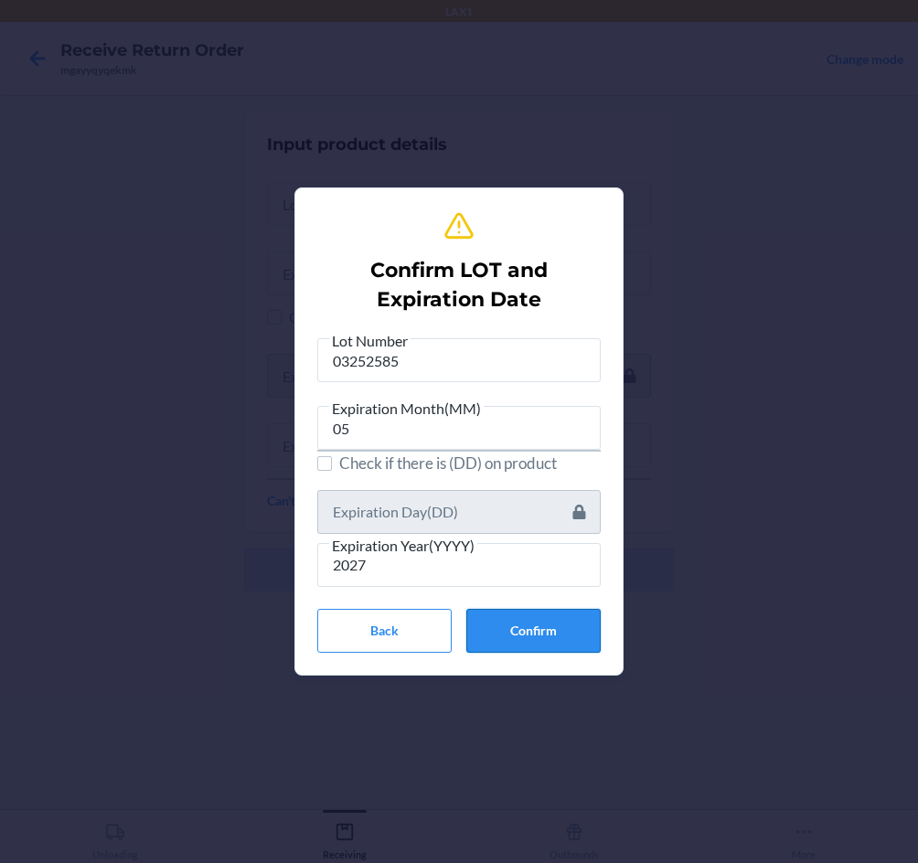
click at [536, 641] on button "Confirm" at bounding box center [533, 631] width 134 height 44
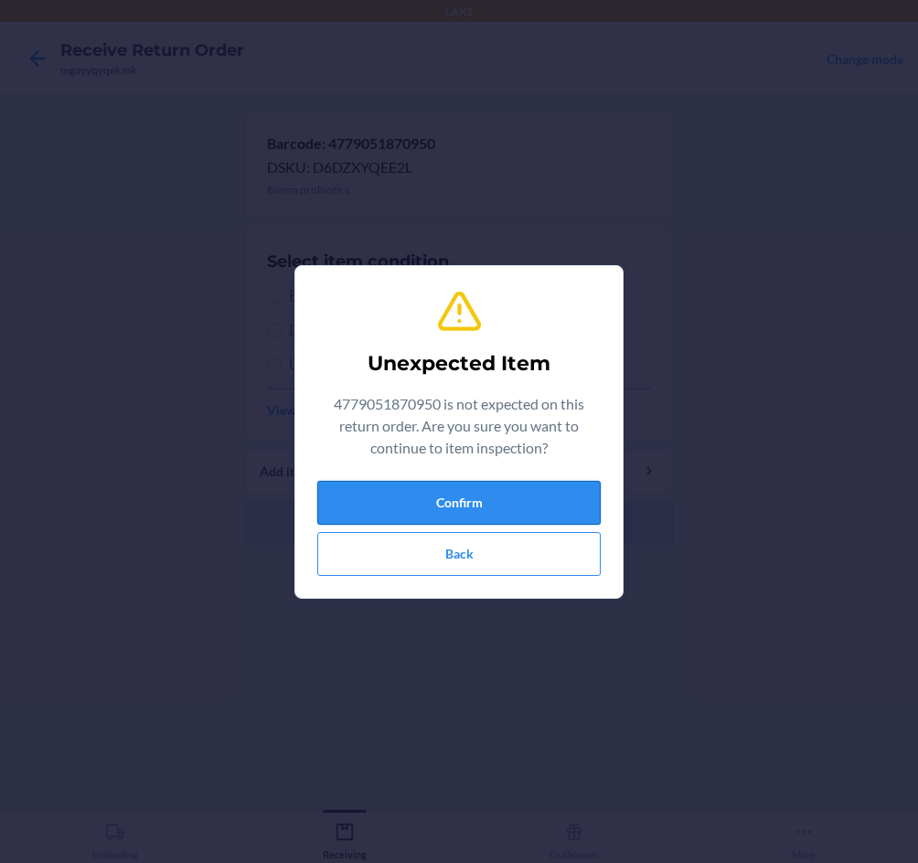
click at [457, 496] on button "Confirm" at bounding box center [458, 503] width 283 height 44
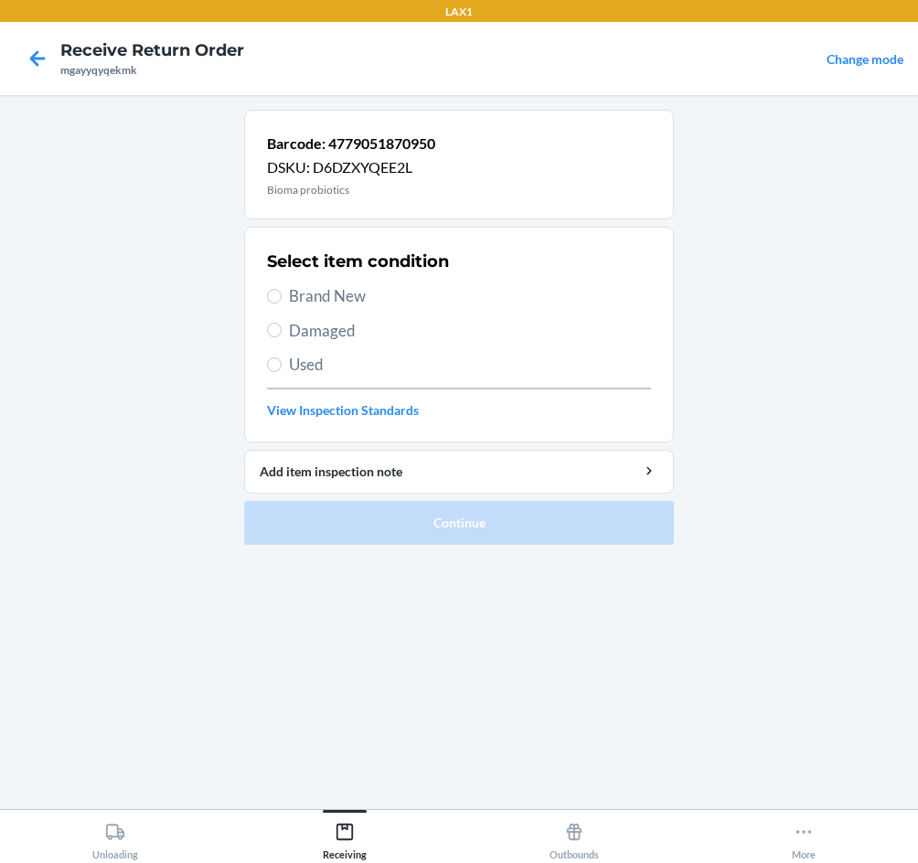
click at [356, 299] on span "Brand New" at bounding box center [470, 296] width 362 height 24
click at [282, 299] on input "Brand New" at bounding box center [274, 296] width 15 height 15
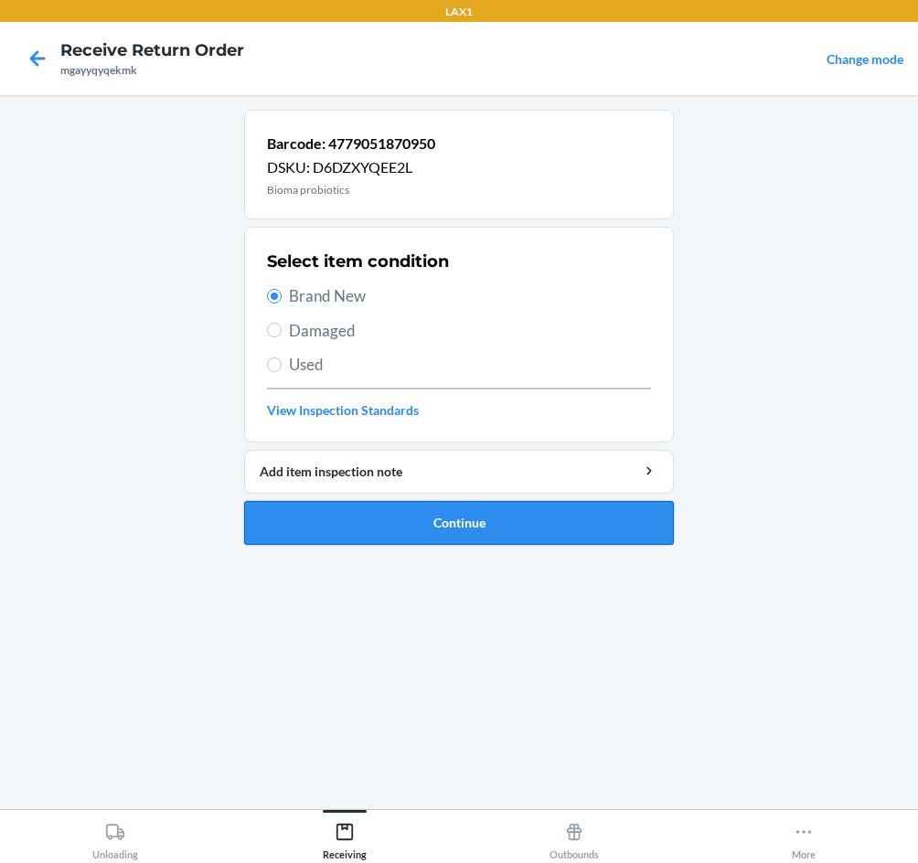
click at [463, 526] on button "Continue" at bounding box center [459, 523] width 430 height 44
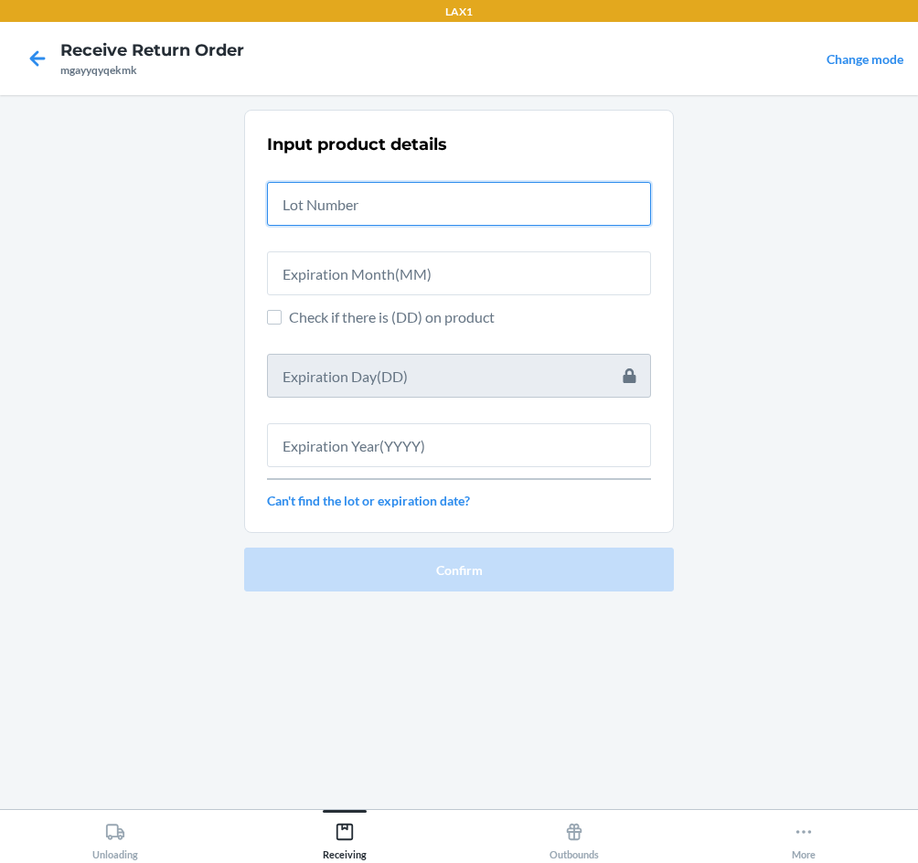
click at [399, 210] on input "text" at bounding box center [459, 204] width 384 height 44
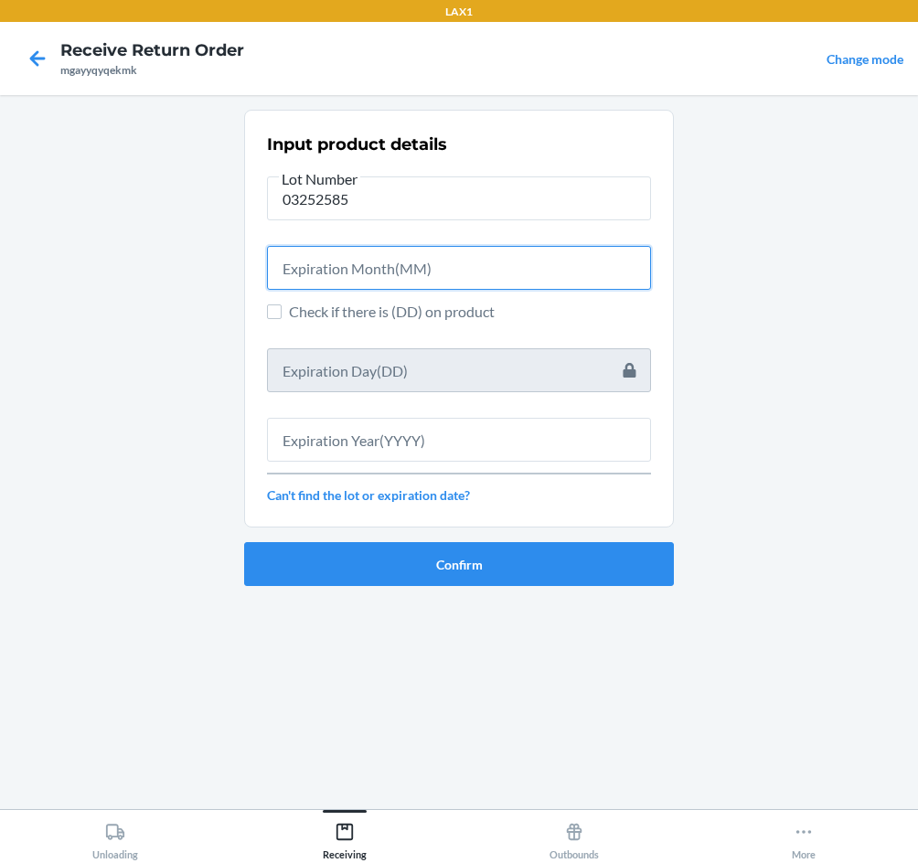
click at [388, 280] on input "text" at bounding box center [459, 268] width 384 height 44
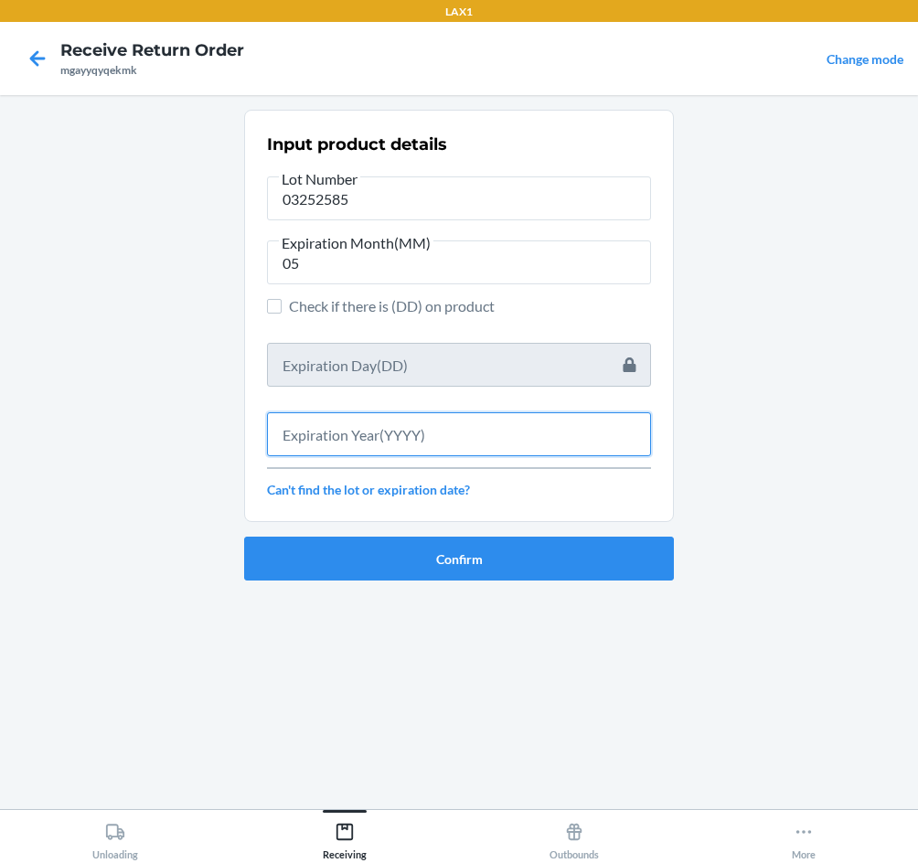
click at [383, 422] on input "text" at bounding box center [459, 434] width 384 height 44
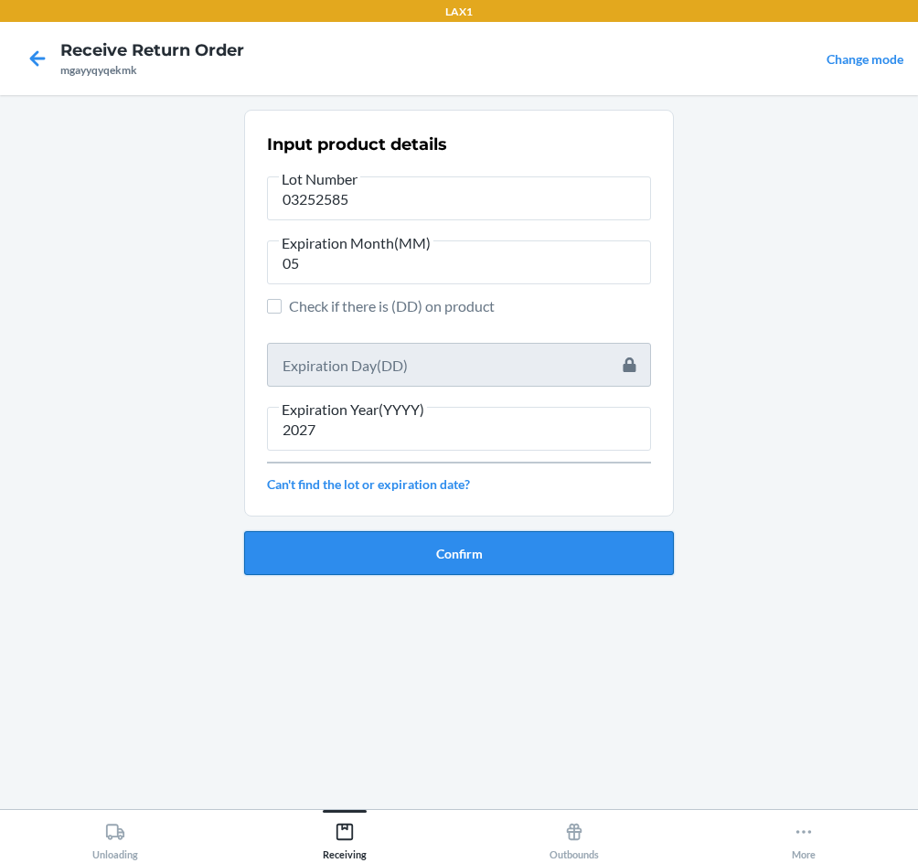
click at [453, 560] on button "Confirm" at bounding box center [459, 553] width 430 height 44
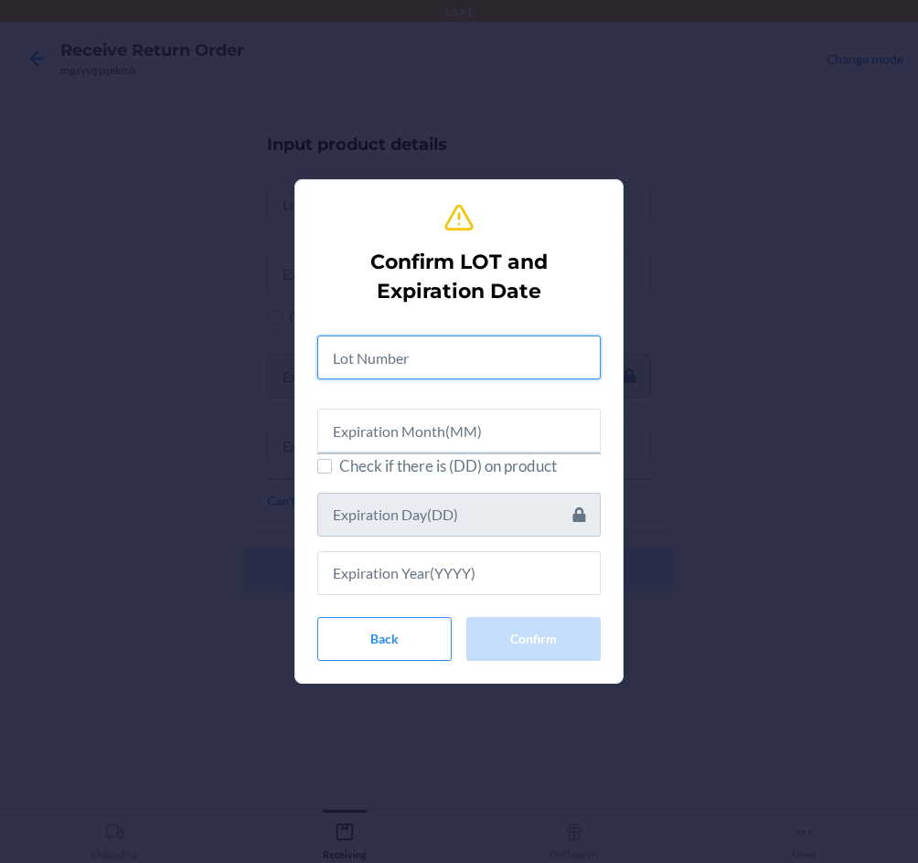
click at [427, 369] on input "text" at bounding box center [458, 357] width 283 height 44
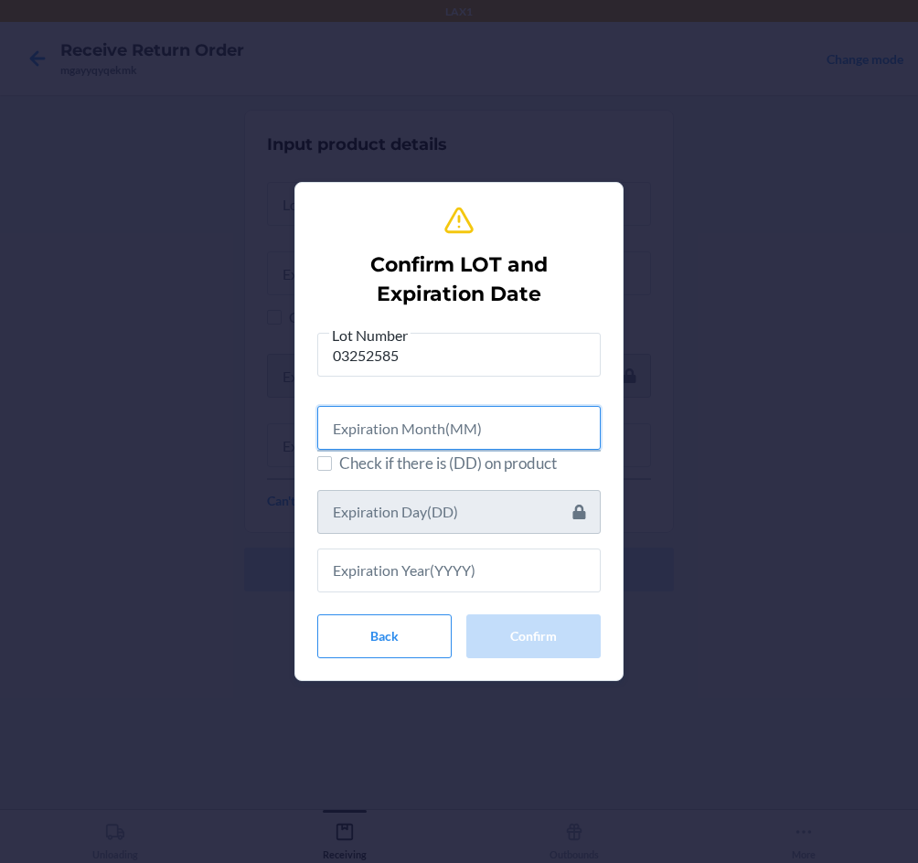
click at [389, 436] on input "text" at bounding box center [458, 428] width 283 height 44
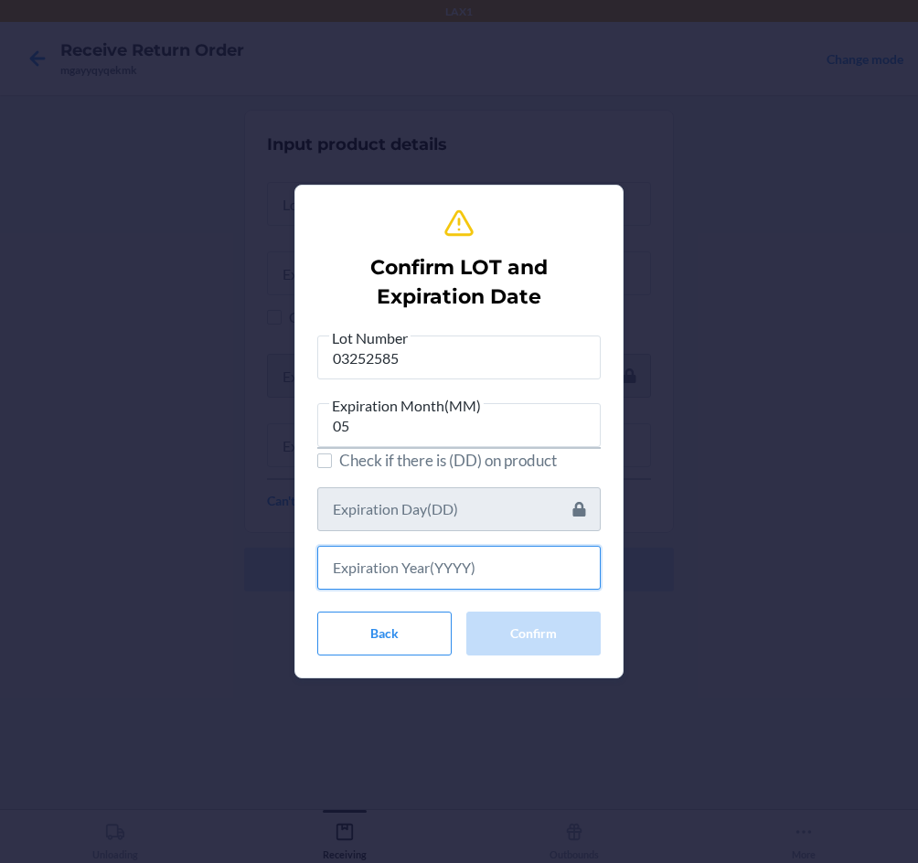
click at [399, 558] on input "text" at bounding box center [458, 568] width 283 height 44
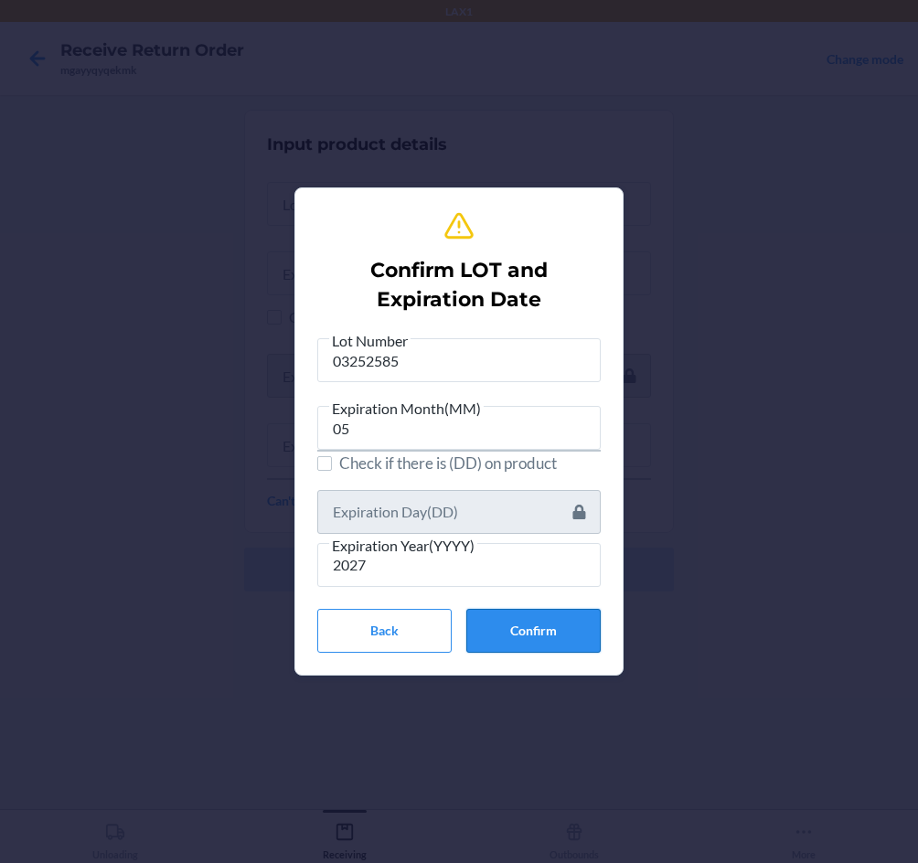
click at [536, 611] on button "Confirm" at bounding box center [533, 631] width 134 height 44
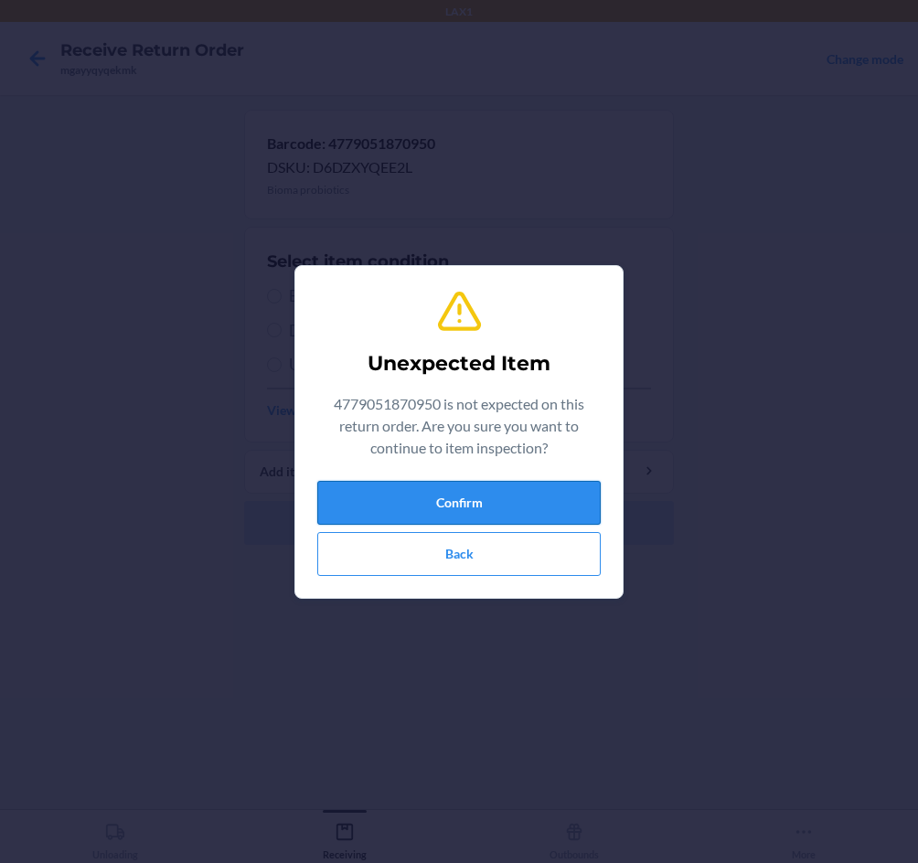
click at [537, 509] on button "Confirm" at bounding box center [458, 503] width 283 height 44
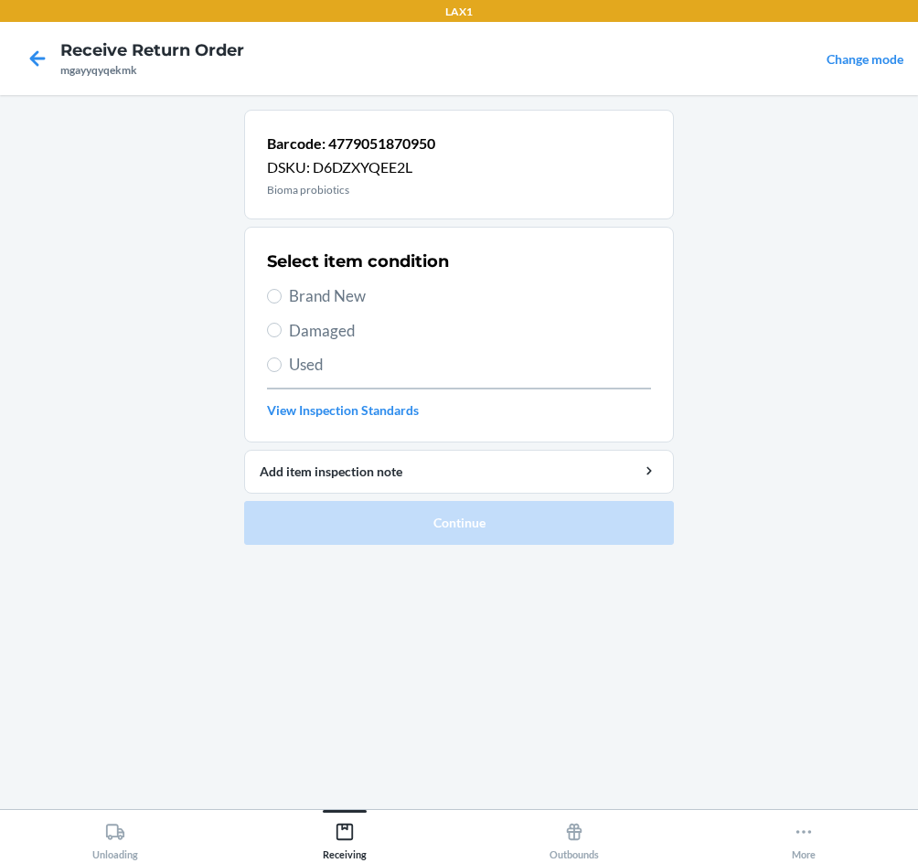
click at [305, 327] on span "Damaged" at bounding box center [470, 331] width 362 height 24
click at [282, 327] on input "Damaged" at bounding box center [274, 330] width 15 height 15
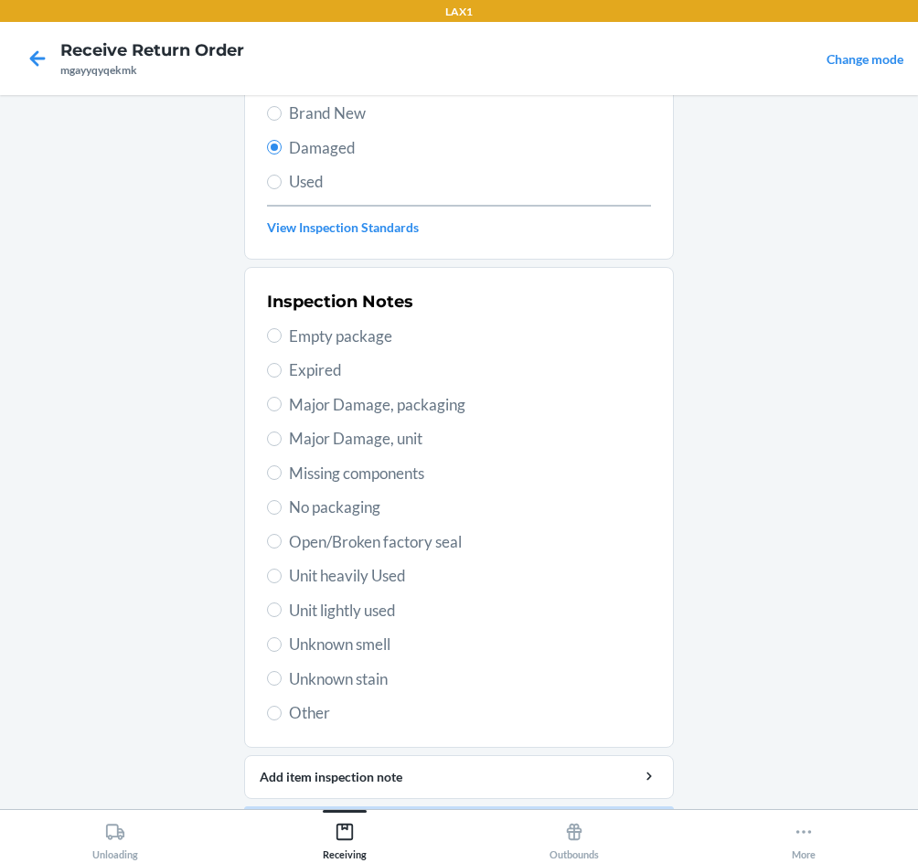
click at [378, 547] on span "Open/Broken factory seal" at bounding box center [470, 542] width 362 height 24
click at [282, 547] on input "Open/Broken factory seal" at bounding box center [274, 541] width 15 height 15
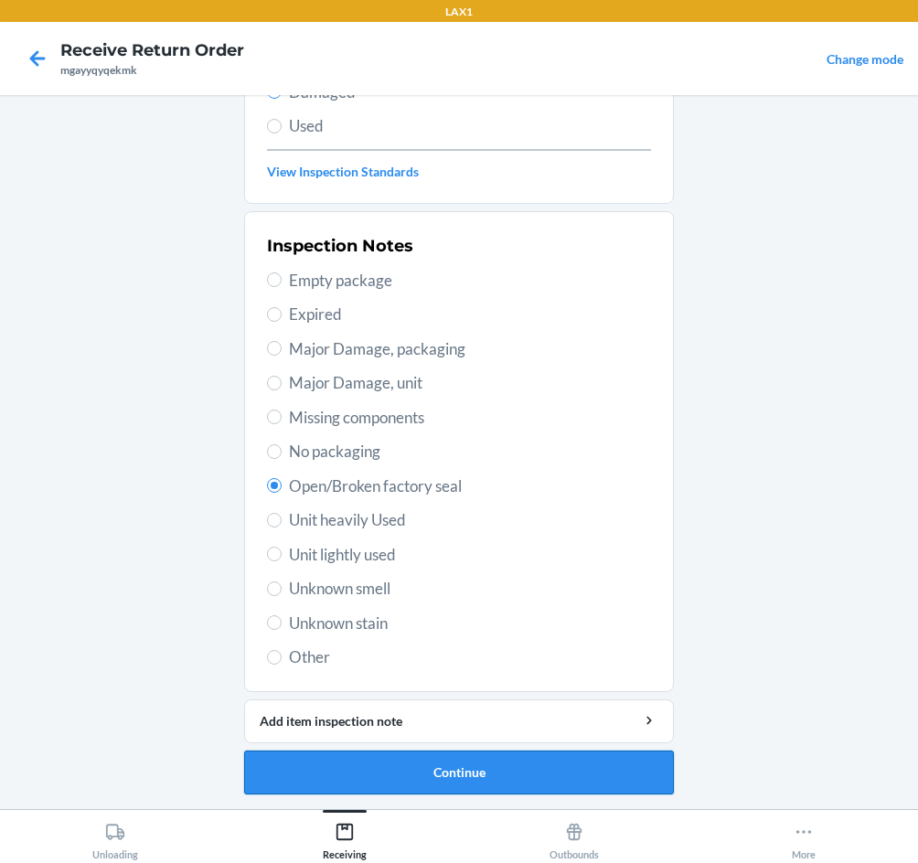
click at [520, 769] on button "Continue" at bounding box center [459, 772] width 430 height 44
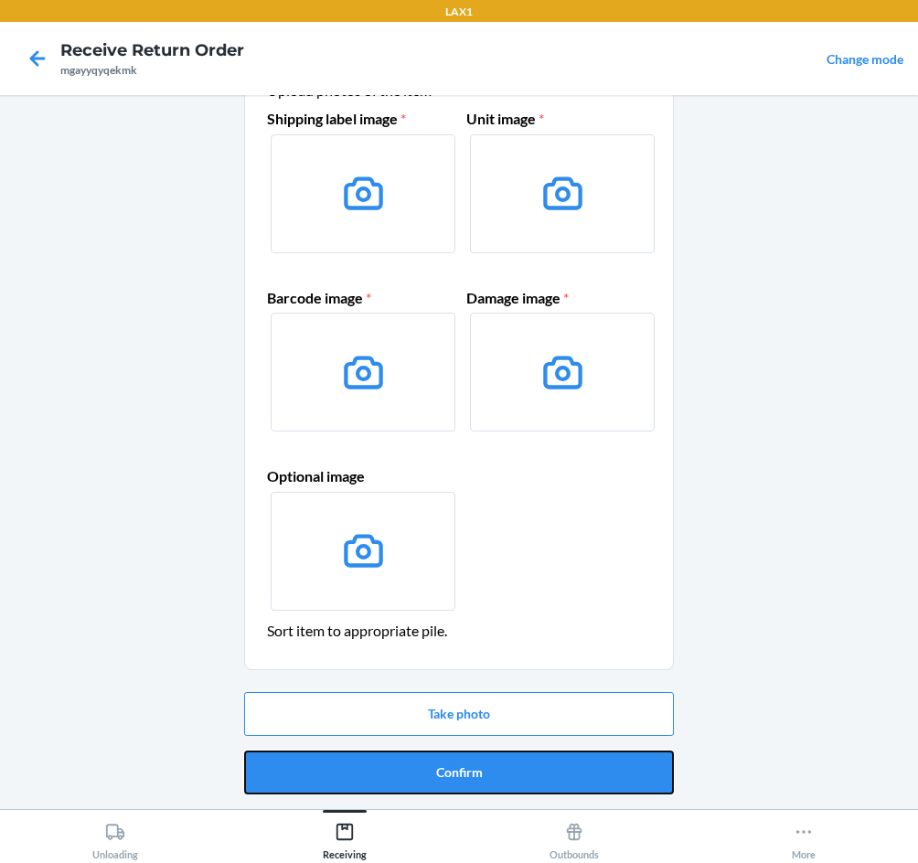
click at [457, 774] on button "Confirm" at bounding box center [459, 772] width 430 height 44
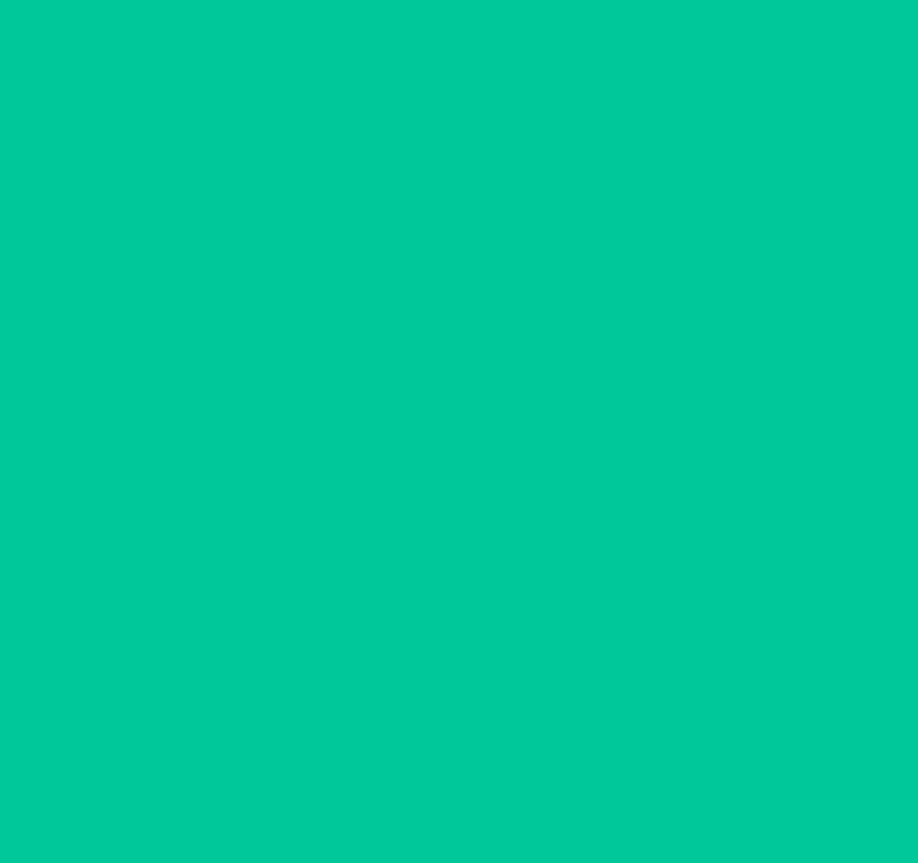
scroll to position [0, 0]
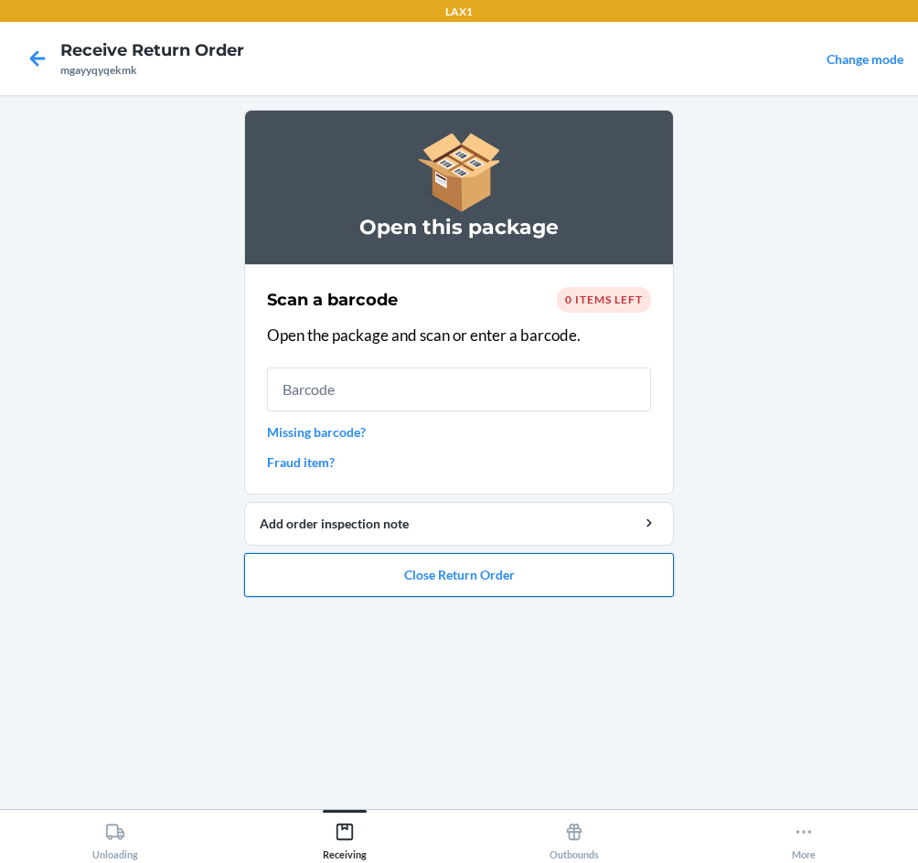
click at [401, 581] on button "Close Return Order" at bounding box center [459, 575] width 430 height 44
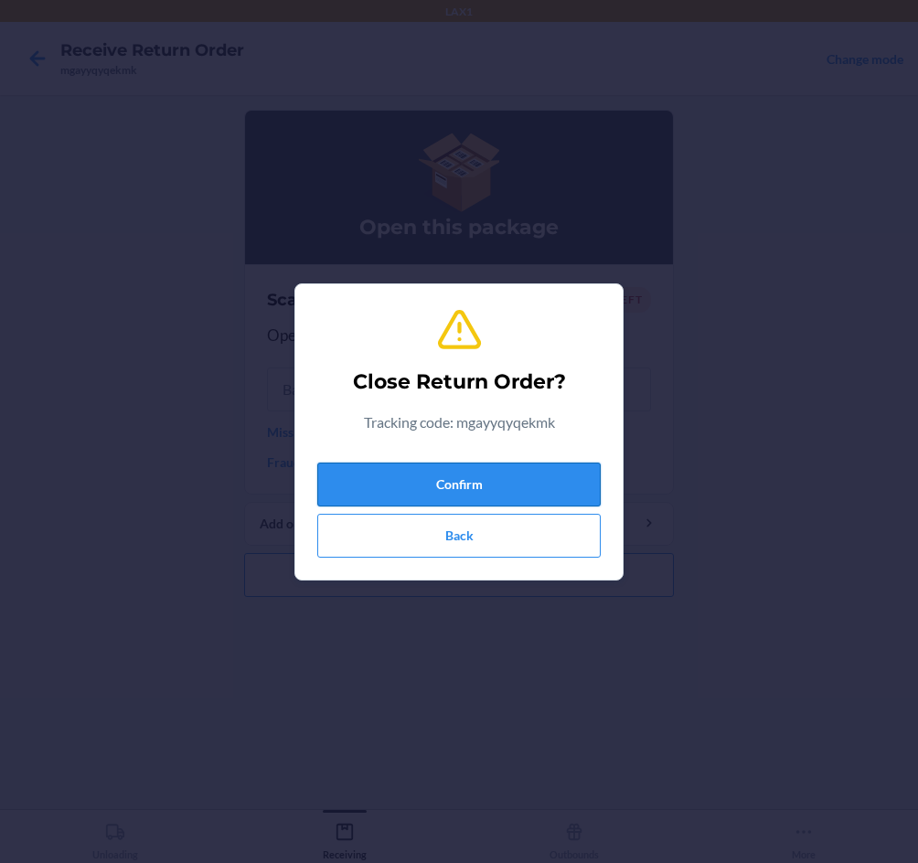
click at [408, 484] on button "Confirm" at bounding box center [458, 485] width 283 height 44
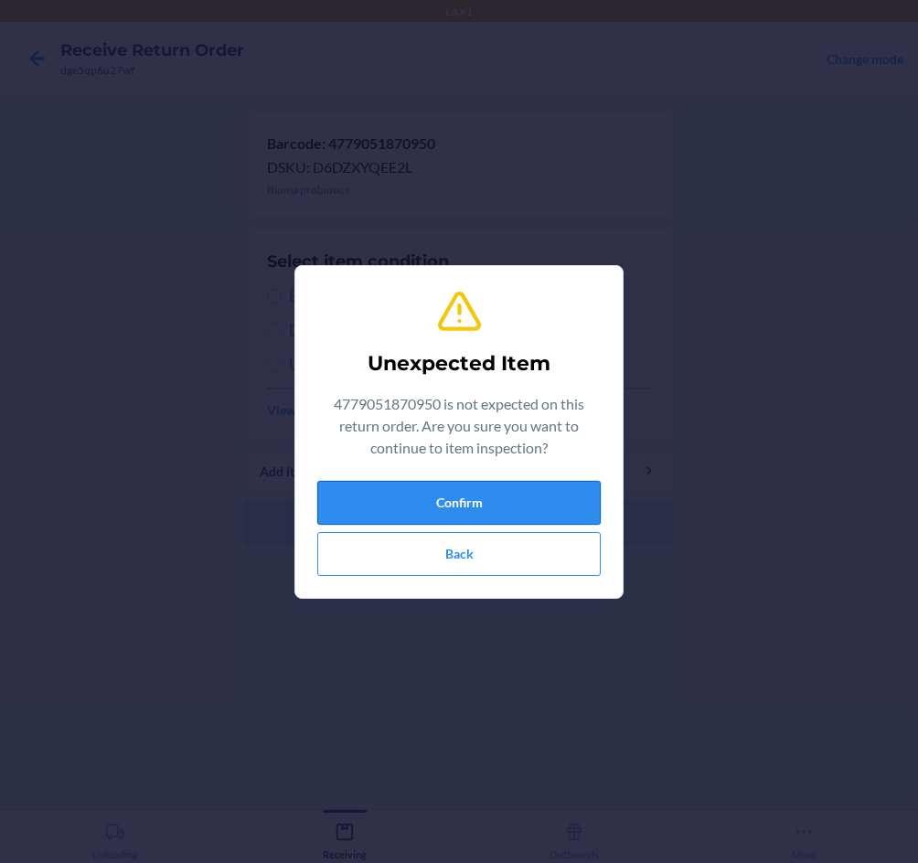
click at [483, 505] on button "Confirm" at bounding box center [458, 503] width 283 height 44
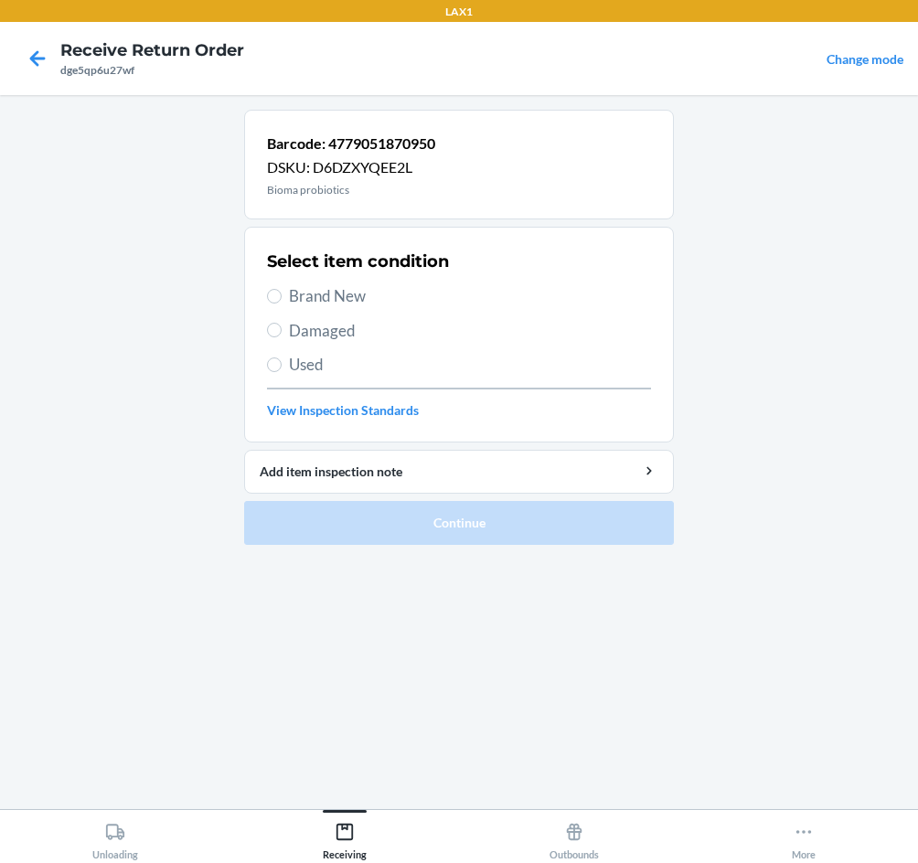
click at [356, 304] on span "Brand New" at bounding box center [470, 296] width 362 height 24
click at [282, 303] on input "Brand New" at bounding box center [274, 296] width 15 height 15
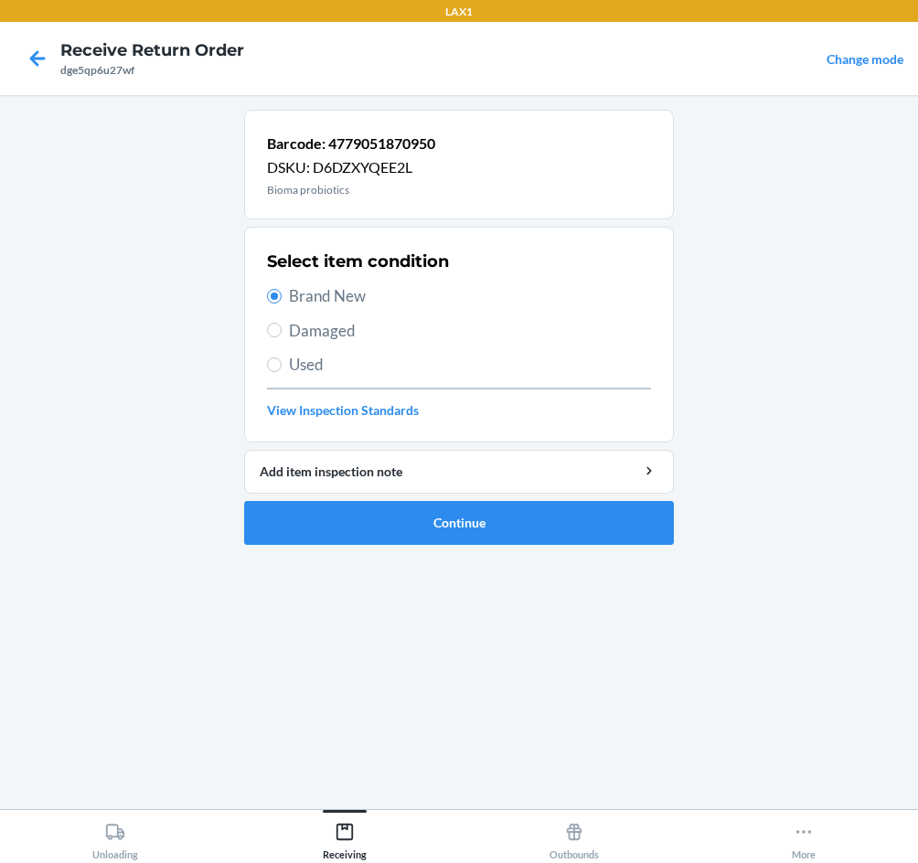
click at [444, 548] on ol "Barcode: 4779051870950 DSKU: D6DZXYQEE2L Bioma probiotics Select item condition…" at bounding box center [459, 335] width 430 height 450
click at [445, 532] on button "Continue" at bounding box center [459, 523] width 430 height 44
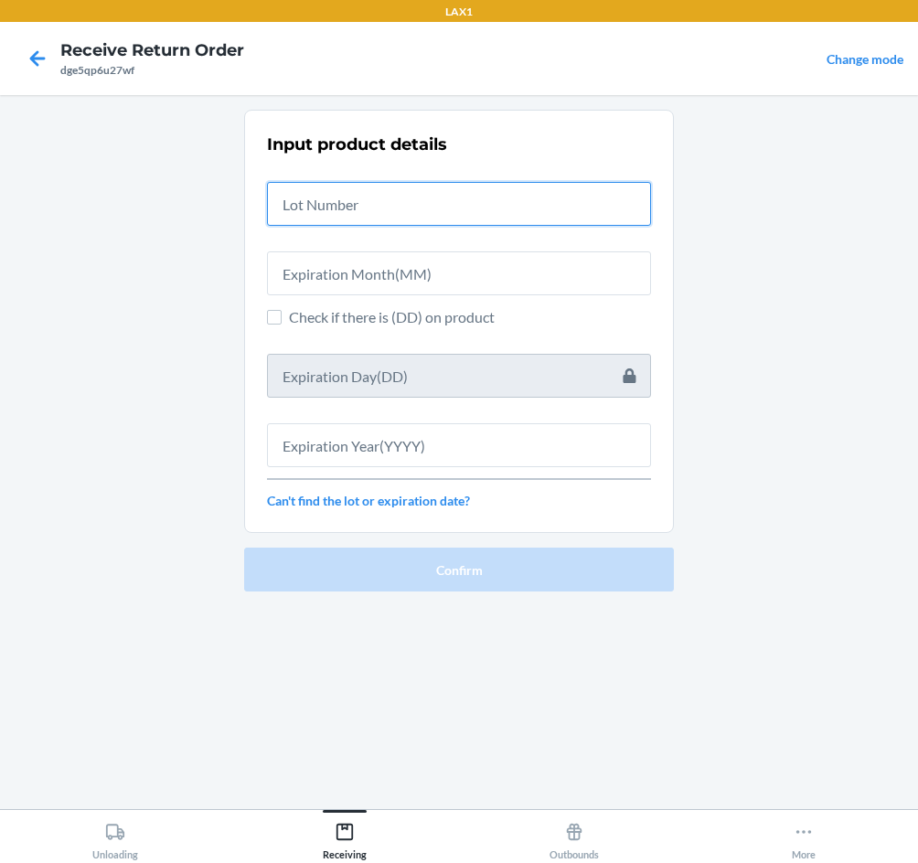
click at [453, 196] on input "text" at bounding box center [459, 204] width 384 height 44
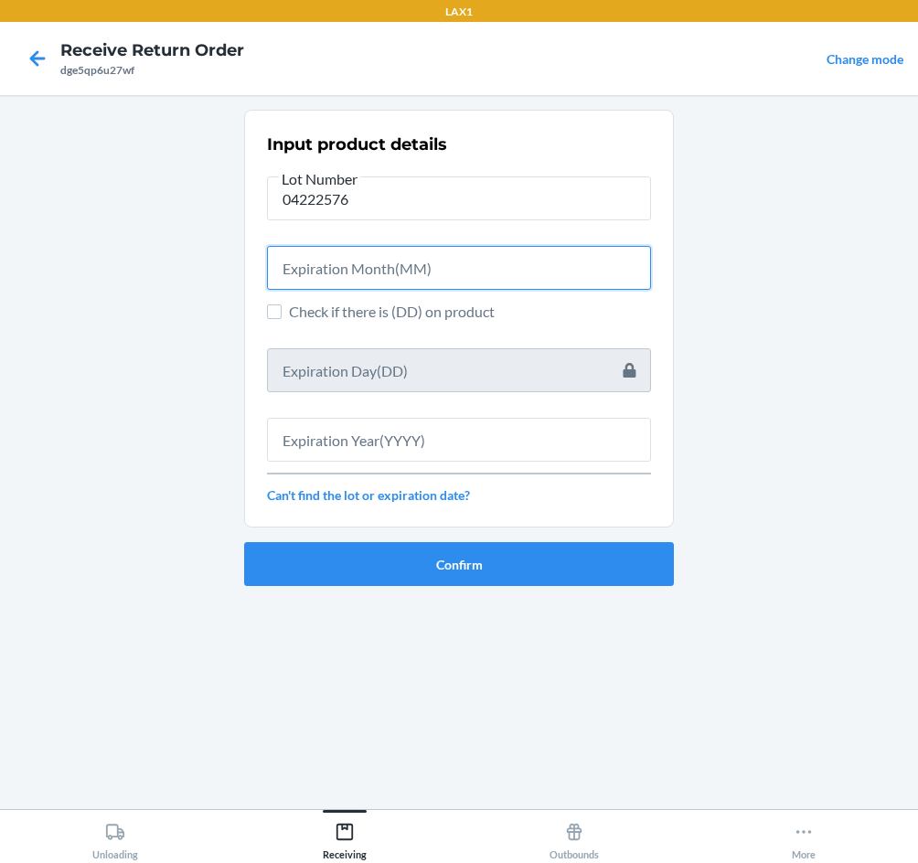
click at [435, 276] on input "text" at bounding box center [459, 268] width 384 height 44
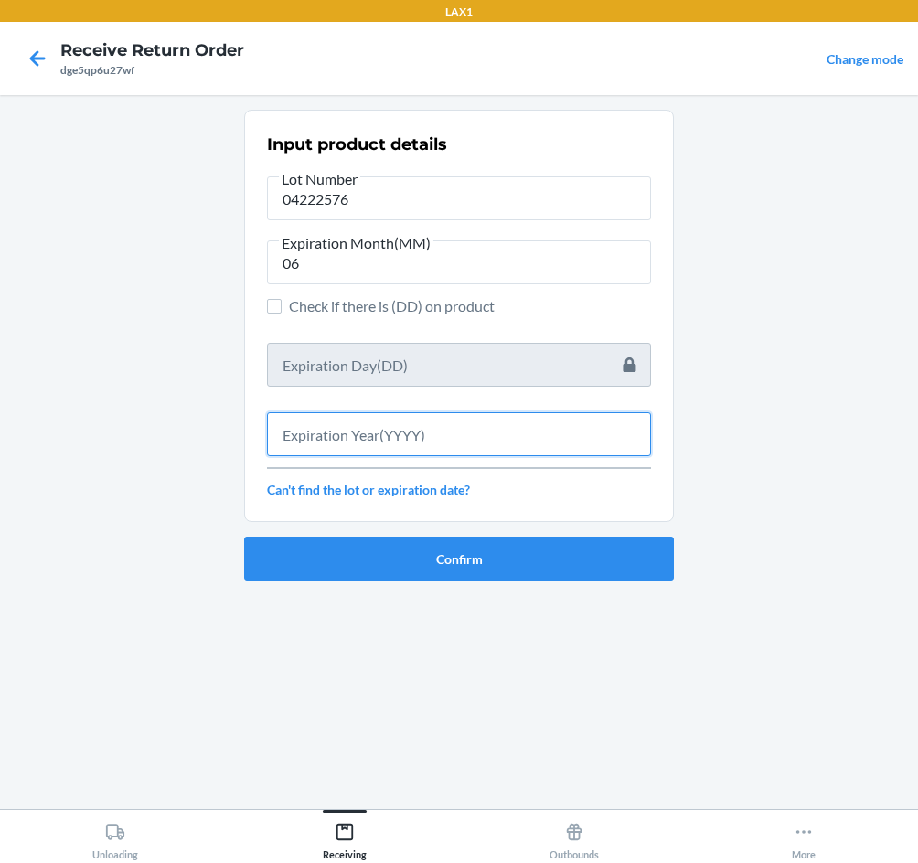
click at [432, 436] on input "text" at bounding box center [459, 434] width 384 height 44
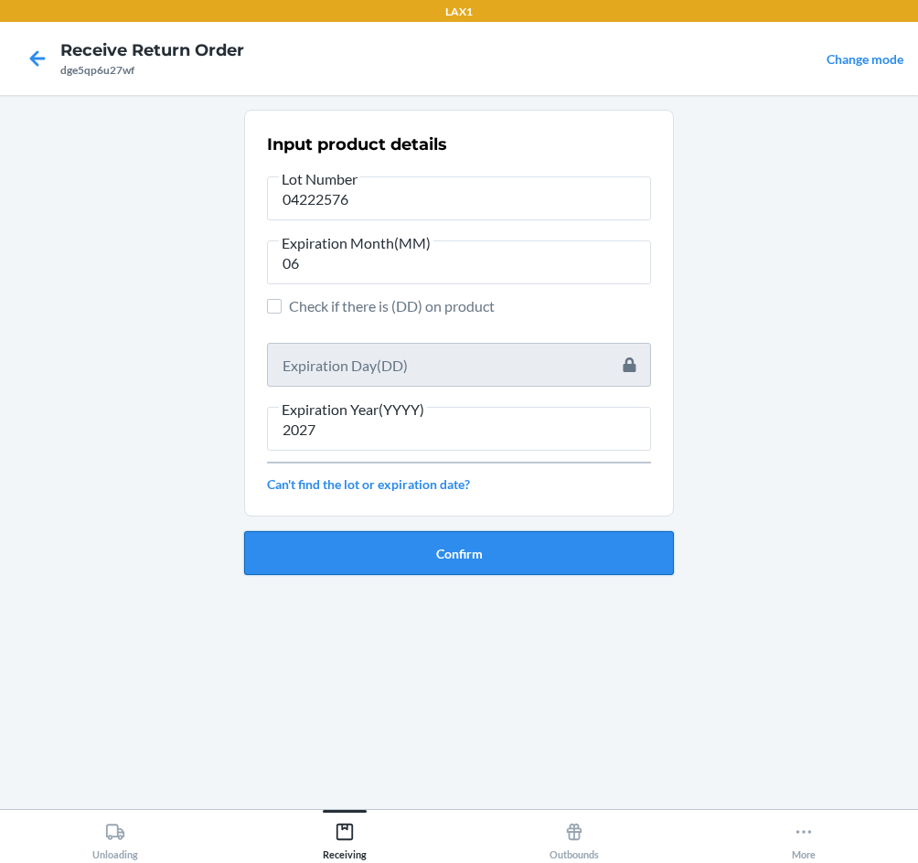
click at [497, 568] on button "Confirm" at bounding box center [459, 553] width 430 height 44
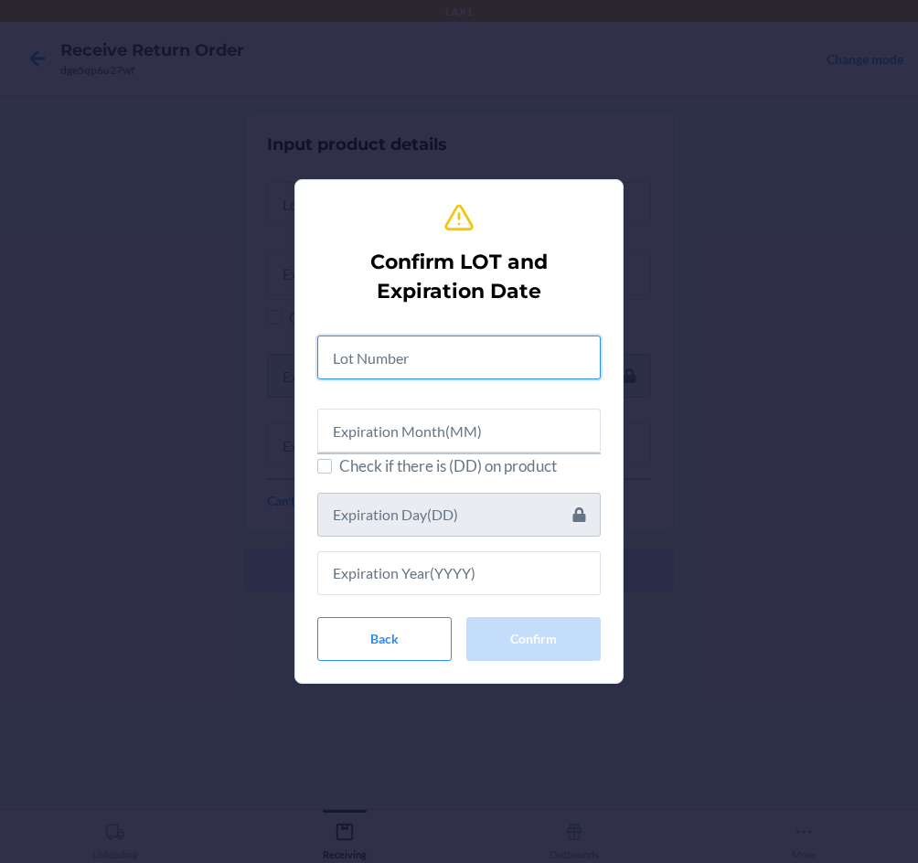
click at [408, 377] on input "text" at bounding box center [458, 357] width 283 height 44
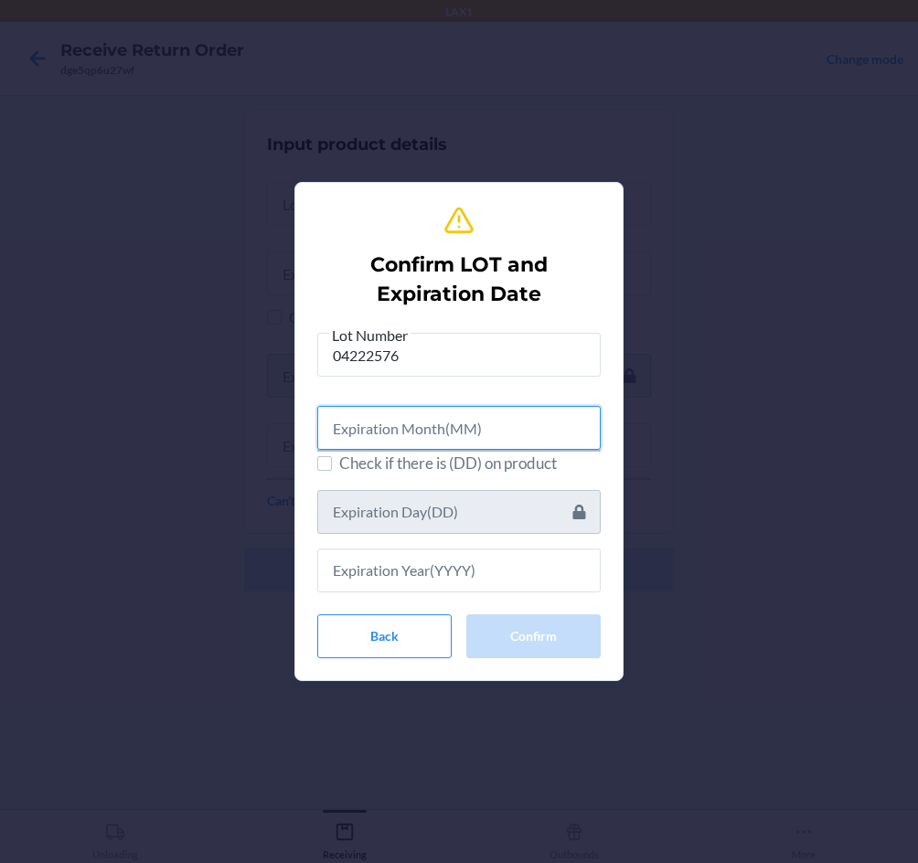
click at [406, 410] on input "text" at bounding box center [458, 428] width 283 height 44
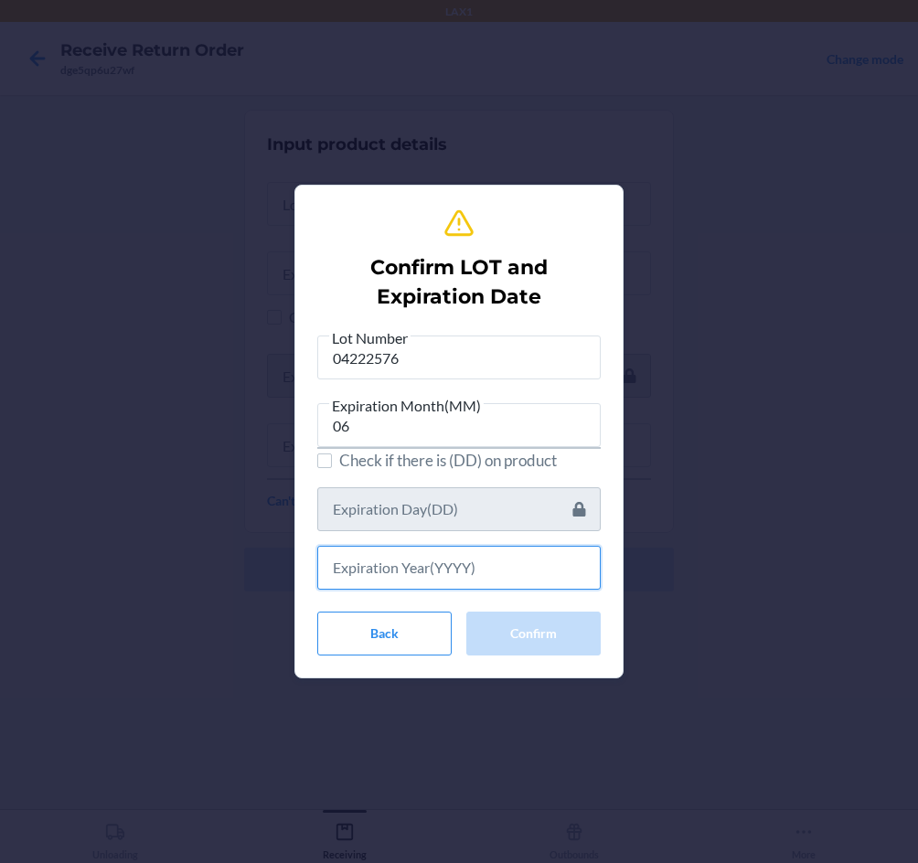
click at [438, 553] on input "text" at bounding box center [458, 568] width 283 height 44
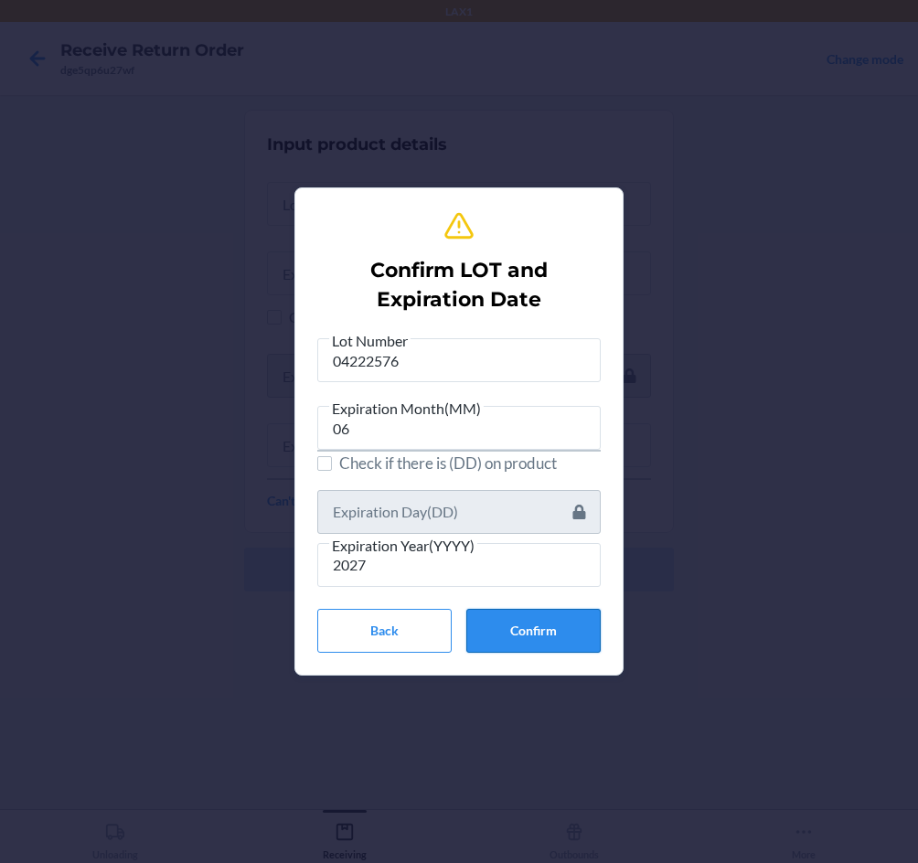
click at [556, 633] on button "Confirm" at bounding box center [533, 631] width 134 height 44
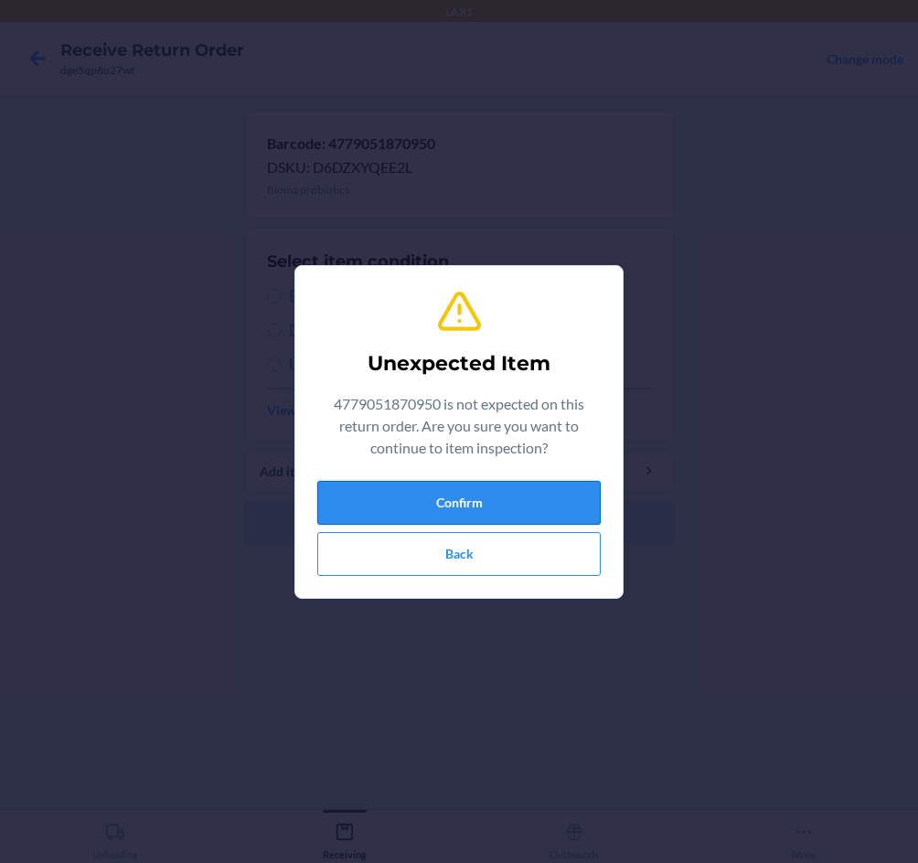
click at [476, 497] on button "Confirm" at bounding box center [458, 503] width 283 height 44
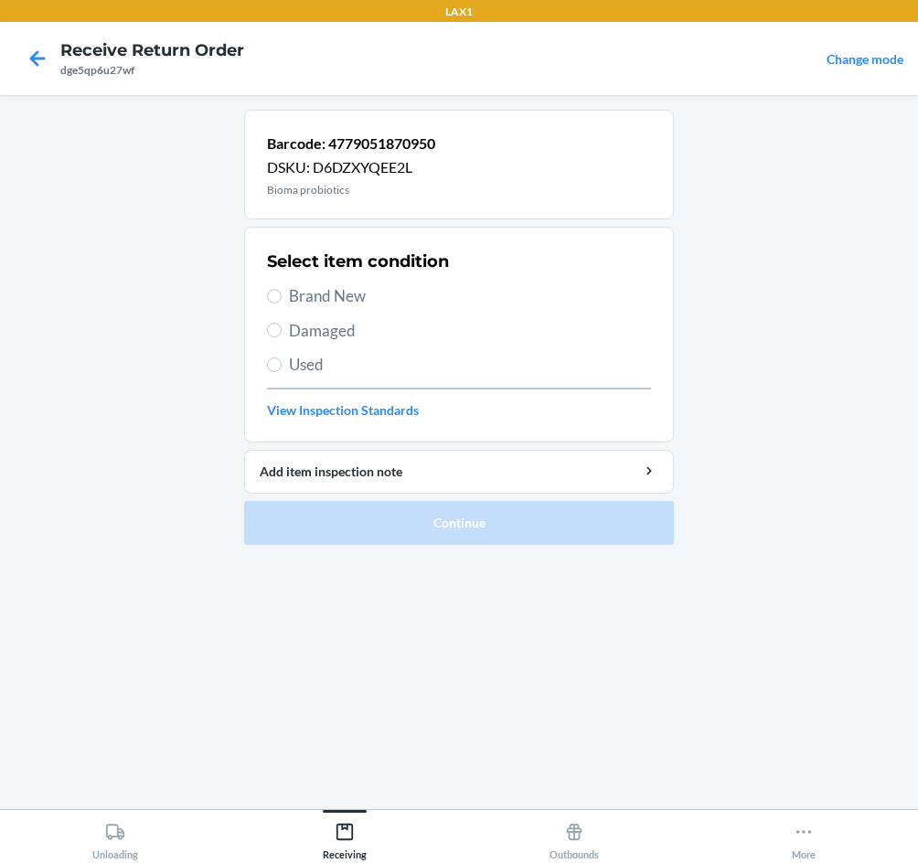
click at [285, 290] on label "Brand New" at bounding box center [459, 296] width 384 height 24
click at [282, 290] on input "Brand New" at bounding box center [274, 296] width 15 height 15
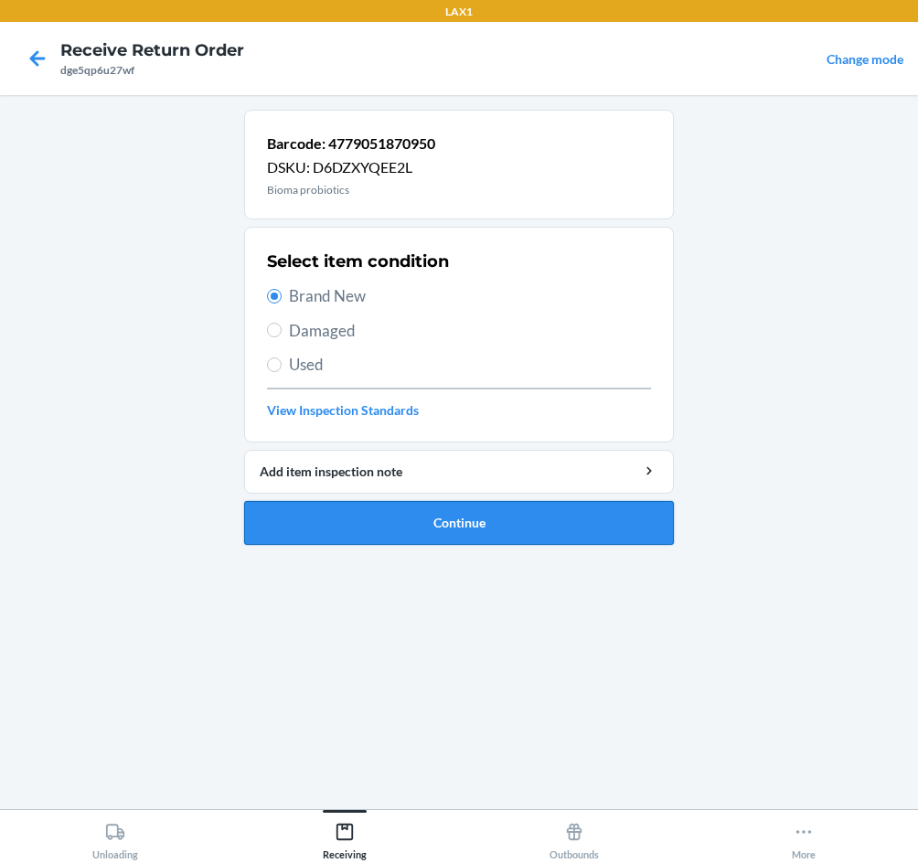
click at [468, 516] on button "Continue" at bounding box center [459, 523] width 430 height 44
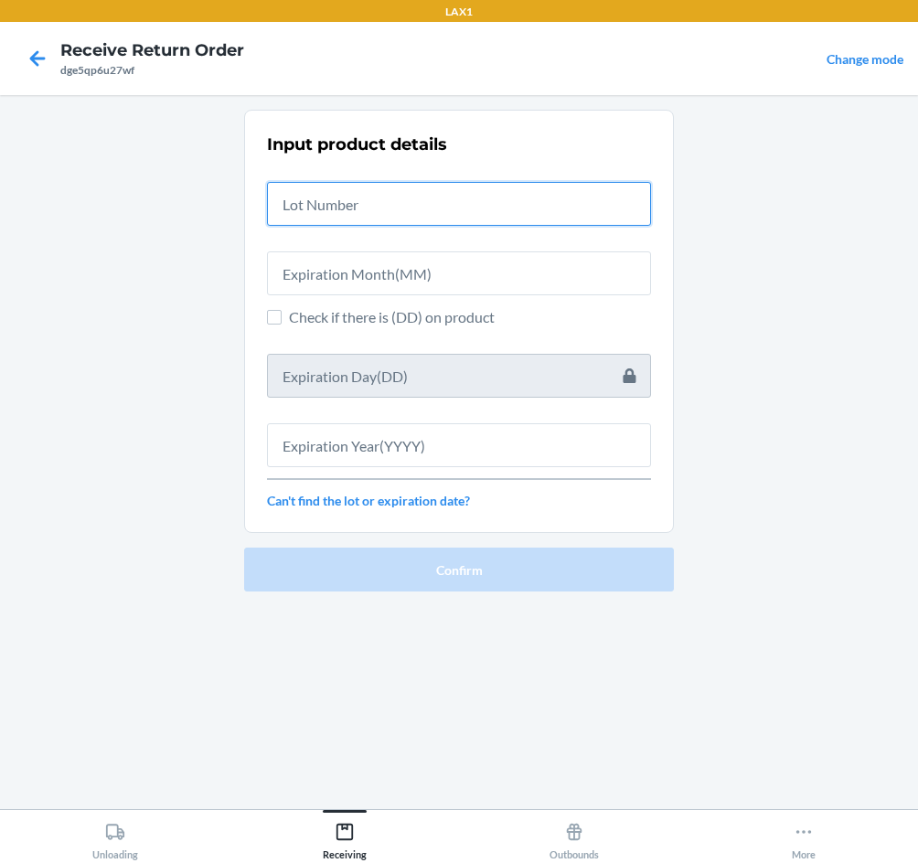
click at [347, 207] on input "text" at bounding box center [459, 204] width 384 height 44
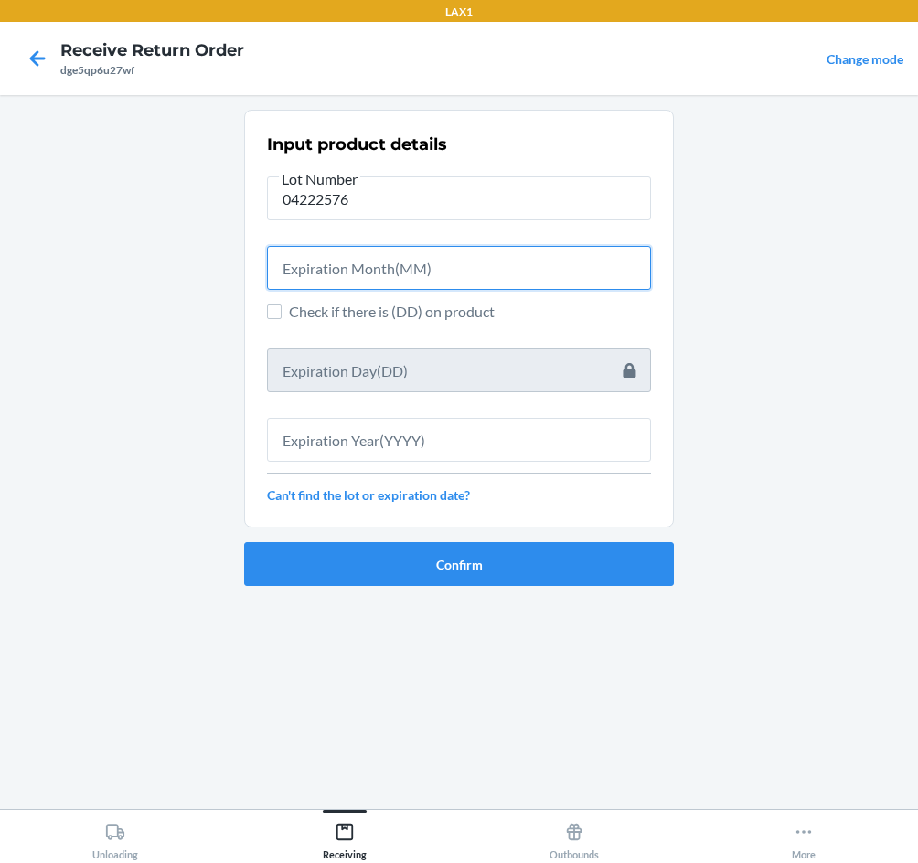
click at [388, 267] on input "text" at bounding box center [459, 268] width 384 height 44
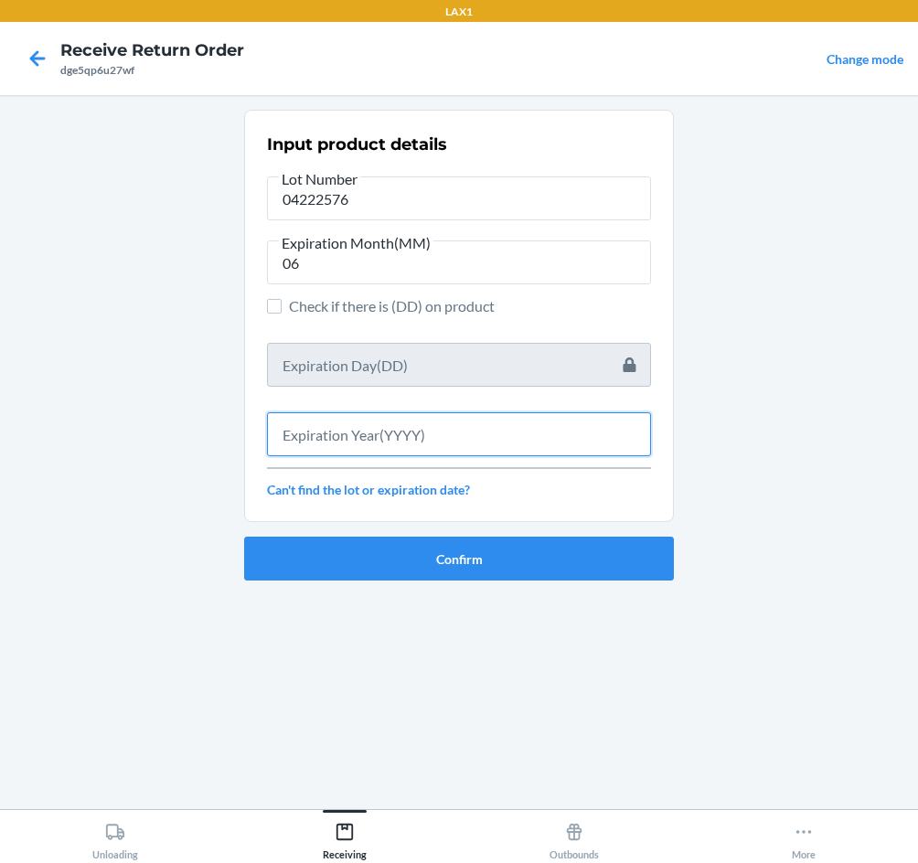
click at [445, 428] on input "text" at bounding box center [459, 434] width 384 height 44
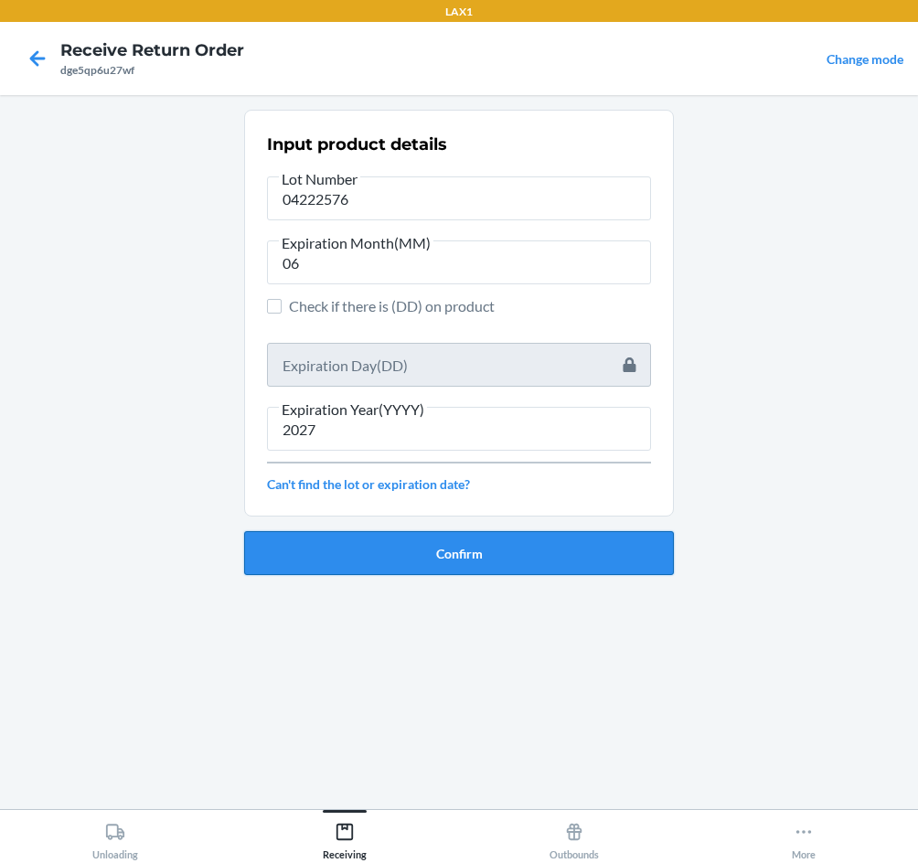
click at [470, 549] on button "Confirm" at bounding box center [459, 553] width 430 height 44
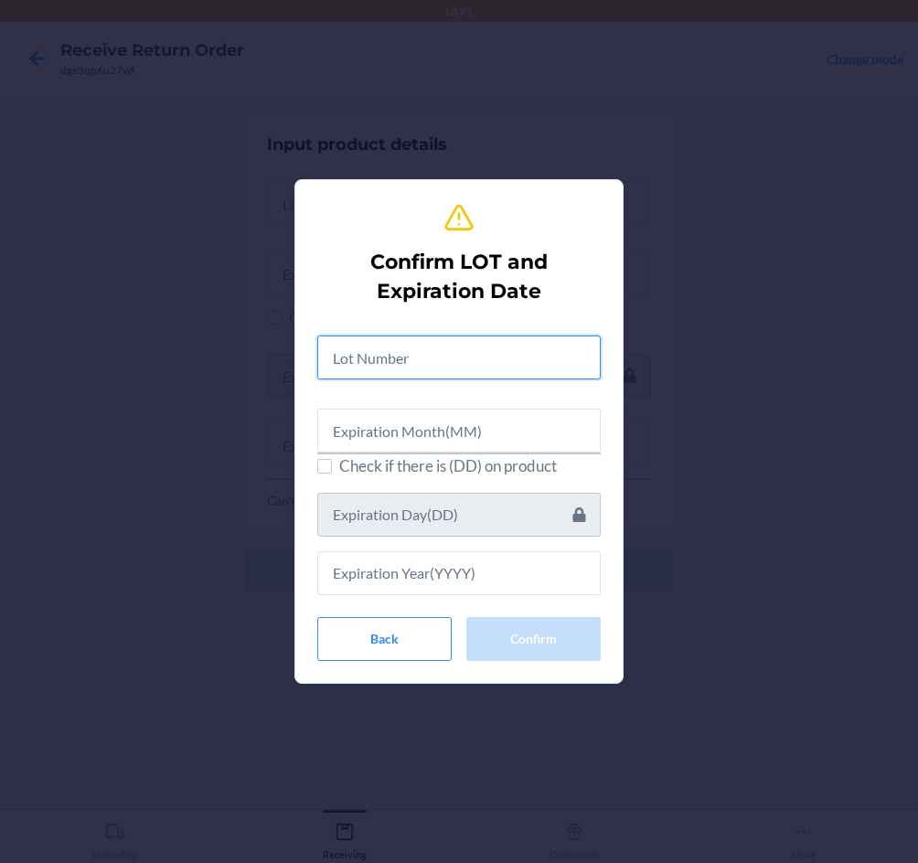
click at [447, 369] on input "text" at bounding box center [458, 357] width 283 height 44
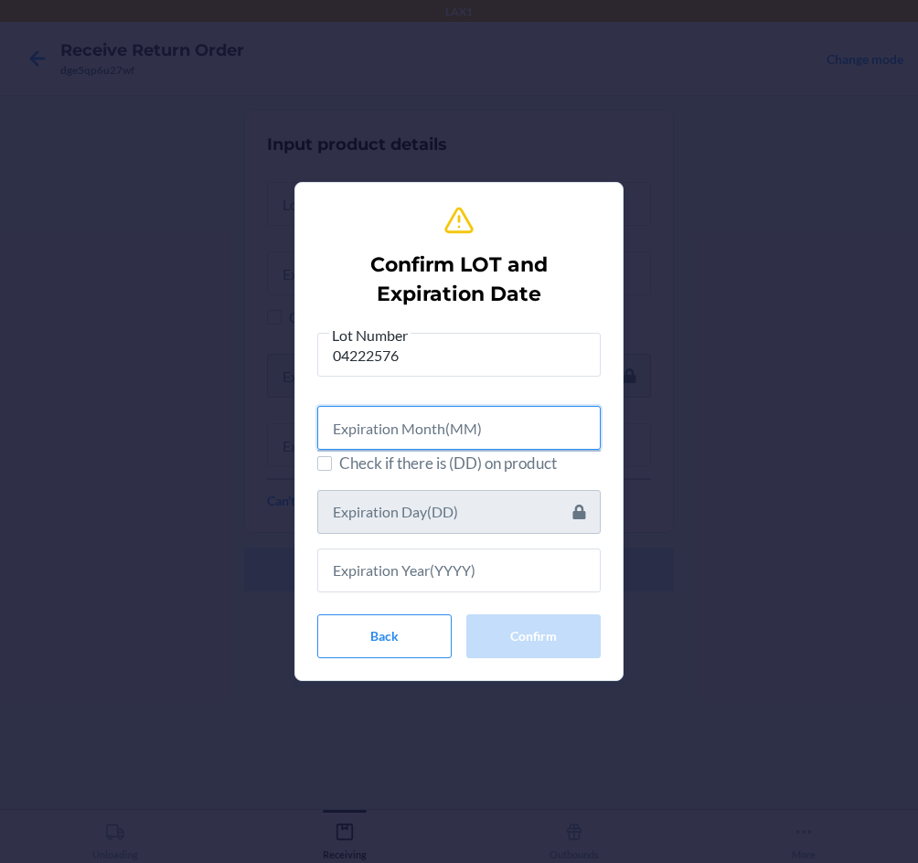
click at [436, 414] on input "text" at bounding box center [458, 428] width 283 height 44
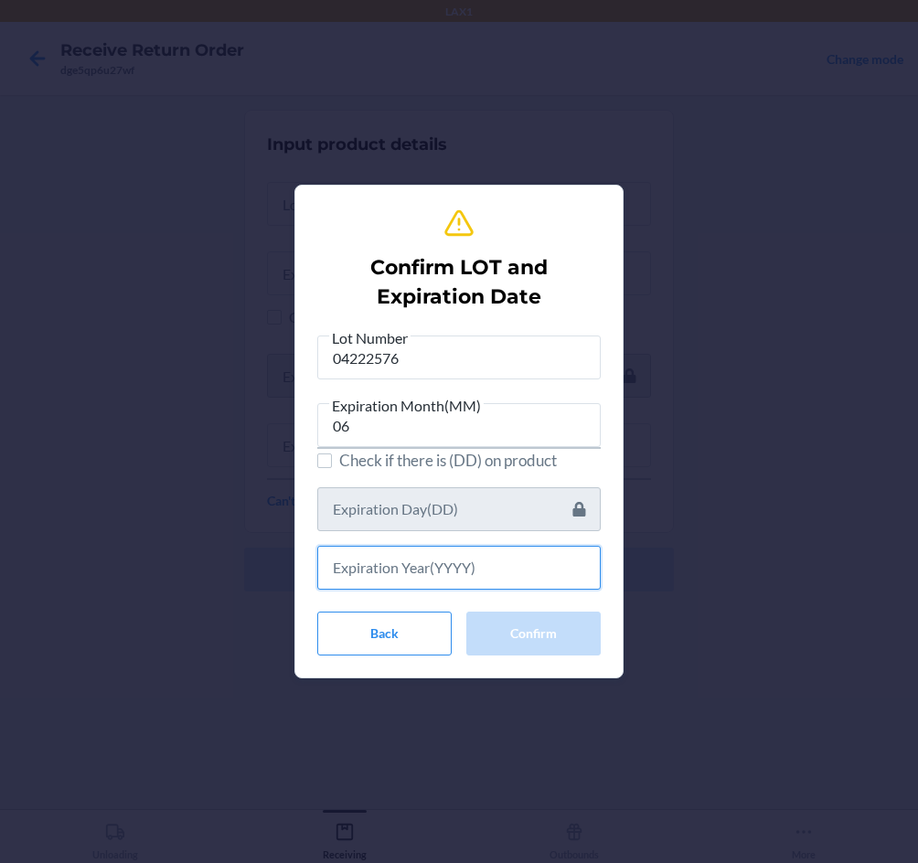
click at [531, 569] on input "text" at bounding box center [458, 568] width 283 height 44
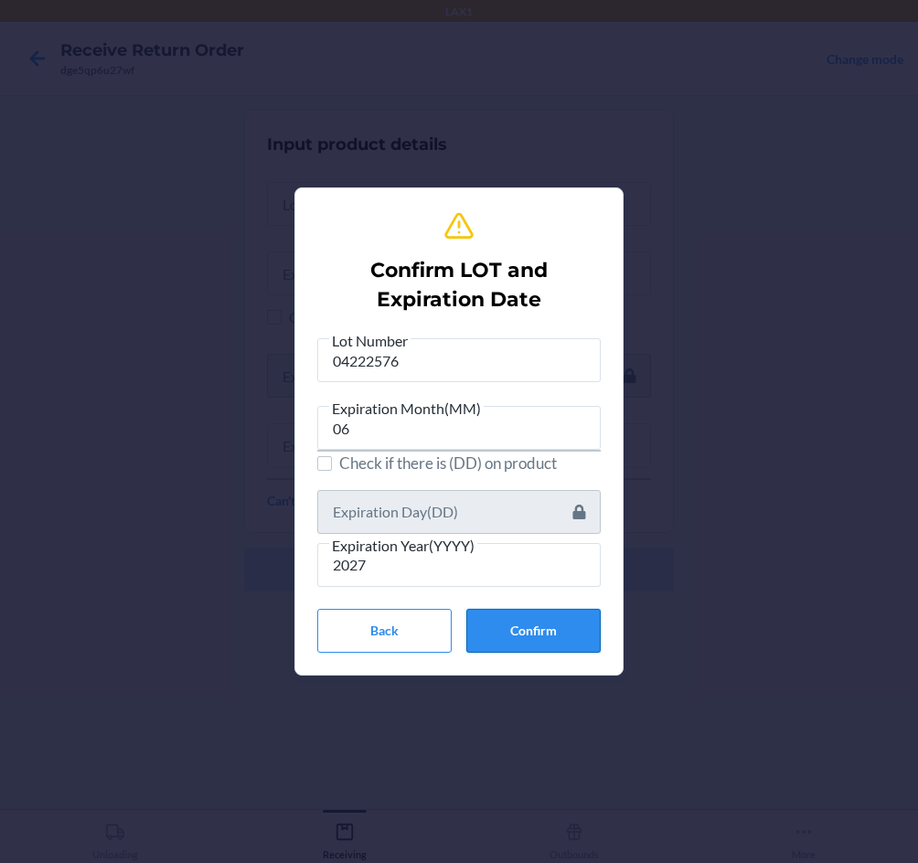
click at [545, 619] on button "Confirm" at bounding box center [533, 631] width 134 height 44
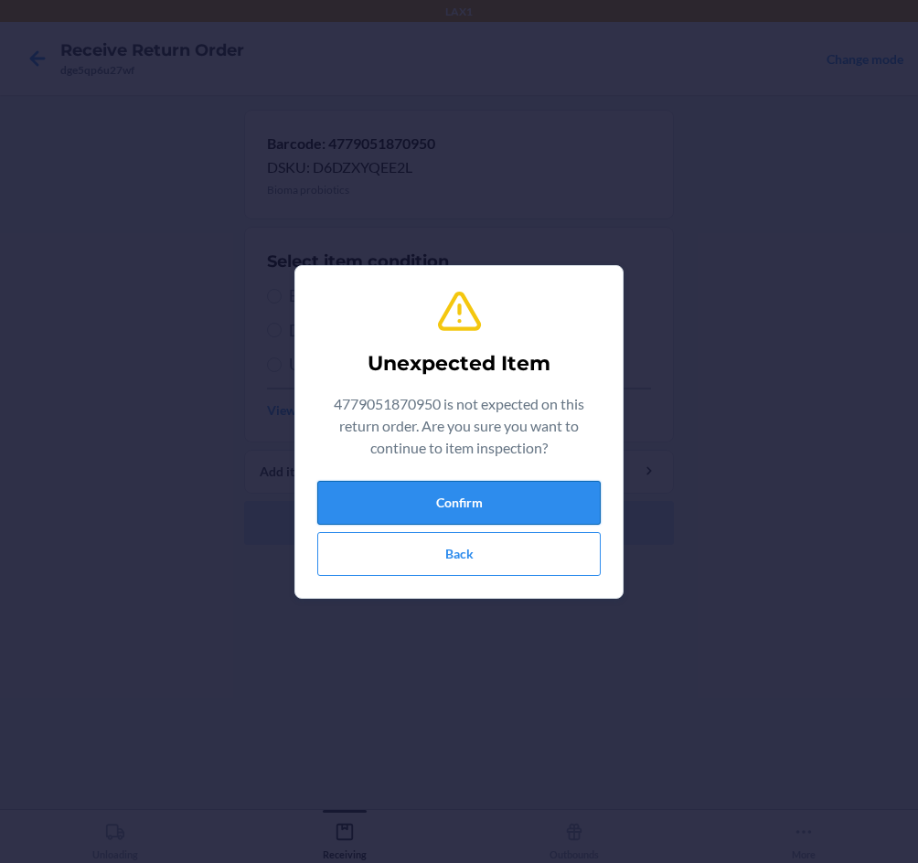
click at [394, 510] on button "Confirm" at bounding box center [458, 503] width 283 height 44
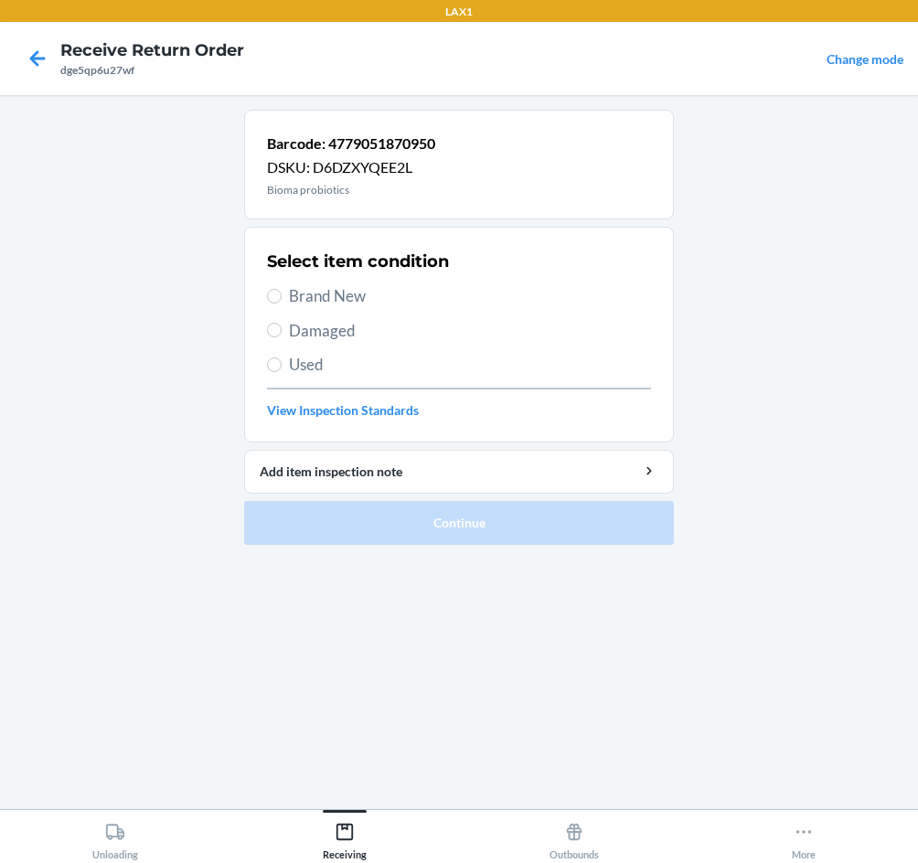
click at [321, 291] on span "Brand New" at bounding box center [470, 296] width 362 height 24
click at [282, 291] on input "Brand New" at bounding box center [274, 296] width 15 height 15
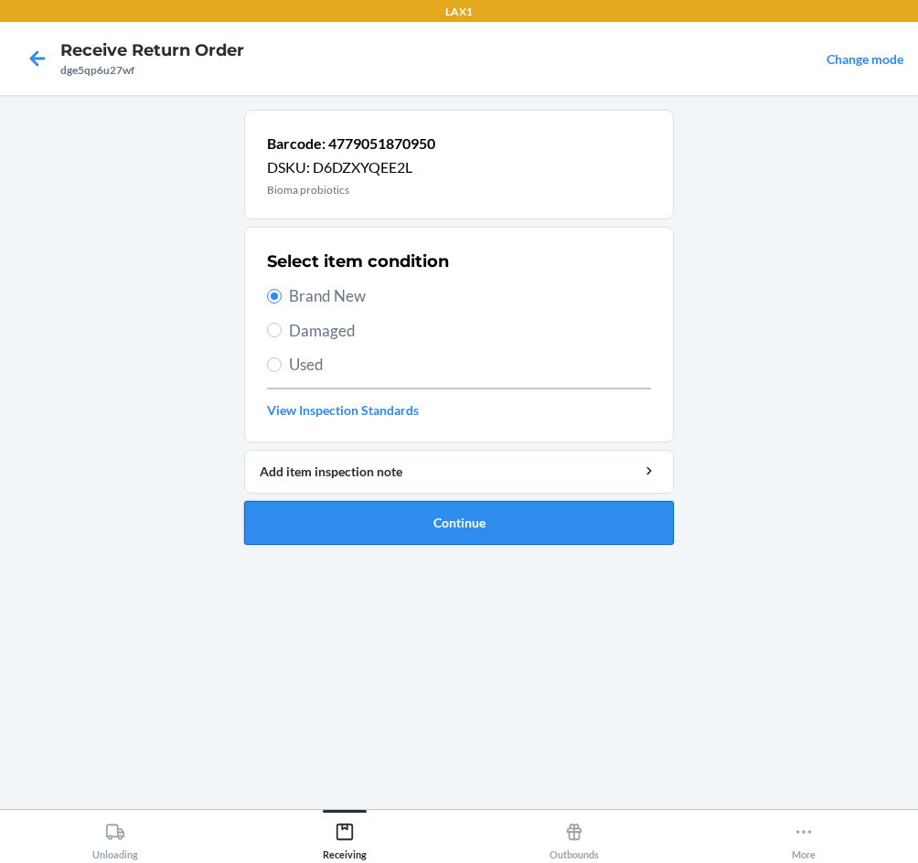
click at [505, 531] on button "Continue" at bounding box center [459, 523] width 430 height 44
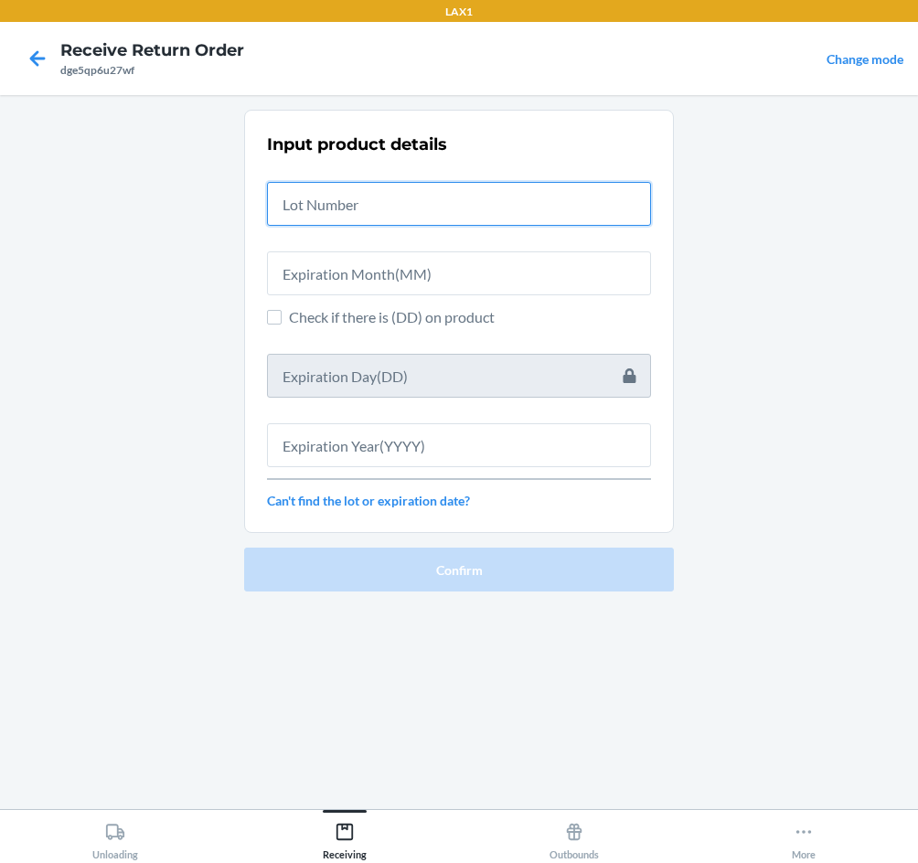
click at [490, 193] on input "text" at bounding box center [459, 204] width 384 height 44
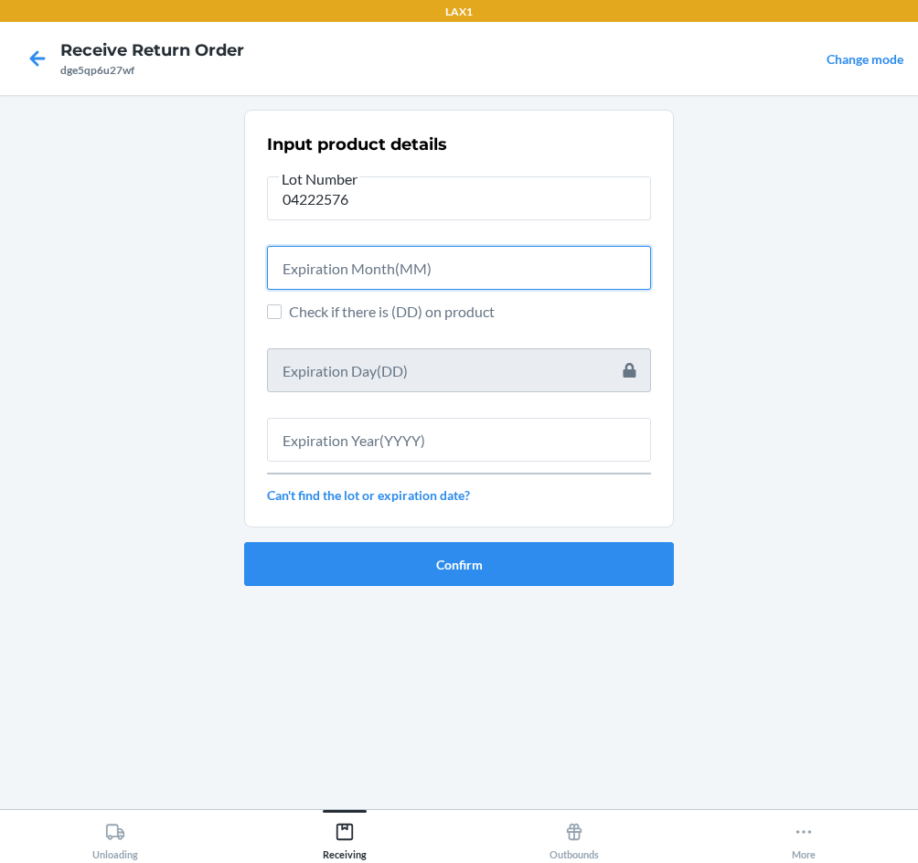
click at [495, 265] on input "text" at bounding box center [459, 268] width 384 height 44
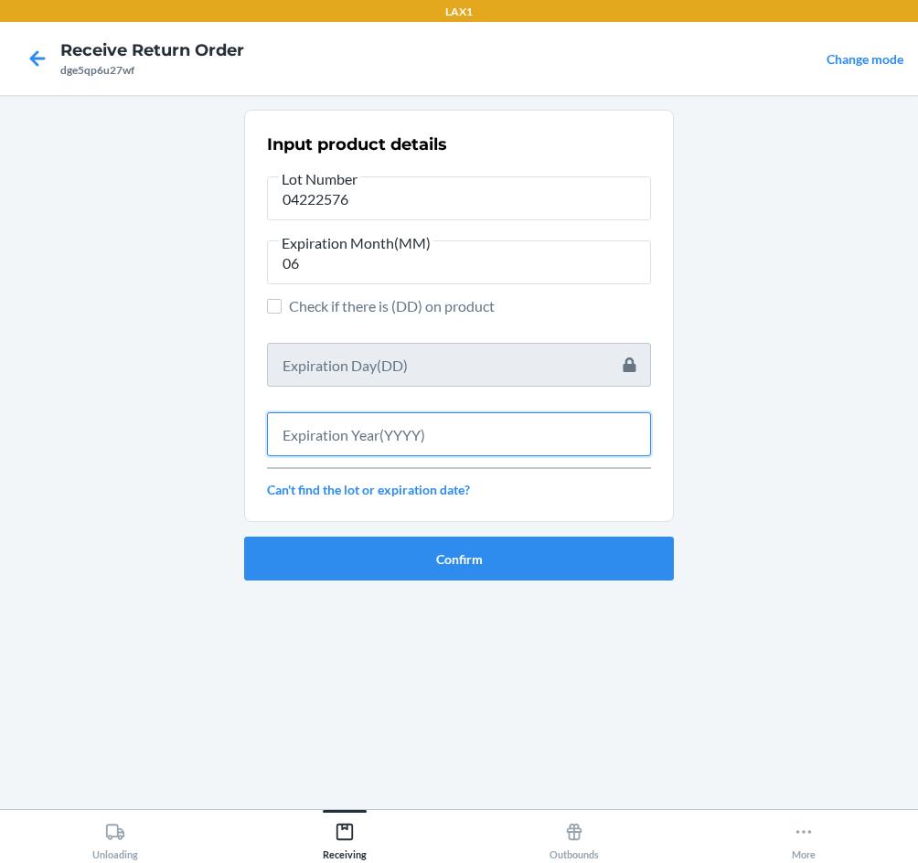
click at [496, 437] on input "text" at bounding box center [459, 434] width 384 height 44
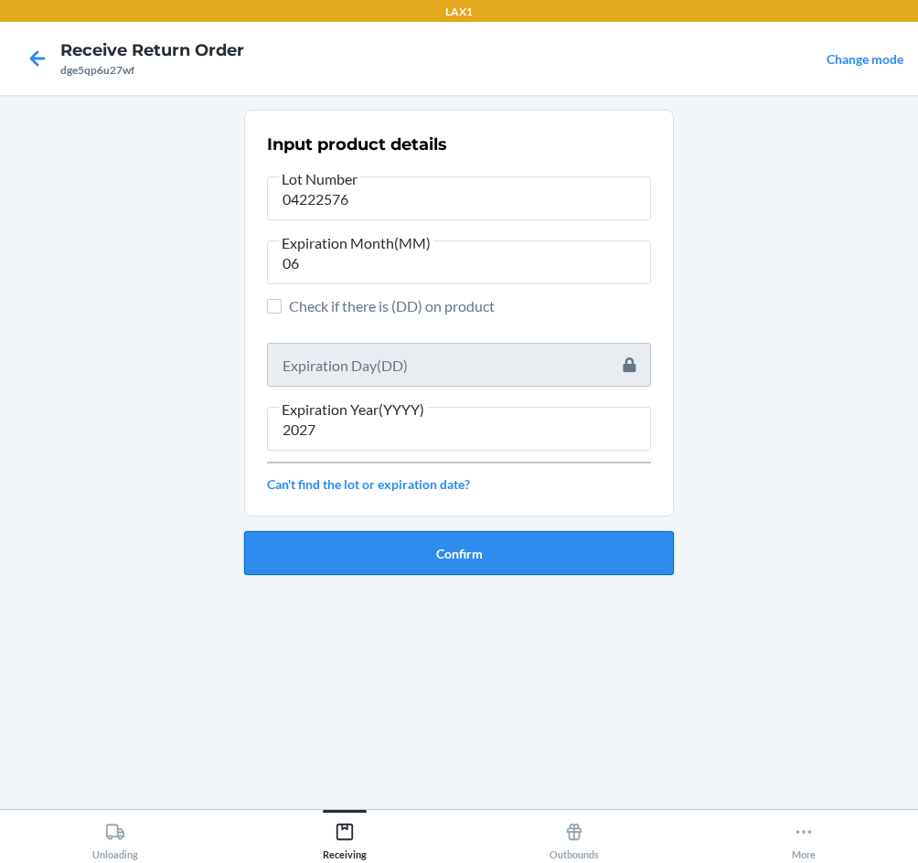
click at [505, 551] on button "Confirm" at bounding box center [459, 553] width 430 height 44
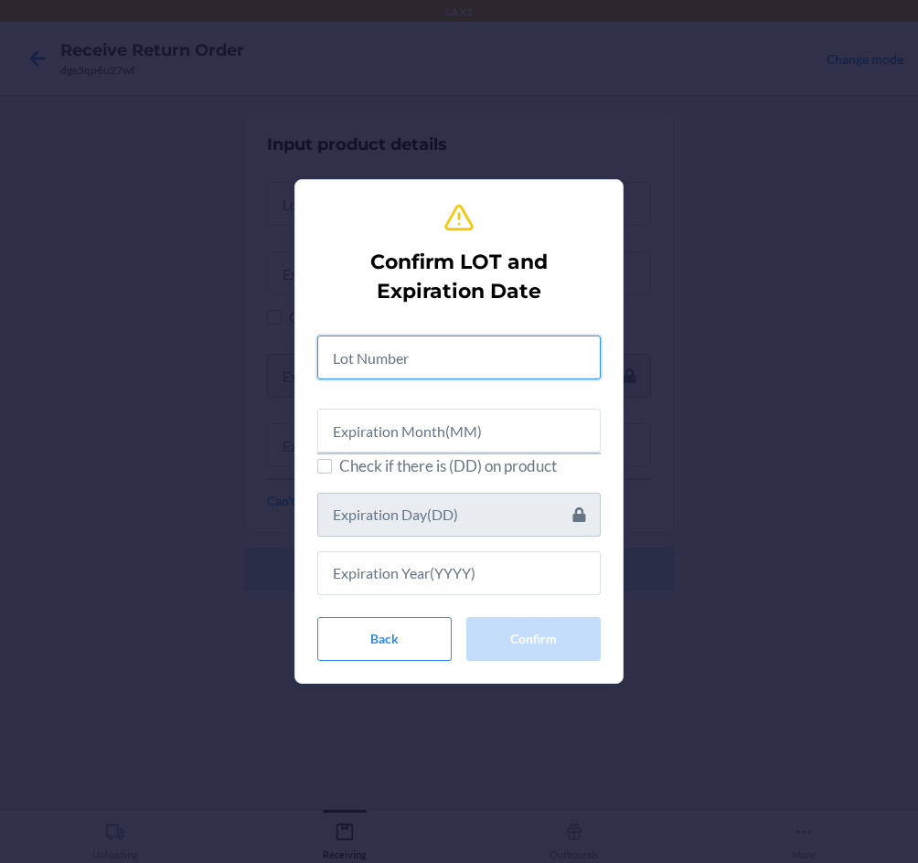
click at [456, 356] on input "text" at bounding box center [458, 357] width 283 height 44
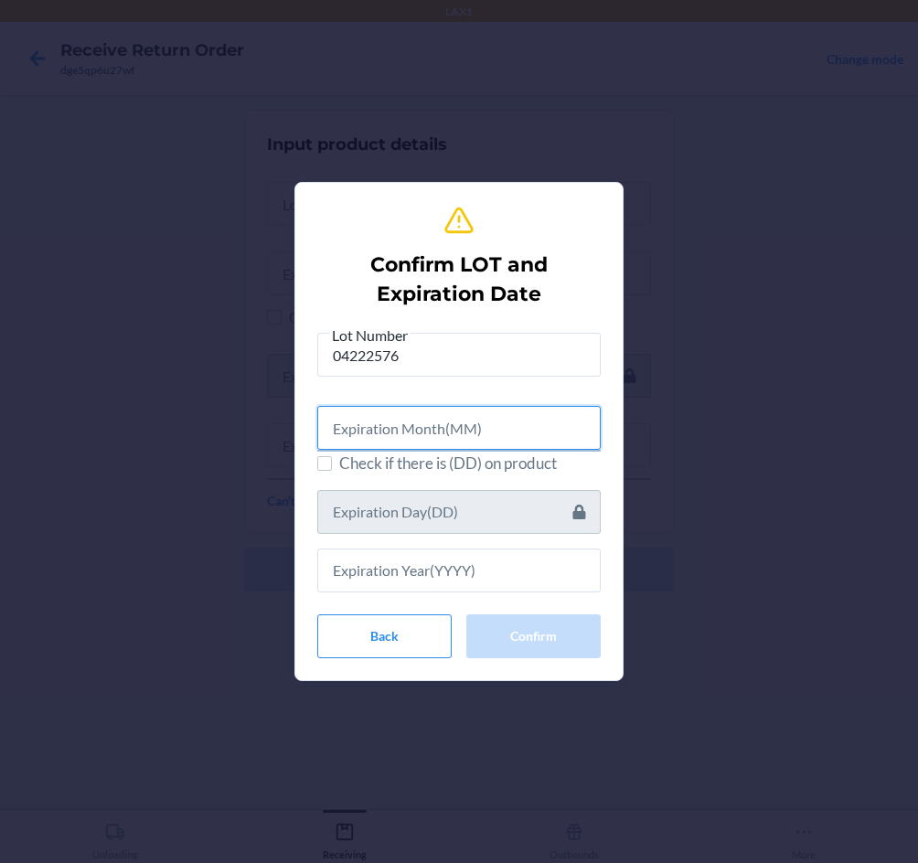
click at [480, 418] on input "text" at bounding box center [458, 428] width 283 height 44
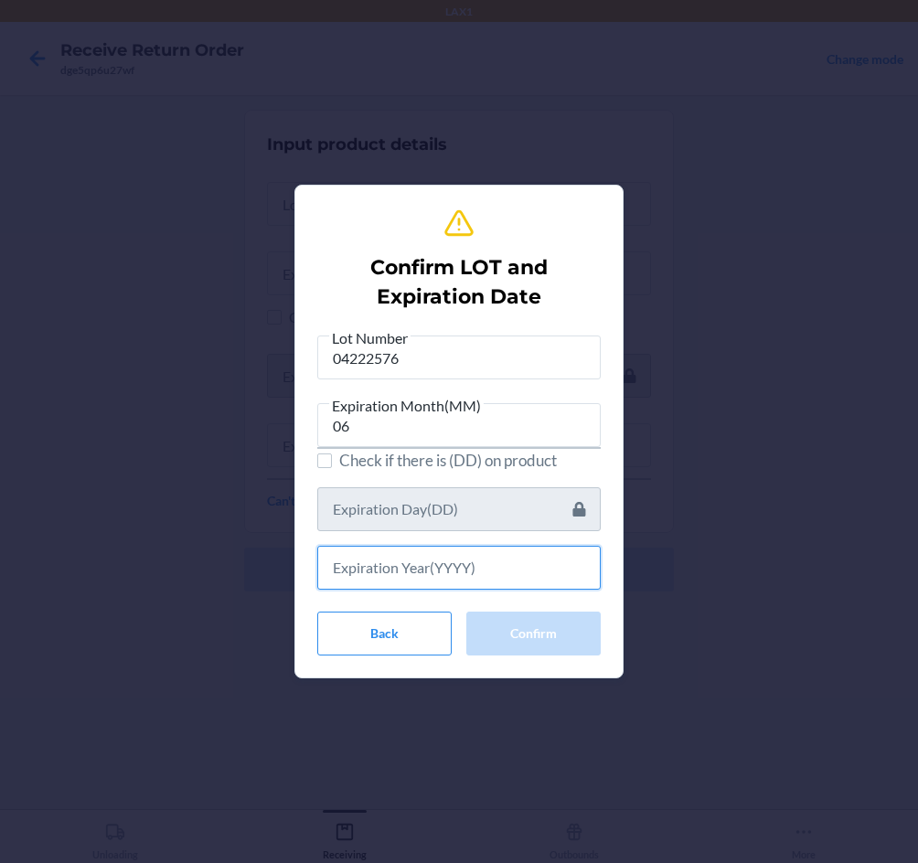
click at [493, 569] on input "text" at bounding box center [458, 568] width 283 height 44
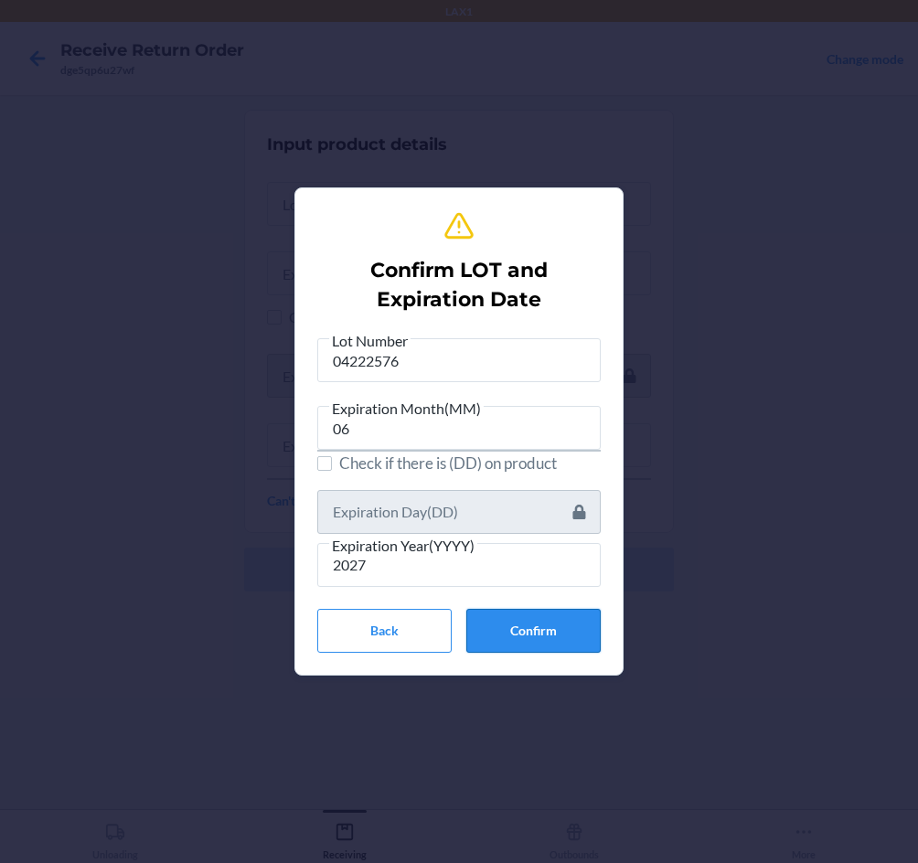
click at [553, 645] on button "Confirm" at bounding box center [533, 631] width 134 height 44
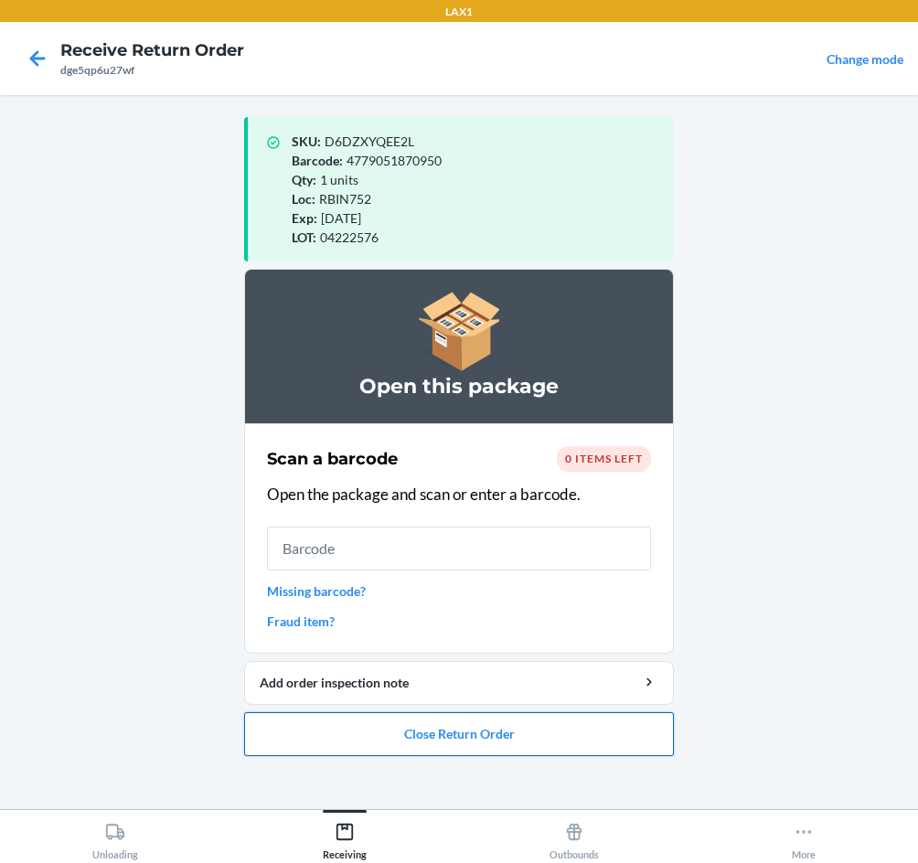
click at [582, 731] on button "Close Return Order" at bounding box center [459, 734] width 430 height 44
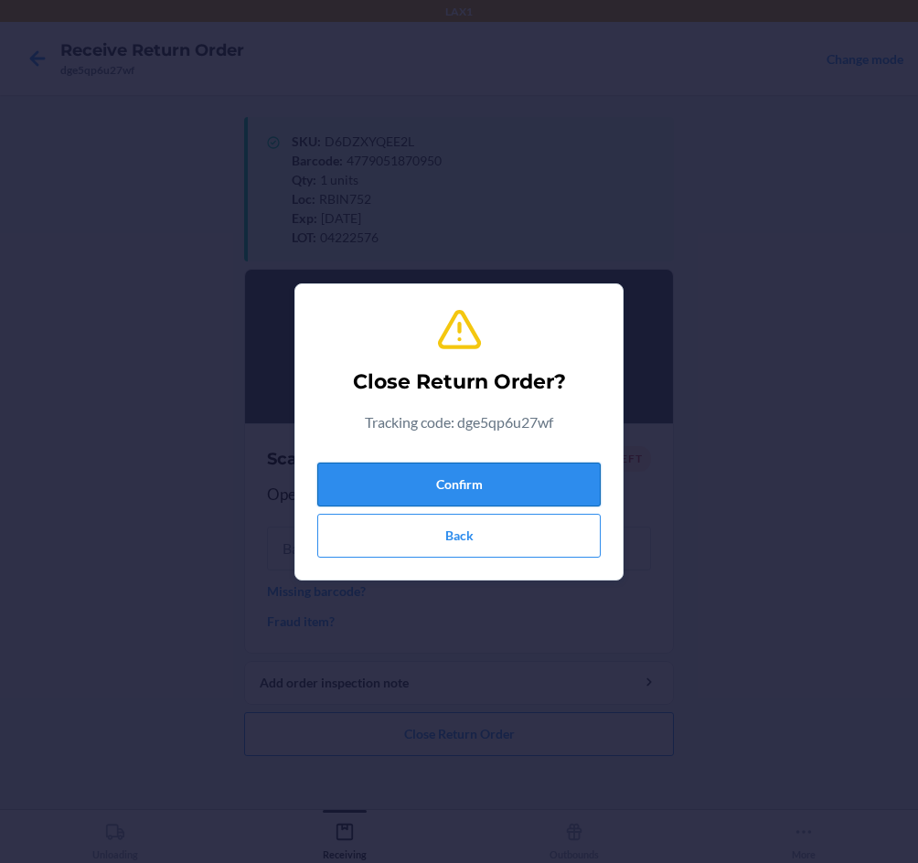
click at [541, 482] on button "Confirm" at bounding box center [458, 485] width 283 height 44
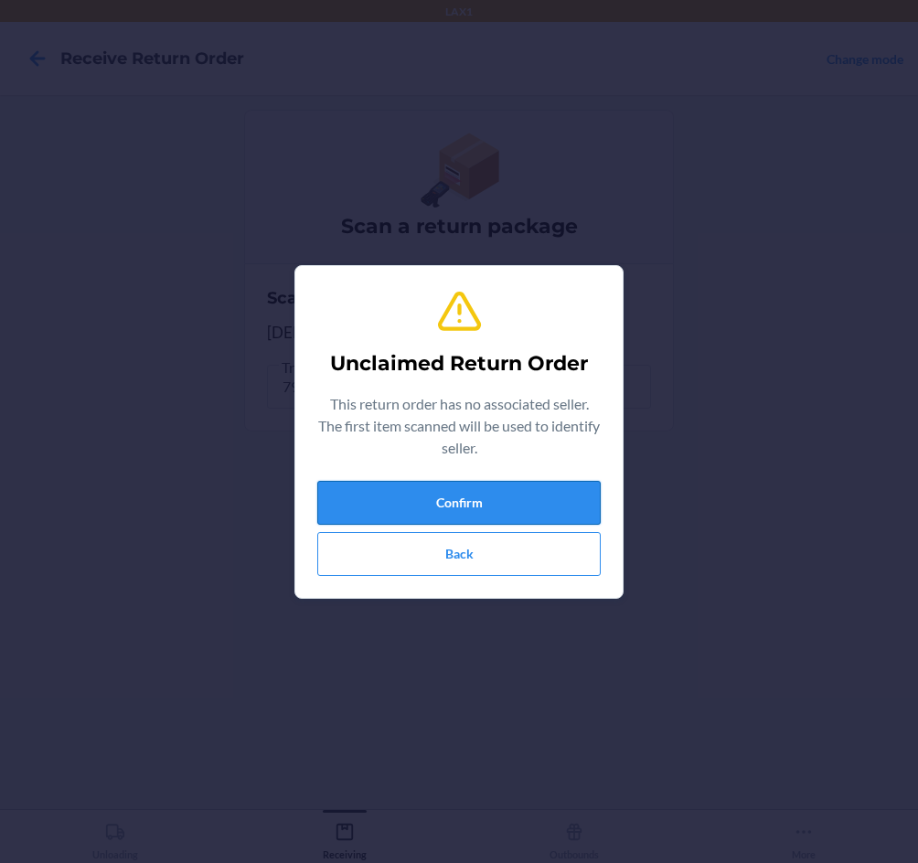
click at [548, 484] on button "Confirm" at bounding box center [458, 503] width 283 height 44
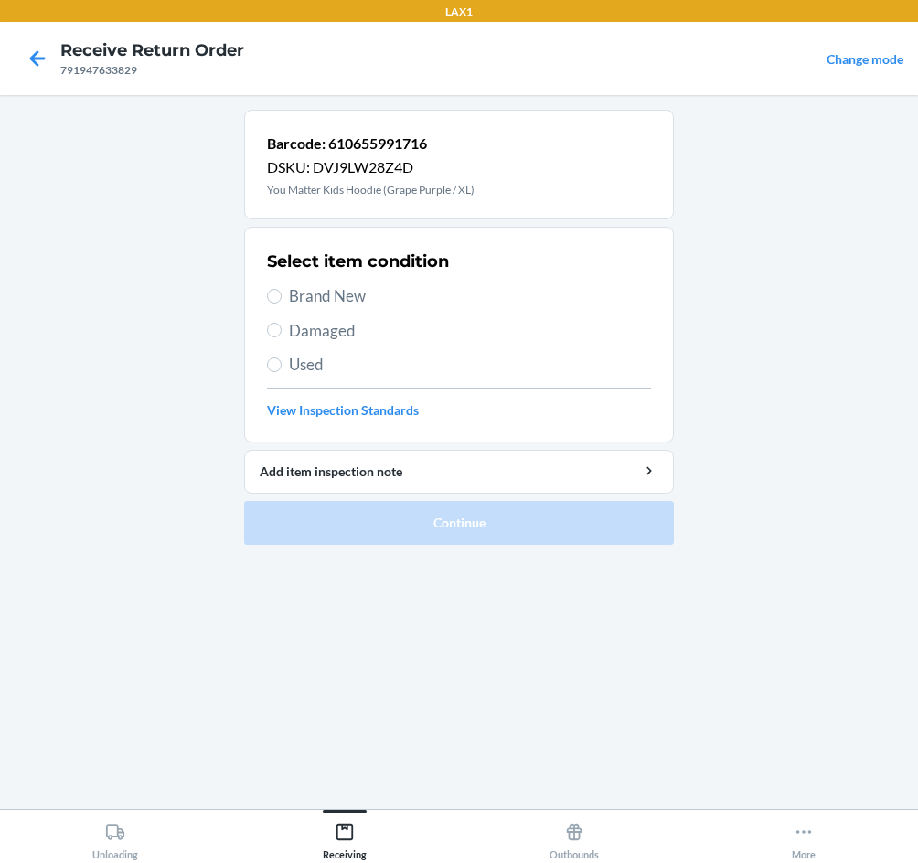
click at [324, 295] on span "Brand New" at bounding box center [470, 296] width 362 height 24
click at [282, 295] on input "Brand New" at bounding box center [274, 296] width 15 height 15
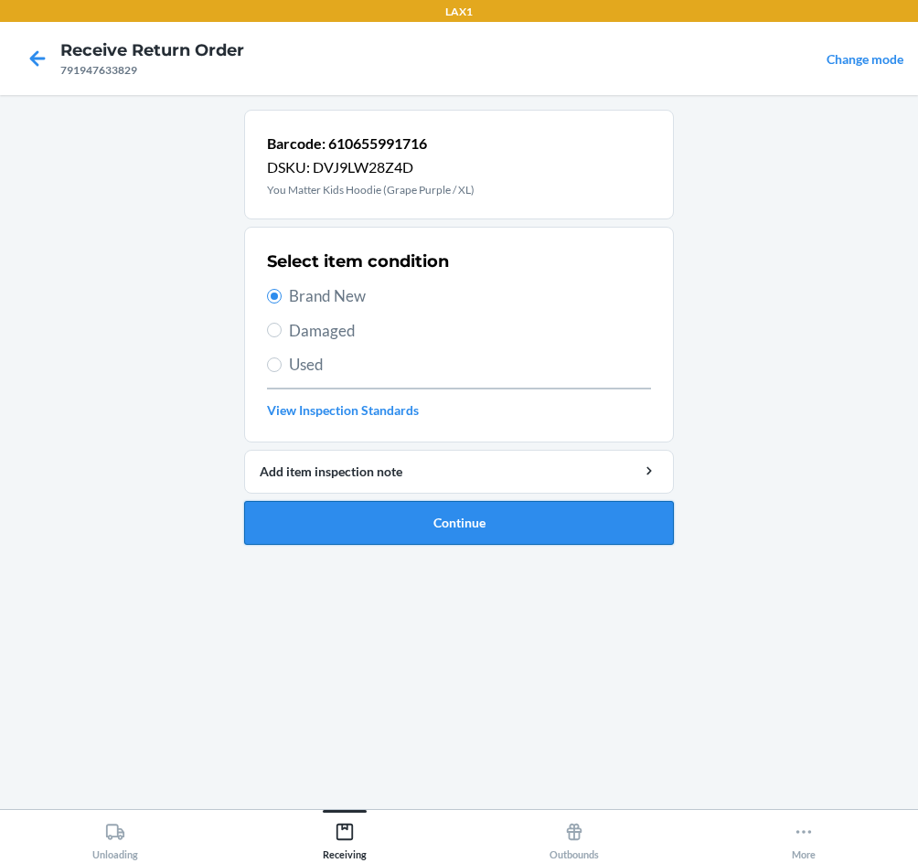
click at [513, 522] on button "Continue" at bounding box center [459, 523] width 430 height 44
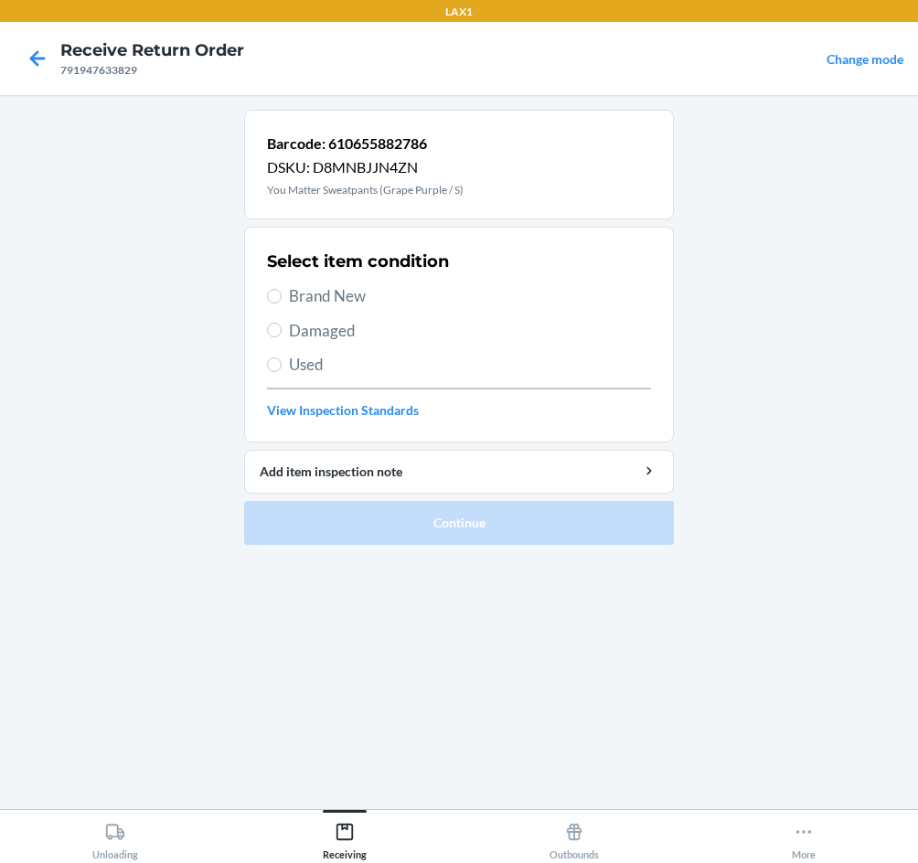
click at [320, 293] on span "Brand New" at bounding box center [470, 296] width 362 height 24
click at [282, 293] on input "Brand New" at bounding box center [274, 296] width 15 height 15
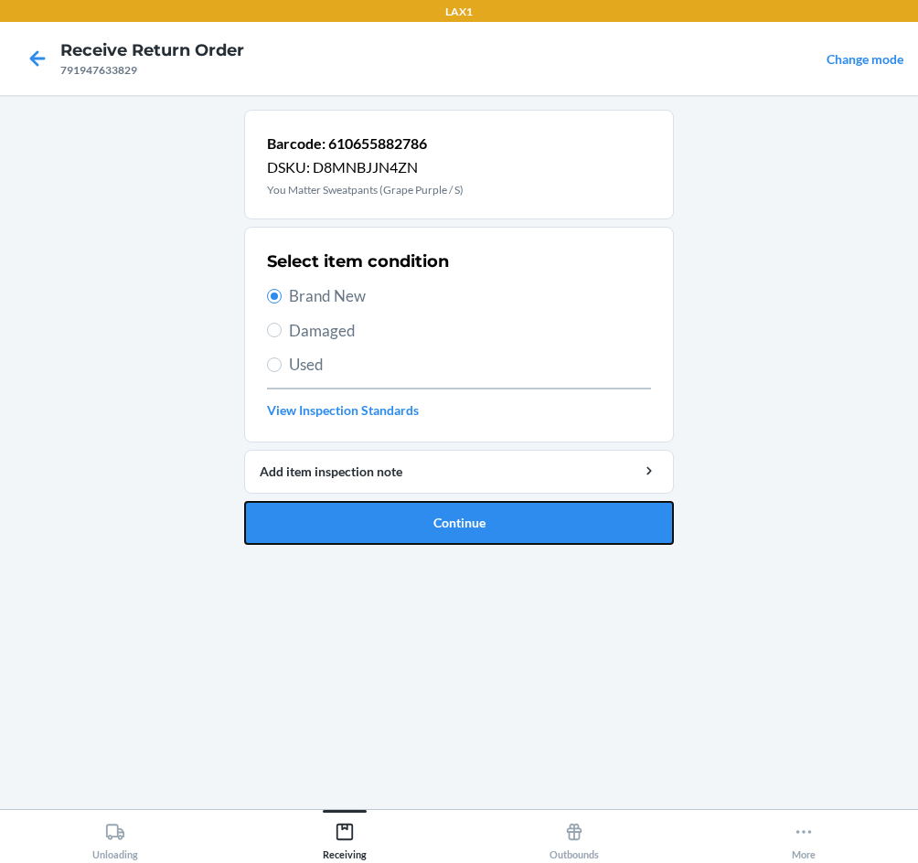
click at [443, 522] on button "Continue" at bounding box center [459, 523] width 430 height 44
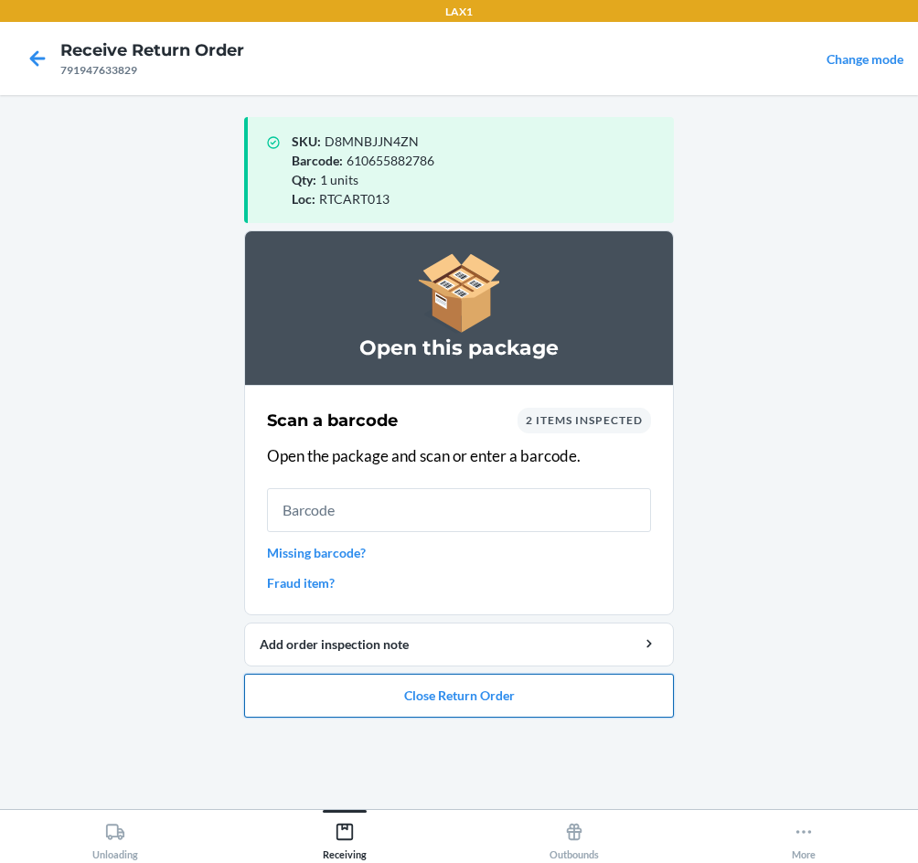
click at [516, 697] on button "Close Return Order" at bounding box center [459, 696] width 430 height 44
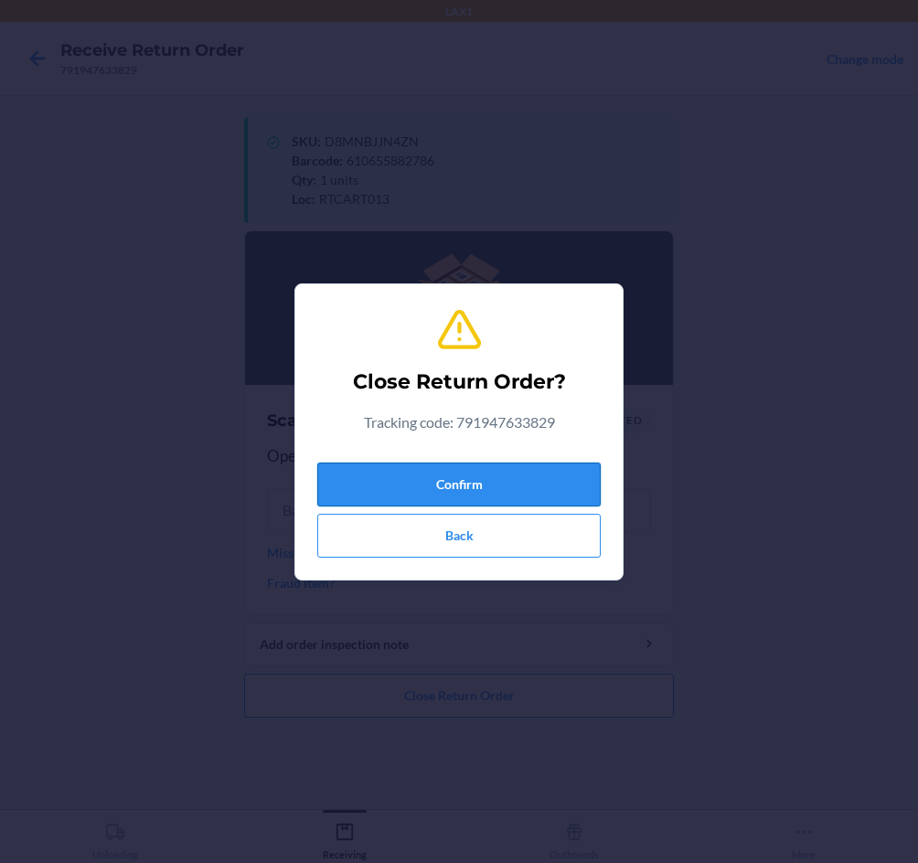
click at [478, 481] on button "Confirm" at bounding box center [458, 485] width 283 height 44
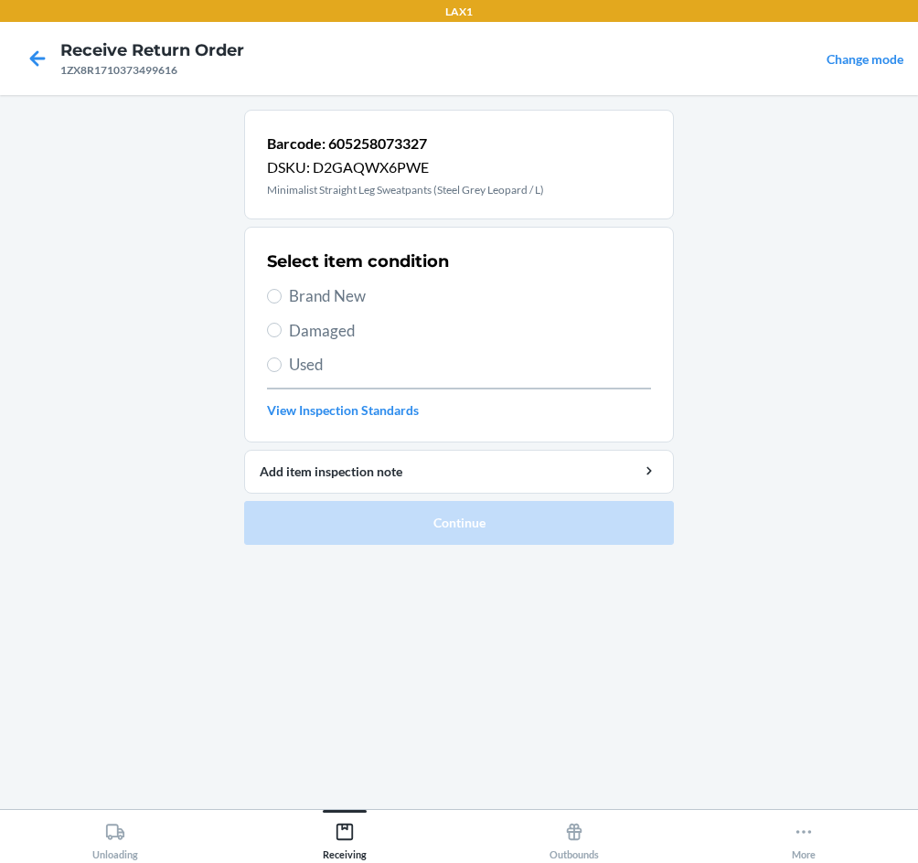
drag, startPoint x: 341, startPoint y: 322, endPoint x: 338, endPoint y: 350, distance: 28.5
click at [340, 325] on span "Damaged" at bounding box center [470, 331] width 362 height 24
click at [282, 325] on input "Damaged" at bounding box center [274, 330] width 15 height 15
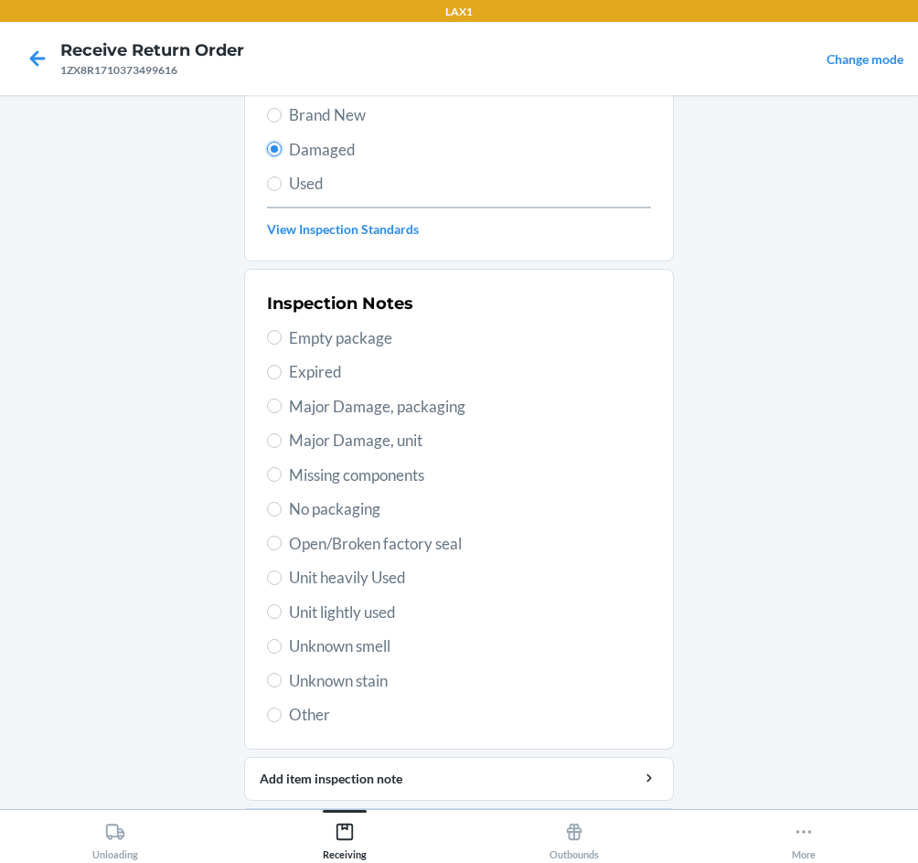
scroll to position [183, 0]
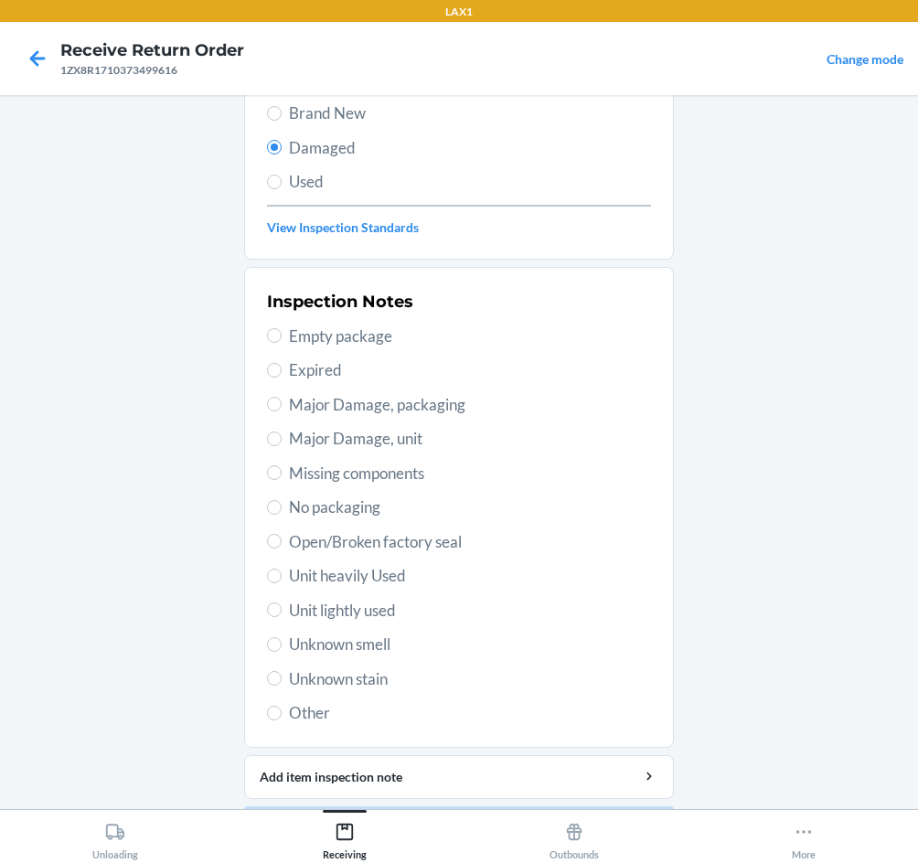
click at [293, 403] on span "Major Damage, packaging" at bounding box center [470, 405] width 362 height 24
click at [282, 403] on input "Major Damage, packaging" at bounding box center [274, 404] width 15 height 15
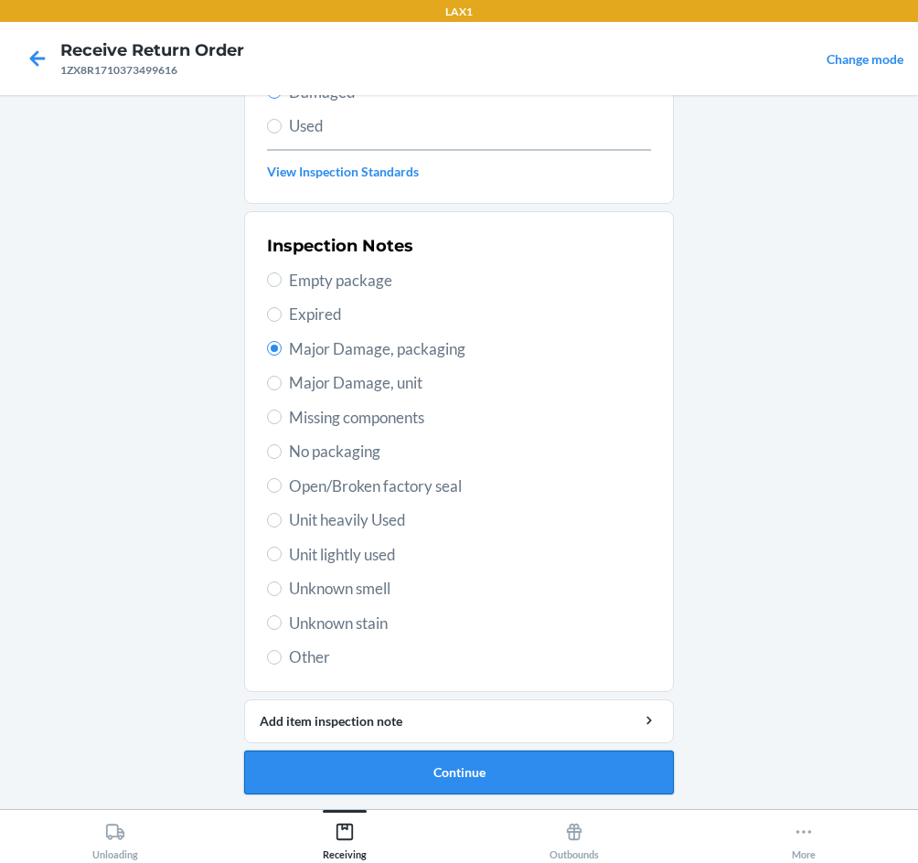
click at [516, 776] on button "Continue" at bounding box center [459, 772] width 430 height 44
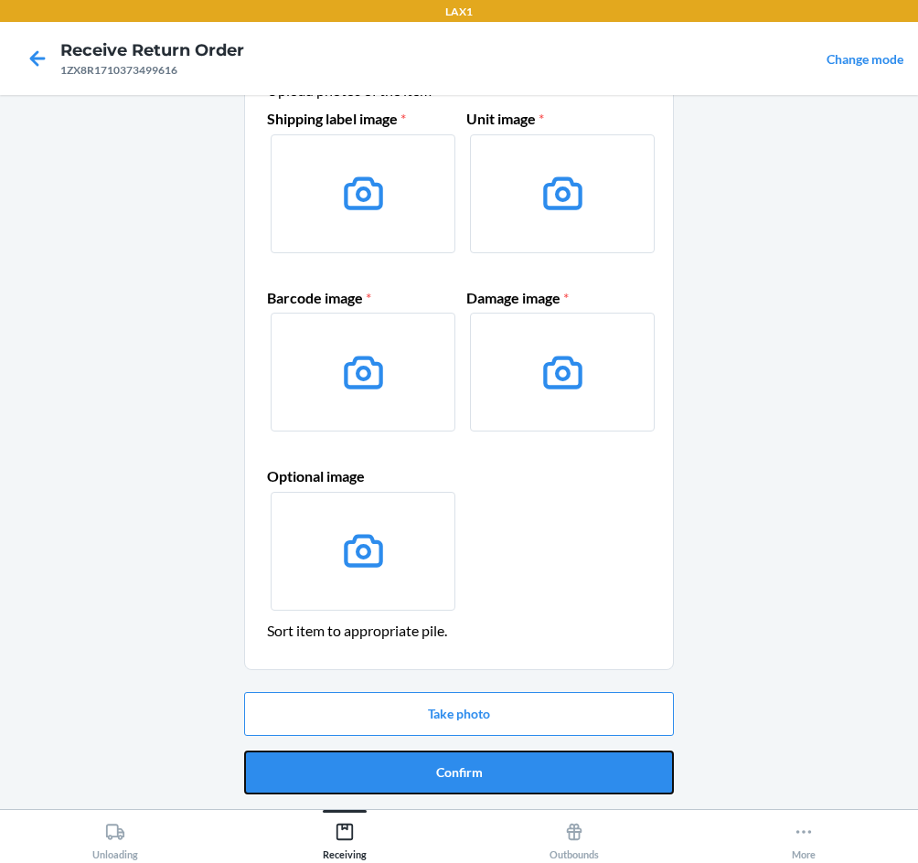
click at [478, 774] on button "Confirm" at bounding box center [459, 772] width 430 height 44
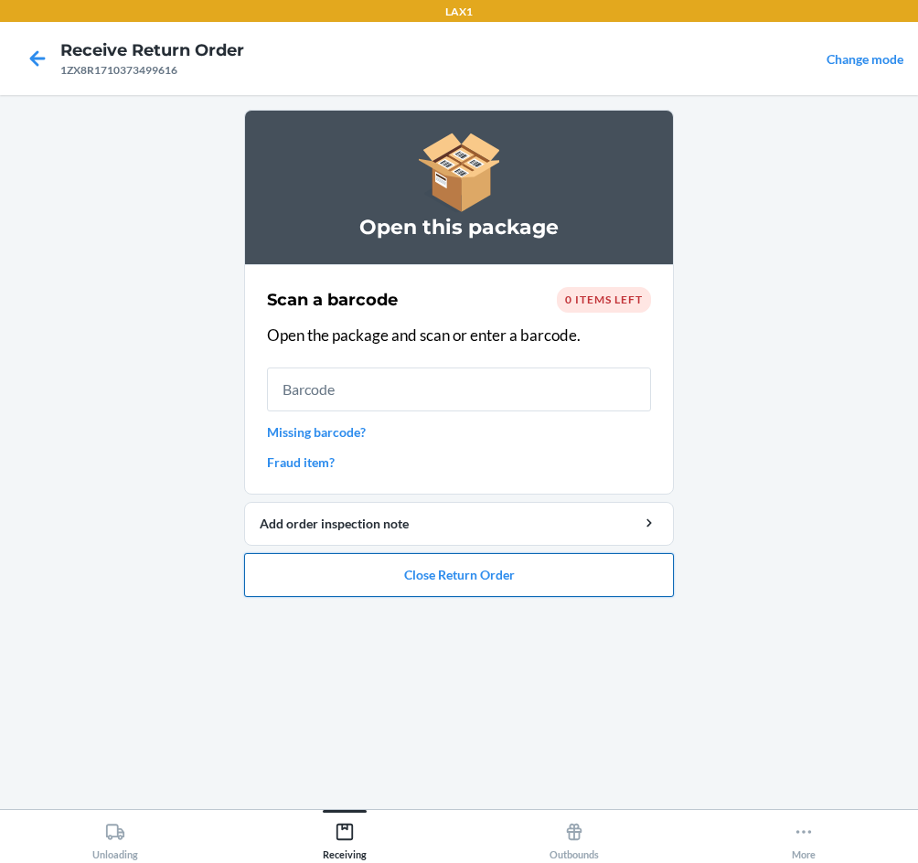
click at [536, 584] on button "Close Return Order" at bounding box center [459, 575] width 430 height 44
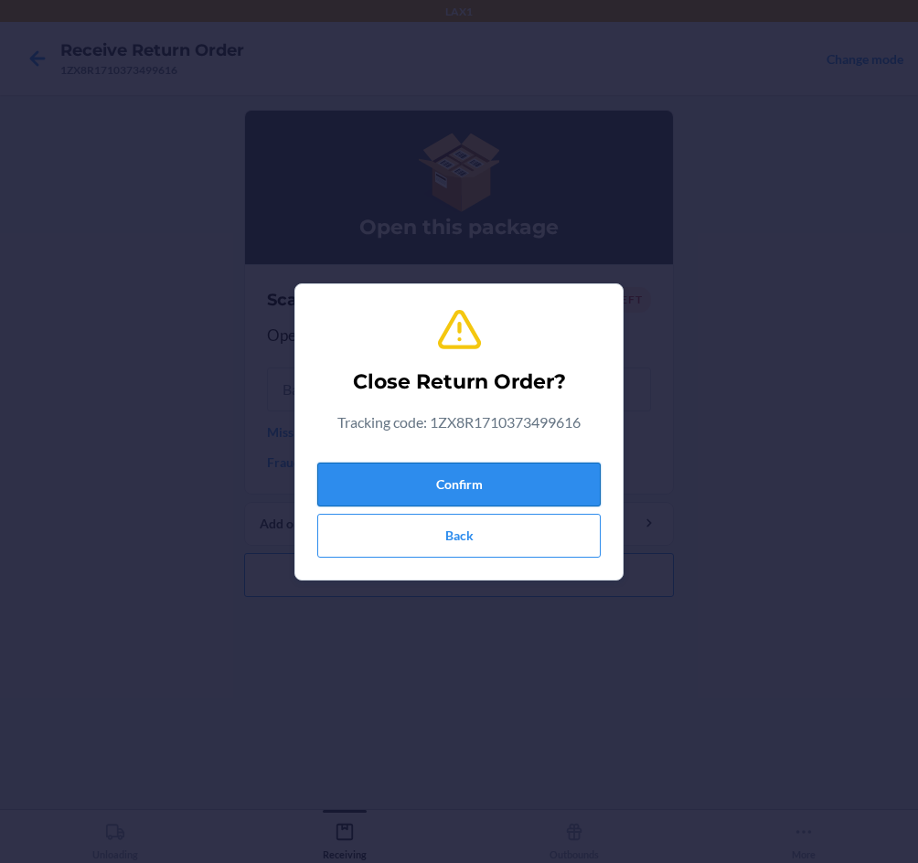
click at [491, 476] on button "Confirm" at bounding box center [458, 485] width 283 height 44
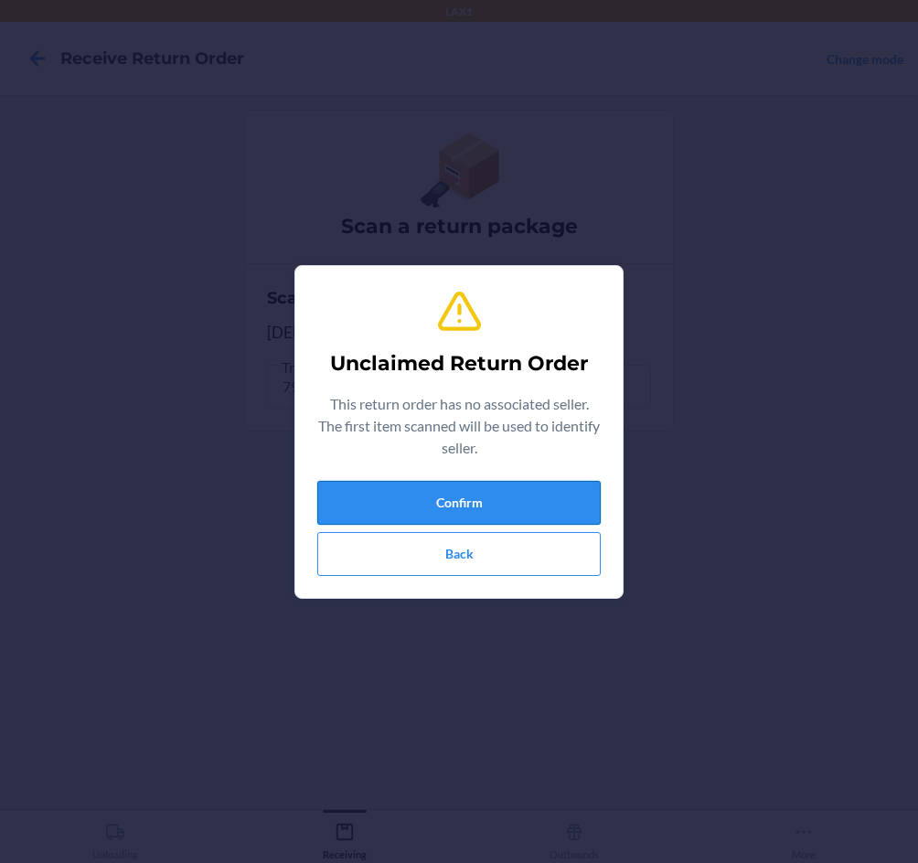
click at [540, 492] on button "Confirm" at bounding box center [458, 503] width 283 height 44
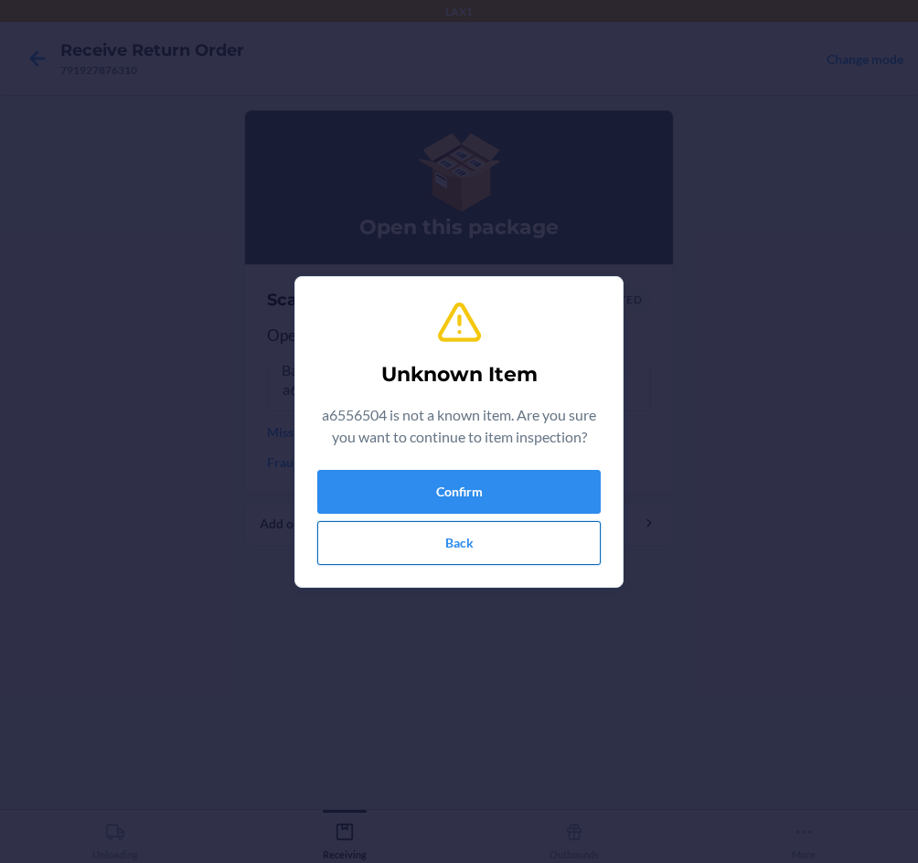
click at [535, 545] on button "Back" at bounding box center [458, 543] width 283 height 44
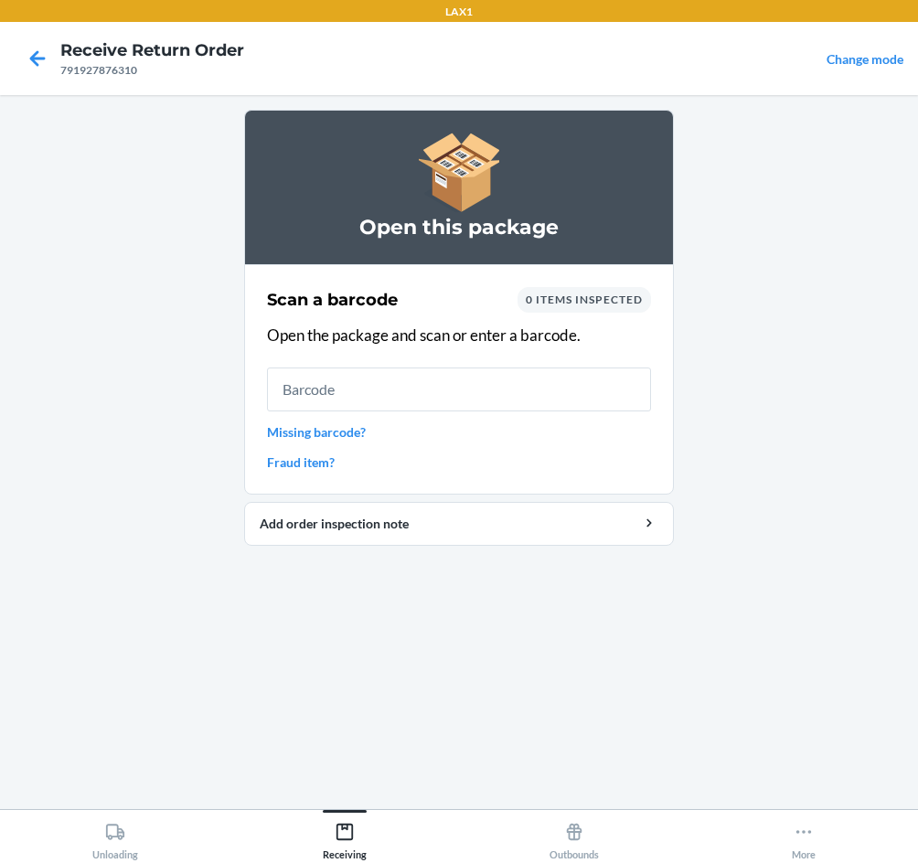
click at [582, 303] on span "0 items inspected" at bounding box center [584, 300] width 117 height 14
click at [576, 399] on input "text" at bounding box center [459, 389] width 384 height 44
click at [341, 430] on link "Missing barcode?" at bounding box center [459, 431] width 384 height 19
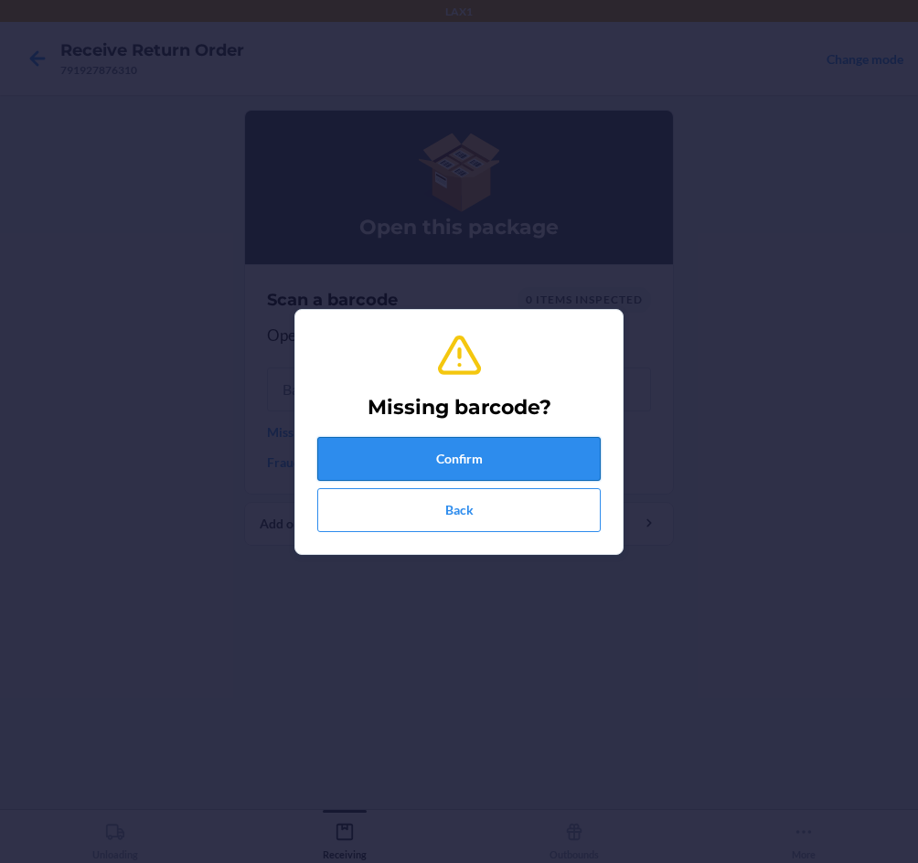
click at [441, 463] on button "Confirm" at bounding box center [458, 459] width 283 height 44
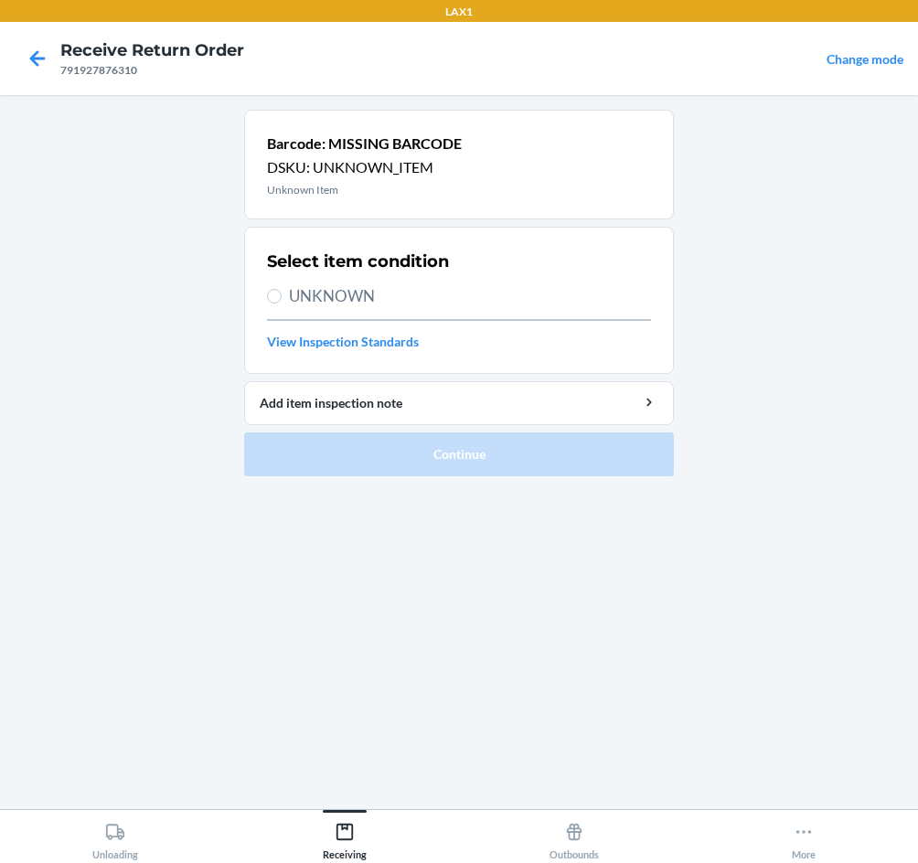
click at [328, 296] on span "UNKNOWN" at bounding box center [470, 296] width 362 height 24
click at [282, 296] on input "UNKNOWN" at bounding box center [274, 296] width 15 height 15
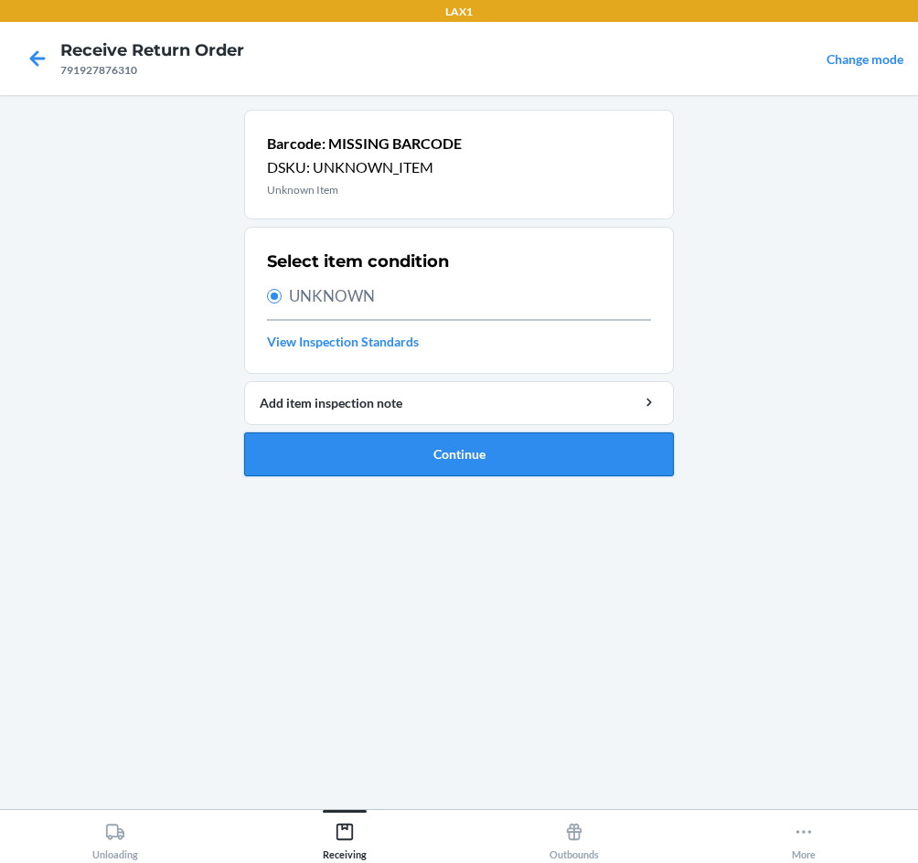
click at [390, 453] on button "Continue" at bounding box center [459, 454] width 430 height 44
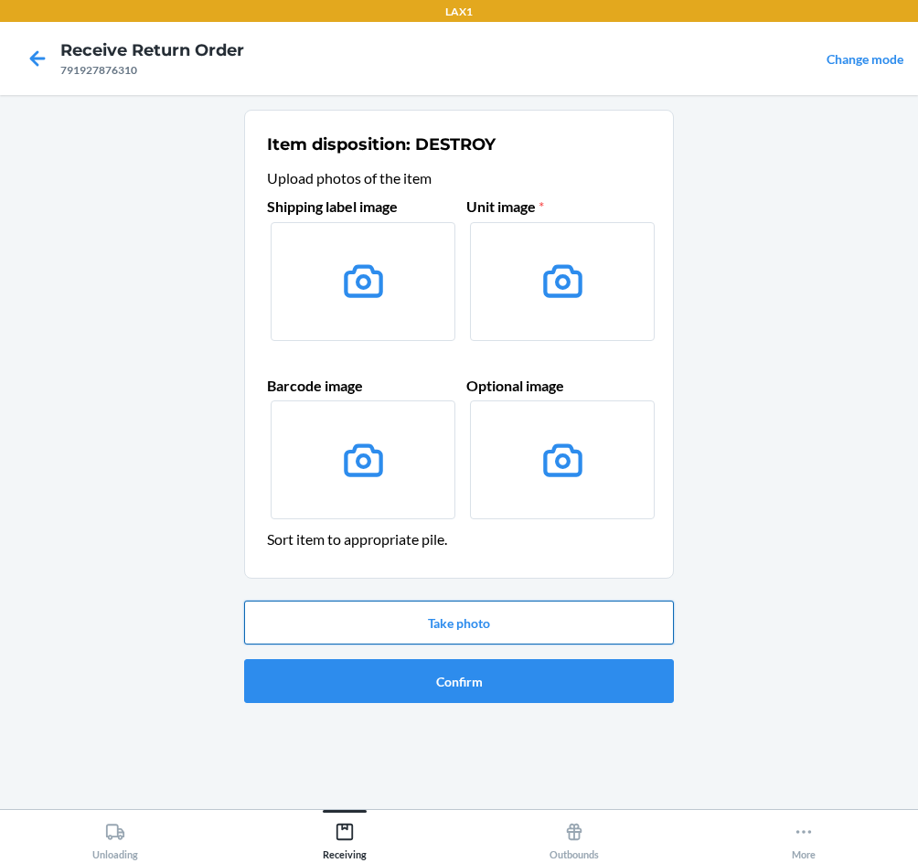
click at [532, 630] on button "Take photo" at bounding box center [459, 623] width 430 height 44
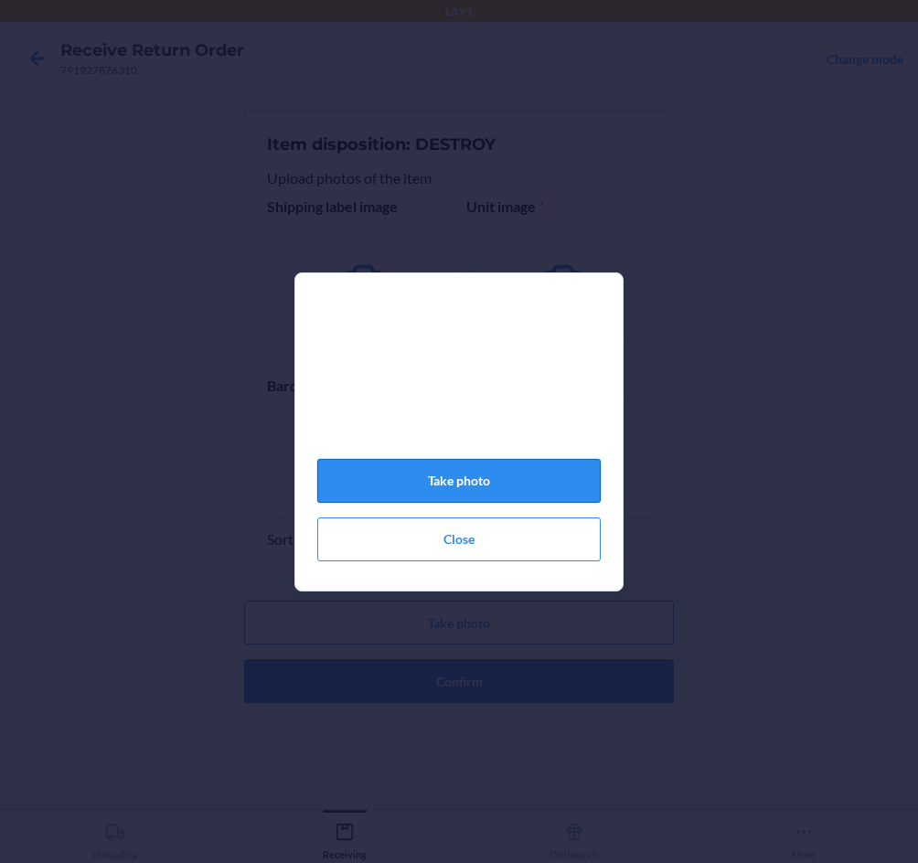
click at [532, 484] on button "Take photo" at bounding box center [458, 481] width 283 height 44
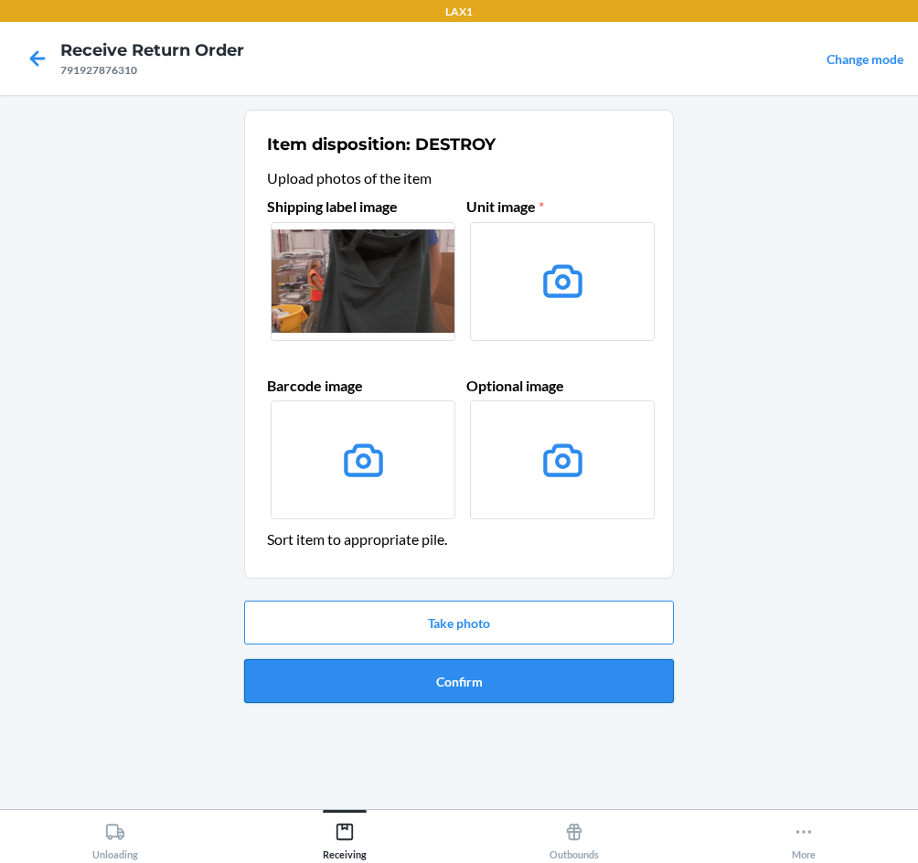
click at [489, 677] on button "Confirm" at bounding box center [459, 681] width 430 height 44
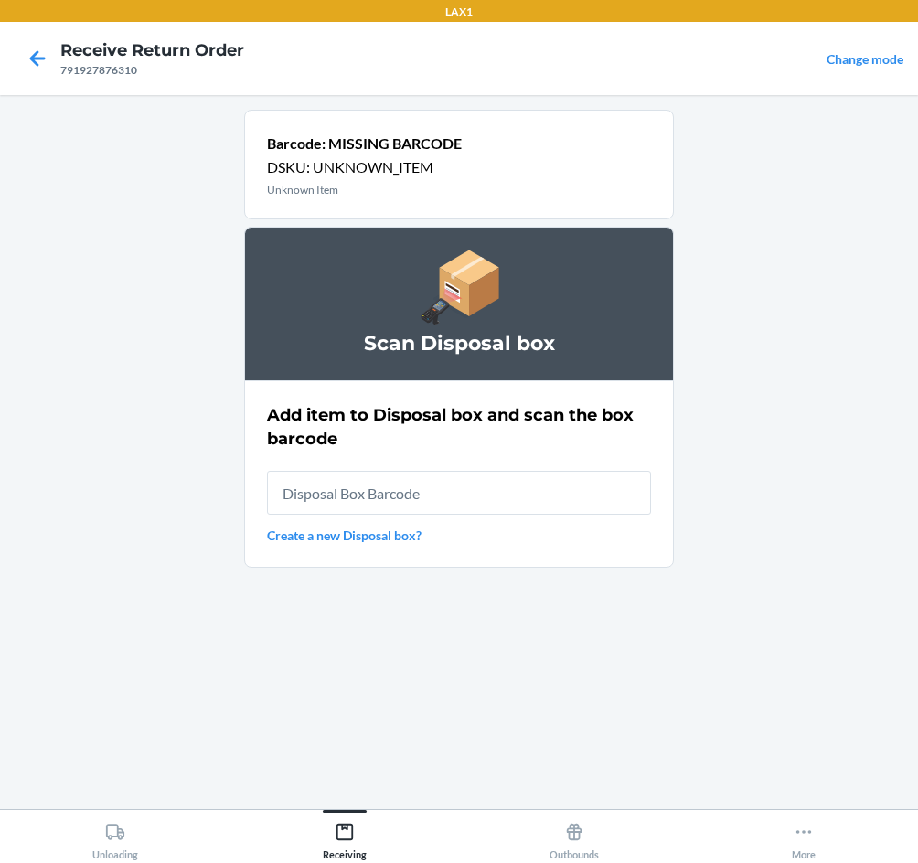
click at [369, 538] on link "Create a new Disposal box?" at bounding box center [459, 535] width 384 height 19
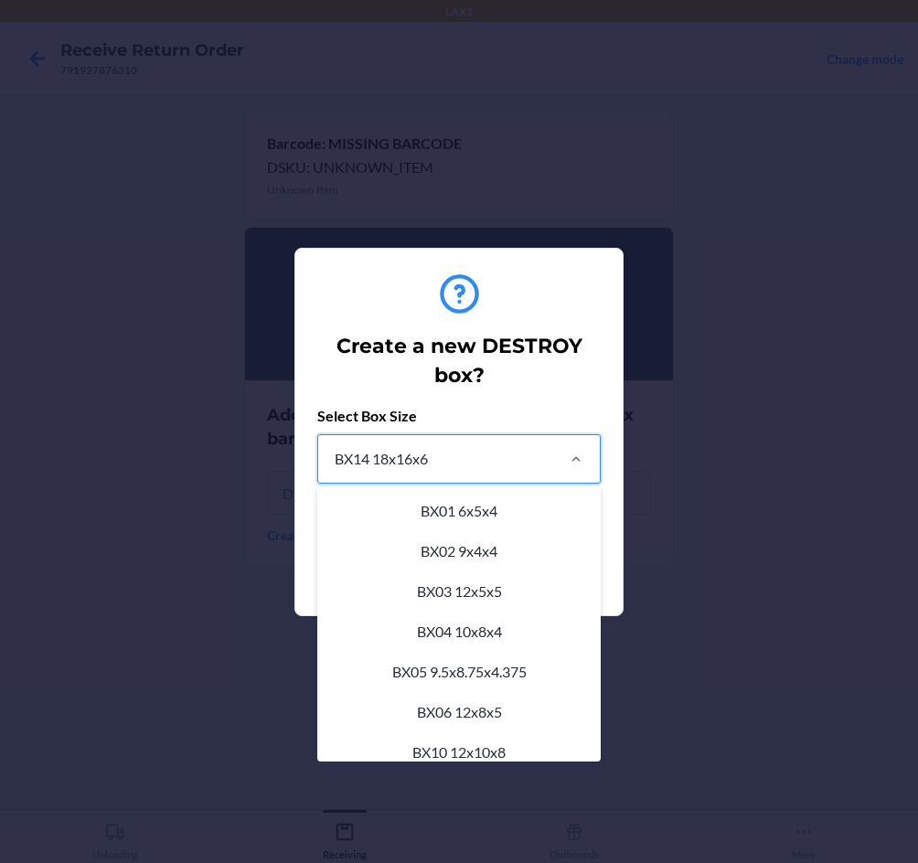
click at [487, 460] on div "BX14 18x16x6" at bounding box center [435, 459] width 234 height 48
click at [335, 460] on input "option BX14 18x16x6 focused, 11 of 22. 22 results available. Use Up and Down to…" at bounding box center [334, 459] width 2 height 22
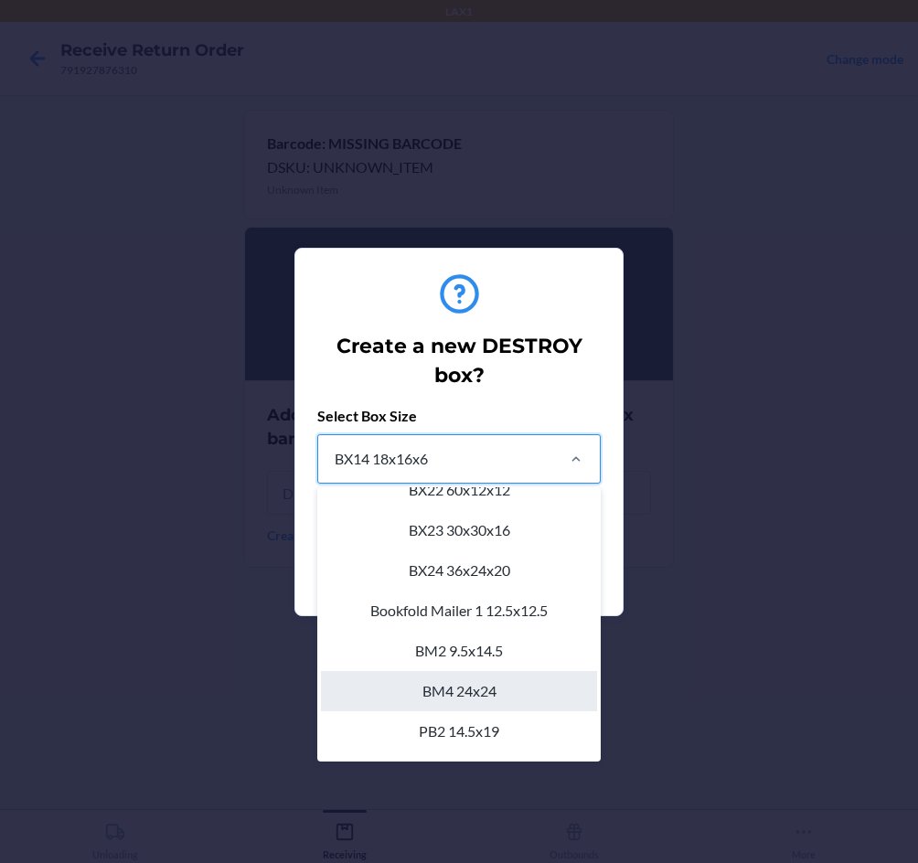
scroll to position [551, 0]
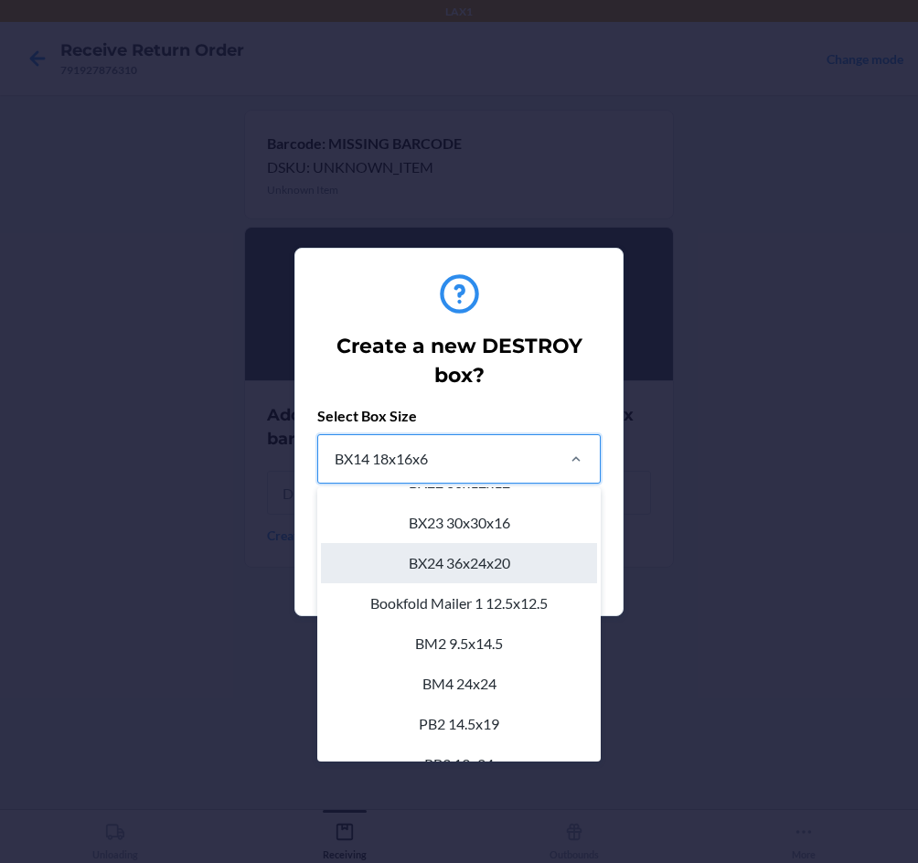
click at [431, 567] on div "BX24 36x24x20" at bounding box center [459, 563] width 276 height 40
click at [335, 470] on input "option BX24 36x24x20 focused, 16 of 22. 22 results available. Use Up and Down t…" at bounding box center [334, 459] width 2 height 22
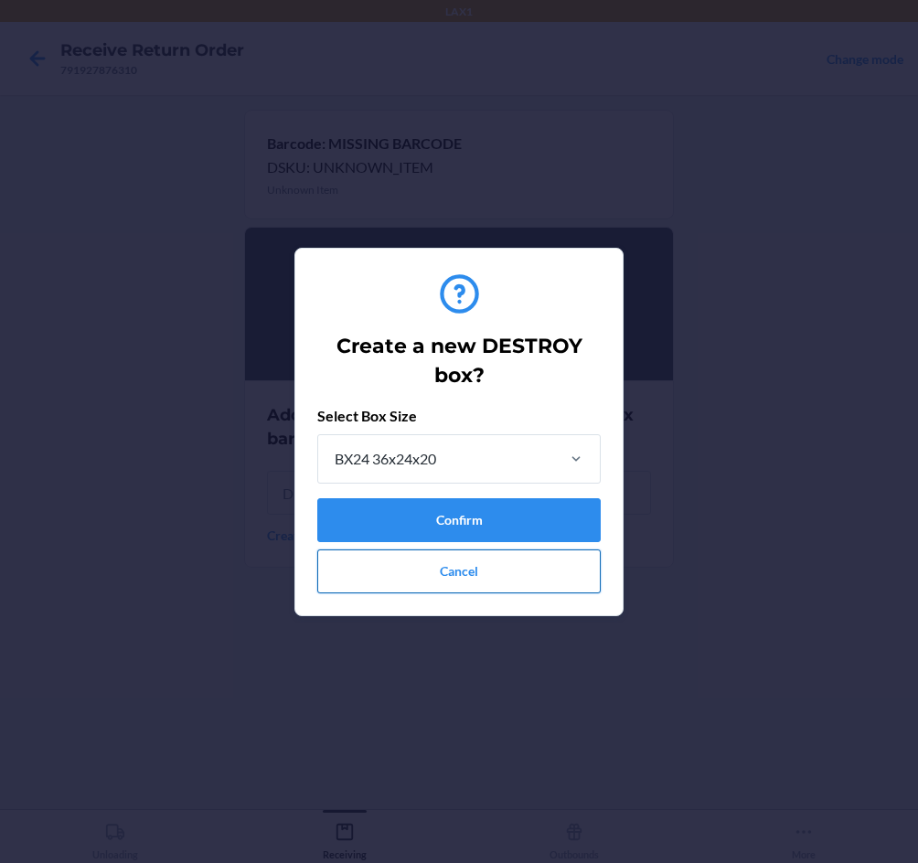
click at [449, 567] on button "Cancel" at bounding box center [458, 571] width 283 height 44
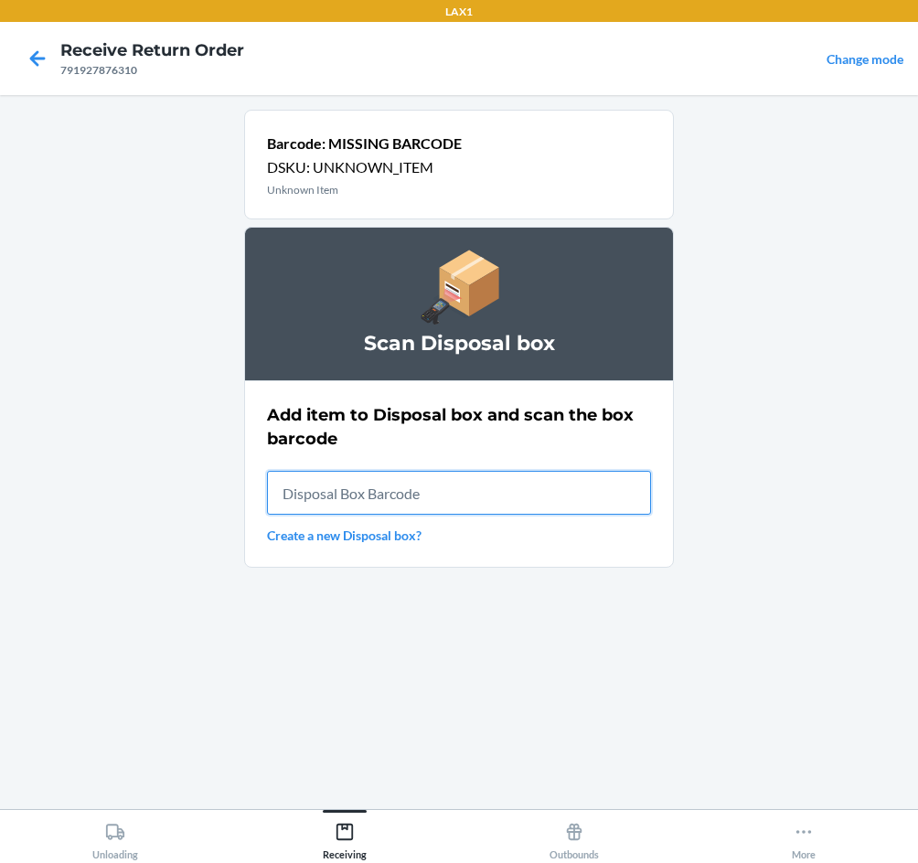
click at [474, 495] on input "text" at bounding box center [459, 493] width 384 height 44
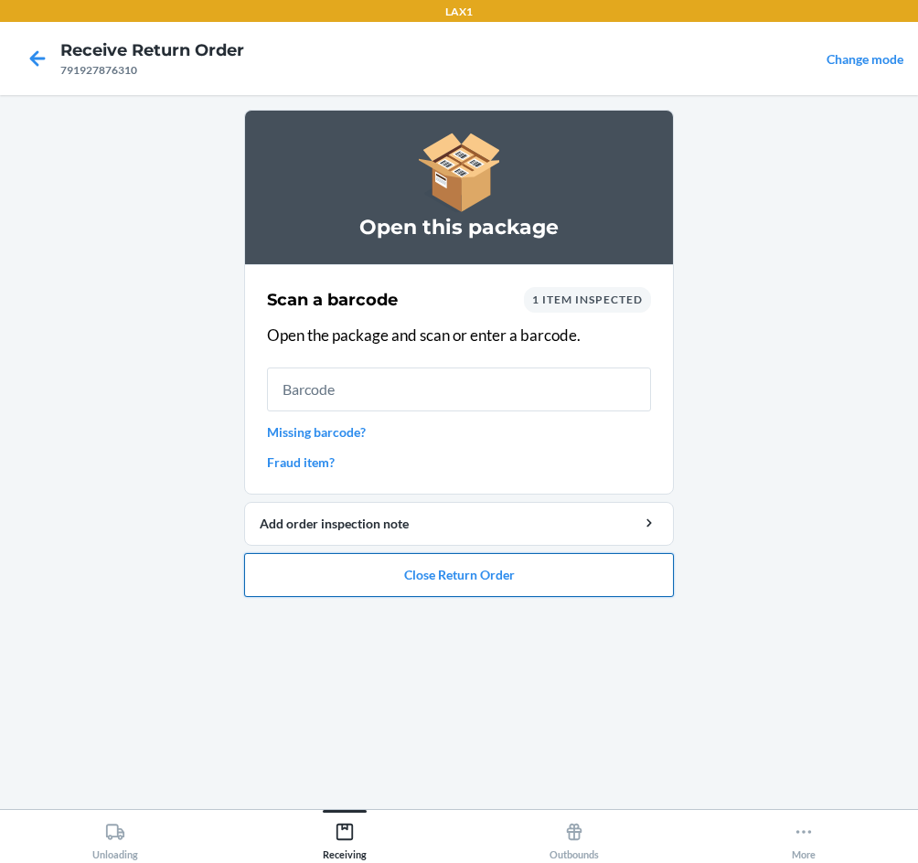
click at [516, 580] on button "Close Return Order" at bounding box center [459, 575] width 430 height 44
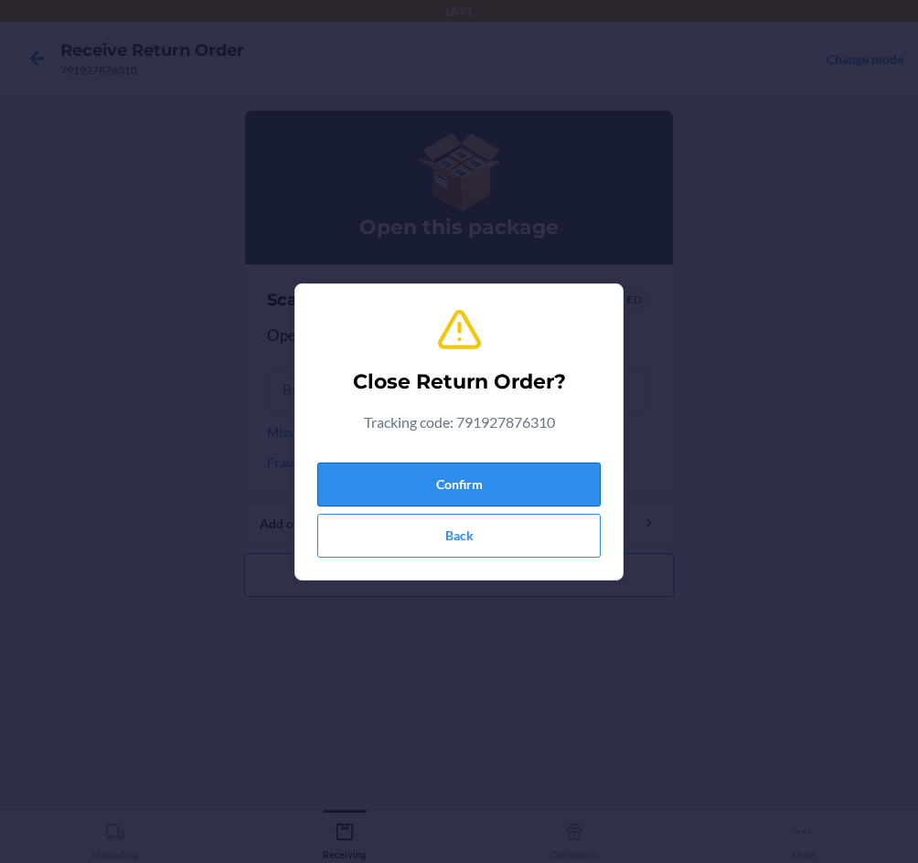
click at [512, 498] on button "Confirm" at bounding box center [458, 485] width 283 height 44
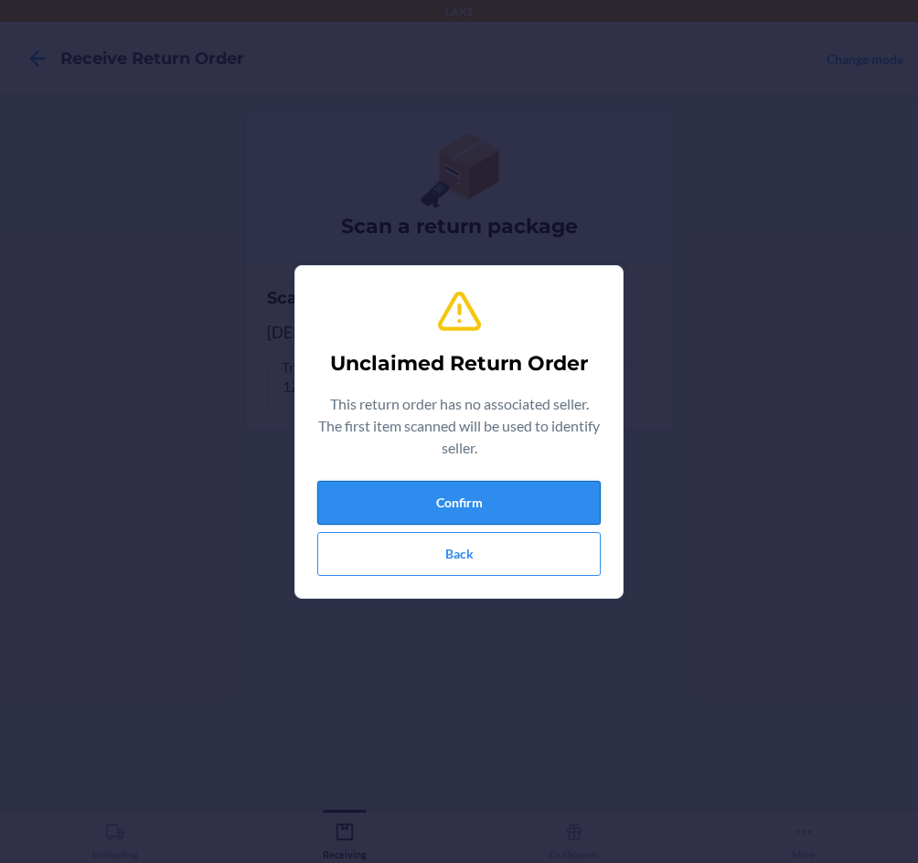
click at [525, 516] on button "Confirm" at bounding box center [458, 503] width 283 height 44
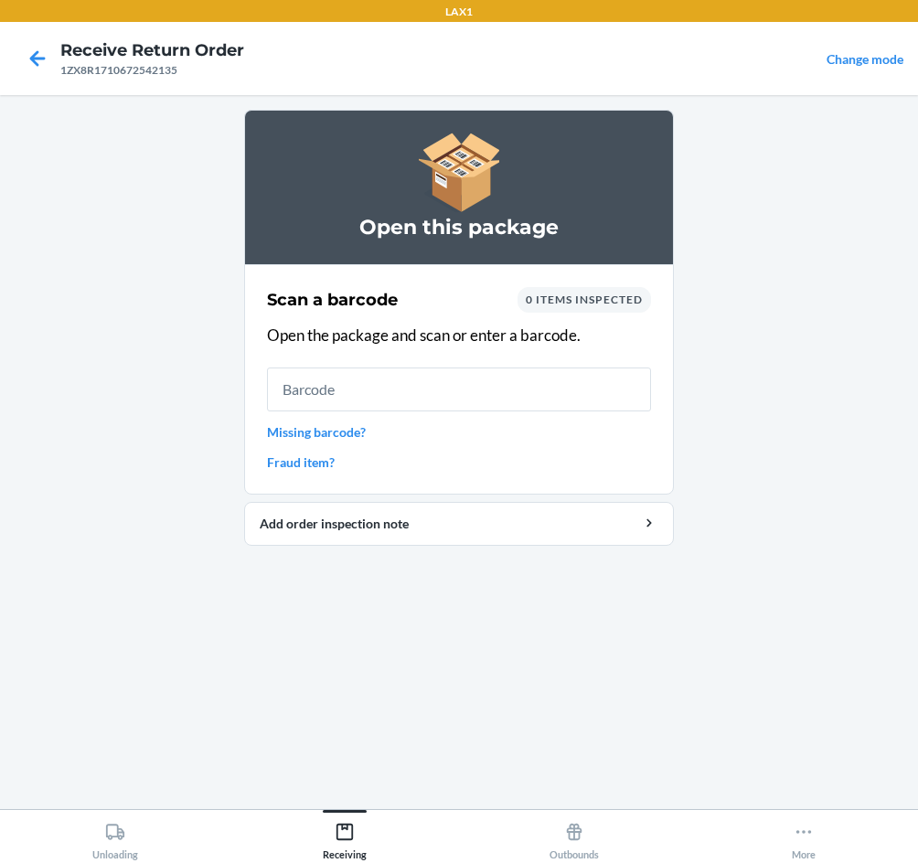
click at [510, 388] on input "text" at bounding box center [459, 389] width 384 height 44
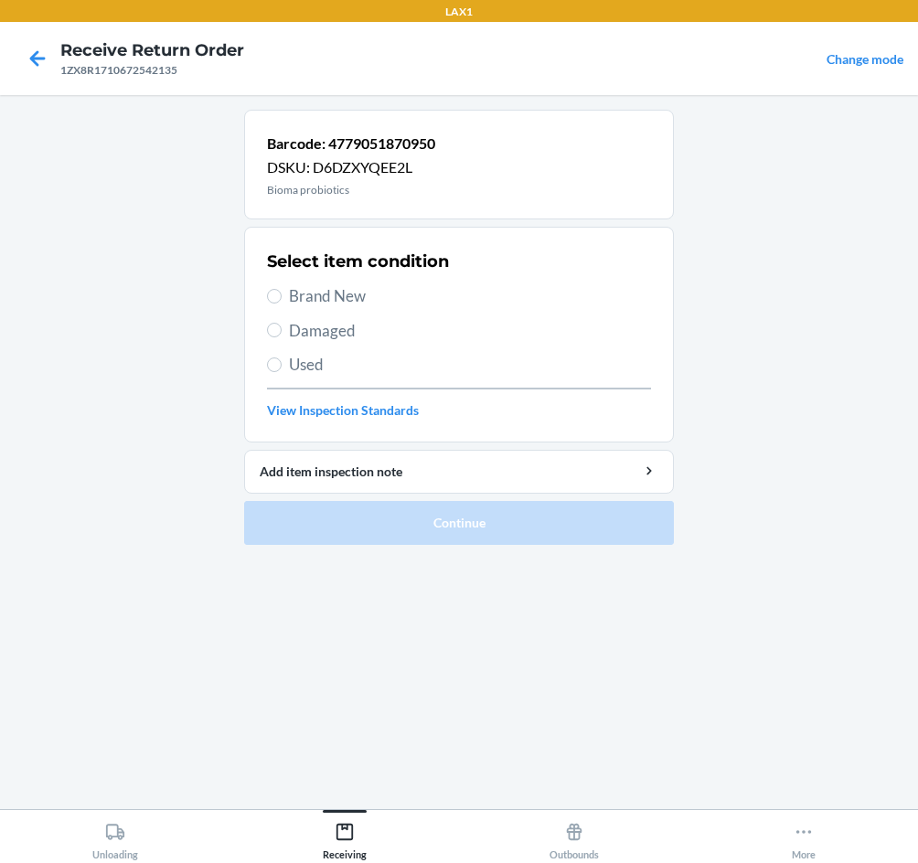
click at [333, 292] on span "Brand New" at bounding box center [470, 296] width 362 height 24
click at [282, 292] on input "Brand New" at bounding box center [274, 296] width 15 height 15
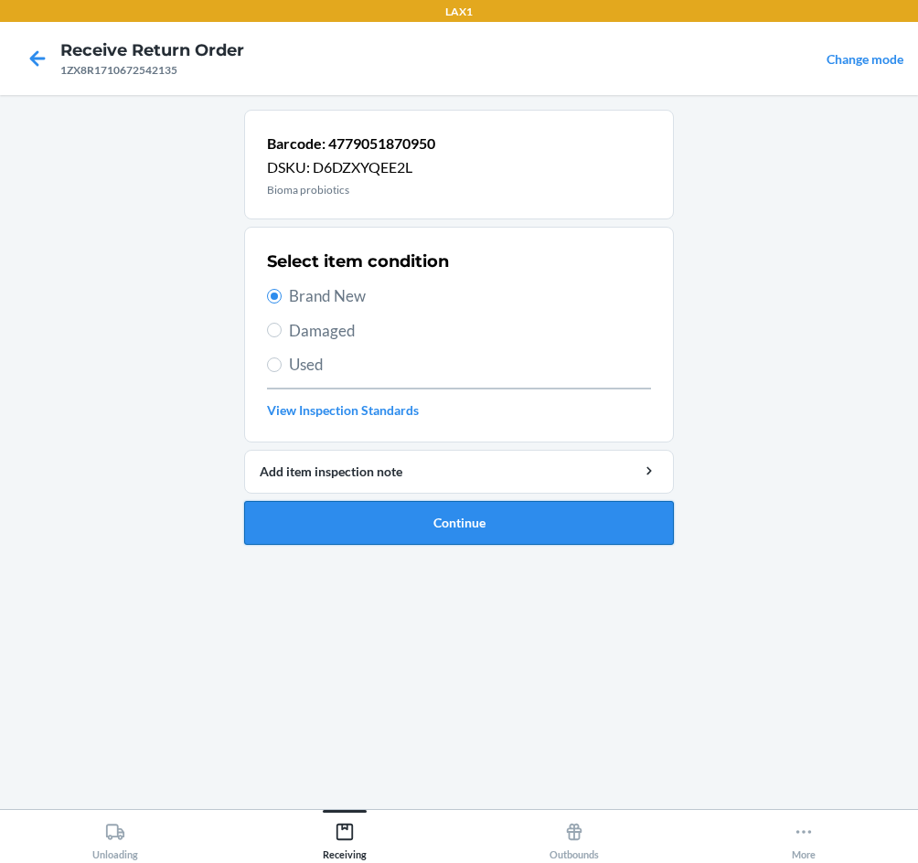
click at [463, 516] on button "Continue" at bounding box center [459, 523] width 430 height 44
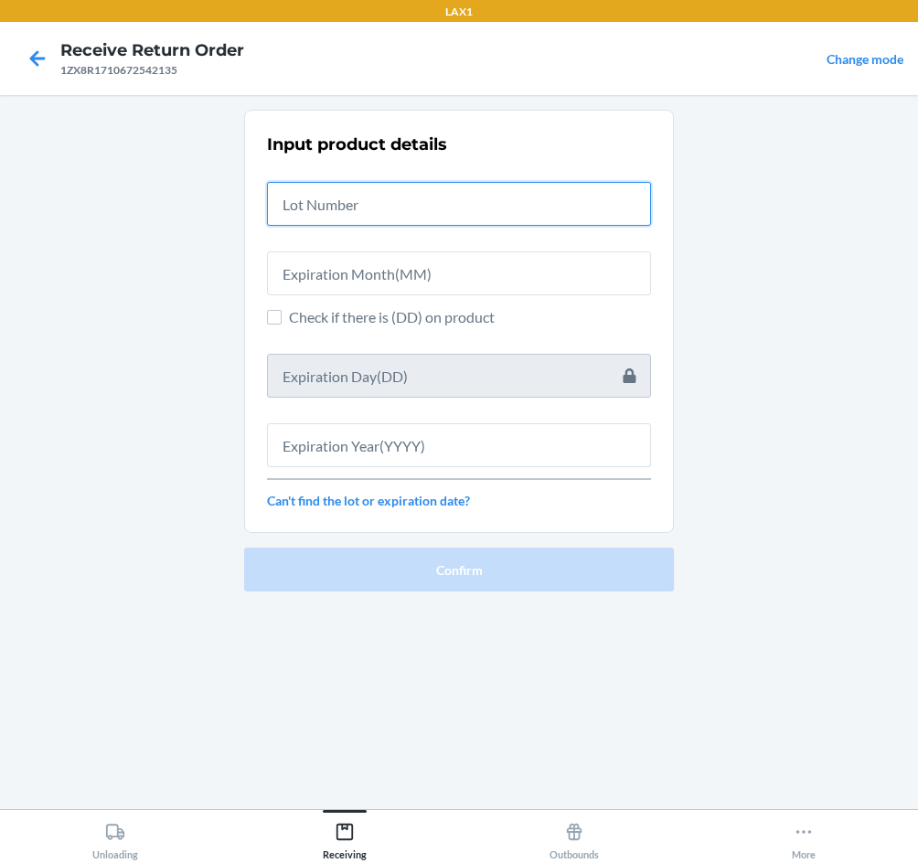
click at [404, 213] on input "text" at bounding box center [459, 204] width 384 height 44
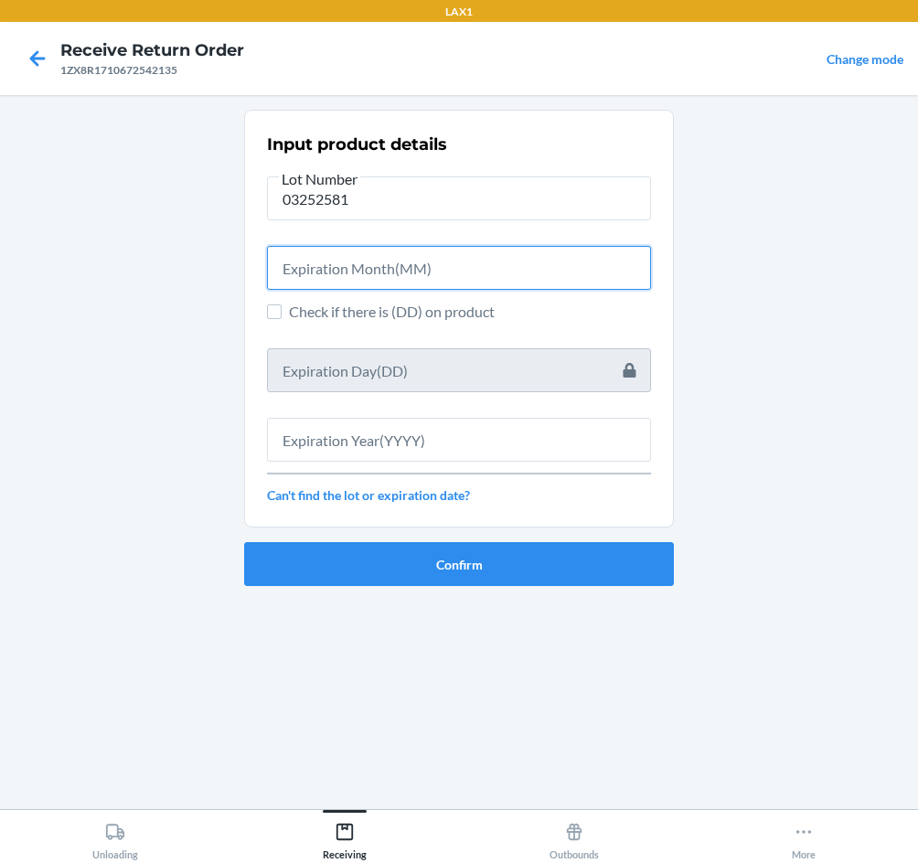
click at [352, 267] on input "text" at bounding box center [459, 268] width 384 height 44
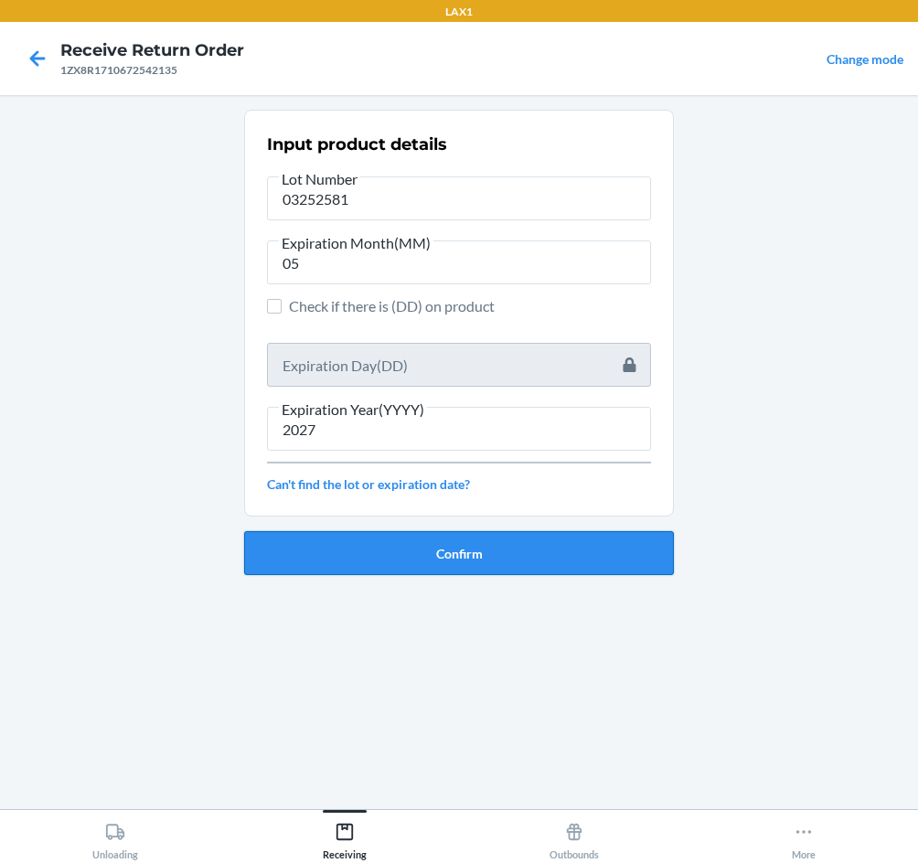
click at [431, 565] on button "Confirm" at bounding box center [459, 553] width 430 height 44
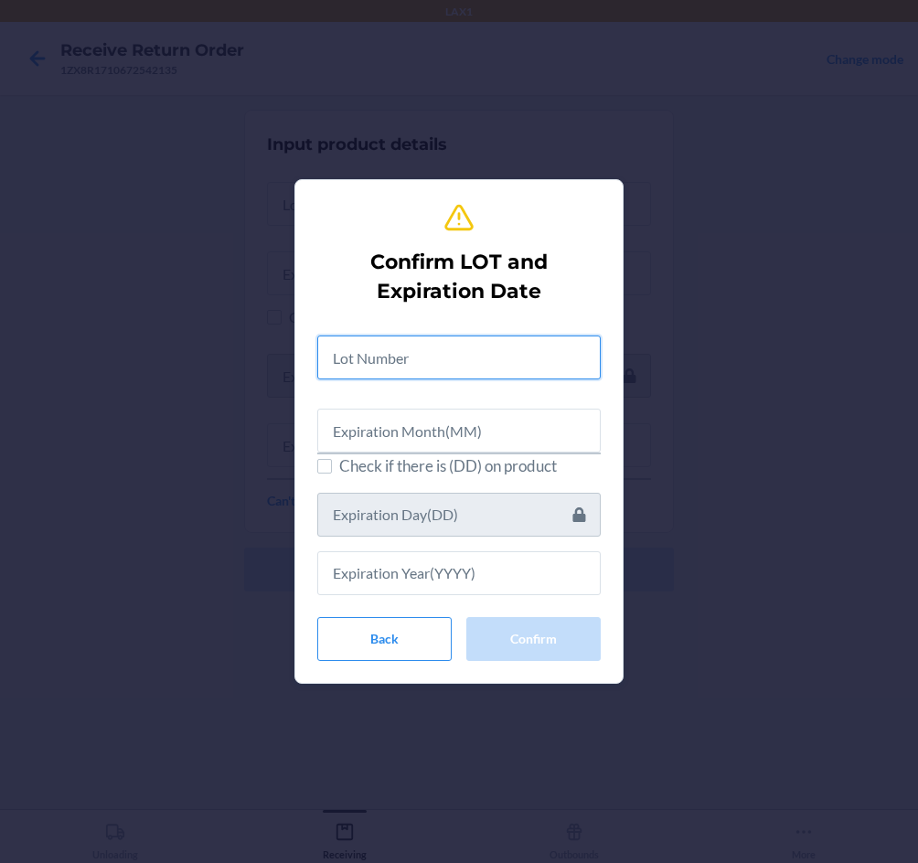
click at [372, 362] on input "text" at bounding box center [458, 357] width 283 height 44
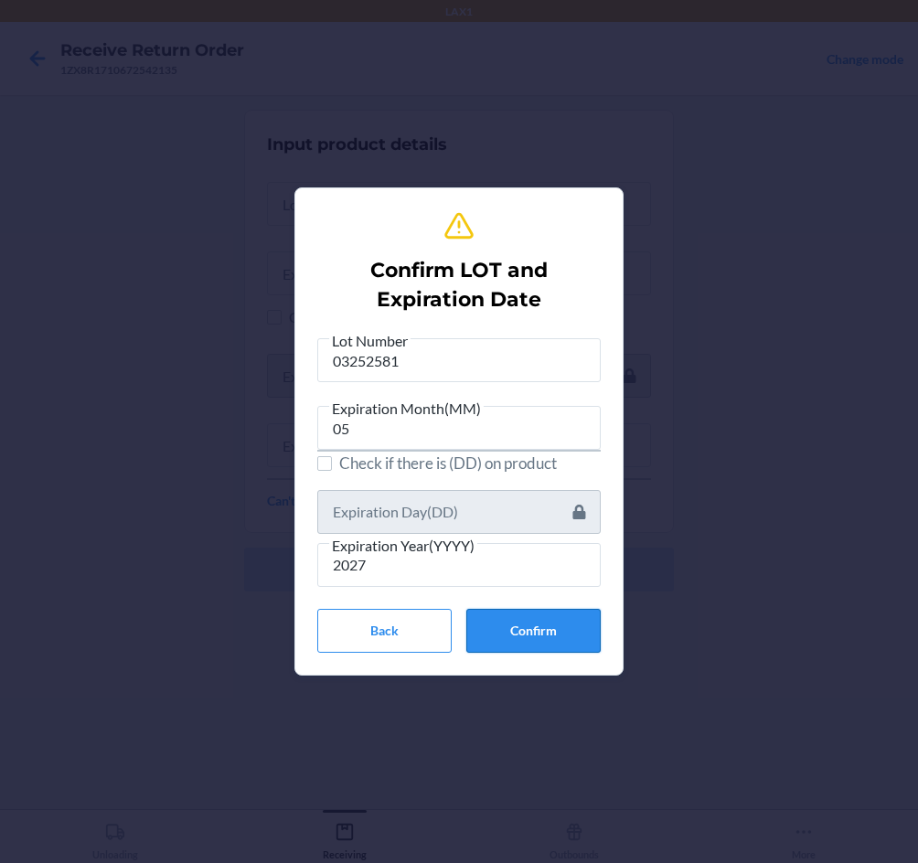
click at [529, 639] on button "Confirm" at bounding box center [533, 631] width 134 height 44
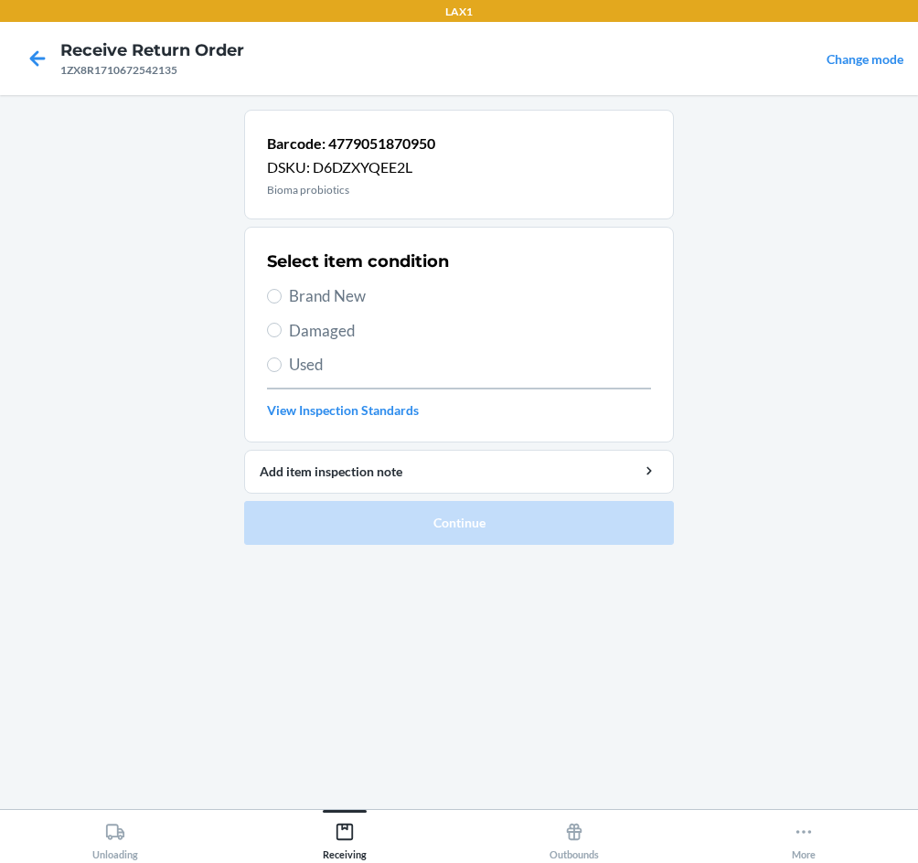
click at [342, 295] on span "Brand New" at bounding box center [470, 296] width 362 height 24
click at [282, 295] on input "Brand New" at bounding box center [274, 296] width 15 height 15
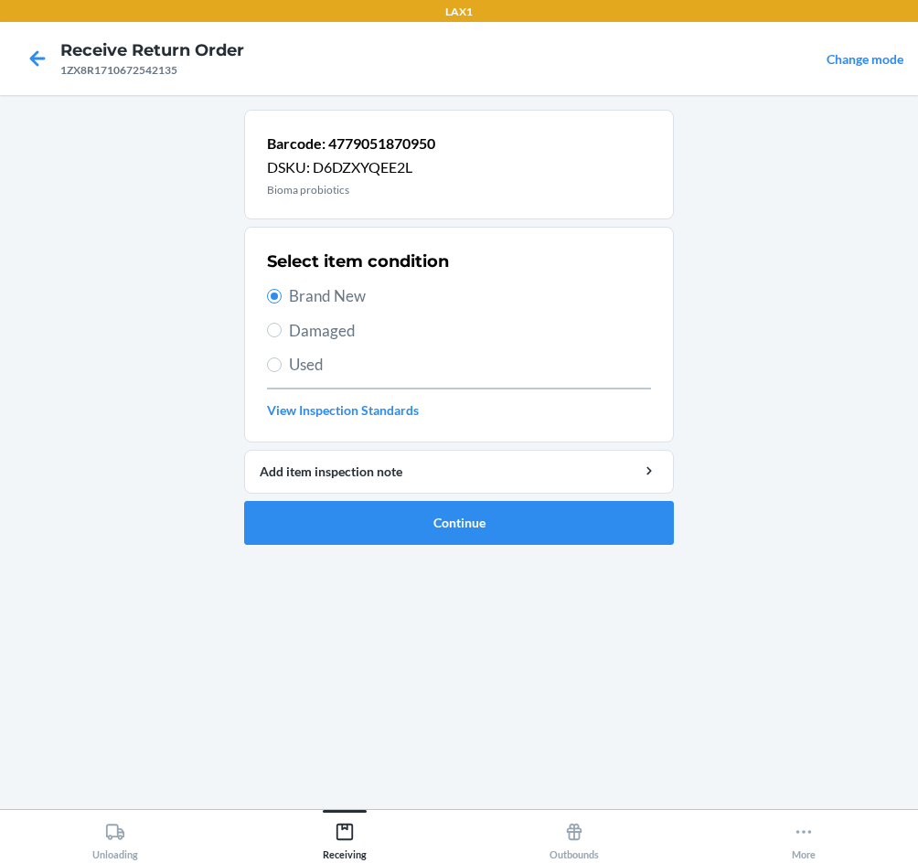
click at [521, 547] on ol "Barcode: 4779051870950 DSKU: D6DZXYQEE2L Bioma probiotics Select item condition…" at bounding box center [459, 335] width 430 height 450
click at [514, 526] on button "Continue" at bounding box center [459, 523] width 430 height 44
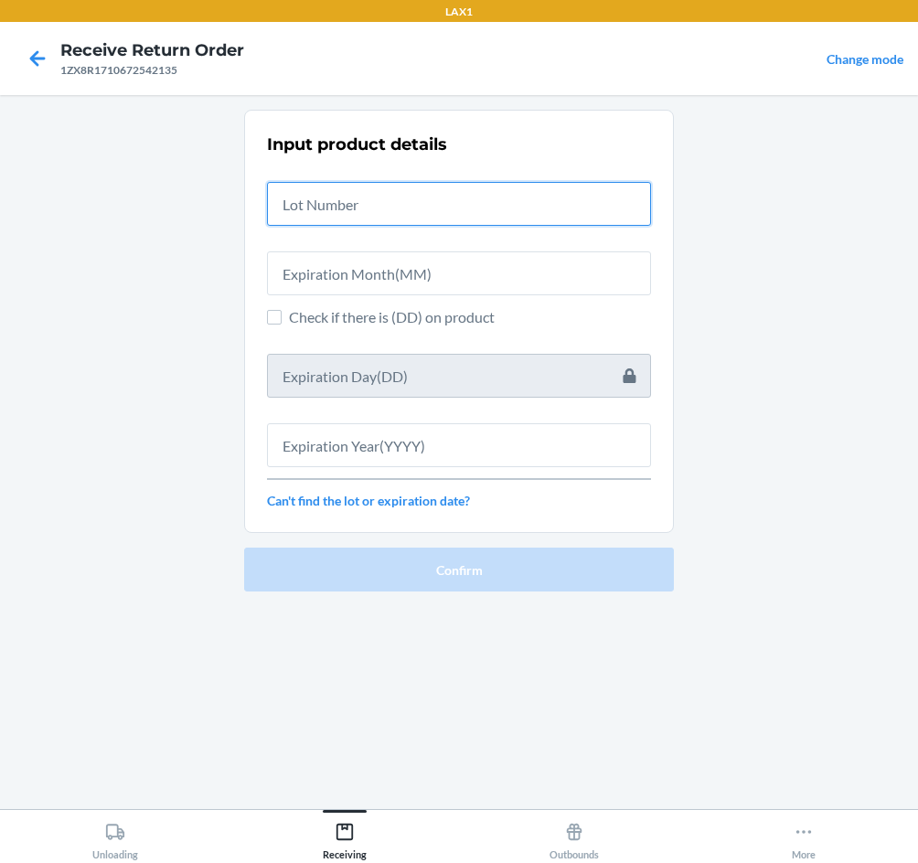
click at [378, 203] on input "text" at bounding box center [459, 204] width 384 height 44
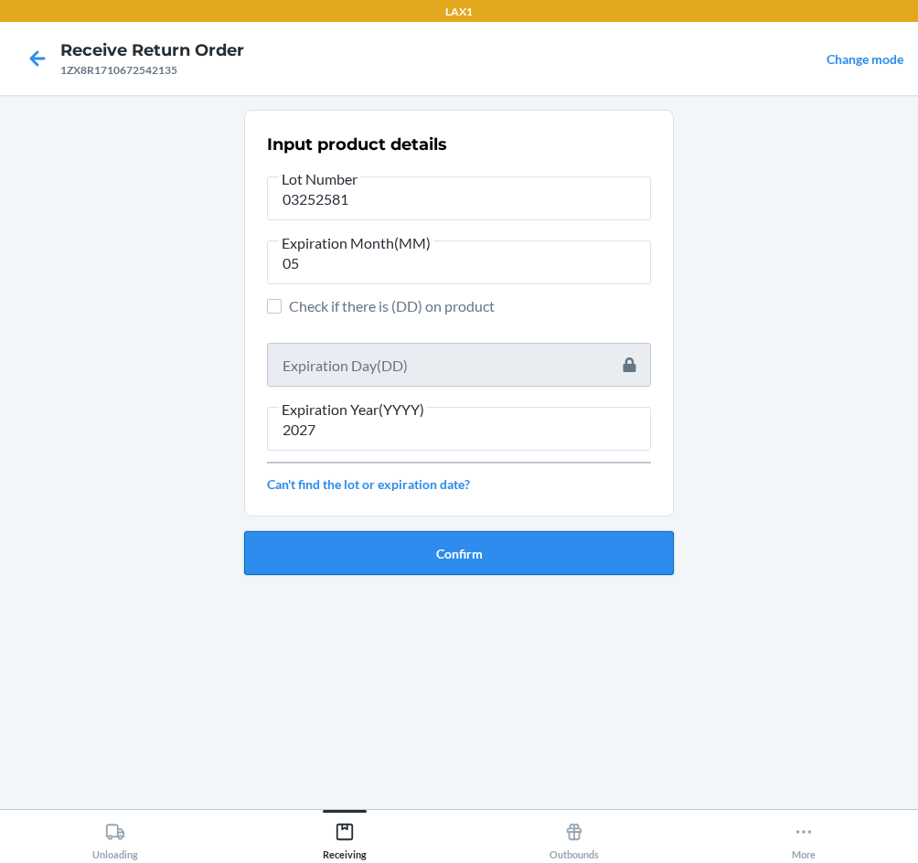
click at [394, 563] on button "Confirm" at bounding box center [459, 553] width 430 height 44
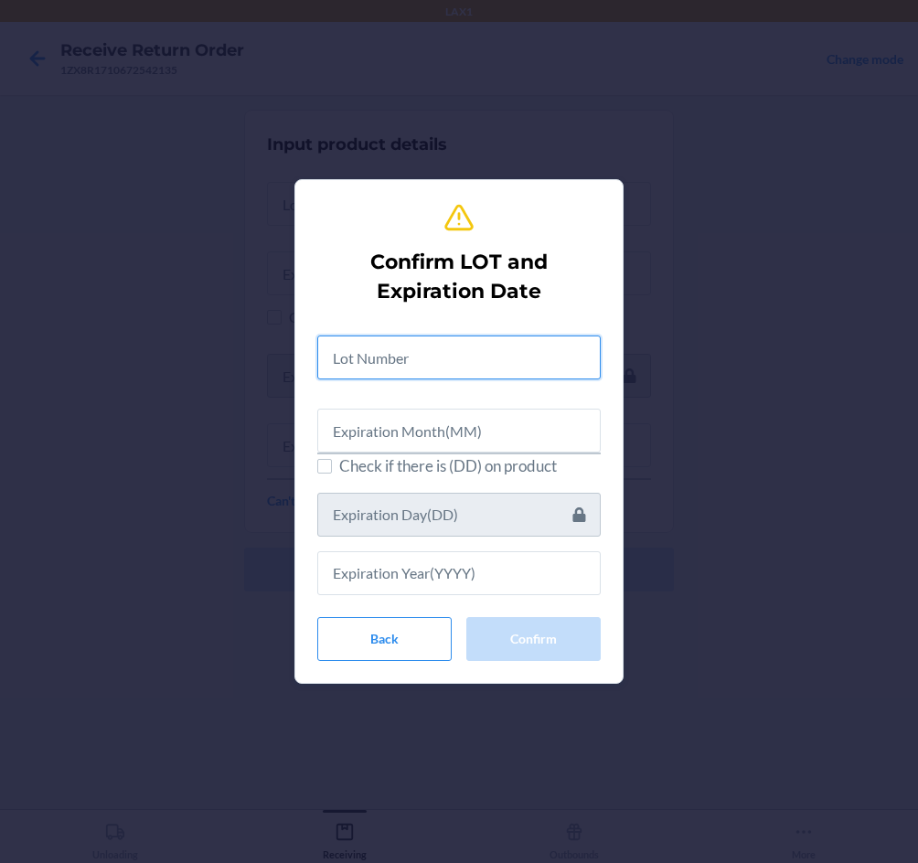
click at [467, 361] on input "text" at bounding box center [458, 357] width 283 height 44
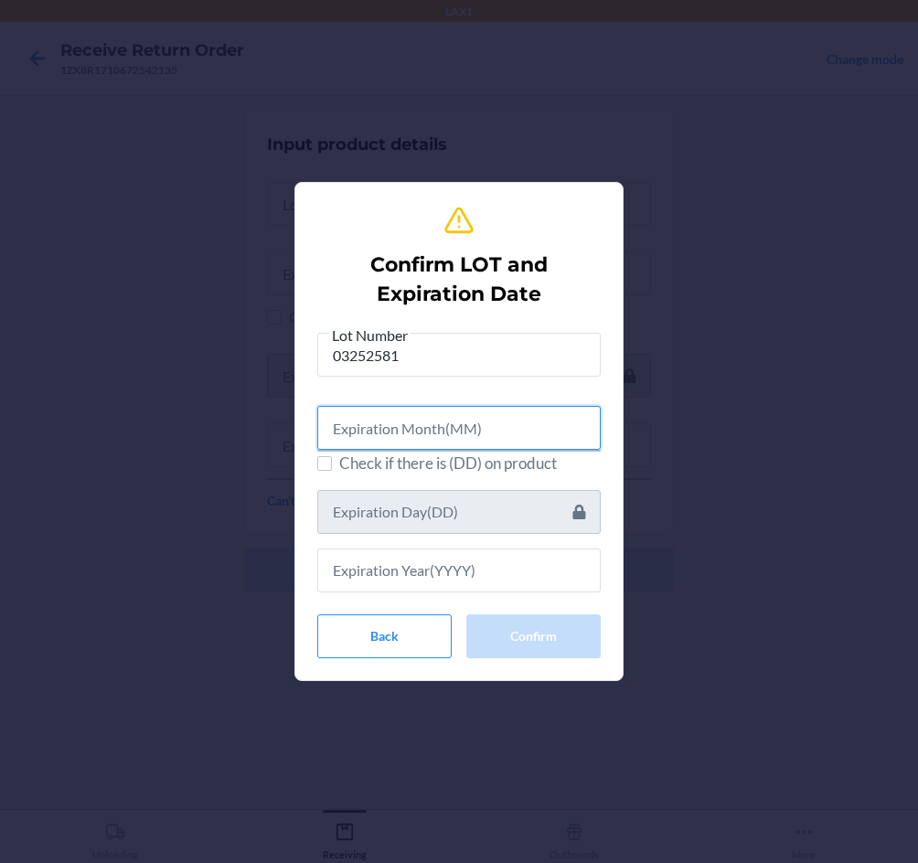
click at [437, 431] on input "text" at bounding box center [458, 428] width 283 height 44
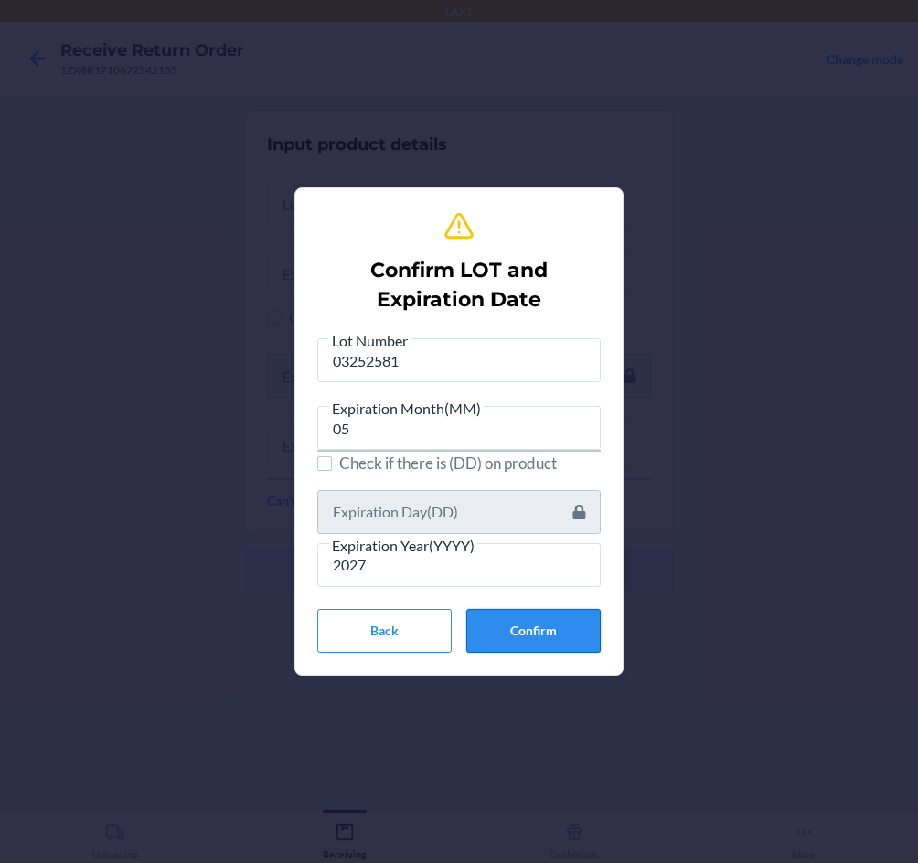
click at [542, 640] on button "Confirm" at bounding box center [533, 631] width 134 height 44
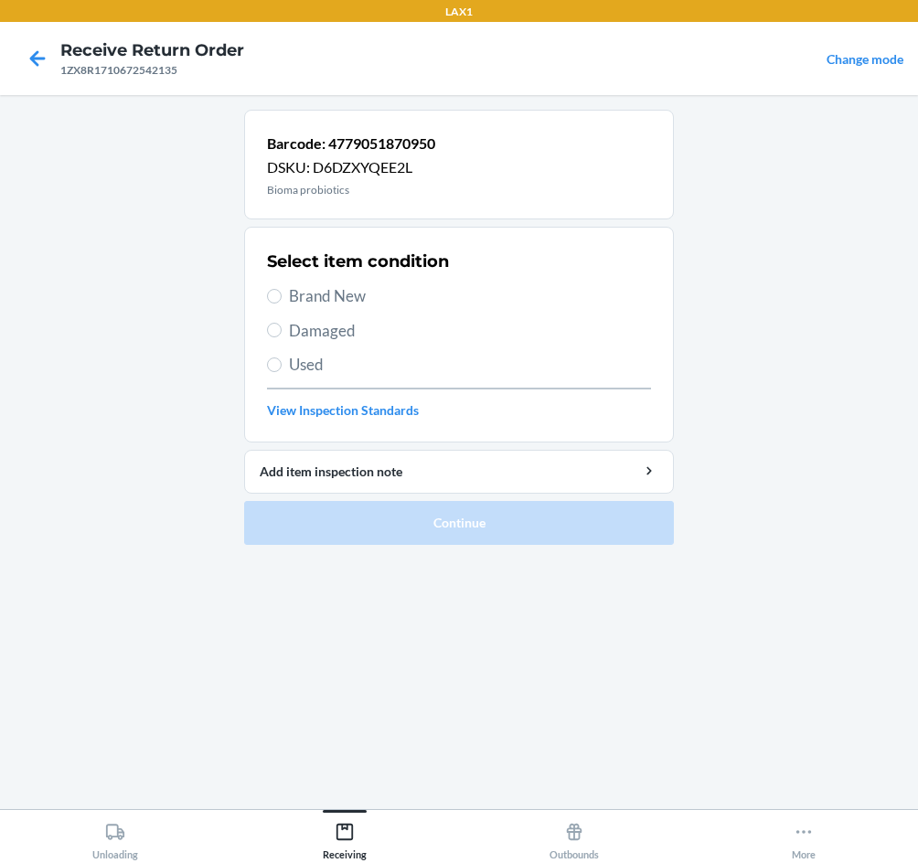
click at [285, 290] on label "Brand New" at bounding box center [459, 296] width 384 height 24
click at [282, 290] on input "Brand New" at bounding box center [274, 296] width 15 height 15
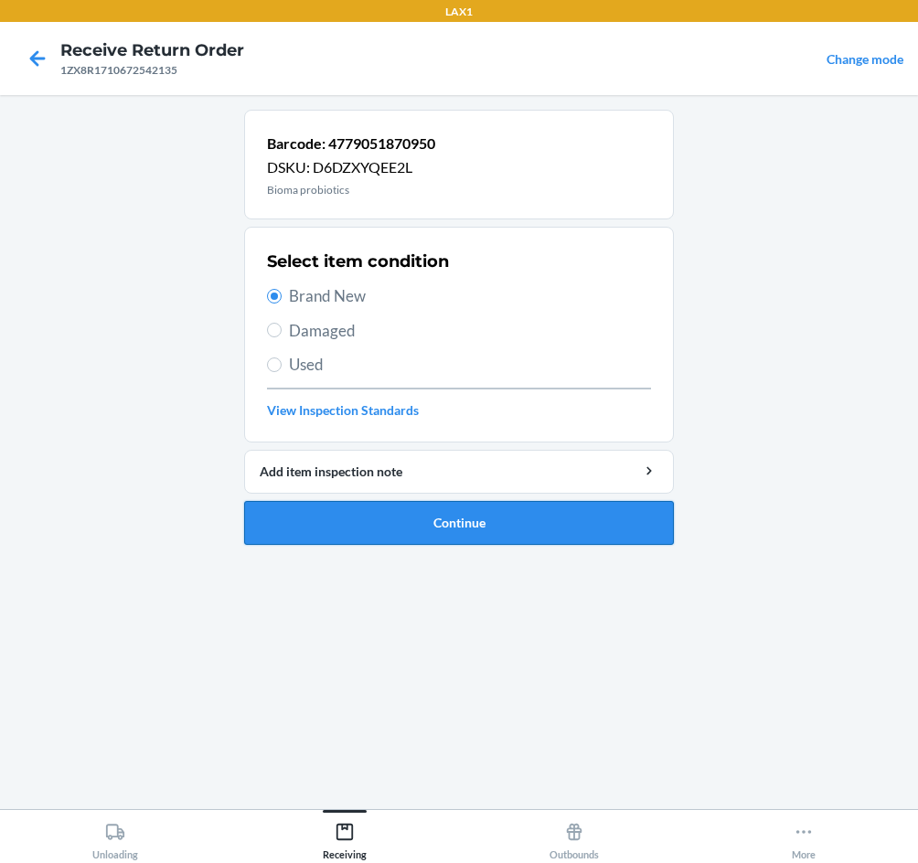
click at [396, 528] on button "Continue" at bounding box center [459, 523] width 430 height 44
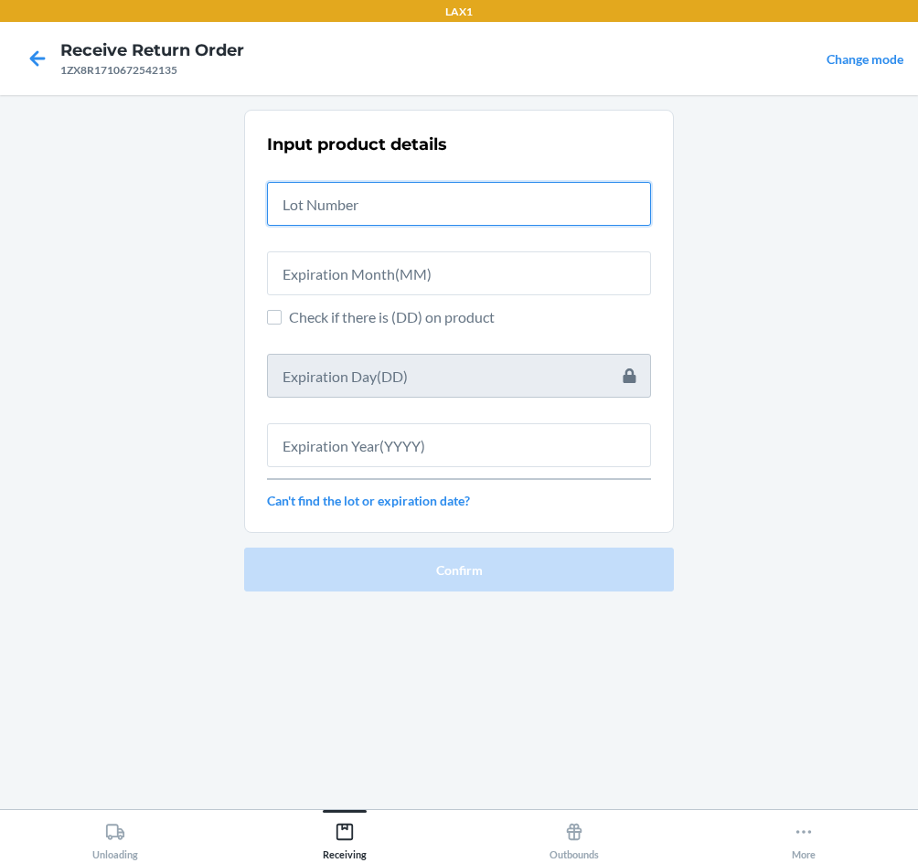
click at [382, 190] on input "text" at bounding box center [459, 204] width 384 height 44
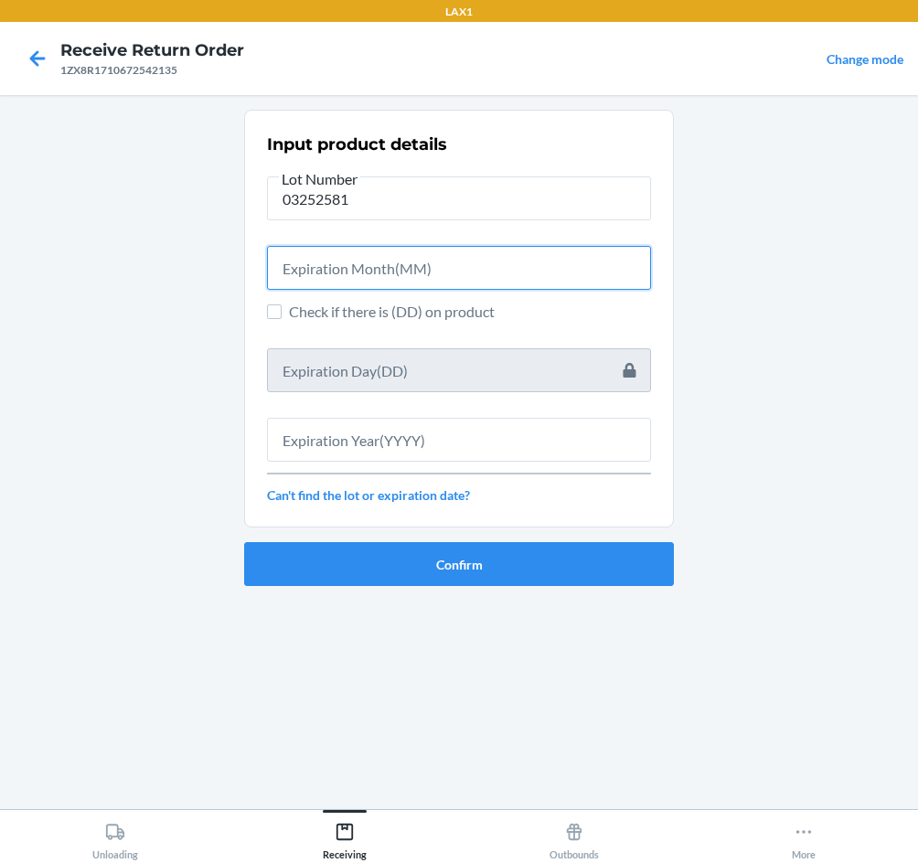
click at [512, 257] on input "text" at bounding box center [459, 268] width 384 height 44
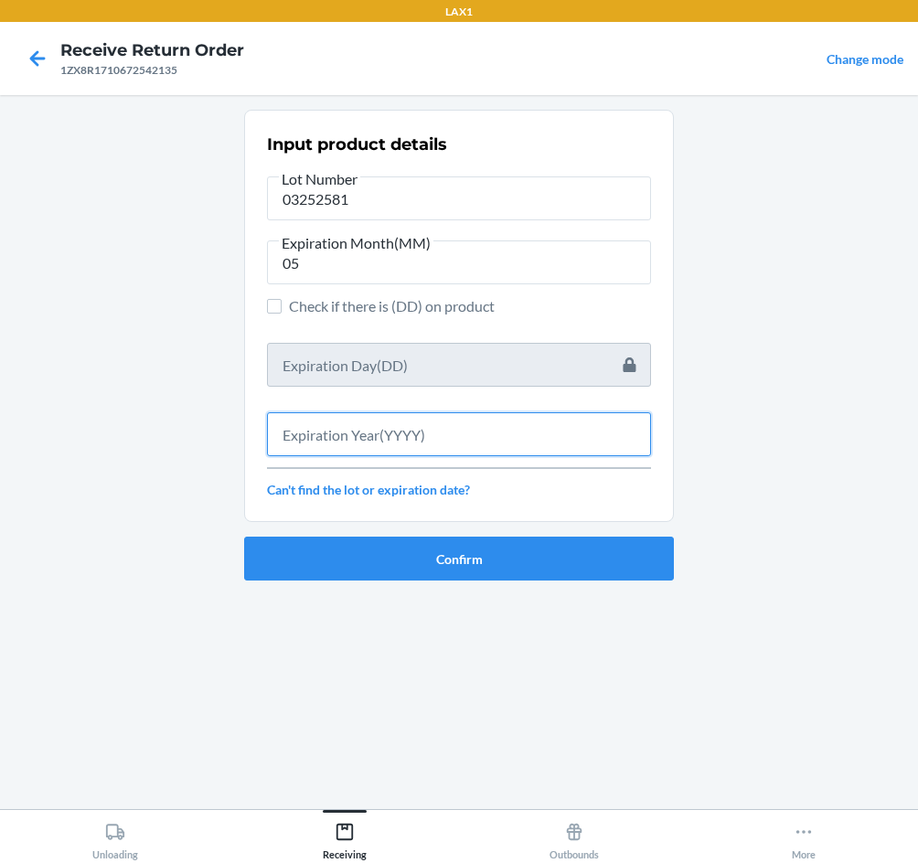
click at [378, 435] on input "text" at bounding box center [459, 434] width 384 height 44
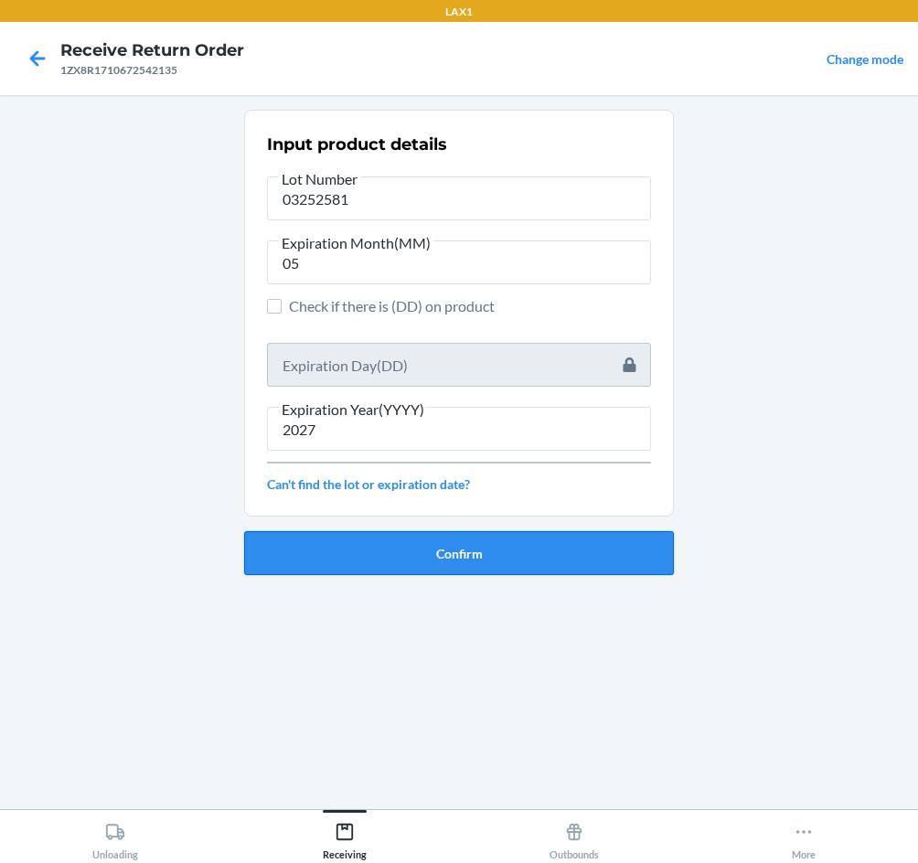
click at [420, 555] on button "Confirm" at bounding box center [459, 553] width 430 height 44
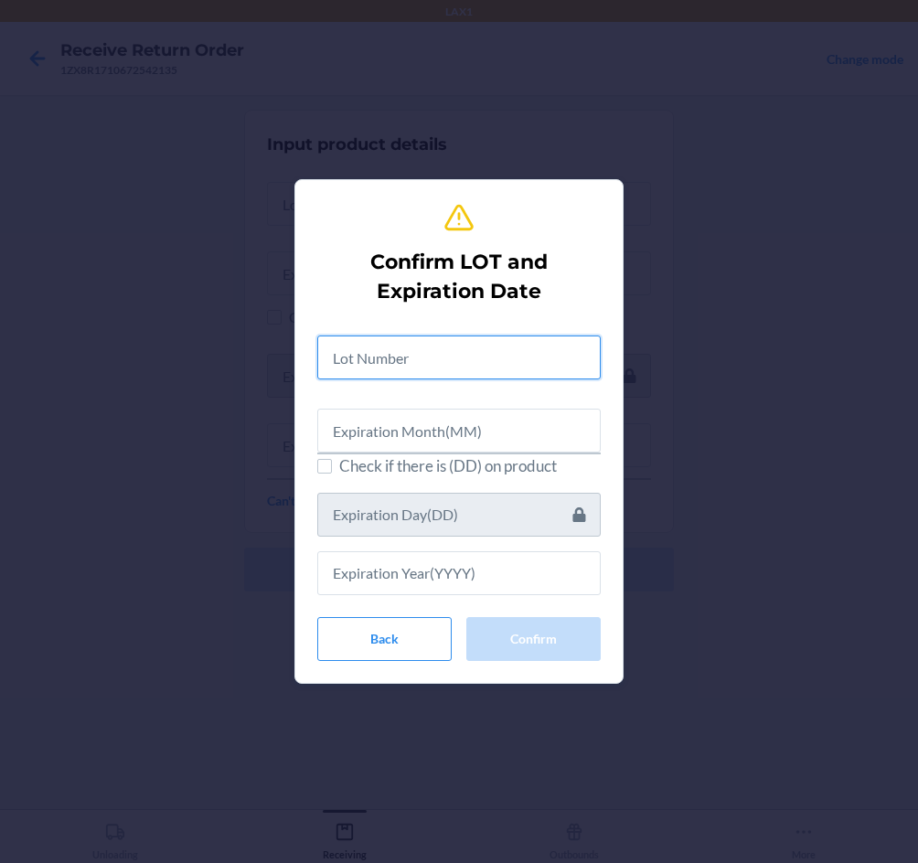
click at [379, 361] on input "text" at bounding box center [458, 357] width 283 height 44
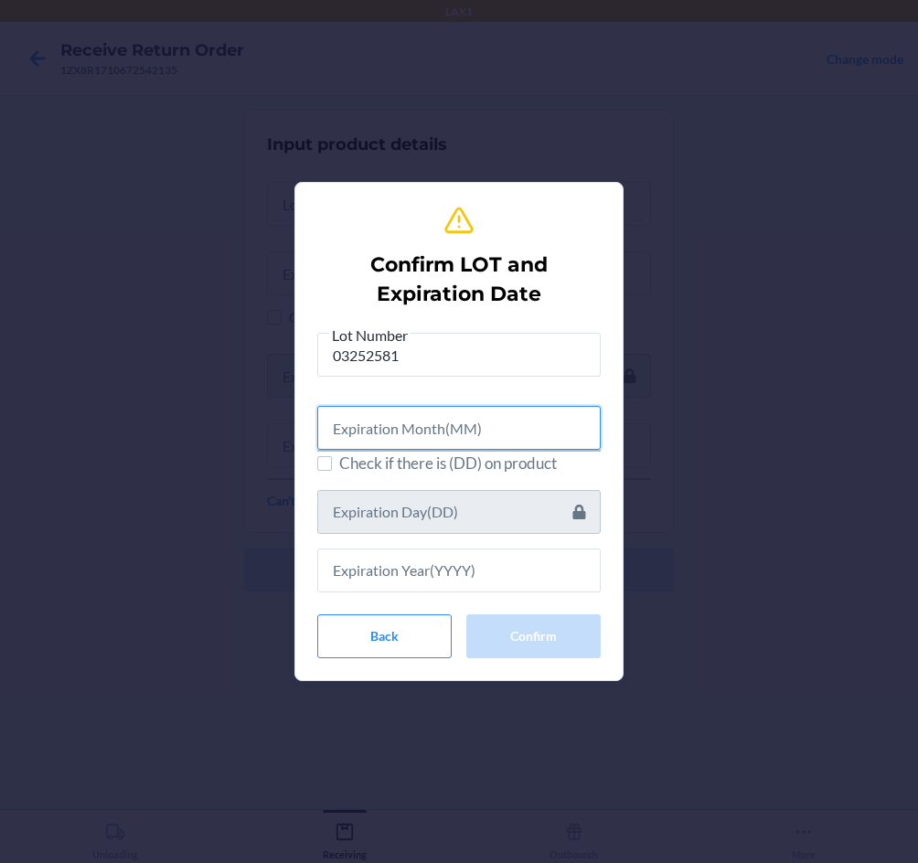
click at [496, 417] on input "text" at bounding box center [458, 428] width 283 height 44
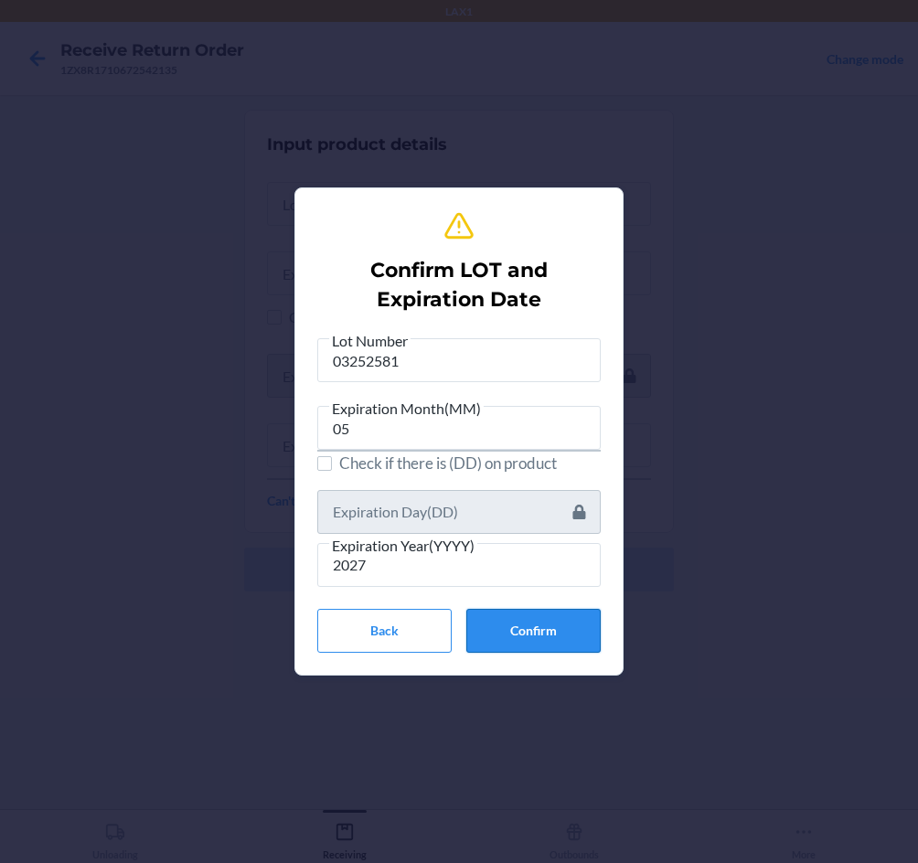
click at [548, 638] on button "Confirm" at bounding box center [533, 631] width 134 height 44
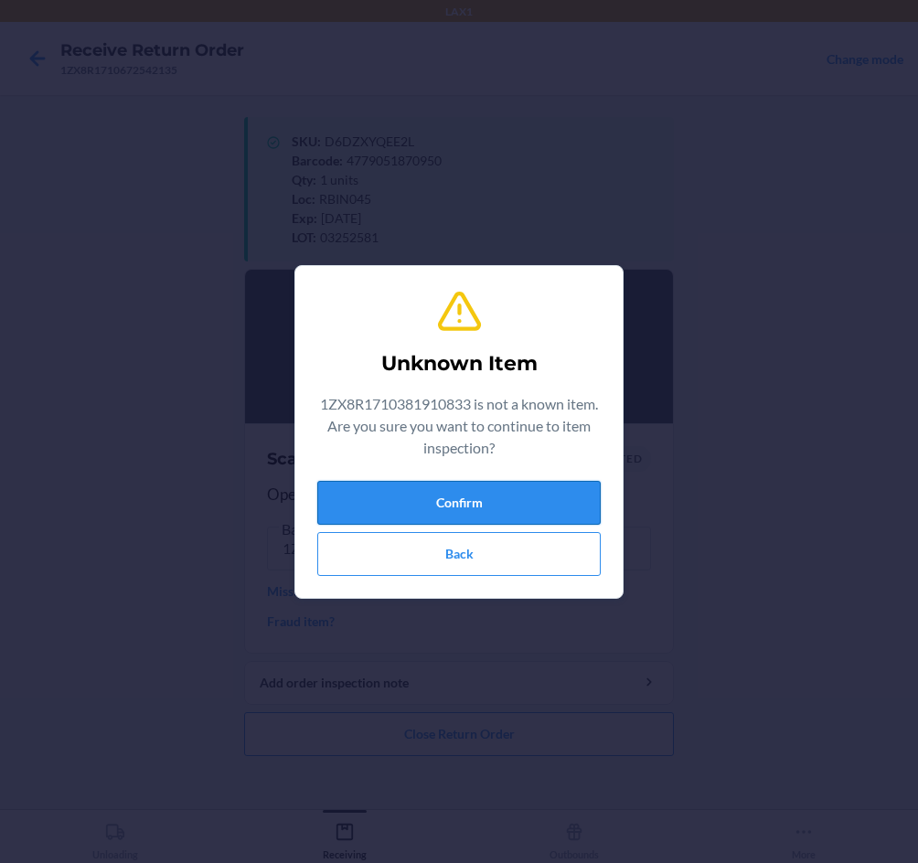
click at [515, 523] on button "Confirm" at bounding box center [458, 503] width 283 height 44
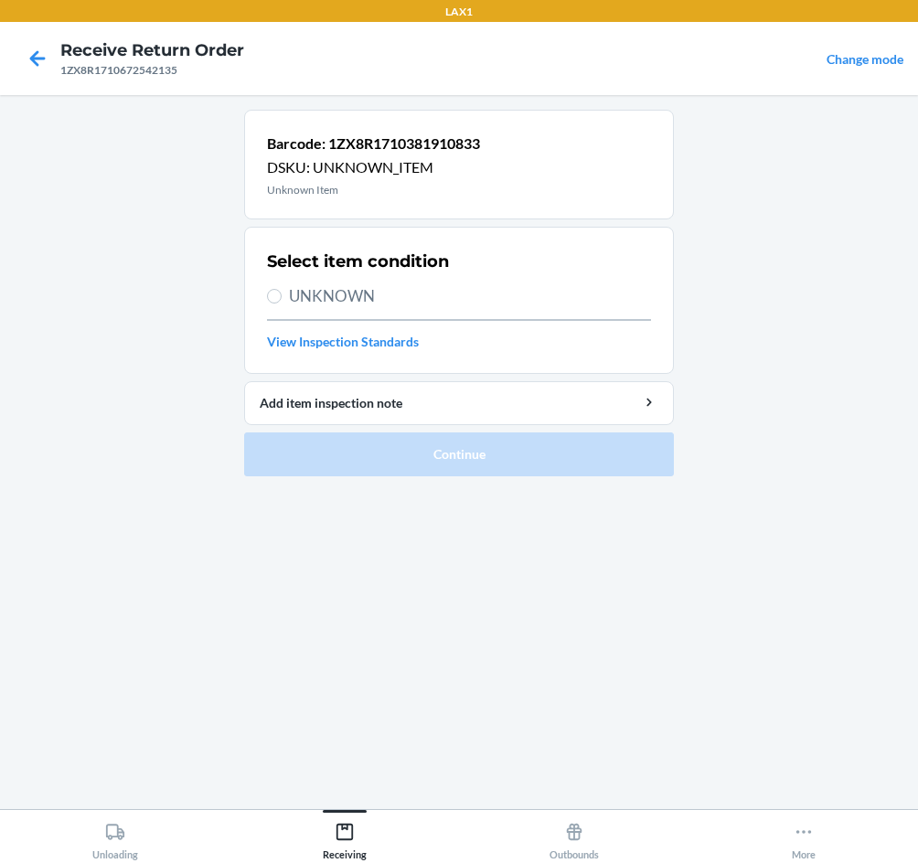
click at [56, 61] on div at bounding box center [38, 59] width 46 height 46
click at [45, 65] on icon at bounding box center [37, 58] width 31 height 31
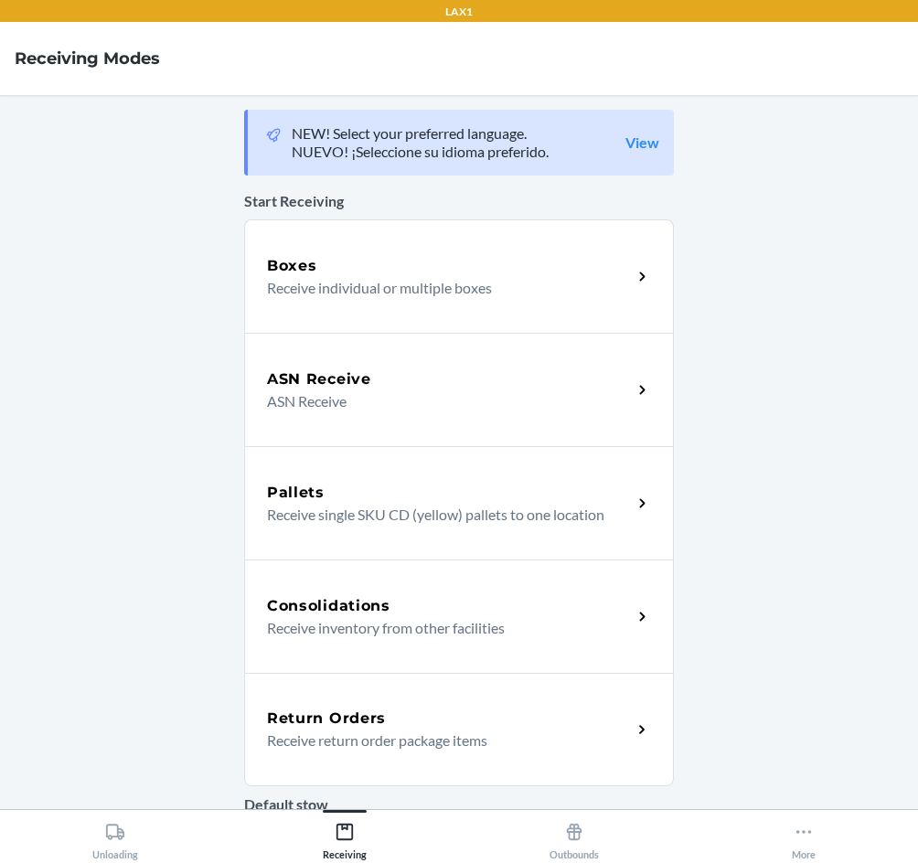
click at [426, 737] on p "Receive return order package items" at bounding box center [442, 740] width 350 height 22
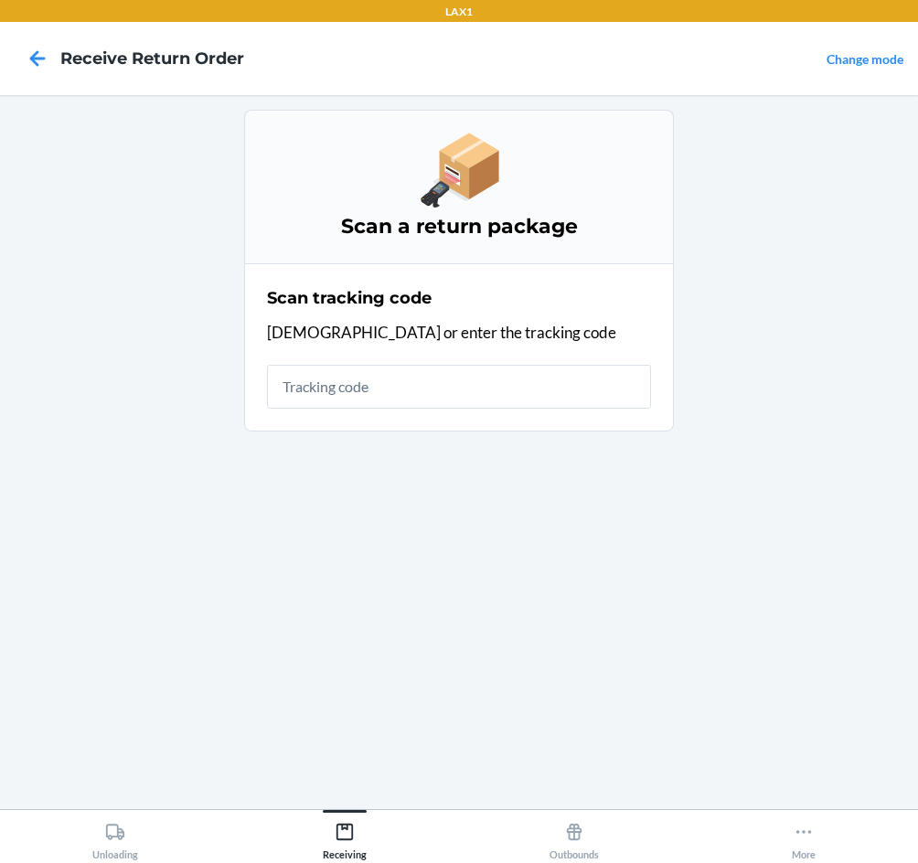
click at [355, 398] on input "text" at bounding box center [459, 387] width 384 height 44
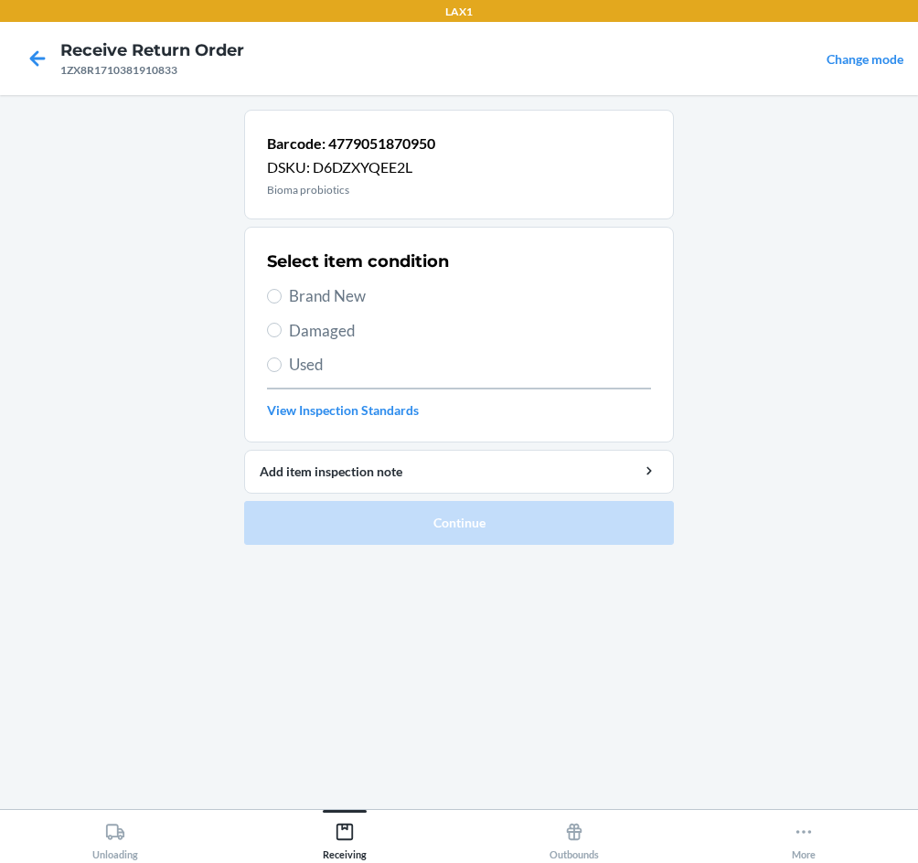
click at [355, 302] on span "Brand New" at bounding box center [470, 296] width 362 height 24
click at [282, 302] on input "Brand New" at bounding box center [274, 296] width 15 height 15
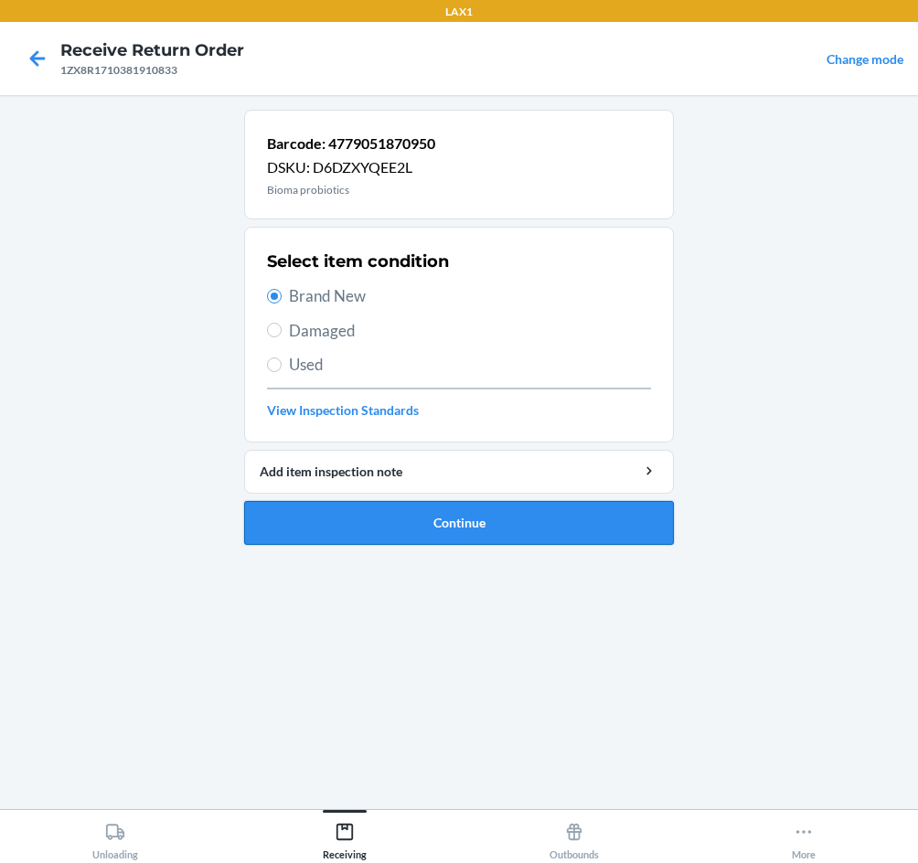
click at [435, 527] on button "Continue" at bounding box center [459, 523] width 430 height 44
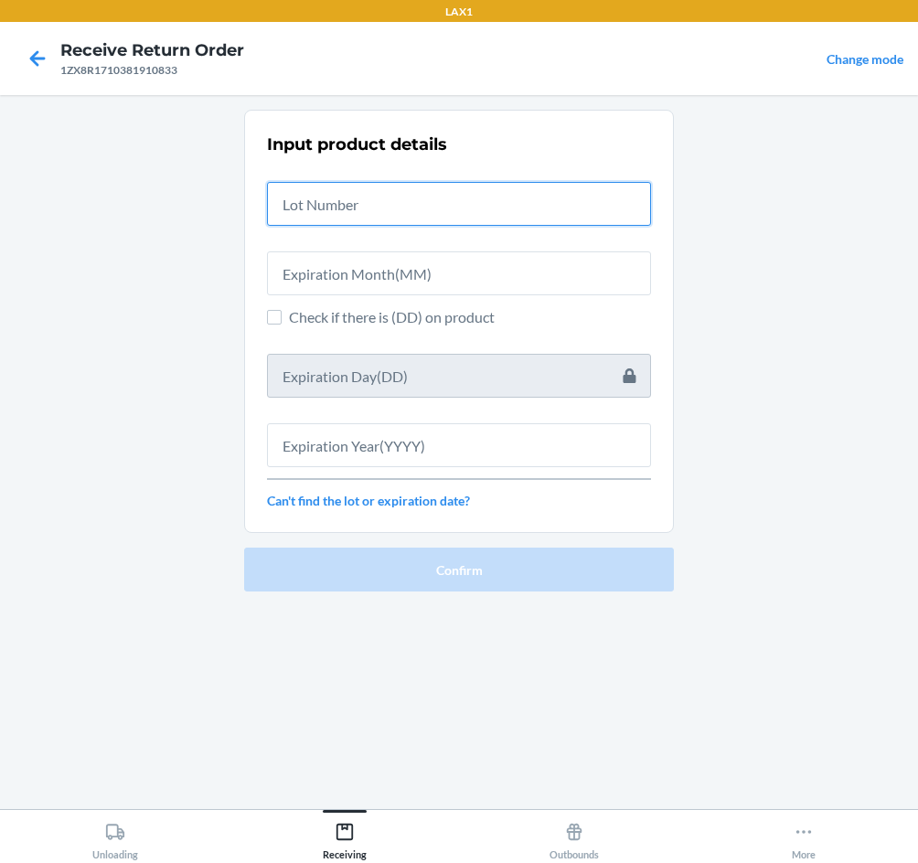
click at [359, 218] on input "text" at bounding box center [459, 204] width 384 height 44
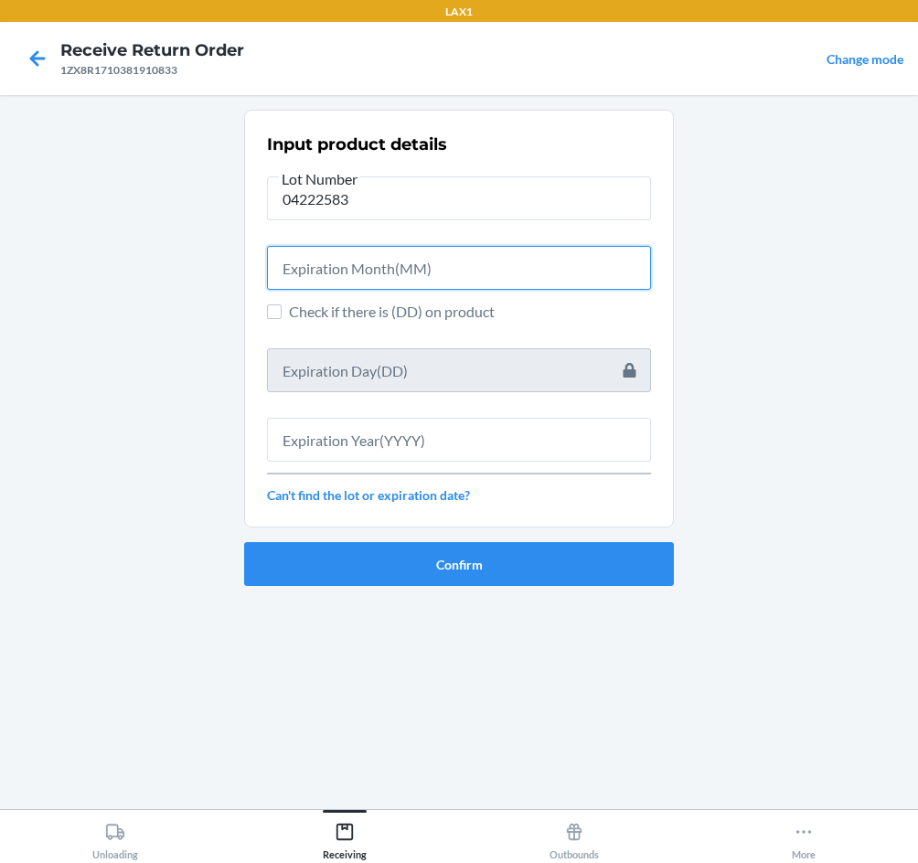
click at [381, 266] on input "text" at bounding box center [459, 268] width 384 height 44
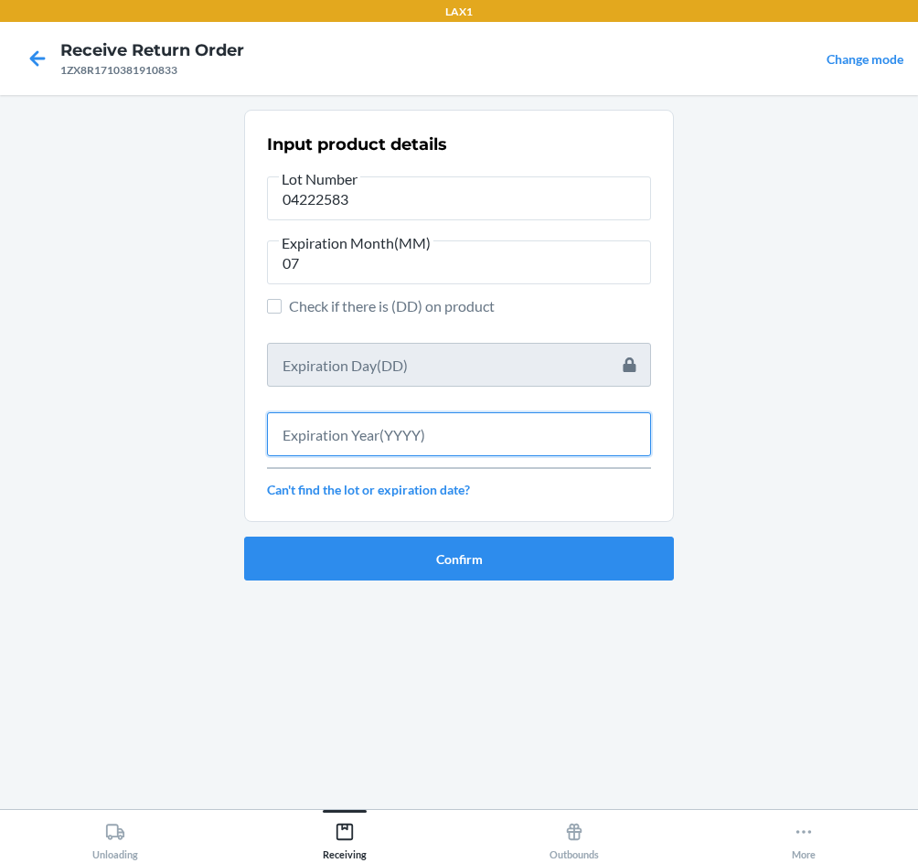
click at [398, 450] on input "text" at bounding box center [459, 434] width 384 height 44
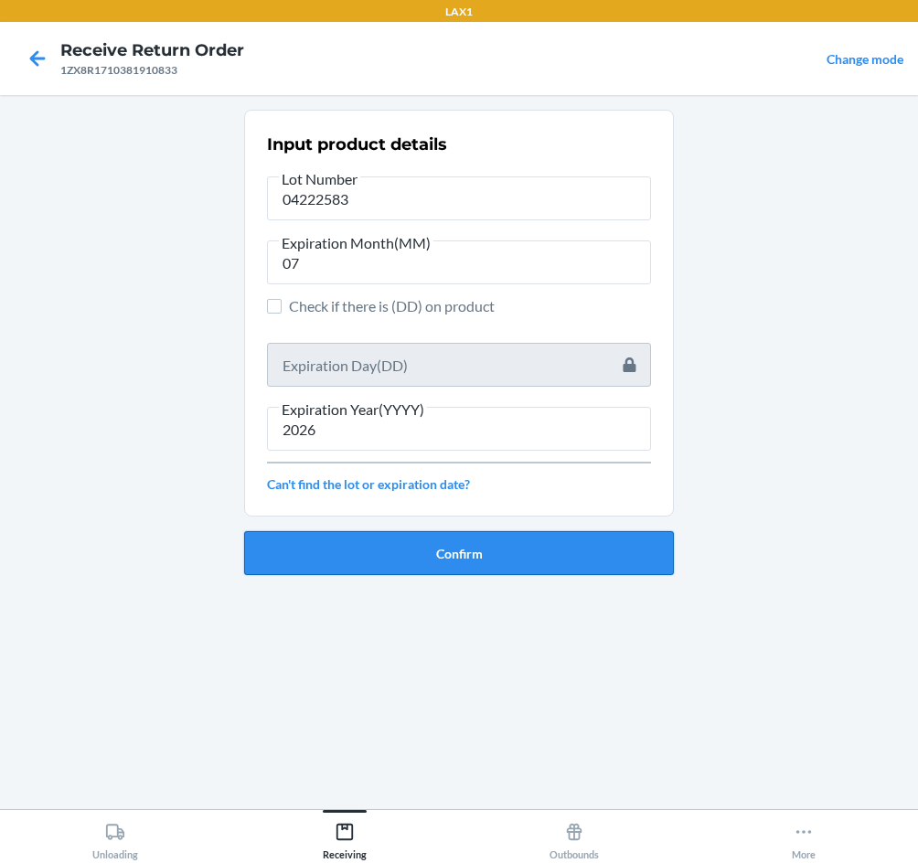
click at [522, 556] on button "Confirm" at bounding box center [459, 553] width 430 height 44
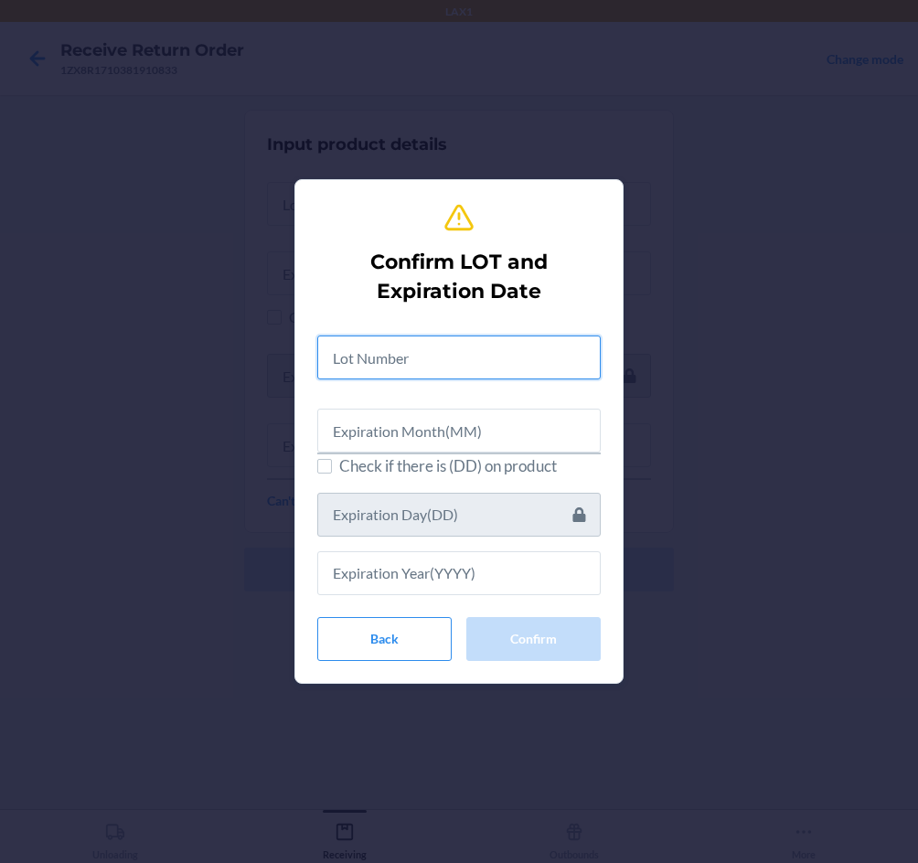
click at [453, 360] on input "text" at bounding box center [458, 357] width 283 height 44
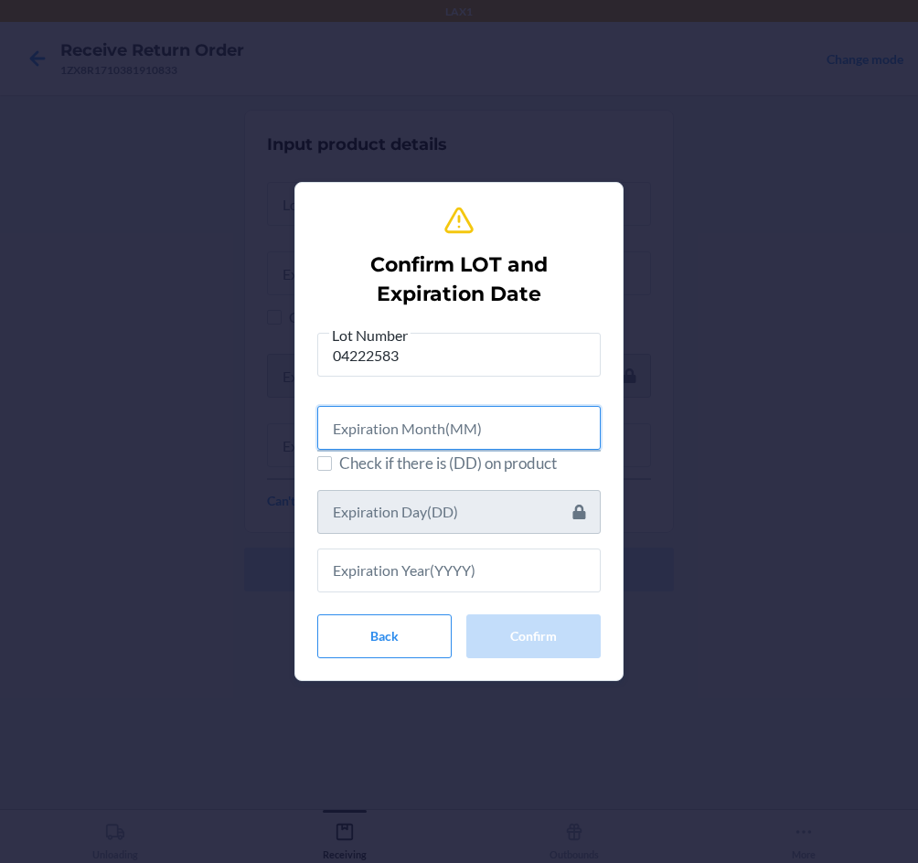
click at [409, 433] on input "text" at bounding box center [458, 428] width 283 height 44
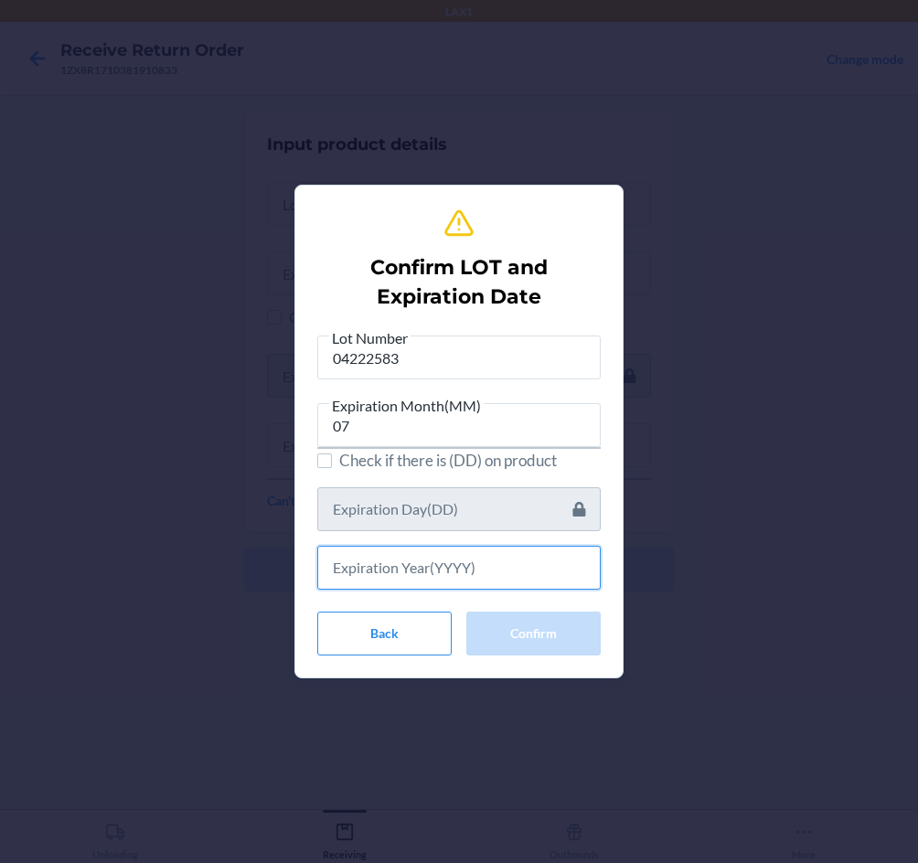
click at [455, 572] on input "text" at bounding box center [458, 568] width 283 height 44
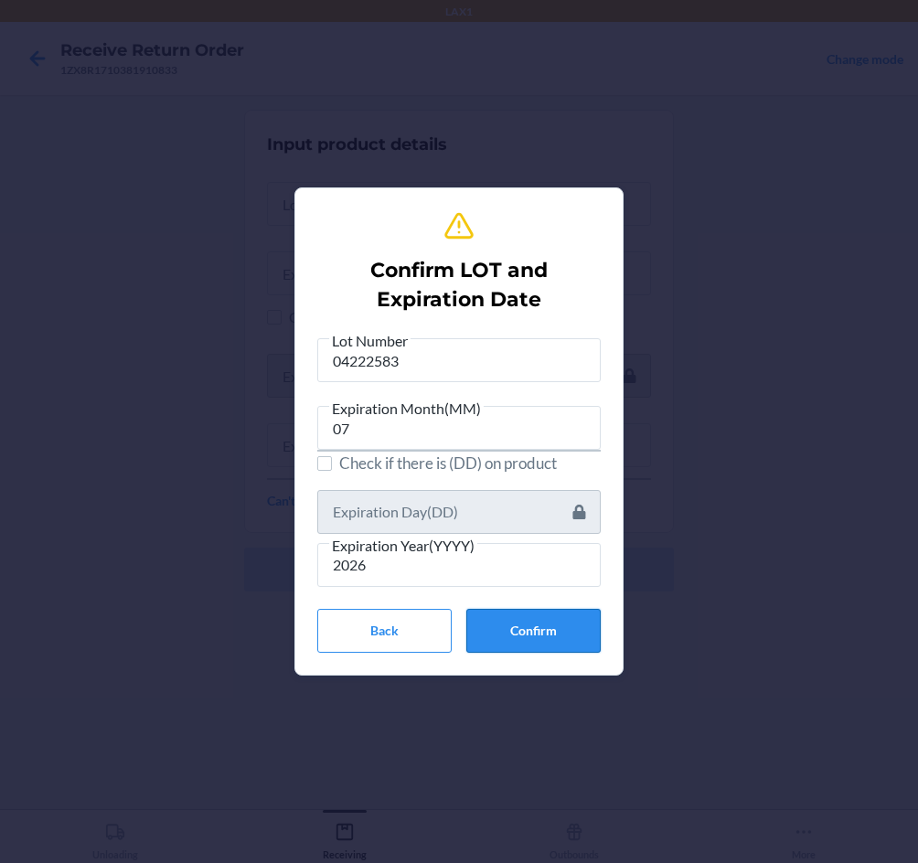
click at [518, 624] on button "Confirm" at bounding box center [533, 631] width 134 height 44
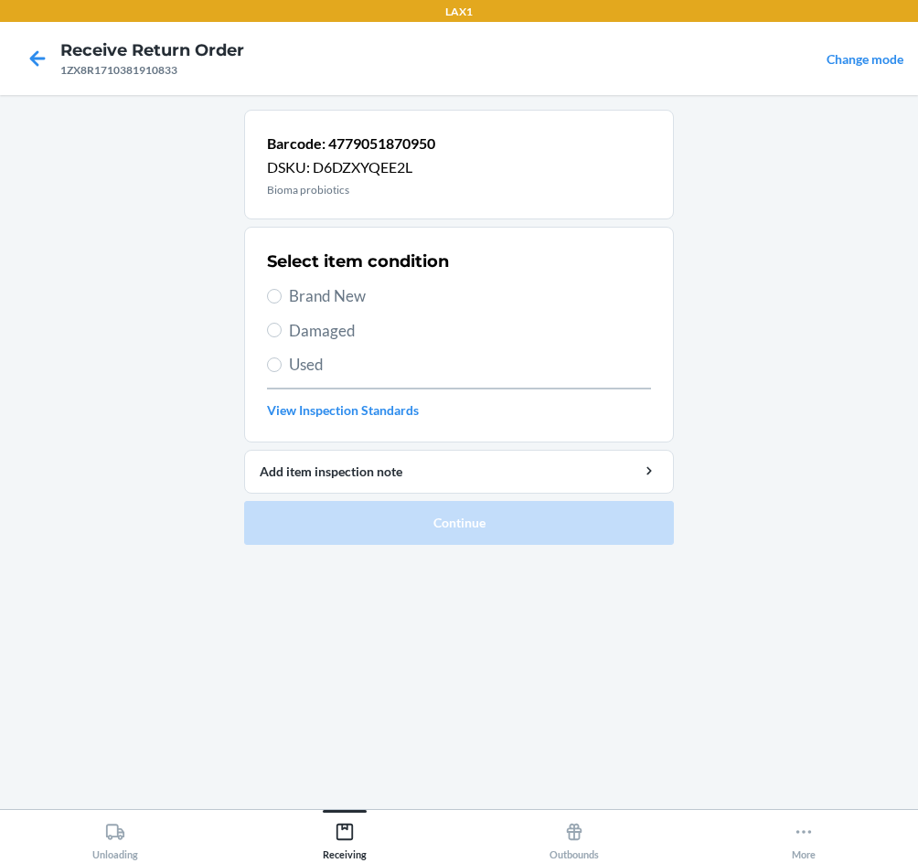
click at [363, 305] on span "Brand New" at bounding box center [470, 296] width 362 height 24
click at [282, 303] on input "Brand New" at bounding box center [274, 296] width 15 height 15
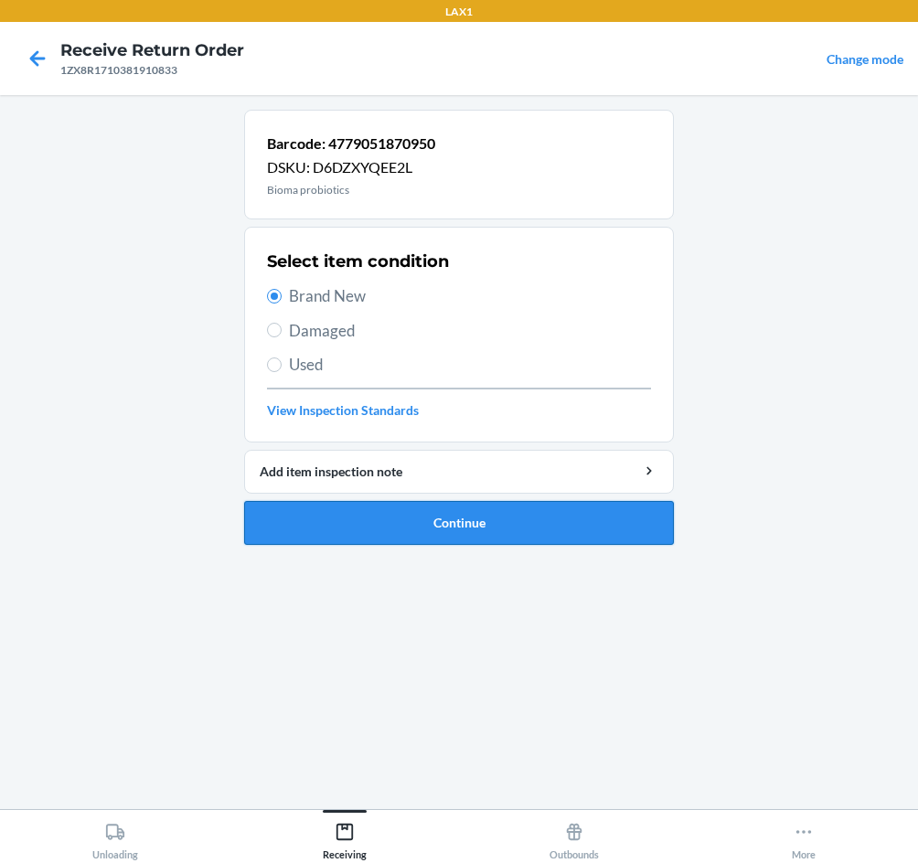
click at [393, 523] on button "Continue" at bounding box center [459, 523] width 430 height 44
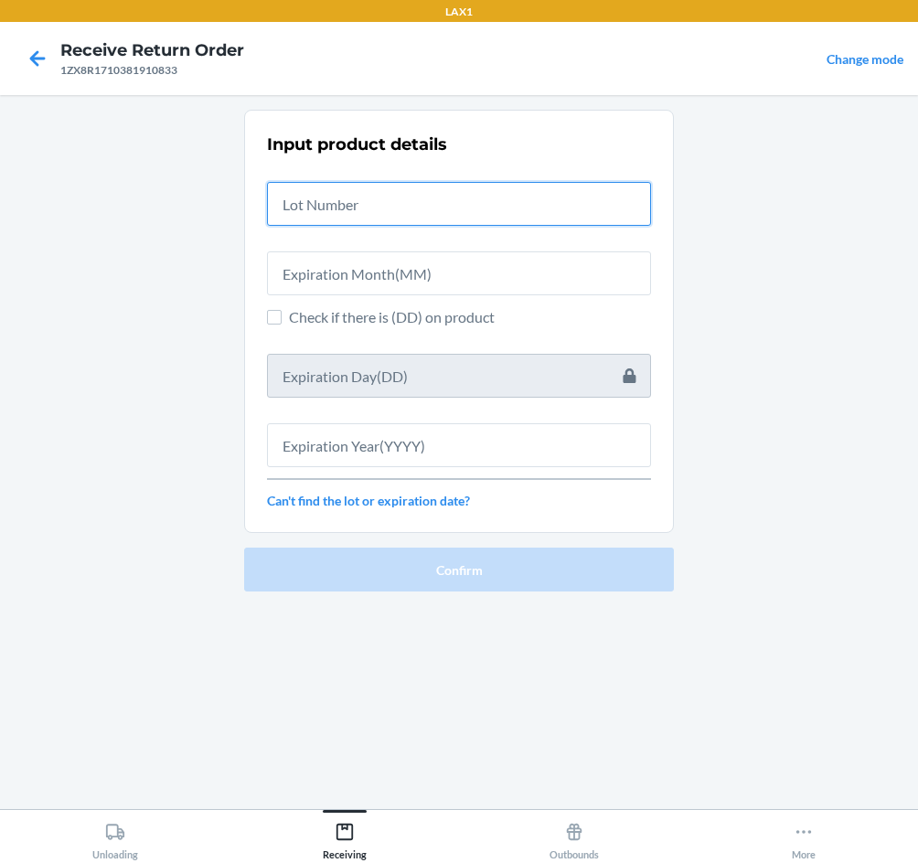
click at [407, 210] on input "text" at bounding box center [459, 204] width 384 height 44
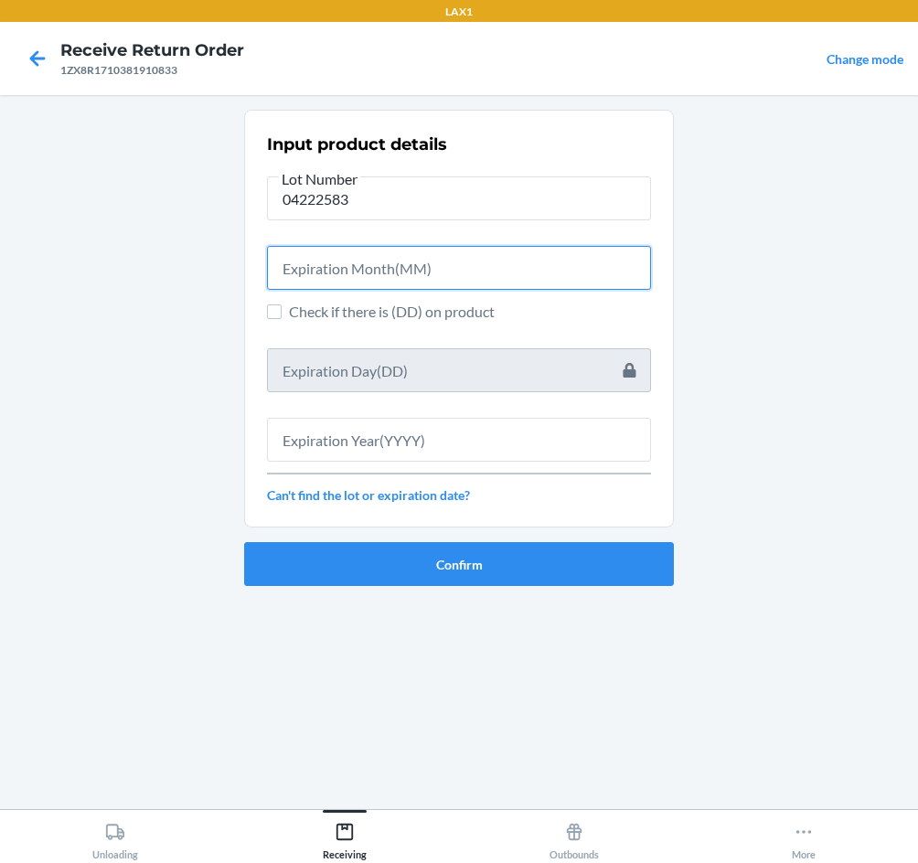
click at [392, 278] on input "text" at bounding box center [459, 268] width 384 height 44
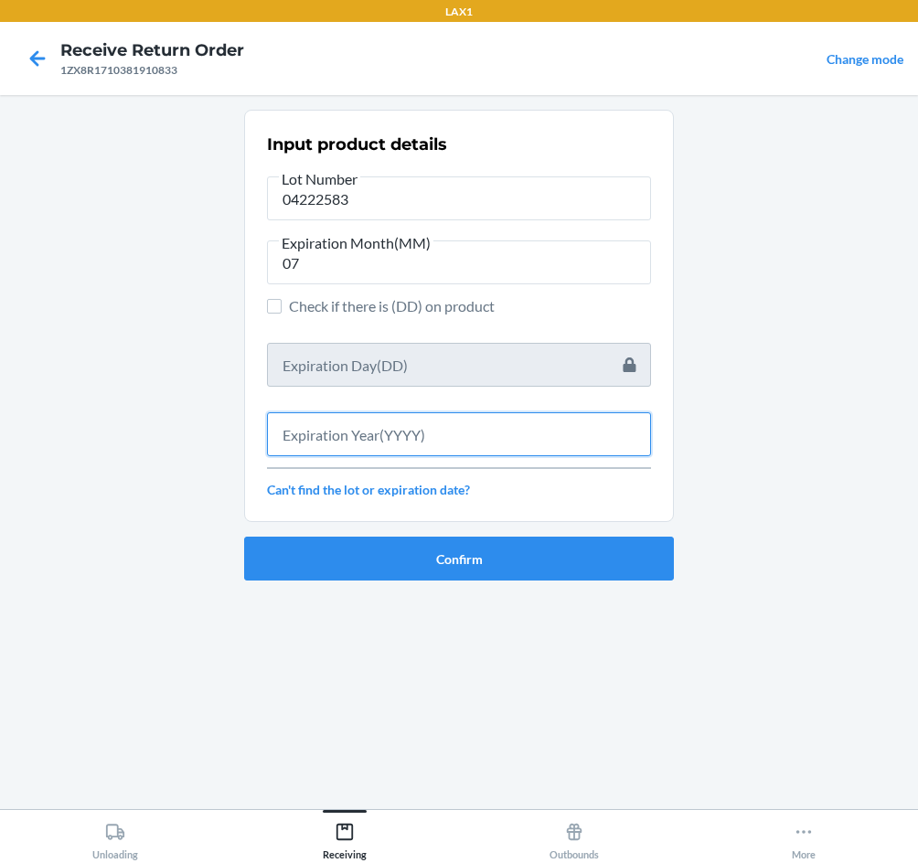
click at [417, 440] on input "text" at bounding box center [459, 434] width 384 height 44
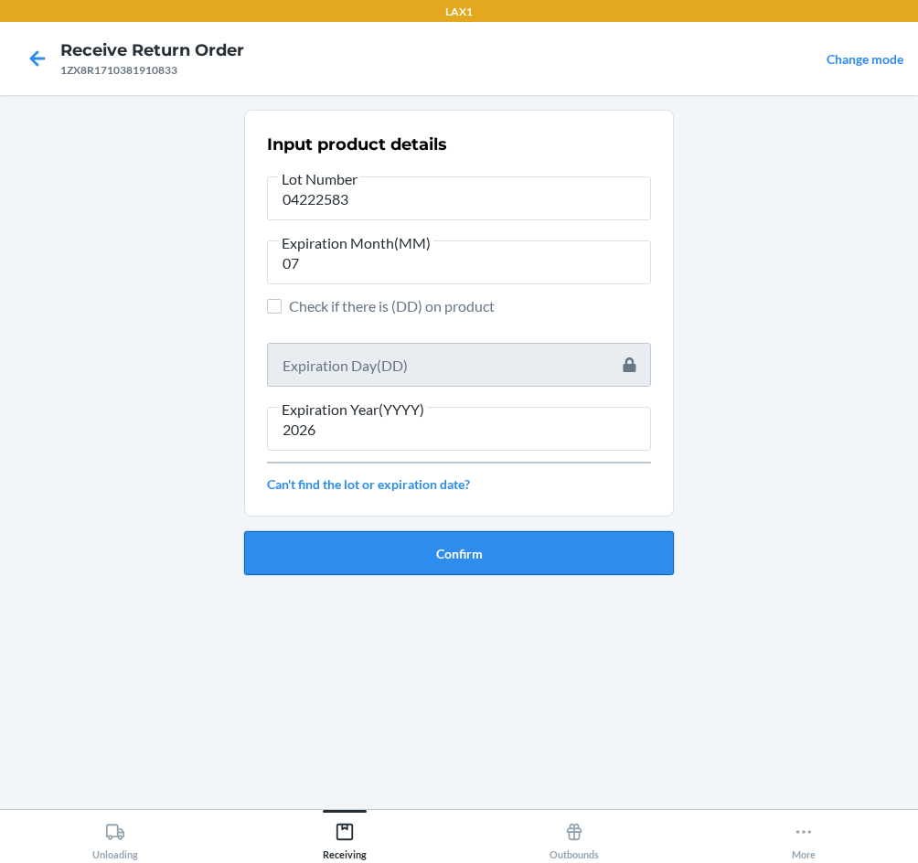
click at [426, 559] on button "Confirm" at bounding box center [459, 553] width 430 height 44
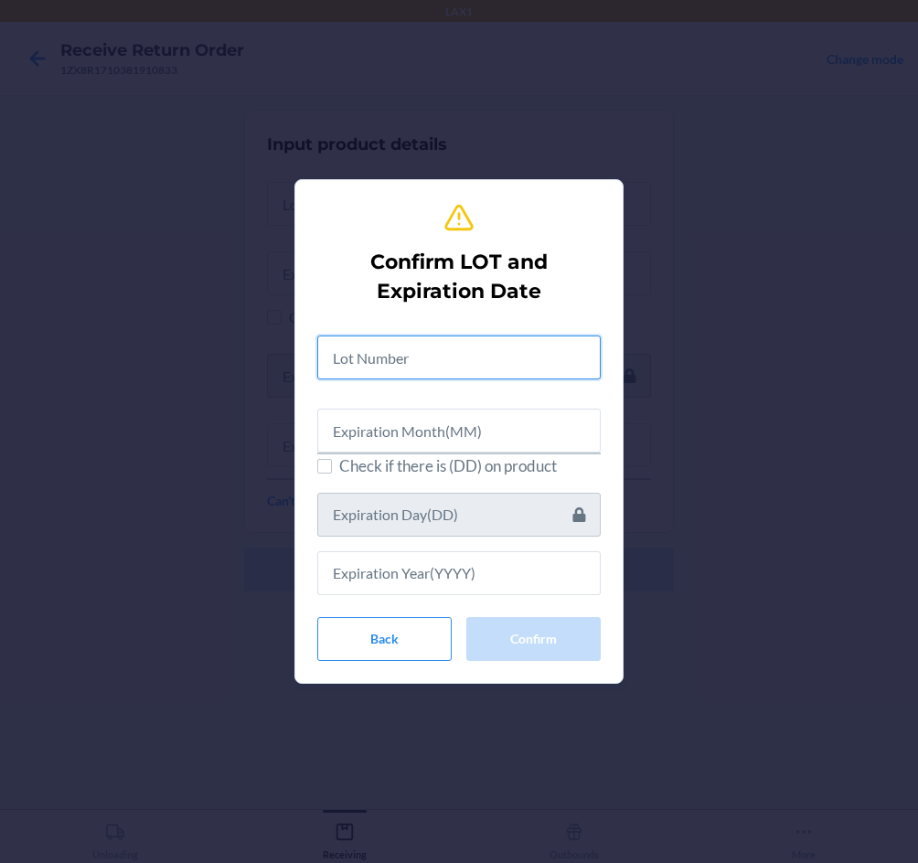
click at [415, 365] on input "text" at bounding box center [458, 357] width 283 height 44
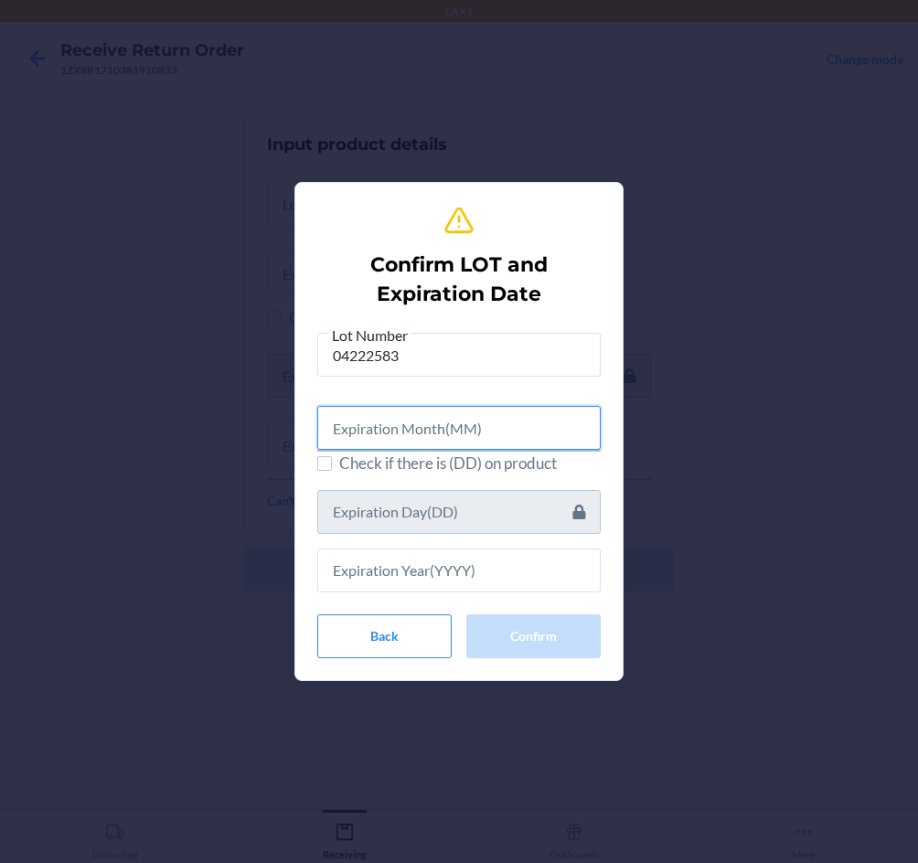
click at [387, 418] on input "text" at bounding box center [458, 428] width 283 height 44
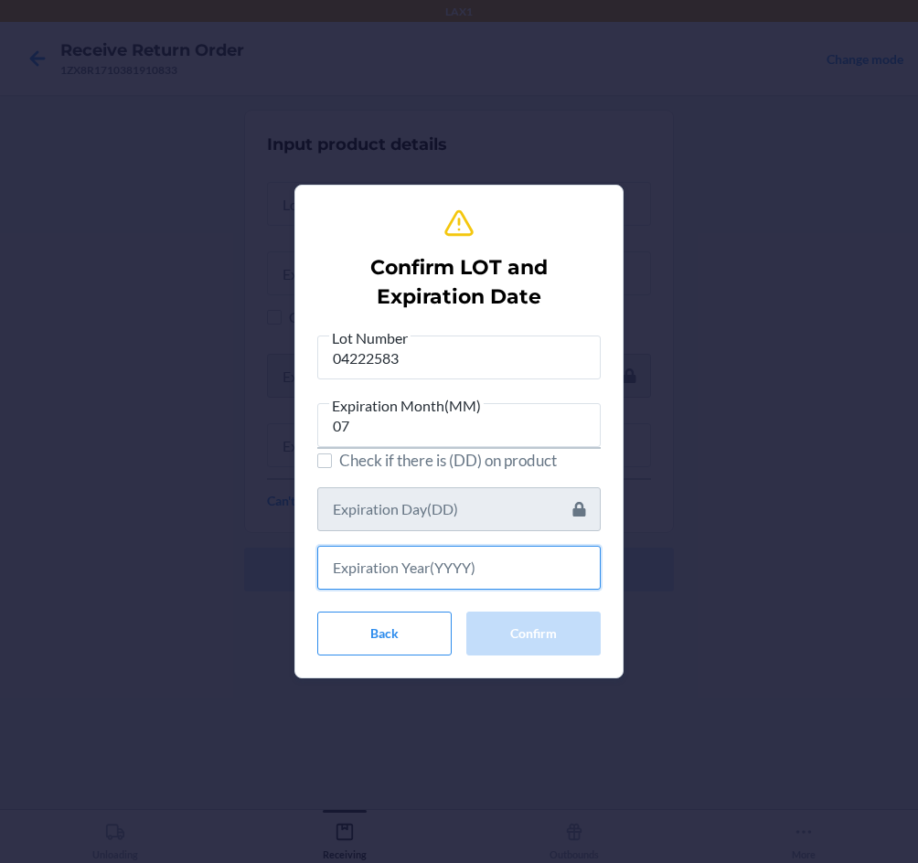
click at [463, 566] on input "text" at bounding box center [458, 568] width 283 height 44
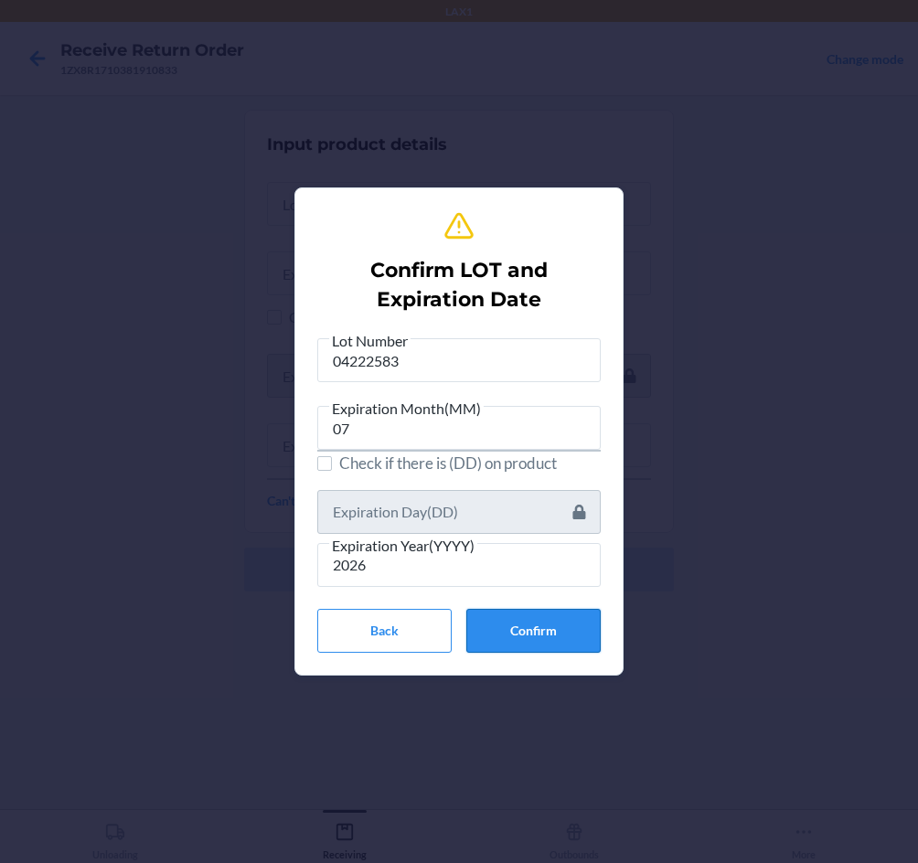
click at [553, 639] on button "Confirm" at bounding box center [533, 631] width 134 height 44
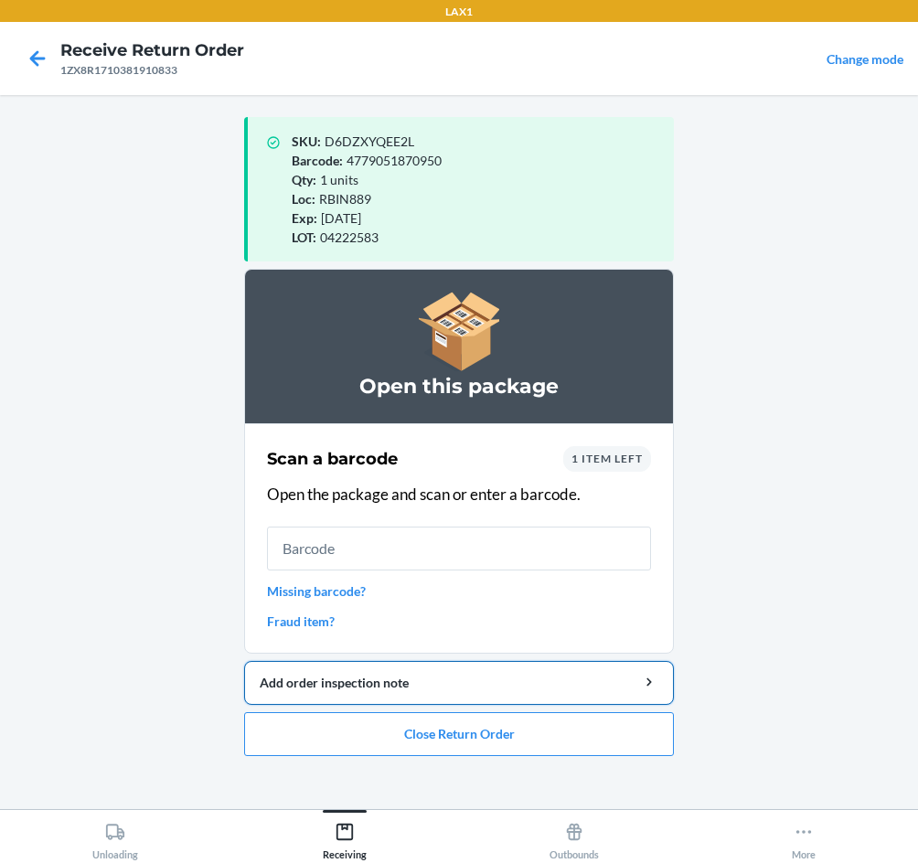
click at [461, 683] on div "Add order inspection note" at bounding box center [459, 682] width 399 height 19
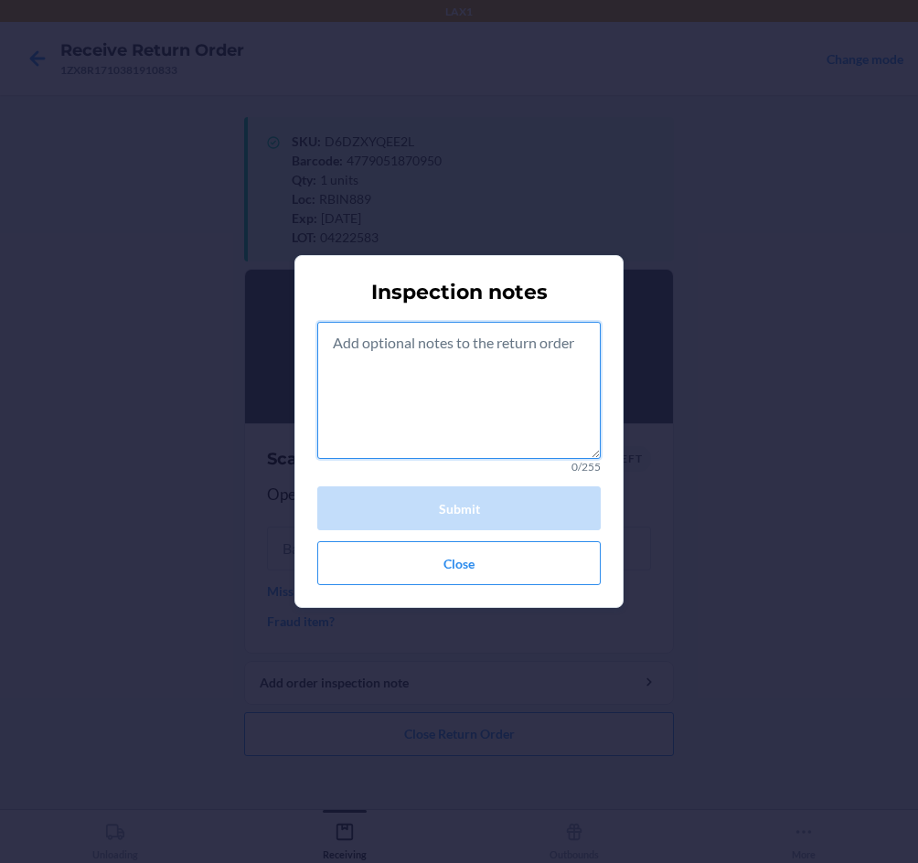
click at [442, 412] on textarea at bounding box center [458, 390] width 283 height 137
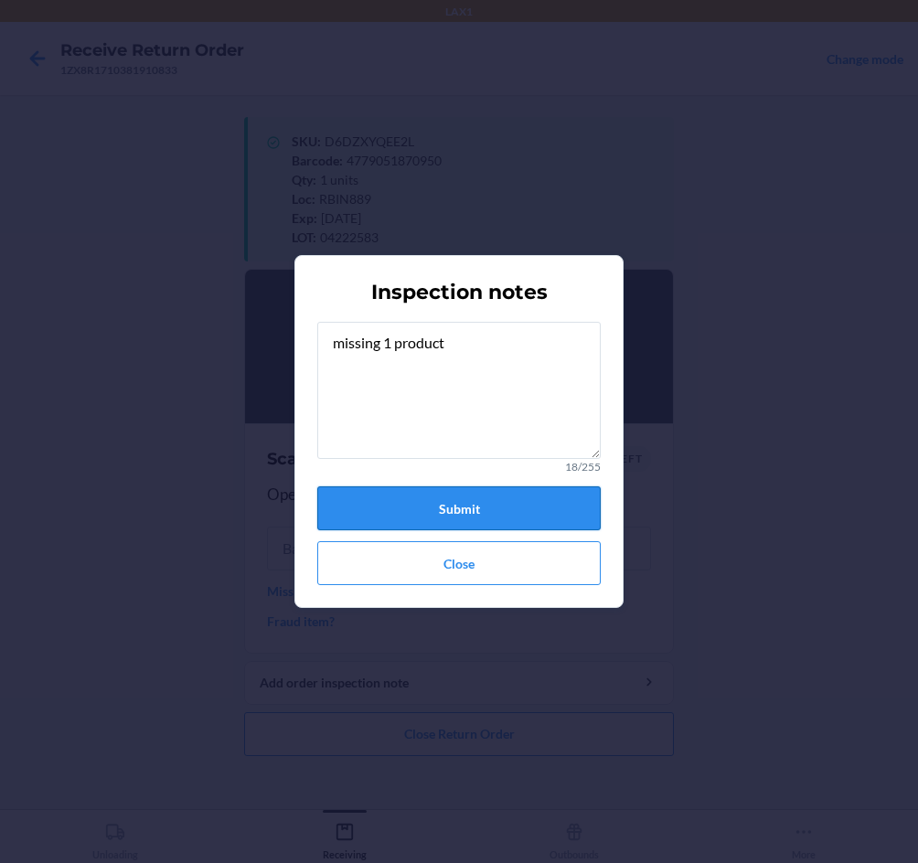
click at [463, 508] on button "Submit" at bounding box center [458, 508] width 283 height 44
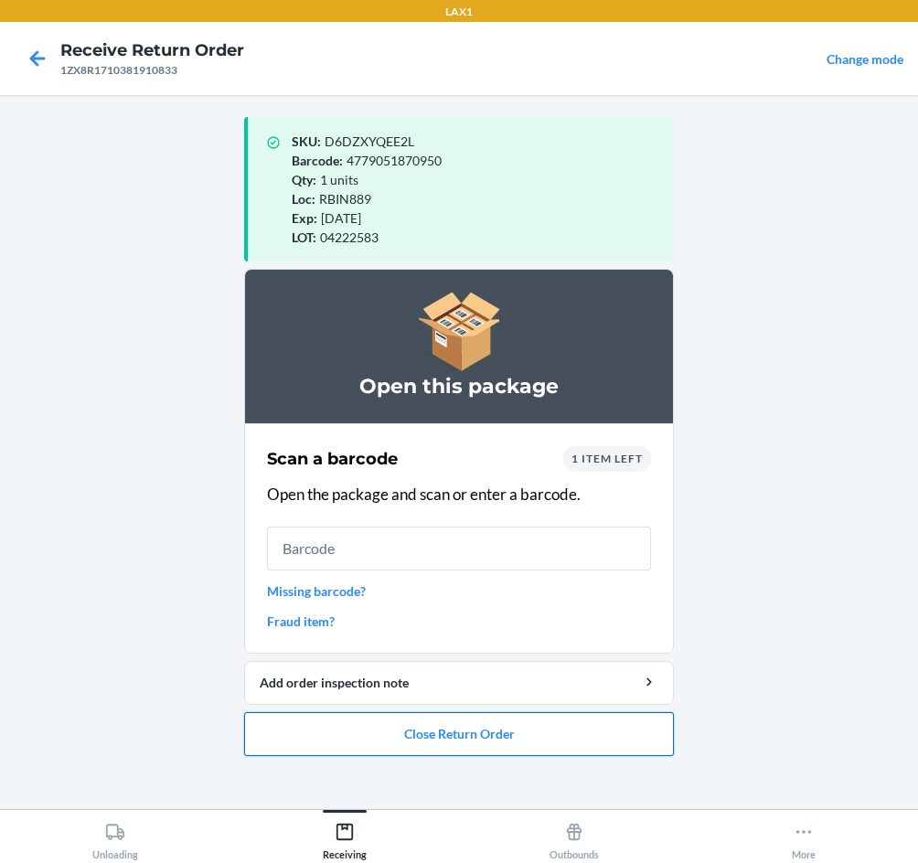
click at [503, 739] on button "Close Return Order" at bounding box center [459, 734] width 430 height 44
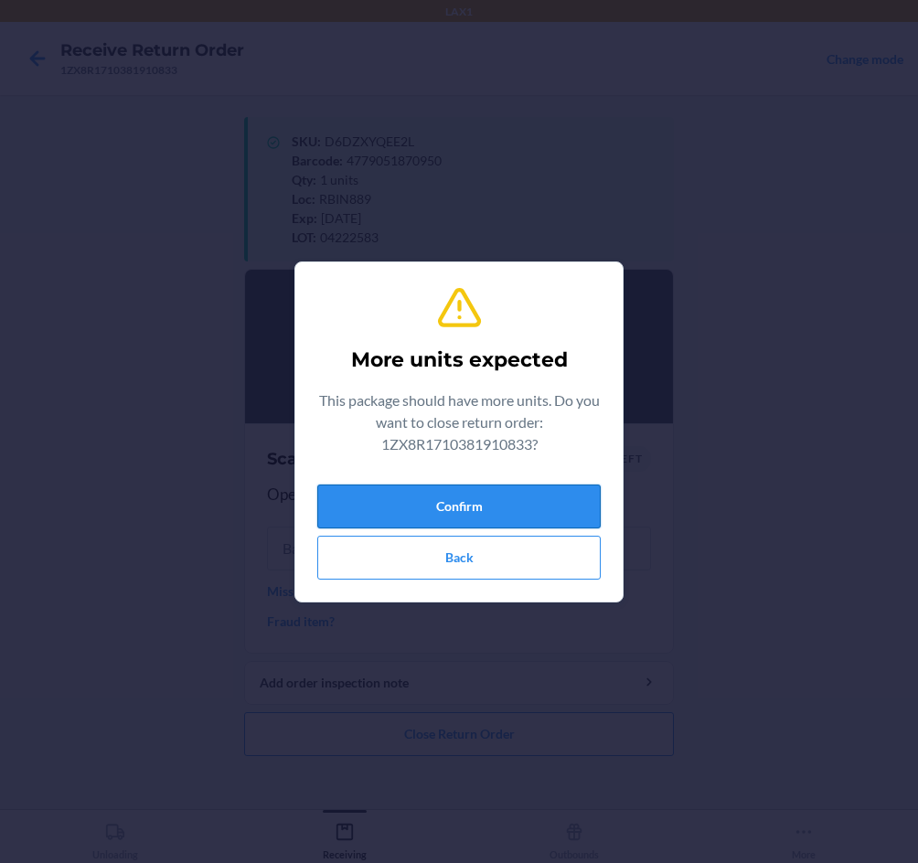
click at [508, 508] on button "Confirm" at bounding box center [458, 506] width 283 height 44
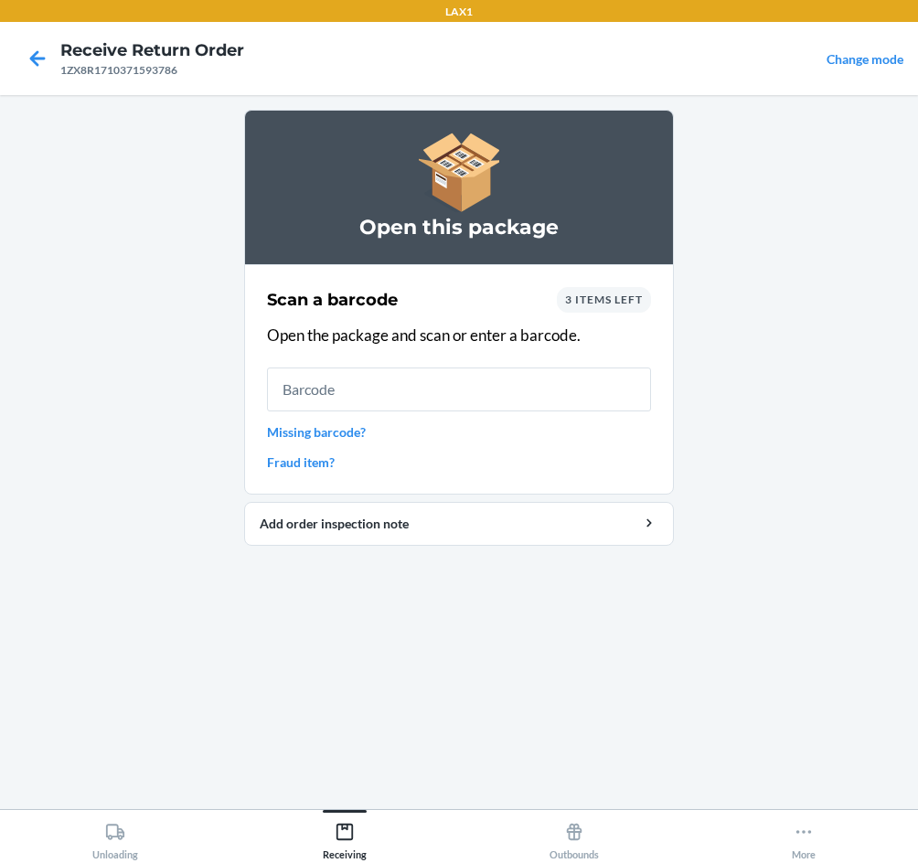
click at [466, 404] on input "text" at bounding box center [459, 389] width 384 height 44
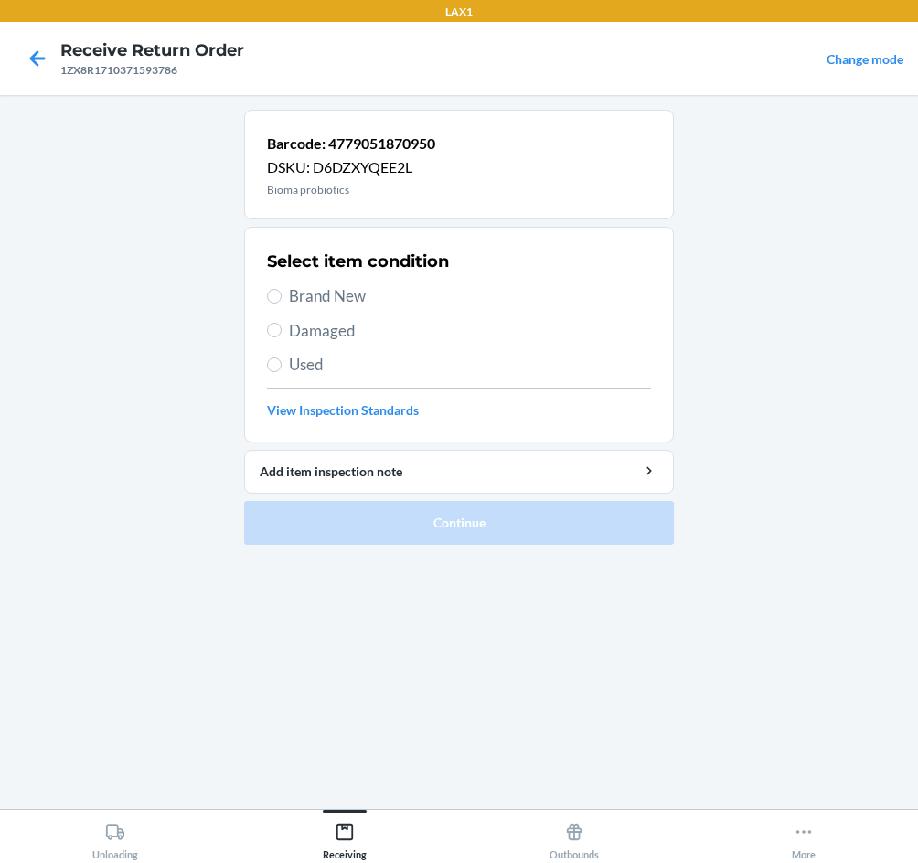
click at [288, 293] on label "Brand New" at bounding box center [459, 296] width 384 height 24
click at [282, 293] on input "Brand New" at bounding box center [274, 296] width 15 height 15
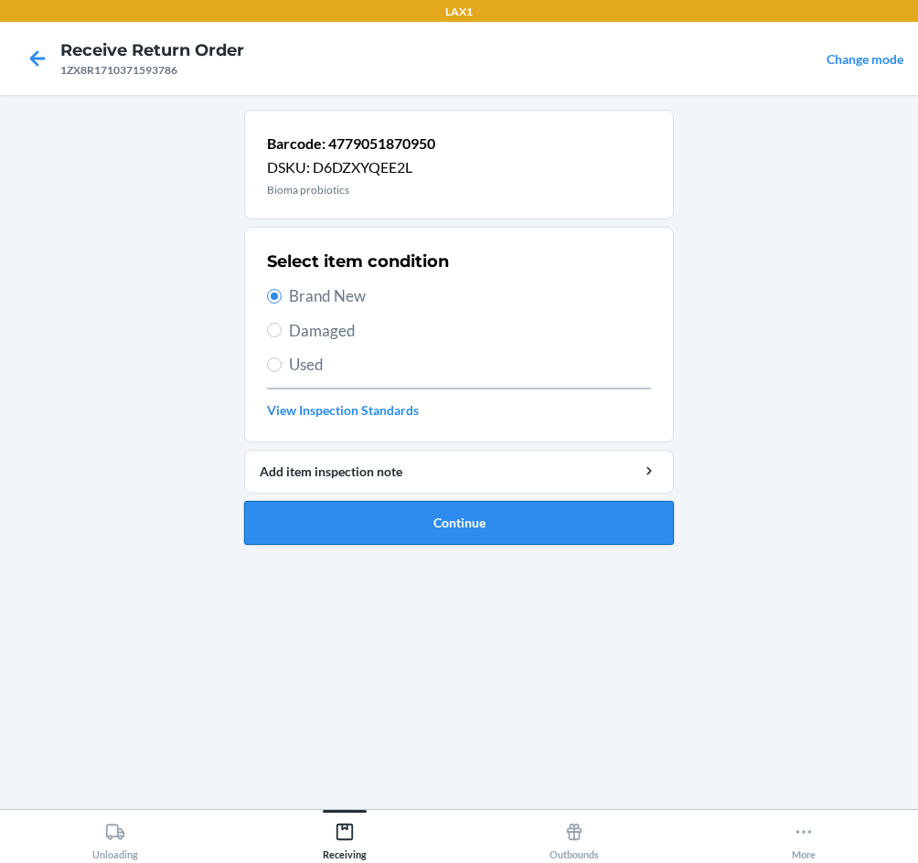
click at [452, 529] on button "Continue" at bounding box center [459, 523] width 430 height 44
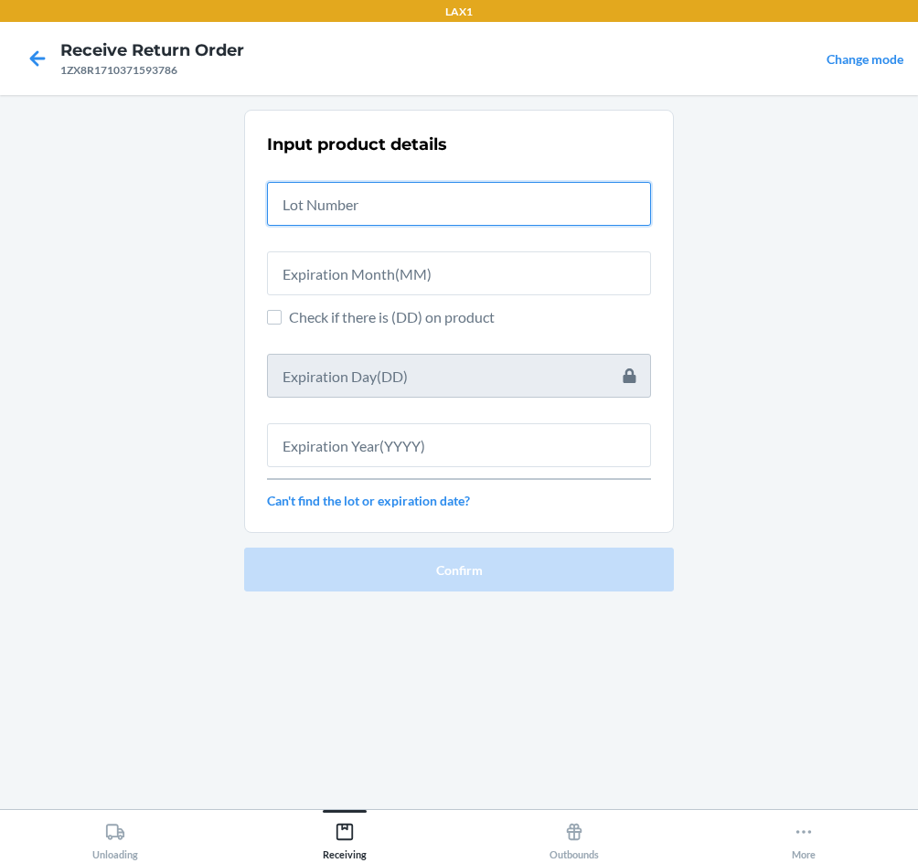
click at [358, 206] on input "text" at bounding box center [459, 204] width 384 height 44
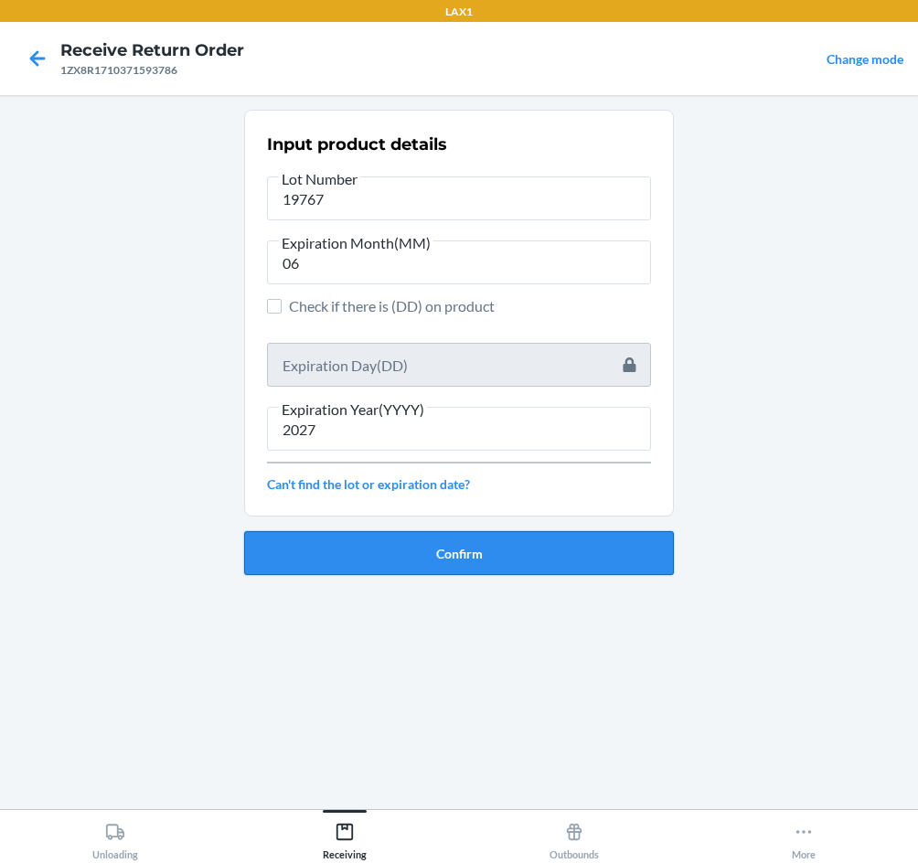
click at [469, 561] on button "Confirm" at bounding box center [459, 553] width 430 height 44
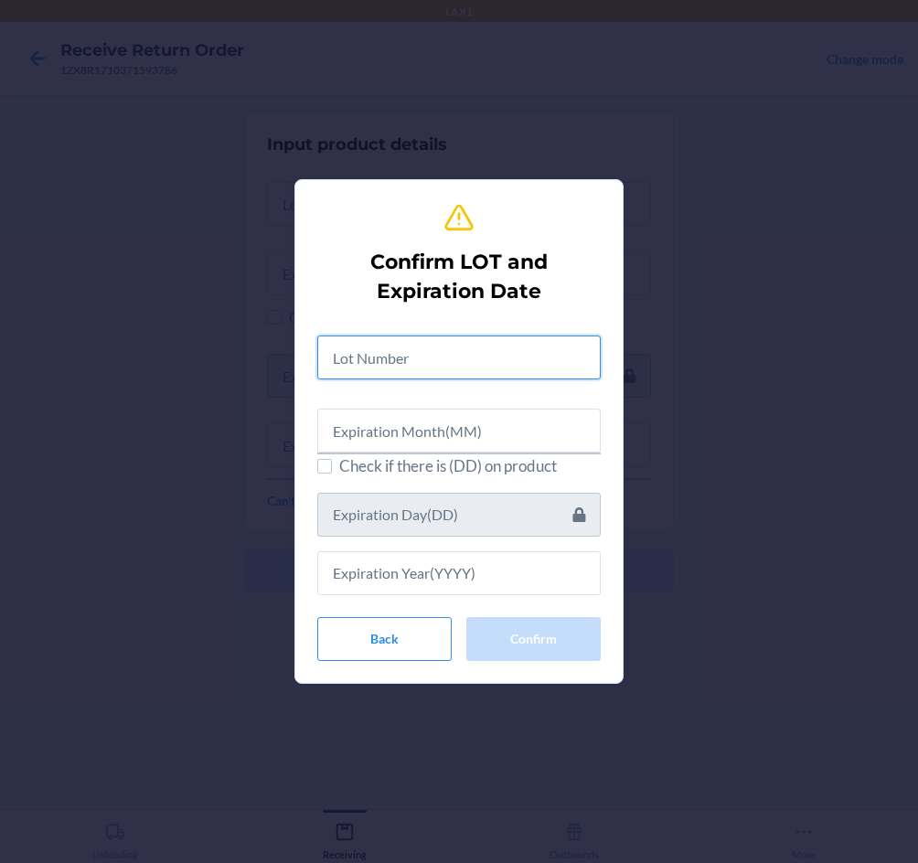
click at [410, 378] on input "text" at bounding box center [458, 357] width 283 height 44
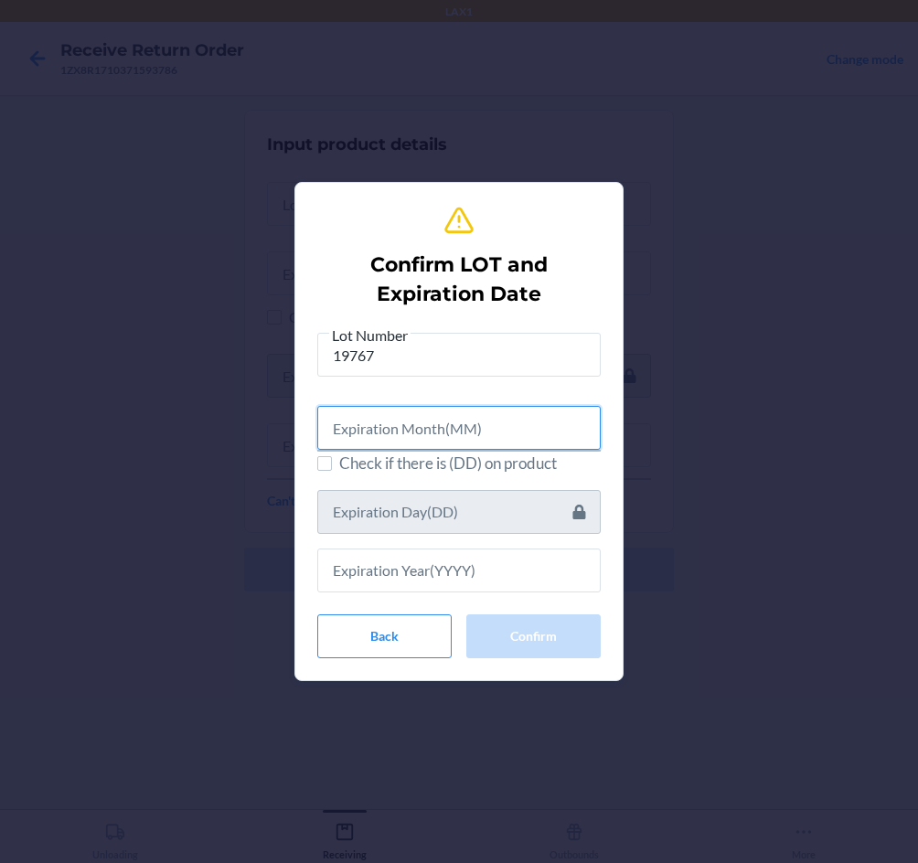
click at [420, 424] on input "text" at bounding box center [458, 428] width 283 height 44
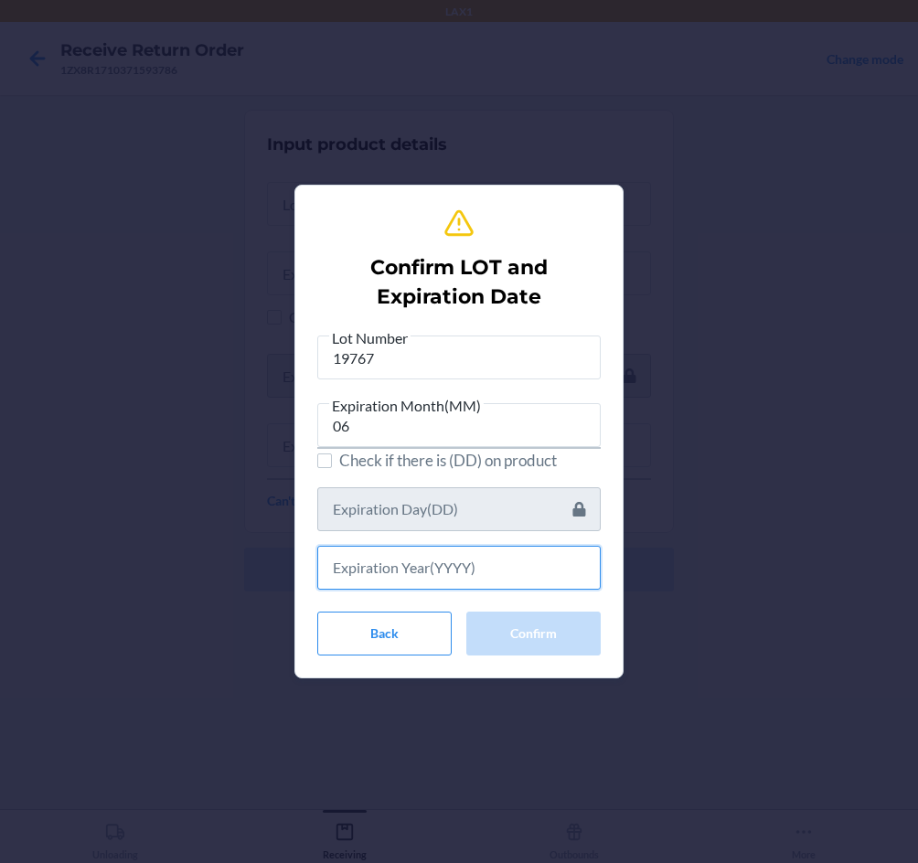
click at [466, 576] on input "text" at bounding box center [458, 568] width 283 height 44
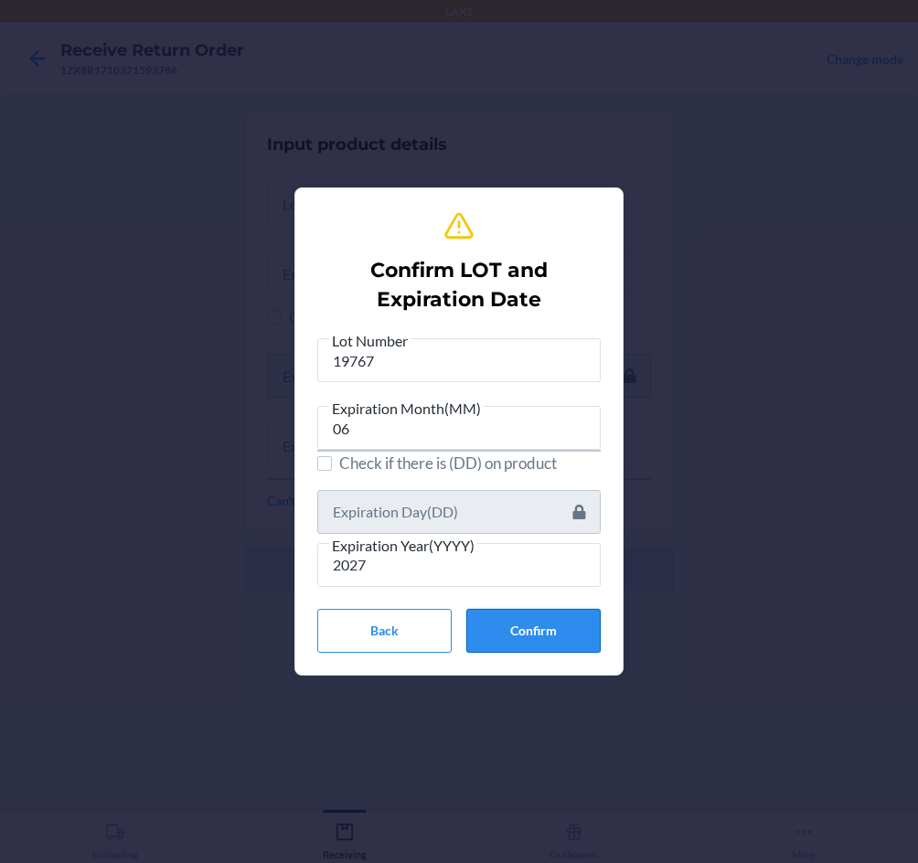
click at [537, 626] on button "Confirm" at bounding box center [533, 631] width 134 height 44
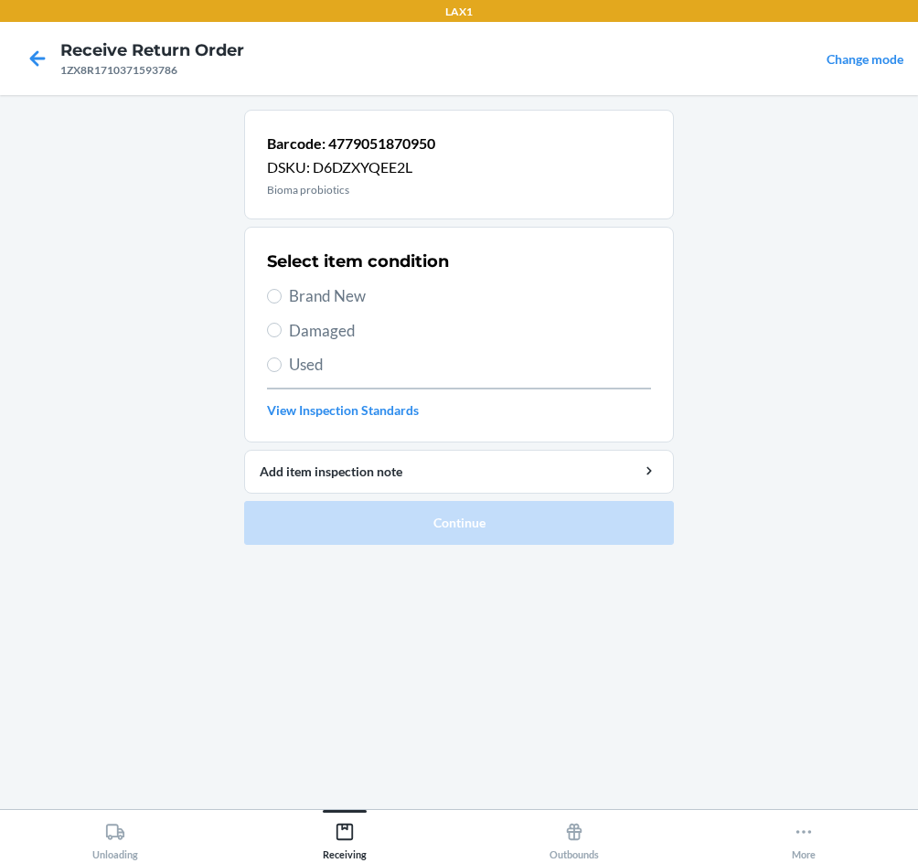
click at [346, 301] on span "Brand New" at bounding box center [470, 296] width 362 height 24
click at [282, 301] on input "Brand New" at bounding box center [274, 296] width 15 height 15
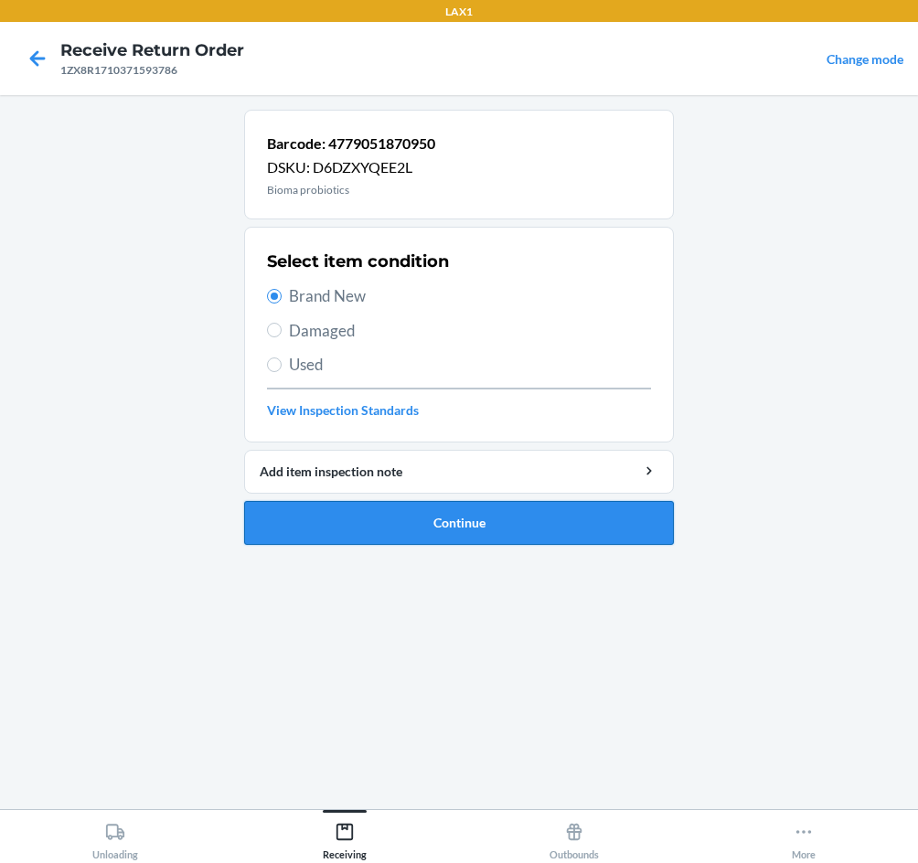
click at [418, 523] on button "Continue" at bounding box center [459, 523] width 430 height 44
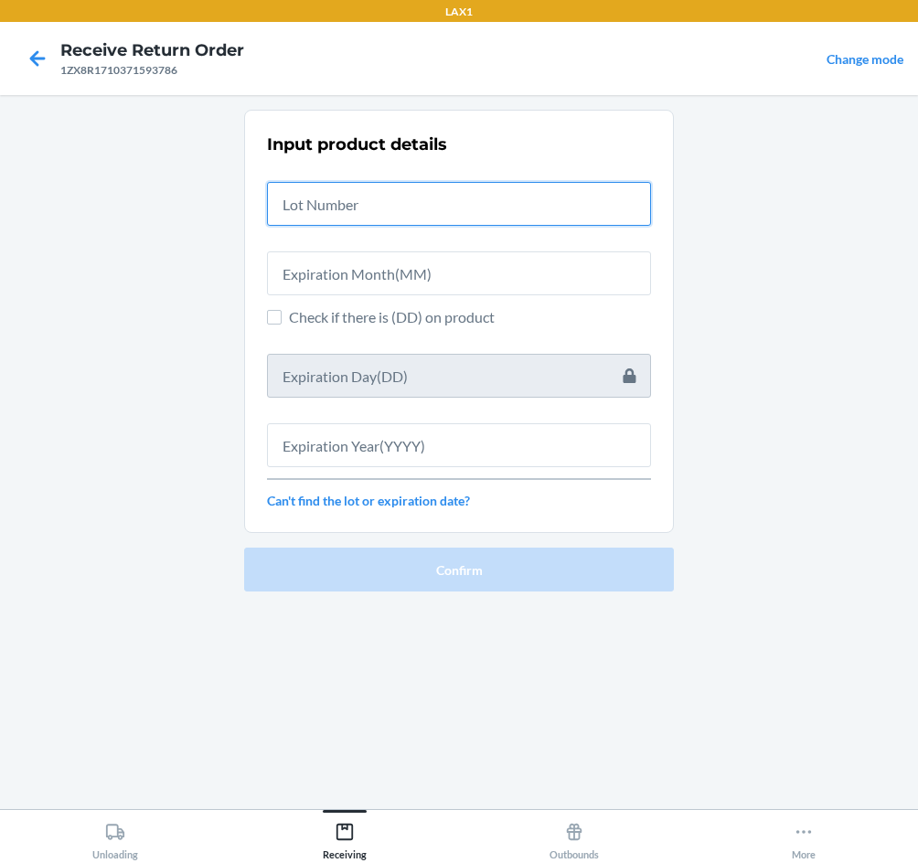
click at [381, 201] on input "text" at bounding box center [459, 204] width 384 height 44
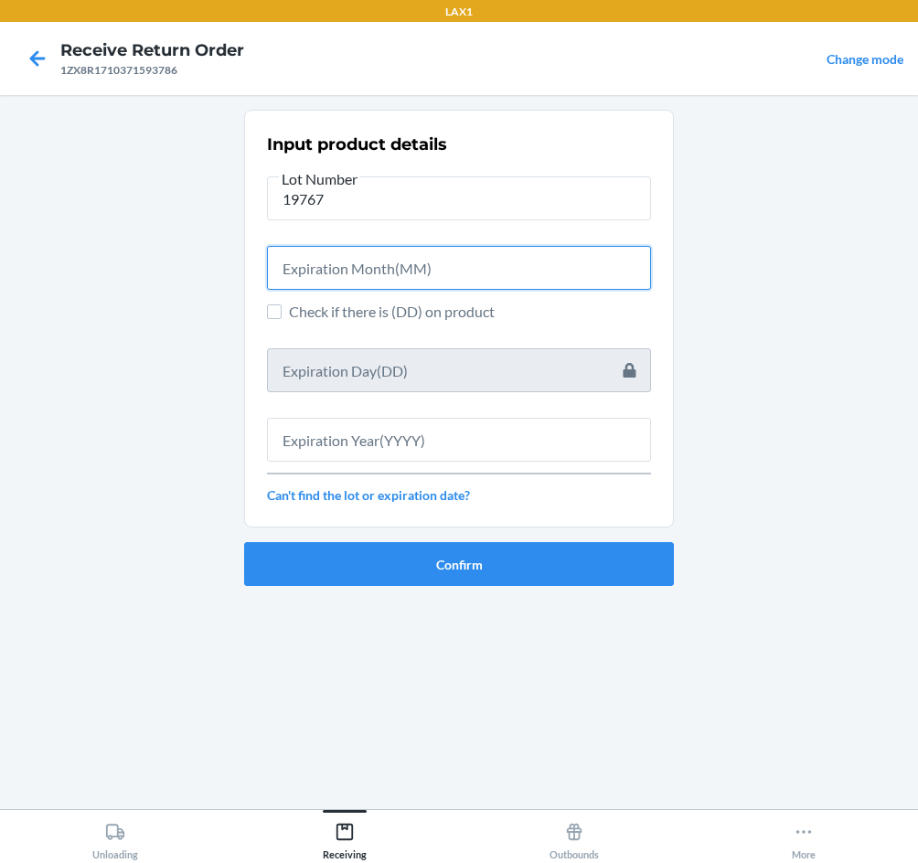
click at [349, 270] on input "text" at bounding box center [459, 268] width 384 height 44
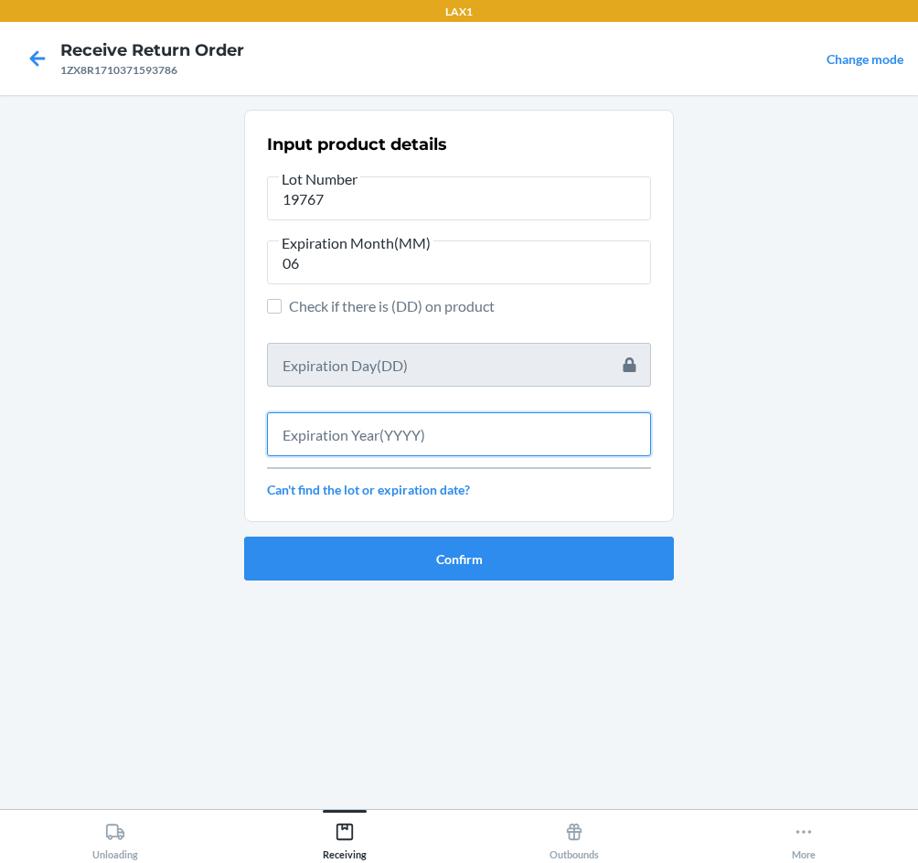
click at [342, 435] on input "text" at bounding box center [459, 434] width 384 height 44
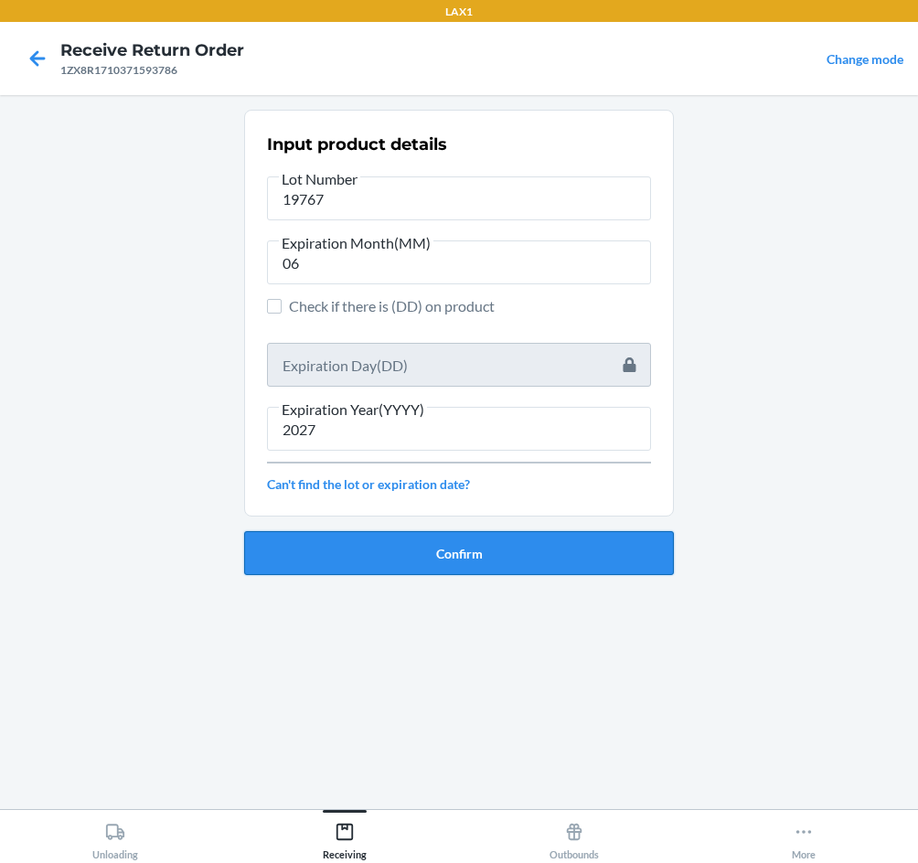
click at [368, 537] on button "Confirm" at bounding box center [459, 553] width 430 height 44
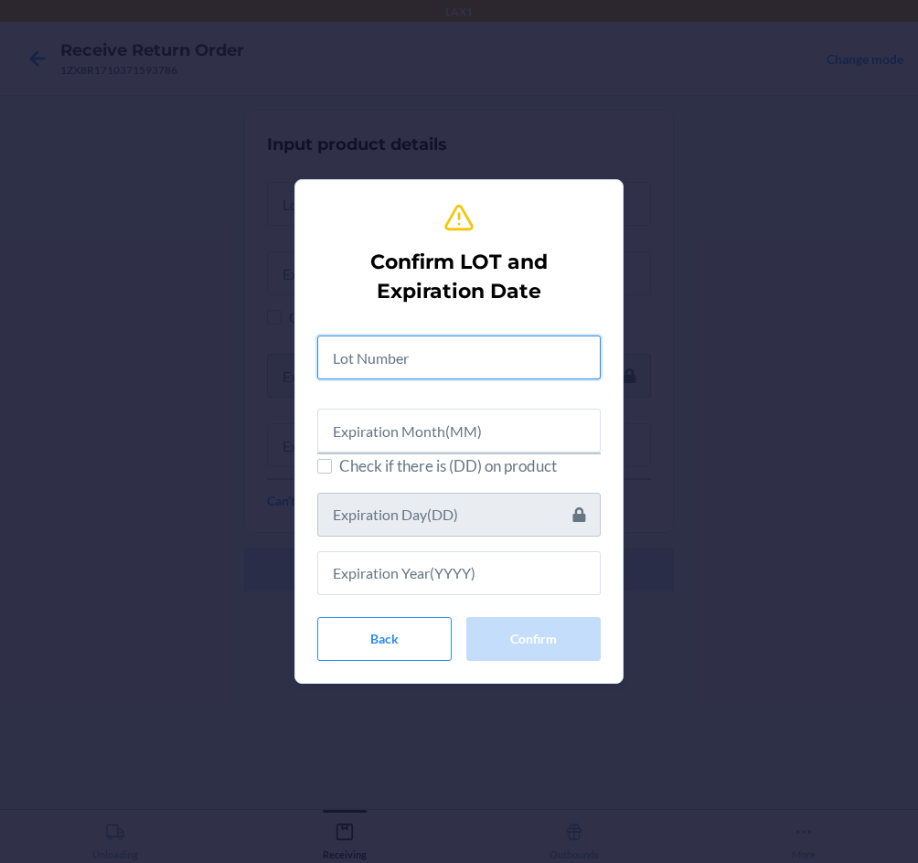
click at [395, 367] on input "text" at bounding box center [458, 357] width 283 height 44
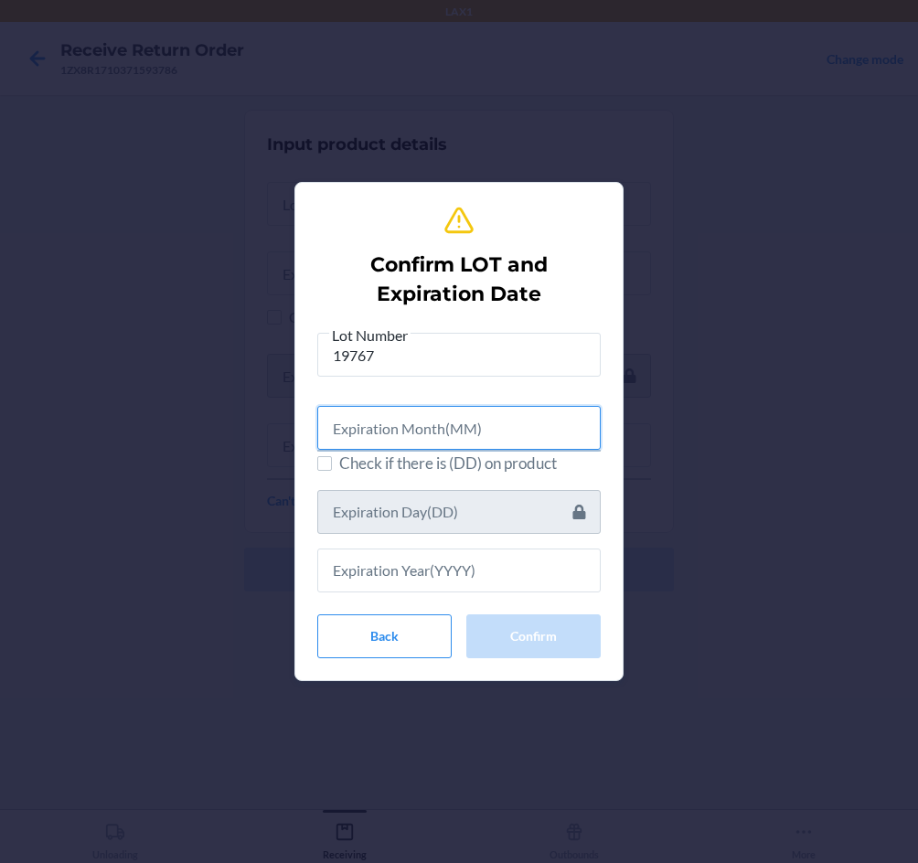
click at [376, 436] on input "text" at bounding box center [458, 428] width 283 height 44
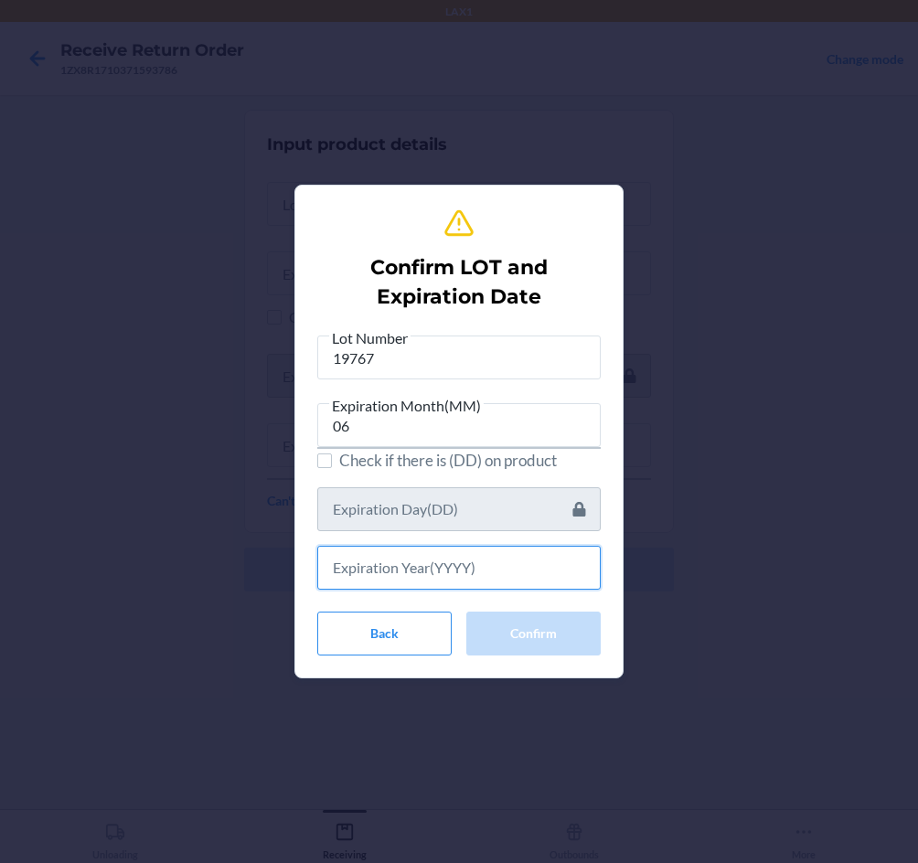
click at [356, 577] on input "text" at bounding box center [458, 568] width 283 height 44
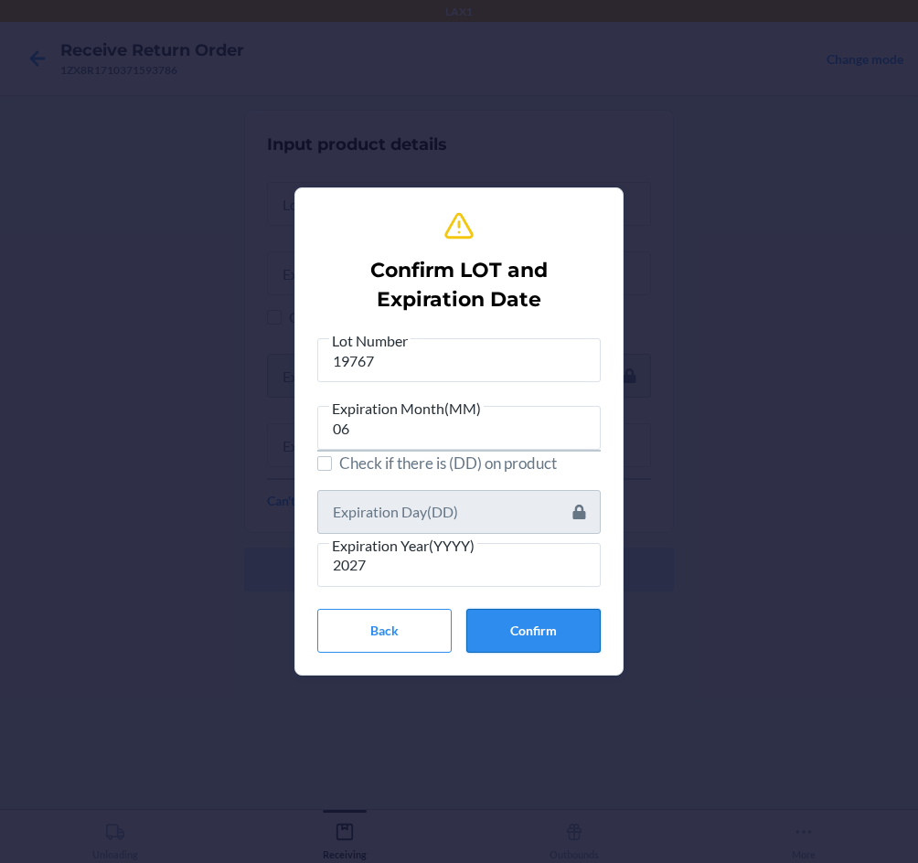
click at [518, 631] on button "Confirm" at bounding box center [533, 631] width 134 height 44
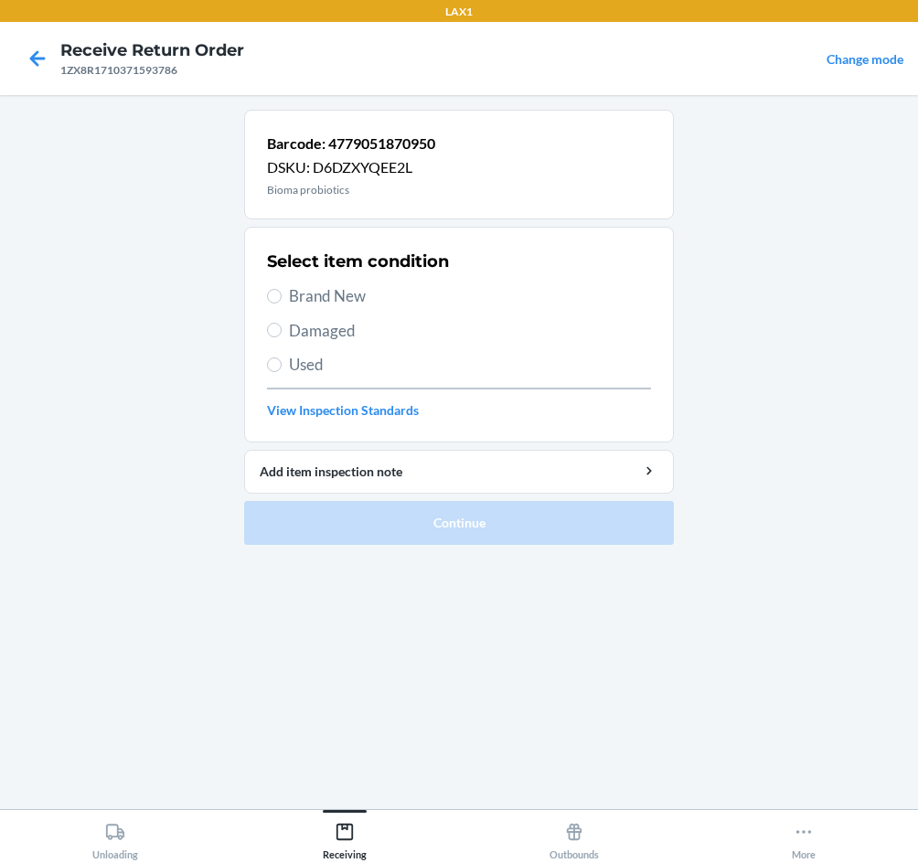
click at [325, 293] on span "Brand New" at bounding box center [470, 296] width 362 height 24
click at [282, 293] on input "Brand New" at bounding box center [274, 296] width 15 height 15
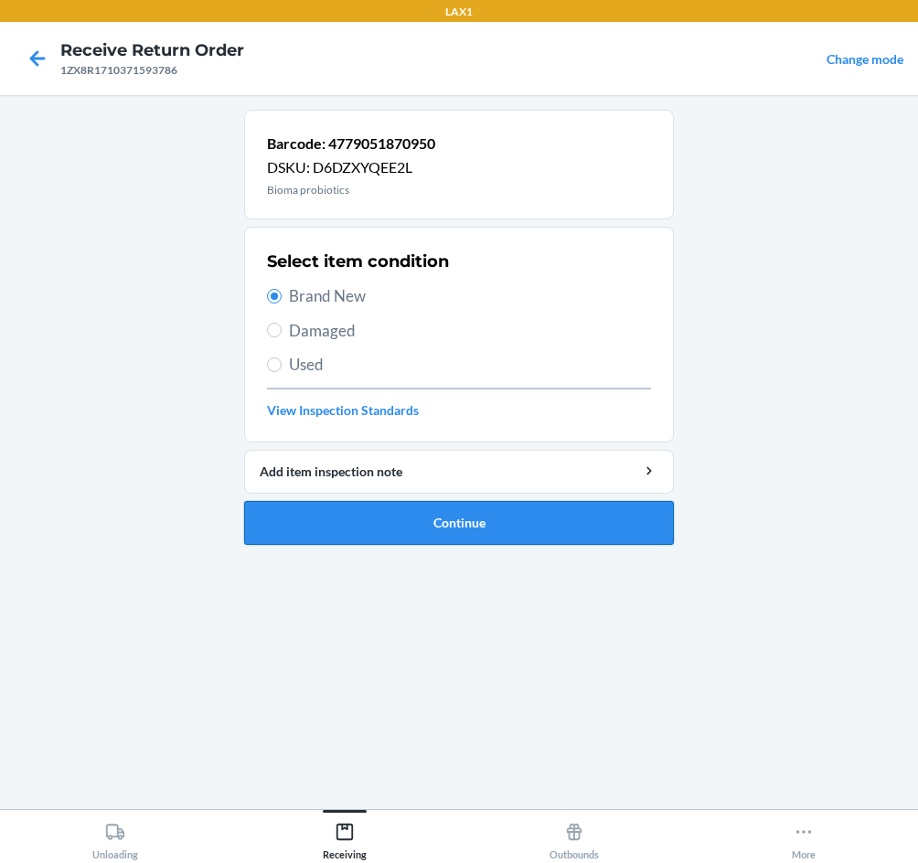
click at [402, 505] on button "Continue" at bounding box center [459, 523] width 430 height 44
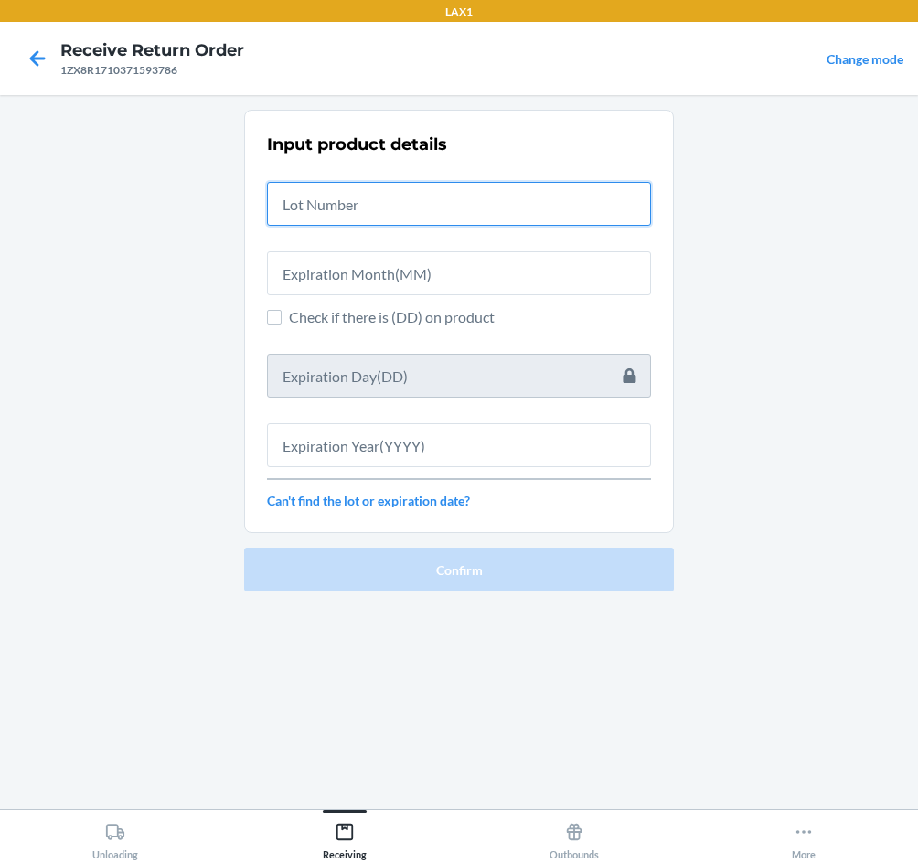
click at [354, 197] on input "text" at bounding box center [459, 204] width 384 height 44
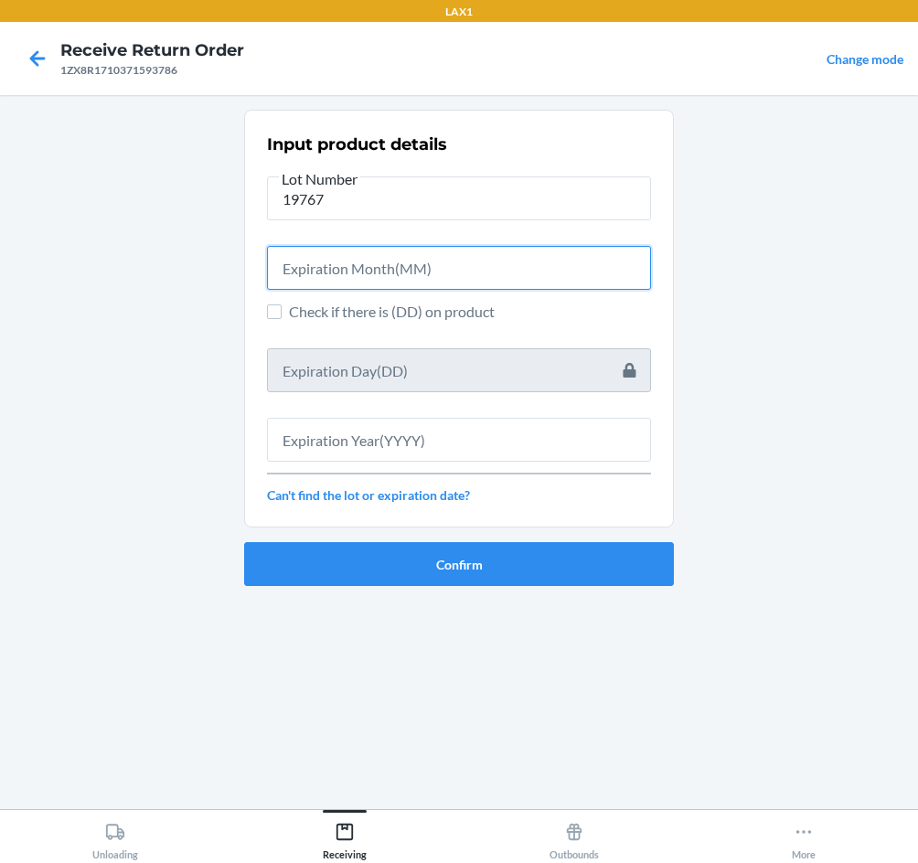
click at [345, 281] on input "text" at bounding box center [459, 268] width 384 height 44
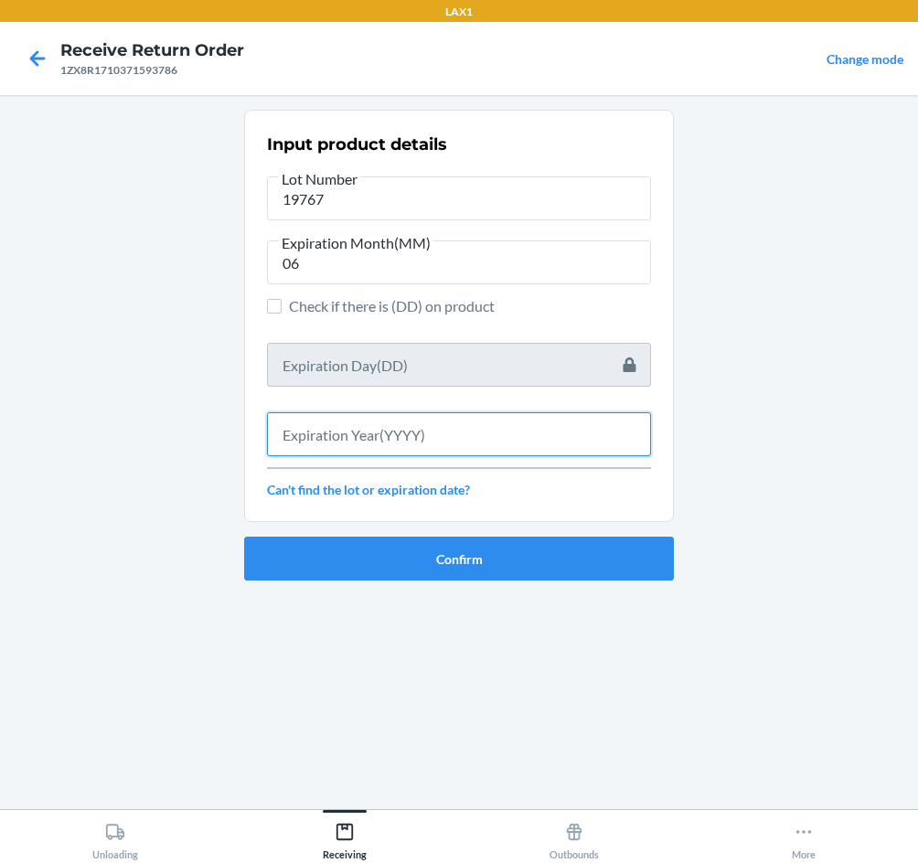
click at [385, 436] on input "text" at bounding box center [459, 434] width 384 height 44
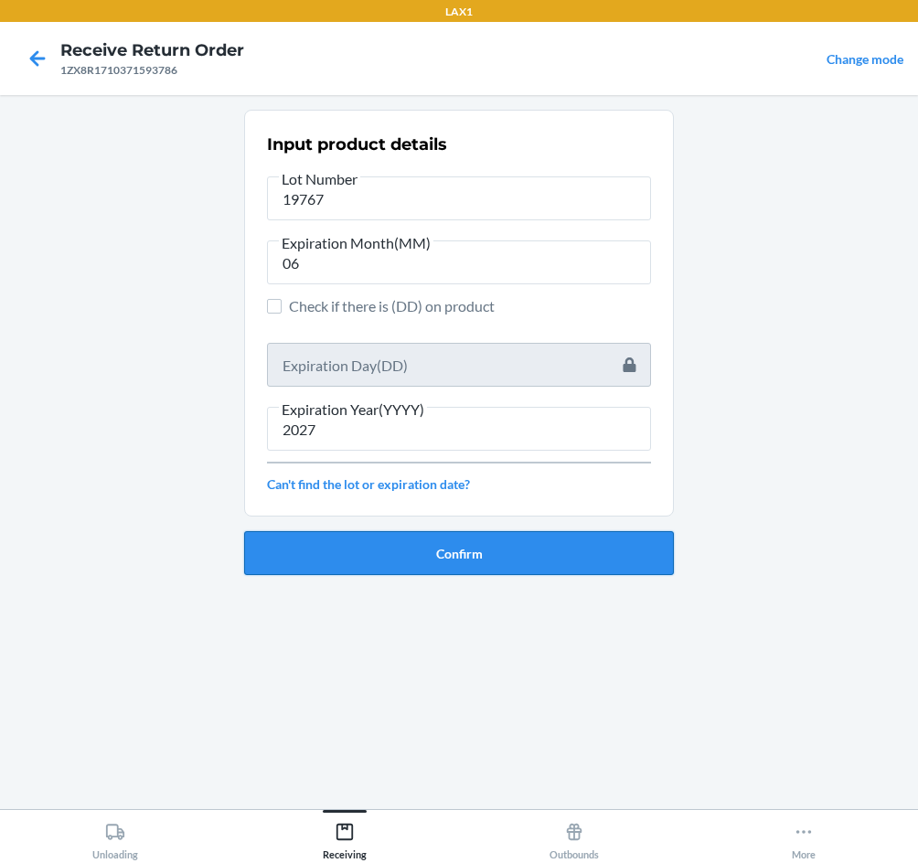
click at [409, 548] on button "Confirm" at bounding box center [459, 553] width 430 height 44
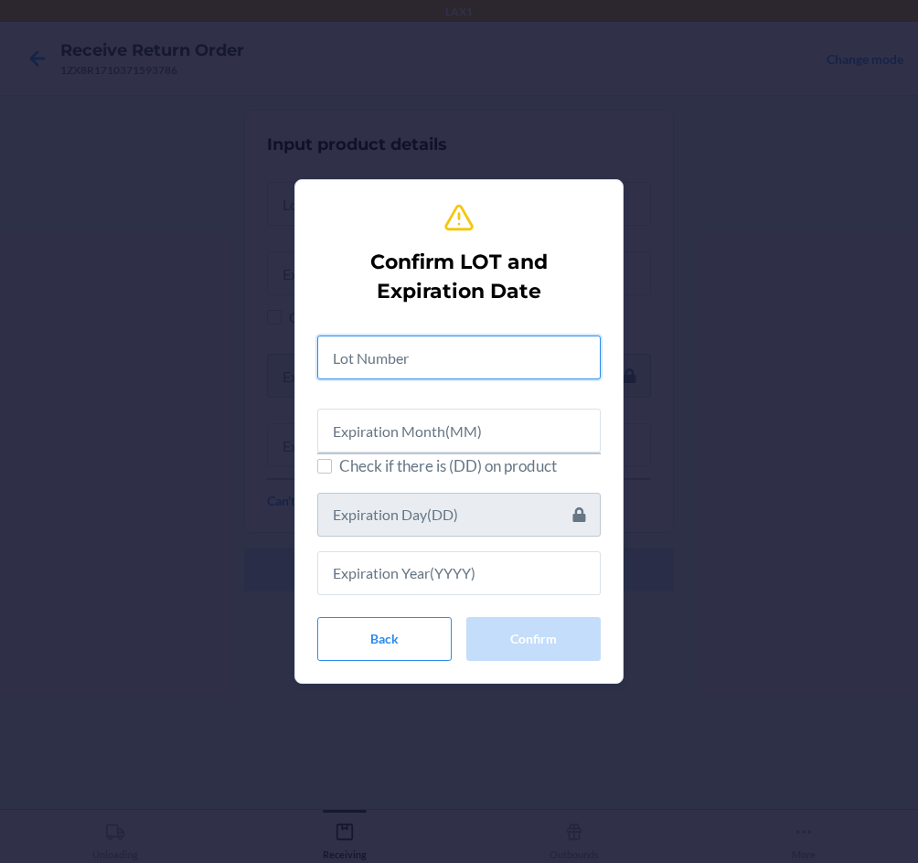
click at [446, 367] on input "text" at bounding box center [458, 357] width 283 height 44
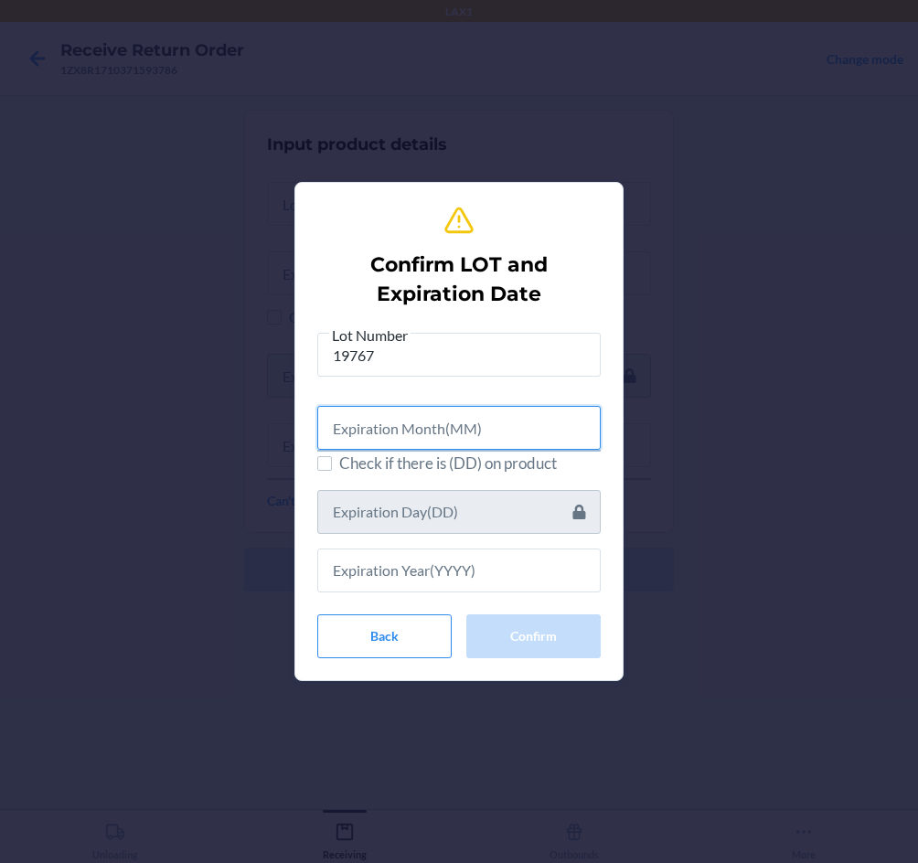
click at [458, 431] on input "text" at bounding box center [458, 428] width 283 height 44
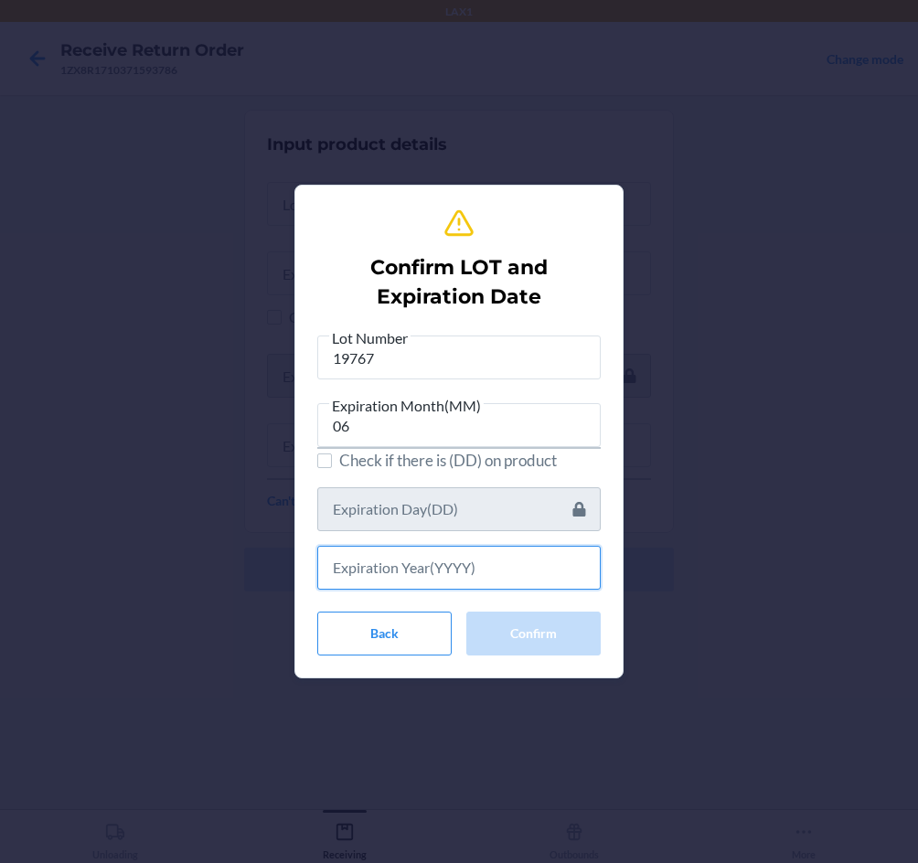
click at [396, 574] on input "text" at bounding box center [458, 568] width 283 height 44
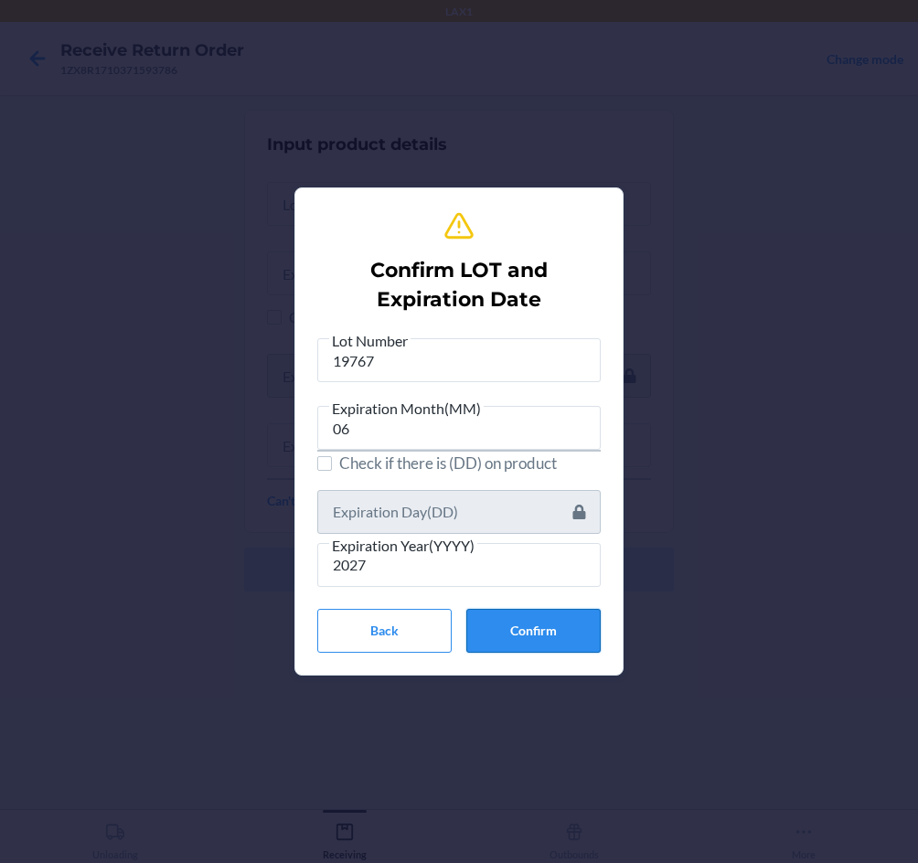
click at [547, 635] on button "Confirm" at bounding box center [533, 631] width 134 height 44
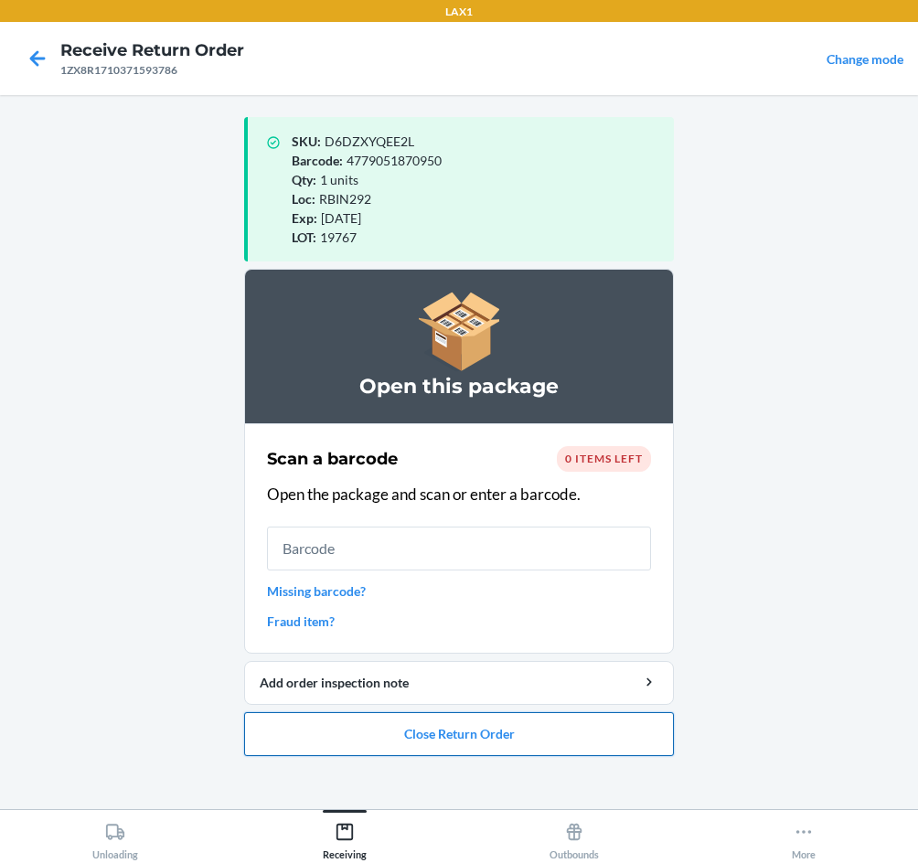
click at [478, 744] on button "Close Return Order" at bounding box center [459, 734] width 430 height 44
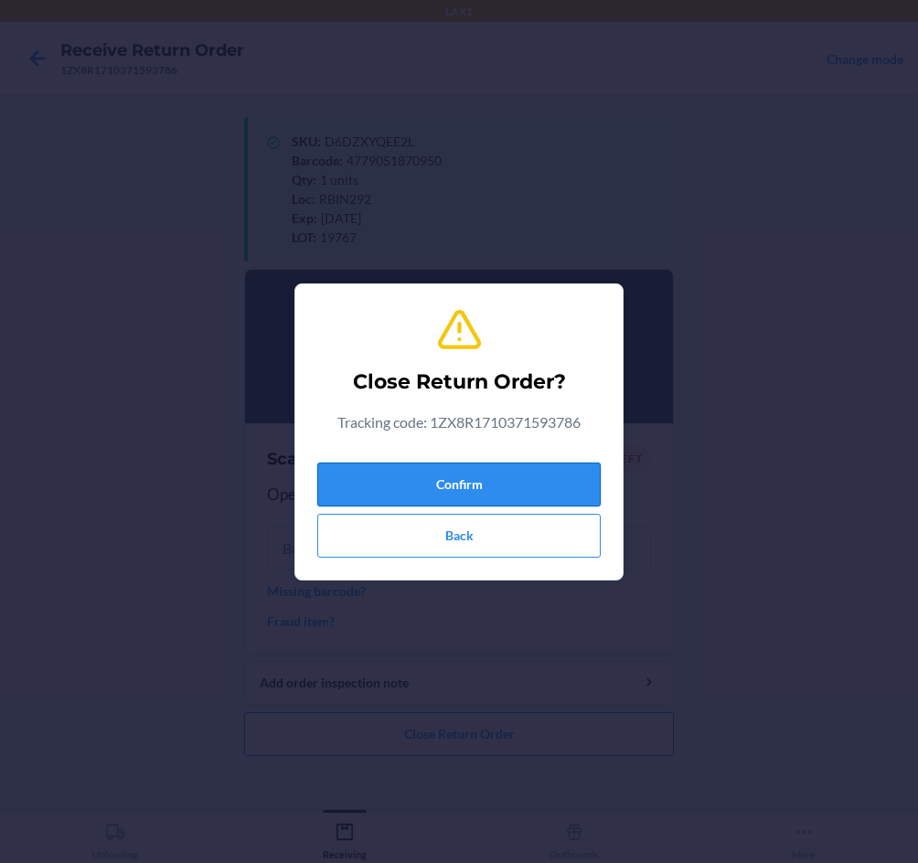
click at [439, 495] on button "Confirm" at bounding box center [458, 485] width 283 height 44
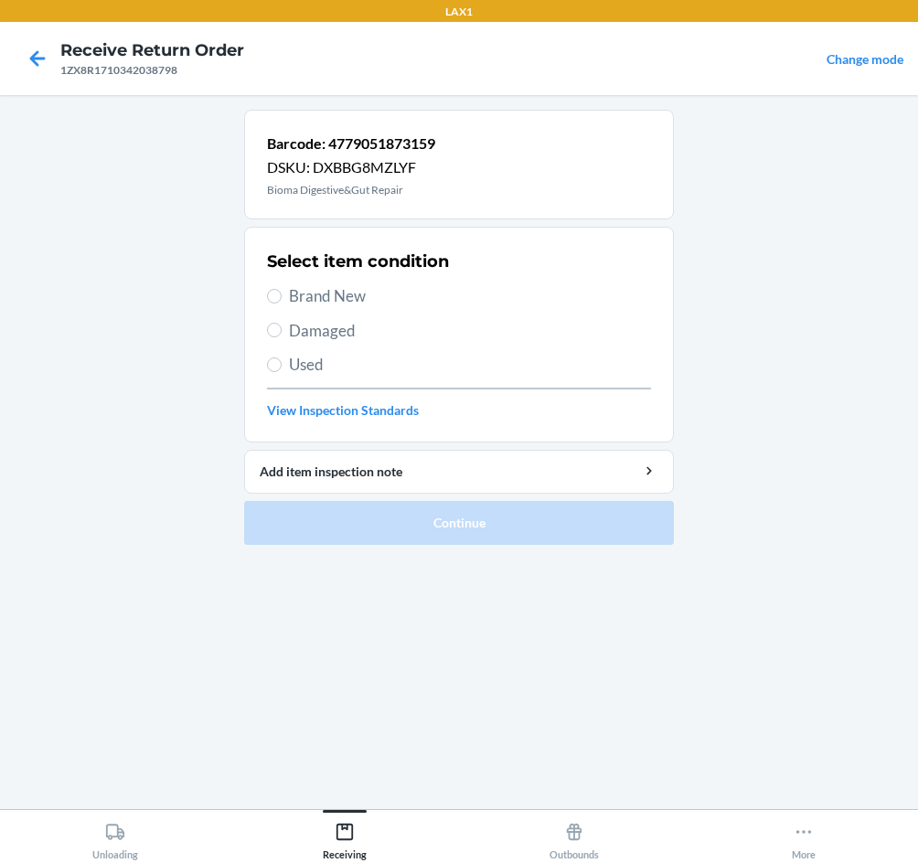
click at [333, 294] on span "Brand New" at bounding box center [470, 296] width 362 height 24
click at [282, 294] on input "Brand New" at bounding box center [274, 296] width 15 height 15
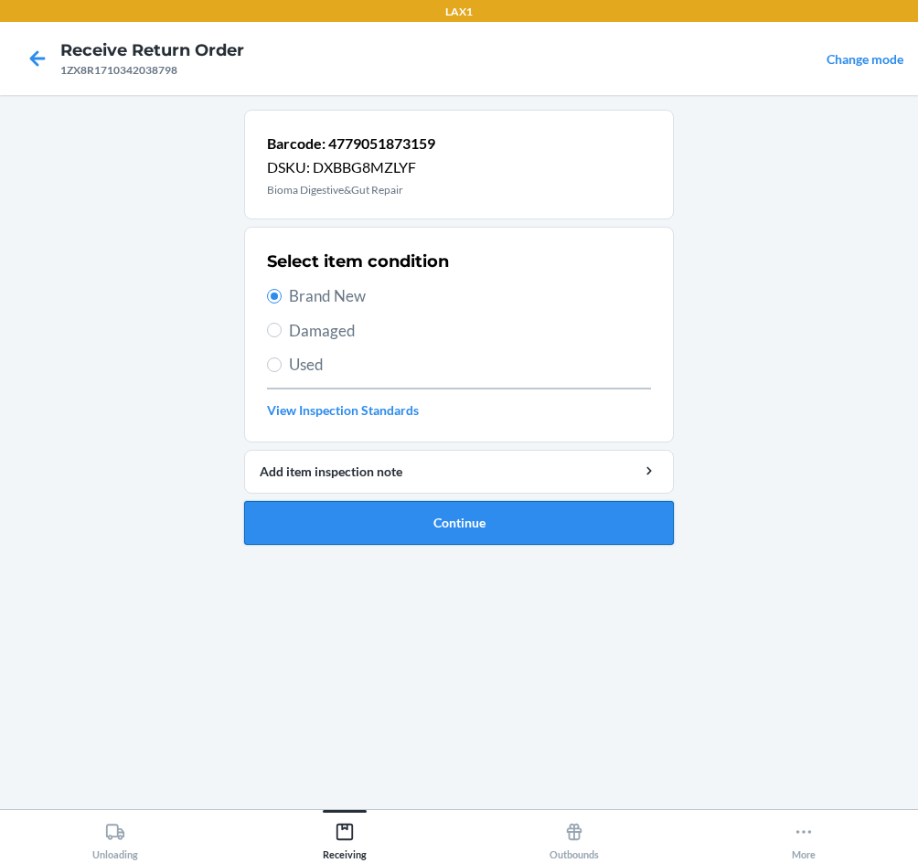
click at [474, 533] on button "Continue" at bounding box center [459, 523] width 430 height 44
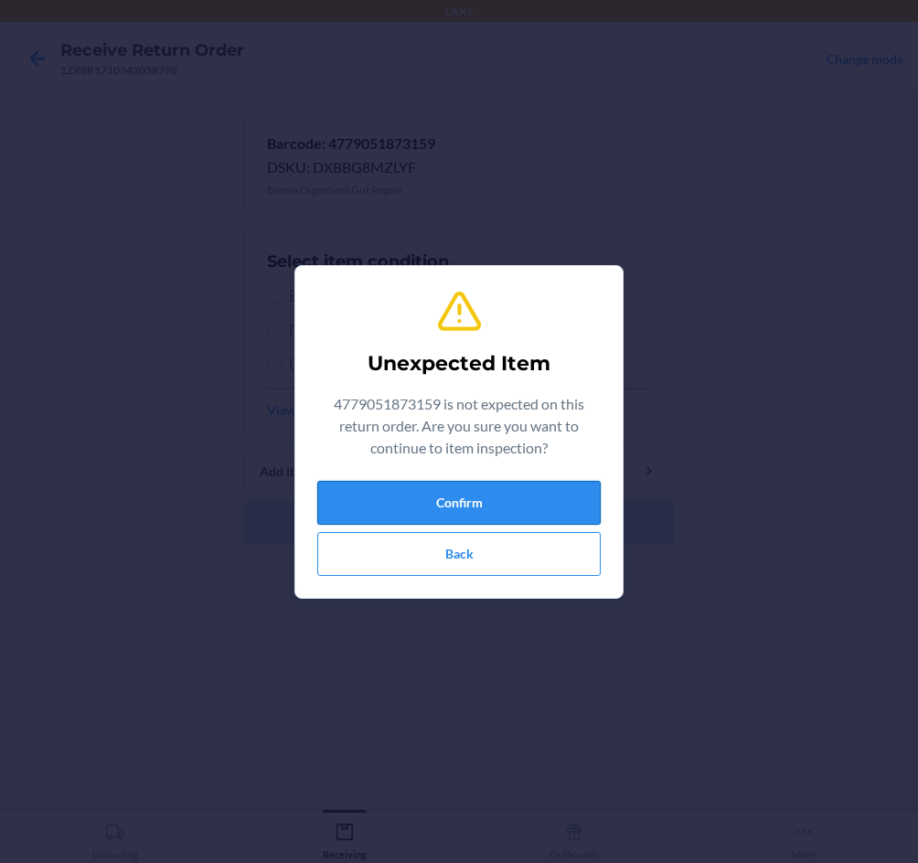
click at [449, 499] on button "Confirm" at bounding box center [458, 503] width 283 height 44
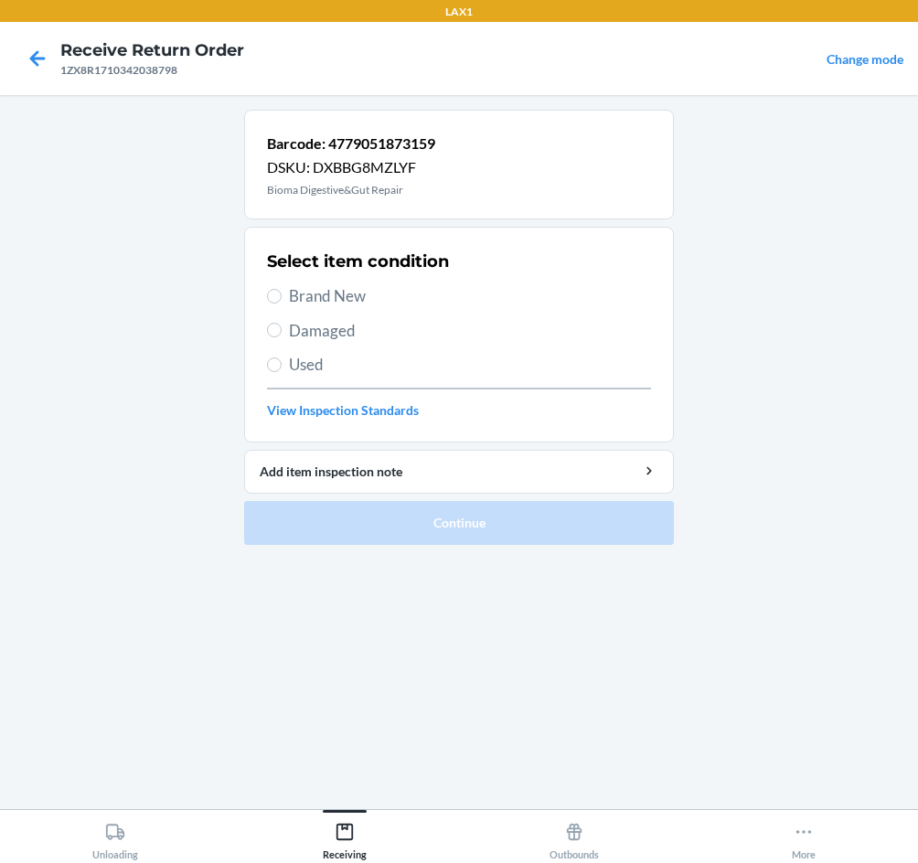
click at [329, 300] on span "Brand New" at bounding box center [470, 296] width 362 height 24
click at [282, 300] on input "Brand New" at bounding box center [274, 296] width 15 height 15
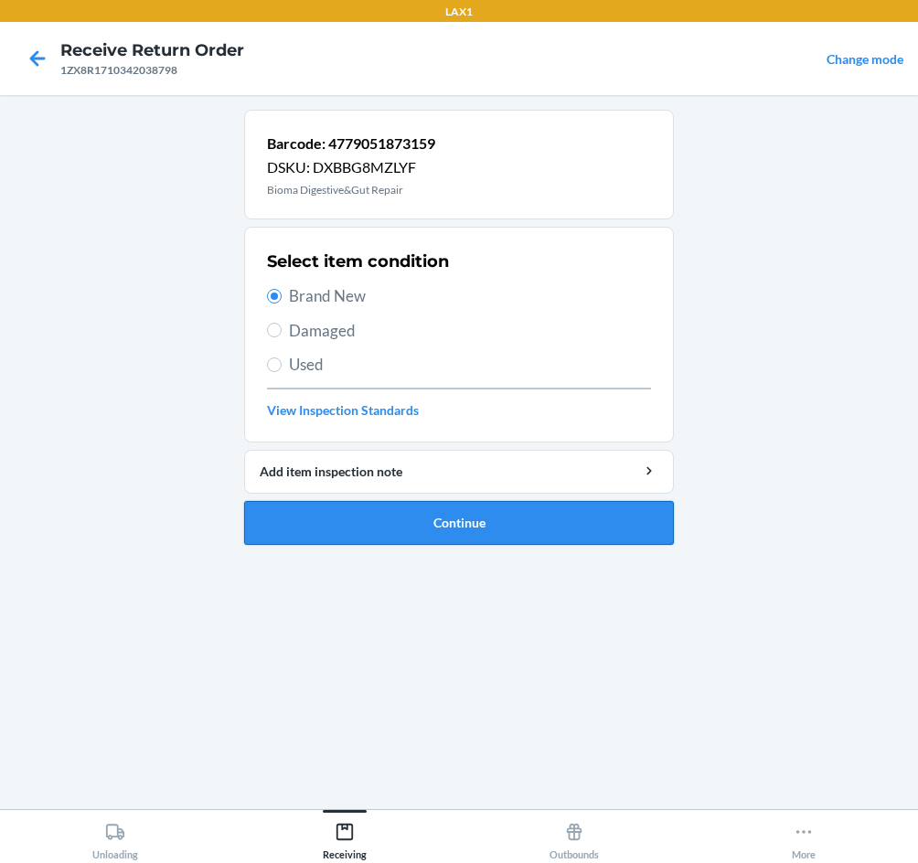
click at [432, 525] on button "Continue" at bounding box center [459, 523] width 430 height 44
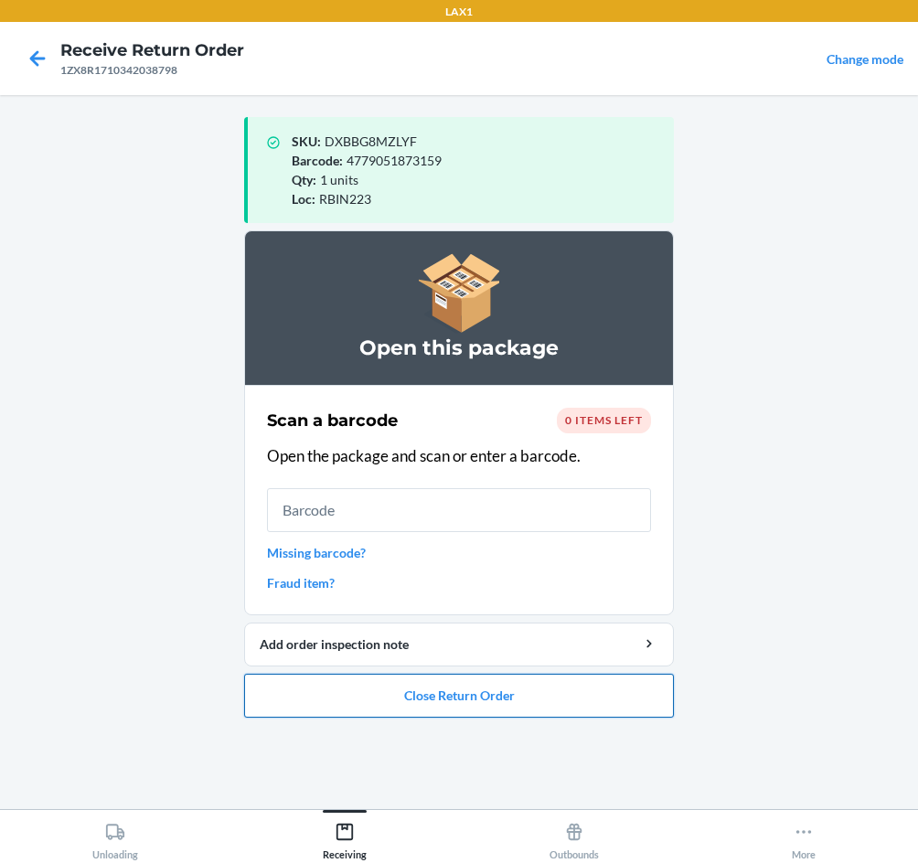
click at [453, 697] on button "Close Return Order" at bounding box center [459, 696] width 430 height 44
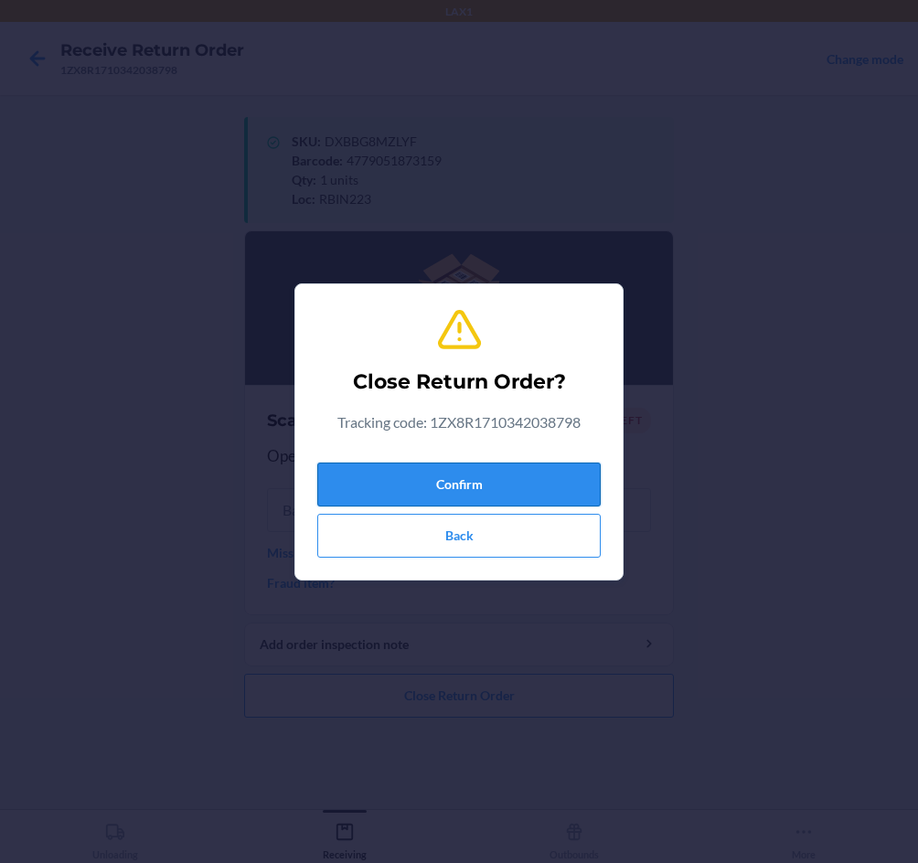
click at [432, 476] on button "Confirm" at bounding box center [458, 485] width 283 height 44
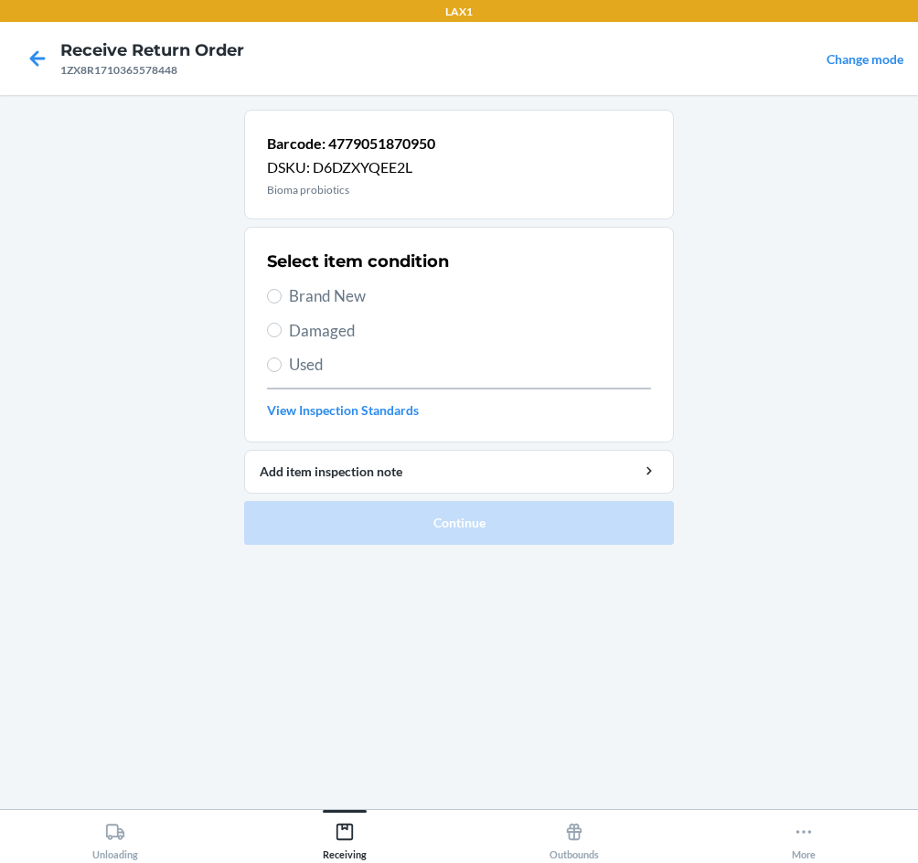
click at [282, 294] on label "Brand New" at bounding box center [459, 296] width 384 height 24
click at [282, 294] on input "Brand New" at bounding box center [274, 296] width 15 height 15
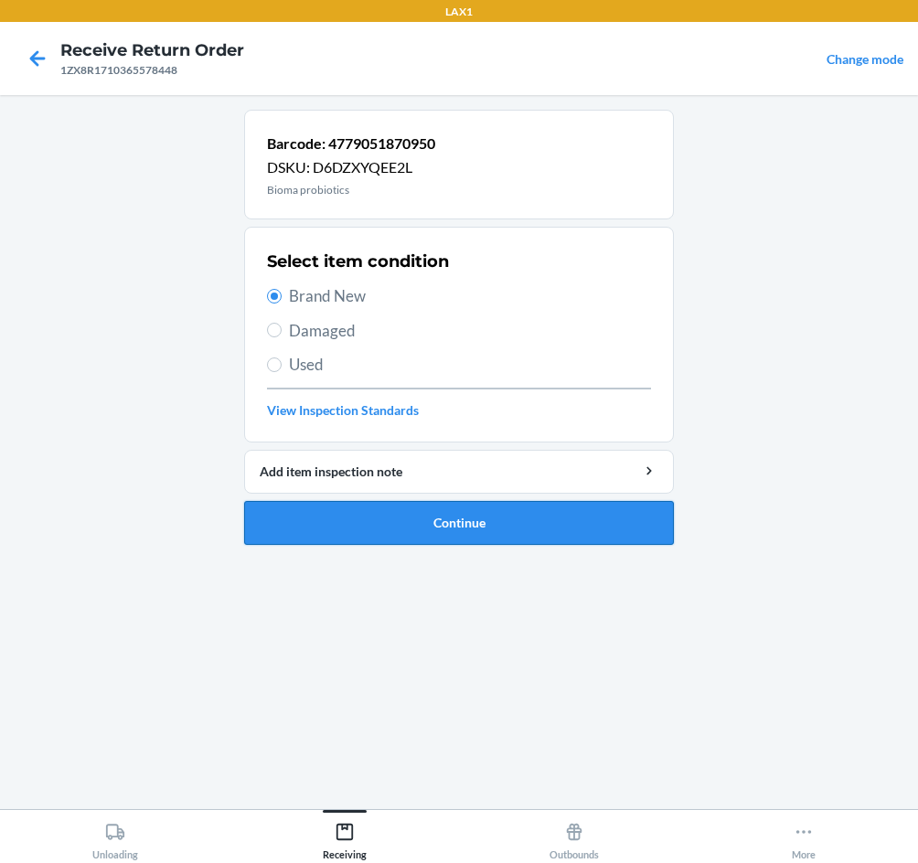
click at [450, 526] on button "Continue" at bounding box center [459, 523] width 430 height 44
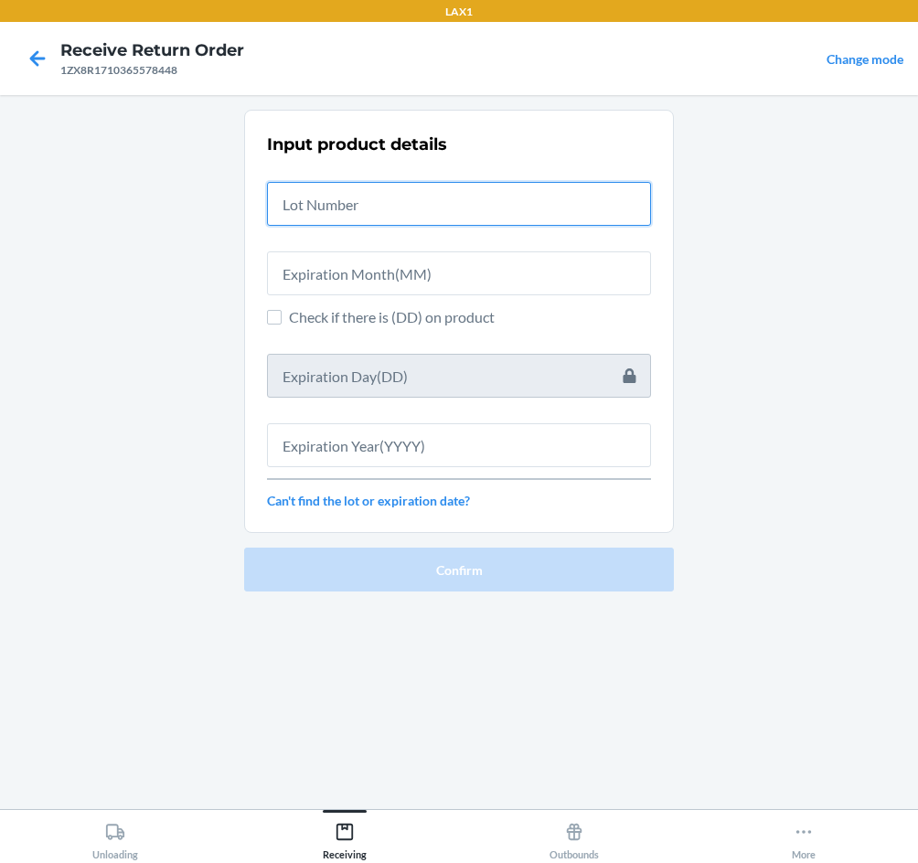
click at [431, 196] on input "text" at bounding box center [459, 204] width 384 height 44
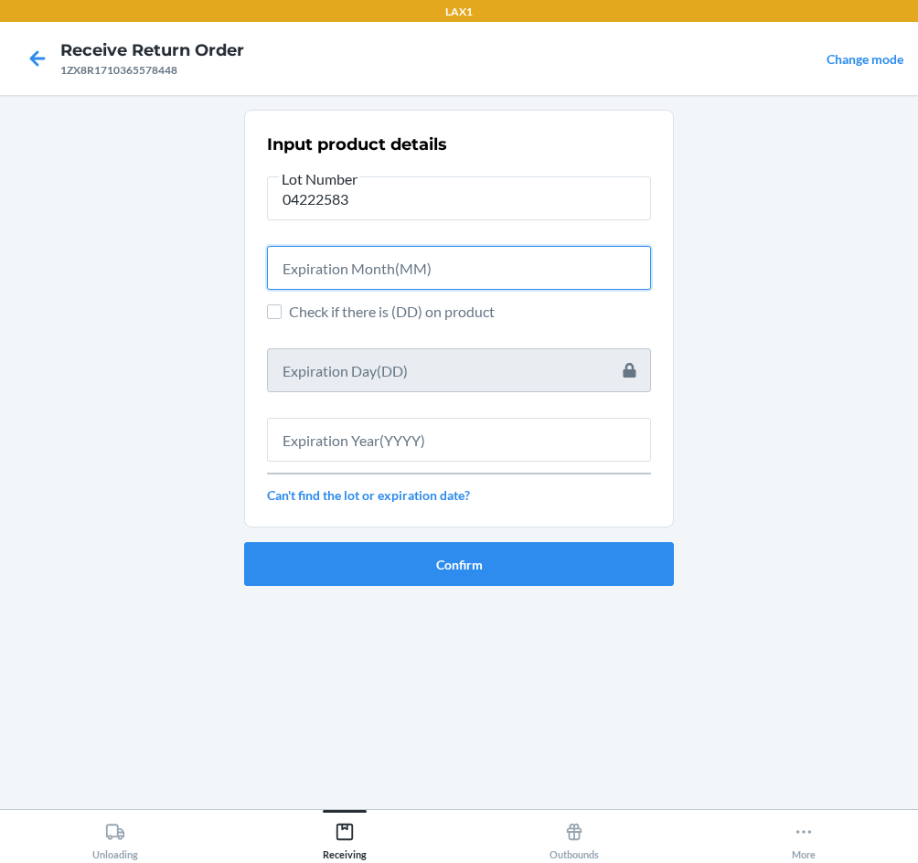
click at [427, 272] on input "text" at bounding box center [459, 268] width 384 height 44
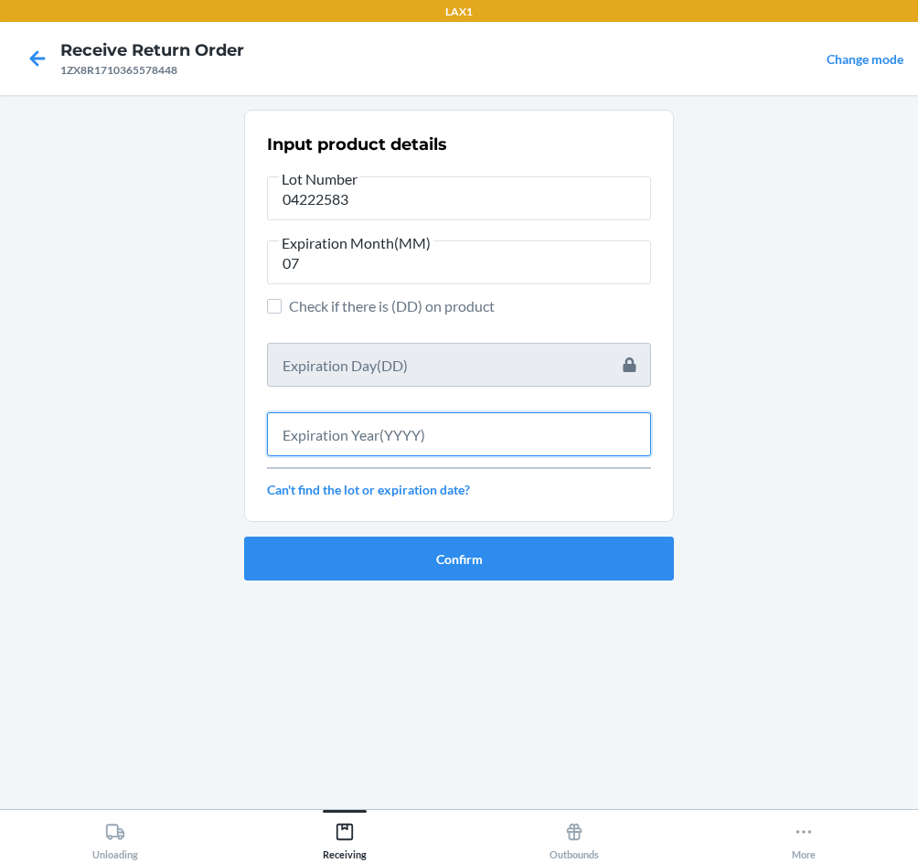
click at [450, 442] on input "text" at bounding box center [459, 434] width 384 height 44
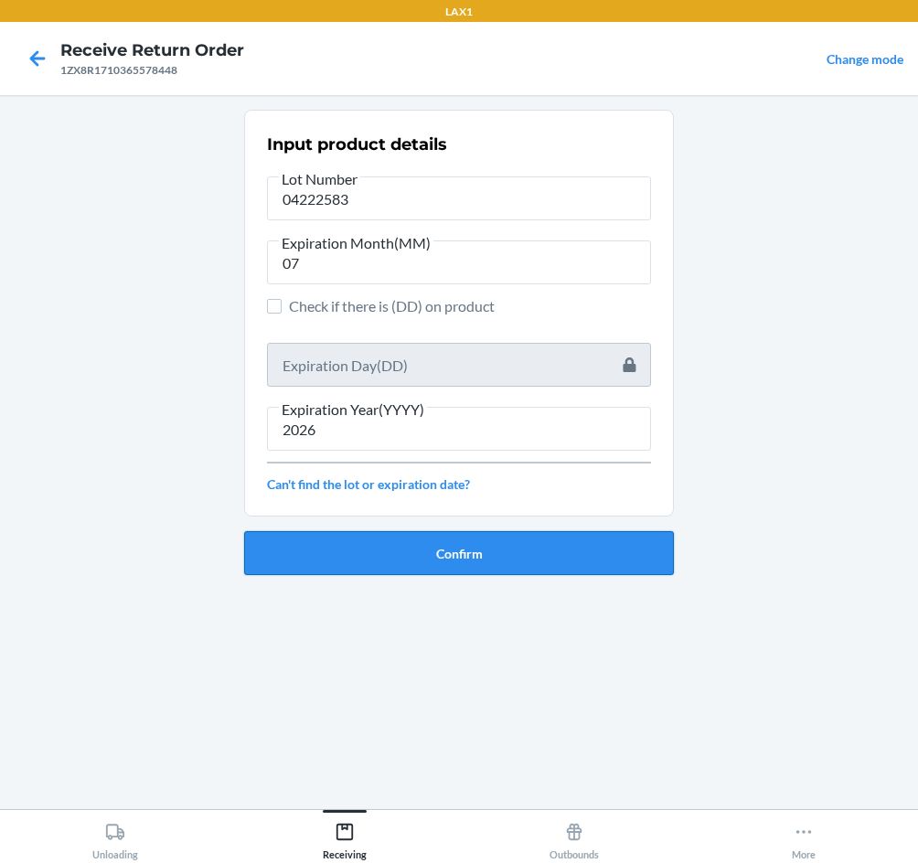
click at [448, 550] on button "Confirm" at bounding box center [459, 553] width 430 height 44
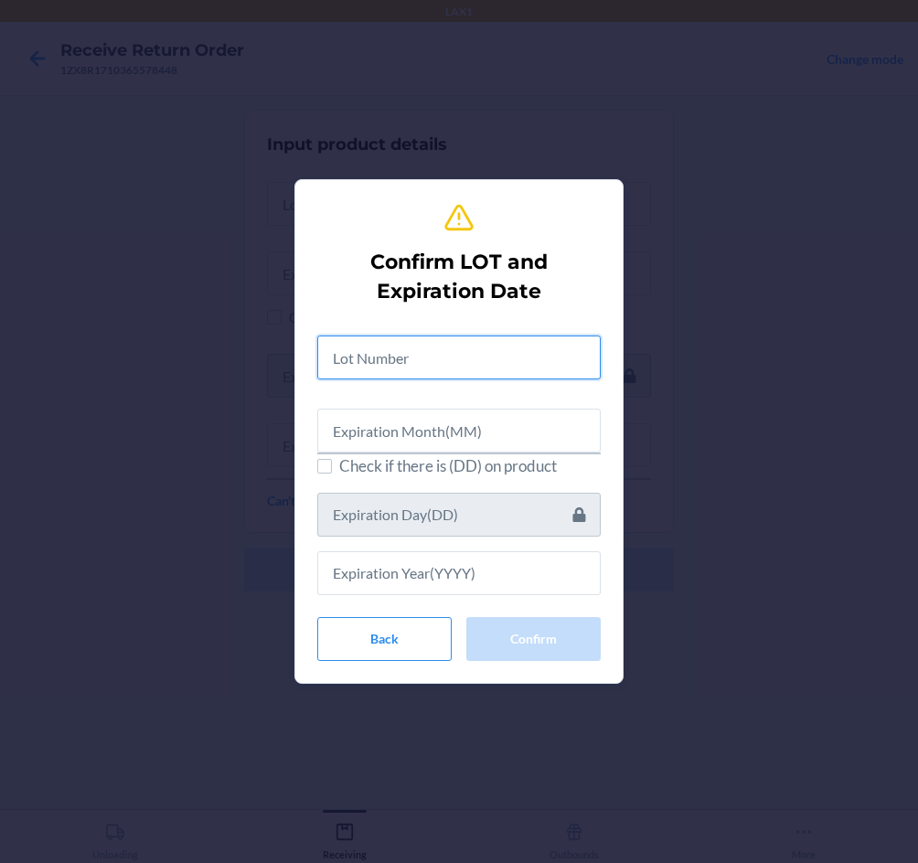
click at [433, 355] on input "text" at bounding box center [458, 357] width 283 height 44
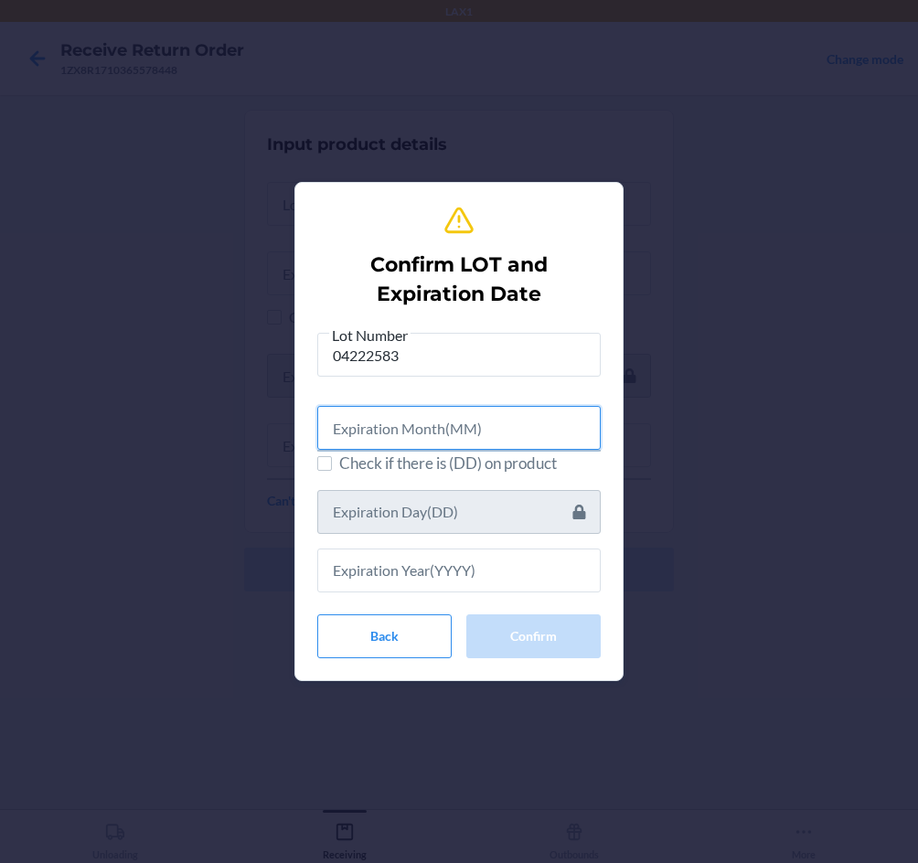
click at [425, 436] on input "text" at bounding box center [458, 428] width 283 height 44
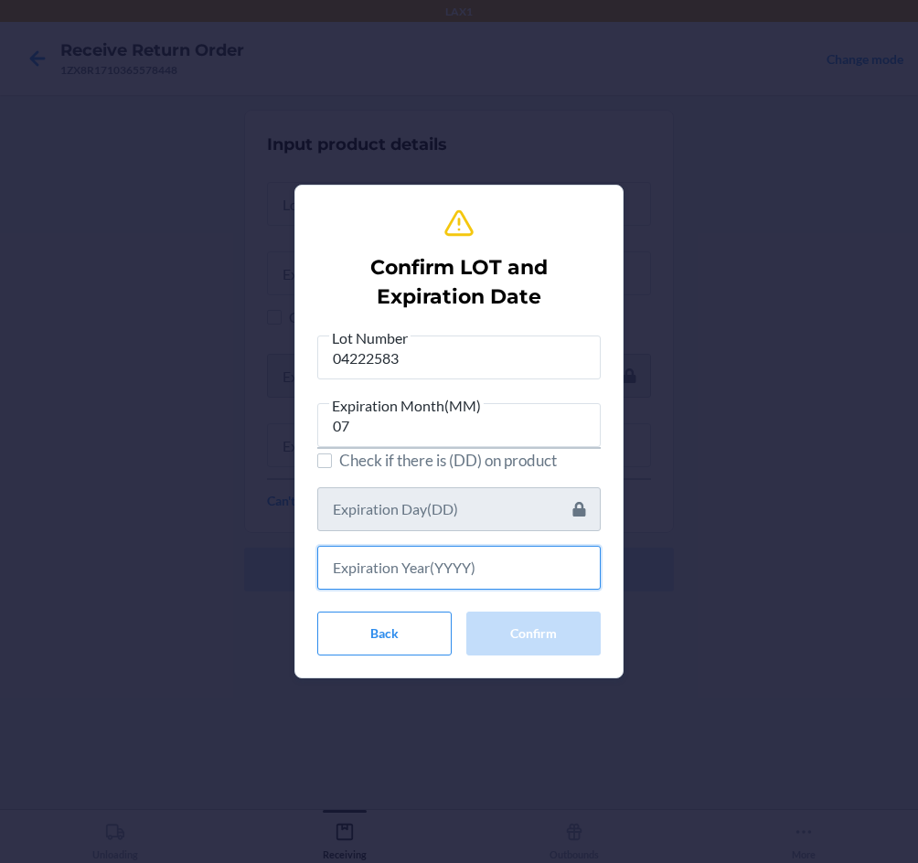
click at [460, 578] on input "text" at bounding box center [458, 568] width 283 height 44
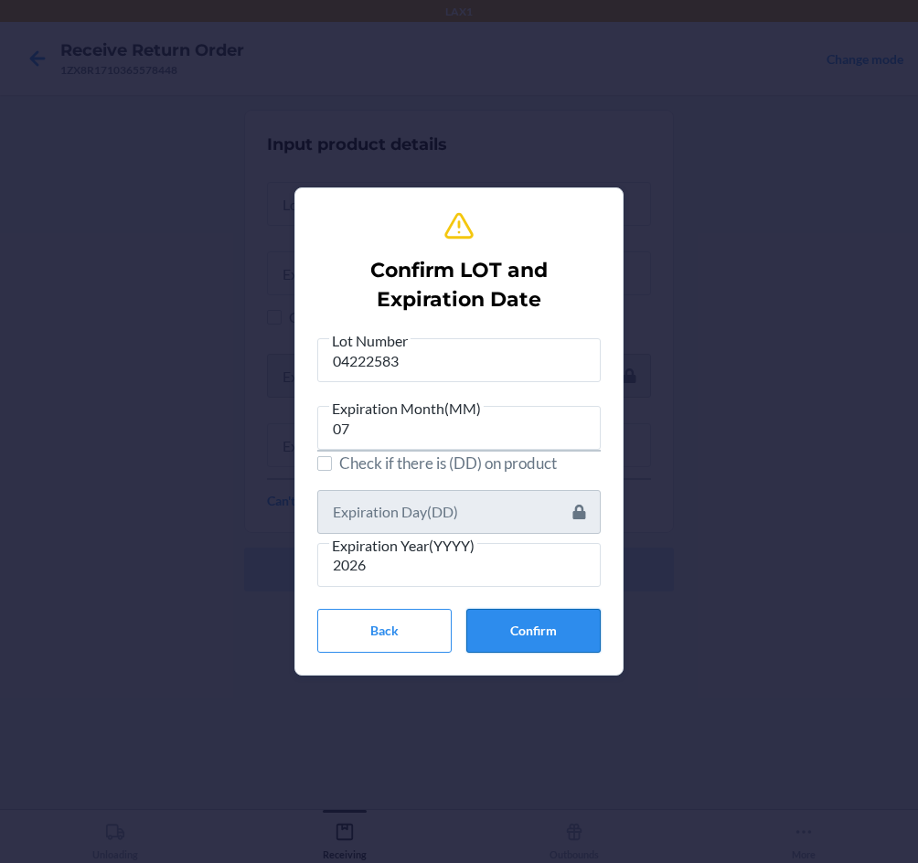
click at [507, 633] on button "Confirm" at bounding box center [533, 631] width 134 height 44
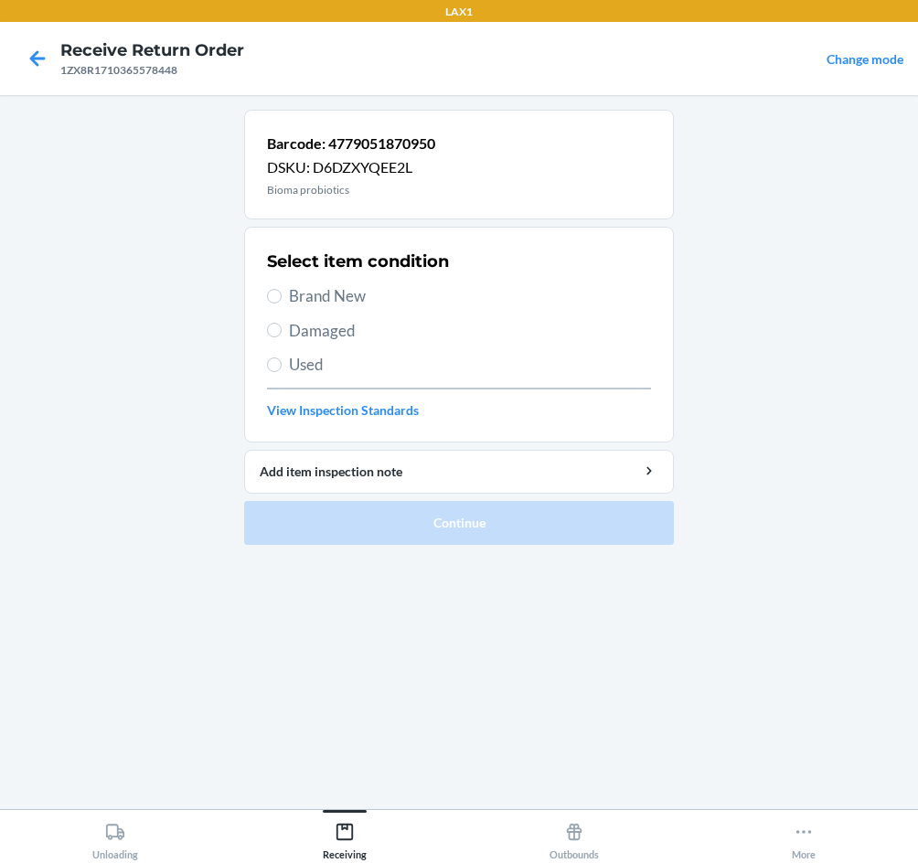
click at [325, 300] on span "Brand New" at bounding box center [470, 296] width 362 height 24
click at [282, 300] on input "Brand New" at bounding box center [274, 296] width 15 height 15
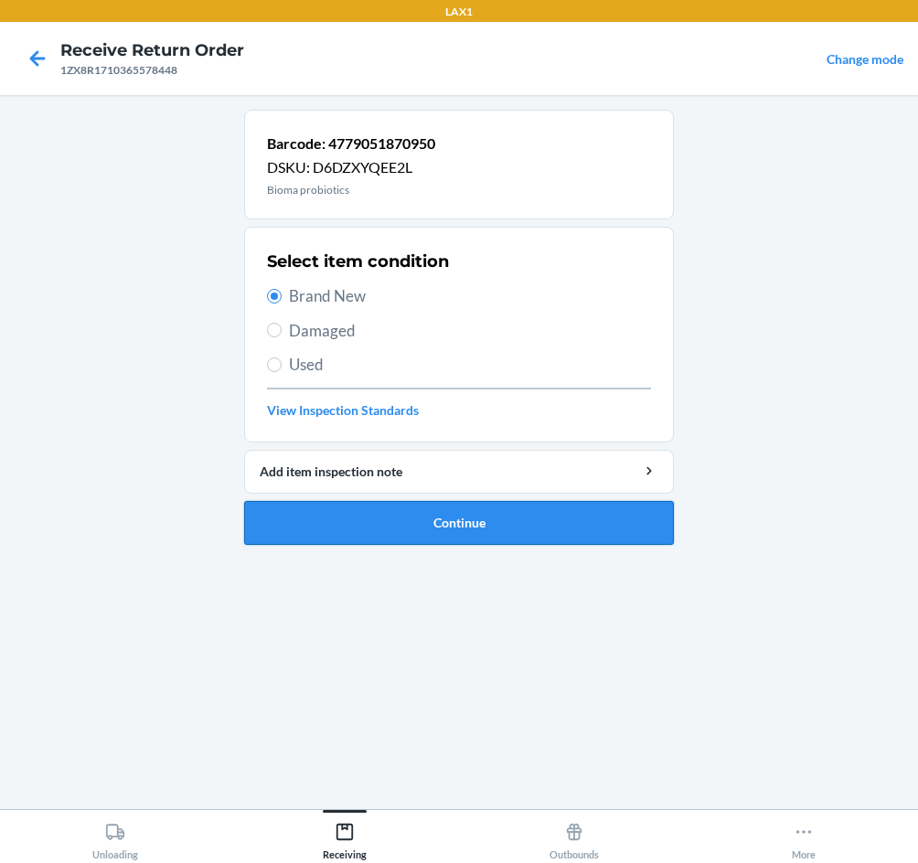
click at [465, 517] on button "Continue" at bounding box center [459, 523] width 430 height 44
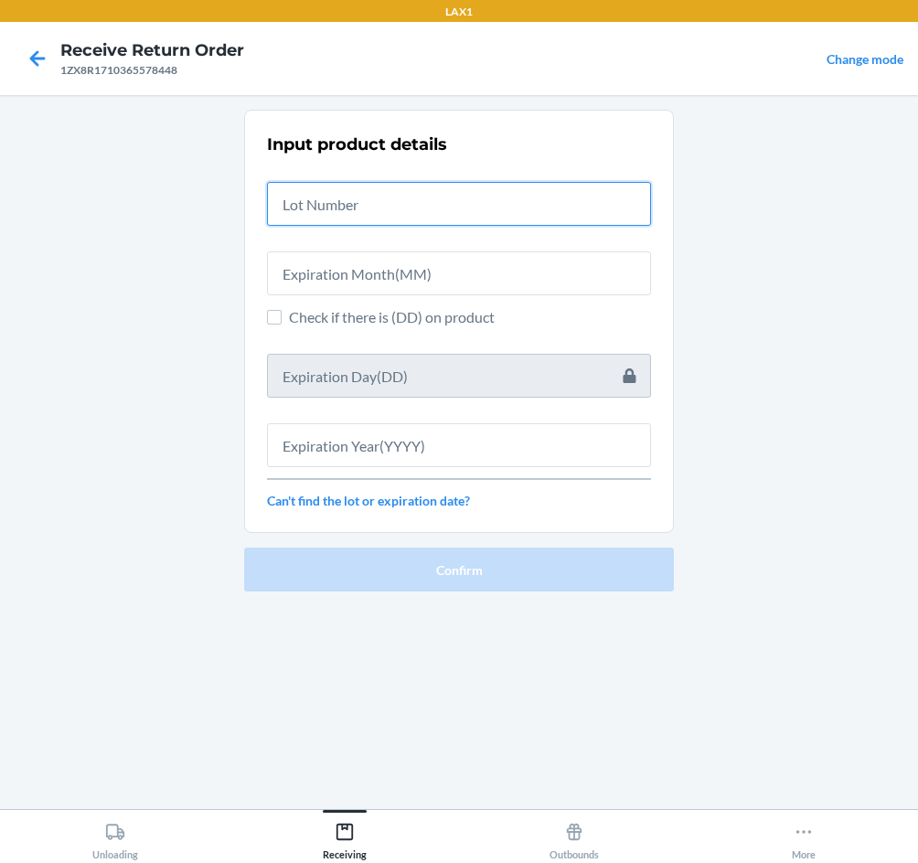
click at [410, 206] on input "text" at bounding box center [459, 204] width 384 height 44
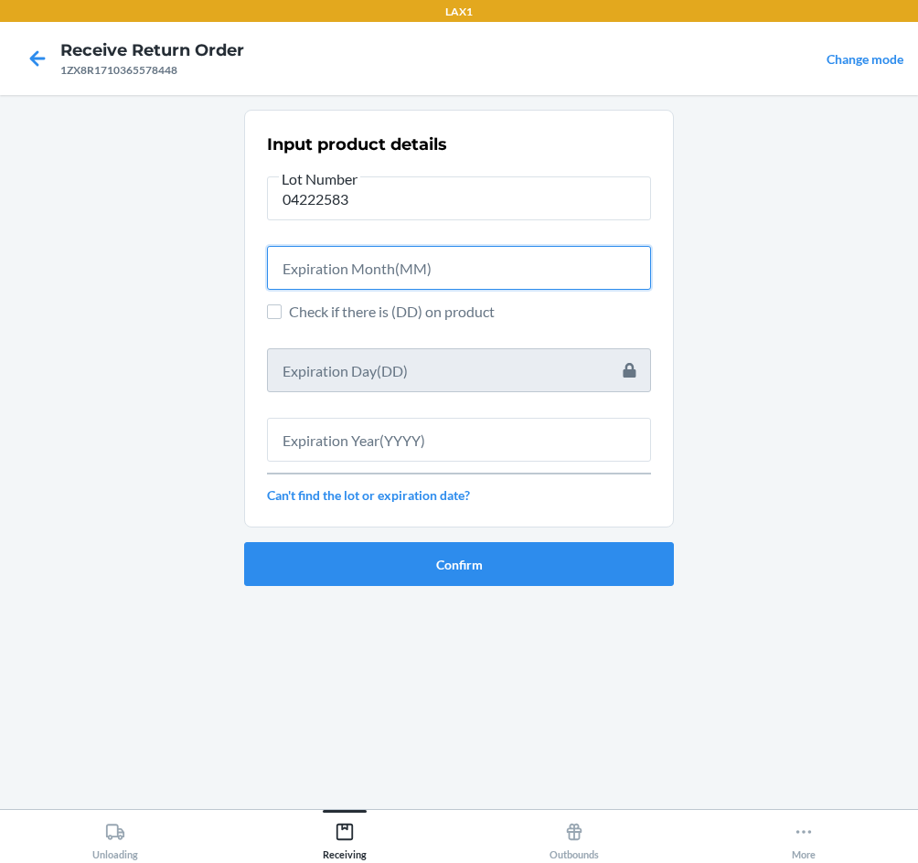
click at [319, 281] on input "text" at bounding box center [459, 268] width 384 height 44
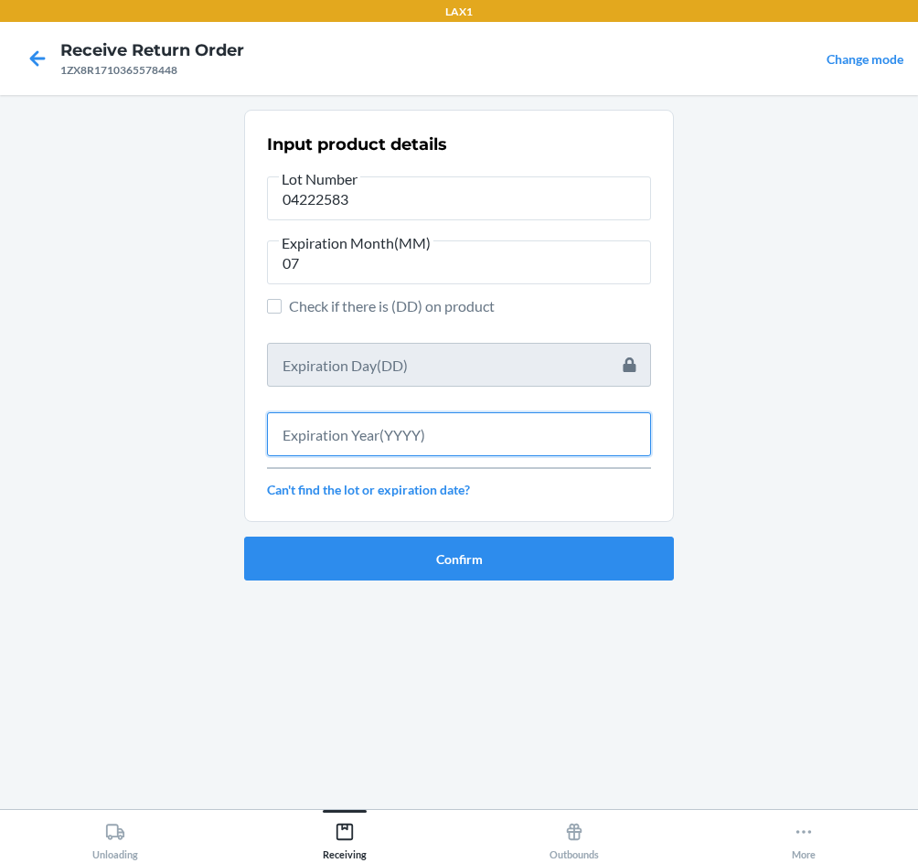
click at [391, 441] on input "text" at bounding box center [459, 434] width 384 height 44
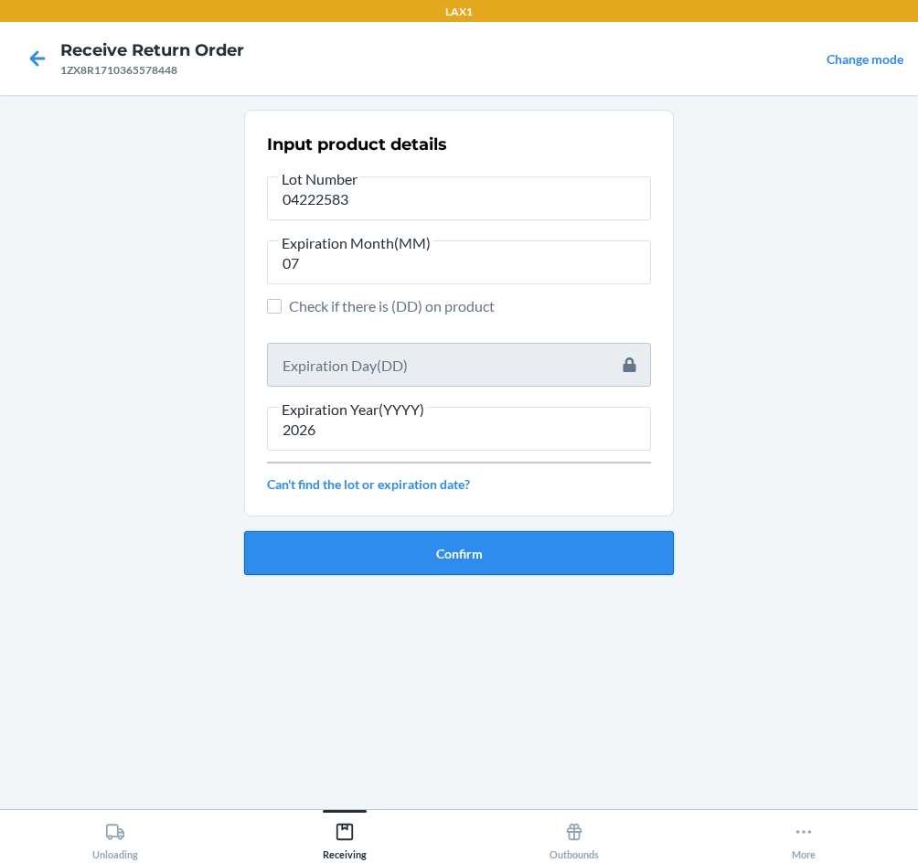
click at [416, 549] on button "Confirm" at bounding box center [459, 553] width 430 height 44
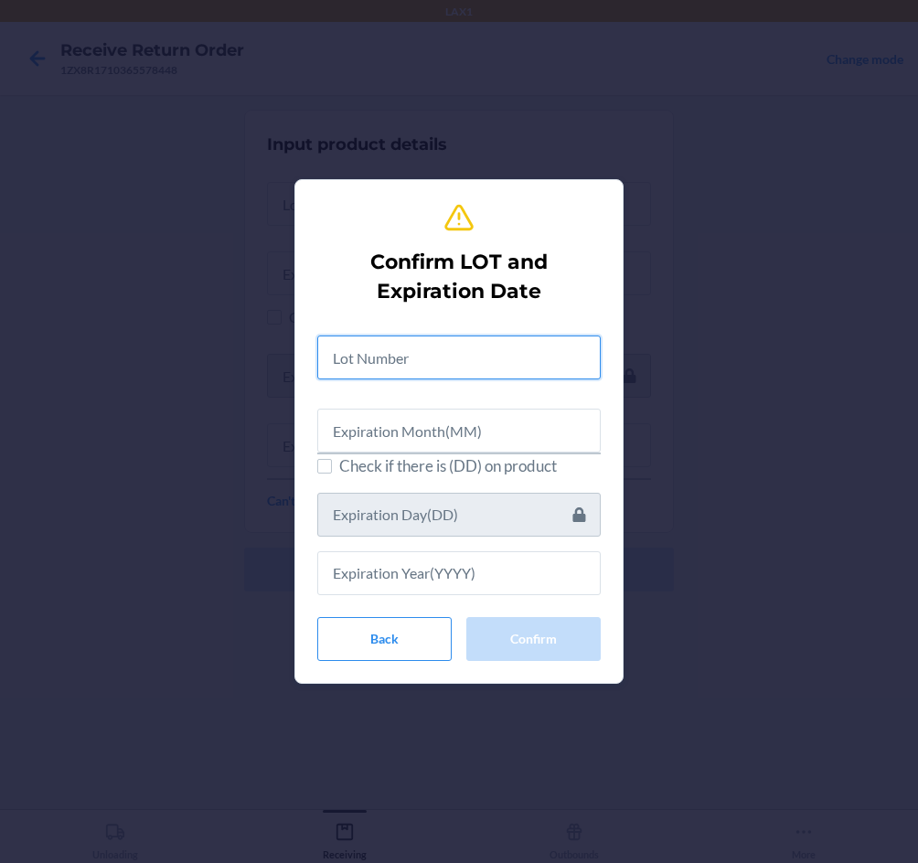
click at [427, 365] on input "text" at bounding box center [458, 357] width 283 height 44
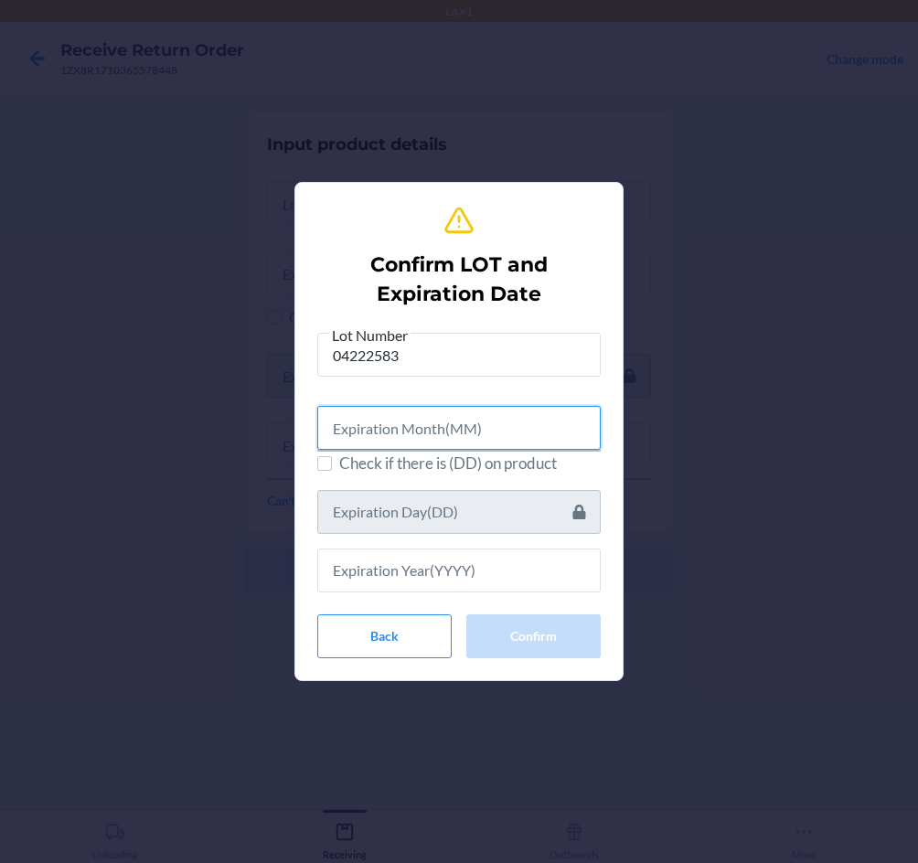
click at [434, 428] on input "text" at bounding box center [458, 428] width 283 height 44
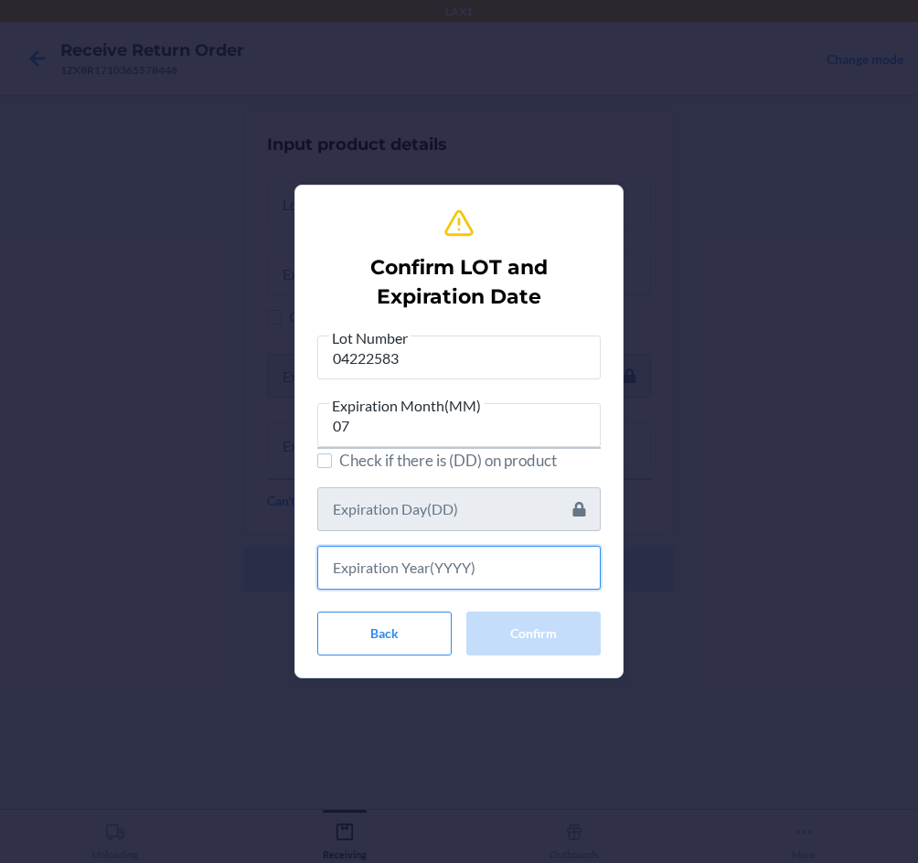
click at [524, 571] on input "text" at bounding box center [458, 568] width 283 height 44
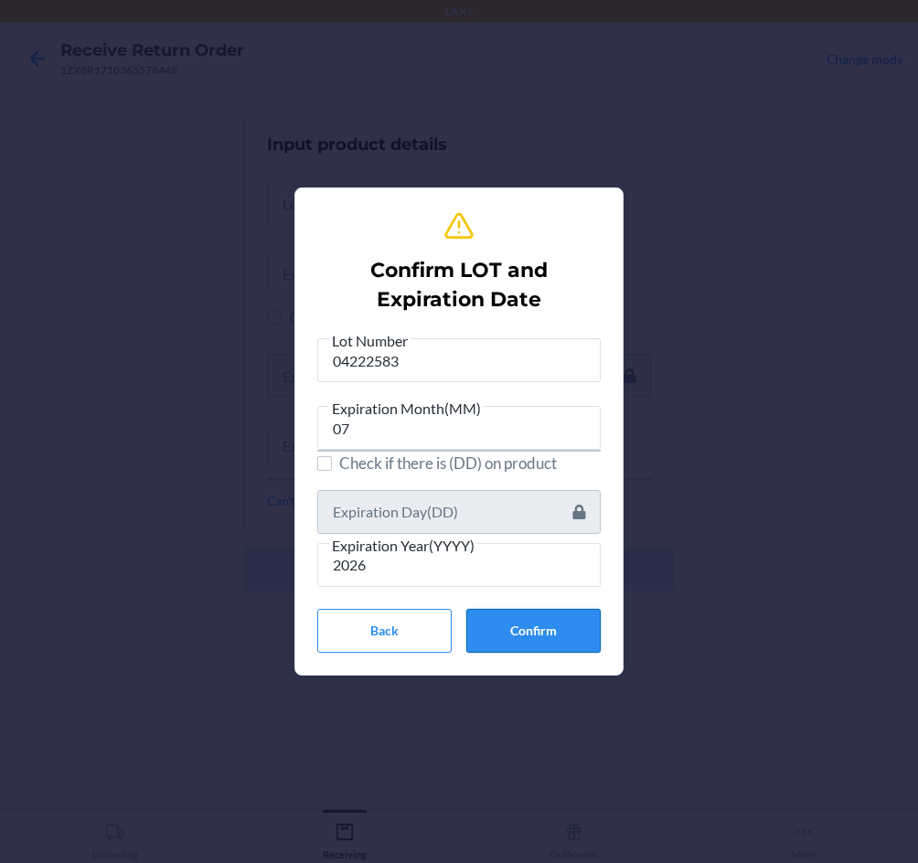
click at [563, 624] on button "Confirm" at bounding box center [533, 631] width 134 height 44
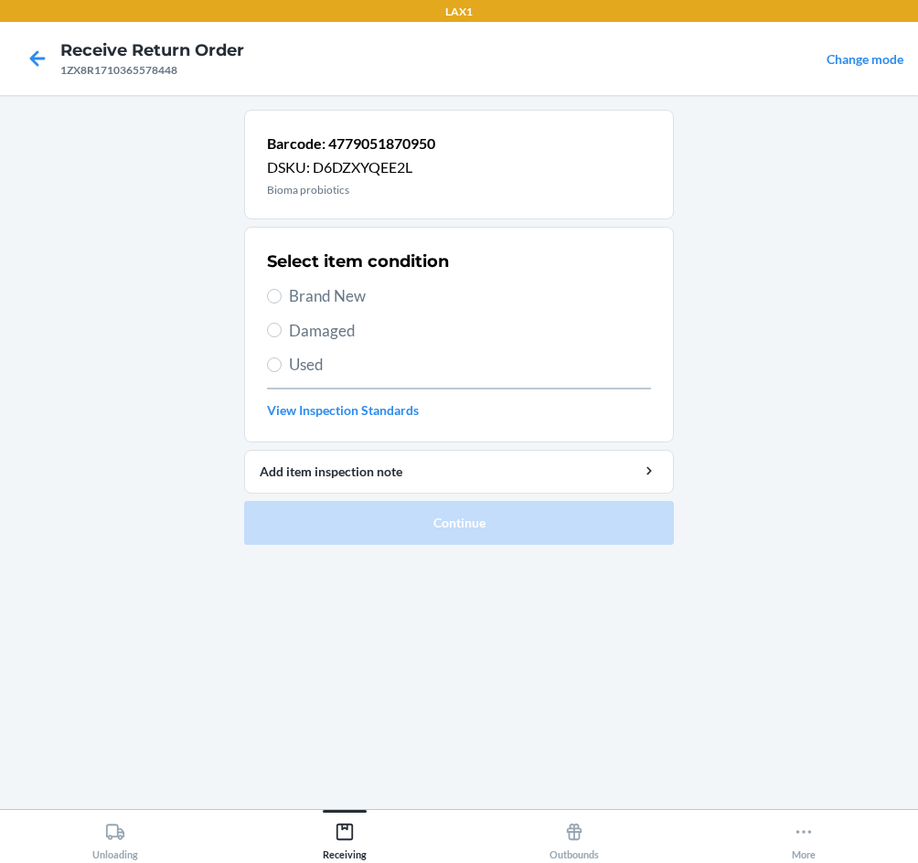
click at [286, 300] on label "Brand New" at bounding box center [459, 296] width 384 height 24
click at [282, 300] on input "Brand New" at bounding box center [274, 296] width 15 height 15
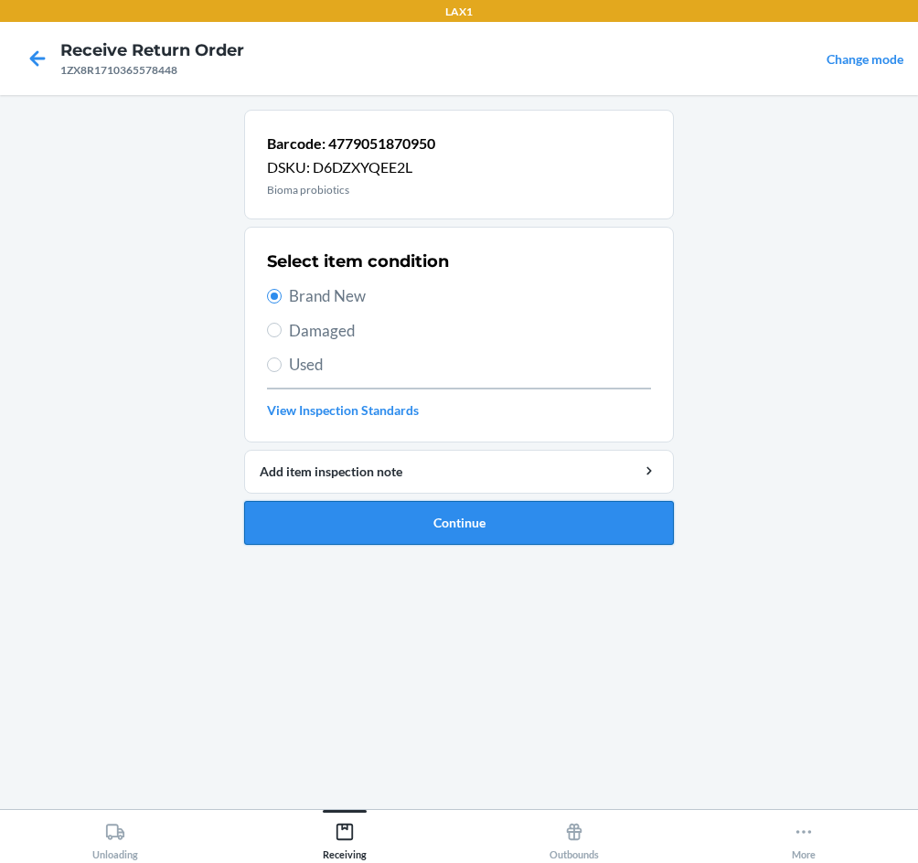
click at [431, 515] on button "Continue" at bounding box center [459, 523] width 430 height 44
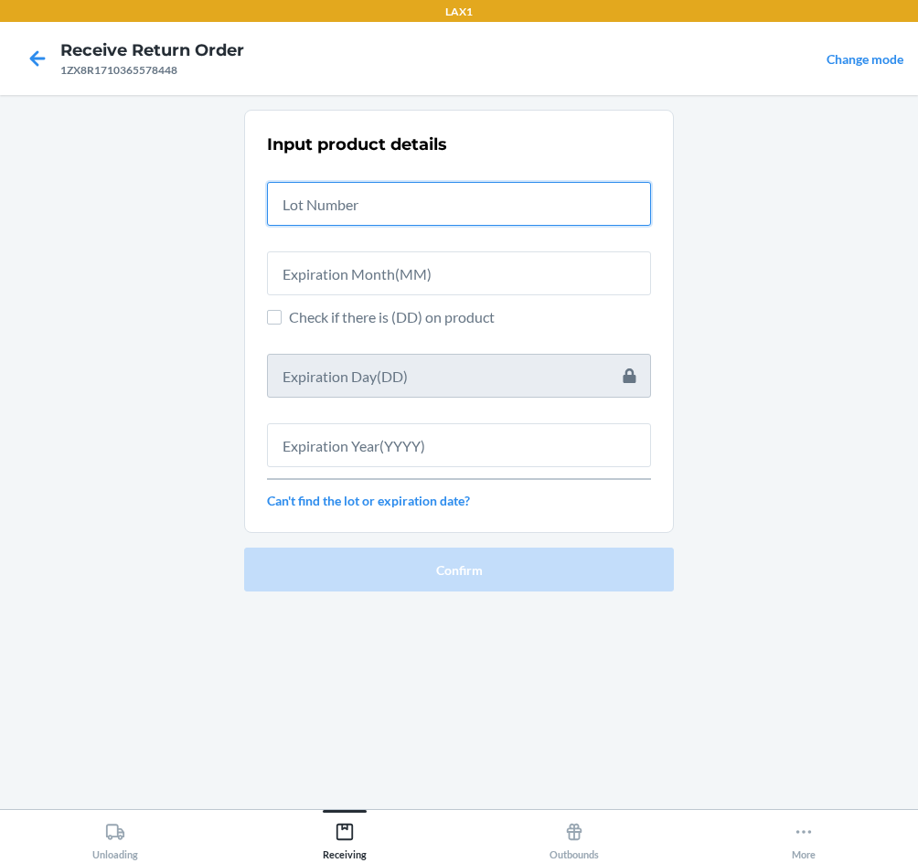
click at [372, 207] on input "text" at bounding box center [459, 204] width 384 height 44
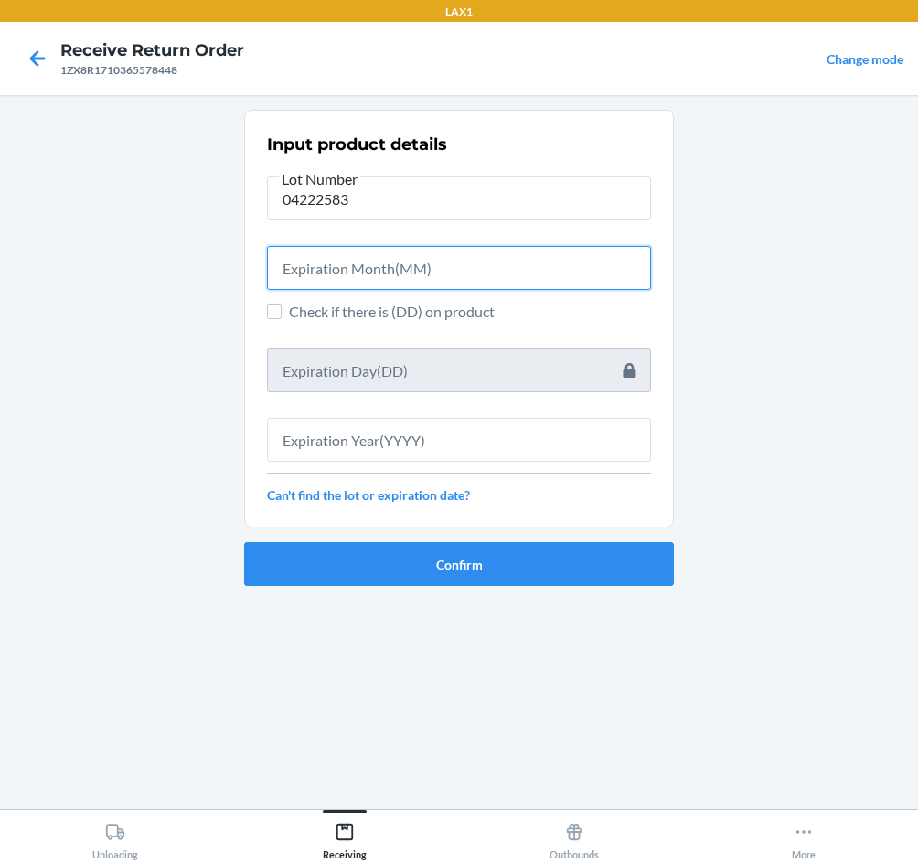
click at [342, 253] on input "text" at bounding box center [459, 268] width 384 height 44
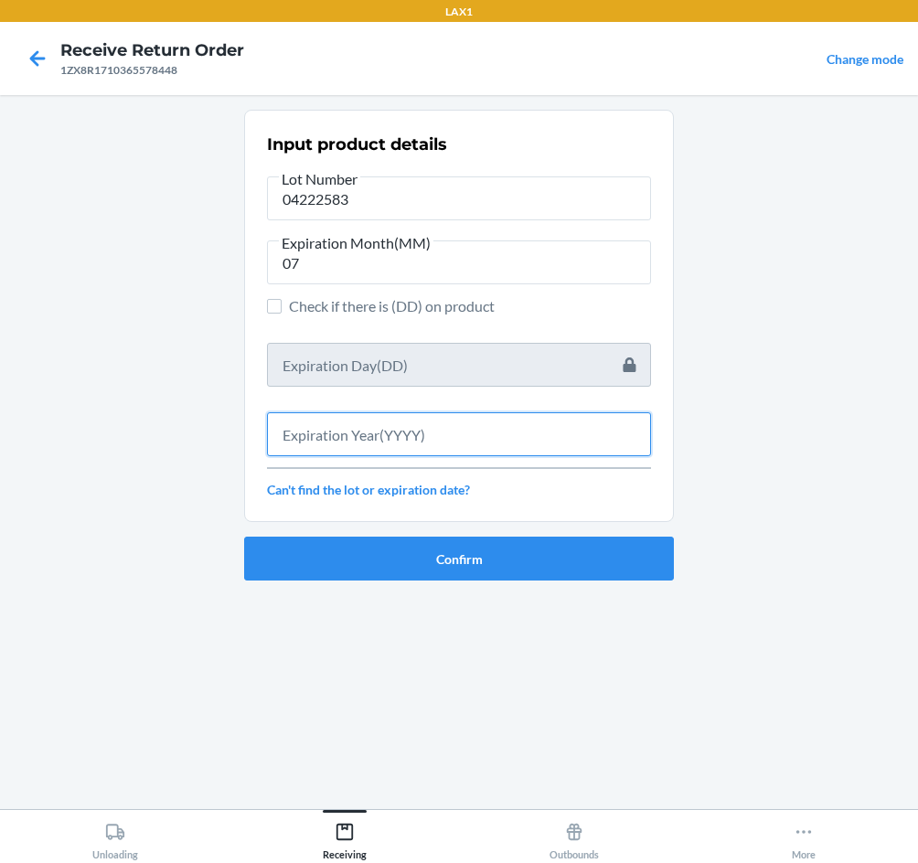
click at [390, 442] on input "text" at bounding box center [459, 434] width 384 height 44
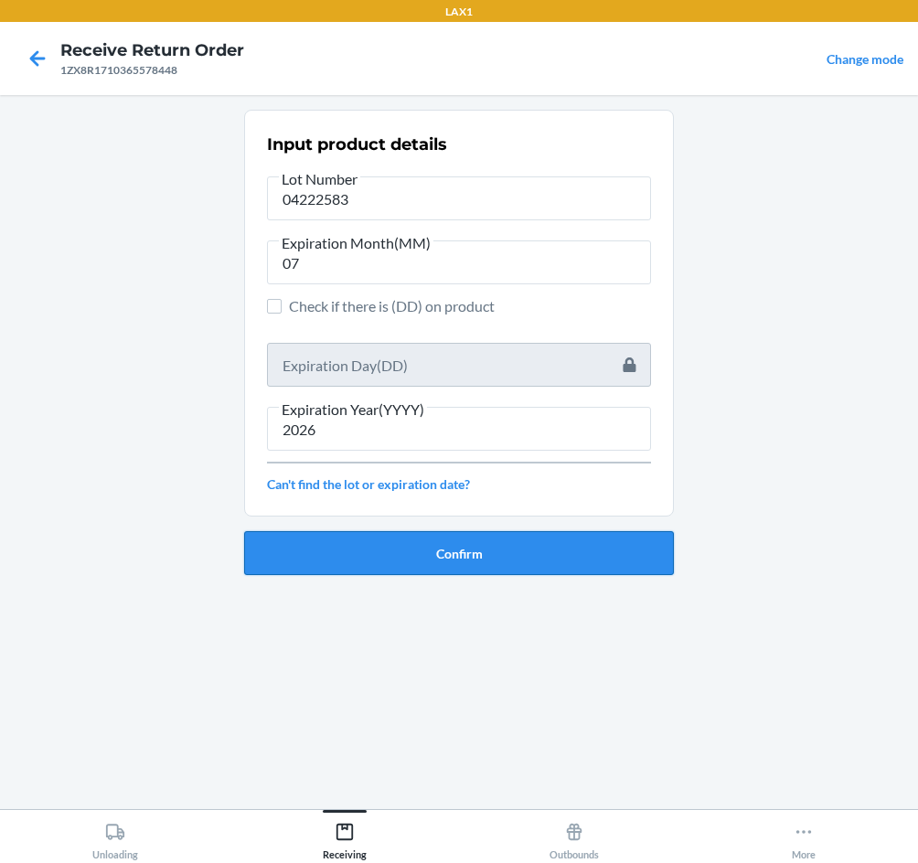
click at [491, 560] on button "Confirm" at bounding box center [459, 553] width 430 height 44
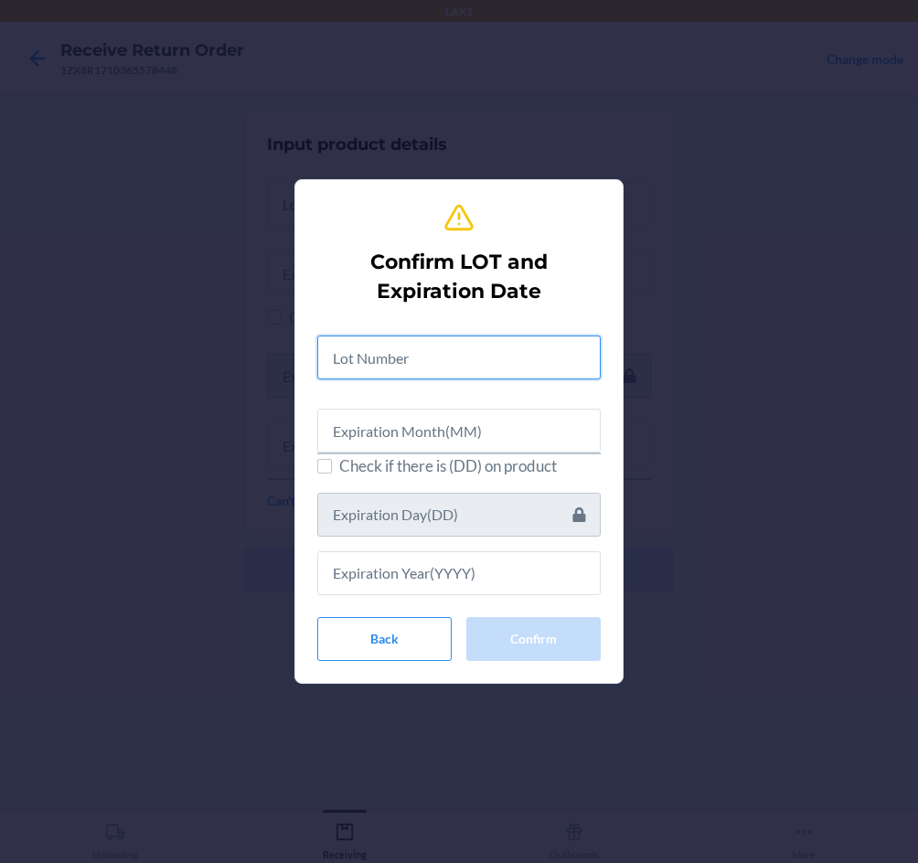
click at [453, 360] on input "text" at bounding box center [458, 357] width 283 height 44
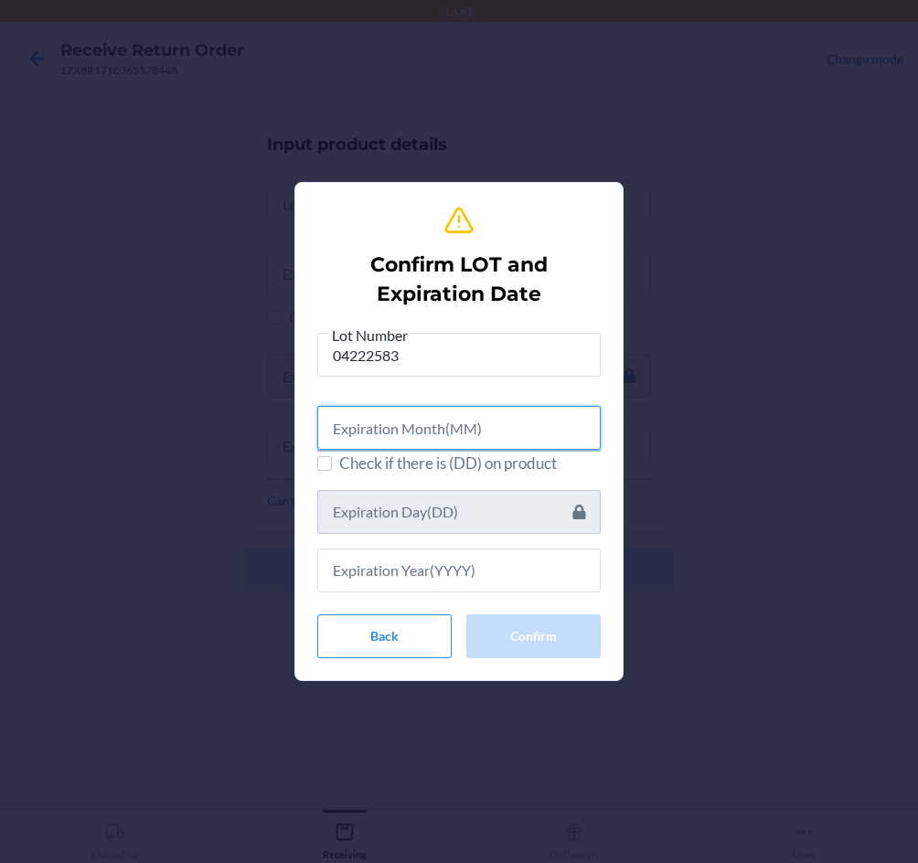
click at [467, 428] on input "text" at bounding box center [458, 428] width 283 height 44
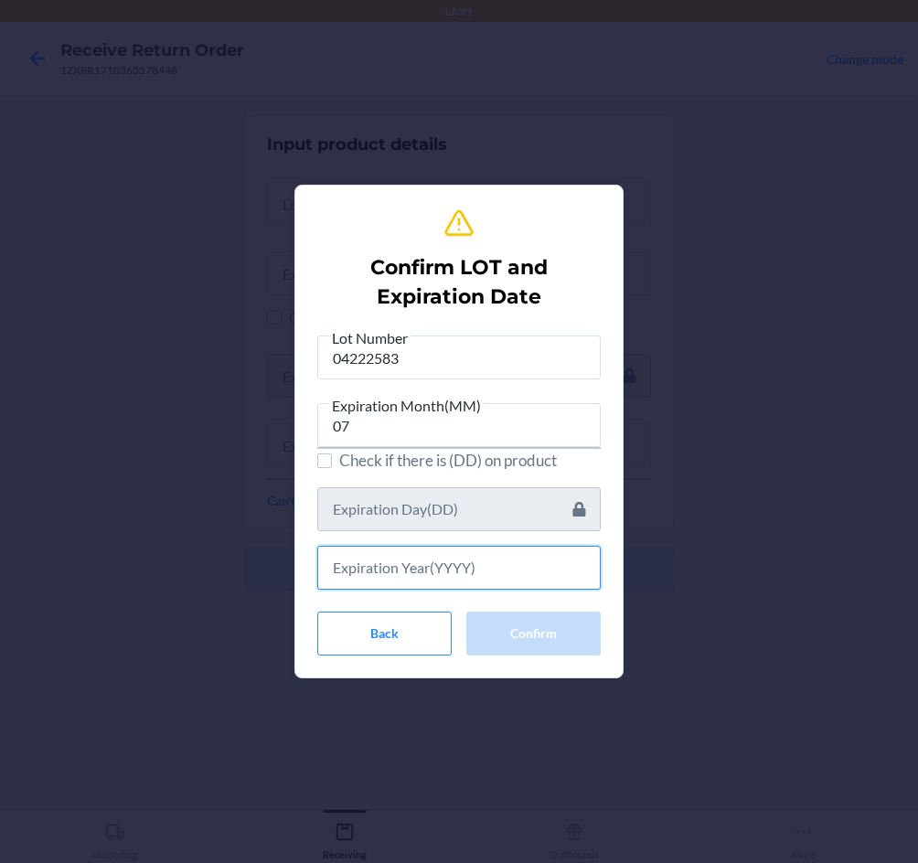
click at [435, 578] on input "text" at bounding box center [458, 568] width 283 height 44
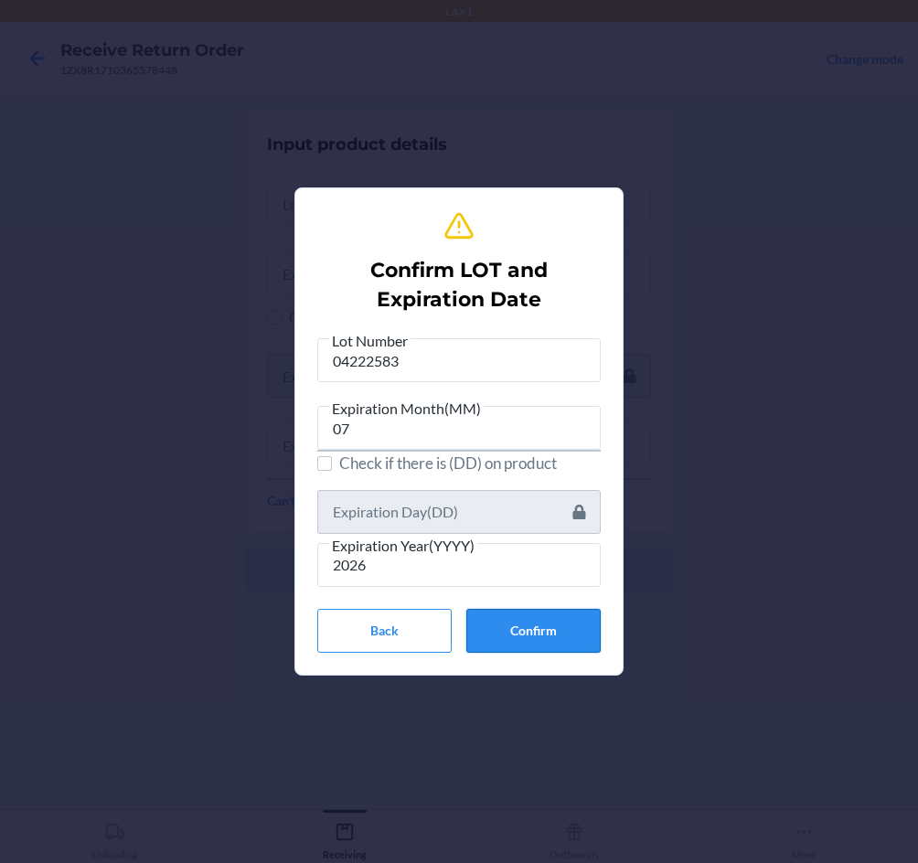
click at [535, 624] on button "Confirm" at bounding box center [533, 631] width 134 height 44
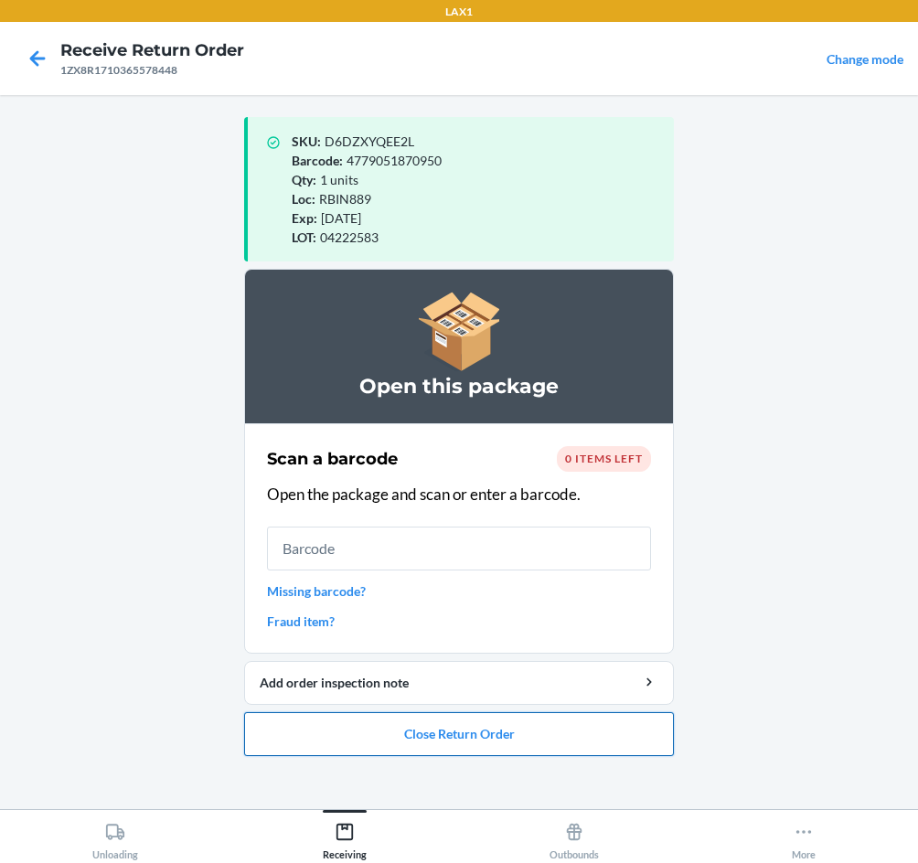
click at [509, 734] on button "Close Return Order" at bounding box center [459, 734] width 430 height 44
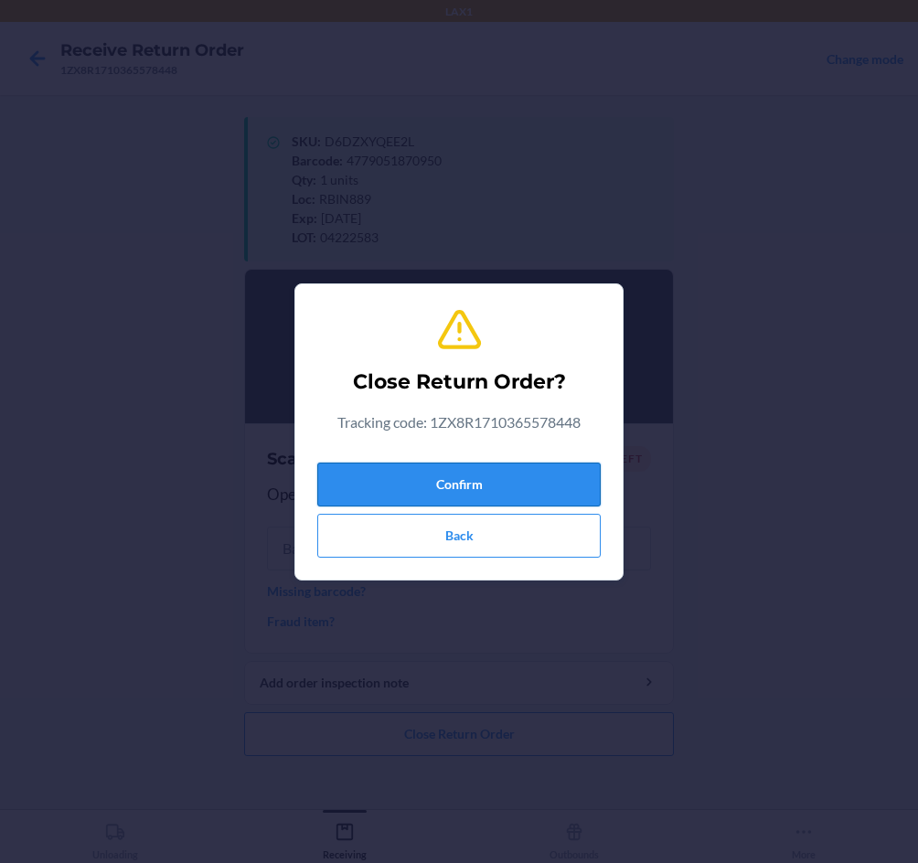
click at [516, 476] on button "Confirm" at bounding box center [458, 485] width 283 height 44
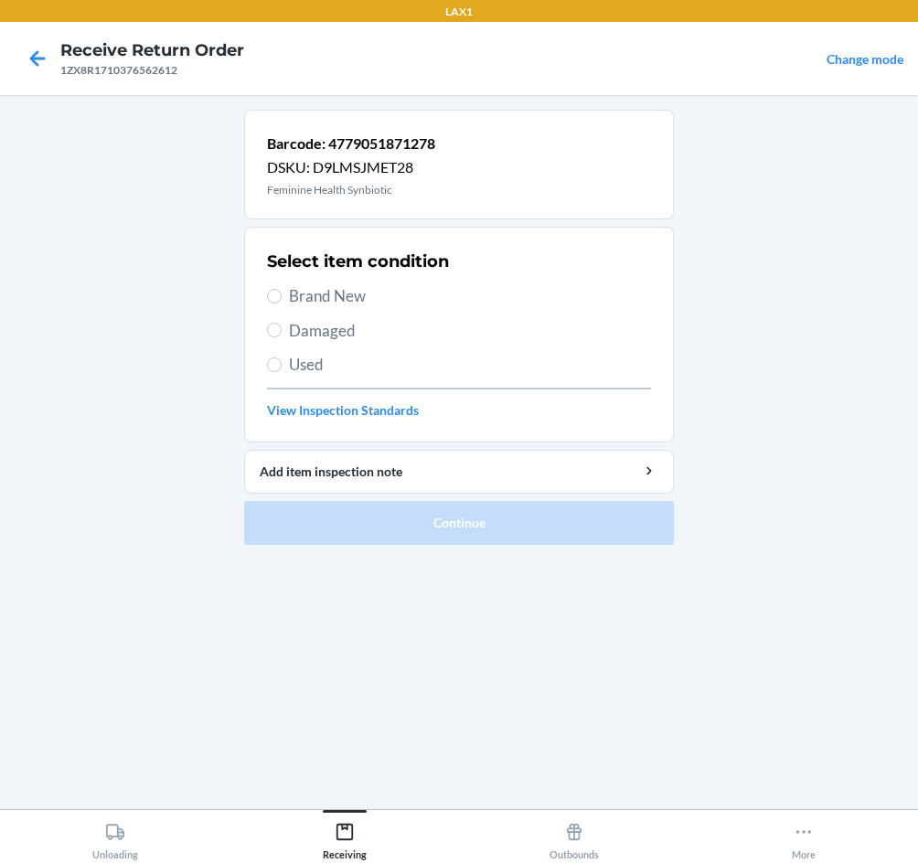
click at [309, 303] on span "Brand New" at bounding box center [470, 296] width 362 height 24
click at [282, 303] on input "Brand New" at bounding box center [274, 296] width 15 height 15
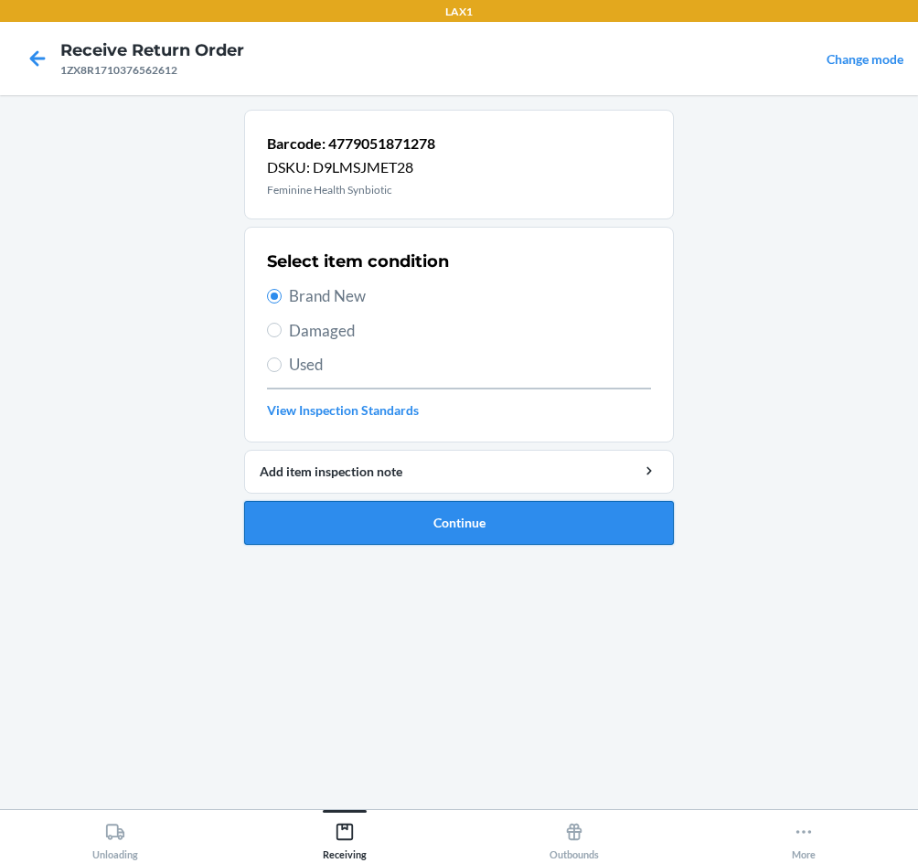
click at [383, 530] on button "Continue" at bounding box center [459, 523] width 430 height 44
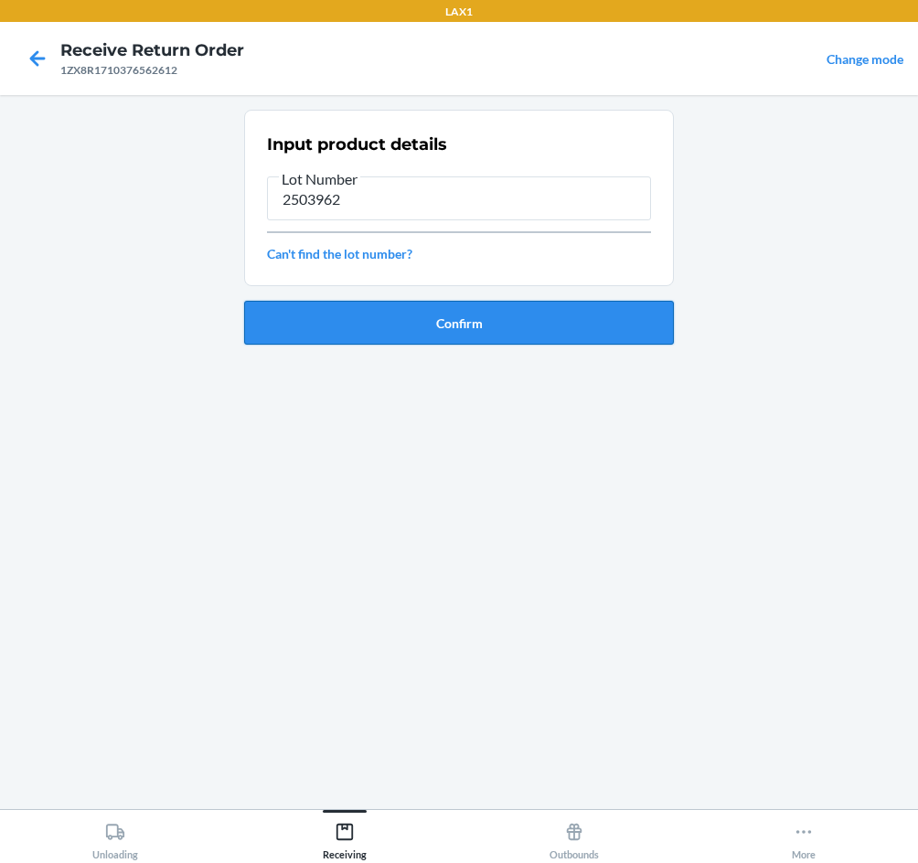
click at [420, 335] on button "Confirm" at bounding box center [459, 323] width 430 height 44
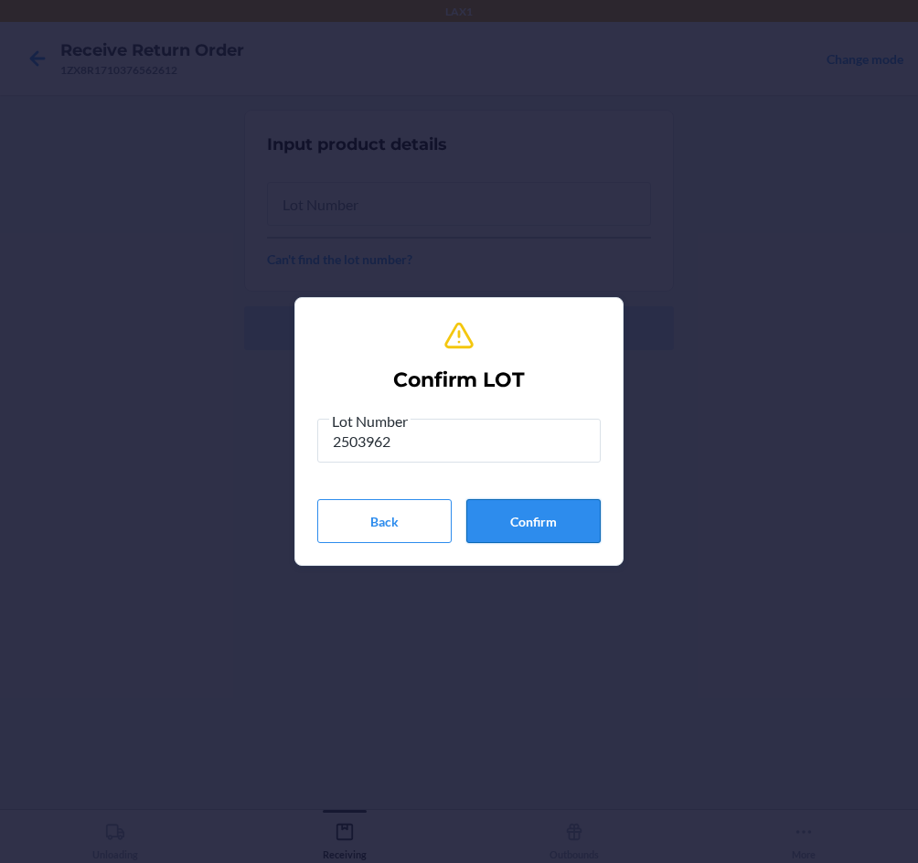
click at [513, 516] on button "Confirm" at bounding box center [533, 521] width 134 height 44
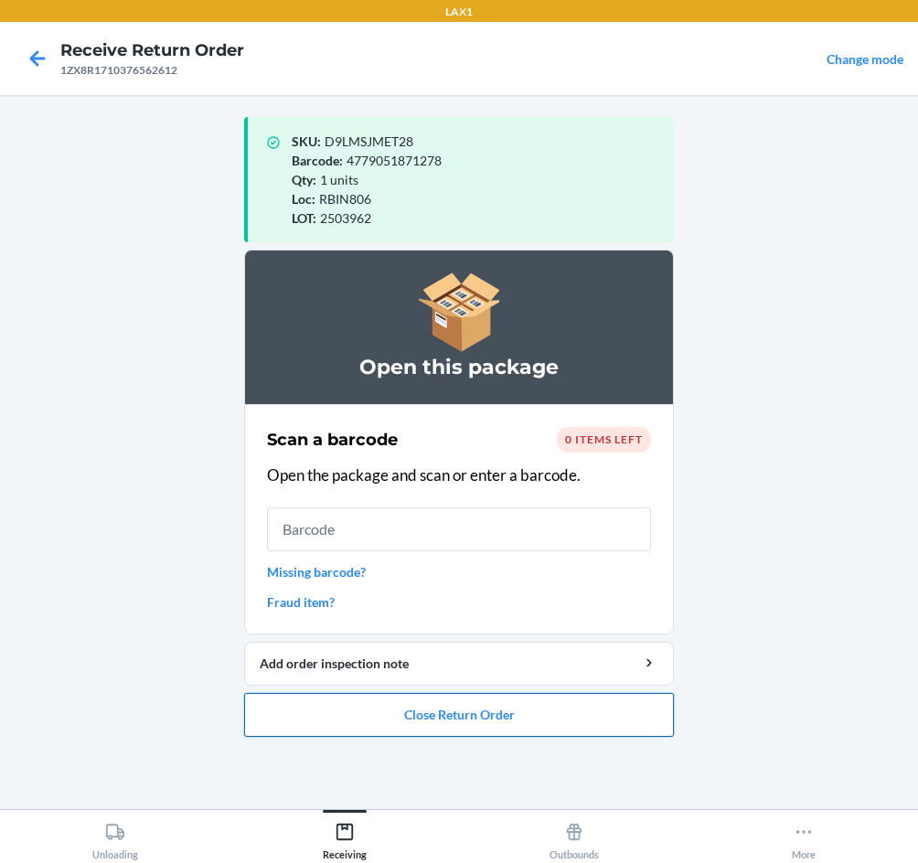
click at [457, 718] on button "Close Return Order" at bounding box center [459, 715] width 430 height 44
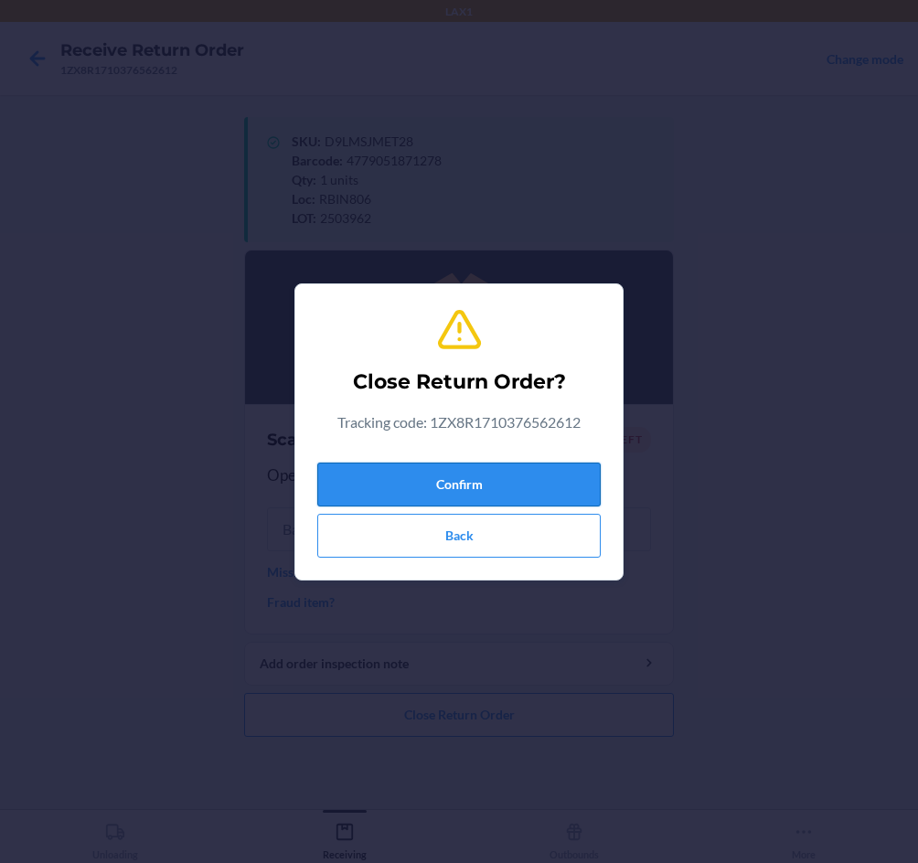
click at [464, 490] on button "Confirm" at bounding box center [458, 485] width 283 height 44
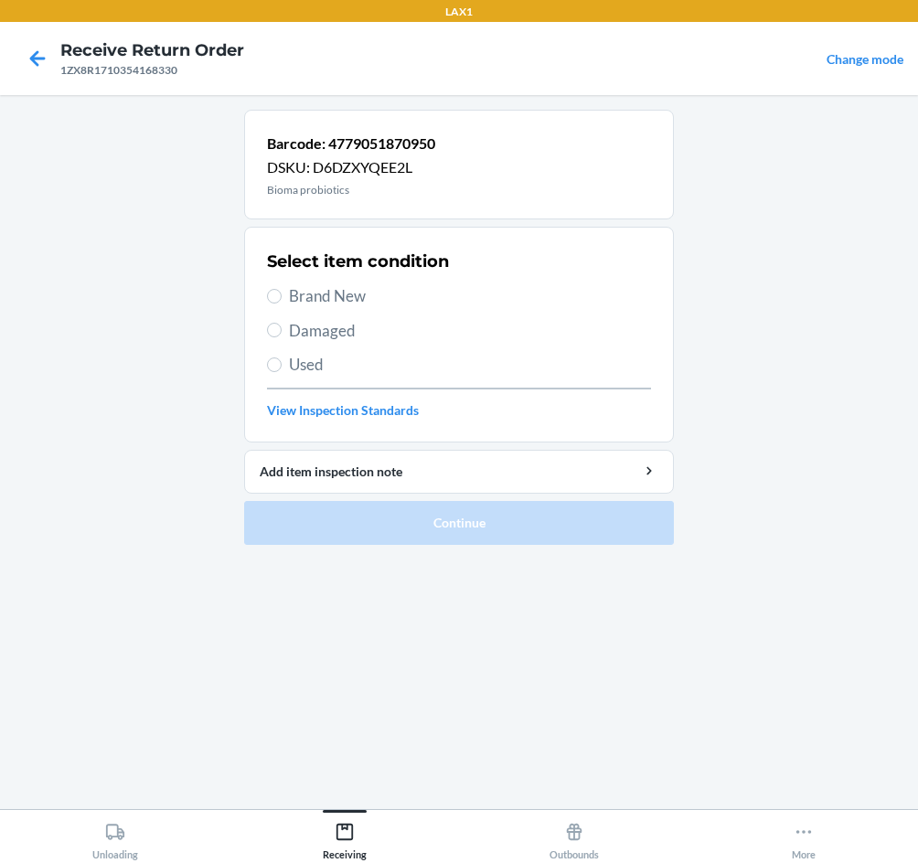
click at [319, 291] on span "Brand New" at bounding box center [470, 296] width 362 height 24
click at [282, 291] on input "Brand New" at bounding box center [274, 296] width 15 height 15
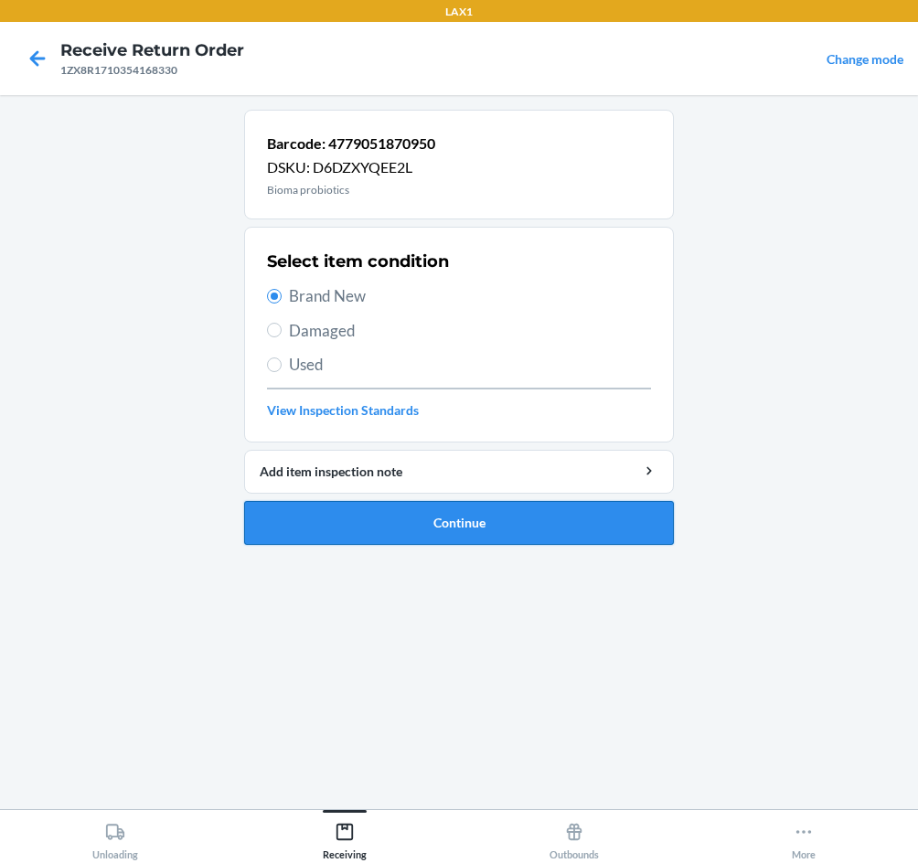
click at [433, 537] on button "Continue" at bounding box center [459, 523] width 430 height 44
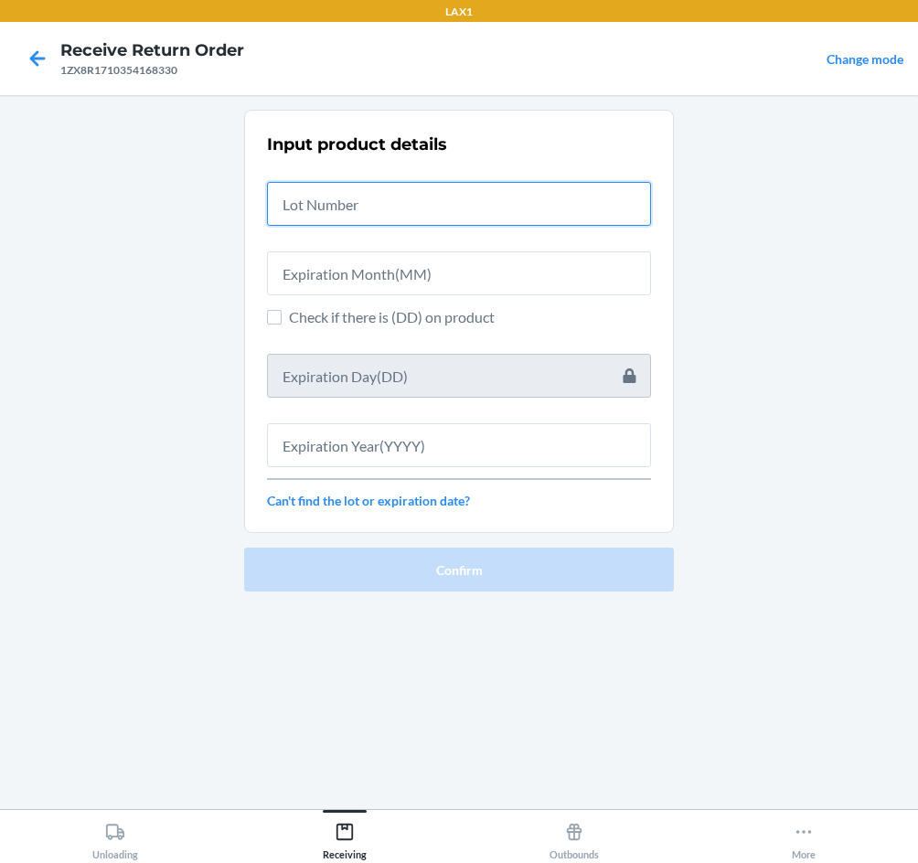
click at [373, 211] on input "text" at bounding box center [459, 204] width 384 height 44
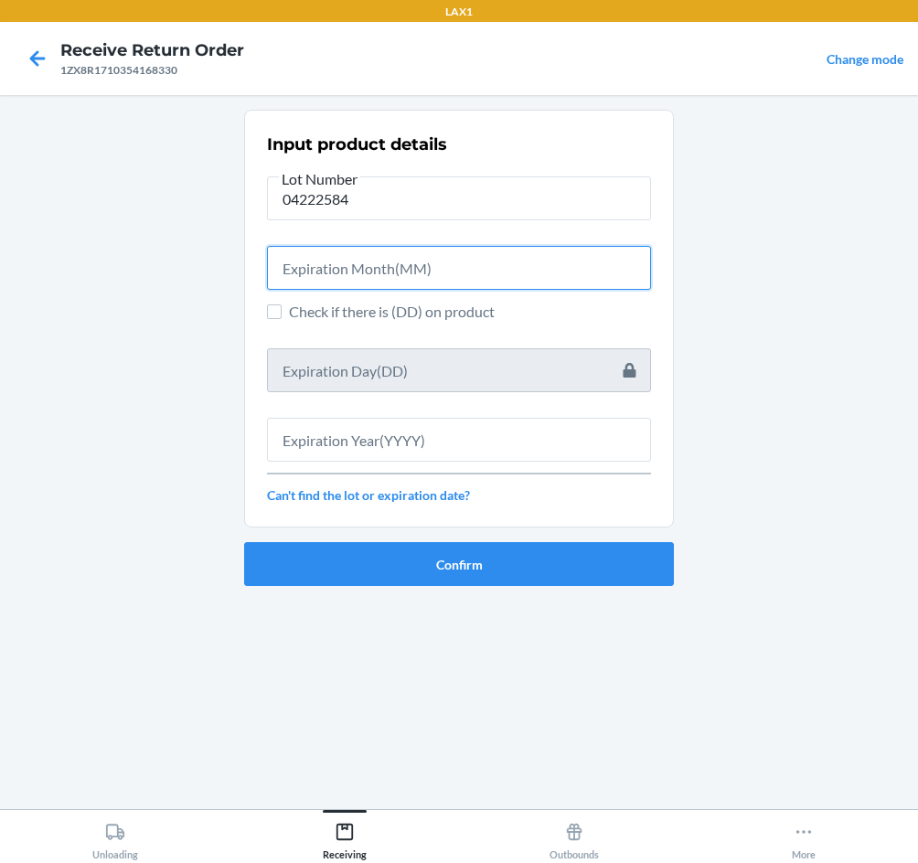
click at [367, 277] on input "text" at bounding box center [459, 268] width 384 height 44
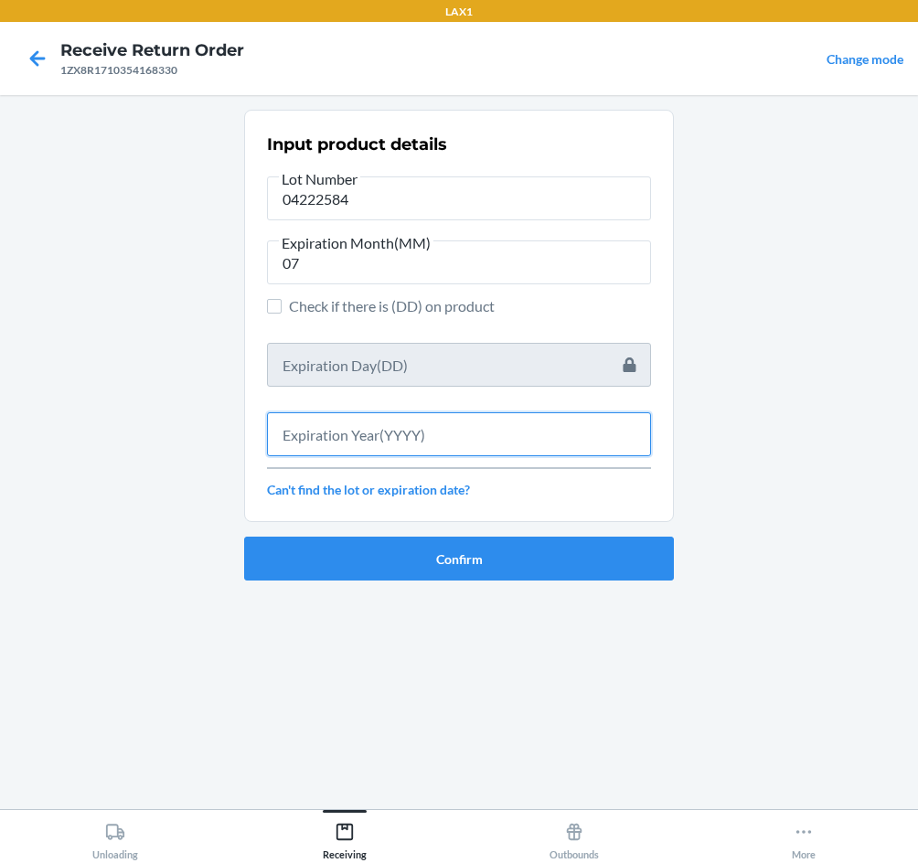
click at [348, 439] on input "text" at bounding box center [459, 434] width 384 height 44
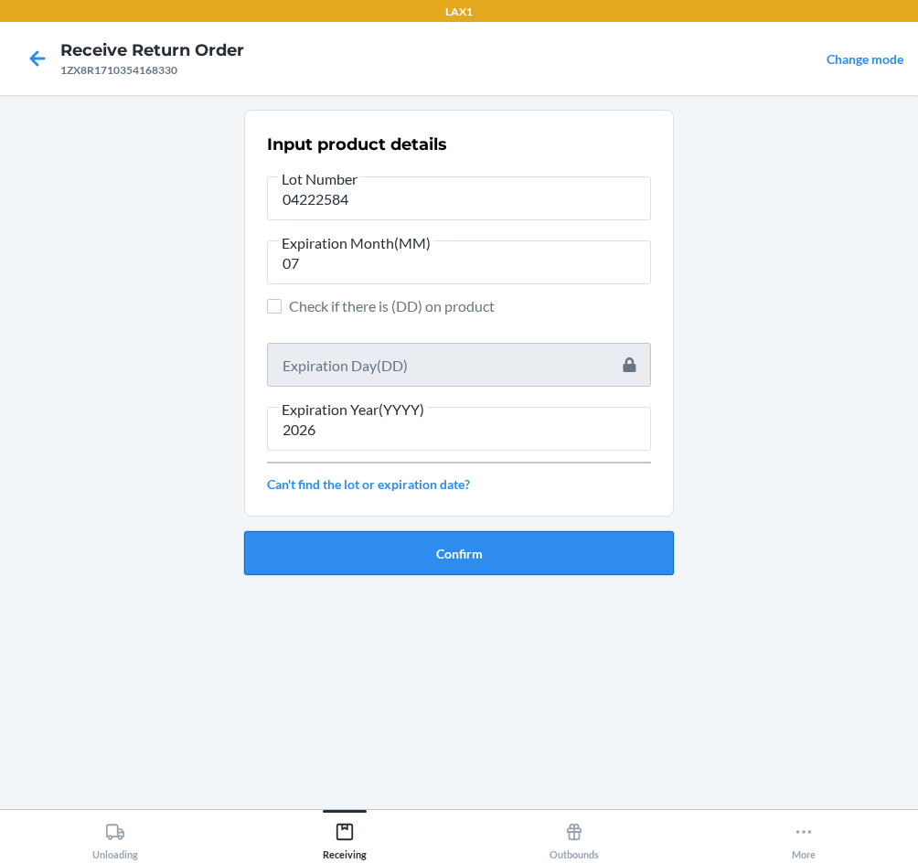
click at [371, 550] on button "Confirm" at bounding box center [459, 553] width 430 height 44
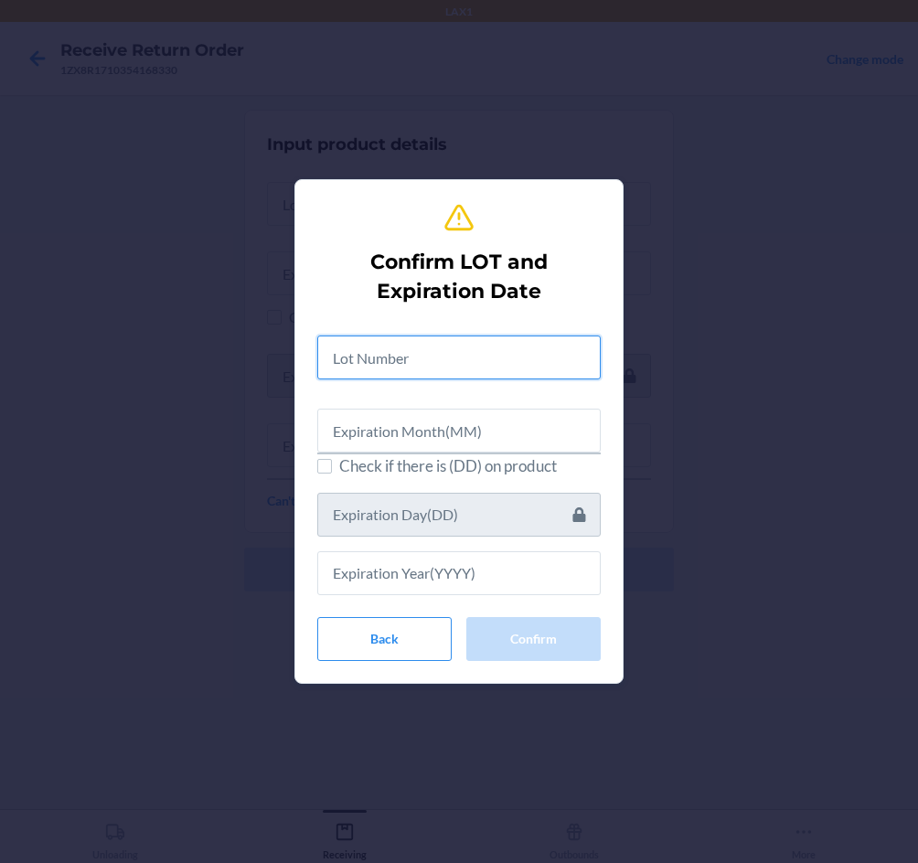
click at [427, 366] on input "text" at bounding box center [458, 357] width 283 height 44
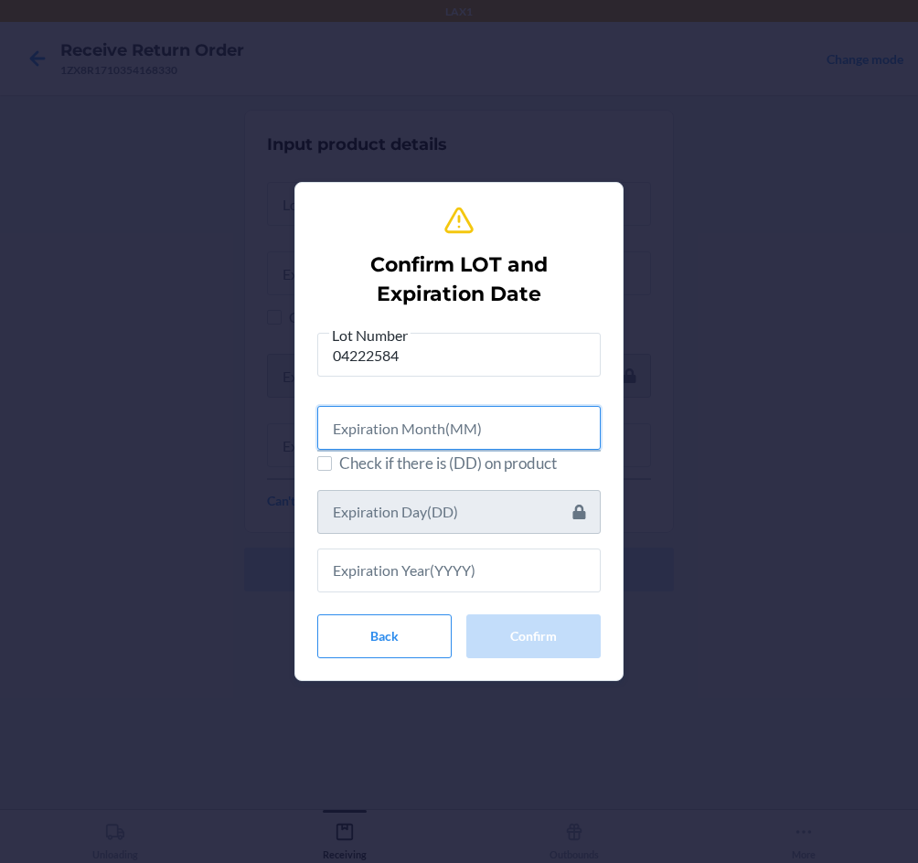
click at [399, 427] on input "text" at bounding box center [458, 428] width 283 height 44
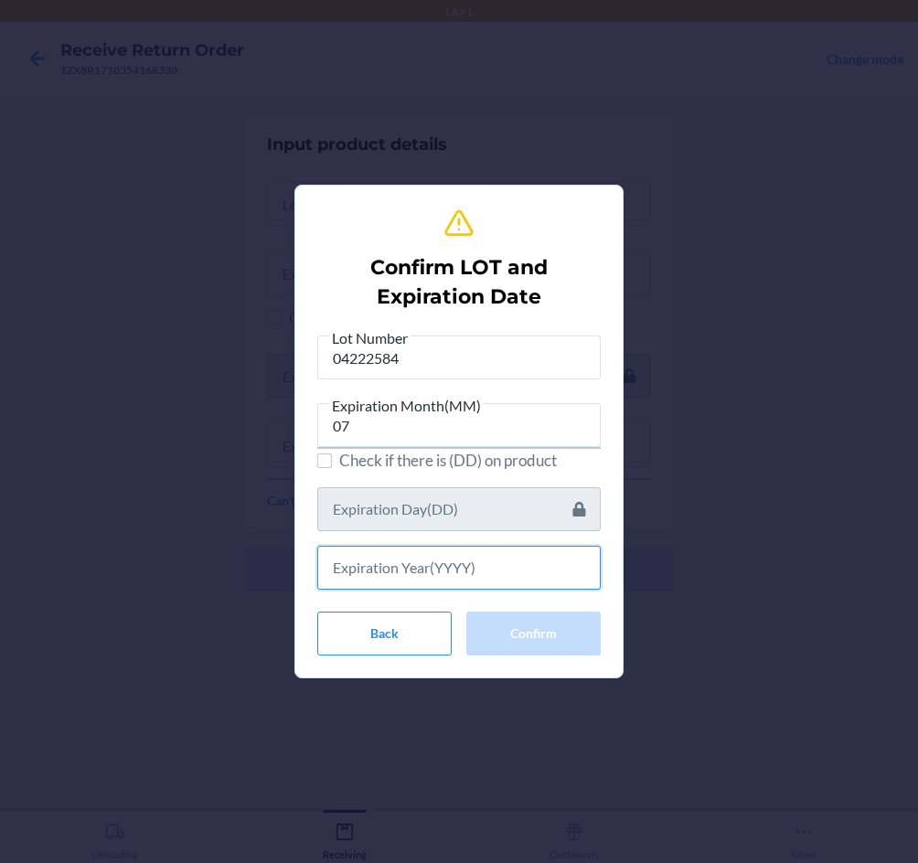
click at [419, 578] on input "text" at bounding box center [458, 568] width 283 height 44
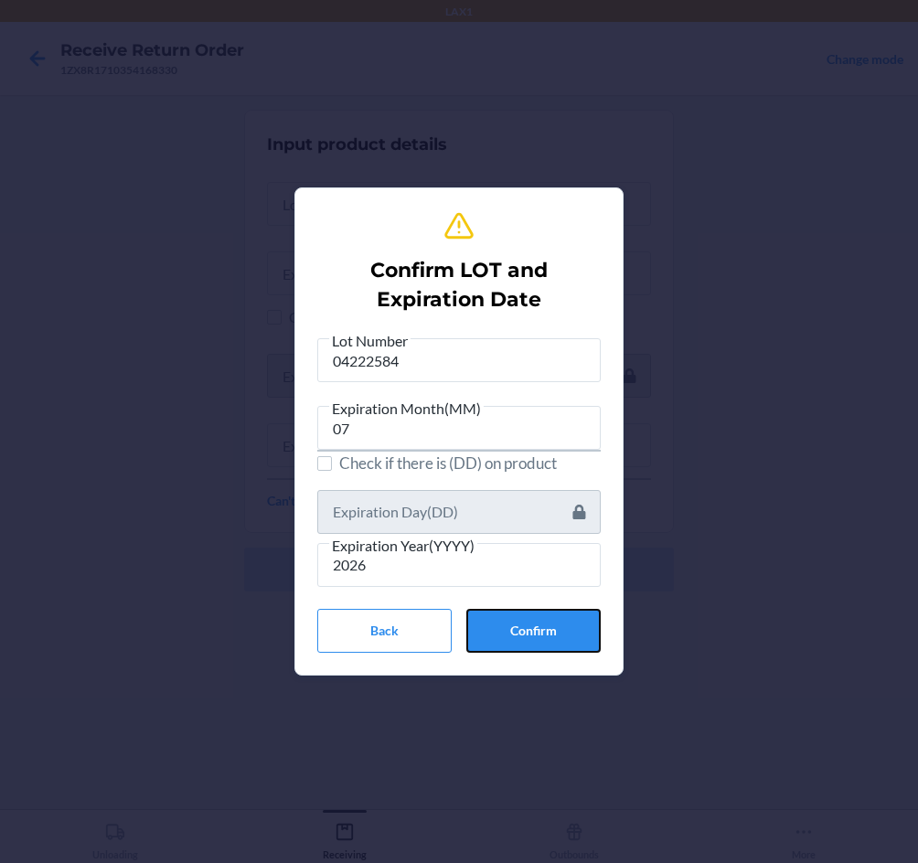
drag, startPoint x: 537, startPoint y: 609, endPoint x: 533, endPoint y: 624, distance: 16.0
click at [537, 614] on button "Confirm" at bounding box center [533, 631] width 134 height 44
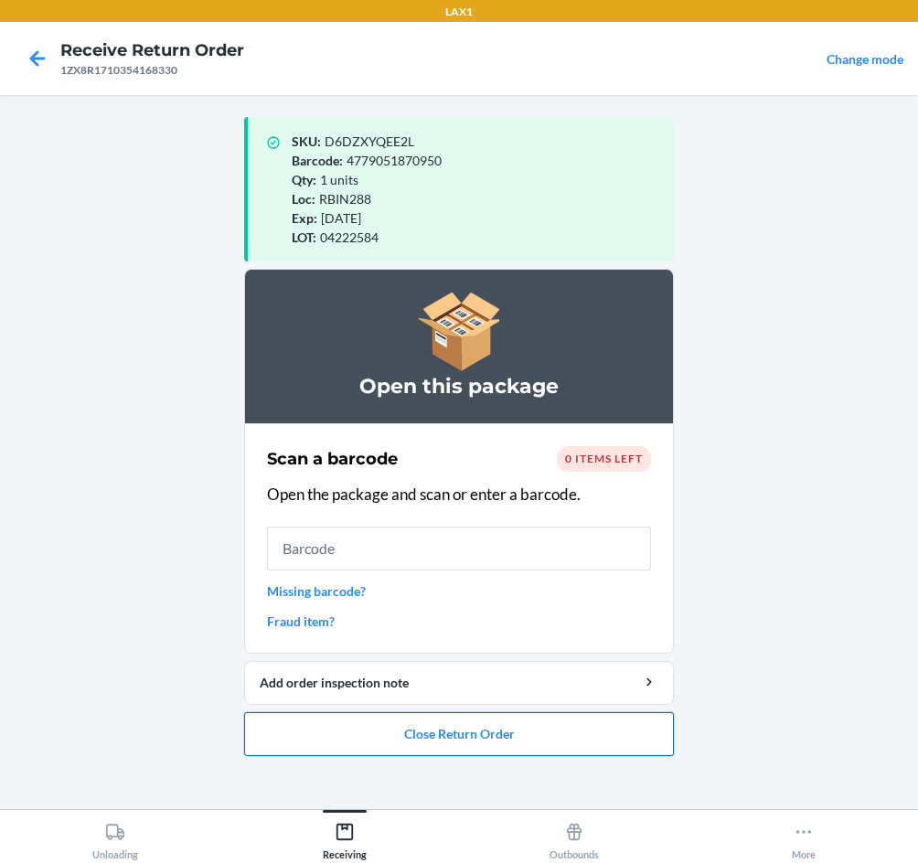
click at [537, 736] on button "Close Return Order" at bounding box center [459, 734] width 430 height 44
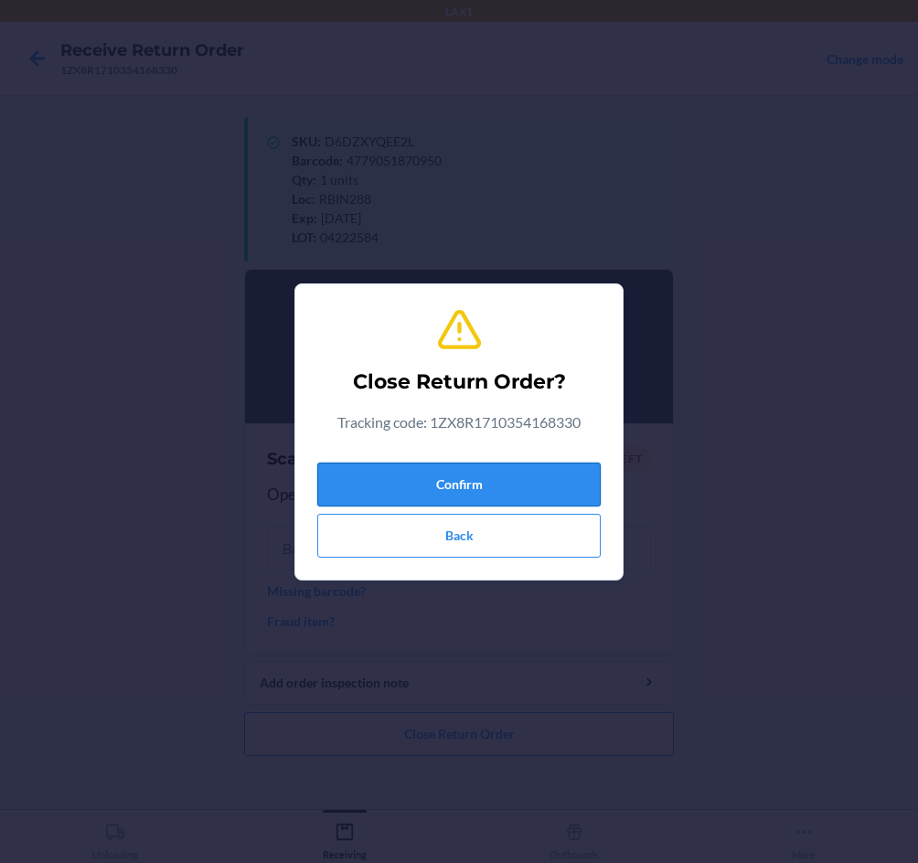
click at [451, 483] on button "Confirm" at bounding box center [458, 485] width 283 height 44
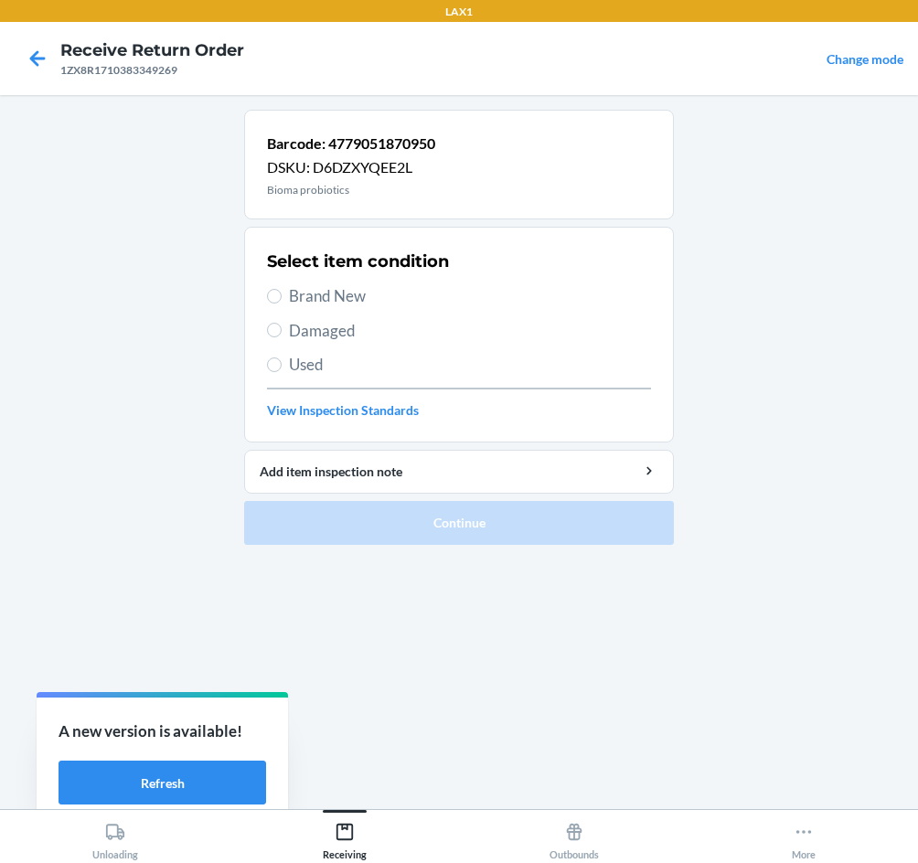
click at [300, 329] on span "Damaged" at bounding box center [470, 331] width 362 height 24
click at [282, 329] on input "Damaged" at bounding box center [274, 330] width 15 height 15
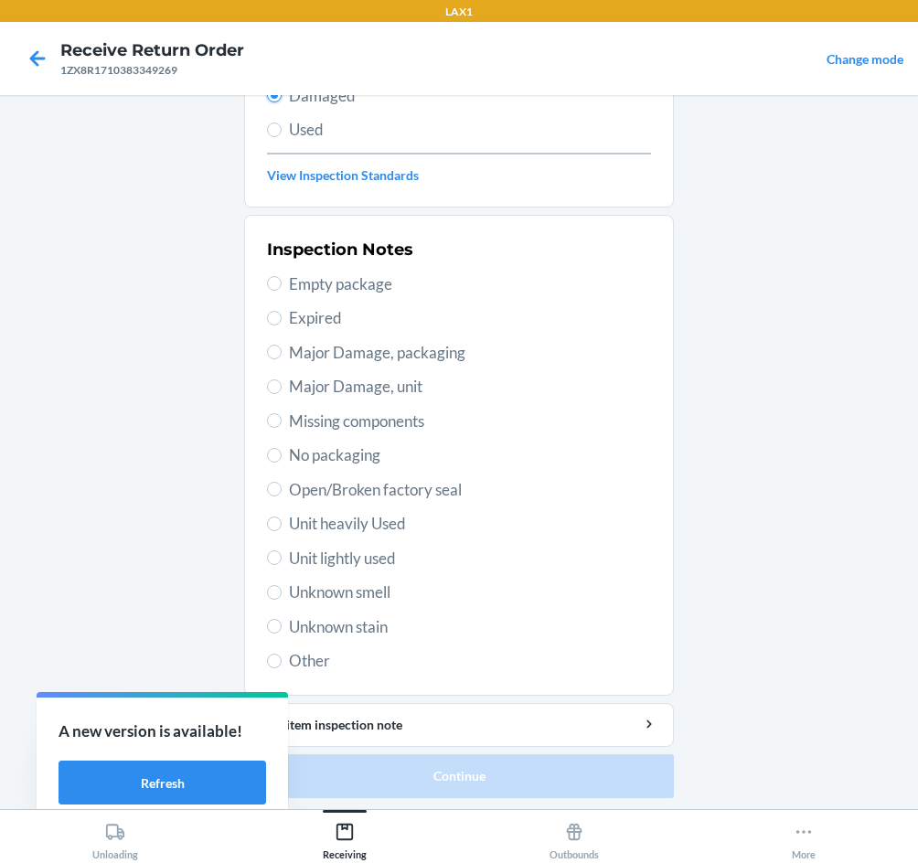
scroll to position [239, 0]
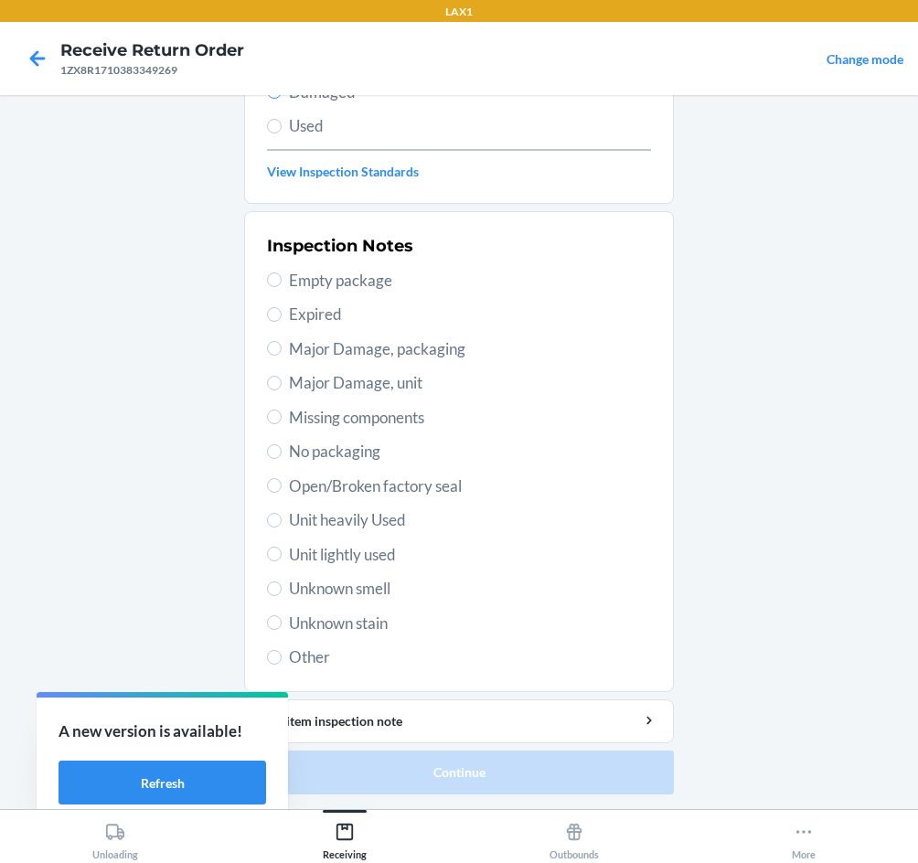
click at [377, 479] on span "Open/Broken factory seal" at bounding box center [470, 486] width 362 height 24
click at [282, 479] on input "Open/Broken factory seal" at bounding box center [274, 485] width 15 height 15
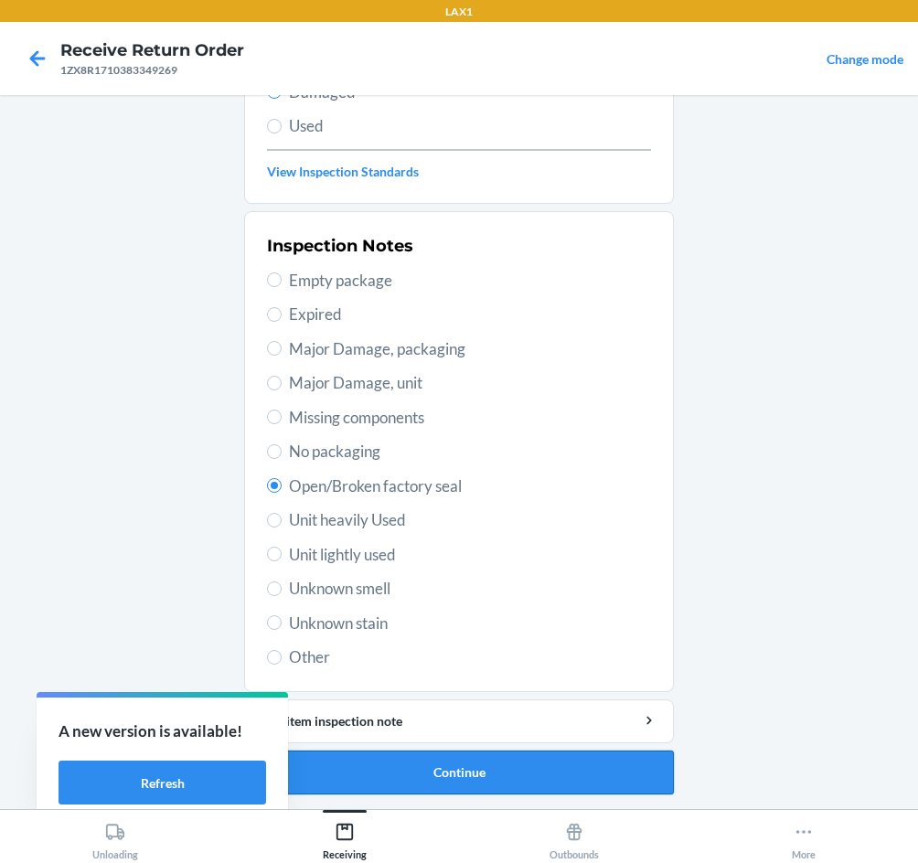
click at [500, 785] on button "Continue" at bounding box center [459, 772] width 430 height 44
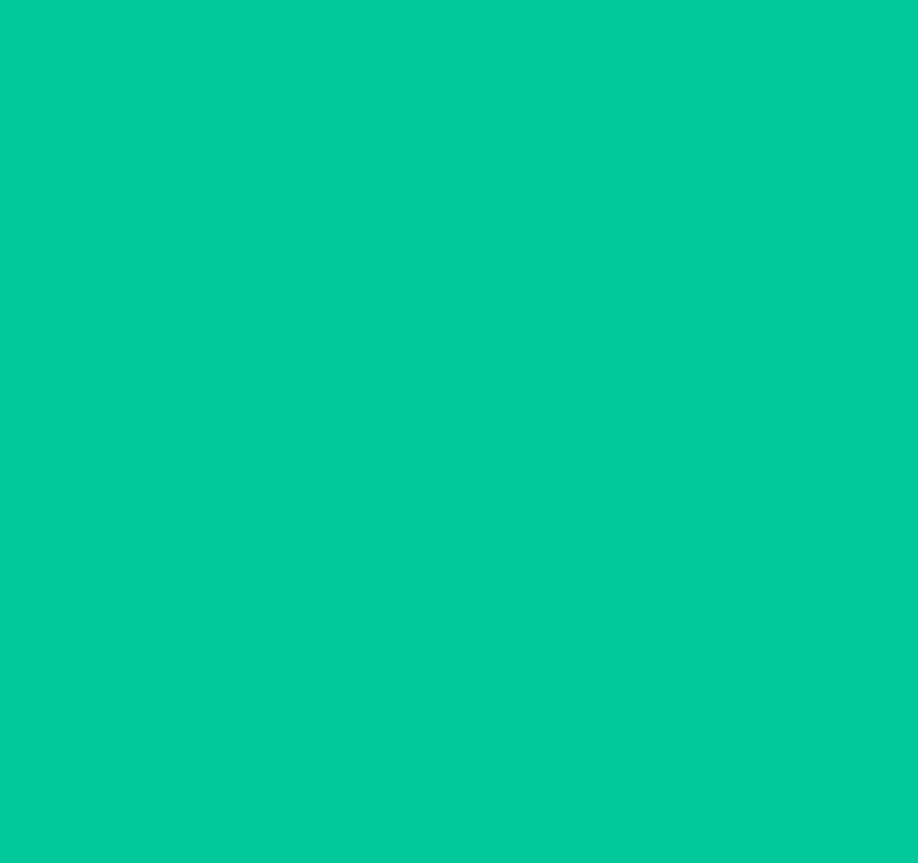
scroll to position [88, 0]
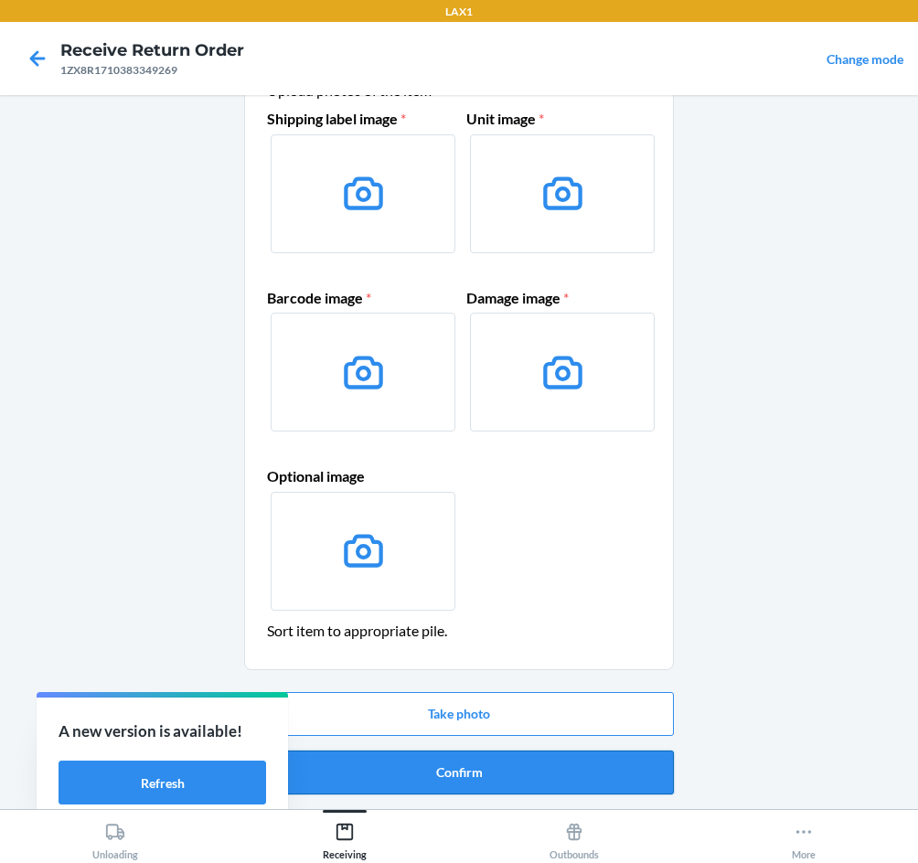
click at [500, 777] on button "Confirm" at bounding box center [459, 772] width 430 height 44
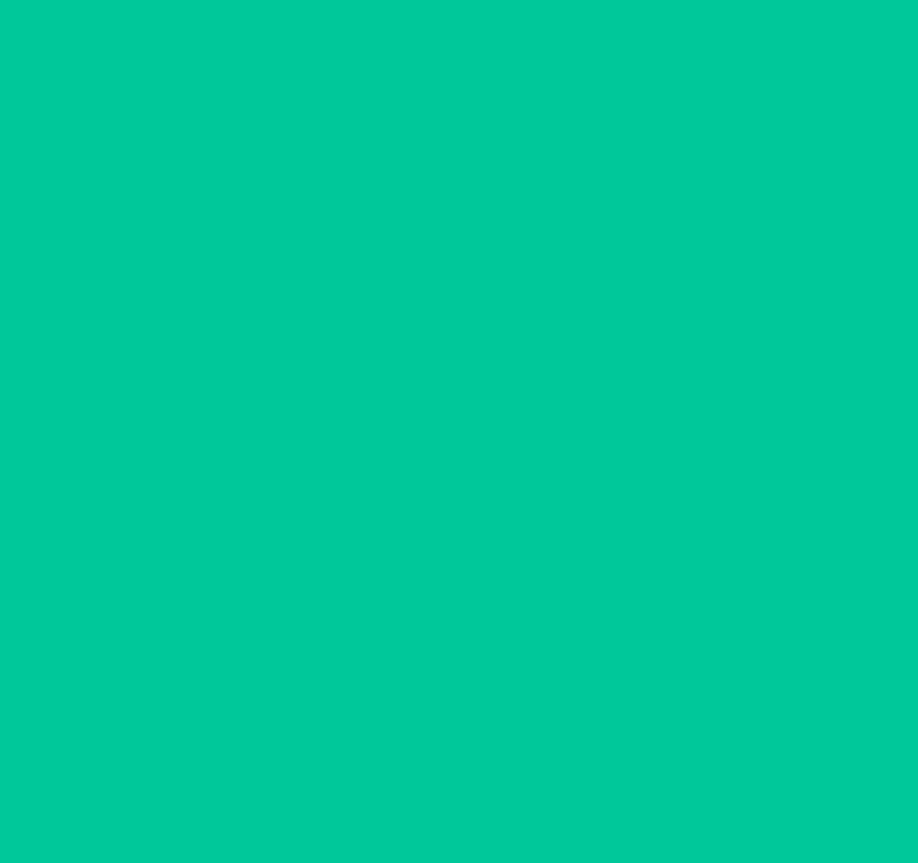
scroll to position [0, 0]
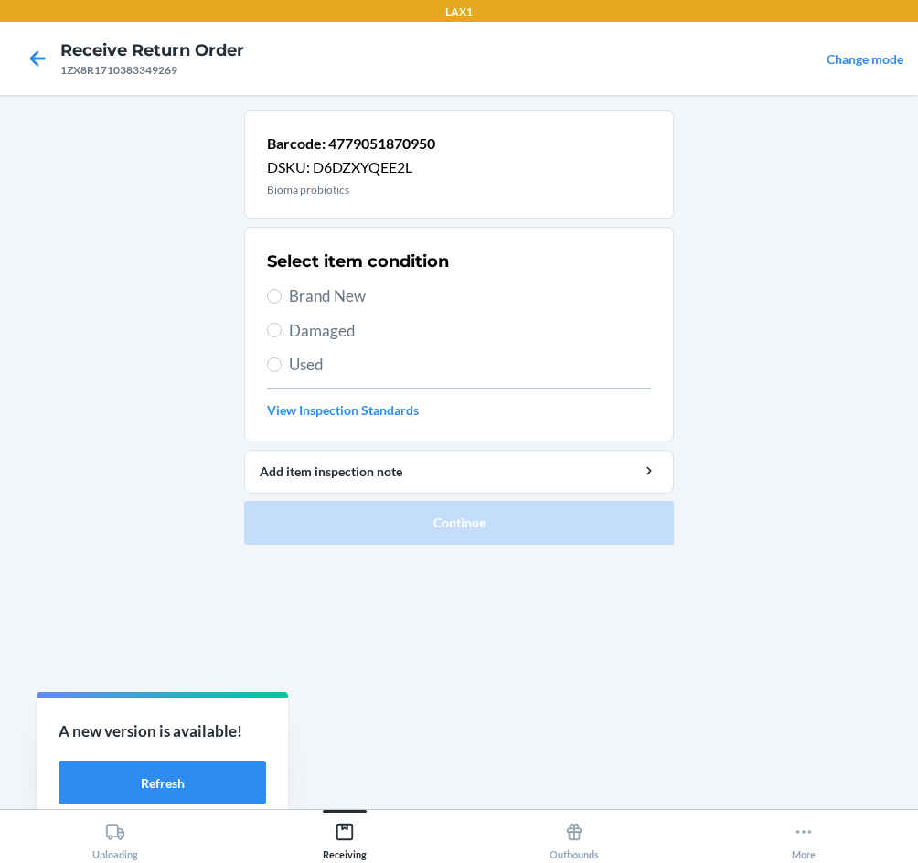
click at [340, 293] on span "Brand New" at bounding box center [470, 296] width 362 height 24
click at [282, 293] on input "Brand New" at bounding box center [274, 296] width 15 height 15
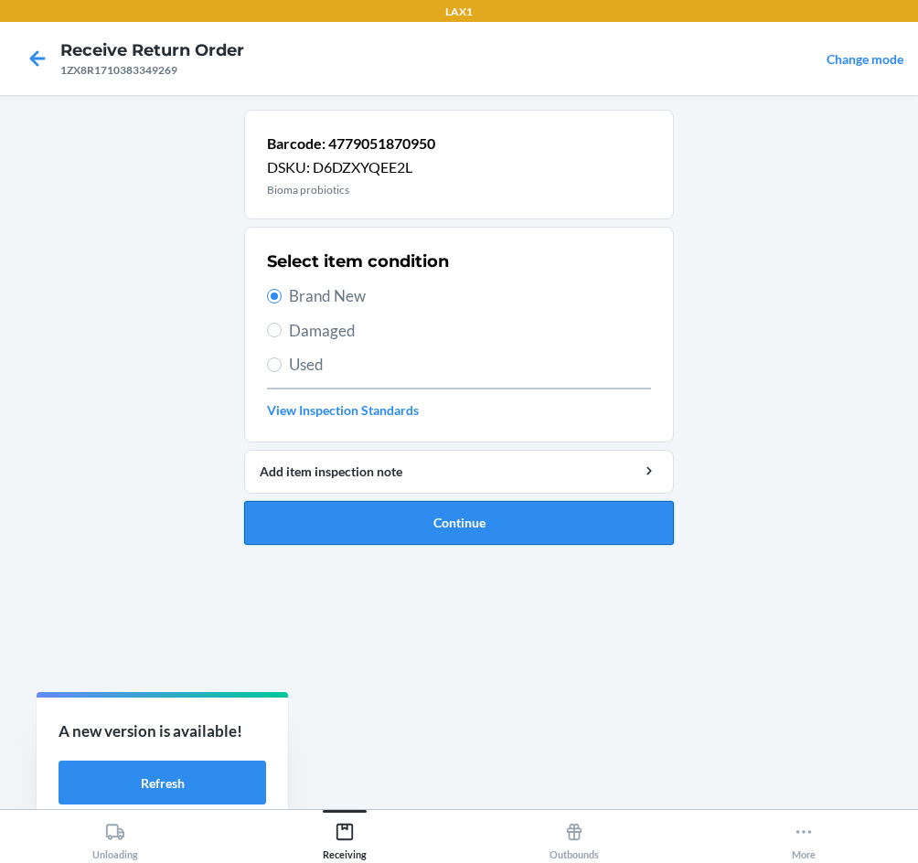
click at [466, 518] on button "Continue" at bounding box center [459, 523] width 430 height 44
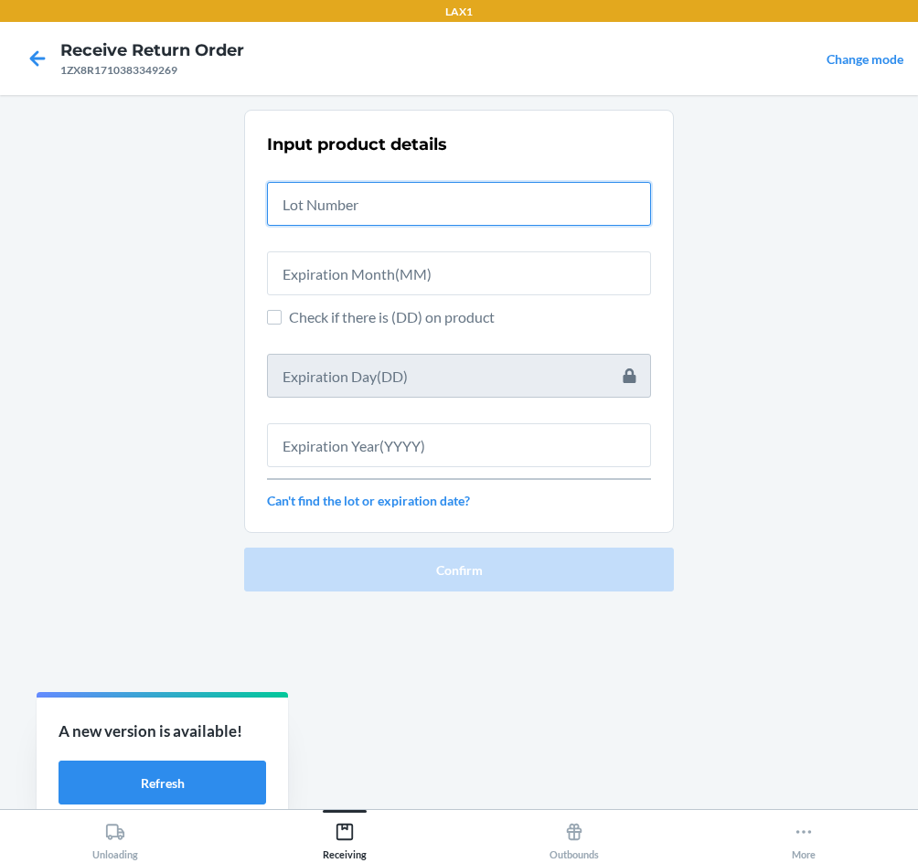
click at [394, 204] on input "text" at bounding box center [459, 204] width 384 height 44
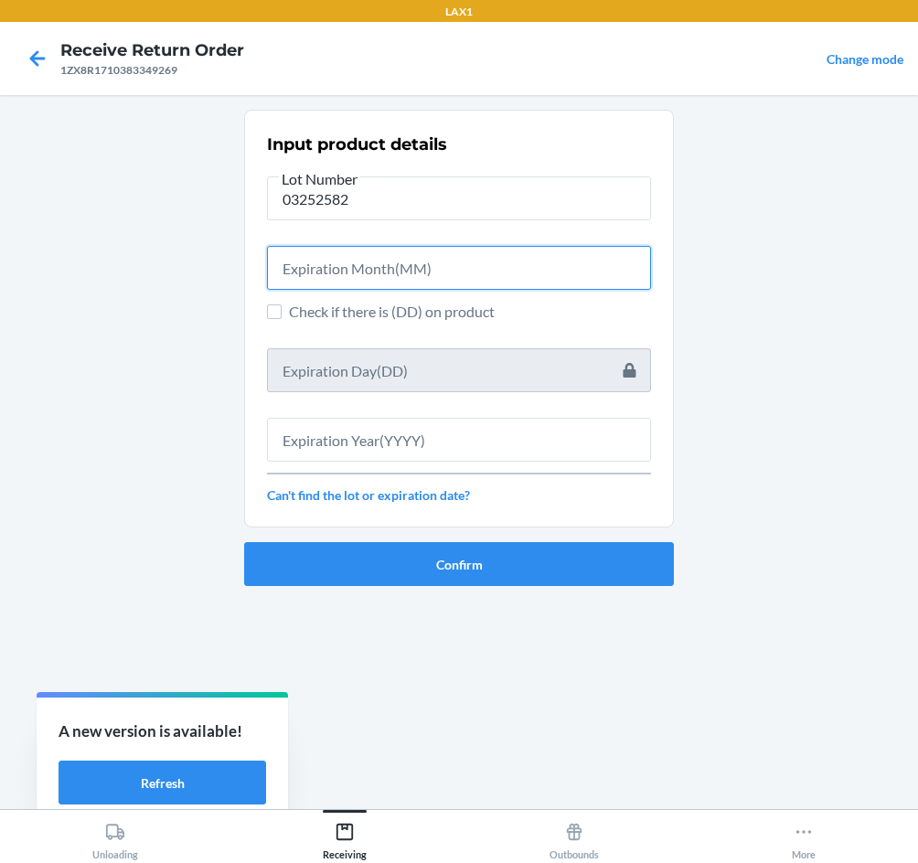
click at [336, 267] on input "text" at bounding box center [459, 268] width 384 height 44
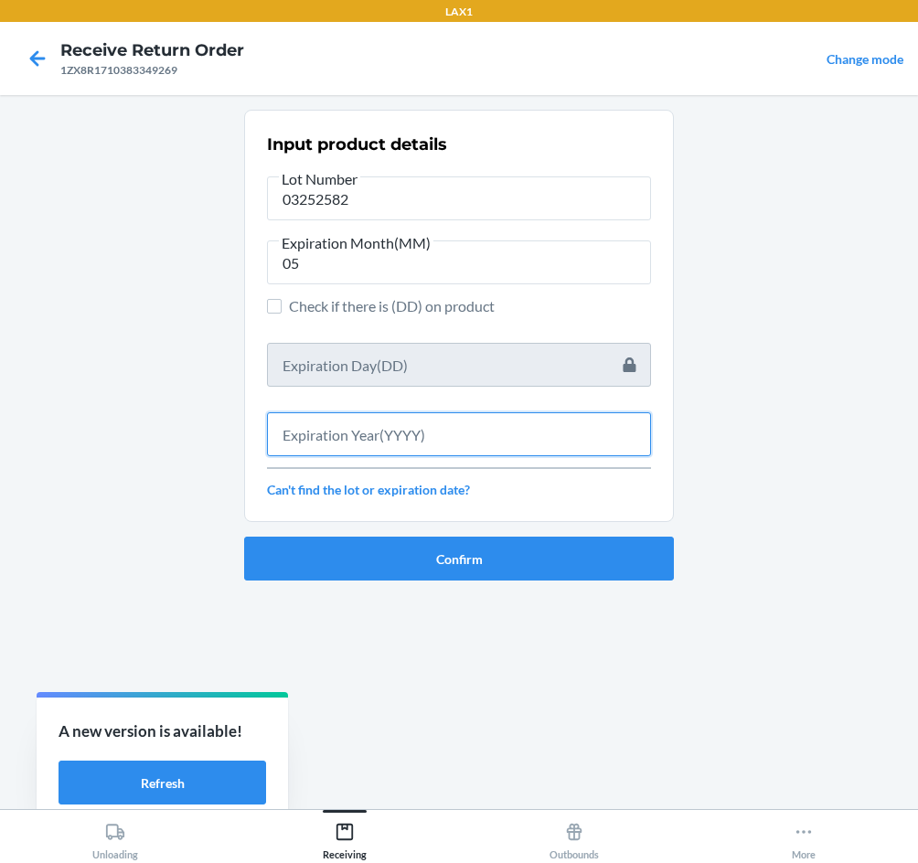
click at [371, 436] on input "text" at bounding box center [459, 434] width 384 height 44
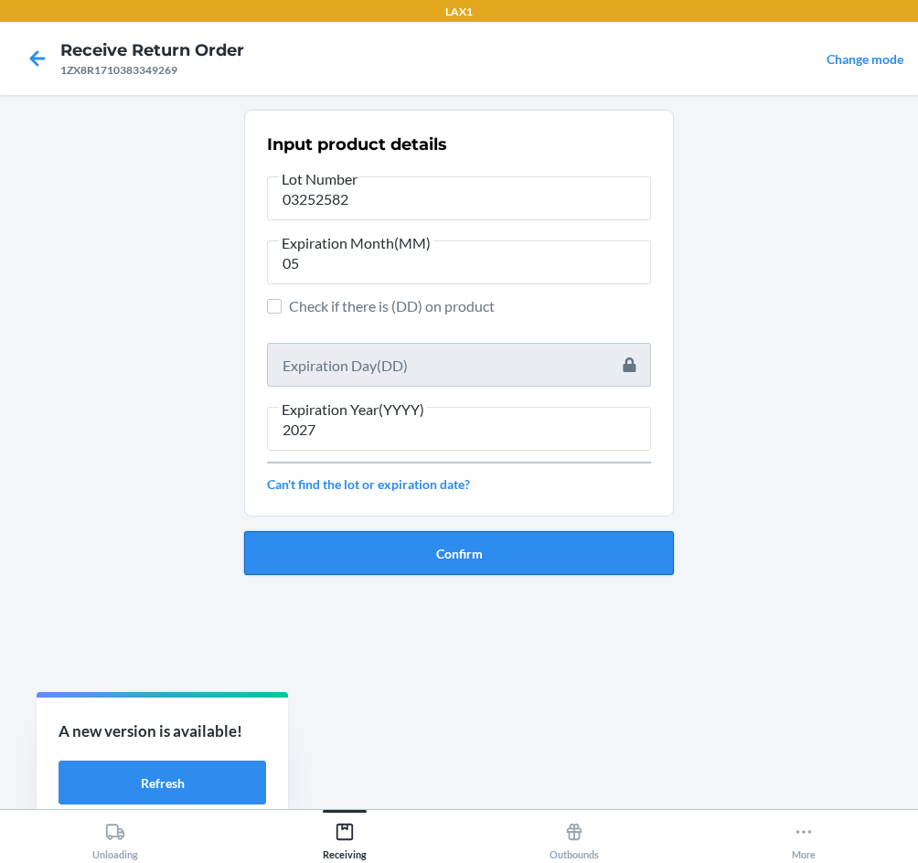
click at [416, 565] on button "Confirm" at bounding box center [459, 553] width 430 height 44
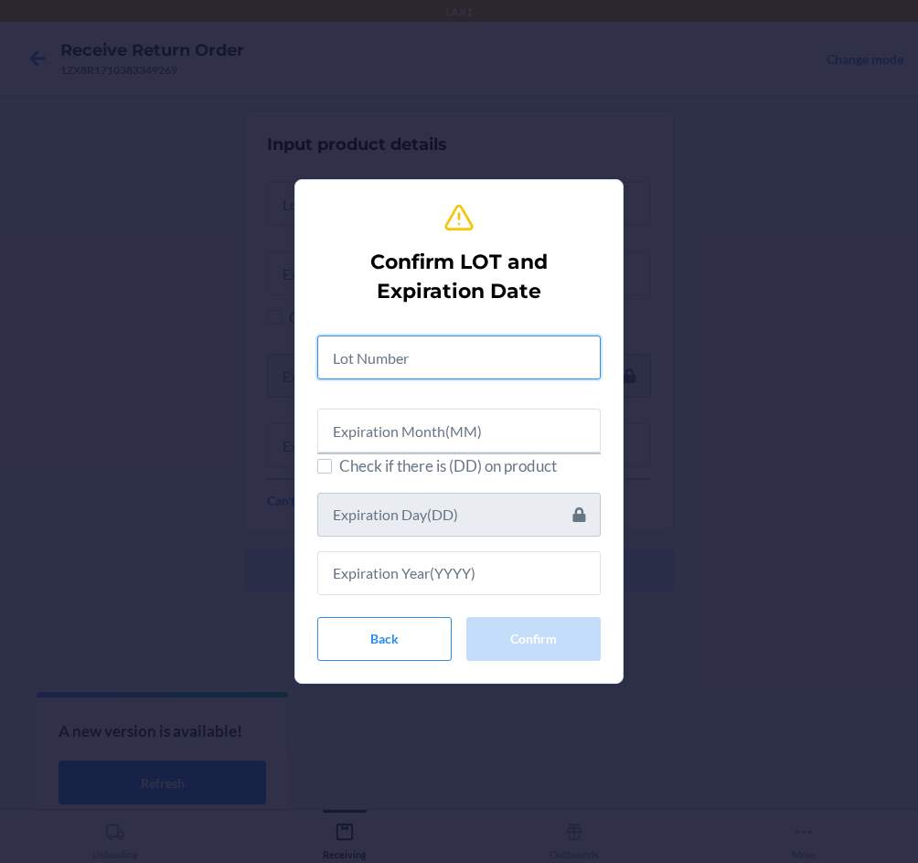
click at [439, 356] on input "text" at bounding box center [458, 357] width 283 height 44
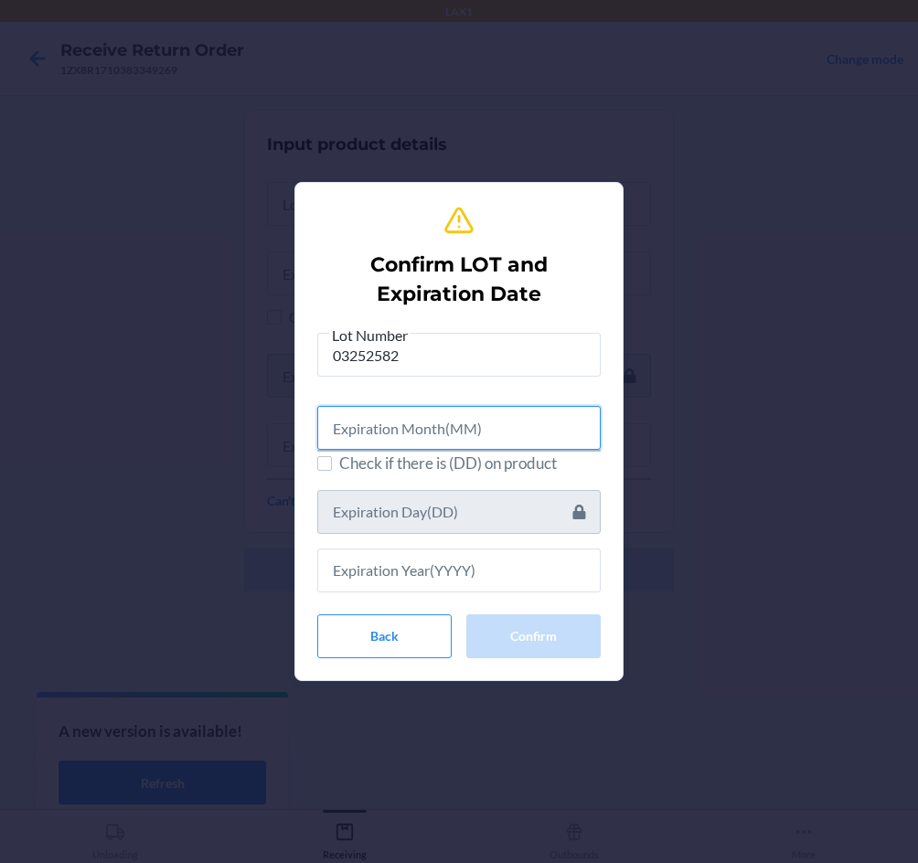
click at [541, 450] on input "text" at bounding box center [458, 428] width 283 height 44
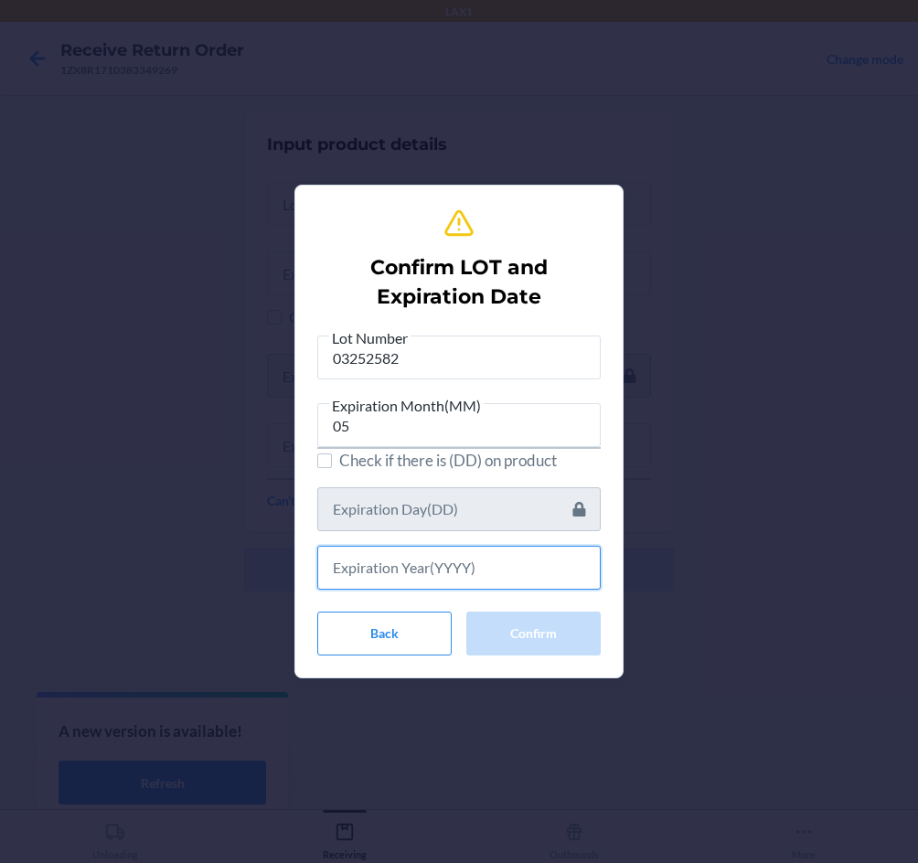
click at [474, 574] on input "text" at bounding box center [458, 568] width 283 height 44
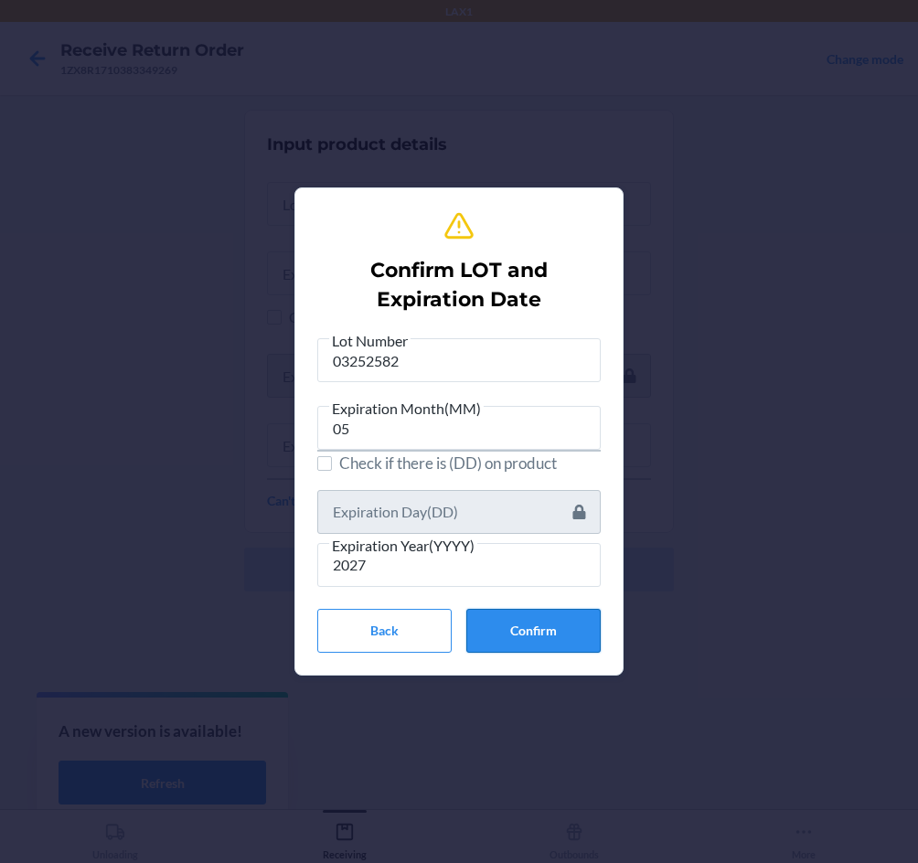
click at [554, 633] on button "Confirm" at bounding box center [533, 631] width 134 height 44
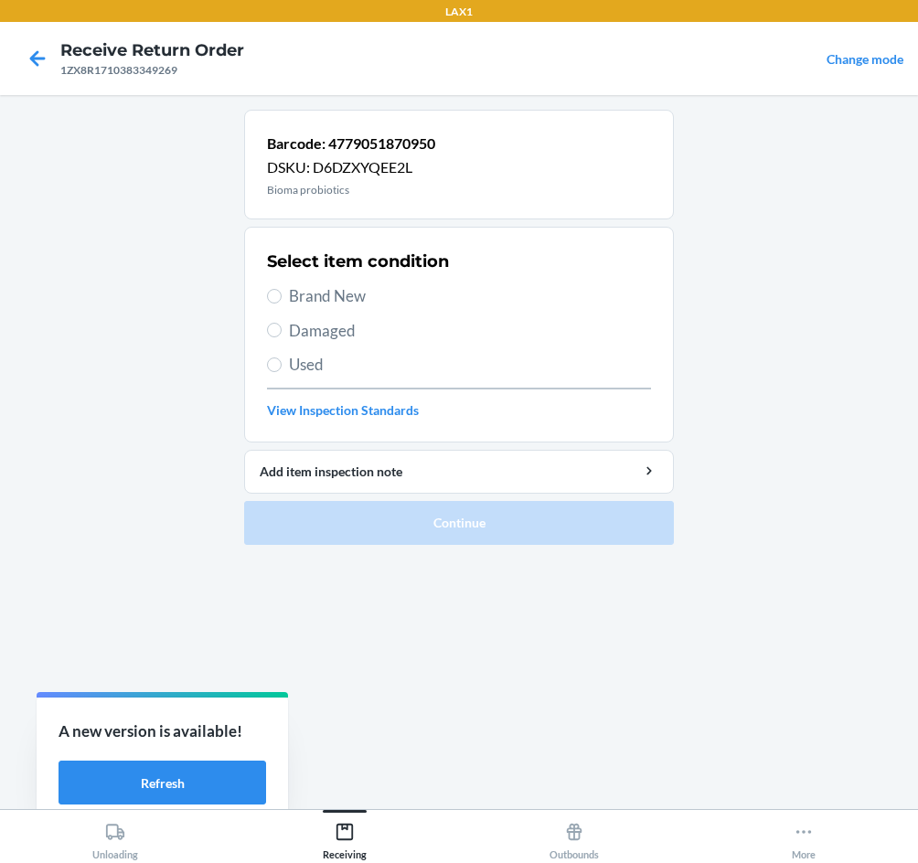
click at [336, 300] on span "Brand New" at bounding box center [470, 296] width 362 height 24
click at [282, 300] on input "Brand New" at bounding box center [274, 296] width 15 height 15
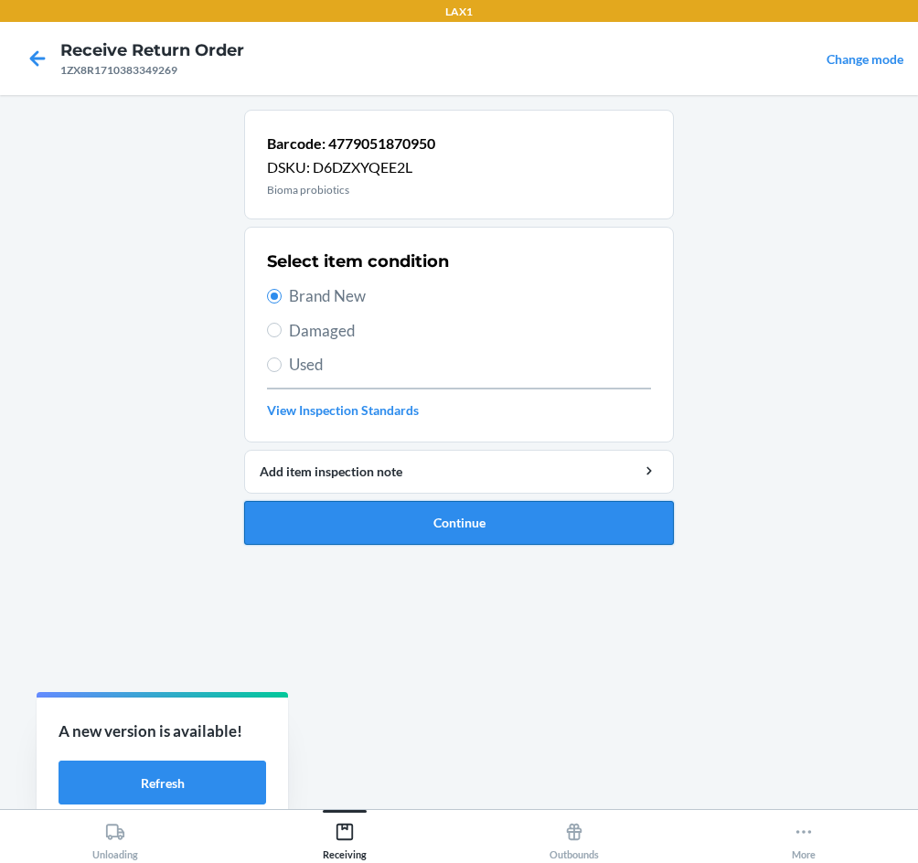
click at [483, 533] on button "Continue" at bounding box center [459, 523] width 430 height 44
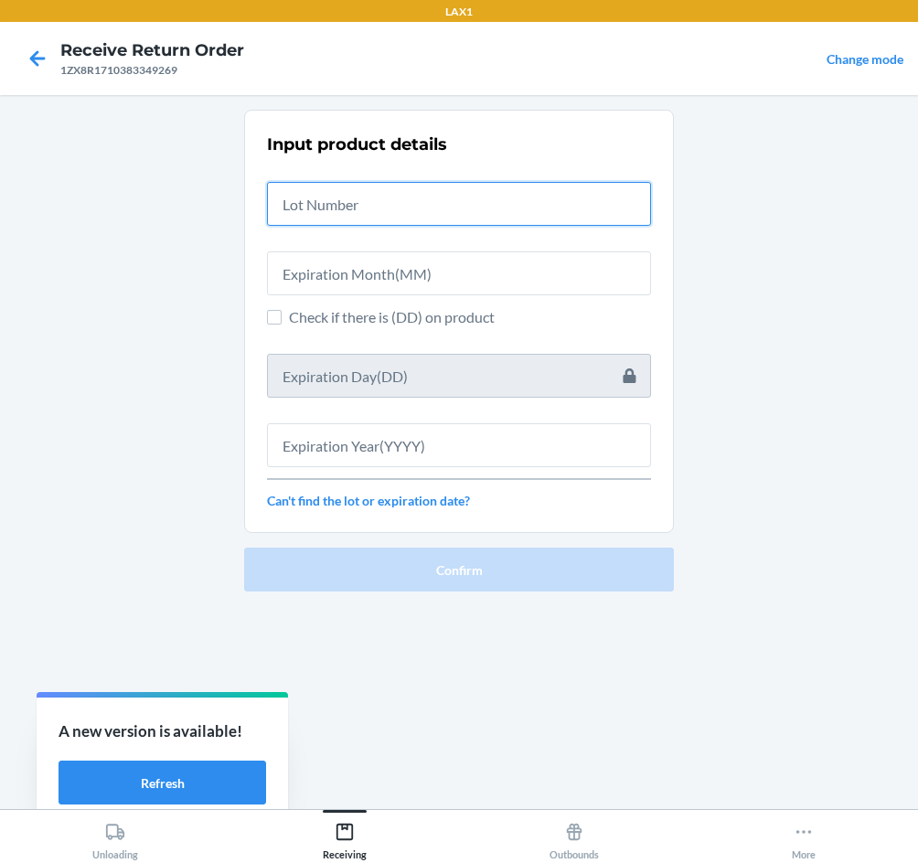
click at [387, 203] on input "text" at bounding box center [459, 204] width 384 height 44
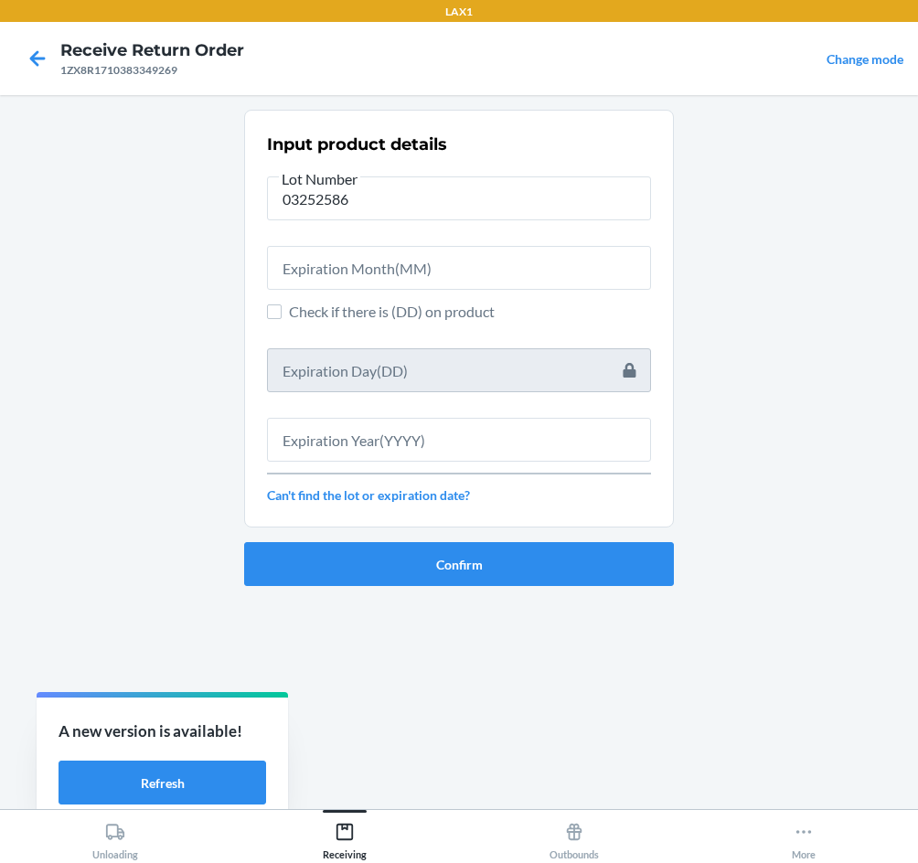
click at [320, 245] on div at bounding box center [459, 260] width 384 height 59
click at [312, 261] on input "text" at bounding box center [459, 268] width 384 height 44
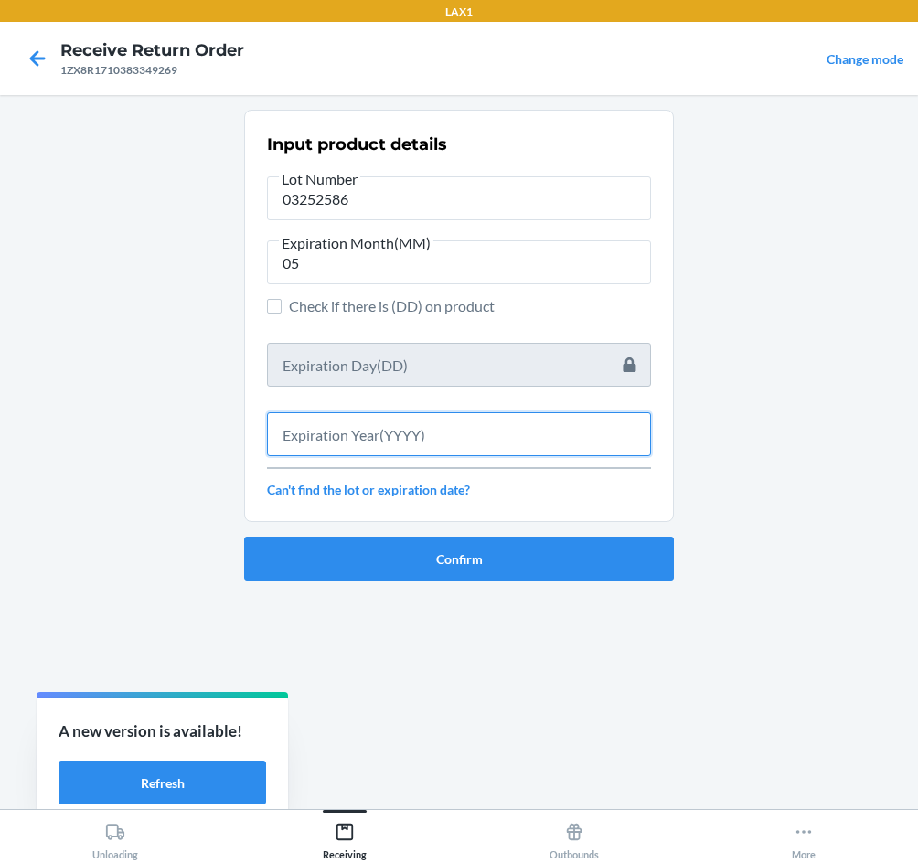
click at [327, 439] on input "text" at bounding box center [459, 434] width 384 height 44
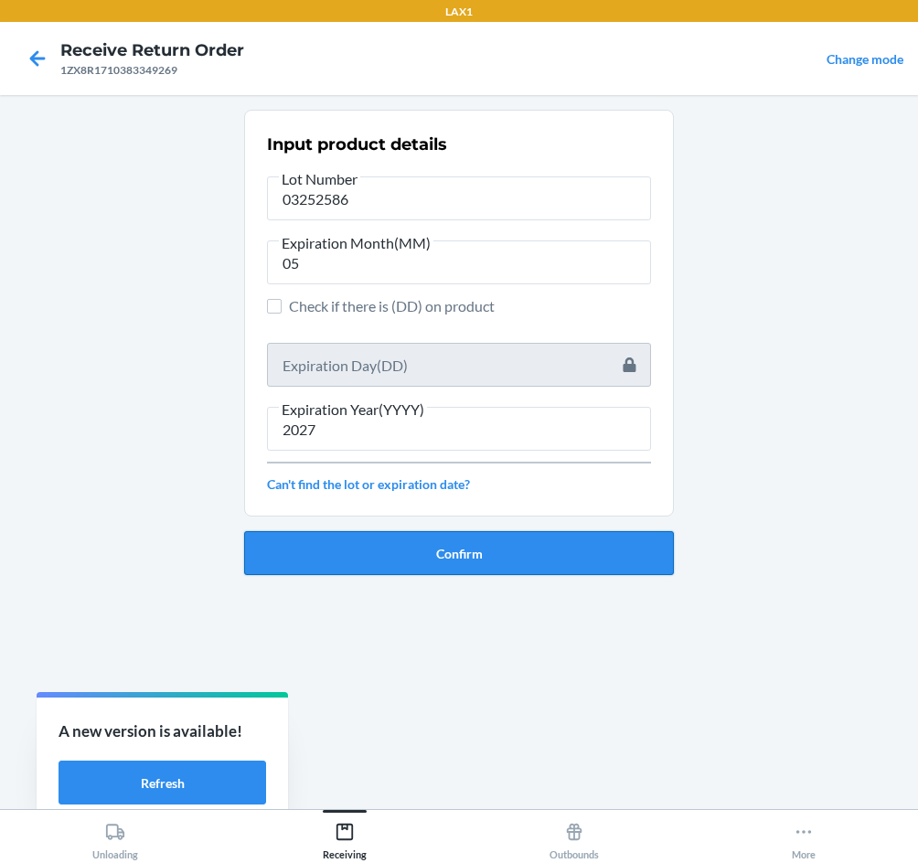
click at [396, 561] on button "Confirm" at bounding box center [459, 553] width 430 height 44
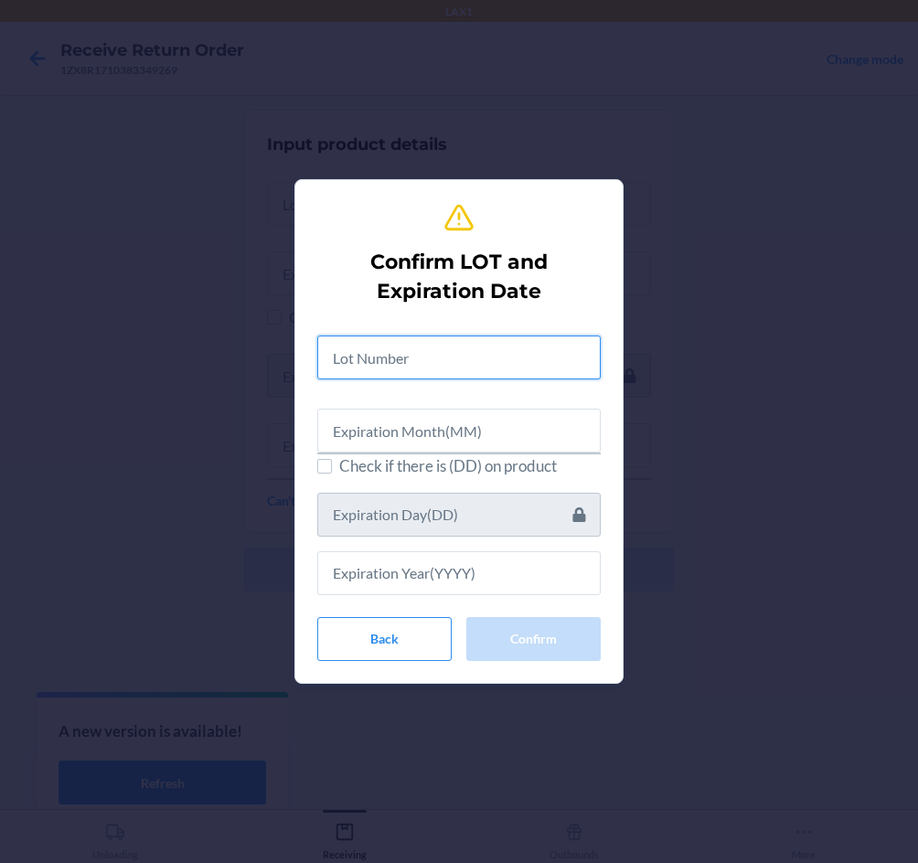
click at [406, 356] on input "text" at bounding box center [458, 357] width 283 height 44
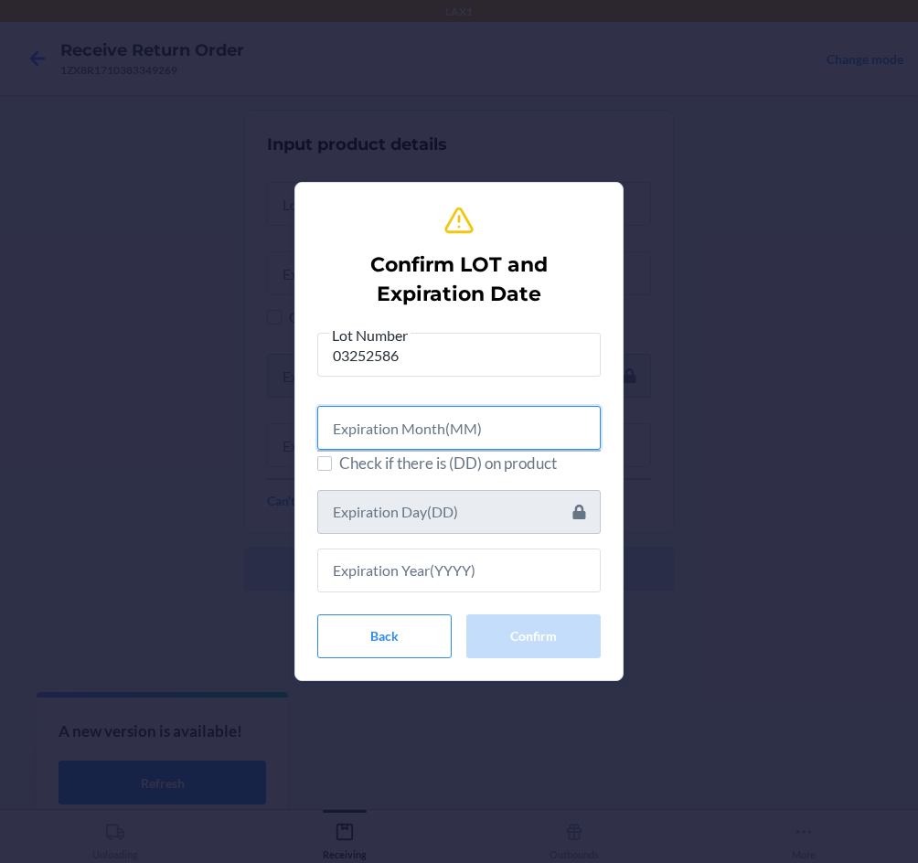
click at [438, 419] on input "text" at bounding box center [458, 428] width 283 height 44
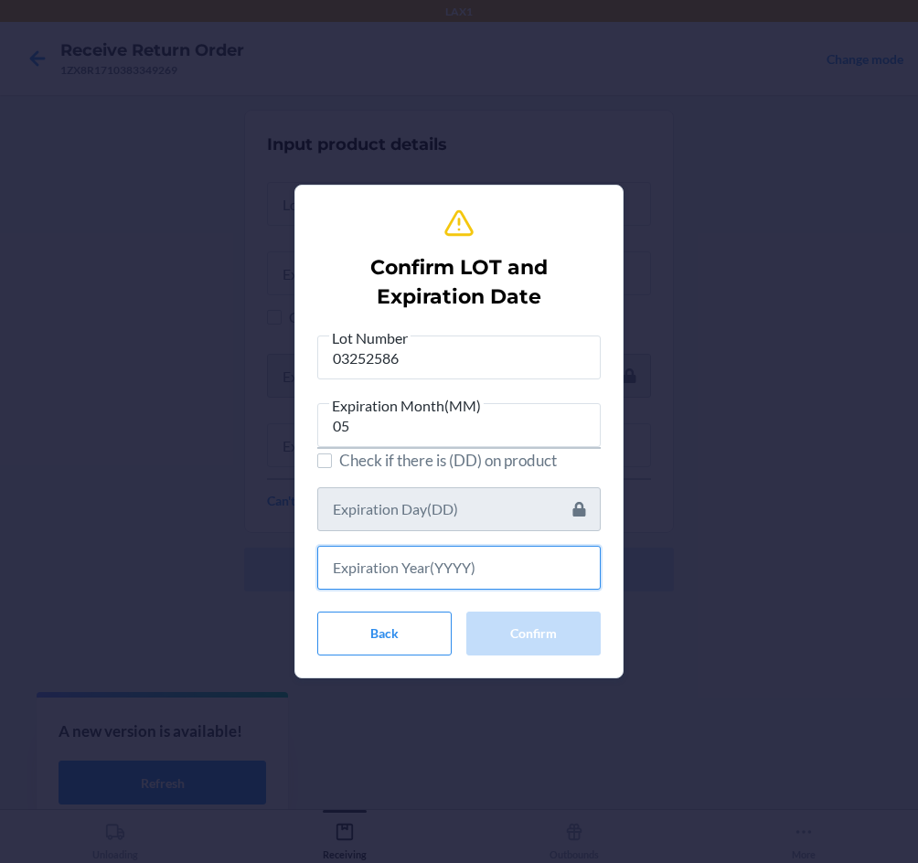
click at [445, 579] on input "text" at bounding box center [458, 568] width 283 height 44
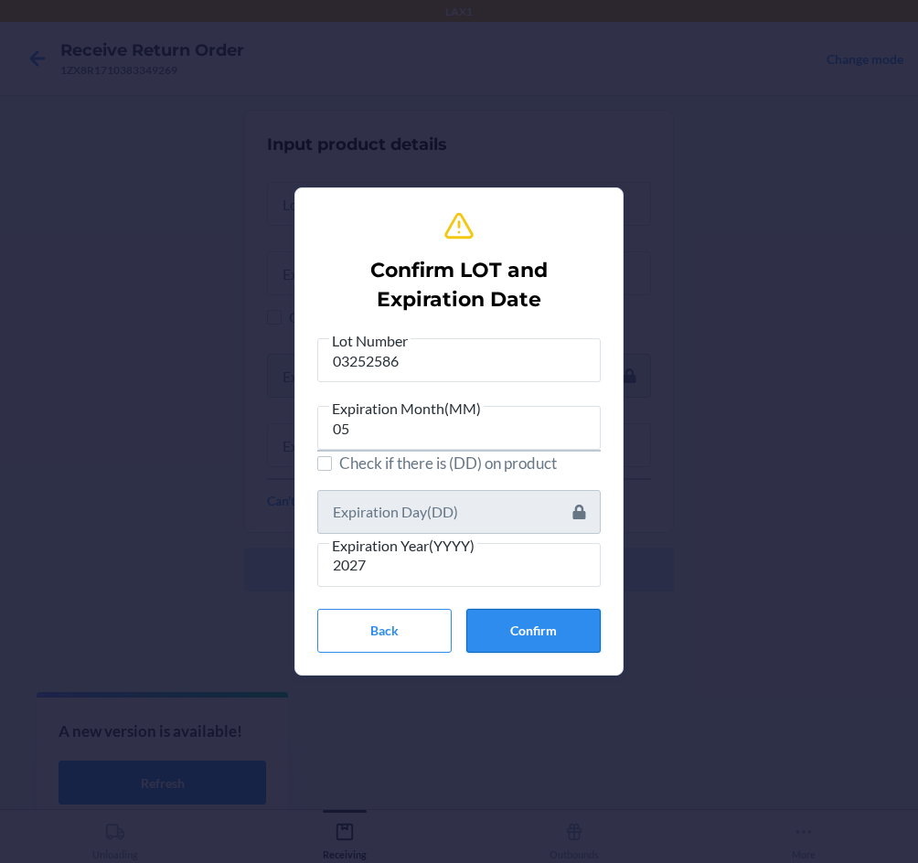
click at [503, 627] on button "Confirm" at bounding box center [533, 631] width 134 height 44
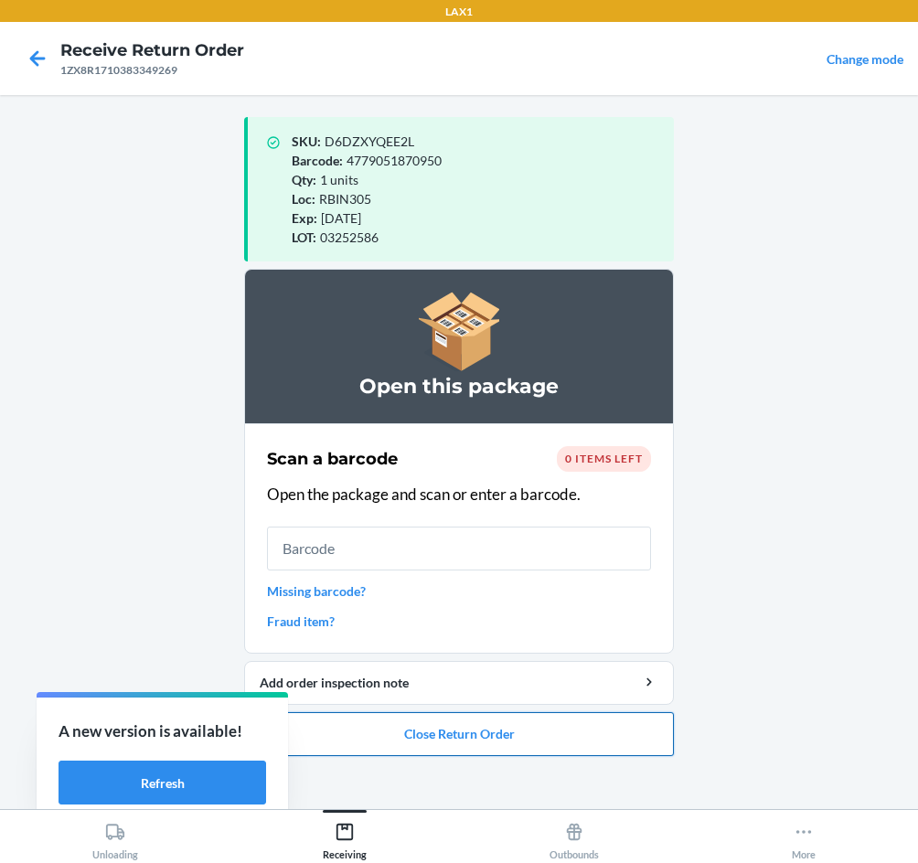
click at [582, 740] on button "Close Return Order" at bounding box center [459, 734] width 430 height 44
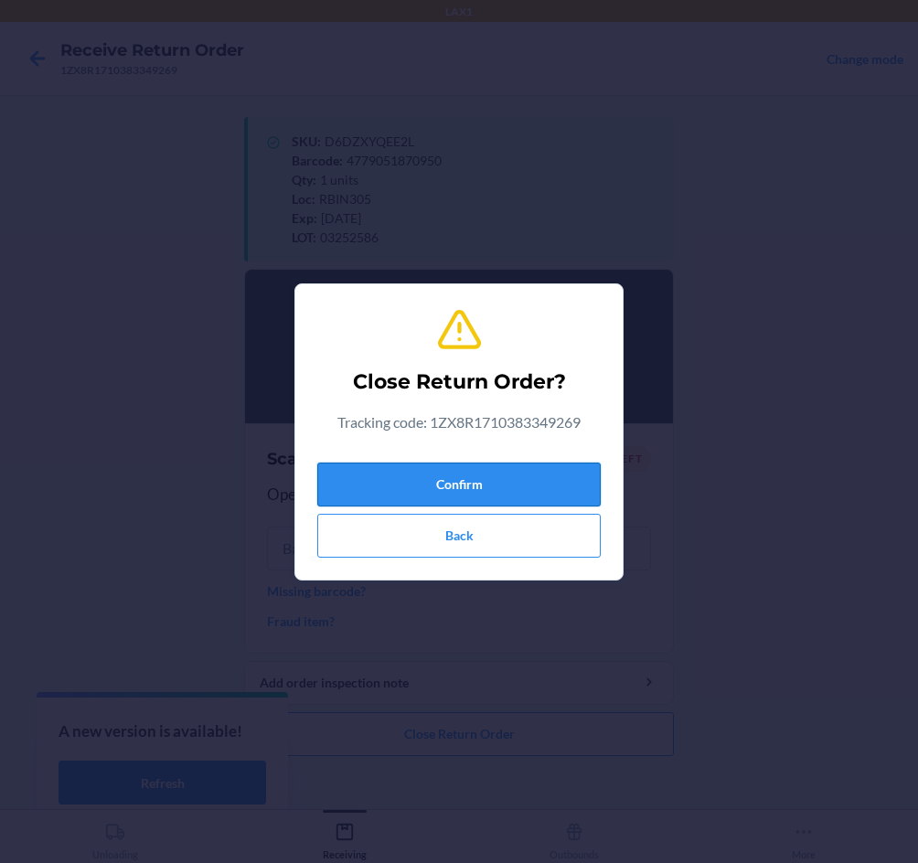
click at [511, 490] on button "Confirm" at bounding box center [458, 485] width 283 height 44
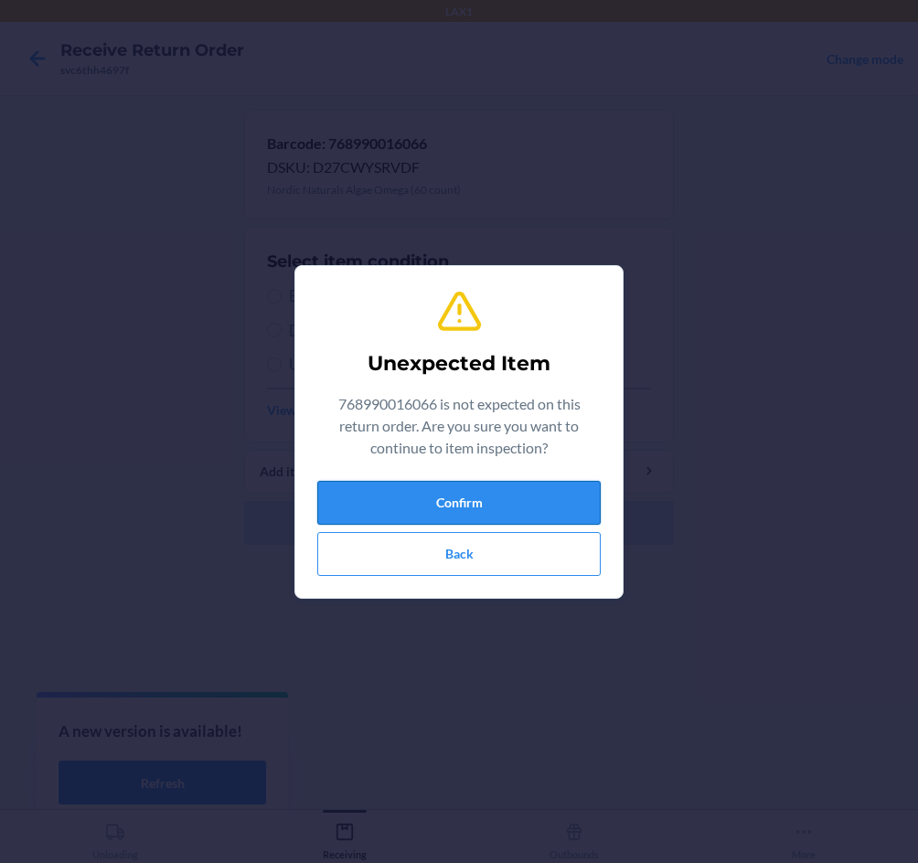
click at [518, 486] on button "Confirm" at bounding box center [458, 503] width 283 height 44
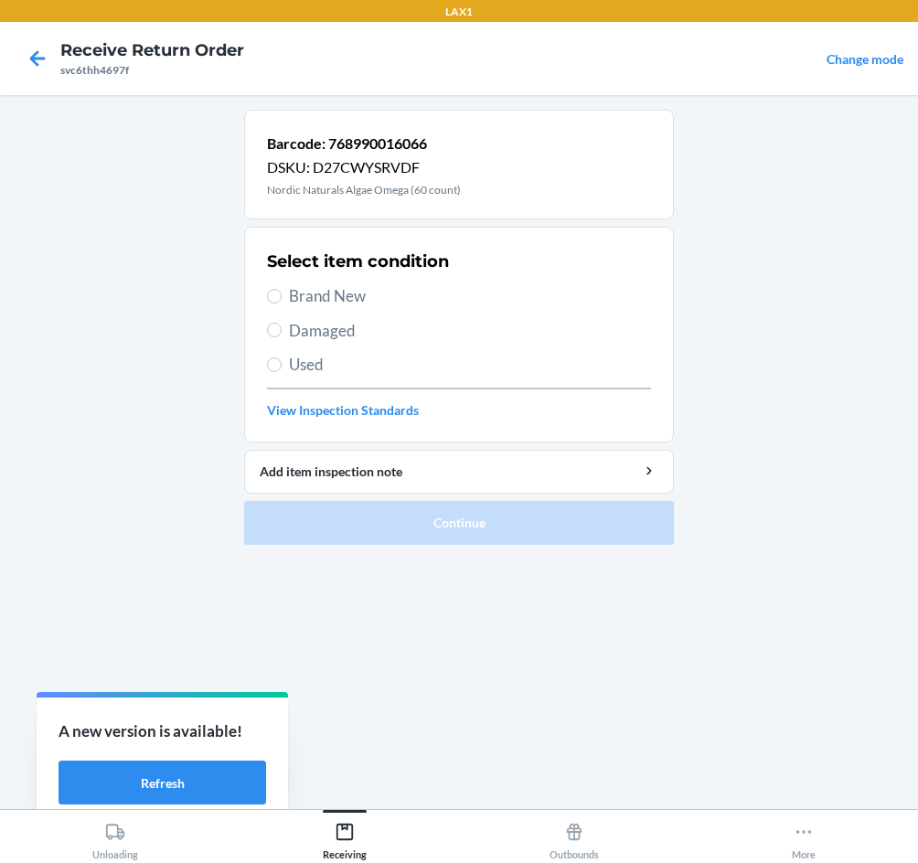
click at [330, 282] on div "Select item condition Brand New Damaged Used View Inspection Standards" at bounding box center [459, 334] width 384 height 181
click at [317, 286] on span "Brand New" at bounding box center [470, 296] width 362 height 24
click at [282, 289] on input "Brand New" at bounding box center [274, 296] width 15 height 15
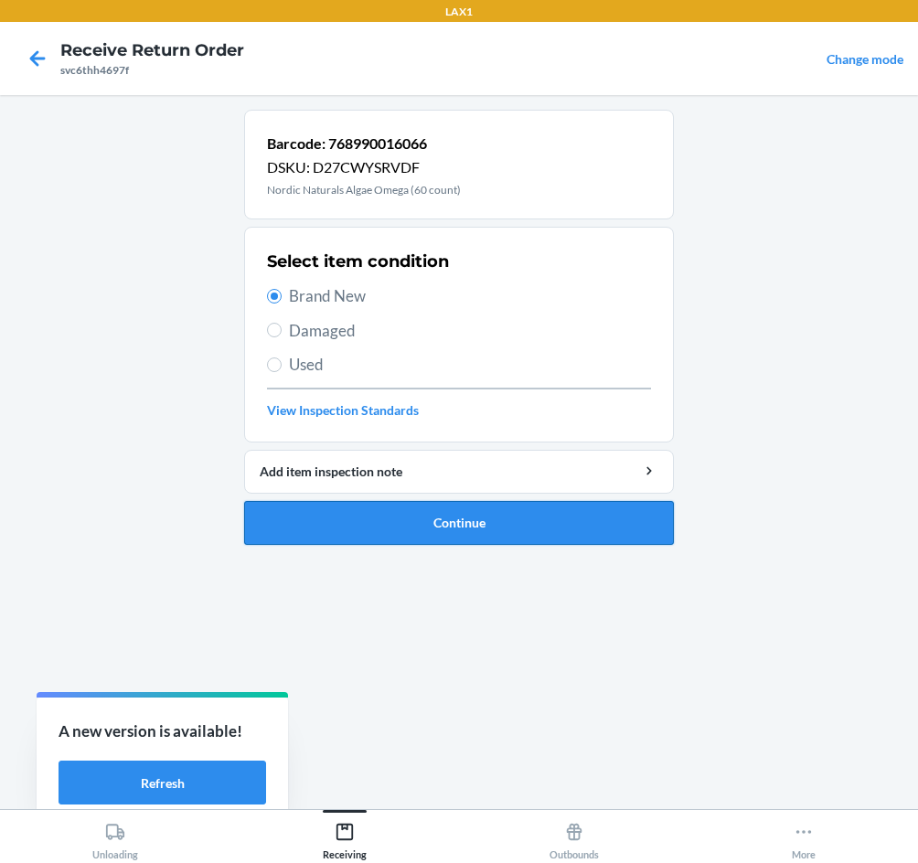
click at [459, 528] on button "Continue" at bounding box center [459, 523] width 430 height 44
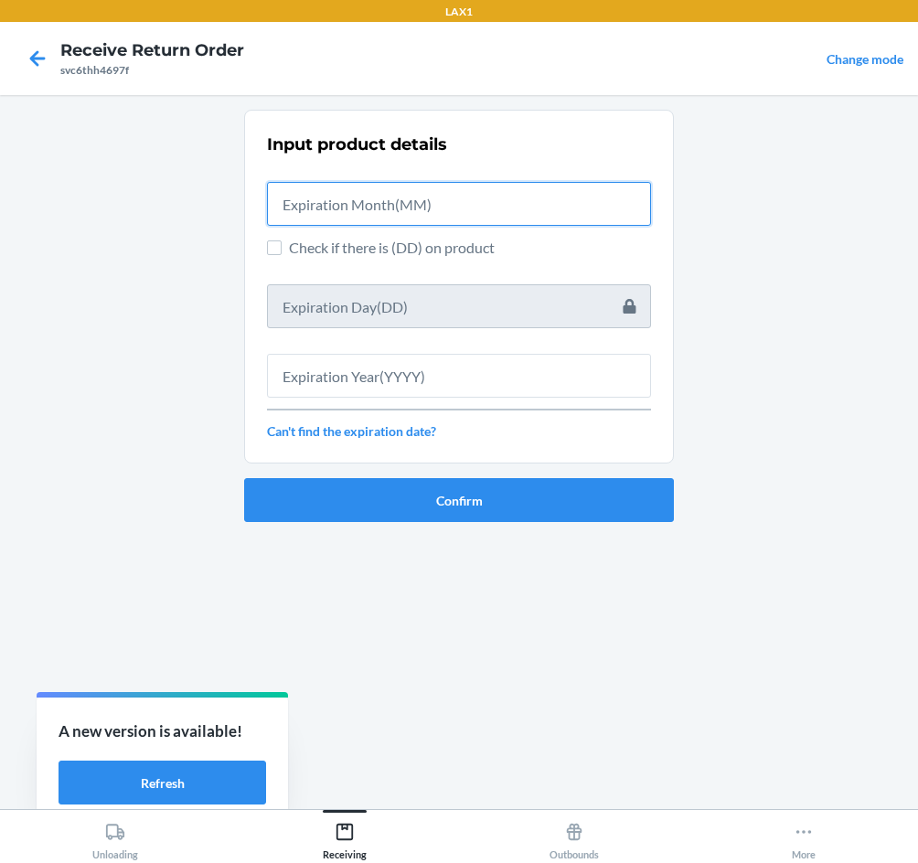
click at [435, 186] on input "text" at bounding box center [459, 204] width 384 height 44
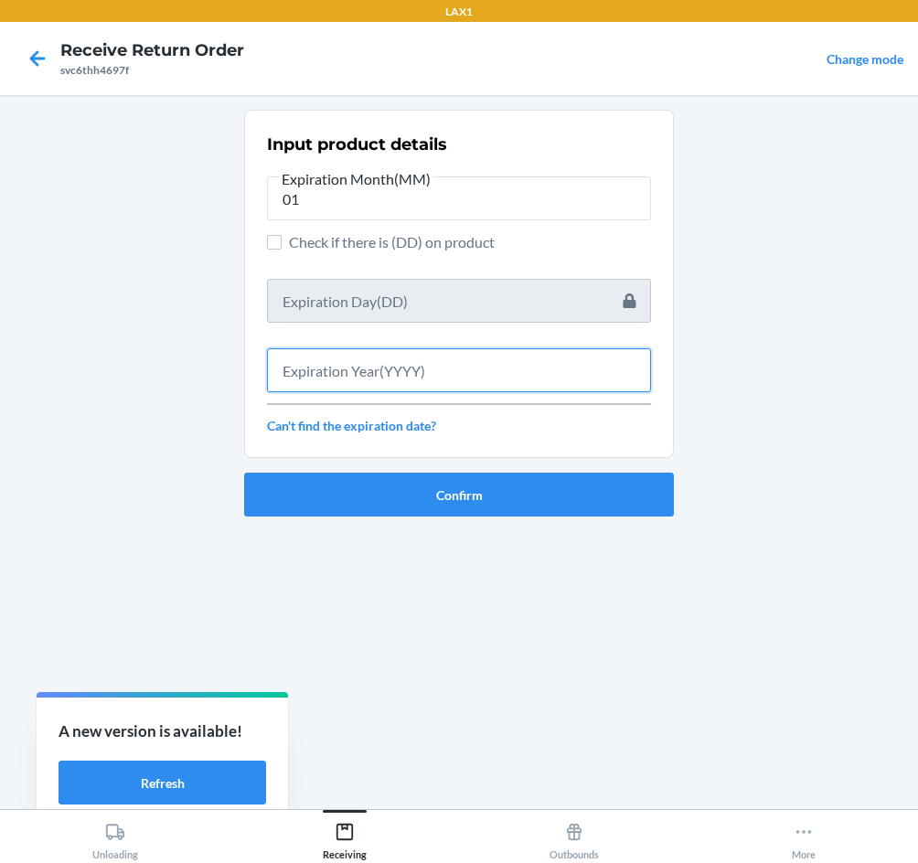
click at [431, 380] on input "text" at bounding box center [459, 370] width 384 height 44
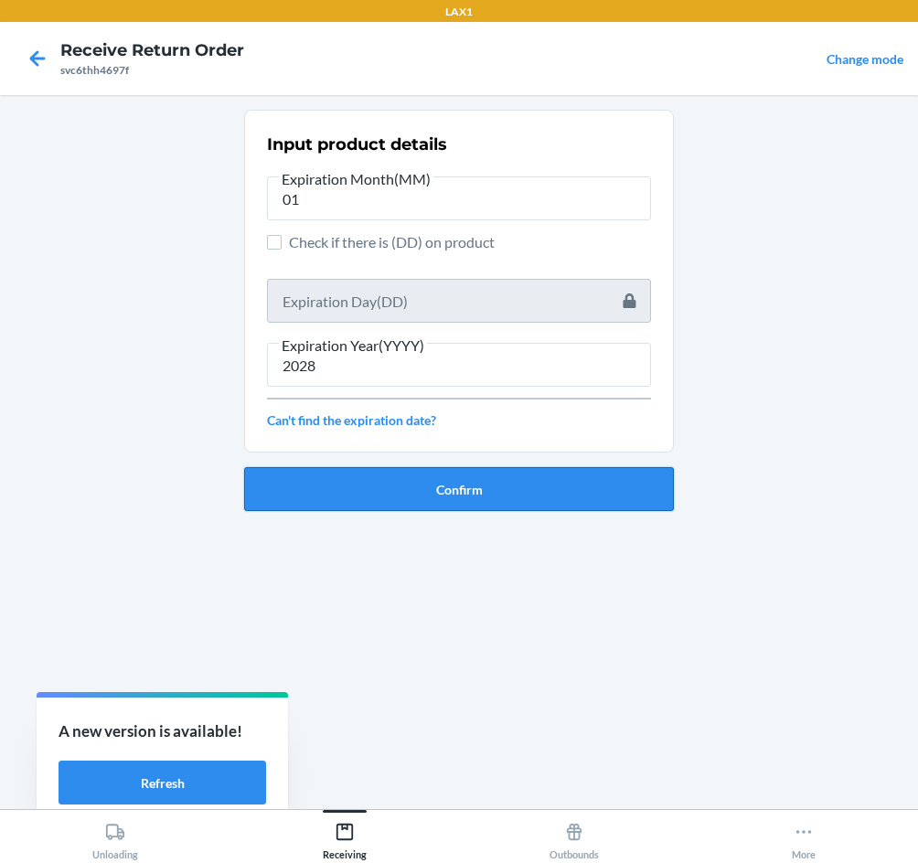
click at [460, 491] on button "Confirm" at bounding box center [459, 489] width 430 height 44
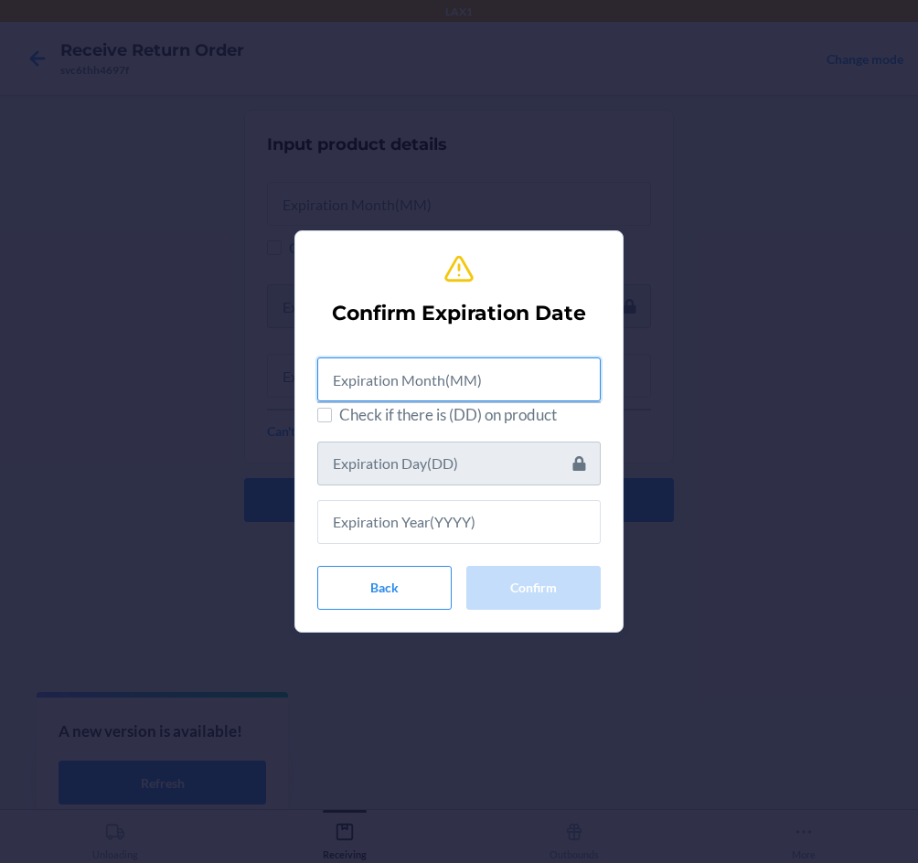
click at [427, 370] on input "text" at bounding box center [458, 379] width 283 height 44
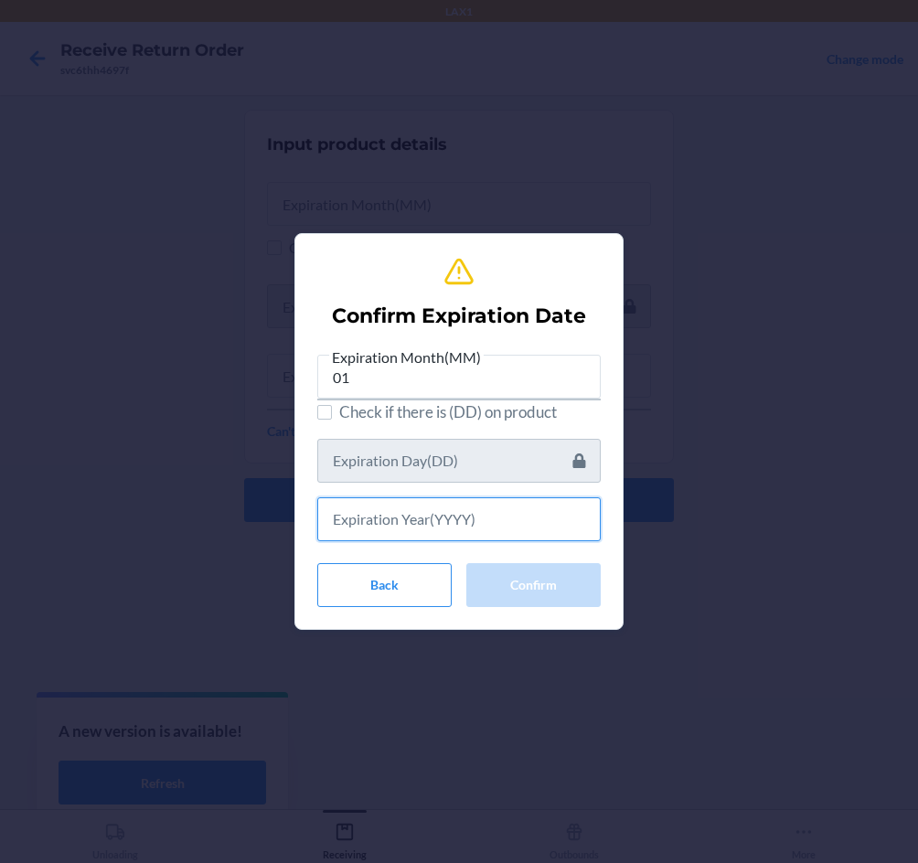
click at [440, 524] on input "text" at bounding box center [458, 519] width 283 height 44
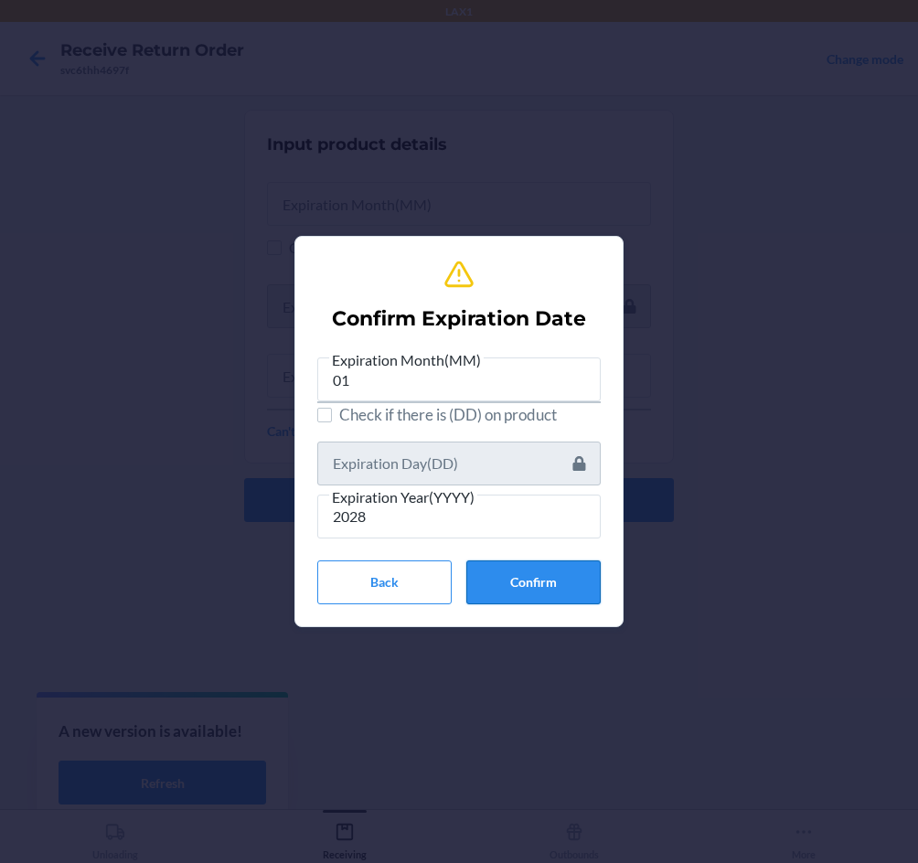
click at [559, 586] on button "Confirm" at bounding box center [533, 582] width 134 height 44
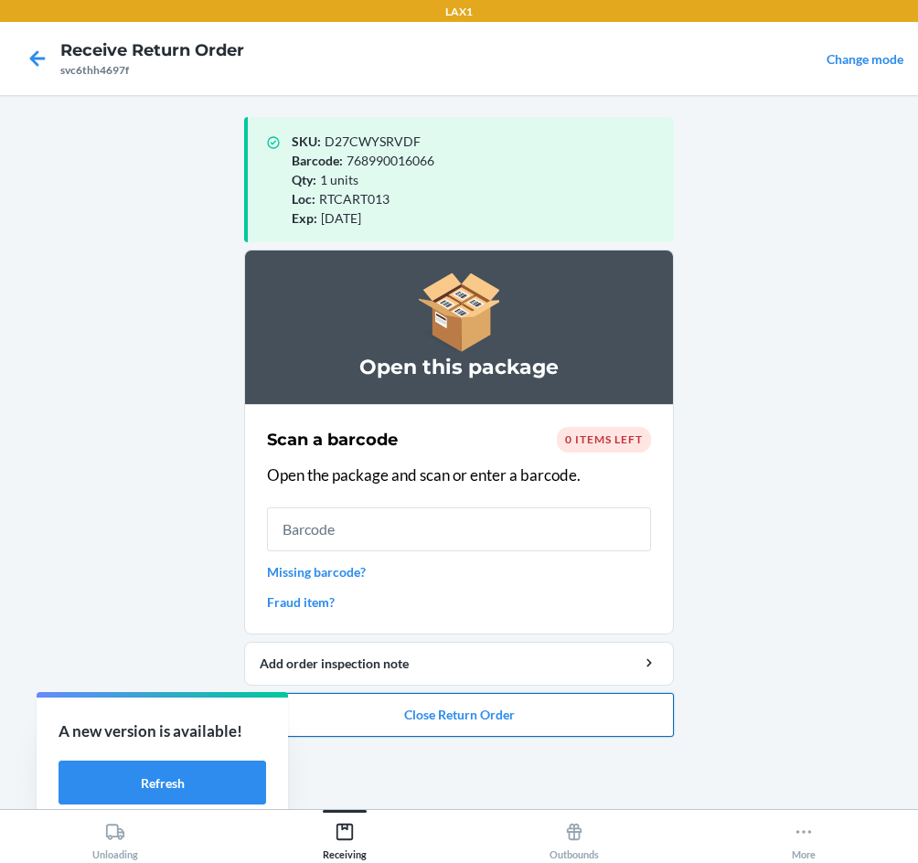
click at [582, 708] on button "Close Return Order" at bounding box center [459, 715] width 430 height 44
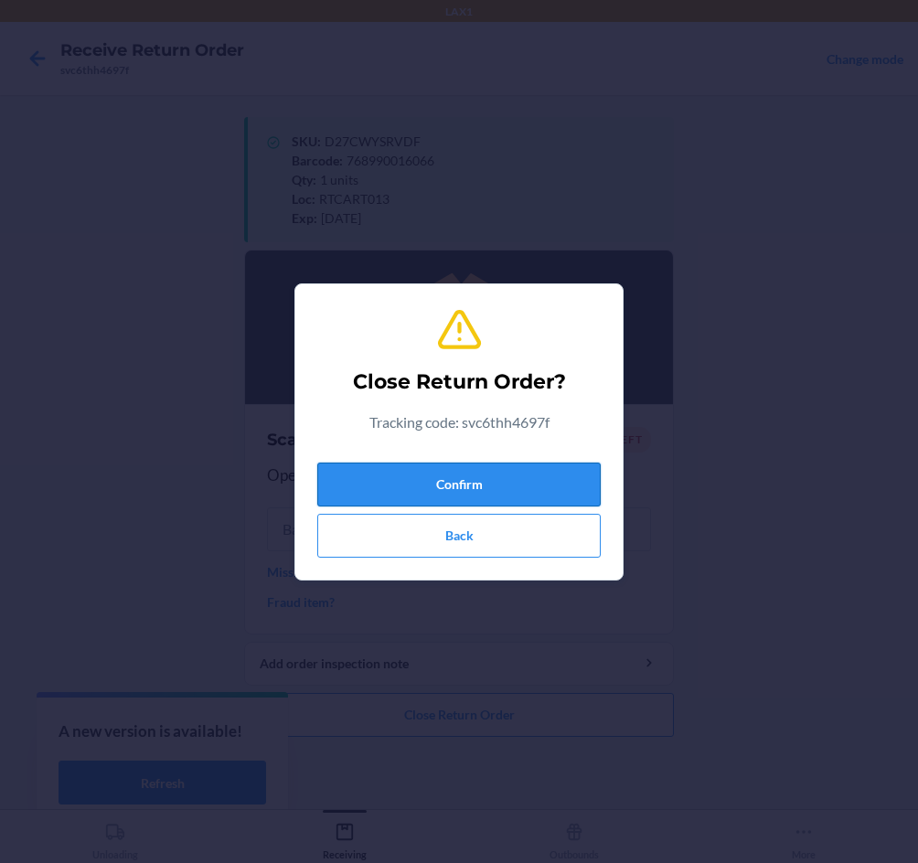
click at [552, 473] on button "Confirm" at bounding box center [458, 485] width 283 height 44
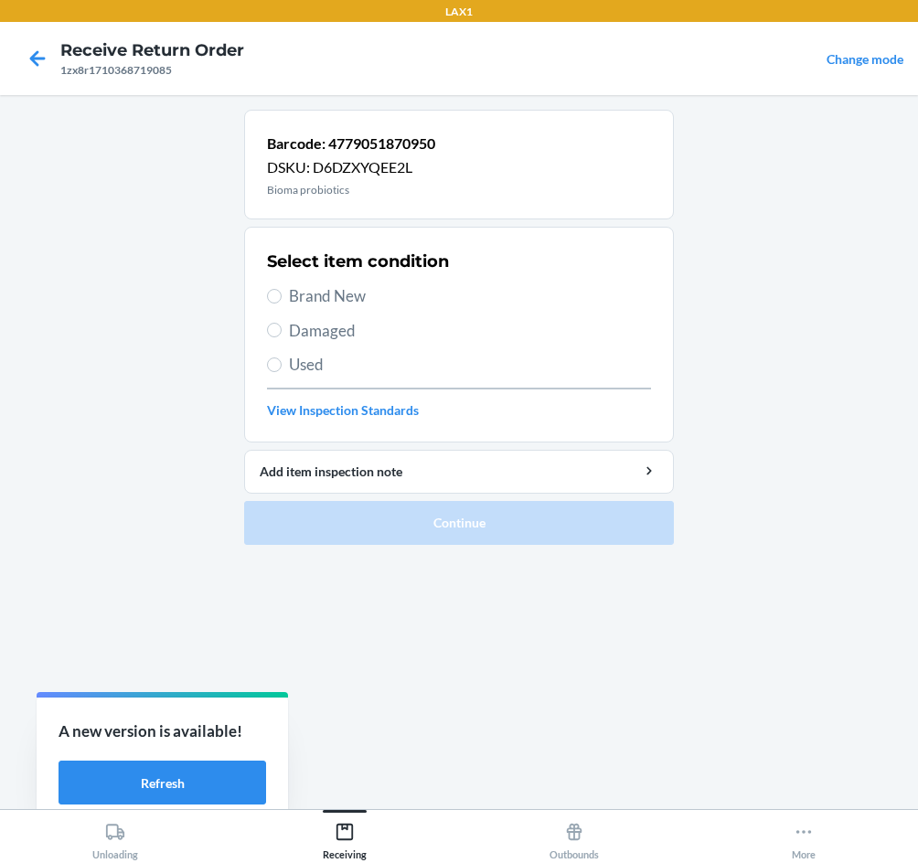
click at [315, 329] on span "Damaged" at bounding box center [470, 331] width 362 height 24
click at [282, 329] on input "Damaged" at bounding box center [274, 330] width 15 height 15
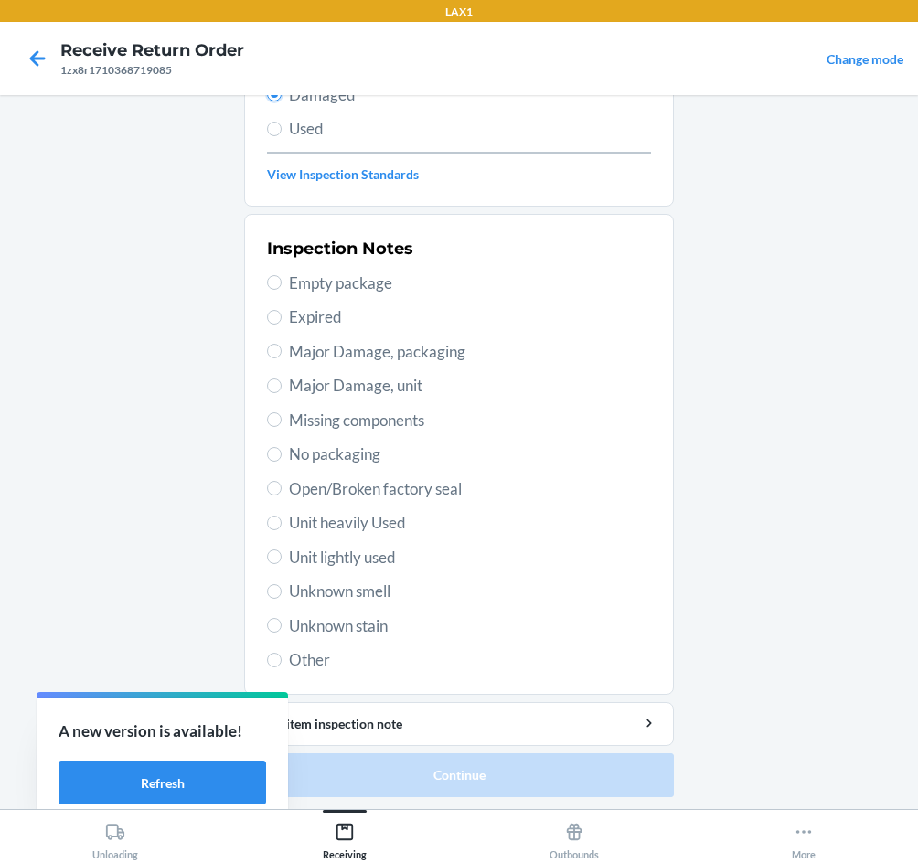
scroll to position [239, 0]
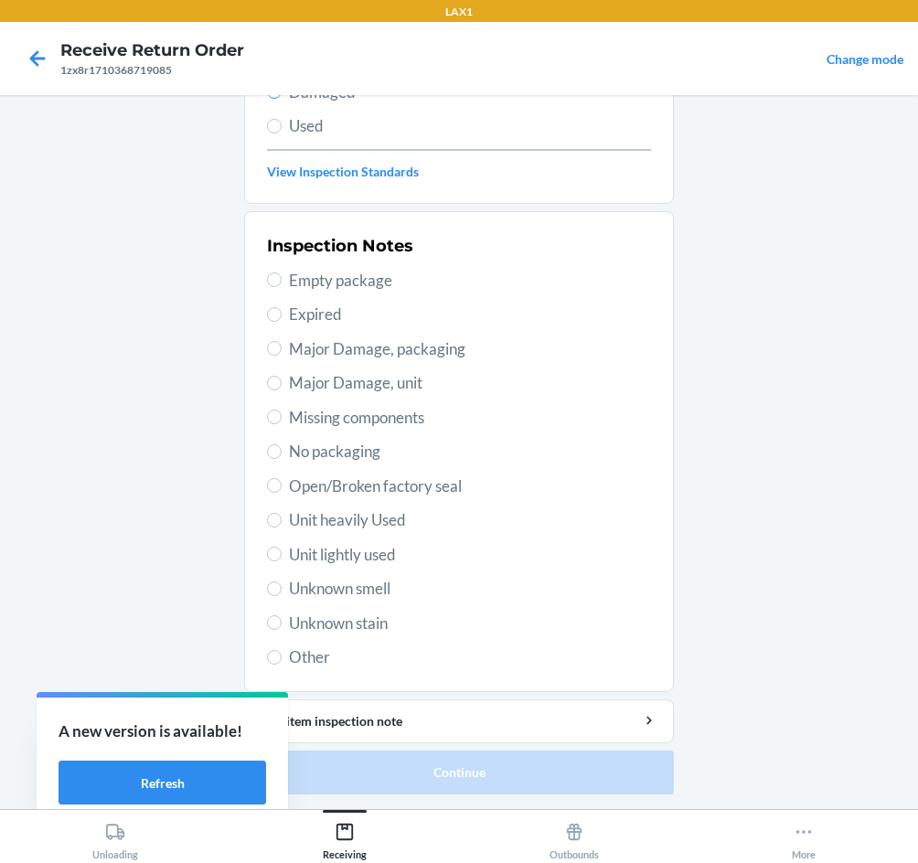
click at [366, 488] on span "Open/Broken factory seal" at bounding box center [470, 486] width 362 height 24
click at [282, 488] on input "Open/Broken factory seal" at bounding box center [274, 485] width 15 height 15
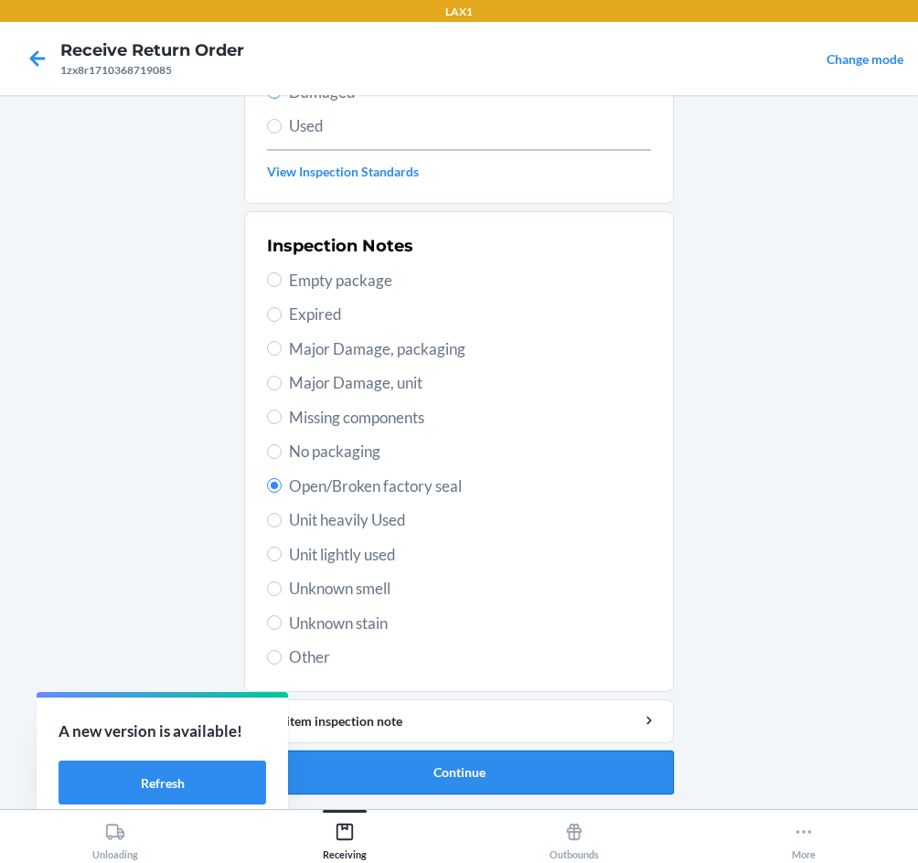
click at [424, 781] on button "Continue" at bounding box center [459, 772] width 430 height 44
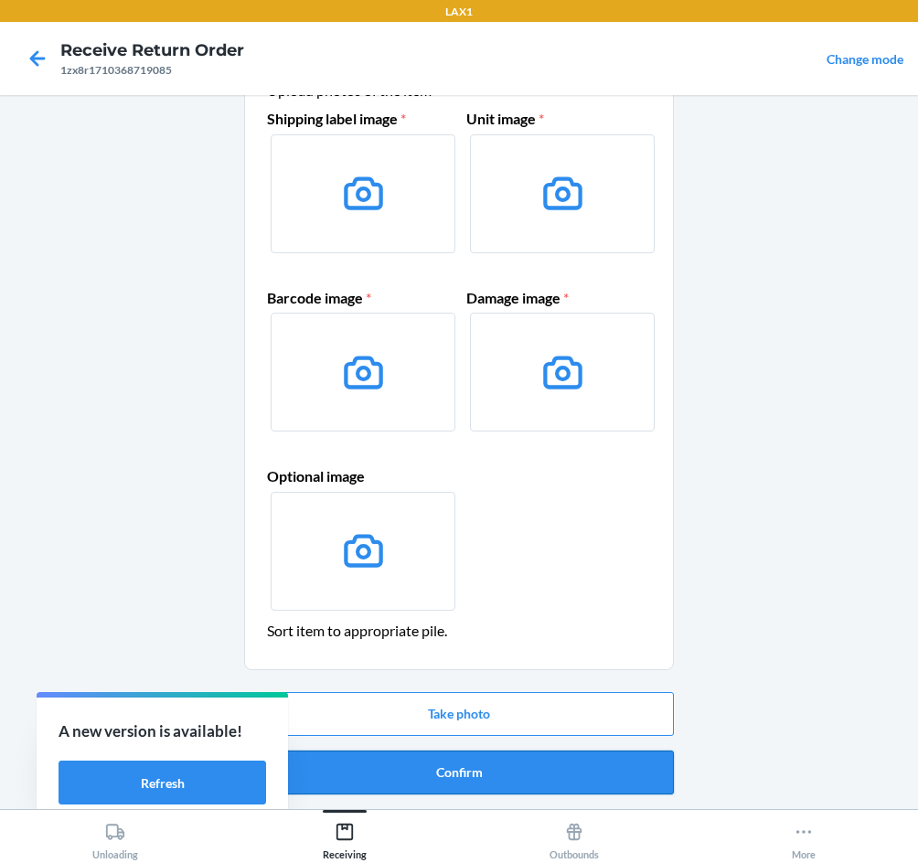
click at [426, 775] on button "Confirm" at bounding box center [459, 772] width 430 height 44
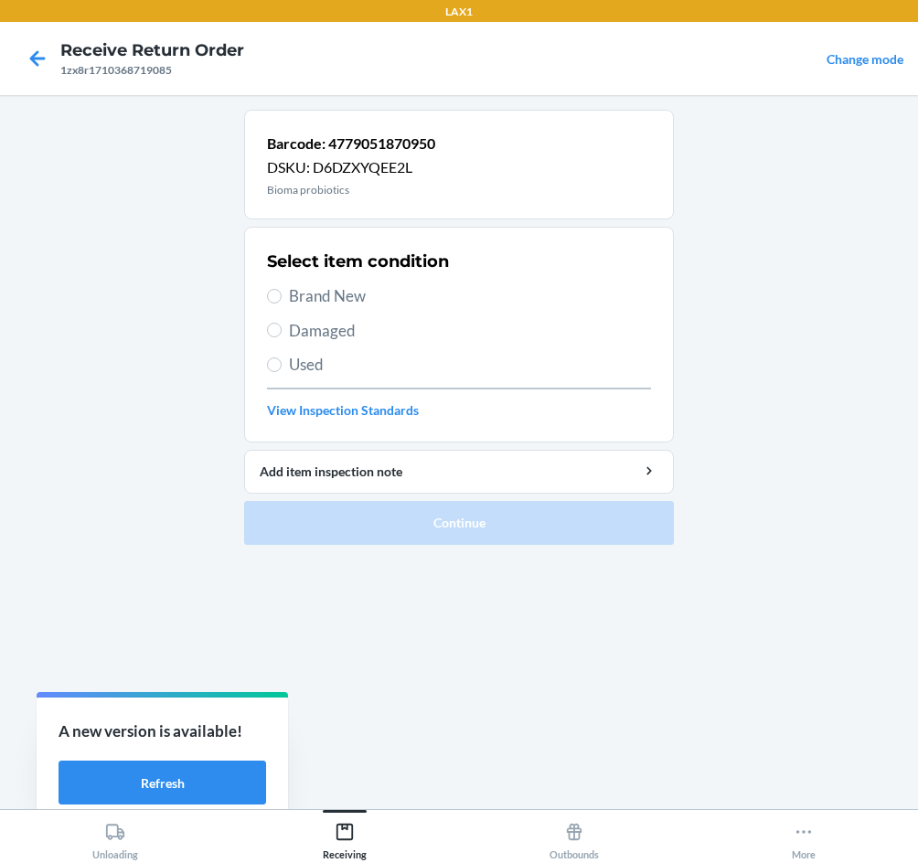
click at [335, 295] on span "Brand New" at bounding box center [470, 296] width 362 height 24
click at [282, 295] on input "Brand New" at bounding box center [274, 296] width 15 height 15
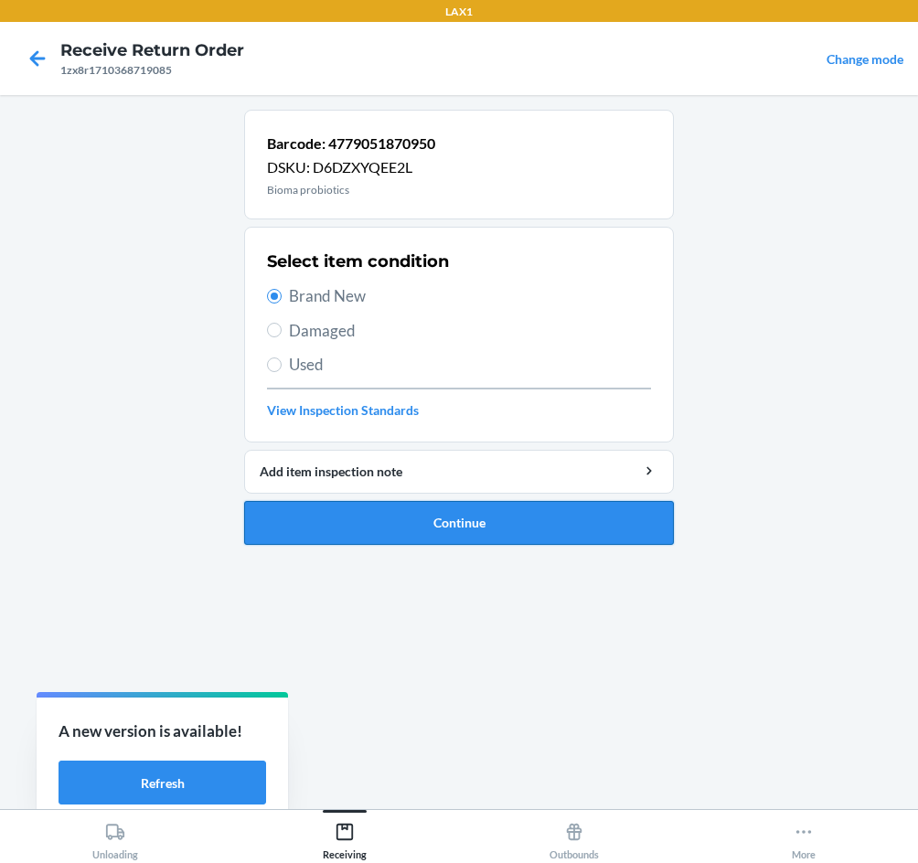
click at [561, 524] on button "Continue" at bounding box center [459, 523] width 430 height 44
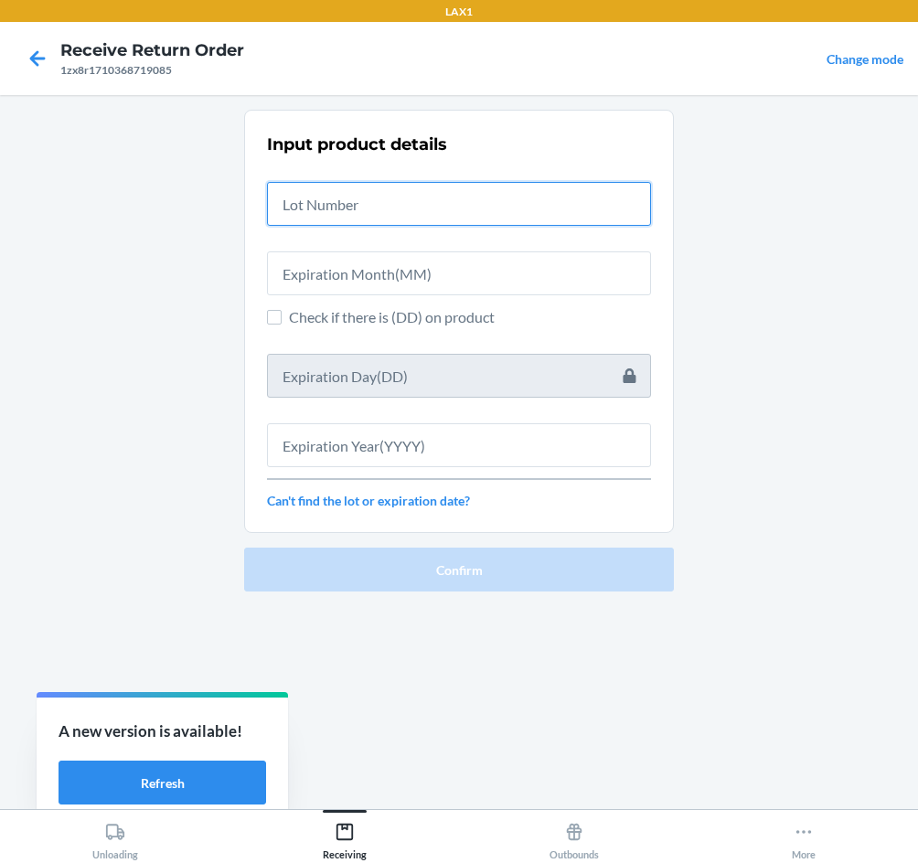
click at [365, 211] on input "text" at bounding box center [459, 204] width 384 height 44
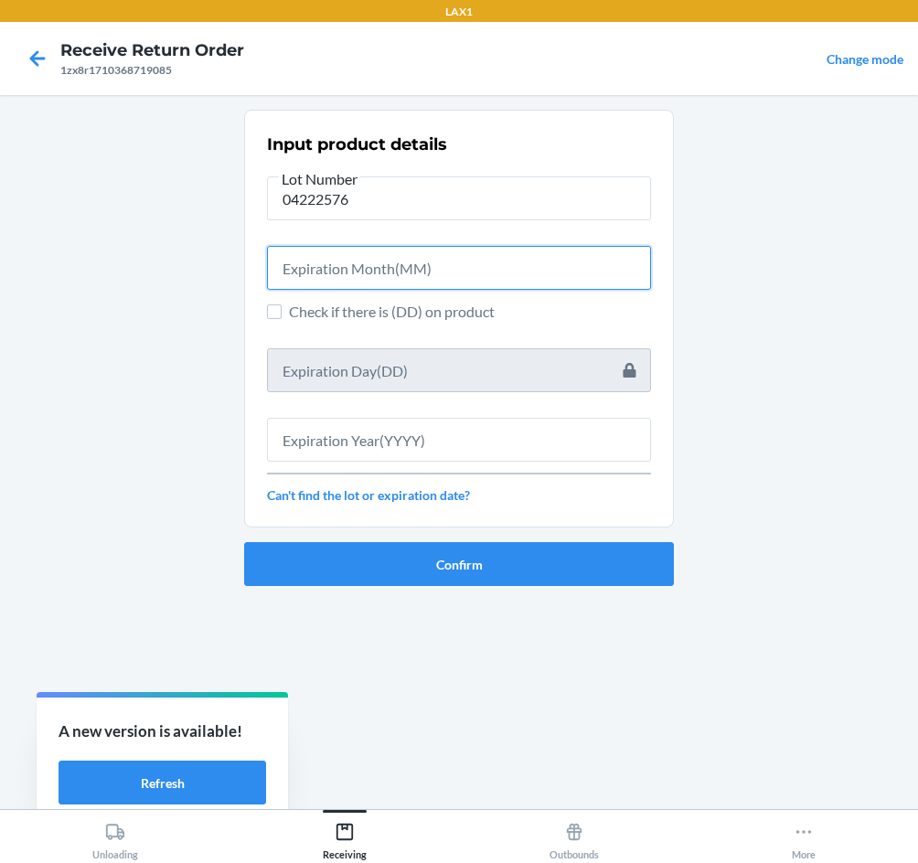
click at [348, 275] on input "text" at bounding box center [459, 268] width 384 height 44
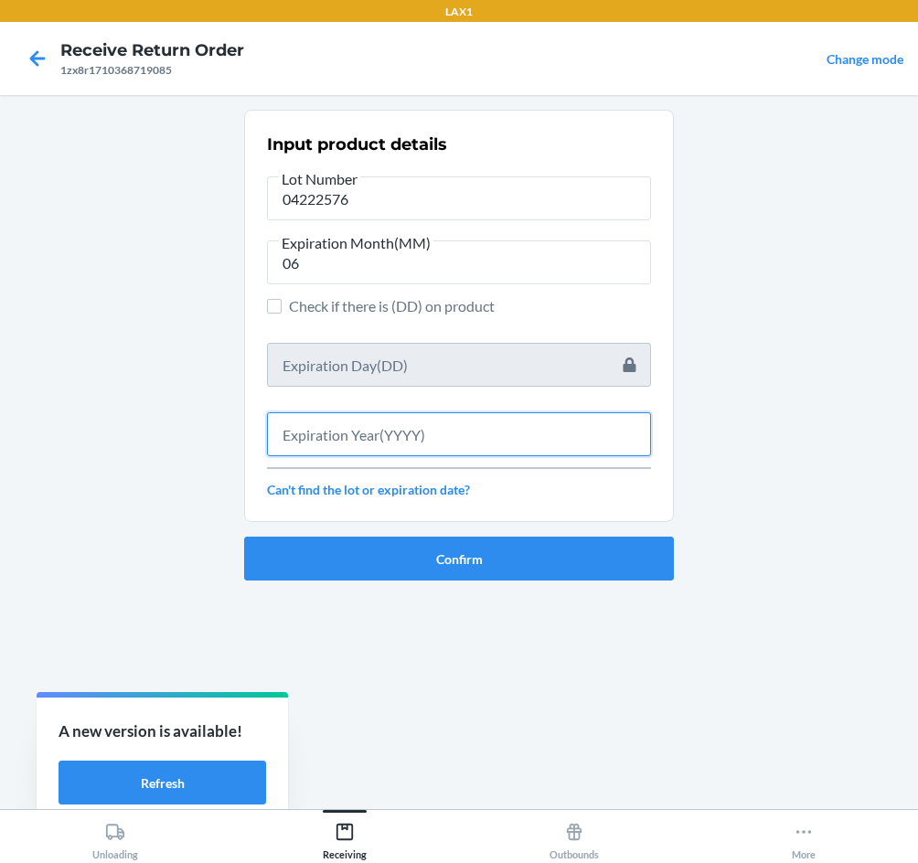
click at [346, 431] on input "text" at bounding box center [459, 434] width 384 height 44
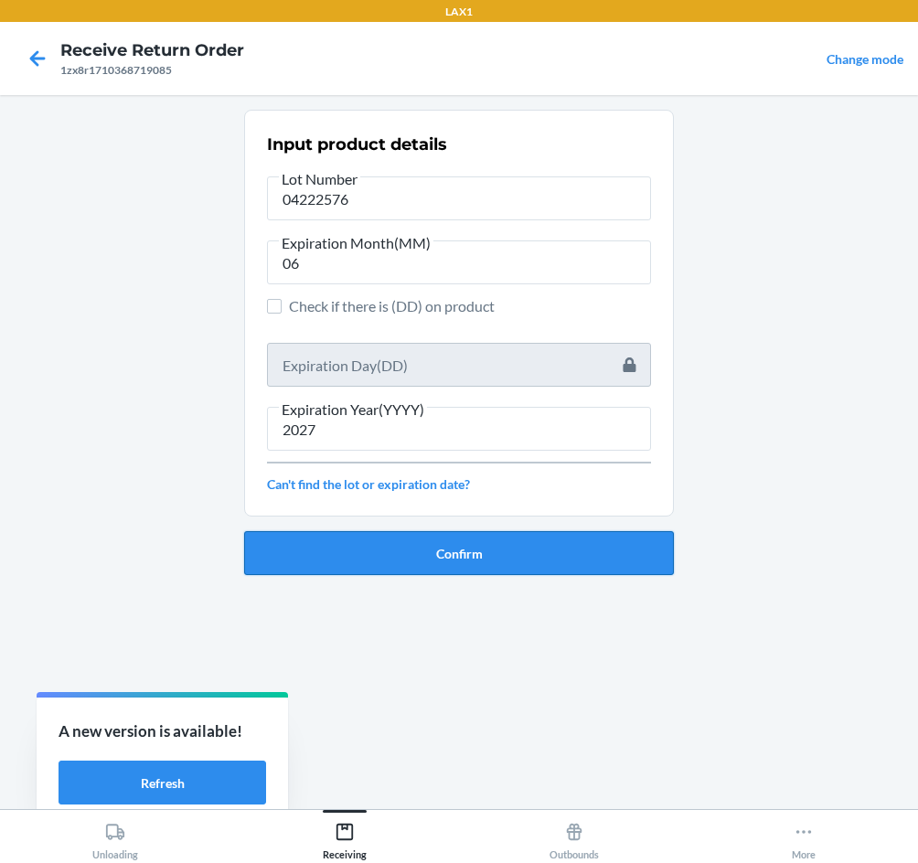
click at [522, 562] on button "Confirm" at bounding box center [459, 553] width 430 height 44
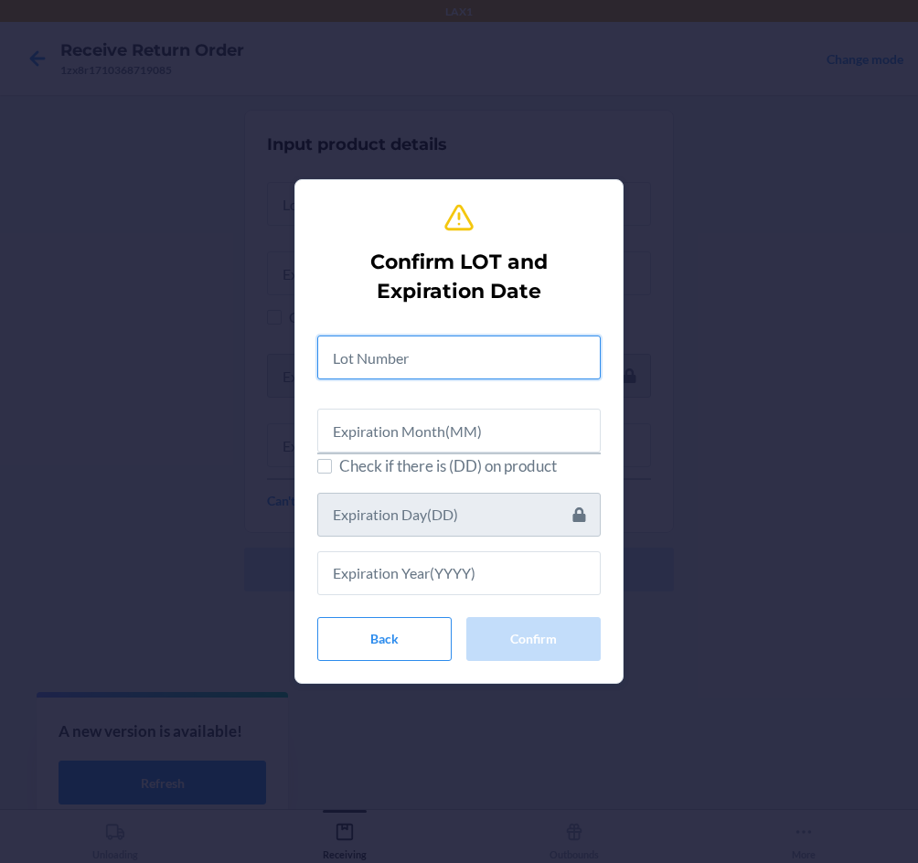
click at [463, 350] on input "text" at bounding box center [458, 357] width 283 height 44
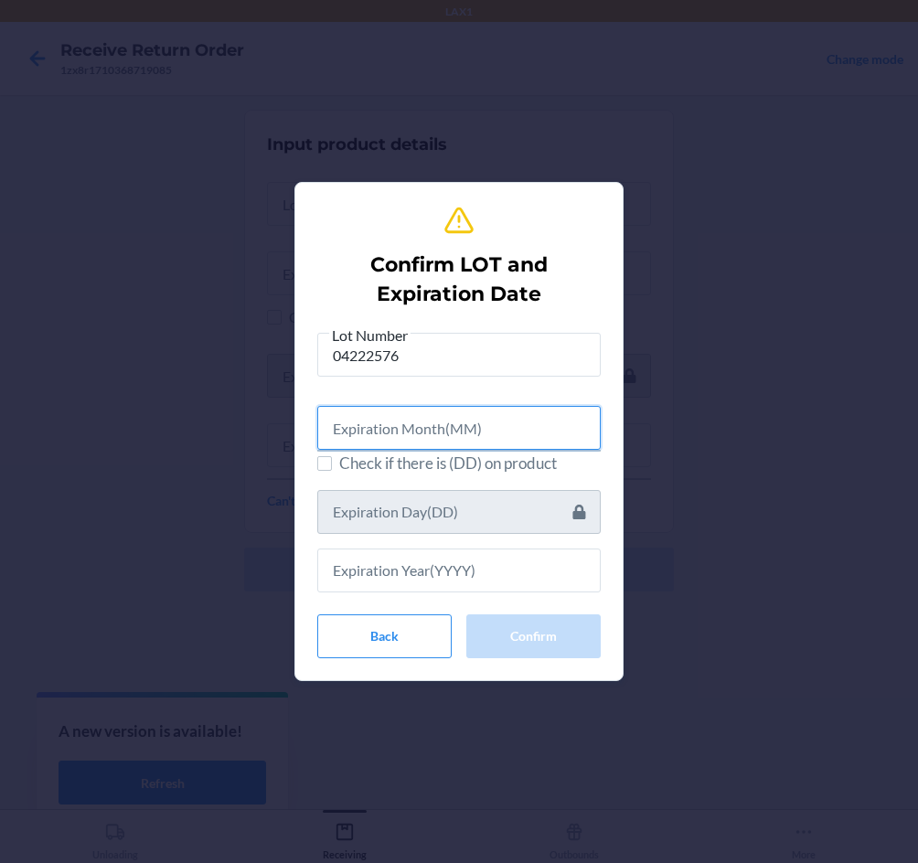
click at [410, 431] on input "text" at bounding box center [458, 428] width 283 height 44
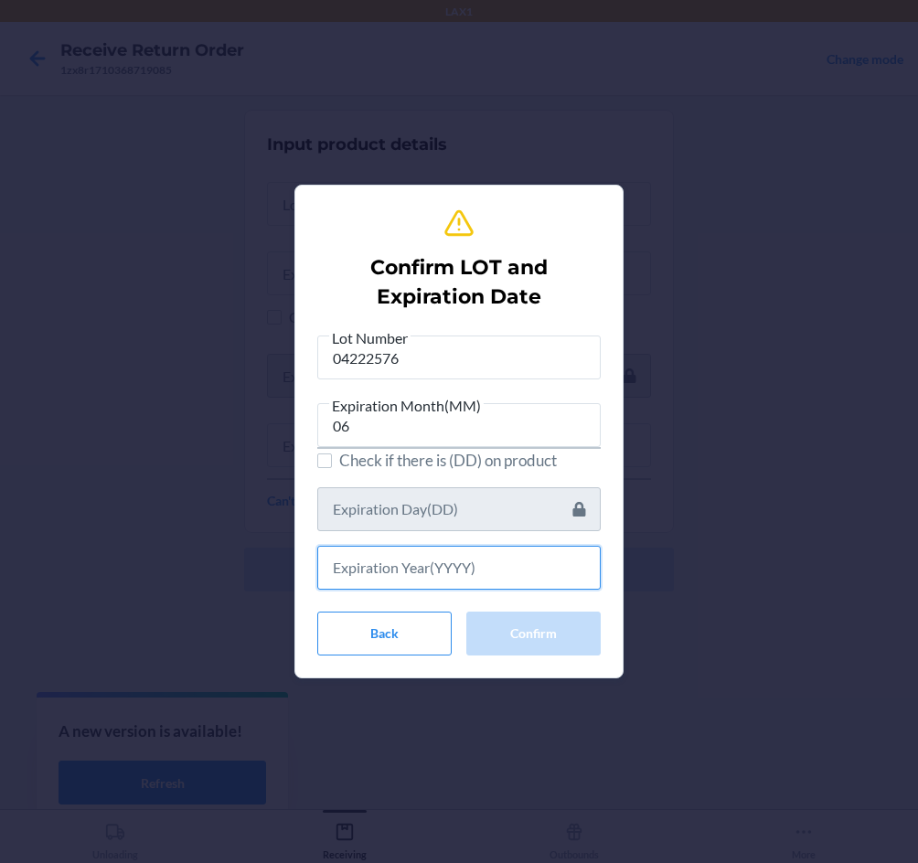
click at [420, 554] on input "text" at bounding box center [458, 568] width 283 height 44
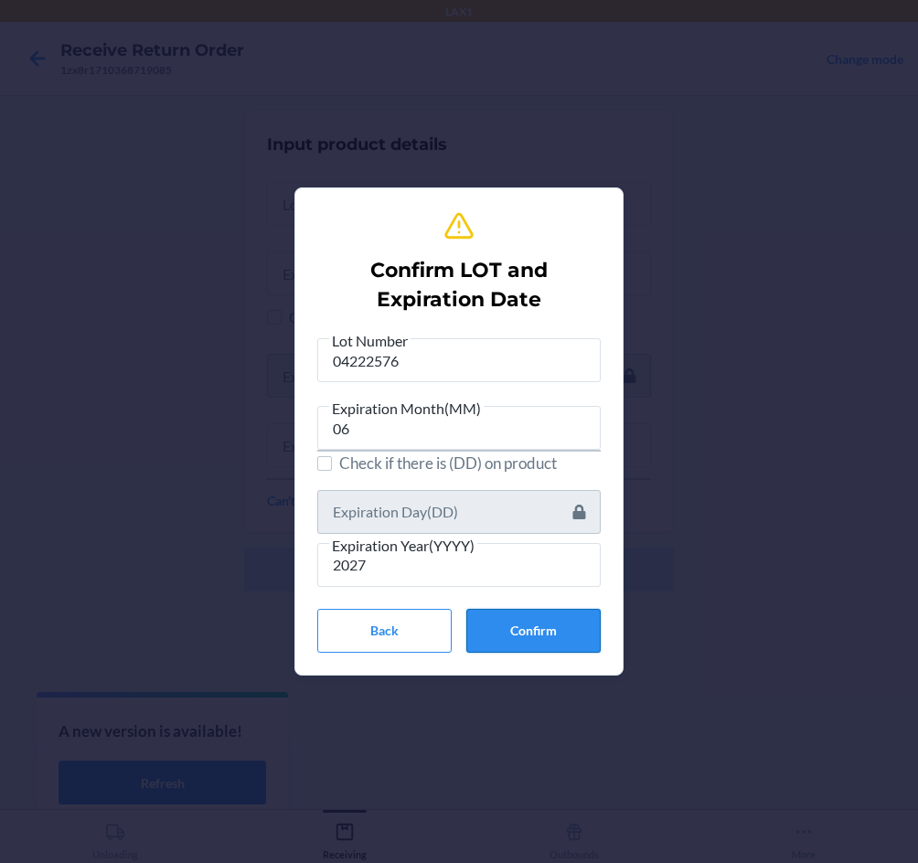
click at [537, 634] on button "Confirm" at bounding box center [533, 631] width 134 height 44
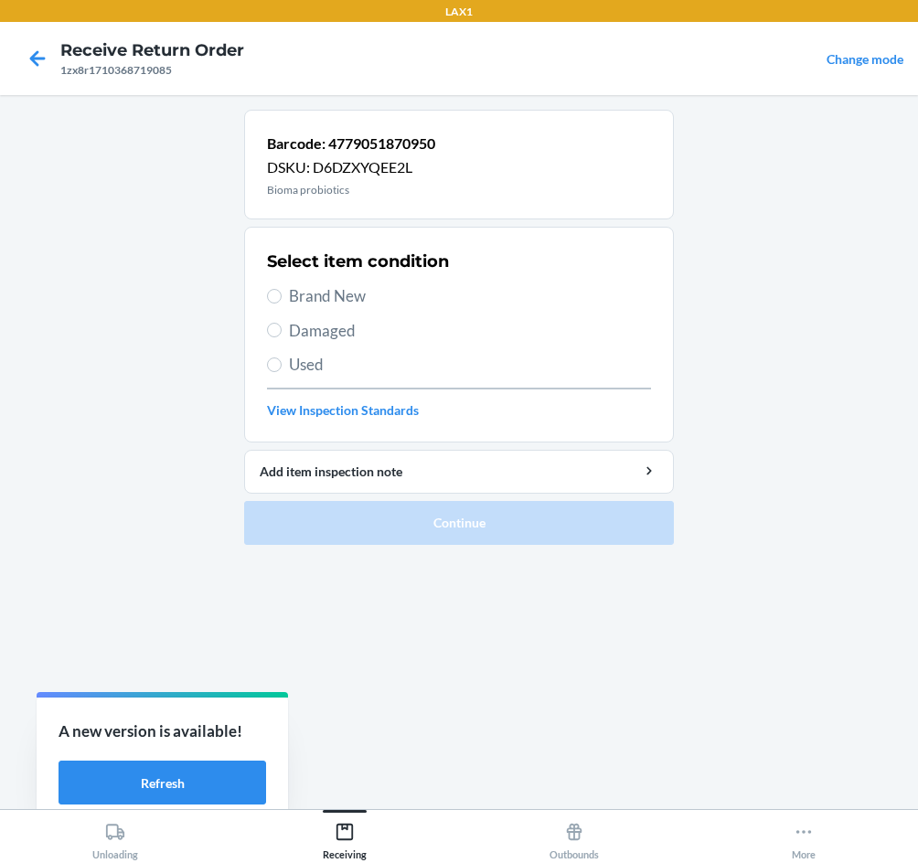
click at [314, 299] on span "Brand New" at bounding box center [470, 296] width 362 height 24
click at [282, 299] on input "Brand New" at bounding box center [274, 296] width 15 height 15
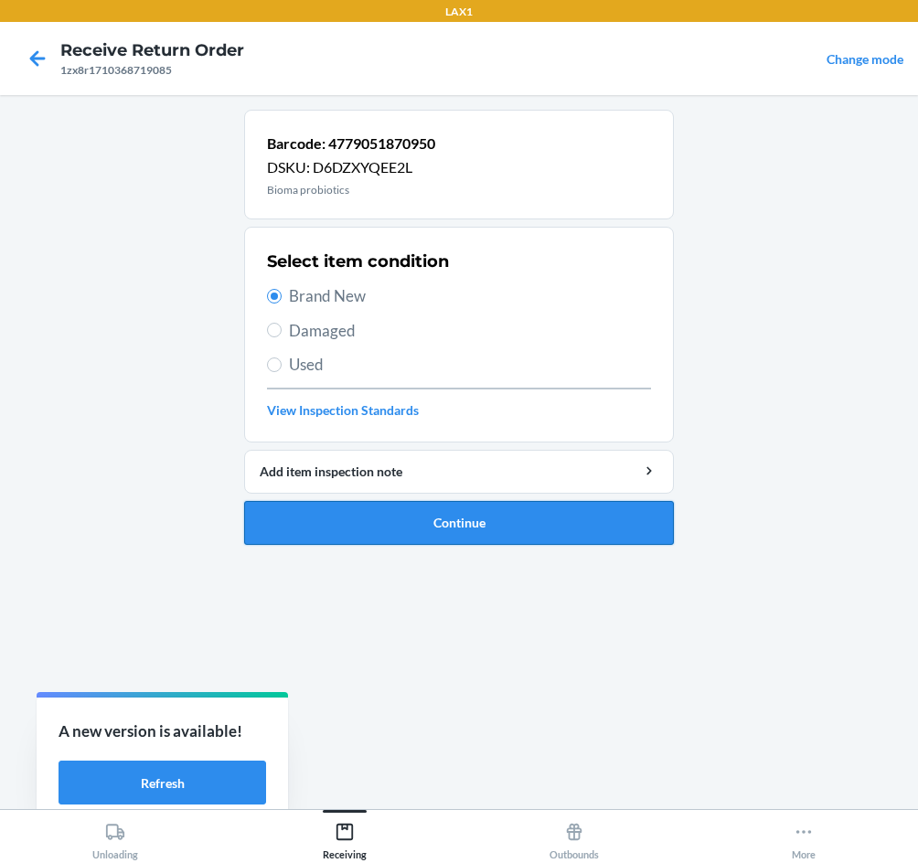
click at [388, 522] on button "Continue" at bounding box center [459, 523] width 430 height 44
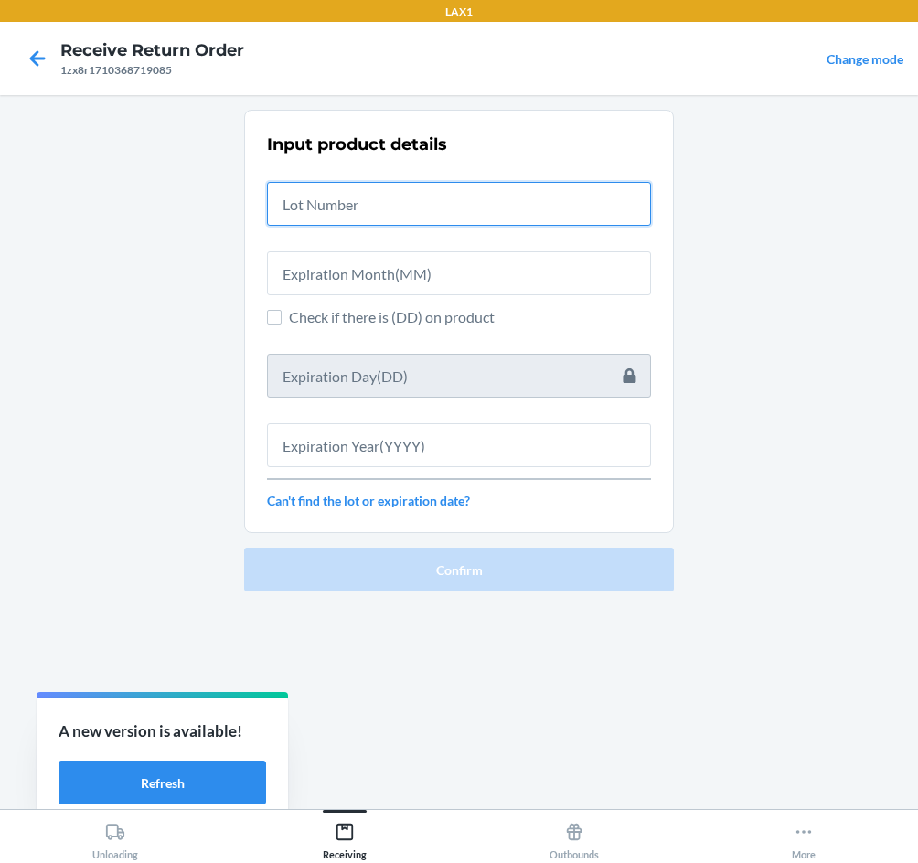
click at [396, 217] on input "text" at bounding box center [459, 204] width 384 height 44
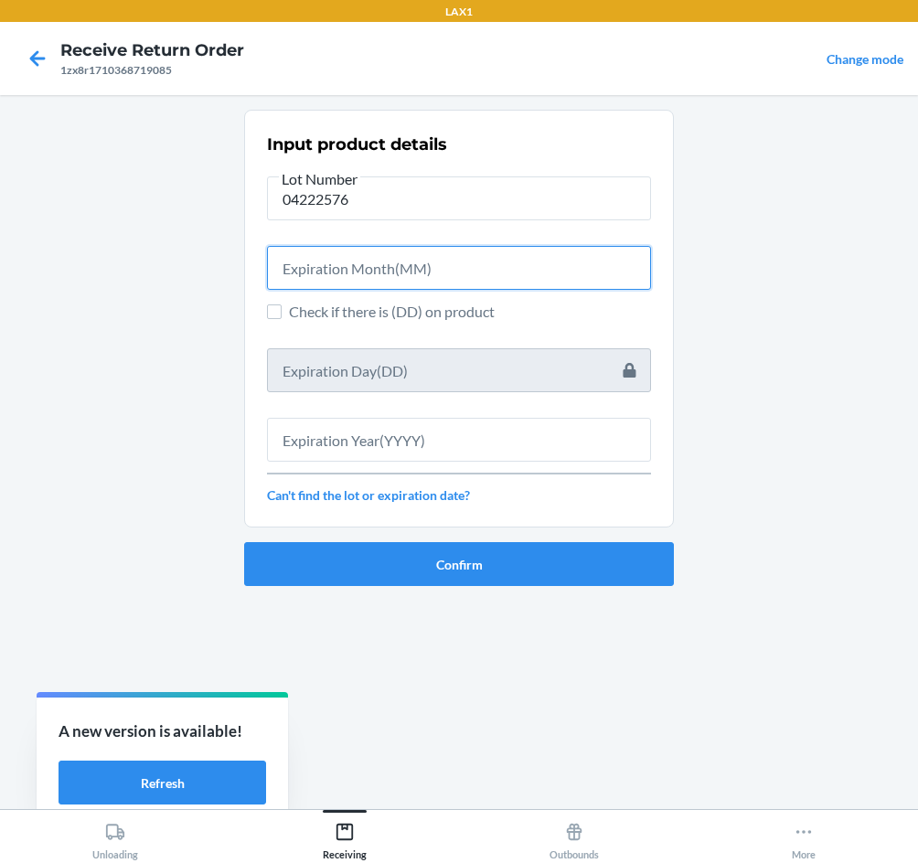
click at [380, 261] on input "text" at bounding box center [459, 268] width 384 height 44
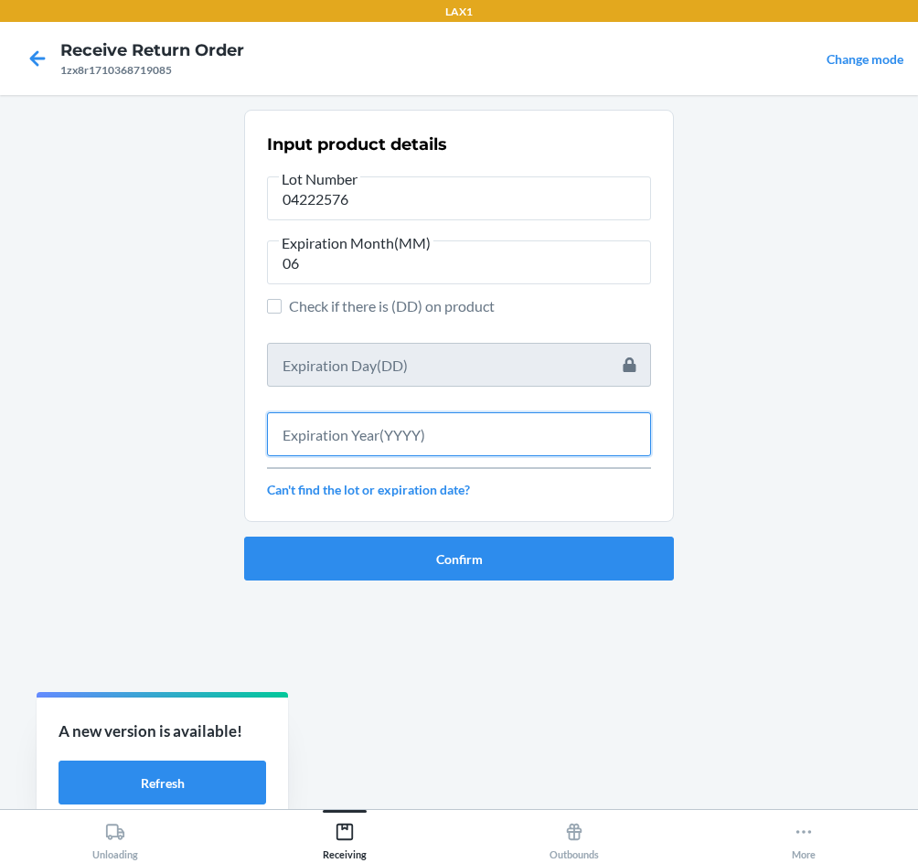
click at [347, 425] on input "text" at bounding box center [459, 434] width 384 height 44
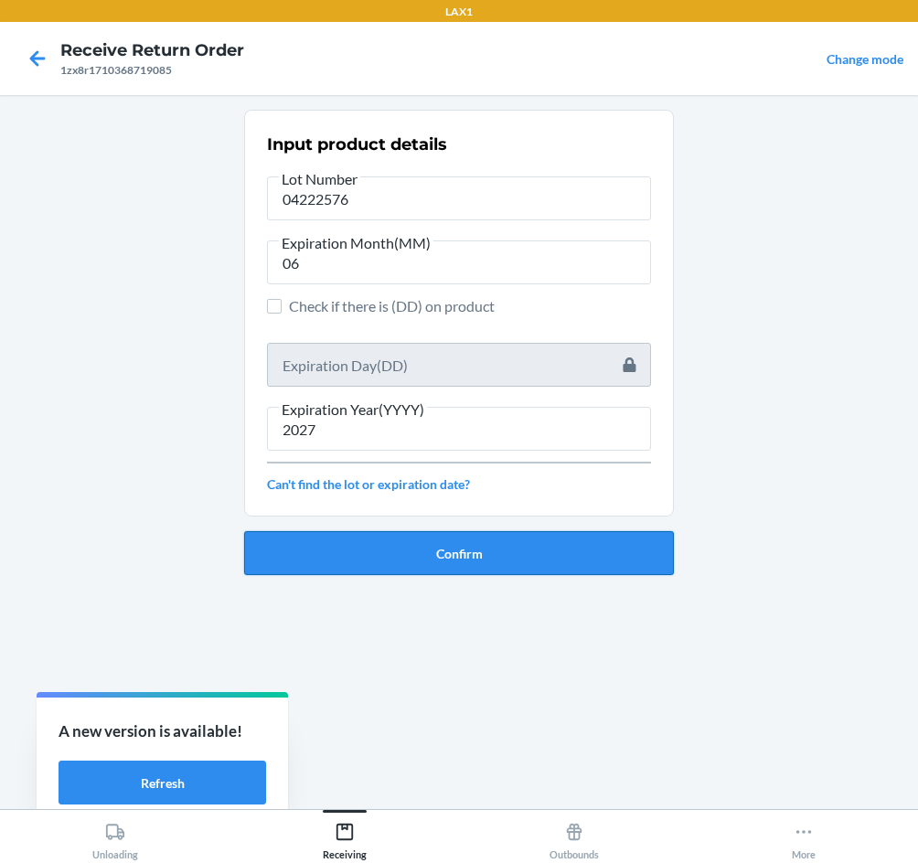
click at [379, 560] on button "Confirm" at bounding box center [459, 553] width 430 height 44
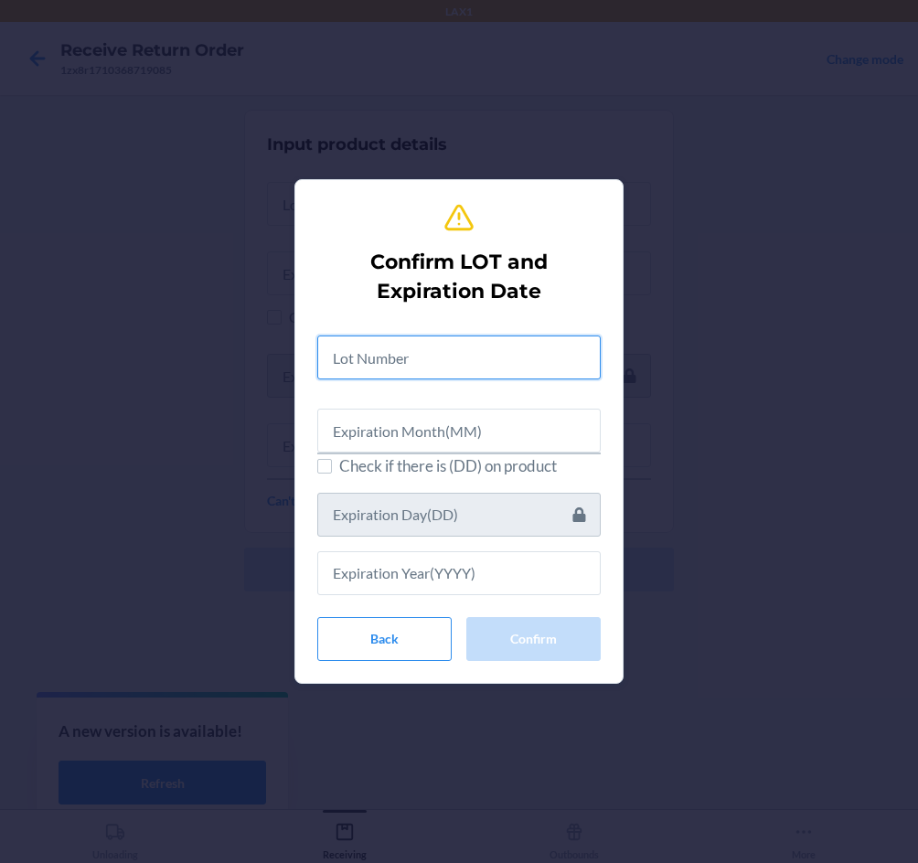
click at [463, 358] on input "text" at bounding box center [458, 357] width 283 height 44
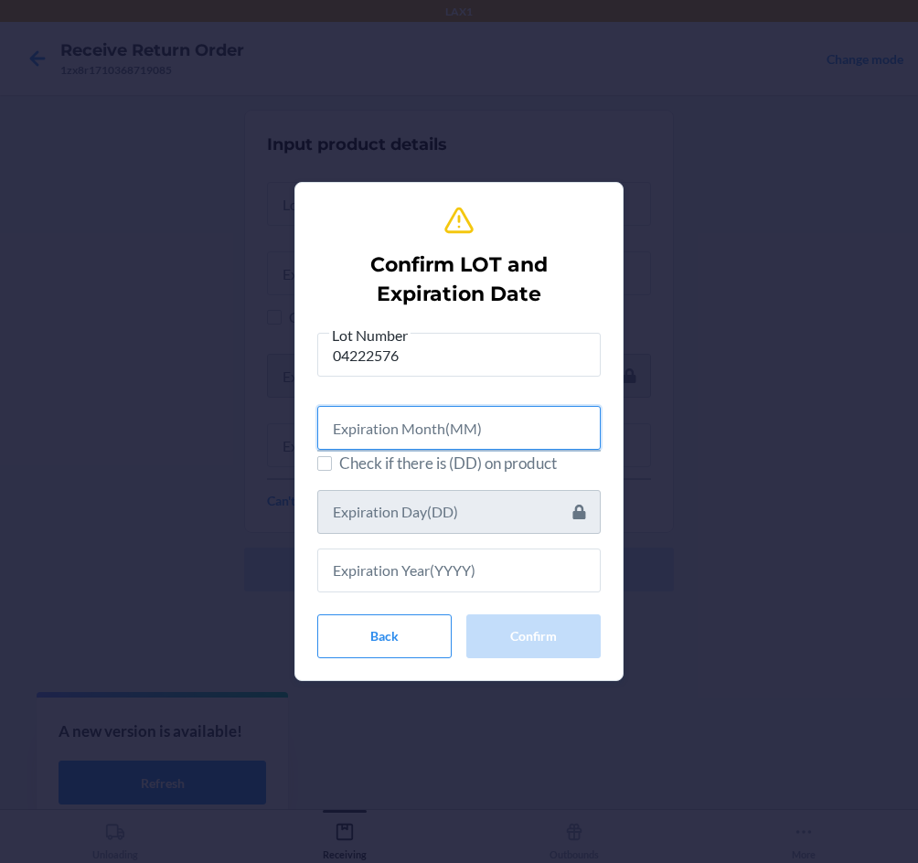
click at [460, 414] on input "text" at bounding box center [458, 428] width 283 height 44
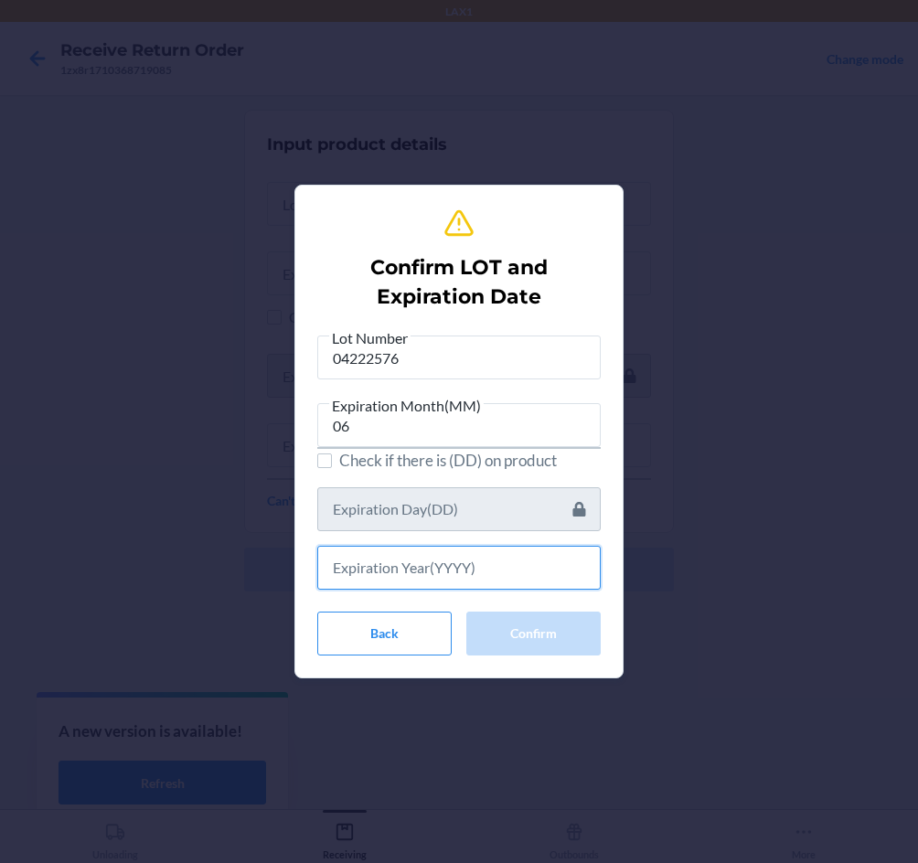
click at [462, 571] on input "text" at bounding box center [458, 568] width 283 height 44
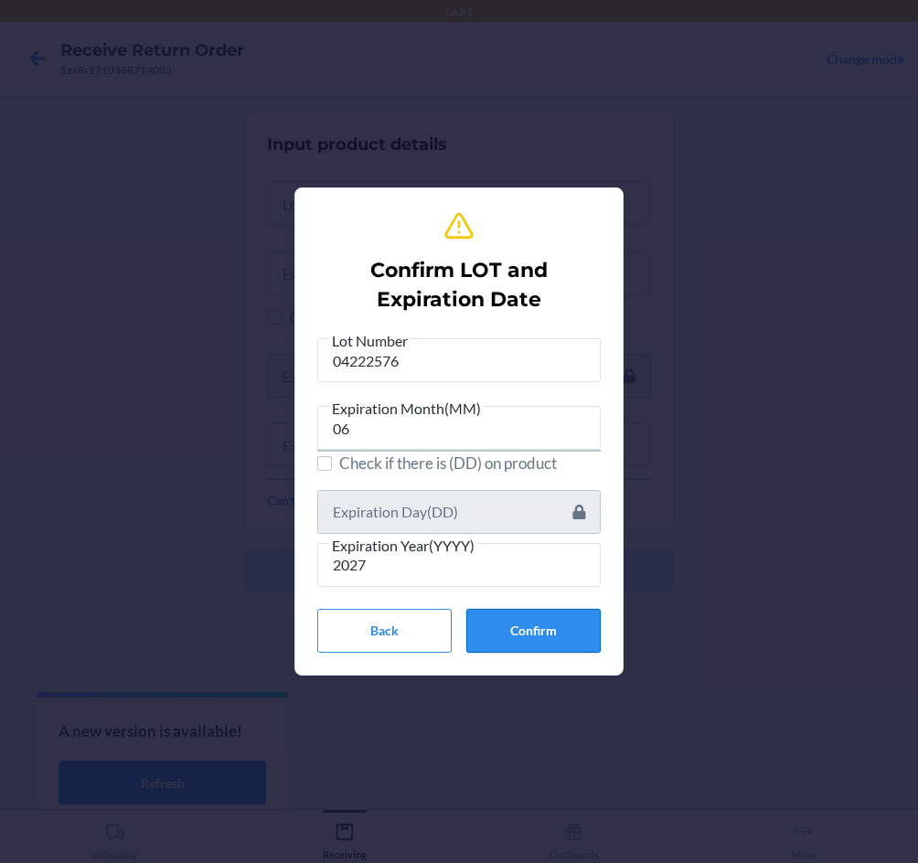
click at [505, 613] on button "Confirm" at bounding box center [533, 631] width 134 height 44
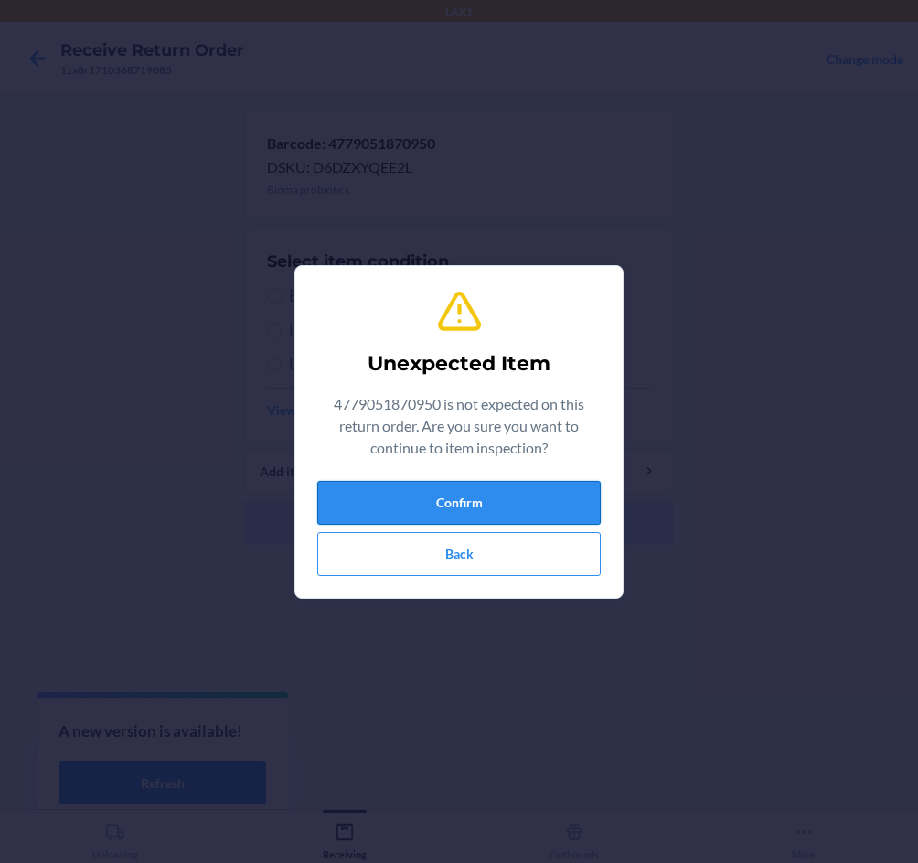
click at [485, 504] on button "Confirm" at bounding box center [458, 503] width 283 height 44
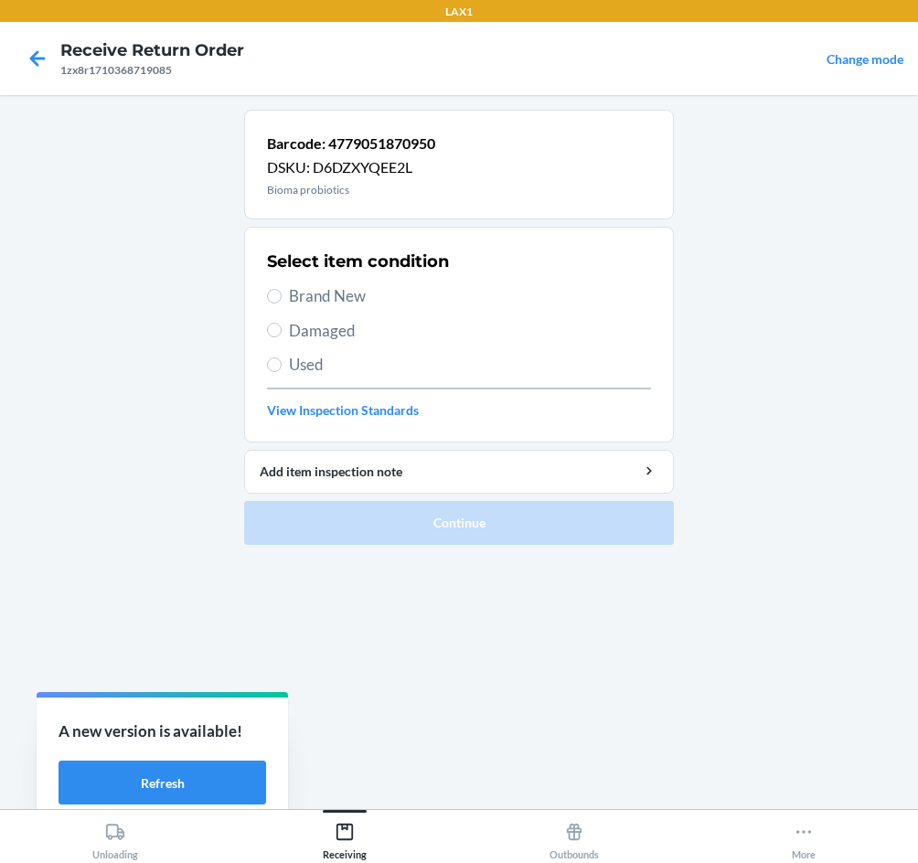
click at [330, 291] on span "Brand New" at bounding box center [470, 296] width 362 height 24
click at [282, 291] on input "Brand New" at bounding box center [274, 296] width 15 height 15
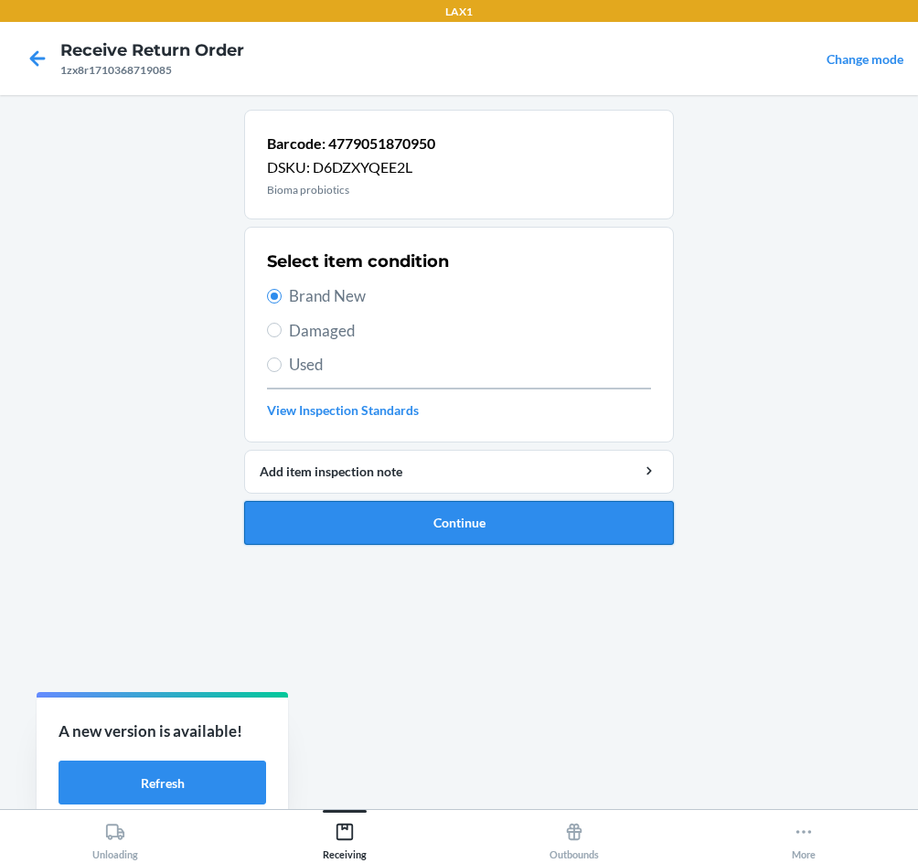
click at [398, 536] on button "Continue" at bounding box center [459, 523] width 430 height 44
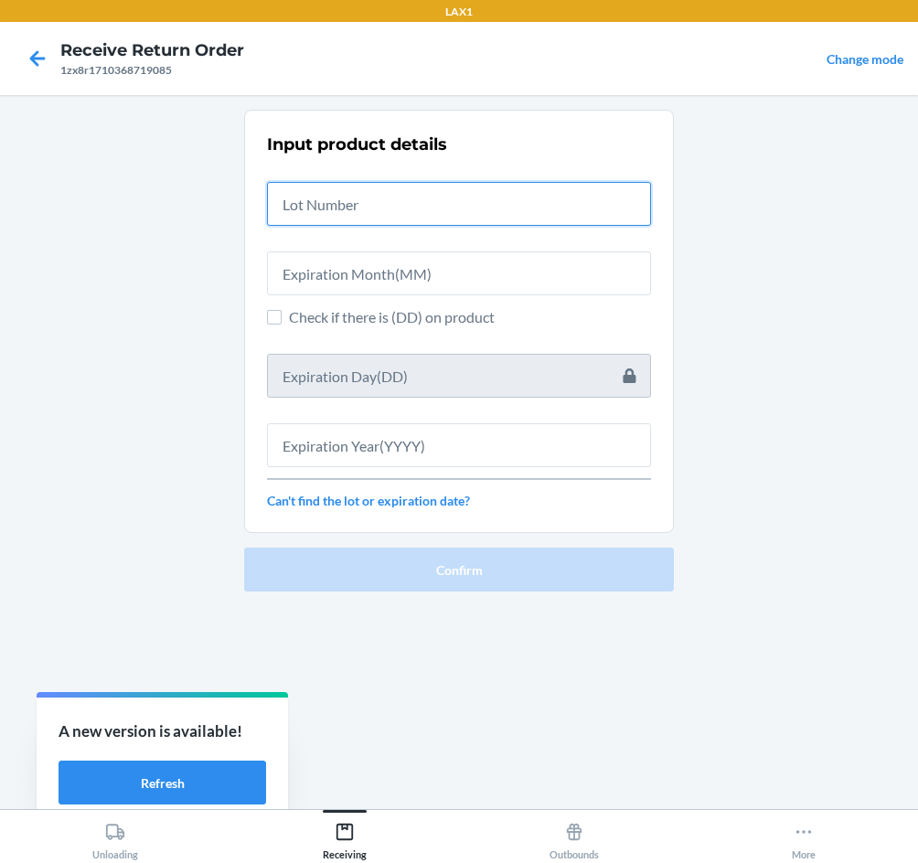
click at [455, 216] on input "text" at bounding box center [459, 204] width 384 height 44
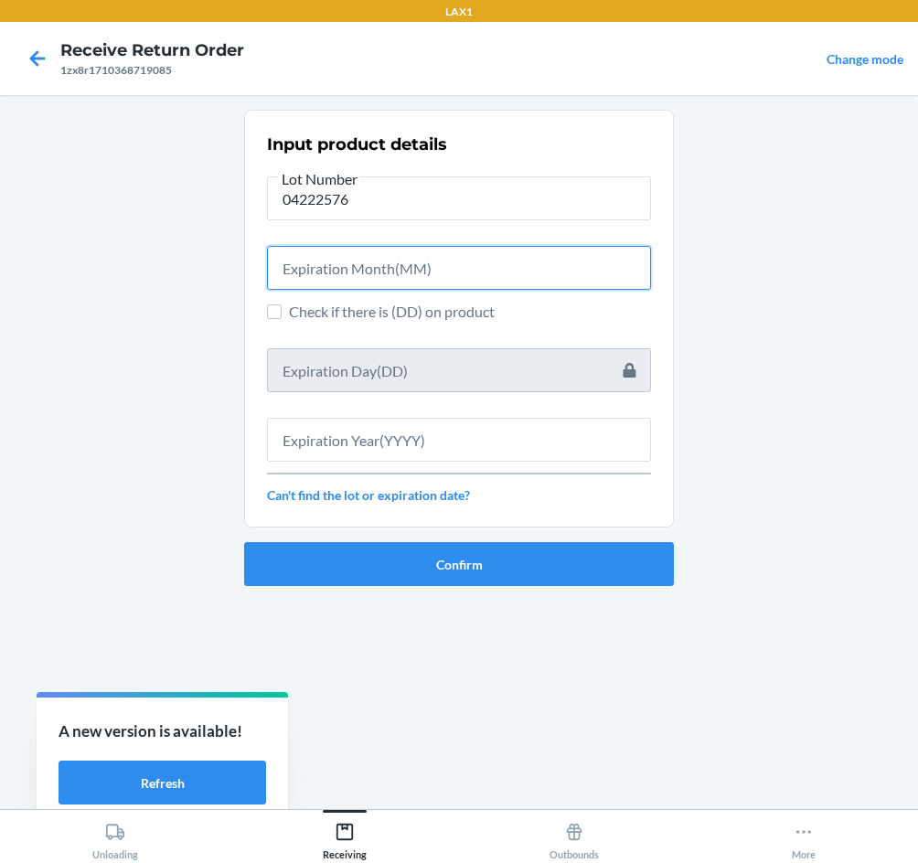
click at [444, 254] on input "text" at bounding box center [459, 268] width 384 height 44
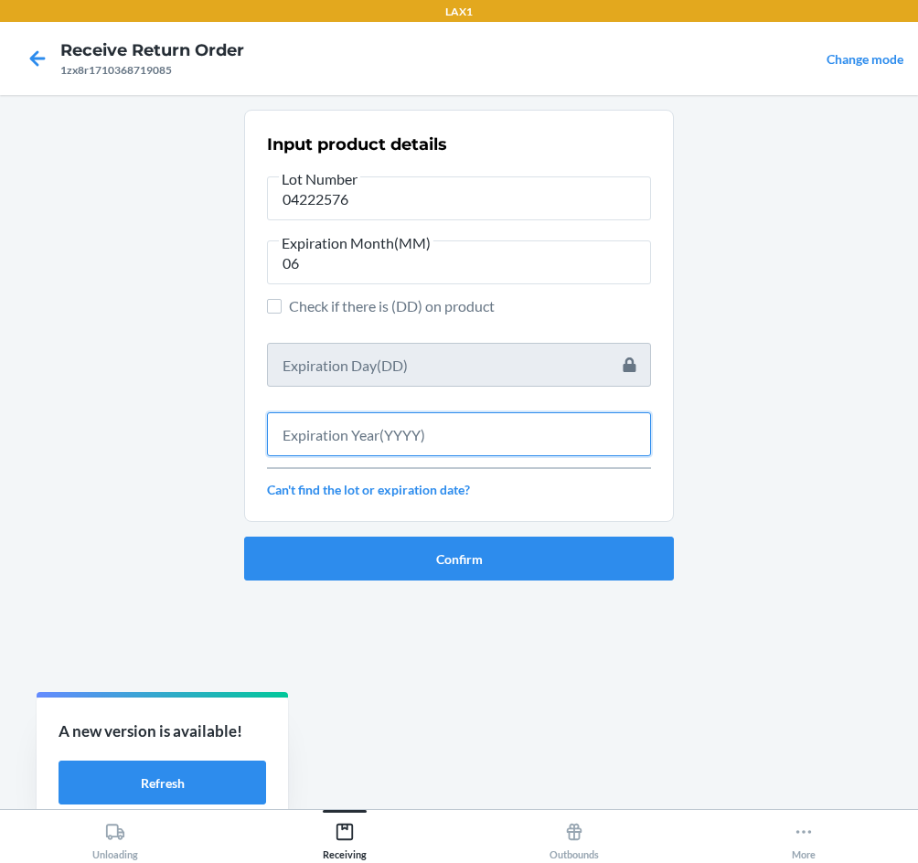
click at [407, 419] on input "text" at bounding box center [459, 434] width 384 height 44
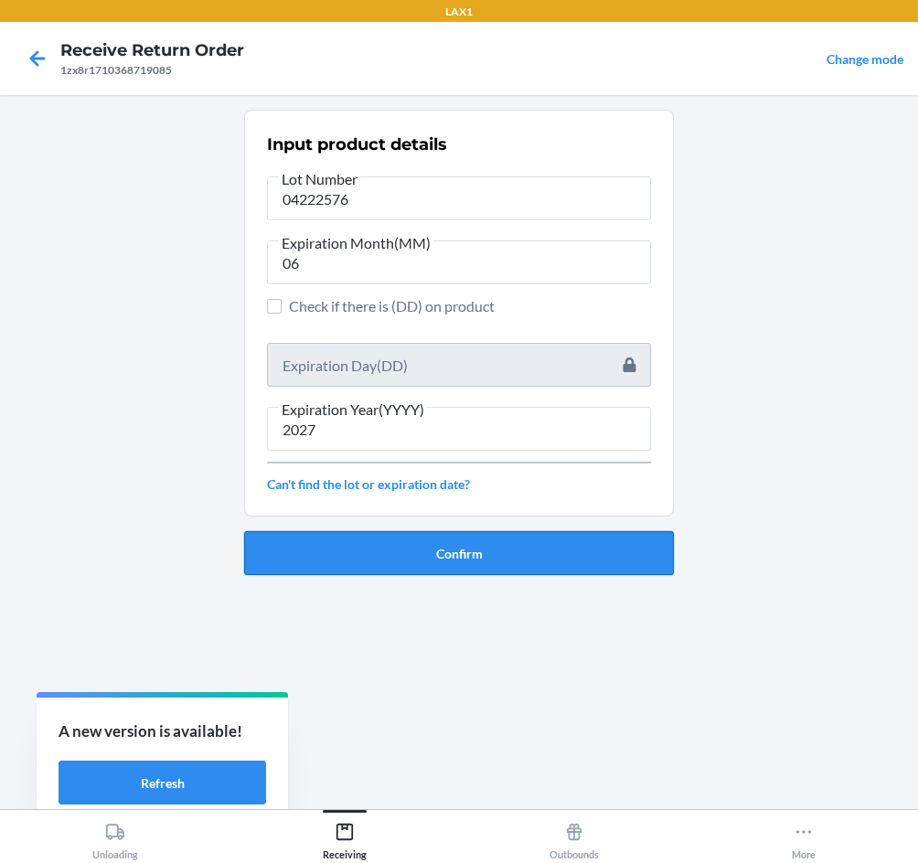
click at [429, 552] on button "Confirm" at bounding box center [459, 553] width 430 height 44
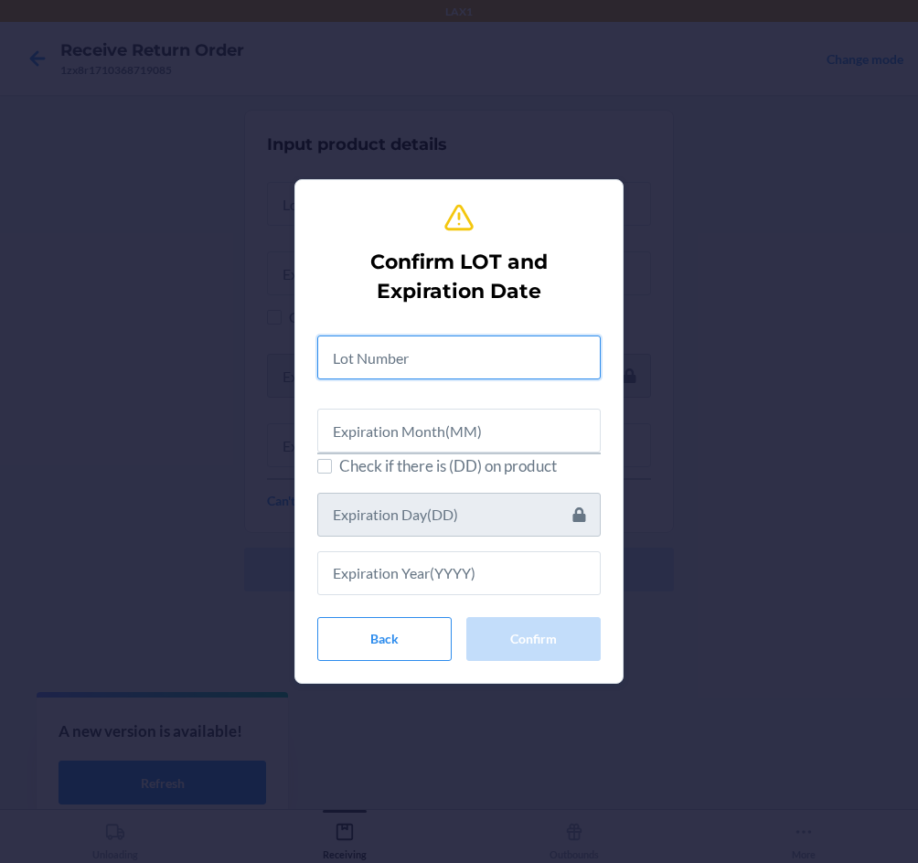
click at [430, 358] on input "text" at bounding box center [458, 357] width 283 height 44
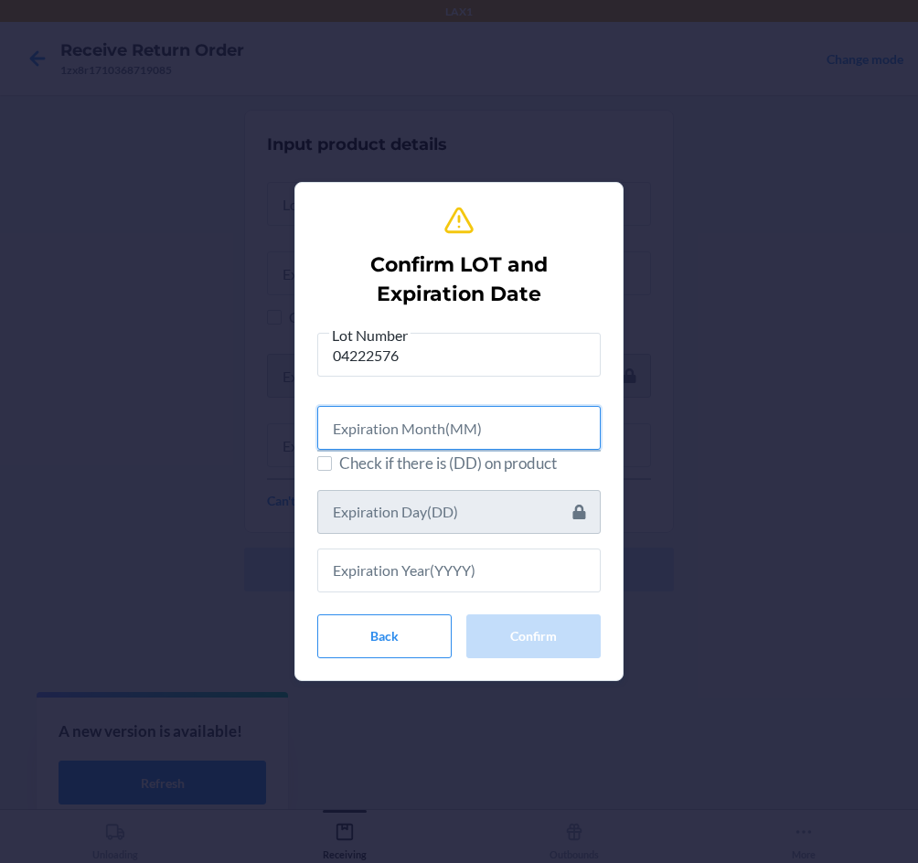
click at [410, 420] on input "text" at bounding box center [458, 428] width 283 height 44
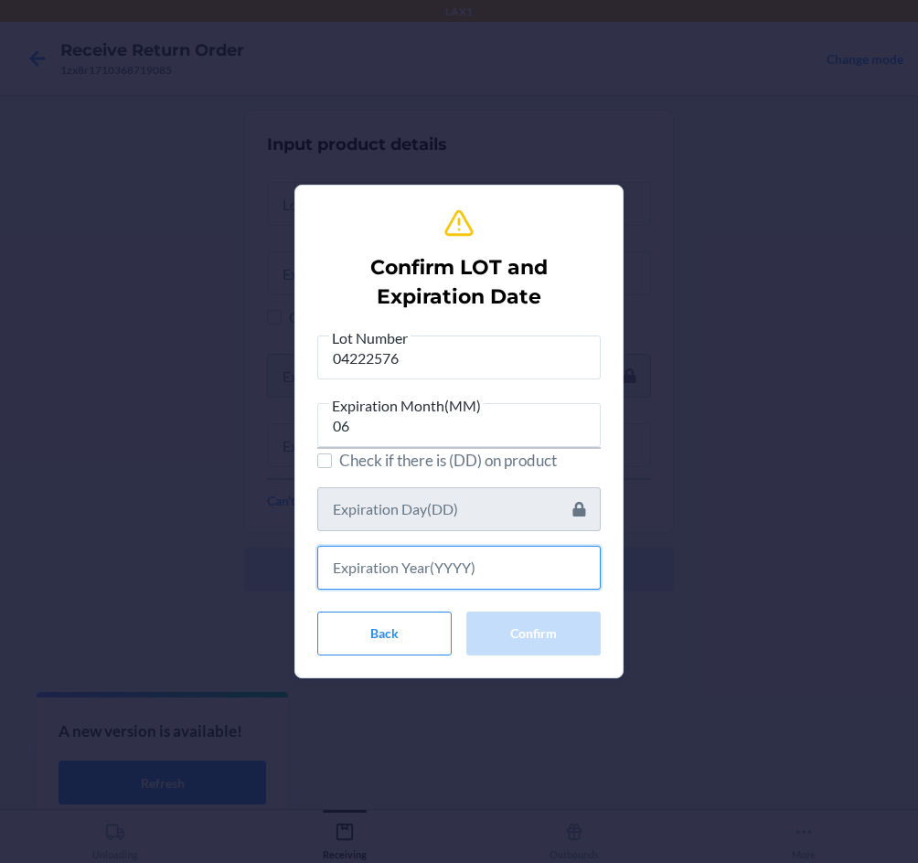
click at [468, 580] on input "text" at bounding box center [458, 568] width 283 height 44
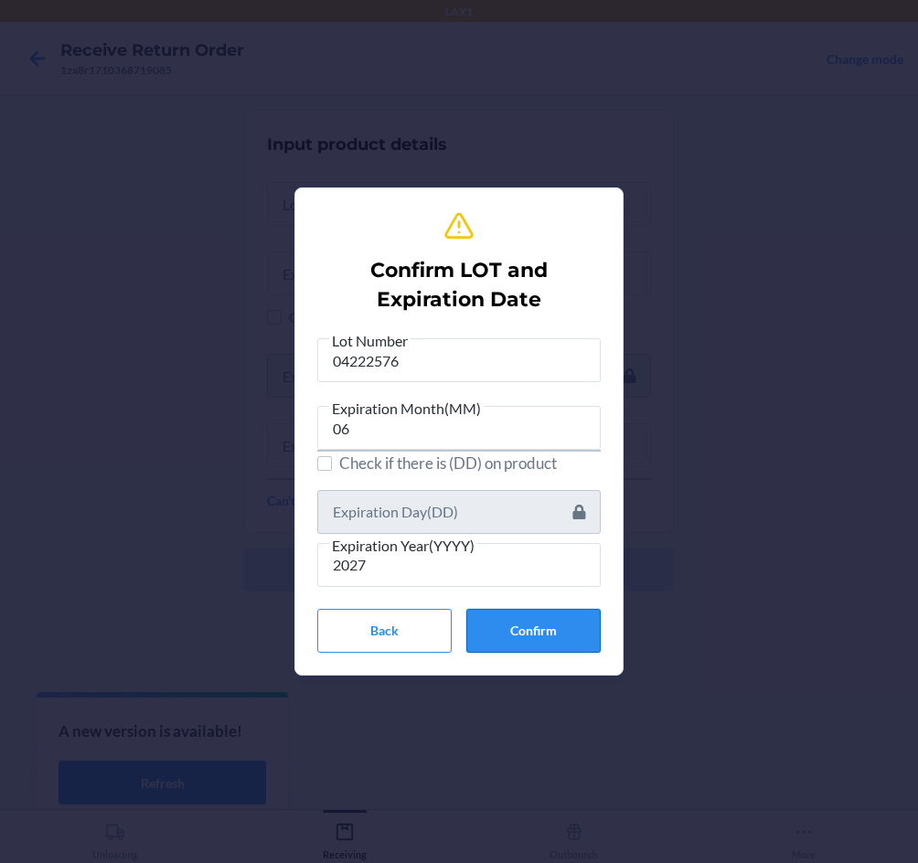
click at [553, 621] on button "Confirm" at bounding box center [533, 631] width 134 height 44
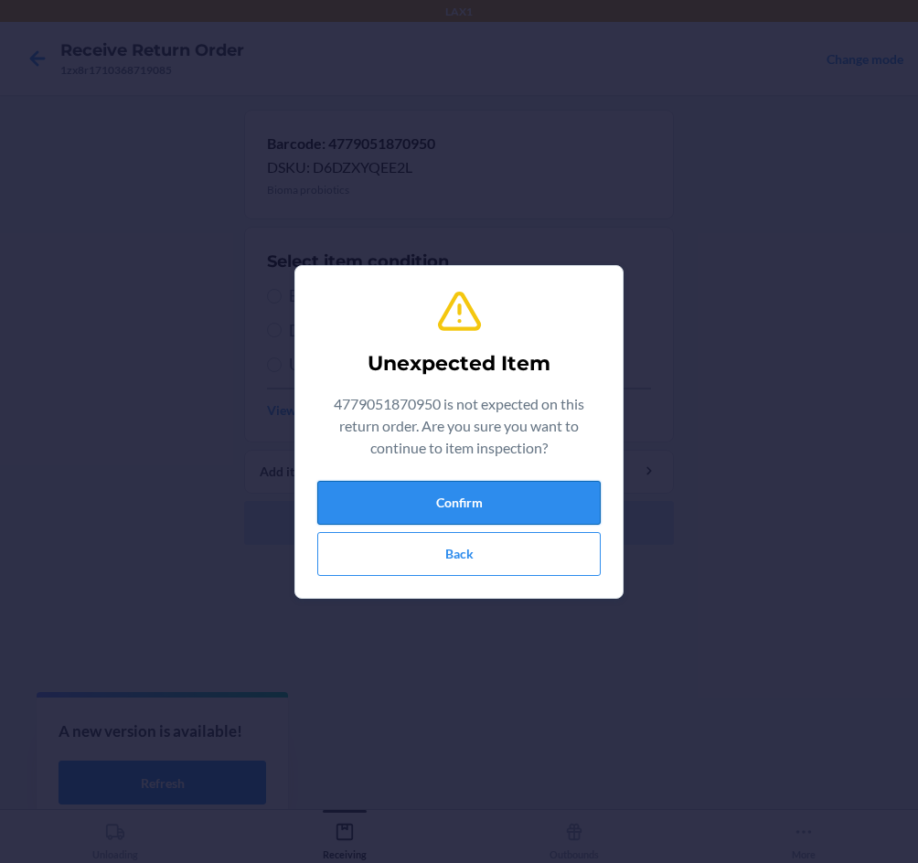
click at [452, 505] on button "Confirm" at bounding box center [458, 503] width 283 height 44
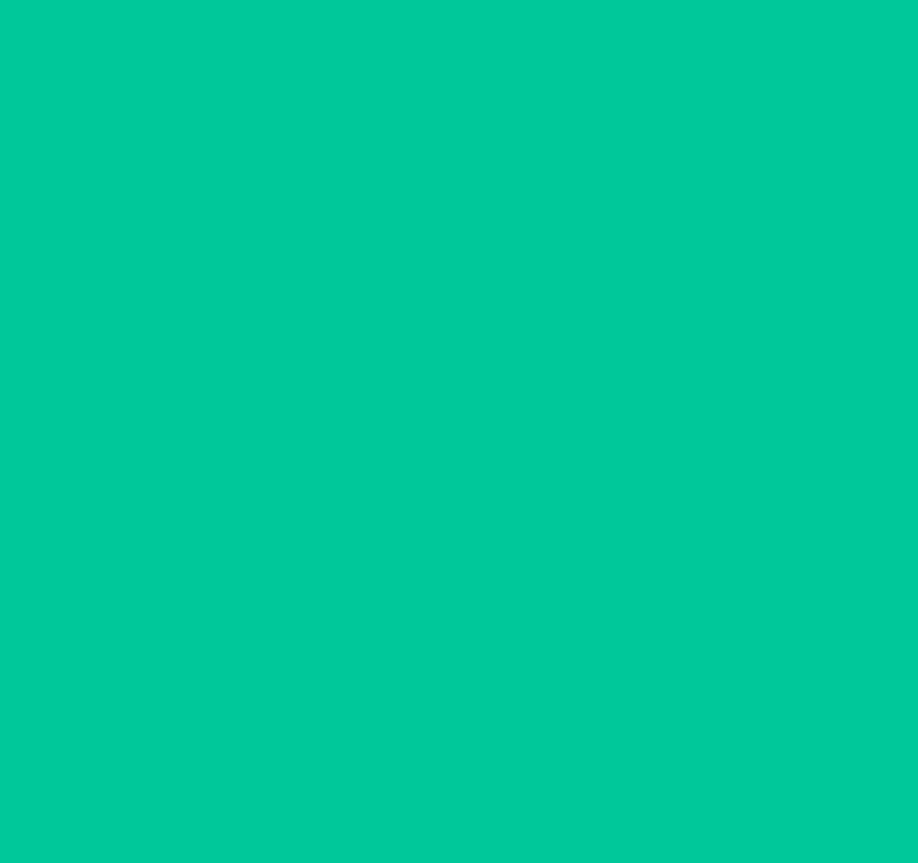
click at [305, 283] on div "Select item condition Brand New Damaged Used View Inspection Standards" at bounding box center [459, 334] width 384 height 181
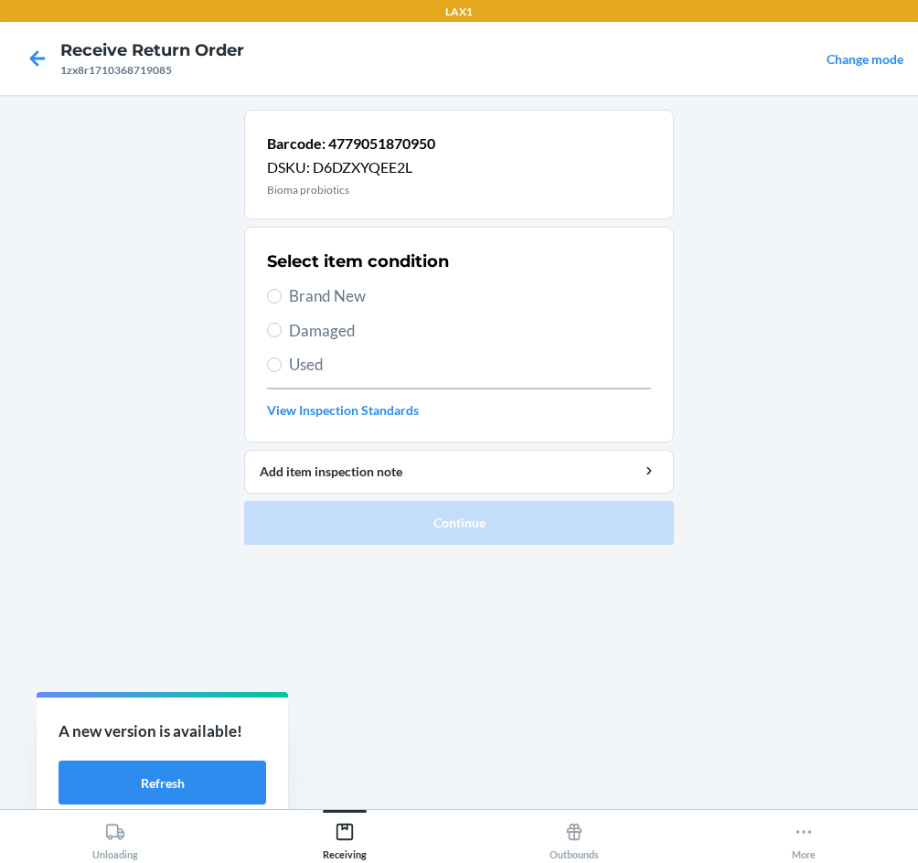
click at [304, 300] on span "Brand New" at bounding box center [470, 296] width 362 height 24
click at [282, 300] on input "Brand New" at bounding box center [274, 296] width 15 height 15
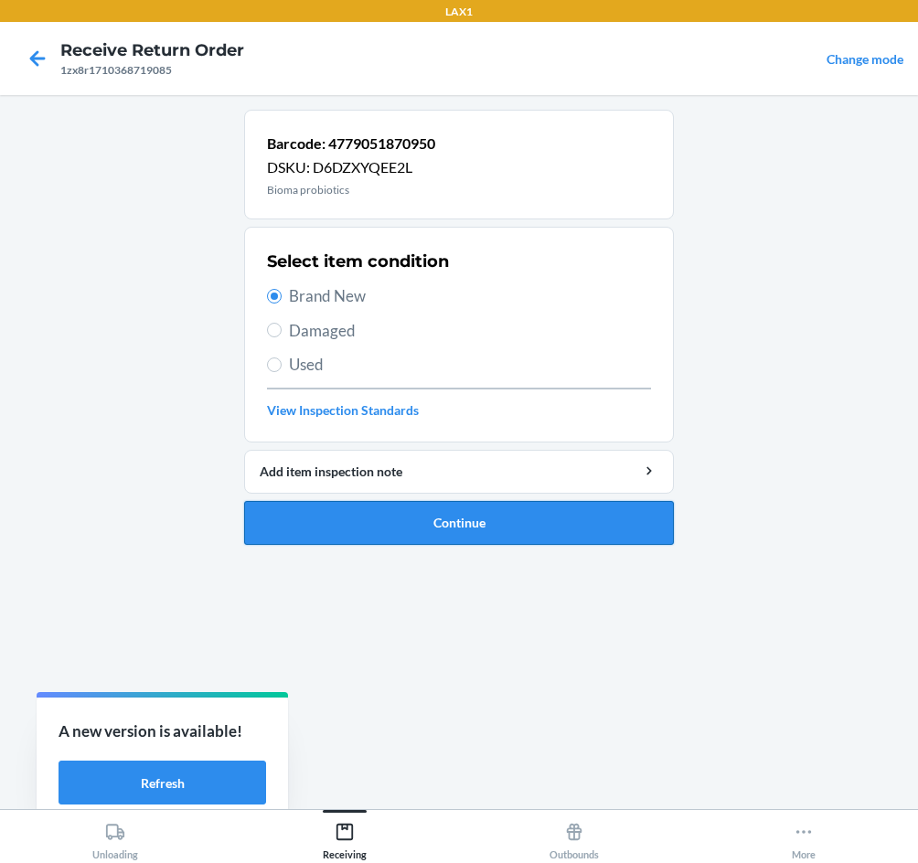
click at [479, 537] on button "Continue" at bounding box center [459, 523] width 430 height 44
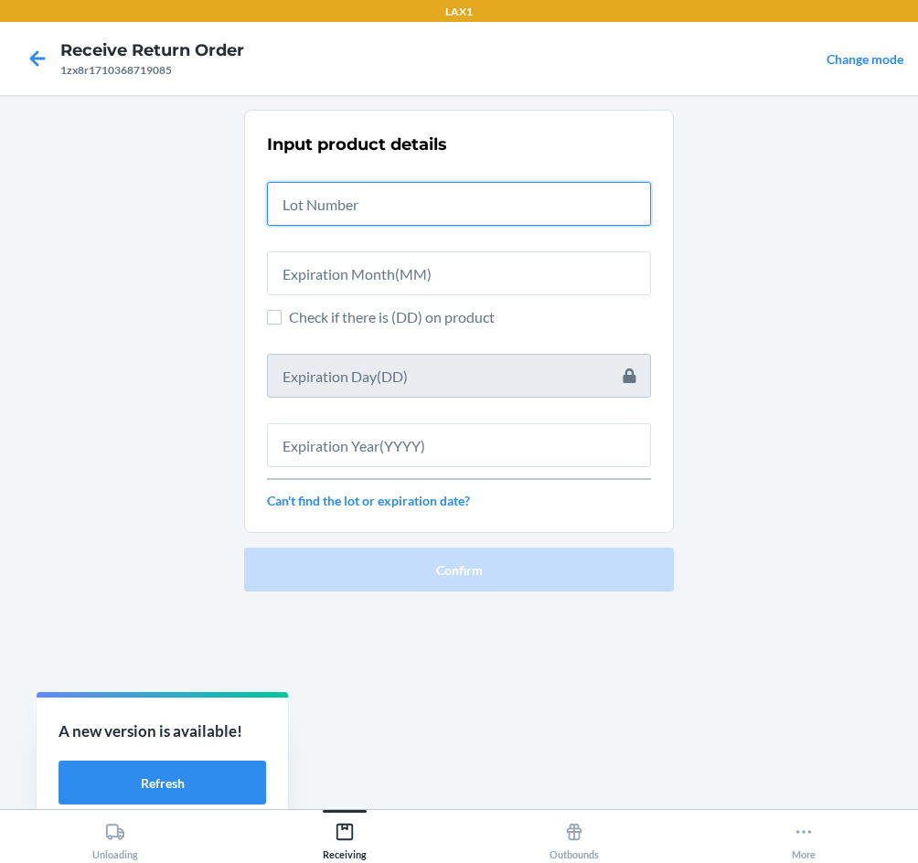
click at [363, 215] on input "text" at bounding box center [459, 204] width 384 height 44
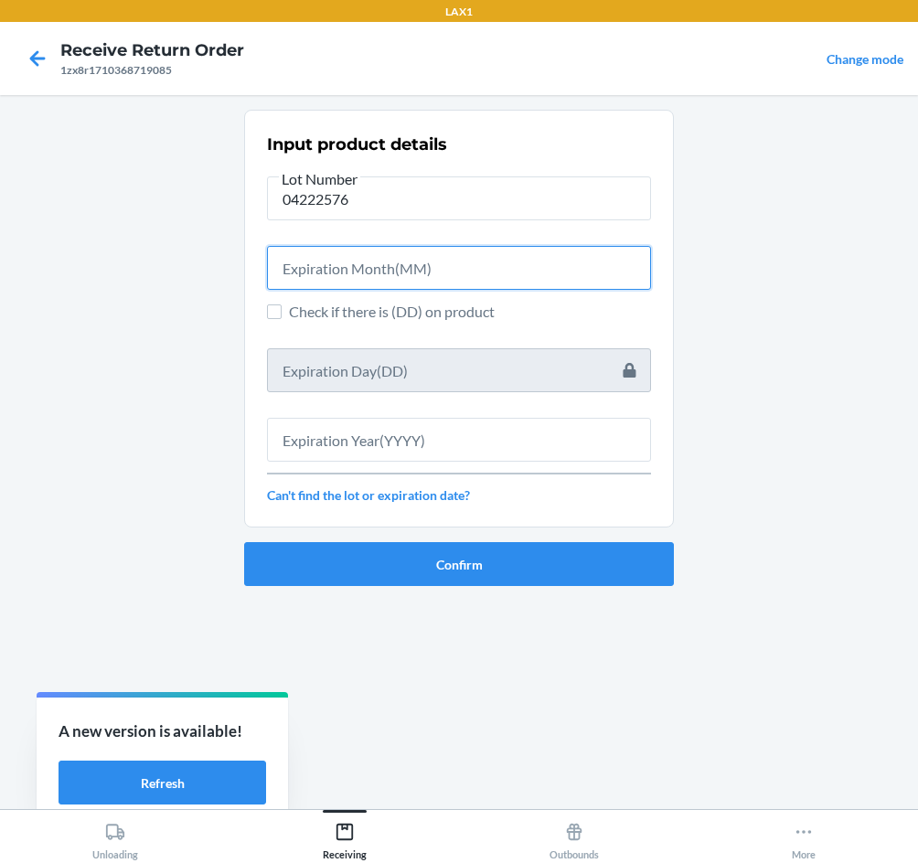
click at [377, 259] on input "text" at bounding box center [459, 268] width 384 height 44
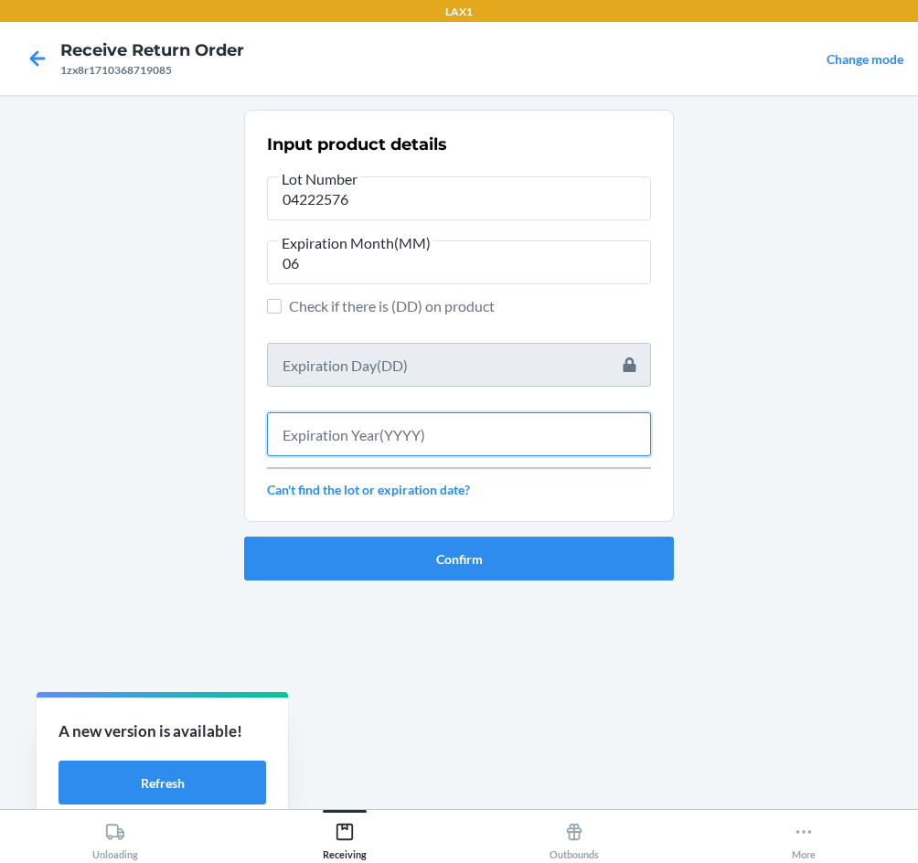
click at [373, 416] on input "text" at bounding box center [459, 434] width 384 height 44
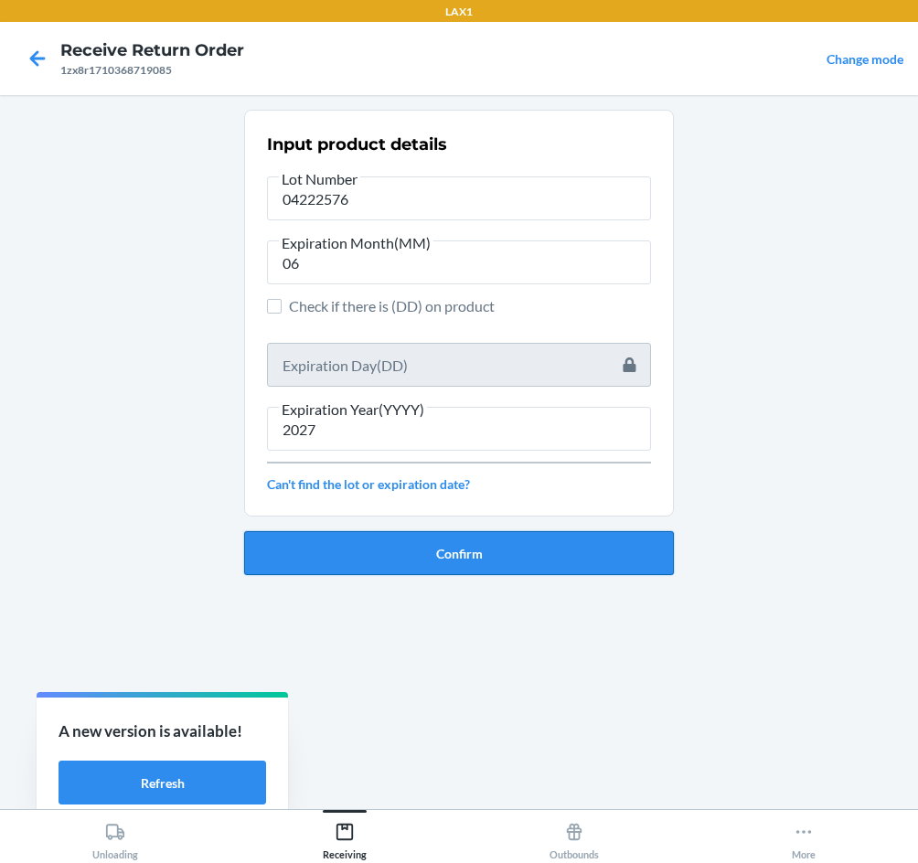
click at [478, 549] on button "Confirm" at bounding box center [459, 553] width 430 height 44
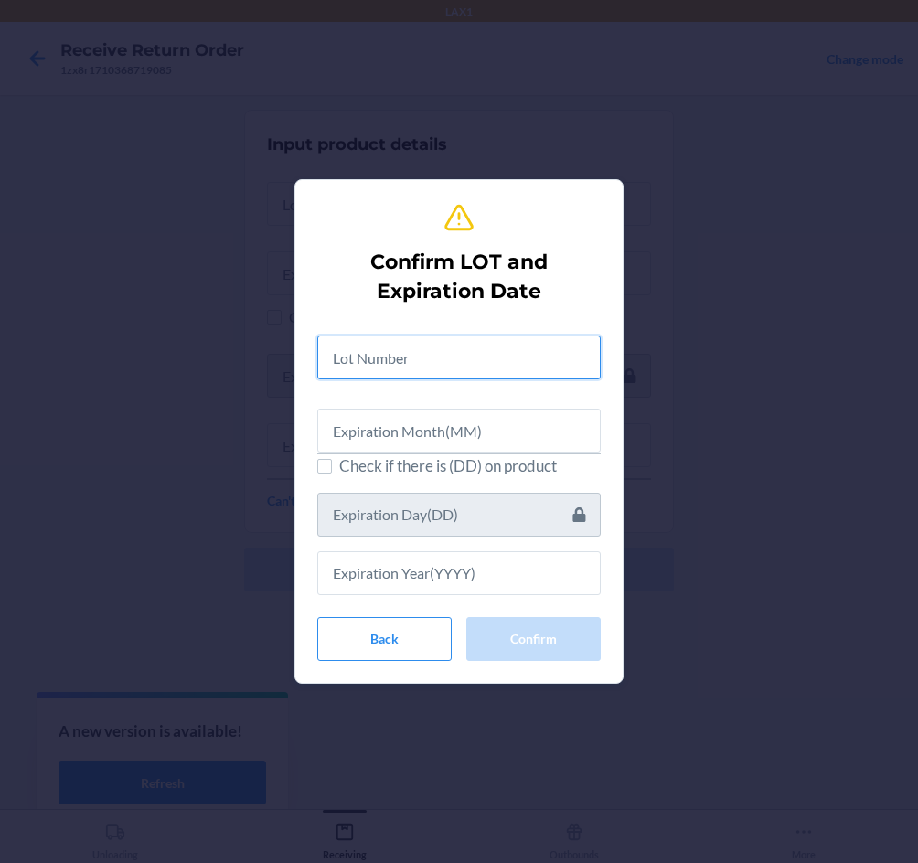
click at [445, 367] on input "text" at bounding box center [458, 357] width 283 height 44
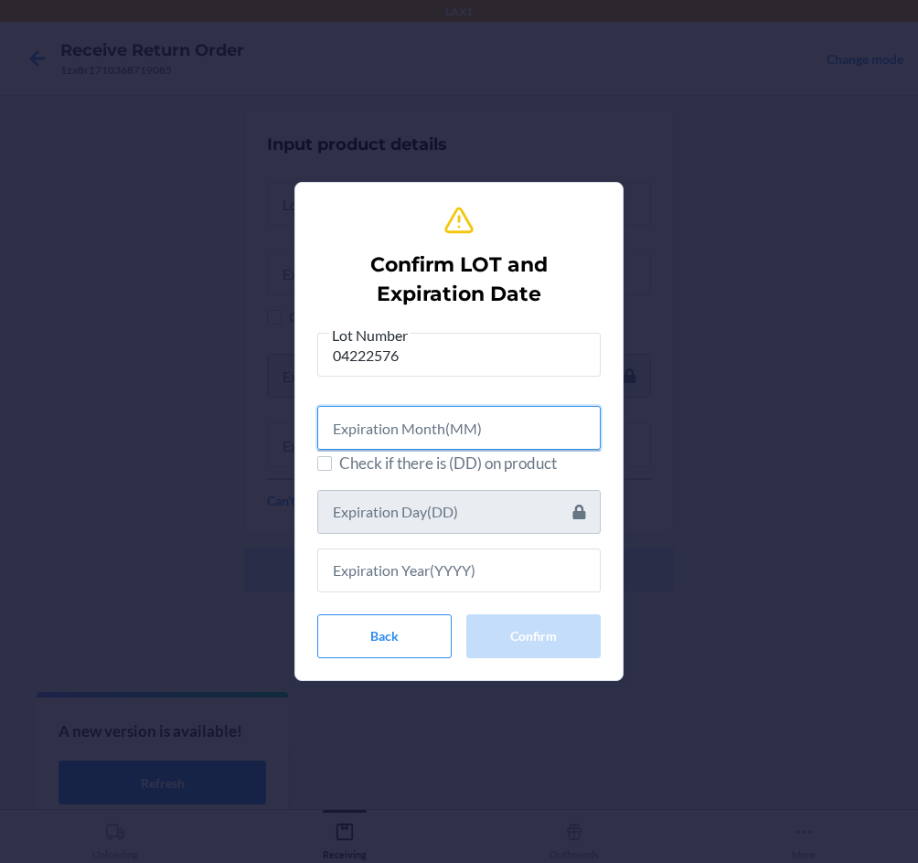
click at [413, 428] on input "text" at bounding box center [458, 428] width 283 height 44
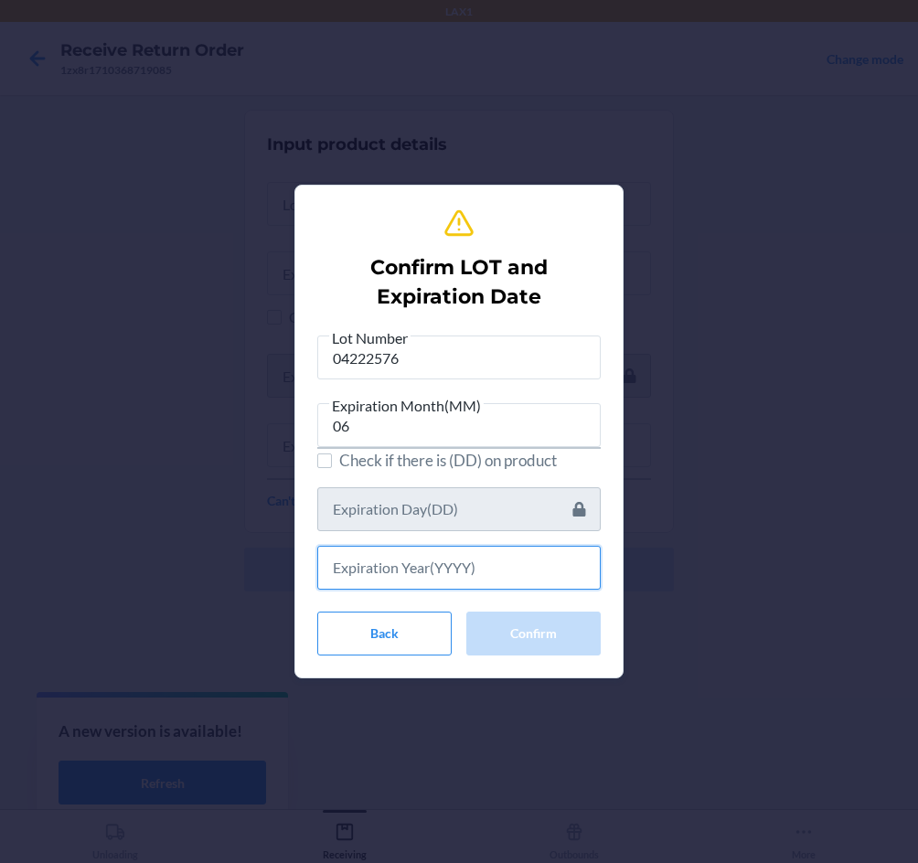
click at [447, 575] on input "text" at bounding box center [458, 568] width 283 height 44
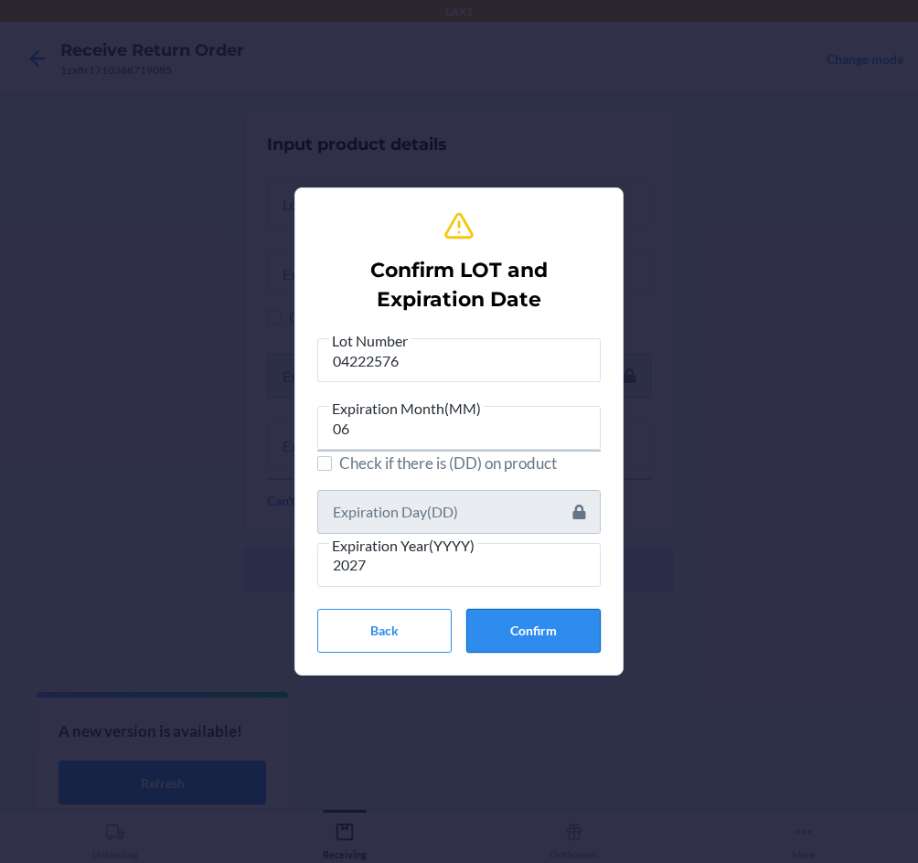
click at [523, 626] on button "Confirm" at bounding box center [533, 631] width 134 height 44
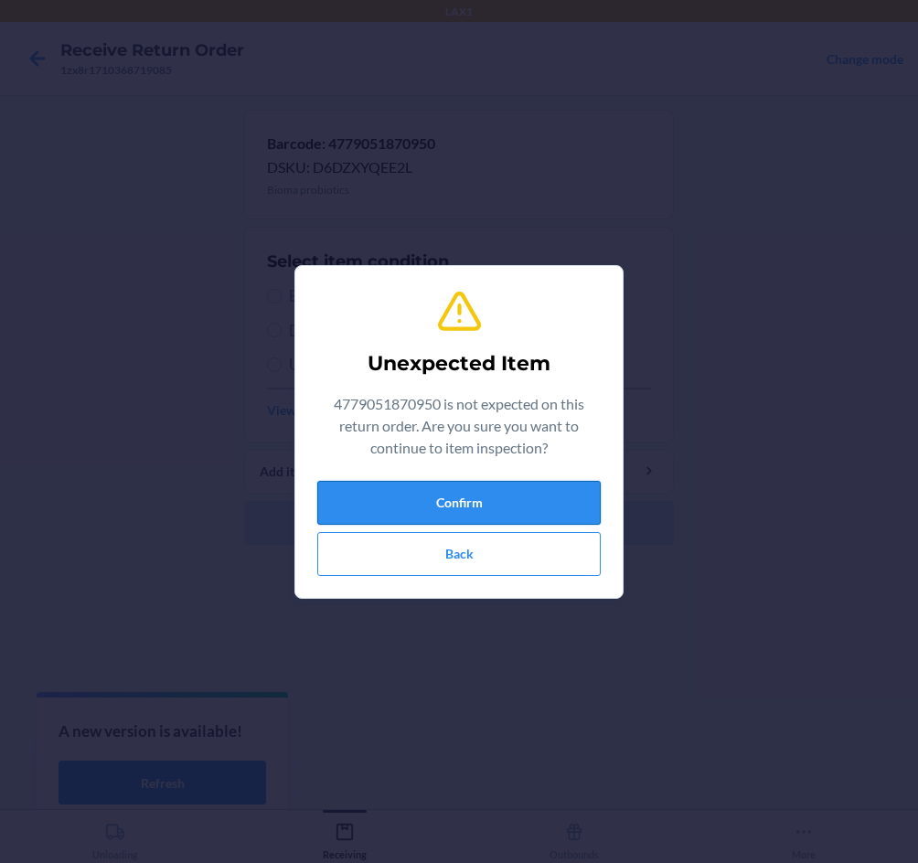
click at [395, 481] on button "Confirm" at bounding box center [458, 503] width 283 height 44
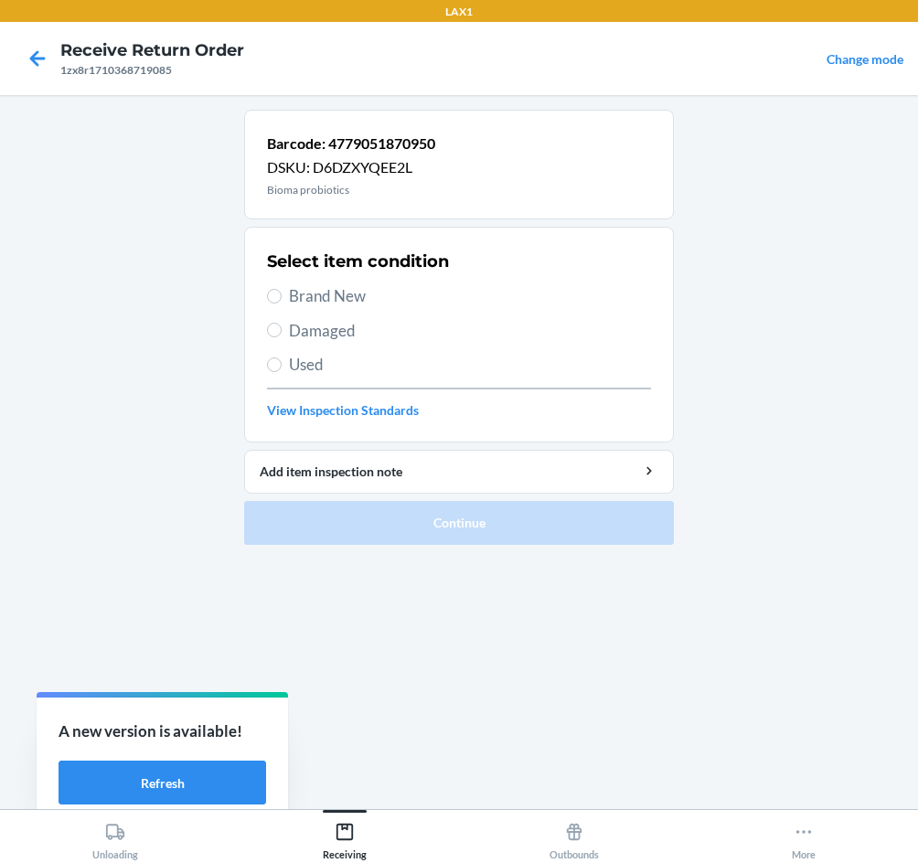
click at [320, 298] on span "Brand New" at bounding box center [470, 296] width 362 height 24
click at [282, 298] on input "Brand New" at bounding box center [274, 296] width 15 height 15
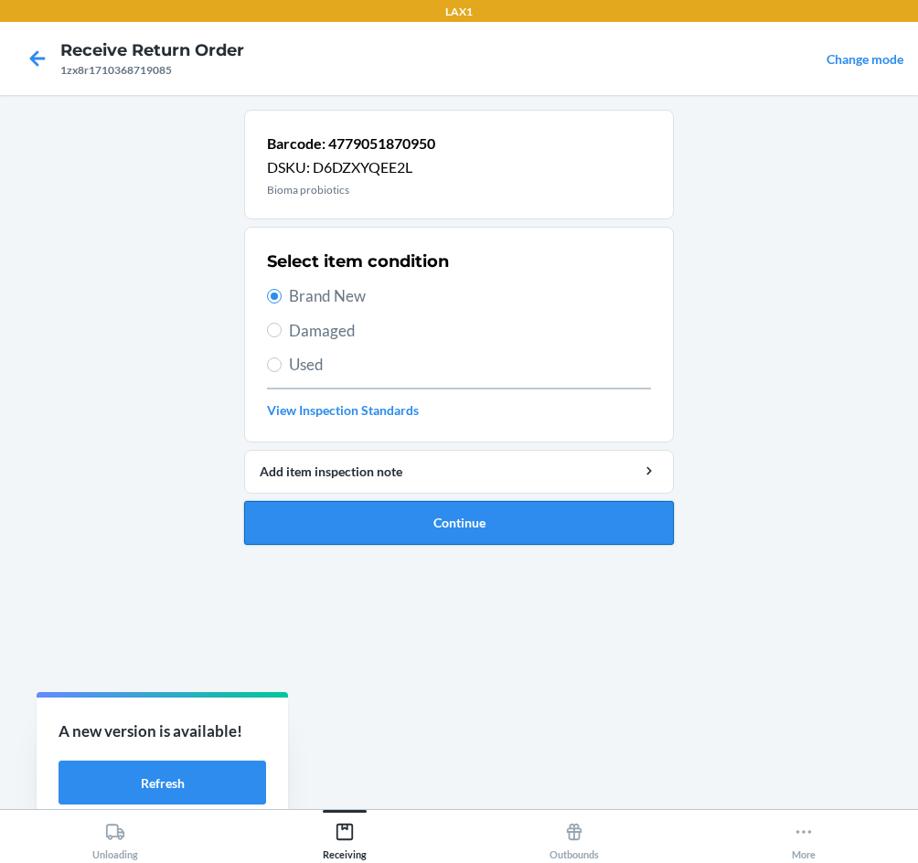
click at [449, 536] on button "Continue" at bounding box center [459, 523] width 430 height 44
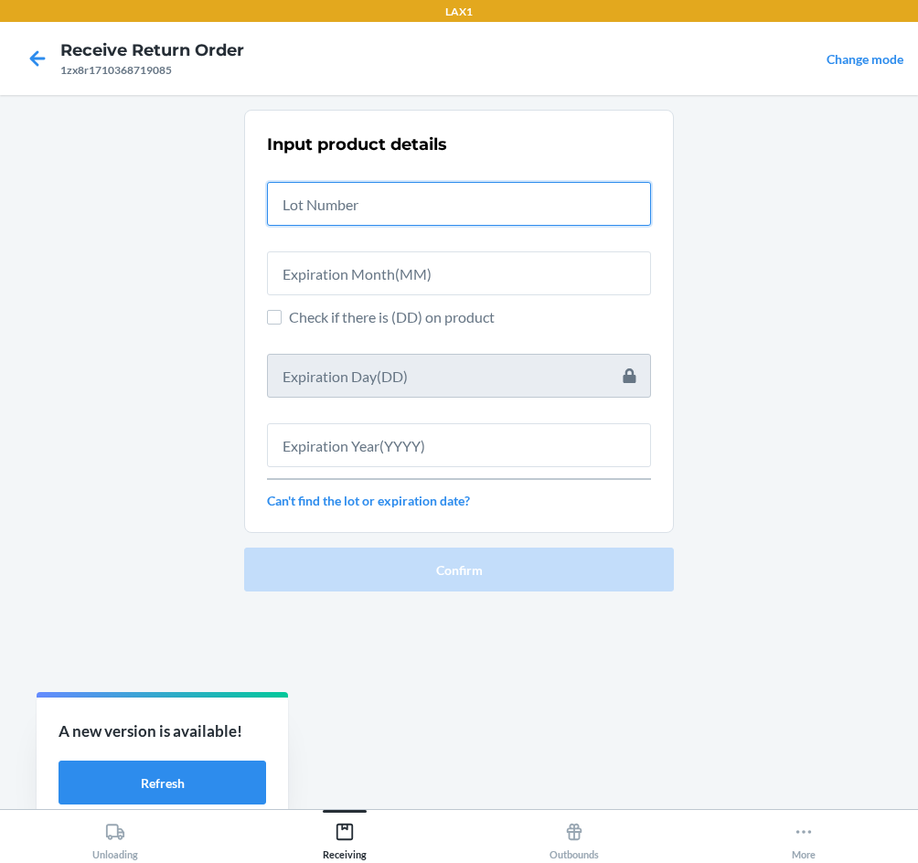
click at [350, 209] on input "text" at bounding box center [459, 204] width 384 height 44
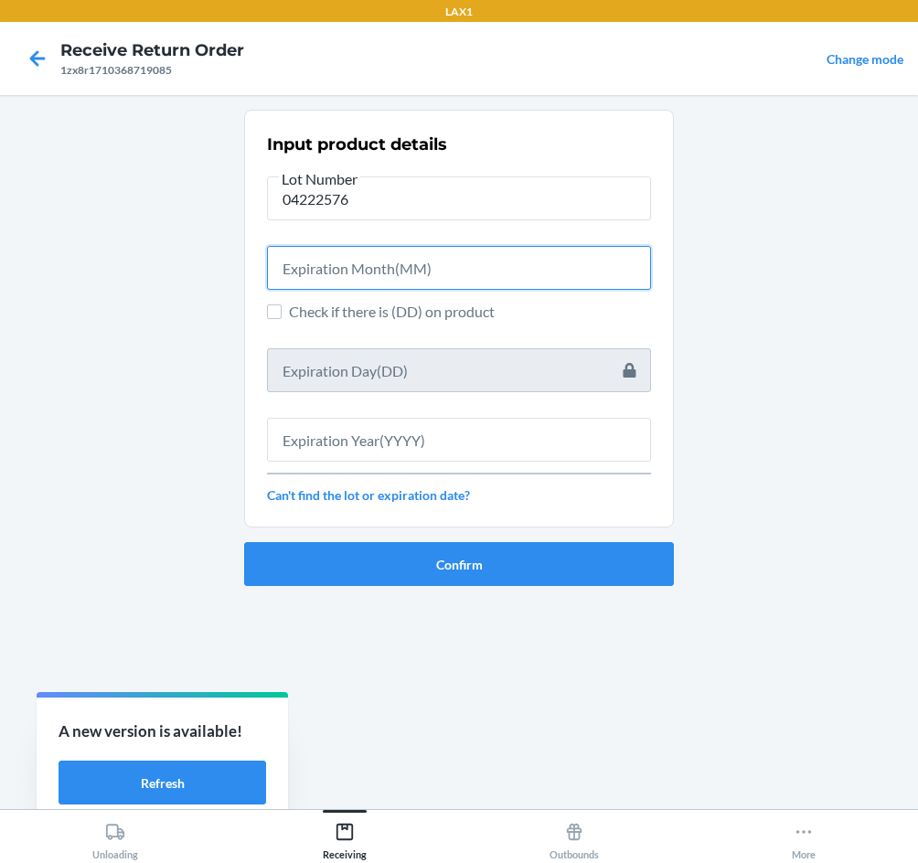
click at [355, 277] on input "text" at bounding box center [459, 268] width 384 height 44
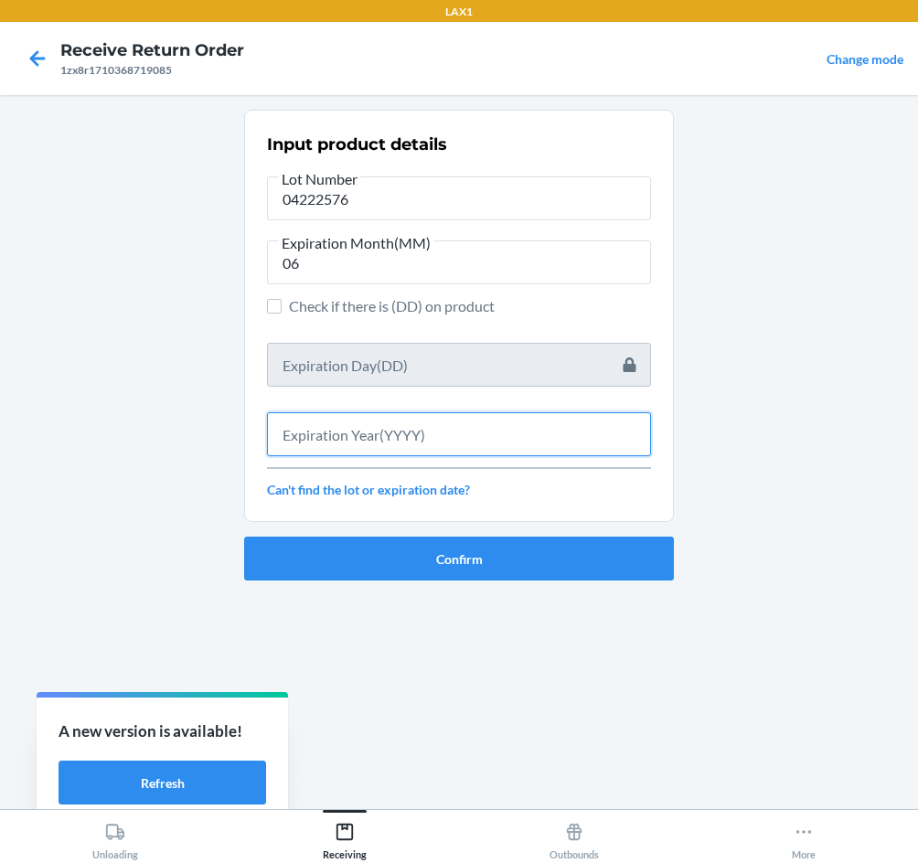
click at [379, 441] on input "text" at bounding box center [459, 434] width 384 height 44
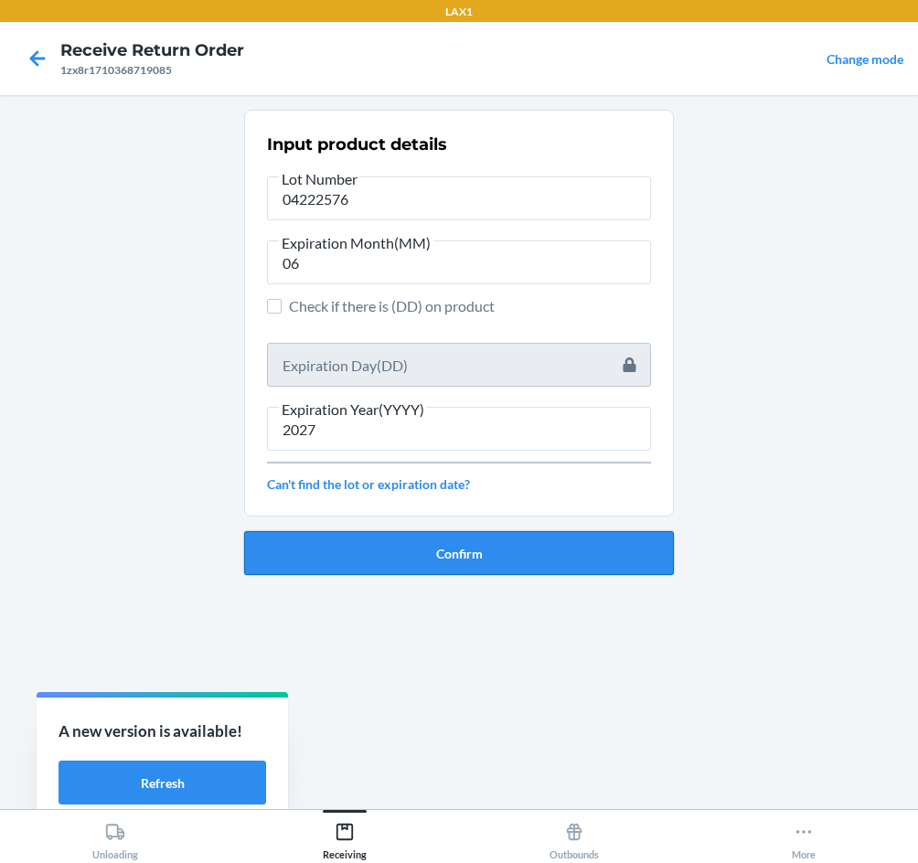
click at [422, 559] on button "Confirm" at bounding box center [459, 553] width 430 height 44
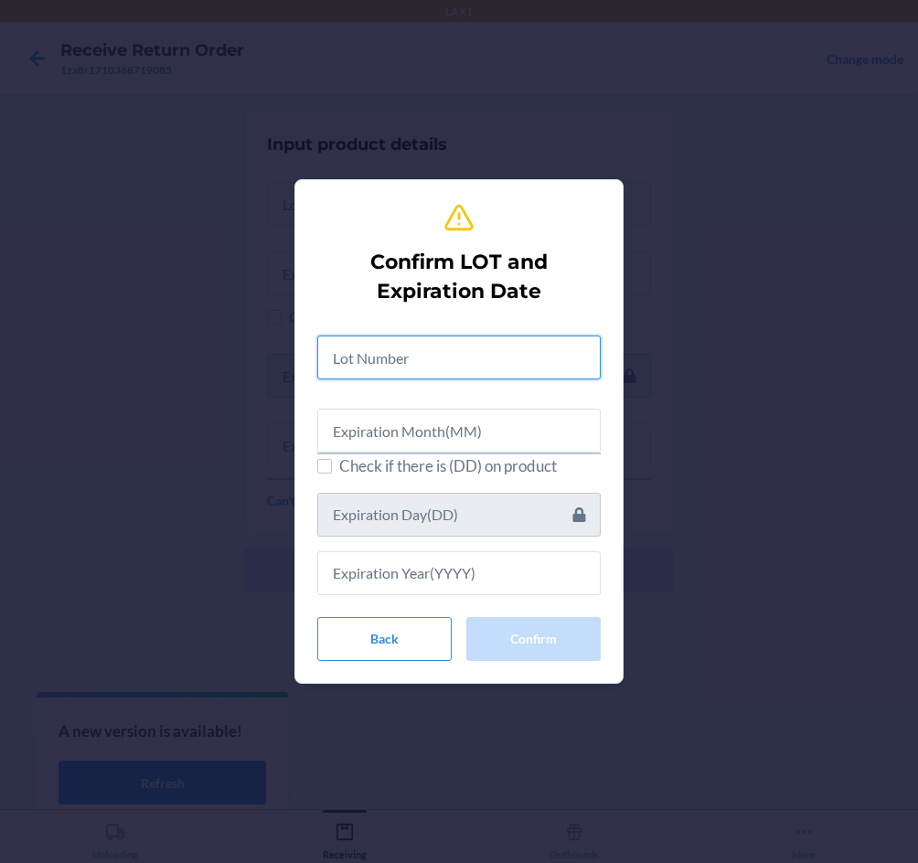
click at [459, 368] on input "text" at bounding box center [458, 357] width 283 height 44
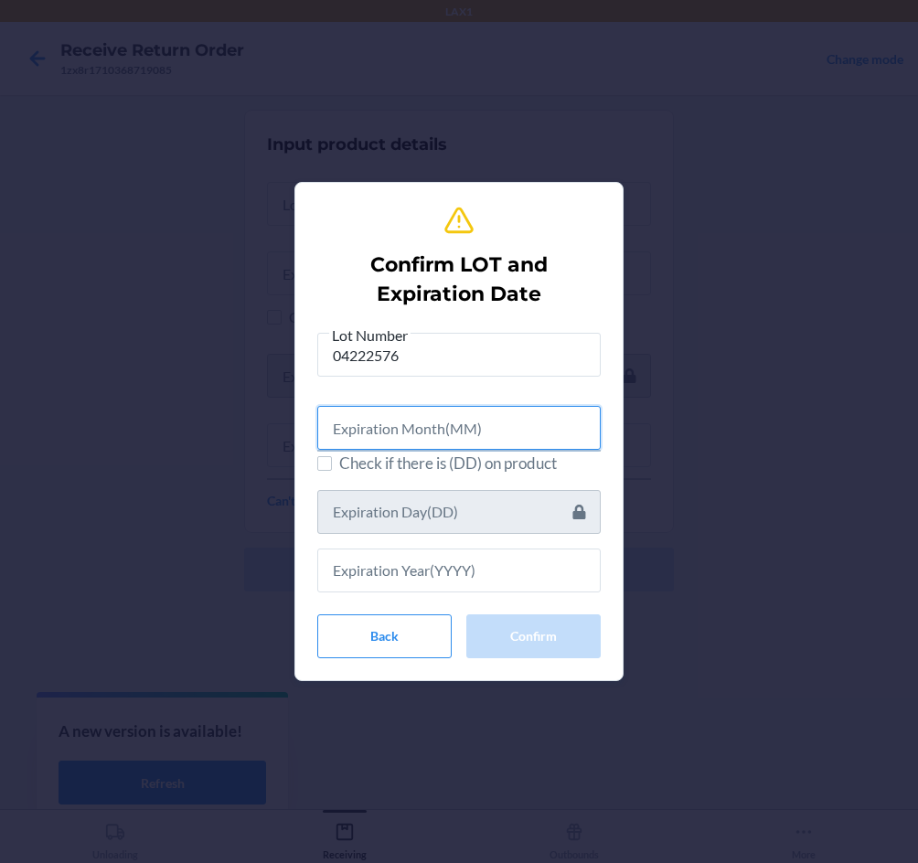
click at [423, 422] on input "text" at bounding box center [458, 428] width 283 height 44
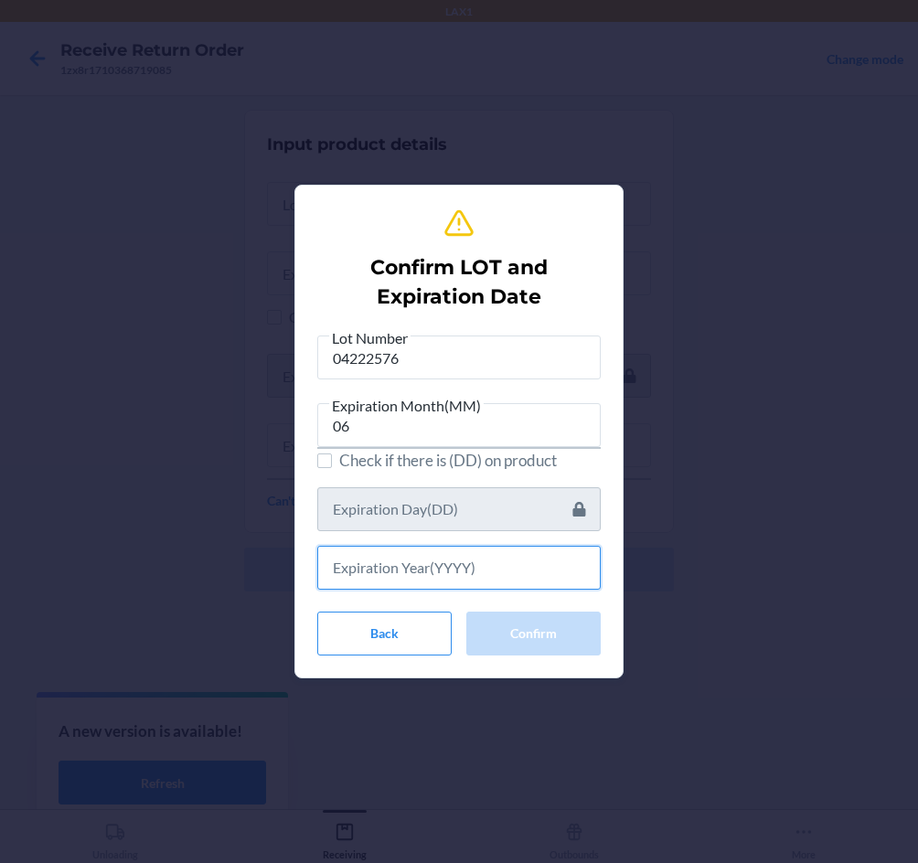
click at [402, 578] on input "text" at bounding box center [458, 568] width 283 height 44
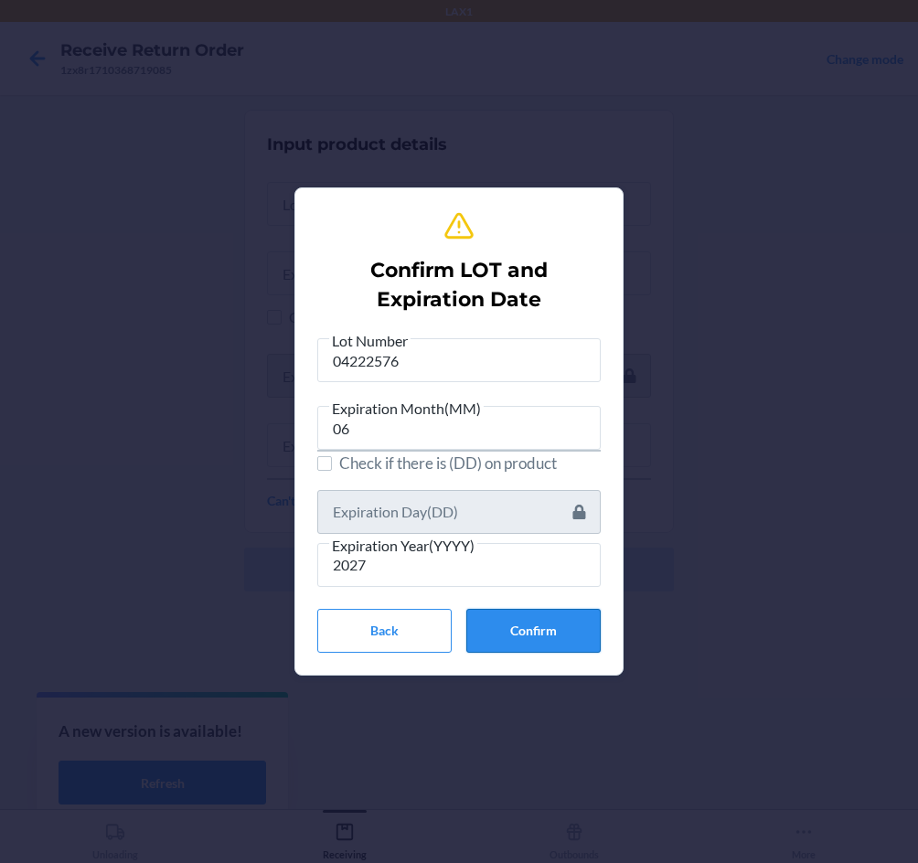
click at [582, 647] on button "Confirm" at bounding box center [533, 631] width 134 height 44
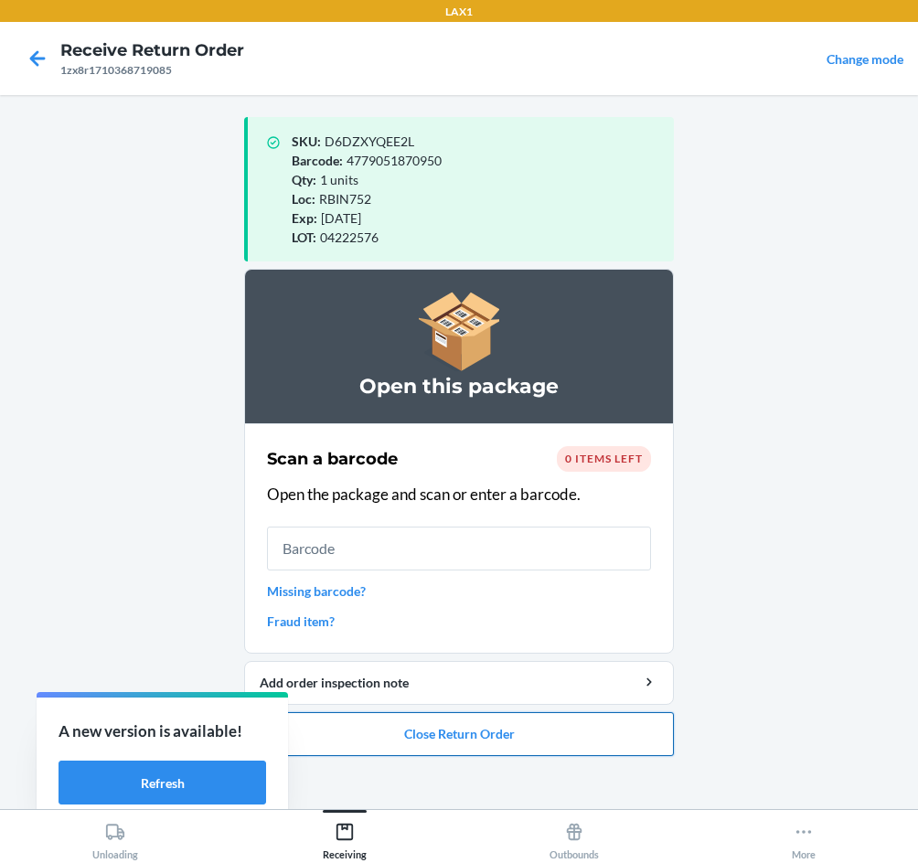
click at [468, 735] on button "Close Return Order" at bounding box center [459, 734] width 430 height 44
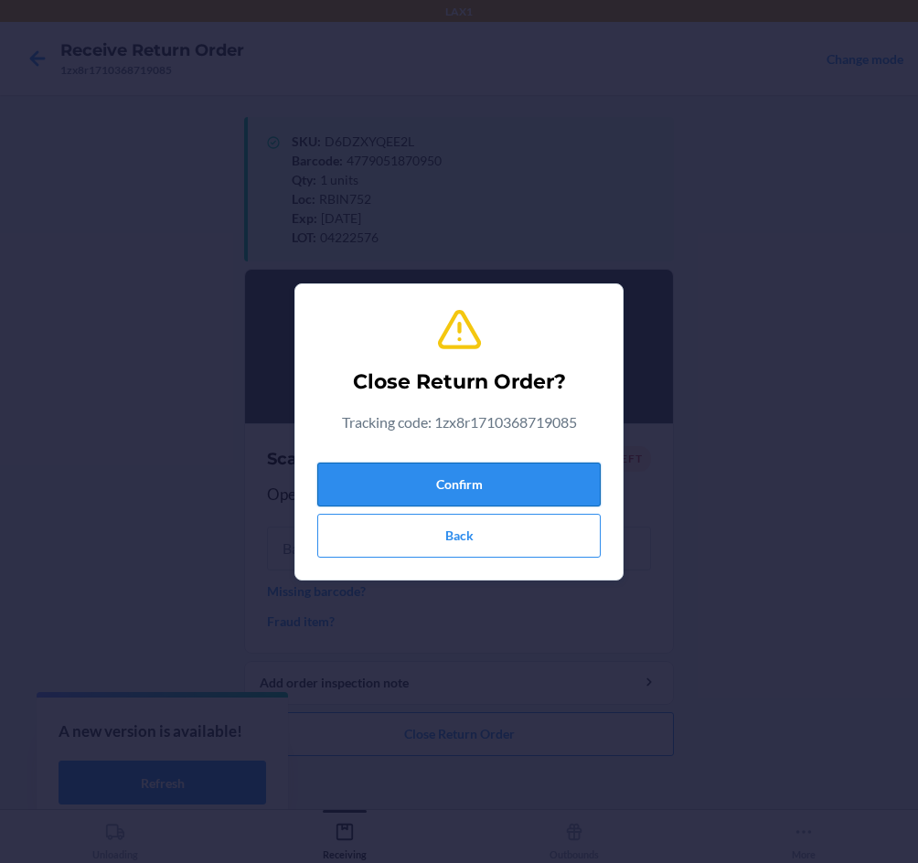
click at [521, 482] on button "Confirm" at bounding box center [458, 485] width 283 height 44
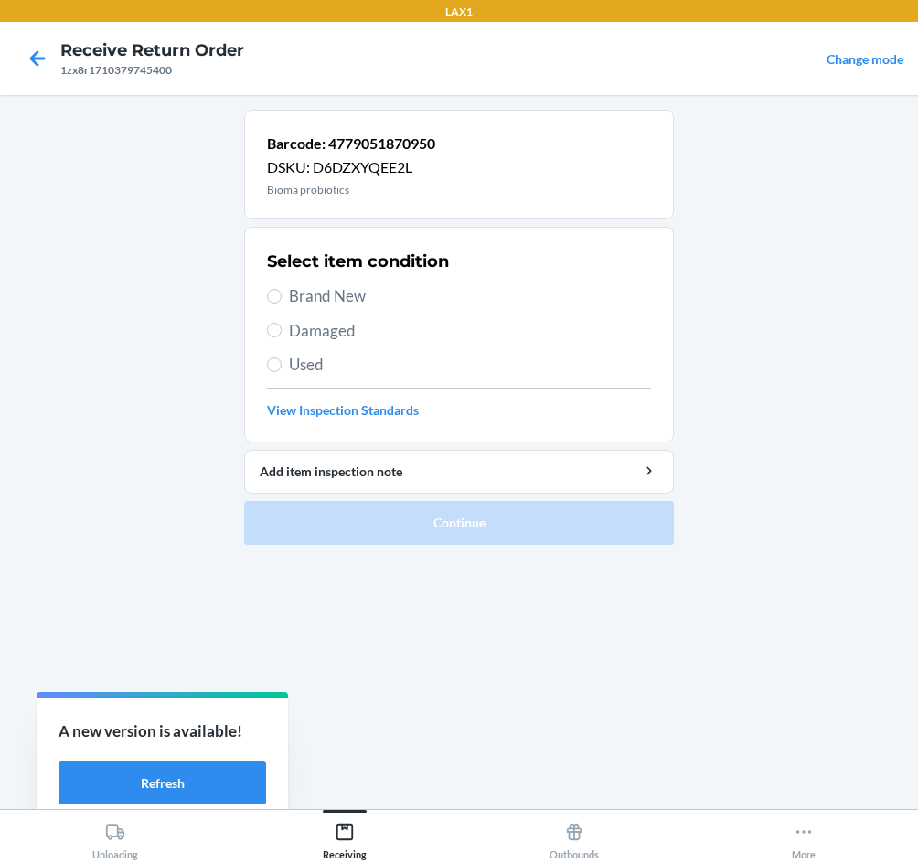
click at [318, 293] on span "Brand New" at bounding box center [470, 296] width 362 height 24
click at [282, 293] on input "Brand New" at bounding box center [274, 296] width 15 height 15
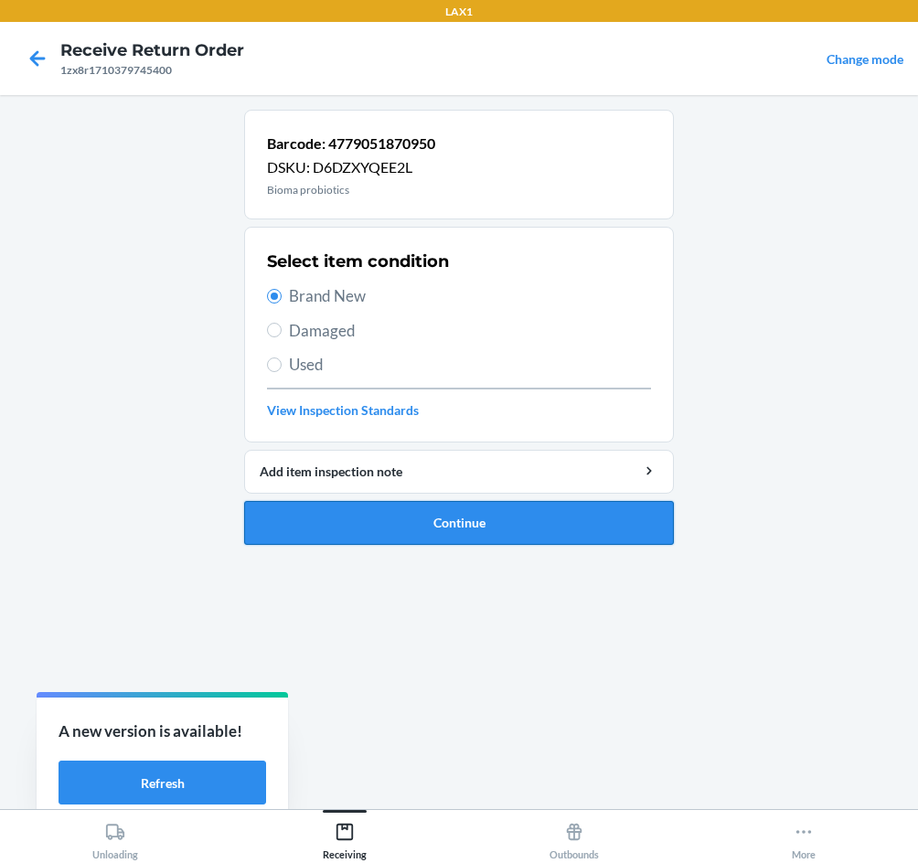
click at [449, 536] on button "Continue" at bounding box center [459, 523] width 430 height 44
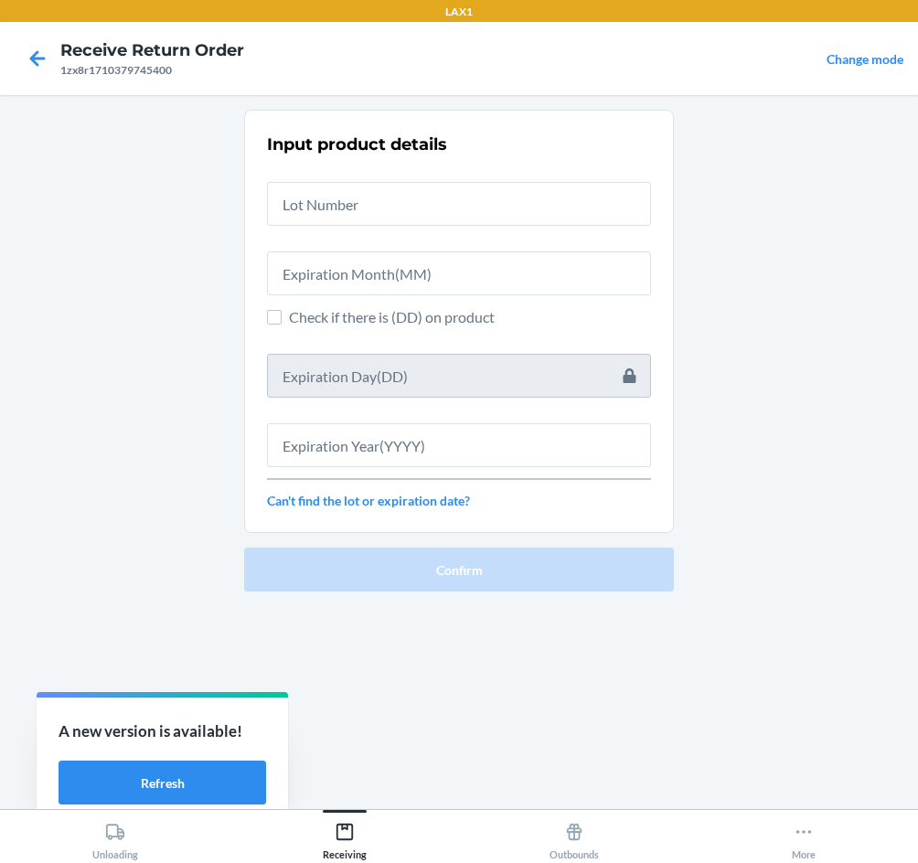
click at [346, 227] on div "Input product details Check if there is (DD) on product Can't find the lot or e…" at bounding box center [459, 321] width 384 height 388
click at [346, 206] on input "text" at bounding box center [459, 204] width 384 height 44
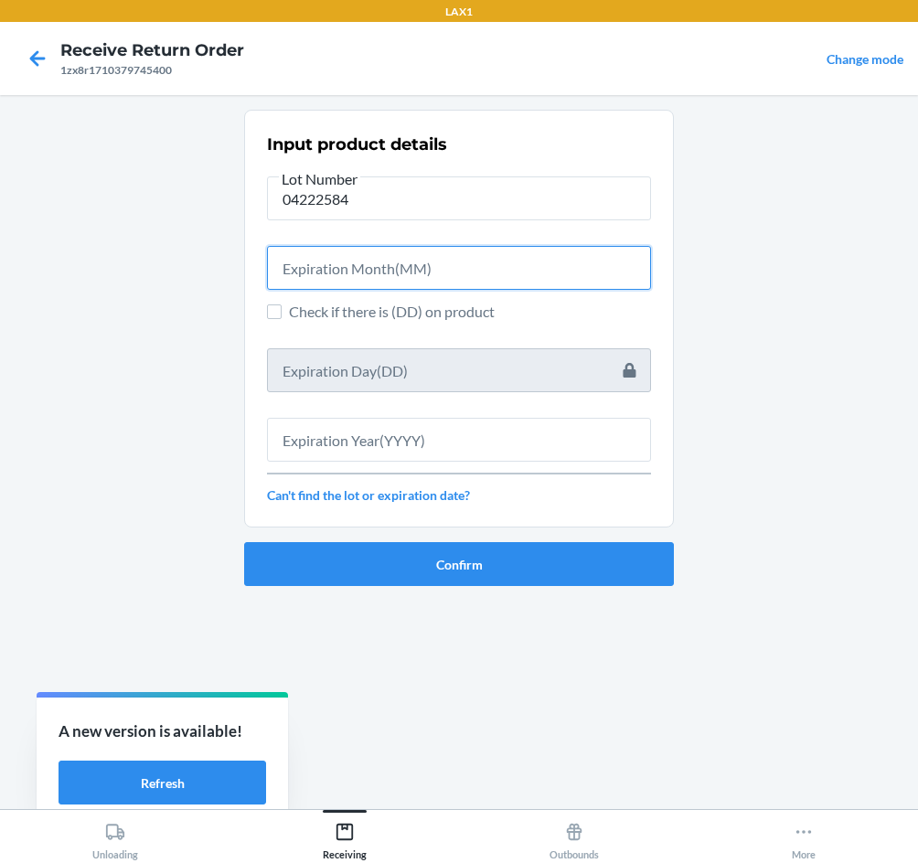
click at [337, 272] on input "text" at bounding box center [459, 268] width 384 height 44
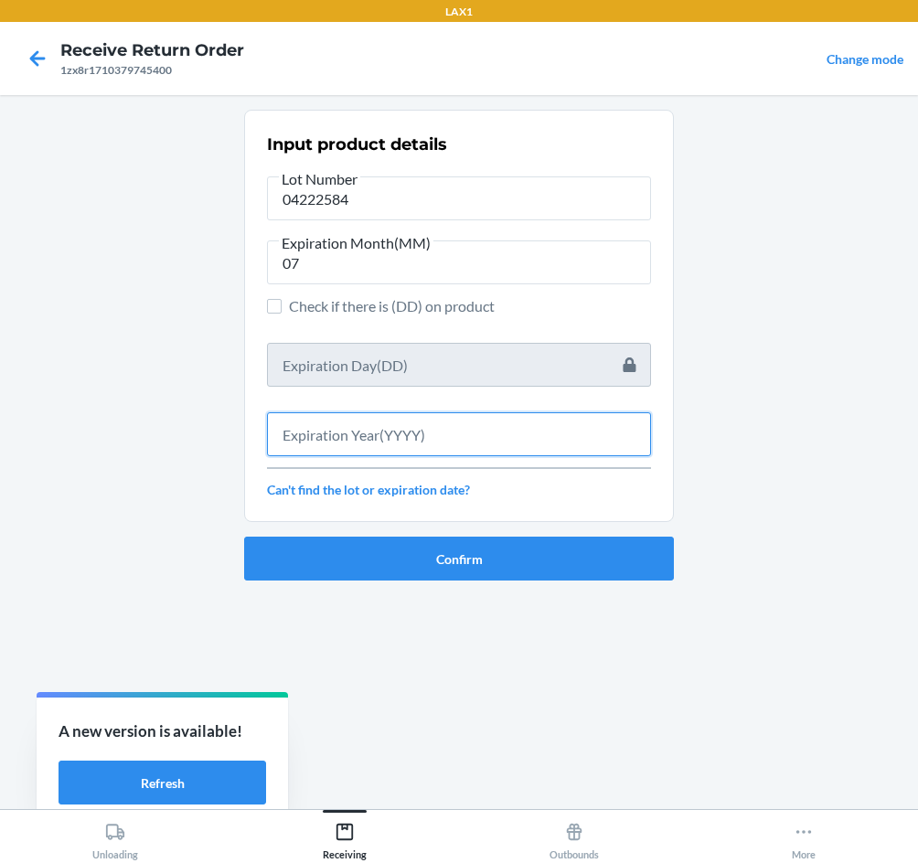
drag, startPoint x: 350, startPoint y: 426, endPoint x: 354, endPoint y: 439, distance: 13.3
click at [353, 438] on input "text" at bounding box center [459, 434] width 384 height 44
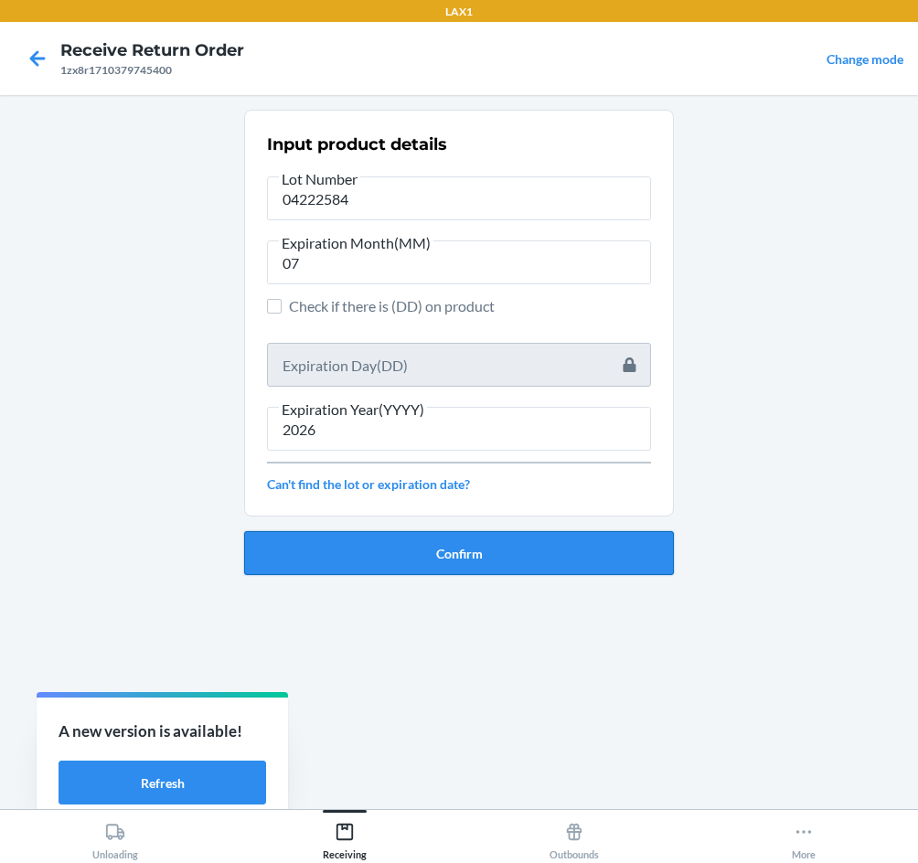
click at [396, 550] on button "Confirm" at bounding box center [459, 553] width 430 height 44
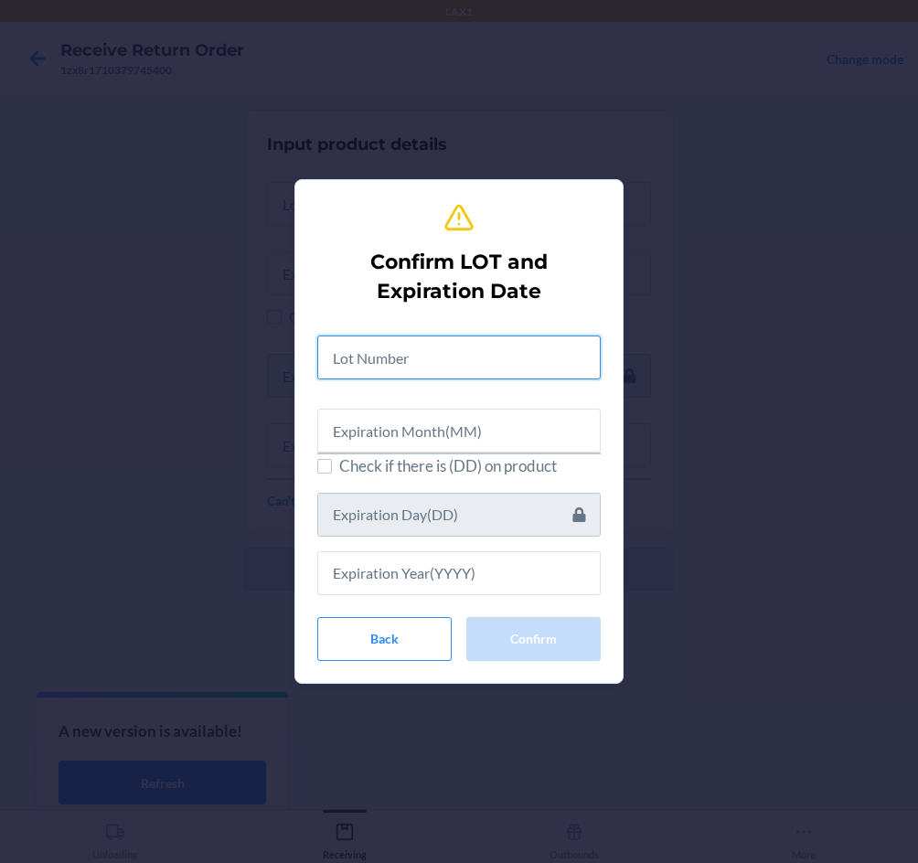
click at [388, 346] on input "text" at bounding box center [458, 357] width 283 height 44
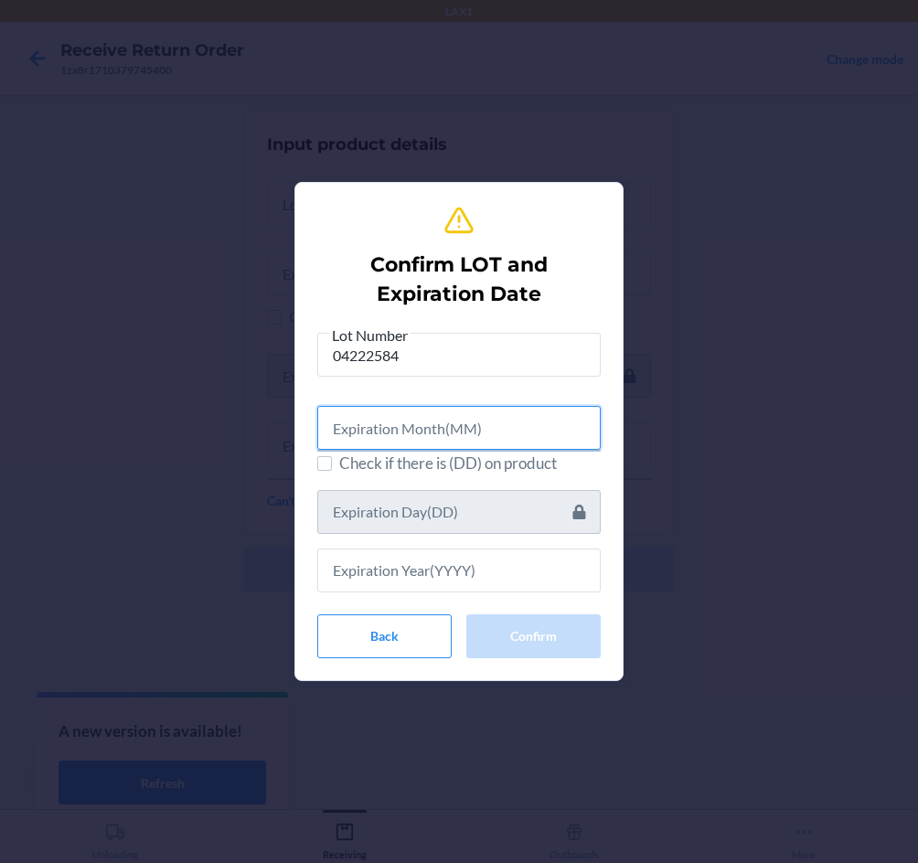
click at [347, 434] on input "text" at bounding box center [458, 428] width 283 height 44
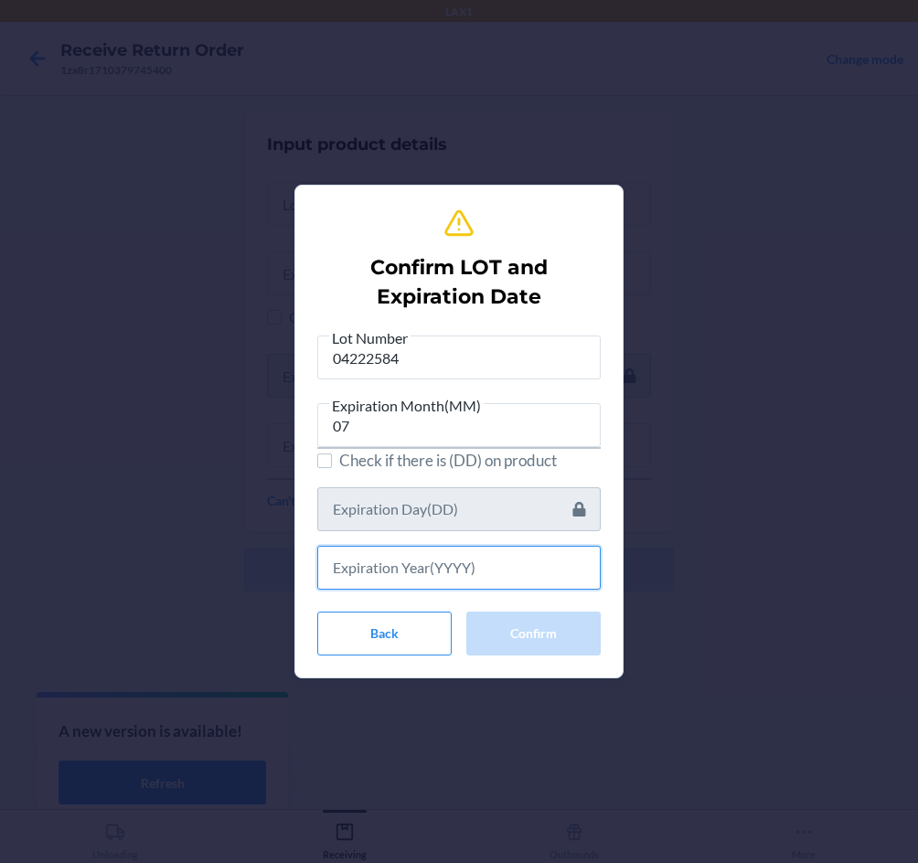
click at [366, 566] on input "text" at bounding box center [458, 568] width 283 height 44
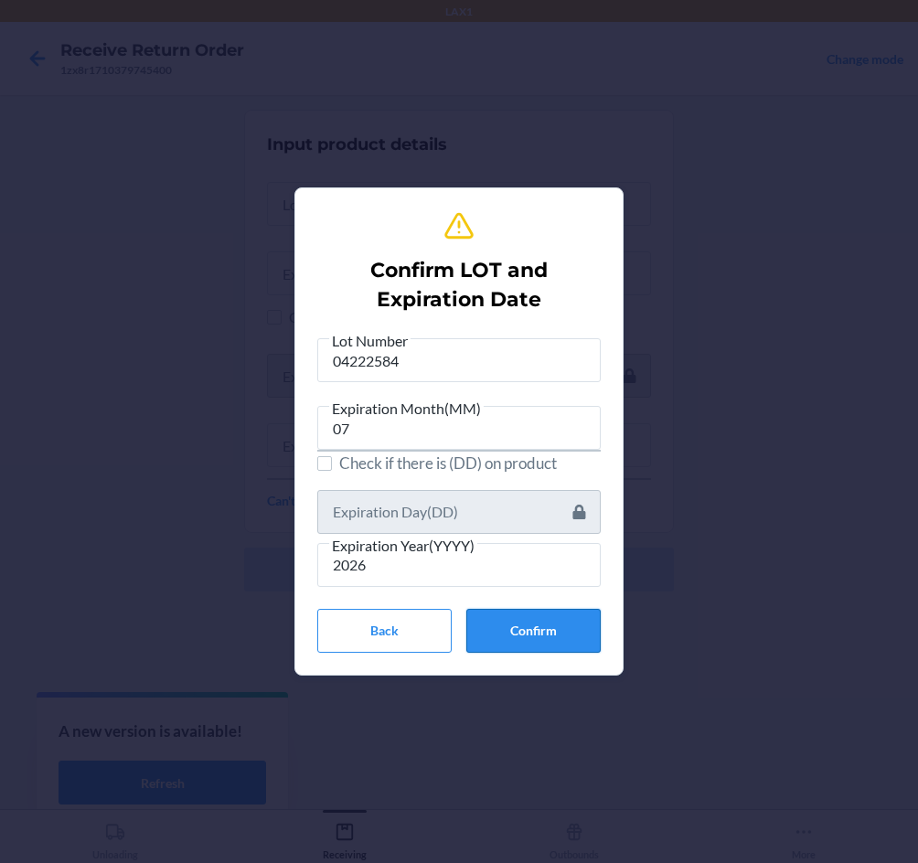
click at [544, 633] on button "Confirm" at bounding box center [533, 631] width 134 height 44
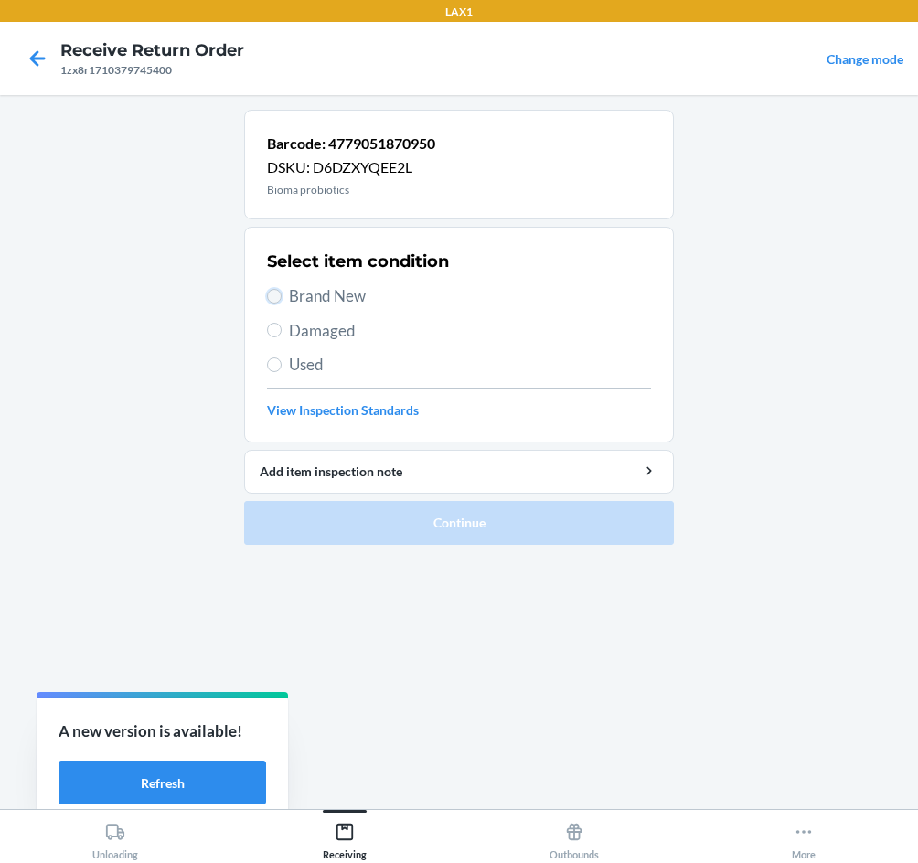
click at [276, 301] on input "Brand New" at bounding box center [274, 296] width 15 height 15
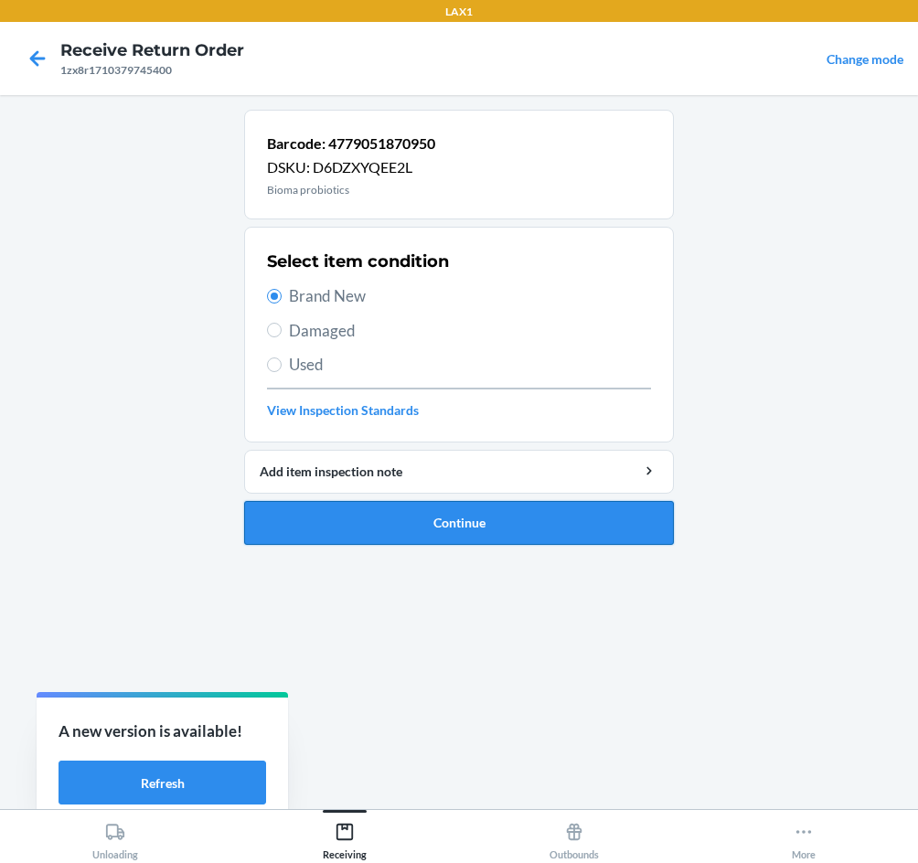
click at [333, 539] on button "Continue" at bounding box center [459, 523] width 430 height 44
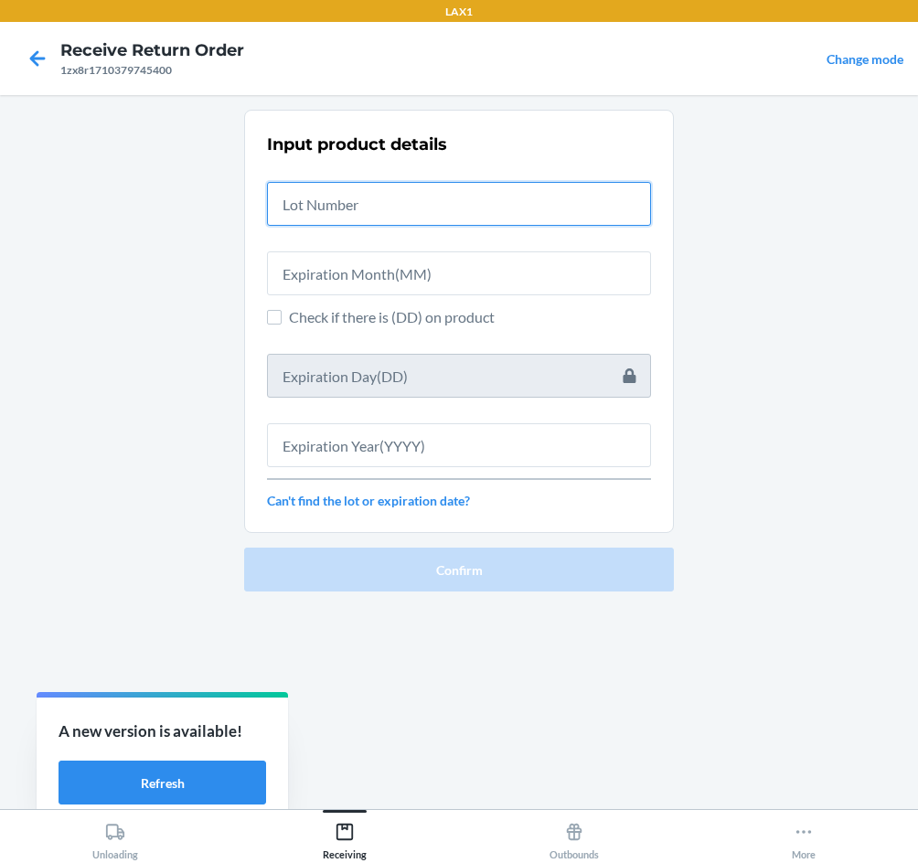
click at [319, 194] on input "text" at bounding box center [459, 204] width 384 height 44
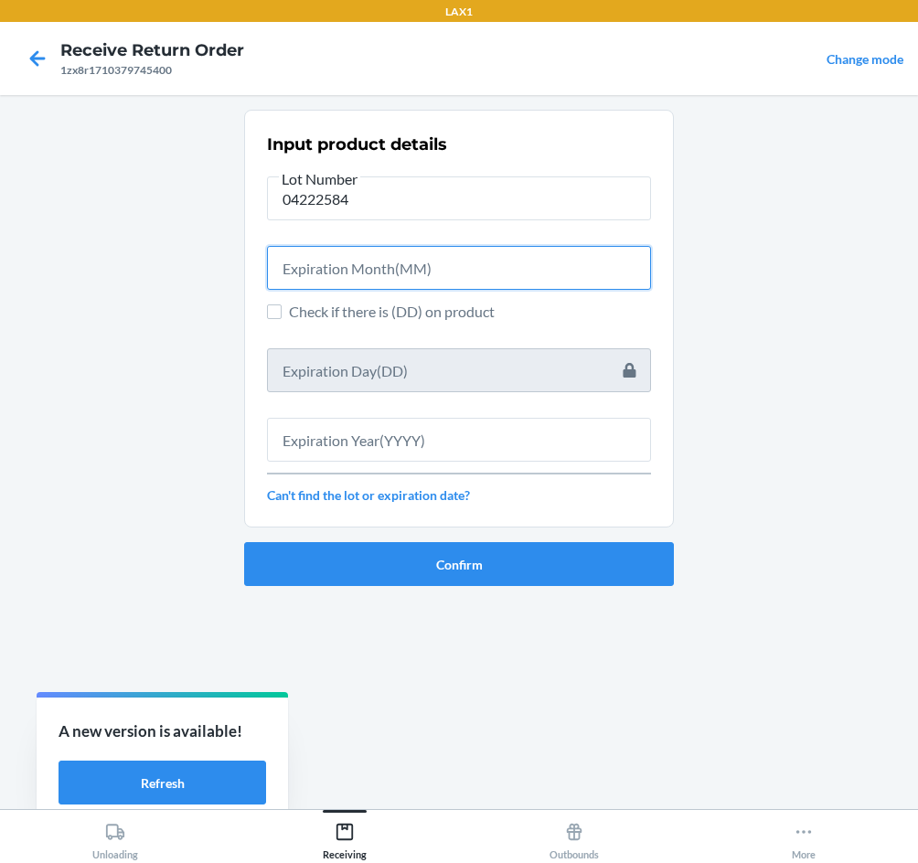
click at [348, 281] on input "text" at bounding box center [459, 268] width 384 height 44
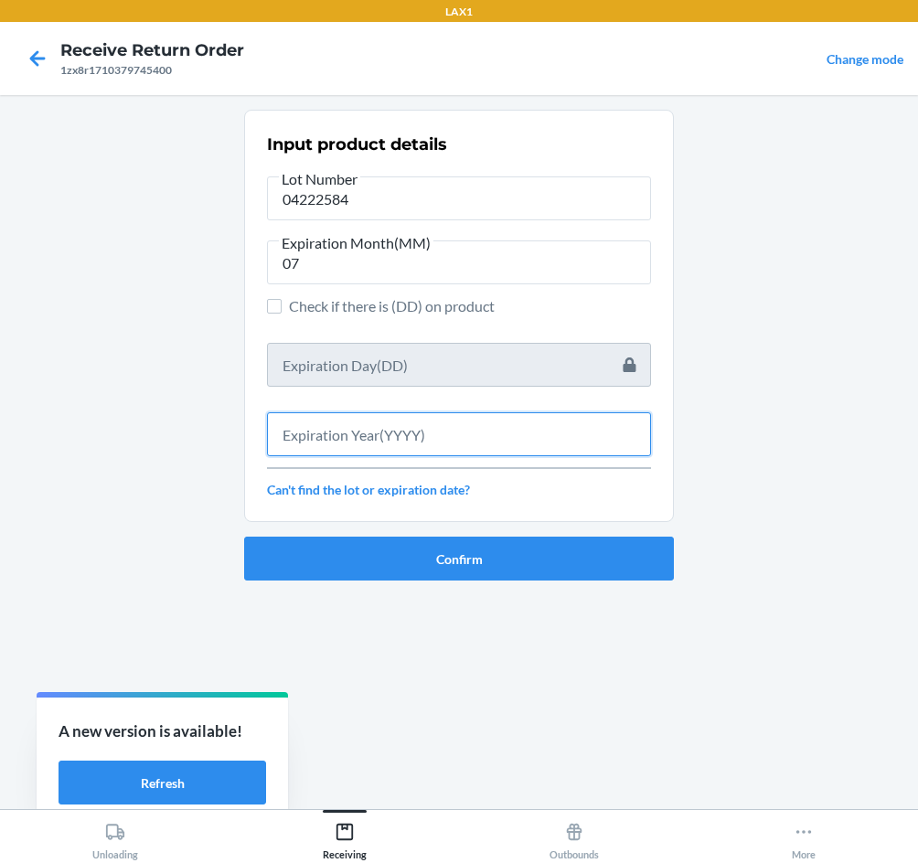
click at [367, 442] on input "text" at bounding box center [459, 434] width 384 height 44
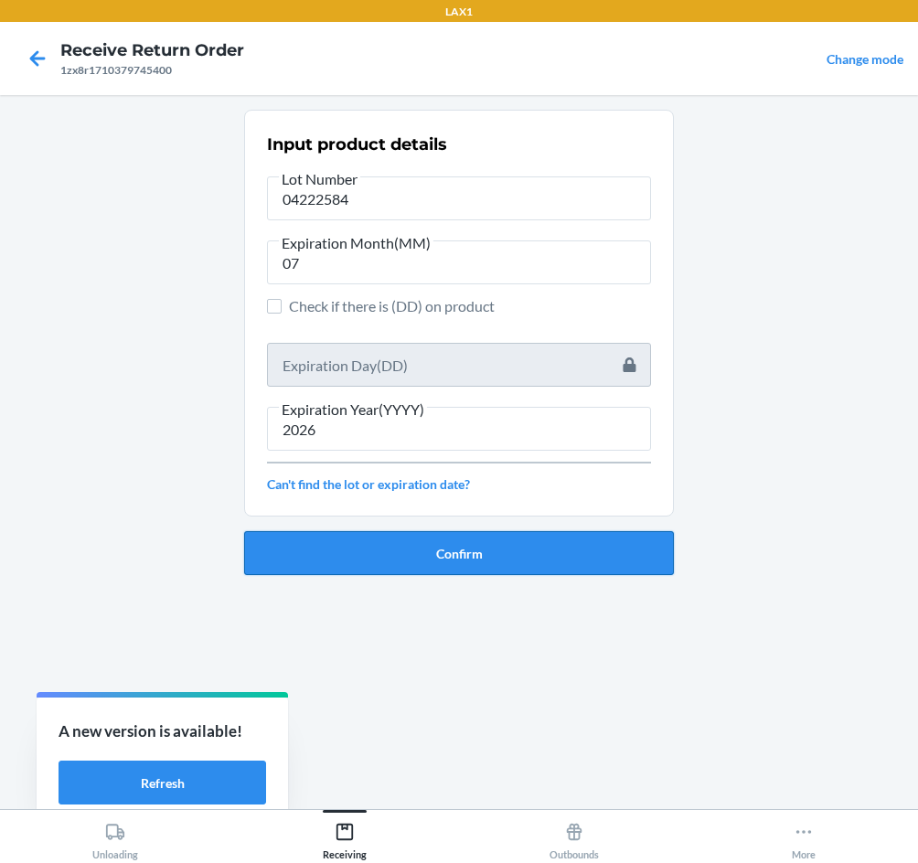
click at [384, 555] on button "Confirm" at bounding box center [459, 553] width 430 height 44
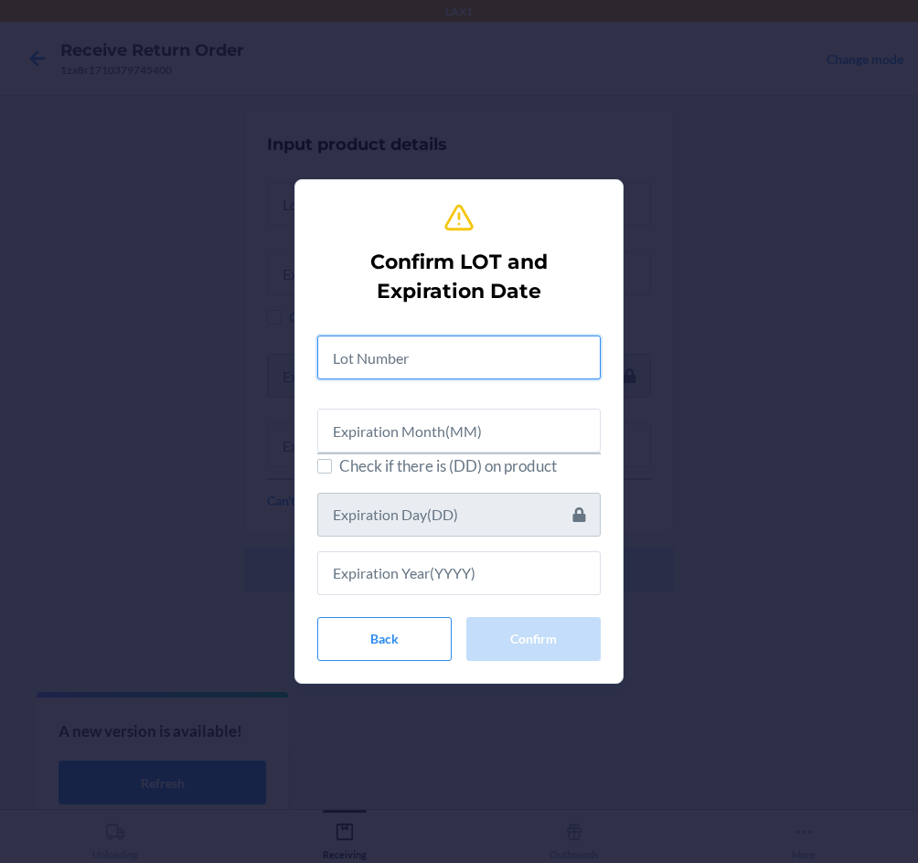
click at [370, 359] on input "text" at bounding box center [458, 357] width 283 height 44
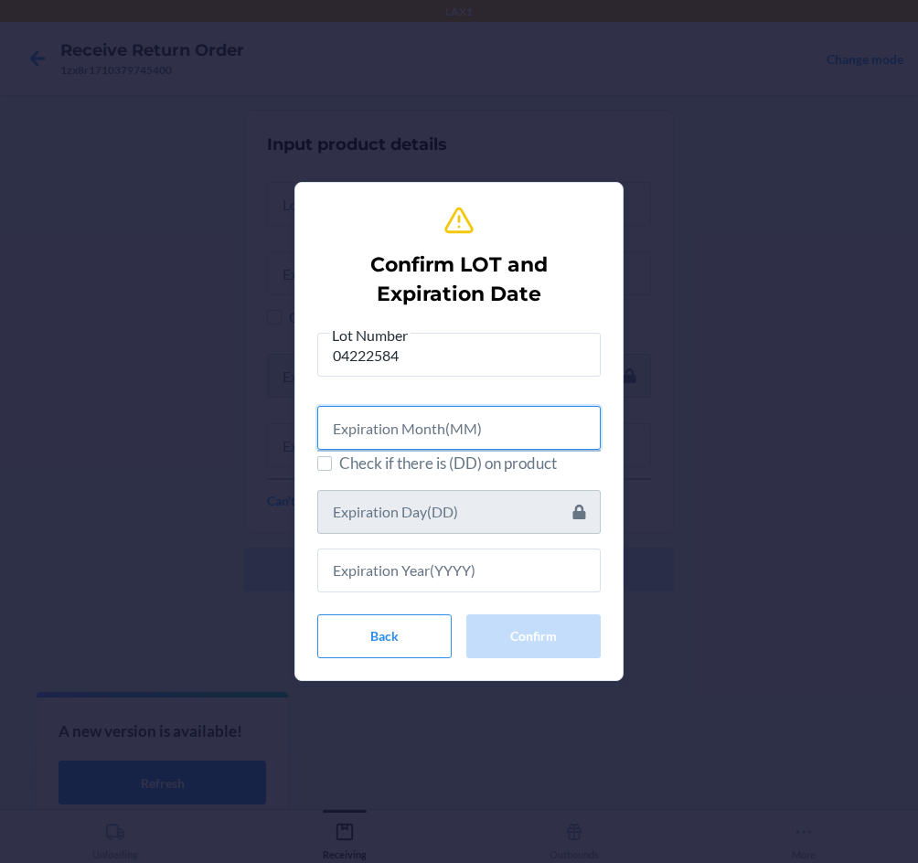
click at [367, 426] on input "text" at bounding box center [458, 428] width 283 height 44
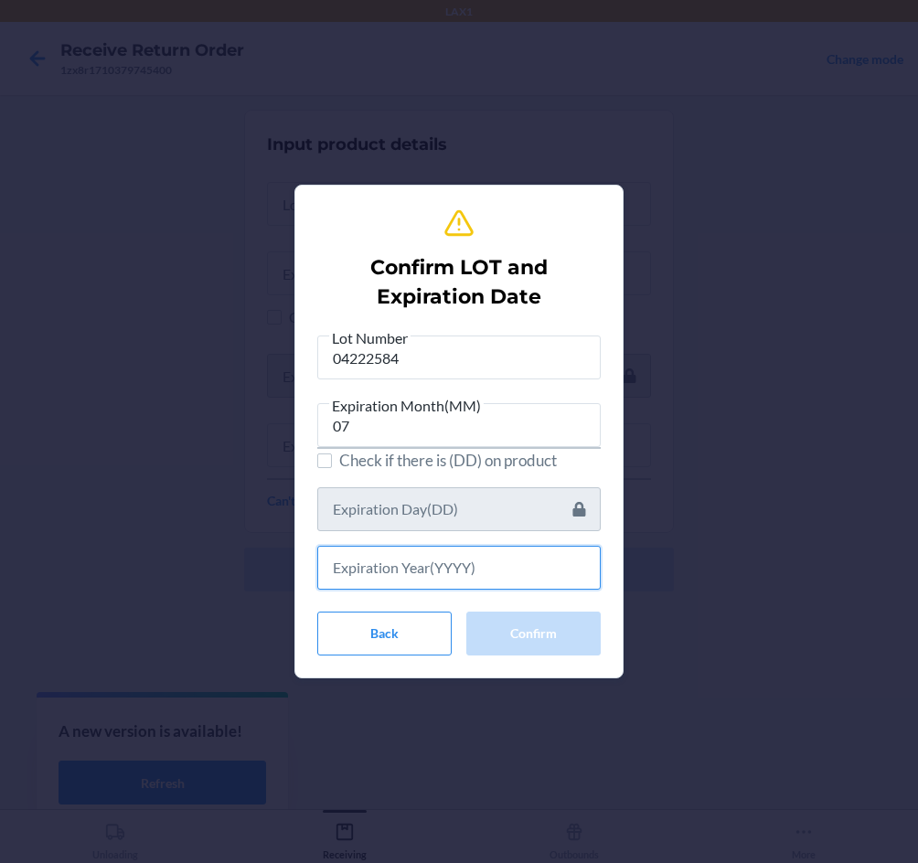
click at [366, 571] on input "text" at bounding box center [458, 568] width 283 height 44
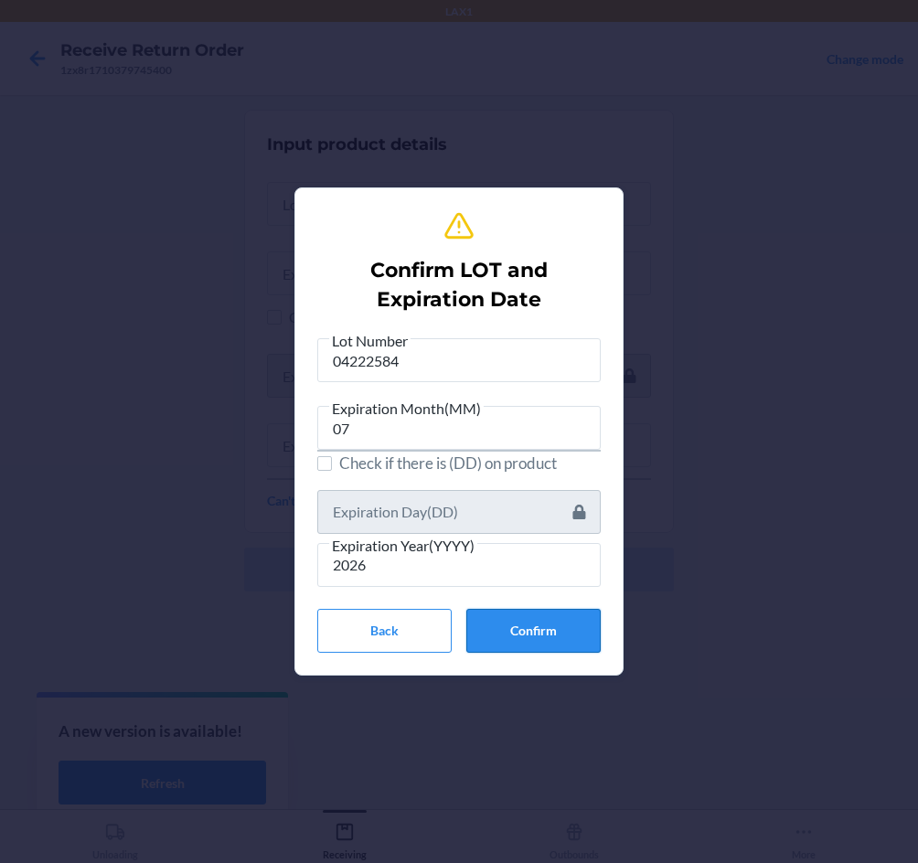
click at [508, 627] on button "Confirm" at bounding box center [533, 631] width 134 height 44
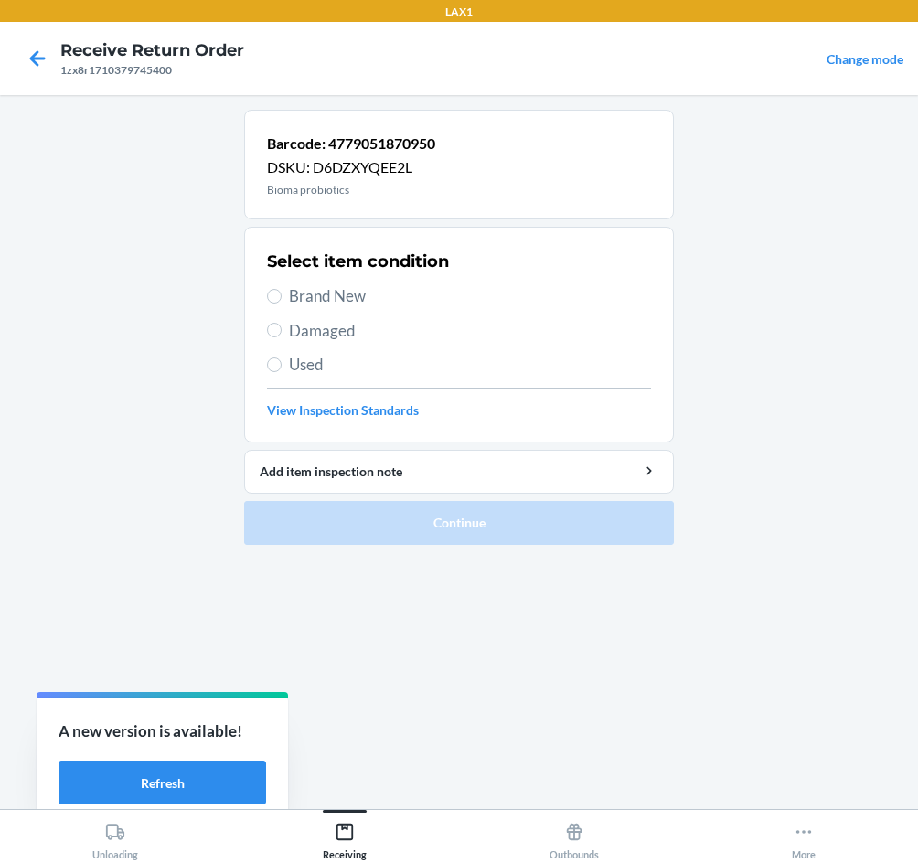
click at [298, 299] on span "Brand New" at bounding box center [470, 296] width 362 height 24
click at [282, 299] on input "Brand New" at bounding box center [274, 296] width 15 height 15
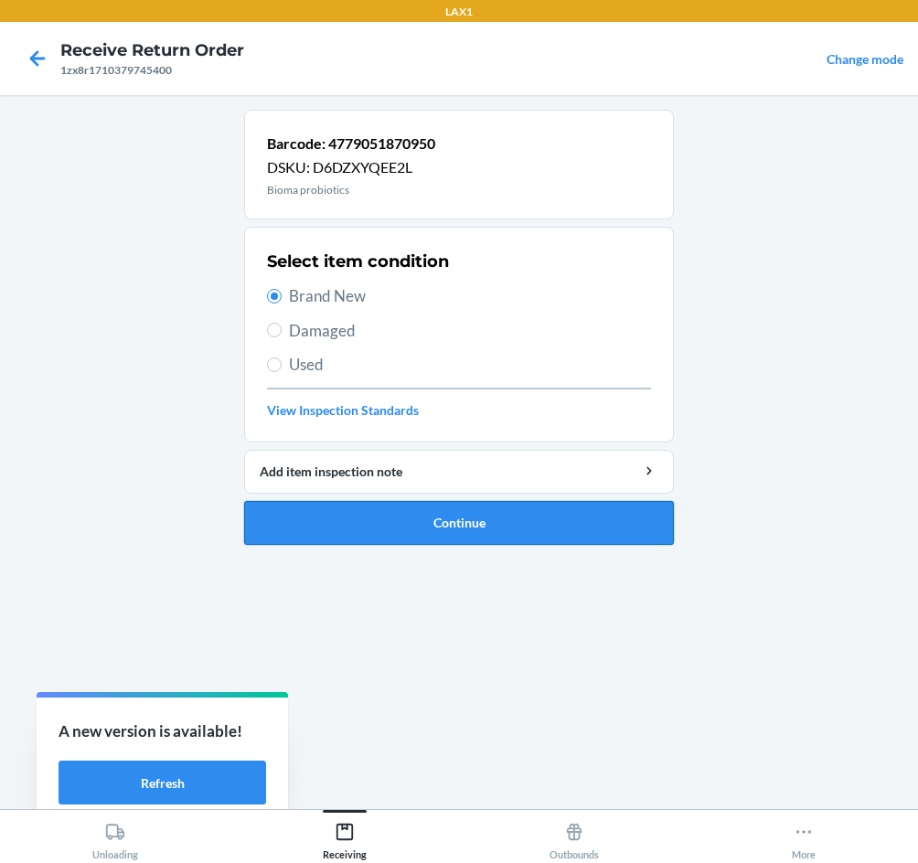
click at [525, 518] on button "Continue" at bounding box center [459, 523] width 430 height 44
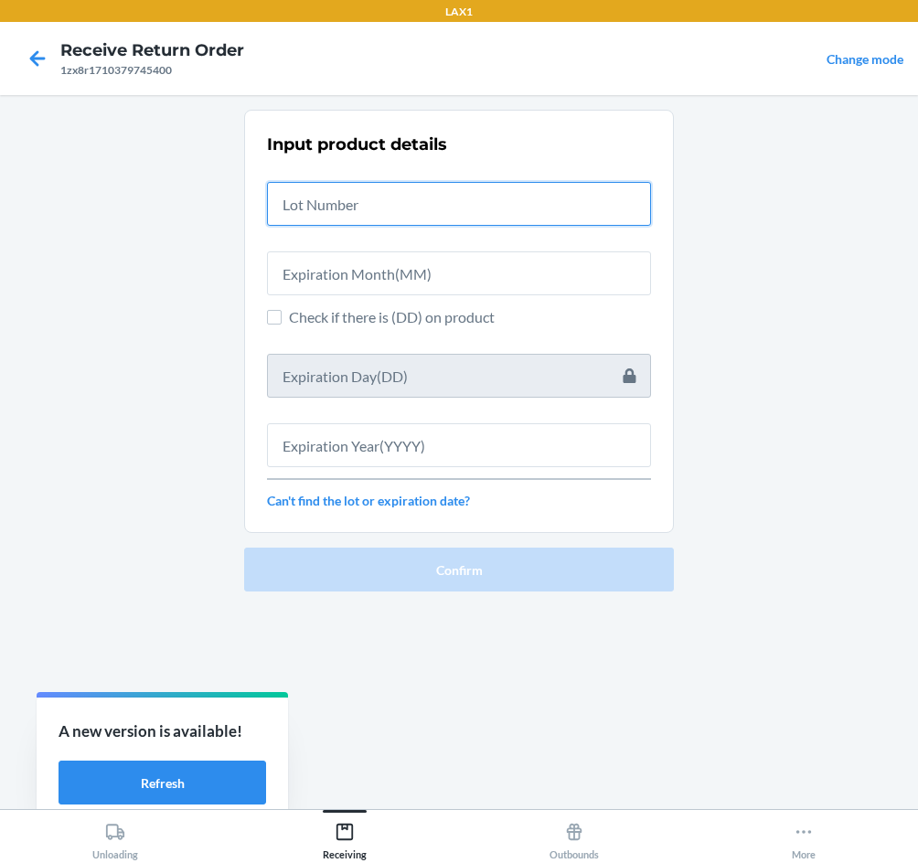
click at [354, 203] on input "text" at bounding box center [459, 204] width 384 height 44
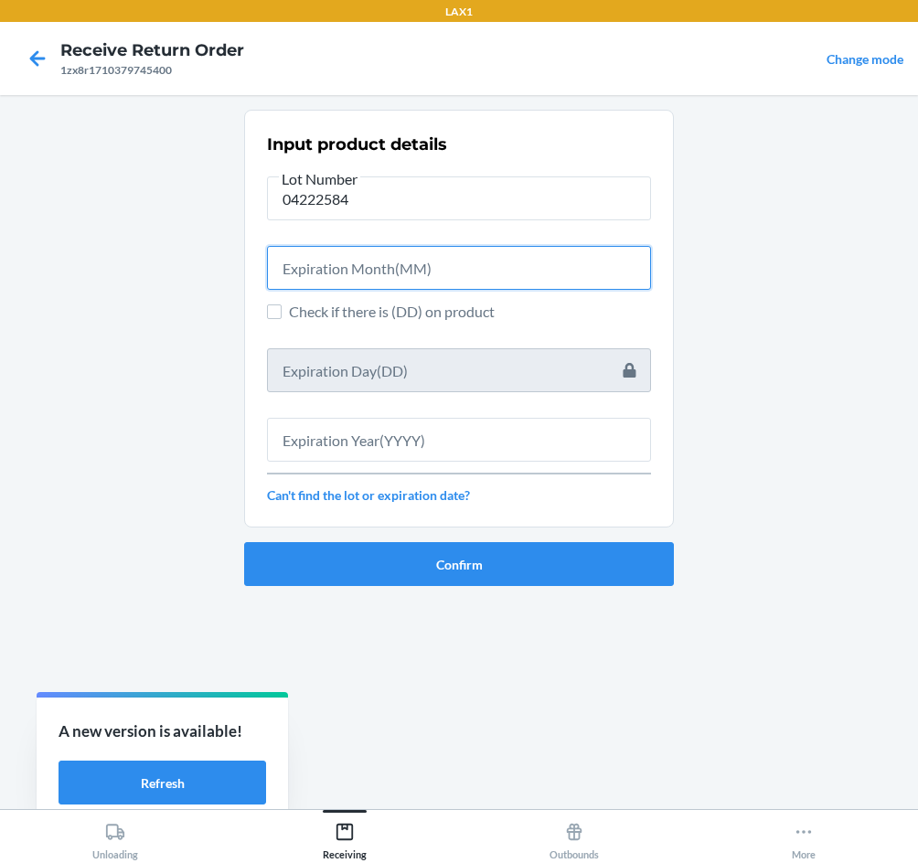
click at [431, 278] on input "text" at bounding box center [459, 268] width 384 height 44
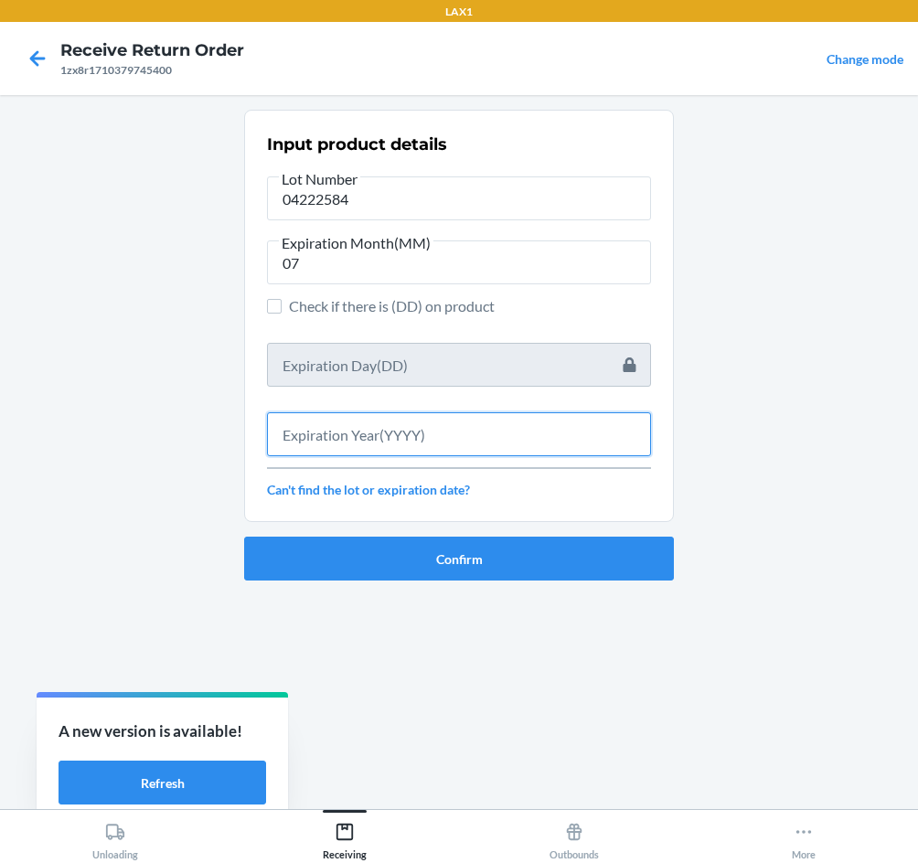
click at [428, 430] on input "text" at bounding box center [459, 434] width 384 height 44
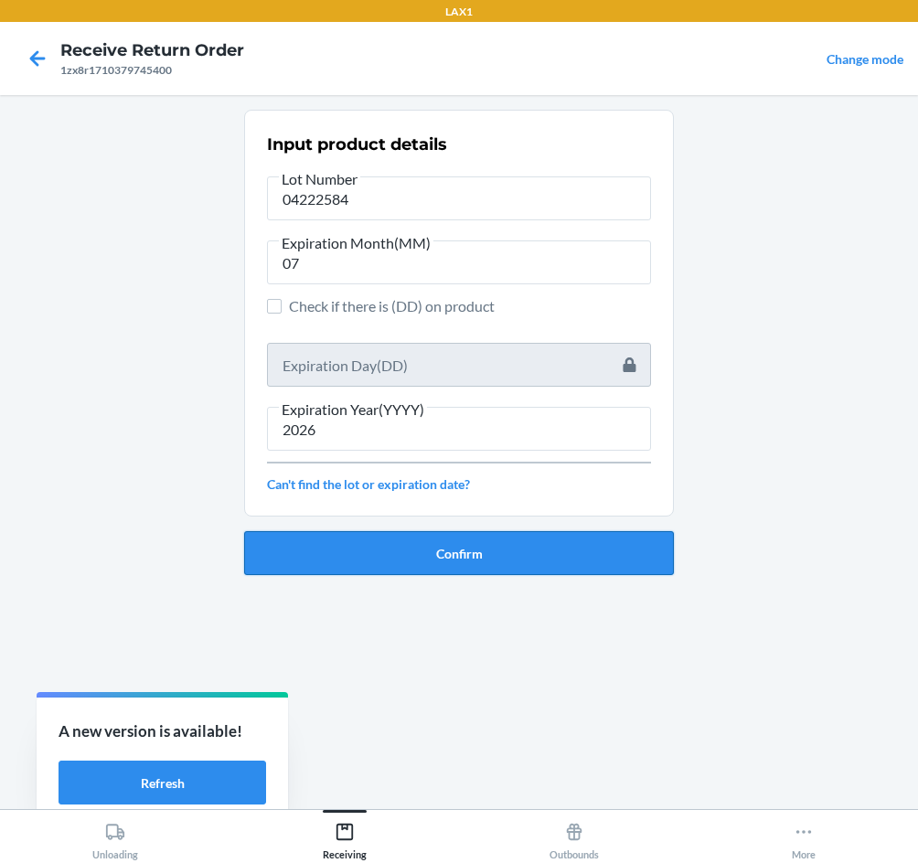
click at [459, 556] on button "Confirm" at bounding box center [459, 553] width 430 height 44
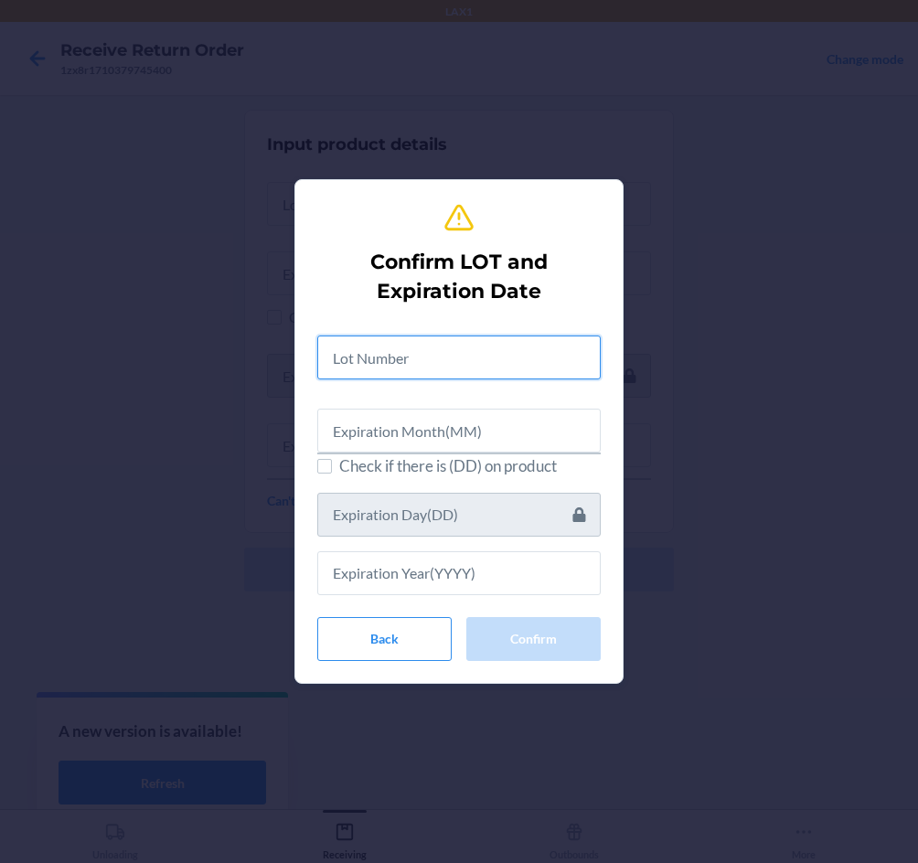
click at [388, 360] on input "text" at bounding box center [458, 357] width 283 height 44
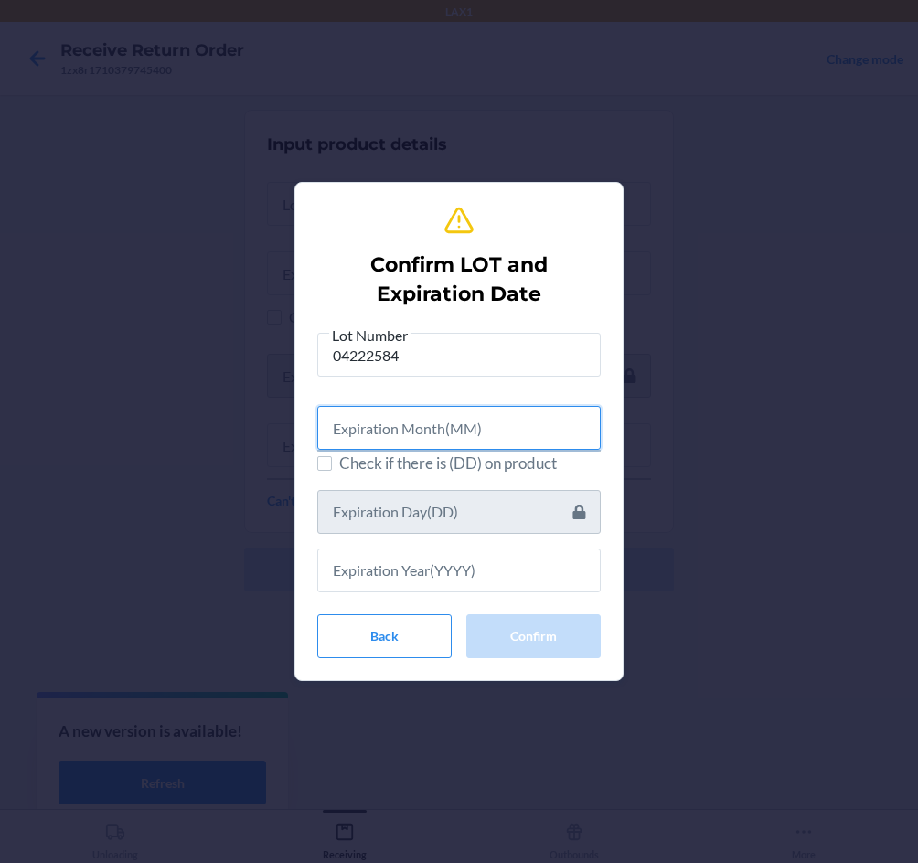
click at [422, 439] on input "text" at bounding box center [458, 428] width 283 height 44
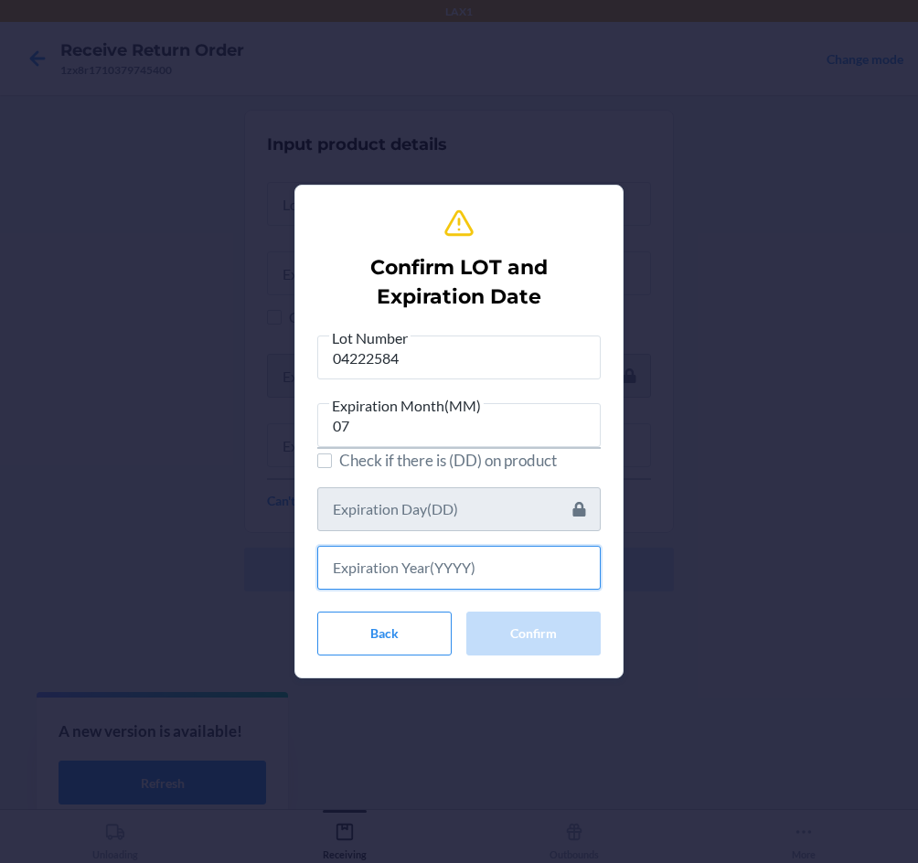
click at [438, 559] on input "text" at bounding box center [458, 568] width 283 height 44
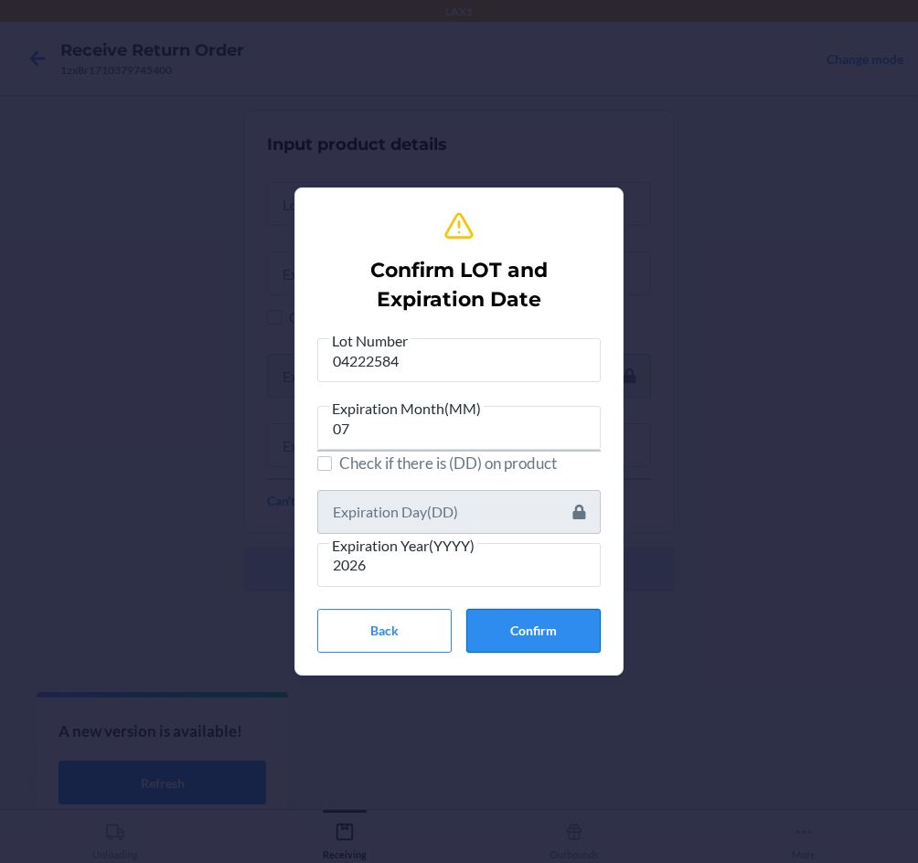
click at [508, 626] on button "Confirm" at bounding box center [533, 631] width 134 height 44
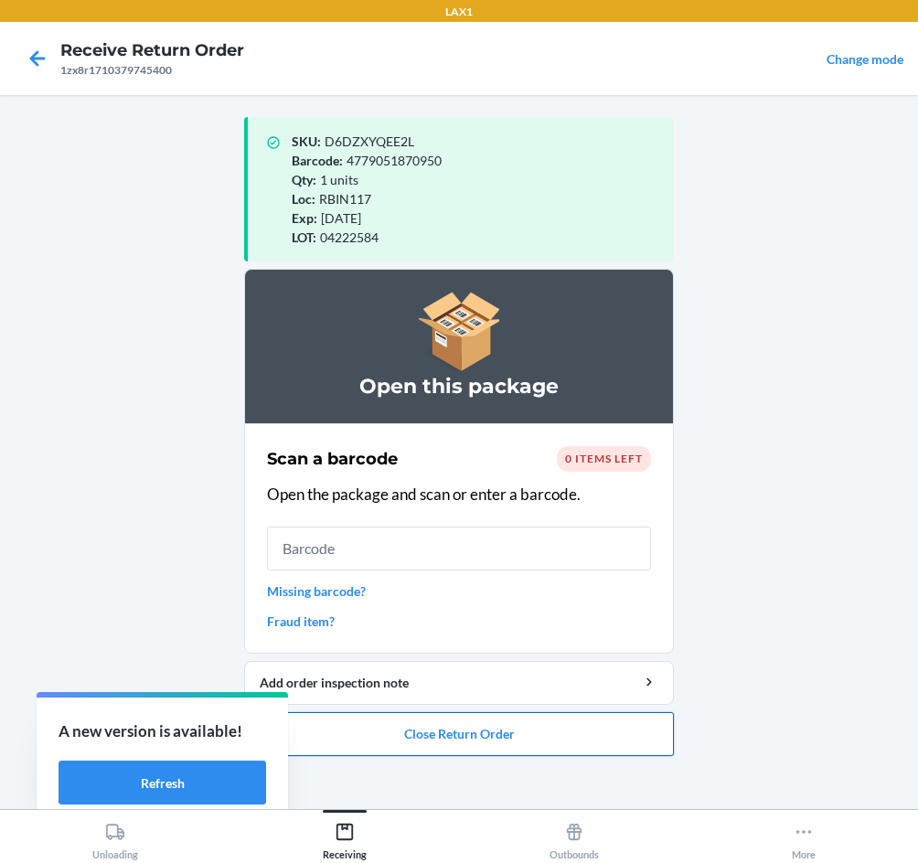
click at [483, 741] on button "Close Return Order" at bounding box center [459, 734] width 430 height 44
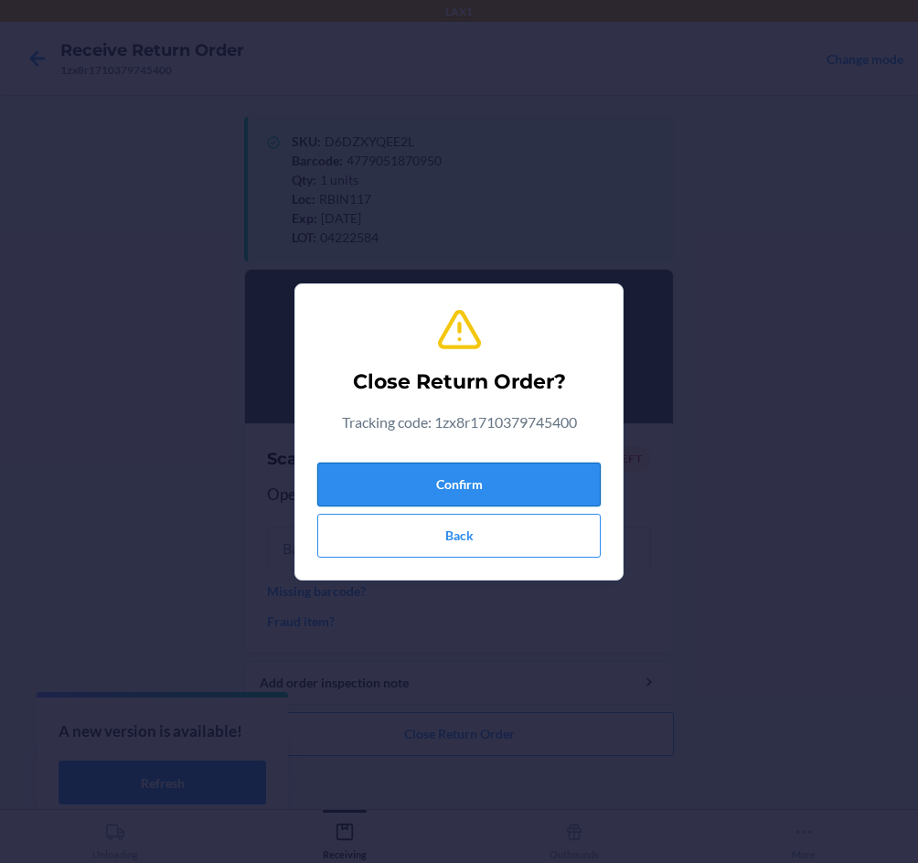
click at [452, 486] on button "Confirm" at bounding box center [458, 485] width 283 height 44
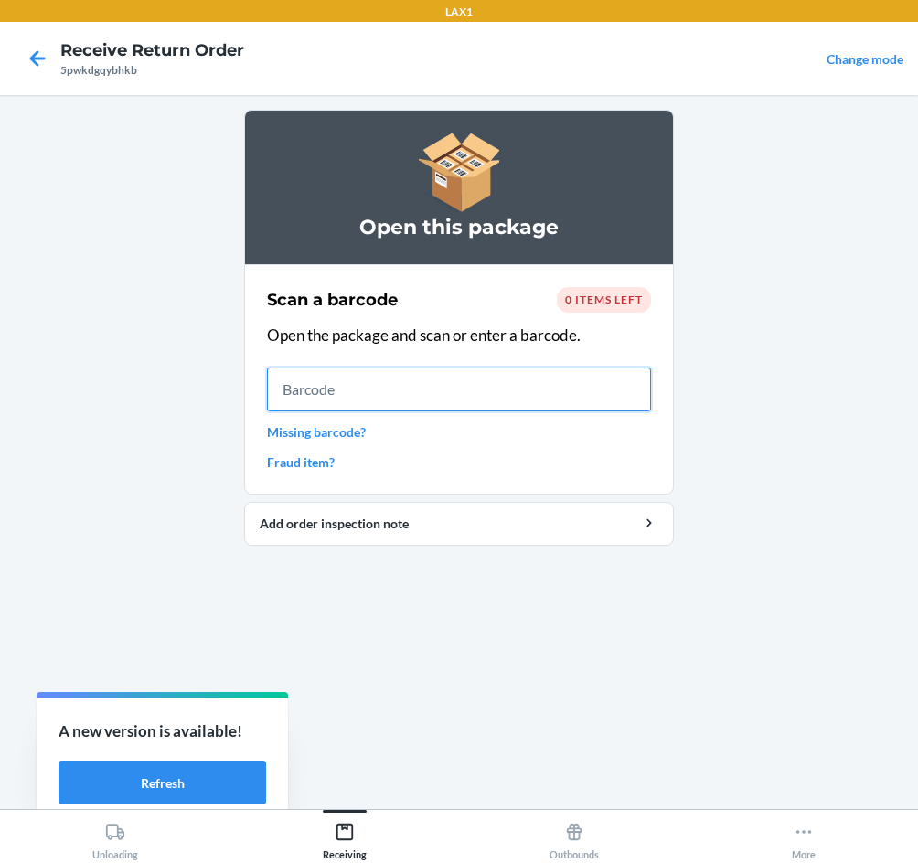
click at [424, 382] on input "text" at bounding box center [459, 389] width 384 height 44
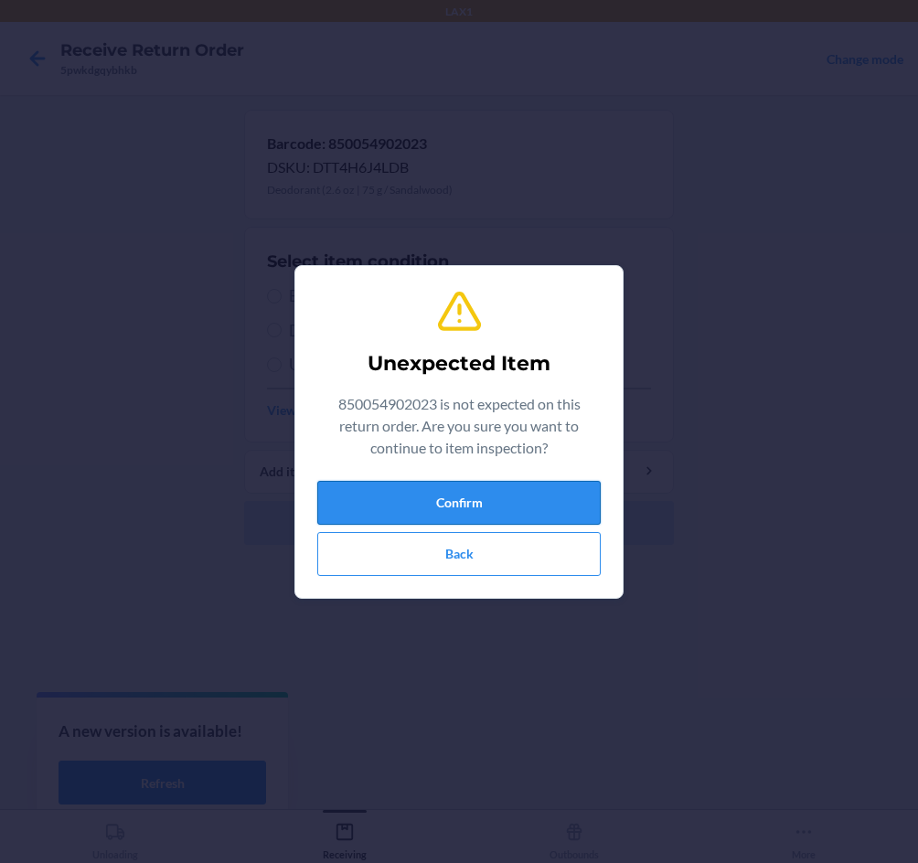
click at [439, 492] on button "Confirm" at bounding box center [458, 503] width 283 height 44
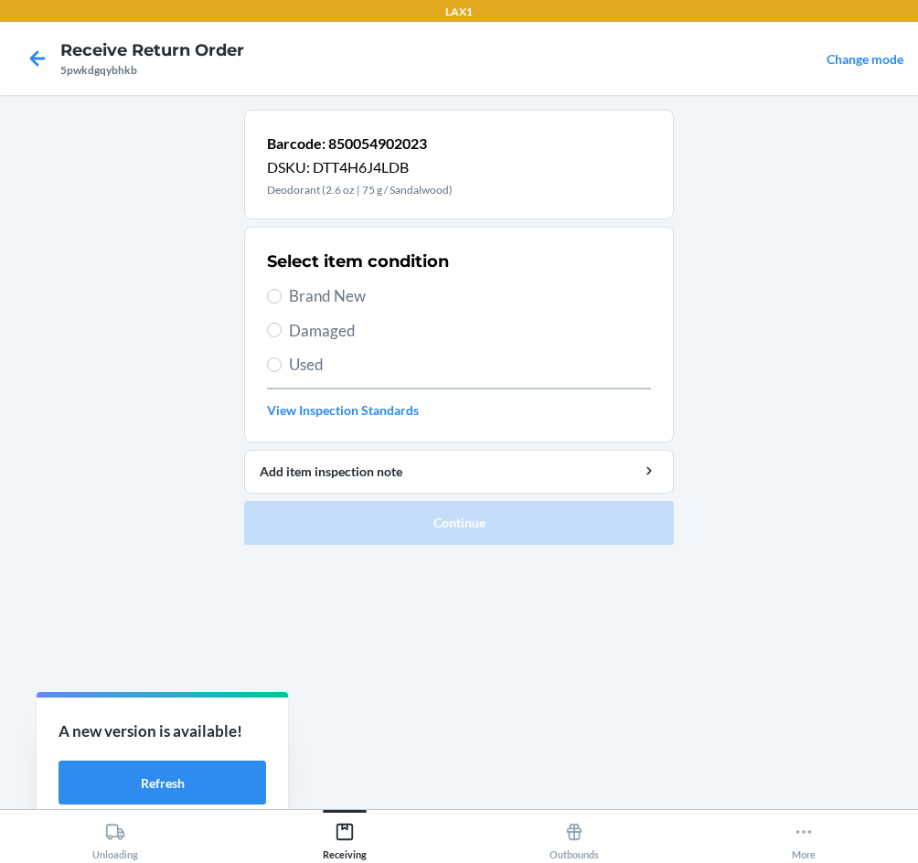
click at [303, 291] on span "Brand New" at bounding box center [470, 296] width 362 height 24
click at [282, 291] on input "Brand New" at bounding box center [274, 296] width 15 height 15
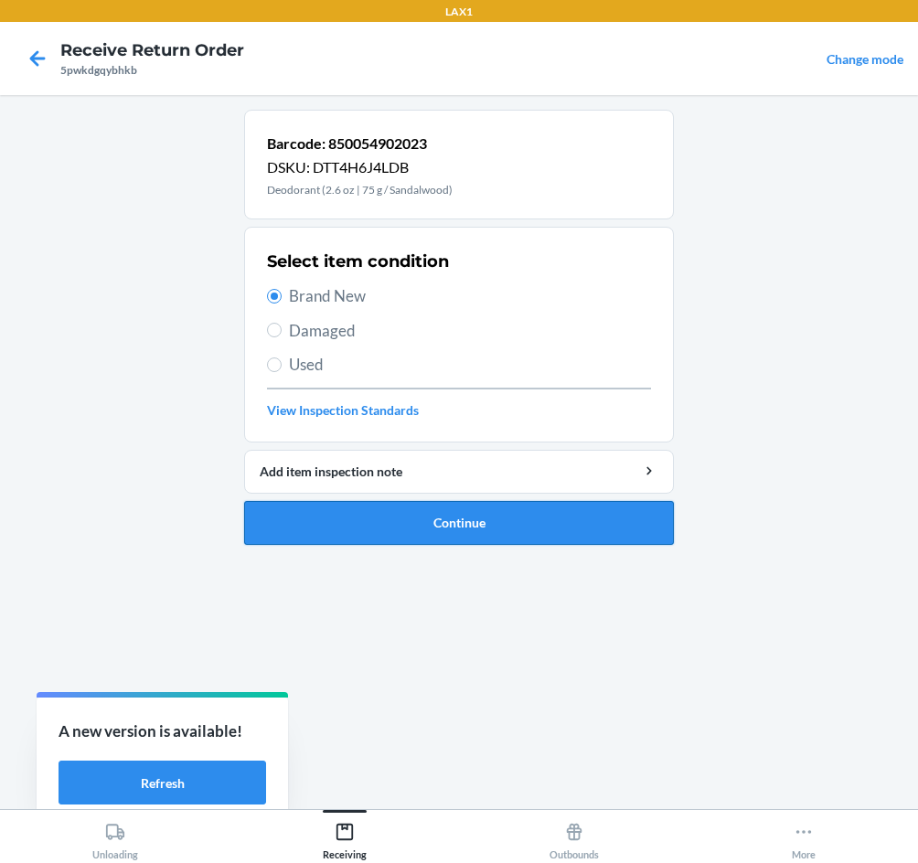
click at [446, 525] on button "Continue" at bounding box center [459, 523] width 430 height 44
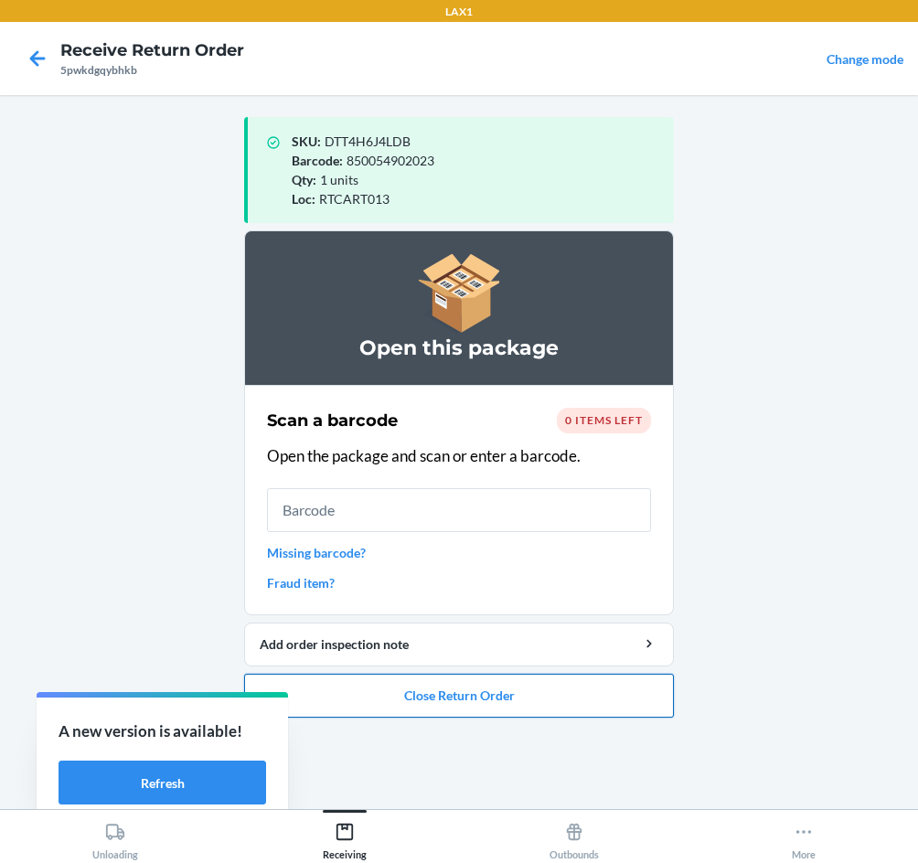
click at [468, 697] on button "Close Return Order" at bounding box center [459, 696] width 430 height 44
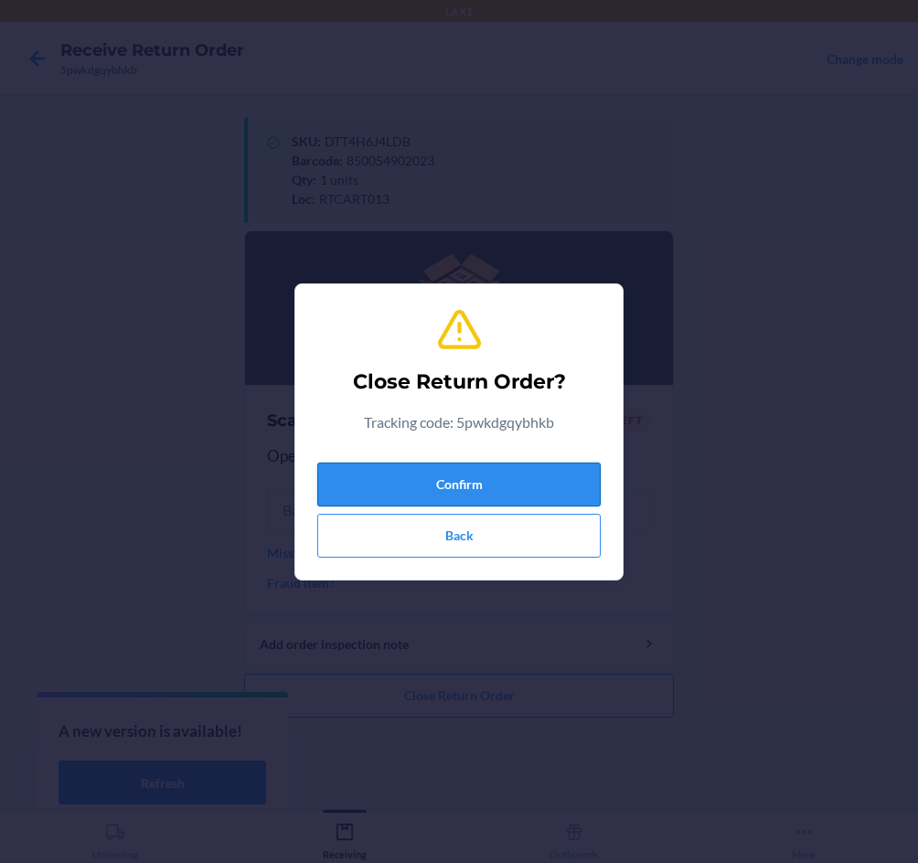
click at [463, 487] on button "Confirm" at bounding box center [458, 485] width 283 height 44
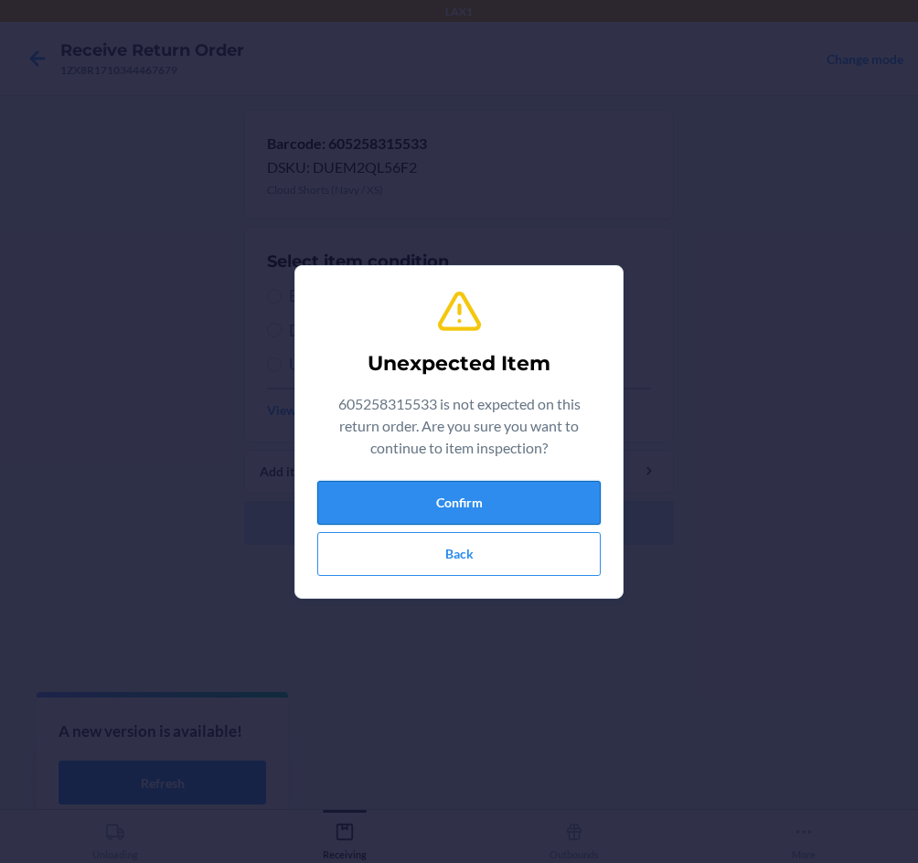
click at [548, 498] on button "Confirm" at bounding box center [458, 503] width 283 height 44
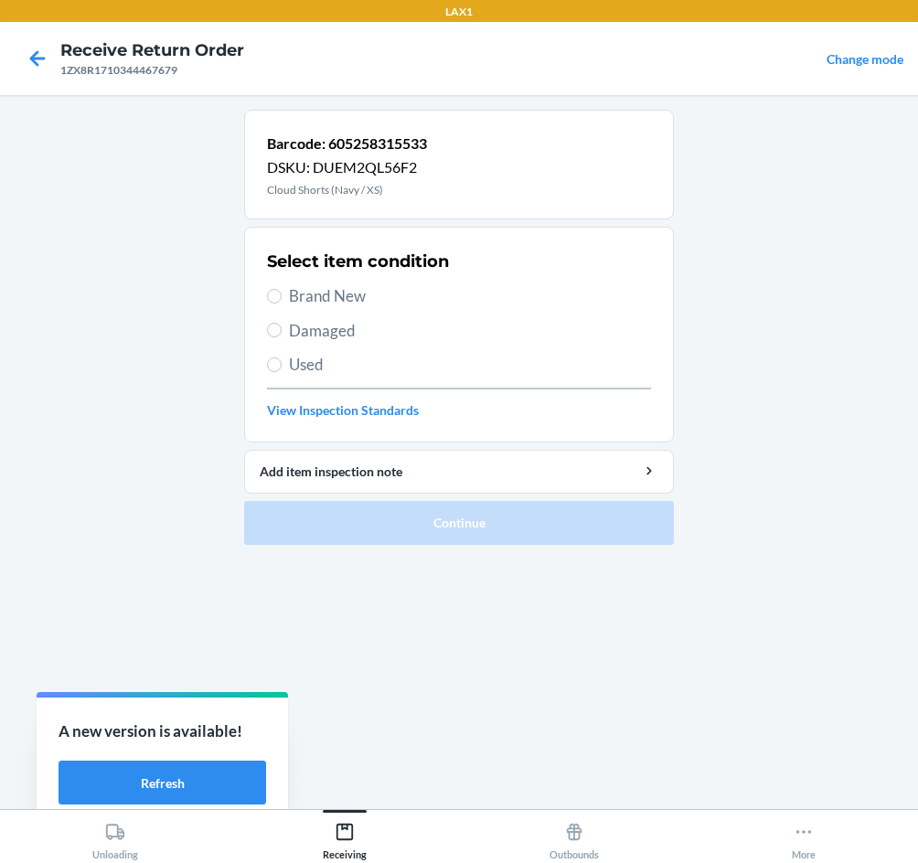
click at [353, 326] on span "Damaged" at bounding box center [470, 331] width 362 height 24
click at [282, 326] on input "Damaged" at bounding box center [274, 330] width 15 height 15
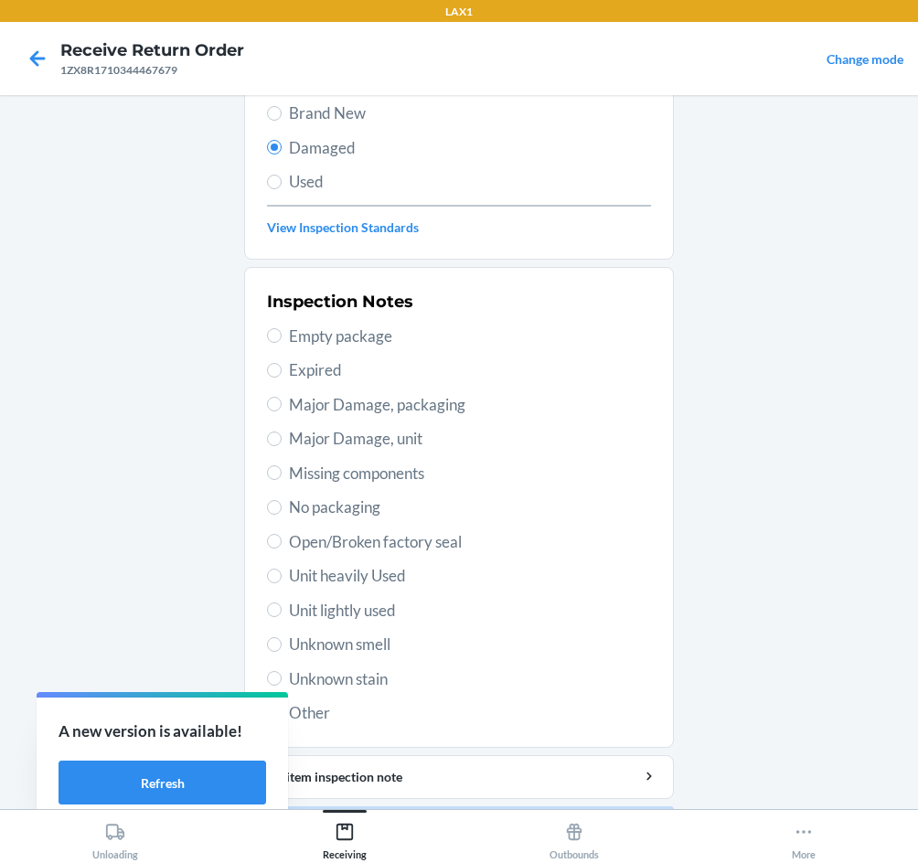
click at [390, 401] on span "Major Damage, packaging" at bounding box center [470, 405] width 362 height 24
click at [282, 401] on input "Major Damage, packaging" at bounding box center [274, 404] width 15 height 15
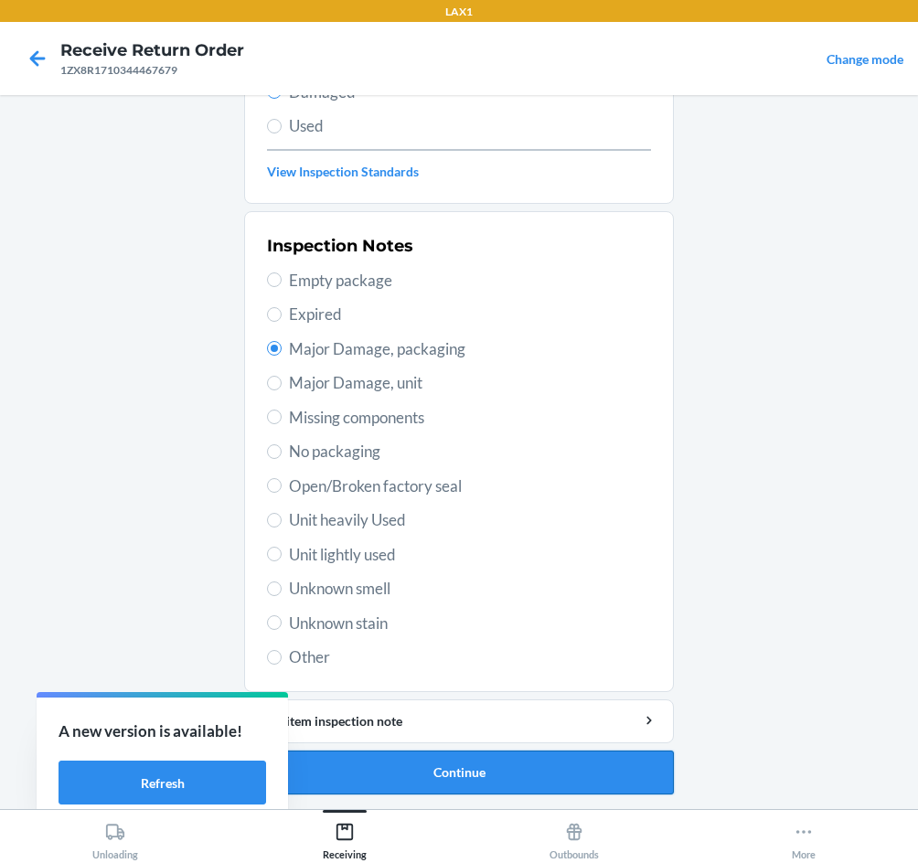
click at [503, 776] on button "Continue" at bounding box center [459, 772] width 430 height 44
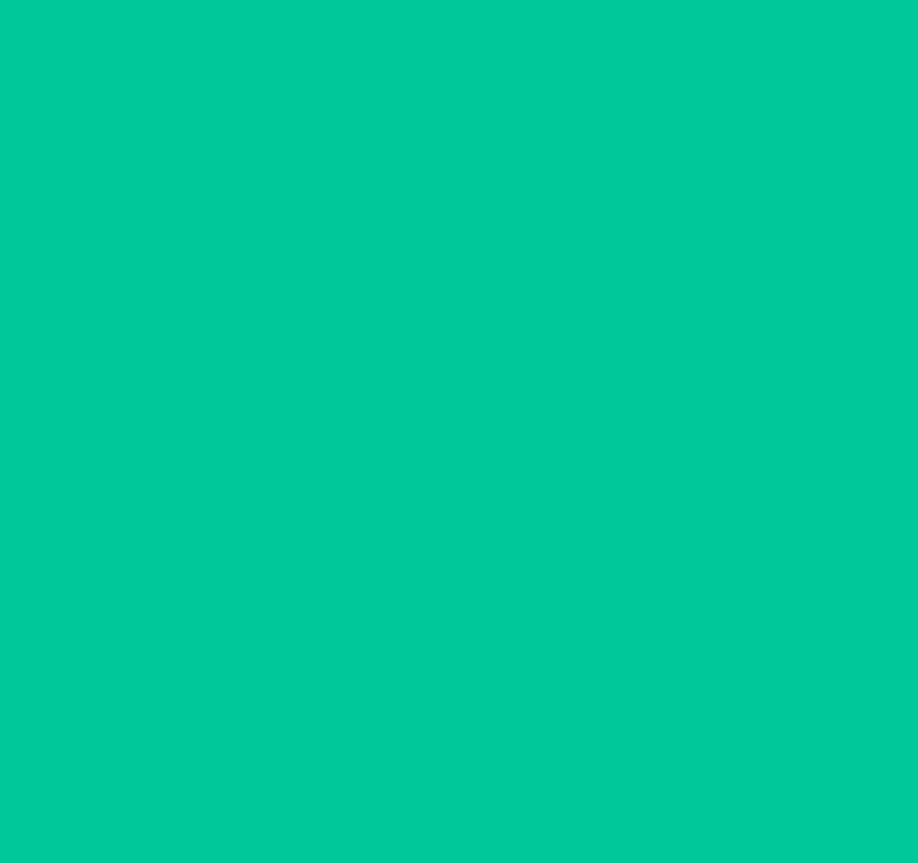
scroll to position [88, 0]
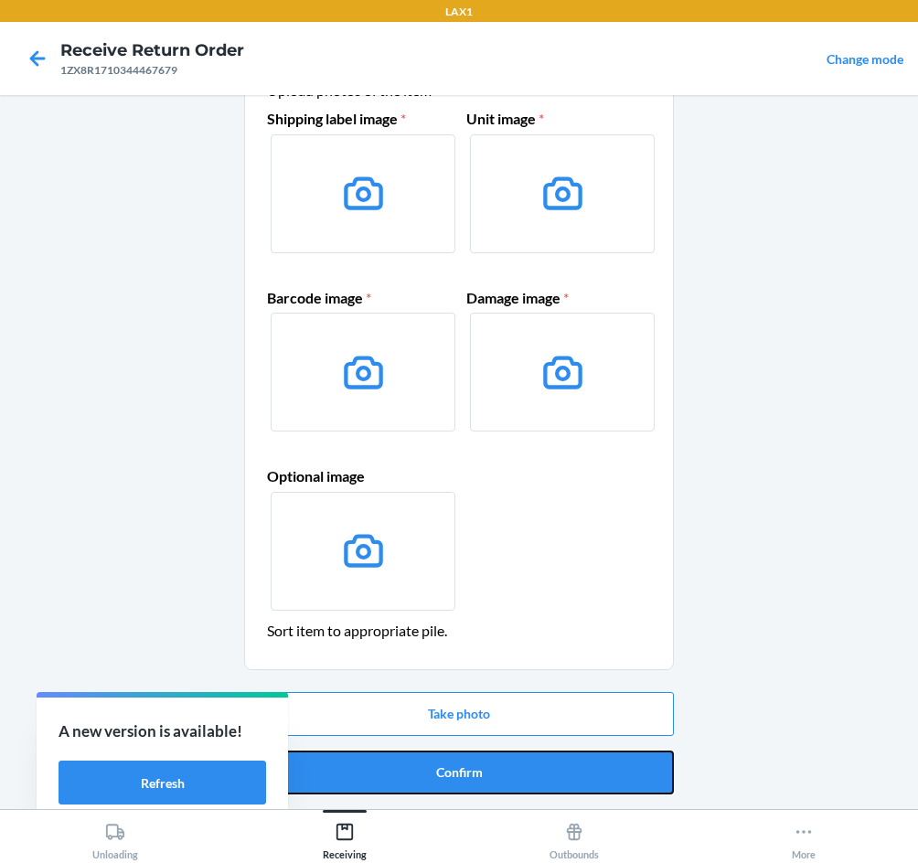
click at [500, 779] on button "Confirm" at bounding box center [459, 772] width 430 height 44
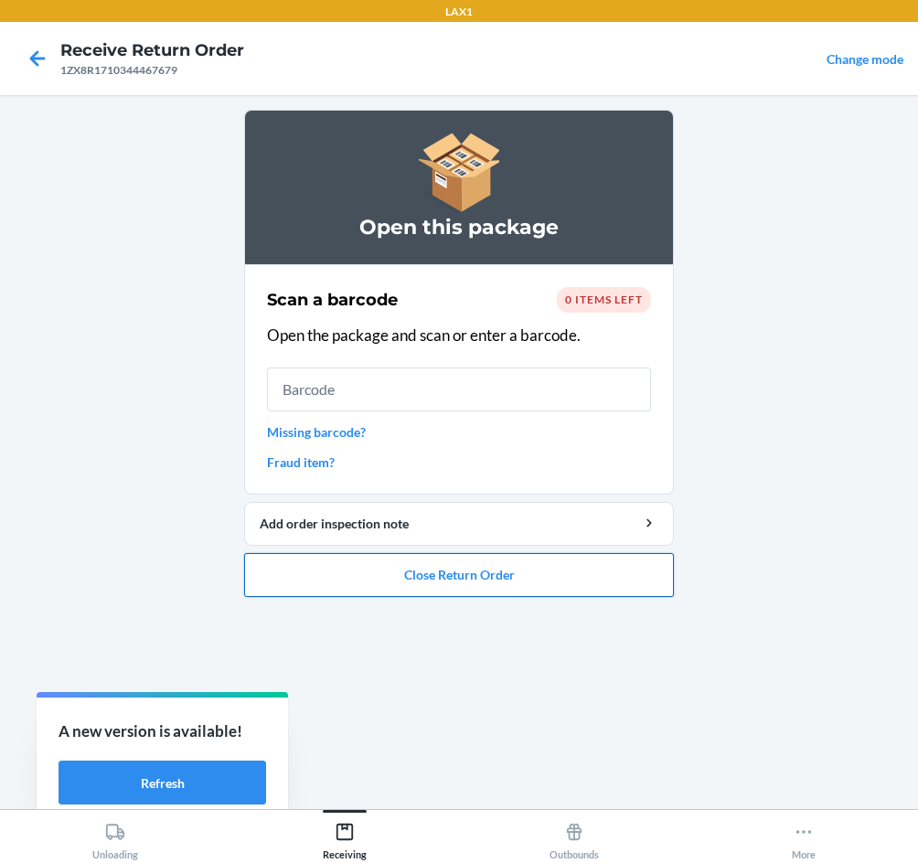
click at [582, 596] on button "Close Return Order" at bounding box center [459, 575] width 430 height 44
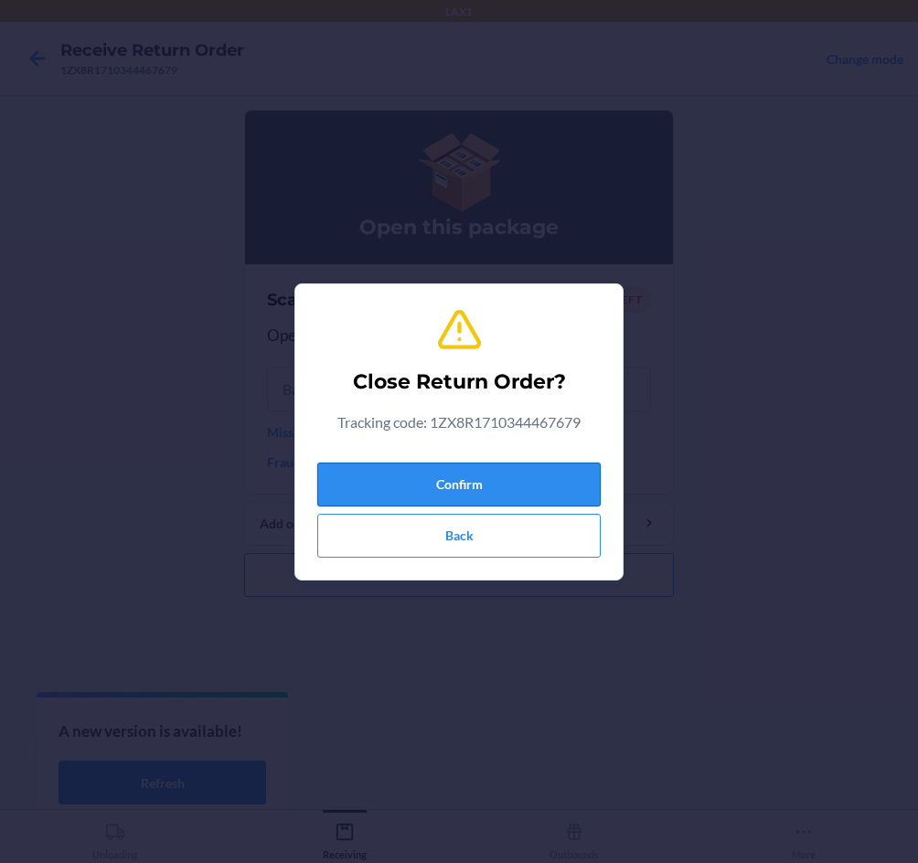
click at [503, 482] on button "Confirm" at bounding box center [458, 485] width 283 height 44
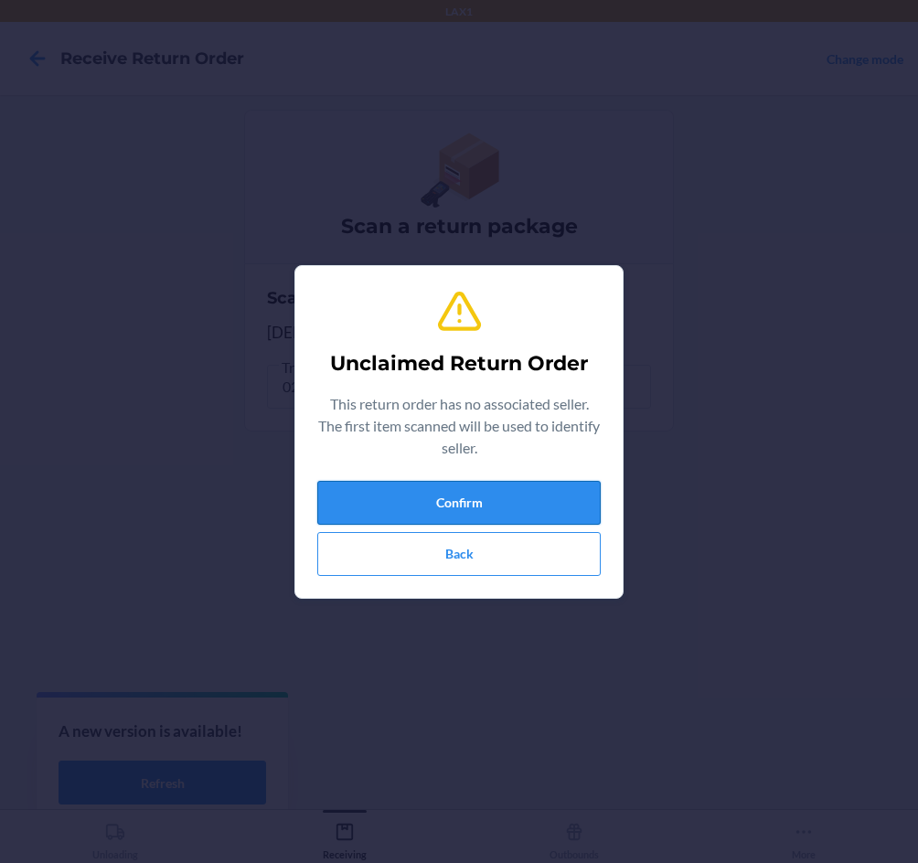
click at [407, 502] on button "Confirm" at bounding box center [458, 503] width 283 height 44
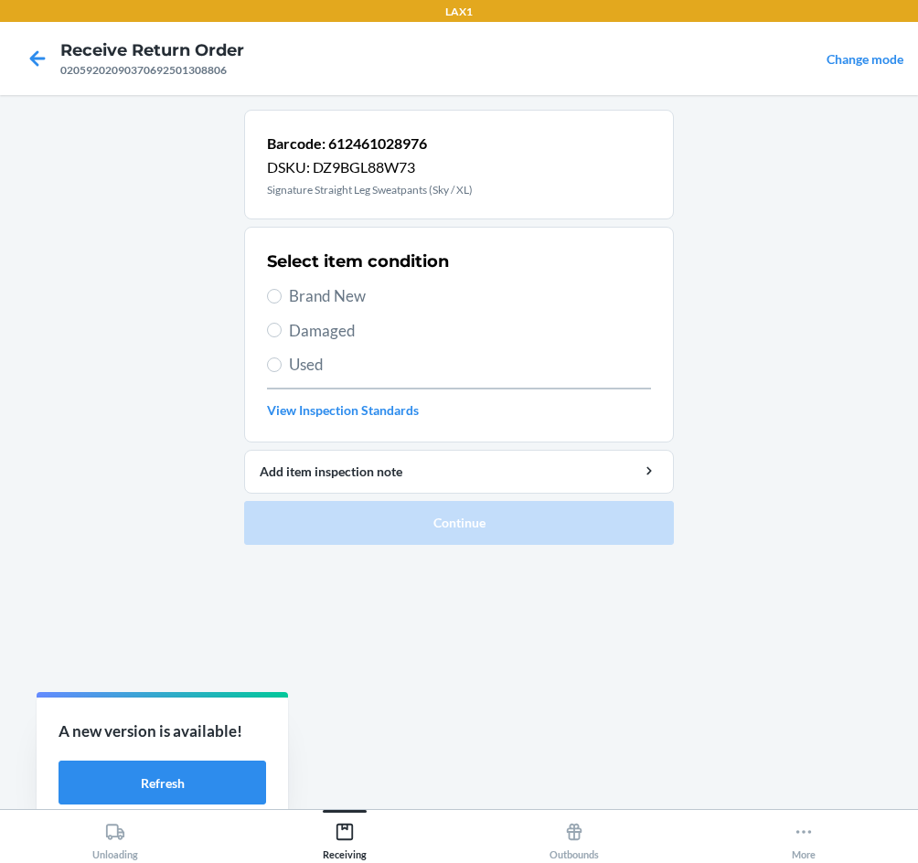
click at [341, 330] on span "Damaged" at bounding box center [470, 331] width 362 height 24
click at [282, 330] on input "Damaged" at bounding box center [274, 330] width 15 height 15
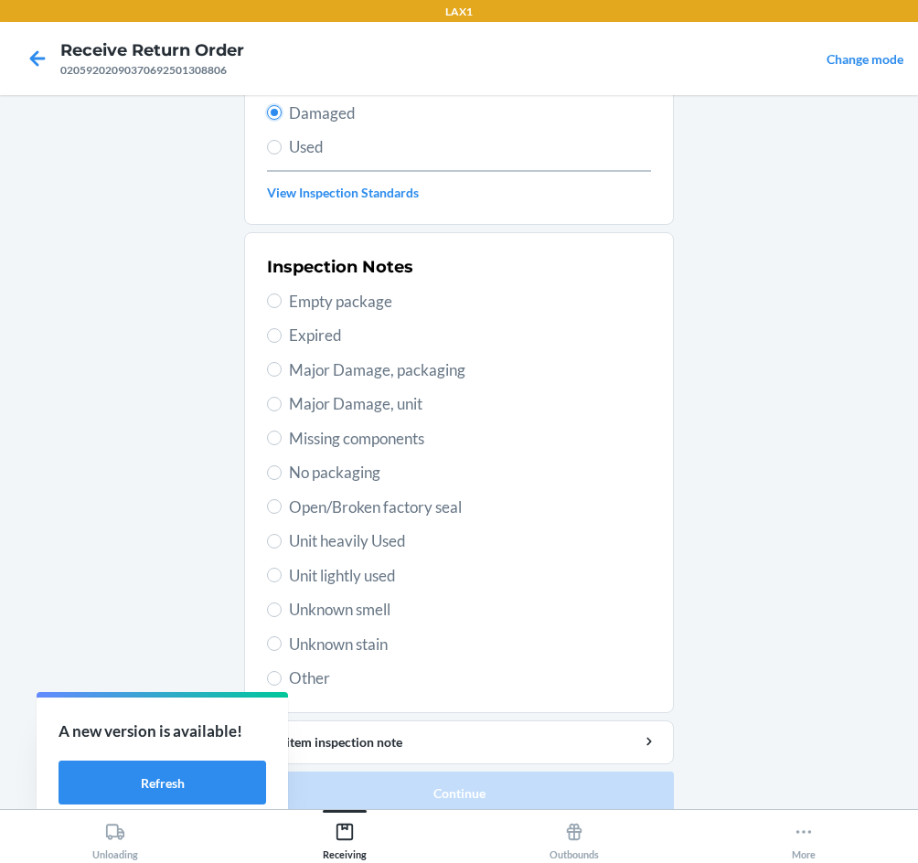
scroll to position [239, 0]
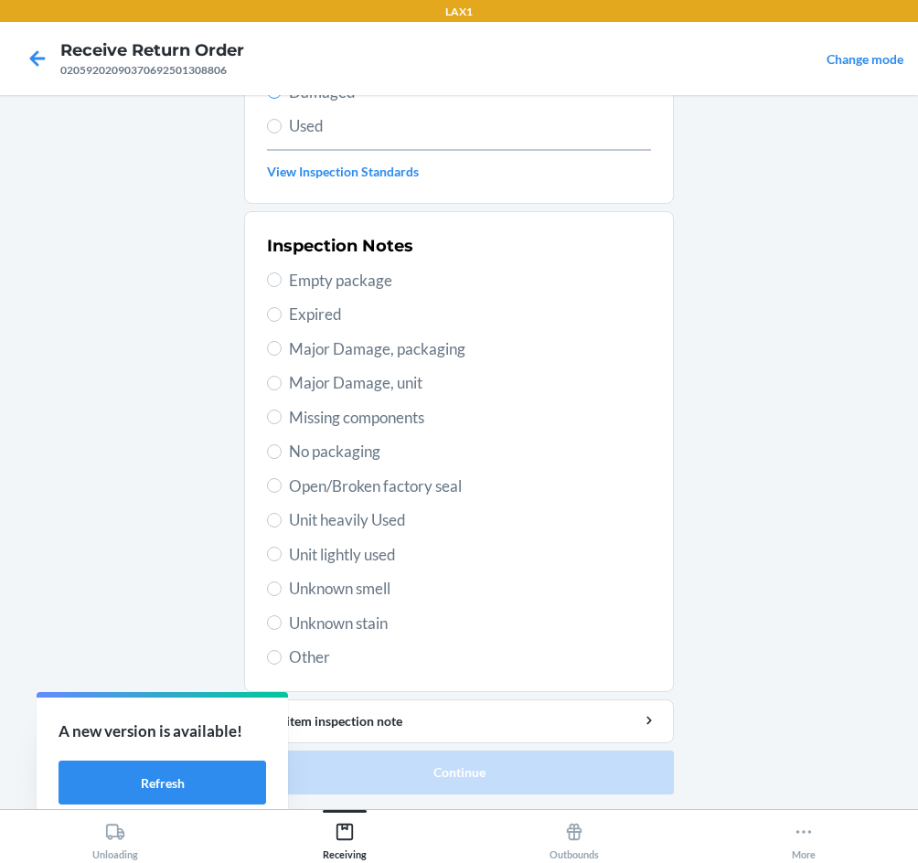
drag, startPoint x: 421, startPoint y: 352, endPoint x: 410, endPoint y: 377, distance: 27.4
click at [421, 359] on span "Major Damage, packaging" at bounding box center [470, 349] width 362 height 24
click at [282, 356] on input "Major Damage, packaging" at bounding box center [274, 348] width 15 height 15
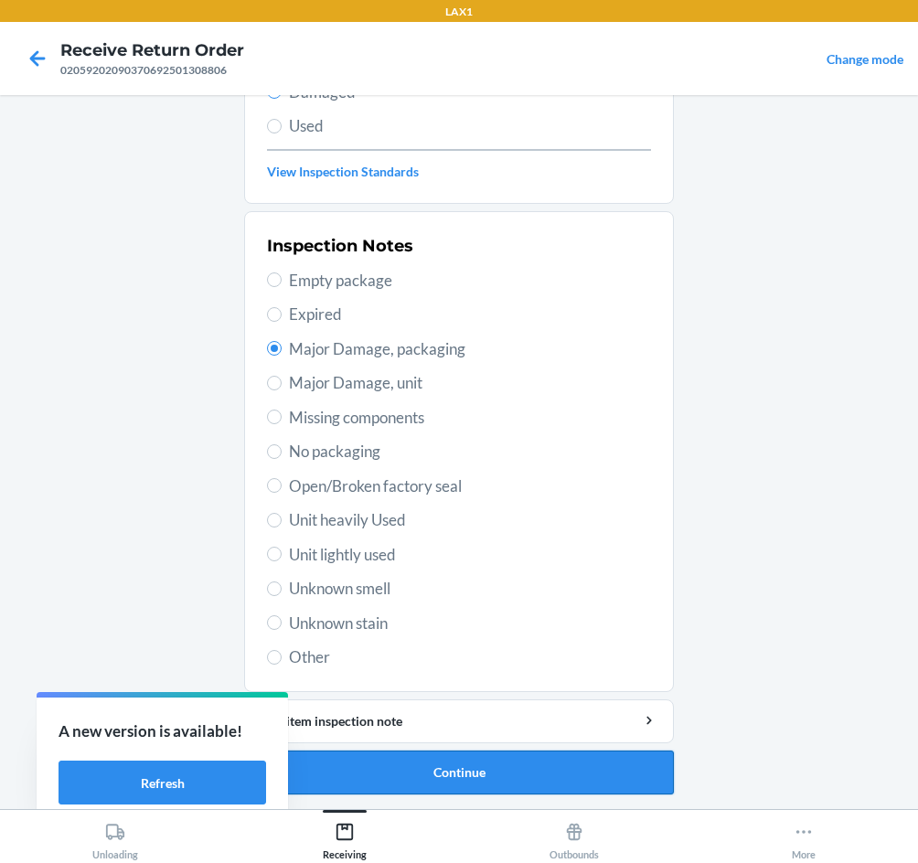
click at [489, 773] on button "Continue" at bounding box center [459, 772] width 430 height 44
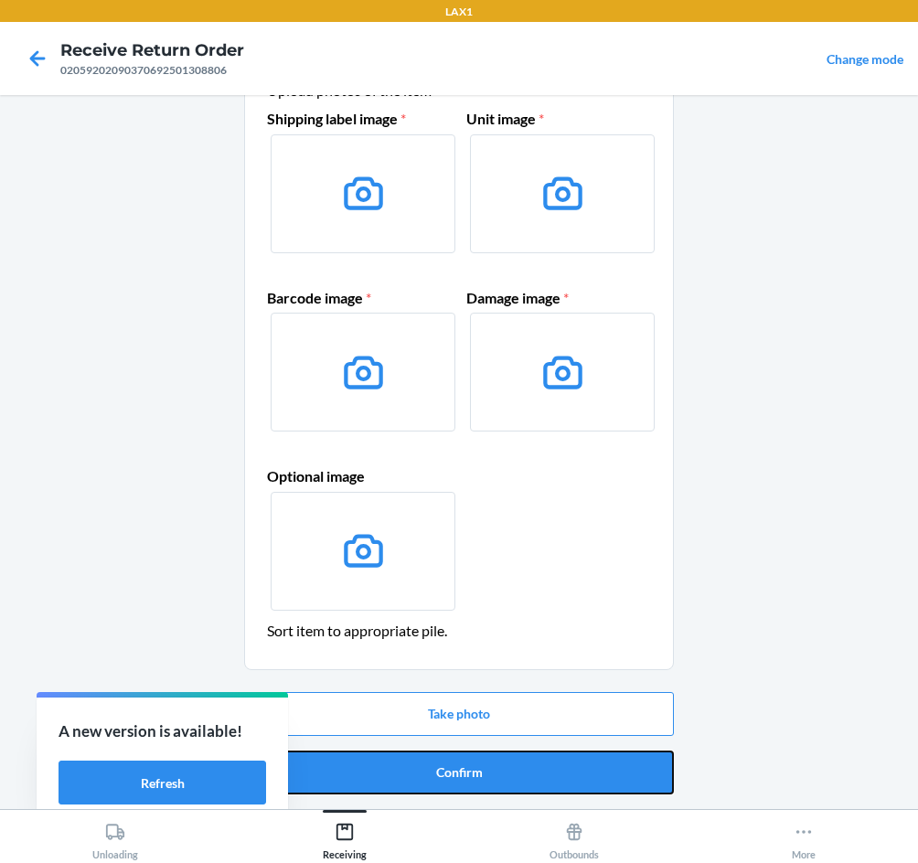
click at [473, 767] on button "Confirm" at bounding box center [459, 772] width 430 height 44
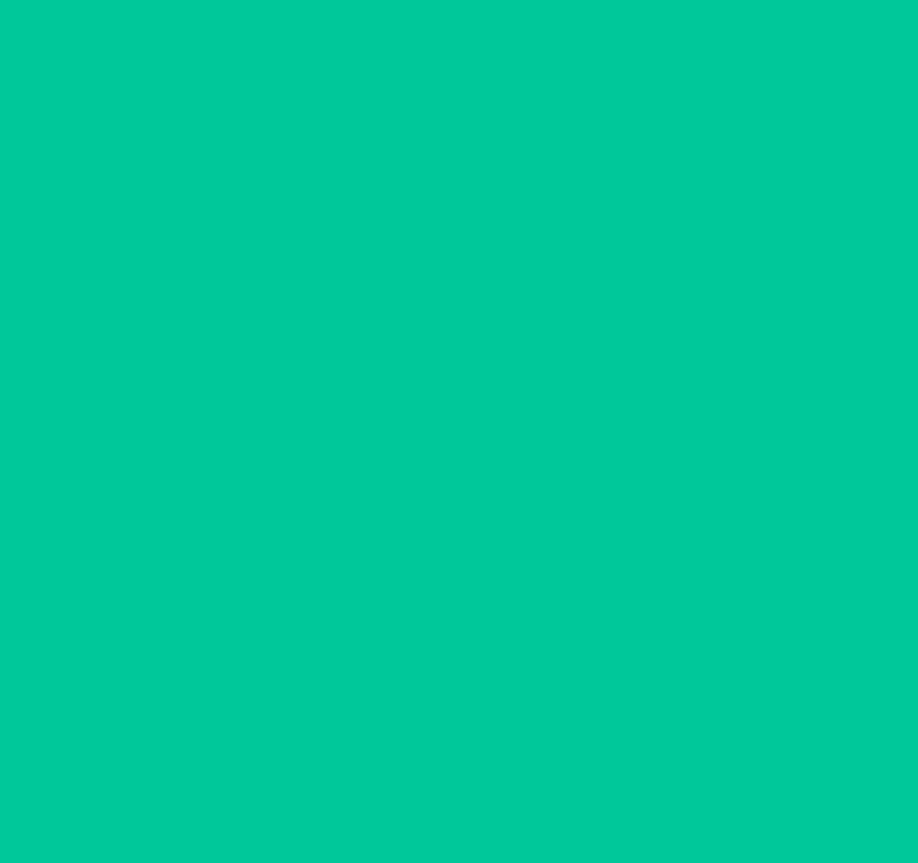
scroll to position [0, 0]
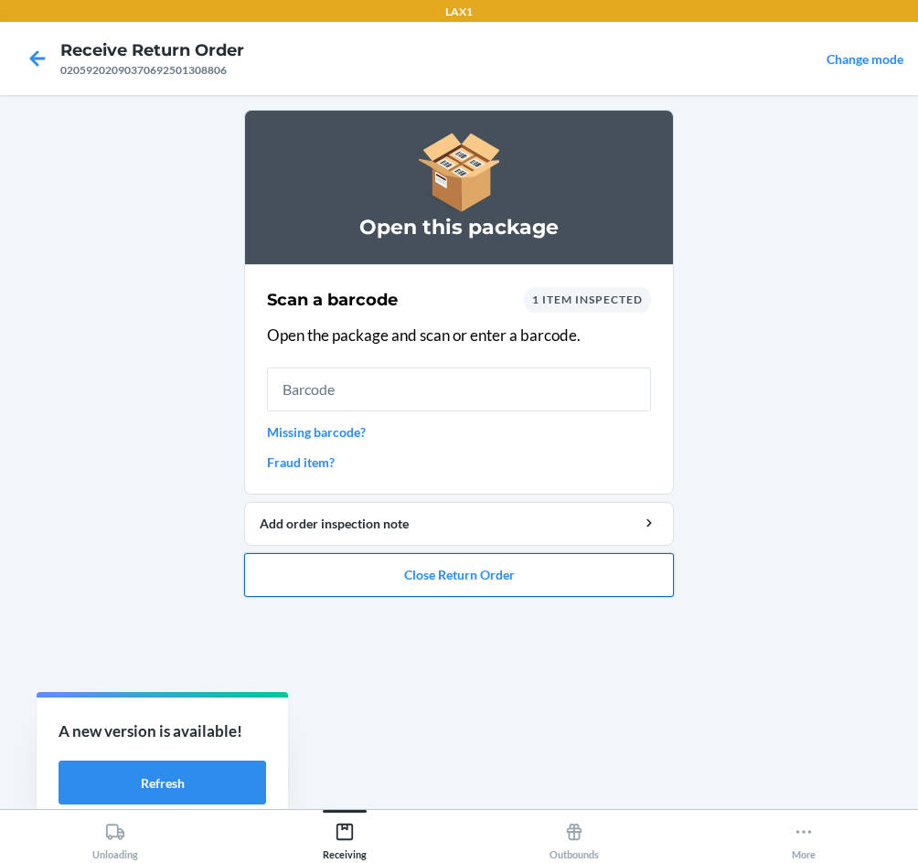
click at [484, 581] on button "Close Return Order" at bounding box center [459, 575] width 430 height 44
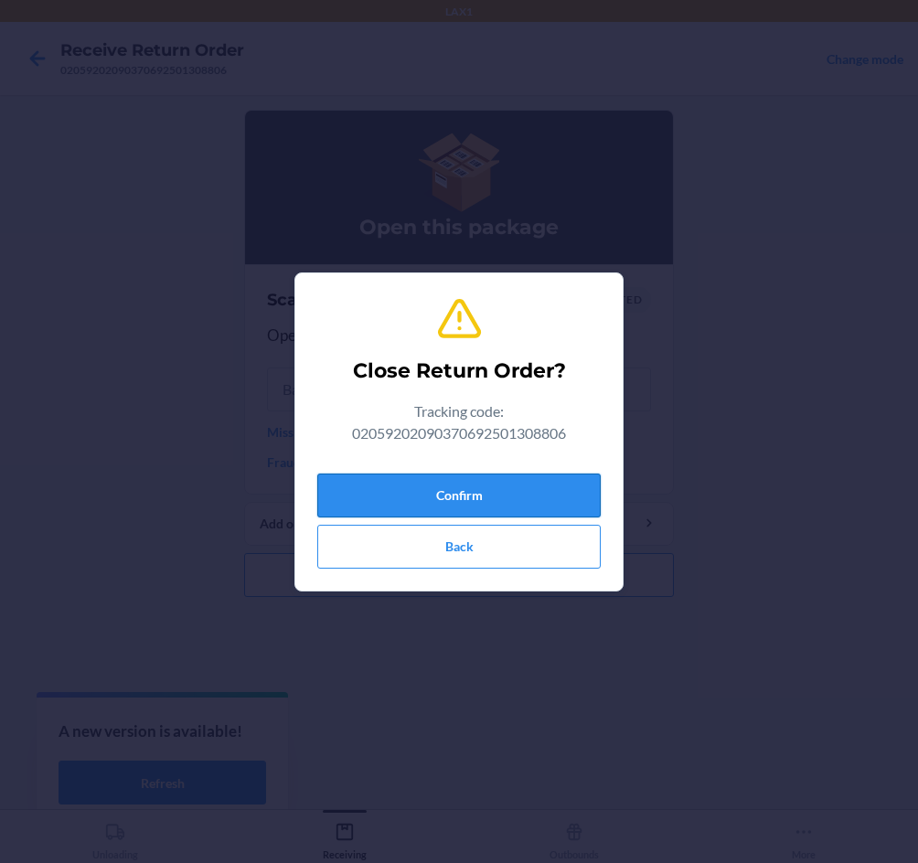
click at [503, 493] on button "Confirm" at bounding box center [458, 496] width 283 height 44
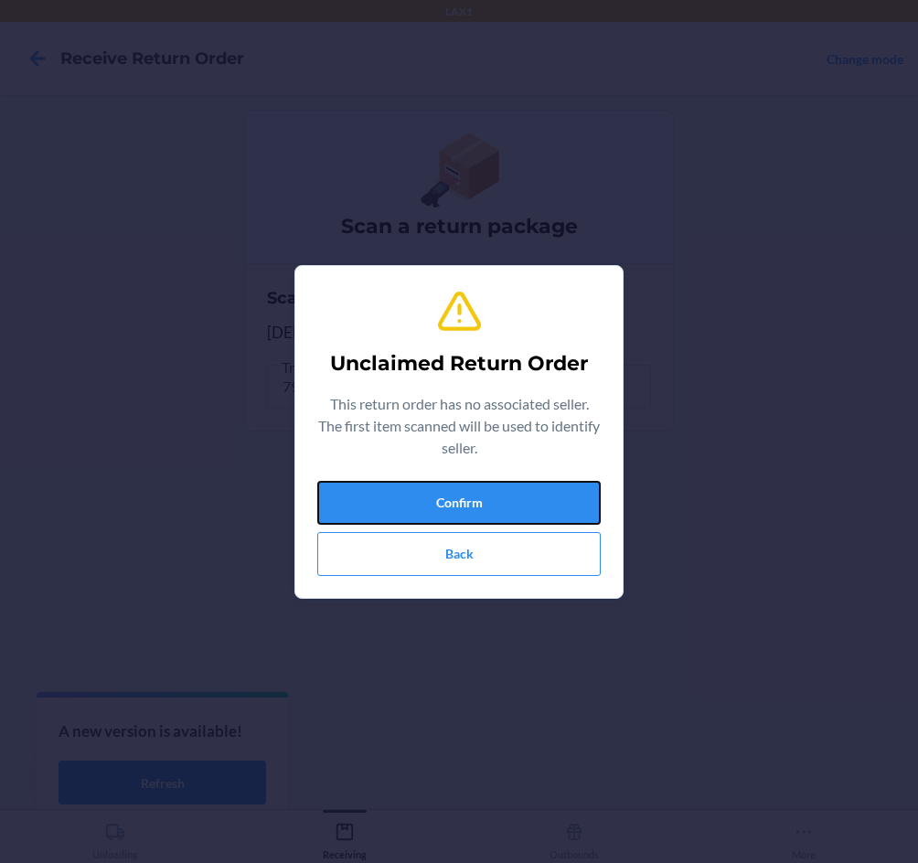
click at [537, 493] on button "Confirm" at bounding box center [458, 503] width 283 height 44
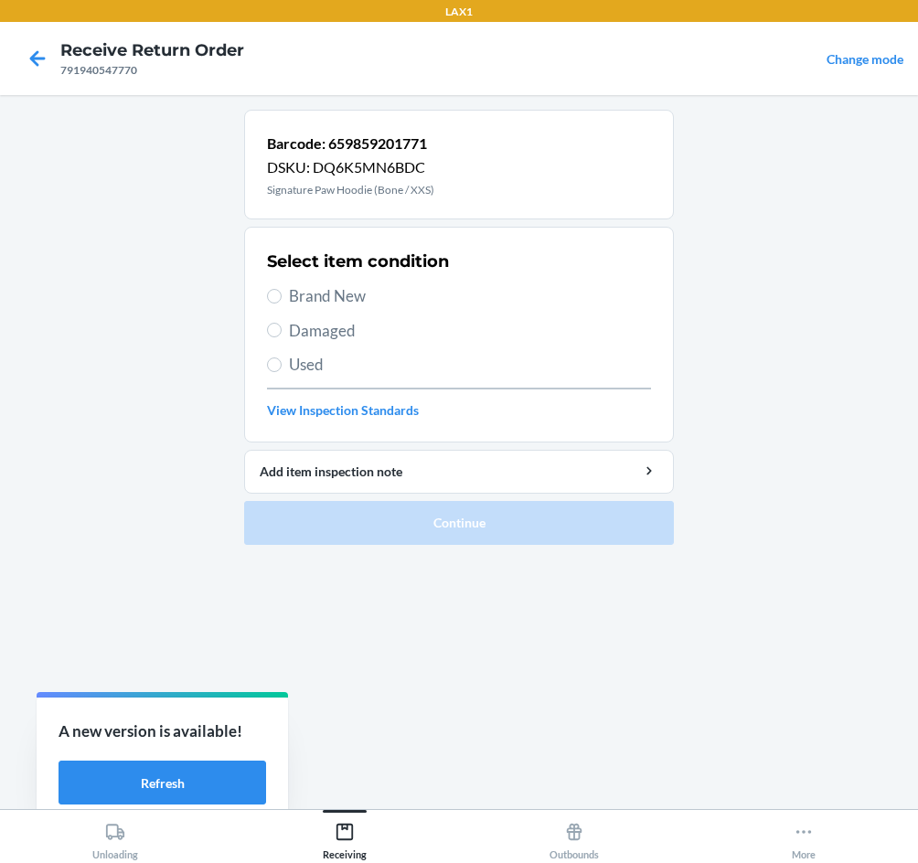
click at [335, 289] on span "Brand New" at bounding box center [470, 296] width 362 height 24
click at [282, 289] on input "Brand New" at bounding box center [274, 296] width 15 height 15
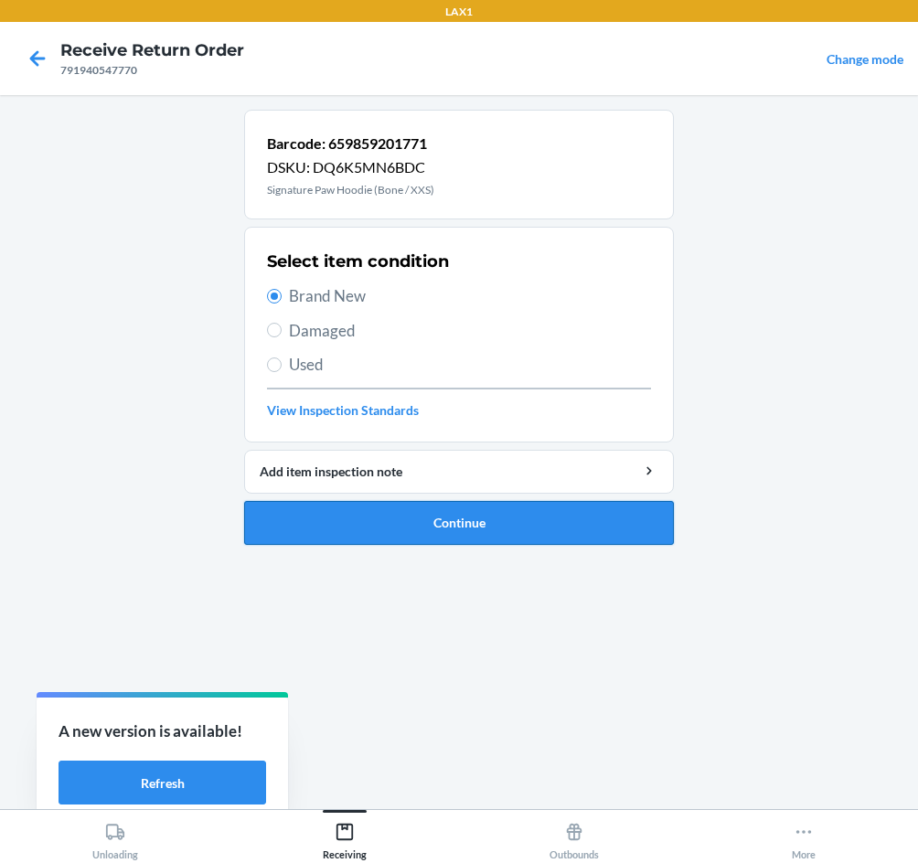
click at [486, 517] on button "Continue" at bounding box center [459, 523] width 430 height 44
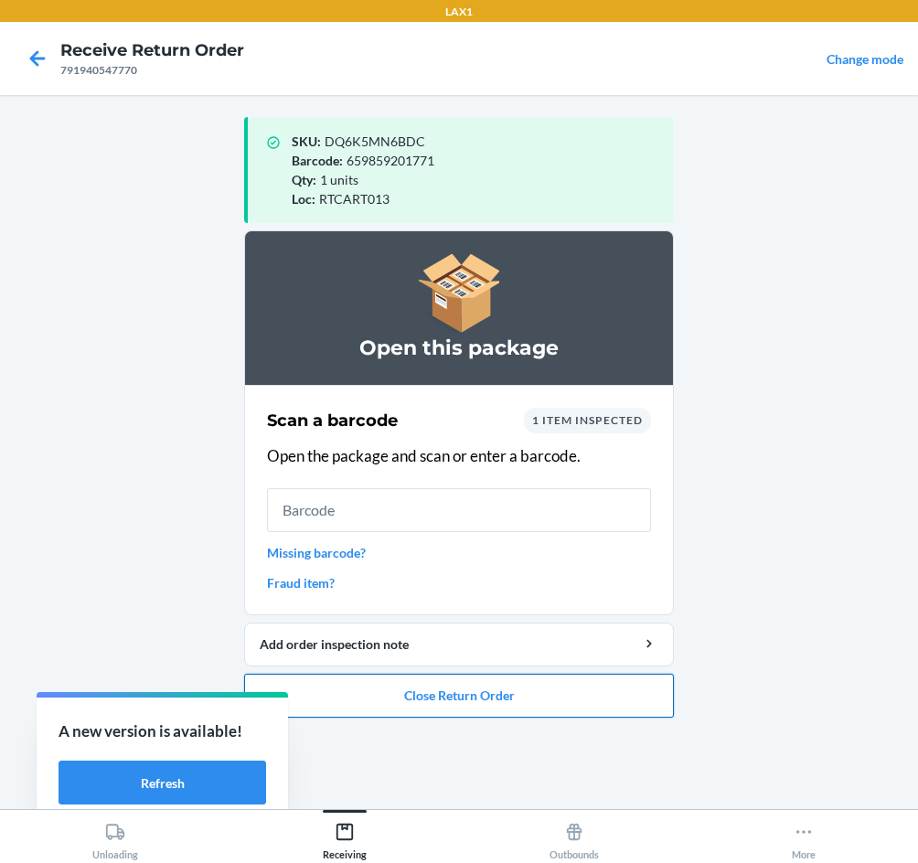
click at [504, 697] on button "Close Return Order" at bounding box center [459, 696] width 430 height 44
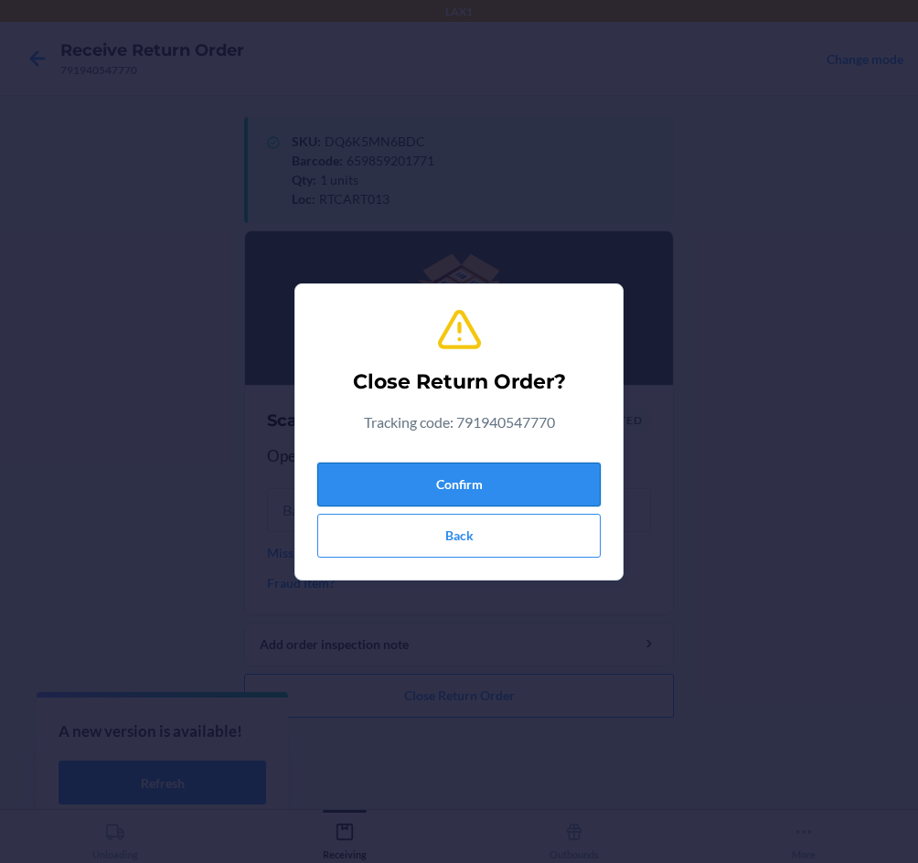
click at [441, 485] on button "Confirm" at bounding box center [458, 485] width 283 height 44
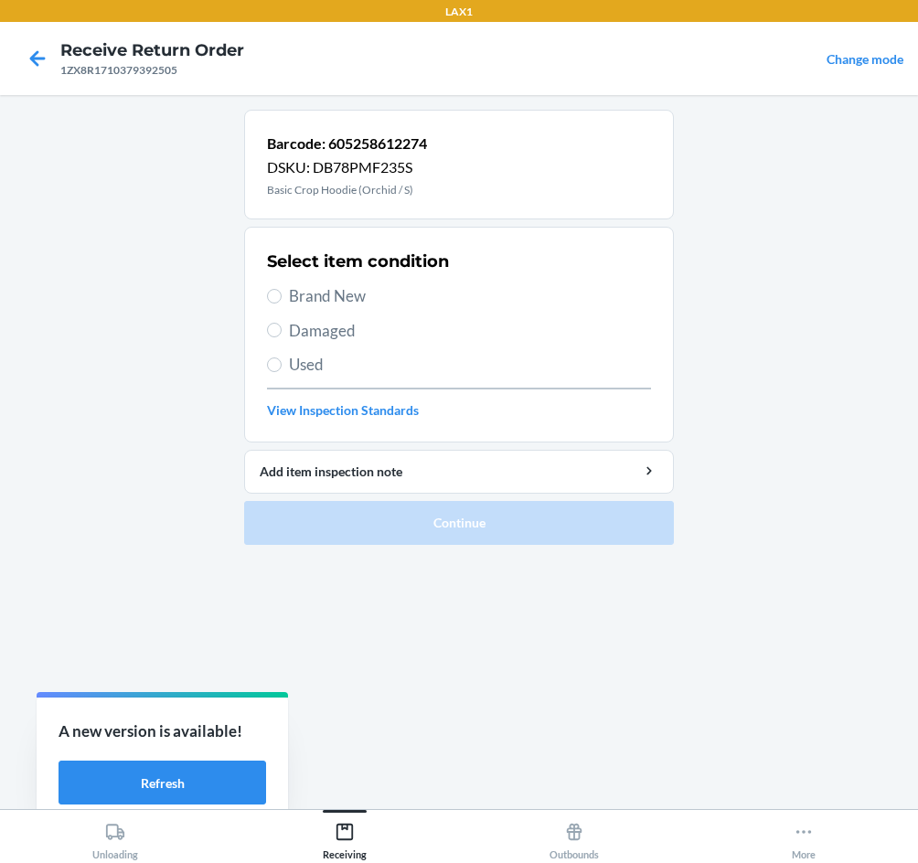
click at [287, 299] on label "Brand New" at bounding box center [459, 296] width 384 height 24
click at [282, 299] on input "Brand New" at bounding box center [274, 296] width 15 height 15
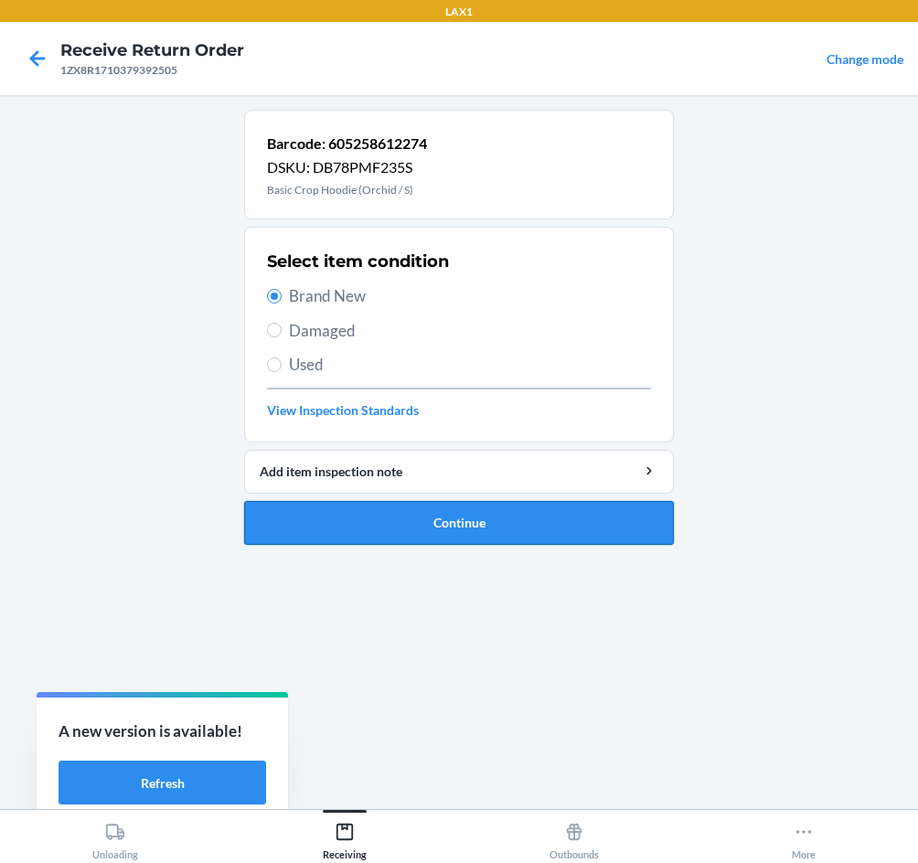
click at [438, 516] on button "Continue" at bounding box center [459, 523] width 430 height 44
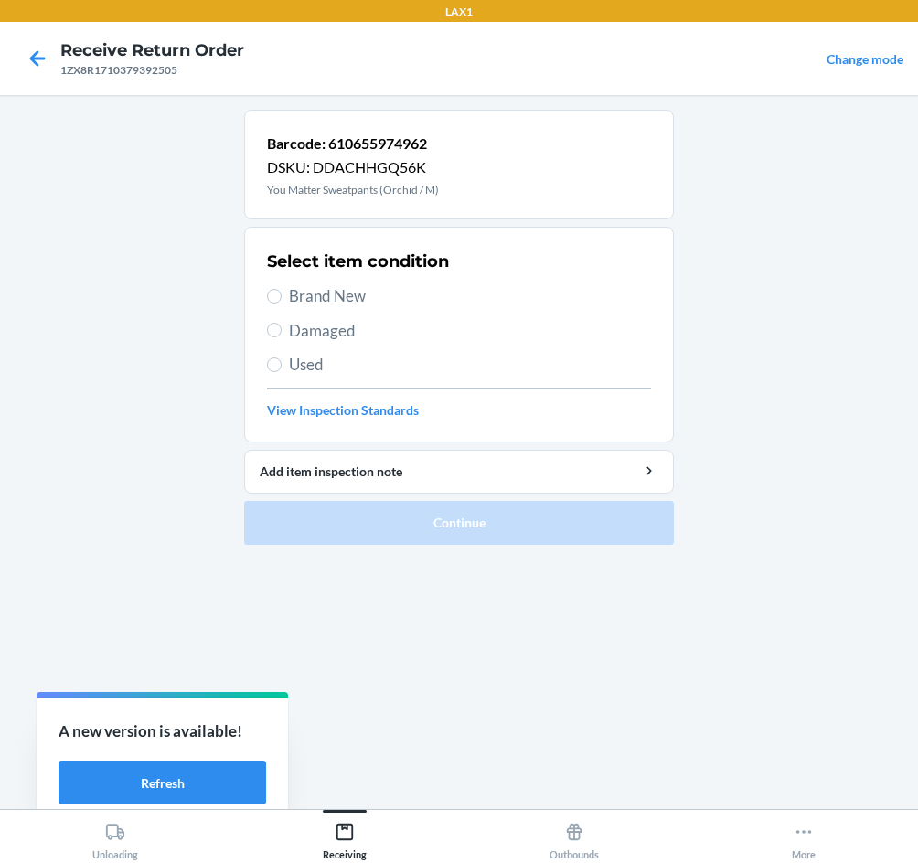
click at [314, 285] on span "Brand New" at bounding box center [470, 296] width 362 height 24
click at [282, 289] on input "Brand New" at bounding box center [274, 296] width 15 height 15
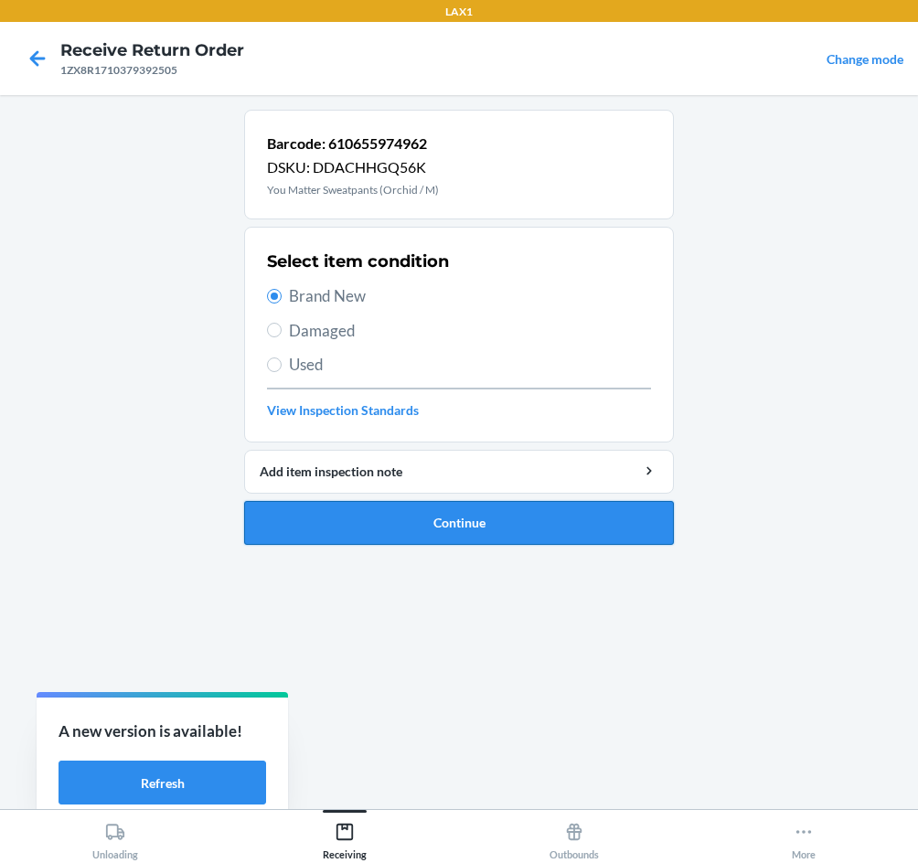
click at [400, 521] on button "Continue" at bounding box center [459, 523] width 430 height 44
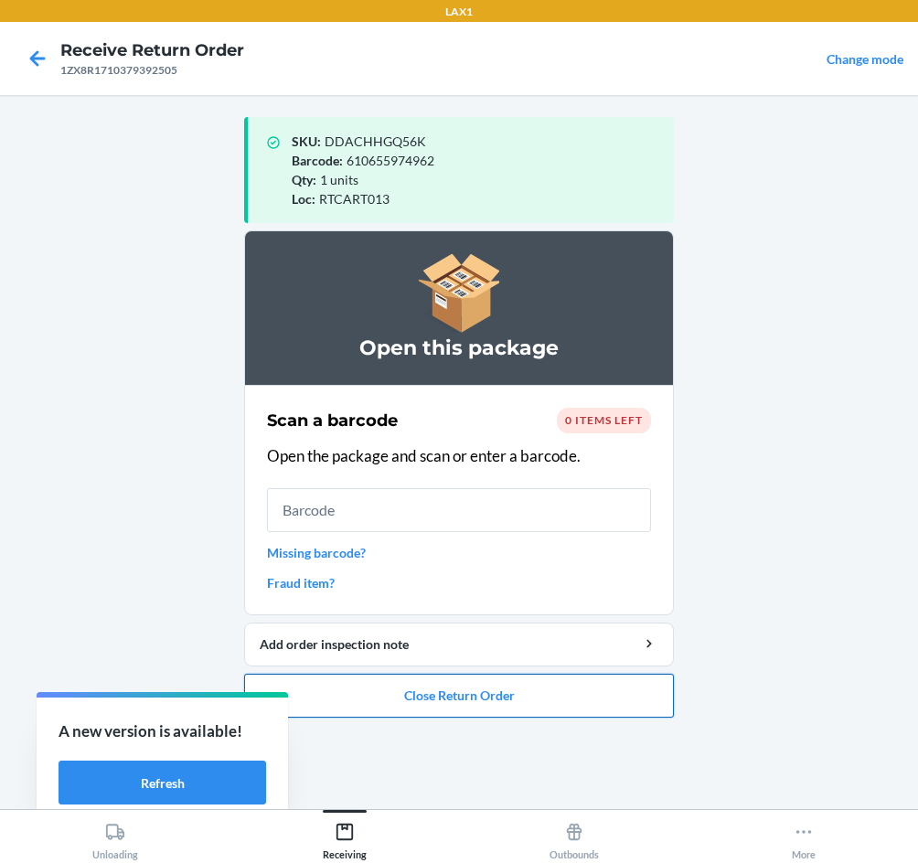
click at [452, 697] on button "Close Return Order" at bounding box center [459, 696] width 430 height 44
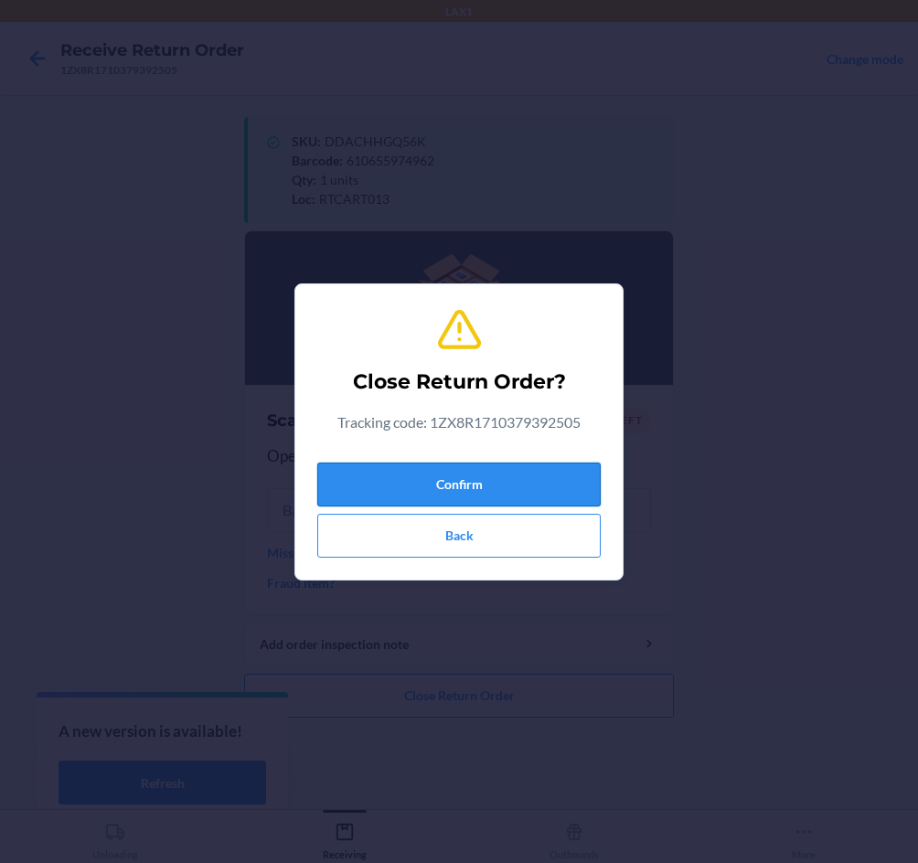
click at [385, 480] on button "Confirm" at bounding box center [458, 485] width 283 height 44
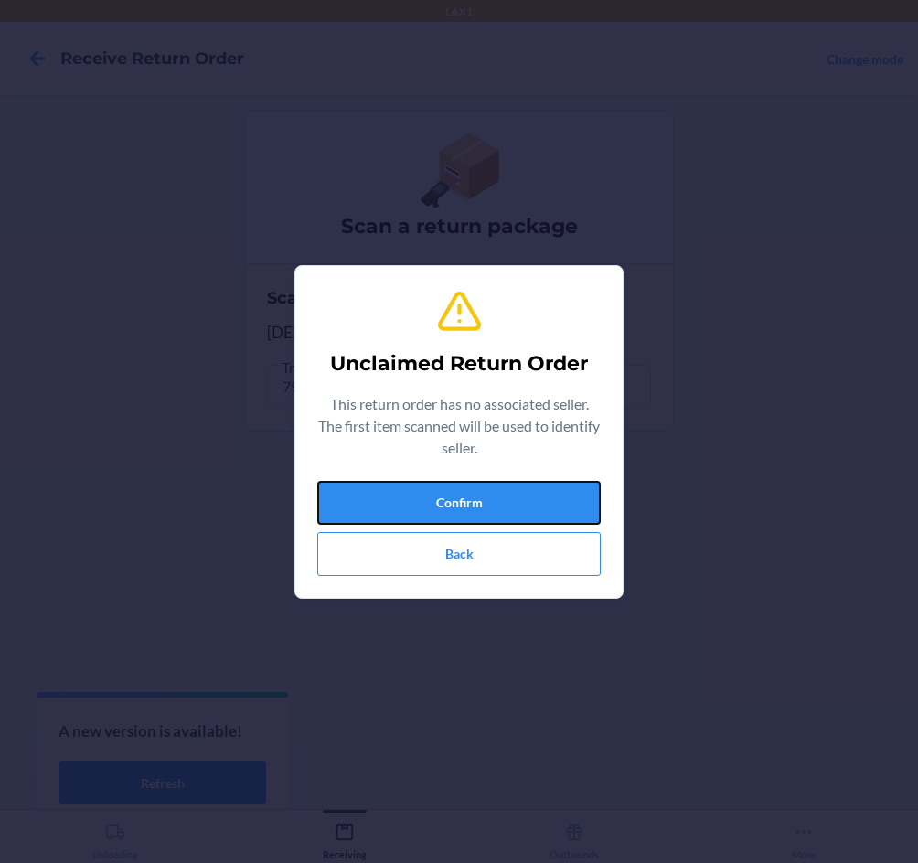
click at [383, 481] on button "Confirm" at bounding box center [458, 503] width 283 height 44
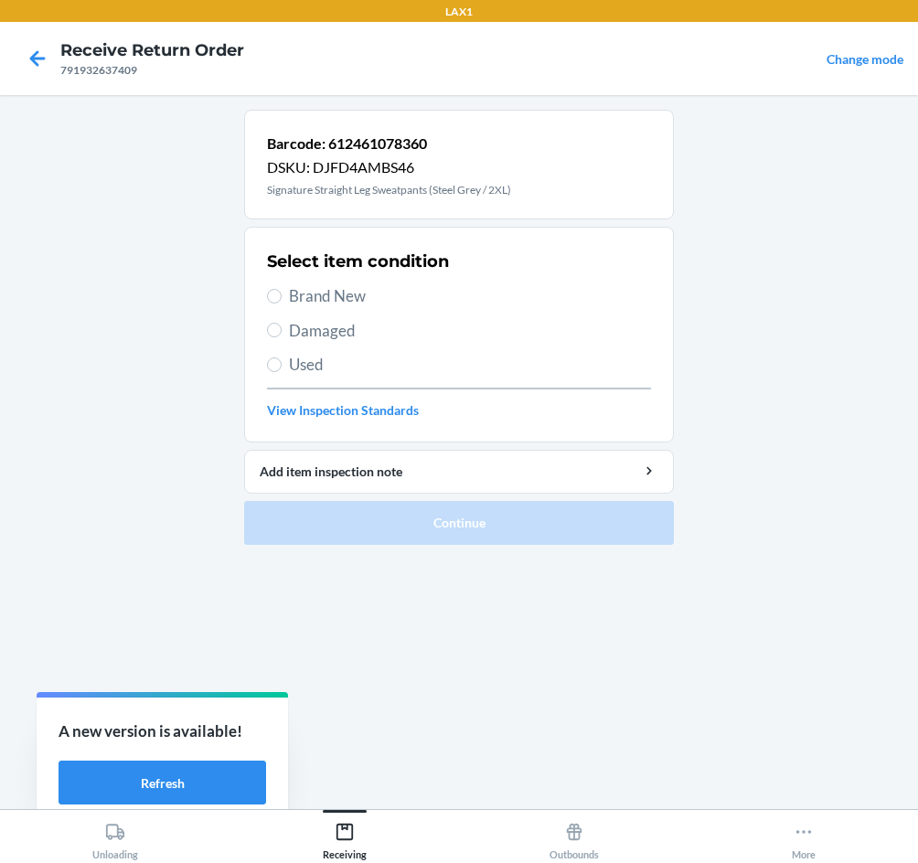
click at [282, 299] on label "Brand New" at bounding box center [459, 296] width 384 height 24
click at [282, 299] on input "Brand New" at bounding box center [274, 296] width 15 height 15
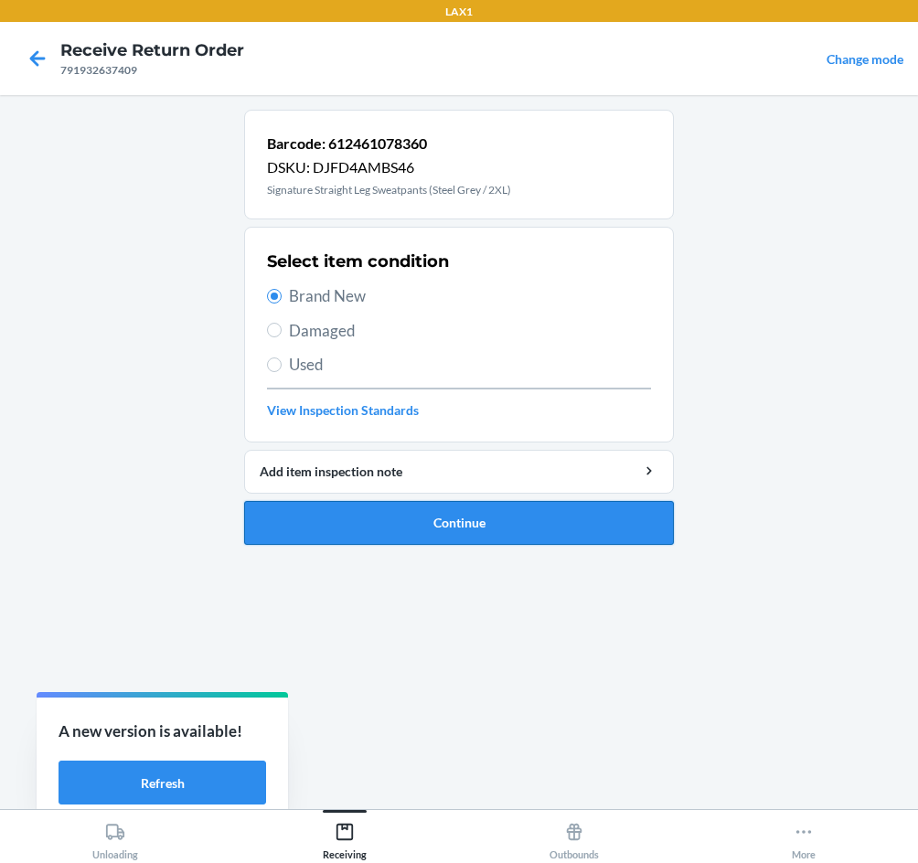
click at [424, 521] on button "Continue" at bounding box center [459, 523] width 430 height 44
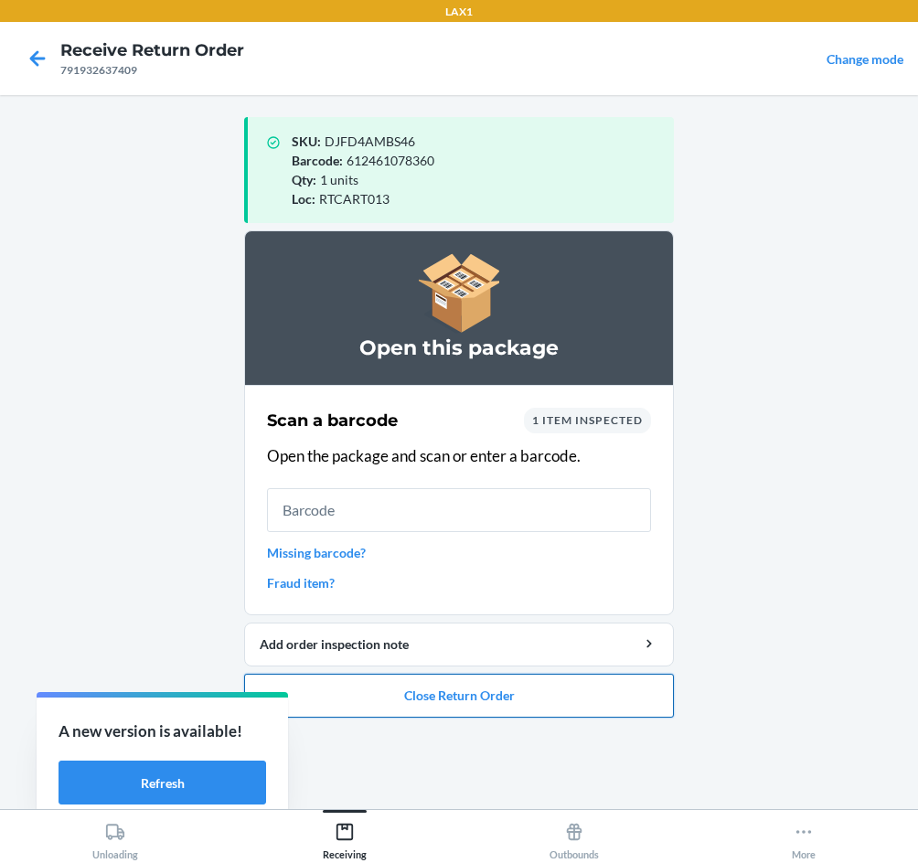
click at [443, 696] on button "Close Return Order" at bounding box center [459, 696] width 430 height 44
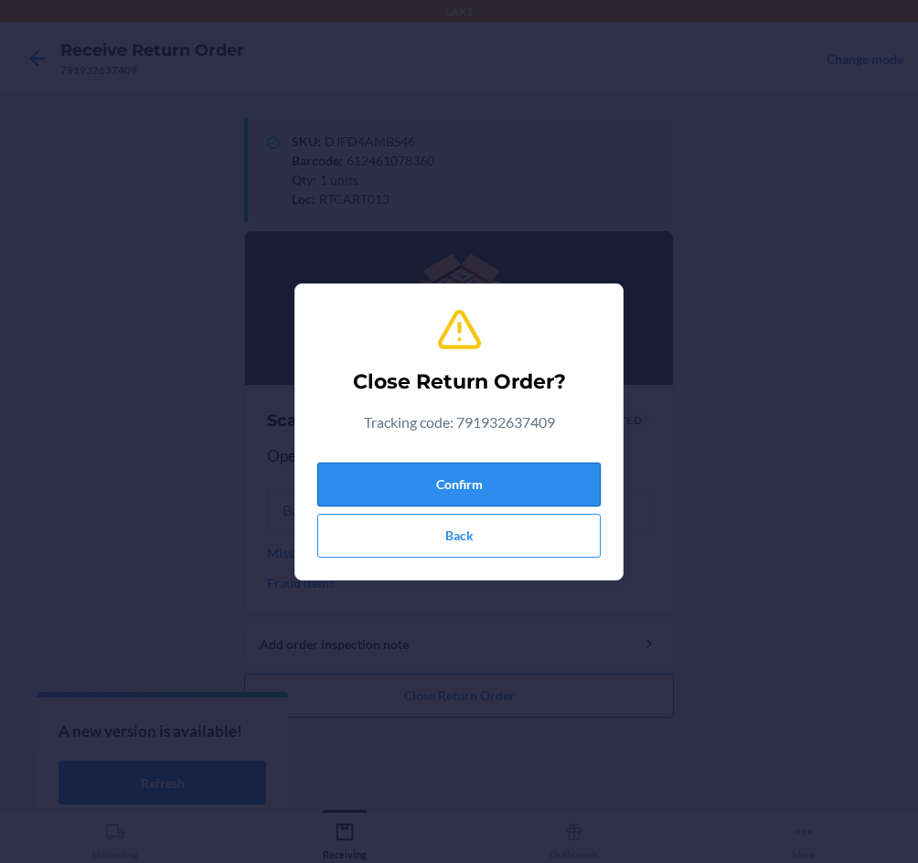
click at [391, 485] on button "Confirm" at bounding box center [458, 485] width 283 height 44
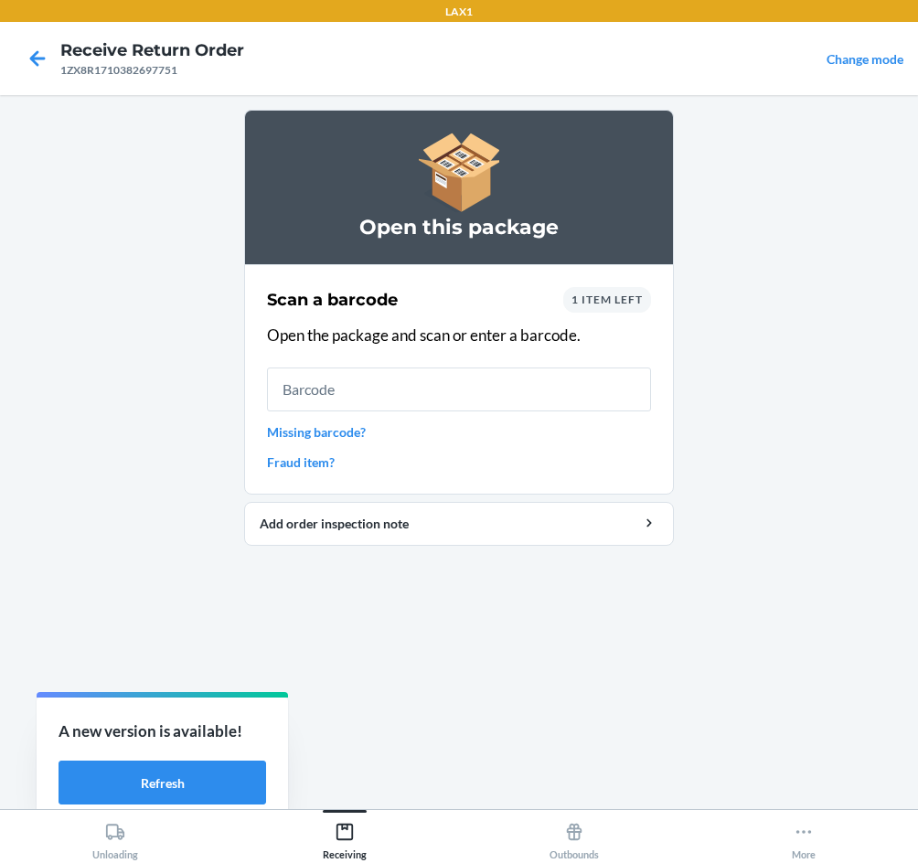
click at [582, 307] on div "1 item left" at bounding box center [607, 300] width 88 height 26
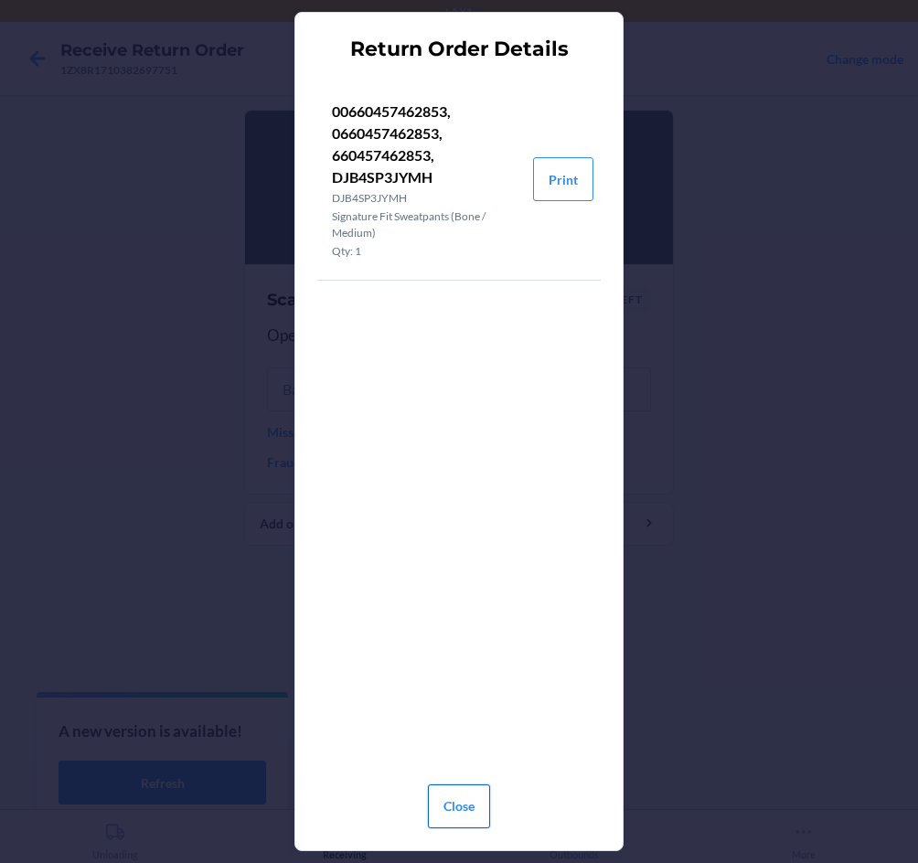
click at [455, 813] on button "Close" at bounding box center [459, 806] width 62 height 44
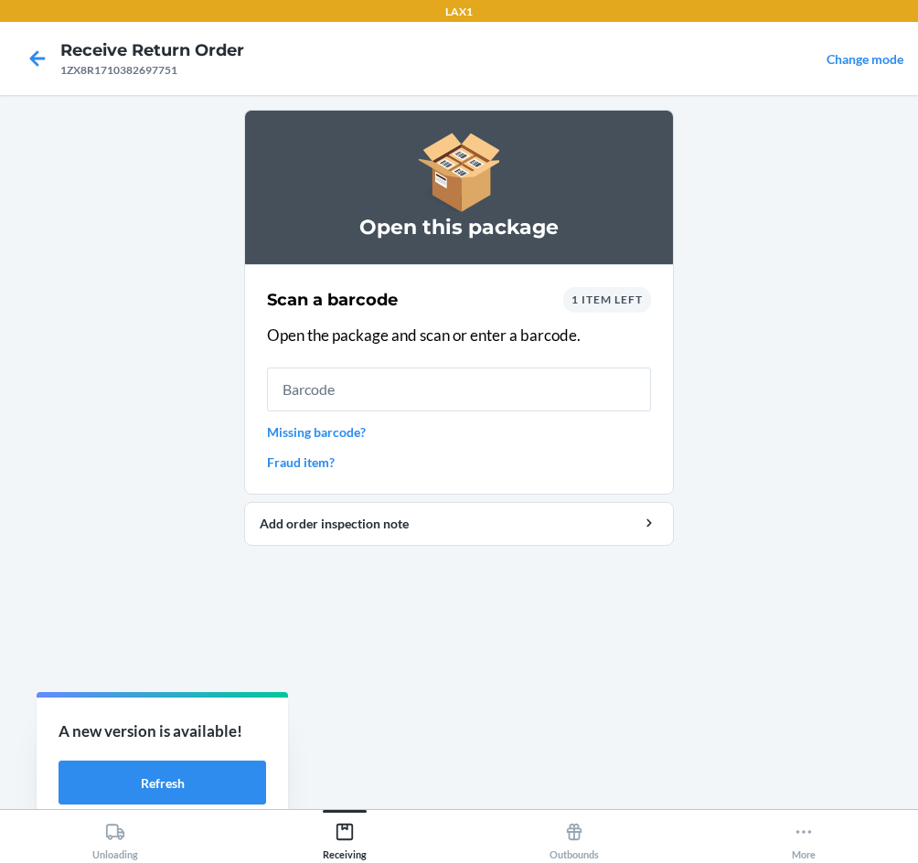
click at [343, 431] on link "Missing barcode?" at bounding box center [459, 431] width 384 height 19
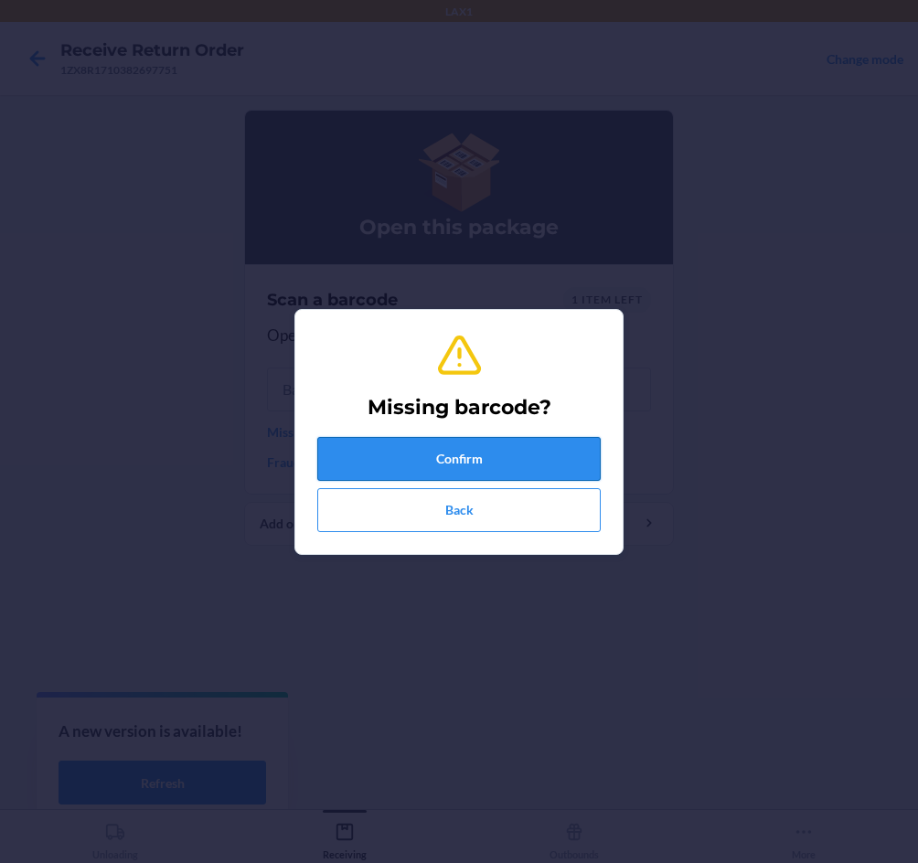
click at [468, 463] on button "Confirm" at bounding box center [458, 459] width 283 height 44
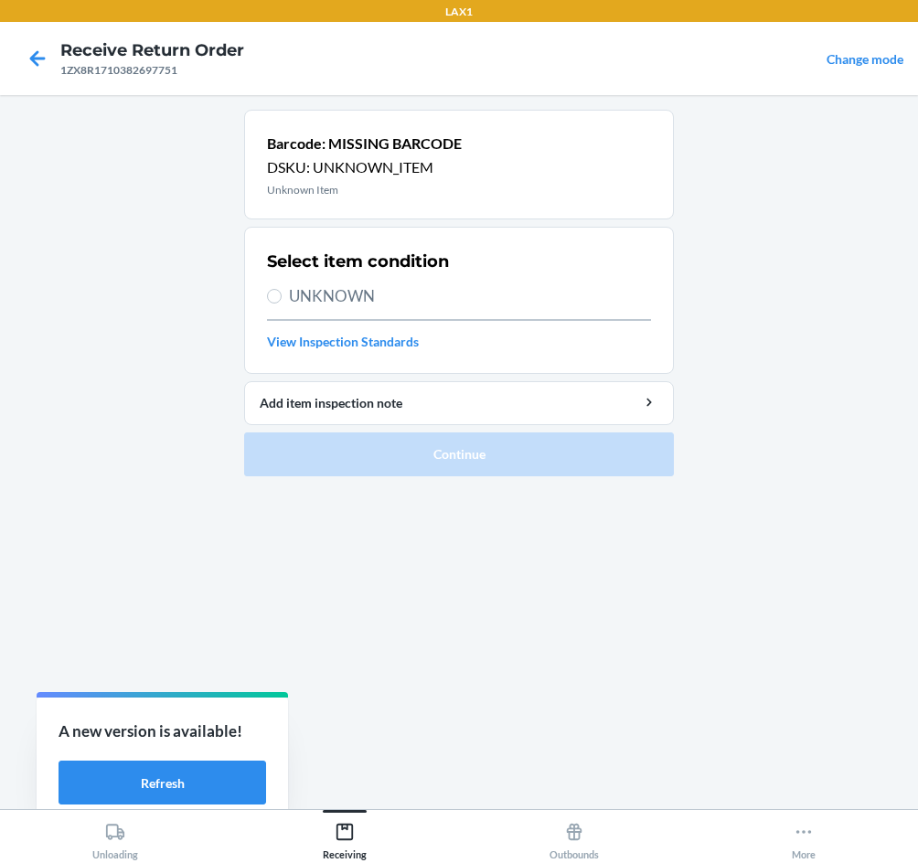
click at [319, 295] on span "UNKNOWN" at bounding box center [470, 296] width 362 height 24
click at [282, 295] on input "UNKNOWN" at bounding box center [274, 296] width 15 height 15
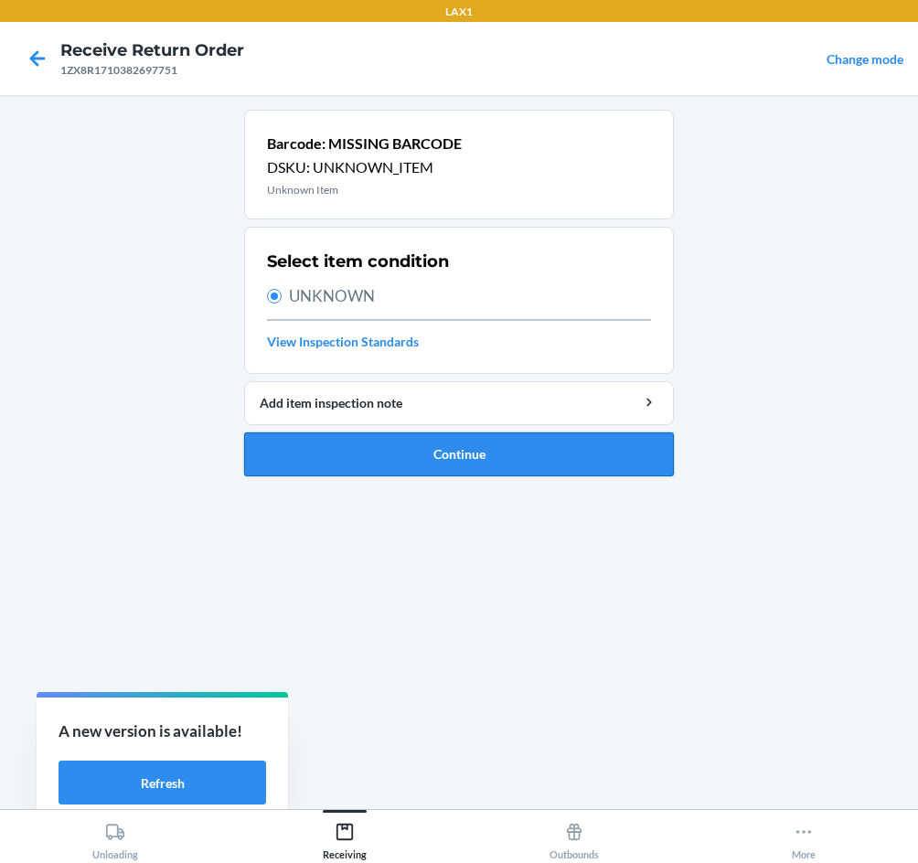
click at [438, 467] on button "Continue" at bounding box center [459, 454] width 430 height 44
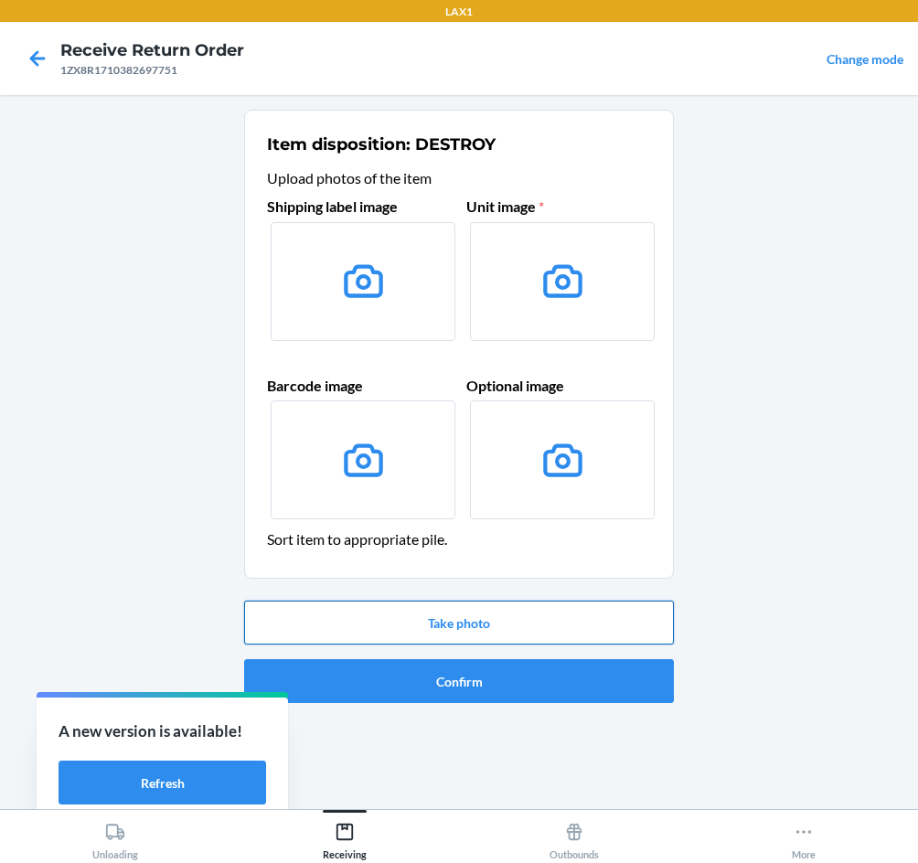
click at [461, 625] on button "Take photo" at bounding box center [459, 623] width 430 height 44
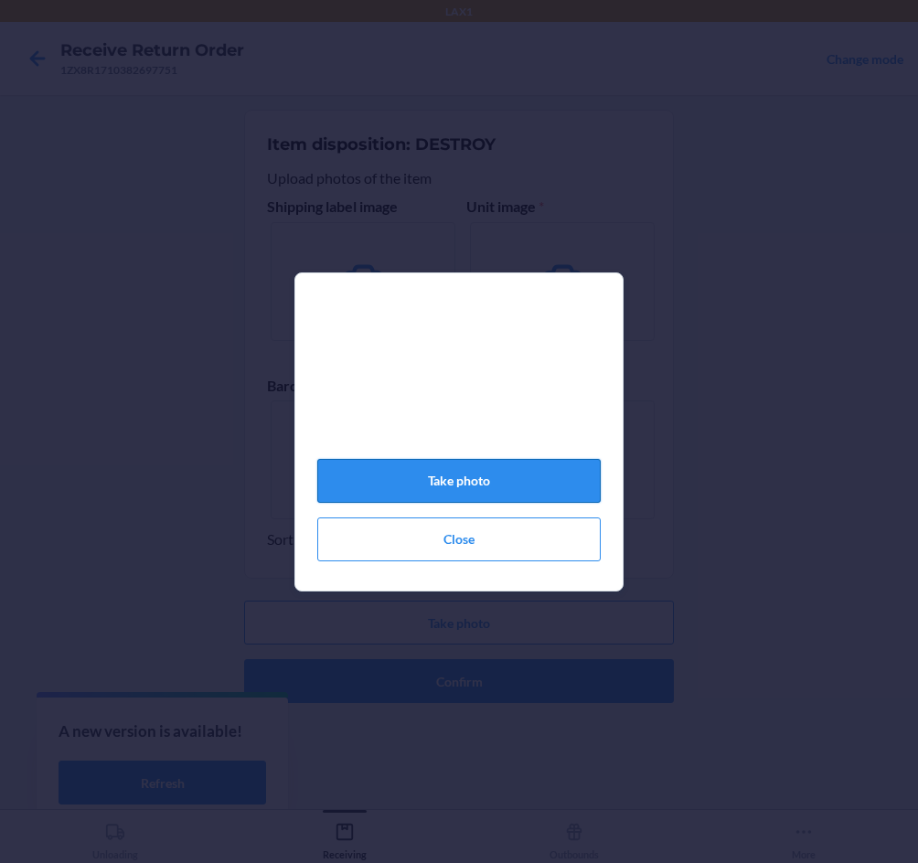
click at [446, 497] on button "Take photo" at bounding box center [458, 481] width 283 height 44
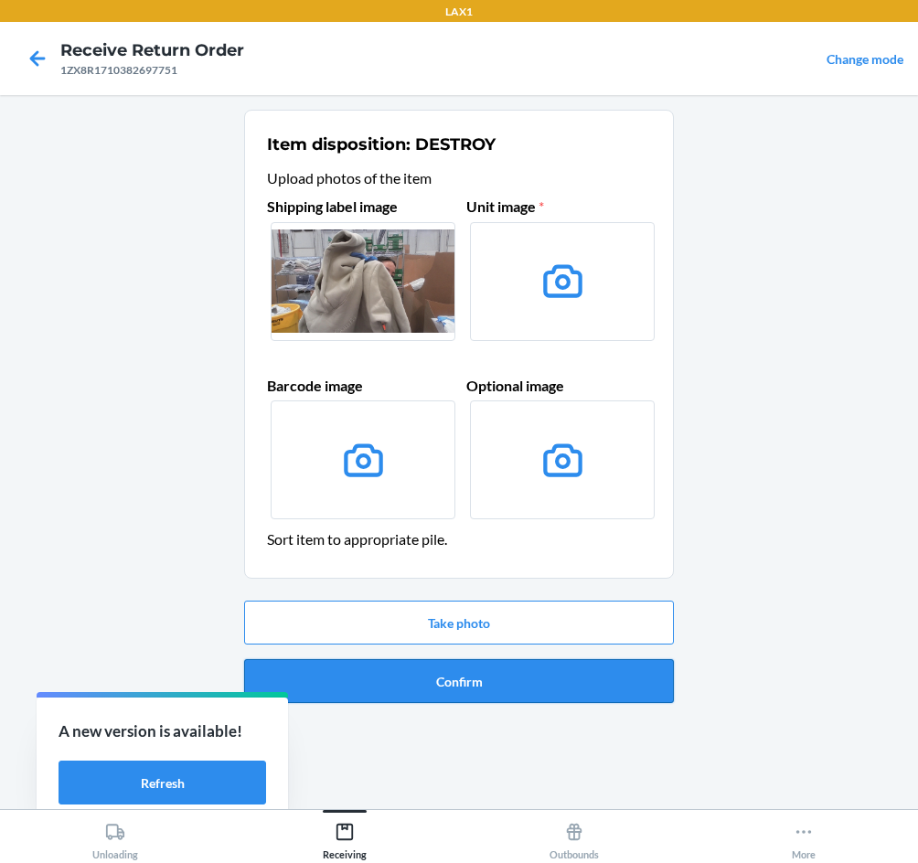
click at [498, 687] on button "Confirm" at bounding box center [459, 681] width 430 height 44
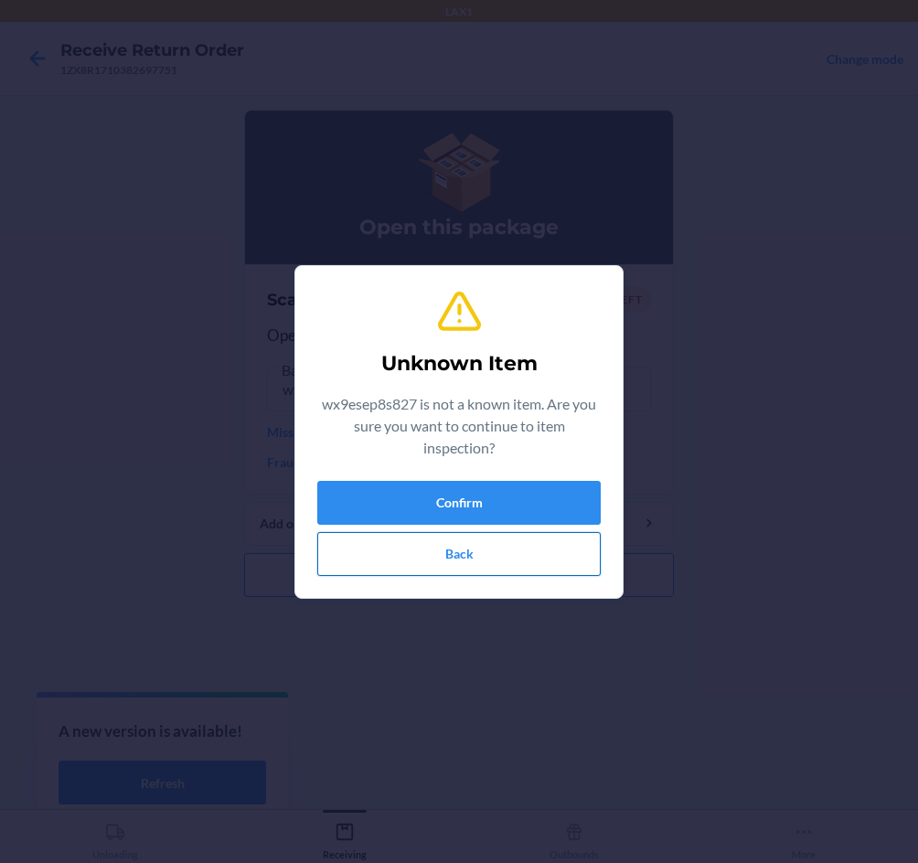
click at [476, 552] on button "Back" at bounding box center [458, 554] width 283 height 44
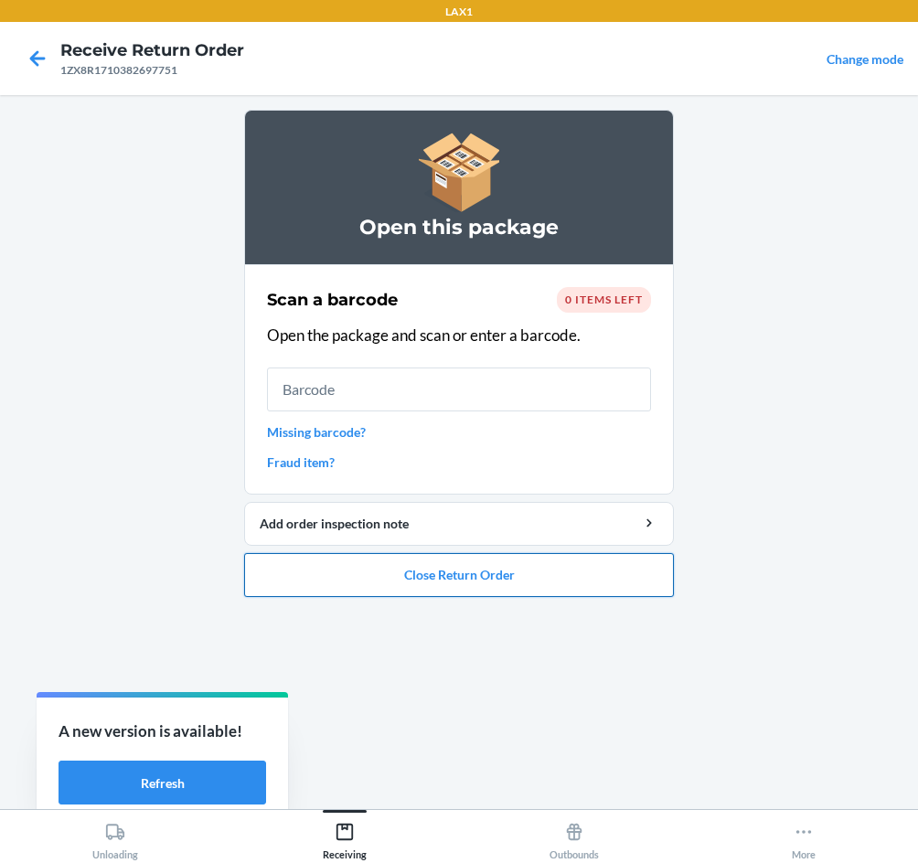
click at [444, 560] on button "Close Return Order" at bounding box center [459, 575] width 430 height 44
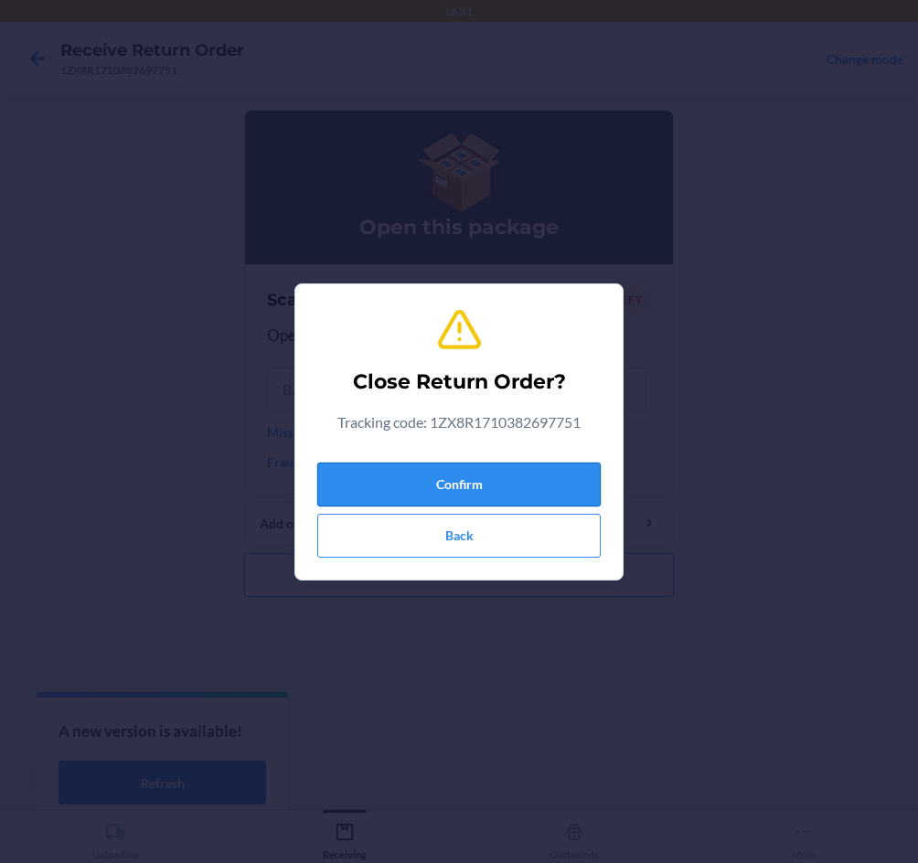
click at [455, 475] on button "Confirm" at bounding box center [458, 485] width 283 height 44
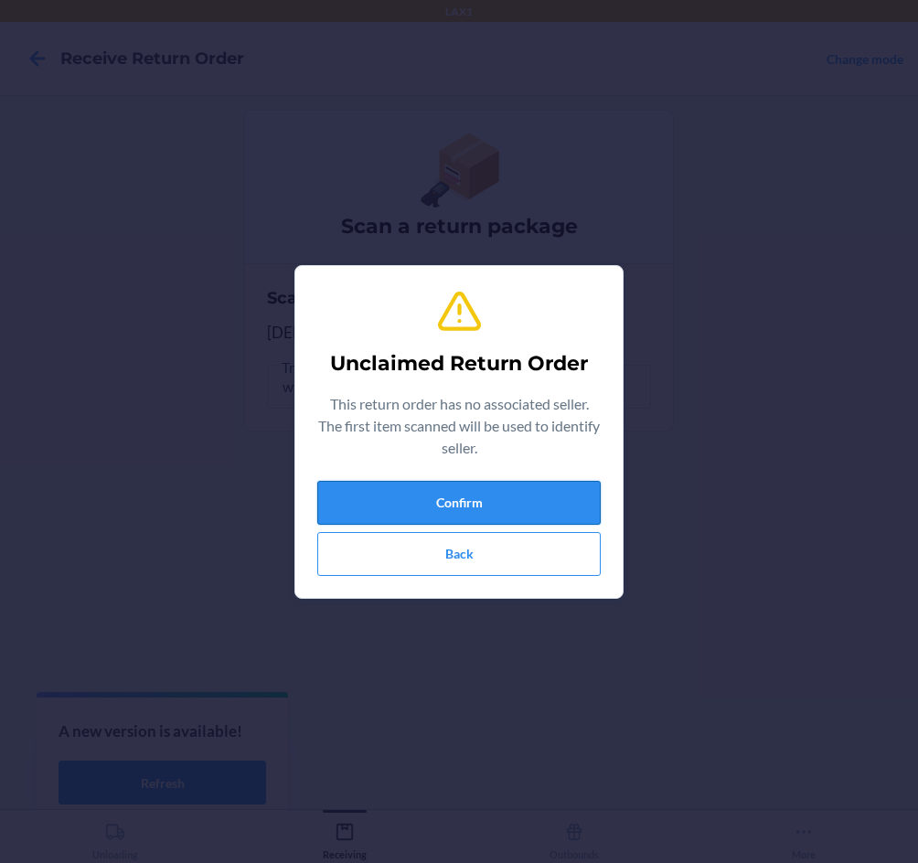
click at [461, 495] on button "Confirm" at bounding box center [458, 503] width 283 height 44
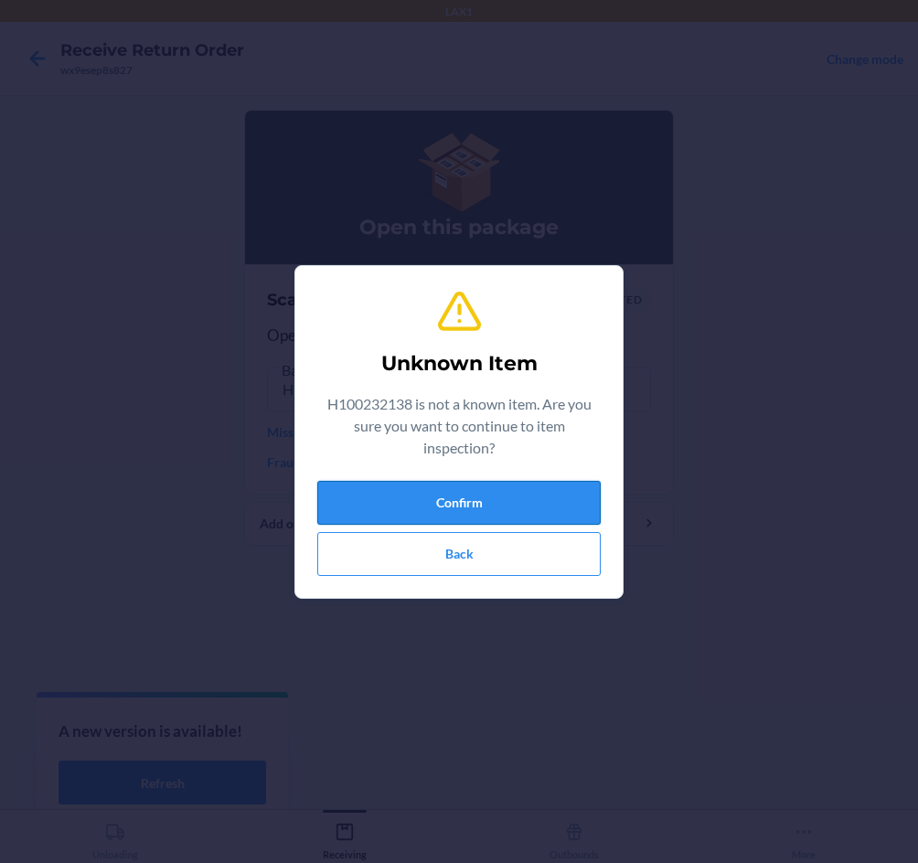
click at [463, 496] on button "Confirm" at bounding box center [458, 503] width 283 height 44
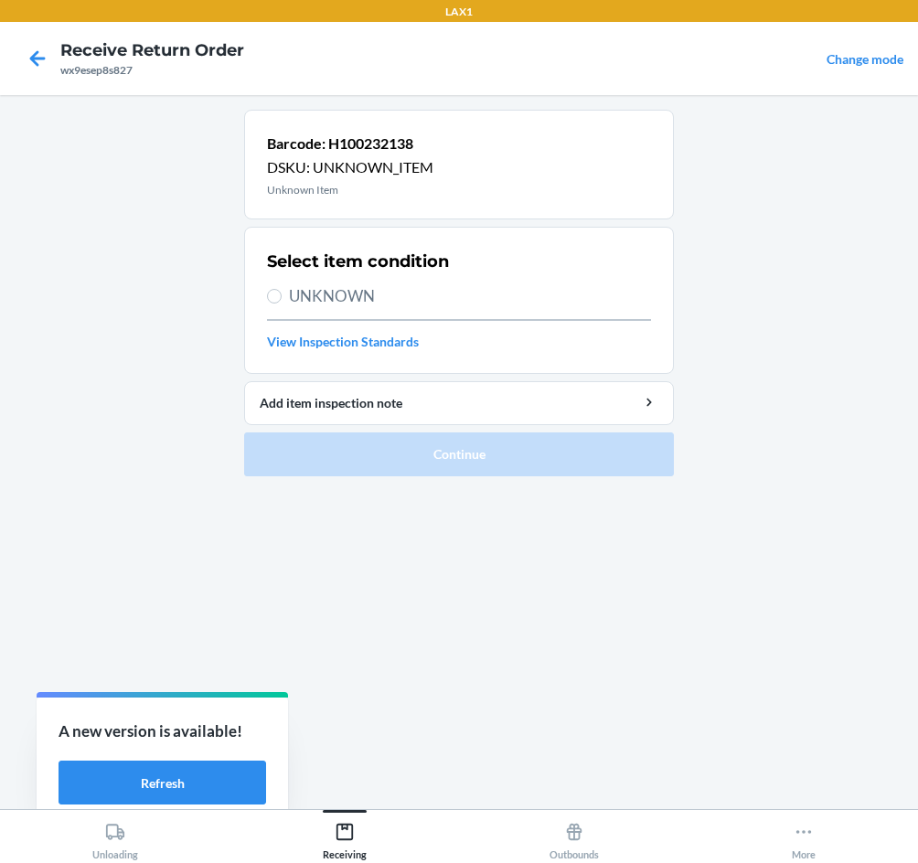
click at [313, 304] on span "UNKNOWN" at bounding box center [470, 296] width 362 height 24
click at [282, 303] on input "UNKNOWN" at bounding box center [274, 296] width 15 height 15
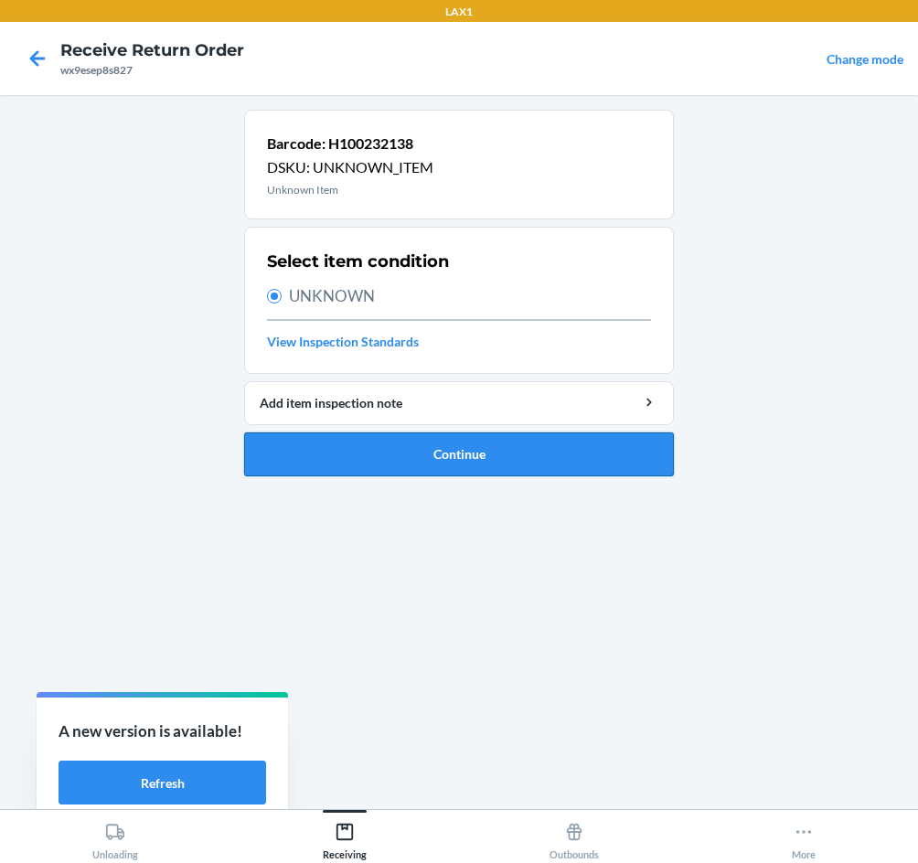
click at [492, 463] on button "Continue" at bounding box center [459, 454] width 430 height 44
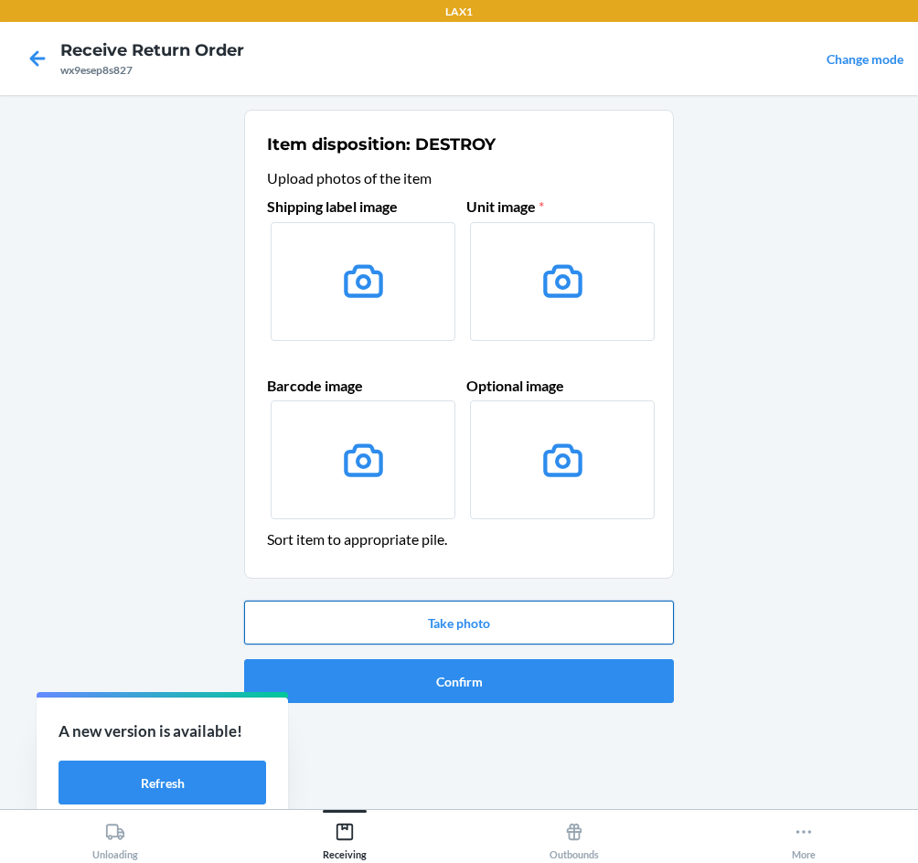
click at [464, 622] on button "Take photo" at bounding box center [459, 623] width 430 height 44
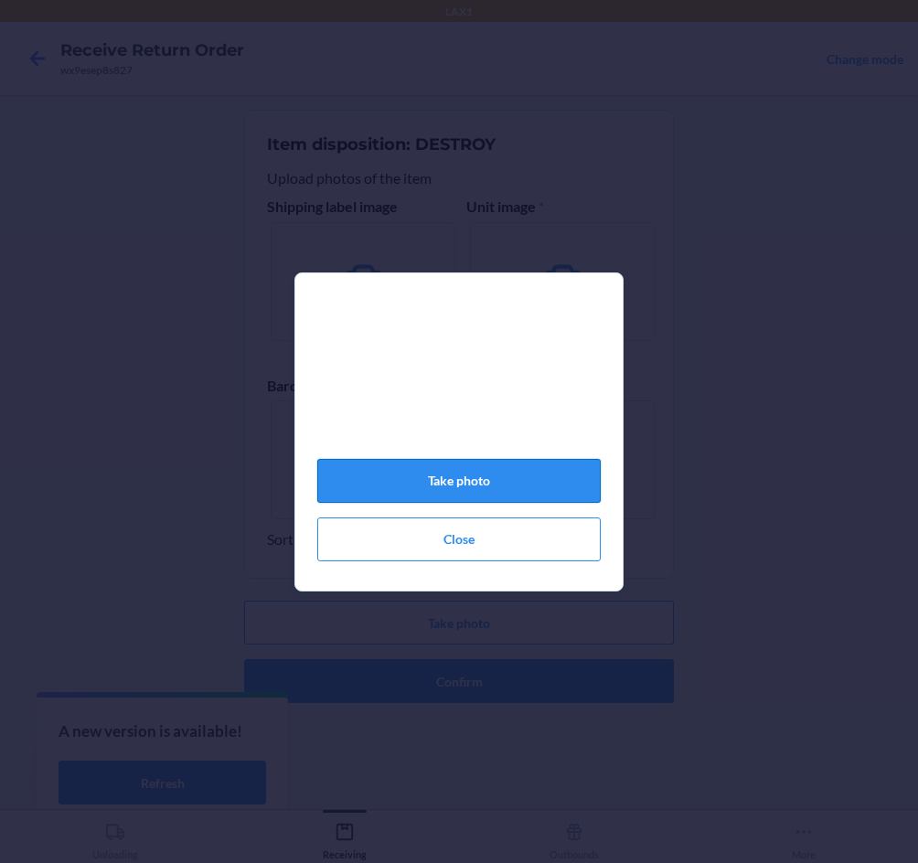
click at [461, 495] on button "Take photo" at bounding box center [458, 481] width 283 height 44
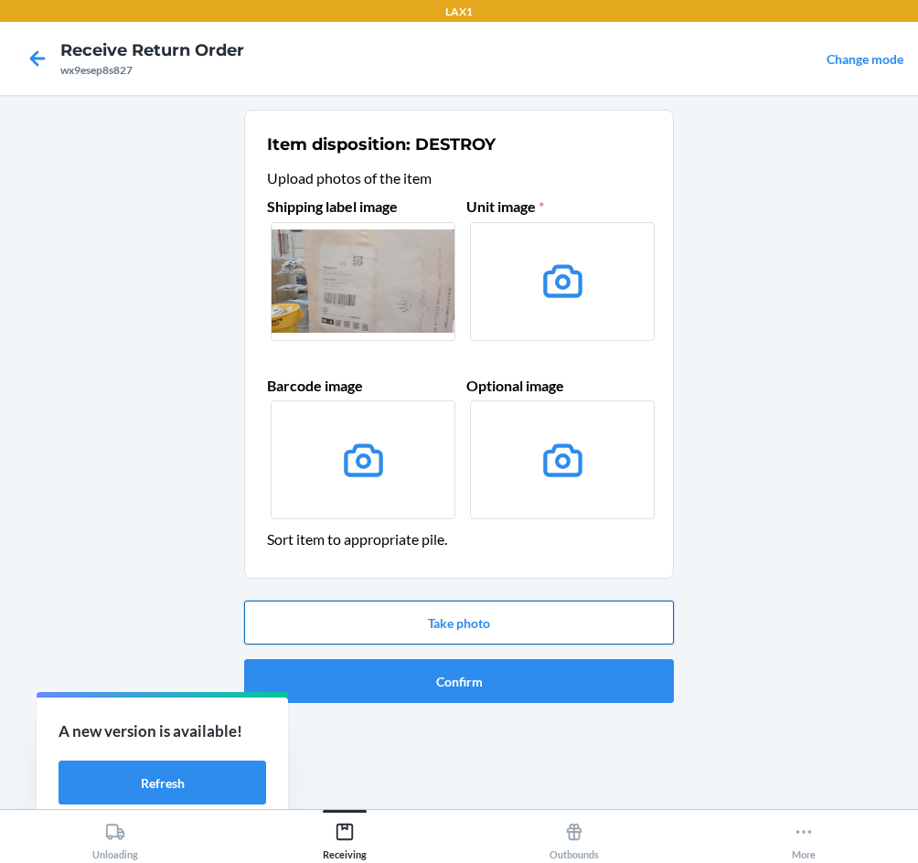
click at [503, 618] on button "Take photo" at bounding box center [459, 623] width 430 height 44
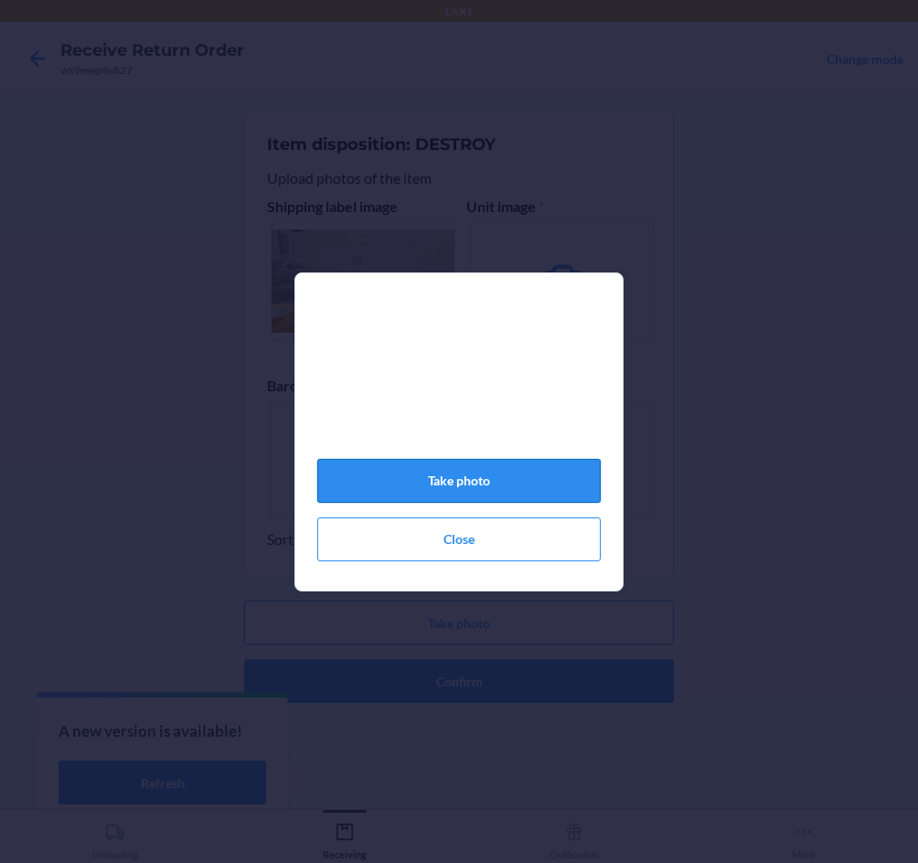
click at [529, 488] on button "Take photo" at bounding box center [458, 481] width 283 height 44
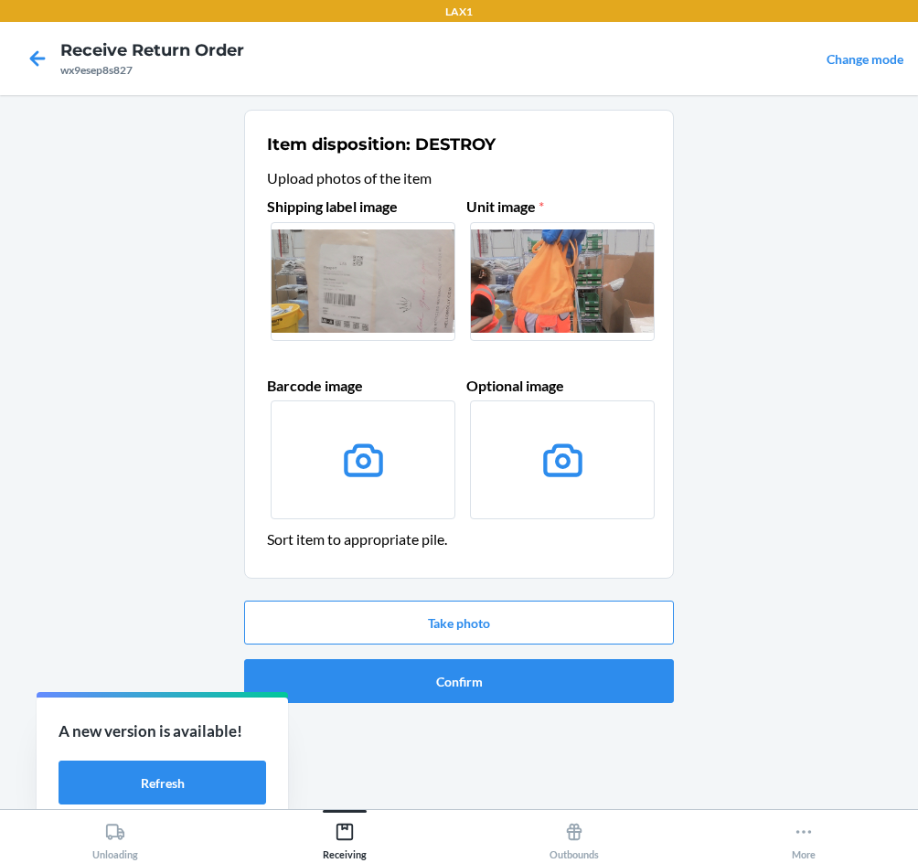
click at [410, 495] on label at bounding box center [363, 459] width 185 height 119
click at [0, 0] on input "file" at bounding box center [0, 0] width 0 height 0
click at [544, 687] on button "Confirm" at bounding box center [459, 681] width 430 height 44
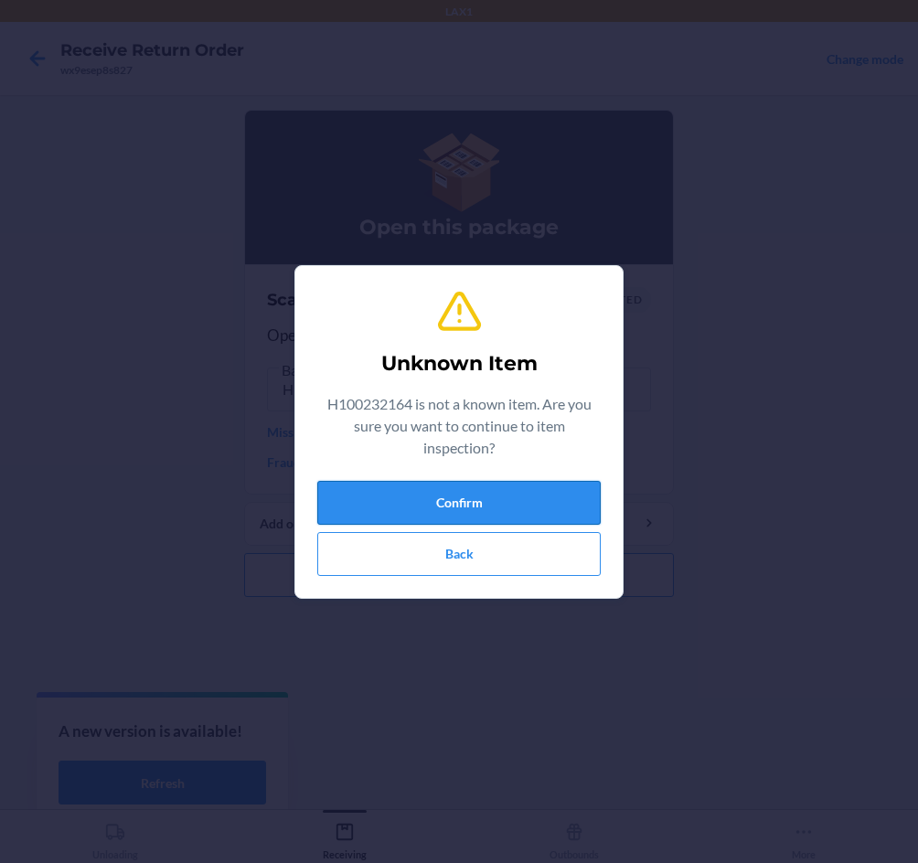
click at [521, 509] on button "Confirm" at bounding box center [458, 503] width 283 height 44
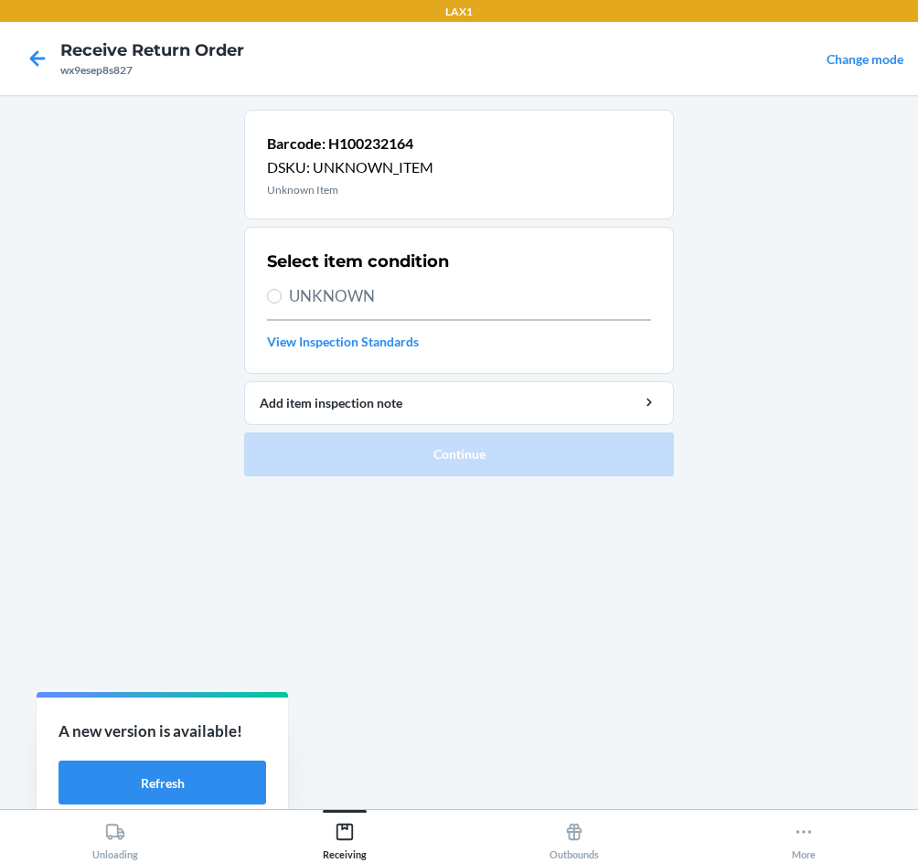
click at [299, 295] on span "UNKNOWN" at bounding box center [470, 296] width 362 height 24
click at [282, 295] on input "UNKNOWN" at bounding box center [274, 296] width 15 height 15
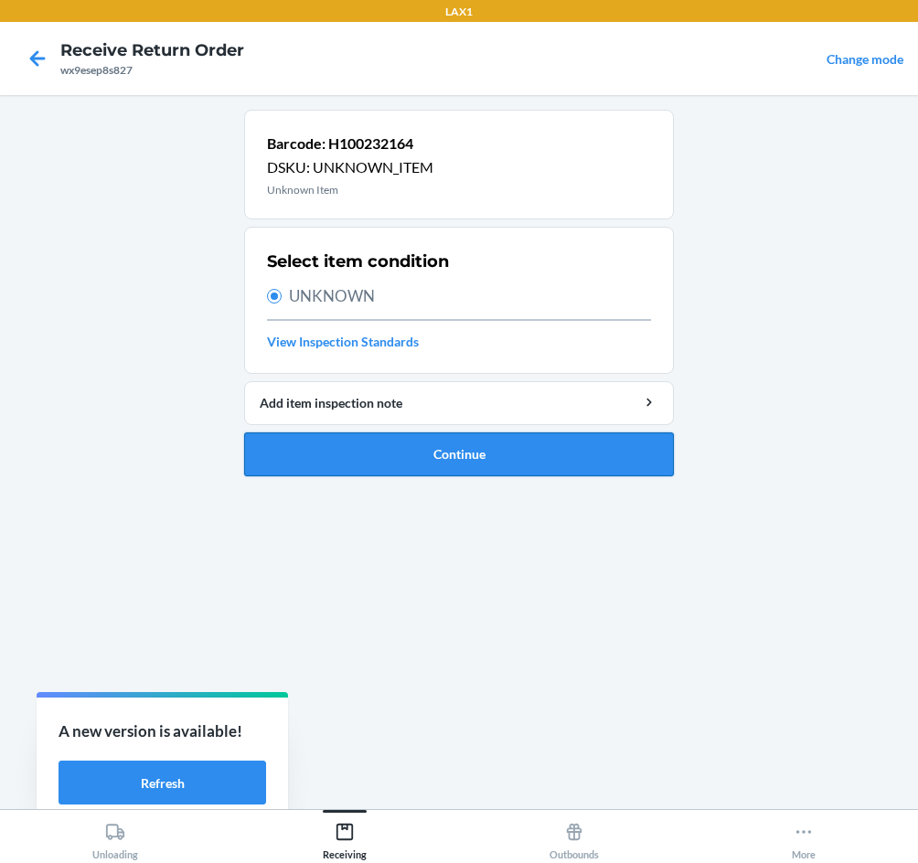
click at [493, 451] on button "Continue" at bounding box center [459, 454] width 430 height 44
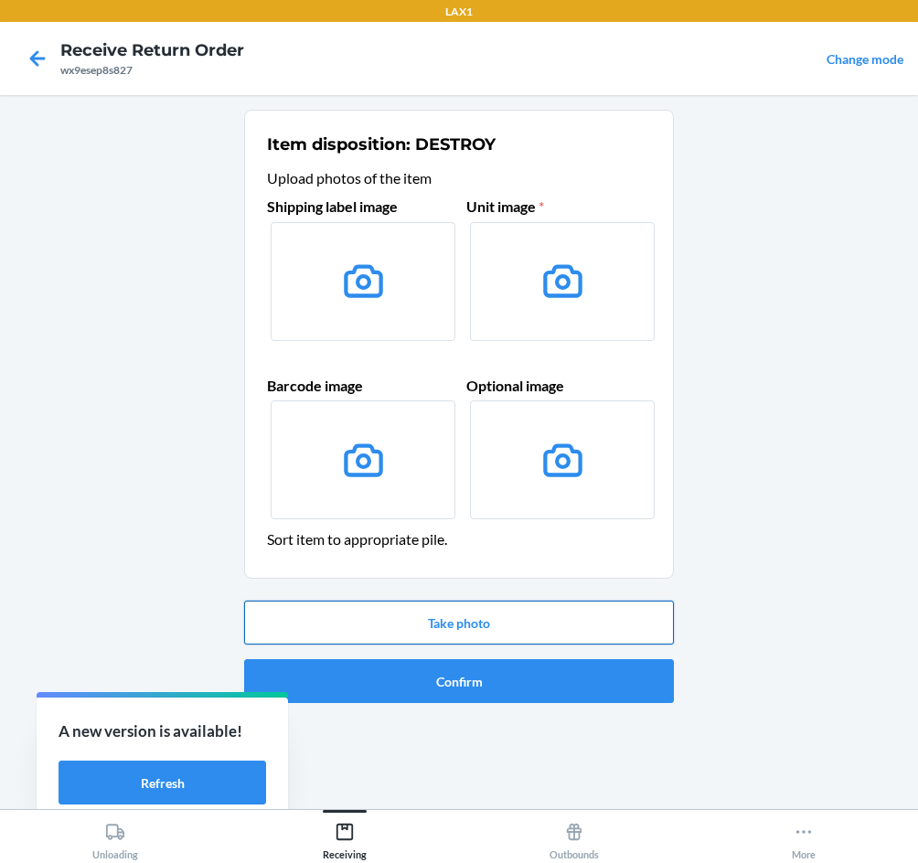
click at [534, 625] on button "Take photo" at bounding box center [459, 623] width 430 height 44
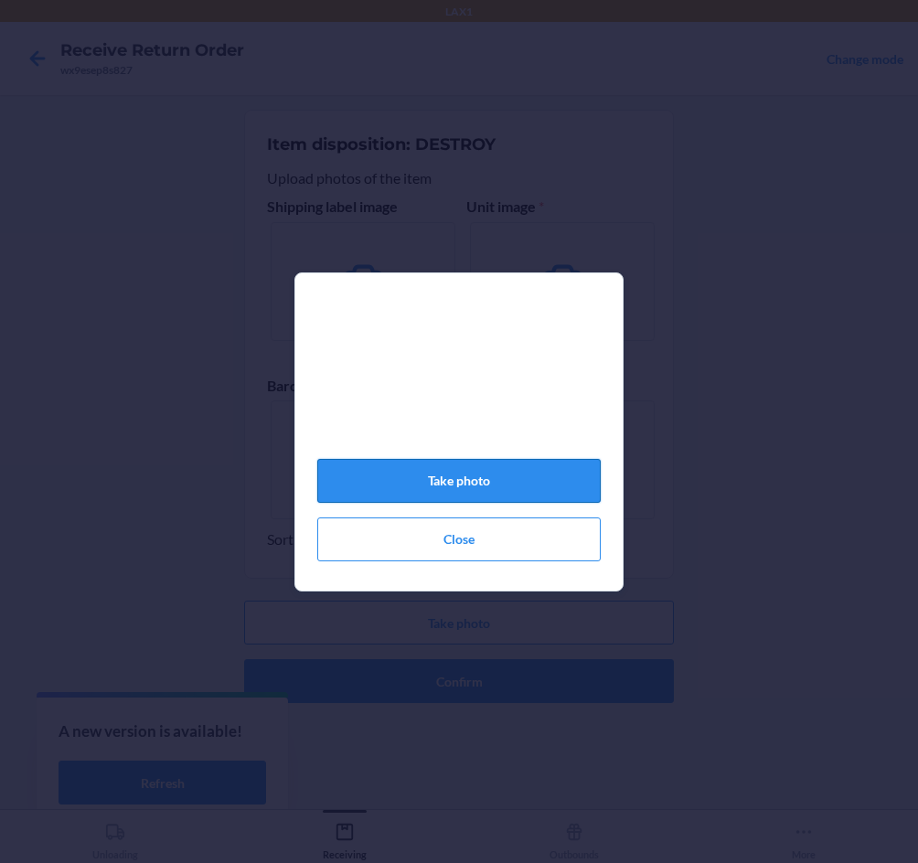
click at [505, 487] on button "Take photo" at bounding box center [458, 481] width 283 height 44
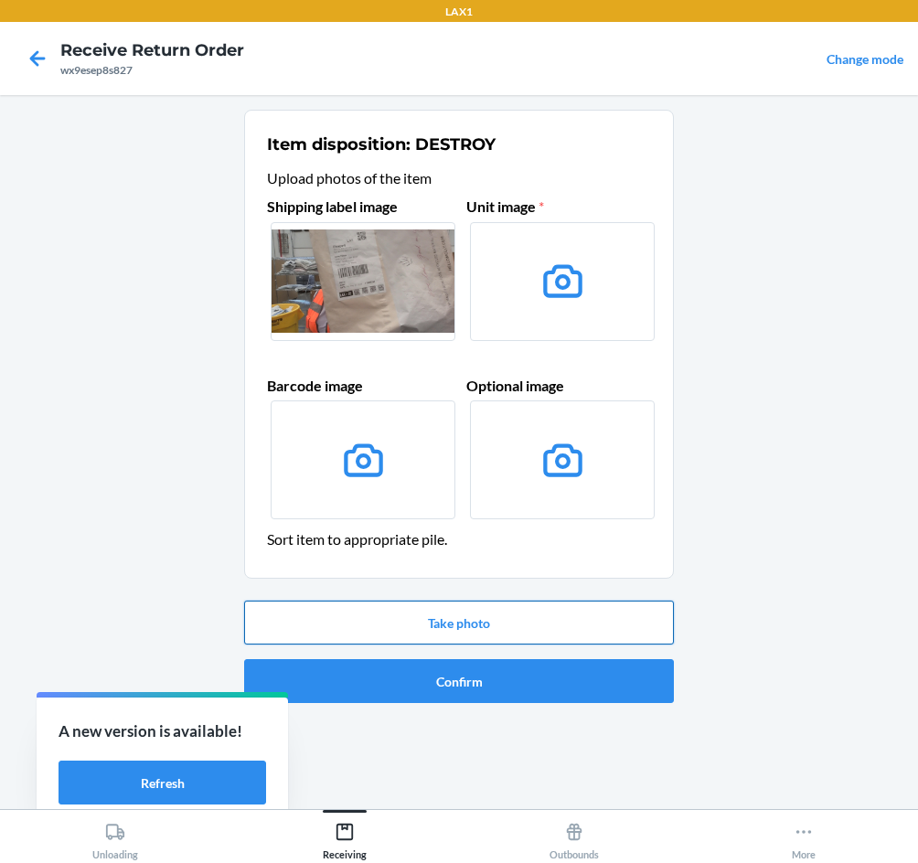
click at [483, 633] on button "Take photo" at bounding box center [459, 623] width 430 height 44
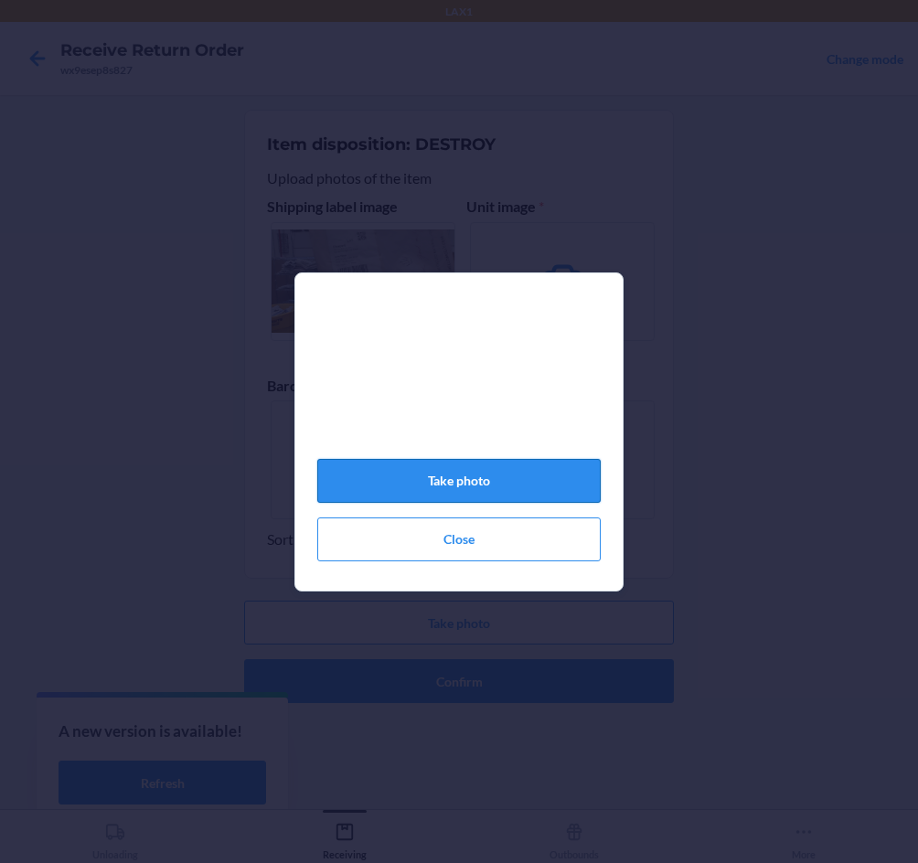
click at [517, 497] on button "Take photo" at bounding box center [458, 481] width 283 height 44
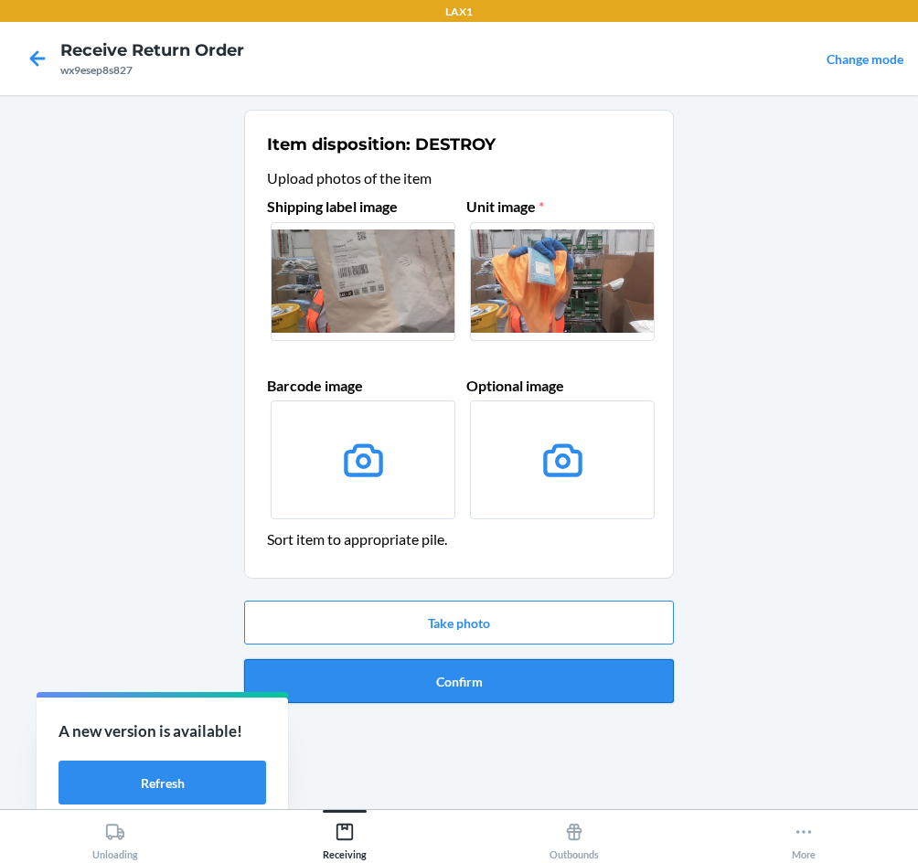
click at [525, 677] on button "Confirm" at bounding box center [459, 681] width 430 height 44
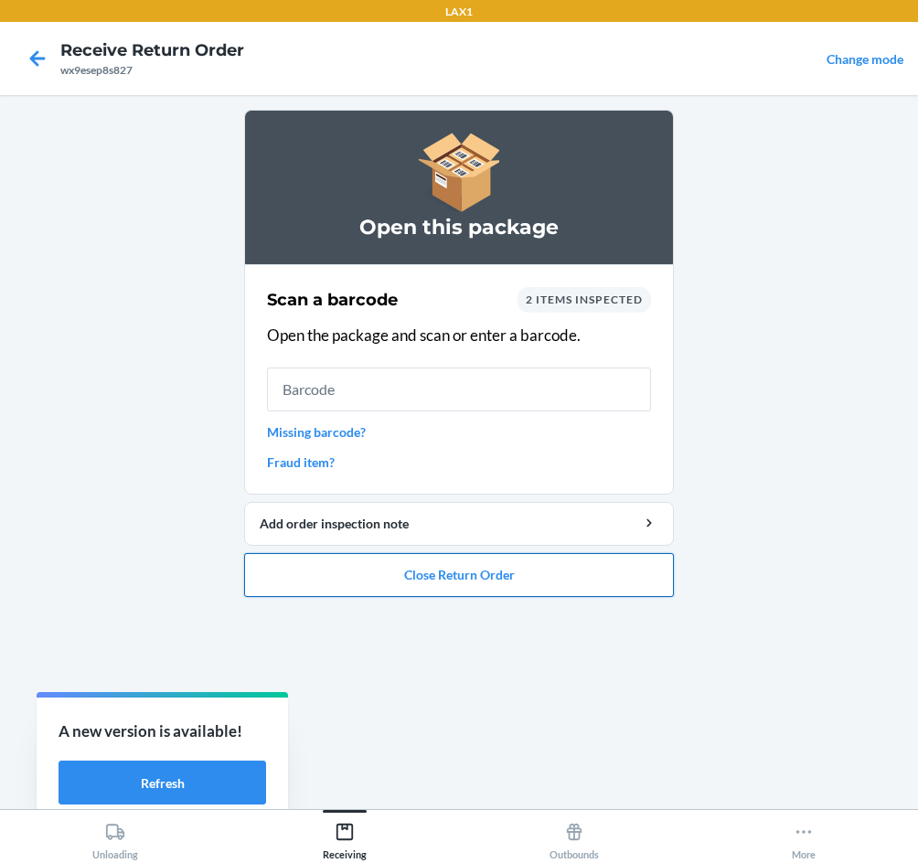
click at [467, 586] on button "Close Return Order" at bounding box center [459, 575] width 430 height 44
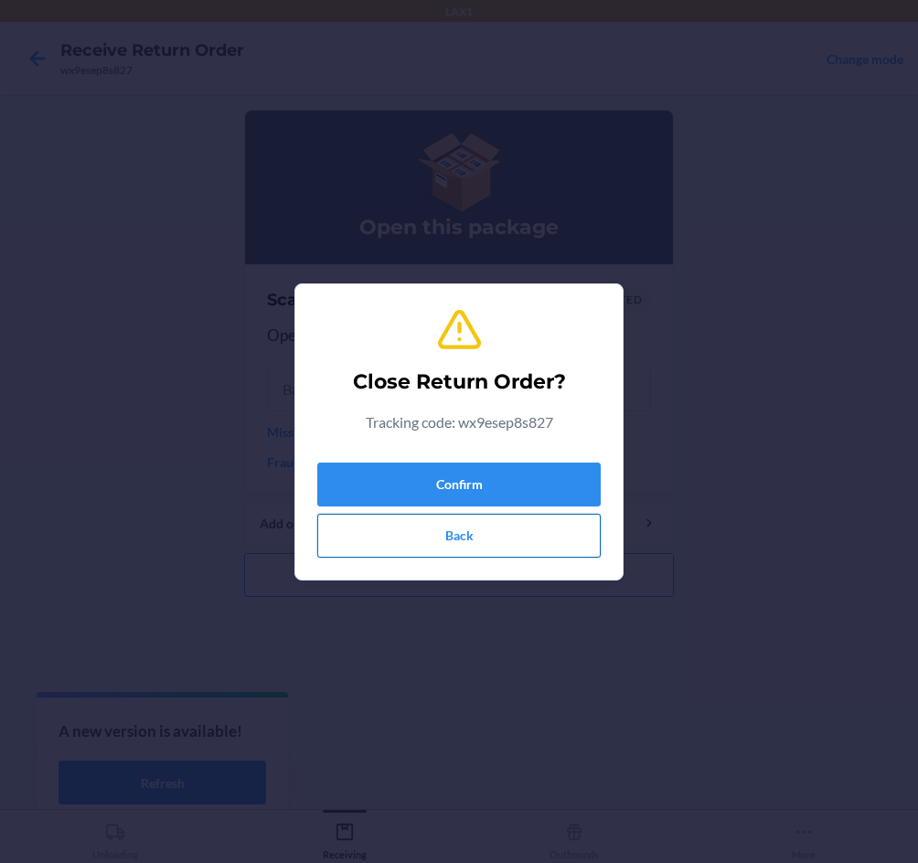
click at [451, 522] on button "Back" at bounding box center [458, 536] width 283 height 44
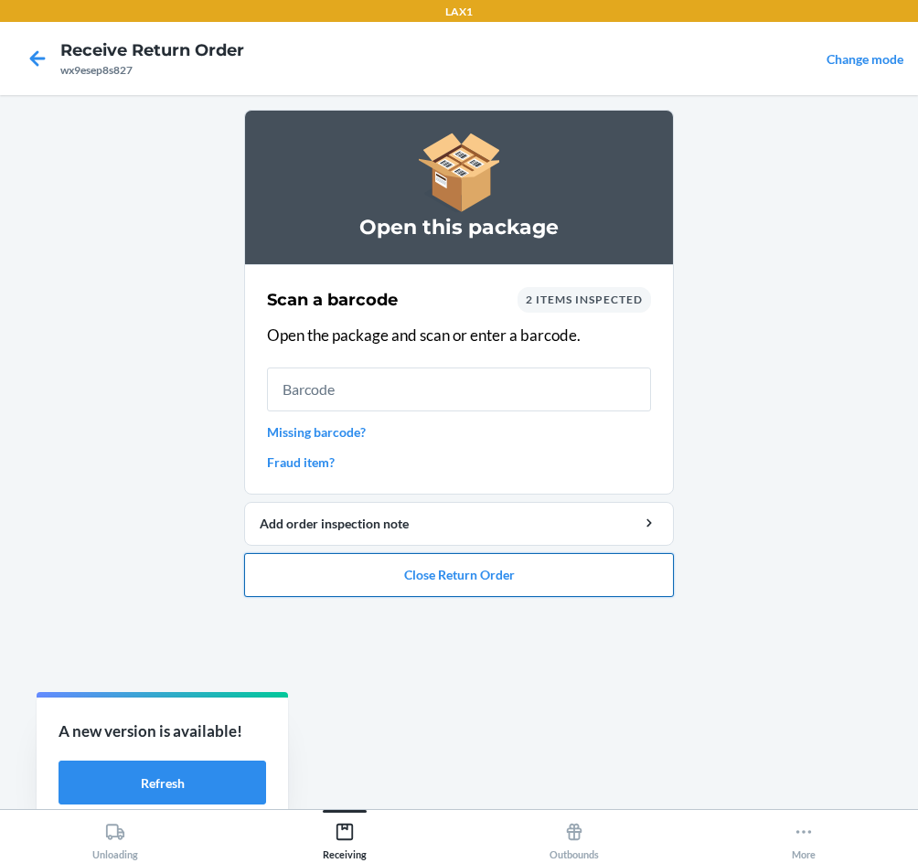
click at [512, 576] on button "Close Return Order" at bounding box center [459, 575] width 430 height 44
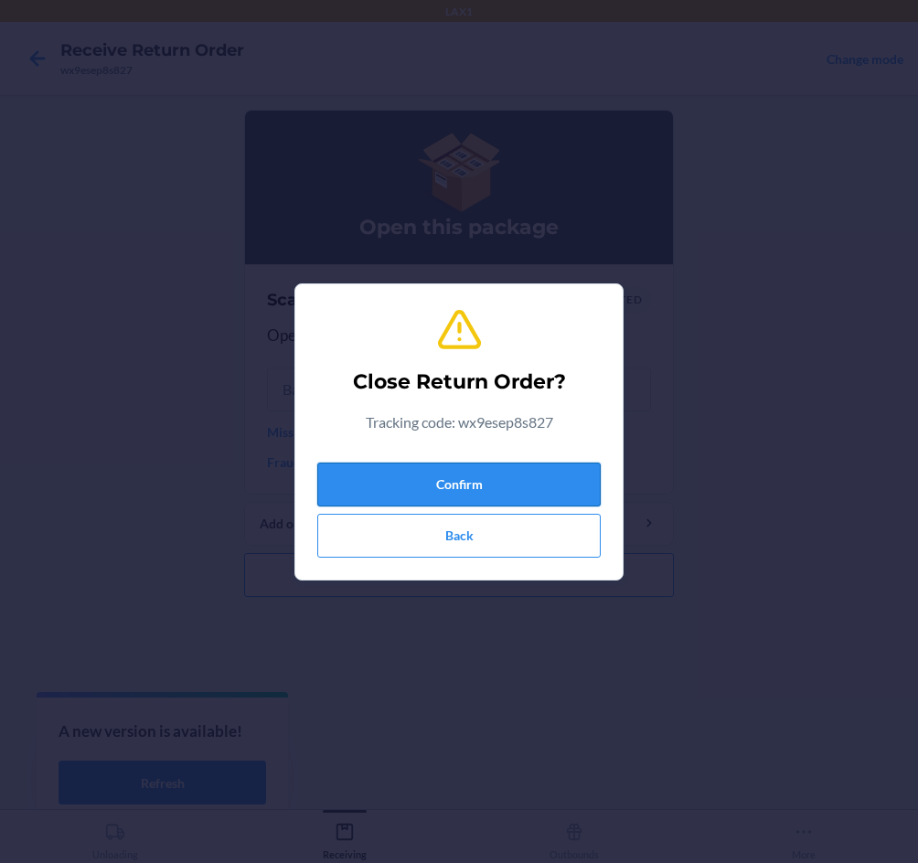
click at [436, 487] on button "Confirm" at bounding box center [458, 485] width 283 height 44
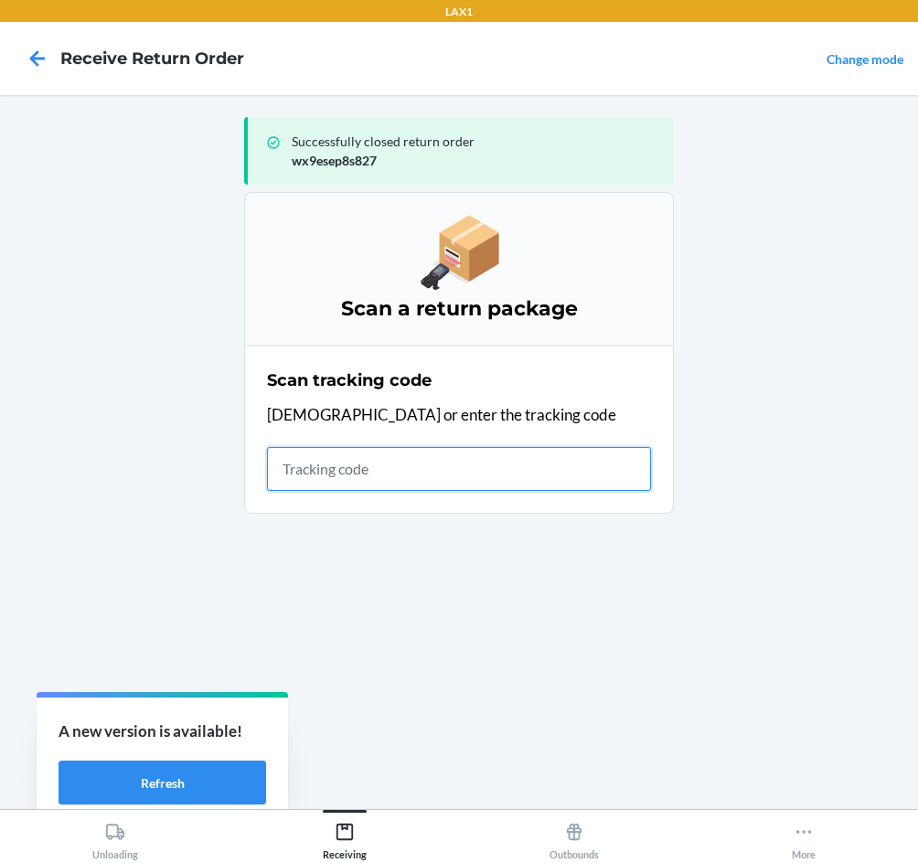
drag, startPoint x: 399, startPoint y: 488, endPoint x: 438, endPoint y: 466, distance: 44.2
click at [438, 466] on input "text" at bounding box center [459, 469] width 384 height 44
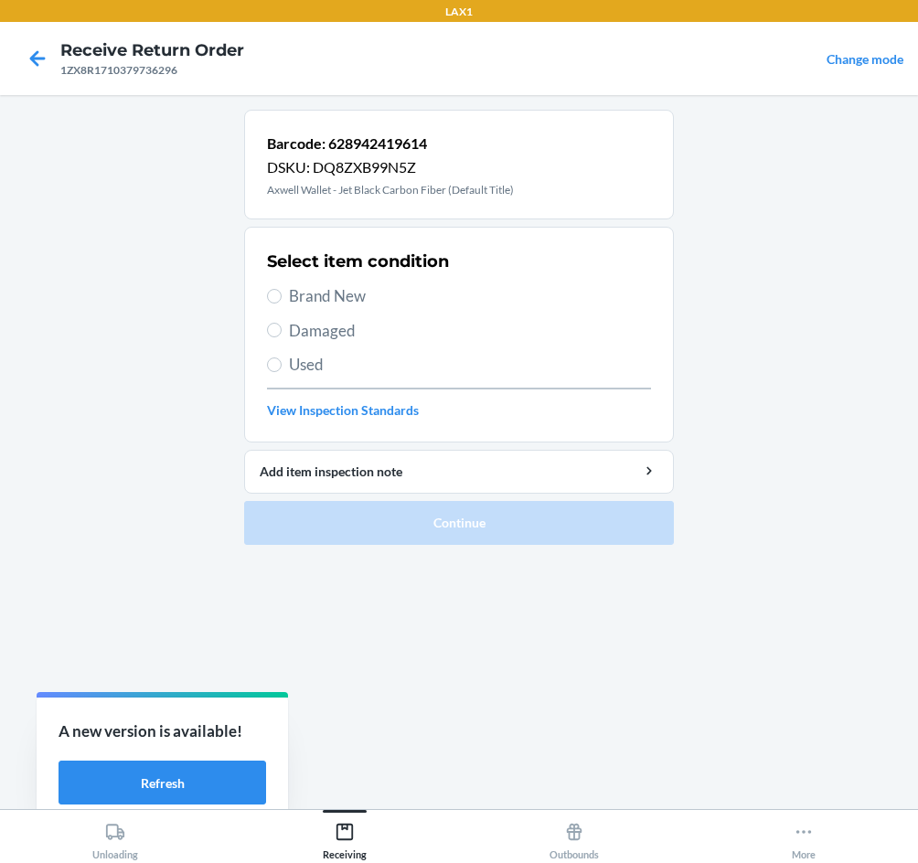
click at [324, 335] on span "Damaged" at bounding box center [470, 331] width 362 height 24
click at [282, 335] on input "Damaged" at bounding box center [274, 330] width 15 height 15
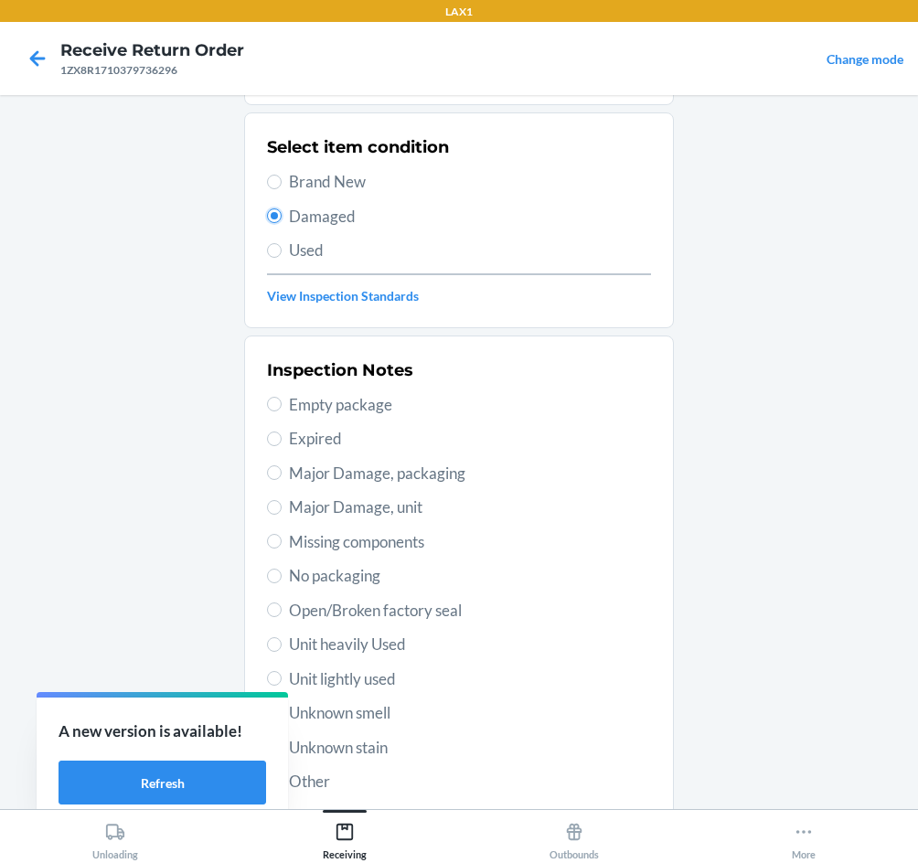
scroll to position [239, 0]
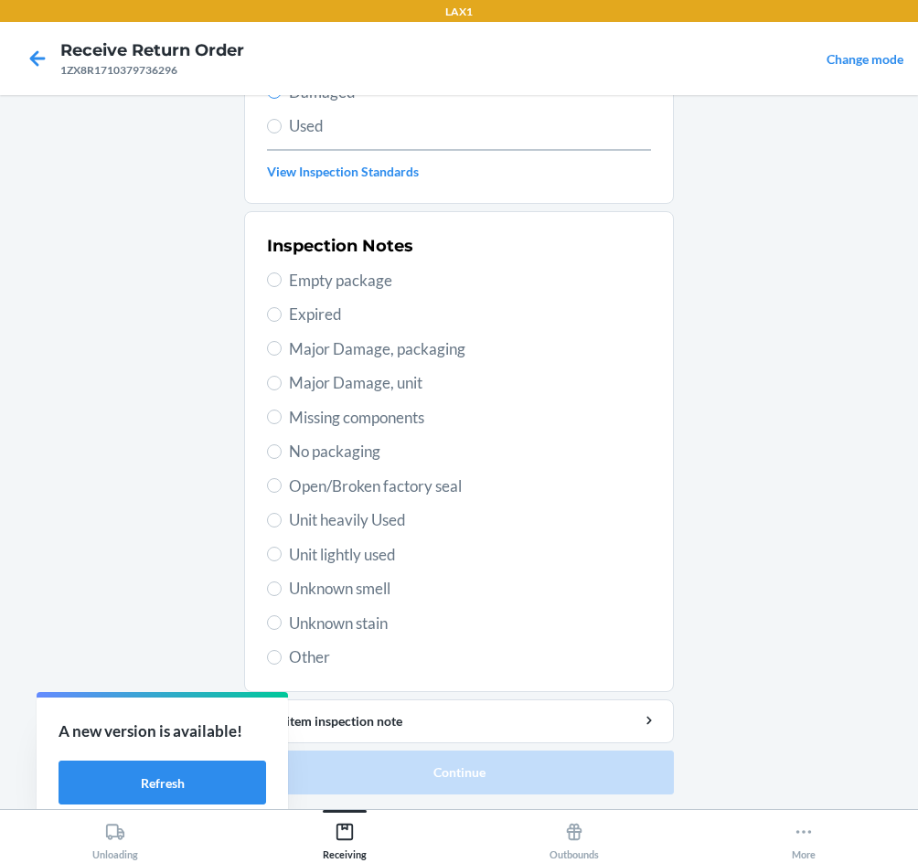
click at [415, 480] on span "Open/Broken factory seal" at bounding box center [470, 486] width 362 height 24
click at [282, 480] on input "Open/Broken factory seal" at bounding box center [274, 485] width 15 height 15
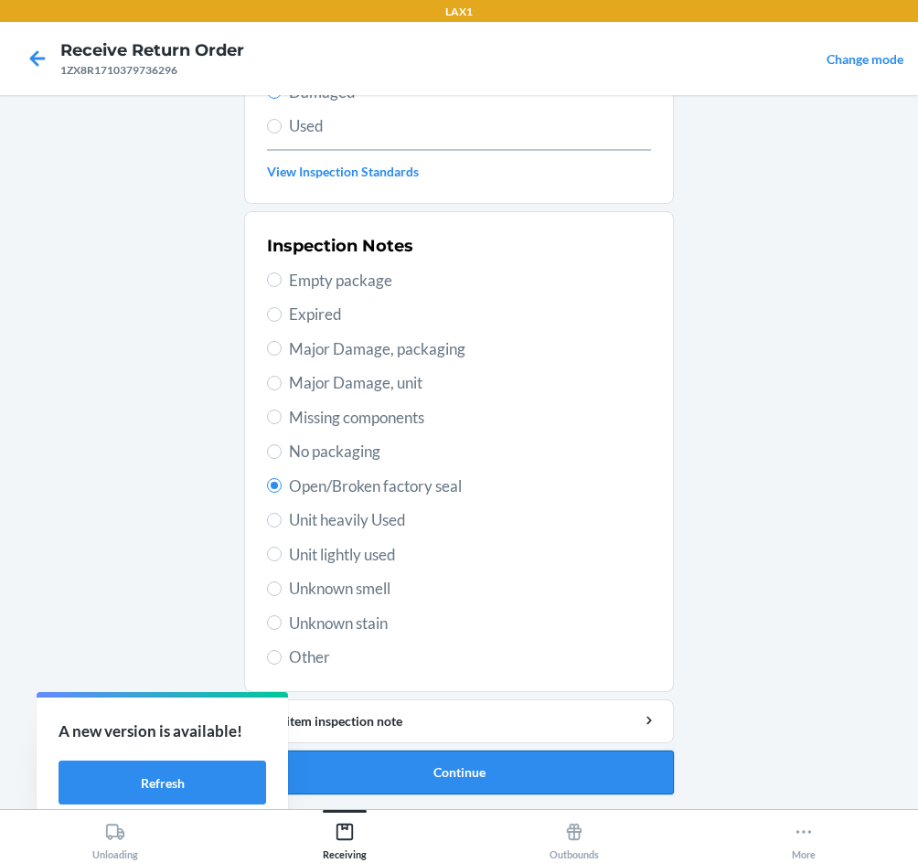
click at [548, 793] on button "Continue" at bounding box center [459, 772] width 430 height 44
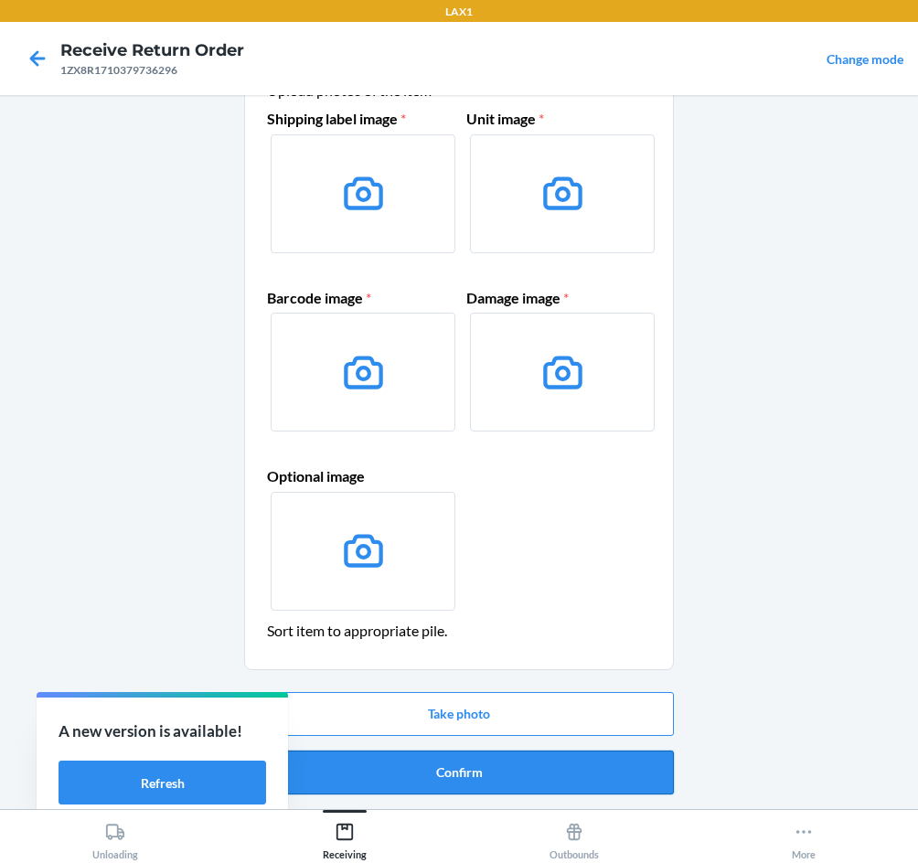
click at [536, 778] on button "Confirm" at bounding box center [459, 772] width 430 height 44
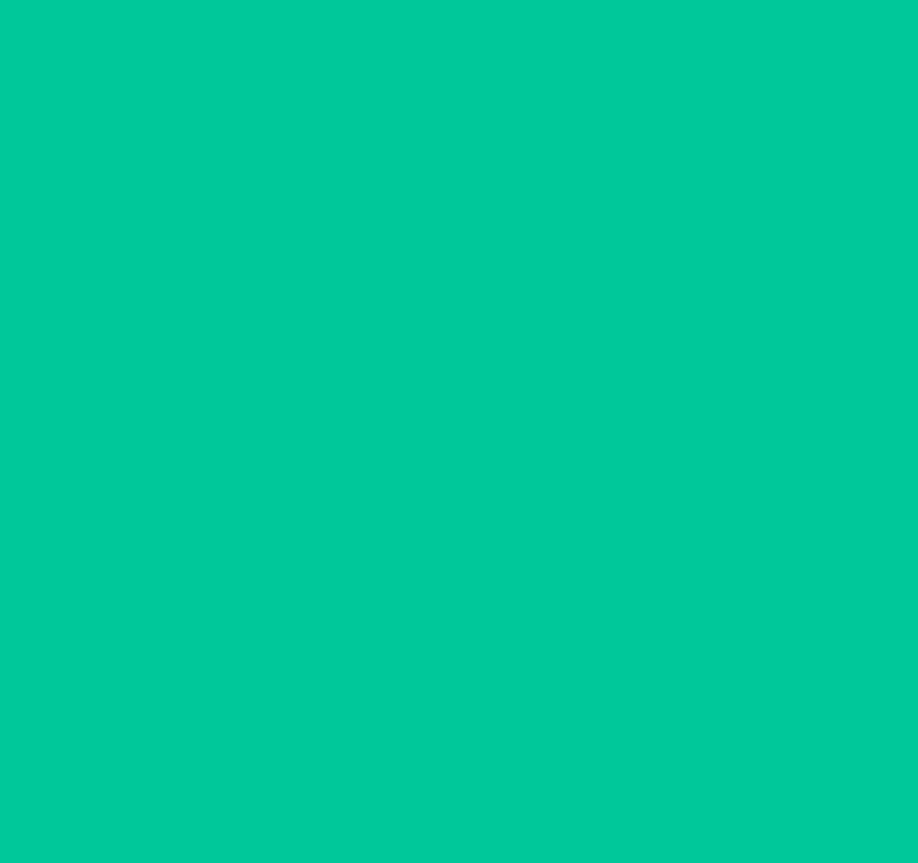
scroll to position [0, 0]
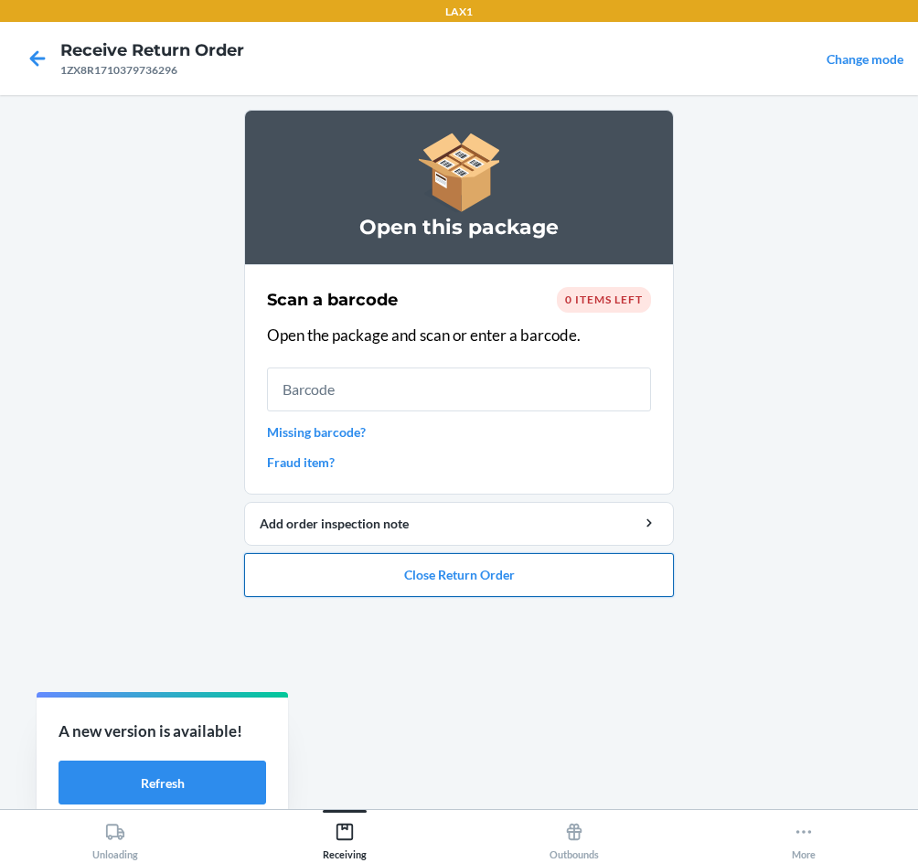
click at [495, 573] on button "Close Return Order" at bounding box center [459, 575] width 430 height 44
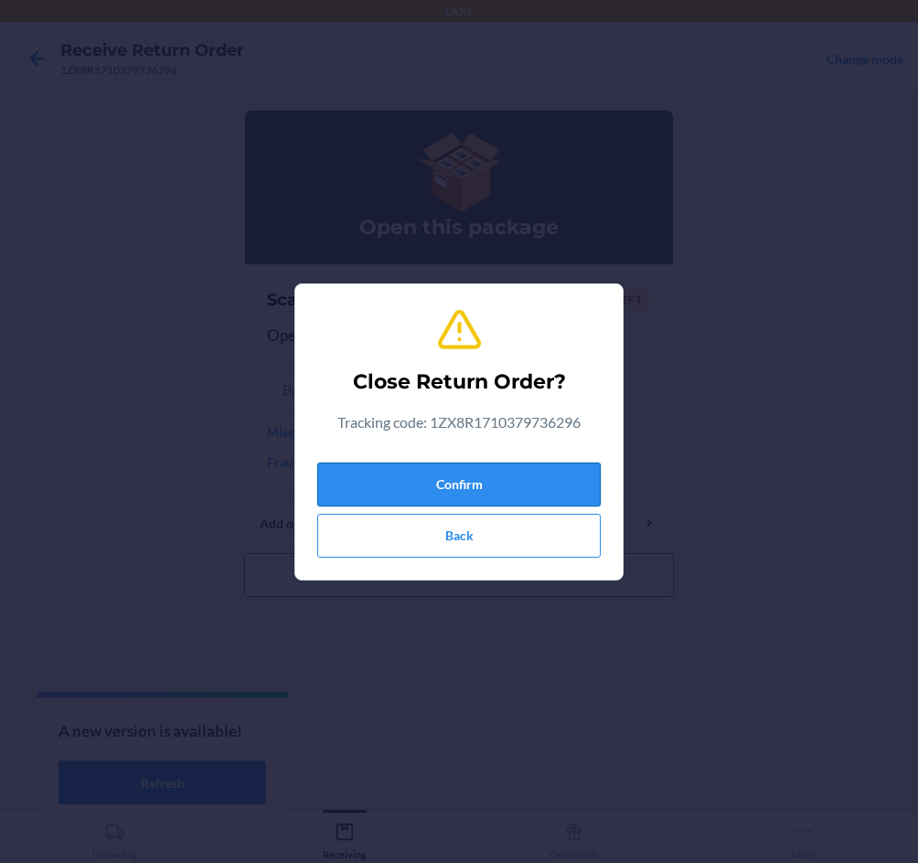
click at [453, 495] on button "Confirm" at bounding box center [458, 485] width 283 height 44
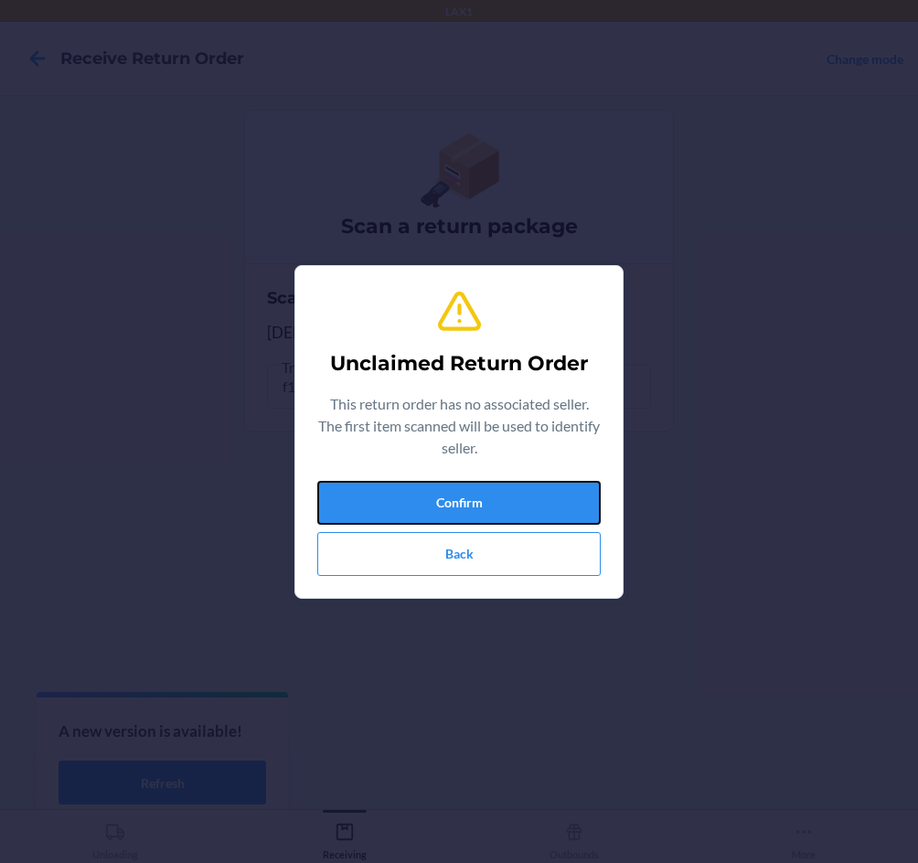
click at [460, 492] on button "Confirm" at bounding box center [458, 503] width 283 height 44
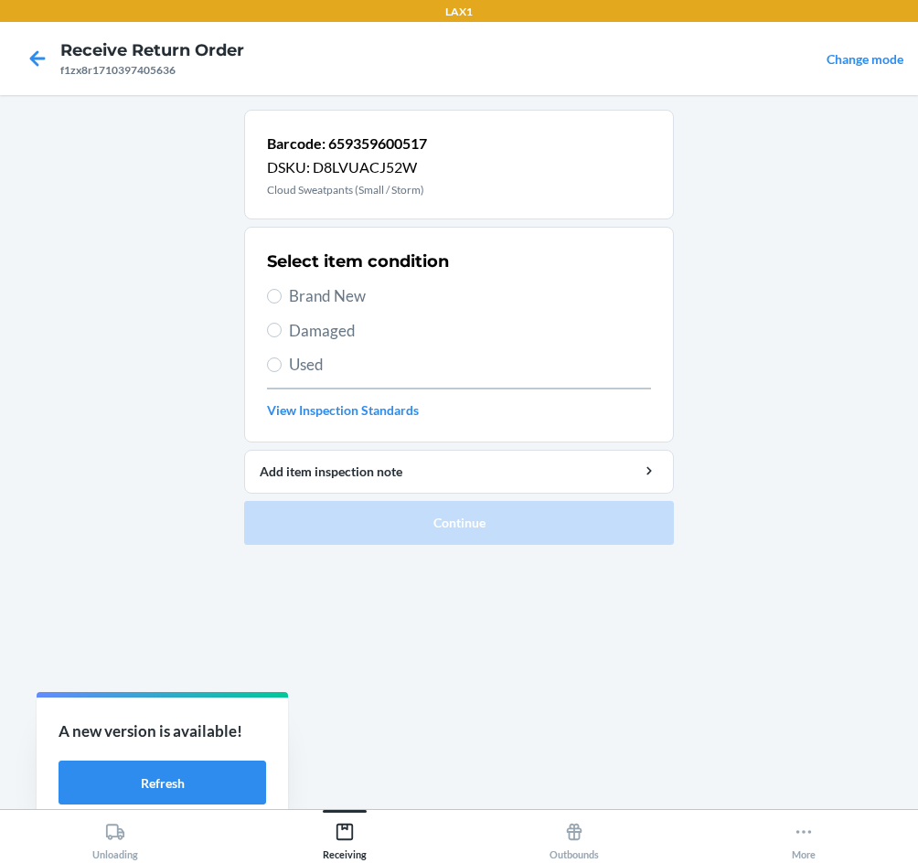
click at [299, 293] on span "Brand New" at bounding box center [470, 296] width 362 height 24
click at [282, 293] on input "Brand New" at bounding box center [274, 296] width 15 height 15
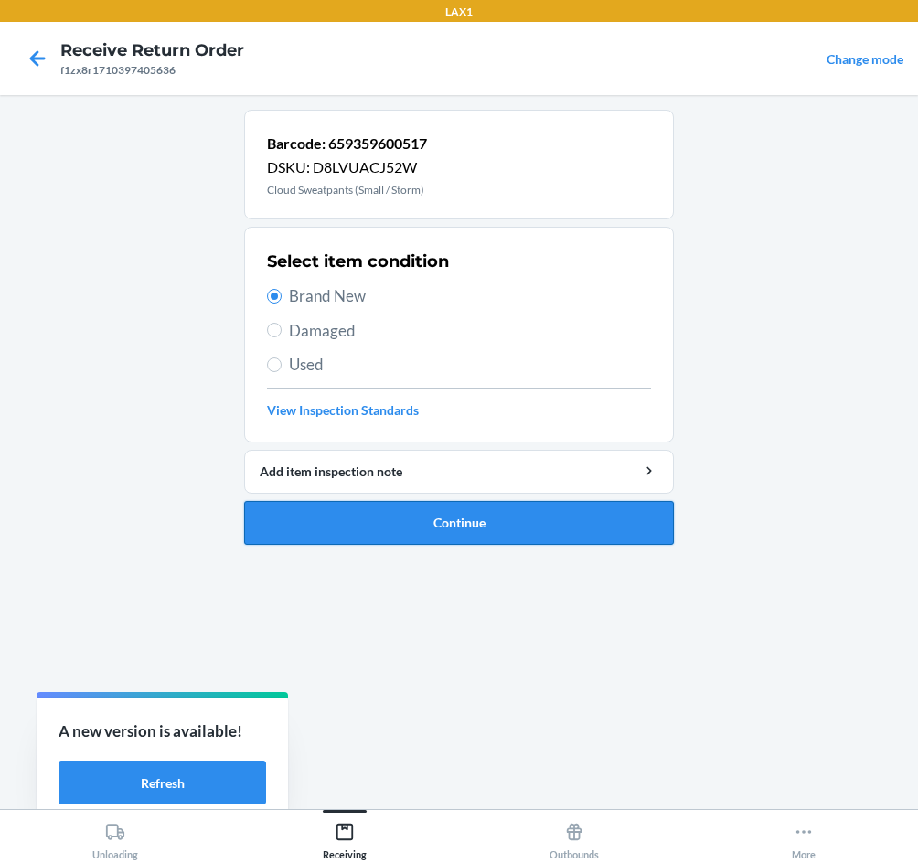
click at [477, 519] on button "Continue" at bounding box center [459, 523] width 430 height 44
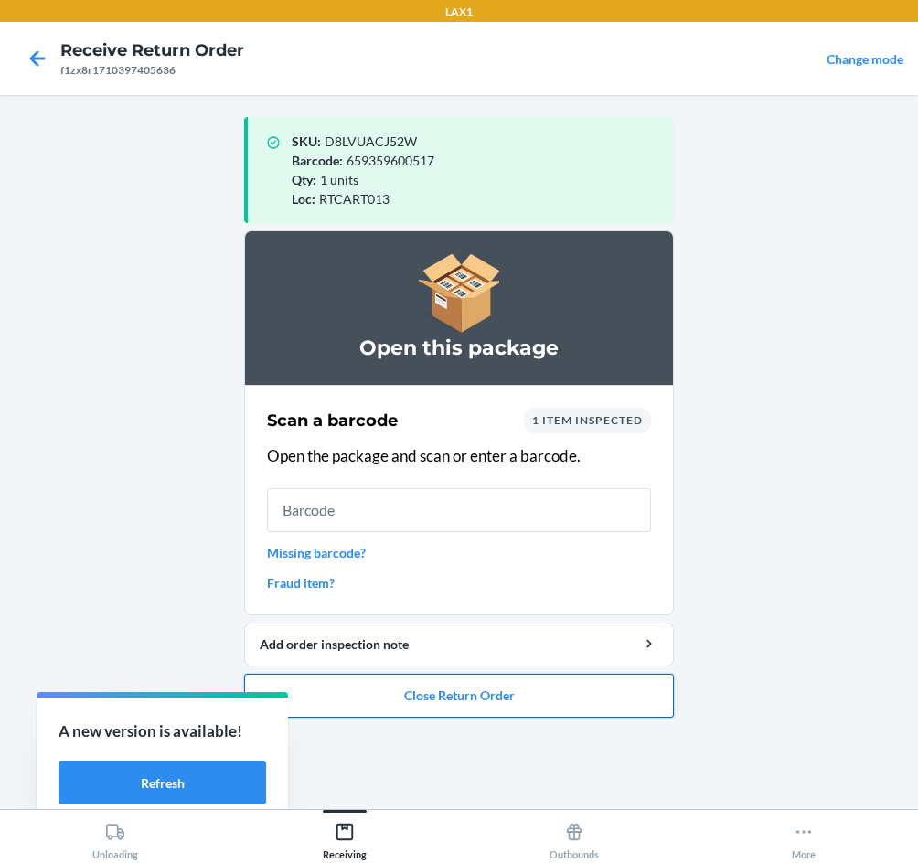
click at [452, 701] on button "Close Return Order" at bounding box center [459, 696] width 430 height 44
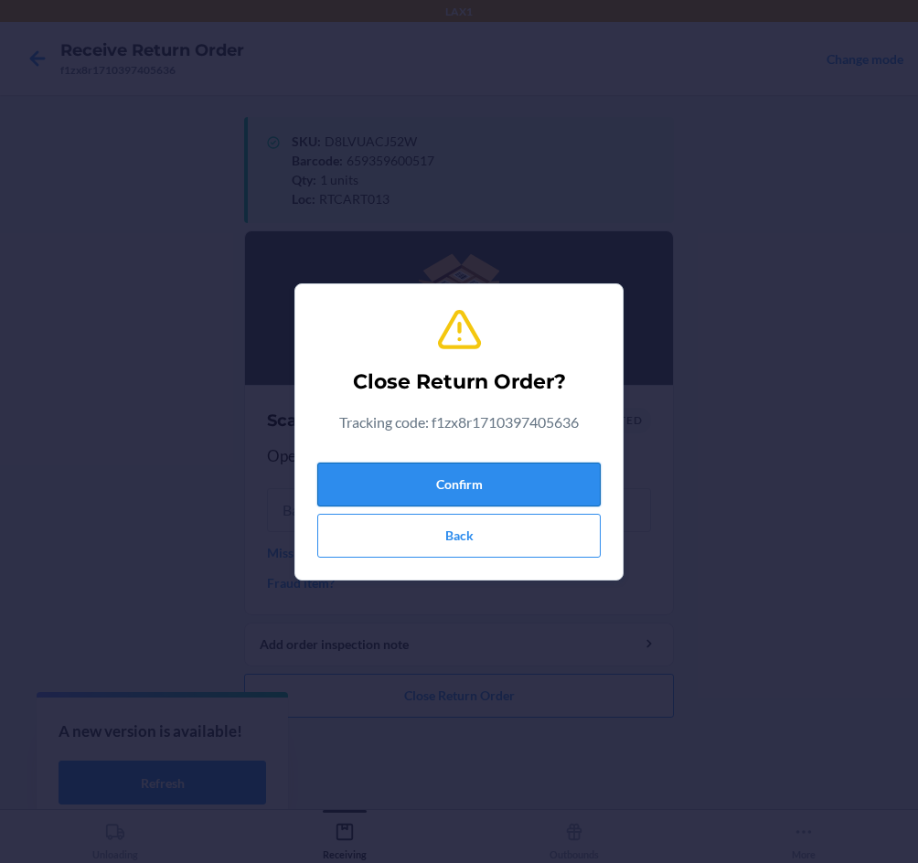
click at [432, 477] on button "Confirm" at bounding box center [458, 485] width 283 height 44
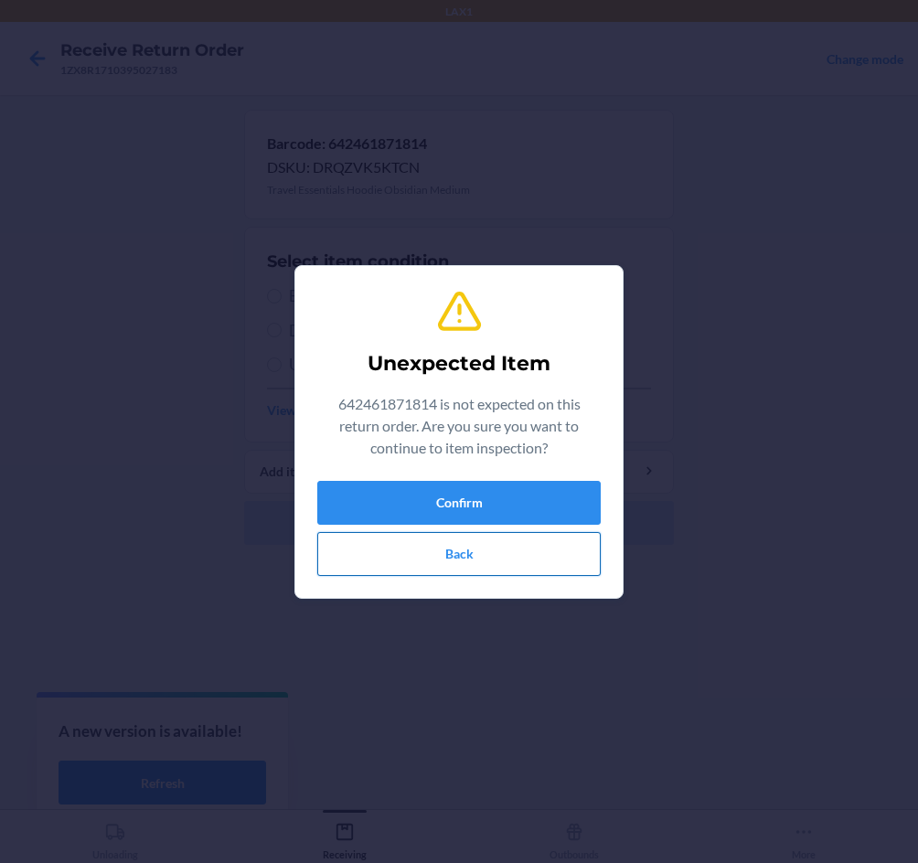
click at [426, 554] on button "Back" at bounding box center [458, 554] width 283 height 44
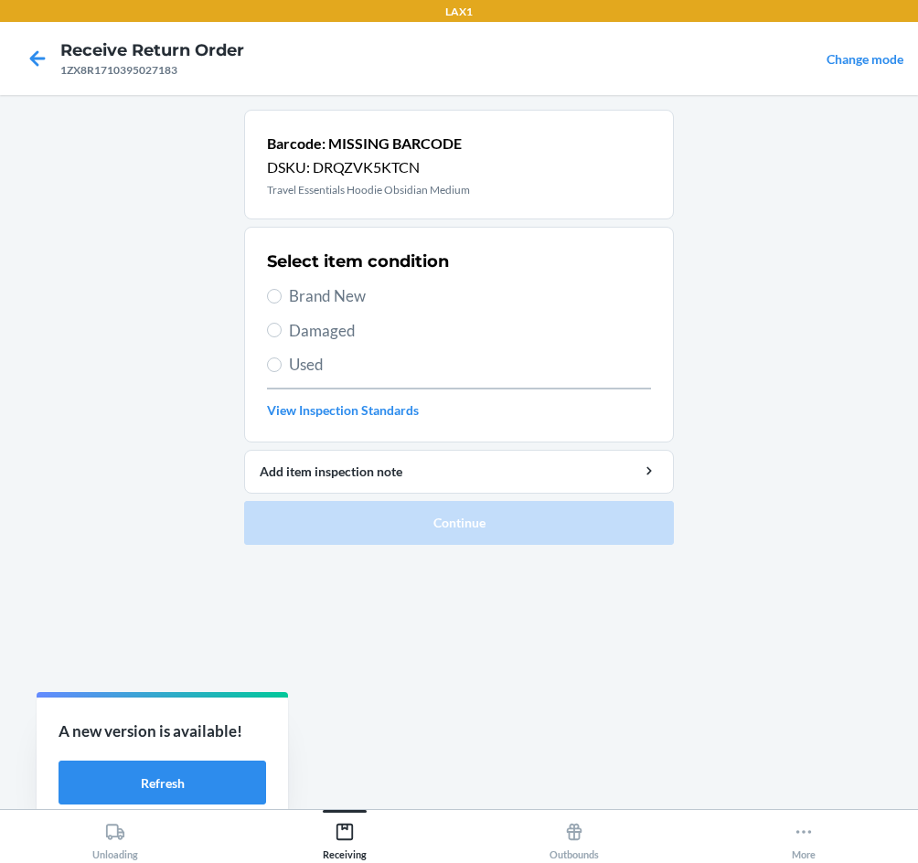
click at [334, 329] on span "Damaged" at bounding box center [470, 331] width 362 height 24
click at [282, 329] on input "Damaged" at bounding box center [274, 330] width 15 height 15
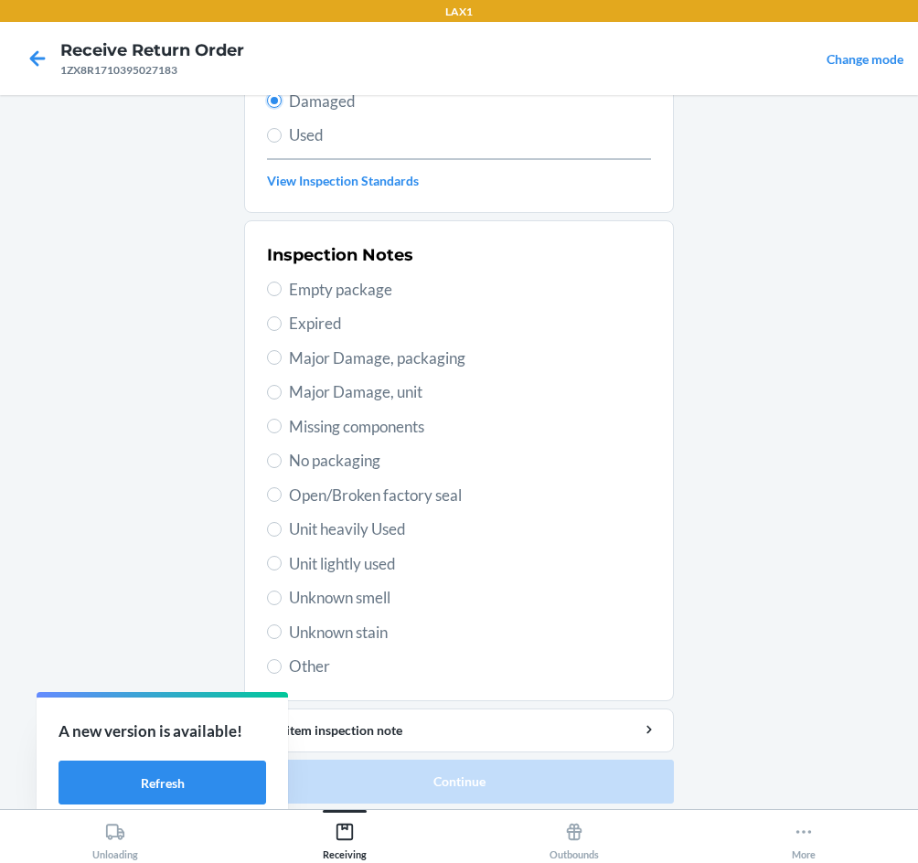
scroll to position [239, 0]
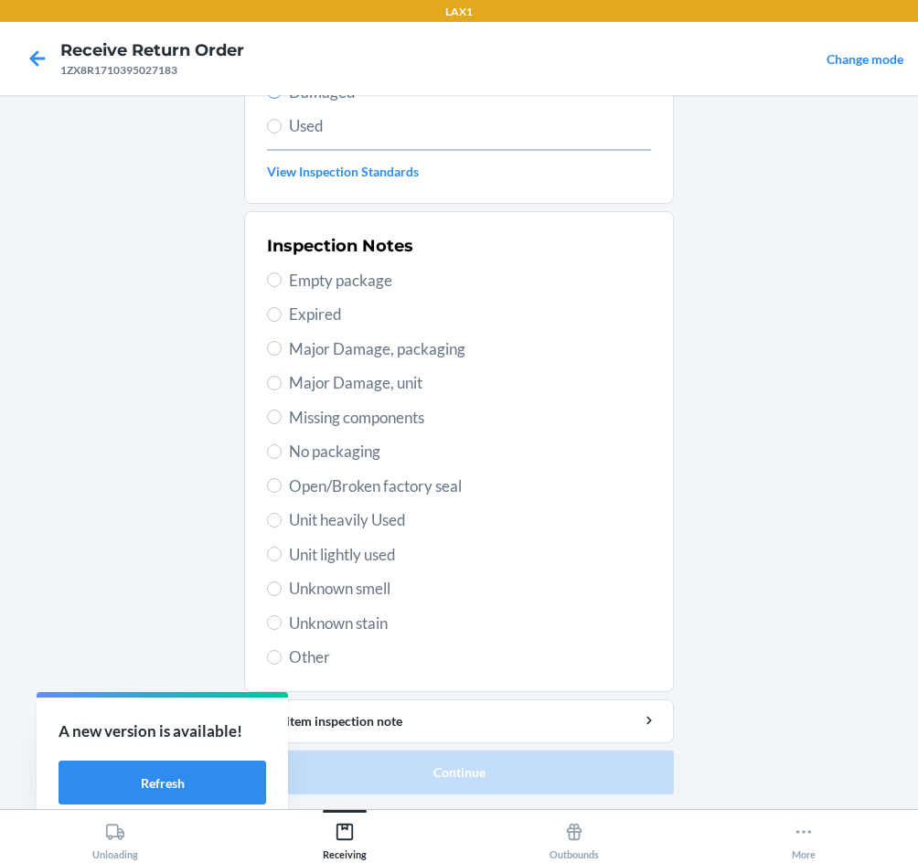
click at [372, 559] on span "Unit lightly used" at bounding box center [470, 555] width 362 height 24
click at [282, 559] on input "Unit lightly used" at bounding box center [274, 554] width 15 height 15
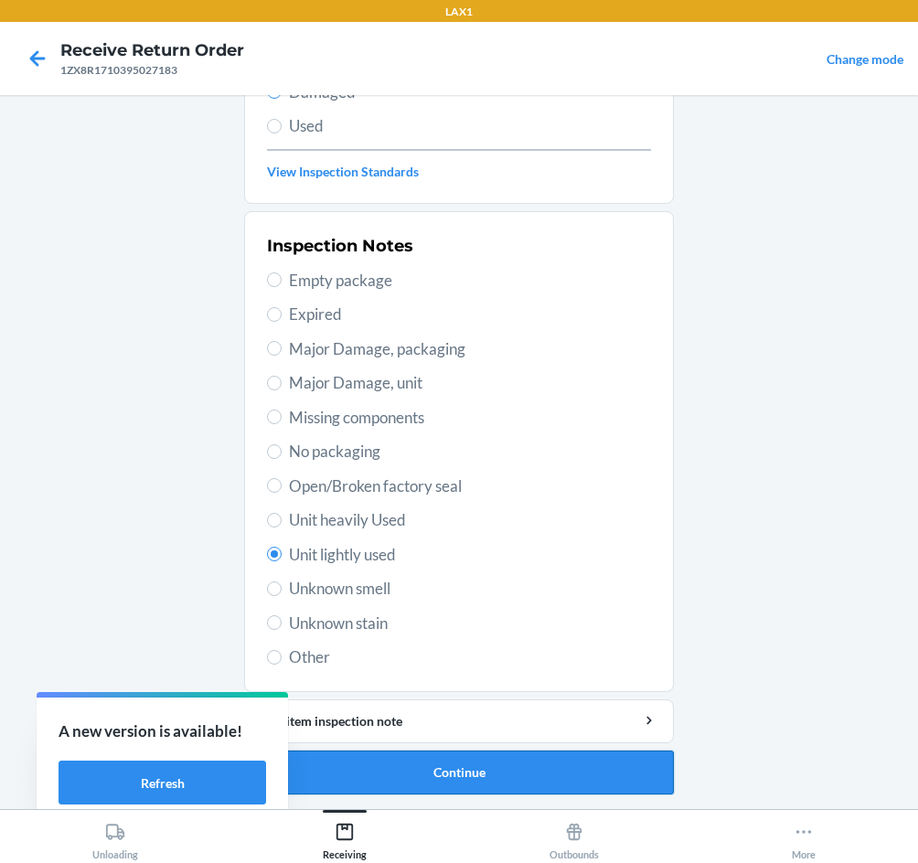
click at [549, 768] on button "Continue" at bounding box center [459, 772] width 430 height 44
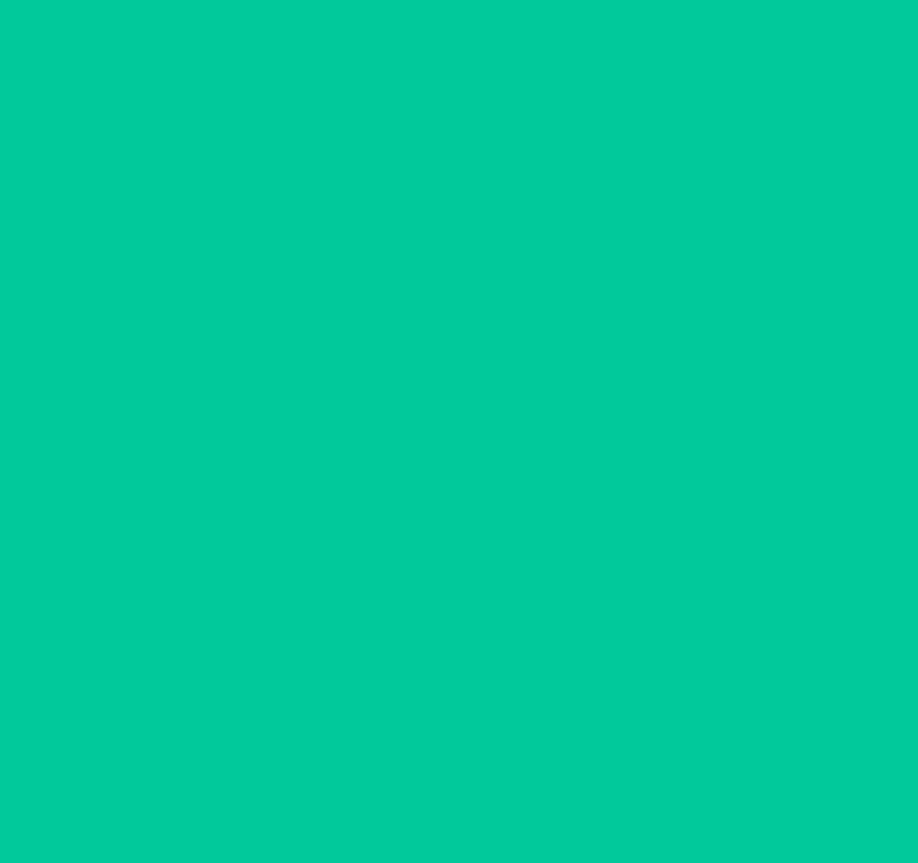
scroll to position [88, 0]
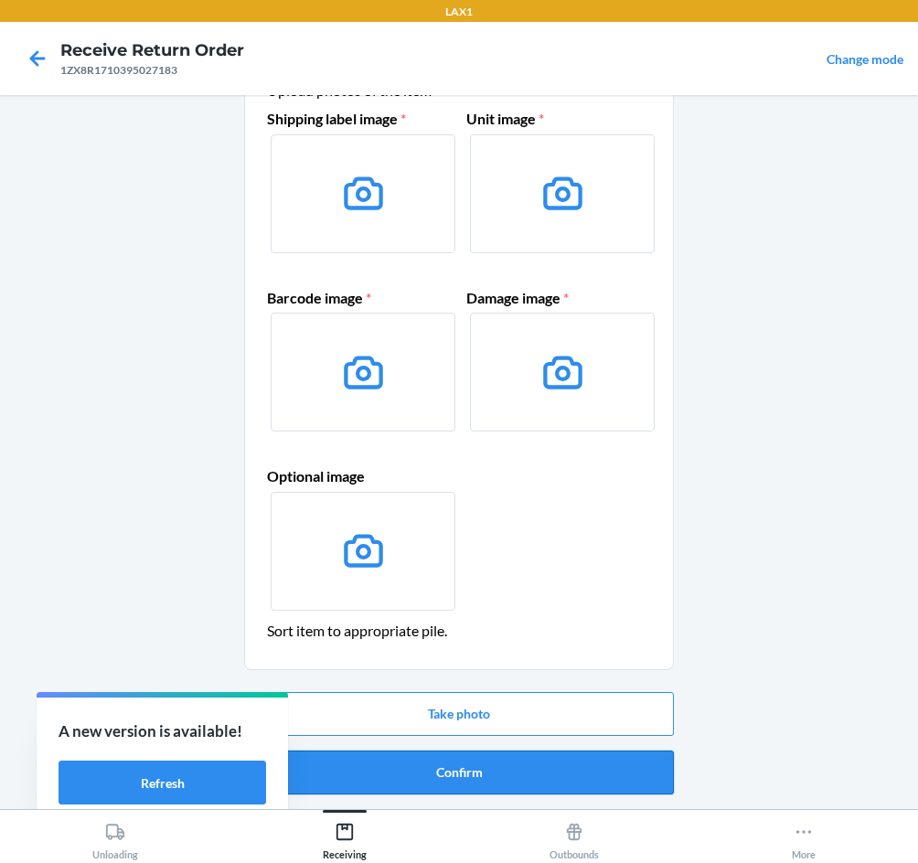
click at [505, 781] on button "Confirm" at bounding box center [459, 772] width 430 height 44
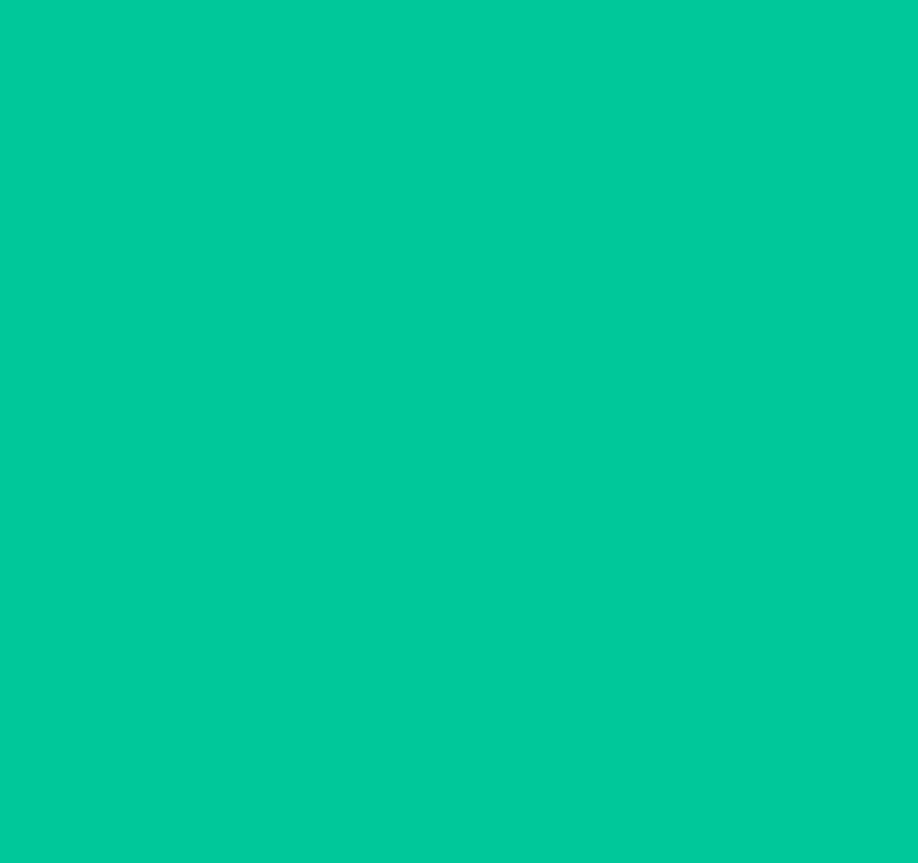
scroll to position [0, 0]
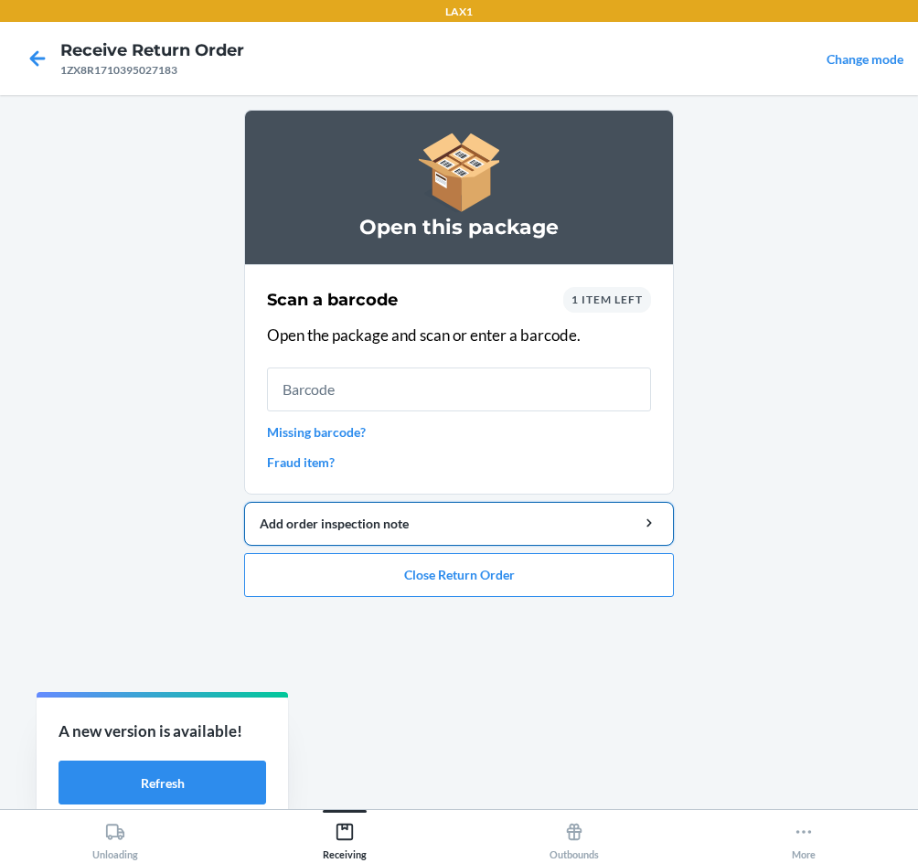
click at [438, 524] on div "Add order inspection note" at bounding box center [459, 523] width 399 height 19
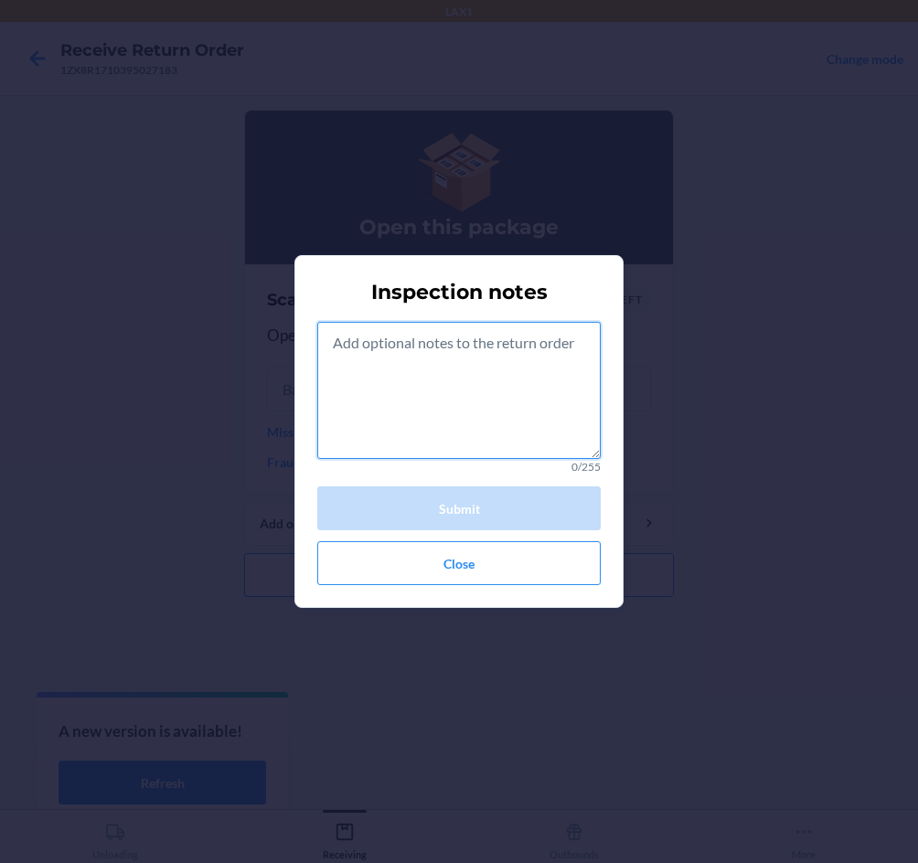
click at [437, 399] on textarea at bounding box center [458, 390] width 283 height 137
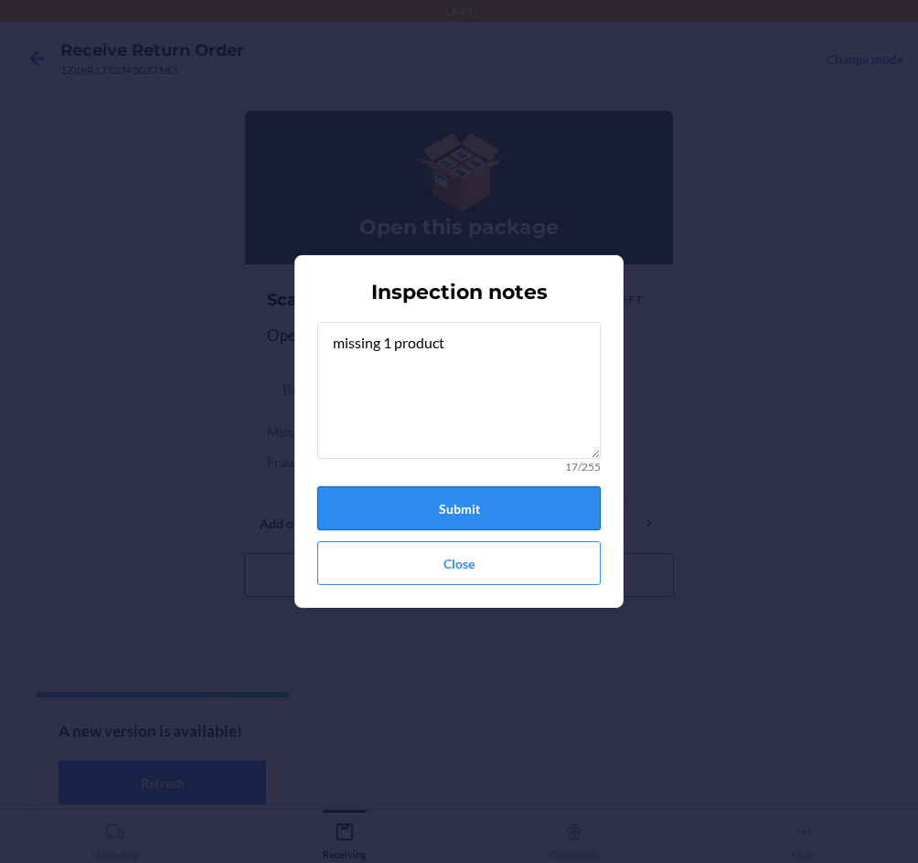
click at [511, 505] on button "Submit" at bounding box center [458, 508] width 283 height 44
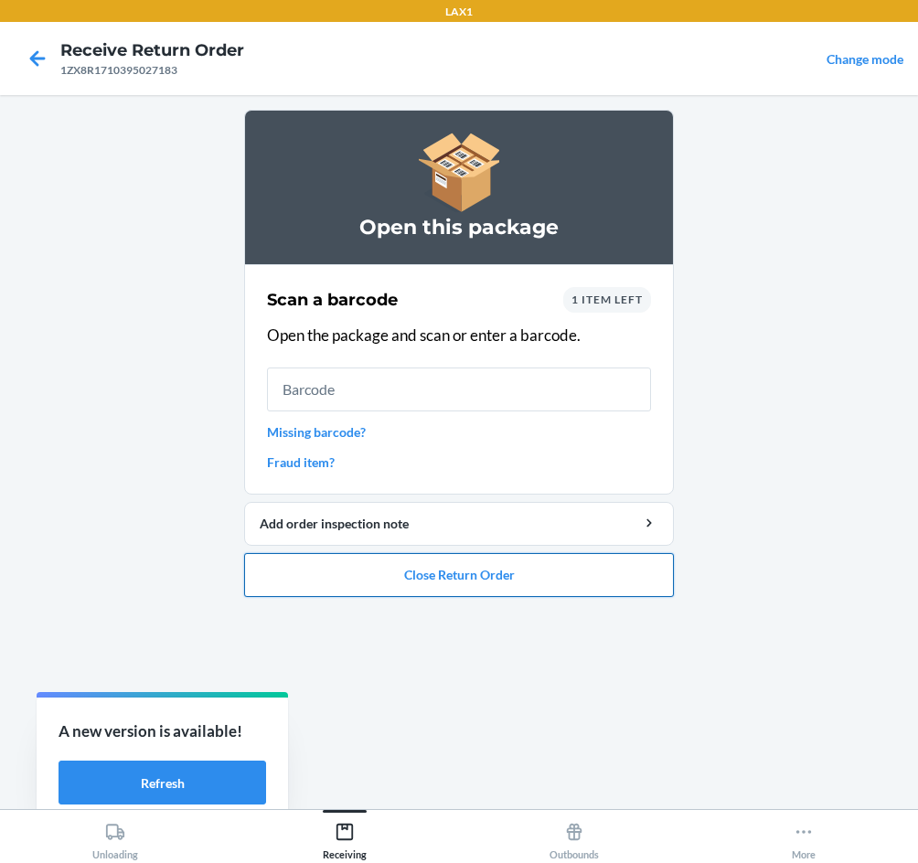
click at [523, 573] on button "Close Return Order" at bounding box center [459, 575] width 430 height 44
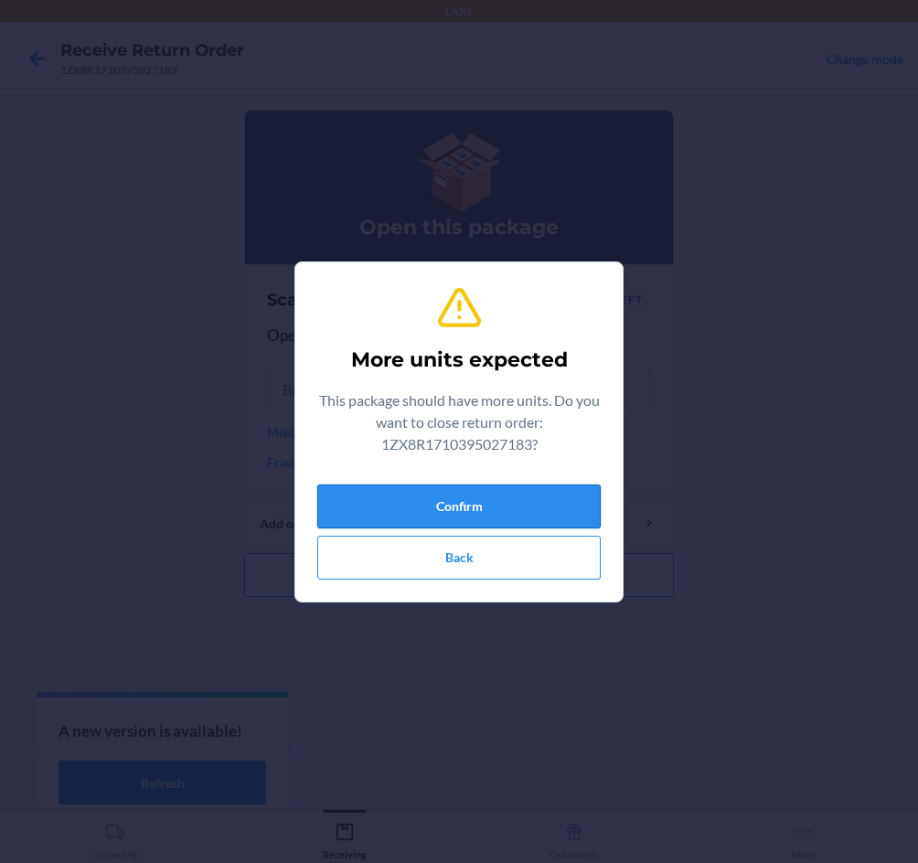
click at [548, 516] on button "Confirm" at bounding box center [458, 506] width 283 height 44
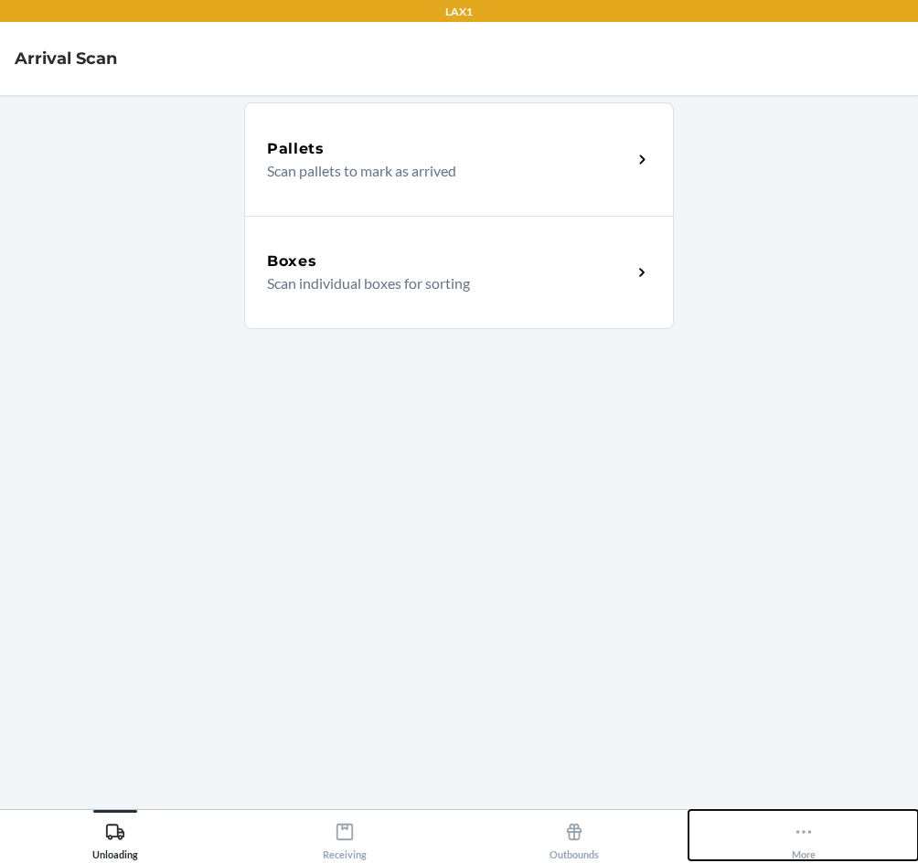
click at [824, 841] on button "More" at bounding box center [802, 835] width 229 height 50
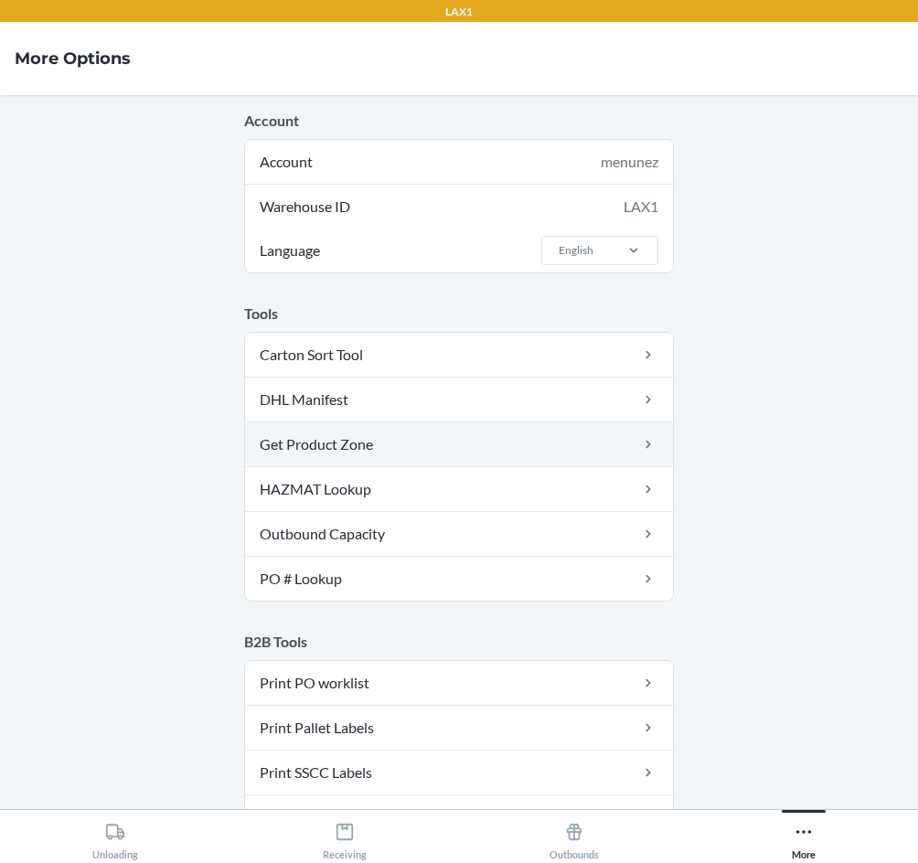
click at [390, 449] on link "Get Product Zone" at bounding box center [459, 444] width 428 height 44
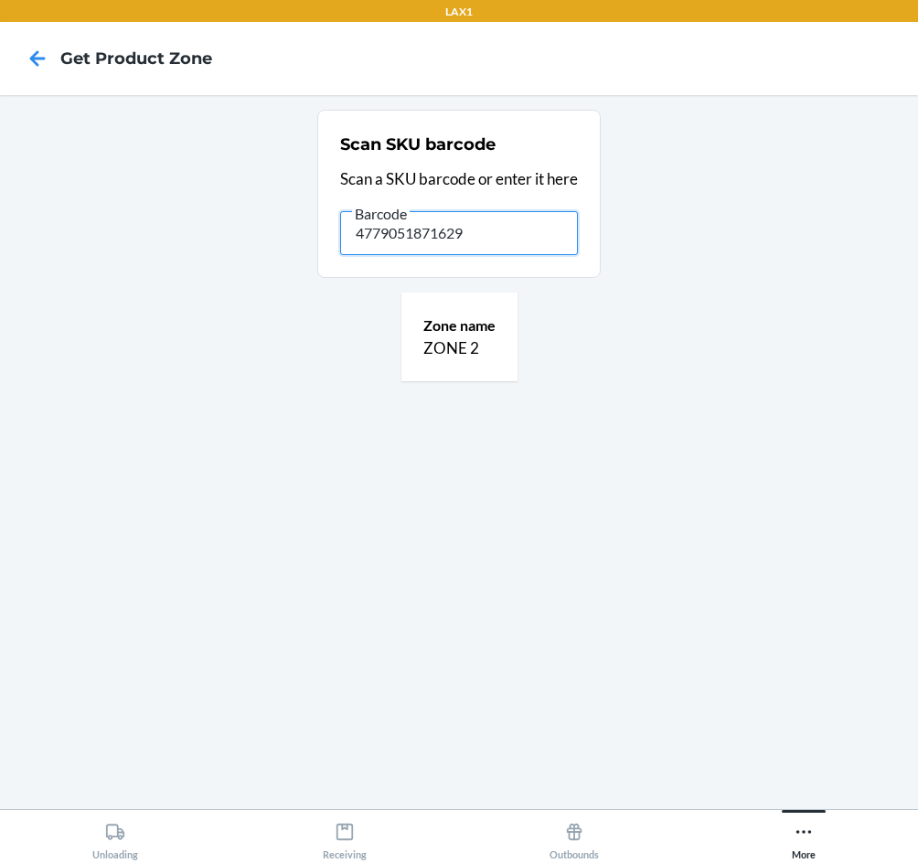
drag, startPoint x: 483, startPoint y: 229, endPoint x: -10, endPoint y: 270, distance: 494.3
click at [0, 270] on html "LAX1 Get Product Zone Scan SKU barcode Scan a SKU barcode or enter it here Barc…" at bounding box center [459, 431] width 918 height 863
type input "01093508550001771125"
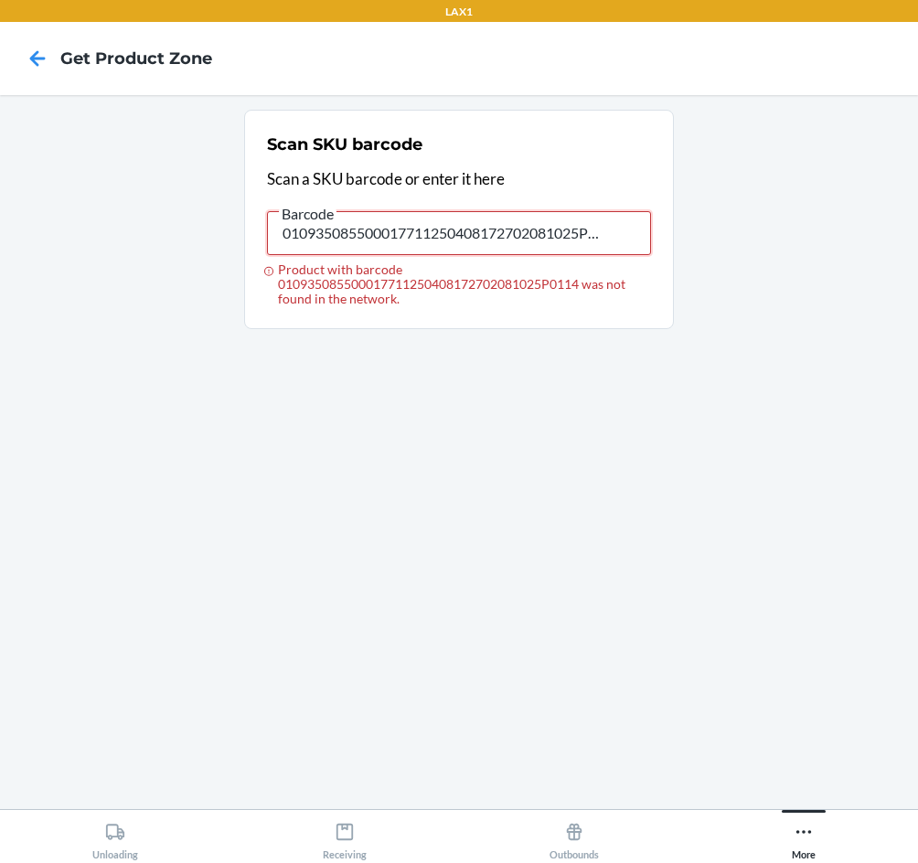
click at [517, 239] on input "010935085500017711250408172702081025P0114" at bounding box center [459, 233] width 384 height 44
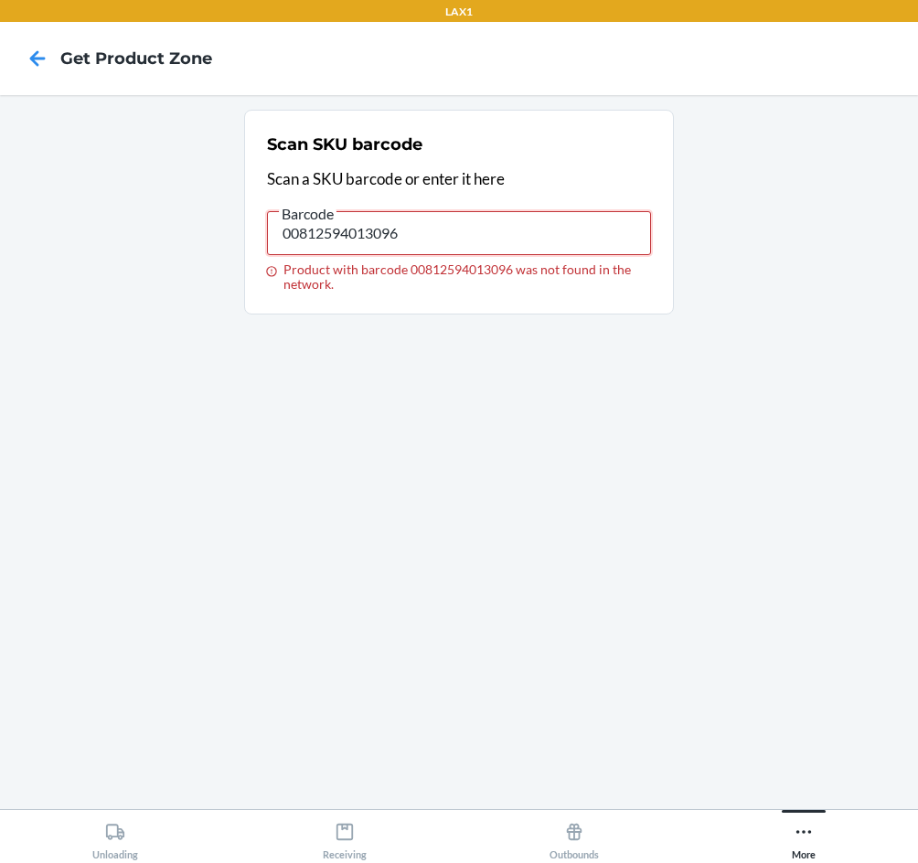
drag, startPoint x: 448, startPoint y: 218, endPoint x: -10, endPoint y: 250, distance: 459.1
click at [0, 250] on html "LAX1 Get Product Zone Scan SKU barcode Scan a SKU barcode or enter it here Barc…" at bounding box center [459, 431] width 918 height 863
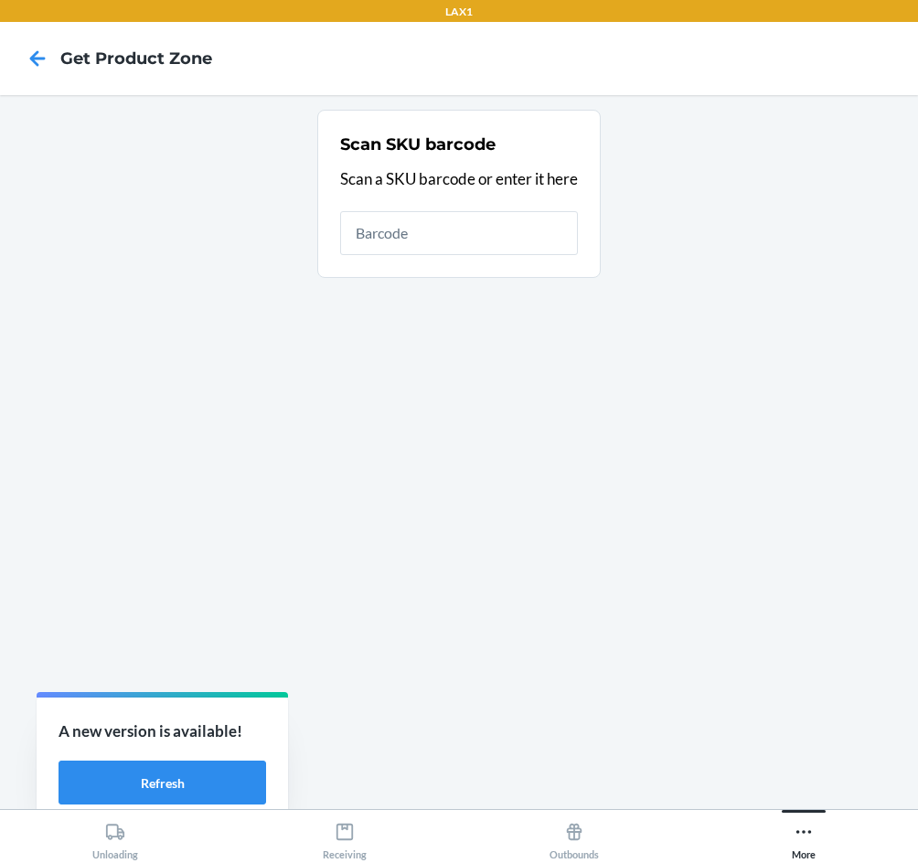
click at [421, 229] on input "text" at bounding box center [459, 233] width 238 height 44
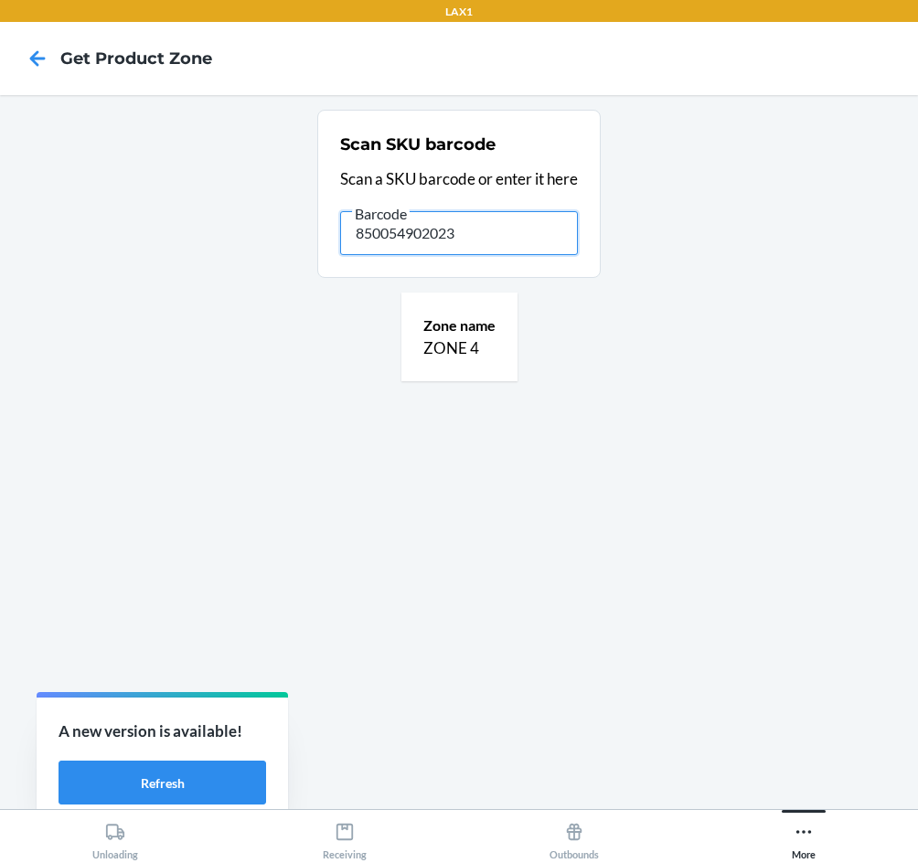
drag, startPoint x: 492, startPoint y: 238, endPoint x: 27, endPoint y: 209, distance: 466.1
click at [27, 209] on main "Scan SKU barcode Scan a SKU barcode or enter it here Barcode 850054902023 Zone …" at bounding box center [459, 452] width 918 height 714
type input "\"
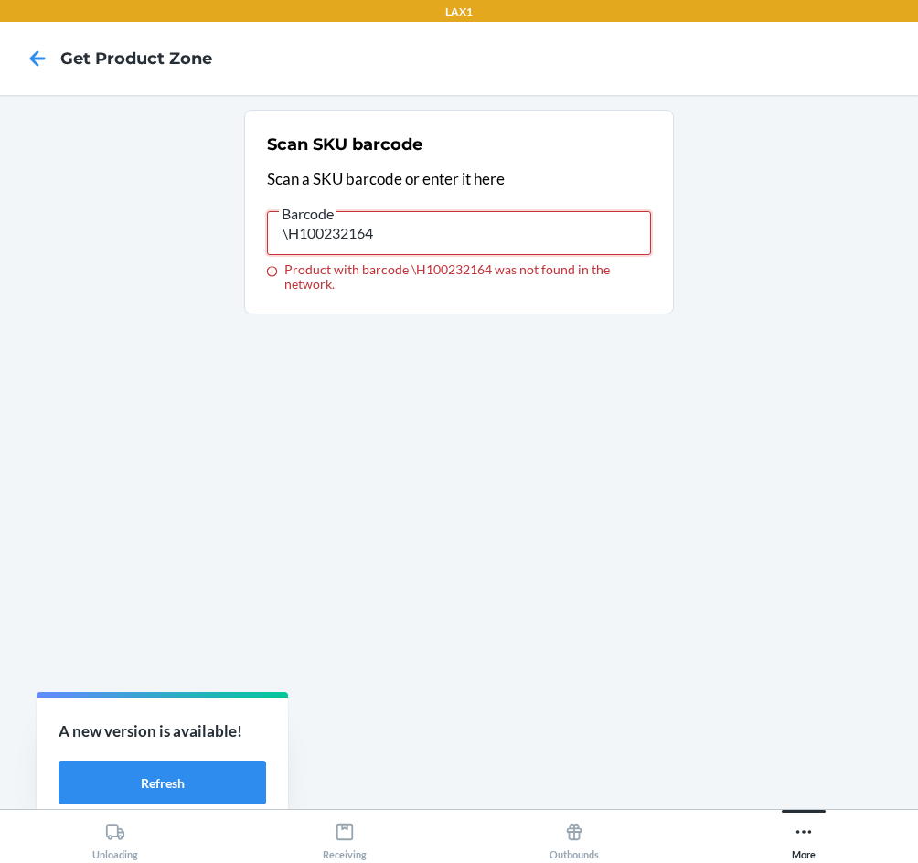
drag, startPoint x: 404, startPoint y: 225, endPoint x: -10, endPoint y: 182, distance: 416.3
click at [0, 182] on html "LAX1 Get Product Zone Scan SKU barcode Scan a SKU barcode or enter it here Barc…" at bounding box center [459, 431] width 918 height 863
drag, startPoint x: 406, startPoint y: 227, endPoint x: -10, endPoint y: 191, distance: 417.4
click at [0, 191] on html "LAX1 Get Product Zone Scan SKU barcode Scan a SKU barcode or enter it here Barc…" at bounding box center [459, 431] width 918 height 863
drag, startPoint x: 401, startPoint y: 228, endPoint x: -10, endPoint y: 231, distance: 411.4
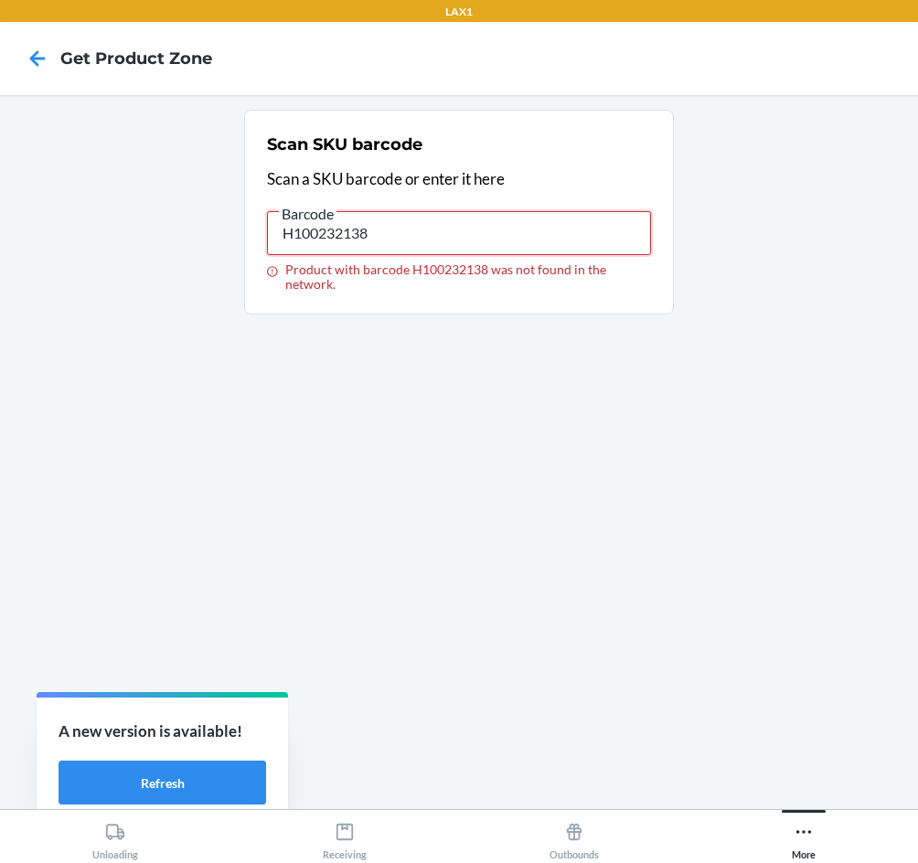
click at [0, 231] on html "LAX1 Get Product Zone Scan SKU barcode Scan a SKU barcode or enter it here Barc…" at bounding box center [459, 431] width 918 height 863
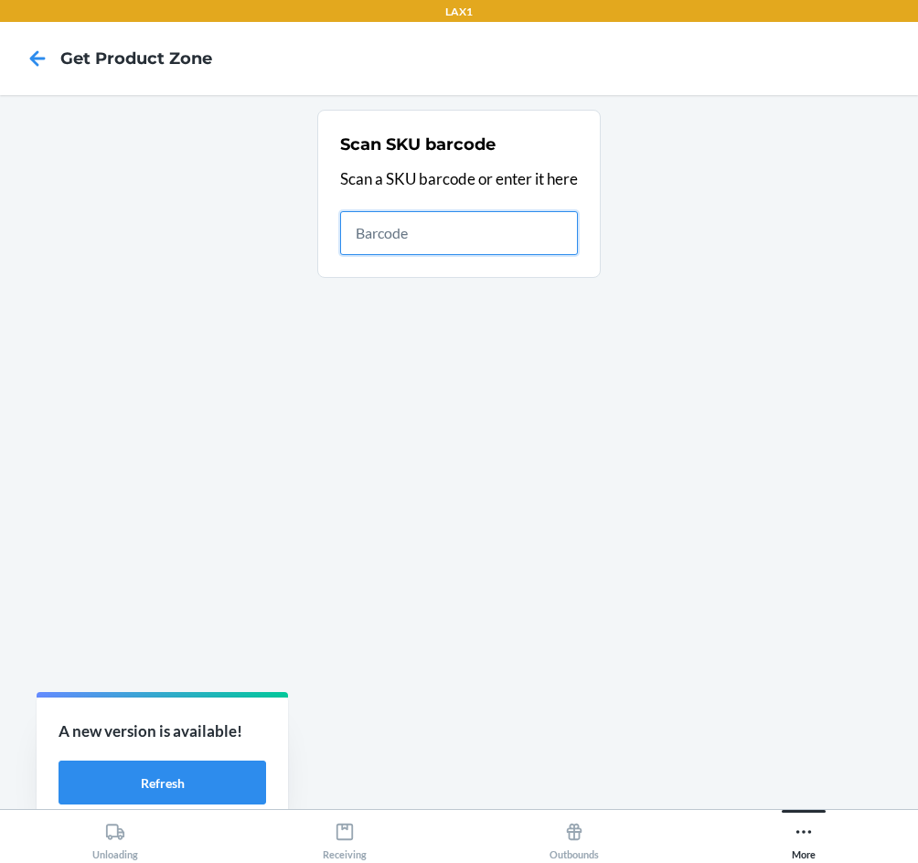
click at [483, 223] on input "text" at bounding box center [459, 233] width 238 height 44
